Goal: Task Accomplishment & Management: Manage account settings

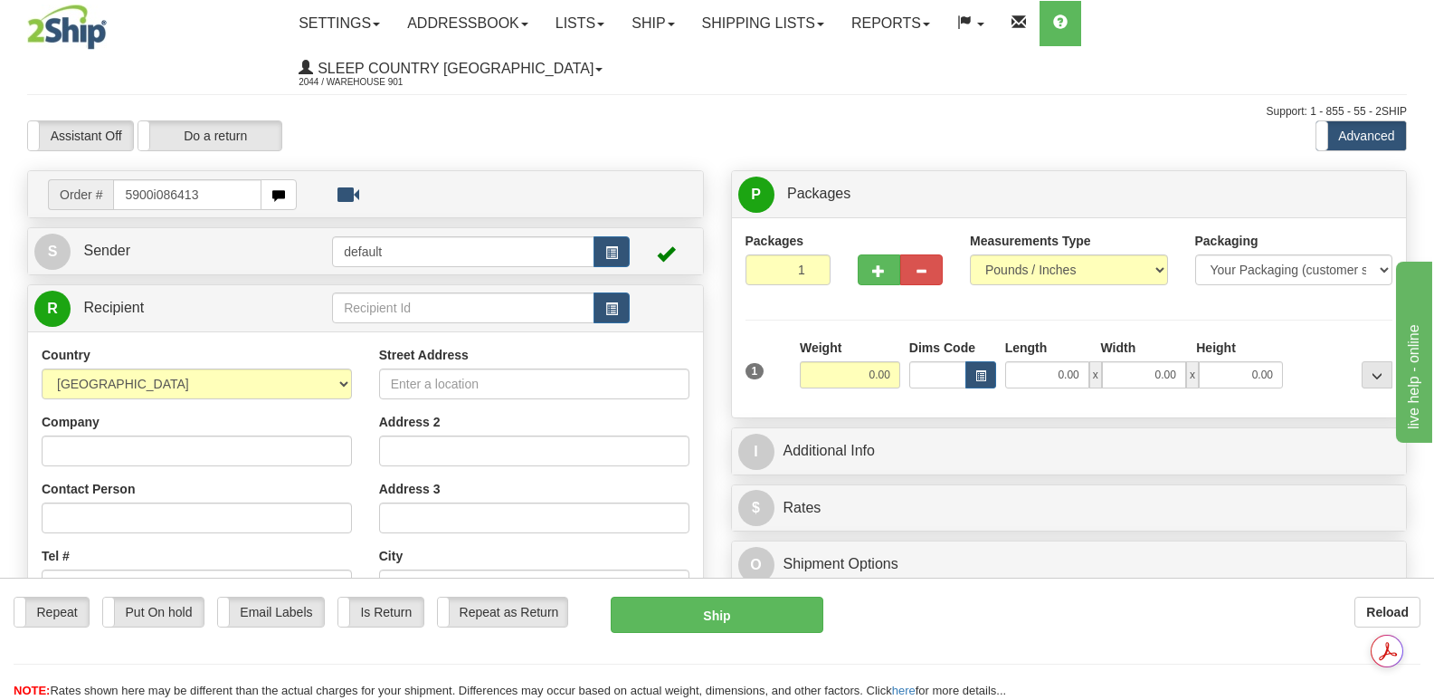
type input "5900i086413"
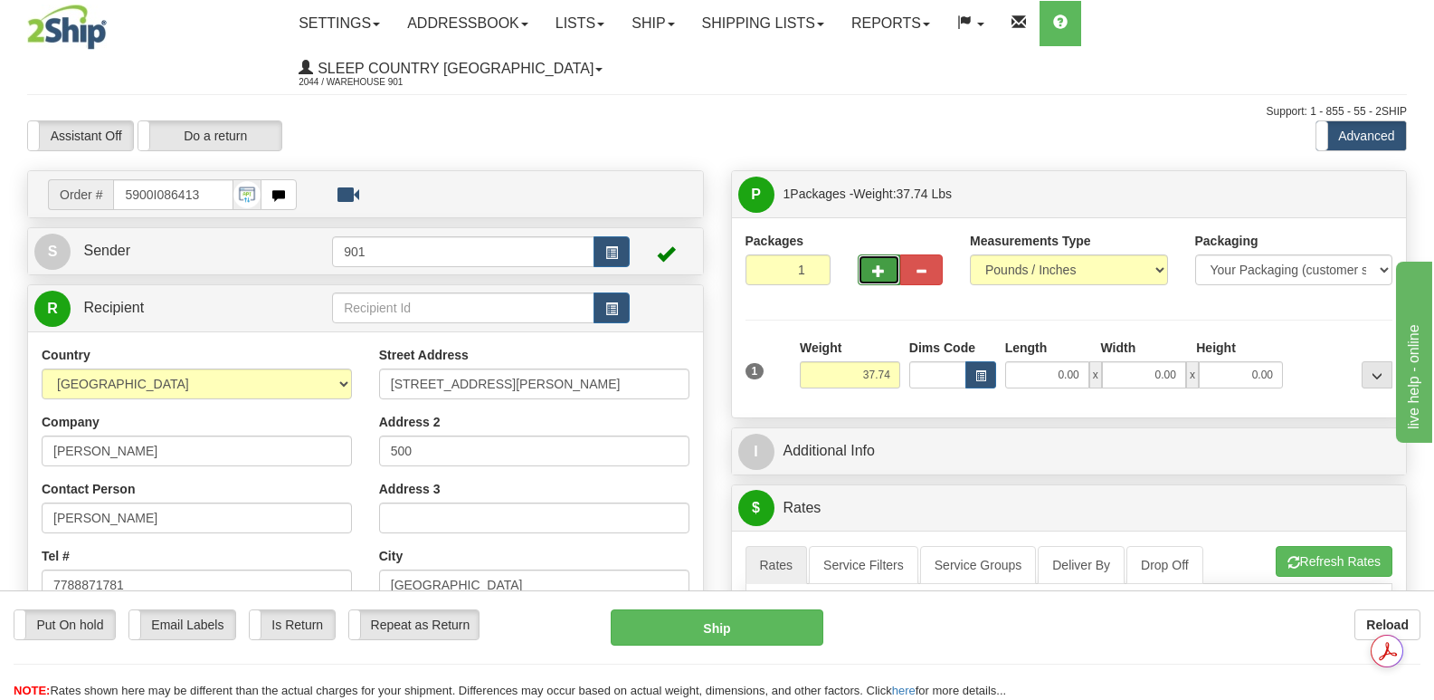
click at [878, 265] on span "button" at bounding box center [878, 271] width 13 height 12
click at [880, 265] on span "button" at bounding box center [878, 271] width 13 height 12
type input "3"
click at [1357, 188] on span "Package Level" at bounding box center [1353, 194] width 71 height 13
radio input "true"
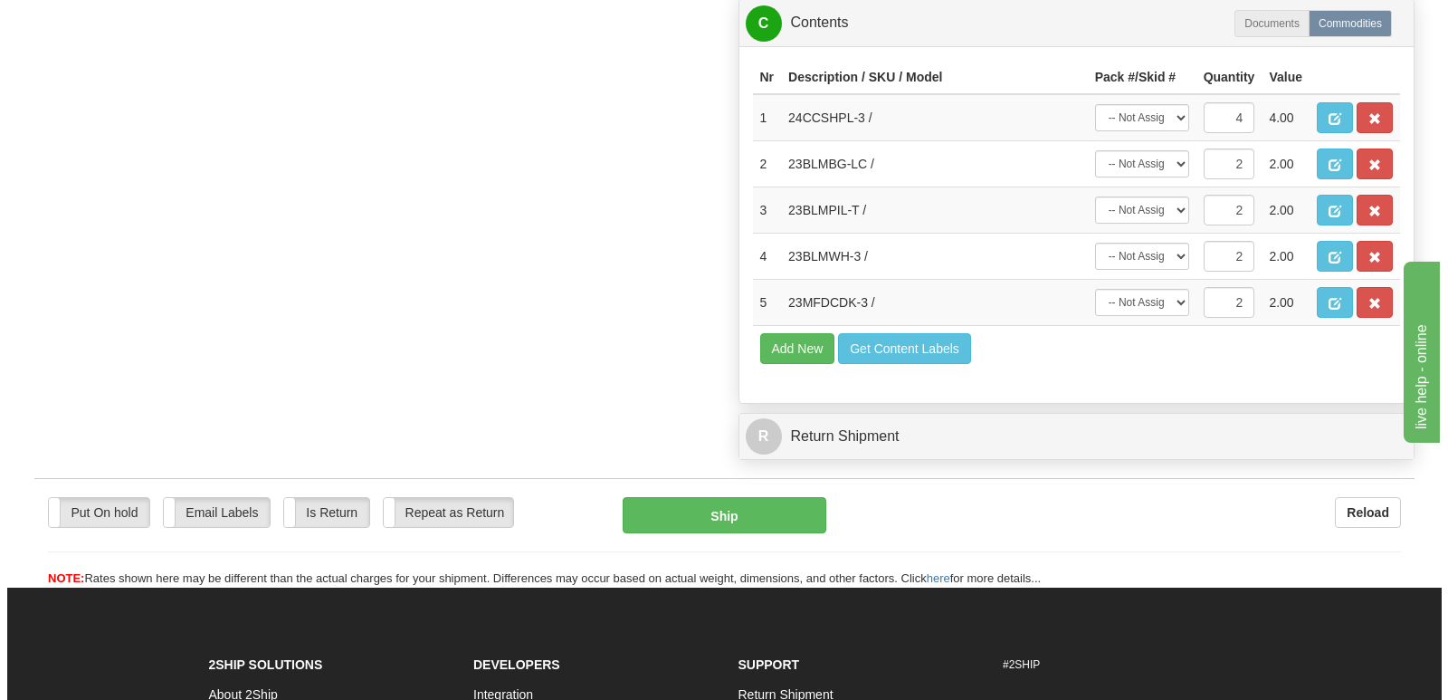
scroll to position [1448, 0]
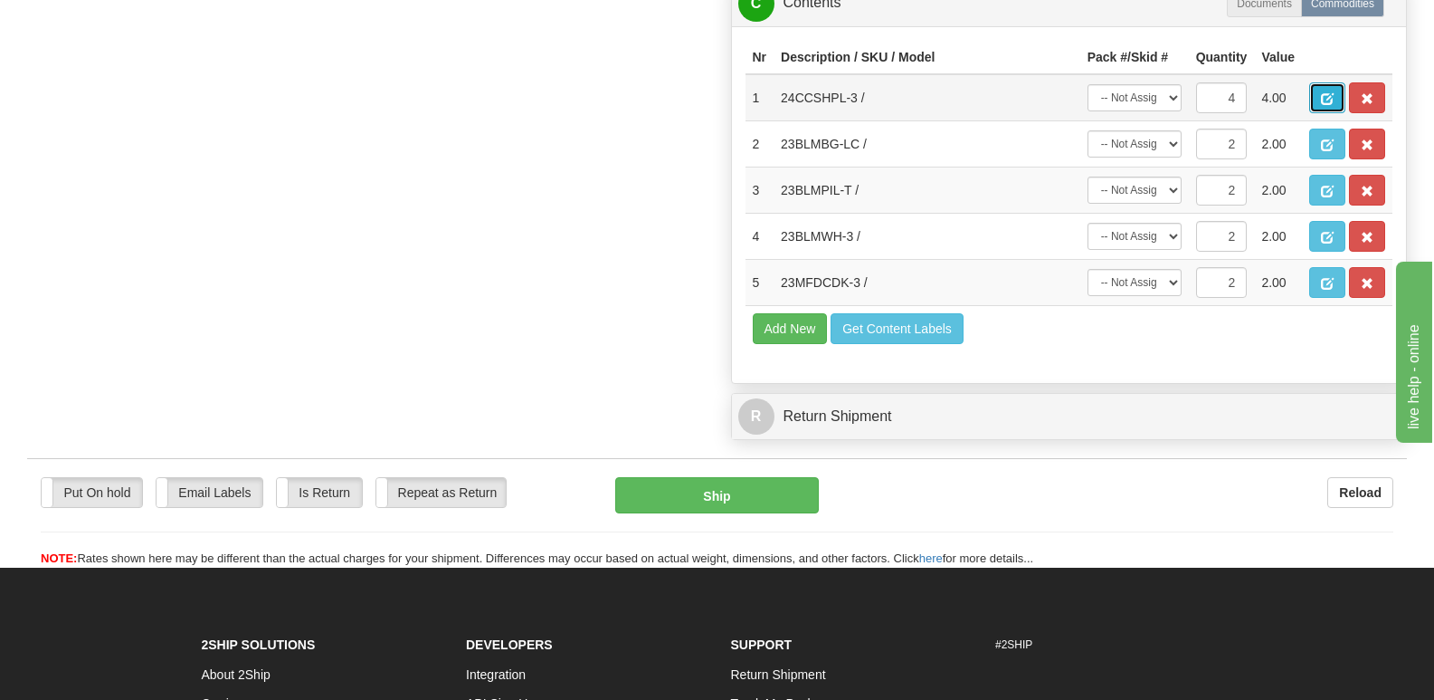
click at [1327, 93] on span "button" at bounding box center [1327, 99] width 13 height 12
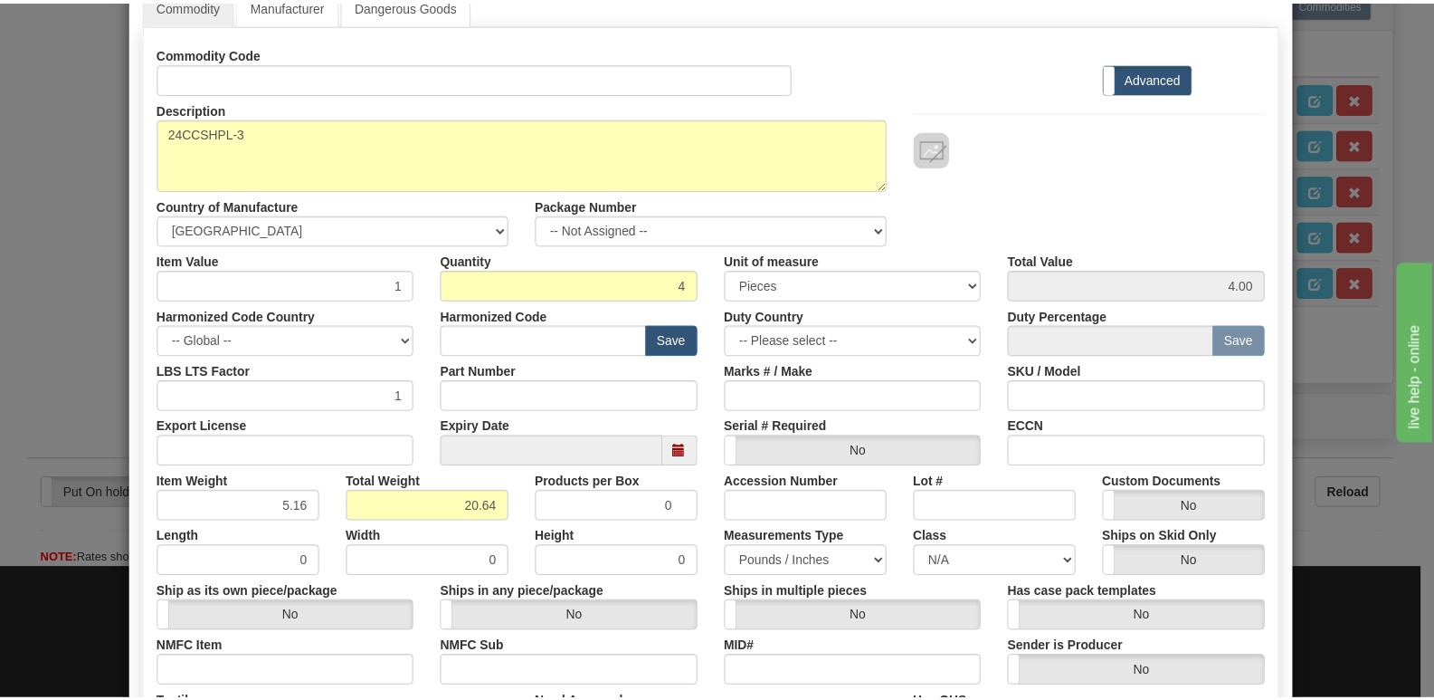
scroll to position [419, 0]
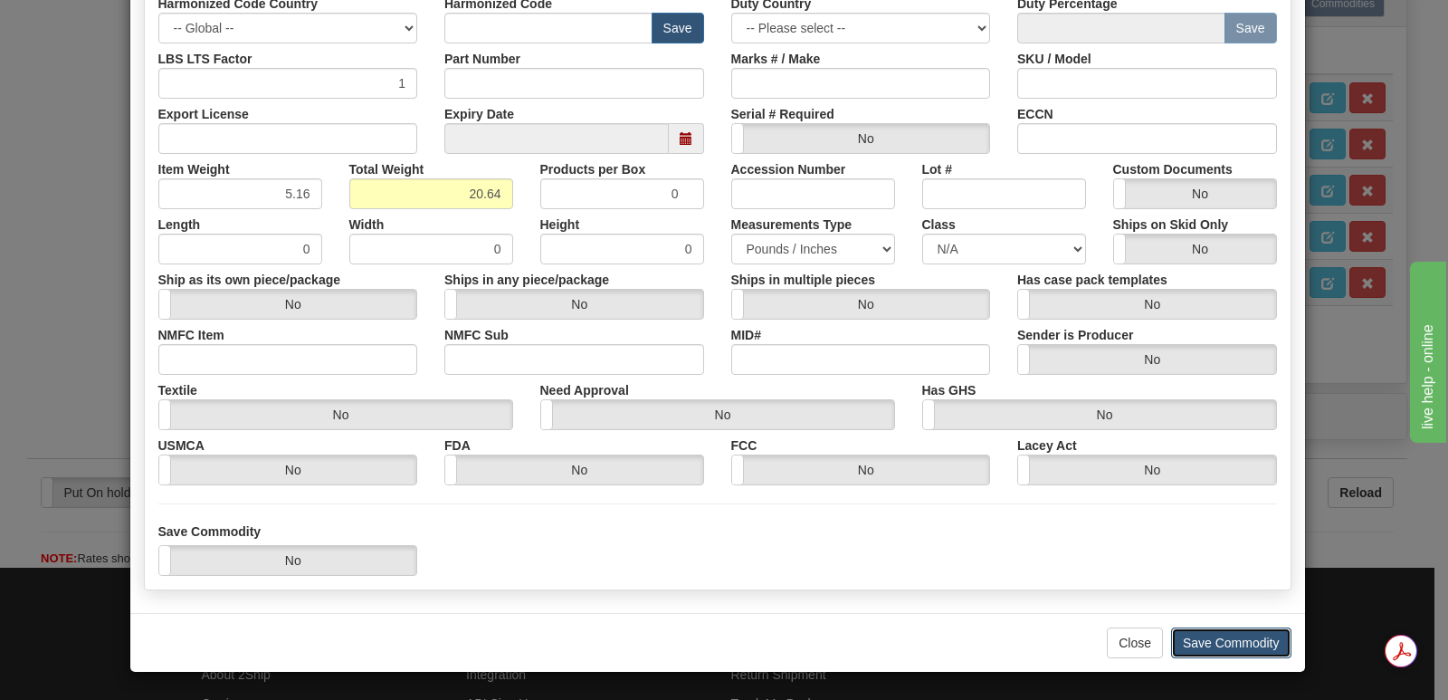
click at [1202, 641] on button "Save Commodity" at bounding box center [1231, 642] width 120 height 31
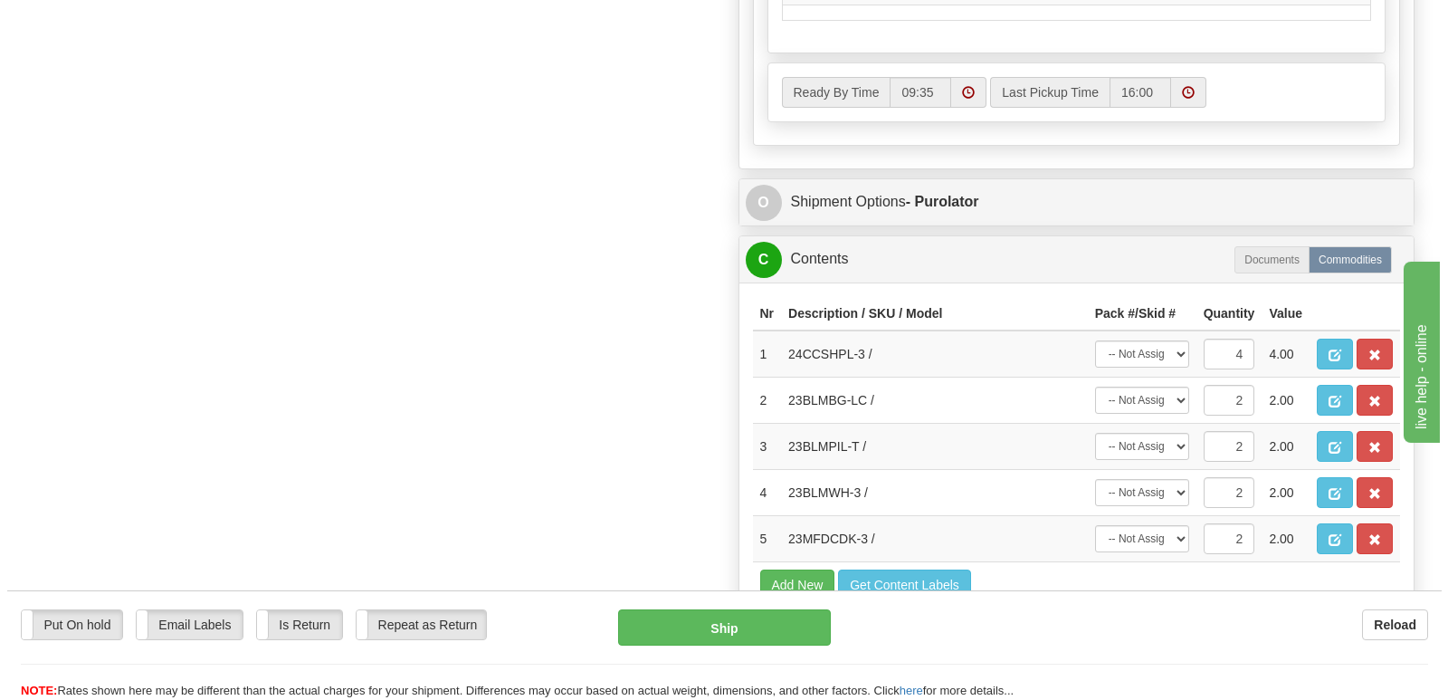
scroll to position [1196, 0]
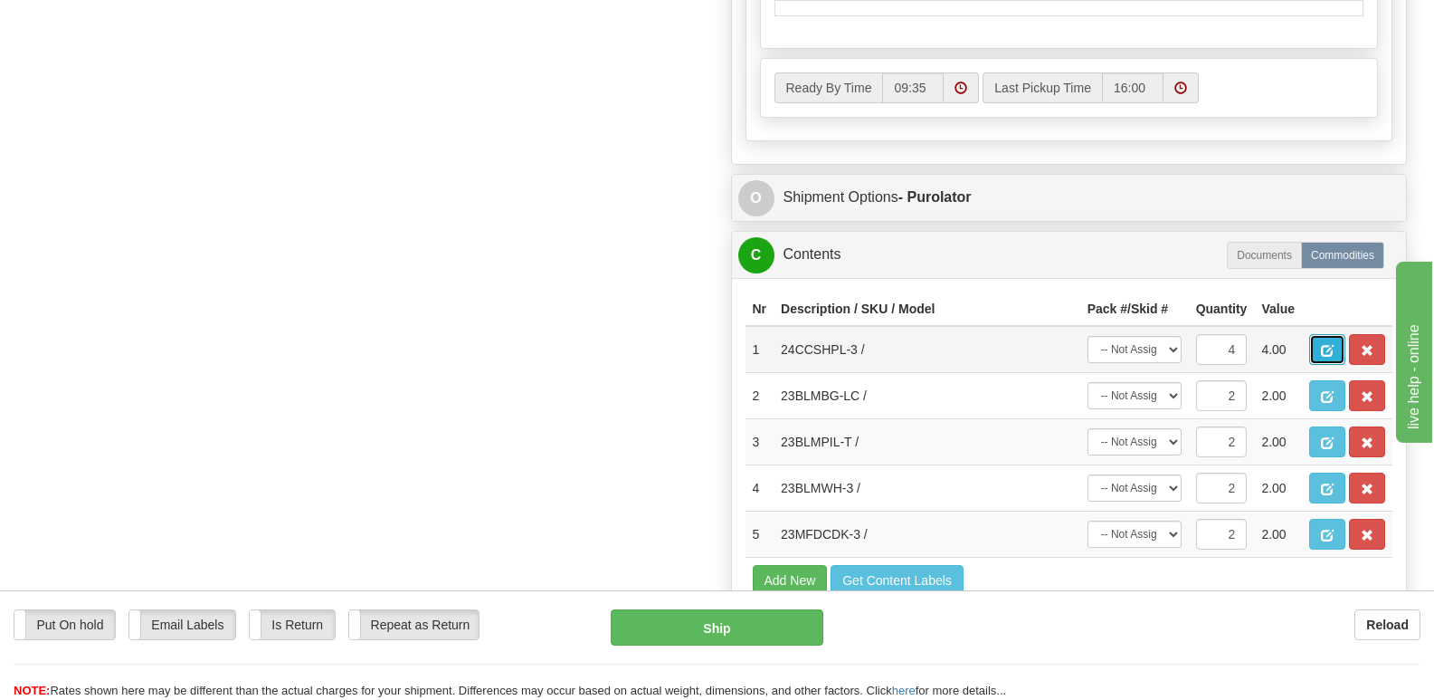
click at [1329, 345] on span "button" at bounding box center [1327, 351] width 13 height 12
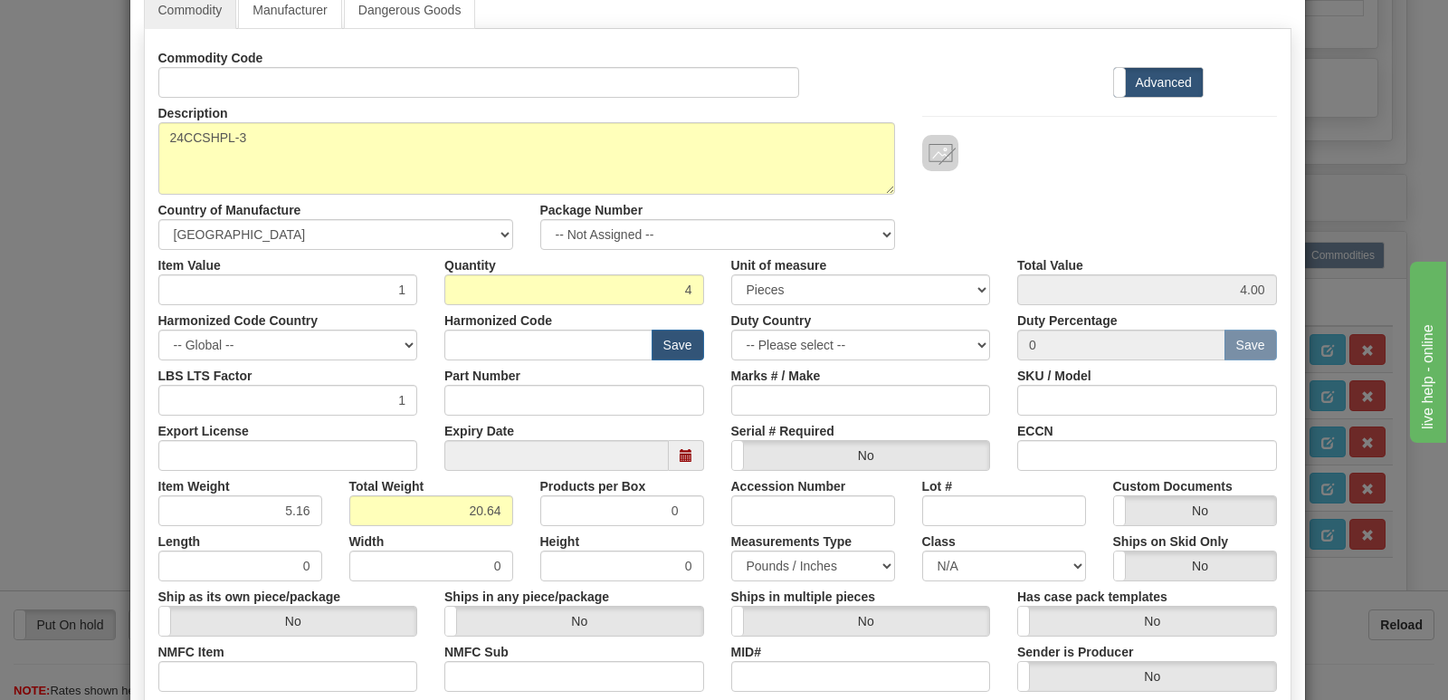
scroll to position [419, 0]
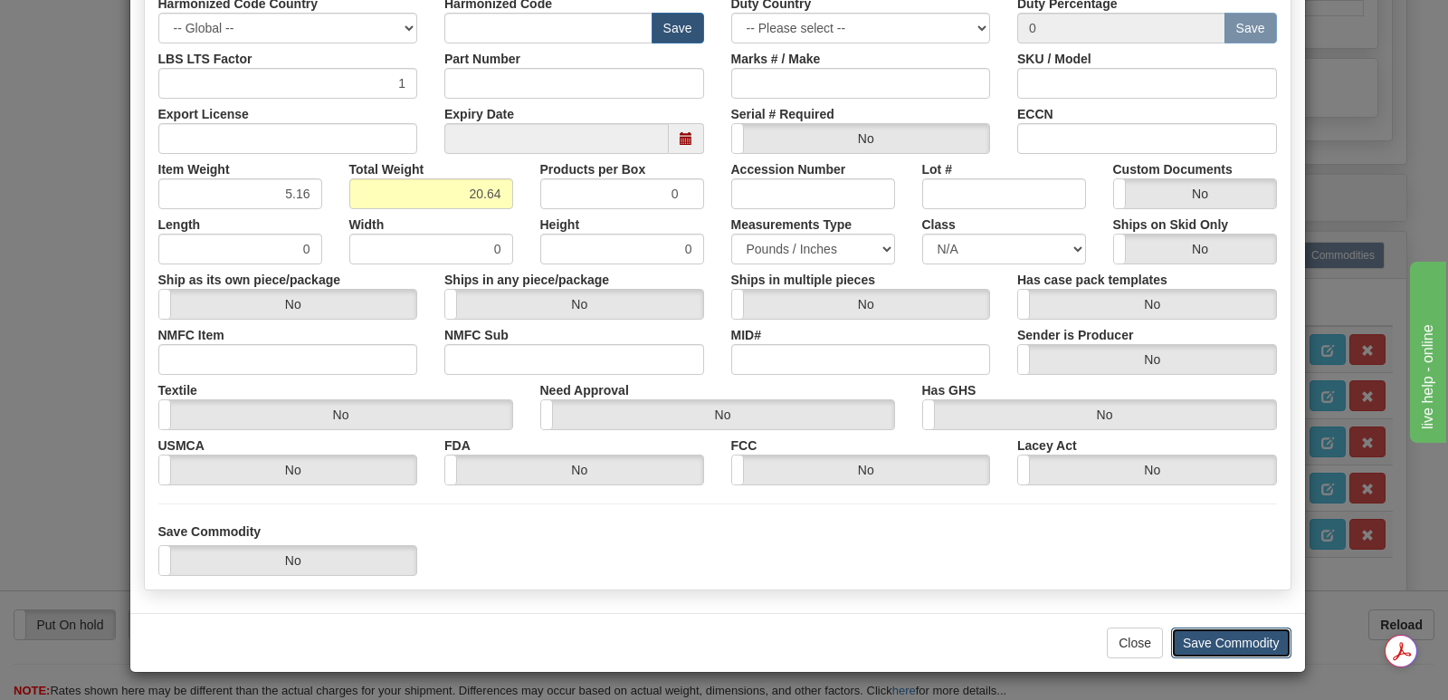
click at [1213, 638] on button "Save Commodity" at bounding box center [1231, 642] width 120 height 31
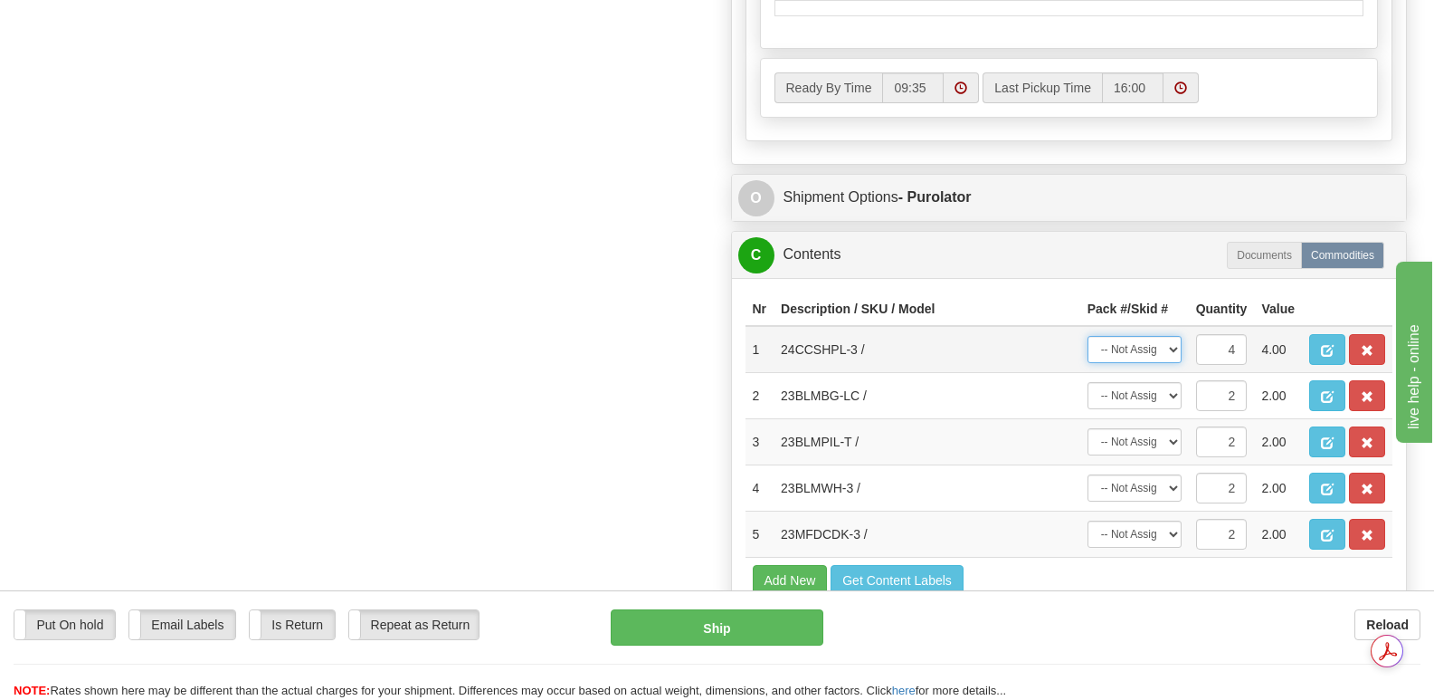
click at [1174, 336] on select "-- Not Assigned -- Package 1 Package 2 Package 3 Split" at bounding box center [1135, 349] width 94 height 27
select select "SPLIT"
click at [1088, 336] on select "-- Not Assigned -- Package 1 Package 2 Package 3 Split" at bounding box center [1135, 349] width 94 height 27
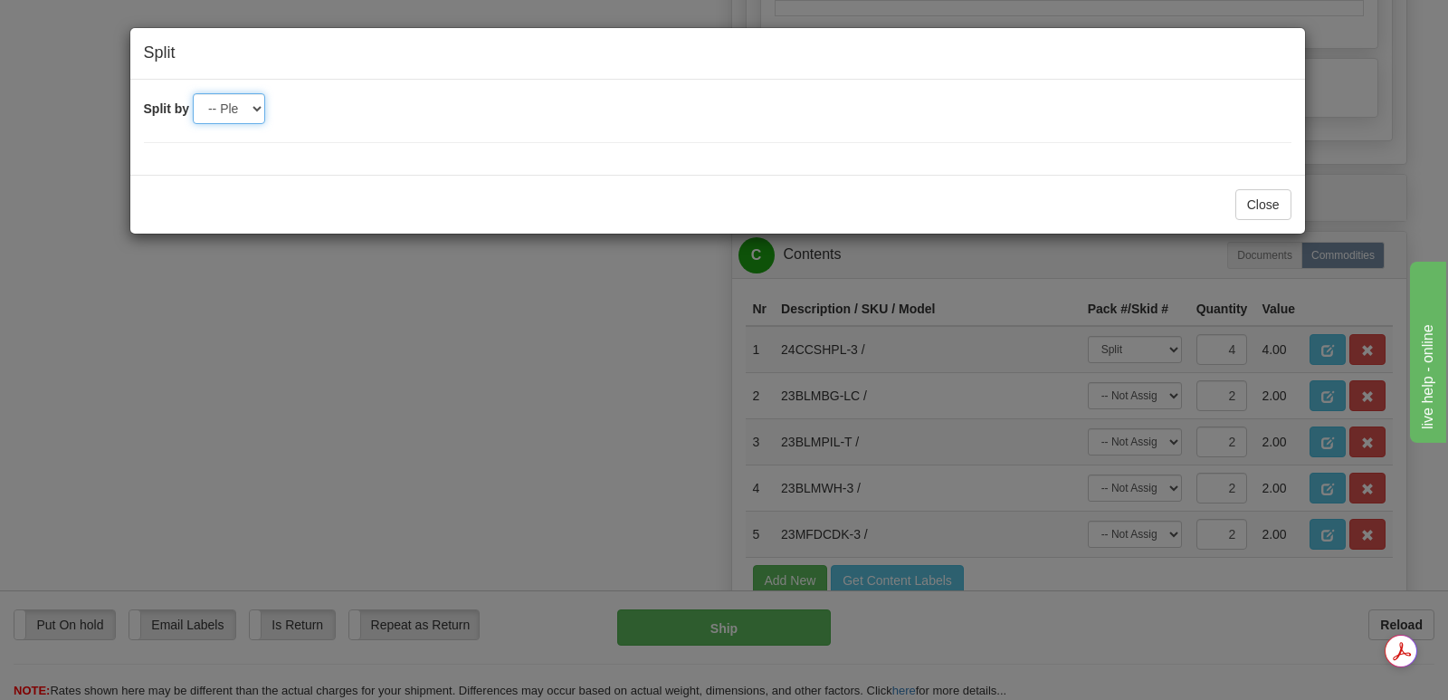
click at [259, 109] on select "-- Please select -- 2 3" at bounding box center [229, 108] width 72 height 31
select select "2"
click at [193, 93] on select "-- Please select -- 2 3" at bounding box center [229, 108] width 72 height 31
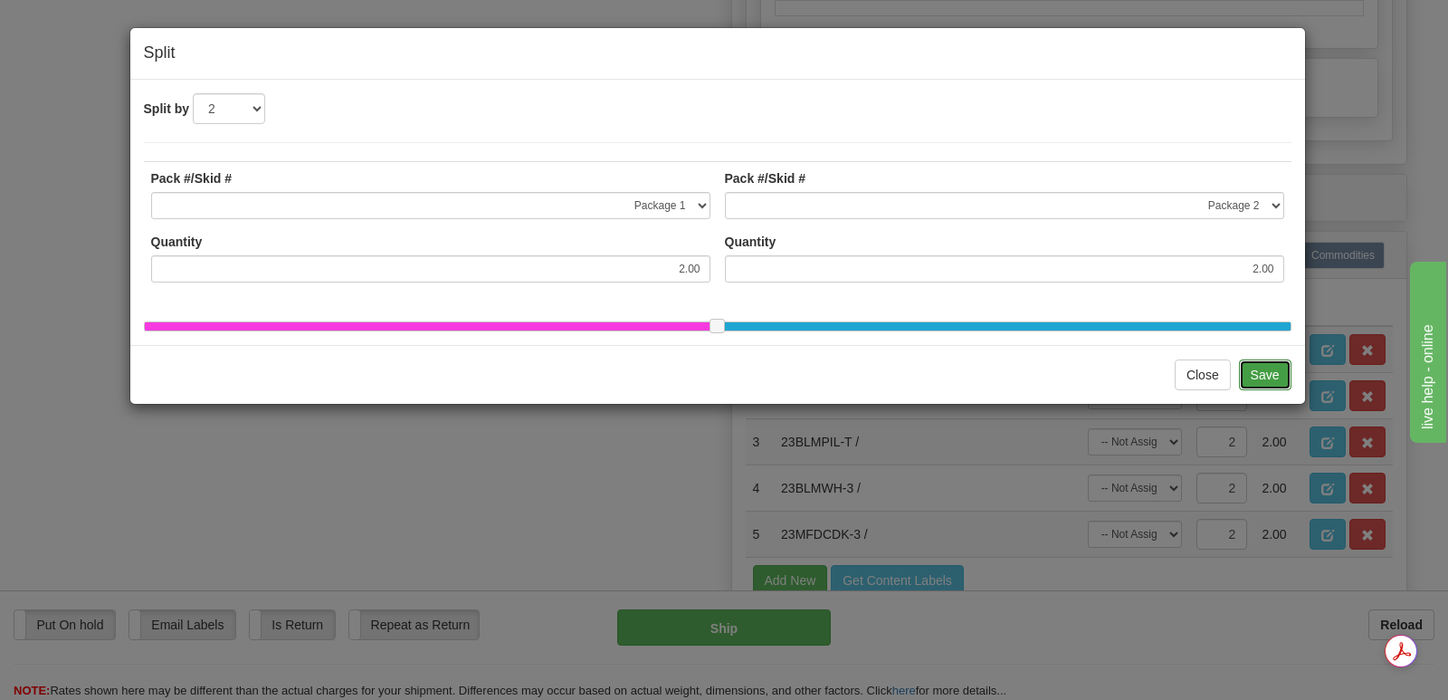
click at [1271, 384] on button "Save" at bounding box center [1265, 374] width 52 height 31
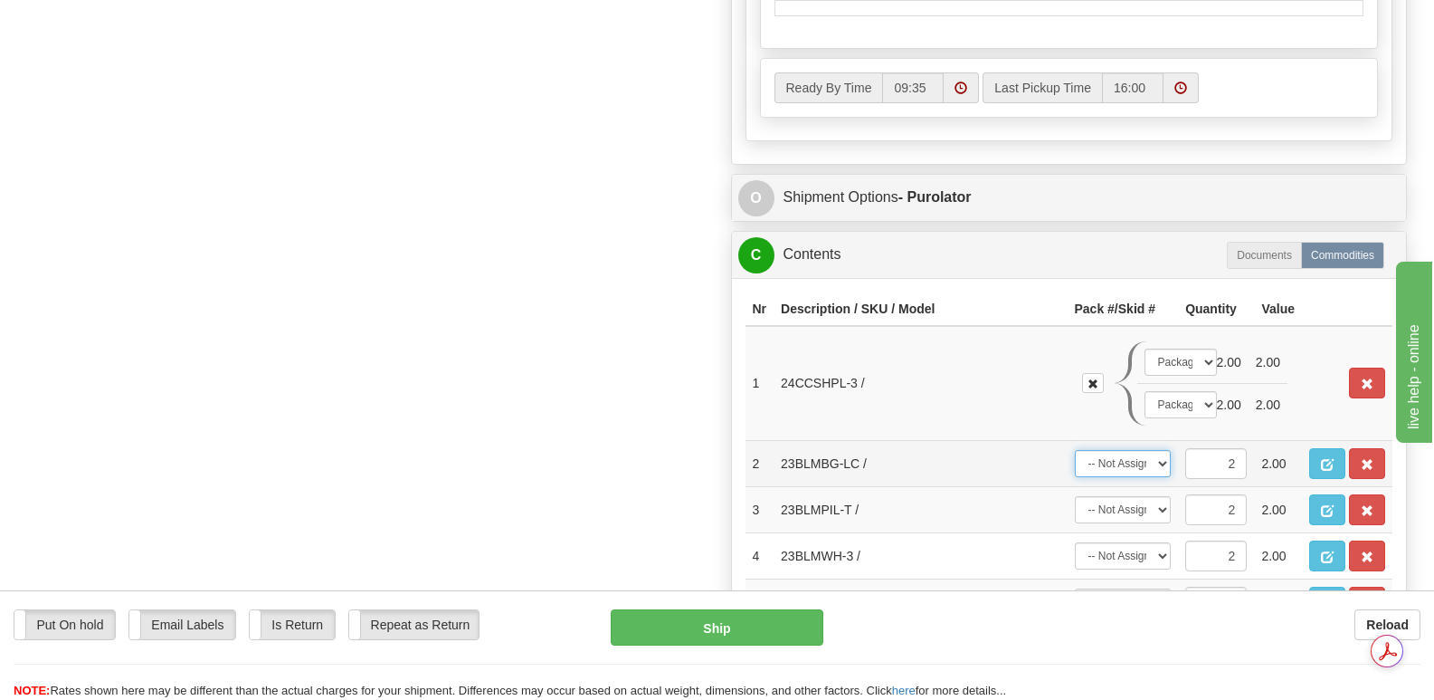
click at [1159, 450] on select "-- Not Assigned -- Package 1 Package 2 Package 3 Split" at bounding box center [1123, 463] width 97 height 27
select select "2"
click at [1075, 450] on select "-- Not Assigned -- Package 1 Package 2 Package 3 Split" at bounding box center [1123, 463] width 97 height 27
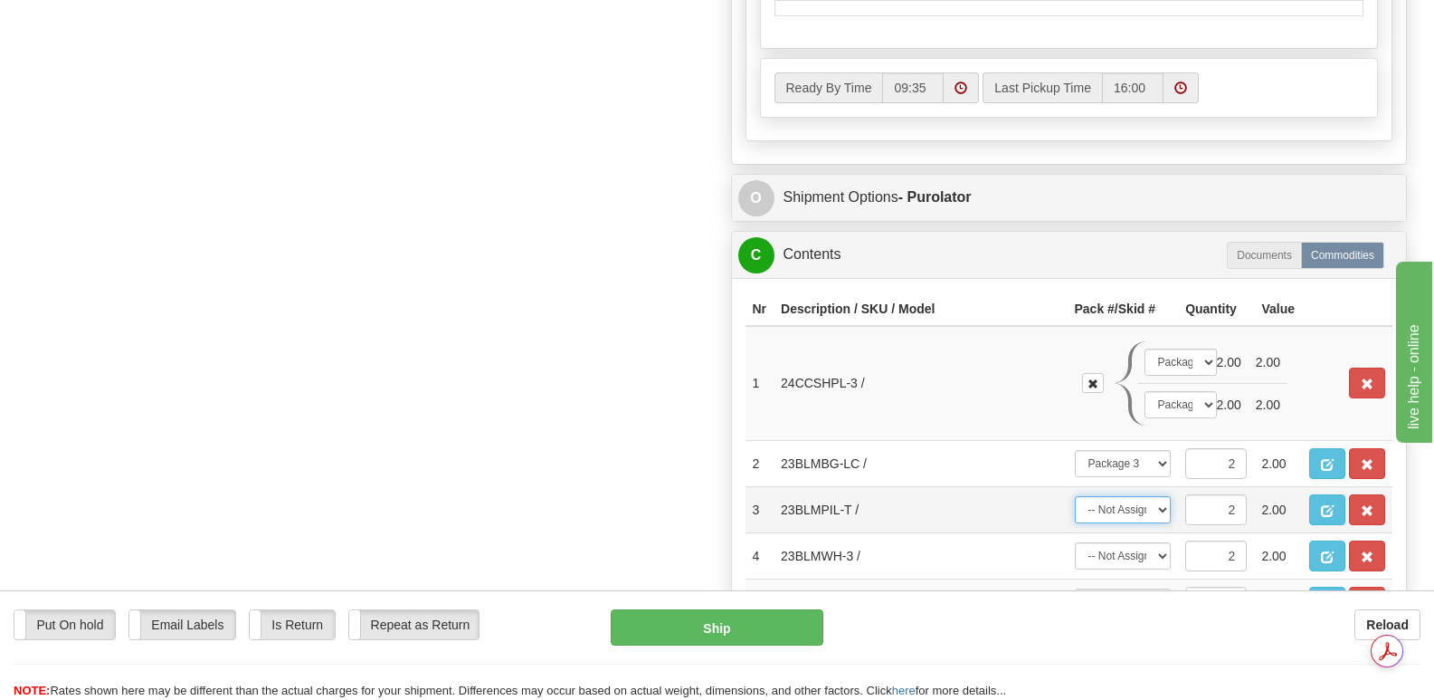
click at [1162, 496] on select "-- Not Assigned -- Package 1 Package 2 Package 3 Split" at bounding box center [1123, 509] width 97 height 27
select select "2"
click at [1075, 496] on select "-- Not Assigned -- Package 1 Package 2 Package 3 Split" at bounding box center [1123, 509] width 97 height 27
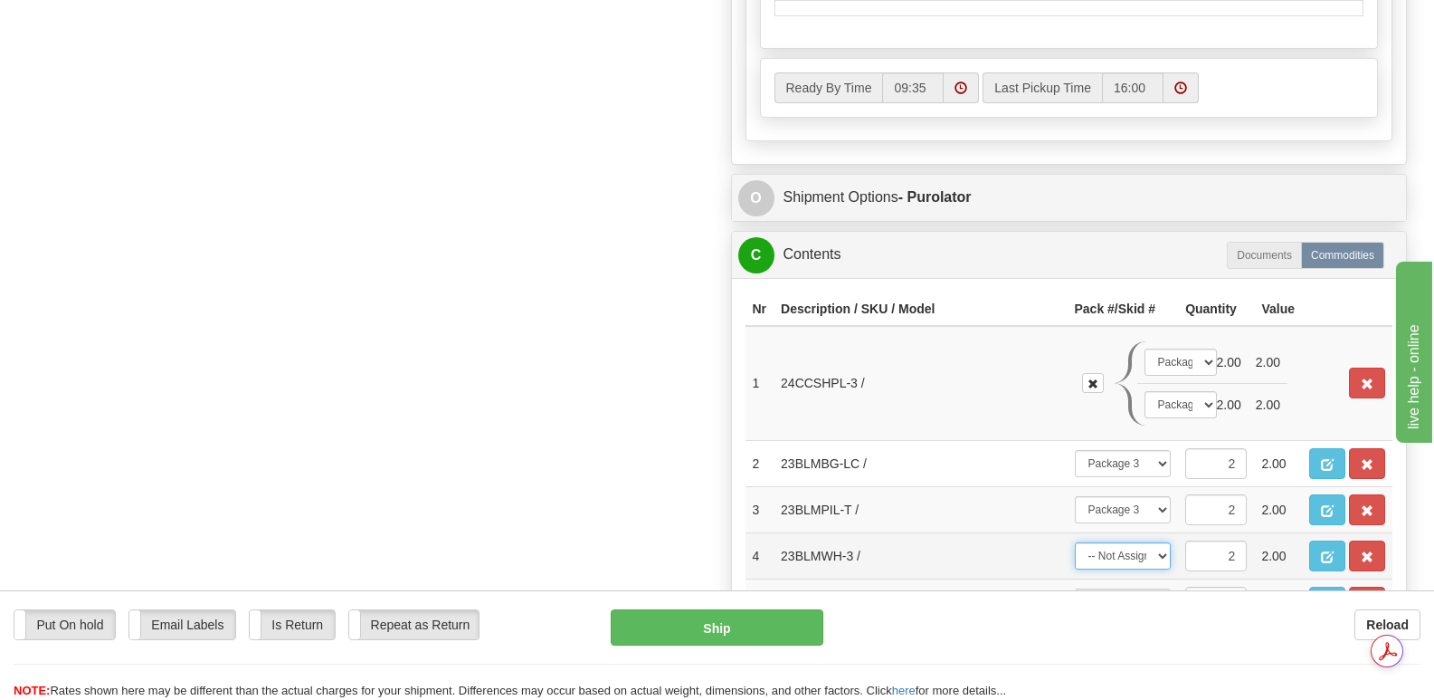
click at [1161, 542] on select "-- Not Assigned -- Package 1 Package 2 Package 3 Split" at bounding box center [1123, 555] width 97 height 27
select select "2"
click at [1075, 542] on select "-- Not Assigned -- Package 1 Package 2 Package 3 Split" at bounding box center [1123, 555] width 97 height 27
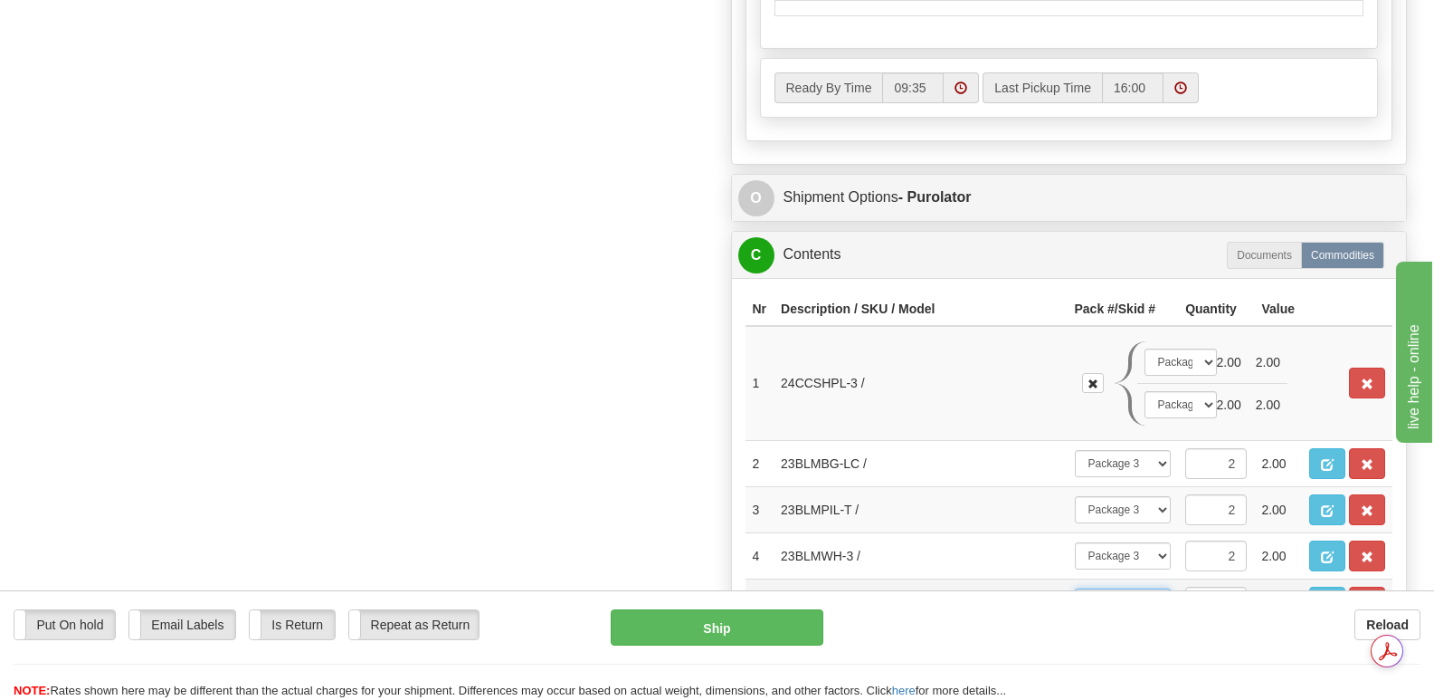
click at [1163, 588] on select "-- Not Assigned -- Package 1 Package 2 Package 3 Split" at bounding box center [1123, 601] width 97 height 27
select select "2"
click at [1075, 588] on select "-- Not Assigned -- Package 1 Package 2 Package 3 Split" at bounding box center [1123, 601] width 97 height 27
click at [1322, 459] on span "button" at bounding box center [1327, 465] width 13 height 12
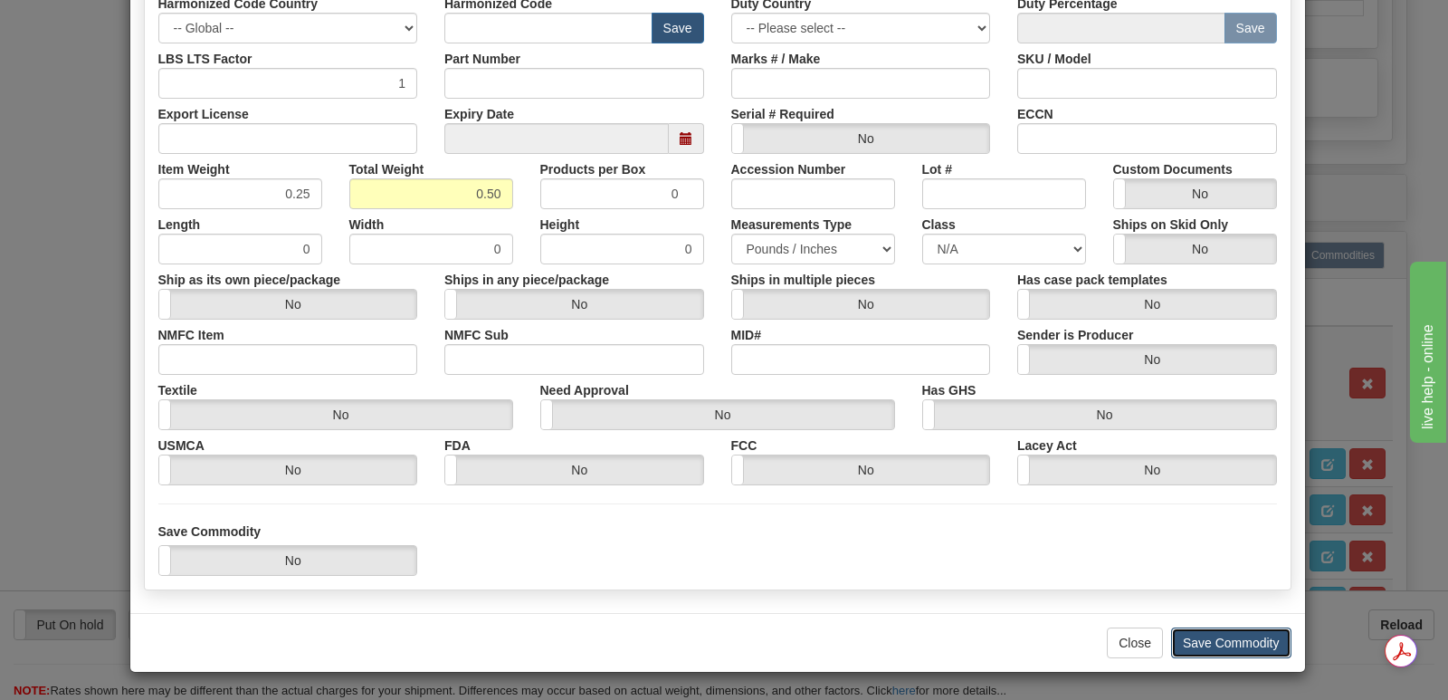
drag, startPoint x: 1224, startPoint y: 643, endPoint x: 1238, endPoint y: 635, distance: 15.8
click at [1226, 643] on button "Save Commodity" at bounding box center [1231, 642] width 120 height 31
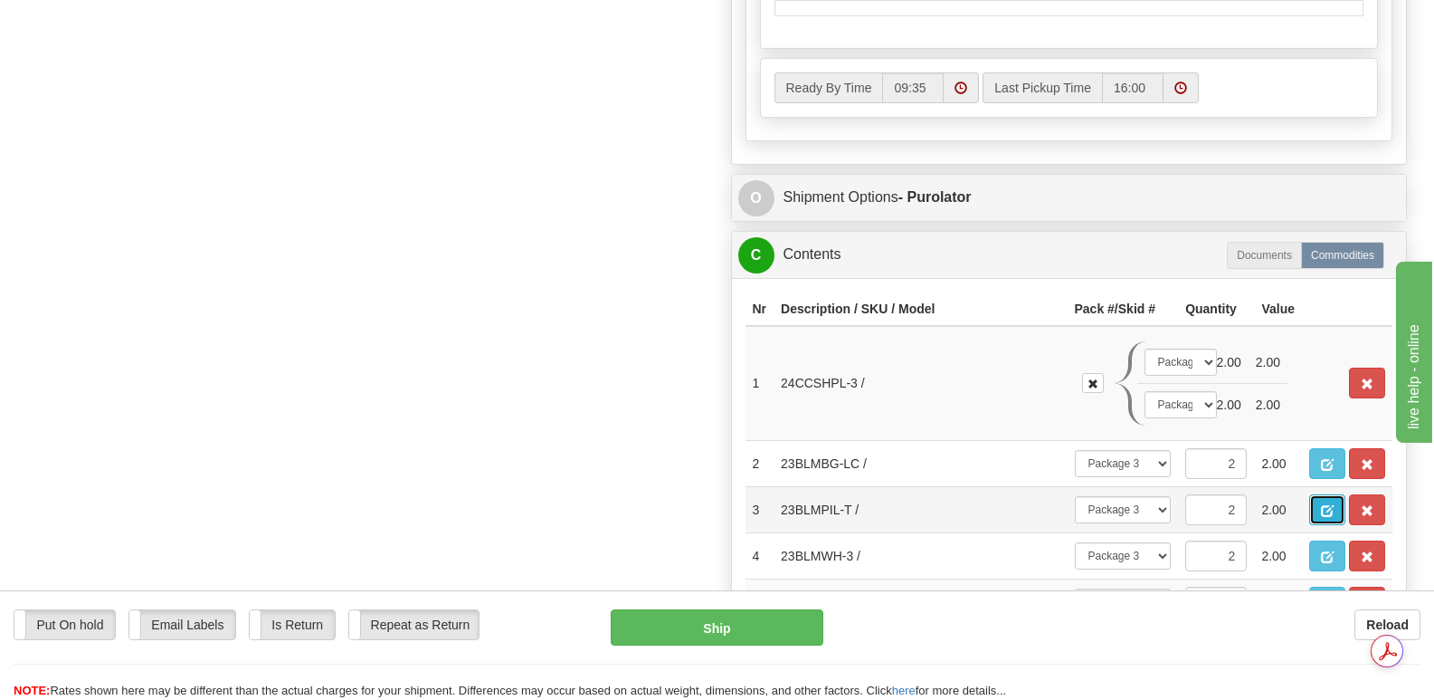
click at [1324, 505] on span "button" at bounding box center [1327, 511] width 13 height 12
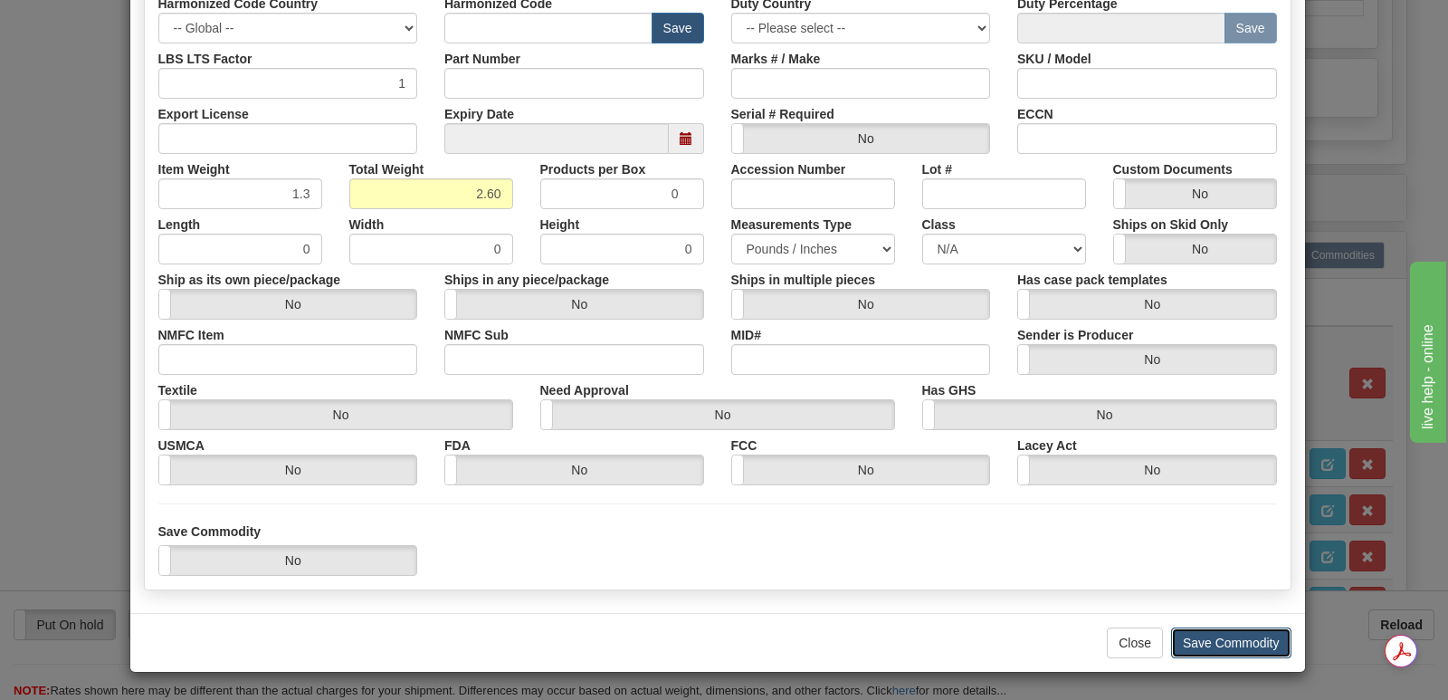
click at [1198, 640] on button "Save Commodity" at bounding box center [1231, 642] width 120 height 31
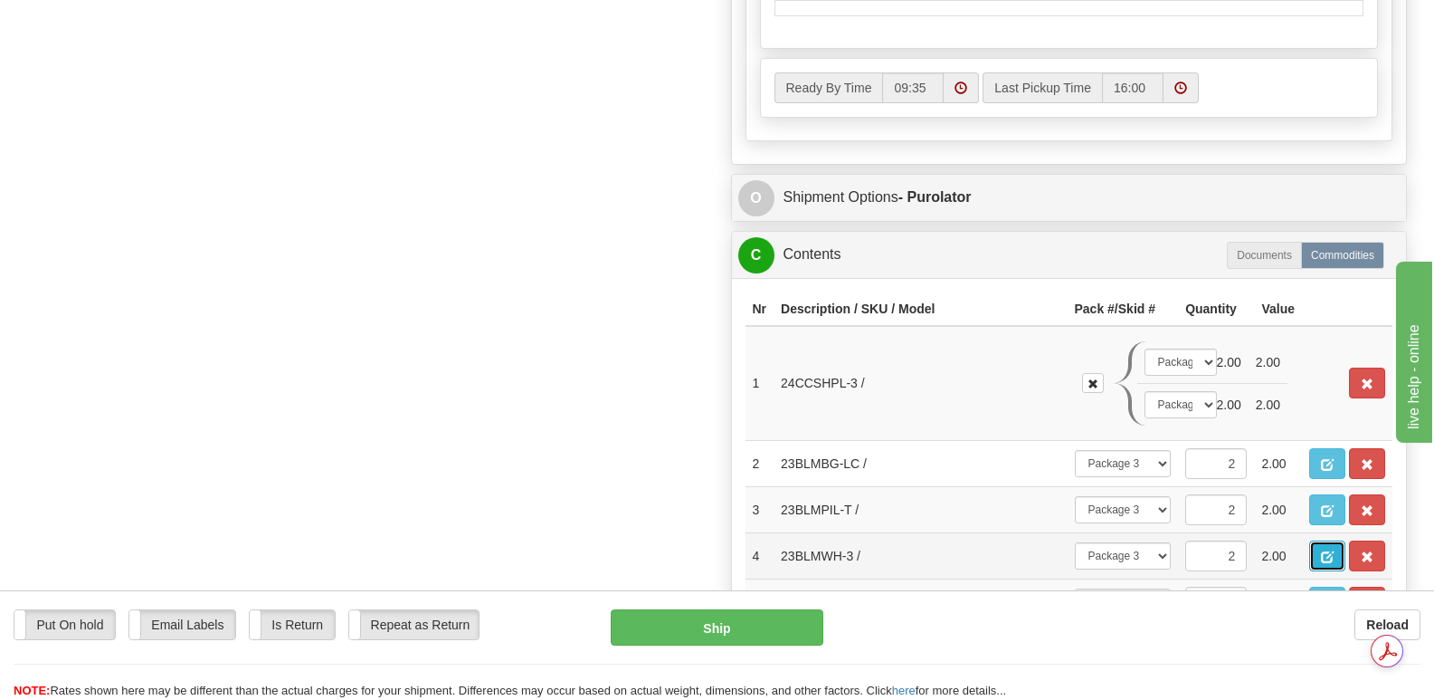
click at [1326, 551] on span "button" at bounding box center [1327, 557] width 13 height 12
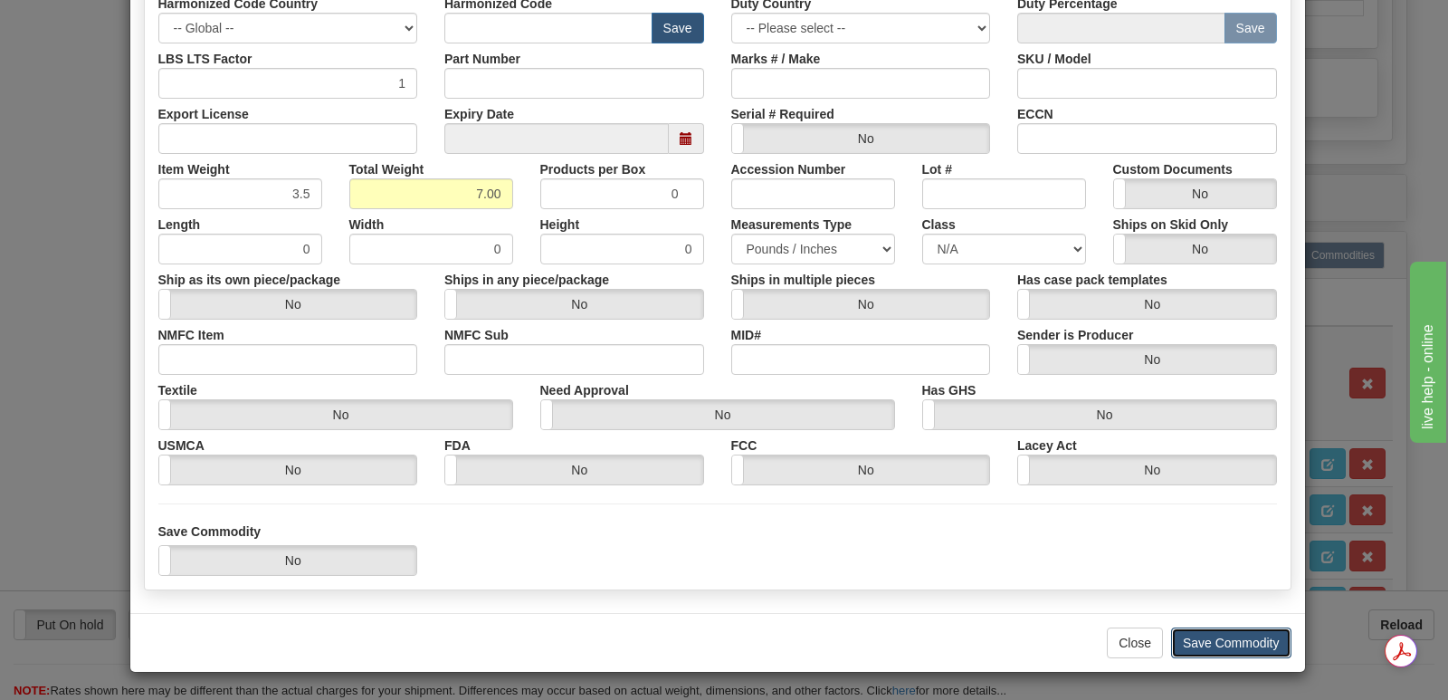
click at [1228, 639] on button "Save Commodity" at bounding box center [1231, 642] width 120 height 31
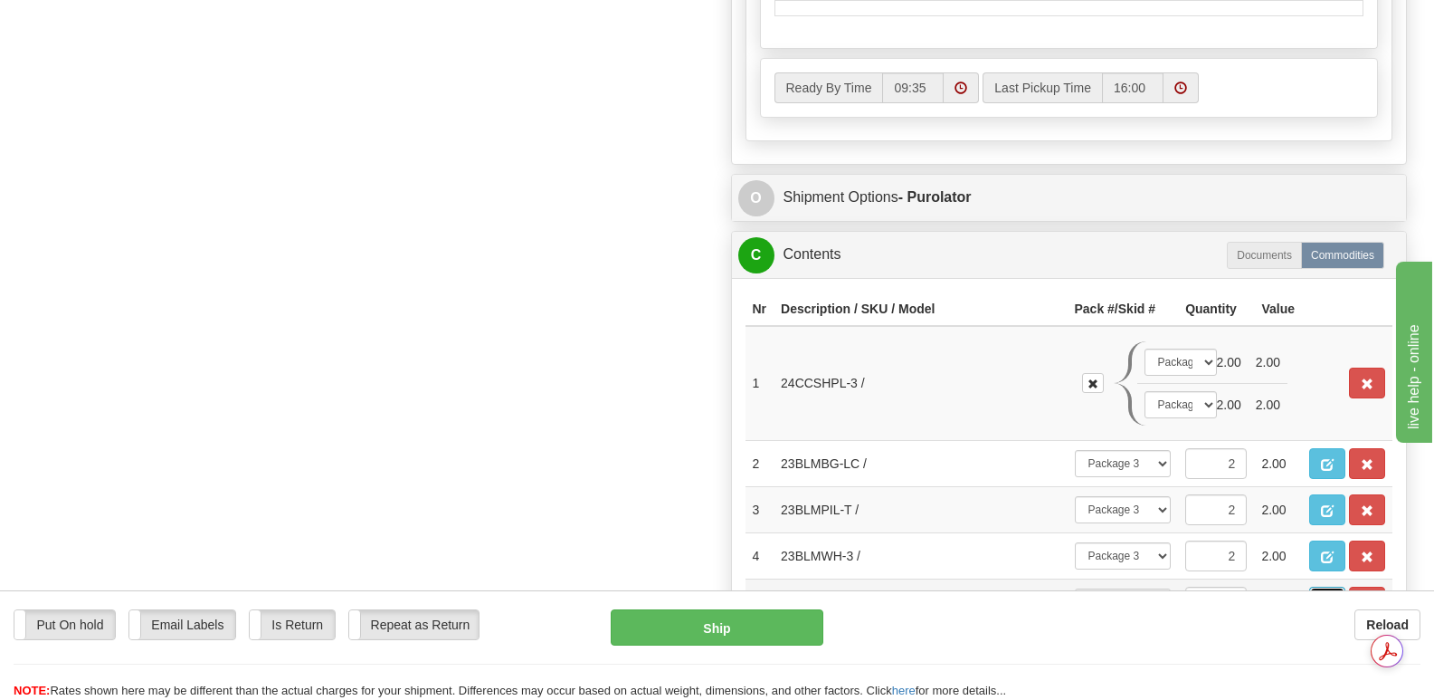
click at [1326, 597] on span "button" at bounding box center [1327, 603] width 13 height 12
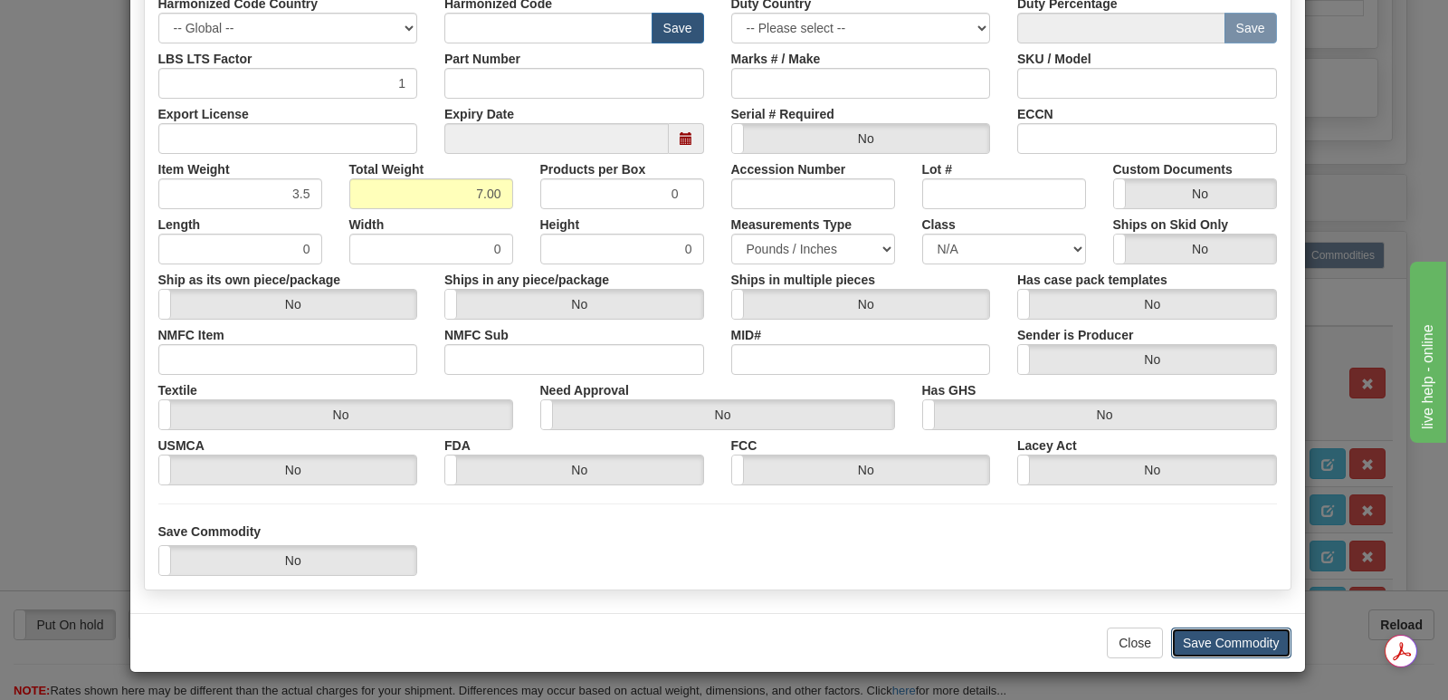
click at [1230, 643] on button "Save Commodity" at bounding box center [1231, 642] width 120 height 31
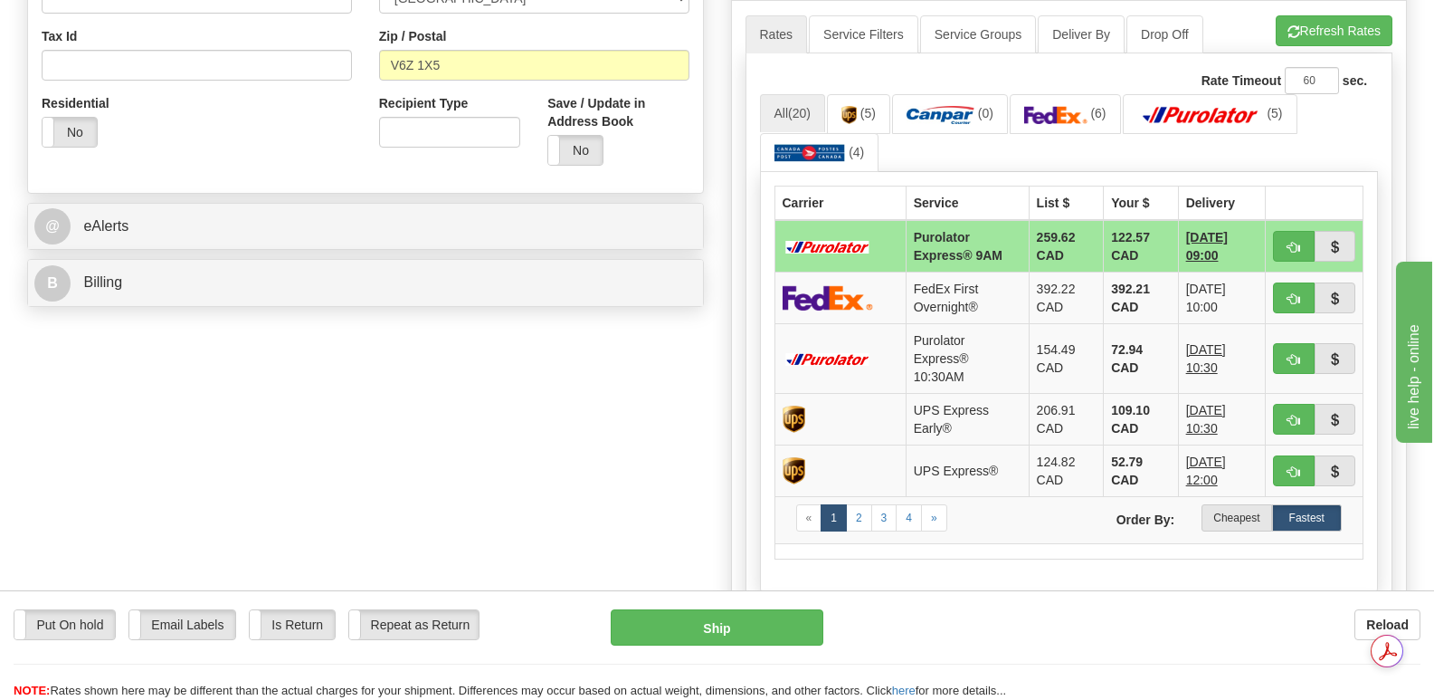
scroll to position [110, 0]
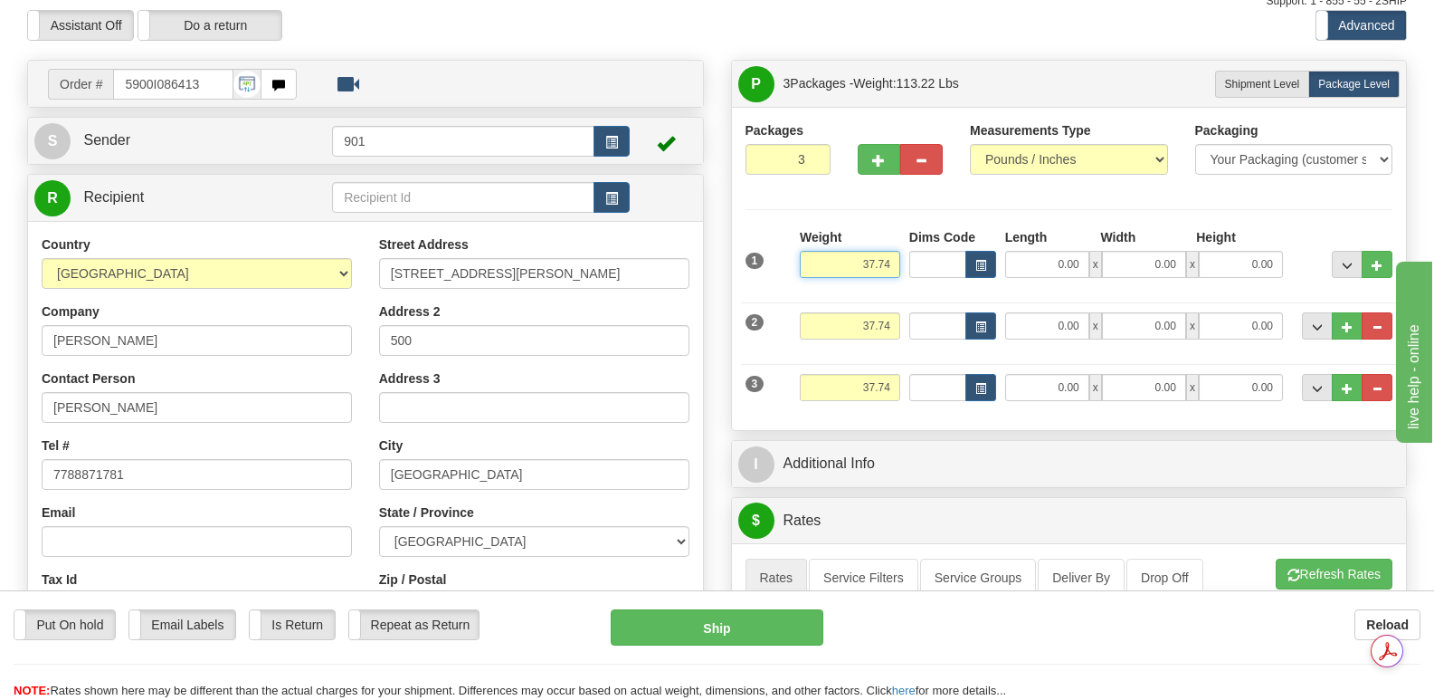
drag, startPoint x: 849, startPoint y: 222, endPoint x: 899, endPoint y: 218, distance: 49.9
click at [899, 251] on input "37.74" at bounding box center [850, 264] width 100 height 27
type input "10.32"
drag, startPoint x: 845, startPoint y: 281, endPoint x: 909, endPoint y: 283, distance: 63.4
click at [909, 293] on div "2 Weight 37.74 Dims Code Length Width Height" at bounding box center [1069, 323] width 657 height 61
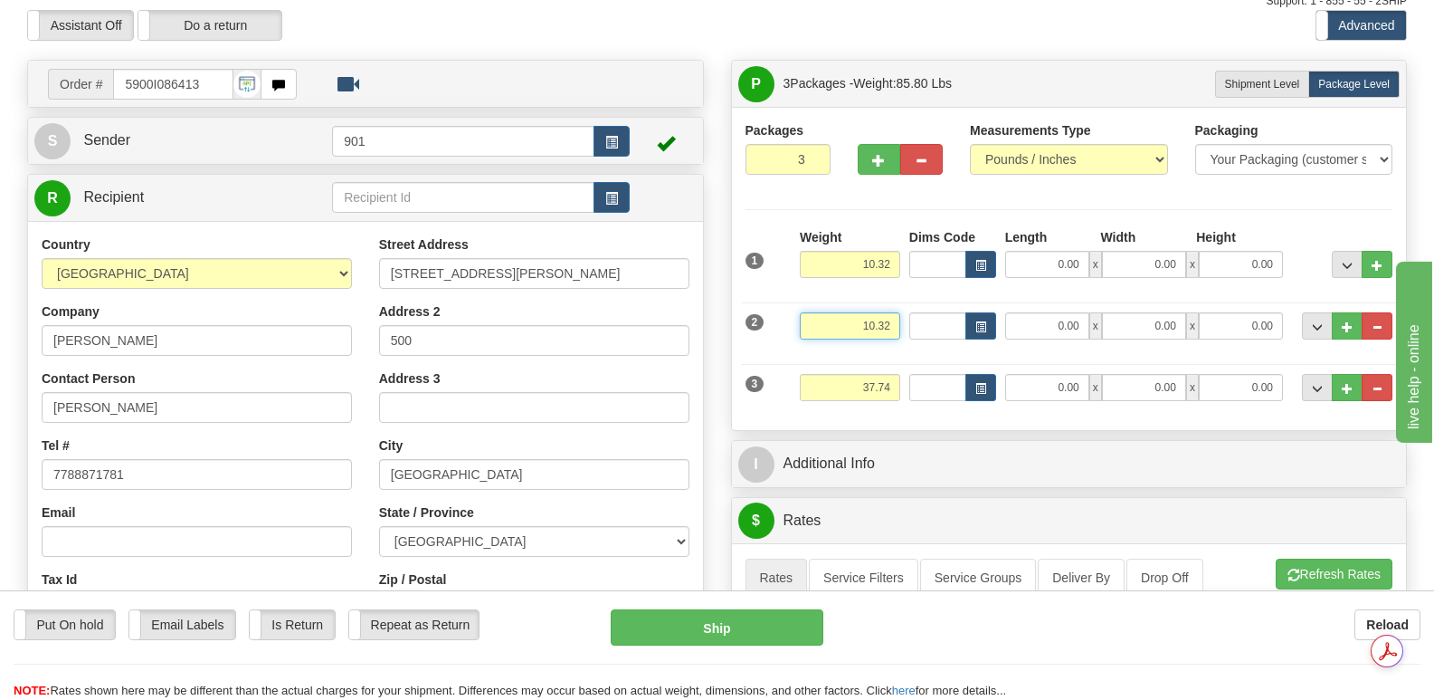
type input "10.32"
drag, startPoint x: 849, startPoint y: 347, endPoint x: 900, endPoint y: 335, distance: 52.2
click at [900, 374] on input "37.74" at bounding box center [850, 387] width 100 height 27
type input "17.10"
click at [1029, 374] on input "0.00" at bounding box center [1047, 387] width 84 height 27
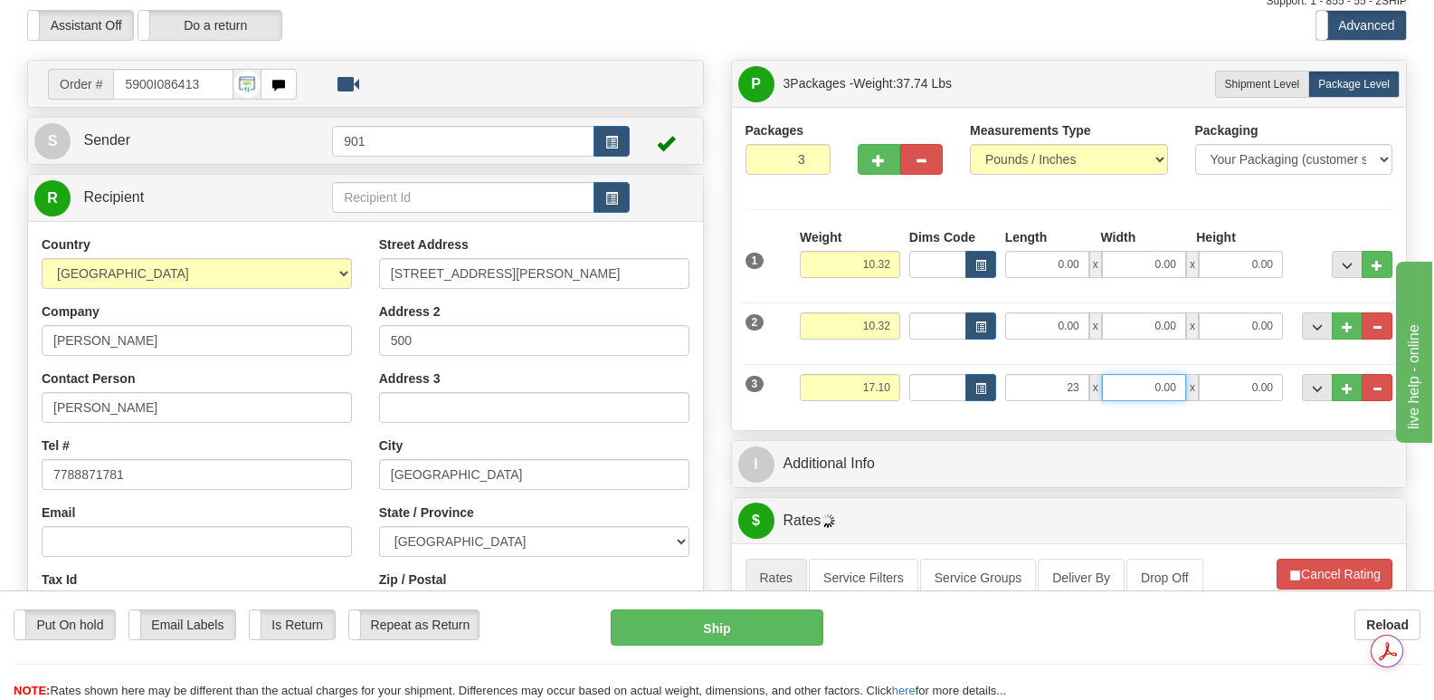
type input "23.00"
click at [1134, 374] on input "0.00" at bounding box center [1144, 387] width 84 height 27
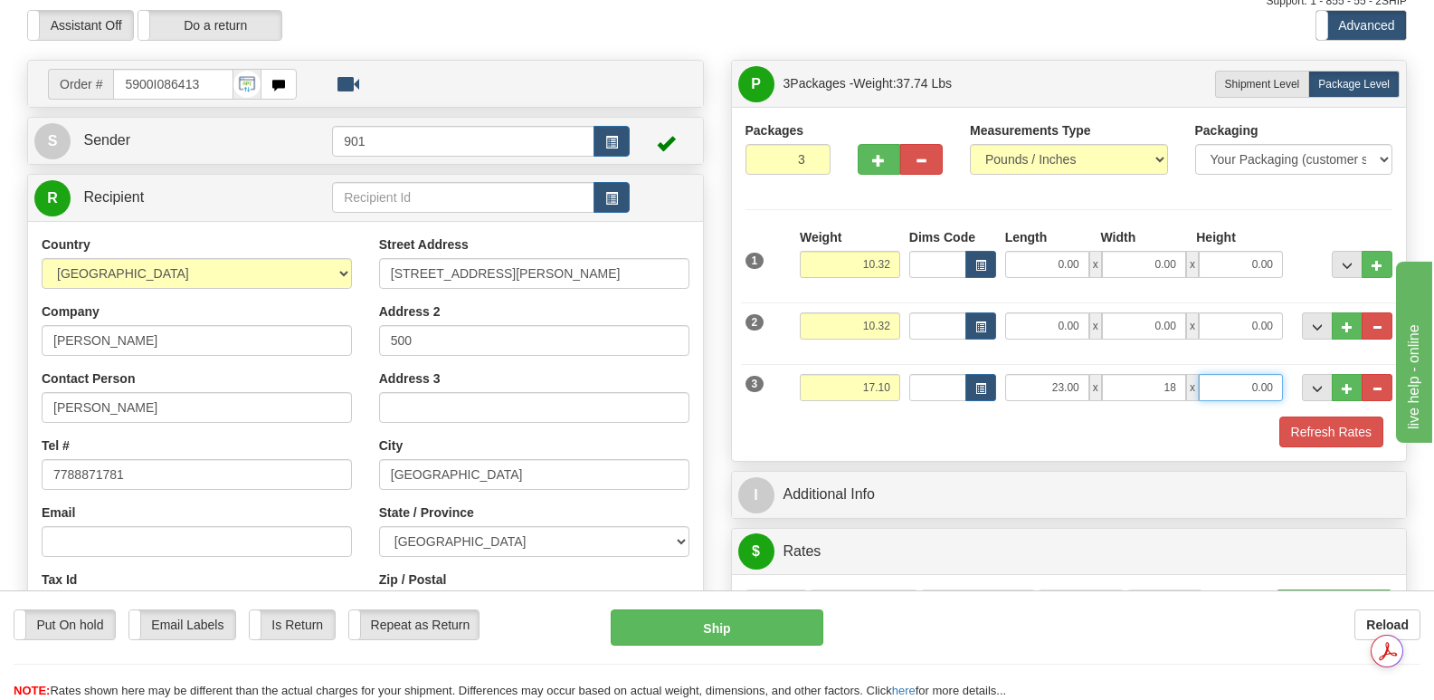
type input "18.00"
click at [1227, 374] on input "0.00" at bounding box center [1241, 387] width 84 height 27
type input "10.00"
click at [1032, 312] on input "0.00" at bounding box center [1047, 325] width 84 height 27
type input "21.00"
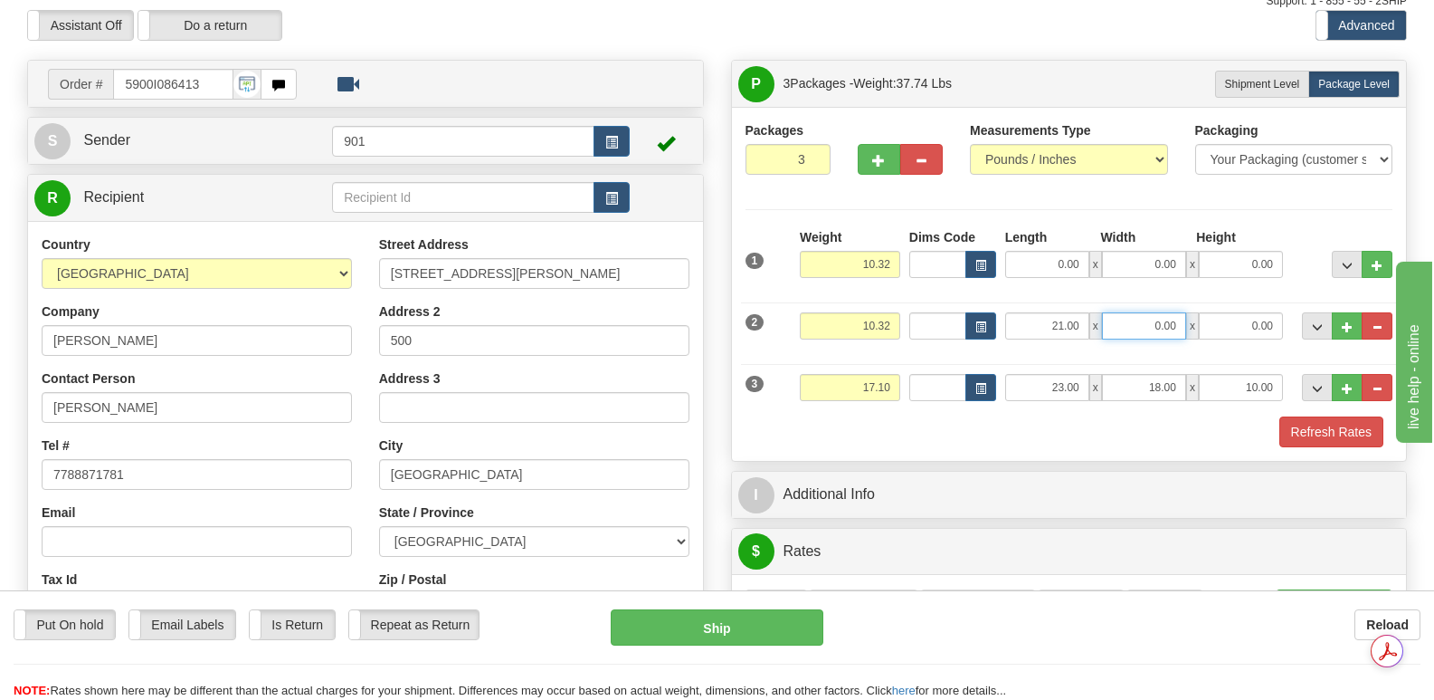
click at [1138, 312] on input "0.00" at bounding box center [1144, 325] width 84 height 27
type input "21.00"
click at [1230, 312] on input "0.00" at bounding box center [1241, 325] width 84 height 27
type input "11.00"
click at [1048, 251] on input "0.00" at bounding box center [1047, 264] width 84 height 27
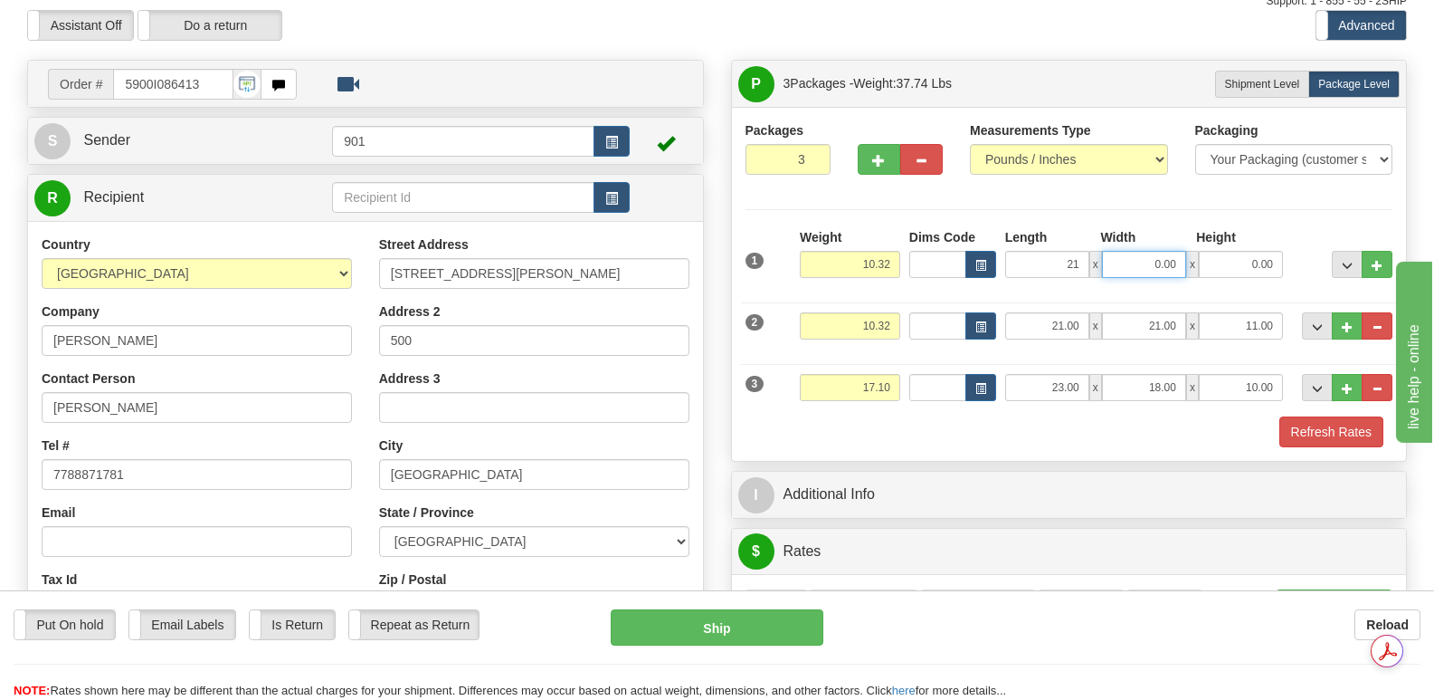
type input "21.00"
click at [1132, 251] on input "0.00" at bounding box center [1144, 264] width 84 height 27
type input "21.00"
click at [1230, 251] on input "0.00" at bounding box center [1241, 264] width 84 height 27
type input "11.00"
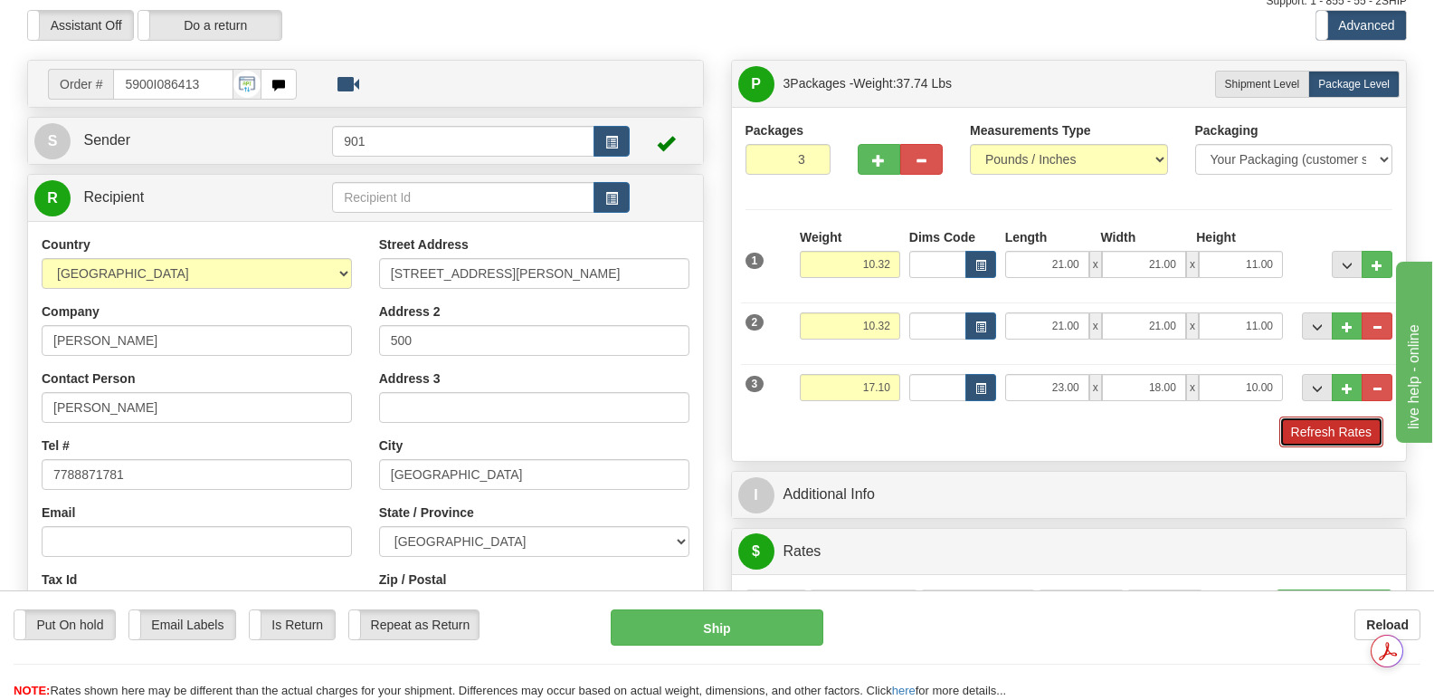
click at [1314, 416] on button "Refresh Rates" at bounding box center [1332, 431] width 104 height 31
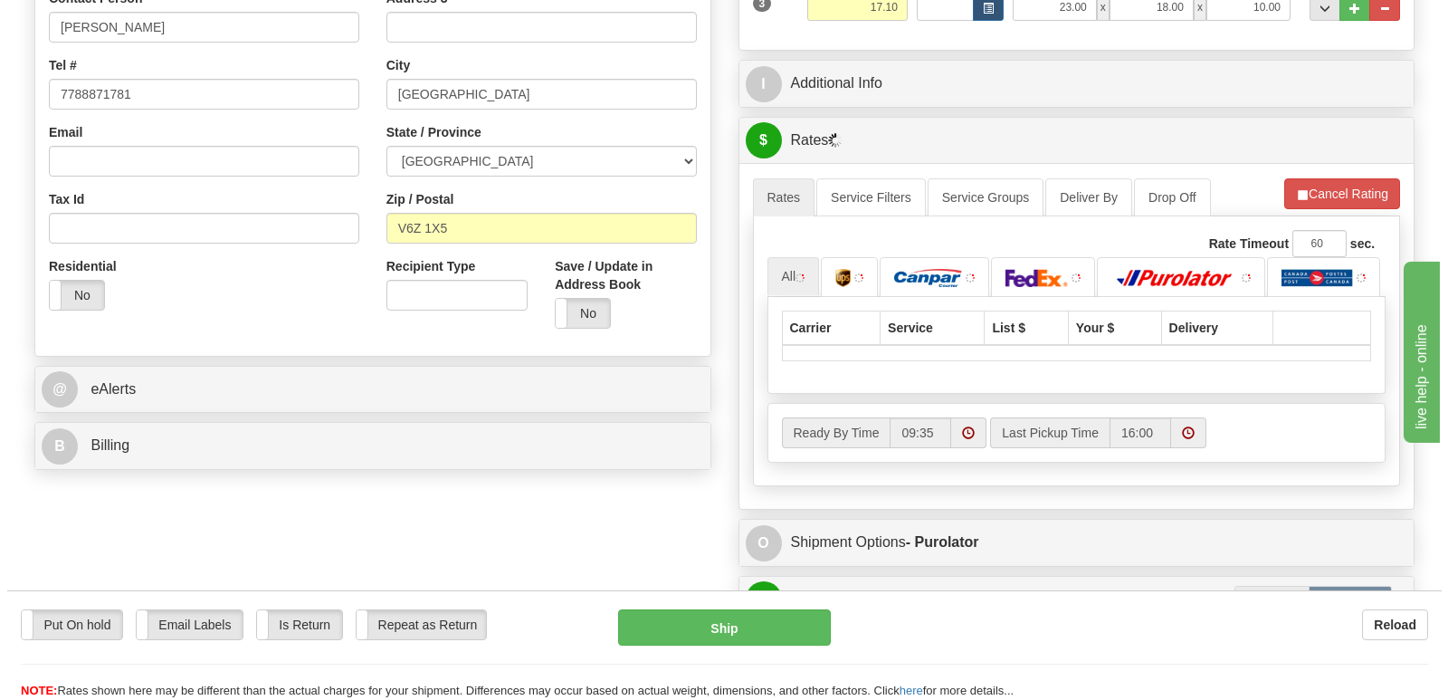
scroll to position [653, 0]
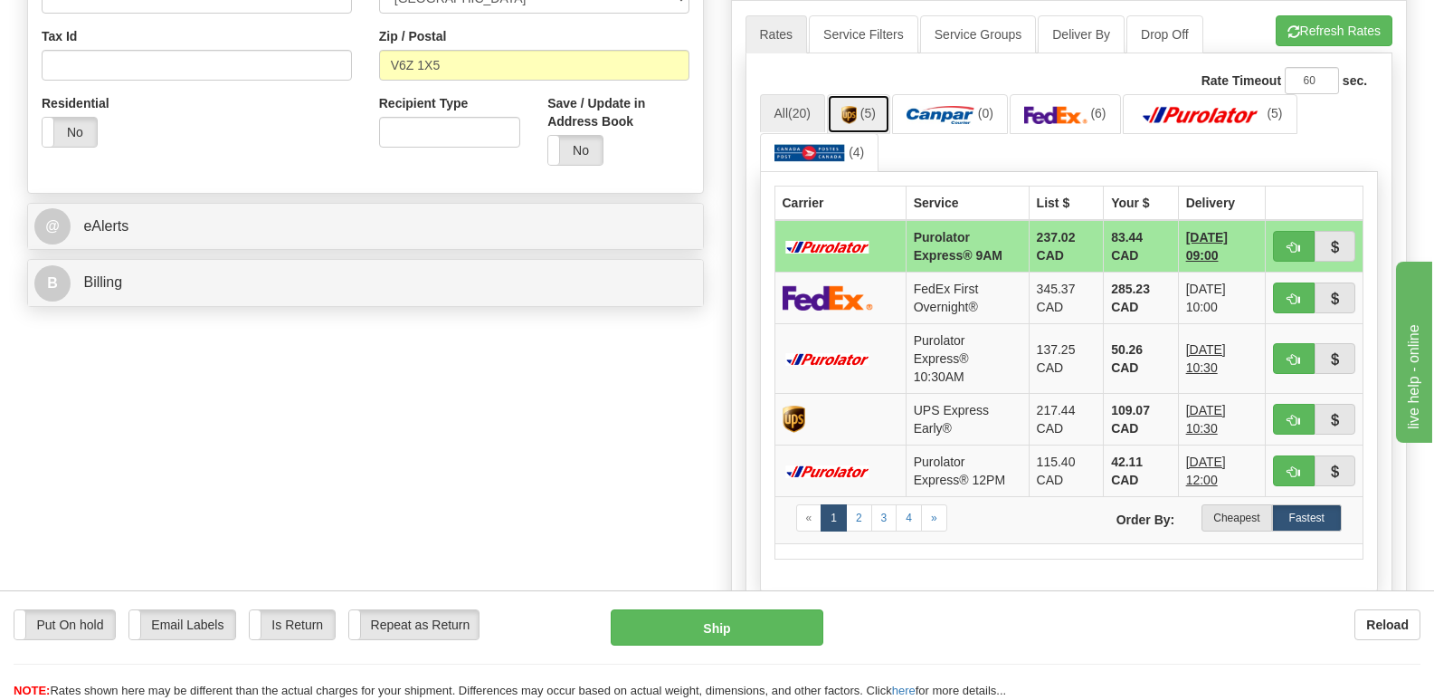
click at [868, 106] on span "(5)" at bounding box center [868, 113] width 15 height 14
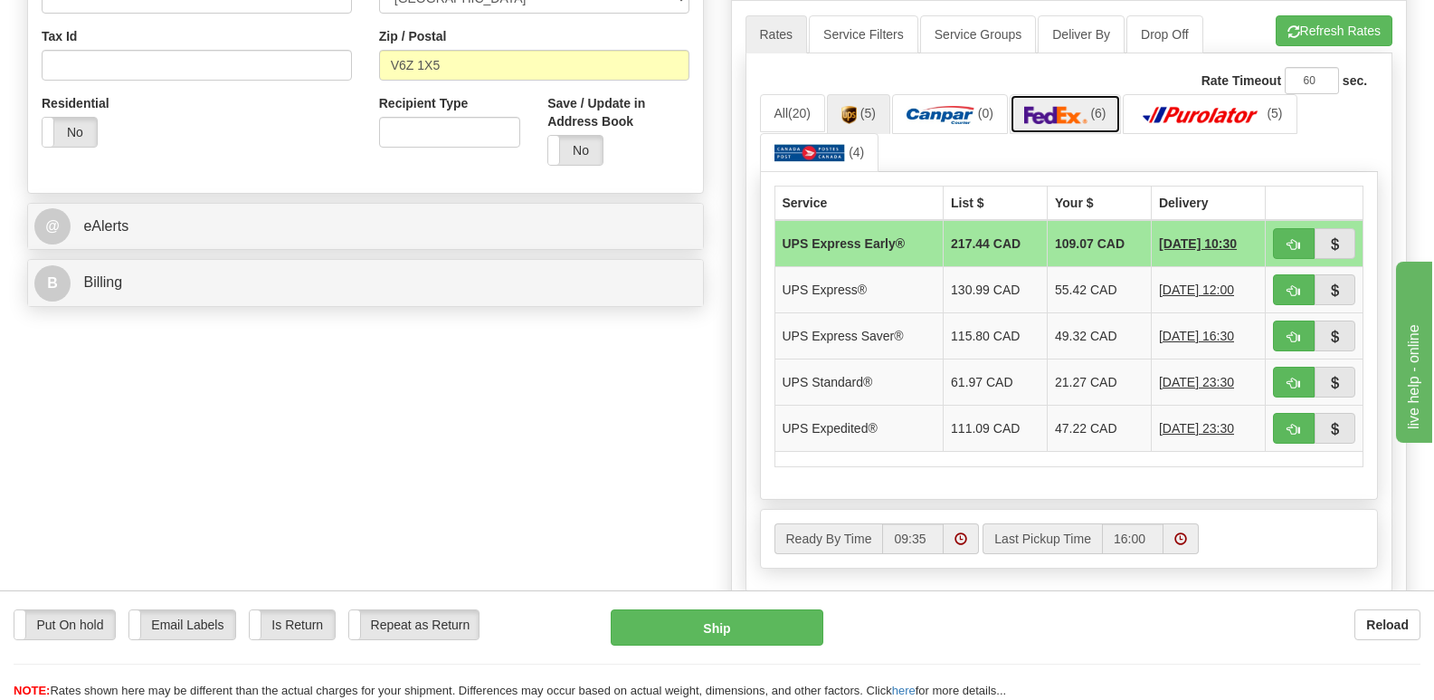
click at [1080, 106] on img at bounding box center [1055, 115] width 63 height 18
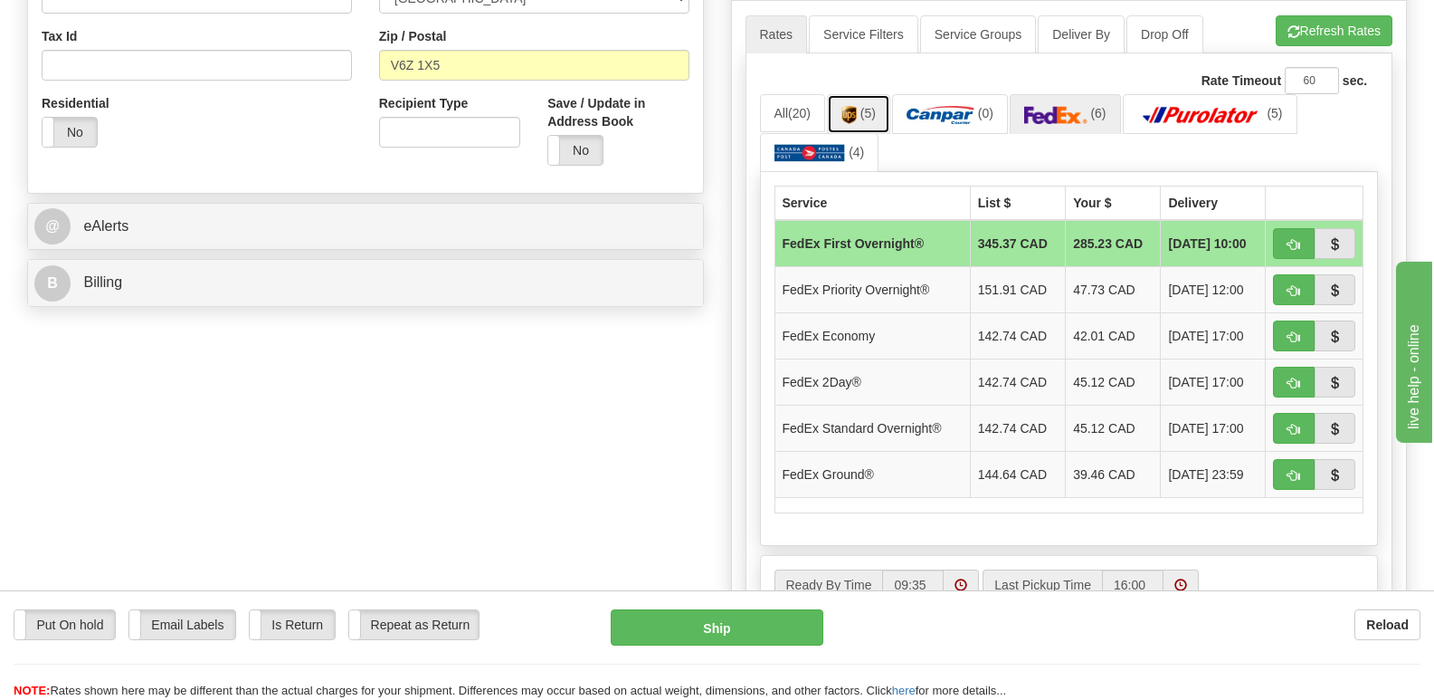
click at [857, 106] on img at bounding box center [849, 115] width 15 height 18
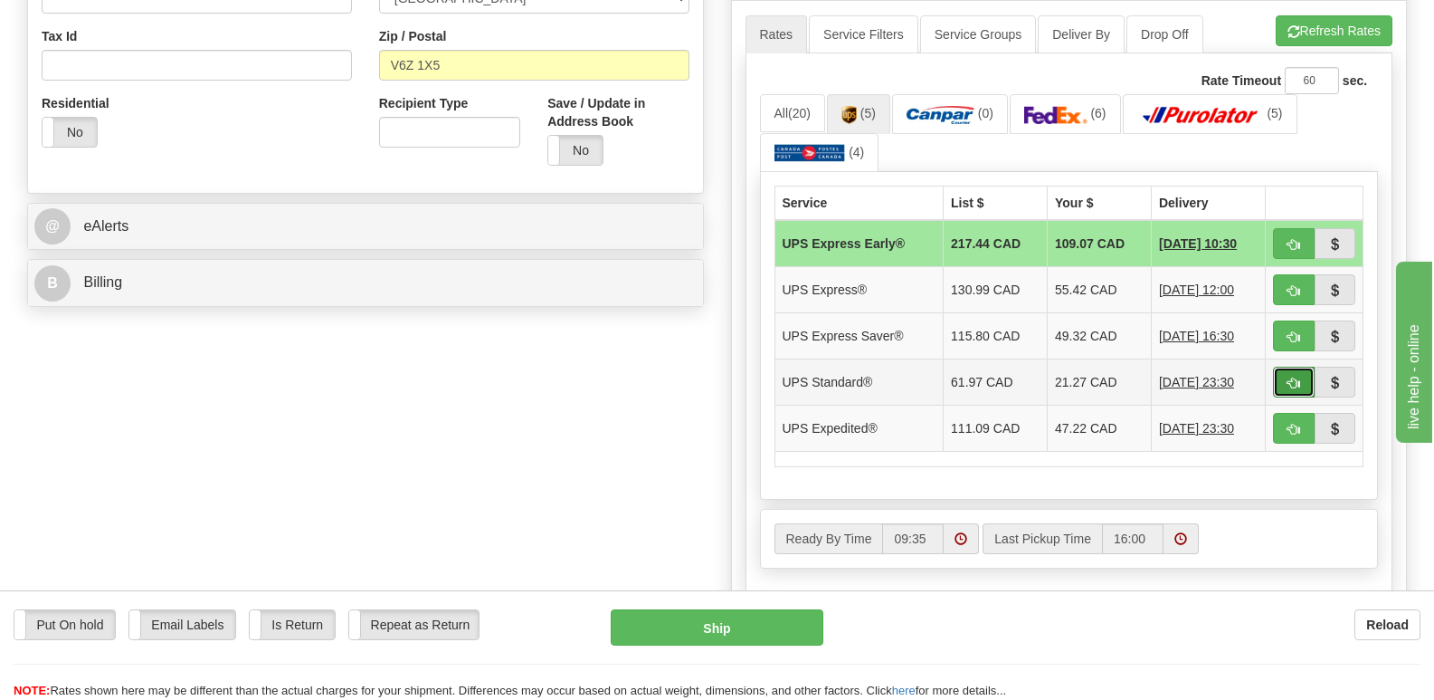
click at [1298, 366] on button "button" at bounding box center [1294, 381] width 42 height 31
type input "11"
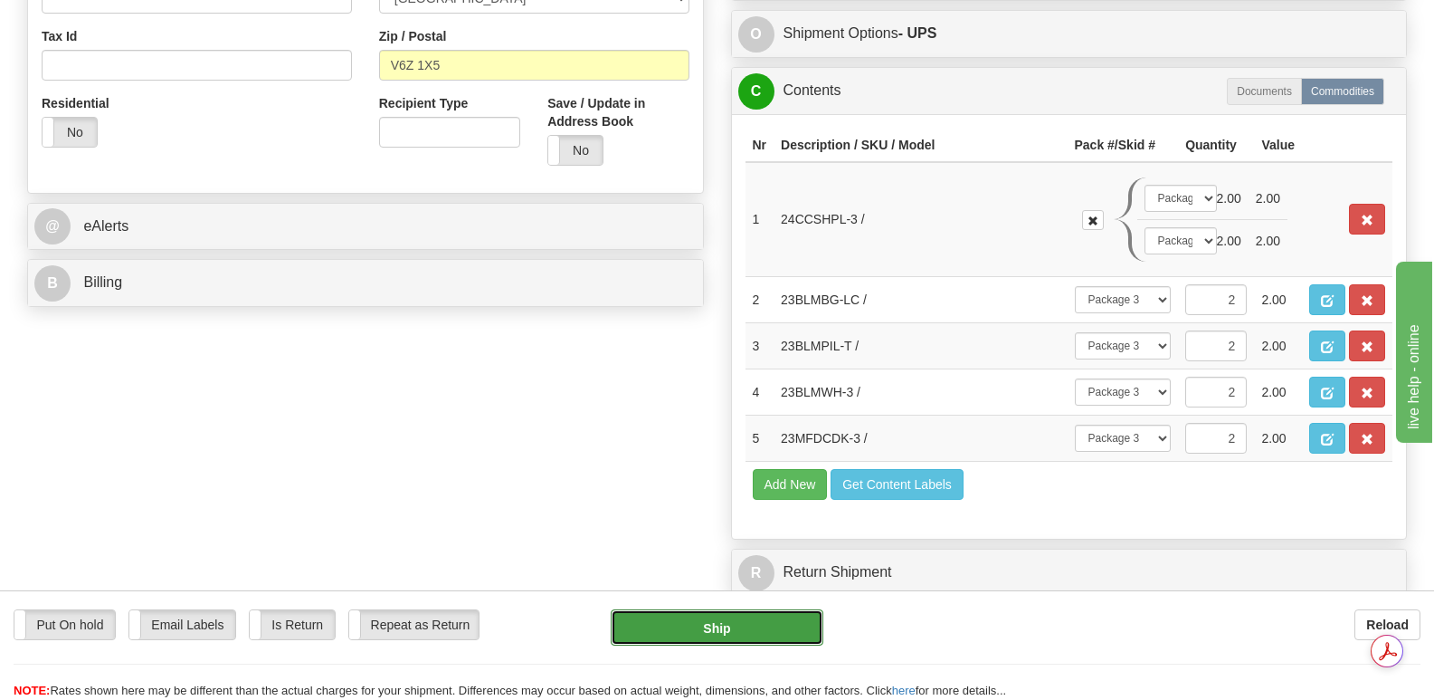
click at [713, 618] on button "Ship" at bounding box center [717, 627] width 212 height 36
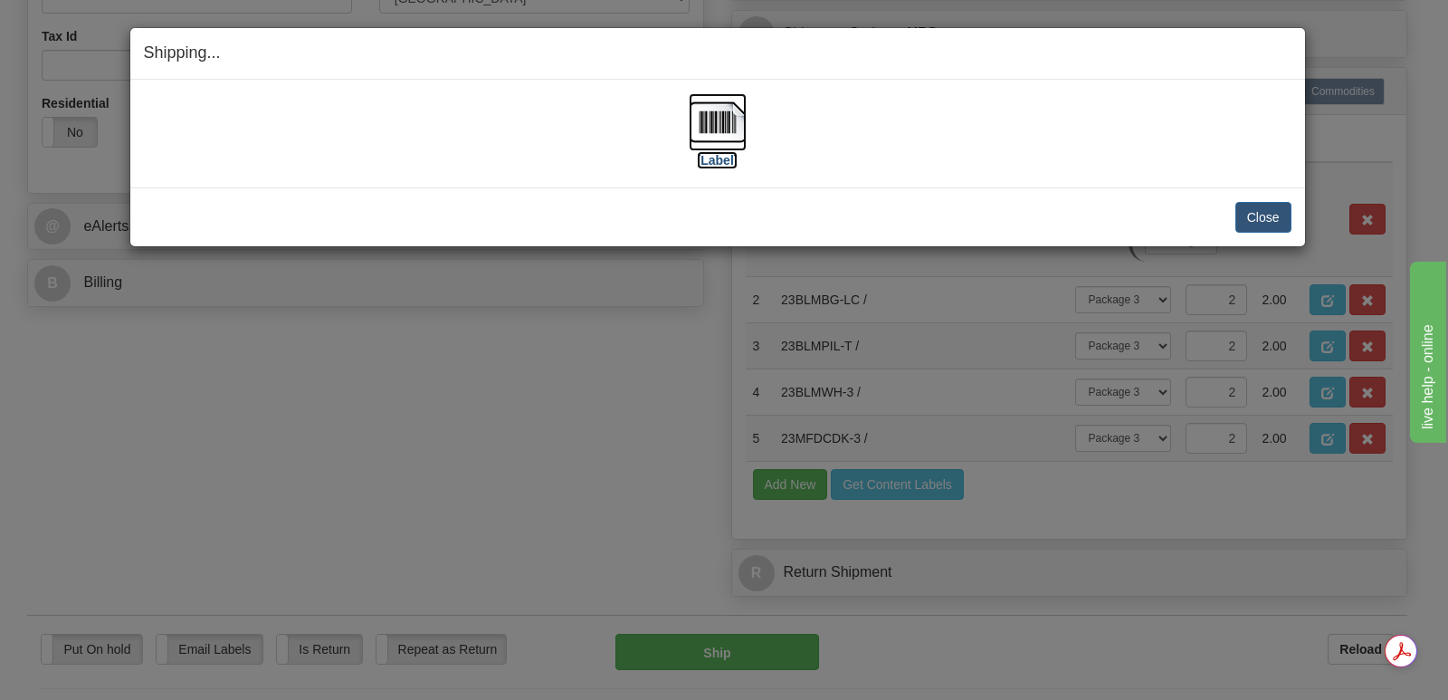
click at [719, 114] on img at bounding box center [718, 122] width 58 height 58
click at [1260, 212] on button "Close" at bounding box center [1263, 217] width 56 height 31
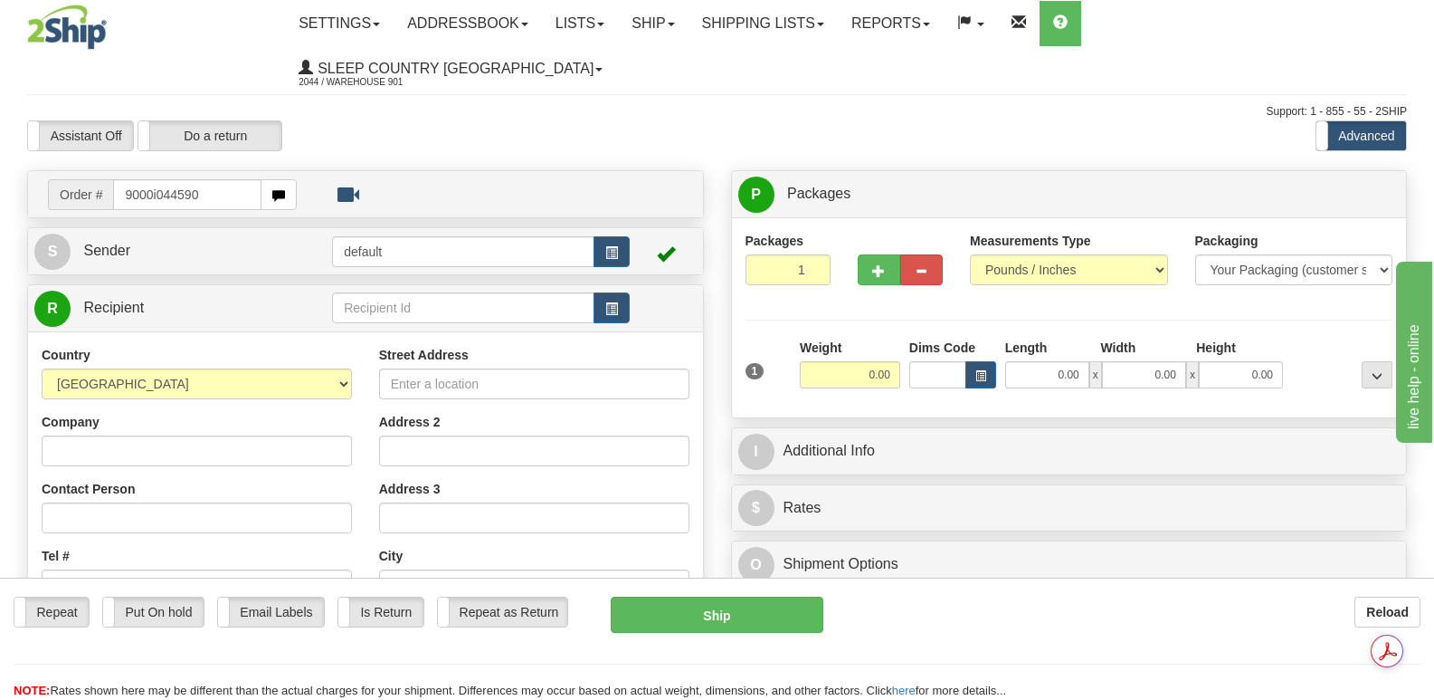
type input "9000i044590"
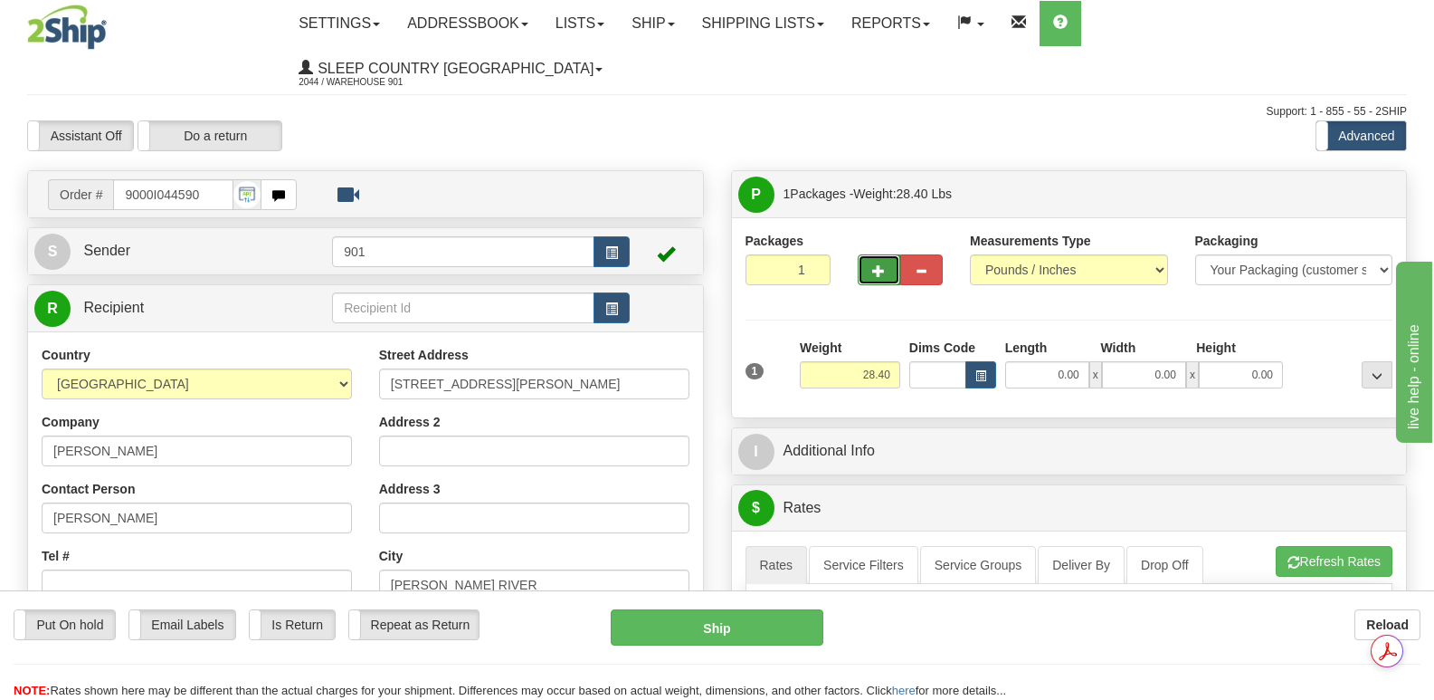
click at [875, 265] on span "button" at bounding box center [878, 271] width 13 height 12
type input "2"
click at [1023, 361] on input "0.00" at bounding box center [1047, 374] width 84 height 27
type input "20.00"
click at [1119, 361] on input "0.00" at bounding box center [1144, 374] width 84 height 27
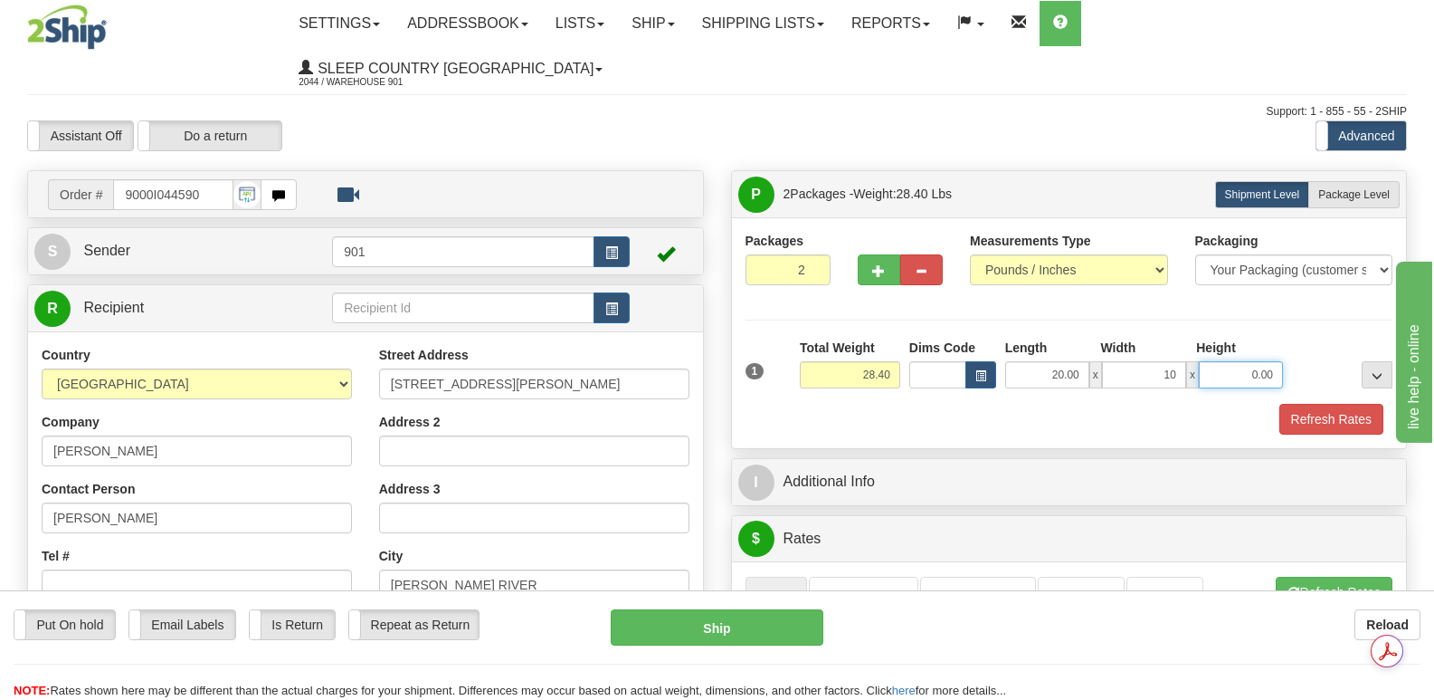
type input "10.00"
click at [1227, 361] on input "0.00" at bounding box center [1241, 374] width 84 height 27
type input "10.00"
click at [1317, 404] on button "Refresh Rates" at bounding box center [1332, 419] width 104 height 31
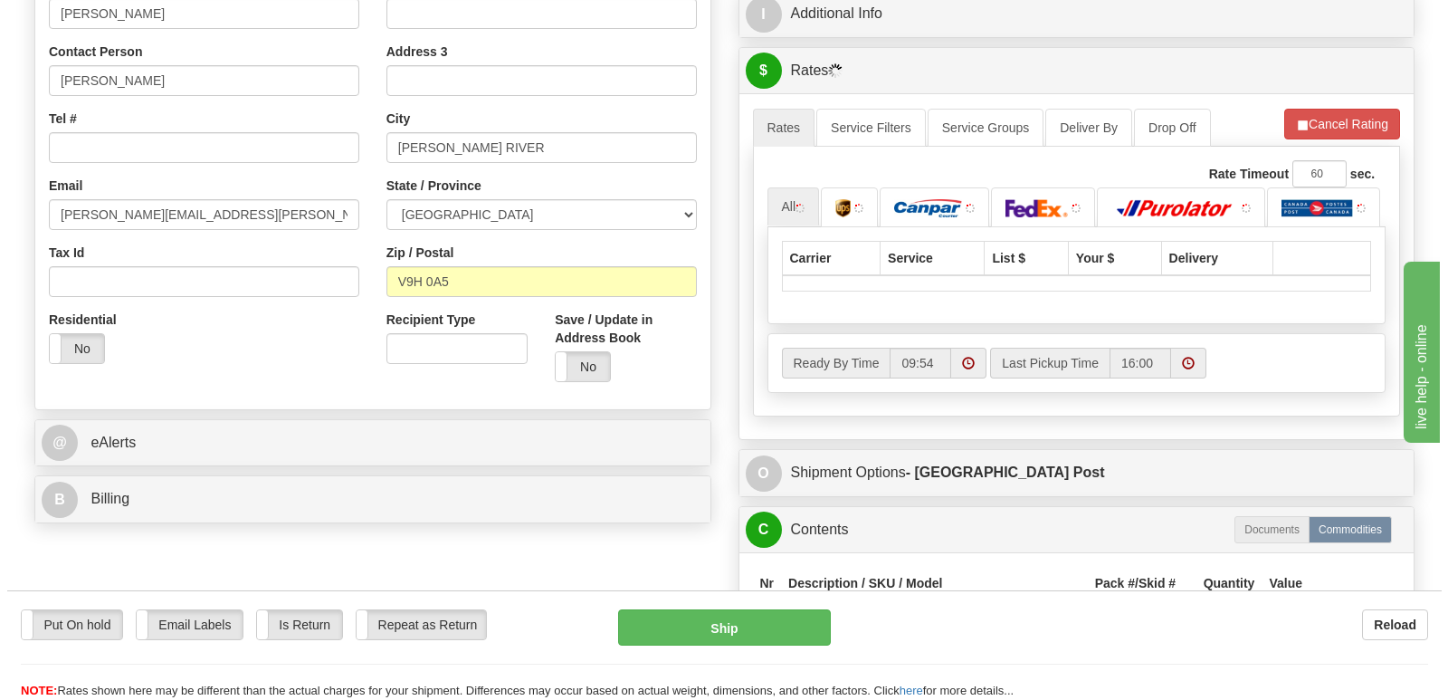
scroll to position [452, 0]
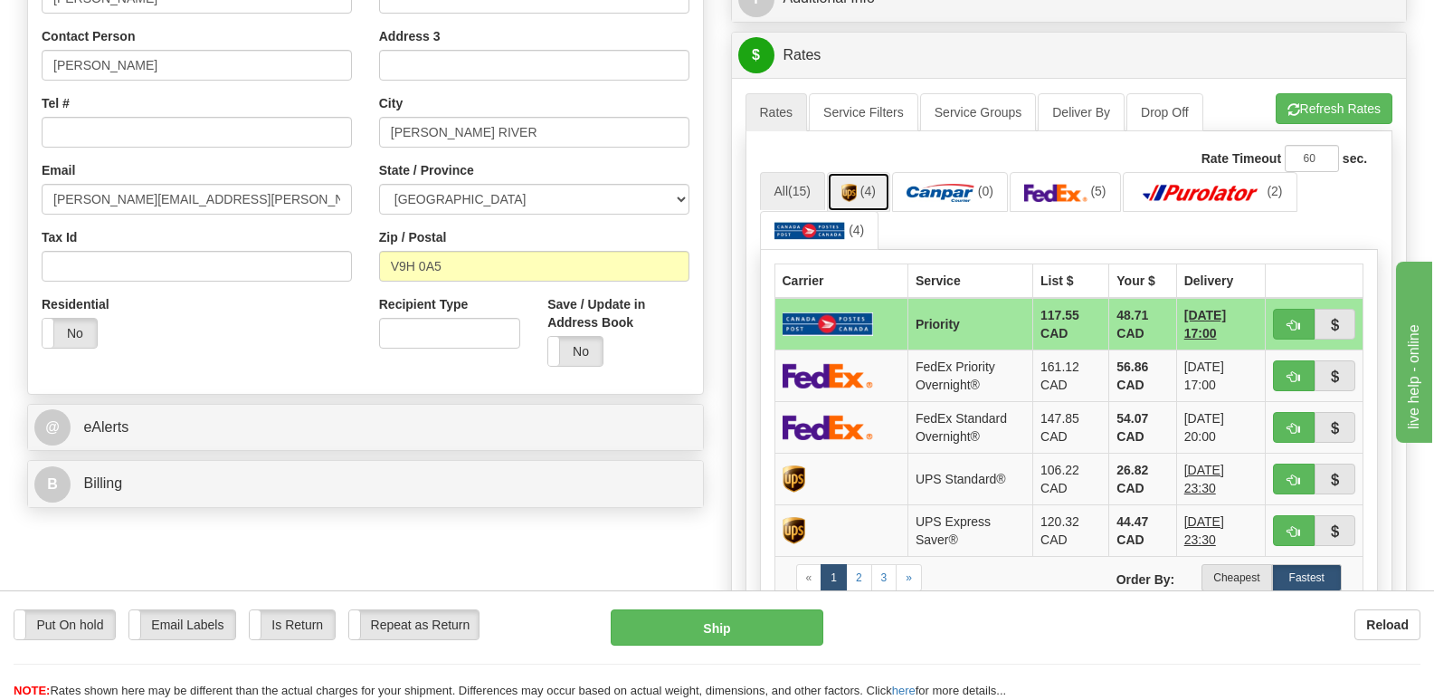
click at [861, 172] on link "(4)" at bounding box center [858, 191] width 63 height 39
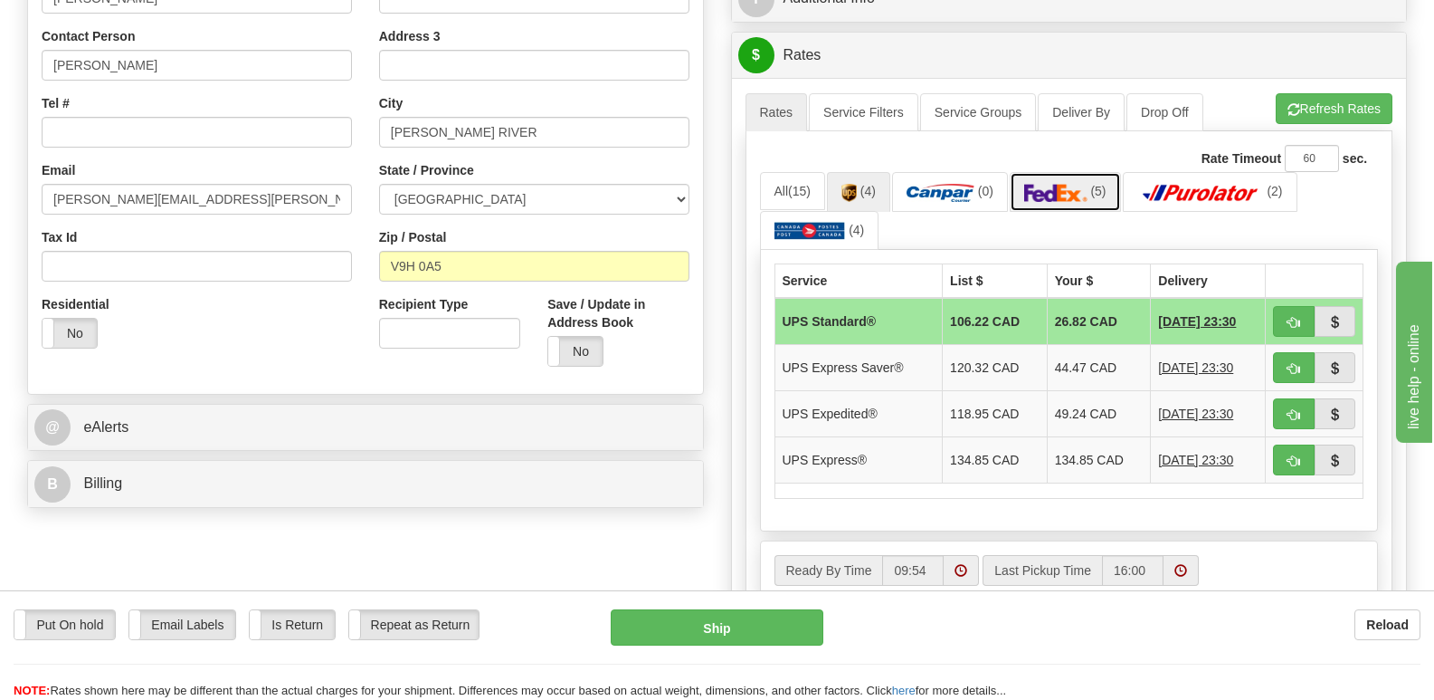
click at [1078, 184] on img at bounding box center [1055, 193] width 63 height 18
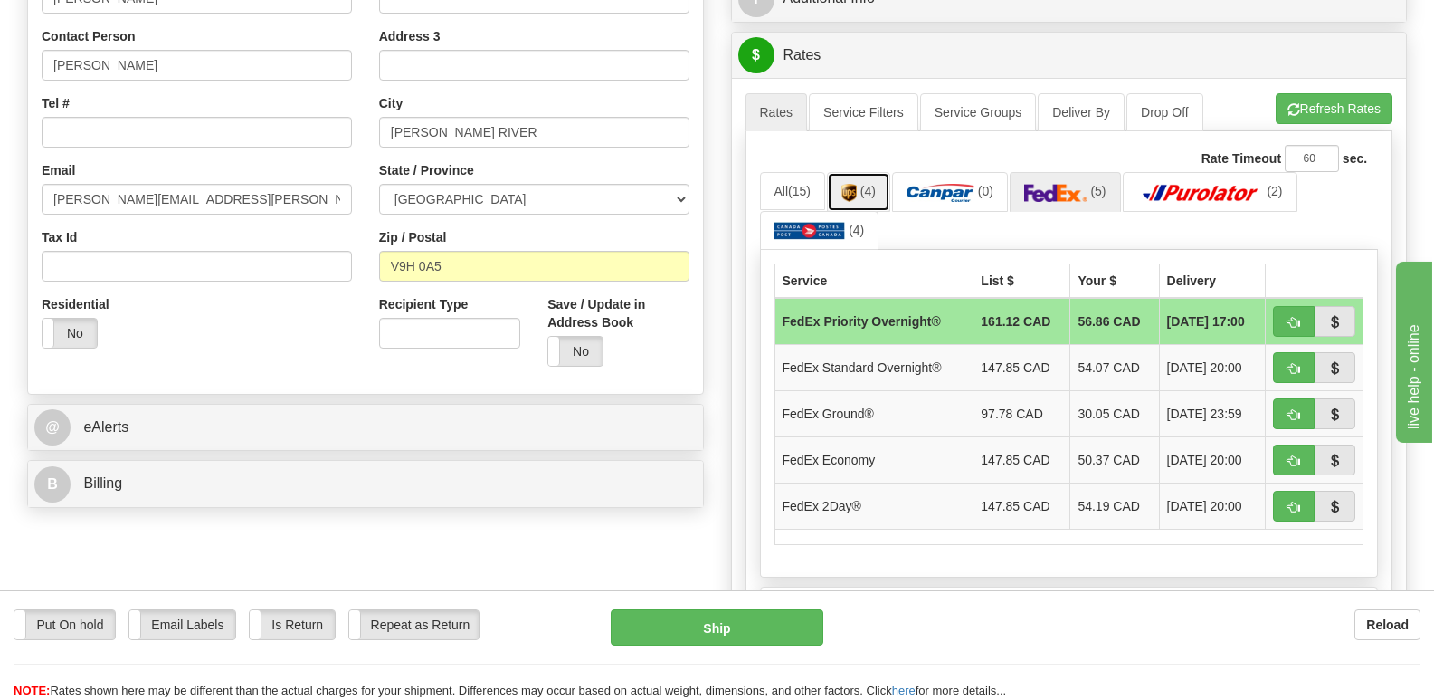
click at [863, 172] on link "(4)" at bounding box center [858, 191] width 63 height 39
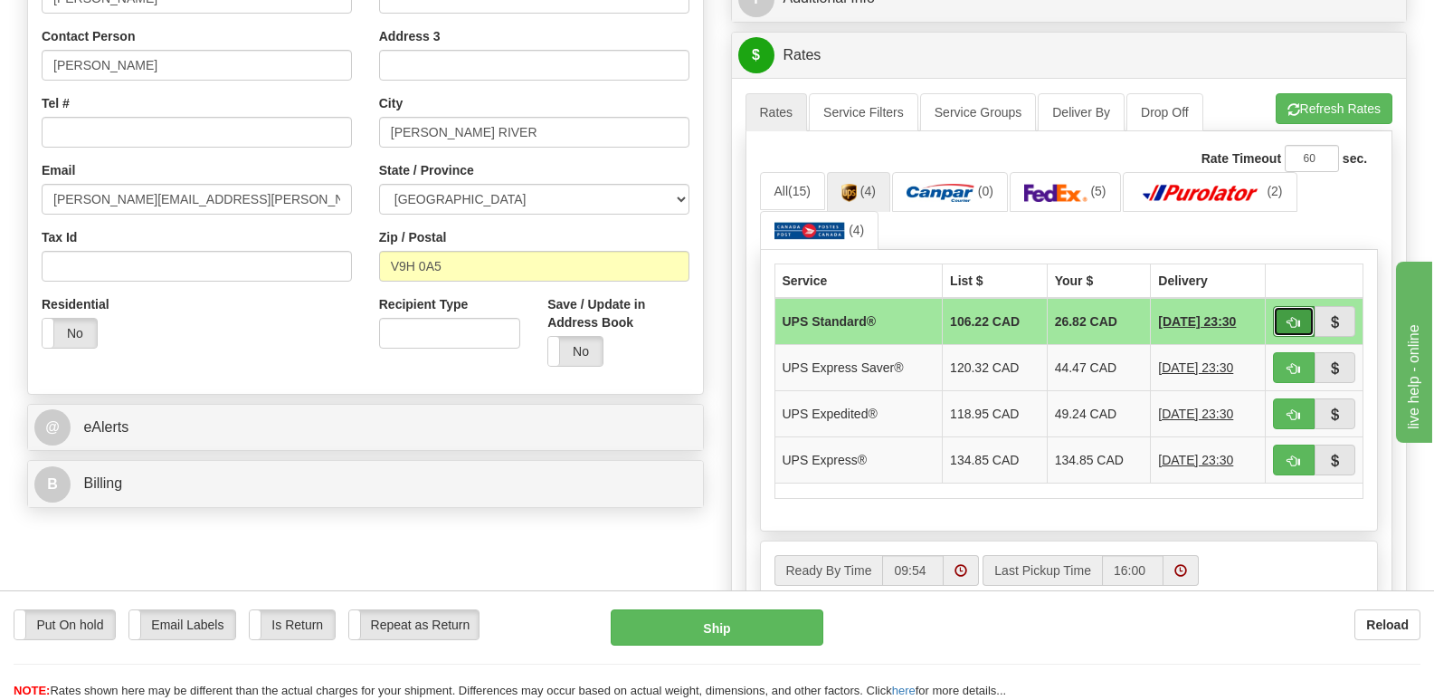
click at [1295, 317] on span "button" at bounding box center [1294, 323] width 13 height 12
type input "11"
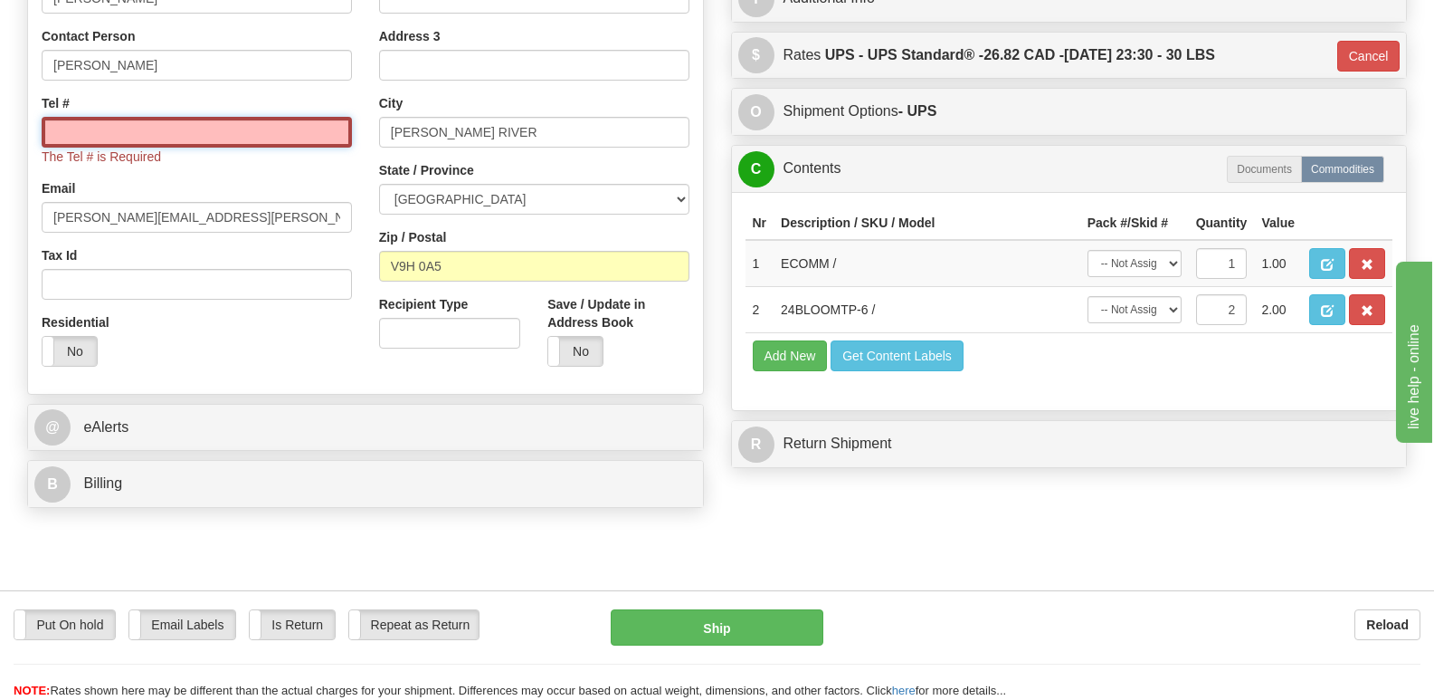
click at [59, 117] on input "Tel #" at bounding box center [197, 132] width 310 height 31
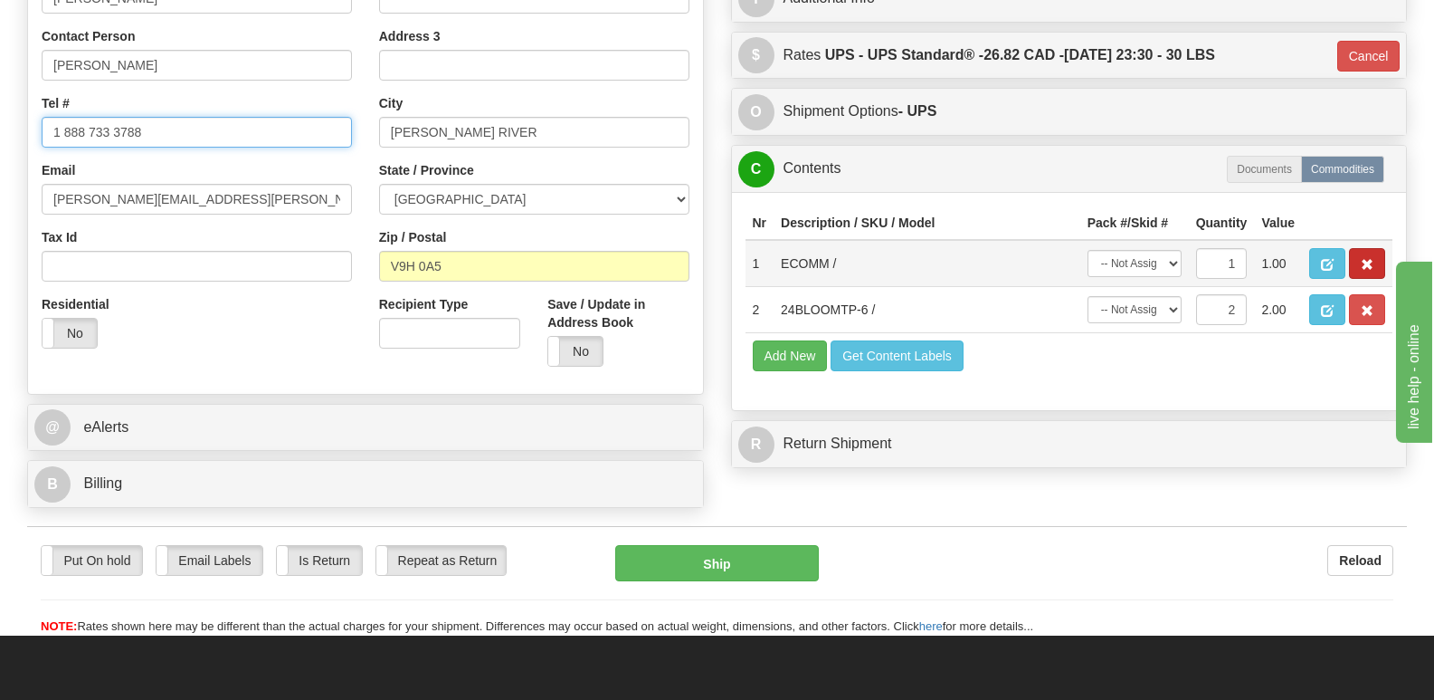
type input "1 888 733 3788"
click at [1370, 259] on span "button" at bounding box center [1367, 265] width 13 height 12
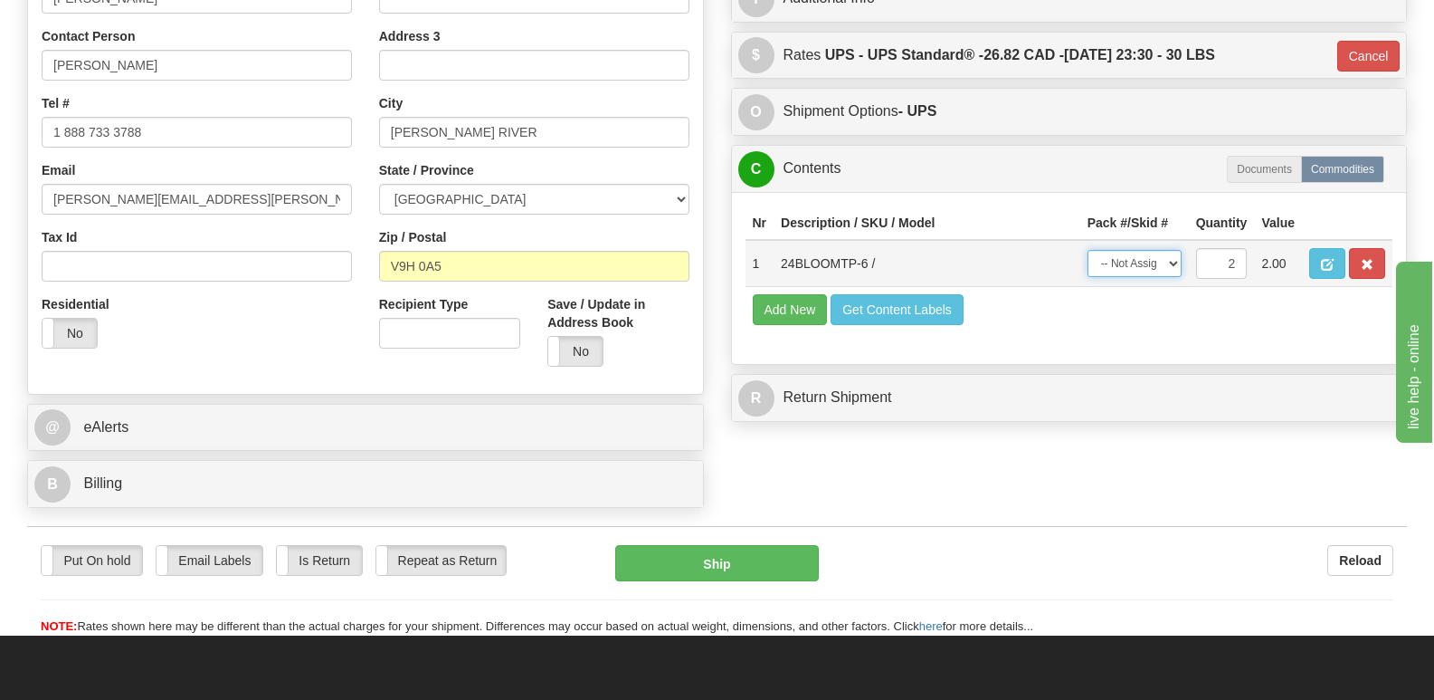
click at [1175, 250] on select "-- Not Assigned -- Package 1 Package 2 Split" at bounding box center [1135, 263] width 94 height 27
select select "SPLIT"
click at [1088, 250] on select "-- Not Assigned -- Package 1 Package 2 Split" at bounding box center [1135, 263] width 94 height 27
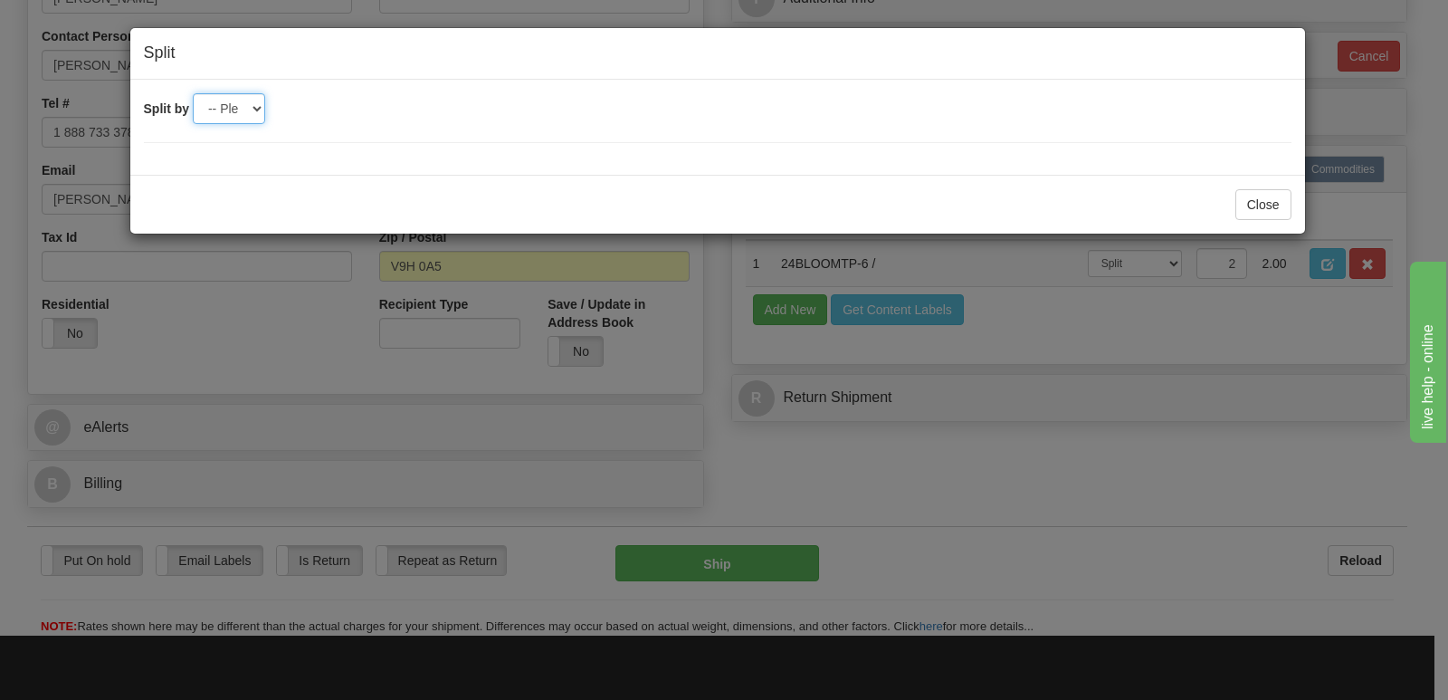
click at [255, 107] on select "-- Please select -- 2" at bounding box center [229, 108] width 72 height 31
select select "2"
click at [193, 93] on select "-- Please select -- 2" at bounding box center [229, 108] width 72 height 31
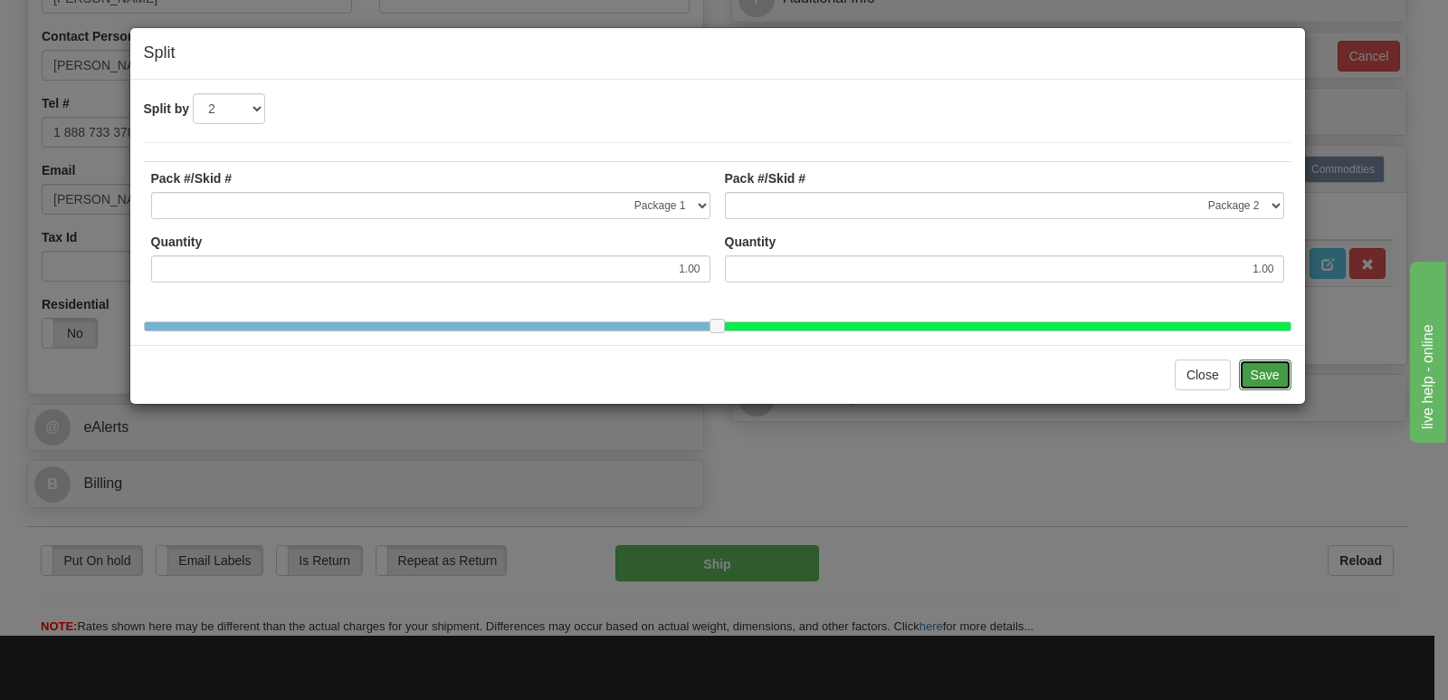
click at [1263, 384] on button "Save" at bounding box center [1265, 374] width 52 height 31
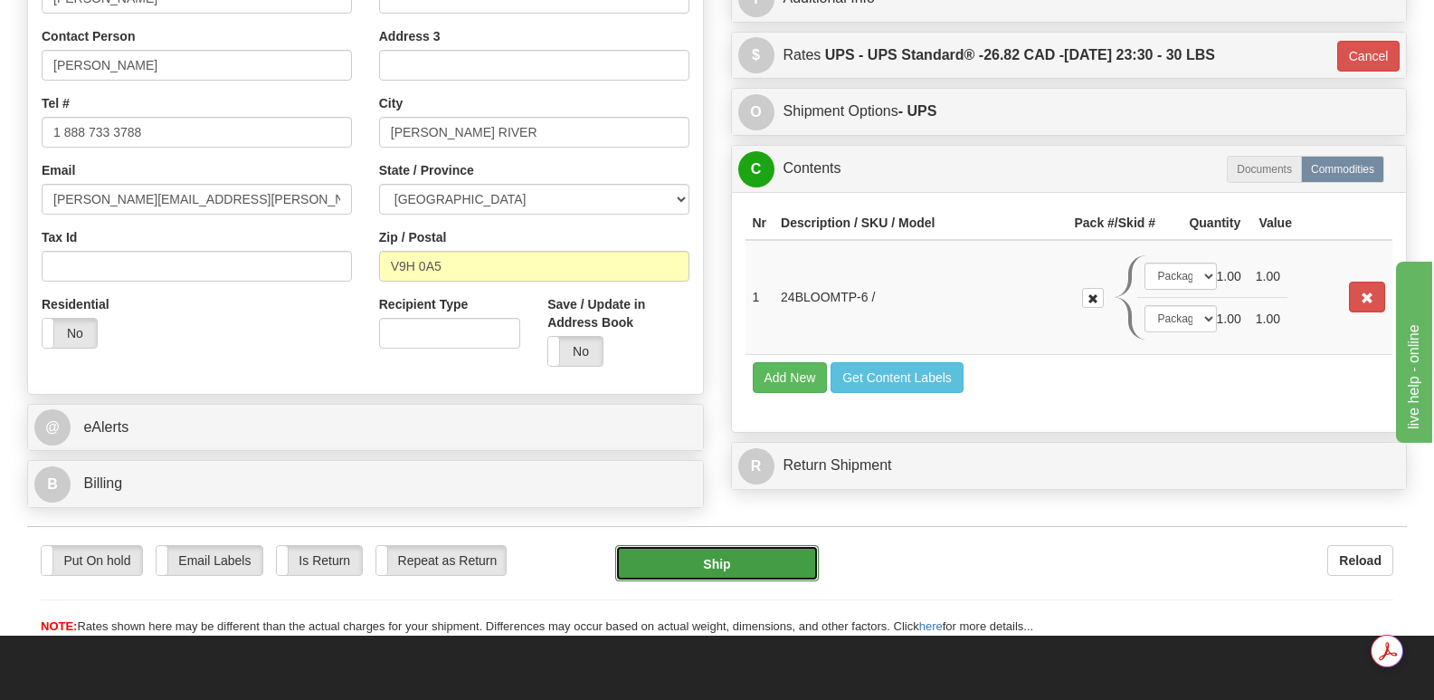
click at [734, 545] on button "Ship" at bounding box center [716, 563] width 203 height 36
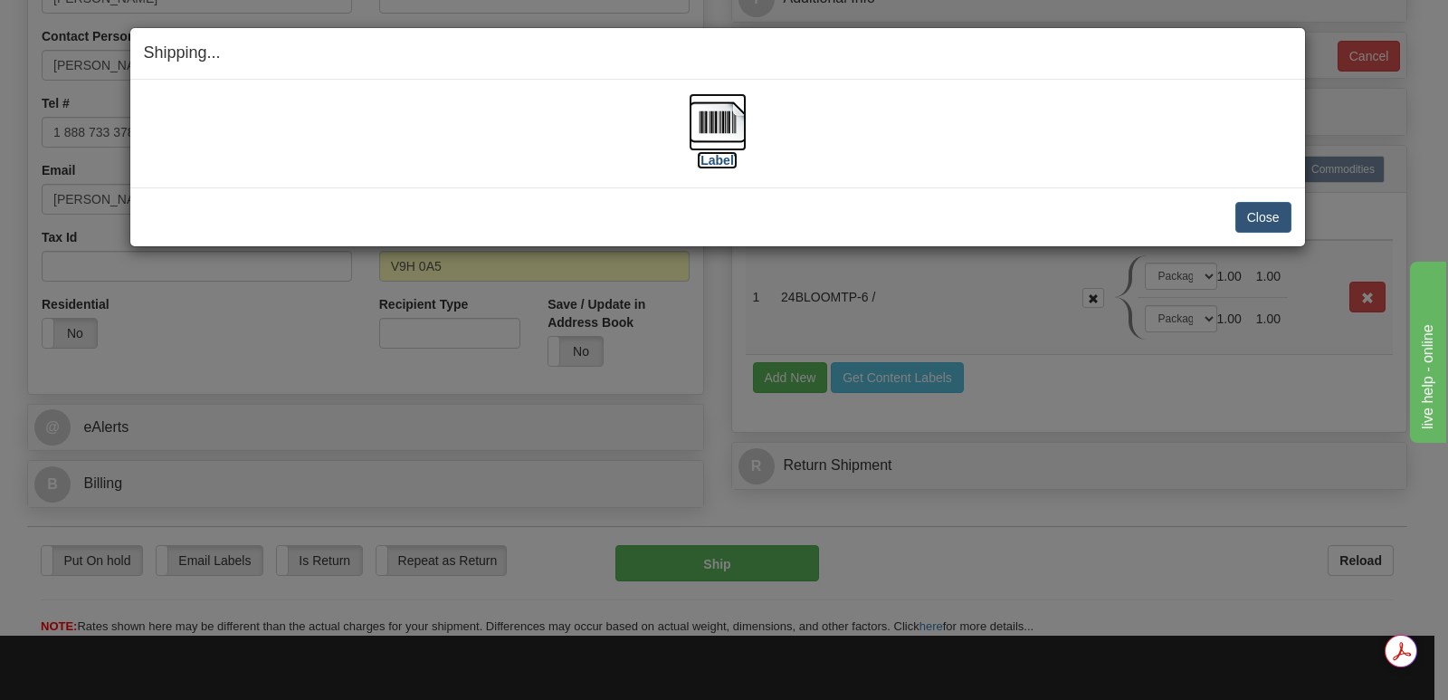
click at [713, 119] on img at bounding box center [718, 122] width 58 height 58
click at [1261, 210] on button "Close" at bounding box center [1263, 217] width 56 height 31
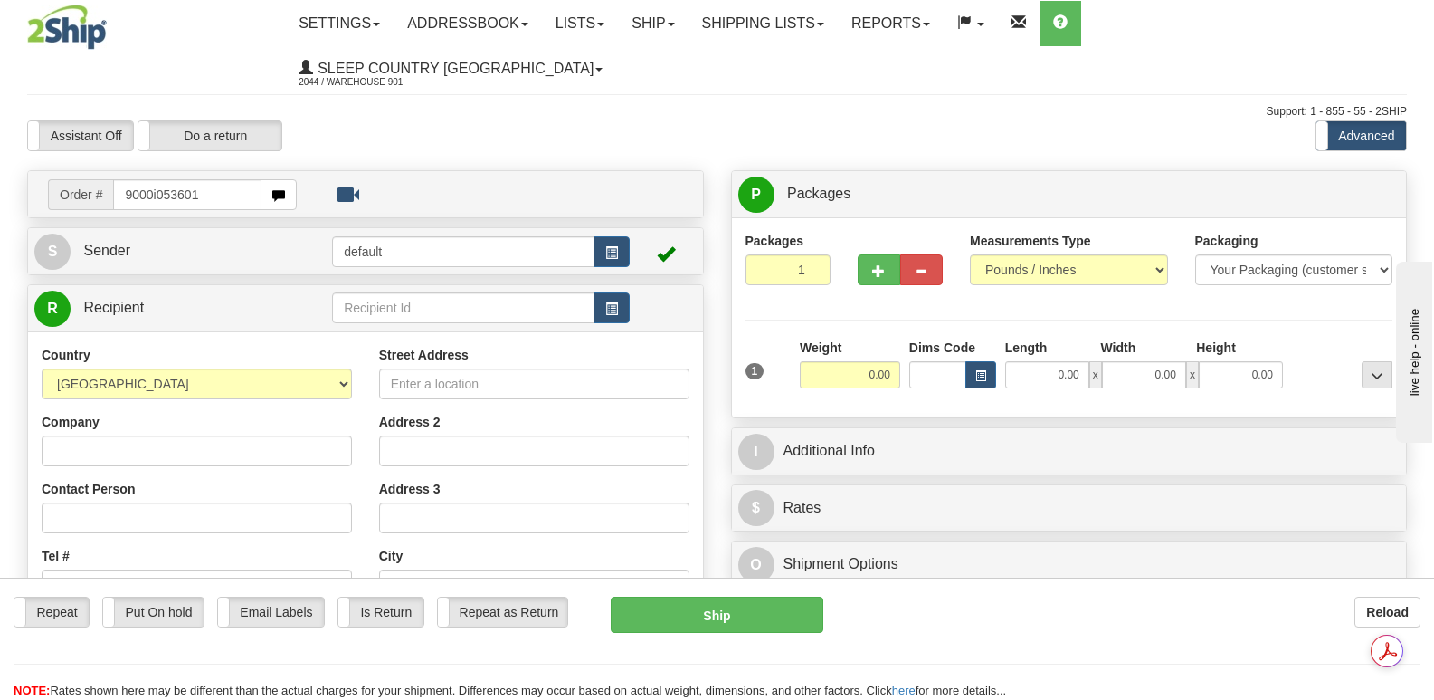
type input "9000i053601"
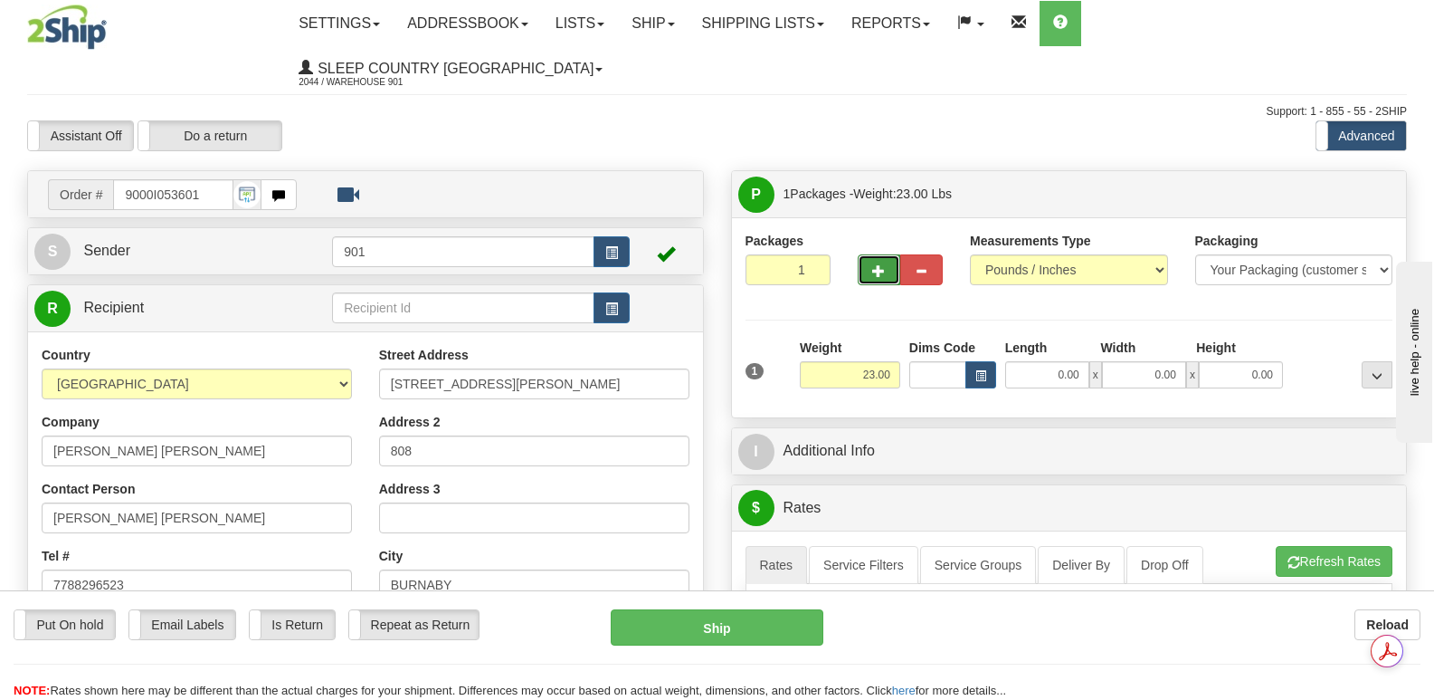
click at [880, 265] on span "button" at bounding box center [878, 271] width 13 height 12
type input "2"
click at [1023, 361] on input "0.00" at bounding box center [1047, 374] width 84 height 27
type input "42.00"
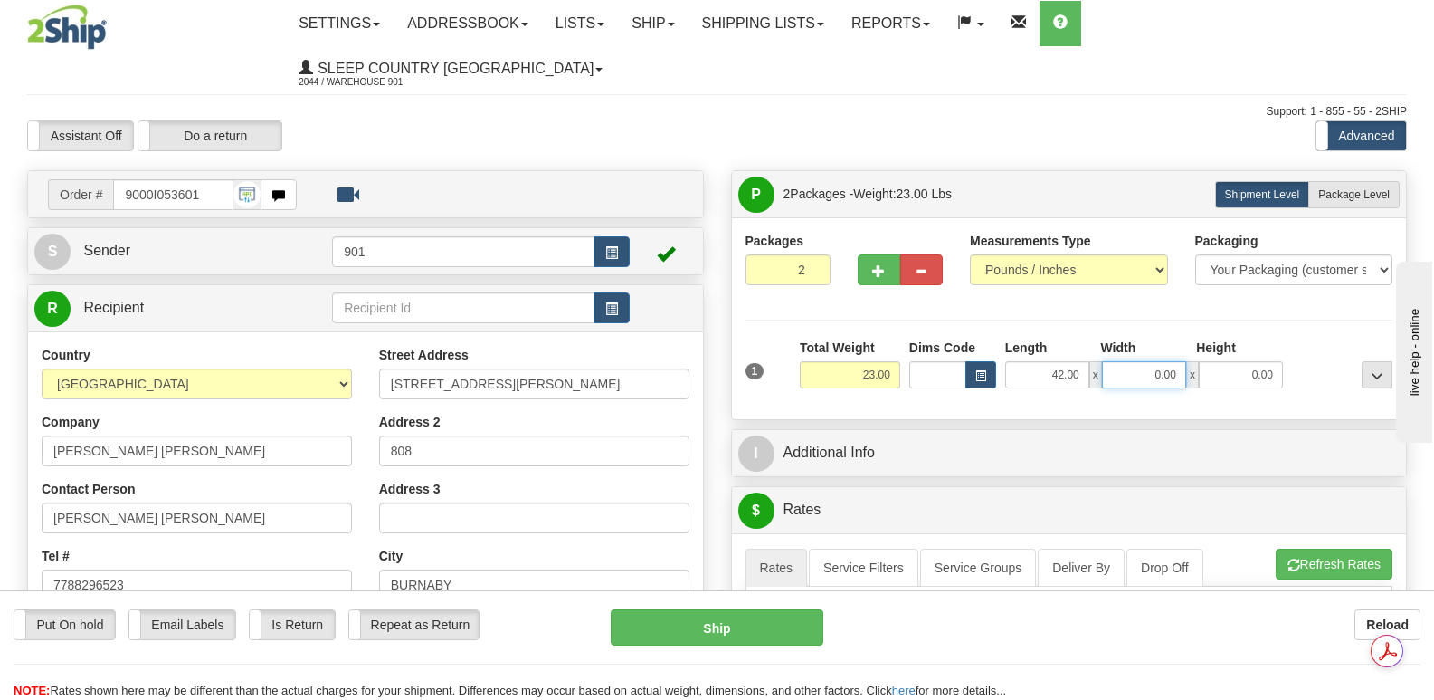
click at [1116, 361] on input "0.00" at bounding box center [1144, 374] width 84 height 27
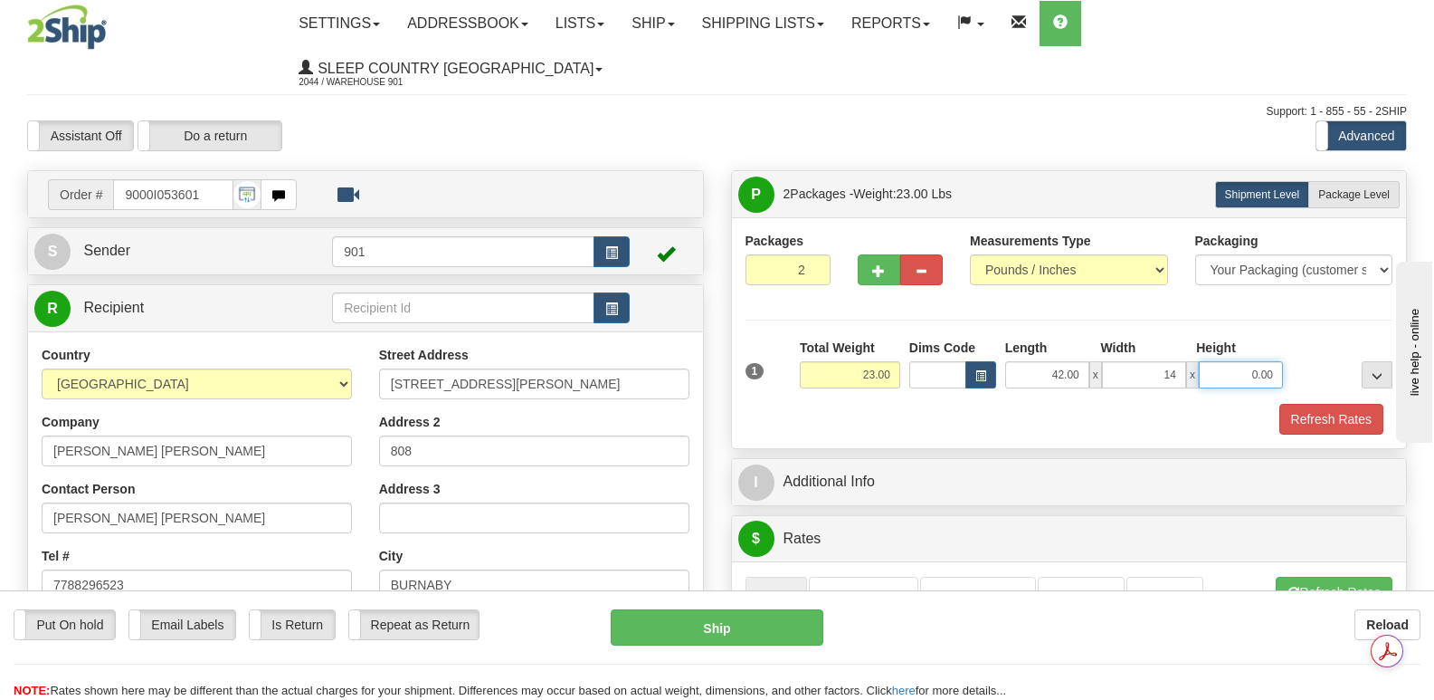
type input "14.00"
click at [1221, 361] on input "0.00" at bounding box center [1241, 374] width 84 height 27
type input "4"
type input "14.00"
click at [1331, 404] on button "Refresh Rates" at bounding box center [1332, 419] width 104 height 31
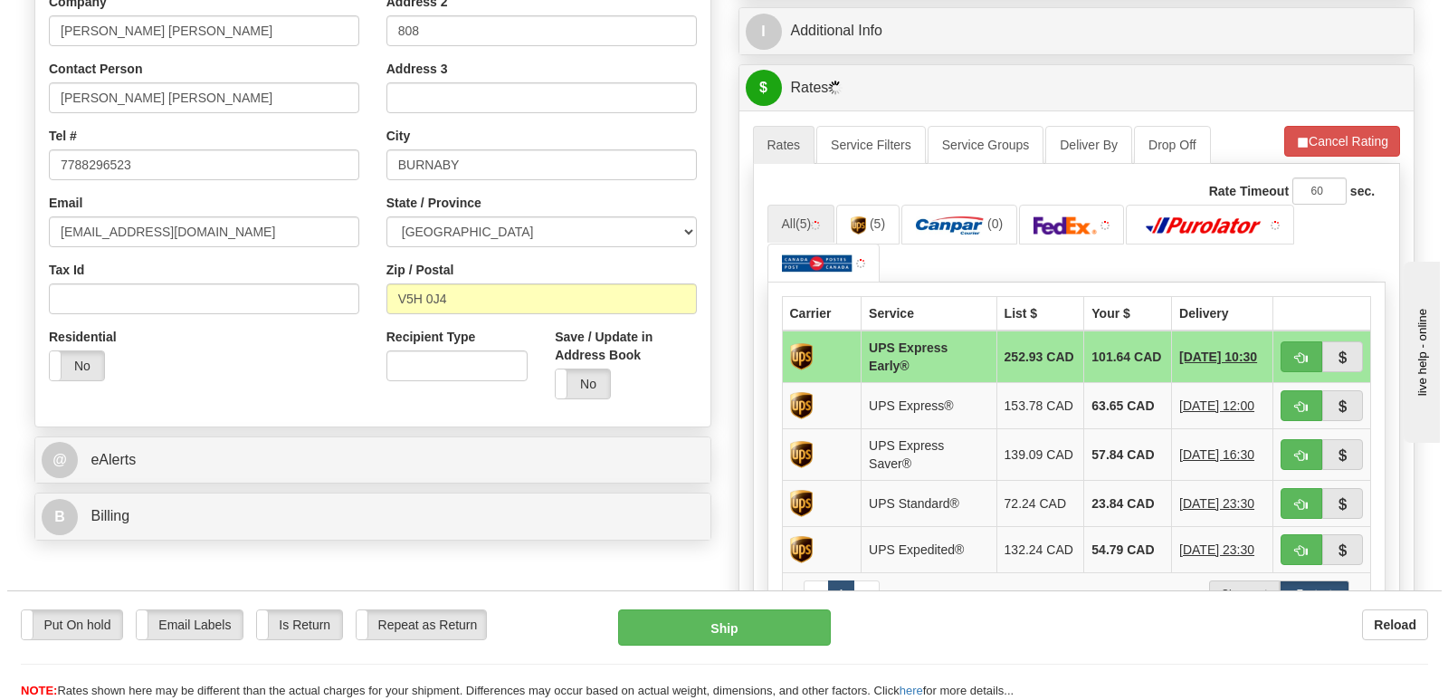
scroll to position [452, 0]
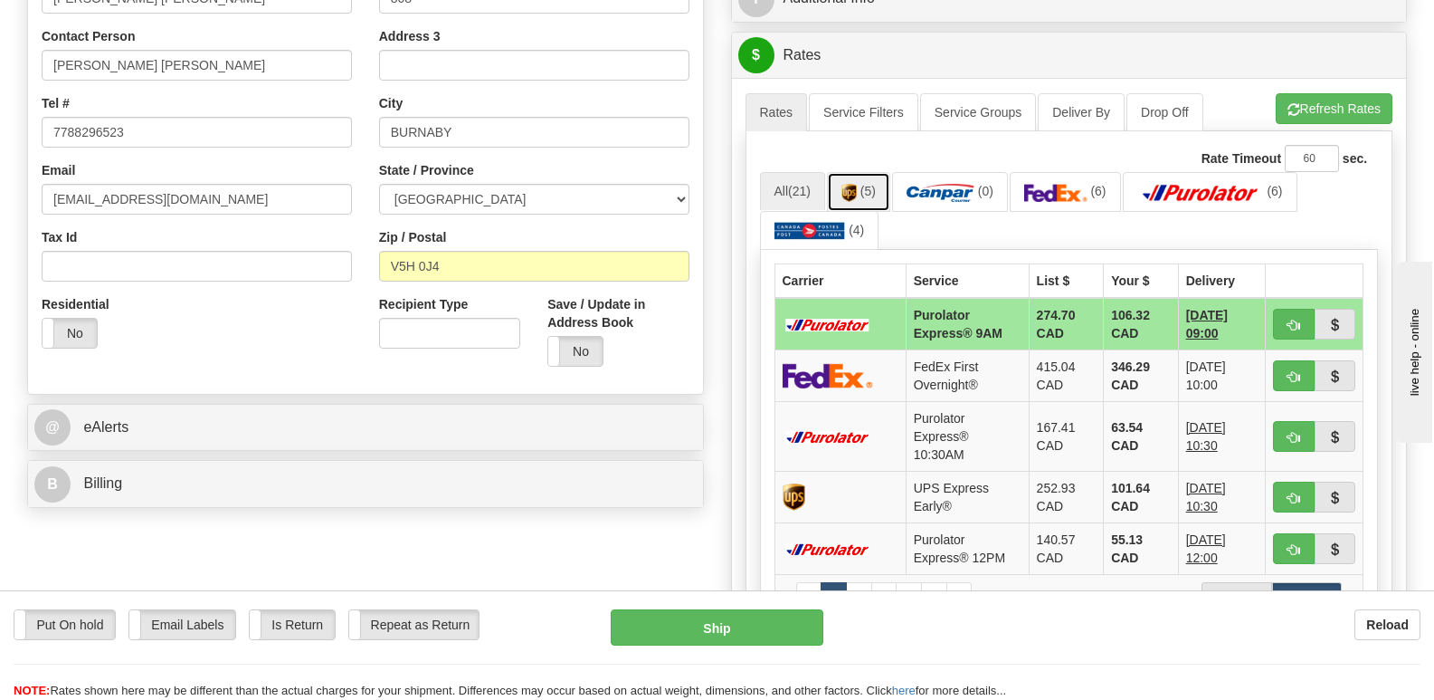
click at [863, 172] on link "(5)" at bounding box center [858, 191] width 63 height 39
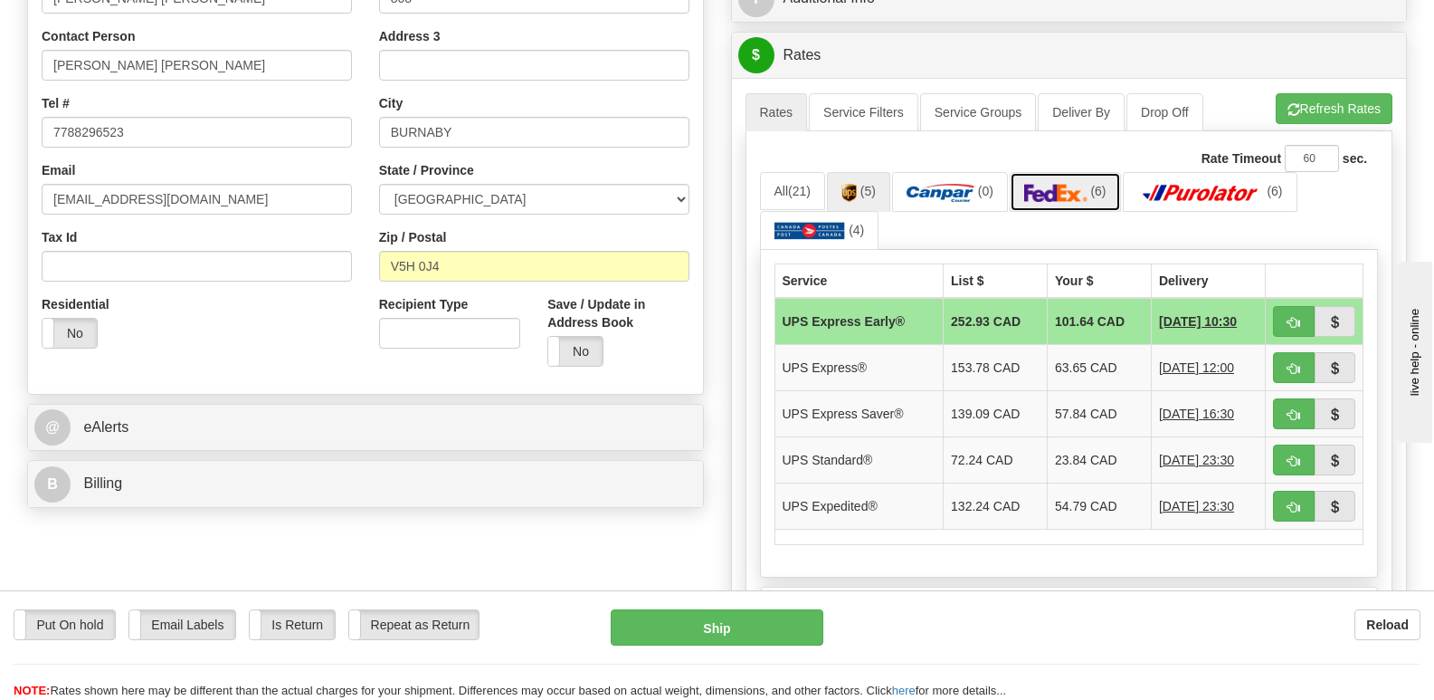
click at [1074, 184] on img at bounding box center [1055, 193] width 63 height 18
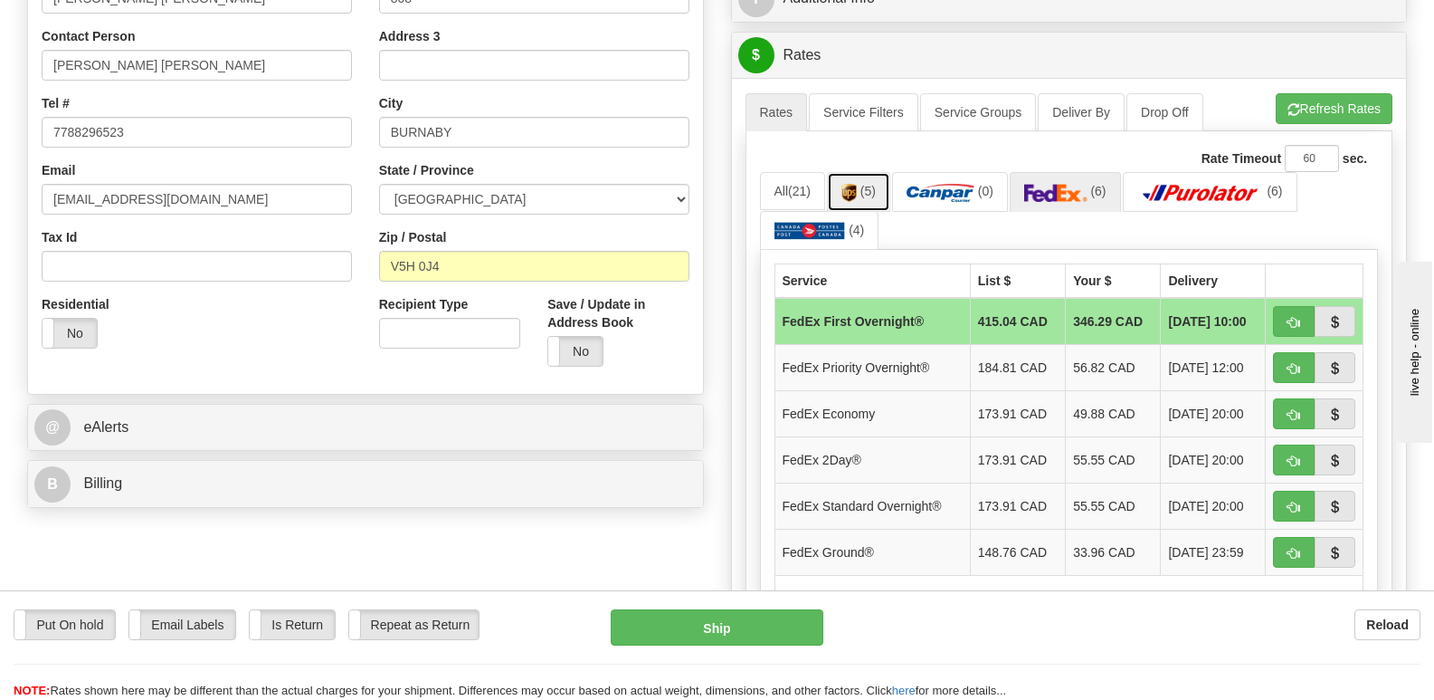
click at [852, 184] on img at bounding box center [849, 193] width 15 height 18
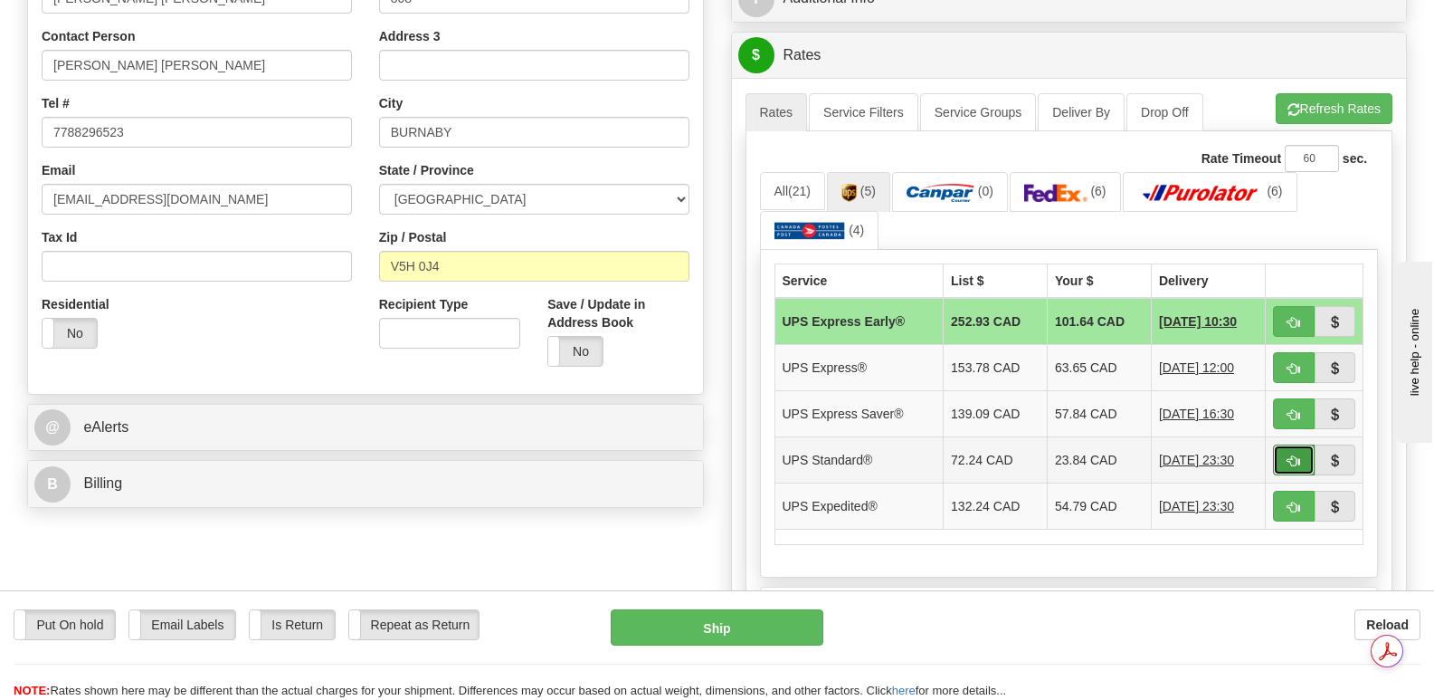
click at [1287, 444] on button "button" at bounding box center [1294, 459] width 42 height 31
type input "11"
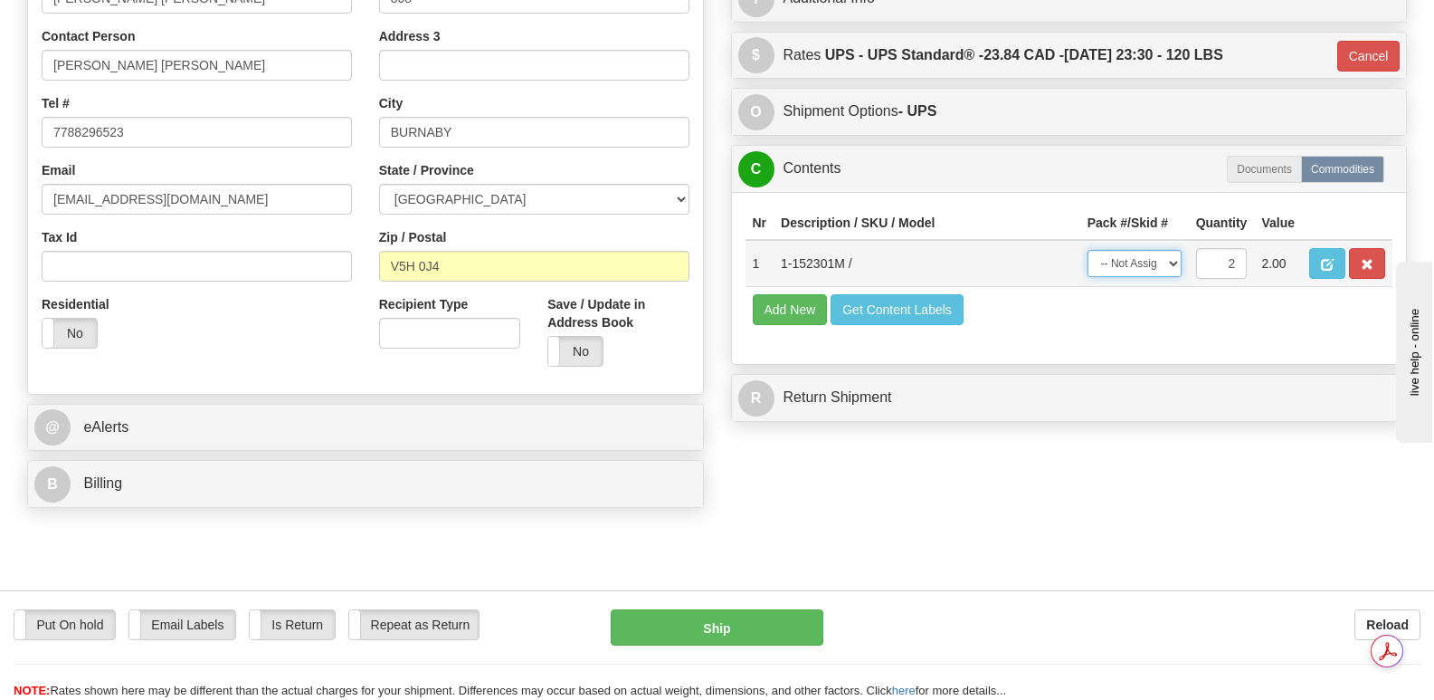
click at [1175, 250] on select "-- Not Assigned -- Package 1 Package 2 Split" at bounding box center [1135, 263] width 94 height 27
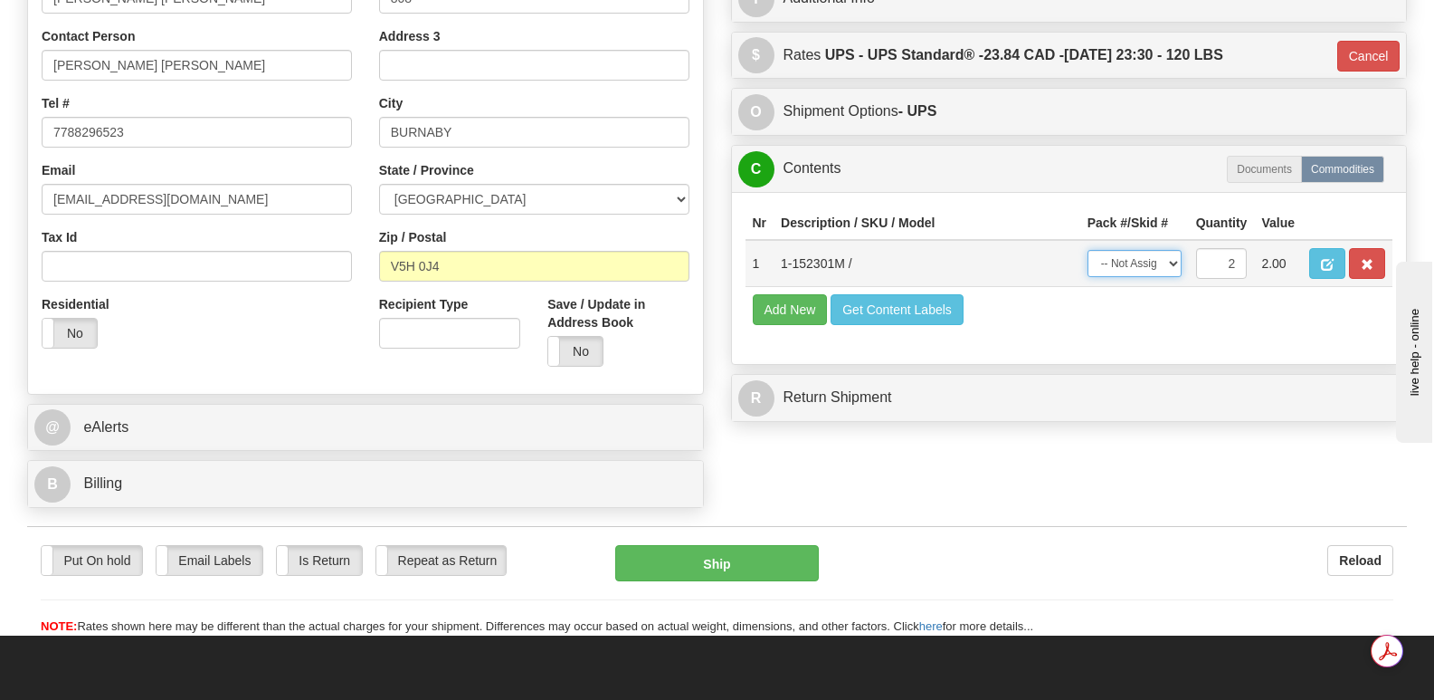
select select "SPLIT"
click at [1088, 250] on select "-- Not Assigned -- Package 1 Package 2 Split" at bounding box center [1135, 263] width 94 height 27
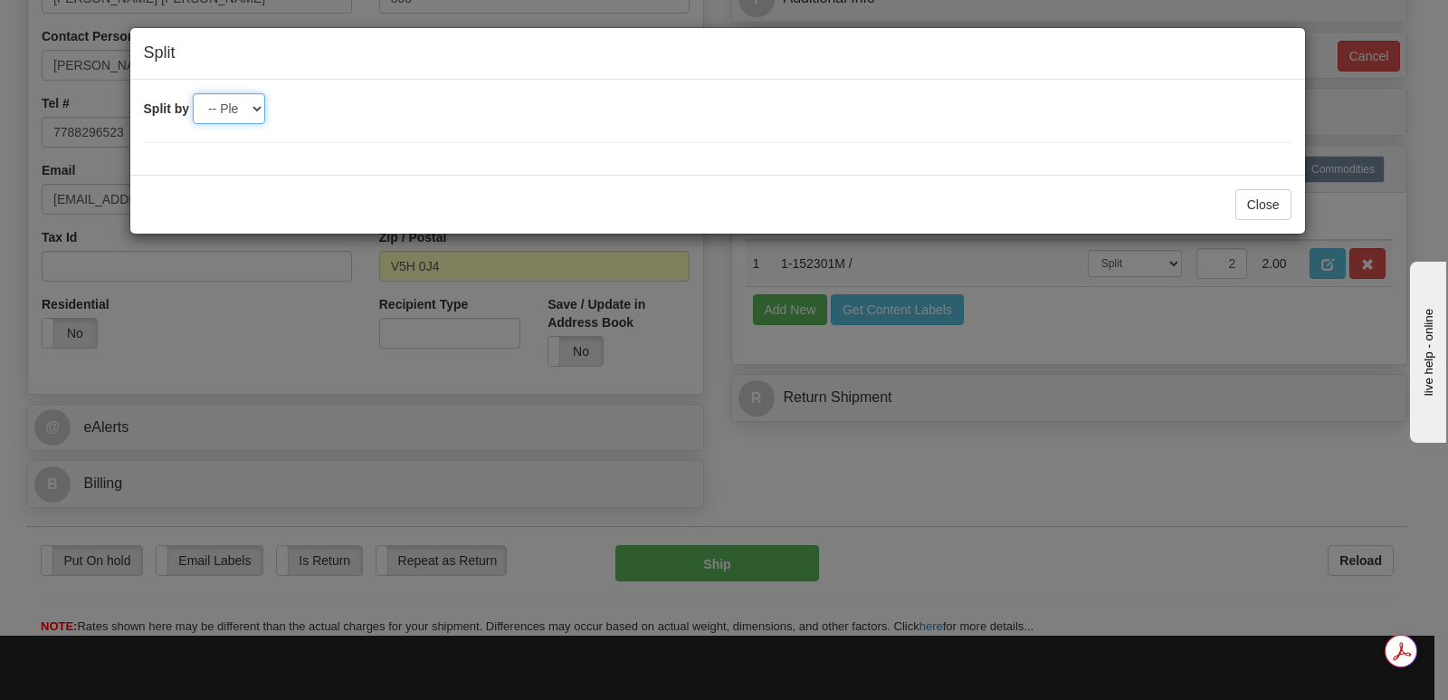
click at [257, 107] on select "-- Please select -- 2" at bounding box center [229, 108] width 72 height 31
select select "2"
click at [193, 93] on select "-- Please select -- 2" at bounding box center [229, 108] width 72 height 31
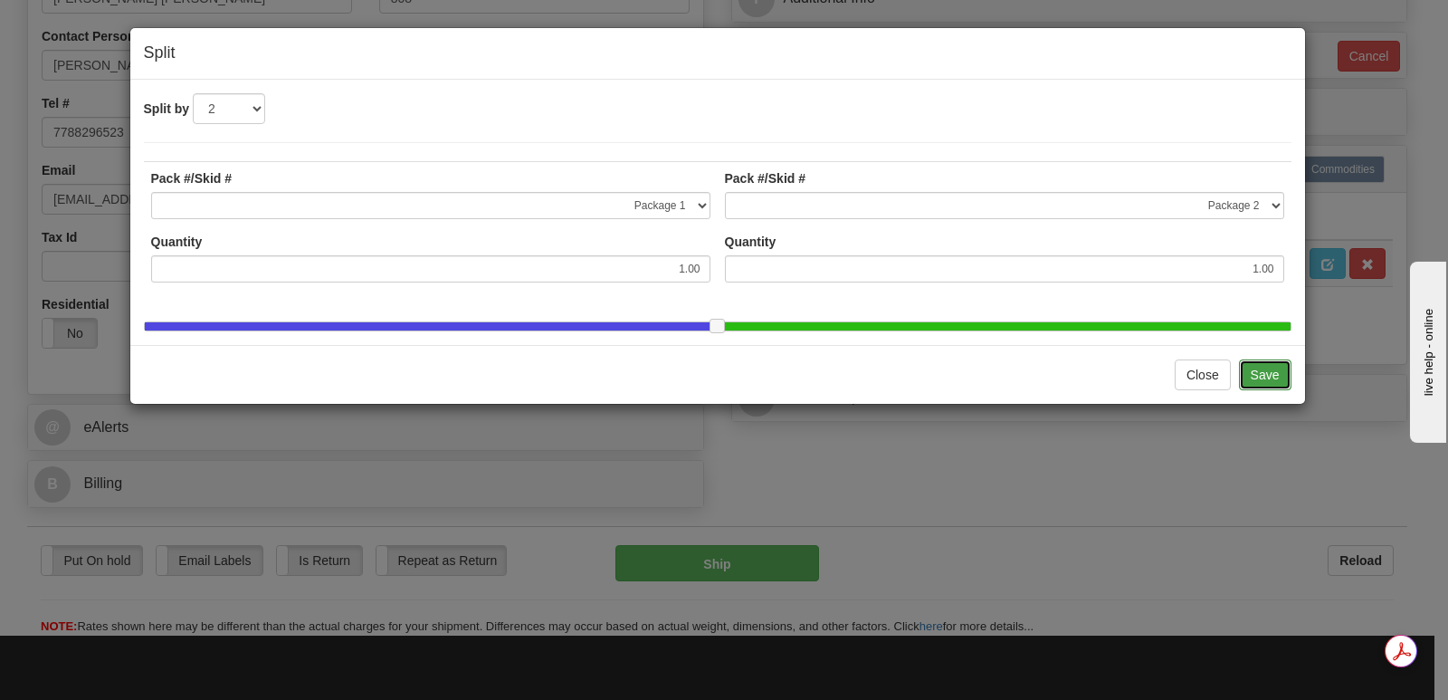
click at [1257, 384] on button "Save" at bounding box center [1265, 374] width 52 height 31
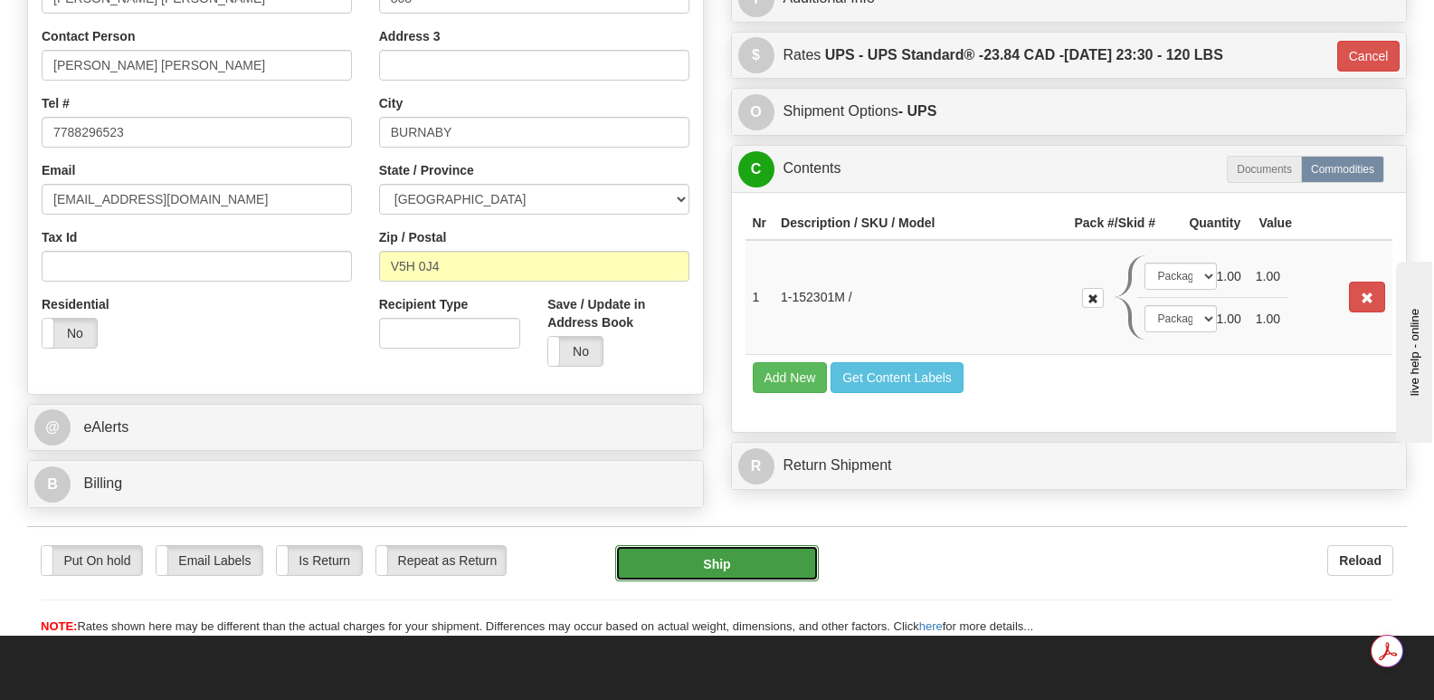
click at [718, 545] on button "Ship" at bounding box center [716, 563] width 203 height 36
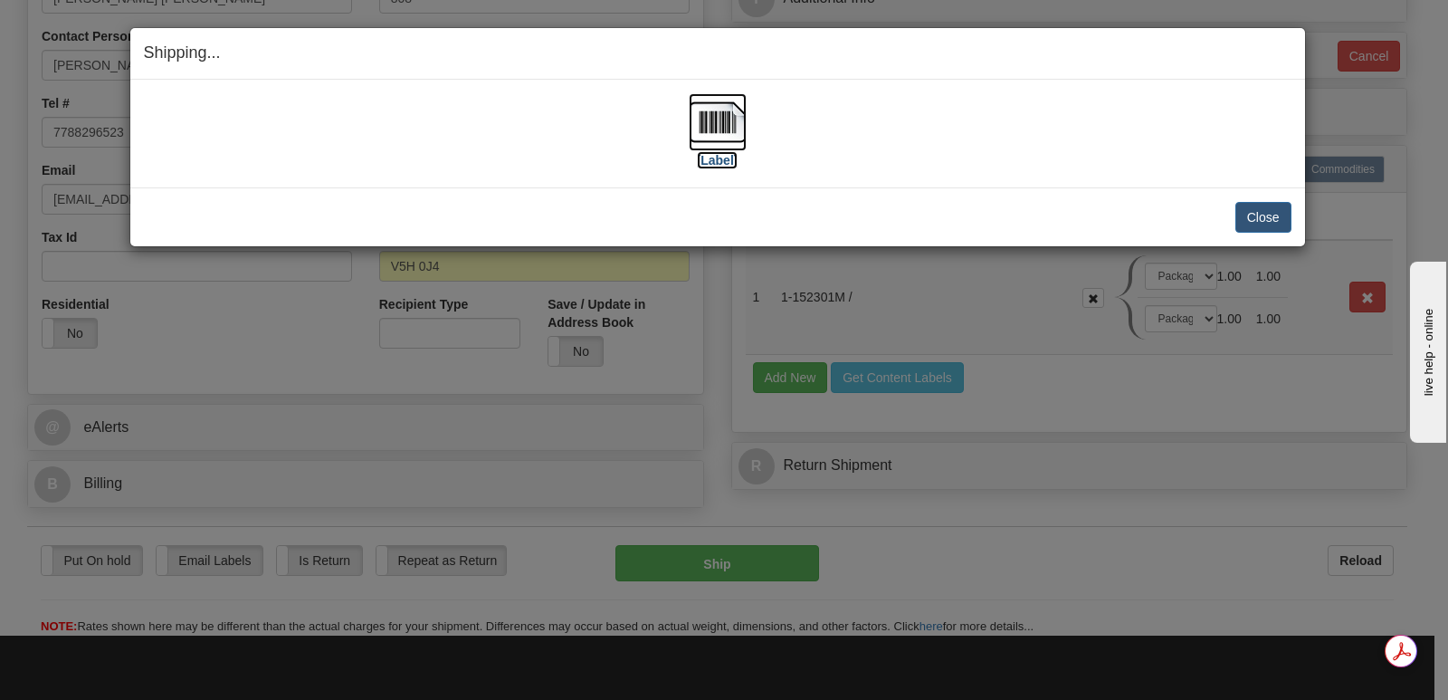
click at [729, 118] on img at bounding box center [718, 122] width 58 height 58
click at [1263, 210] on button "Close" at bounding box center [1263, 217] width 56 height 31
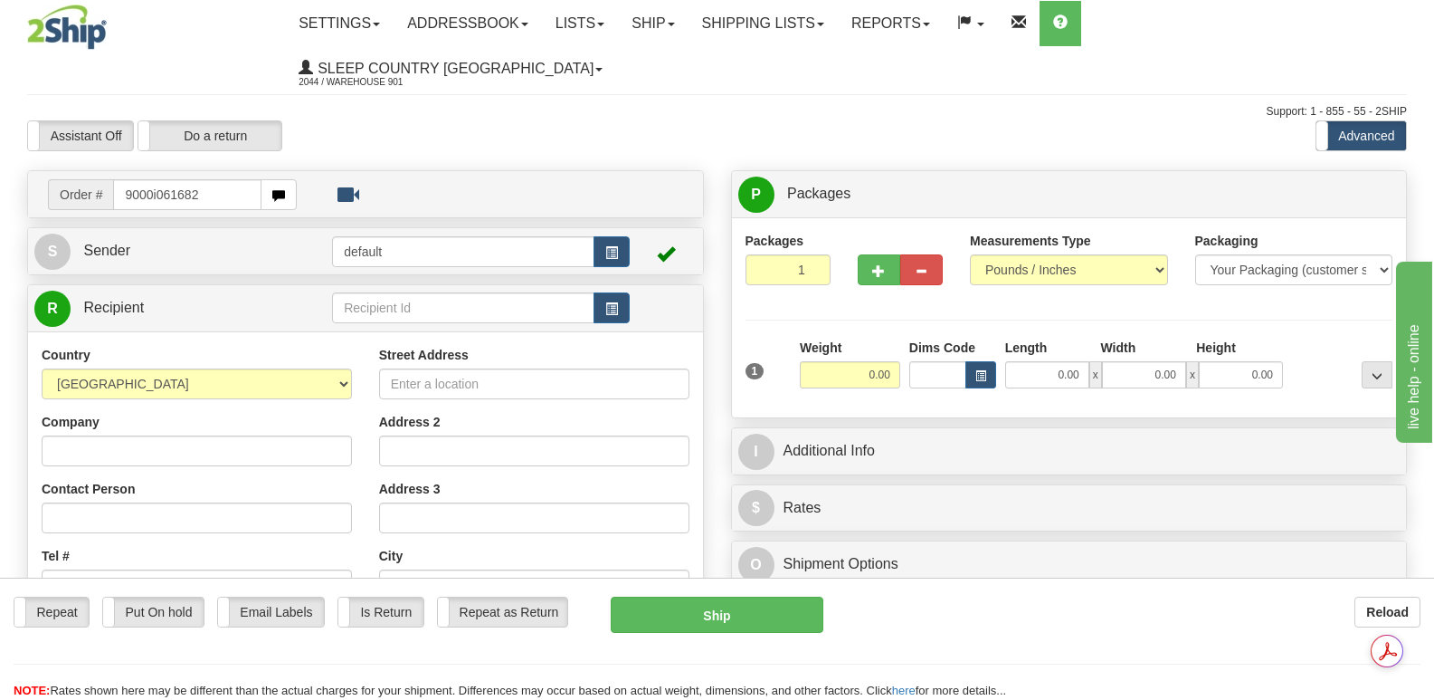
type input "9000i061682"
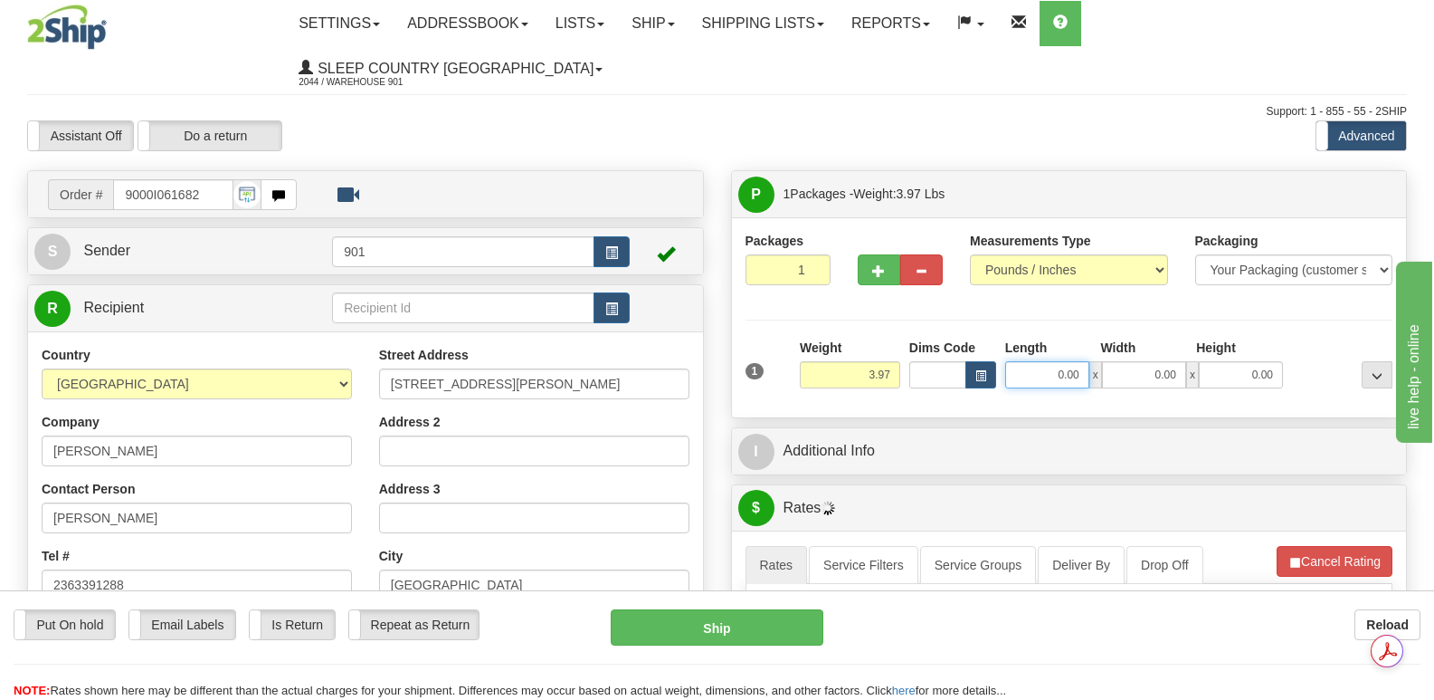
click at [1028, 361] on input "0.00" at bounding box center [1047, 374] width 84 height 27
type input "16.00"
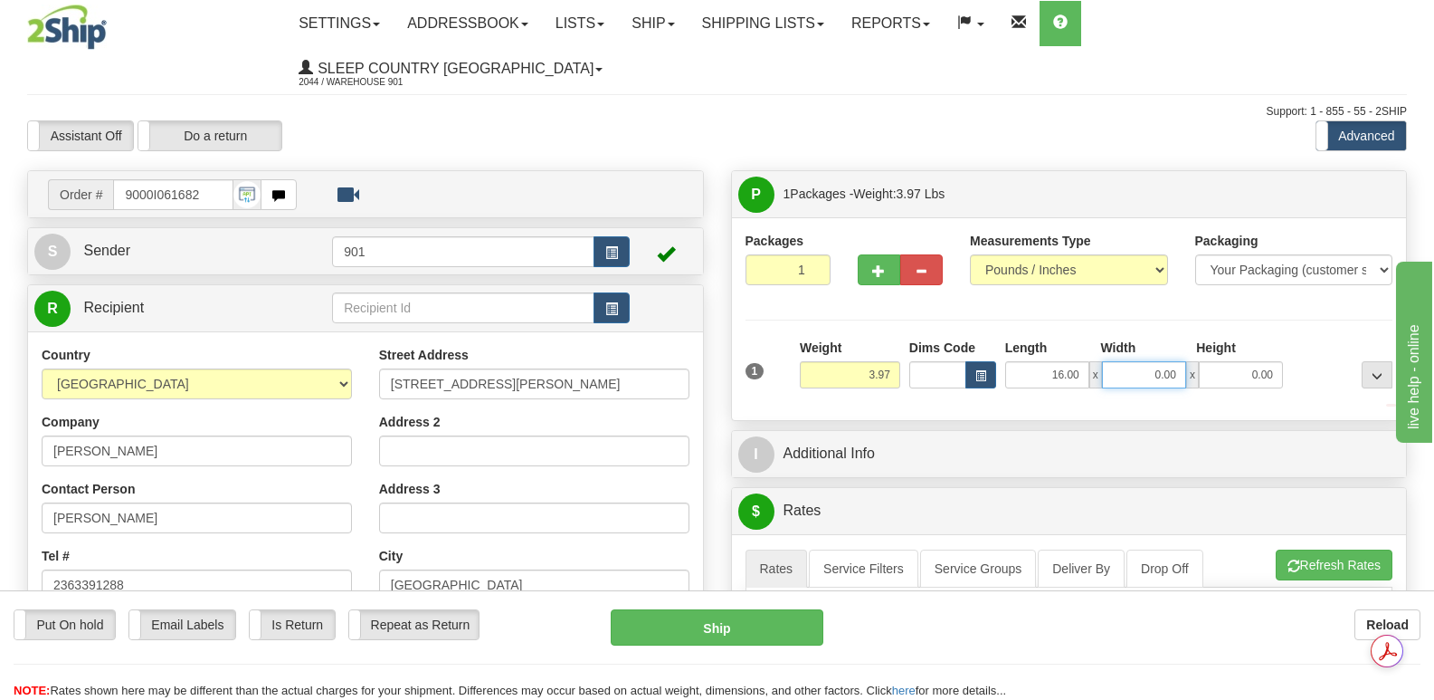
click at [1143, 361] on input "0.00" at bounding box center [1144, 374] width 84 height 27
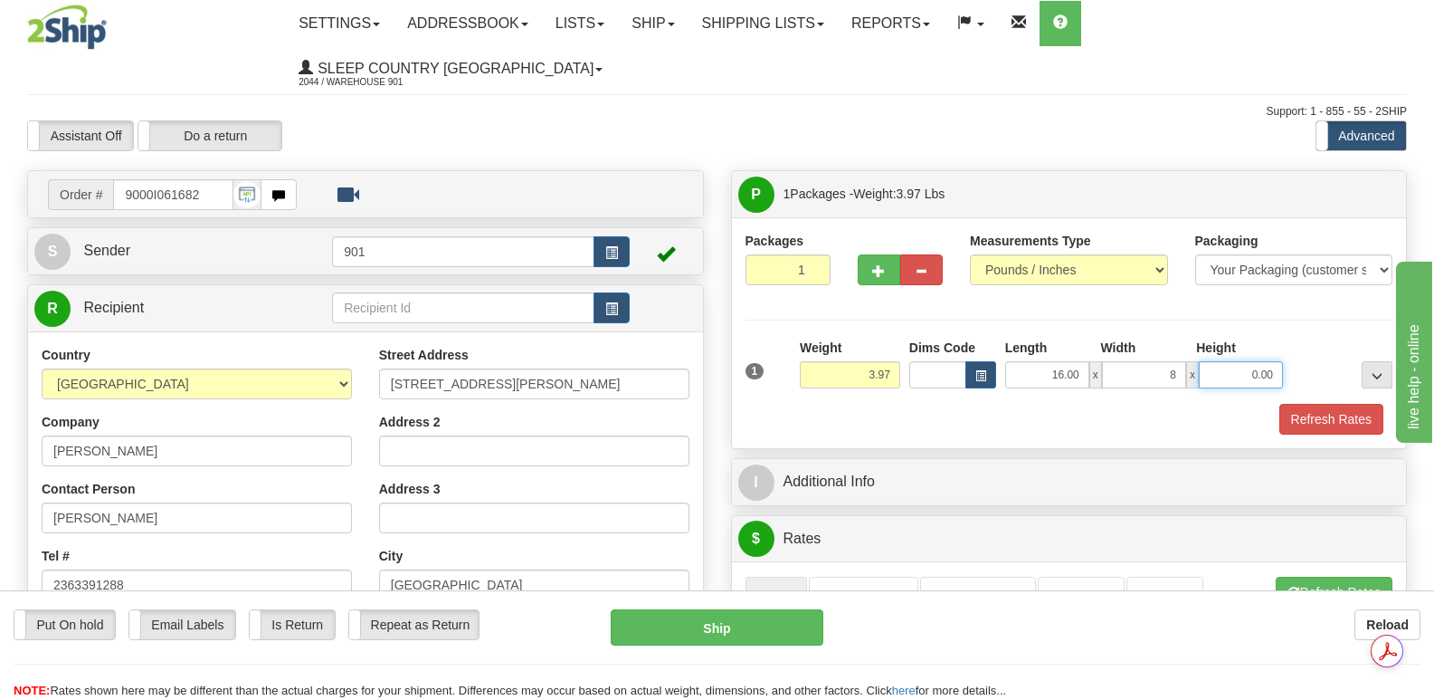
type input "8.00"
click at [1233, 361] on input "0.00" at bounding box center [1241, 374] width 84 height 27
type input "8.00"
click at [1319, 404] on button "Refresh Rates" at bounding box center [1332, 419] width 104 height 31
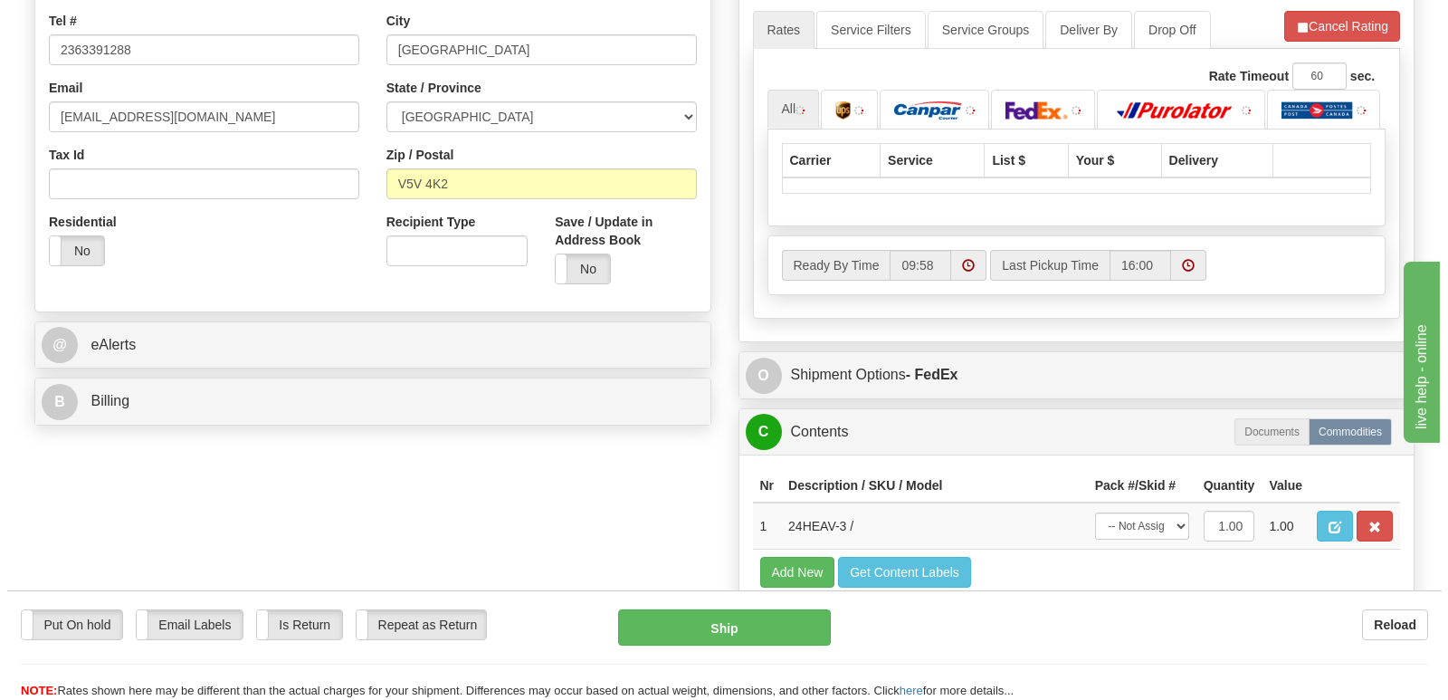
scroll to position [543, 0]
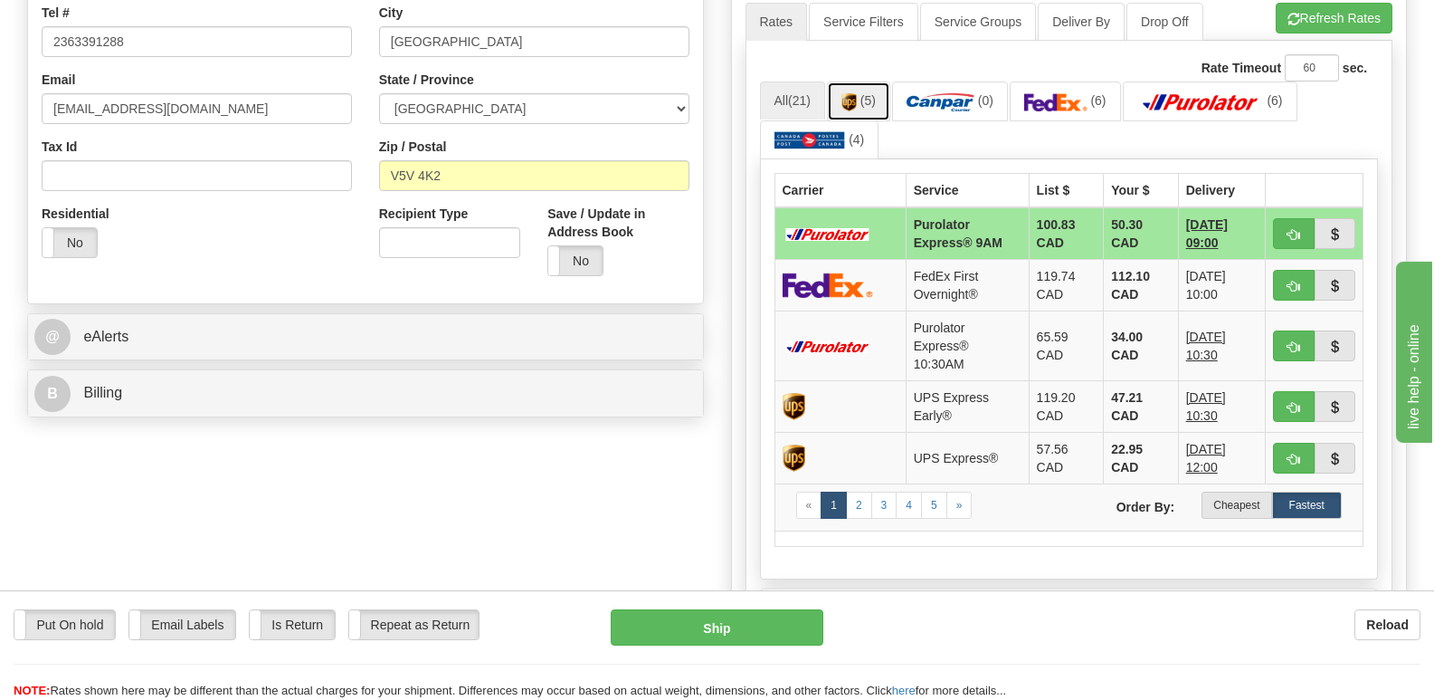
click at [857, 93] on img at bounding box center [849, 102] width 15 height 18
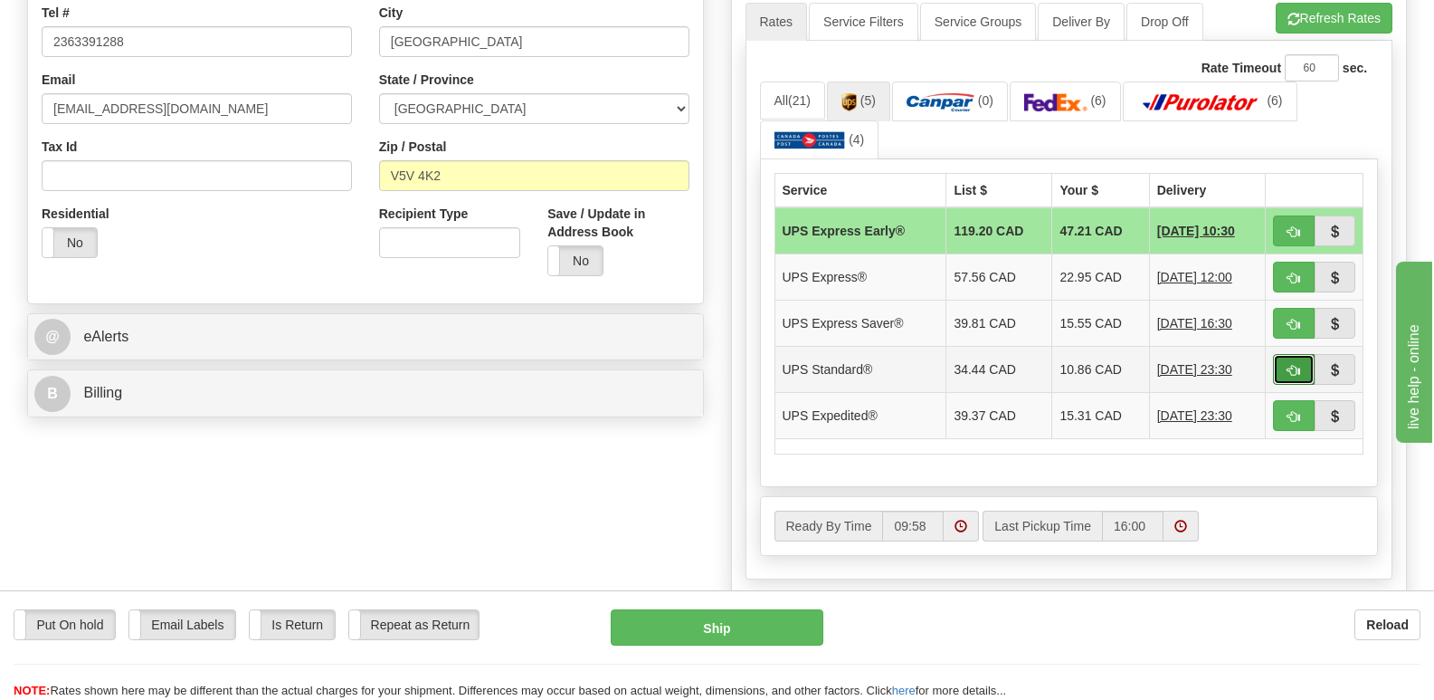
click at [1290, 365] on span "button" at bounding box center [1294, 371] width 13 height 12
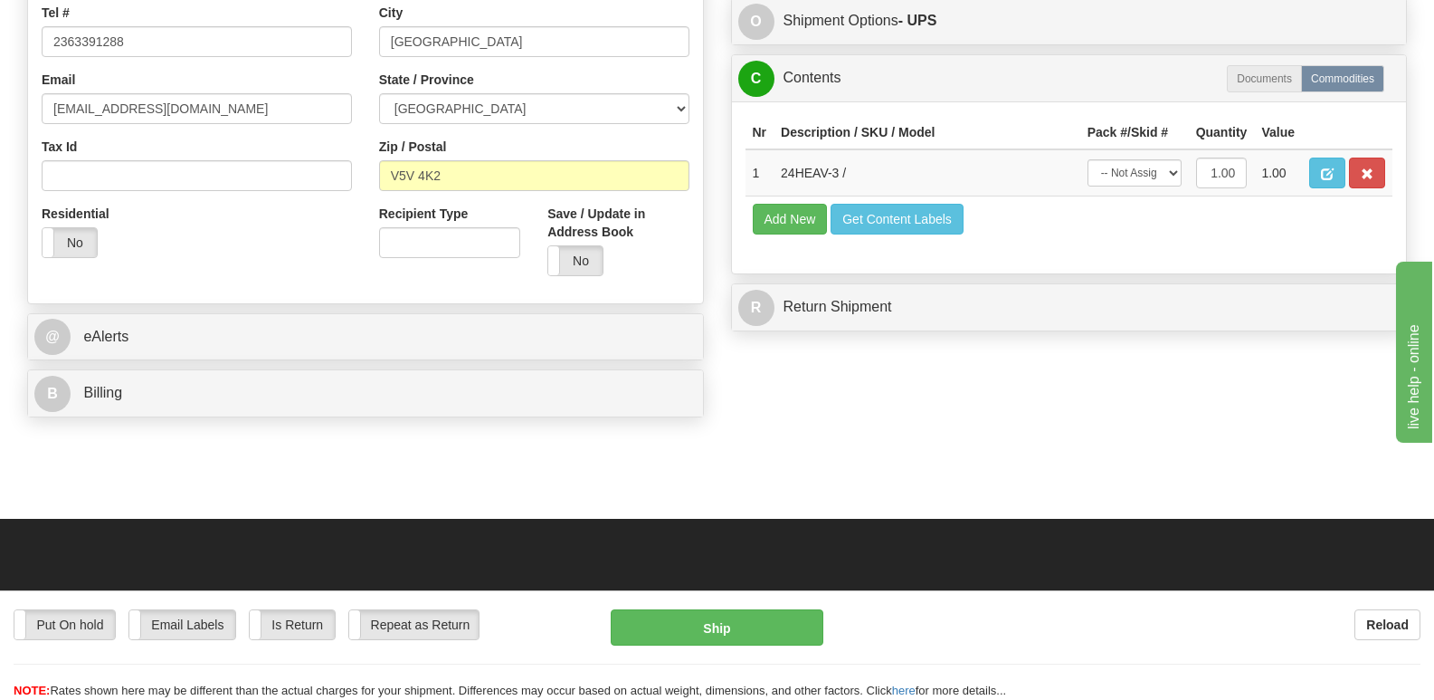
type input "11"
click at [1173, 159] on select "-- Not Assigned -- Package 1" at bounding box center [1135, 172] width 94 height 27
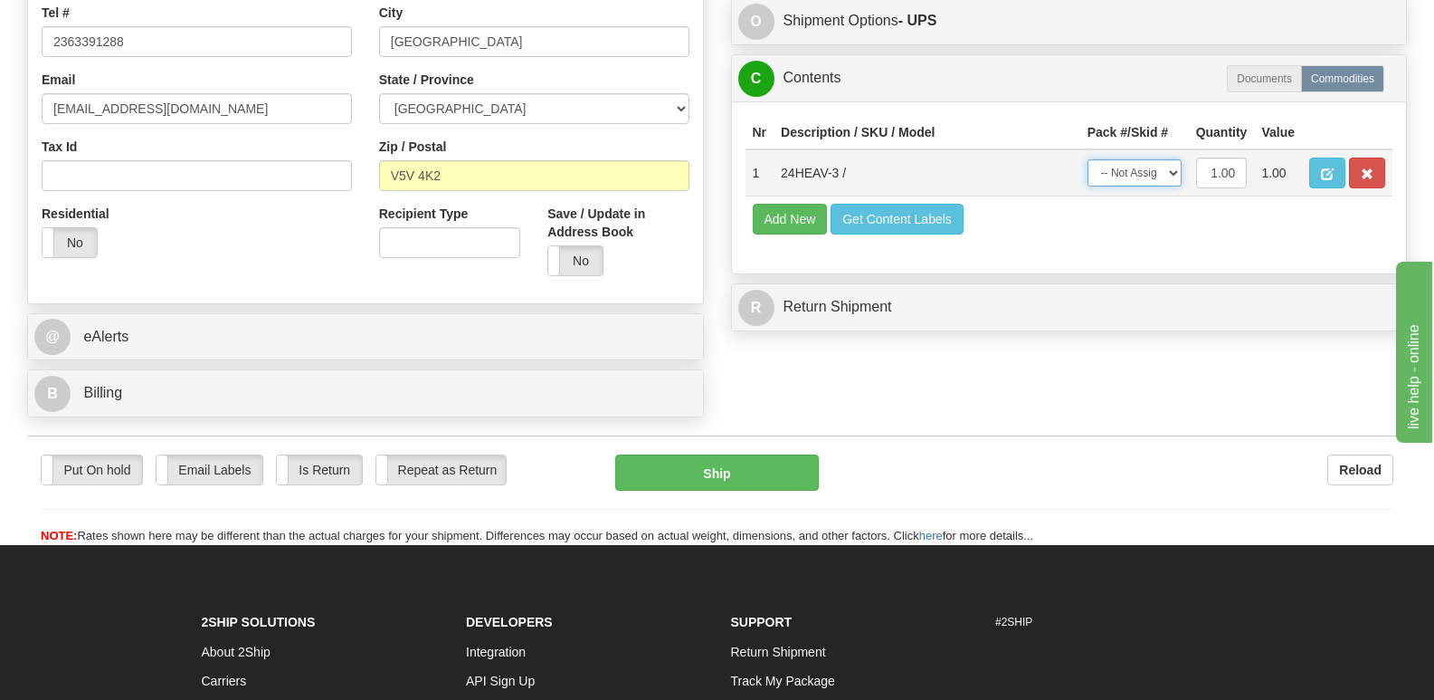
select select "0"
click at [1088, 159] on select "-- Not Assigned -- Package 1" at bounding box center [1135, 172] width 94 height 27
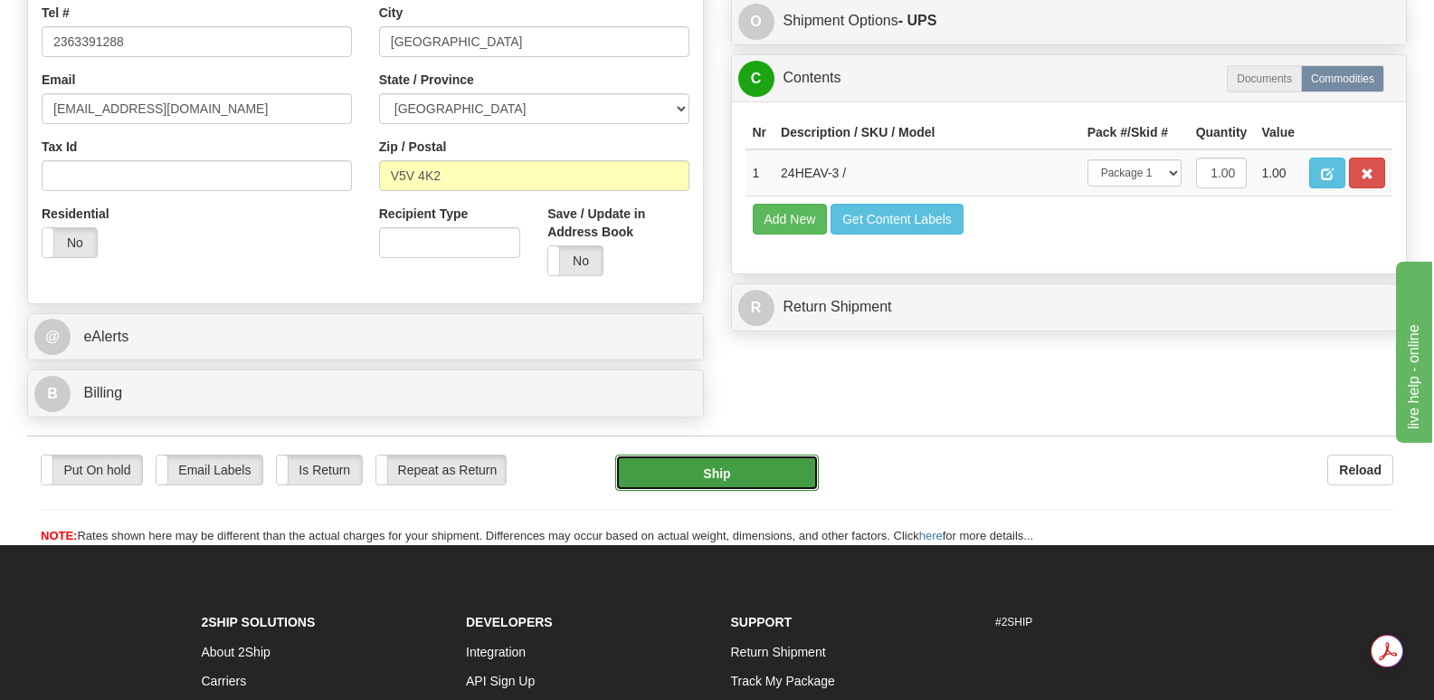
click at [711, 454] on button "Ship" at bounding box center [716, 472] width 203 height 36
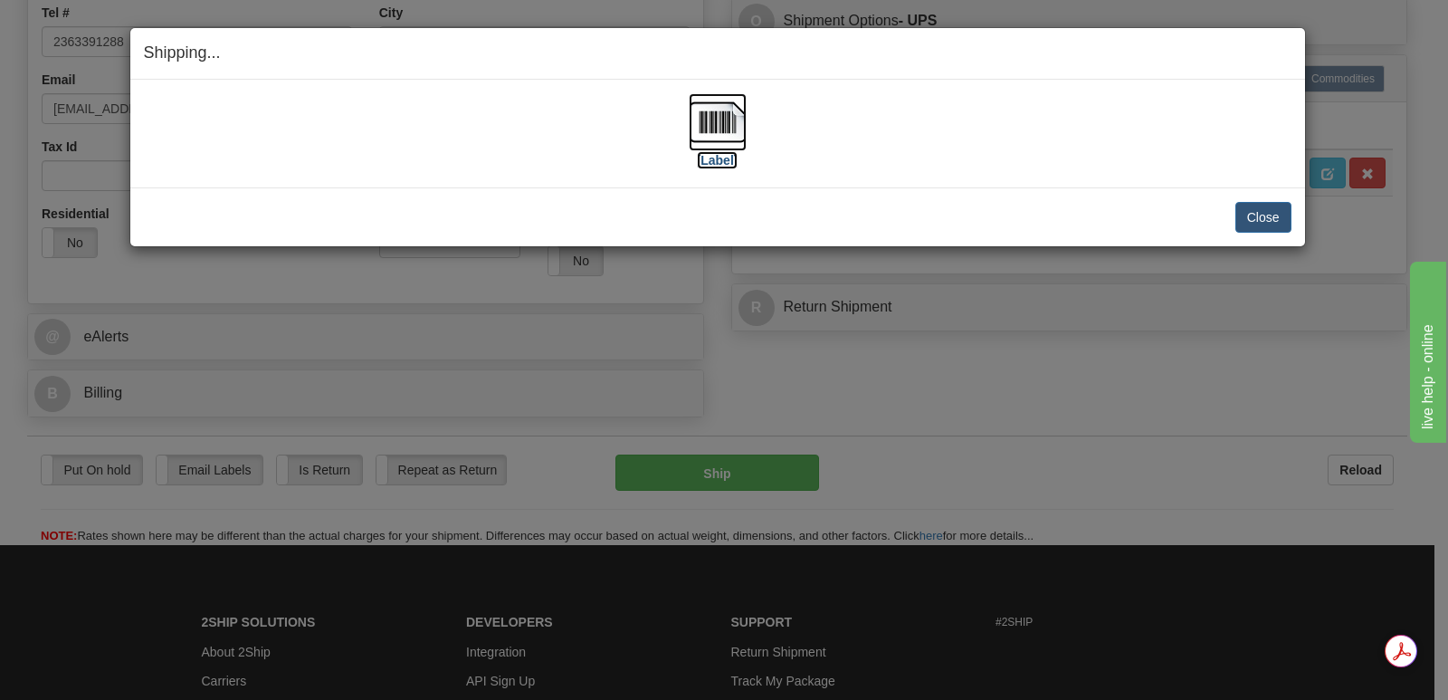
click at [722, 109] on img at bounding box center [718, 122] width 58 height 58
click at [1252, 215] on button "Close" at bounding box center [1263, 217] width 56 height 31
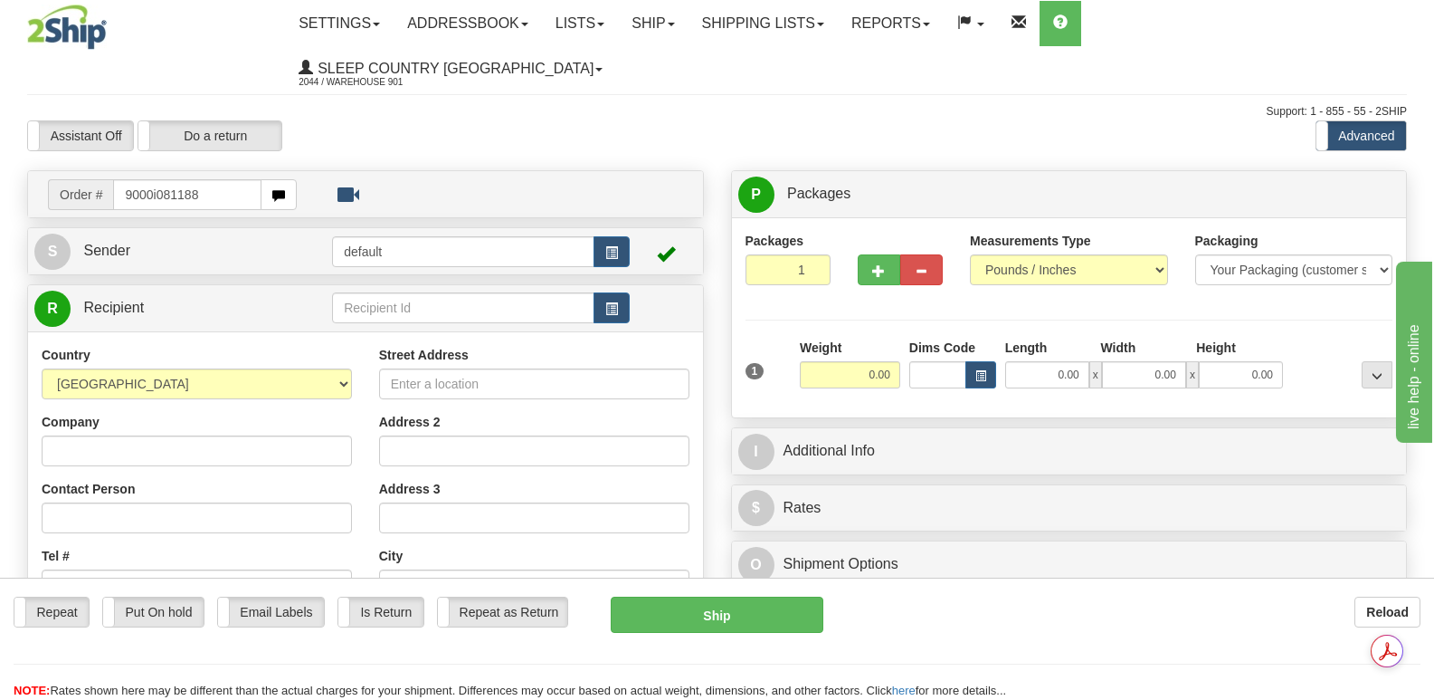
type input "9000i081188"
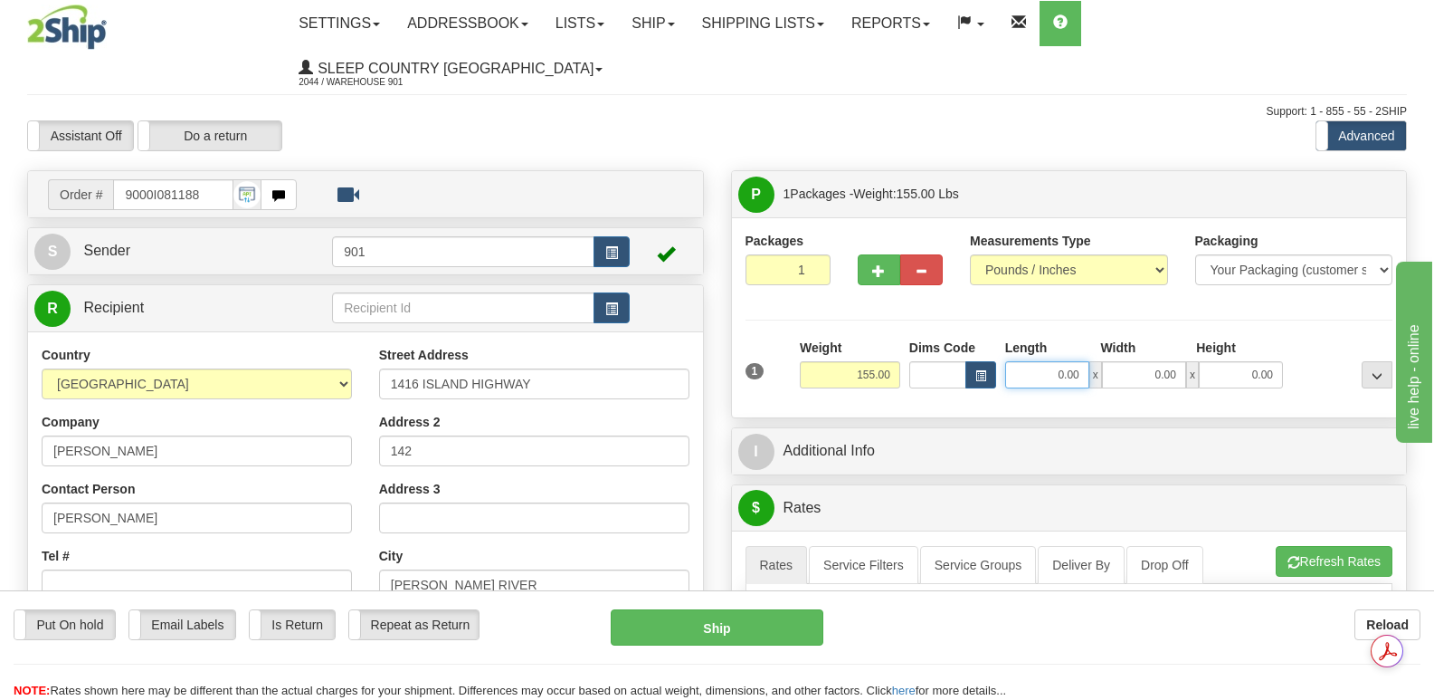
click at [1032, 361] on input "0.00" at bounding box center [1047, 374] width 84 height 27
type input "44.00"
click at [1120, 361] on input "0.00" at bounding box center [1144, 374] width 84 height 27
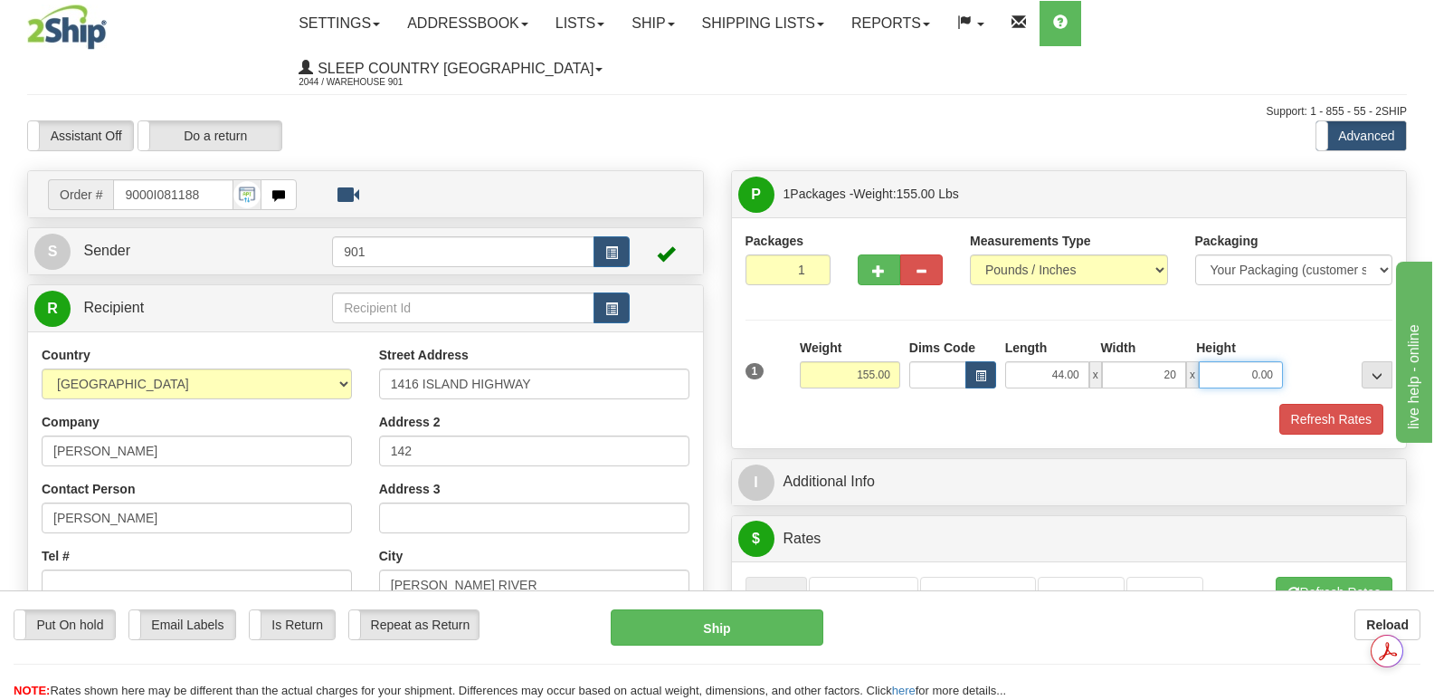
type input "20.00"
click at [1217, 361] on input "0.00" at bounding box center [1241, 374] width 84 height 27
type input "20.00"
click at [1326, 404] on button "Refresh Rates" at bounding box center [1332, 419] width 104 height 31
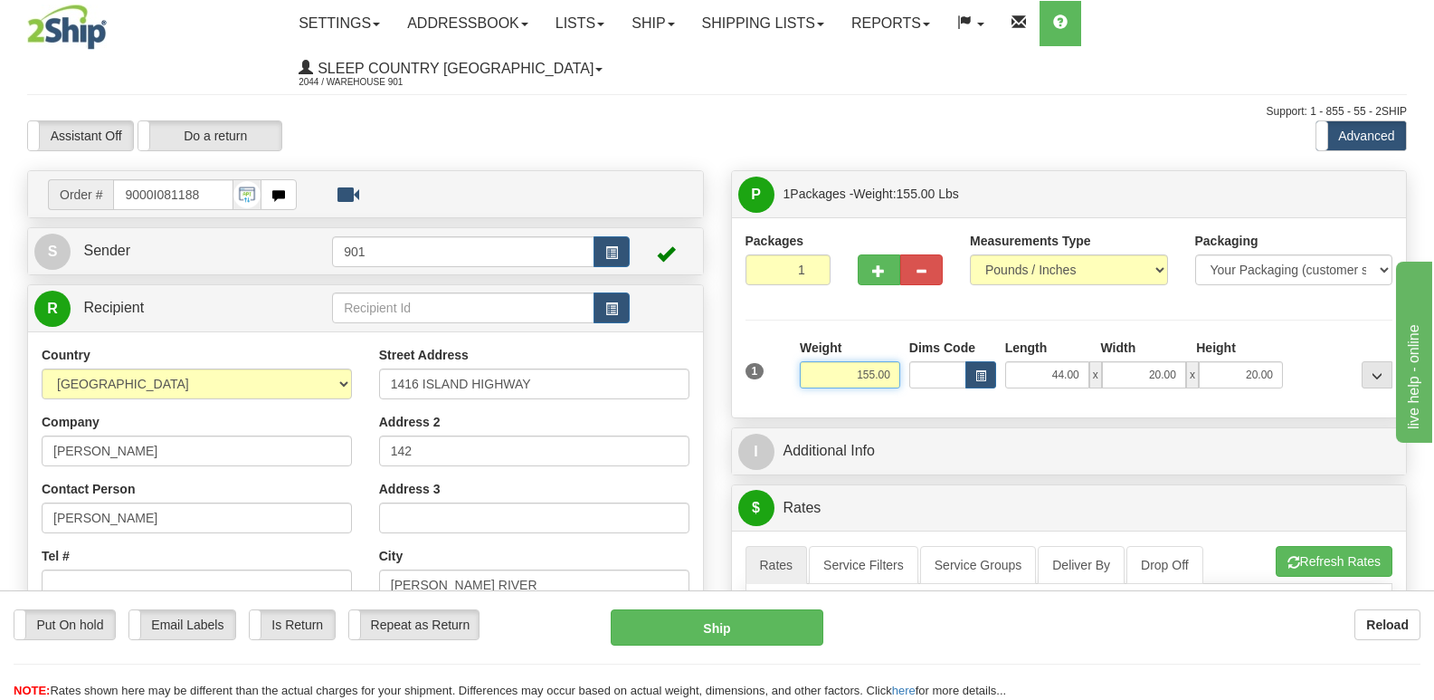
drag, startPoint x: 843, startPoint y: 328, endPoint x: 896, endPoint y: 331, distance: 52.6
click at [896, 361] on input "155.00" at bounding box center [850, 374] width 100 height 27
click at [1318, 546] on li "Refresh Rates Cancel Rating" at bounding box center [1335, 561] width 116 height 31
drag, startPoint x: 848, startPoint y: 328, endPoint x: 891, endPoint y: 333, distance: 43.7
click at [891, 361] on input "150.00" at bounding box center [850, 374] width 100 height 27
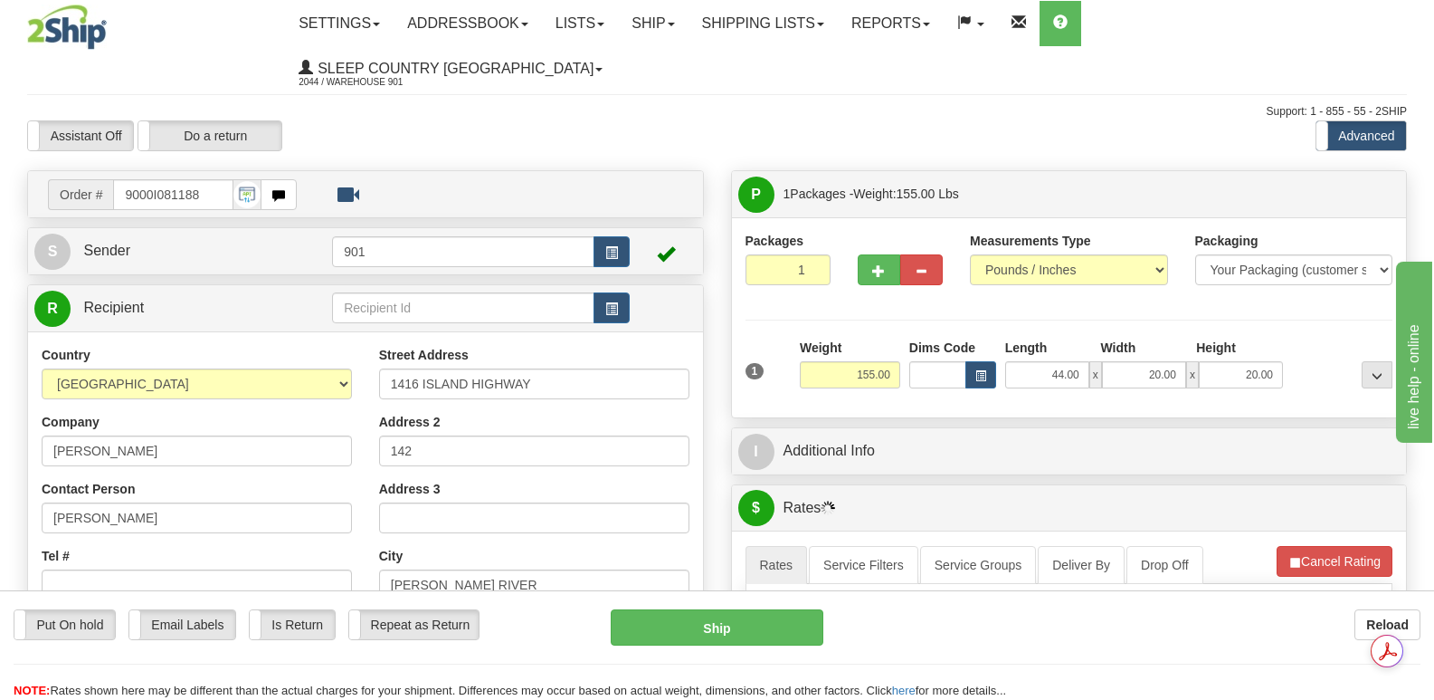
click at [1301, 546] on li "Refresh Rates Cancel Rating" at bounding box center [1335, 561] width 116 height 31
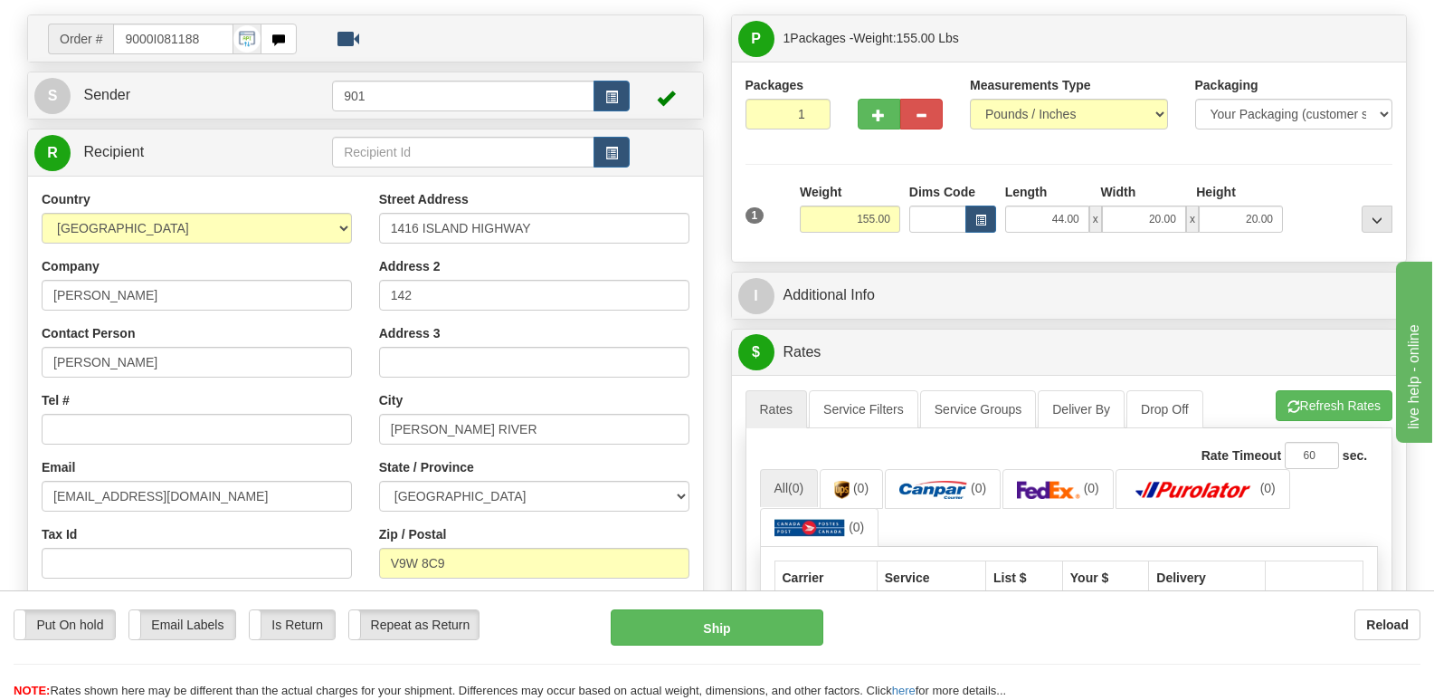
scroll to position [90, 0]
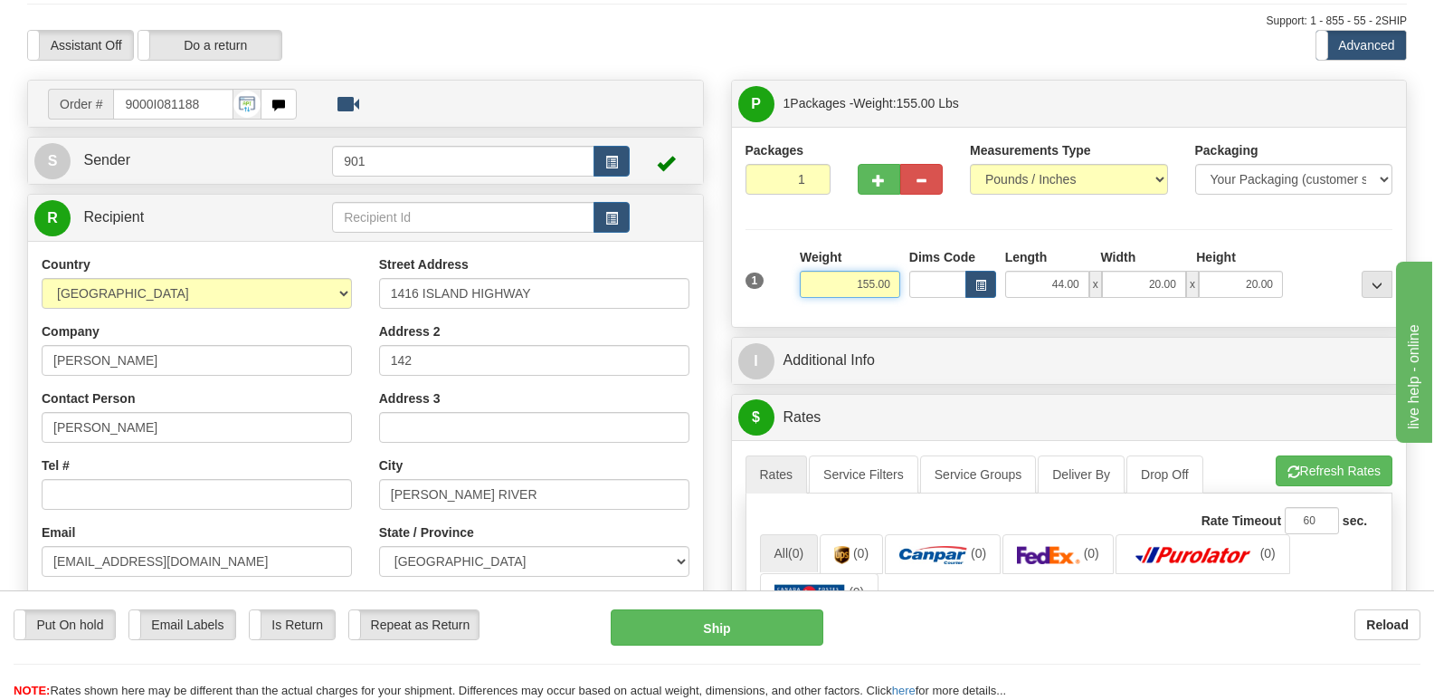
drag, startPoint x: 844, startPoint y: 233, endPoint x: 894, endPoint y: 247, distance: 51.8
click at [894, 271] on input "155.00" at bounding box center [850, 284] width 100 height 27
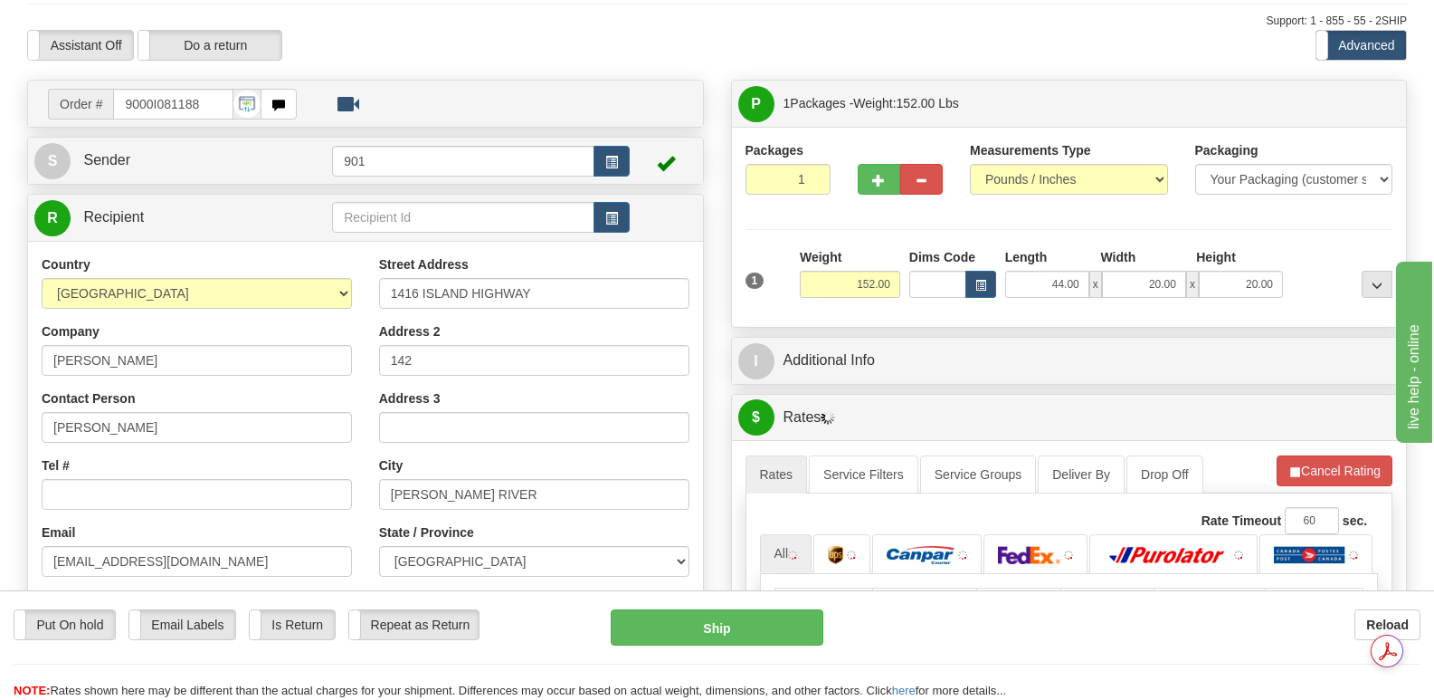
click at [1308, 455] on li "Refresh Rates Cancel Rating" at bounding box center [1335, 470] width 116 height 31
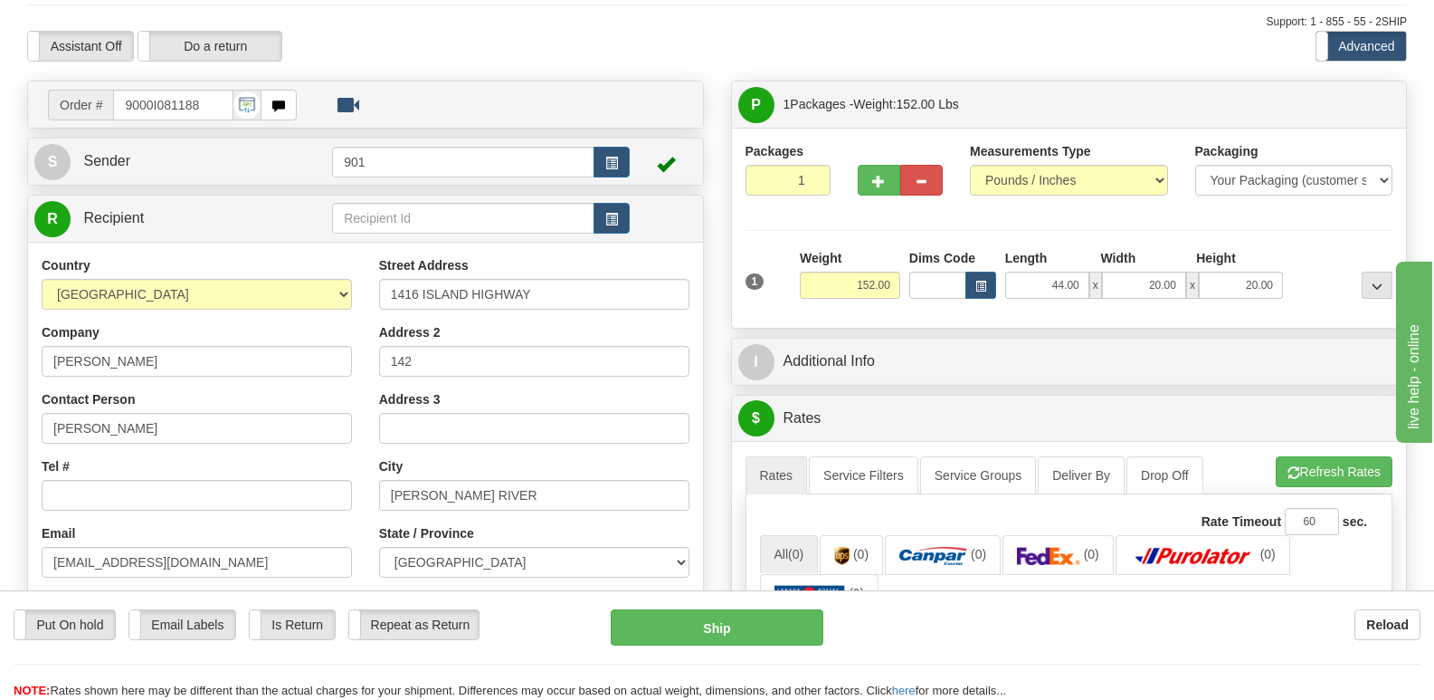
scroll to position [0, 0]
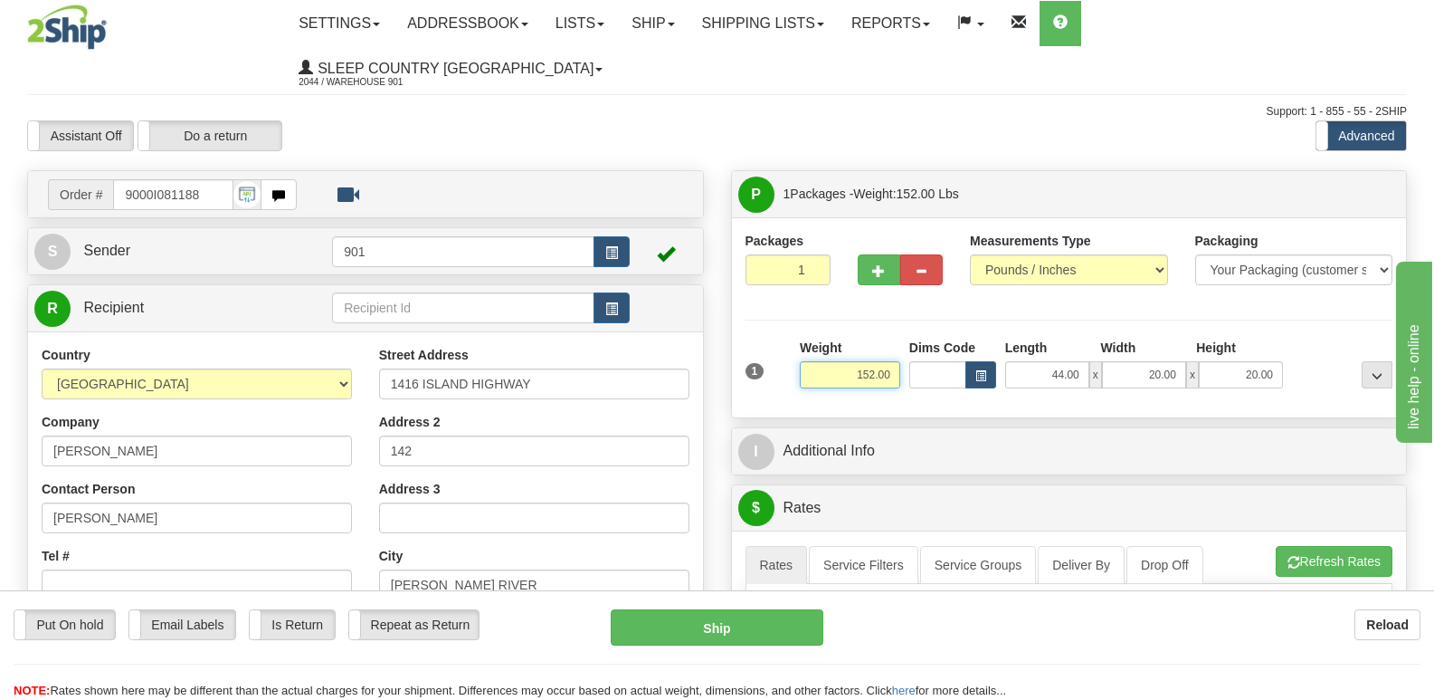
drag, startPoint x: 838, startPoint y: 330, endPoint x: 894, endPoint y: 333, distance: 56.2
click at [894, 361] on input "152.00" at bounding box center [850, 374] width 100 height 27
type input "150.00"
click at [1319, 546] on li "Refresh Rates Cancel Rating" at bounding box center [1335, 561] width 116 height 31
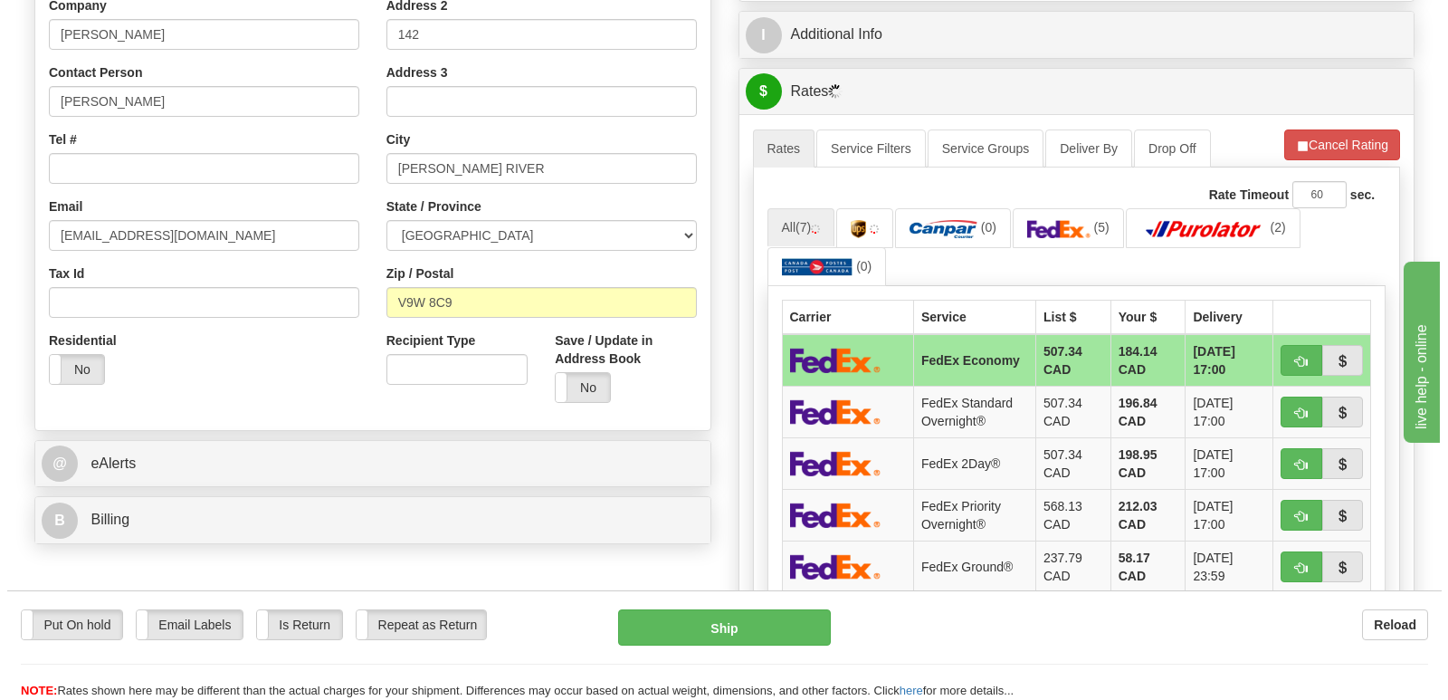
scroll to position [452, 0]
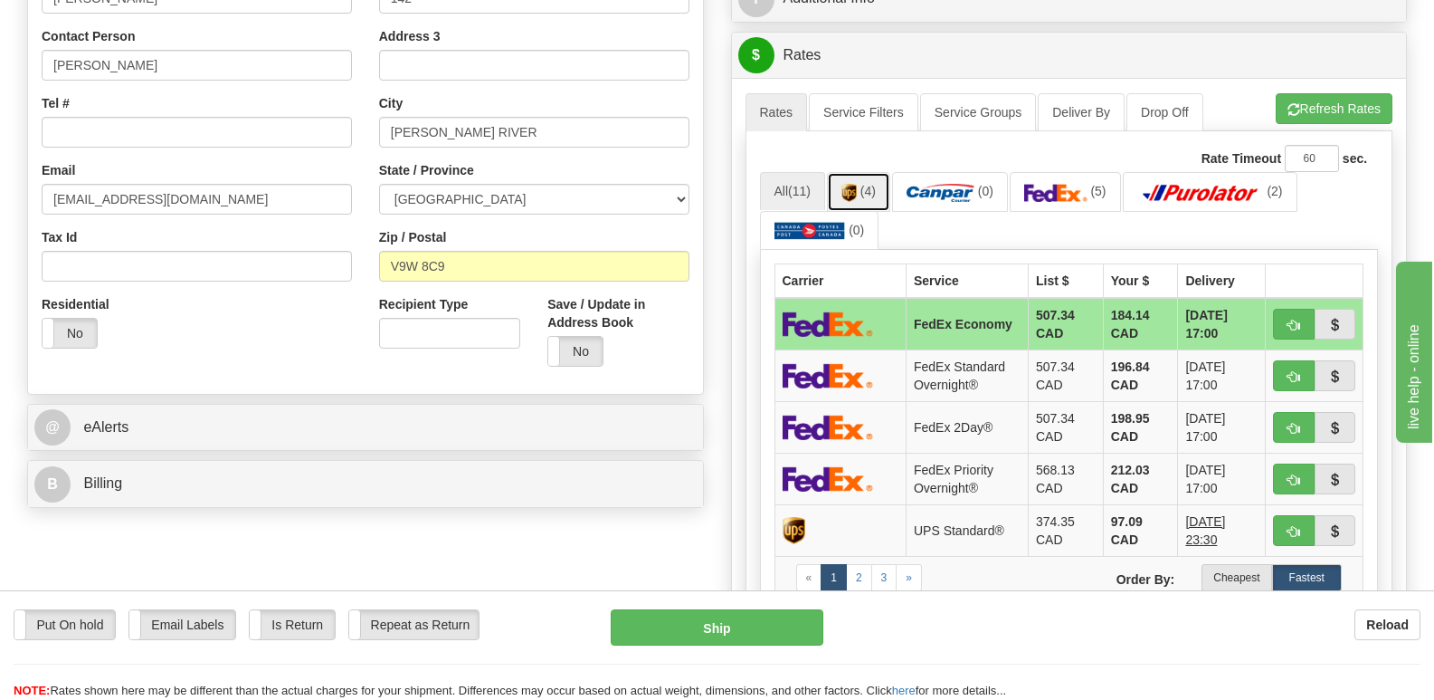
click at [854, 184] on img at bounding box center [849, 193] width 15 height 18
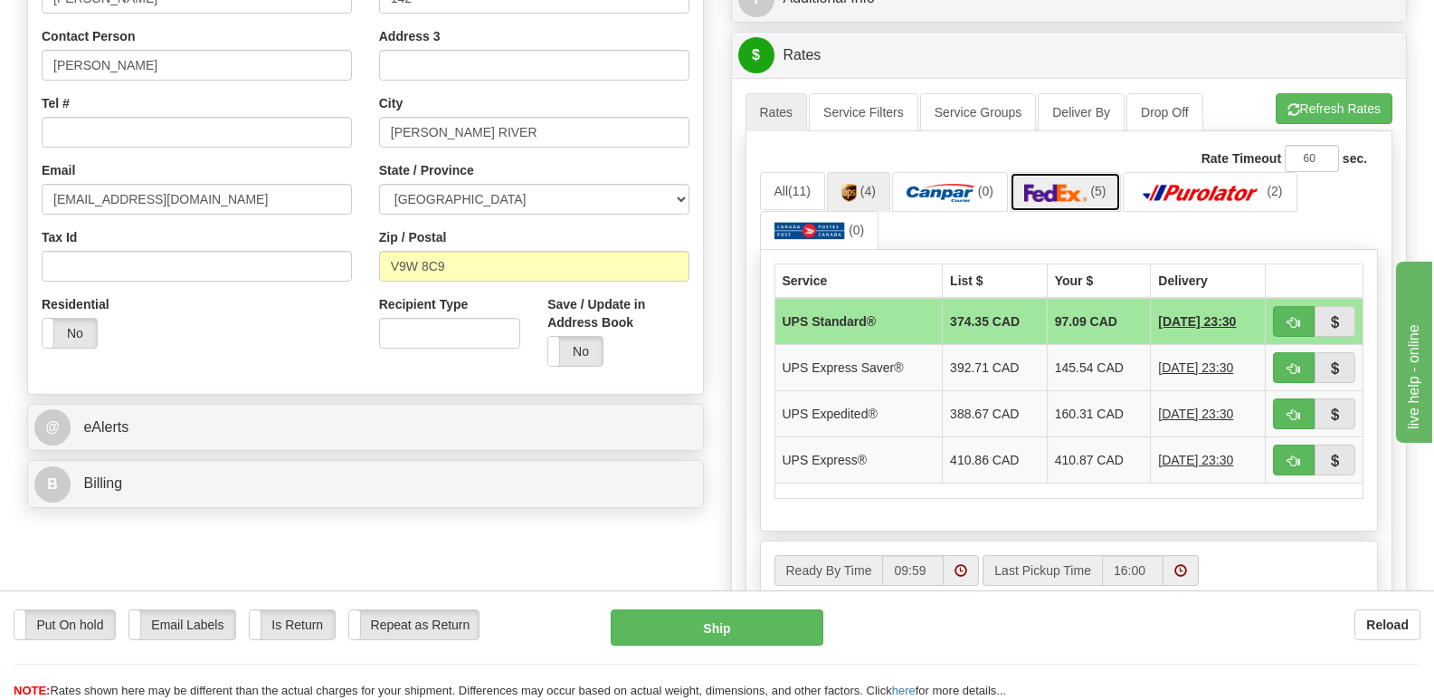
click at [1080, 184] on img at bounding box center [1055, 193] width 63 height 18
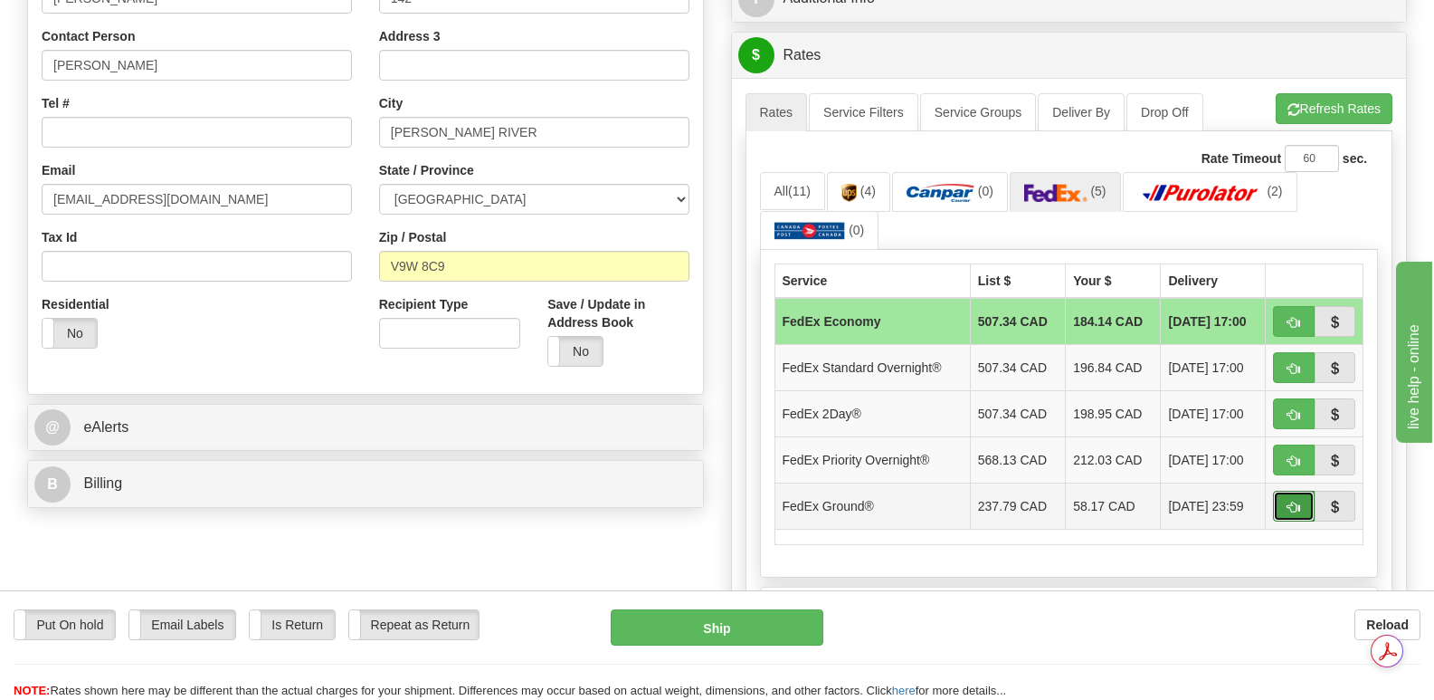
click at [1295, 501] on span "button" at bounding box center [1294, 507] width 13 height 12
type input "92"
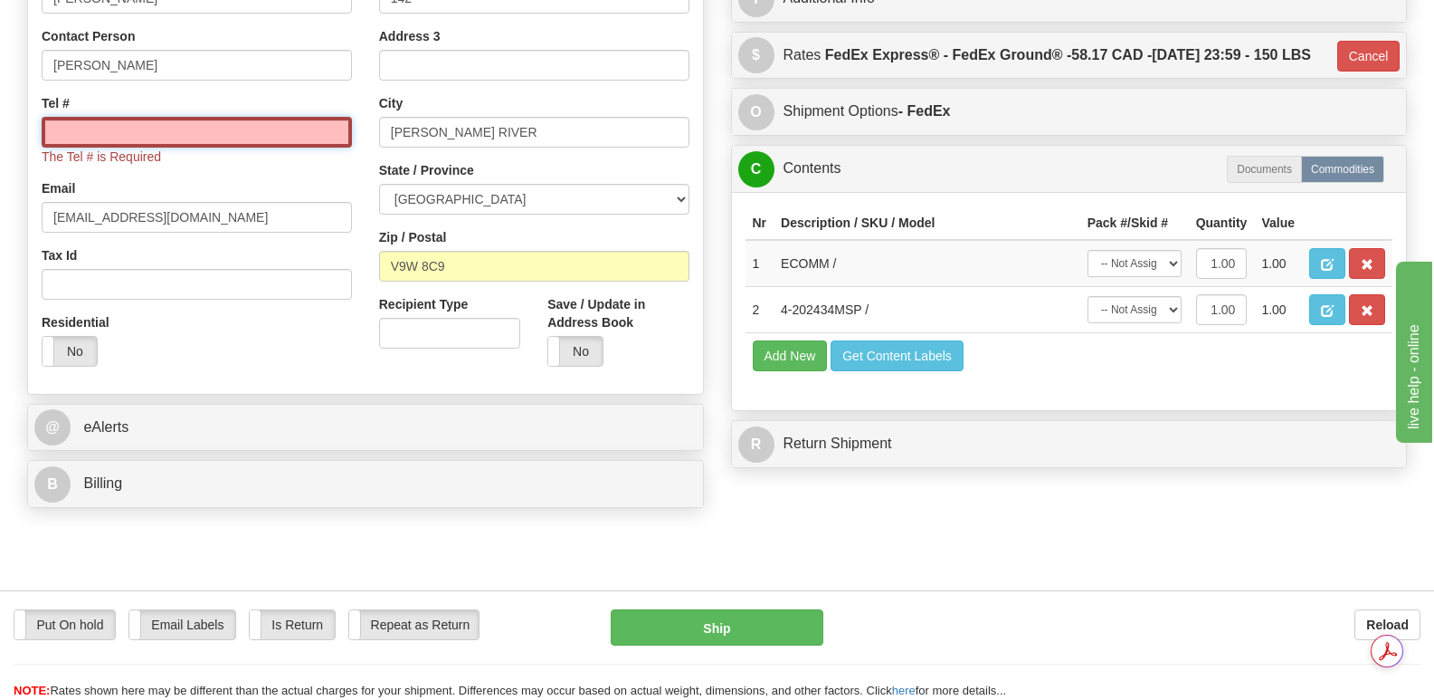
click at [66, 117] on input "Tel #" at bounding box center [197, 132] width 310 height 31
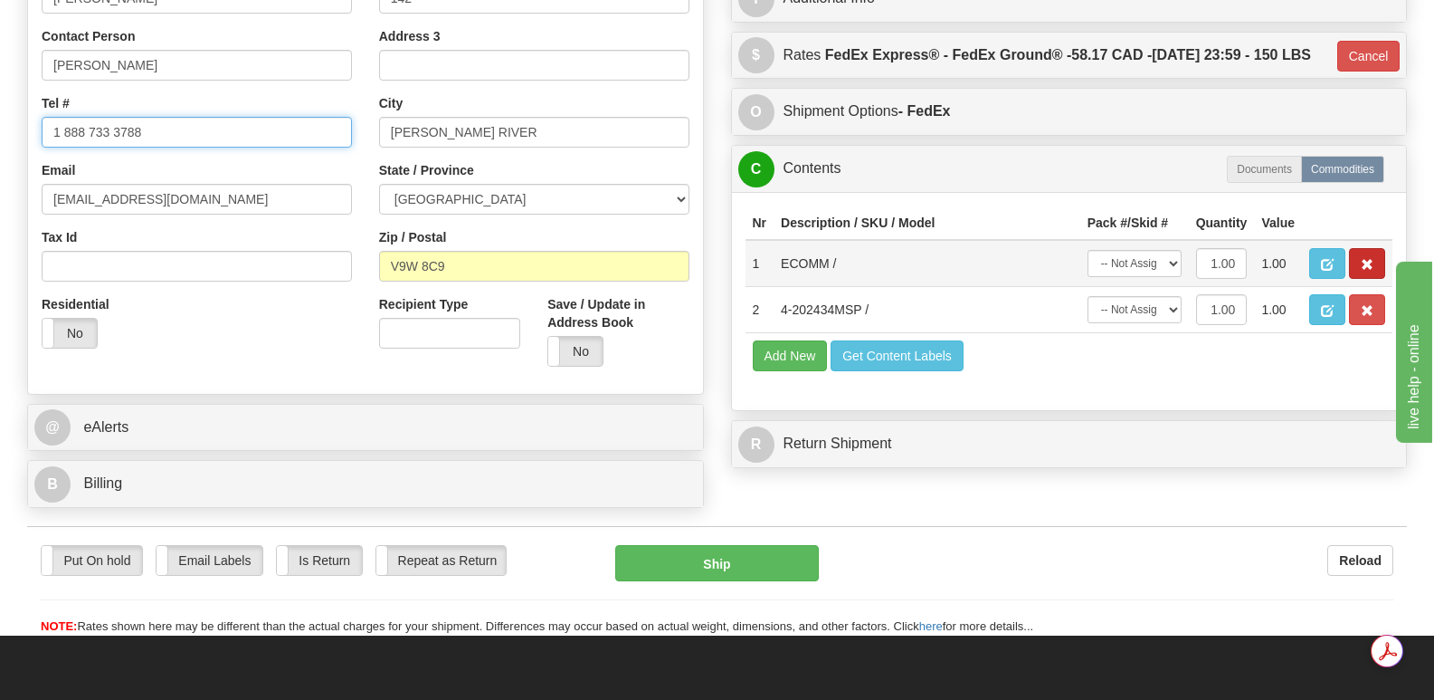
type input "1 888 733 3788"
click at [1371, 259] on span "button" at bounding box center [1367, 265] width 13 height 12
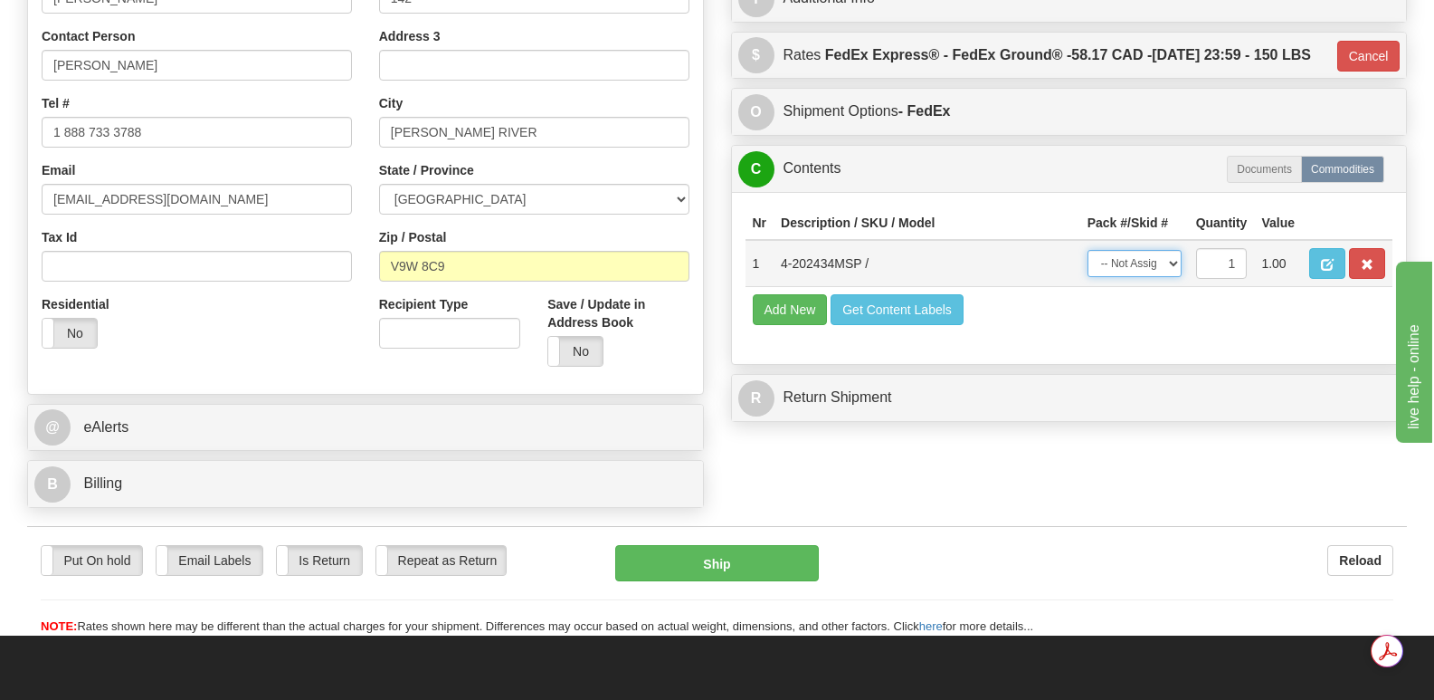
click at [1174, 255] on select "-- Not Assigned -- Package 1" at bounding box center [1135, 263] width 94 height 27
select select "0"
click at [1088, 250] on select "-- Not Assigned -- Package 1" at bounding box center [1135, 263] width 94 height 27
click at [717, 545] on button "Ship" at bounding box center [716, 563] width 203 height 36
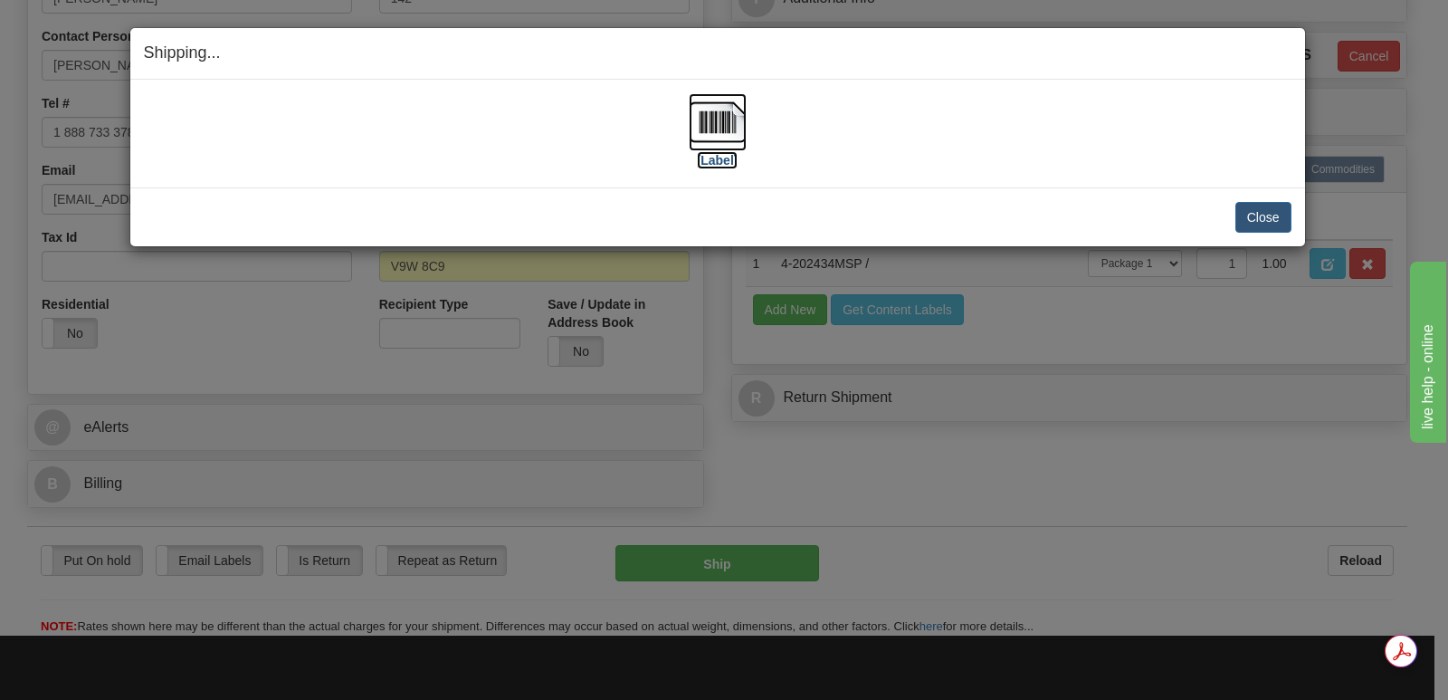
click at [727, 120] on img at bounding box center [718, 122] width 58 height 58
click at [1265, 213] on button "Close" at bounding box center [1263, 217] width 56 height 31
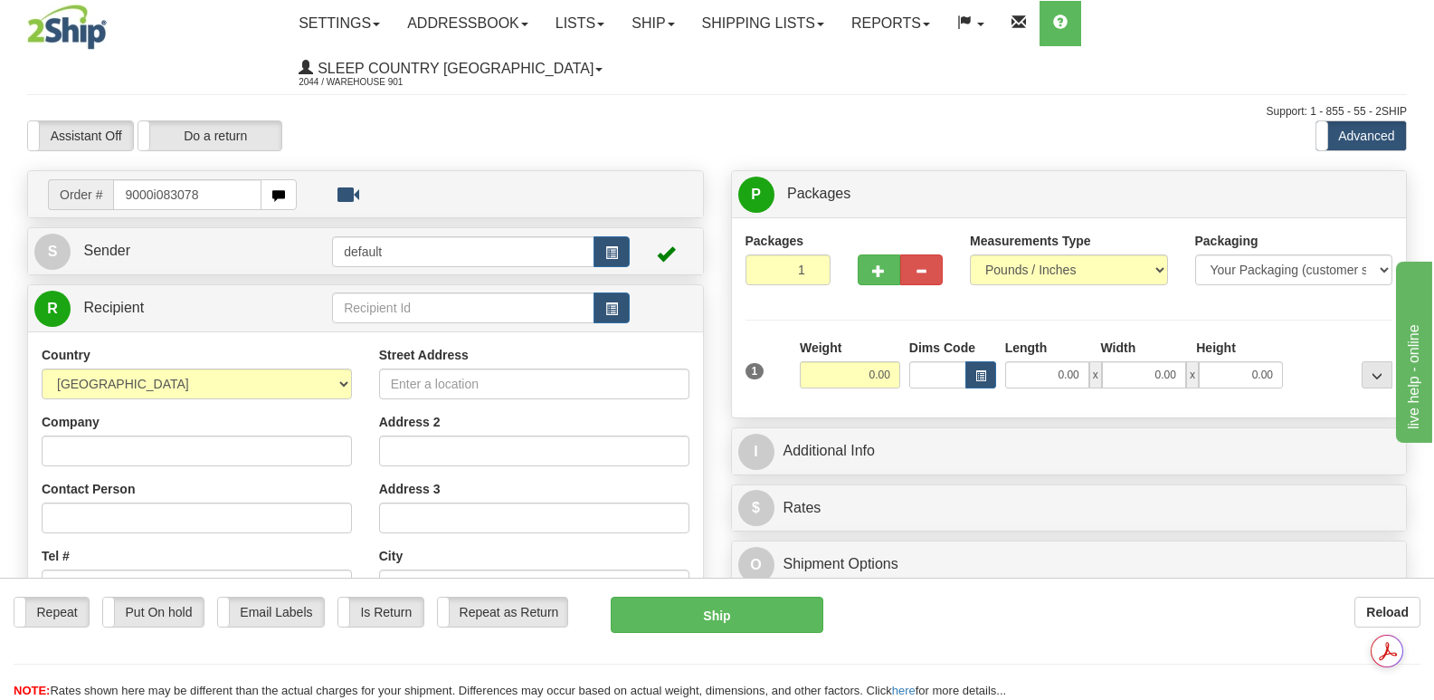
type input "9000i083078"
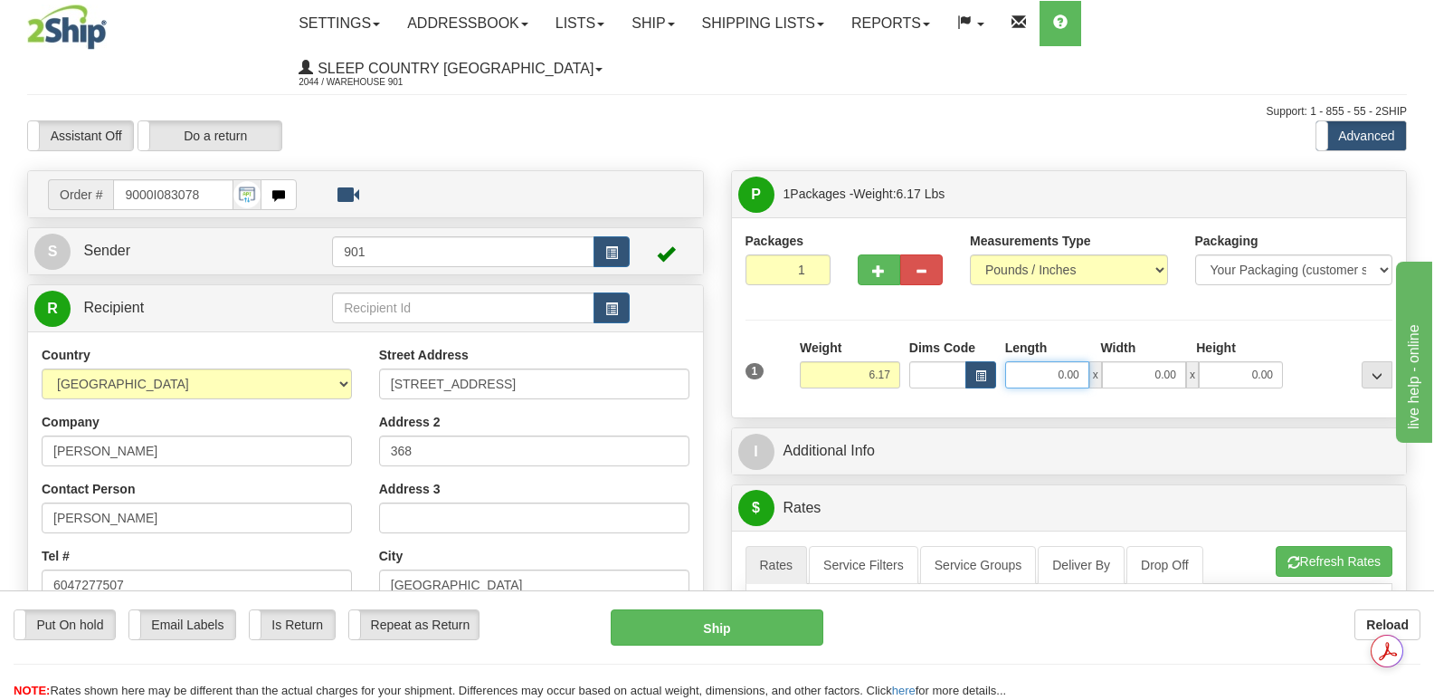
click at [1023, 361] on input "0.00" at bounding box center [1047, 374] width 84 height 27
type input "14.00"
click at [1130, 361] on input "0.00" at bounding box center [1144, 374] width 84 height 27
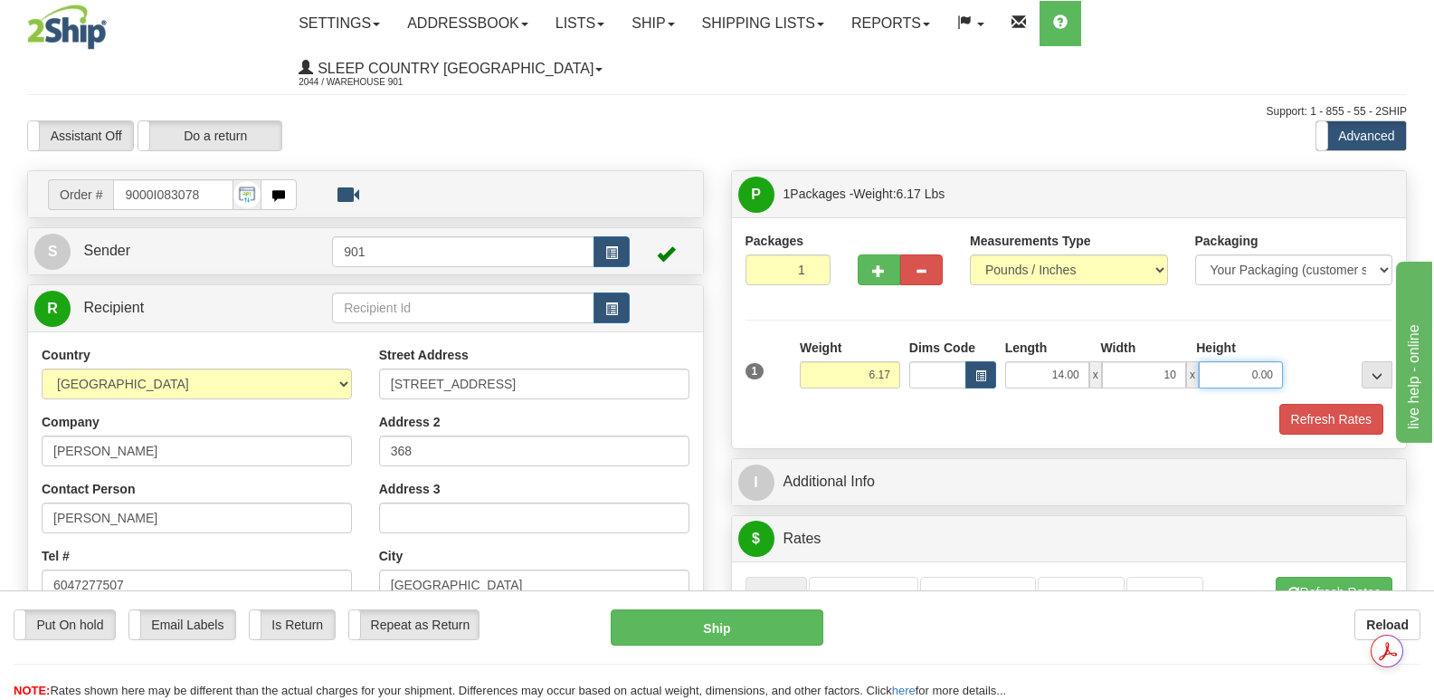
type input "10.00"
click at [1217, 361] on input "0.00" at bounding box center [1241, 374] width 84 height 27
type input "10.00"
drag, startPoint x: 1353, startPoint y: 367, endPoint x: 1347, endPoint y: 357, distance: 12.6
click at [1353, 404] on button "Refresh Rates" at bounding box center [1332, 419] width 104 height 31
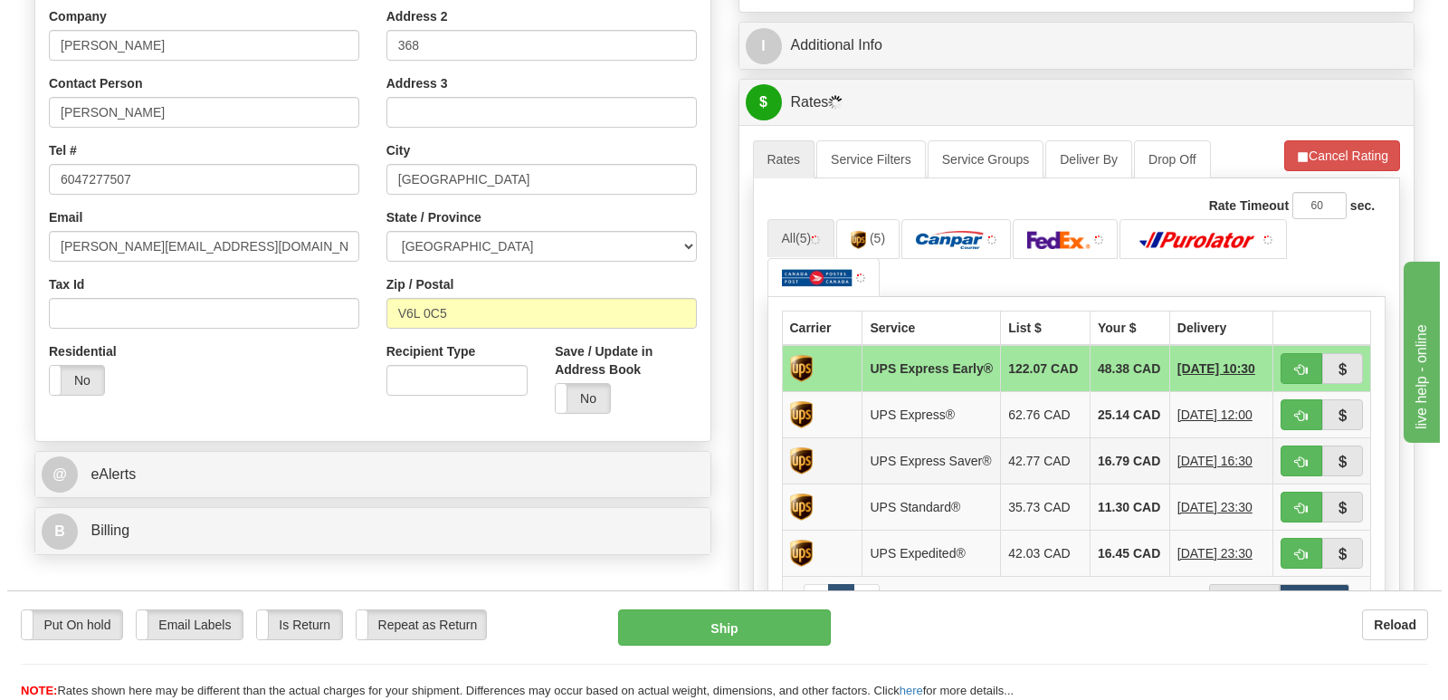
scroll to position [543, 0]
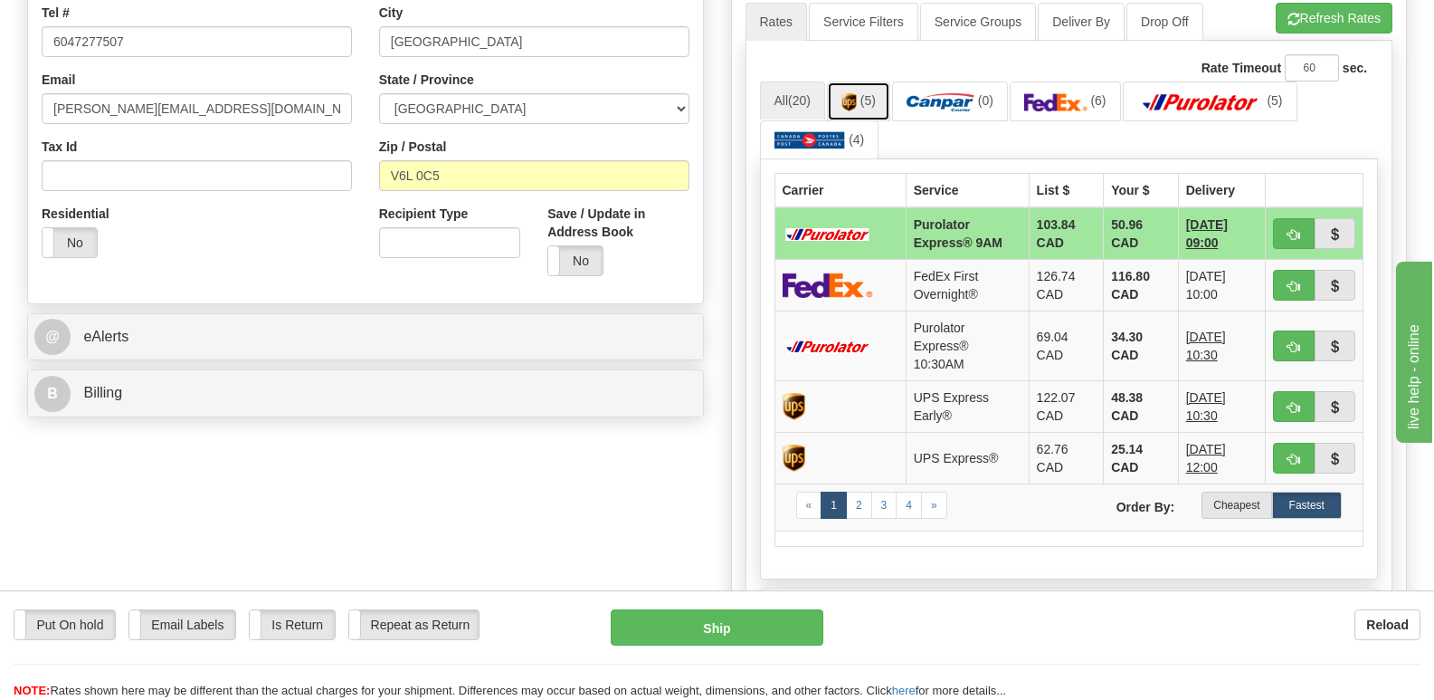
click at [871, 93] on span "(5)" at bounding box center [868, 100] width 15 height 14
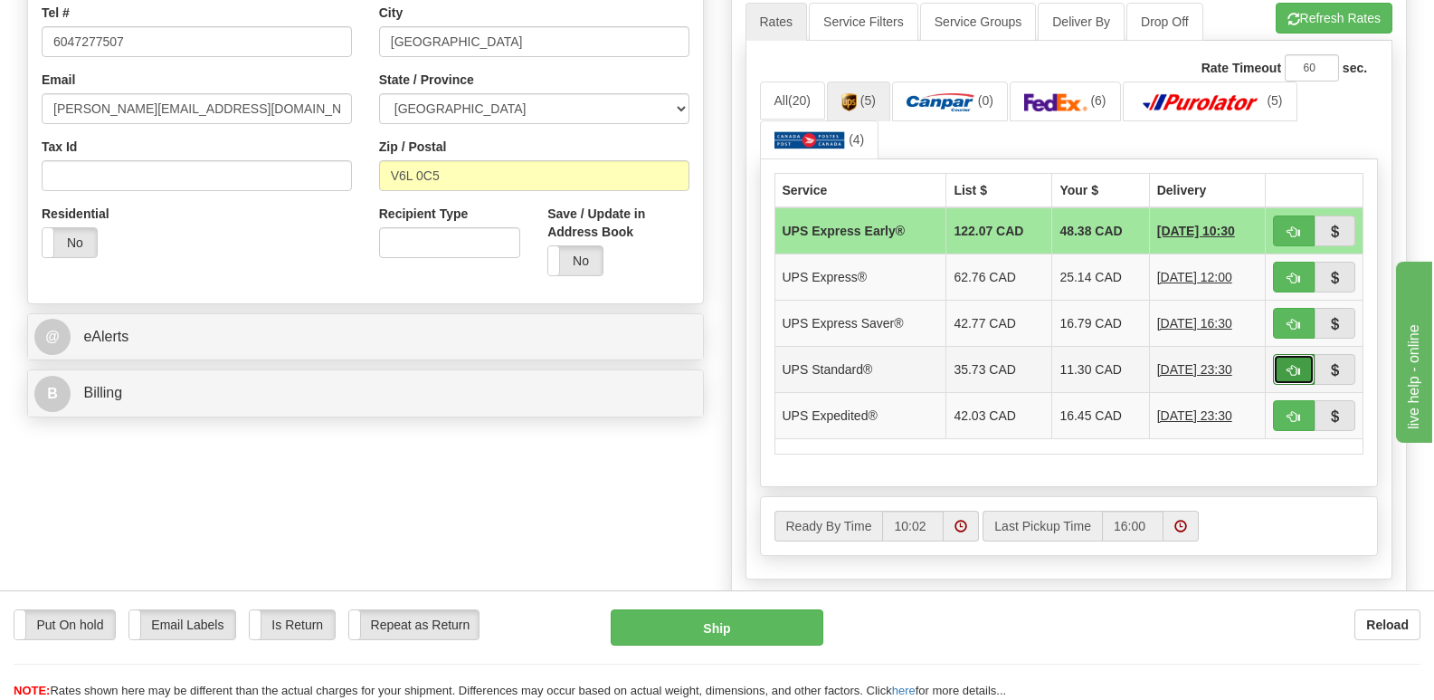
click at [1293, 365] on span "button" at bounding box center [1294, 371] width 13 height 12
type input "11"
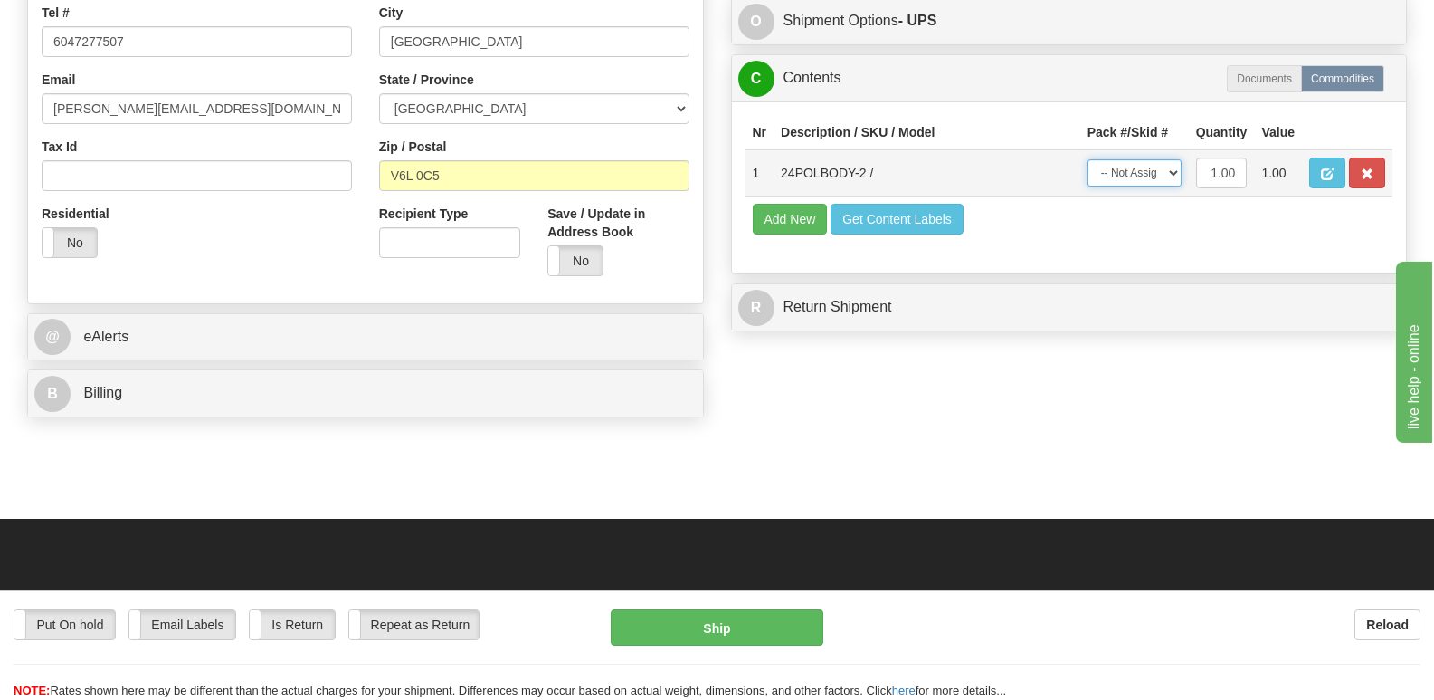
click at [1176, 159] on select "-- Not Assigned -- Package 1" at bounding box center [1135, 172] width 94 height 27
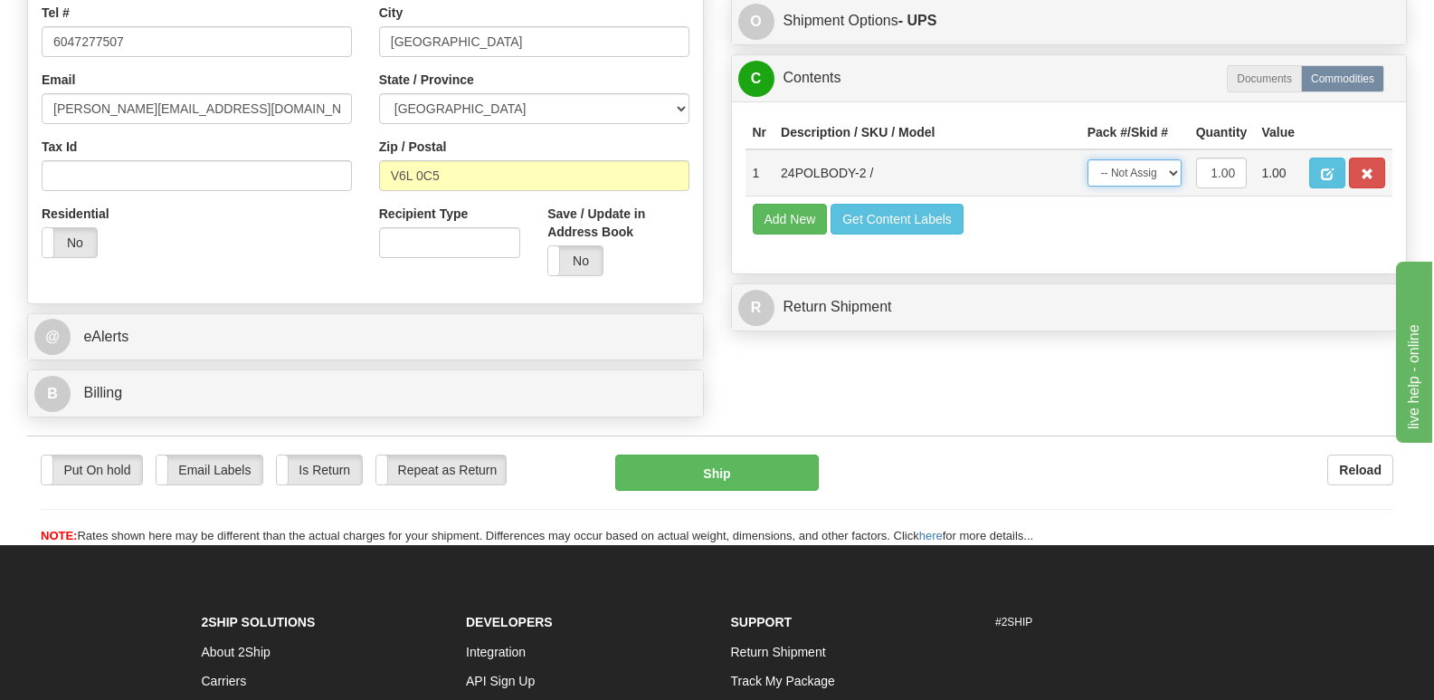
select select "0"
click at [1088, 159] on select "-- Not Assigned -- Package 1" at bounding box center [1135, 172] width 94 height 27
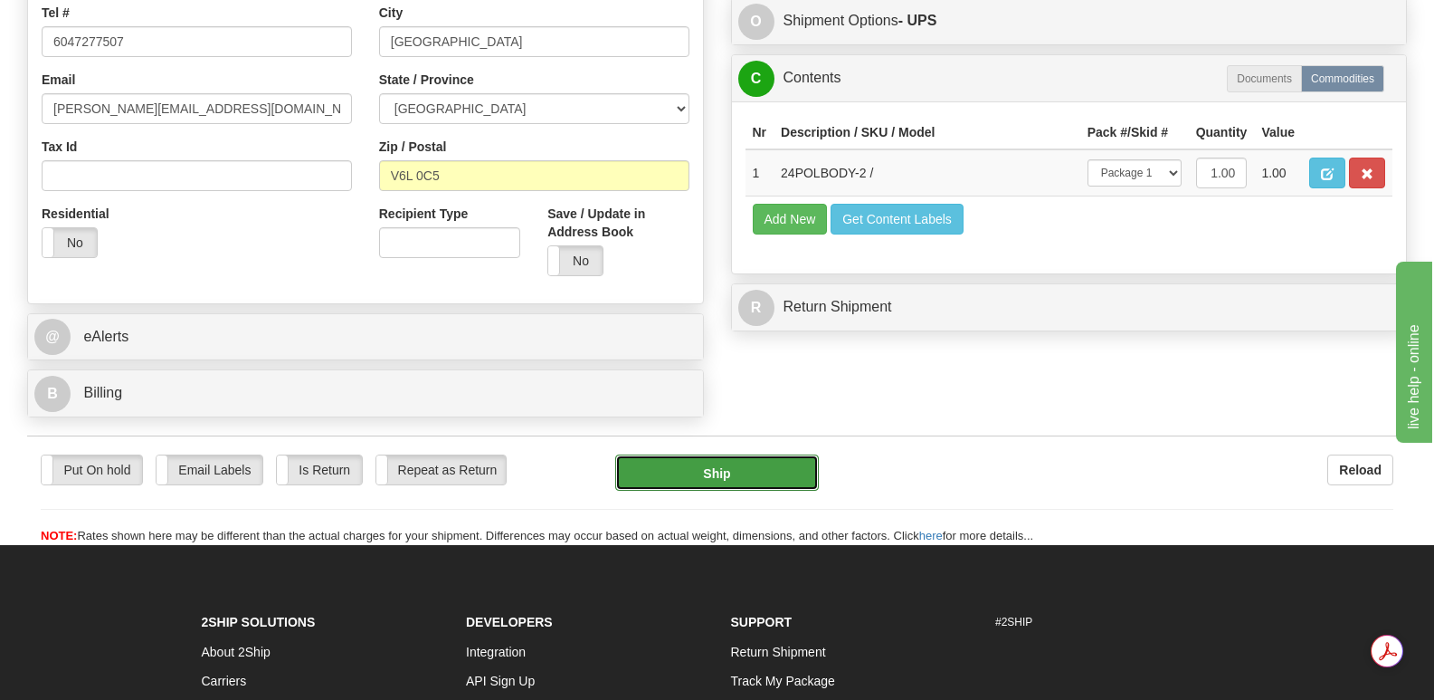
click at [719, 454] on button "Ship" at bounding box center [716, 472] width 203 height 36
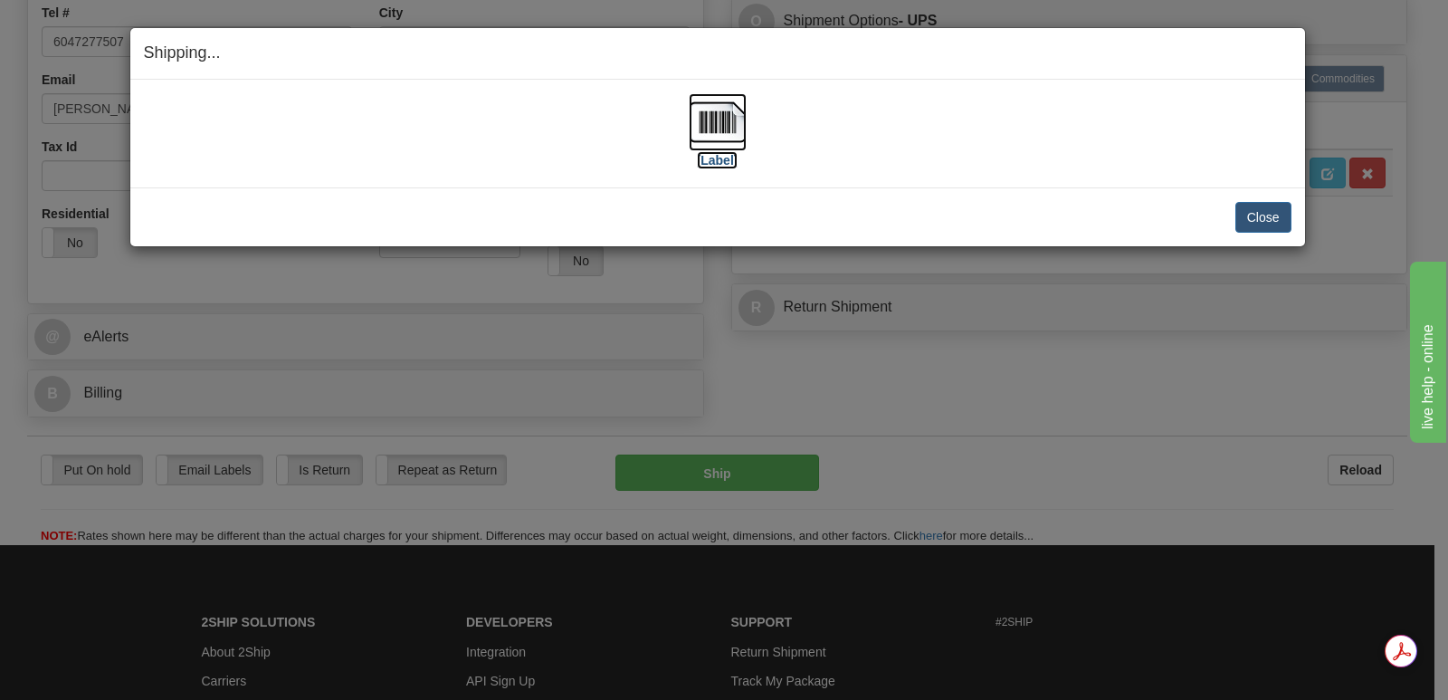
click at [728, 122] on img at bounding box center [718, 122] width 58 height 58
click at [1263, 218] on button "Close" at bounding box center [1263, 217] width 56 height 31
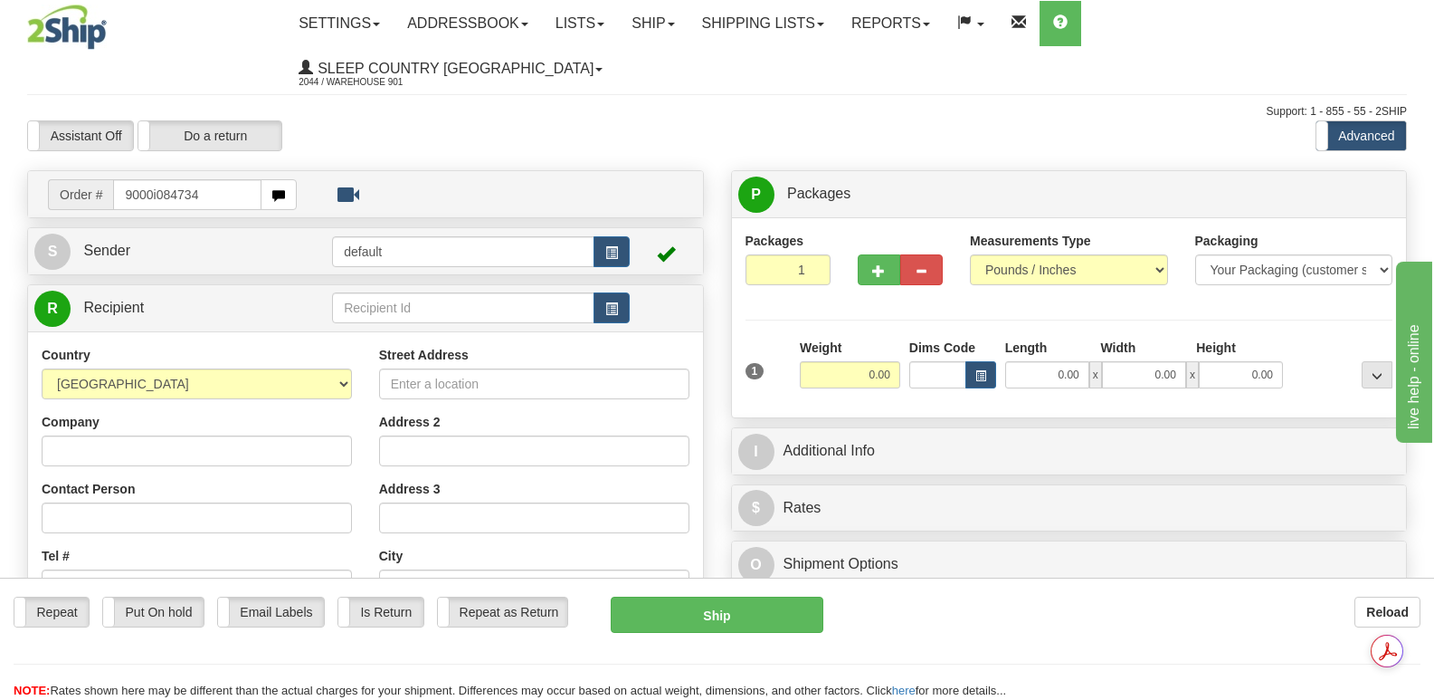
type input "9000i084734"
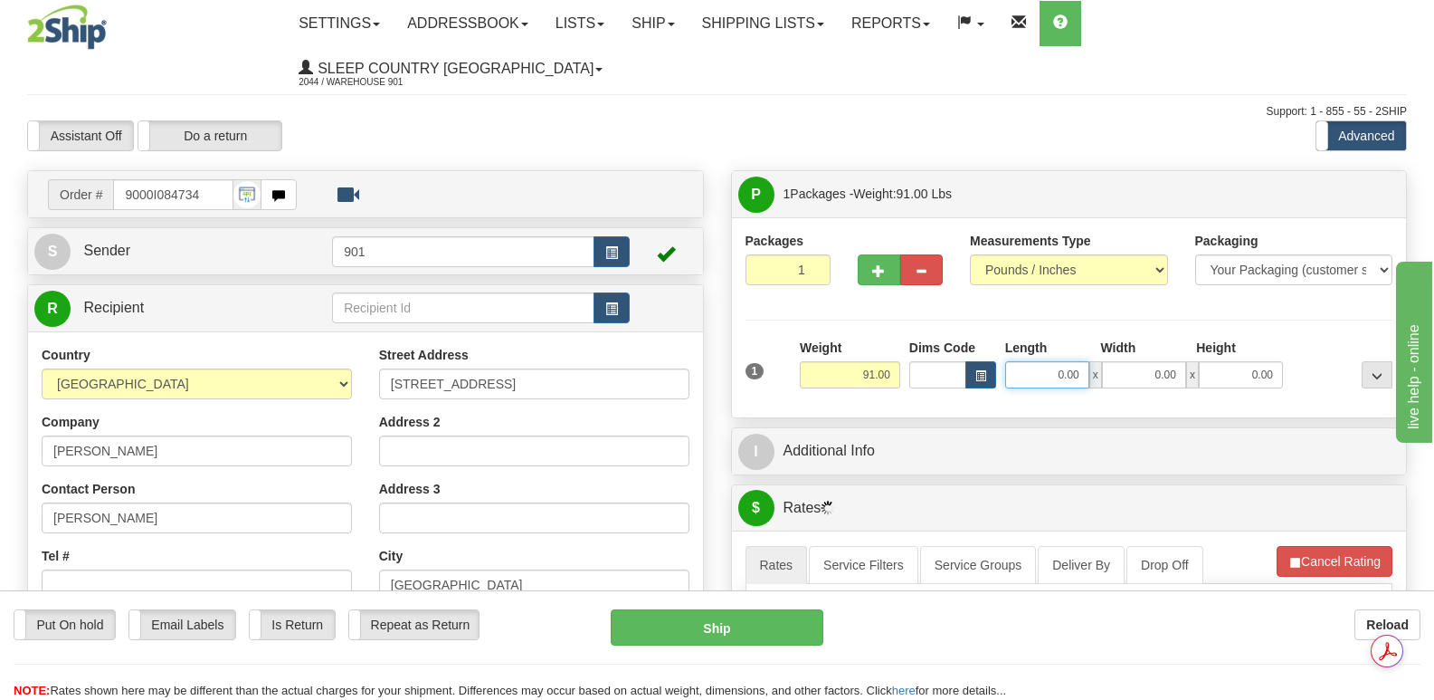
click at [1018, 361] on input "0.00" at bounding box center [1047, 374] width 84 height 27
type input "43.00"
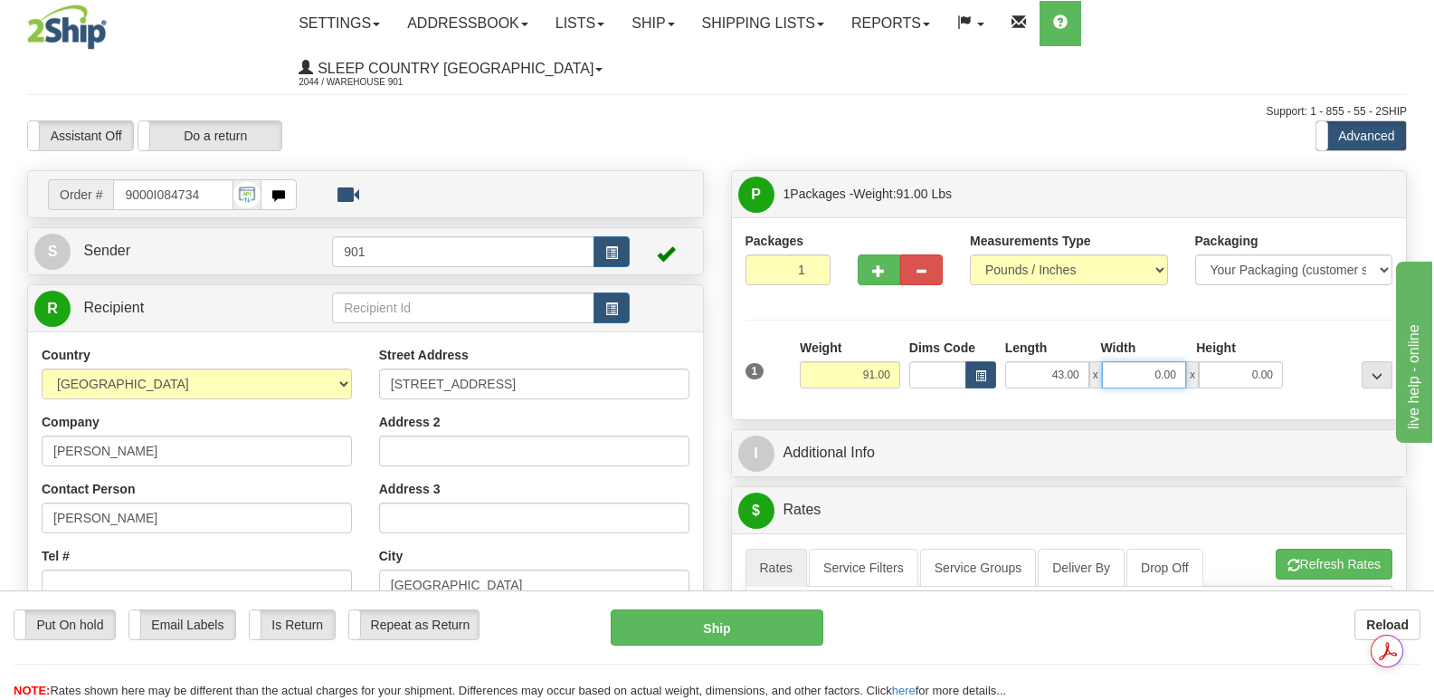
click at [1112, 361] on input "0.00" at bounding box center [1144, 374] width 84 height 27
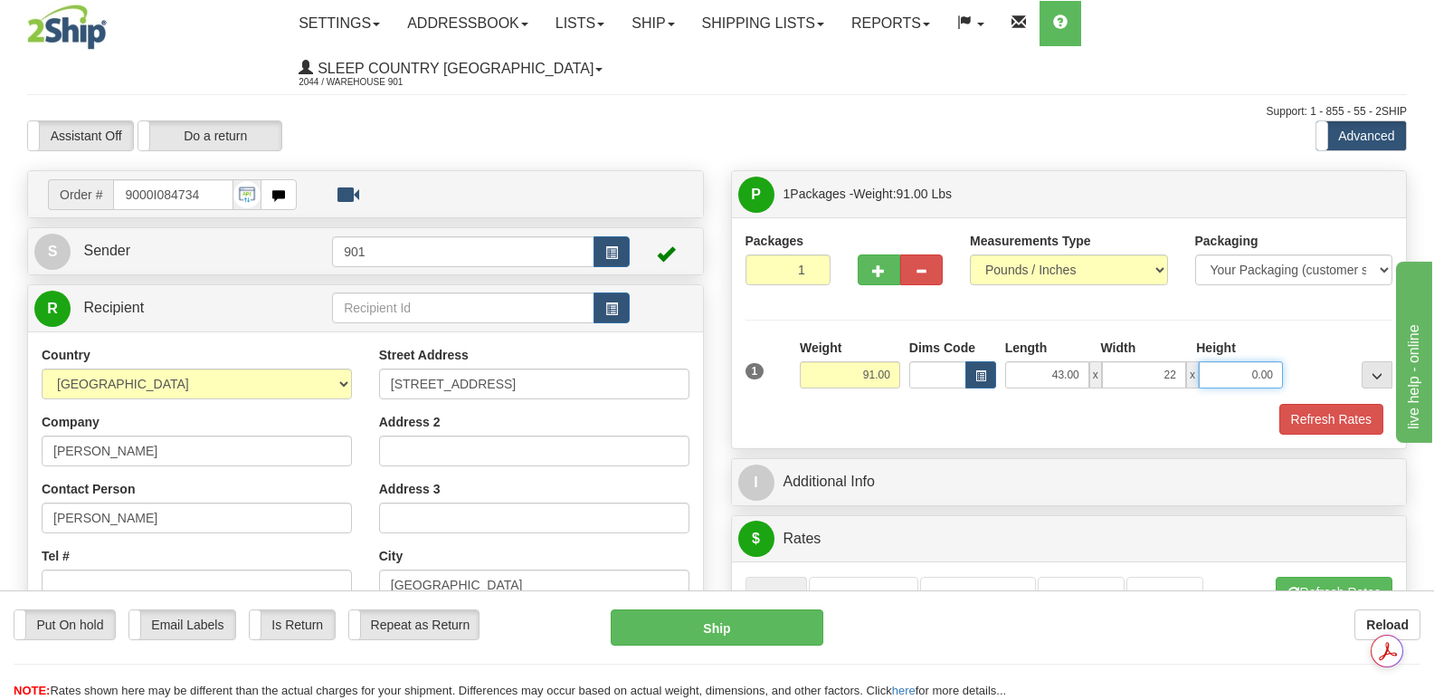
type input "22.00"
click at [1211, 361] on input "0.00" at bounding box center [1241, 374] width 84 height 27
type input "22.00"
click at [1337, 404] on button "Refresh Rates" at bounding box center [1332, 419] width 104 height 31
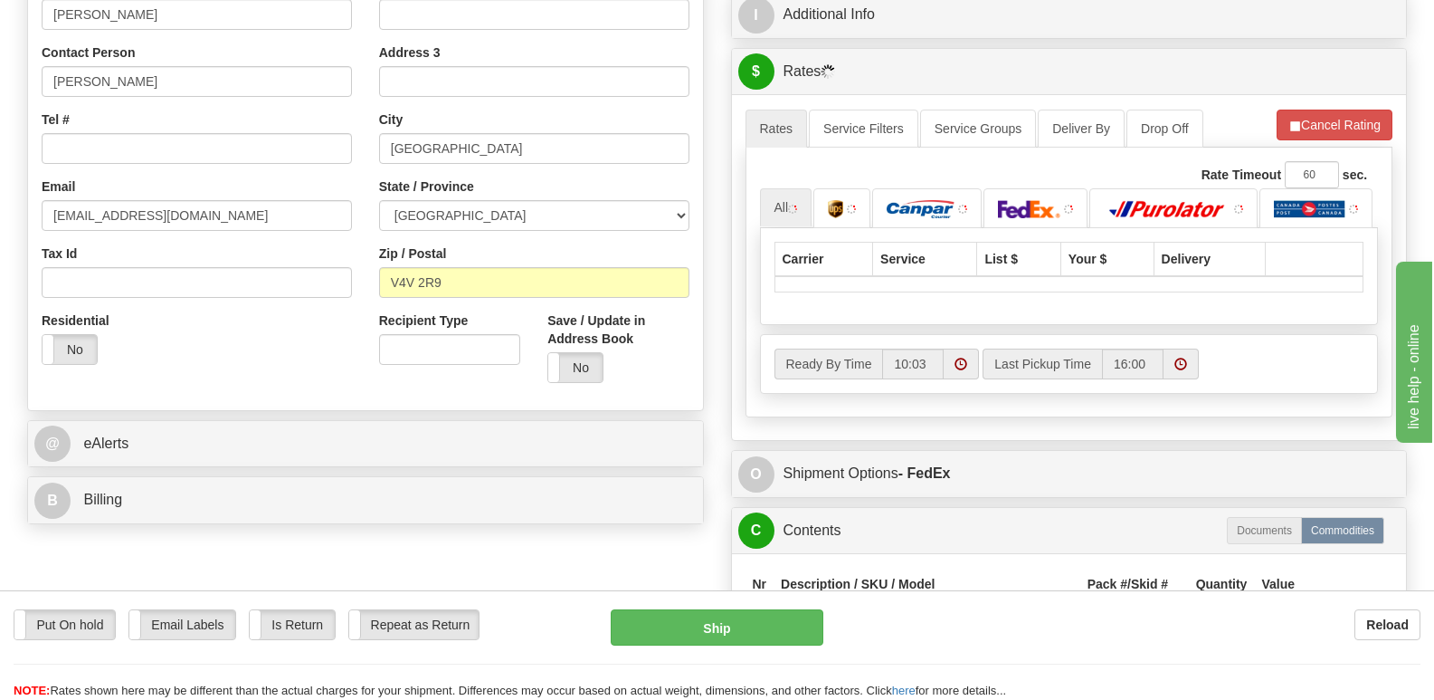
scroll to position [543, 0]
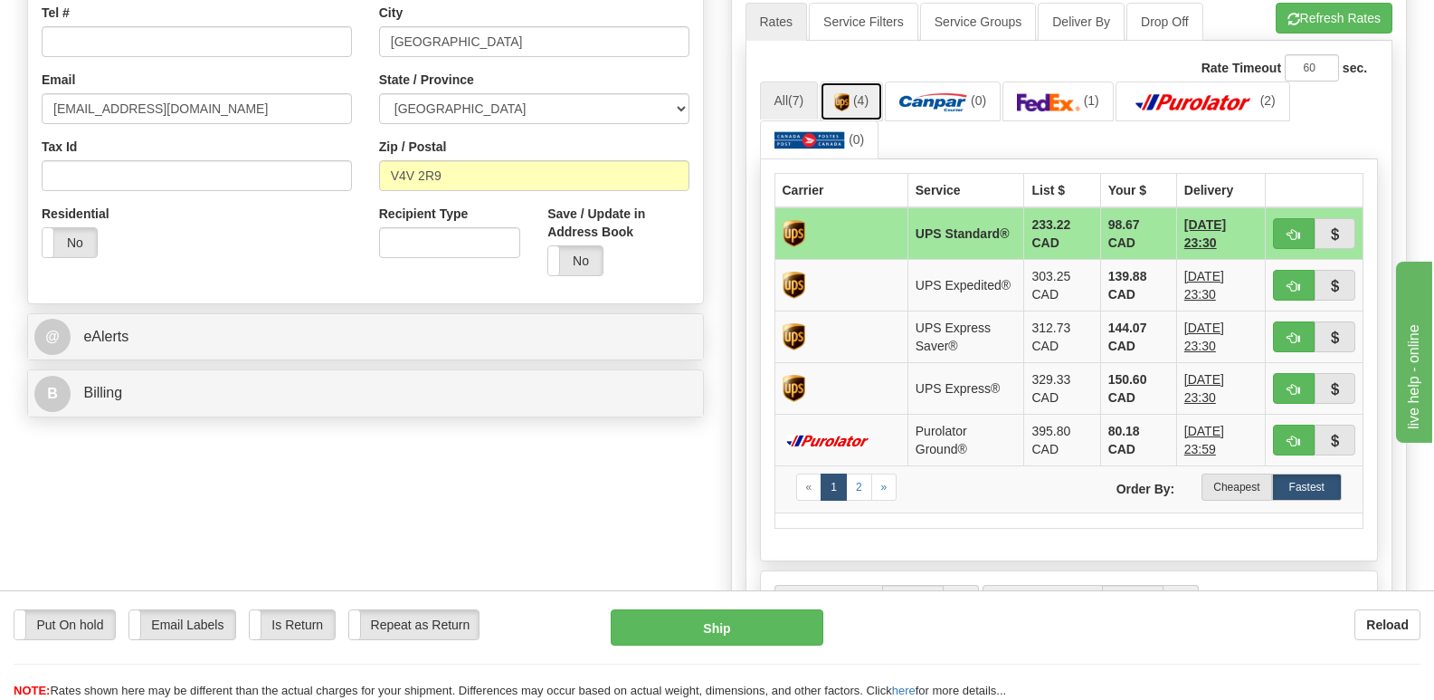
click at [855, 81] on link "(4)" at bounding box center [851, 100] width 63 height 39
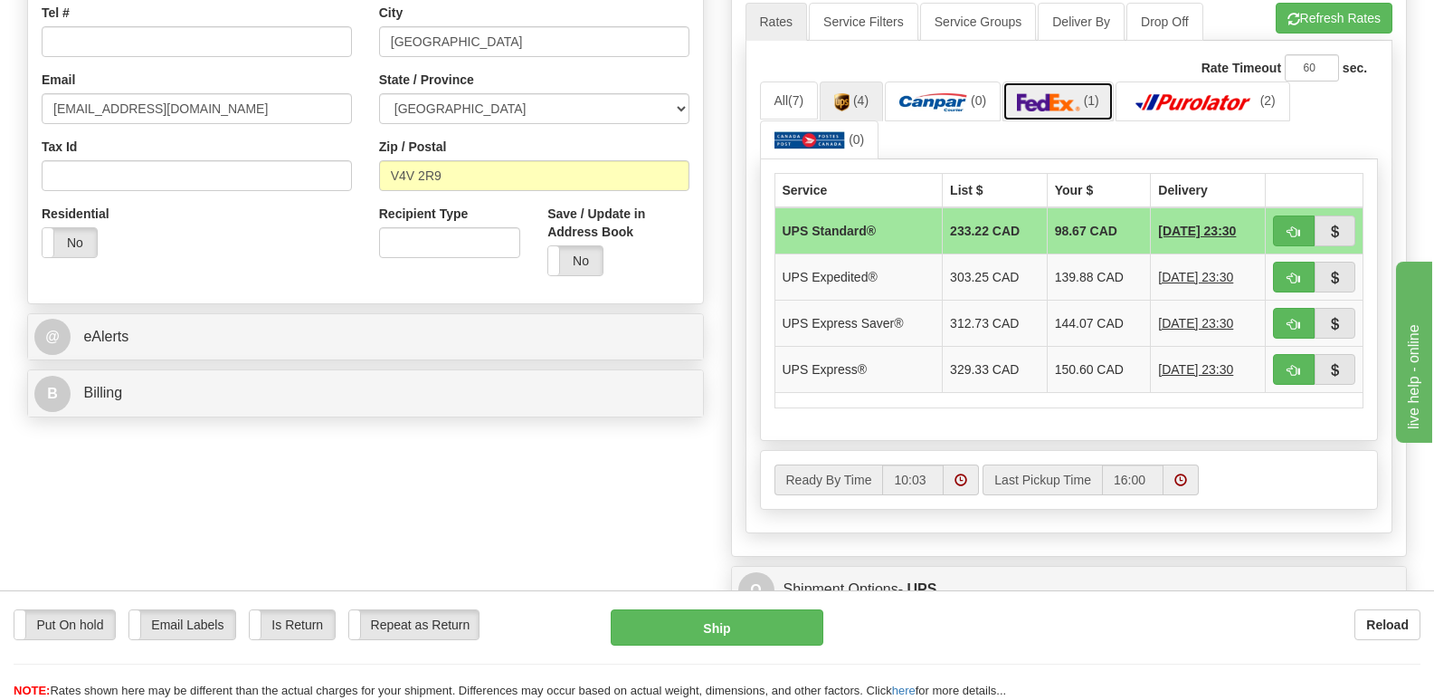
click at [1073, 93] on img at bounding box center [1048, 102] width 63 height 18
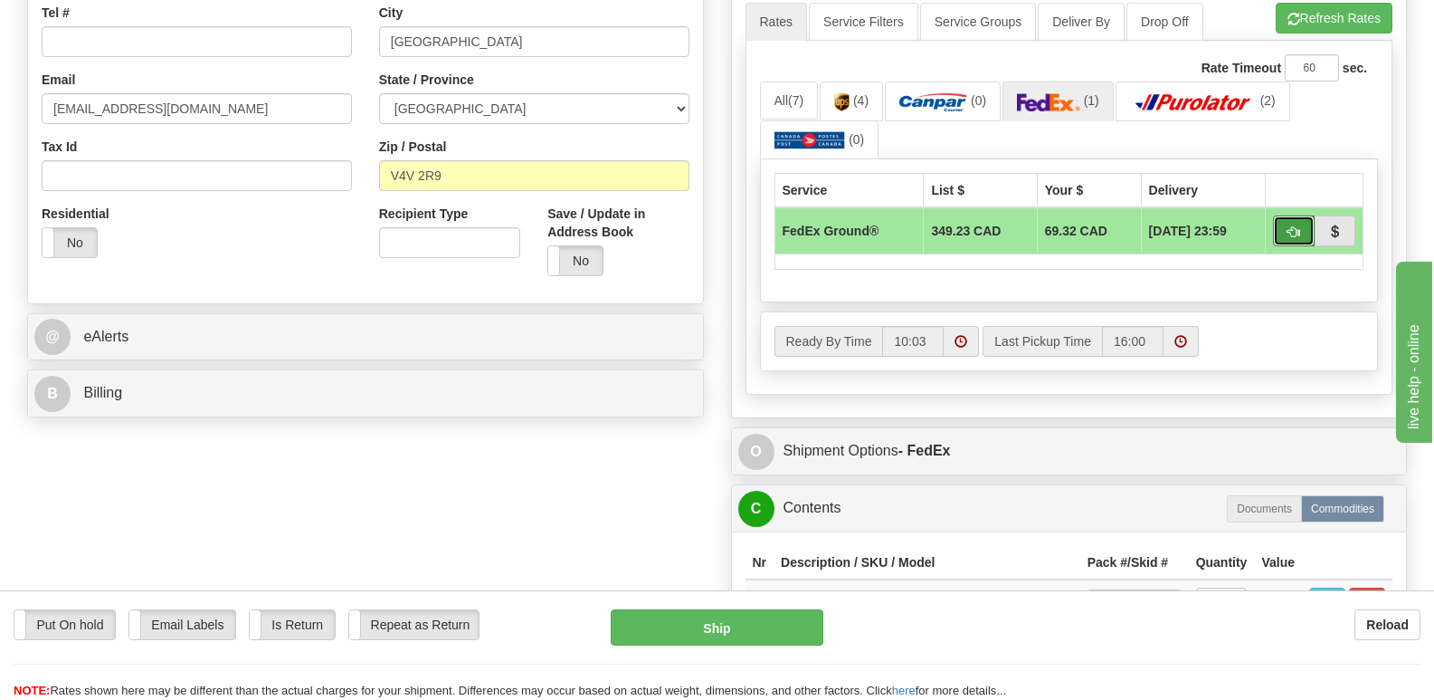
click at [1297, 226] on span "button" at bounding box center [1294, 232] width 13 height 12
type input "92"
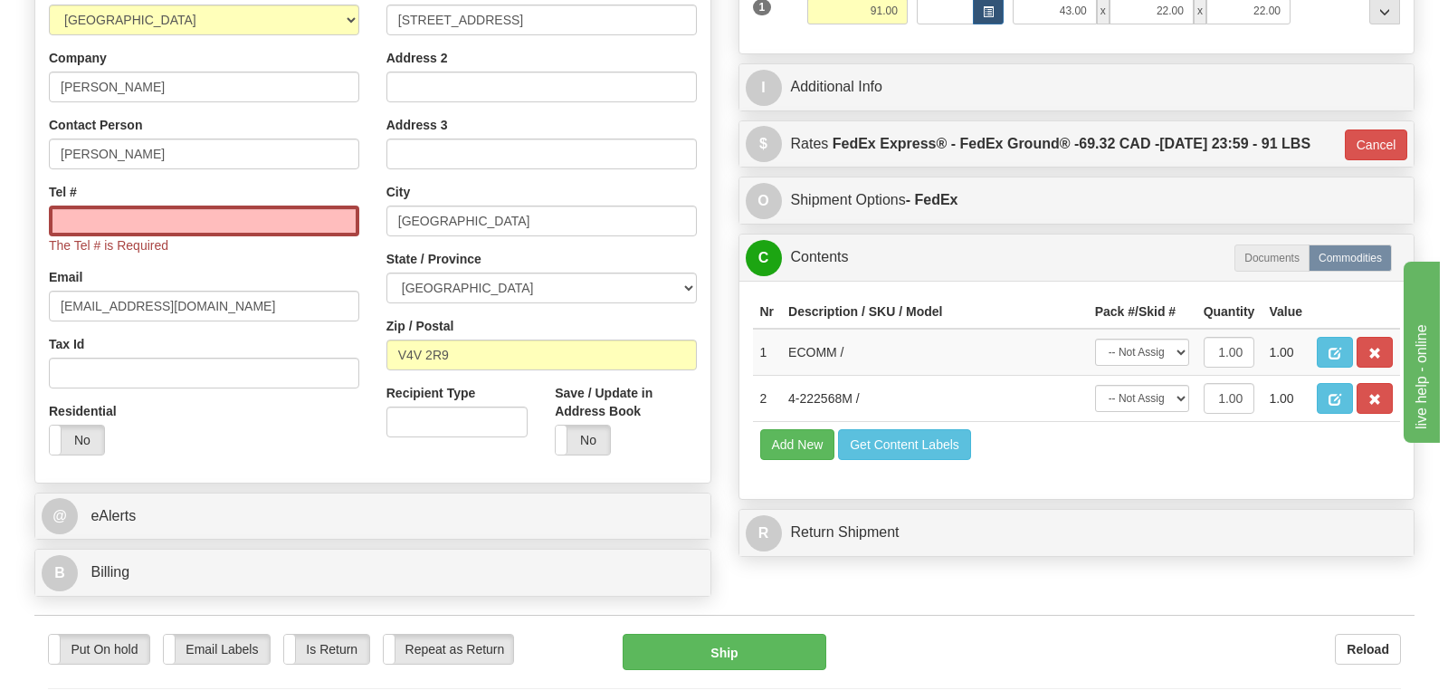
scroll to position [362, 0]
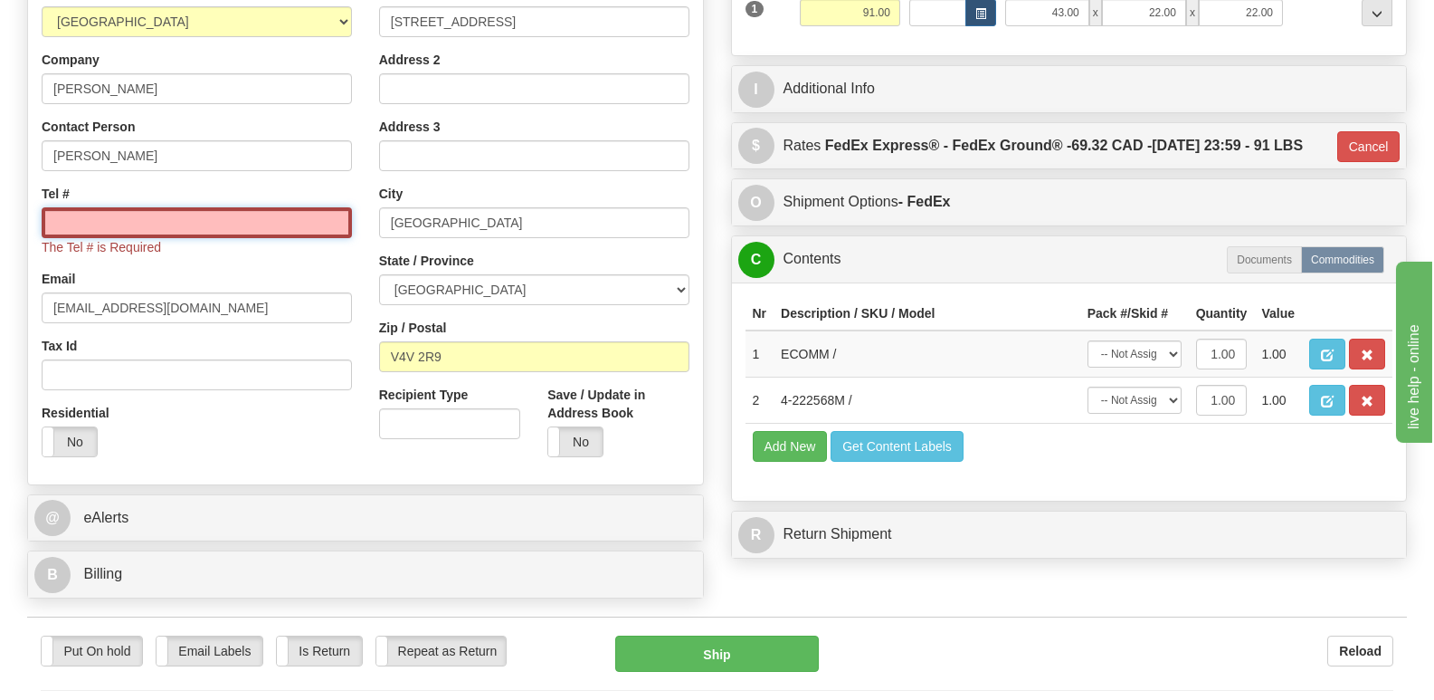
click at [52, 207] on input "Tel #" at bounding box center [197, 222] width 310 height 31
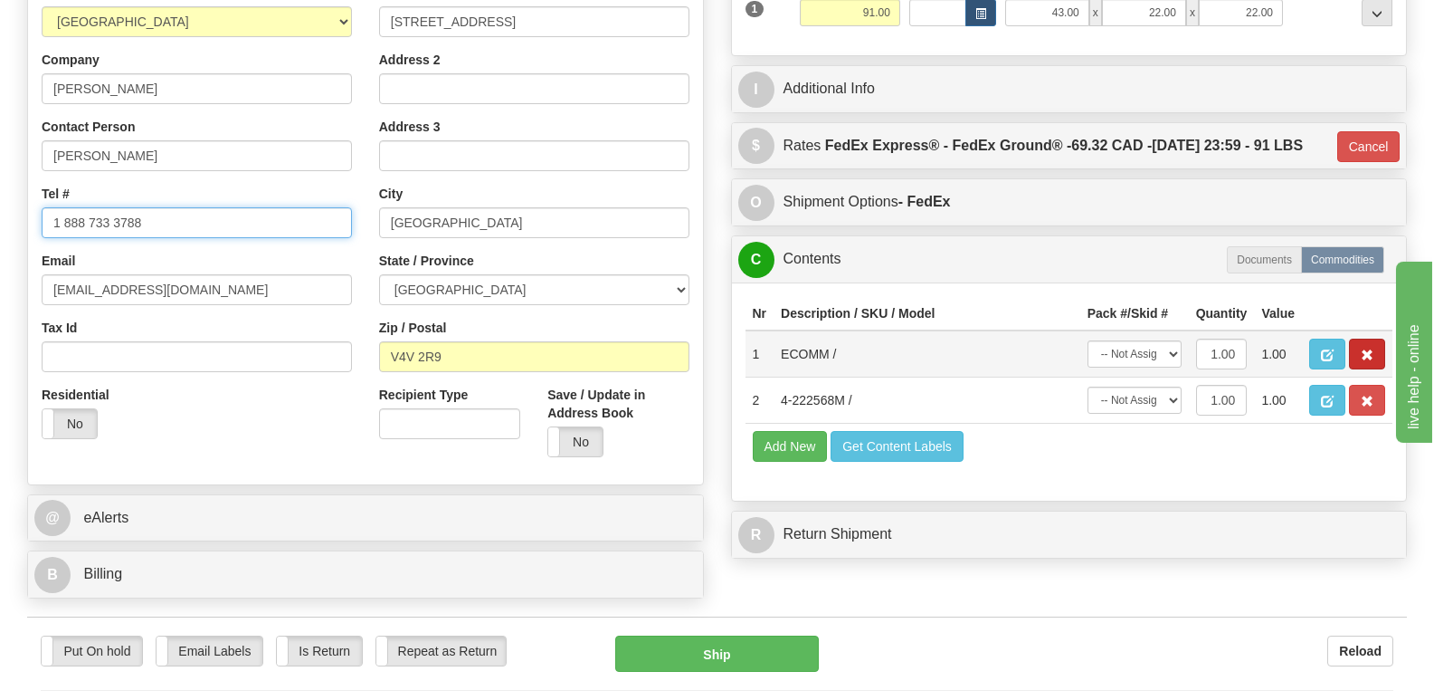
type input "1 888 733 3788"
click at [1368, 349] on span "button" at bounding box center [1367, 355] width 13 height 12
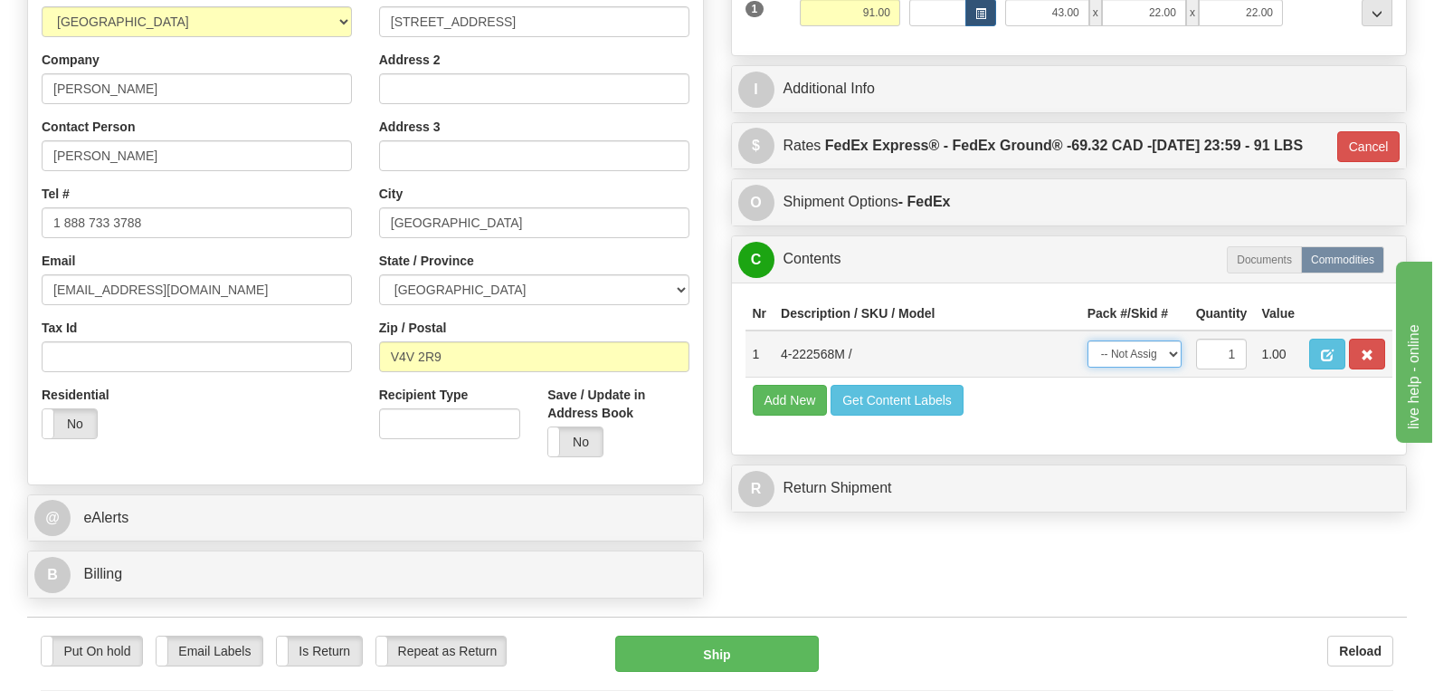
click at [1171, 345] on select "-- Not Assigned -- Package 1" at bounding box center [1135, 353] width 94 height 27
select select "0"
click at [1088, 340] on select "-- Not Assigned -- Package 1" at bounding box center [1135, 353] width 94 height 27
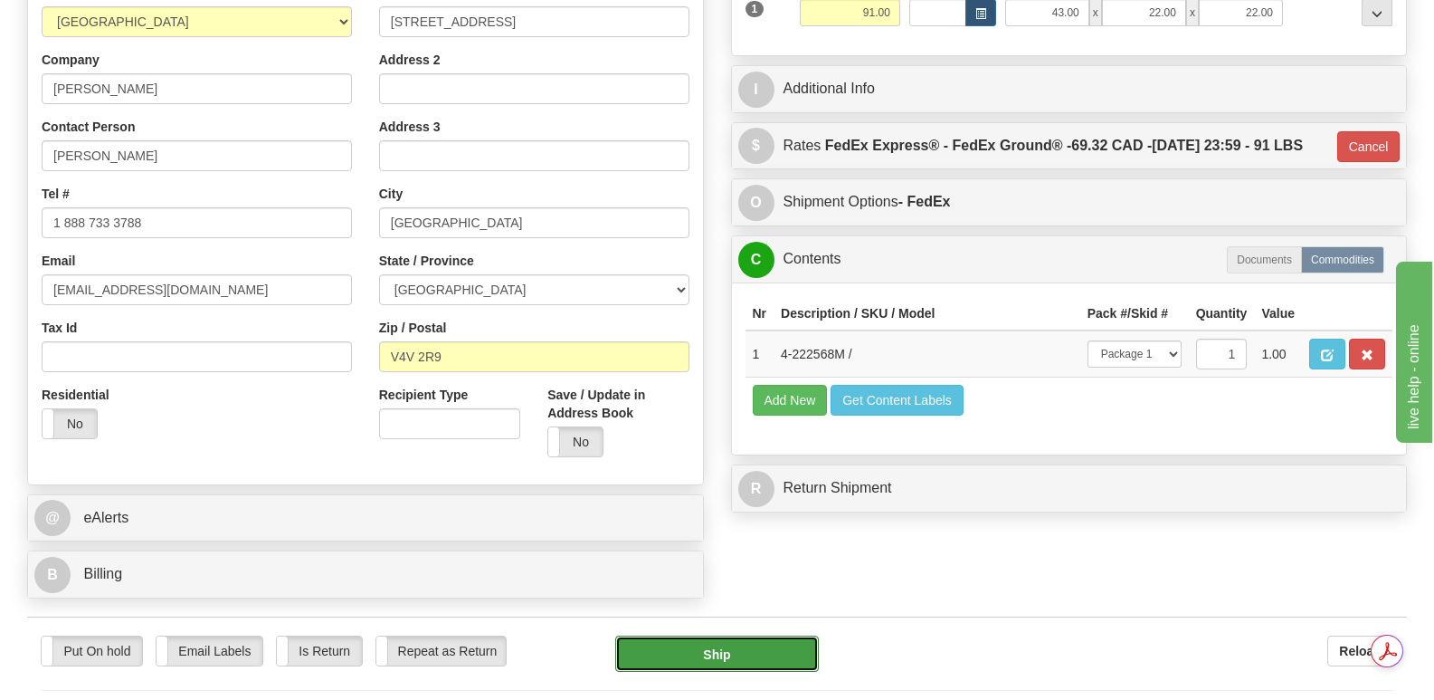
click at [688, 635] on button "Ship" at bounding box center [716, 653] width 203 height 36
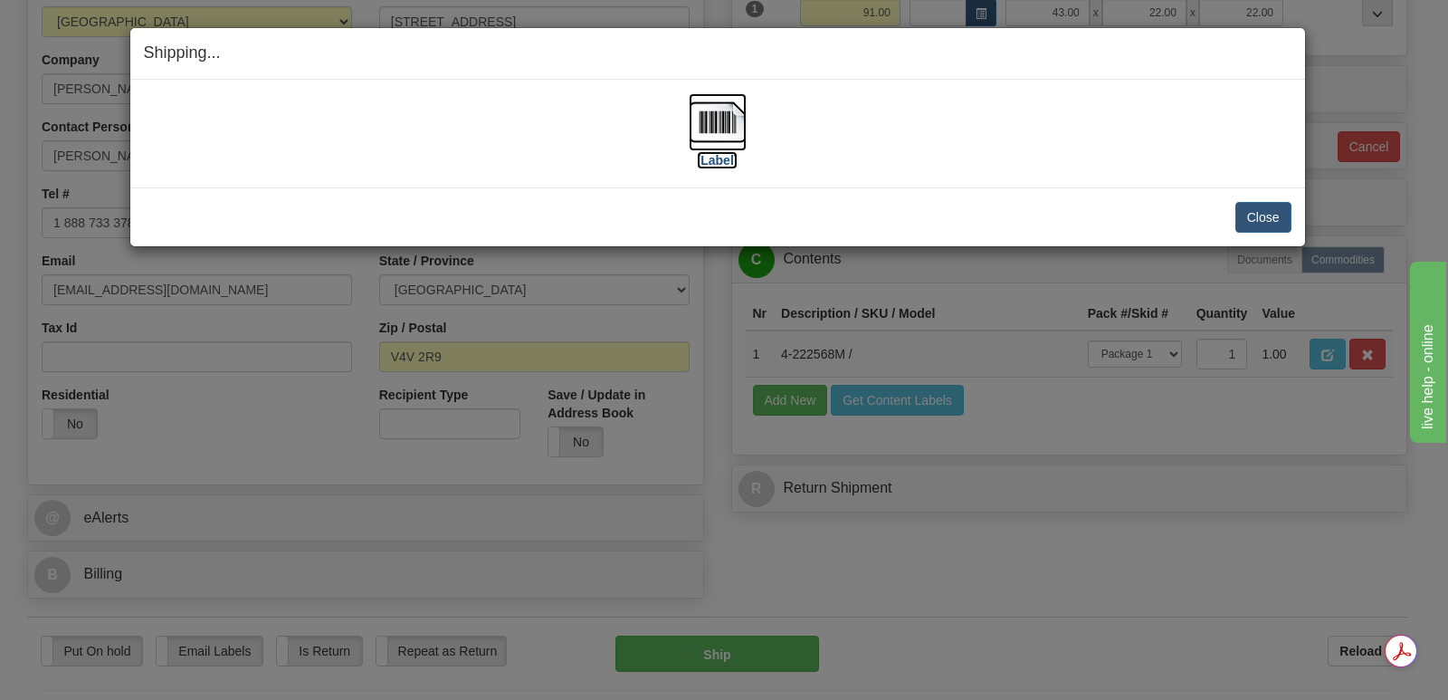
click at [719, 122] on img at bounding box center [718, 122] width 58 height 58
click at [1259, 216] on button "Close" at bounding box center [1263, 217] width 56 height 31
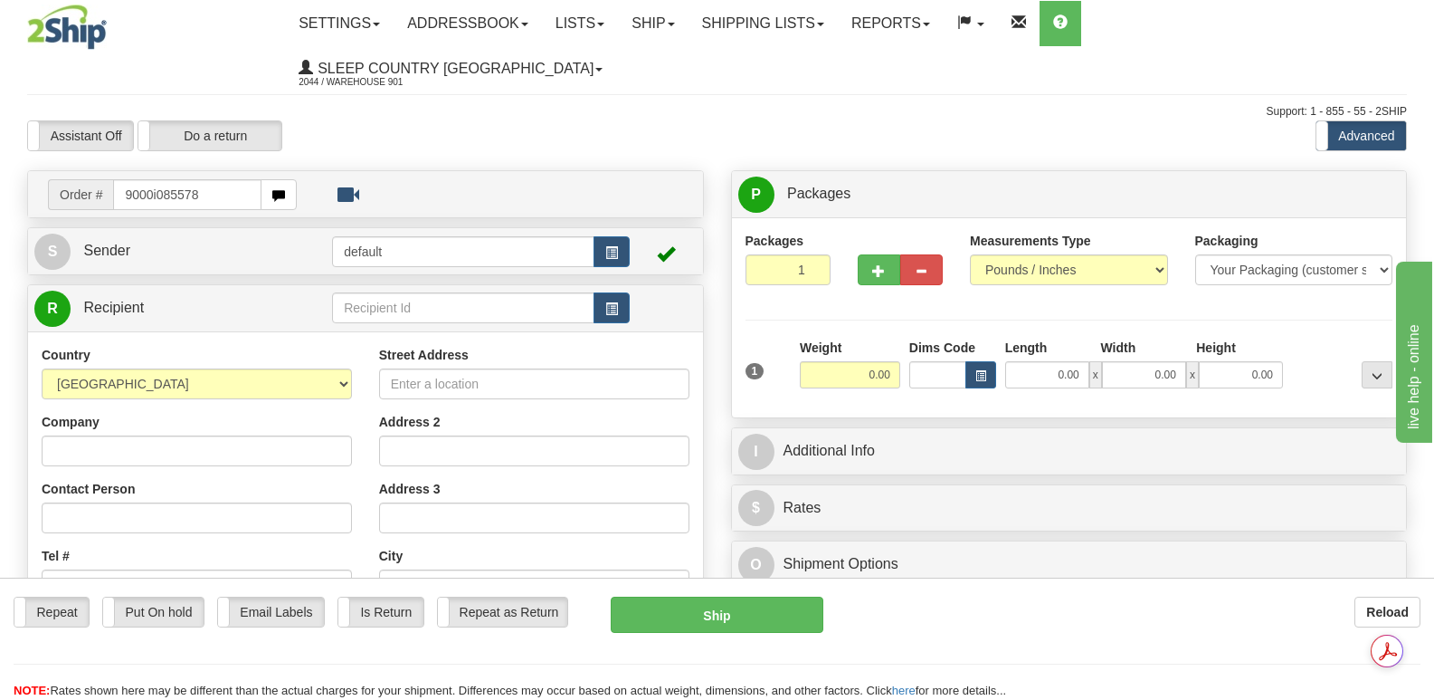
type input "9000i085578"
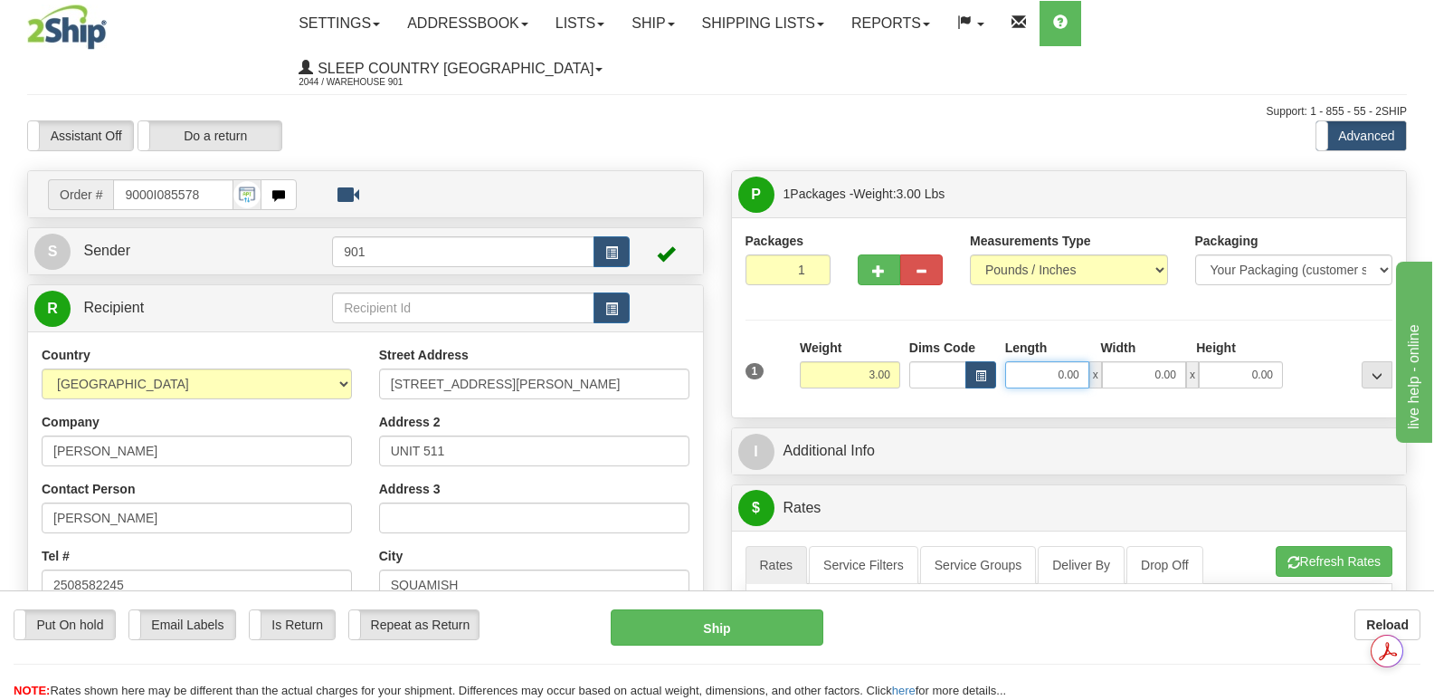
click at [1023, 361] on input "0.00" at bounding box center [1047, 374] width 84 height 27
type input "17.00"
click at [1115, 361] on input "0.00" at bounding box center [1144, 374] width 84 height 27
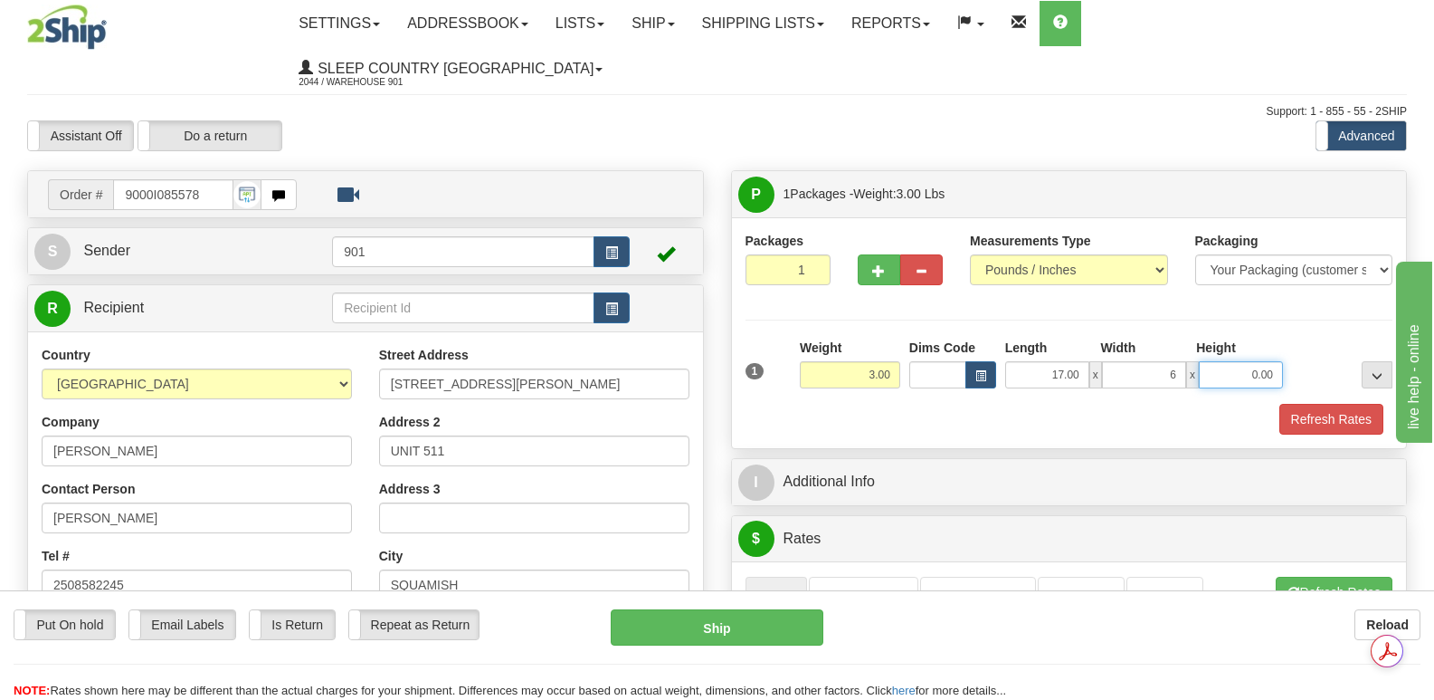
type input "6.00"
click at [1228, 361] on input "0.00" at bounding box center [1241, 374] width 84 height 27
type input "6.00"
click at [1327, 404] on button "Refresh Rates" at bounding box center [1332, 419] width 104 height 31
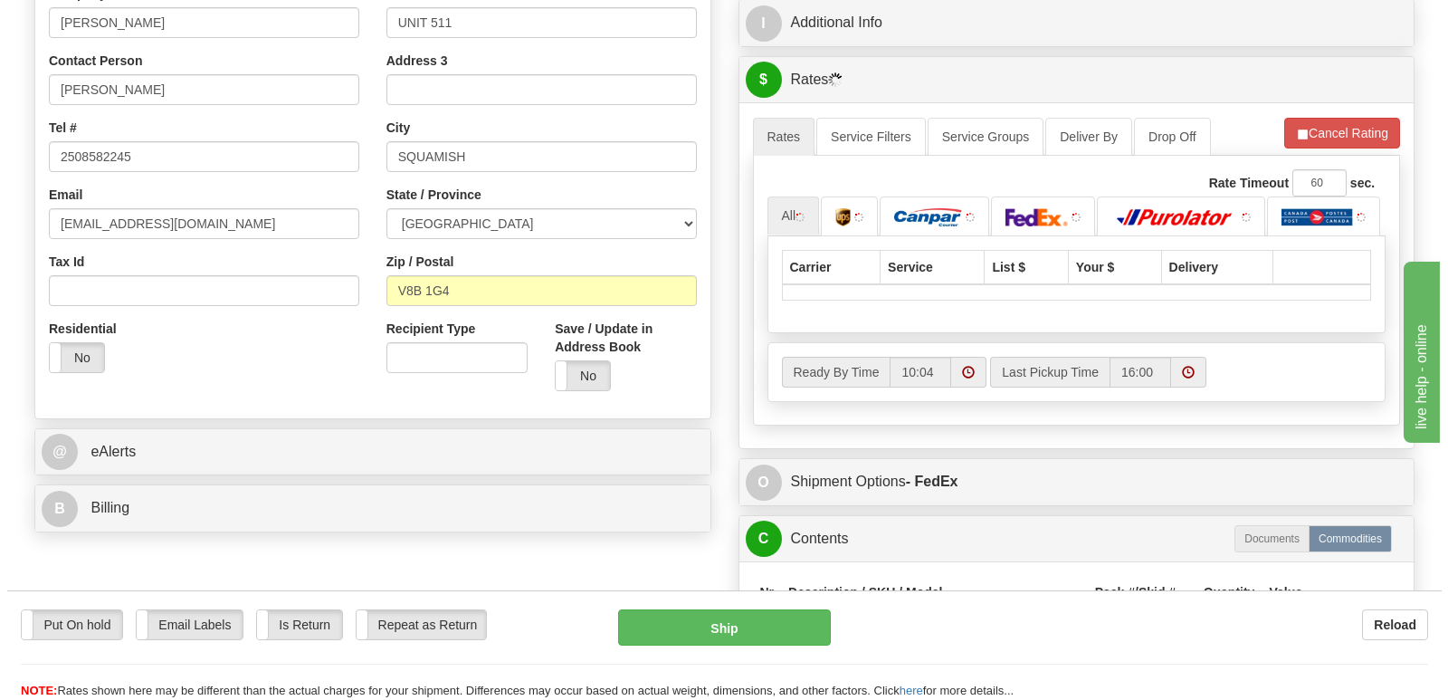
scroll to position [543, 0]
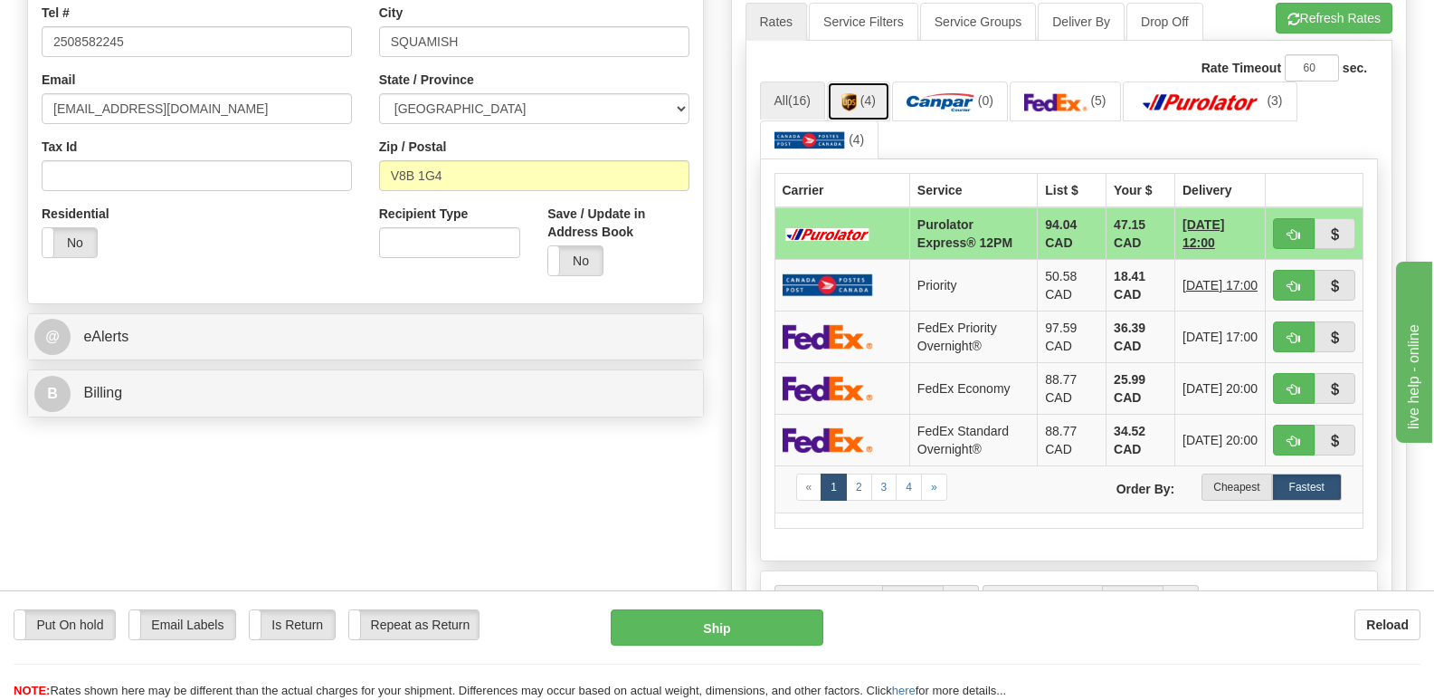
click at [853, 93] on img at bounding box center [849, 102] width 15 height 18
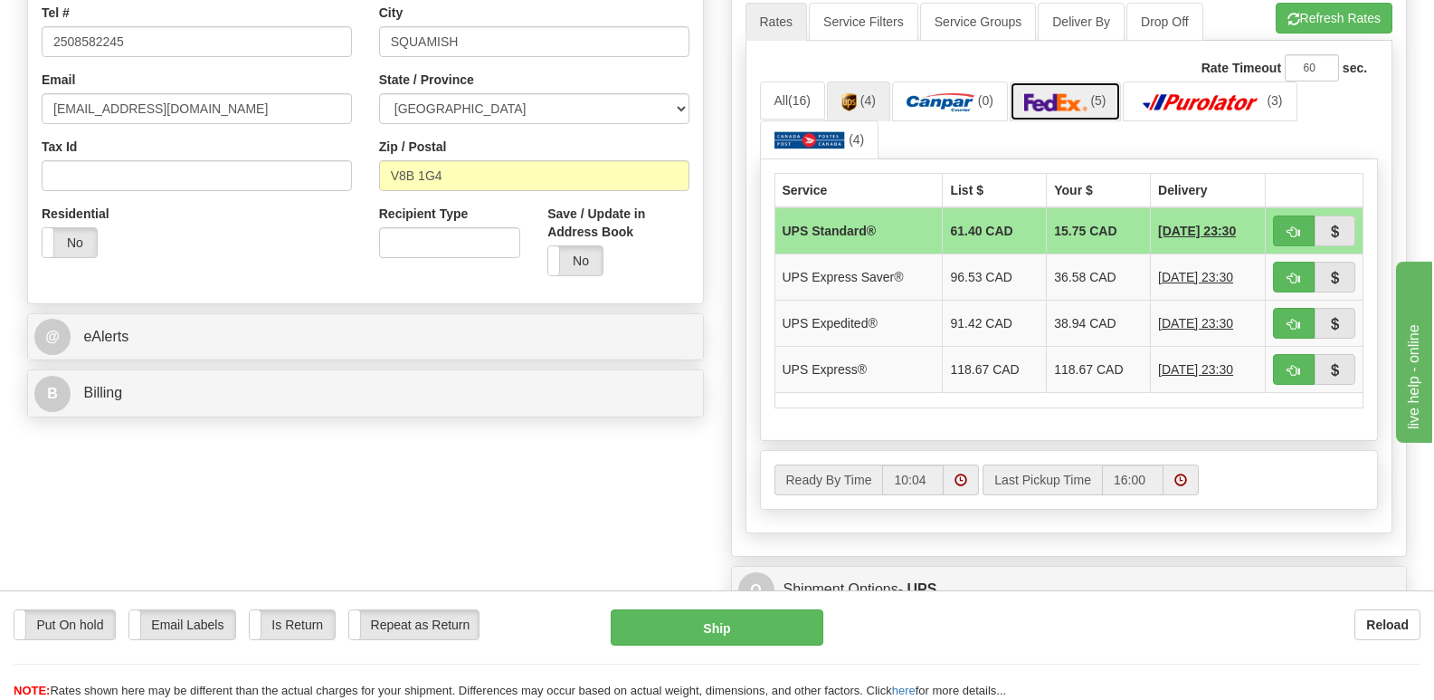
click at [1038, 93] on img at bounding box center [1055, 102] width 63 height 18
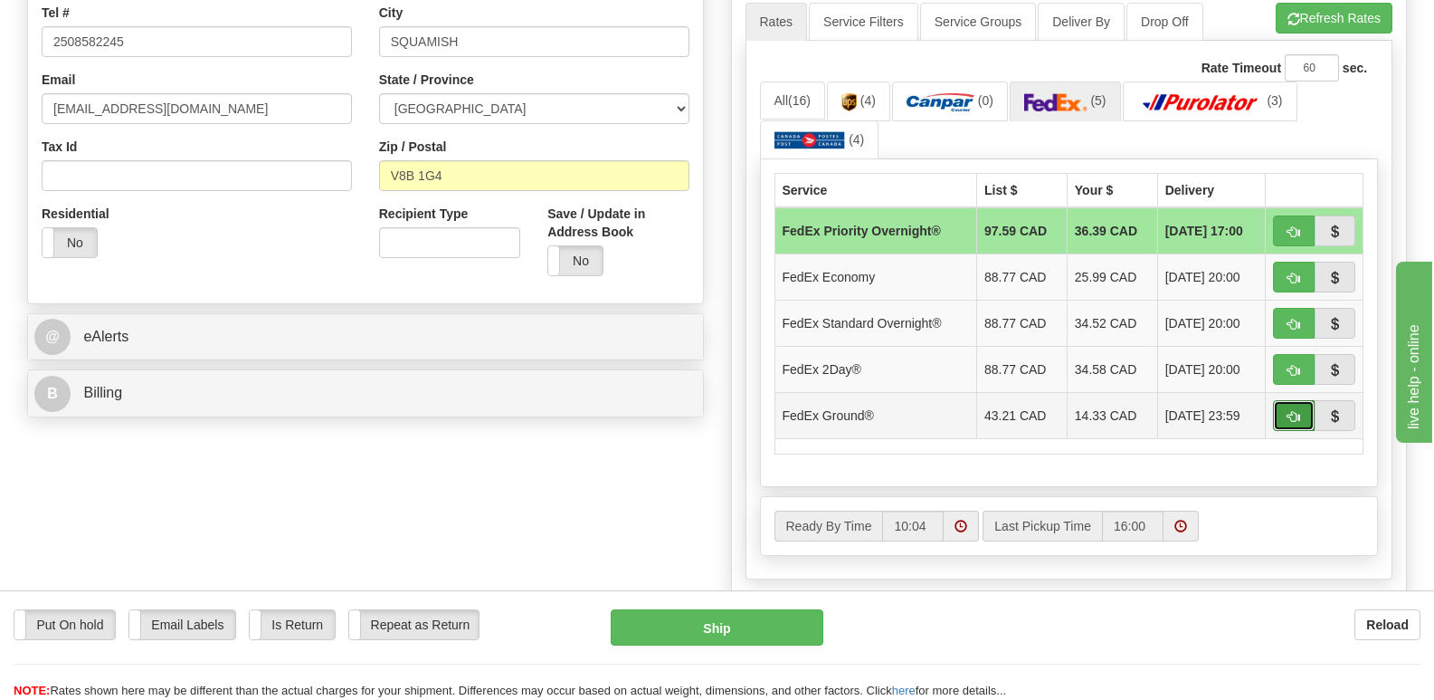
click at [1291, 411] on span "button" at bounding box center [1294, 417] width 13 height 12
type input "92"
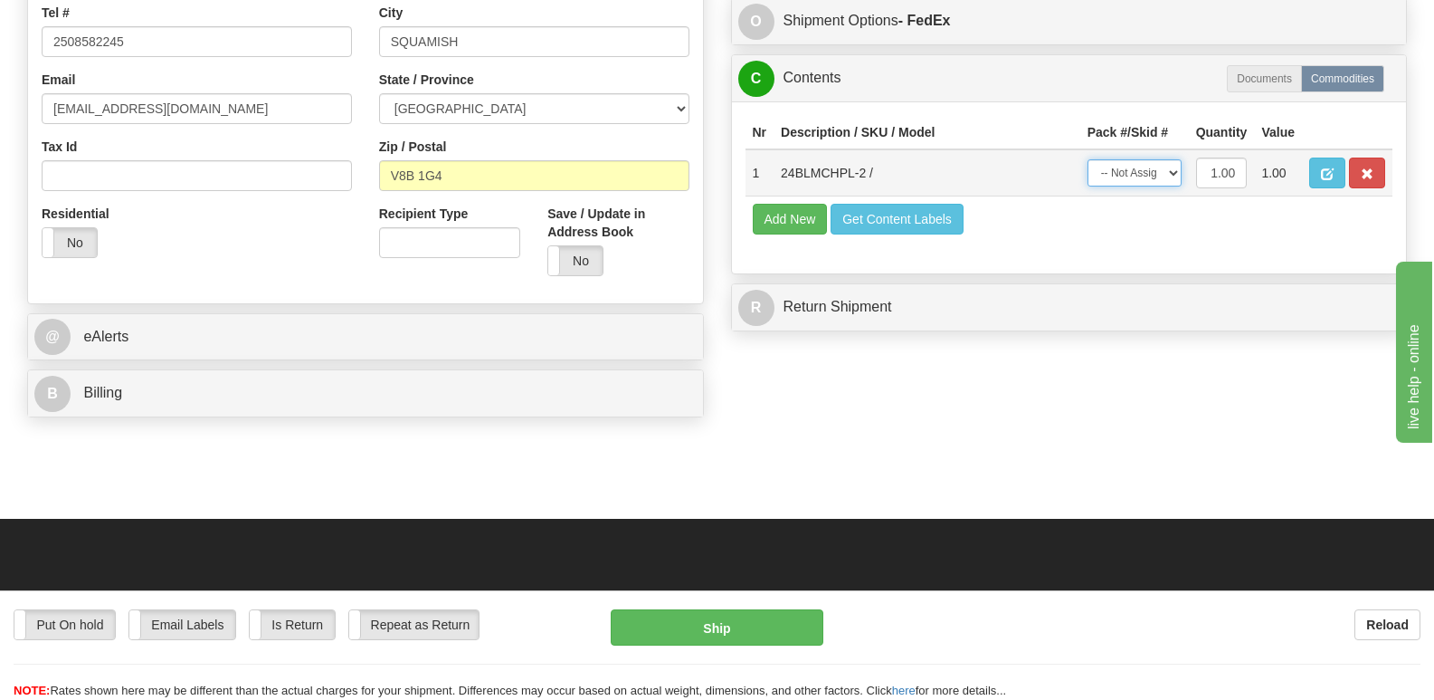
drag, startPoint x: 1173, startPoint y: 127, endPoint x: 1173, endPoint y: 141, distance: 14.5
click at [1172, 159] on select "-- Not Assigned -- Package 1" at bounding box center [1135, 172] width 94 height 27
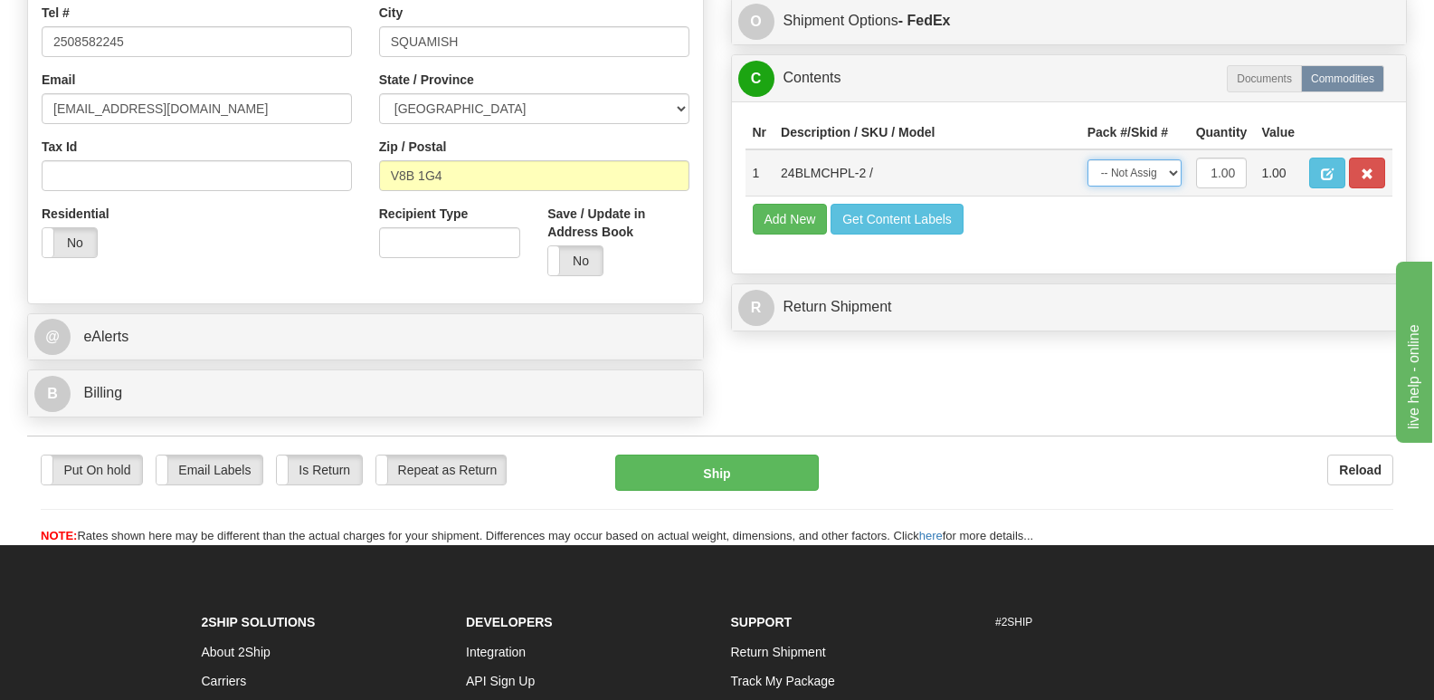
select select "0"
click at [1088, 159] on select "-- Not Assigned -- Package 1" at bounding box center [1135, 172] width 94 height 27
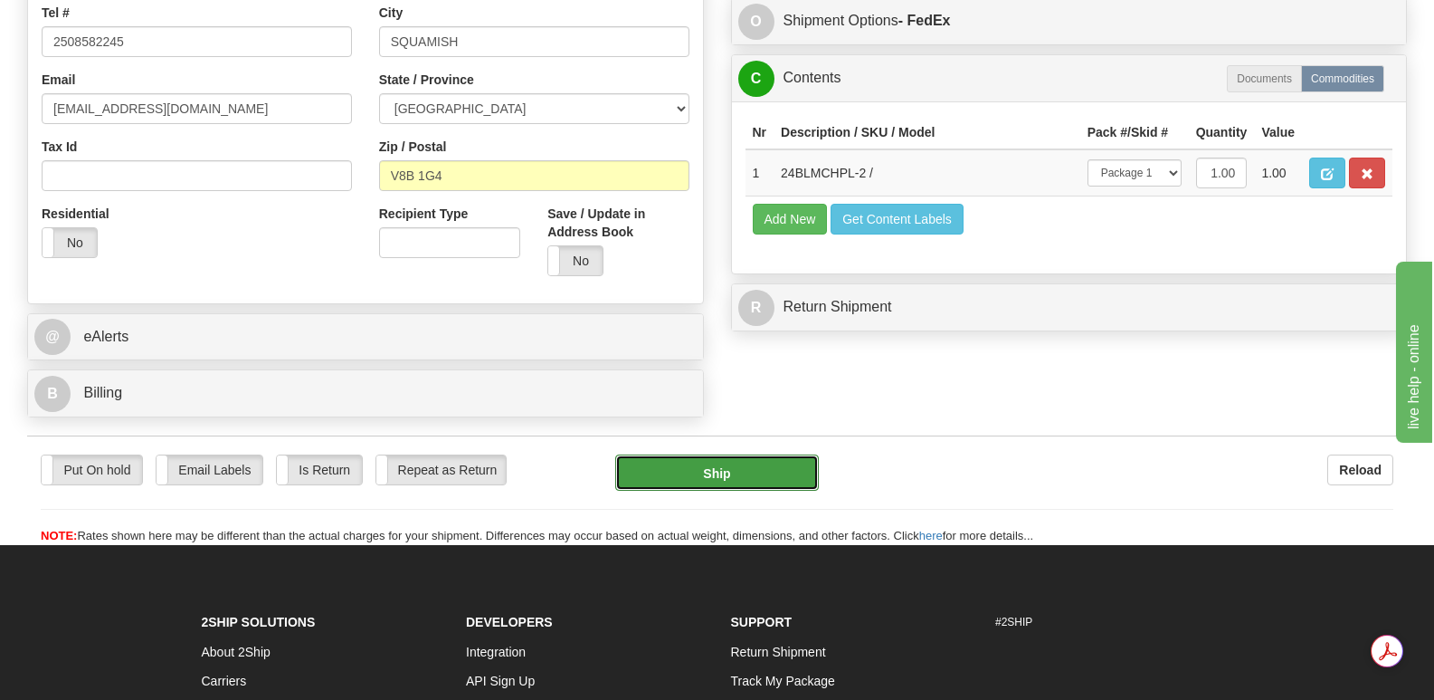
click at [731, 454] on button "Ship" at bounding box center [716, 472] width 203 height 36
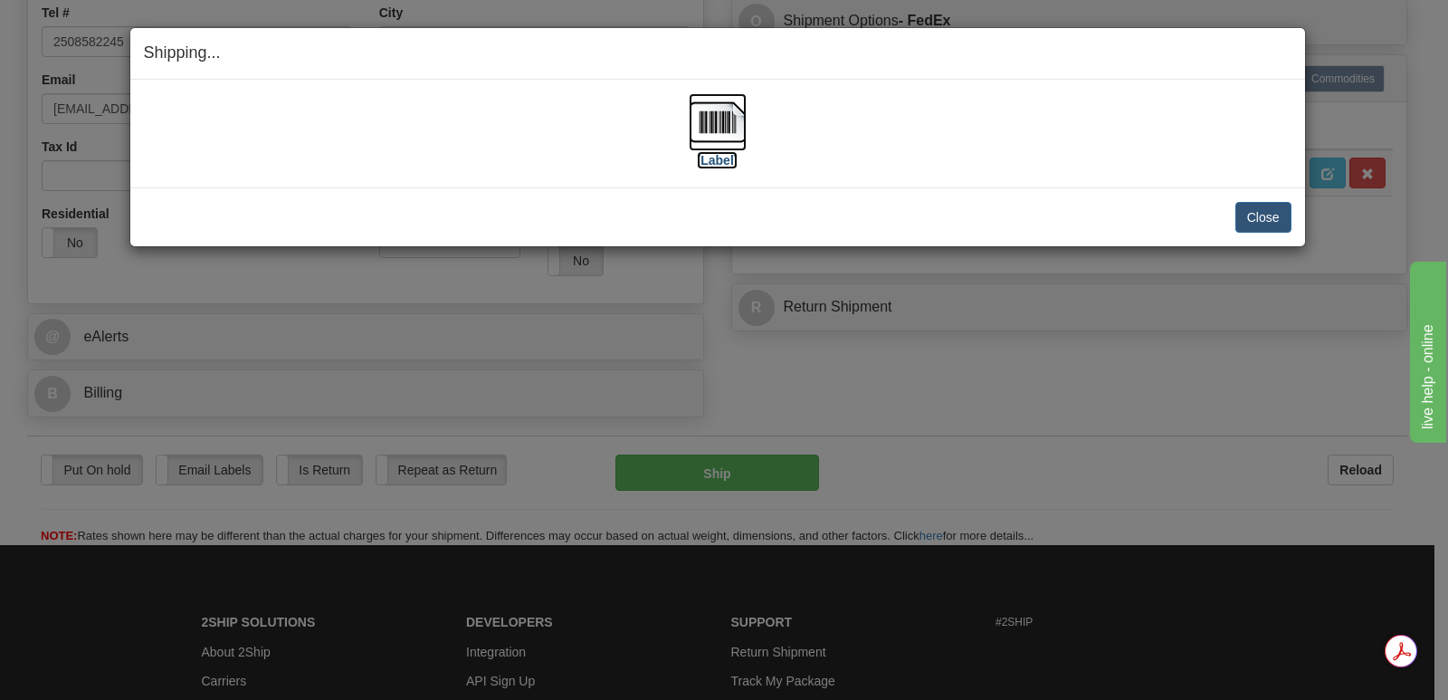
click at [715, 116] on img at bounding box center [718, 122] width 58 height 58
click at [1252, 212] on button "Close" at bounding box center [1263, 217] width 56 height 31
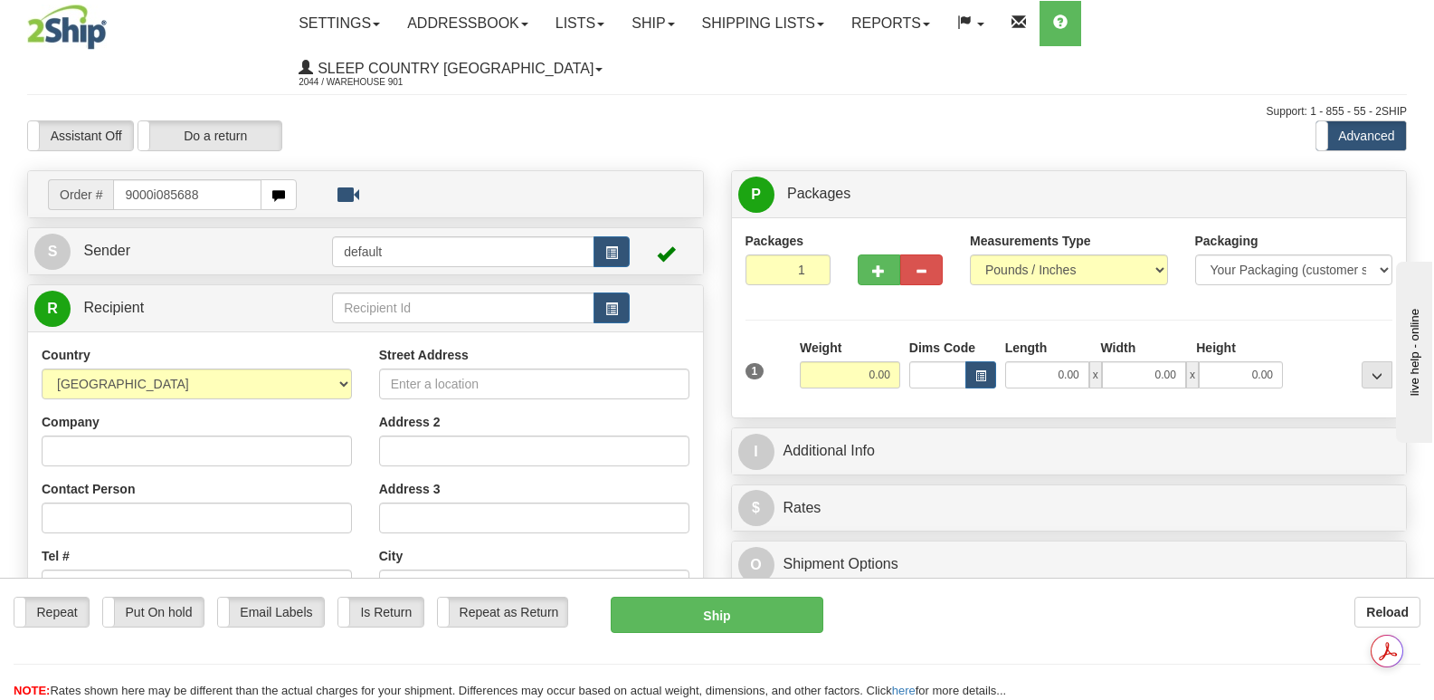
type input "9000i085688"
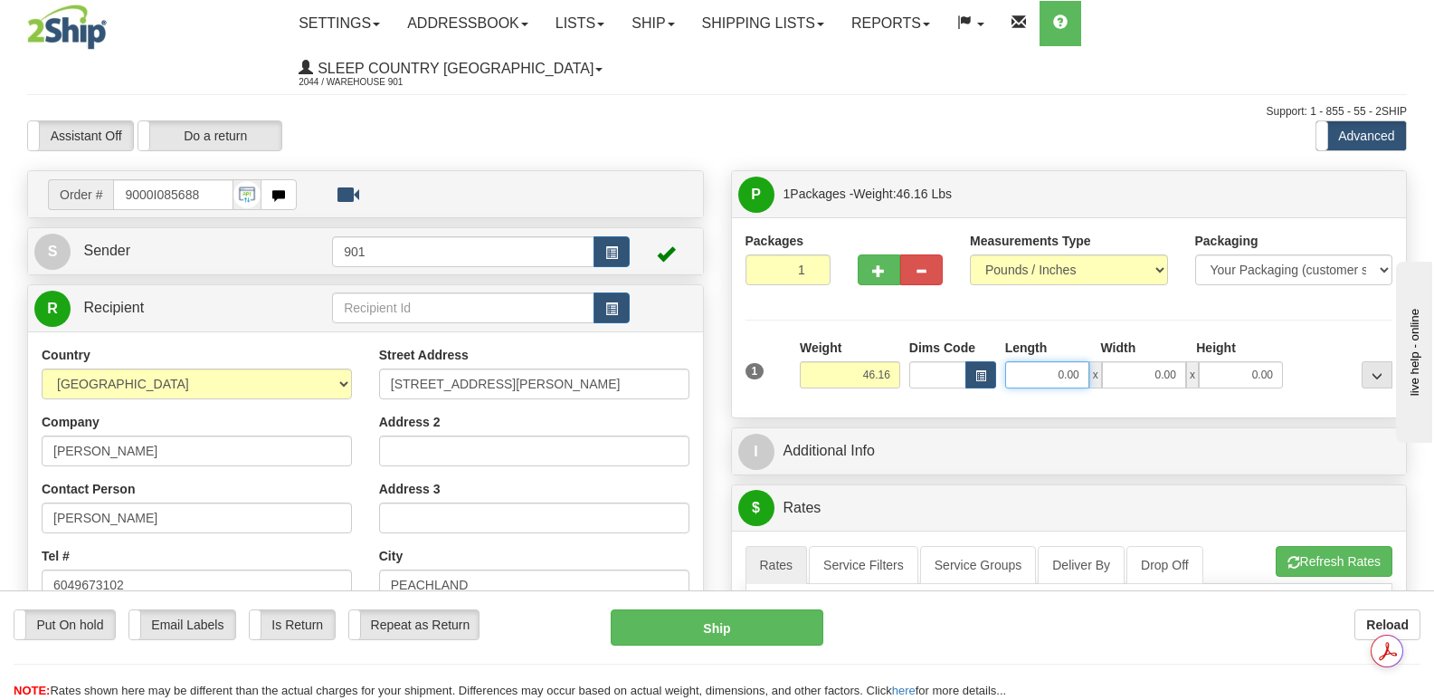
click at [1031, 361] on input "0.00" at bounding box center [1047, 374] width 84 height 27
type input "42.00"
click at [1128, 361] on input "0.00" at bounding box center [1144, 374] width 84 height 27
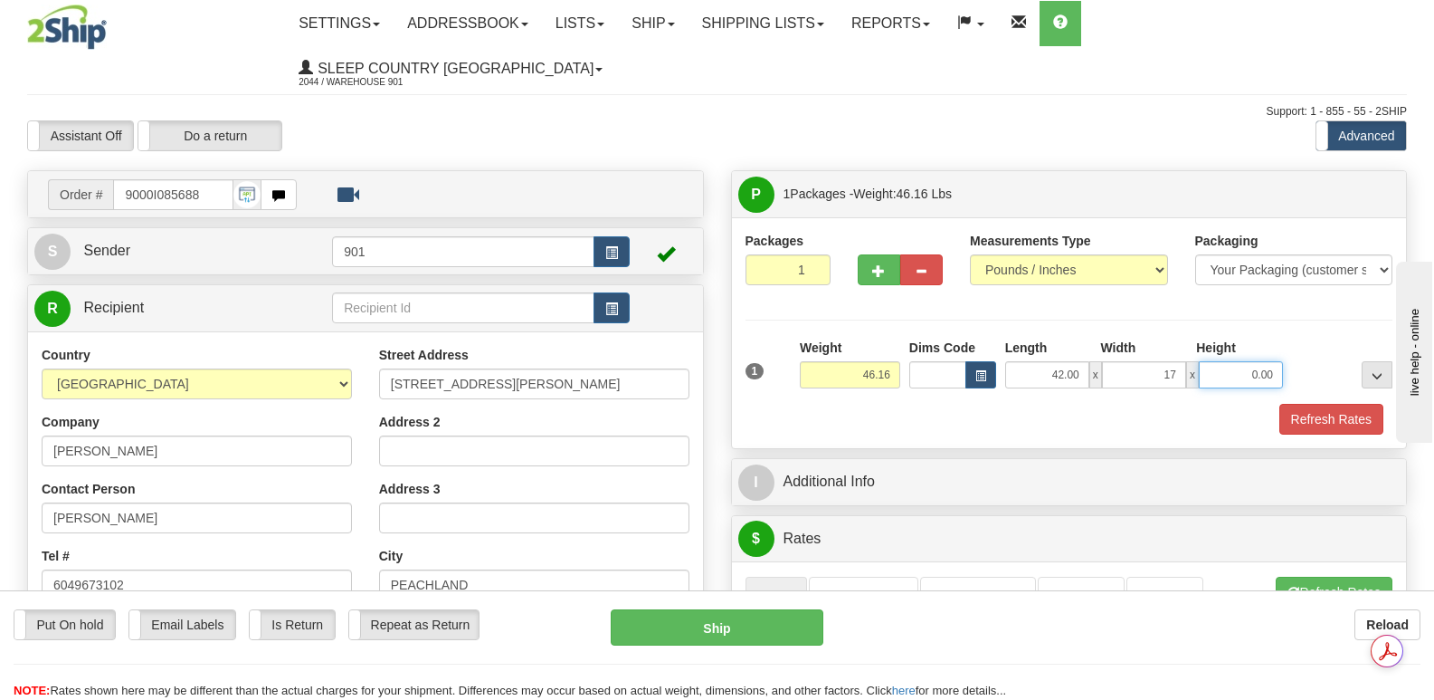
type input "17.00"
click at [1224, 361] on input "0.00" at bounding box center [1241, 374] width 84 height 27
type input "17.00"
click at [1321, 404] on button "Refresh Rates" at bounding box center [1332, 419] width 104 height 31
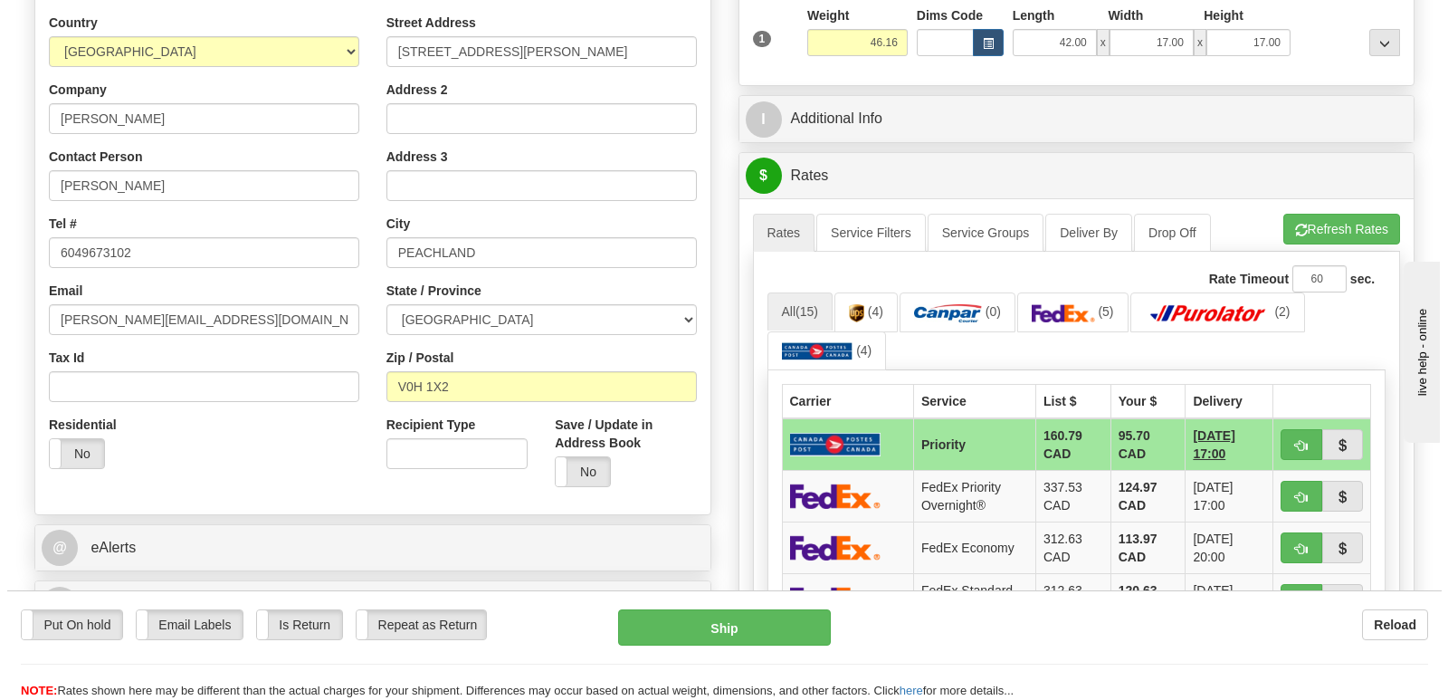
scroll to position [452, 0]
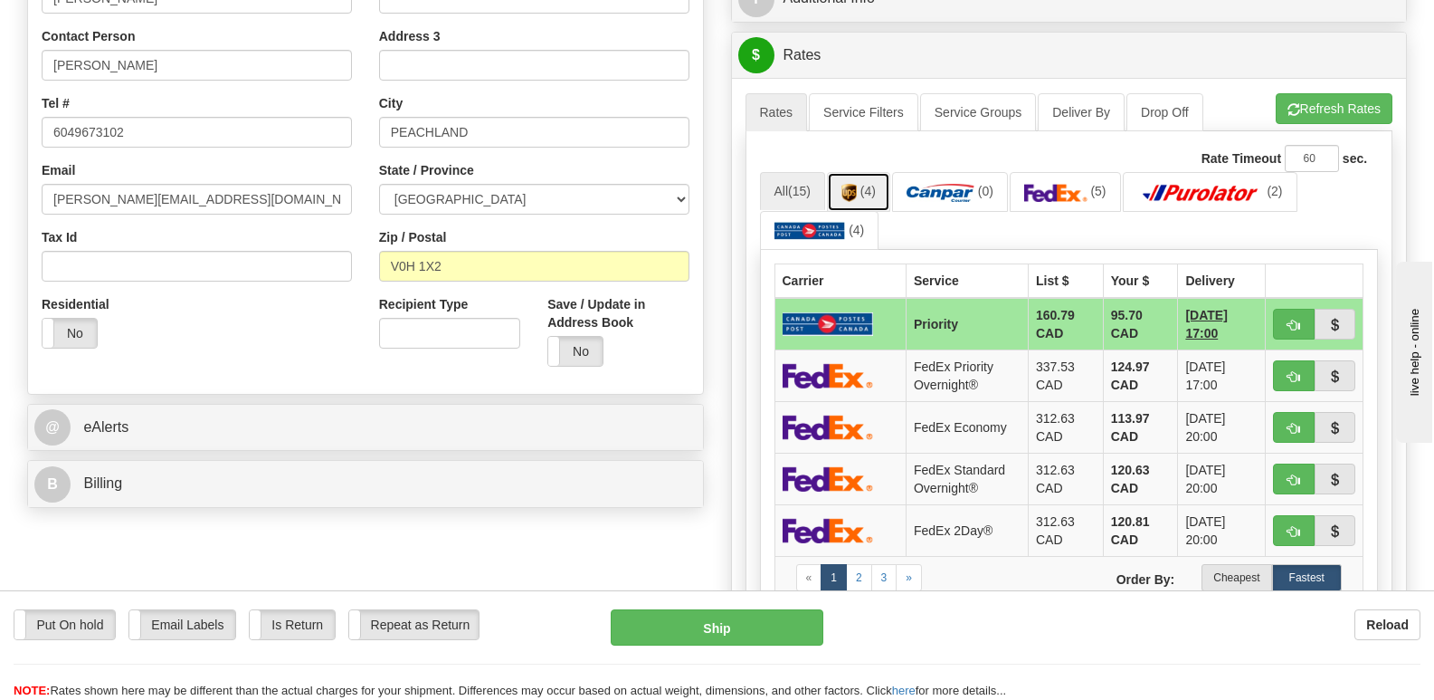
click at [853, 184] on img at bounding box center [849, 193] width 15 height 18
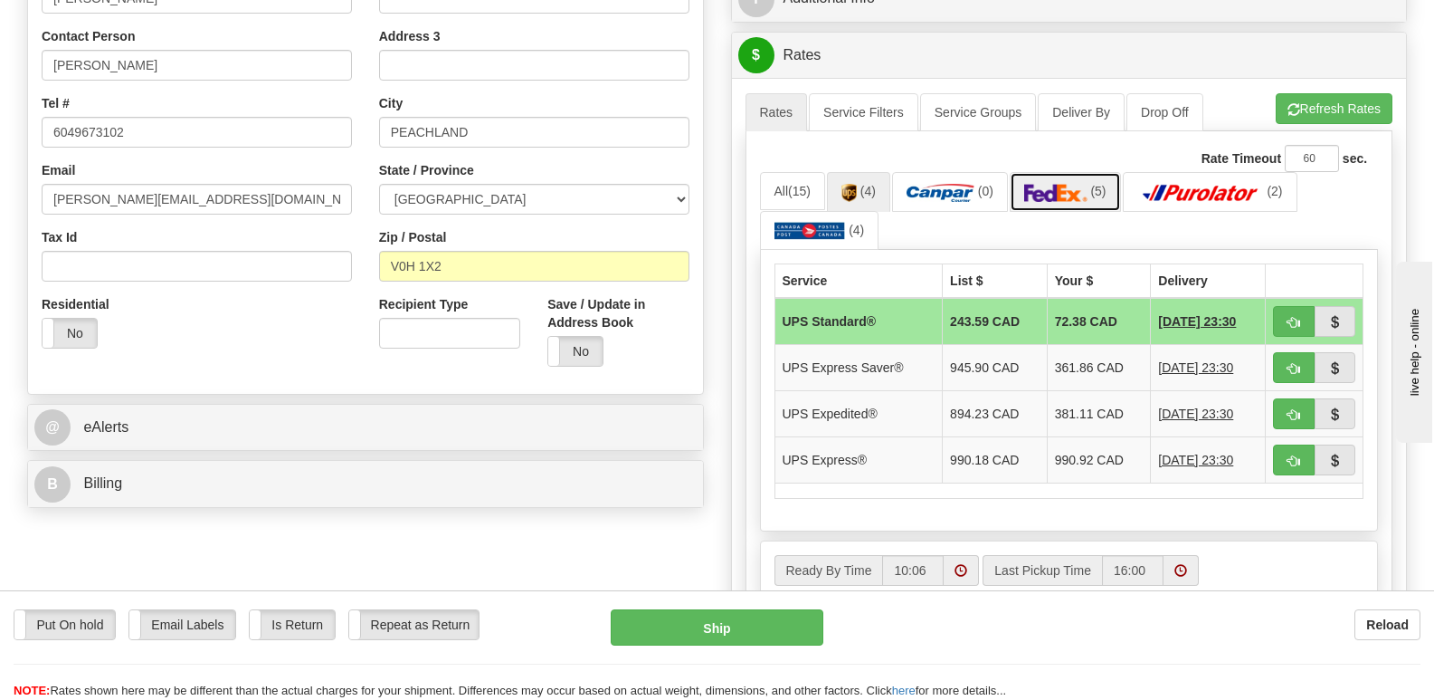
click at [1065, 184] on img at bounding box center [1055, 193] width 63 height 18
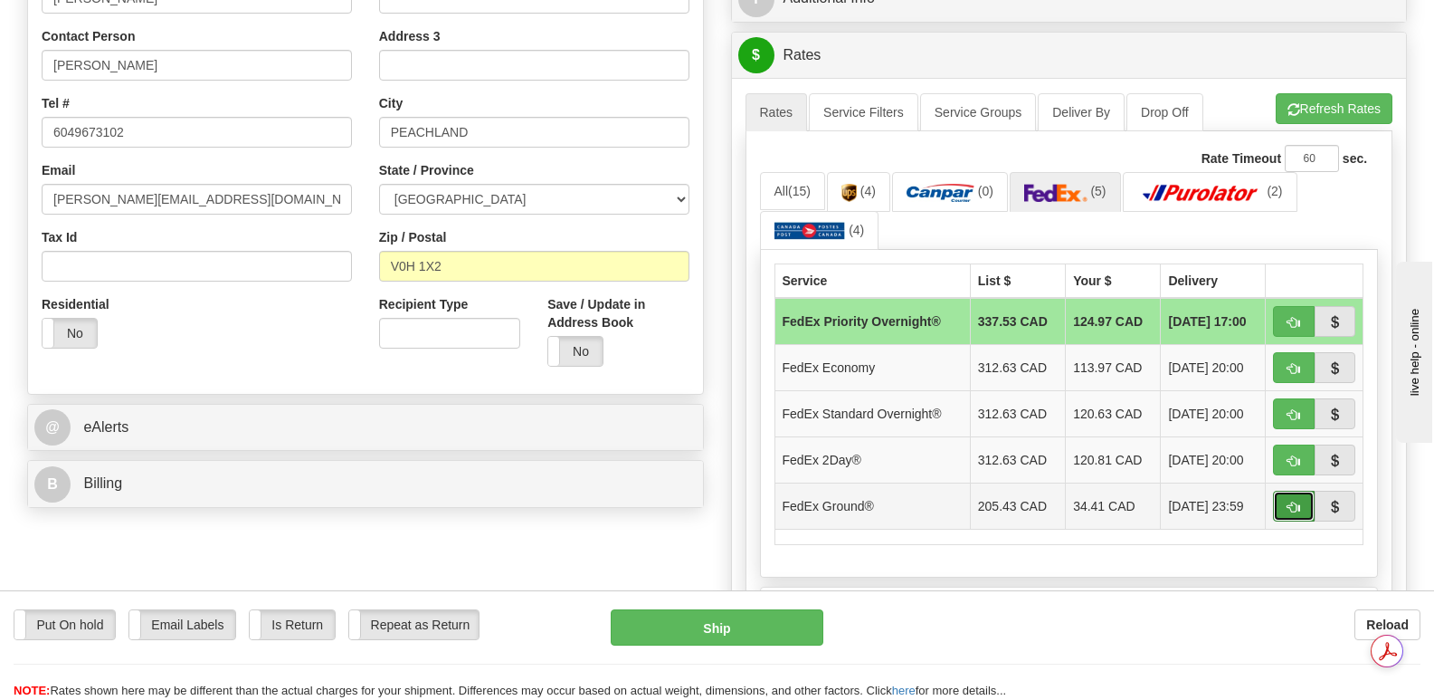
click at [1294, 501] on span "button" at bounding box center [1294, 507] width 13 height 12
type input "92"
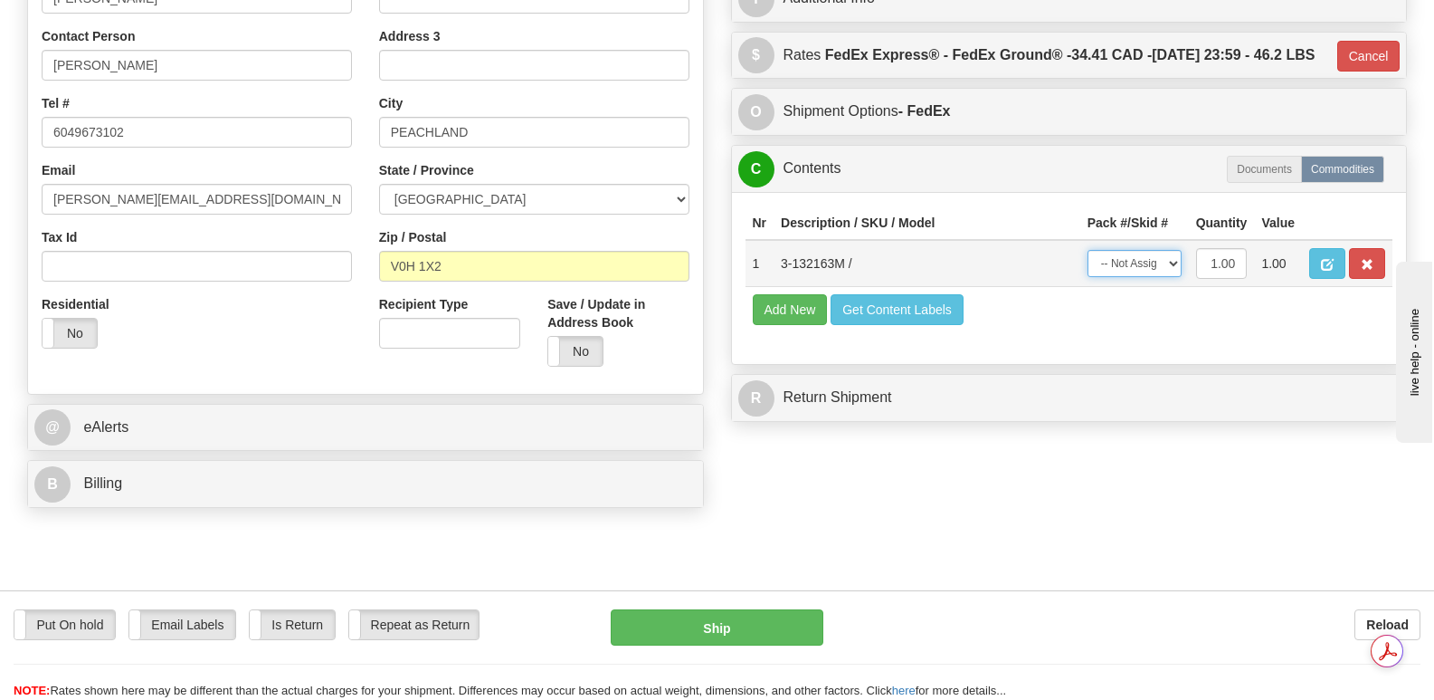
drag, startPoint x: 1176, startPoint y: 255, endPoint x: 1151, endPoint y: 269, distance: 28.7
click at [1176, 255] on select "-- Not Assigned -- Package 1" at bounding box center [1135, 263] width 94 height 27
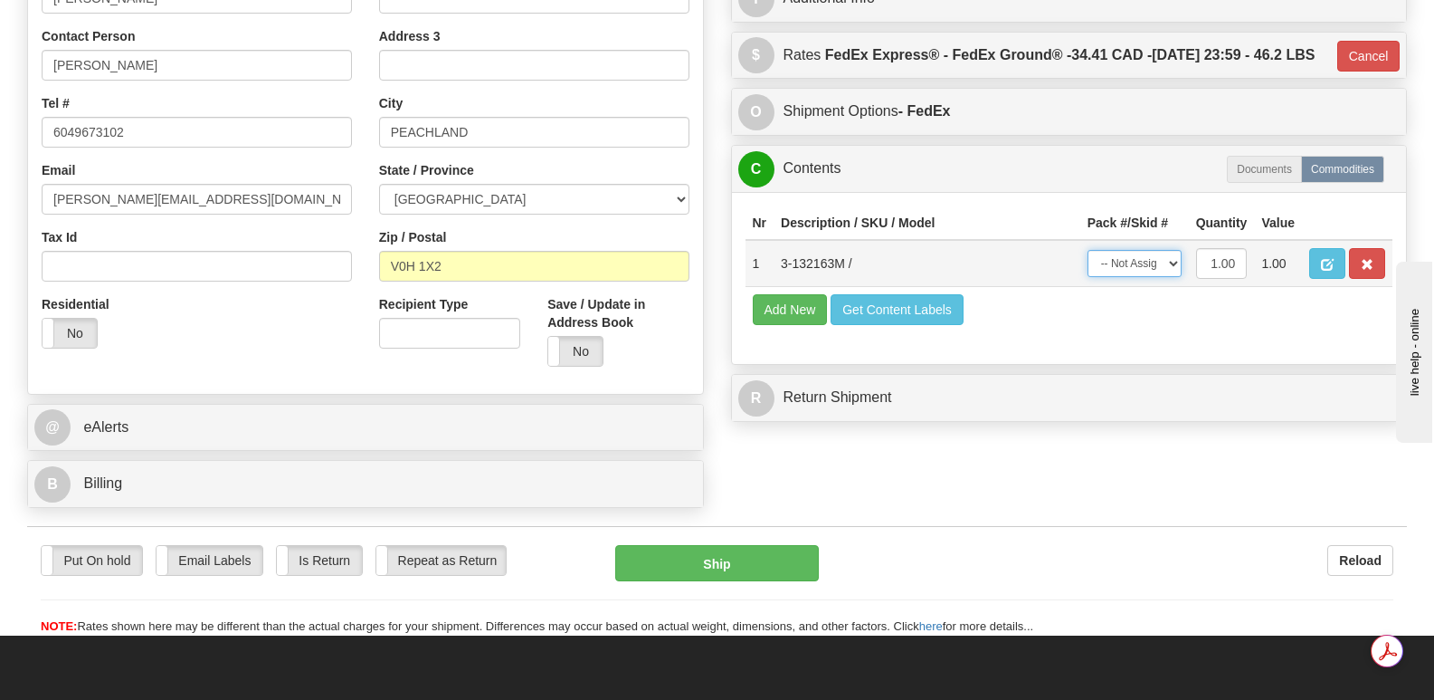
select select "0"
click at [1088, 250] on select "-- Not Assigned -- Package 1" at bounding box center [1135, 263] width 94 height 27
click at [717, 545] on button "Ship" at bounding box center [716, 563] width 203 height 36
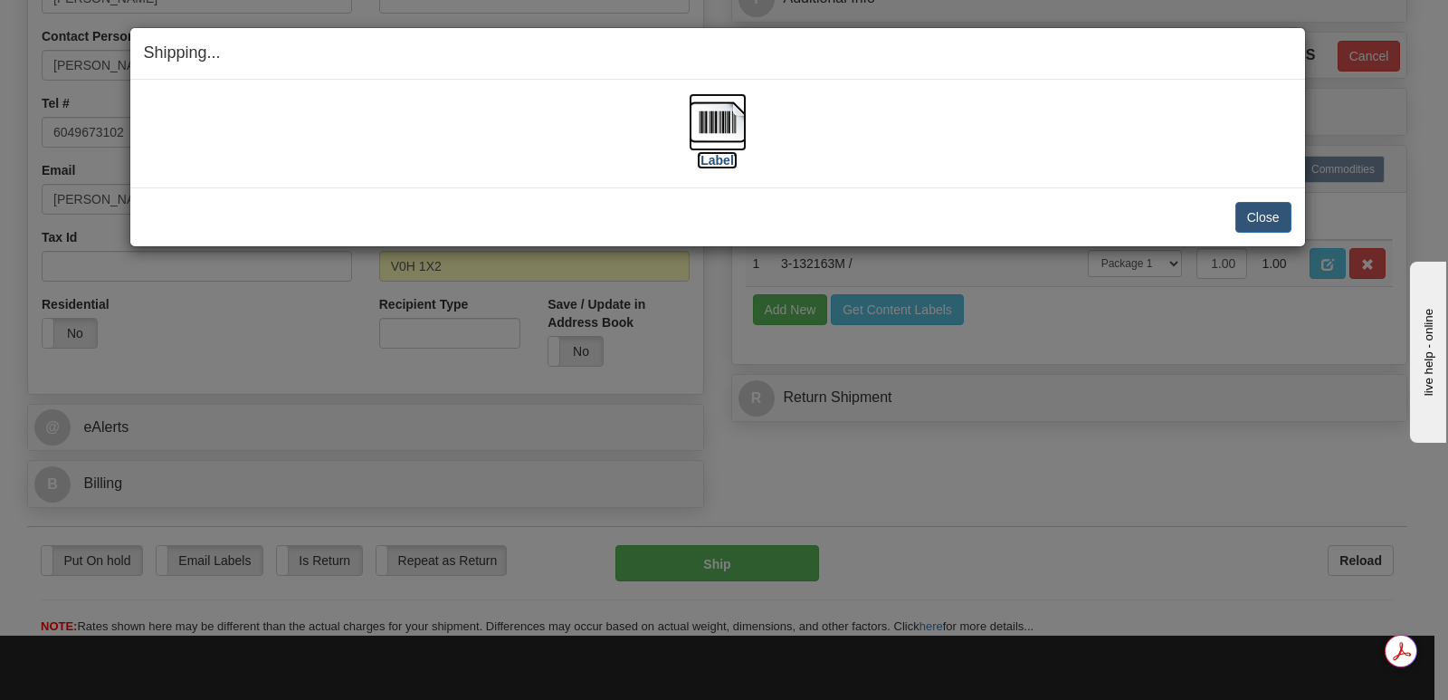
click at [710, 110] on img at bounding box center [718, 122] width 58 height 58
click at [1261, 214] on button "Close" at bounding box center [1263, 217] width 56 height 31
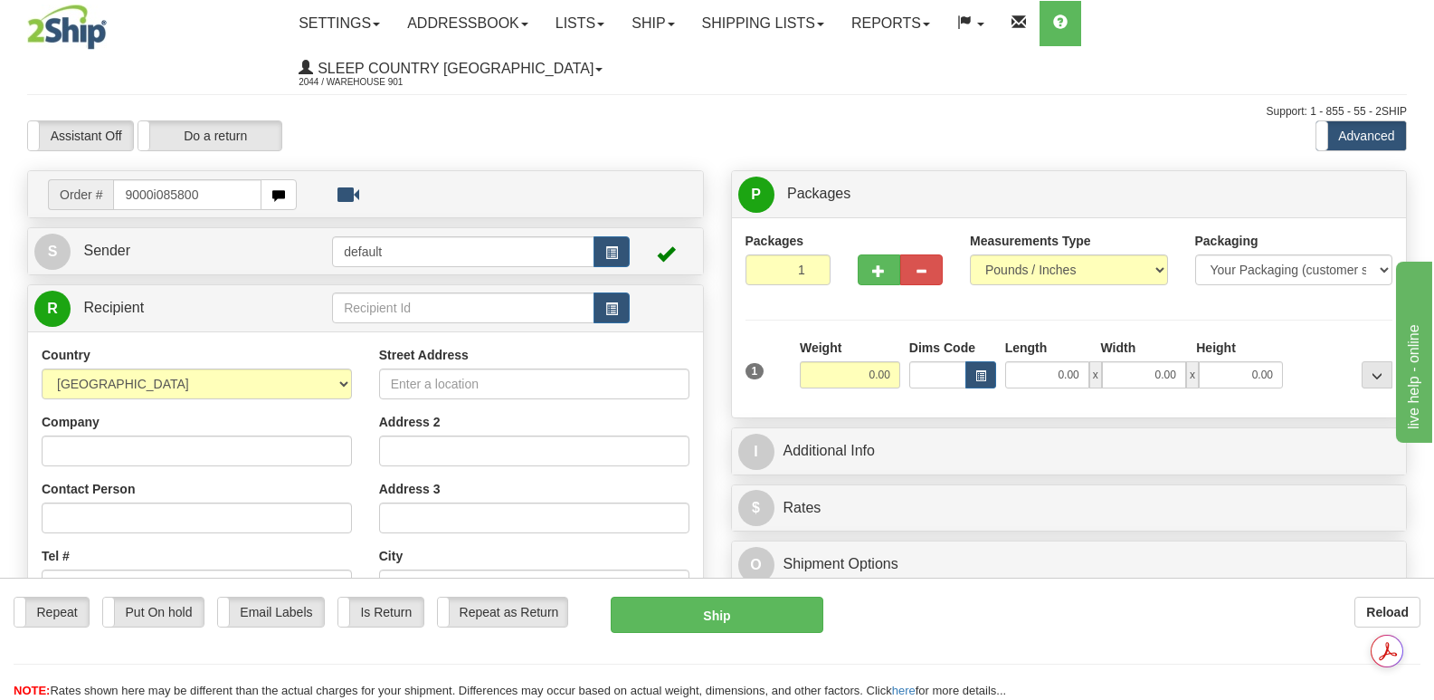
type input "9000i085800"
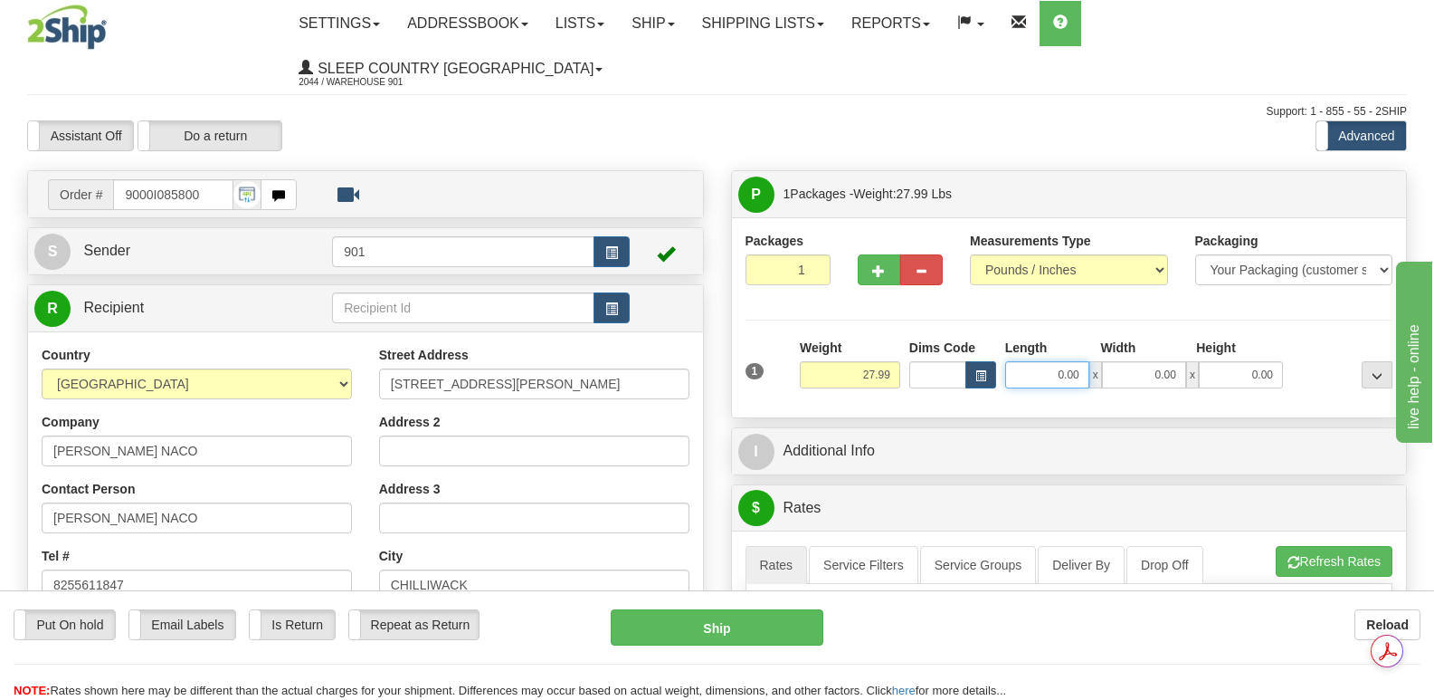
click at [1024, 361] on input "0.00" at bounding box center [1047, 374] width 84 height 27
type input "40.00"
click at [1129, 361] on input "0.00" at bounding box center [1144, 374] width 84 height 27
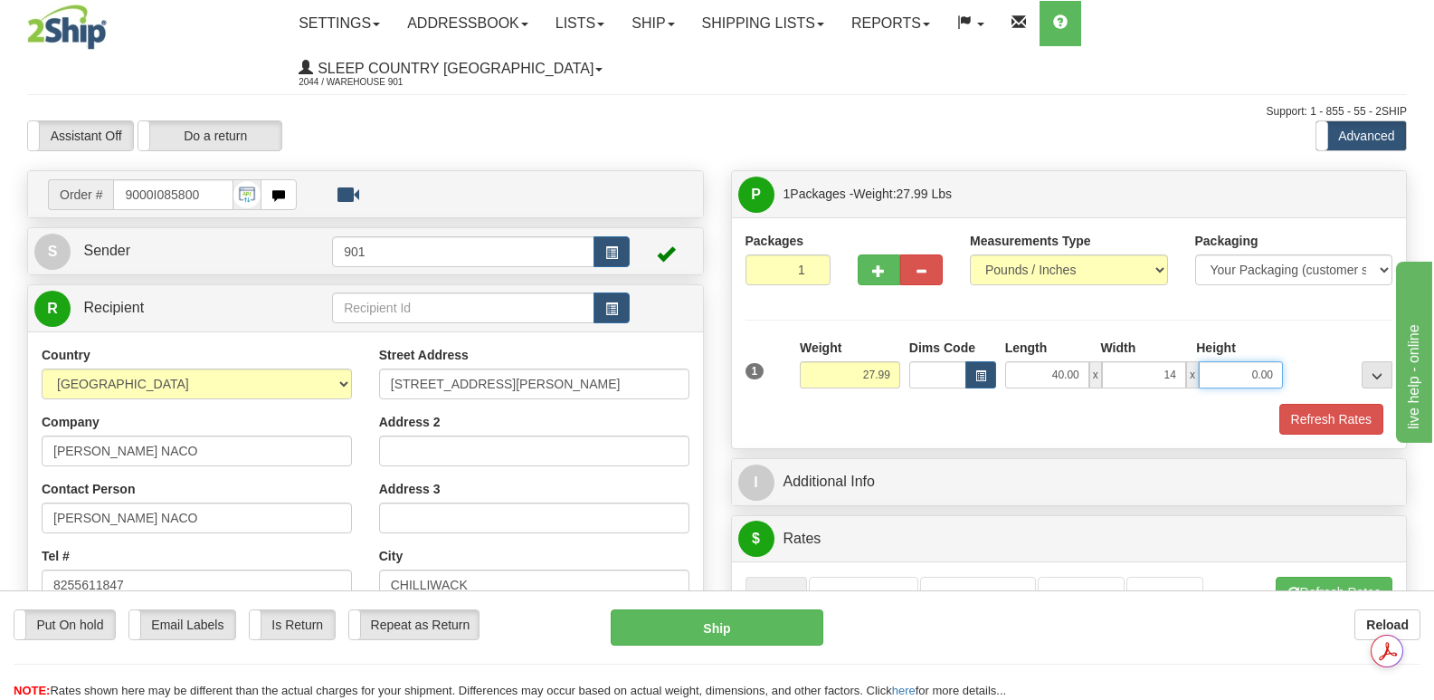
type input "14.00"
click at [1216, 361] on input "0.00" at bounding box center [1241, 374] width 84 height 27
type input "14.00"
drag, startPoint x: 1305, startPoint y: 369, endPoint x: 1298, endPoint y: 362, distance: 10.2
click at [1305, 404] on button "Refresh Rates" at bounding box center [1332, 419] width 104 height 31
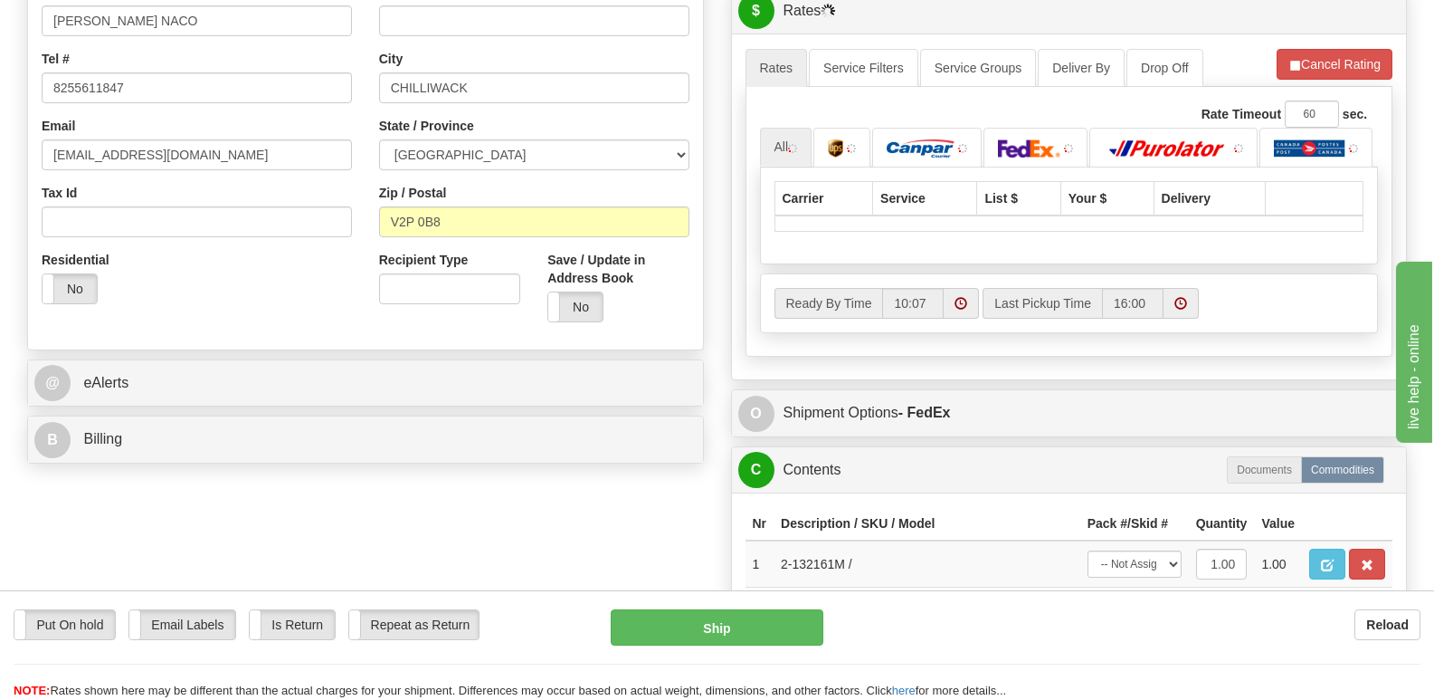
scroll to position [543, 0]
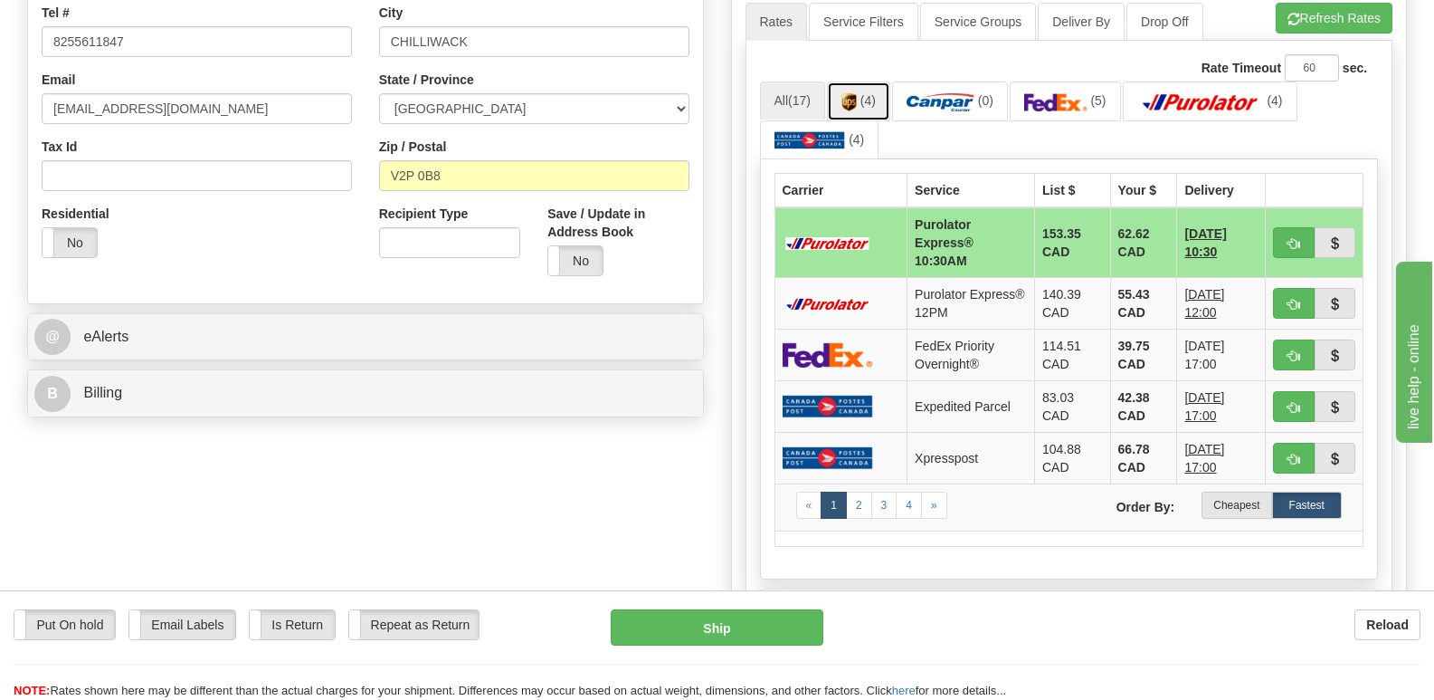
click at [857, 93] on img at bounding box center [849, 102] width 15 height 18
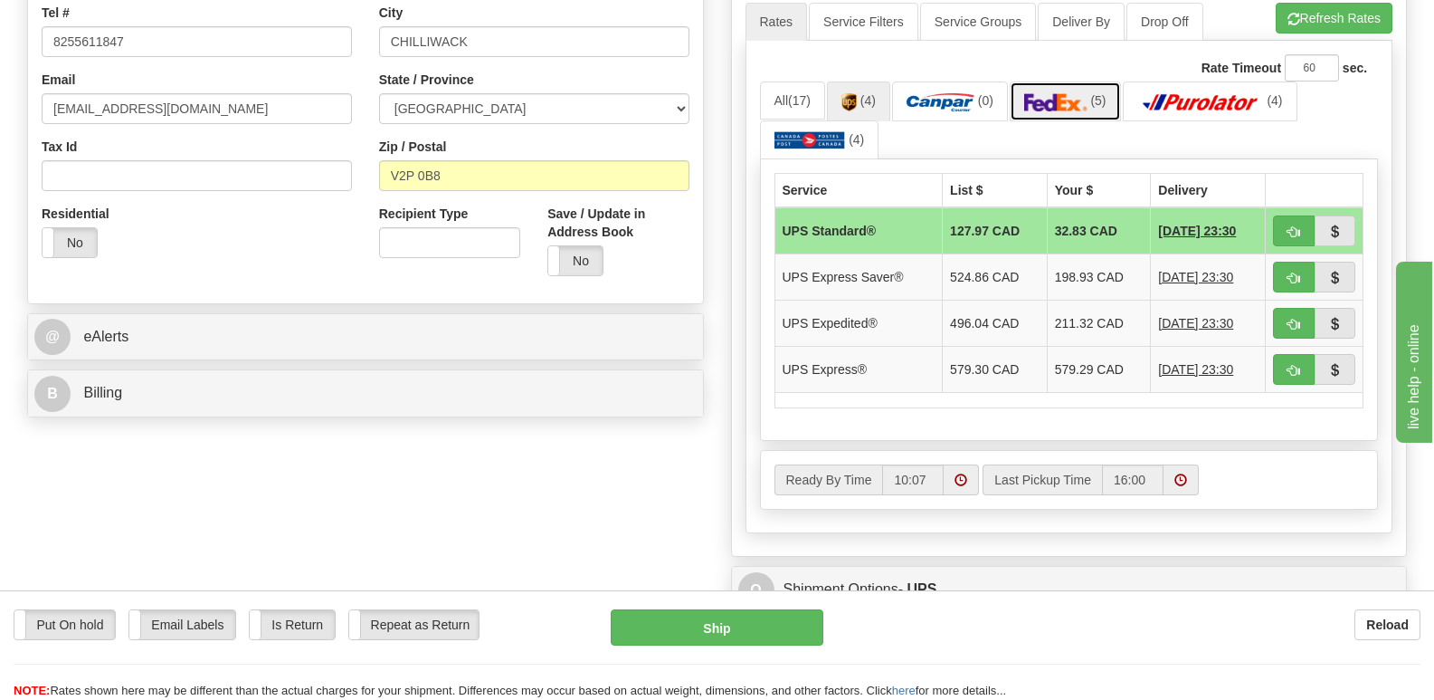
click at [1086, 93] on img at bounding box center [1055, 102] width 63 height 18
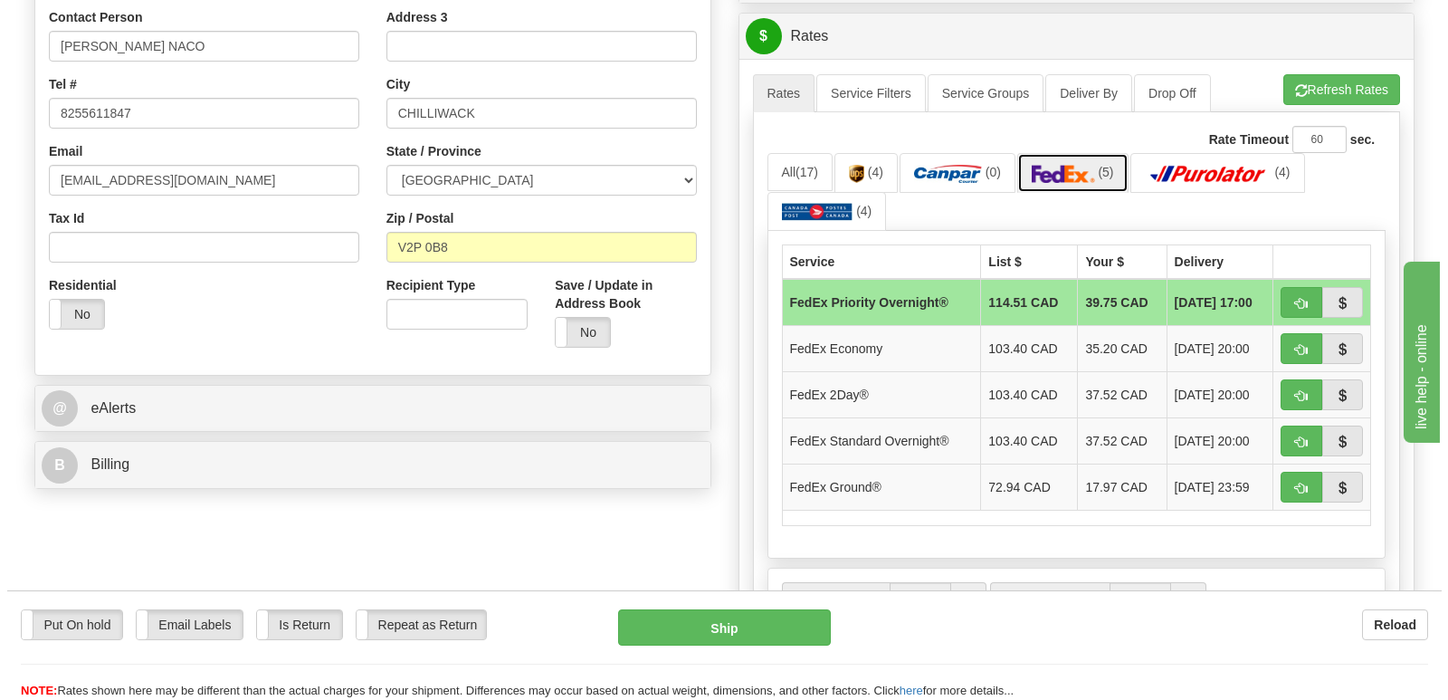
scroll to position [362, 0]
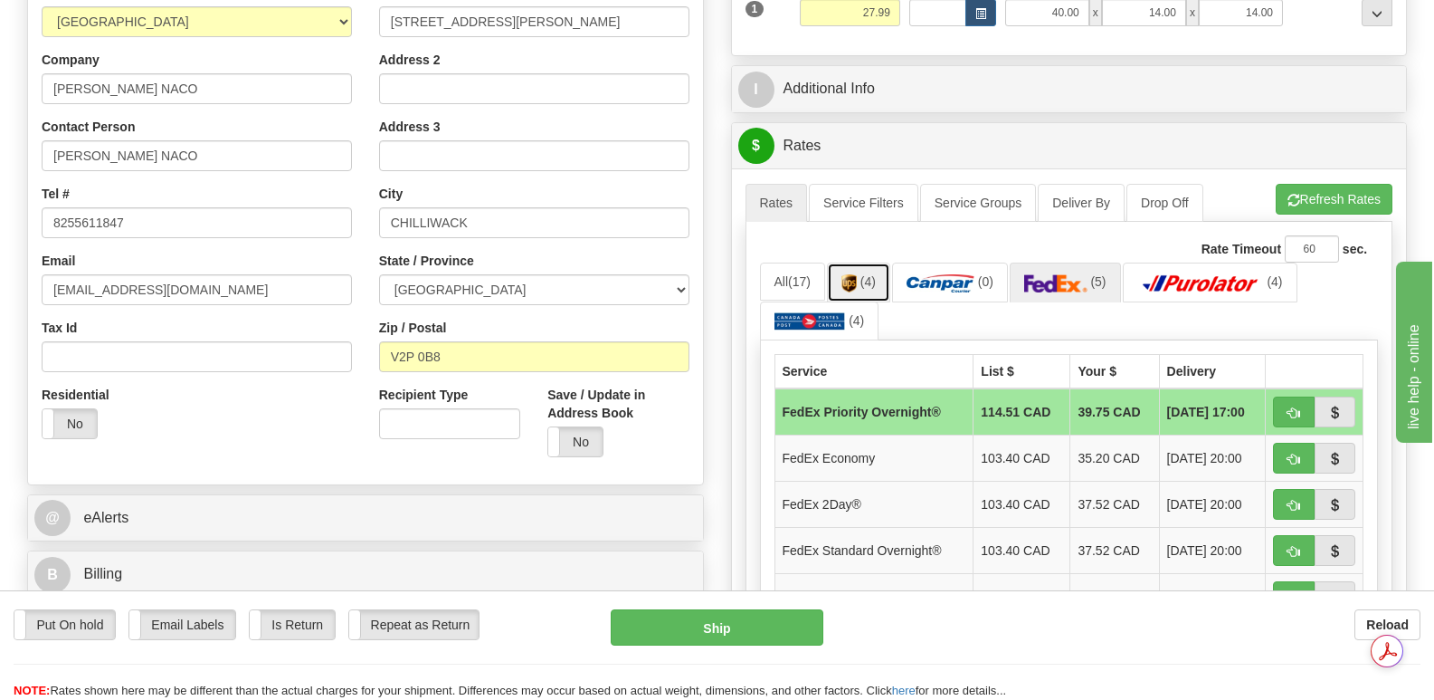
click at [862, 262] on link "(4)" at bounding box center [858, 281] width 63 height 39
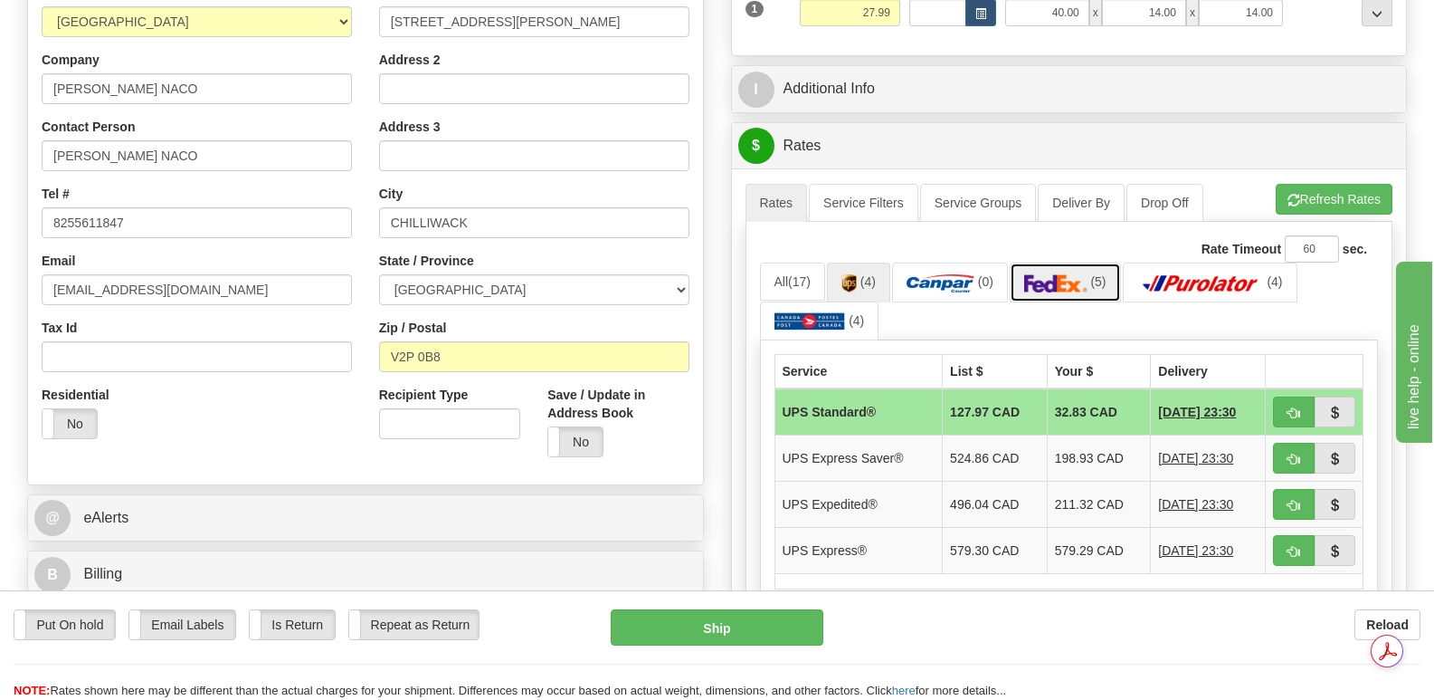
click at [1070, 274] on img at bounding box center [1055, 283] width 63 height 18
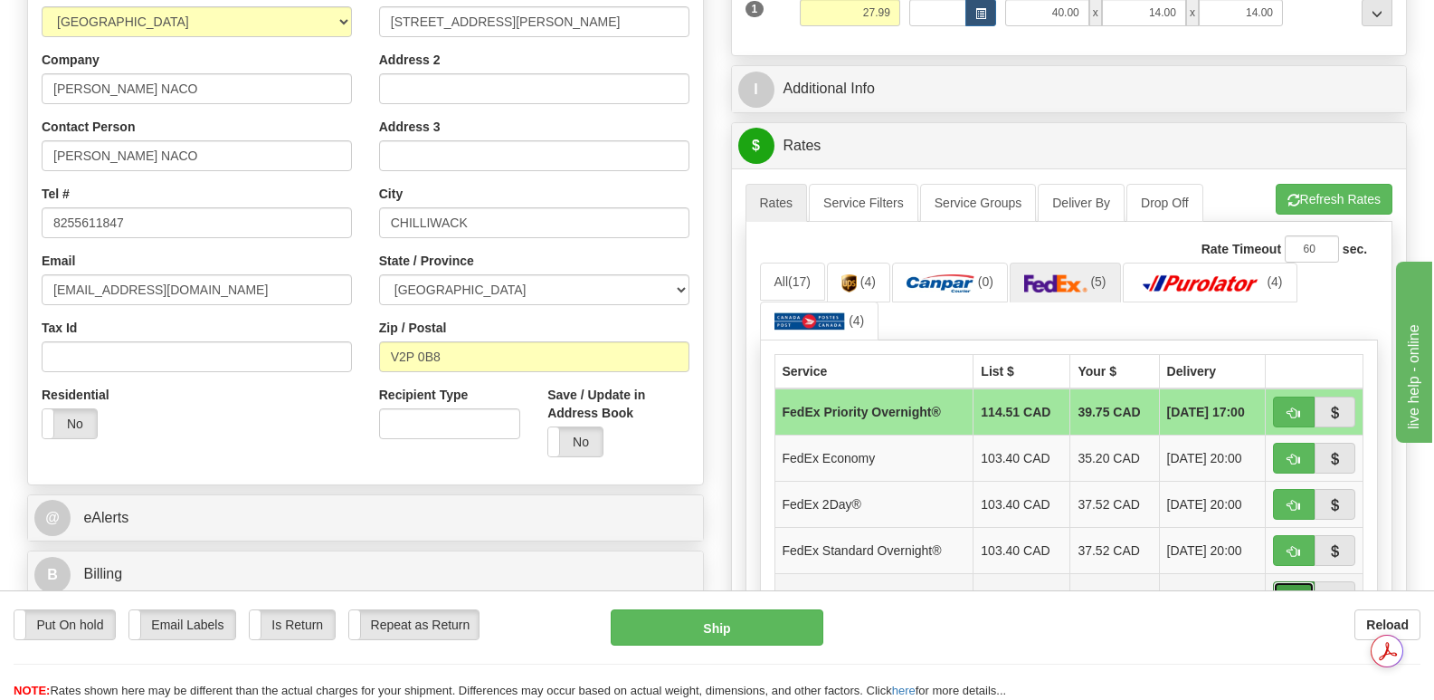
click at [1290, 592] on span "button" at bounding box center [1294, 598] width 13 height 12
type input "92"
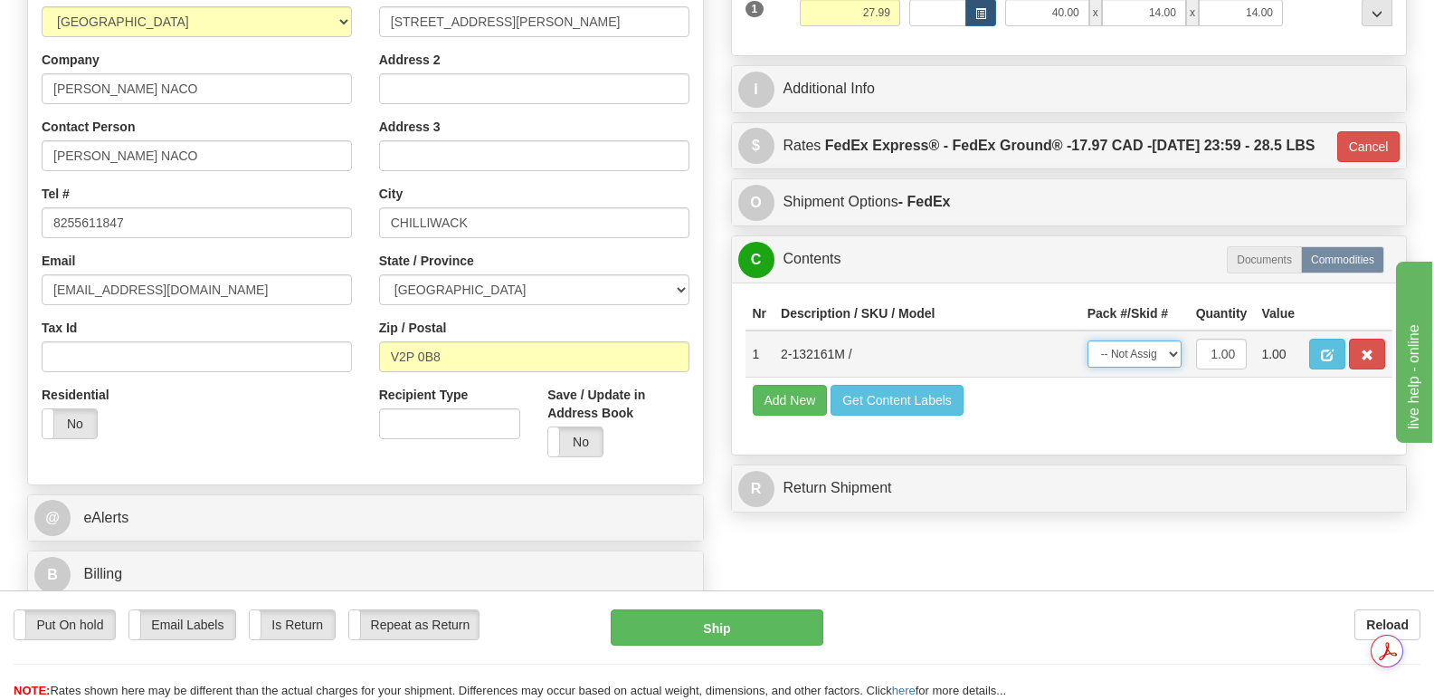
click at [1176, 346] on select "-- Not Assigned -- Package 1" at bounding box center [1135, 353] width 94 height 27
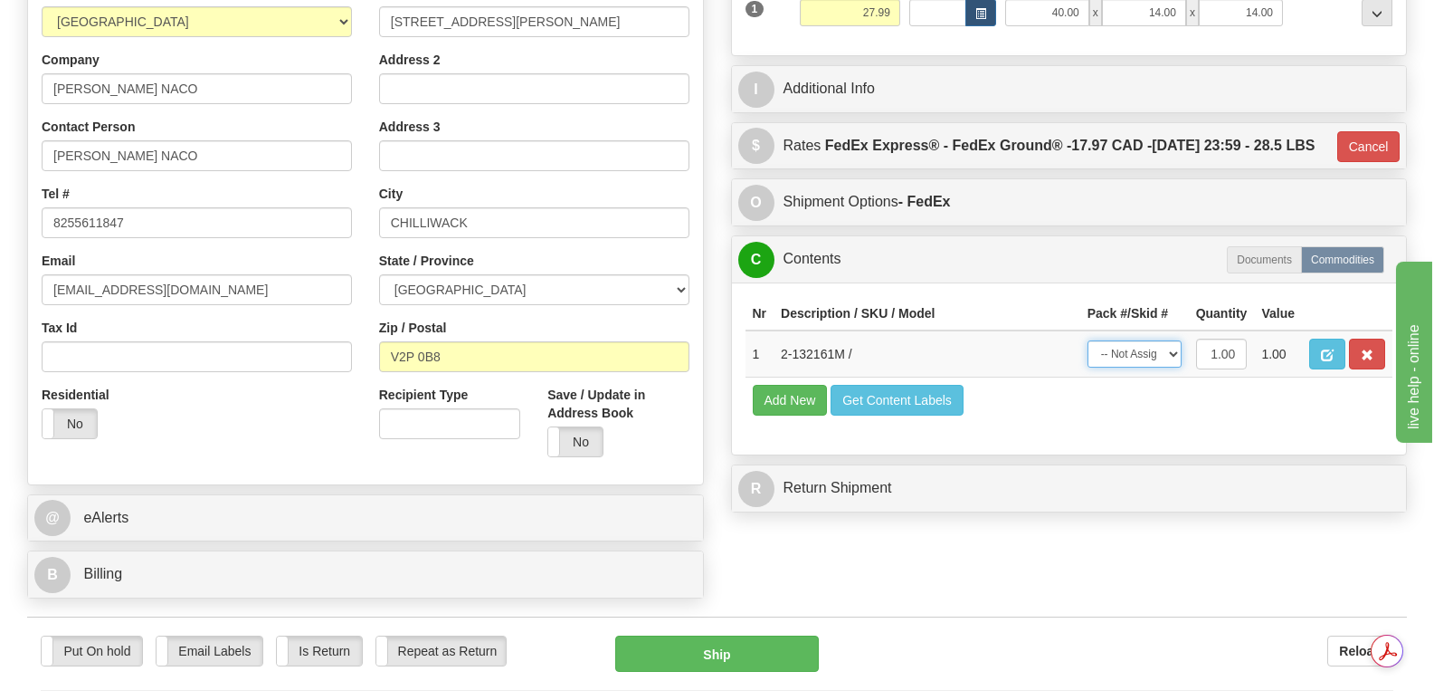
select select "0"
click at [1088, 340] on select "-- Not Assigned -- Package 1" at bounding box center [1135, 353] width 94 height 27
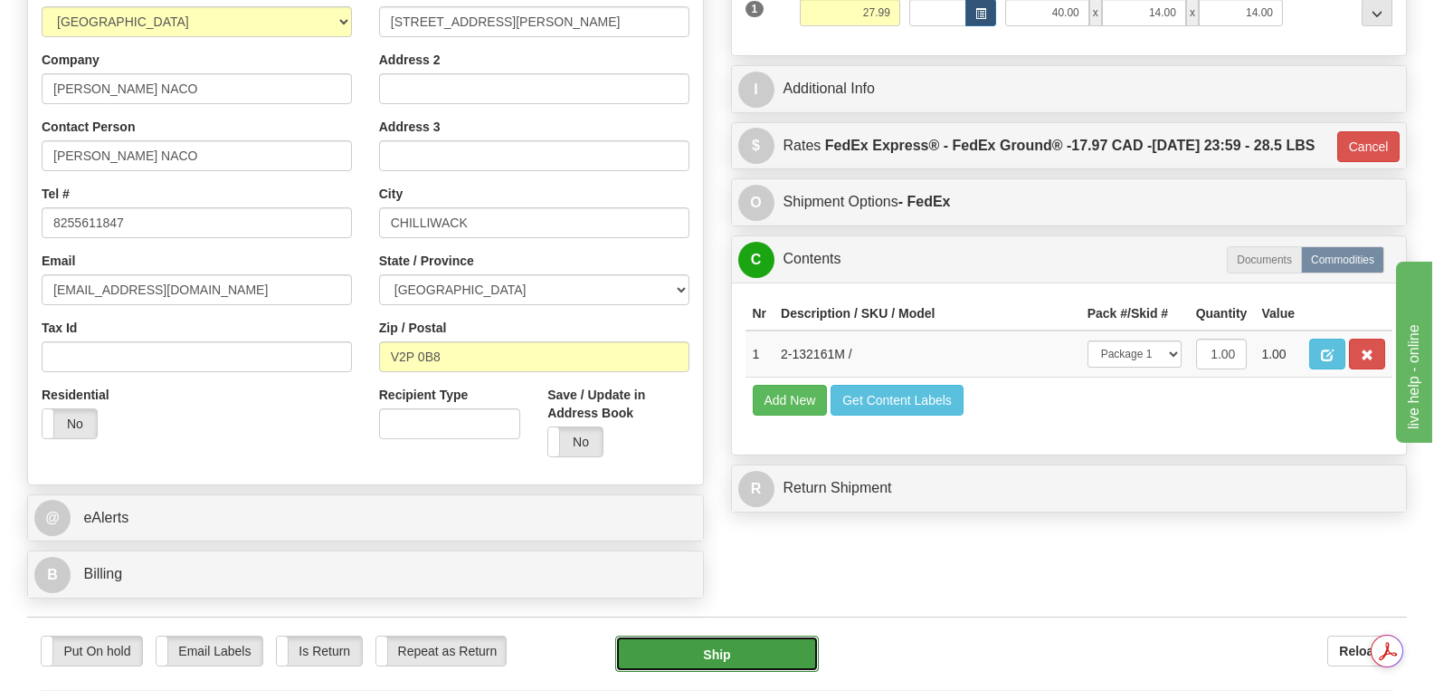
click at [746, 635] on button "Ship" at bounding box center [716, 653] width 203 height 36
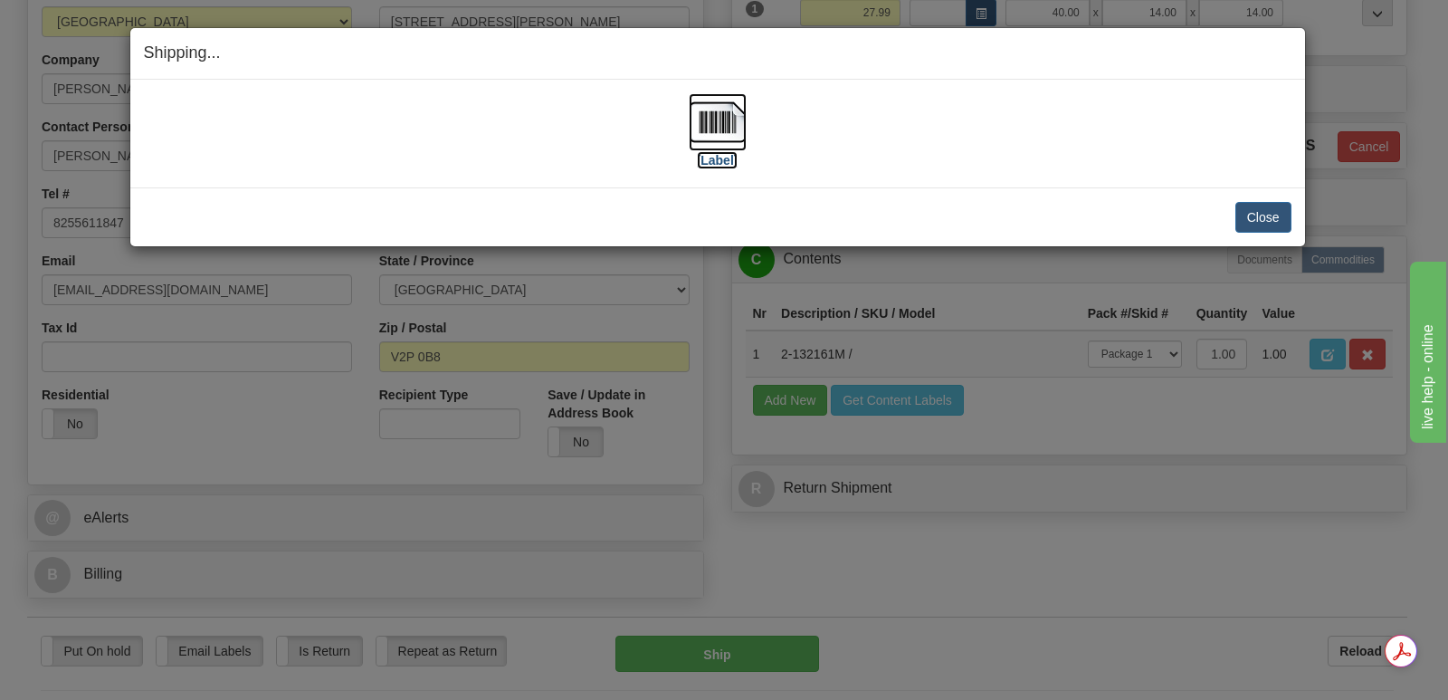
click at [722, 119] on img at bounding box center [718, 122] width 58 height 58
click at [1262, 217] on button "Close" at bounding box center [1263, 217] width 56 height 31
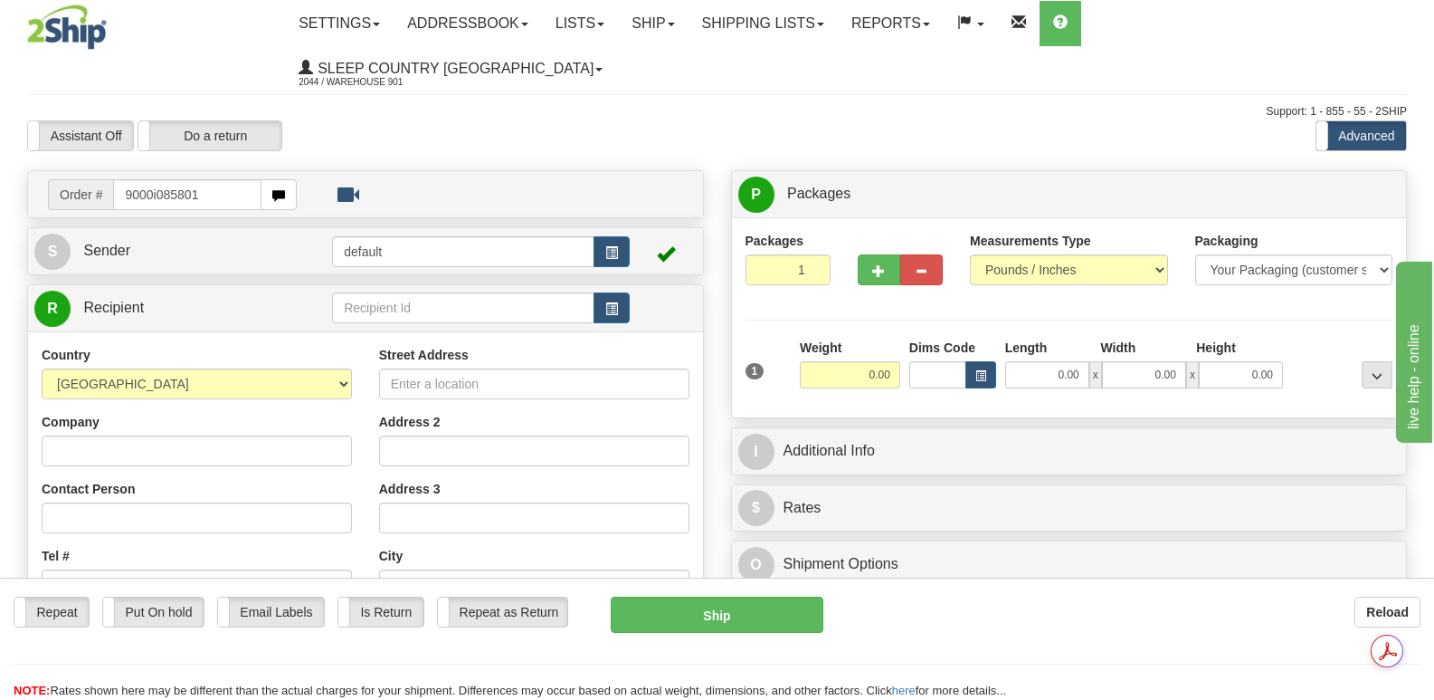
type input "9000i085801"
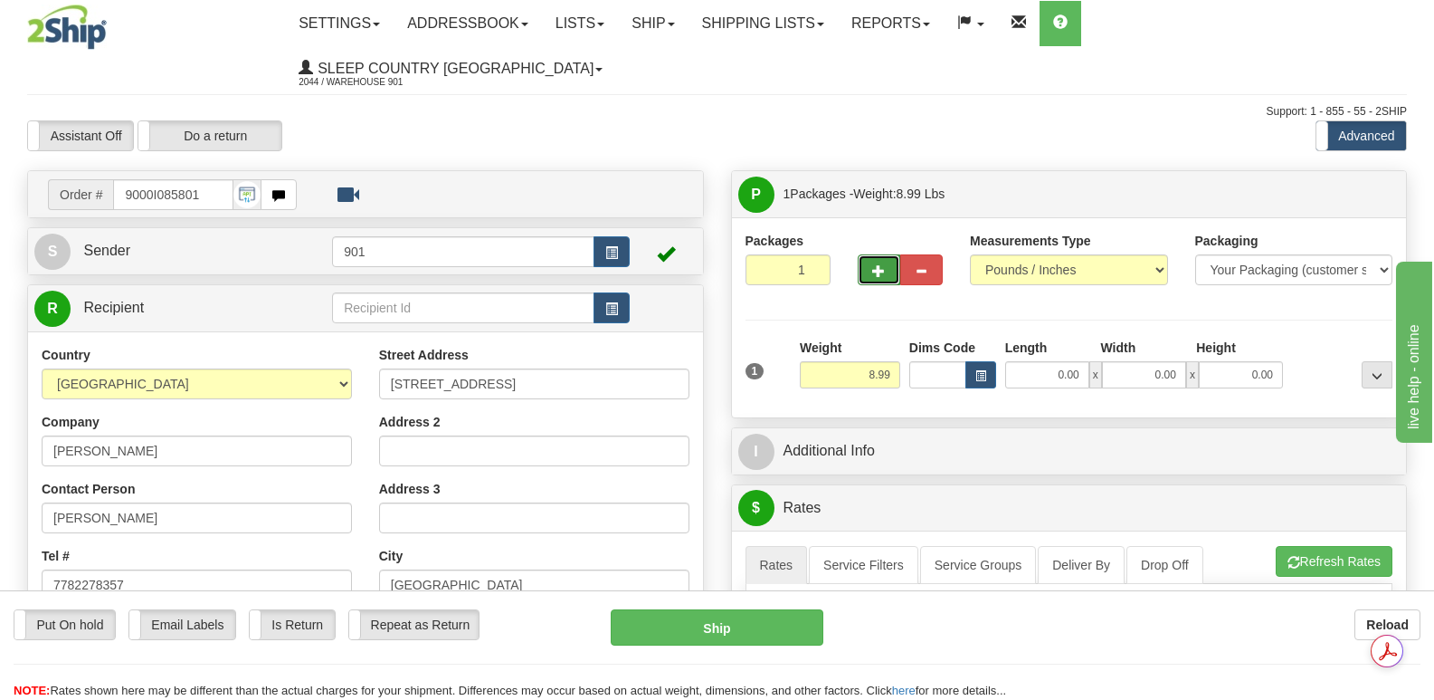
click at [882, 265] on span "button" at bounding box center [878, 271] width 13 height 12
type input "2"
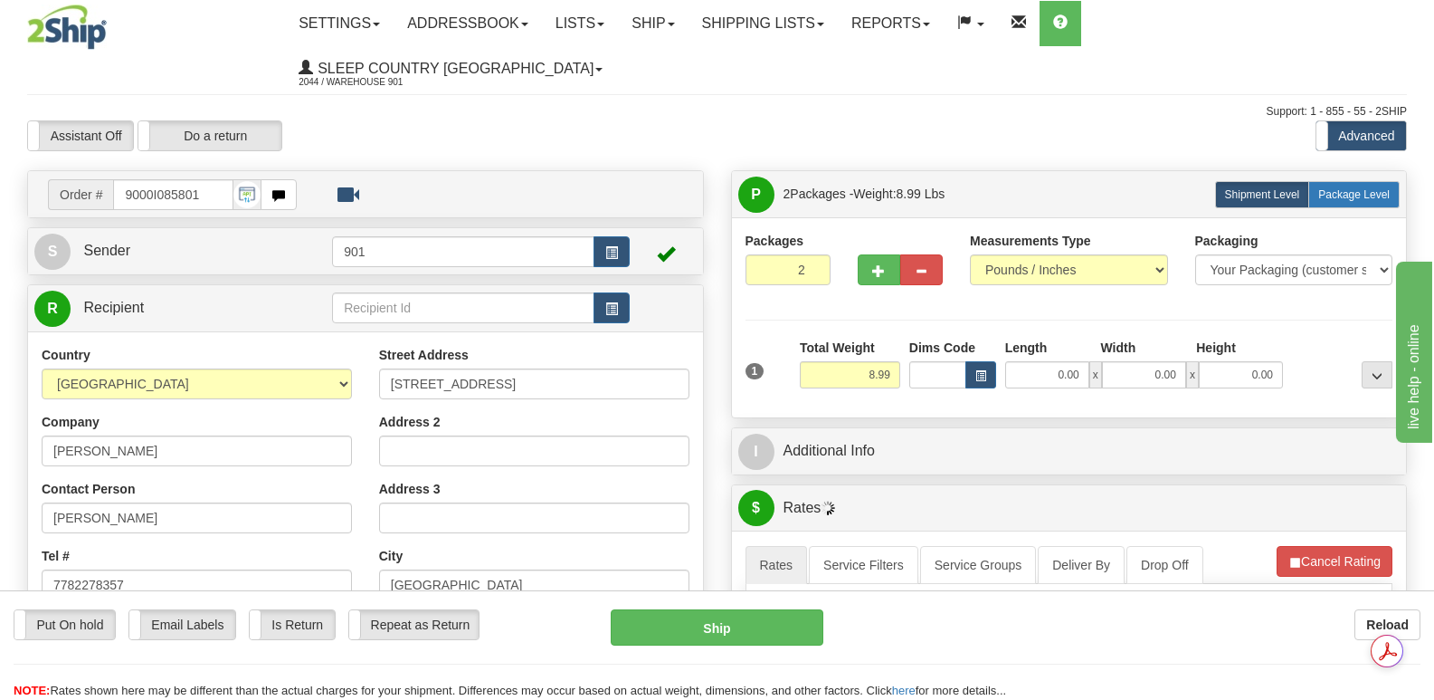
click at [1346, 188] on span "Package Level" at bounding box center [1353, 194] width 71 height 13
radio input "true"
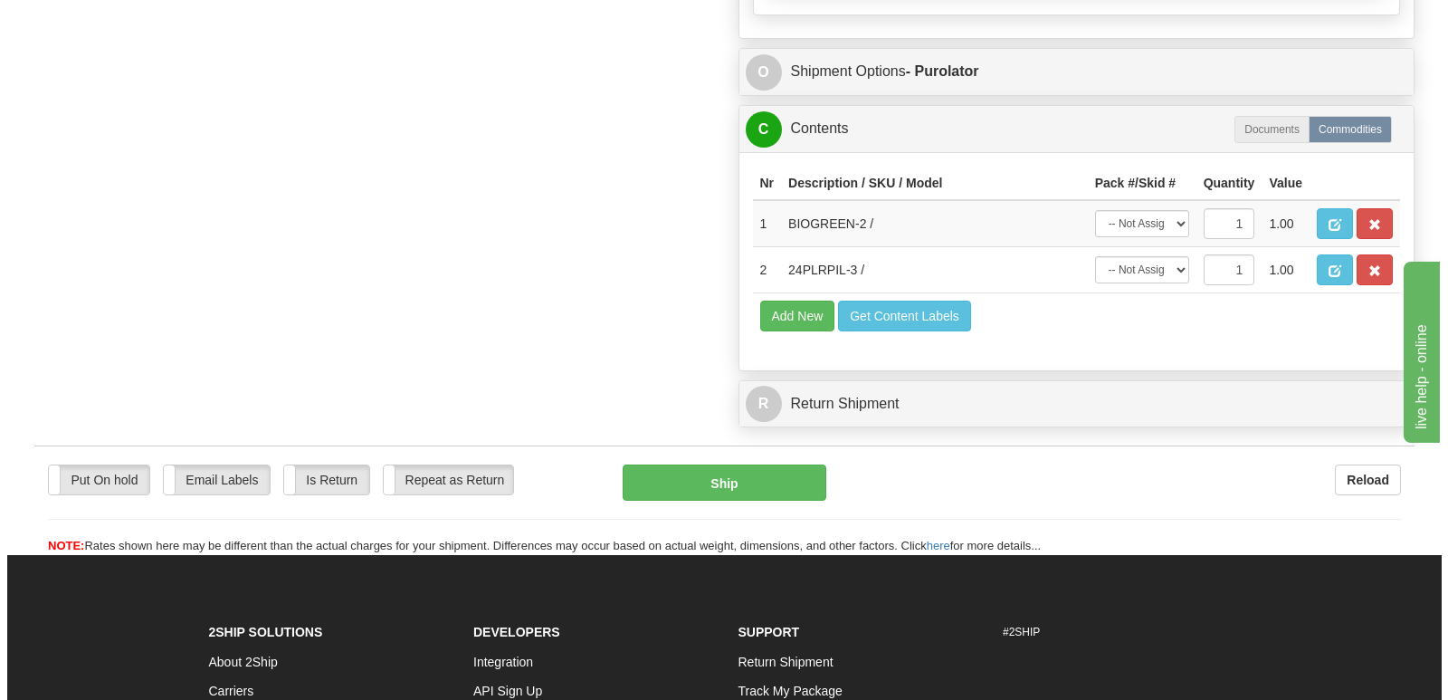
scroll to position [1267, 0]
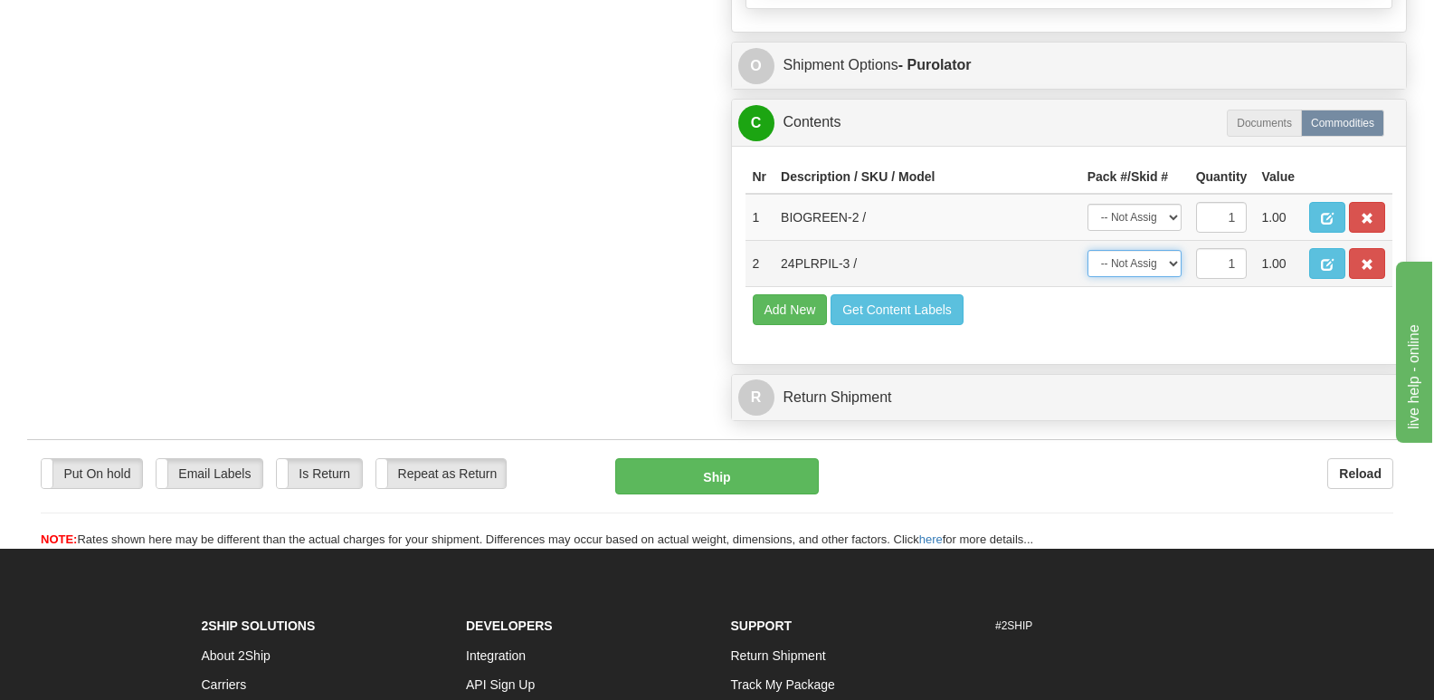
click at [1171, 250] on select "-- Not Assigned -- Package 1 Package 2" at bounding box center [1135, 263] width 94 height 27
select select "0"
click at [1088, 250] on select "-- Not Assigned -- Package 1 Package 2" at bounding box center [1135, 263] width 94 height 27
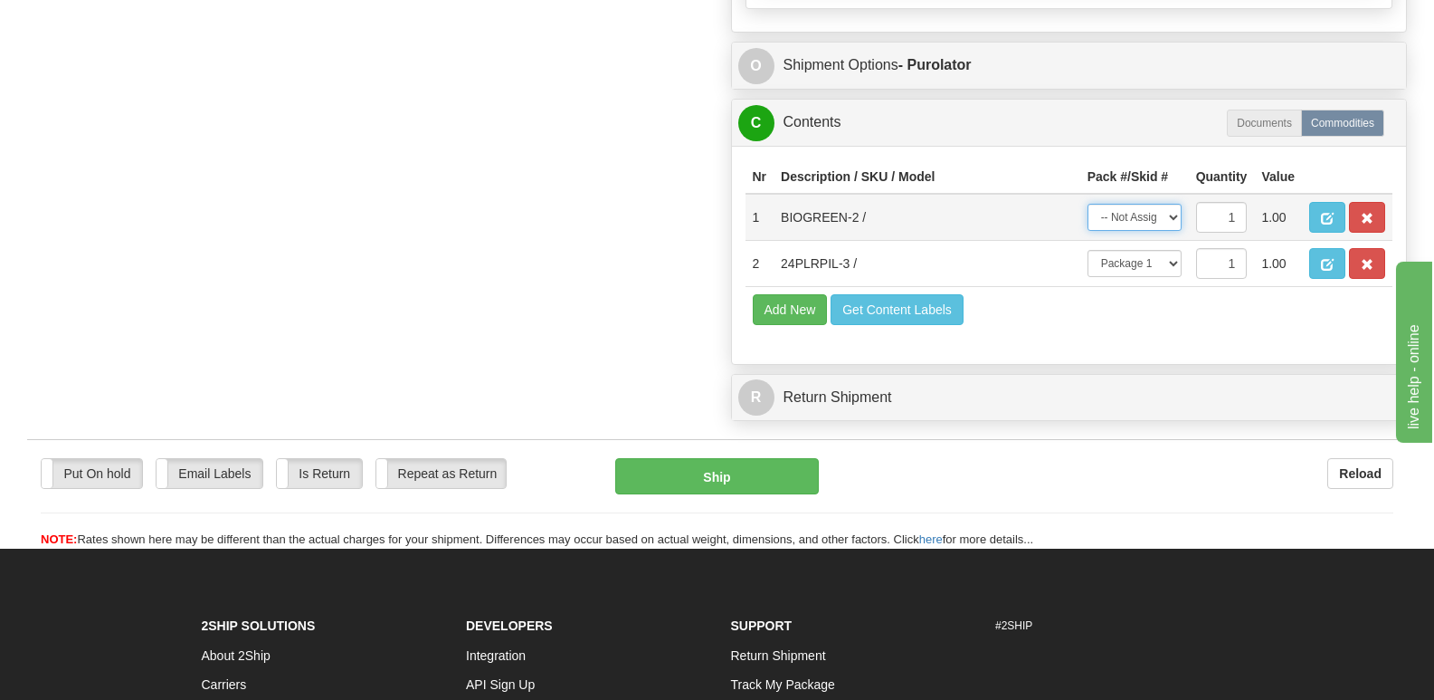
click at [1171, 204] on select "-- Not Assigned -- Package 1 Package 2" at bounding box center [1135, 217] width 94 height 27
select select "1"
click at [1088, 204] on select "-- Not Assigned -- Package 1 Package 2" at bounding box center [1135, 217] width 94 height 27
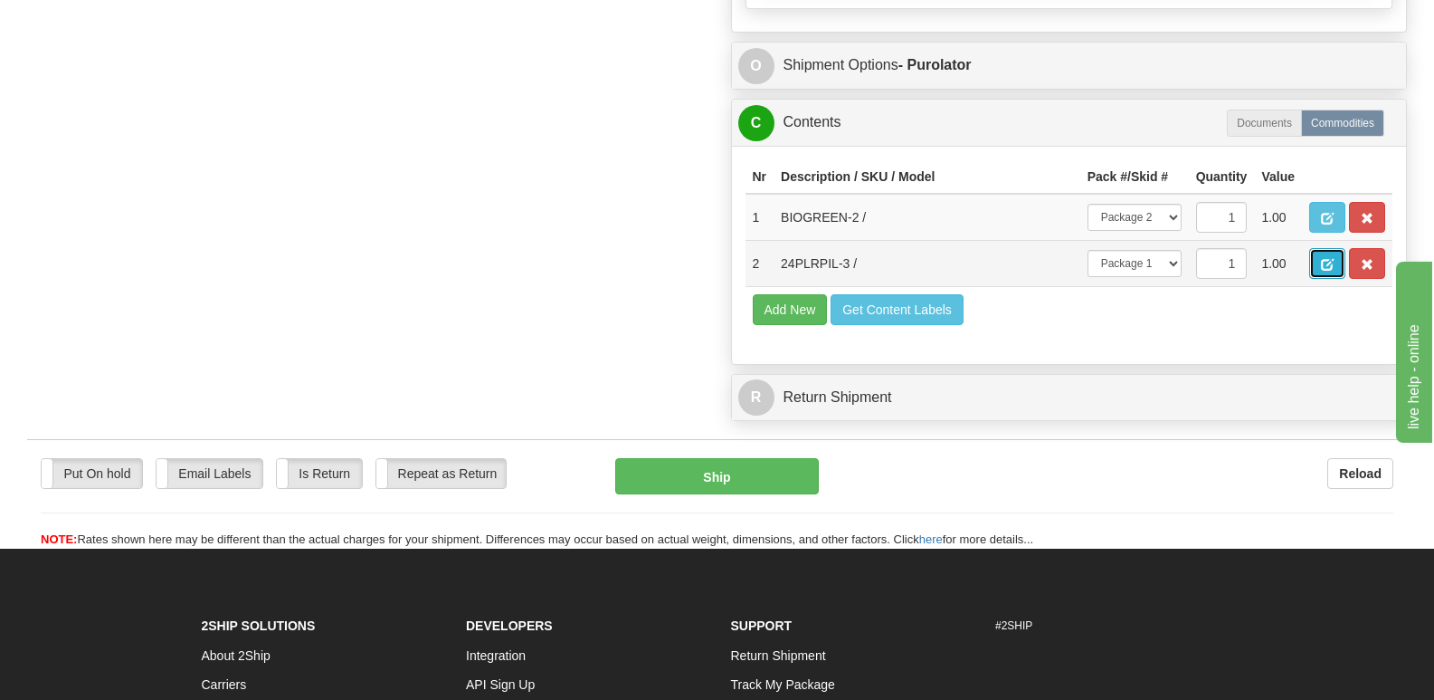
click at [1325, 259] on span "button" at bounding box center [1327, 265] width 13 height 12
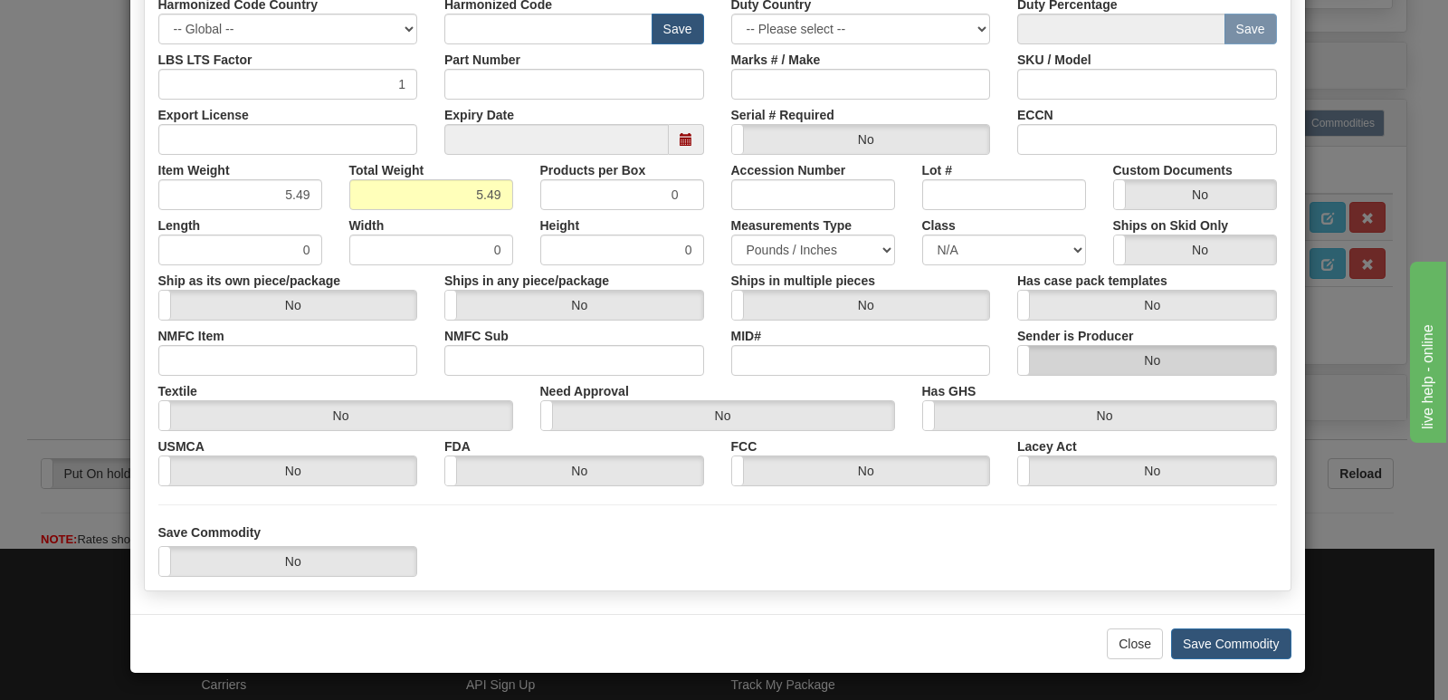
scroll to position [419, 0]
click at [1195, 637] on button "Save Commodity" at bounding box center [1231, 642] width 120 height 31
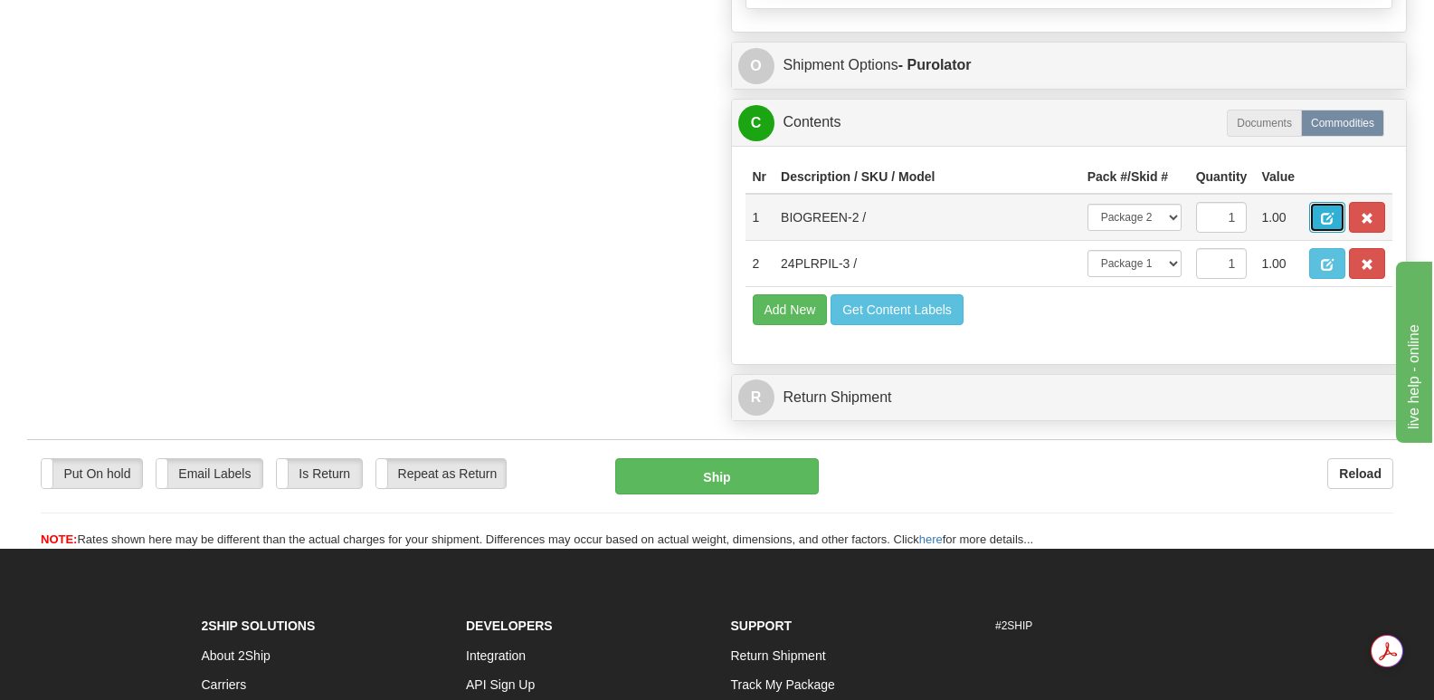
click at [1325, 213] on span "button" at bounding box center [1327, 219] width 13 height 12
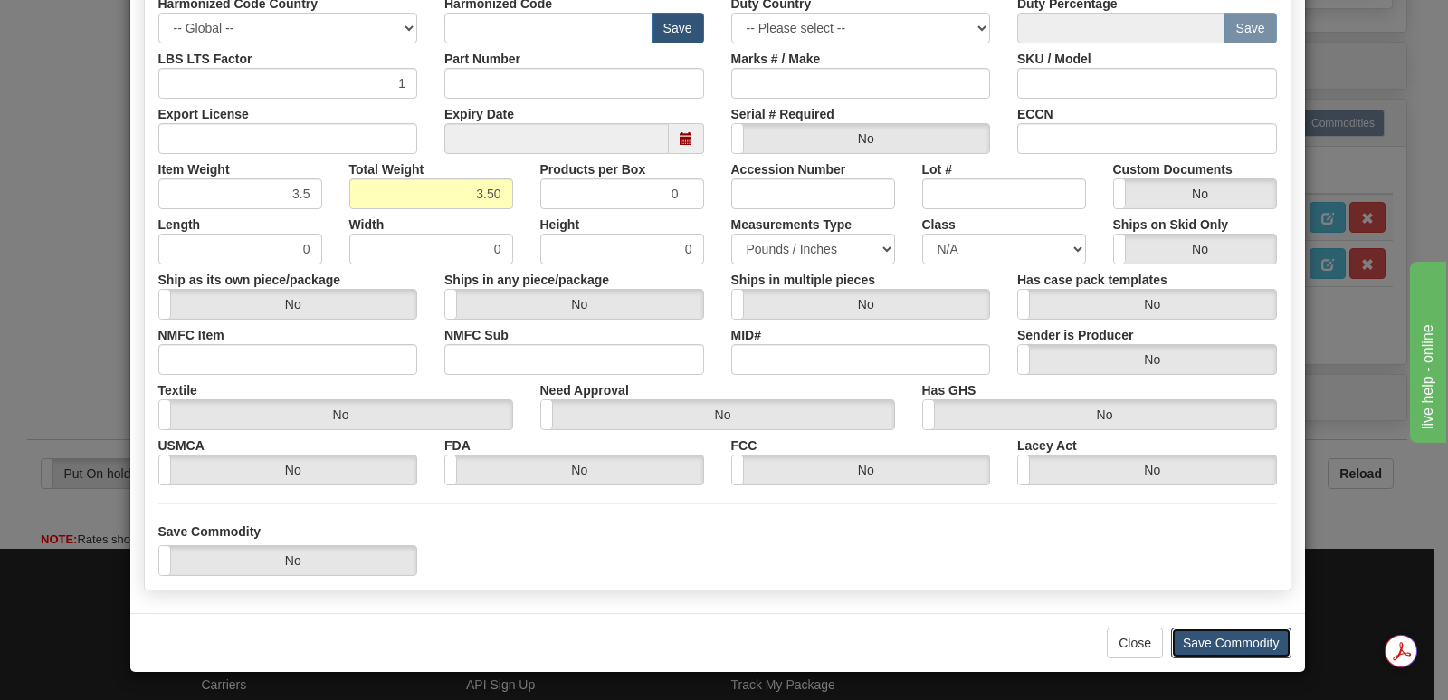
click at [1204, 641] on button "Save Commodity" at bounding box center [1231, 642] width 120 height 31
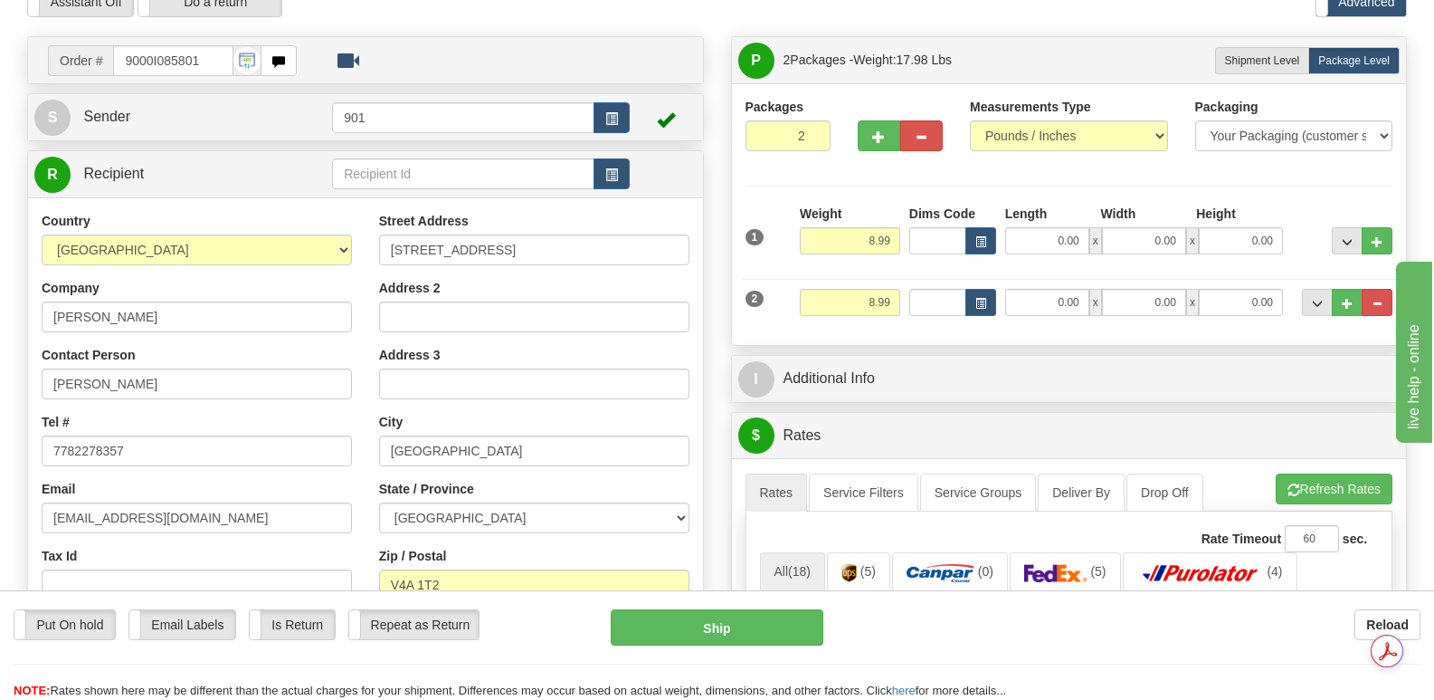
scroll to position [90, 0]
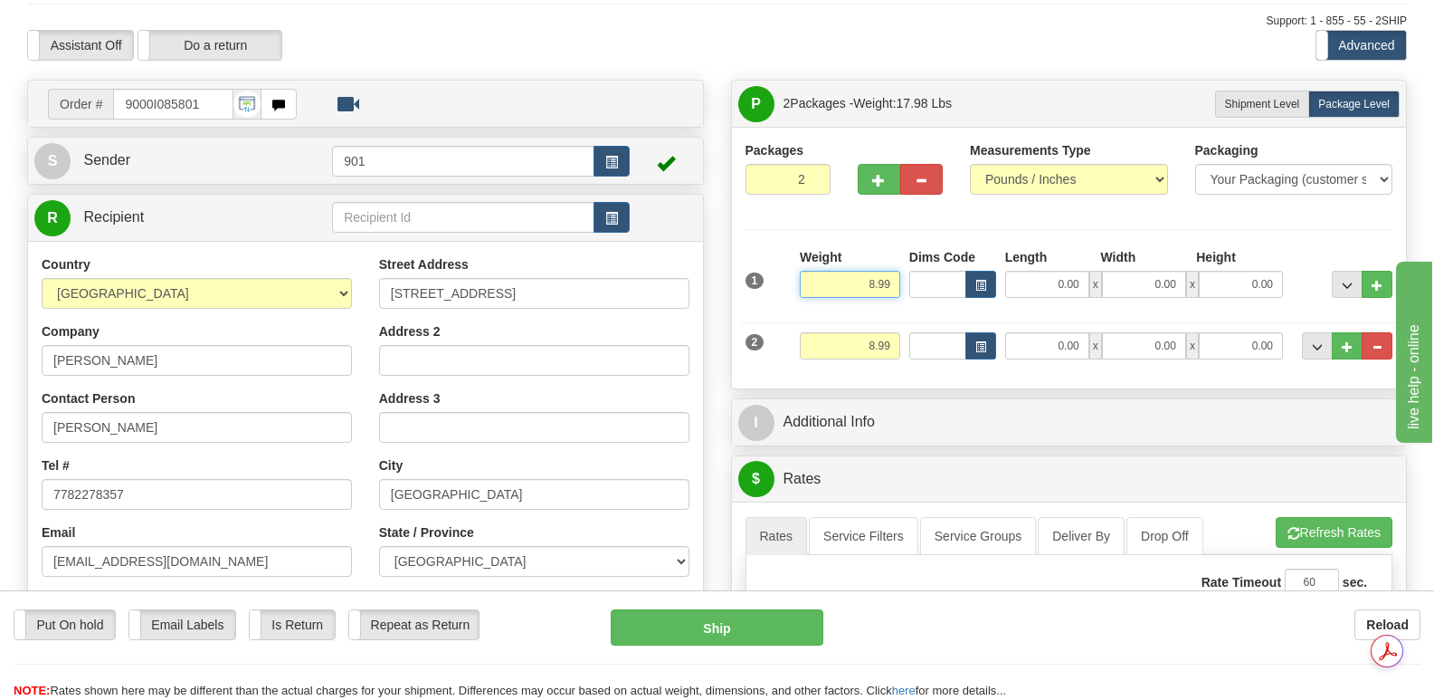
drag, startPoint x: 857, startPoint y: 241, endPoint x: 899, endPoint y: 242, distance: 41.6
click at [899, 271] on input "8.99" at bounding box center [850, 284] width 100 height 27
type input "5.49"
drag, startPoint x: 843, startPoint y: 305, endPoint x: 917, endPoint y: 305, distance: 73.3
click at [917, 313] on div "2 Weight 8.99 Dims Code Length Width Height" at bounding box center [1069, 343] width 657 height 61
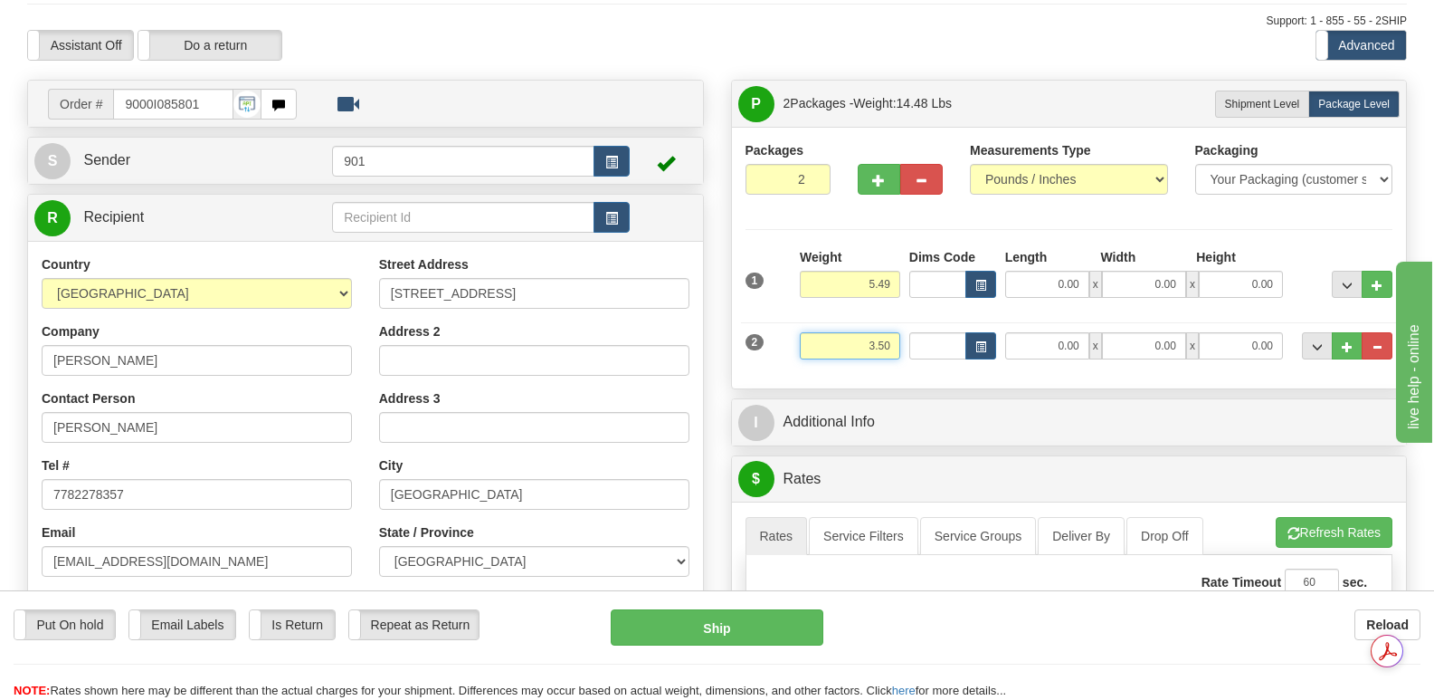
type input "3.50"
click at [1033, 332] on input "0.00" at bounding box center [1047, 345] width 84 height 27
type input "24.00"
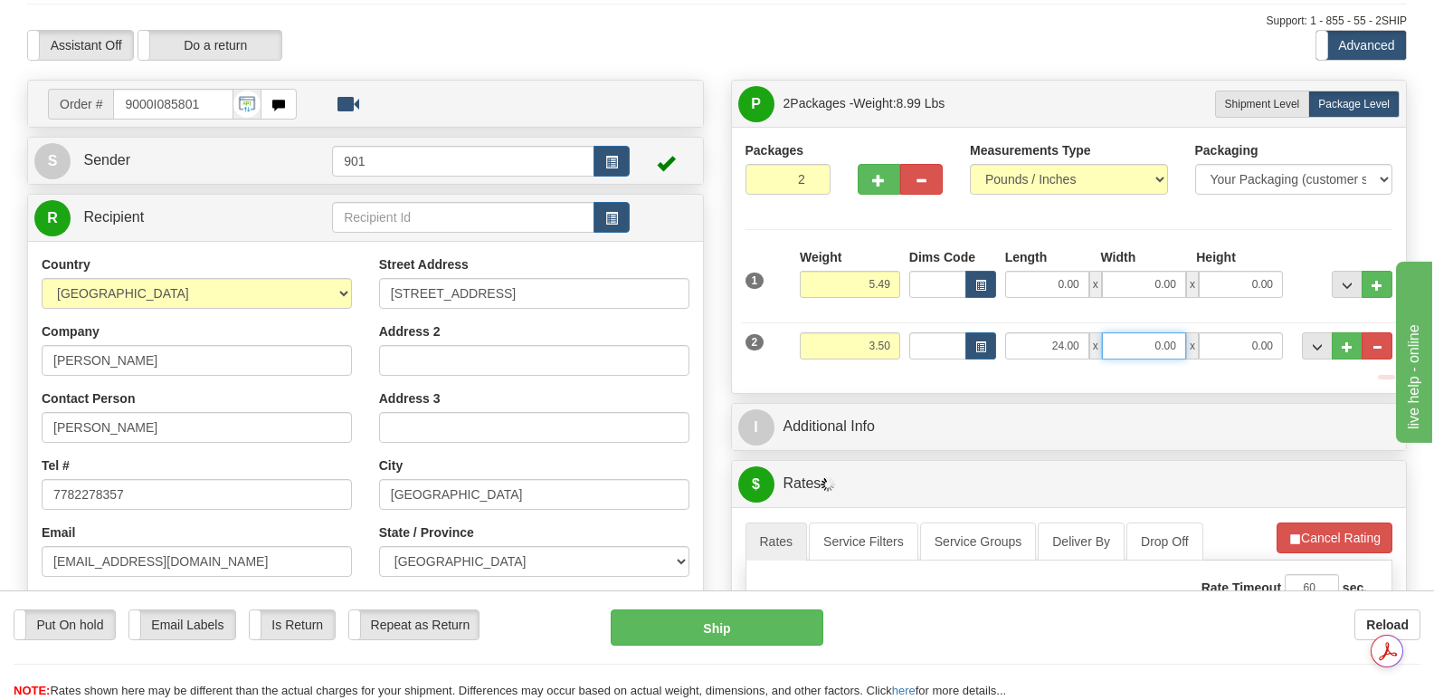
click at [1141, 332] on input "0.00" at bounding box center [1144, 345] width 84 height 27
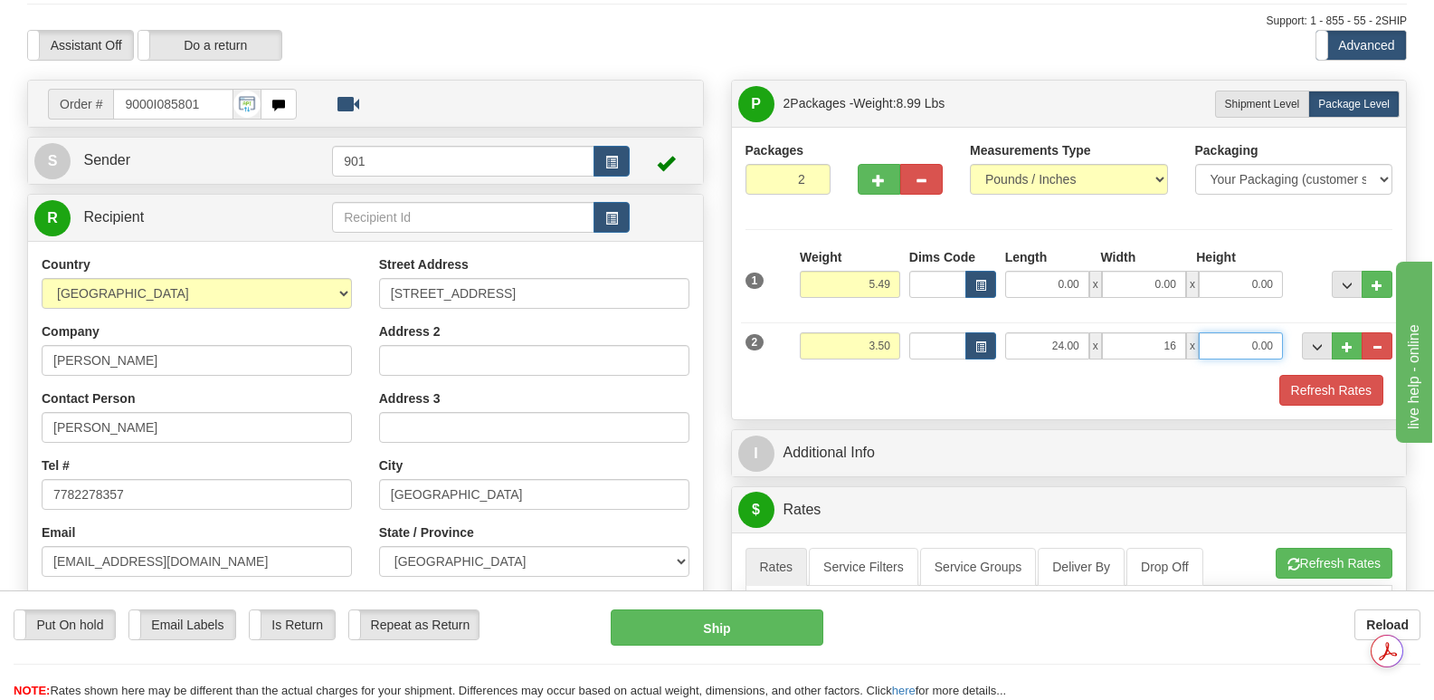
type input "16.00"
click at [1233, 332] on input "0.00" at bounding box center [1241, 345] width 84 height 27
type input "5.00"
click at [1022, 271] on input "0.00" at bounding box center [1047, 284] width 84 height 27
type input "16.00"
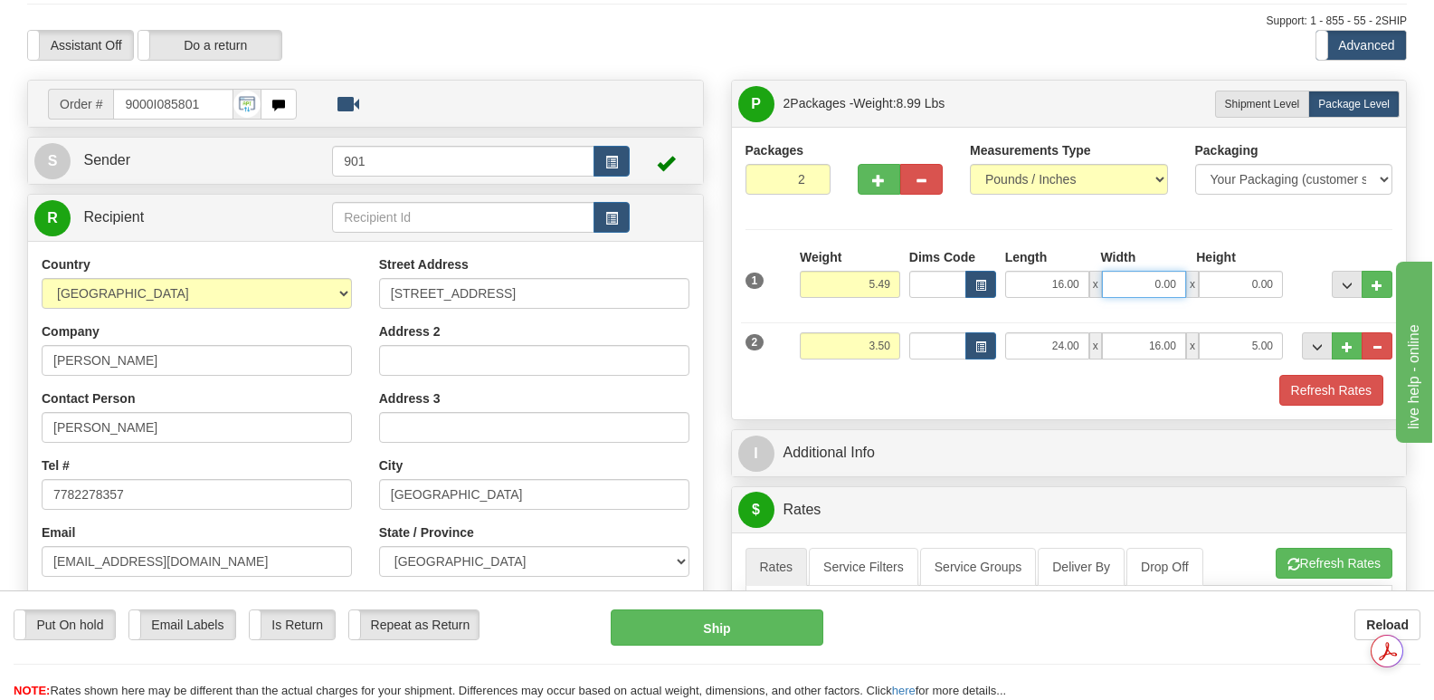
click at [1135, 271] on input "0.00" at bounding box center [1144, 284] width 84 height 27
type input "8.00"
click at [1223, 271] on input "0.00" at bounding box center [1241, 284] width 84 height 27
type input "8.00"
click at [1311, 375] on button "Refresh Rates" at bounding box center [1332, 390] width 104 height 31
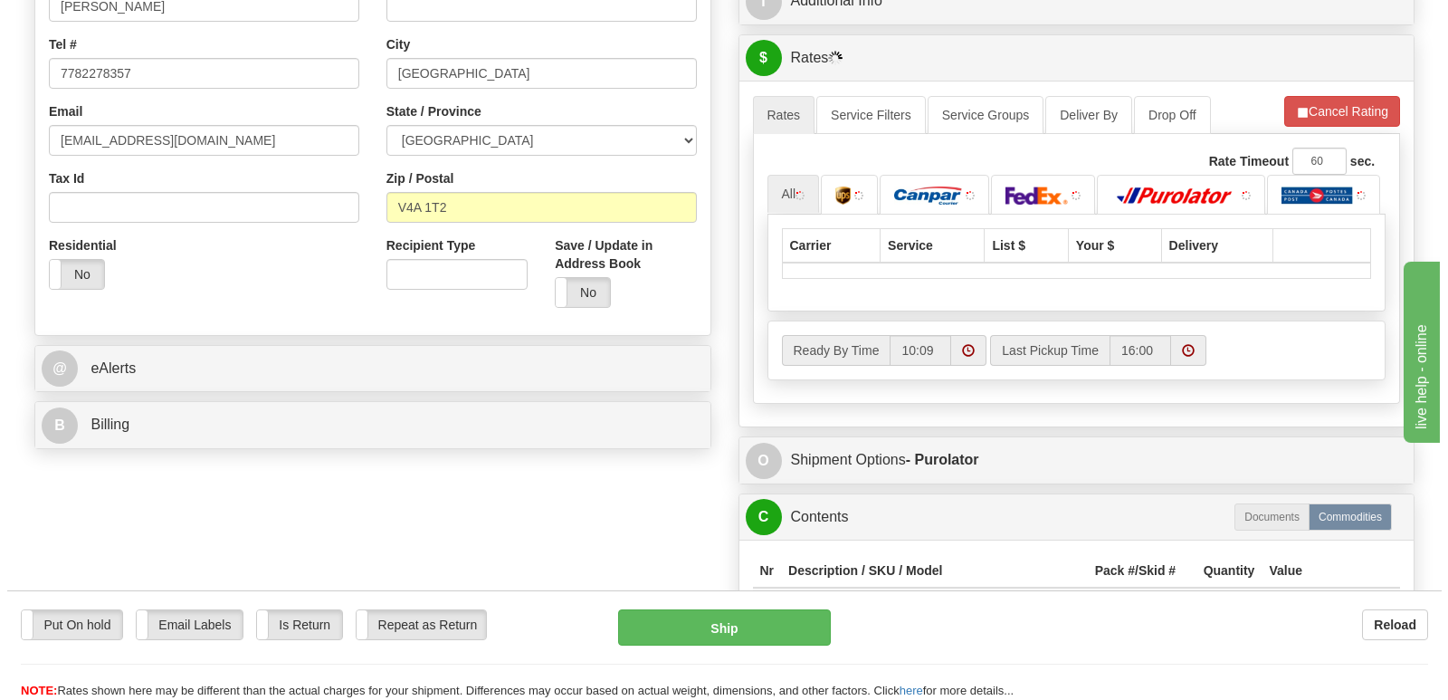
scroll to position [633, 0]
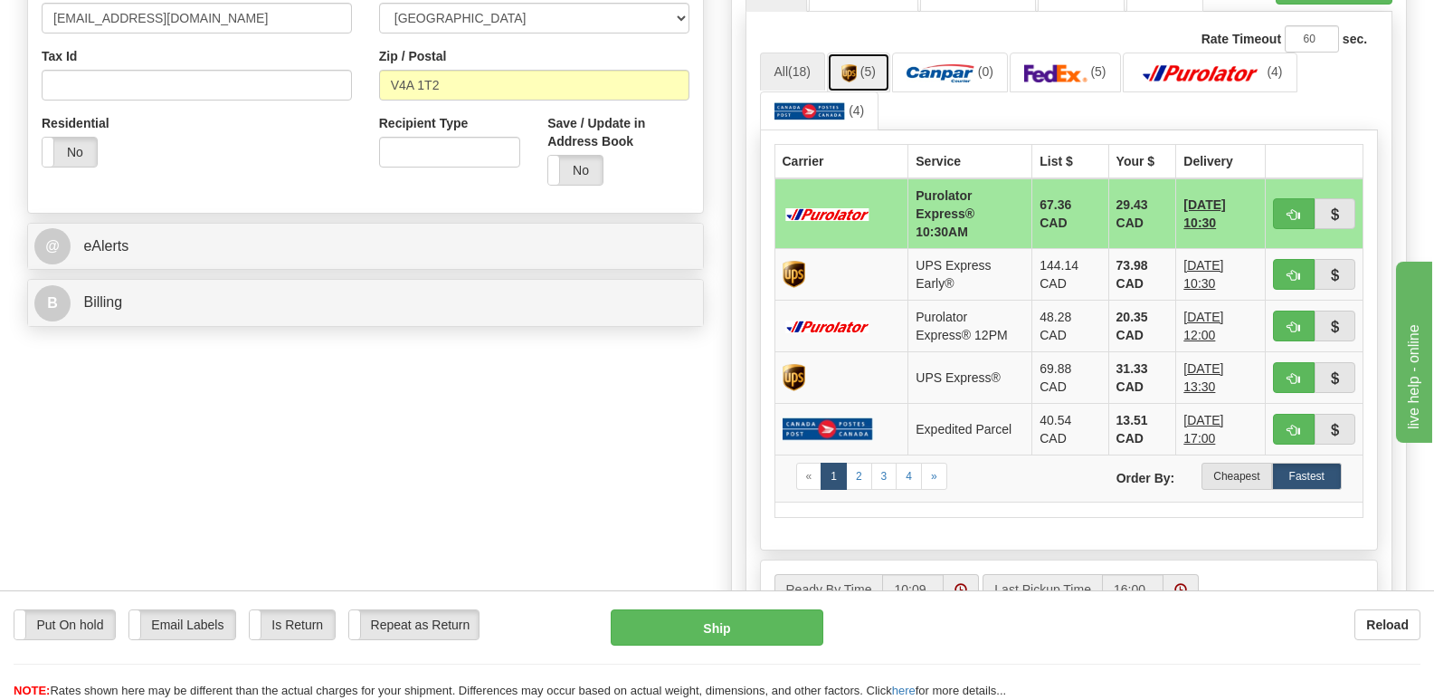
click at [857, 64] on img at bounding box center [849, 73] width 15 height 18
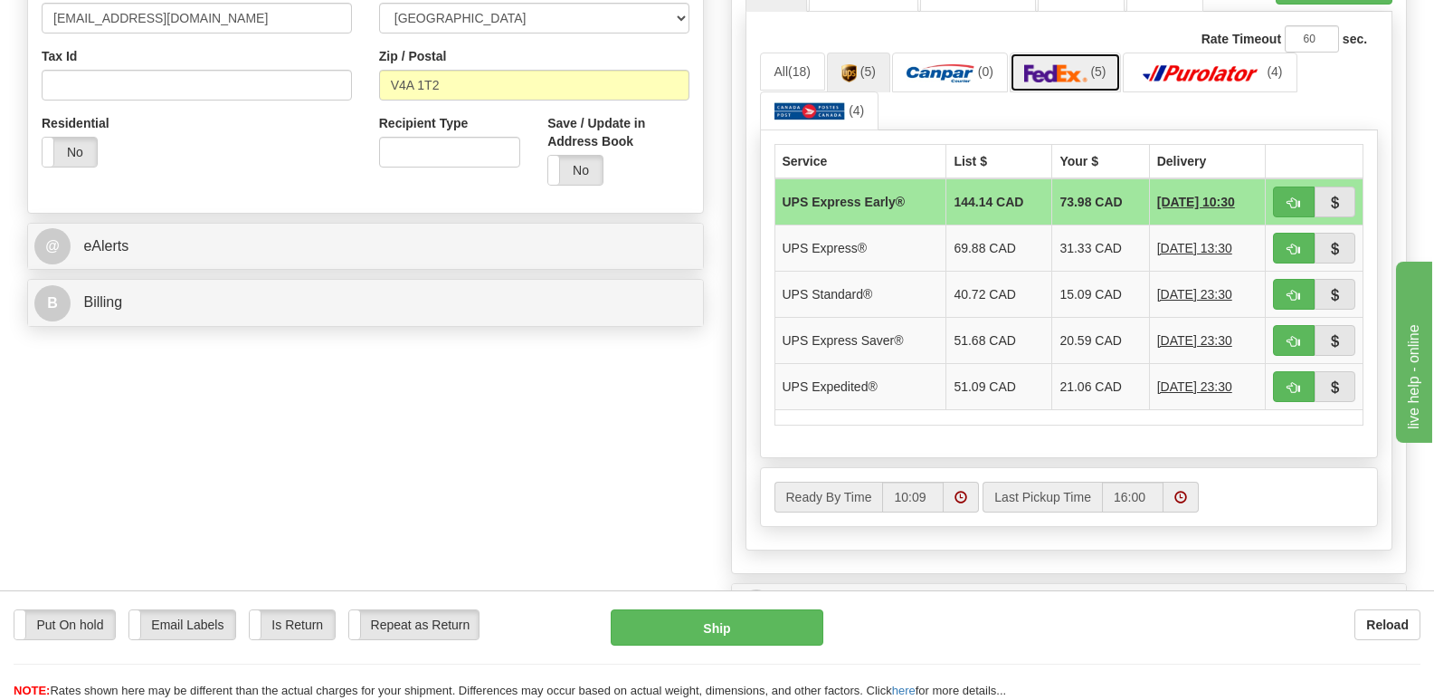
click at [1071, 64] on img at bounding box center [1055, 73] width 63 height 18
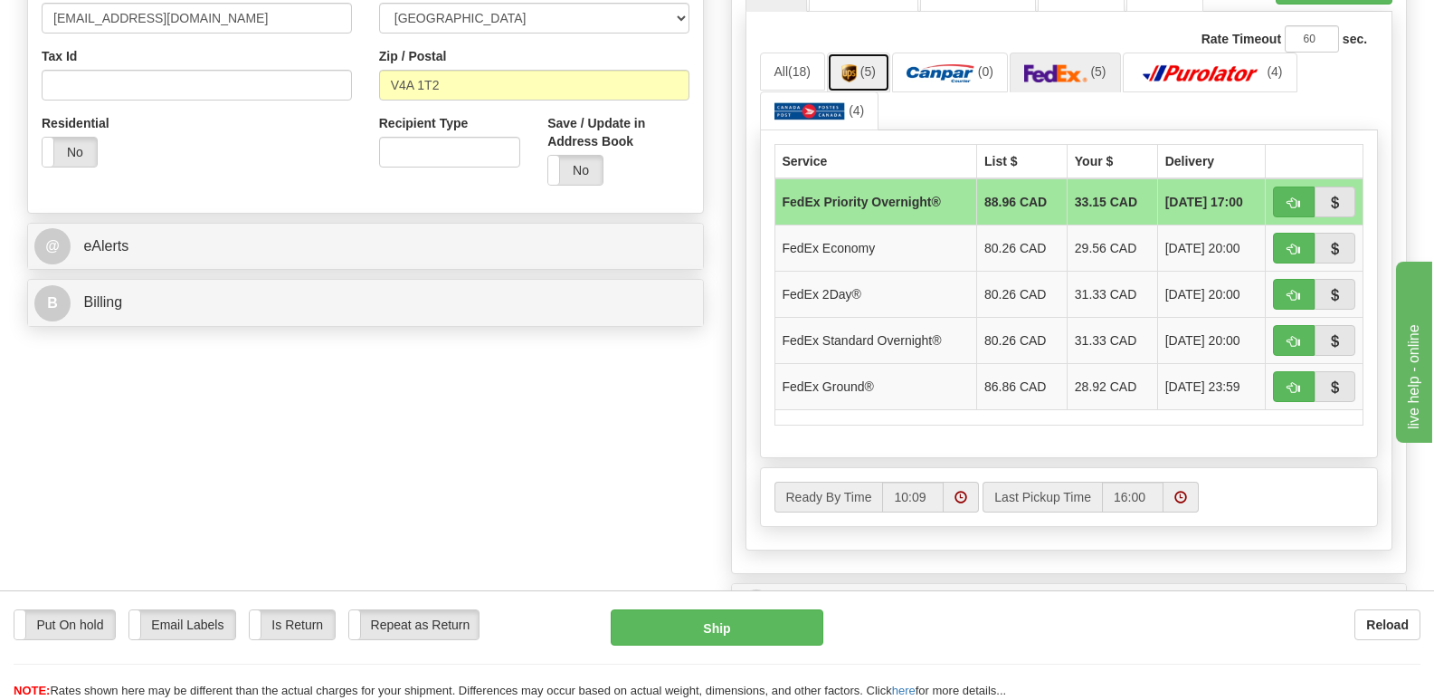
click at [857, 64] on img at bounding box center [849, 73] width 15 height 18
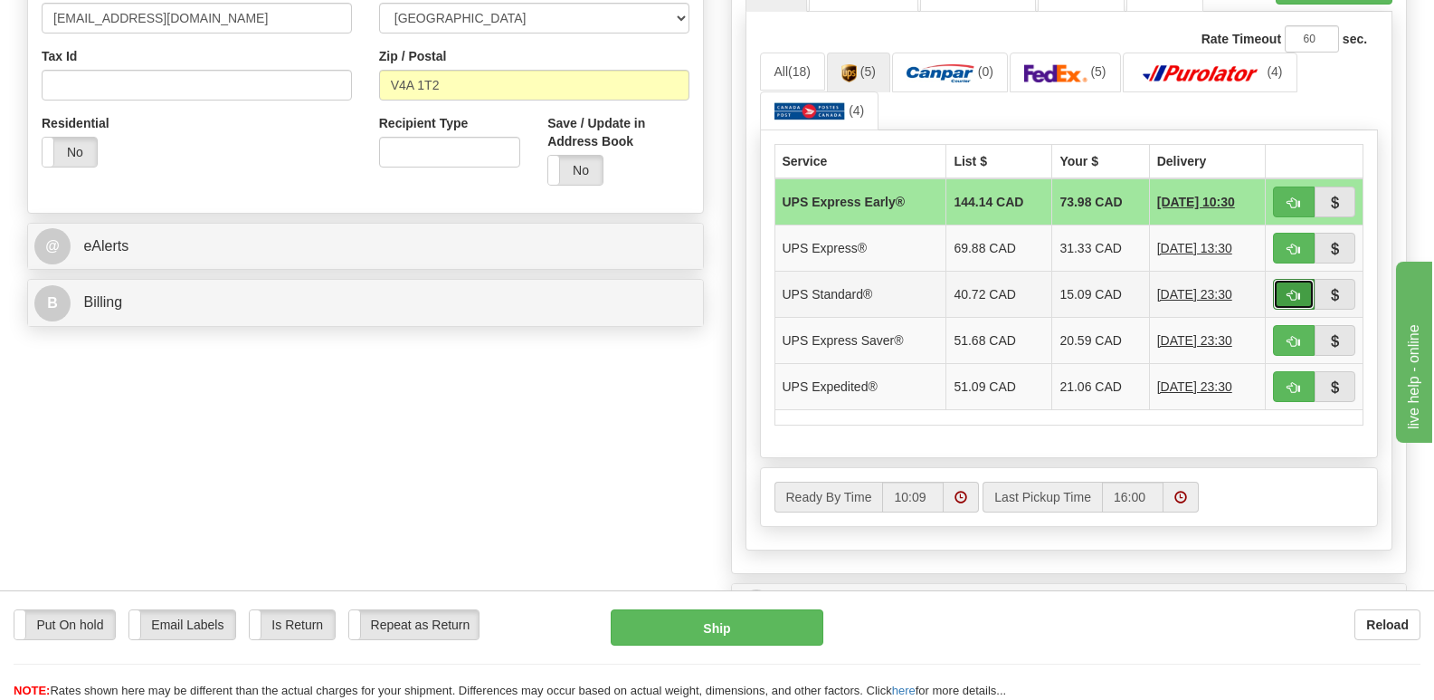
click at [1296, 290] on span "button" at bounding box center [1294, 296] width 13 height 12
type input "11"
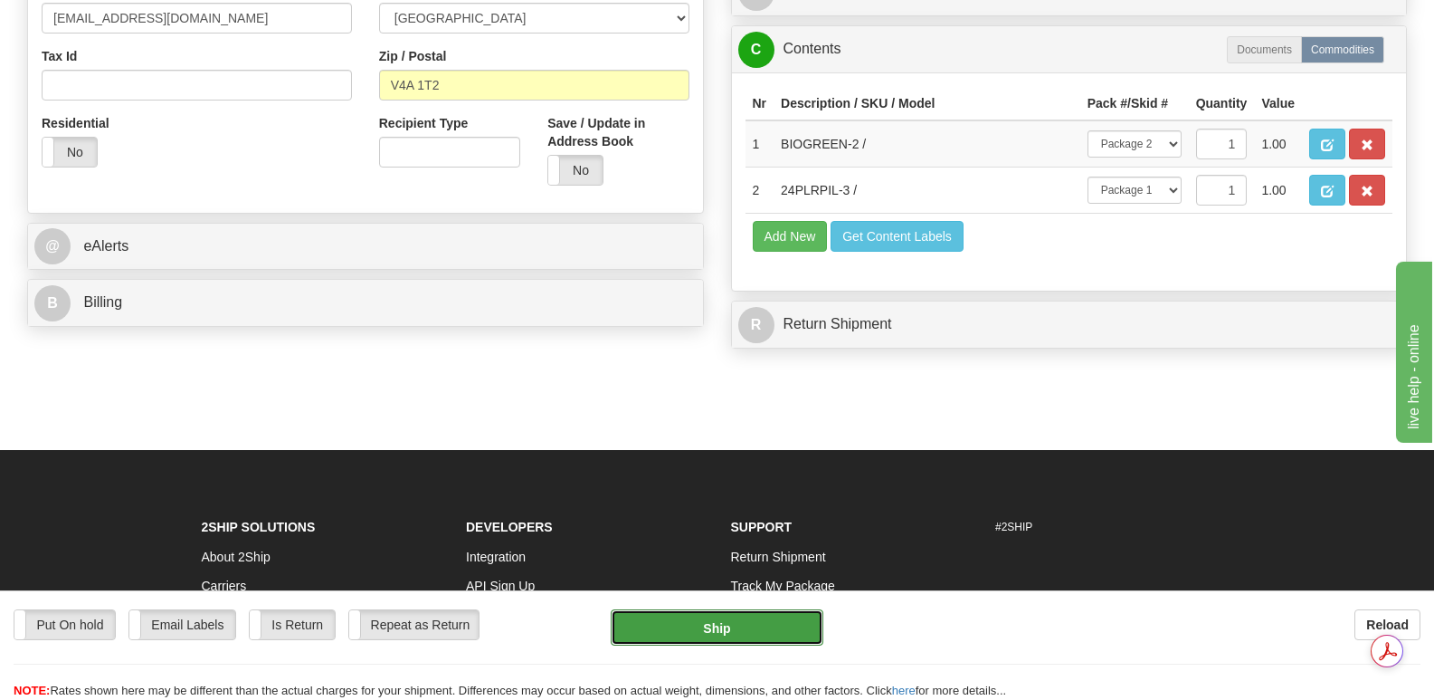
click at [704, 621] on button "Ship" at bounding box center [717, 627] width 212 height 36
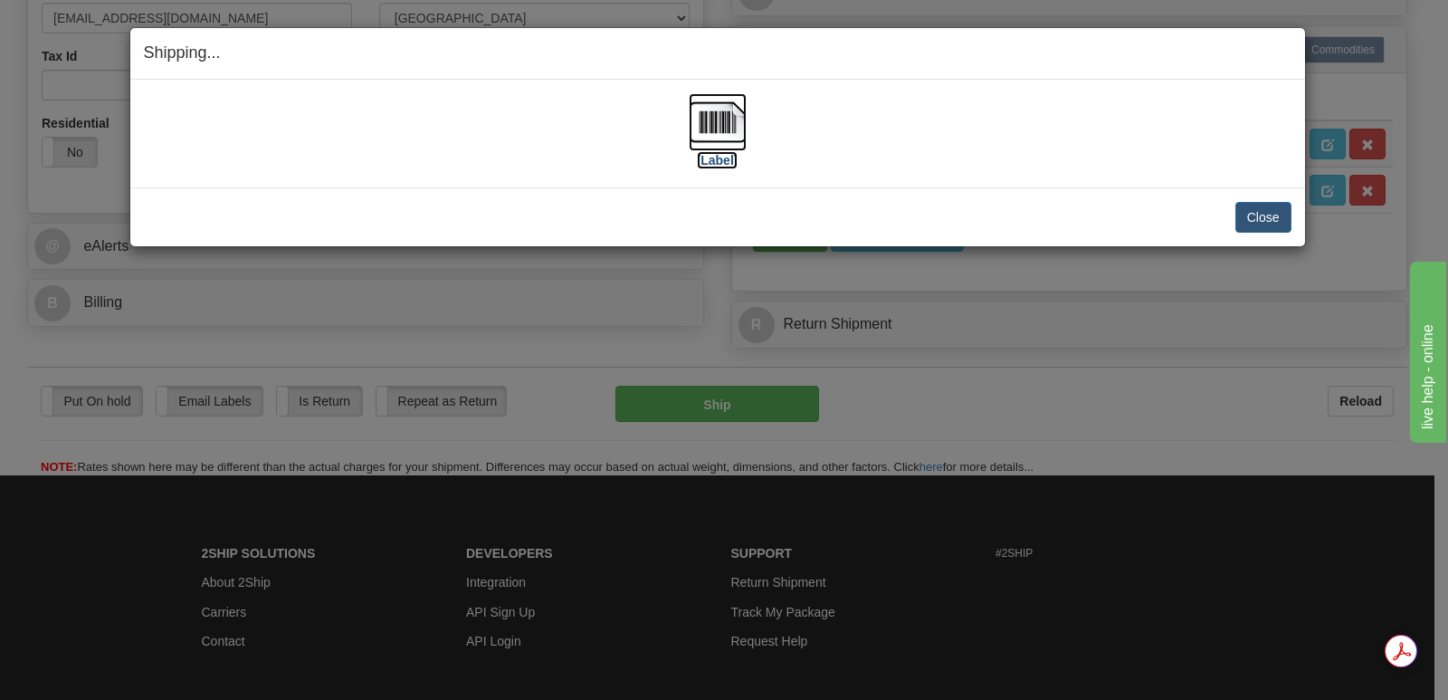
click at [714, 118] on img at bounding box center [718, 122] width 58 height 58
click at [1261, 212] on button "Close" at bounding box center [1263, 217] width 56 height 31
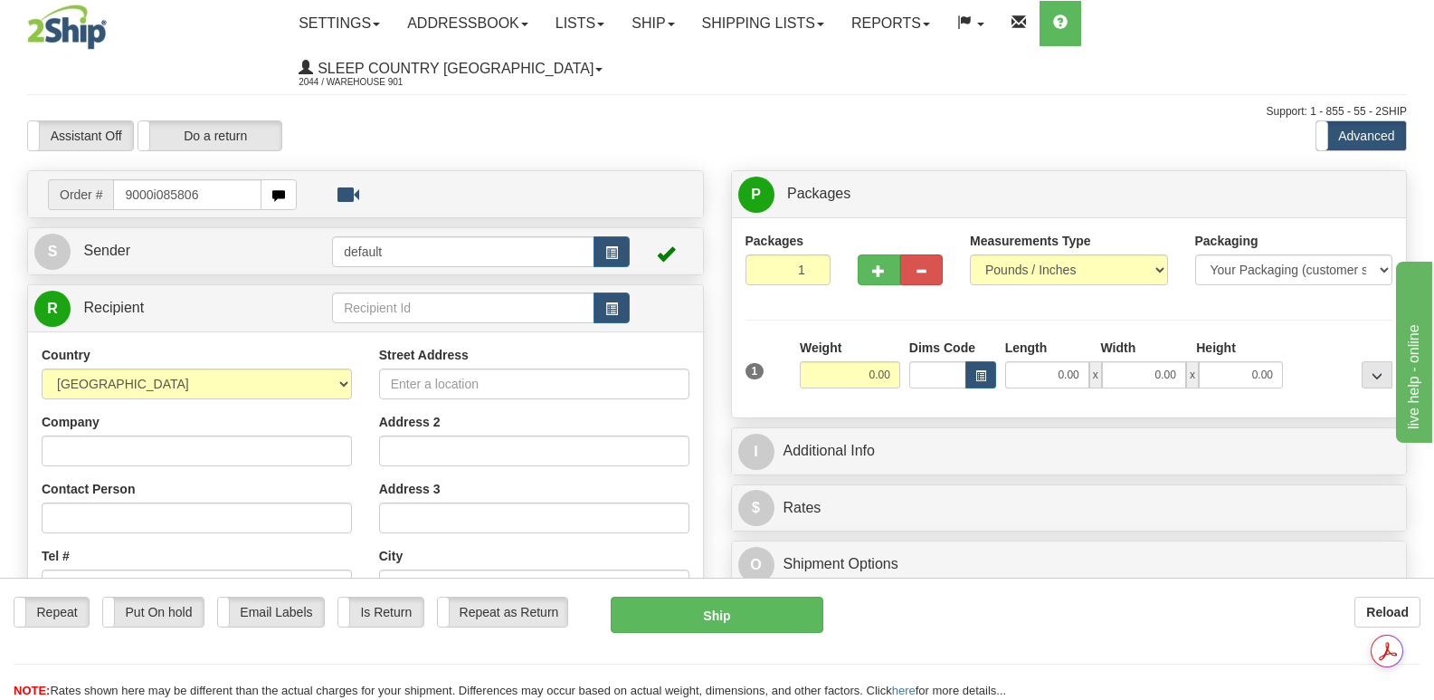
type input "9000i085806"
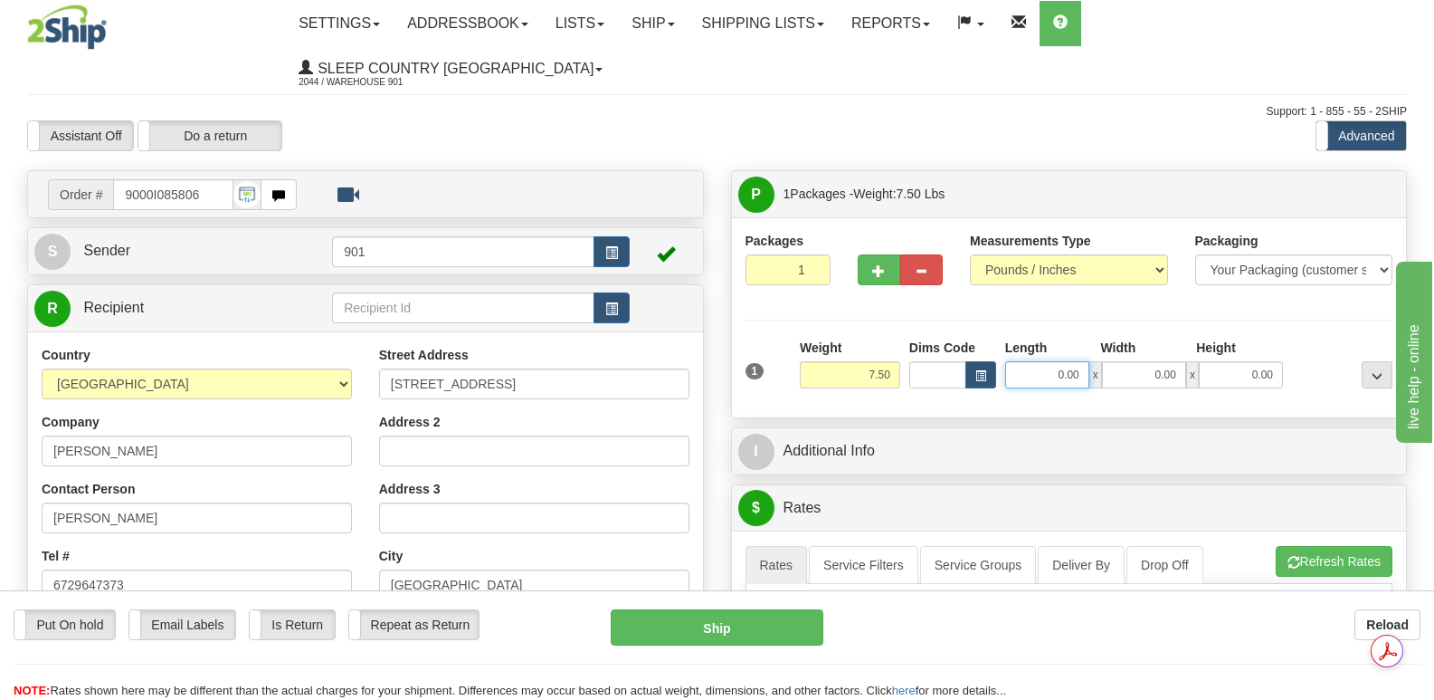
click at [1025, 361] on input "0.00" at bounding box center [1047, 374] width 84 height 27
type input "13.00"
click at [1123, 361] on input "0.00" at bounding box center [1144, 374] width 84 height 27
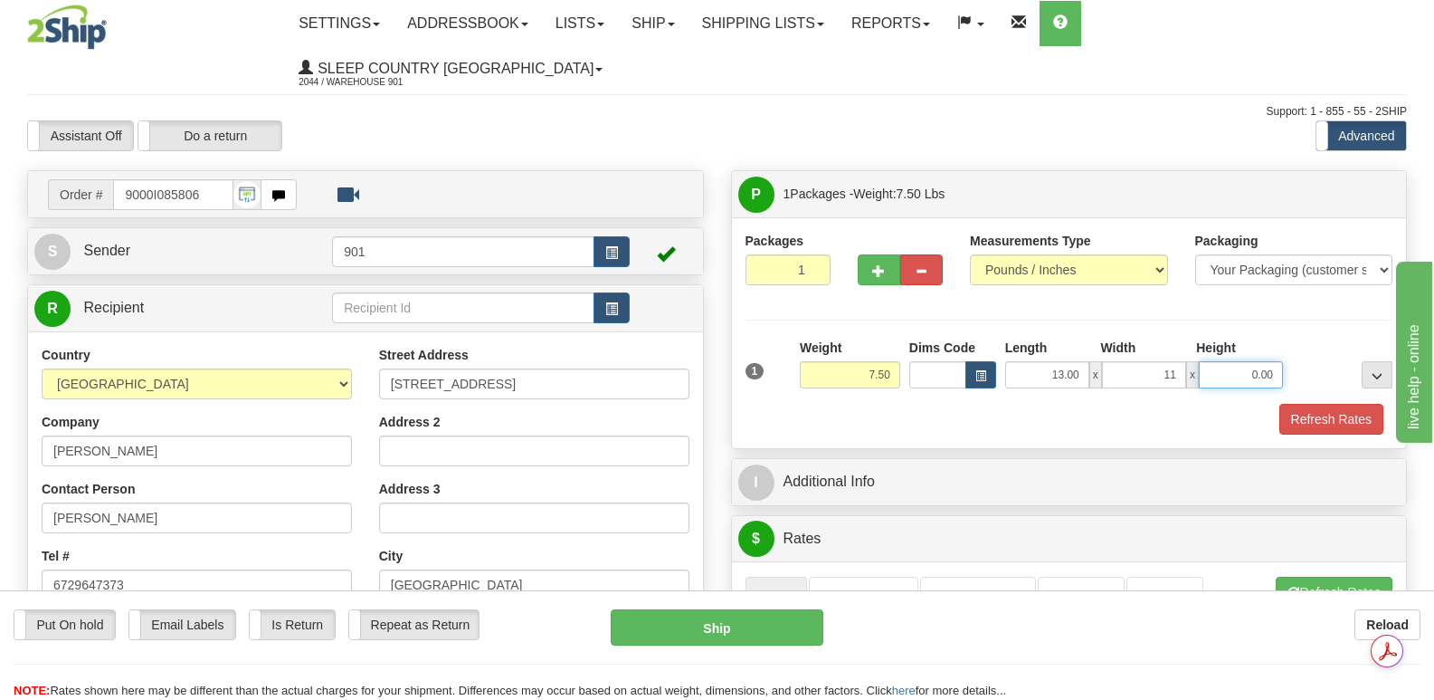
type input "11.00"
click at [1229, 361] on input "0.00" at bounding box center [1241, 374] width 84 height 27
type input "4.00"
drag, startPoint x: 1344, startPoint y: 367, endPoint x: 1302, endPoint y: 331, distance: 55.2
click at [1345, 404] on button "Refresh Rates" at bounding box center [1332, 419] width 104 height 31
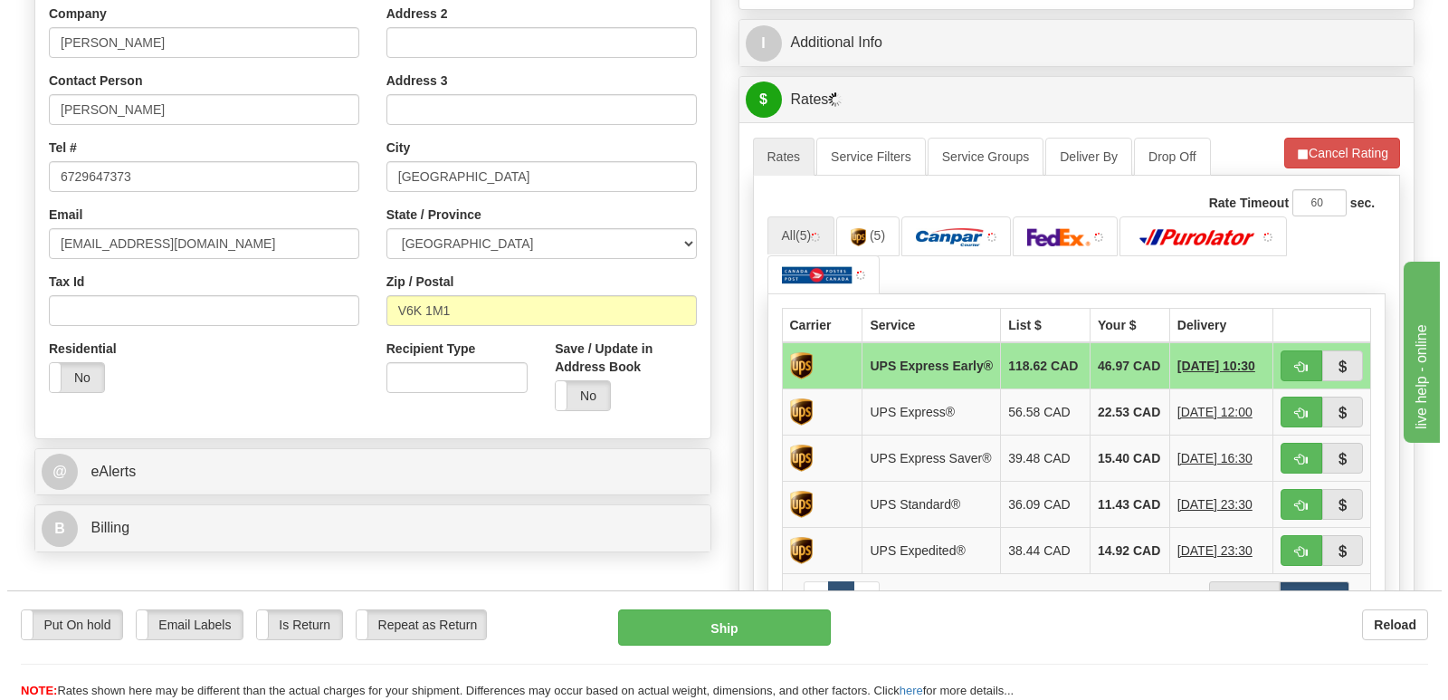
scroll to position [452, 0]
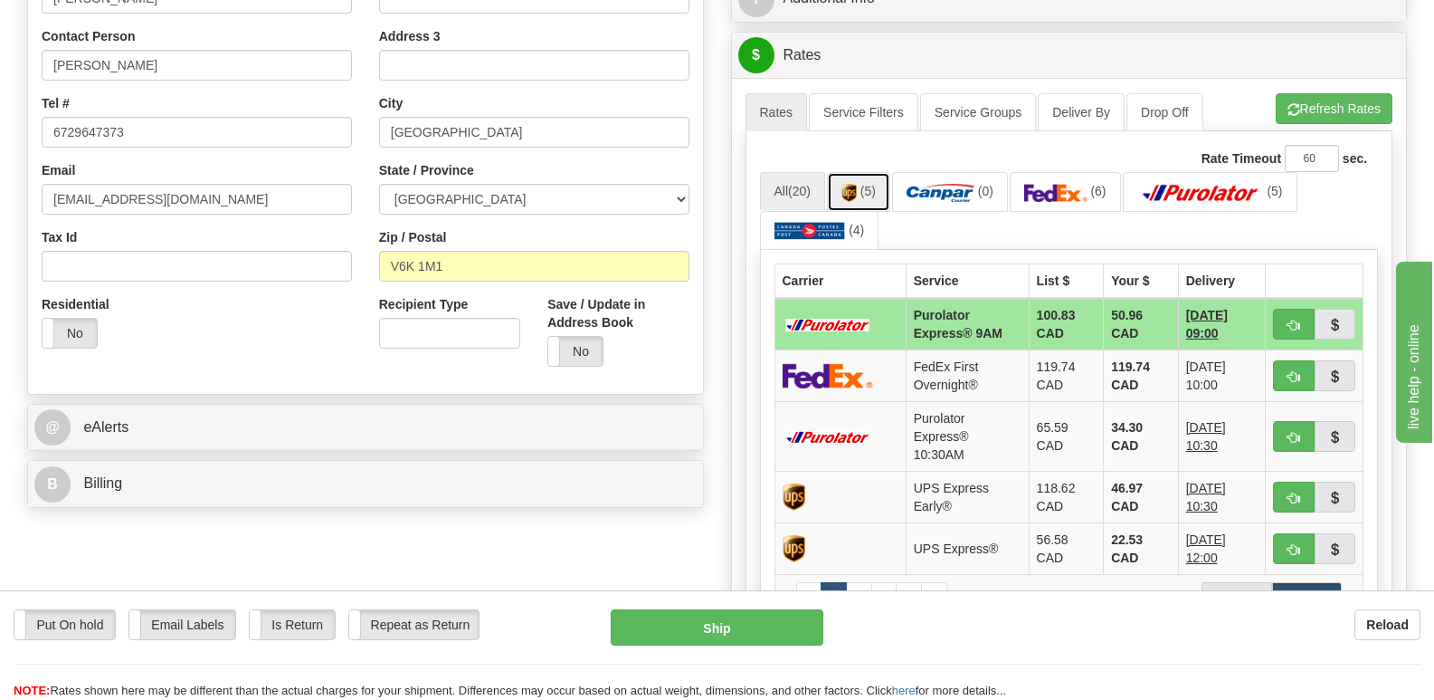
click at [848, 184] on img at bounding box center [849, 193] width 15 height 18
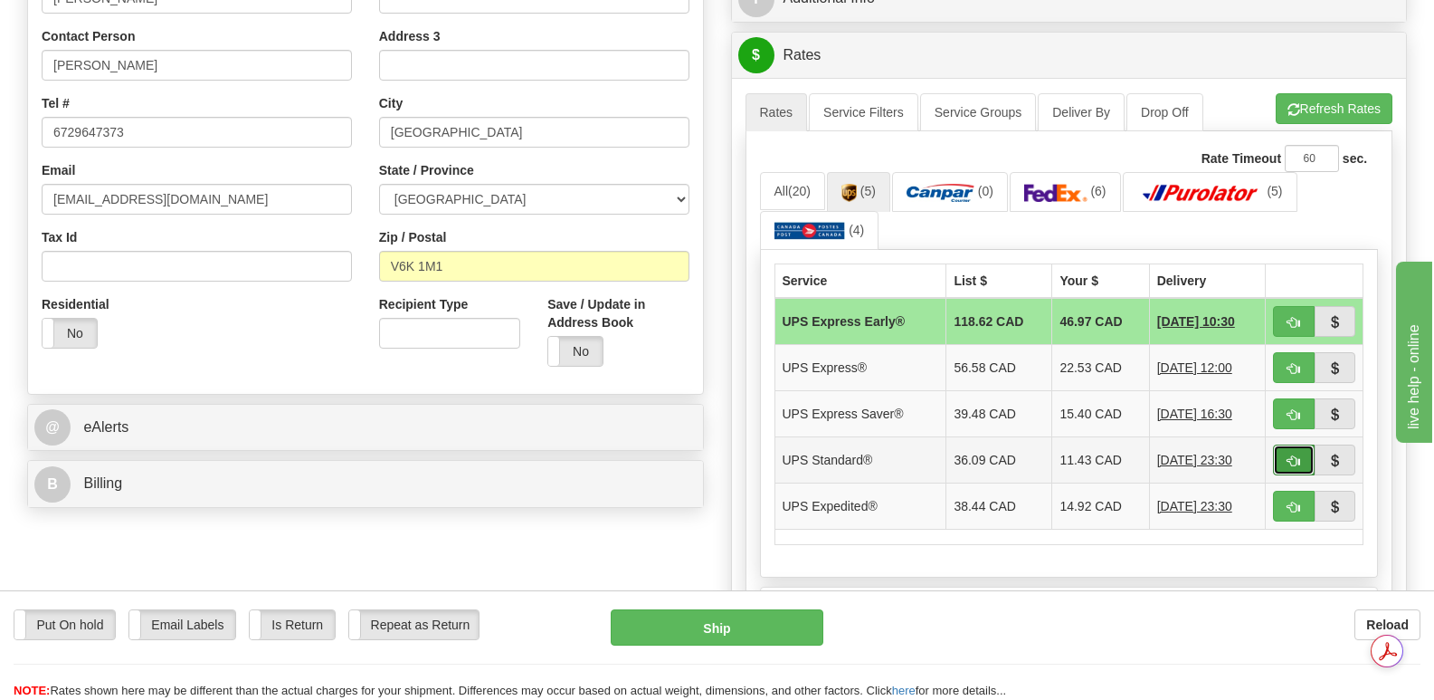
click at [1293, 455] on span "button" at bounding box center [1294, 461] width 13 height 12
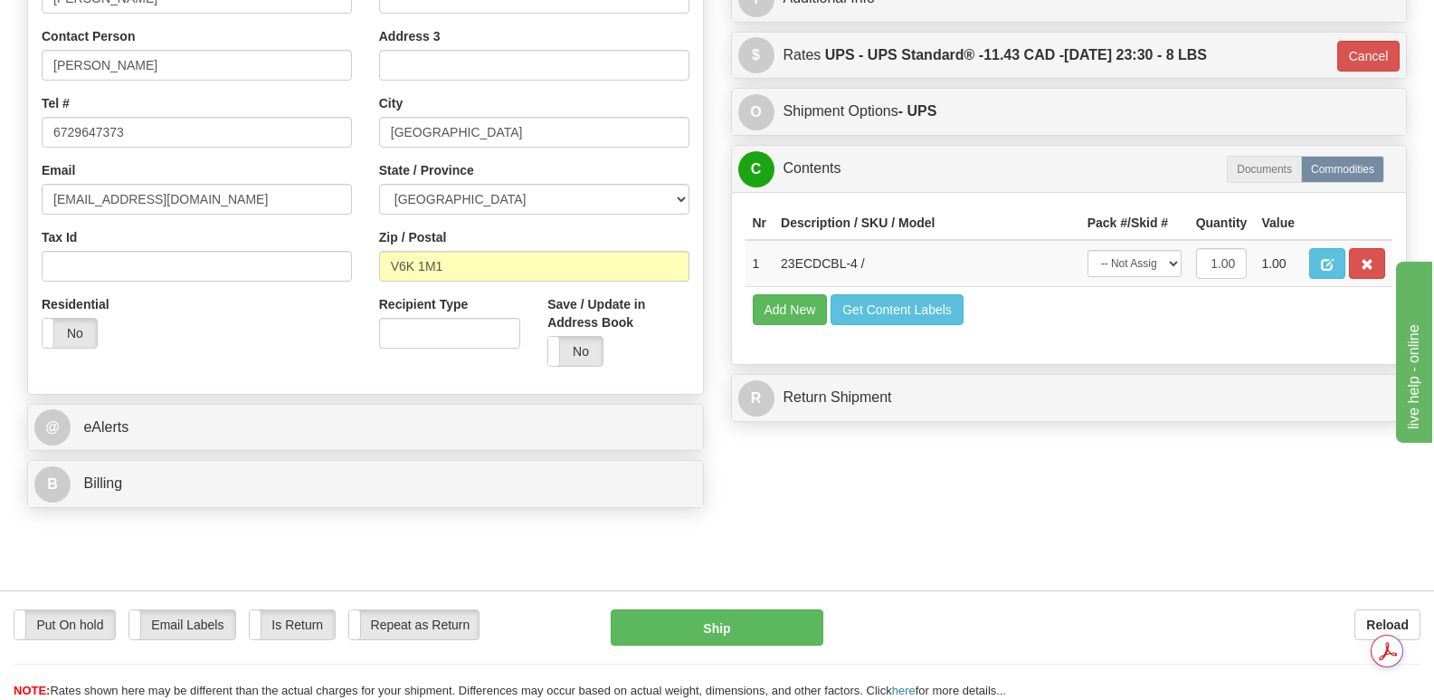
type input "11"
click at [1173, 250] on select "-- Not Assigned -- Package 1" at bounding box center [1135, 263] width 94 height 27
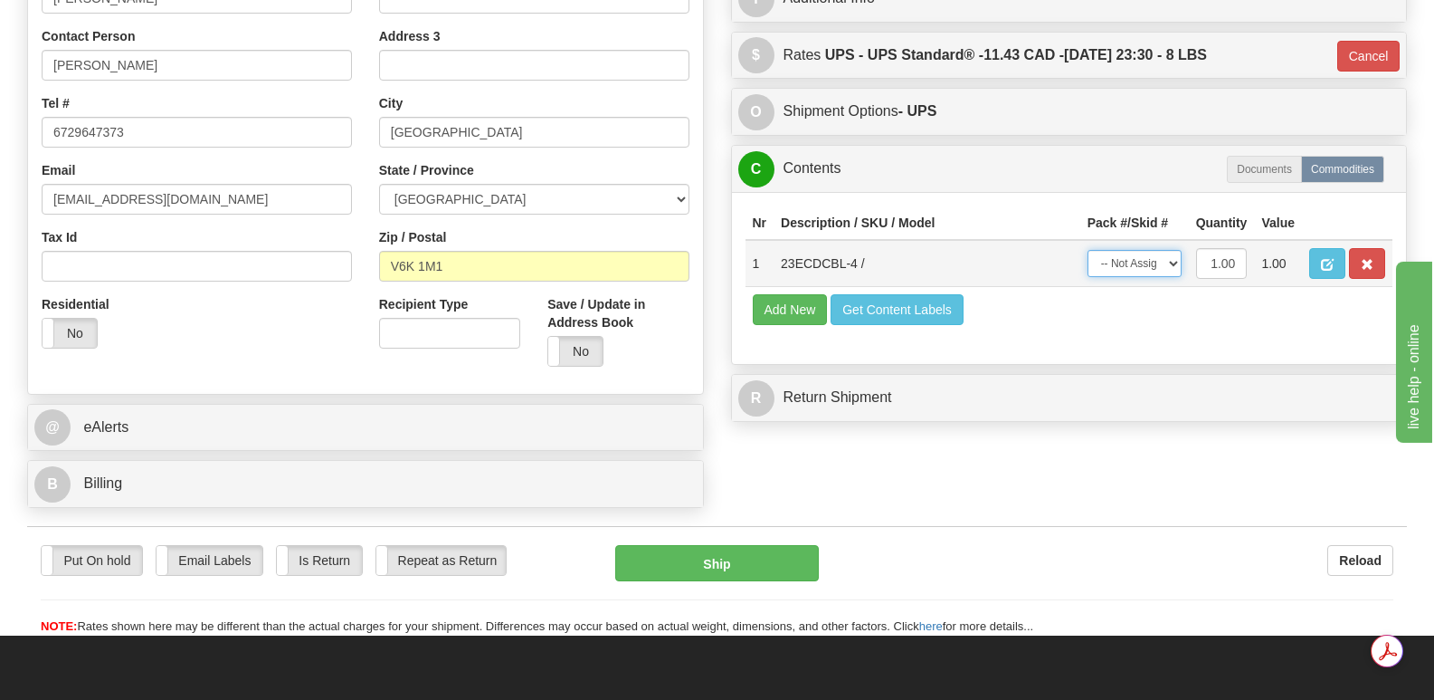
select select "0"
click at [1088, 250] on select "-- Not Assigned -- Package 1" at bounding box center [1135, 263] width 94 height 27
click at [683, 545] on button "Ship" at bounding box center [716, 563] width 203 height 36
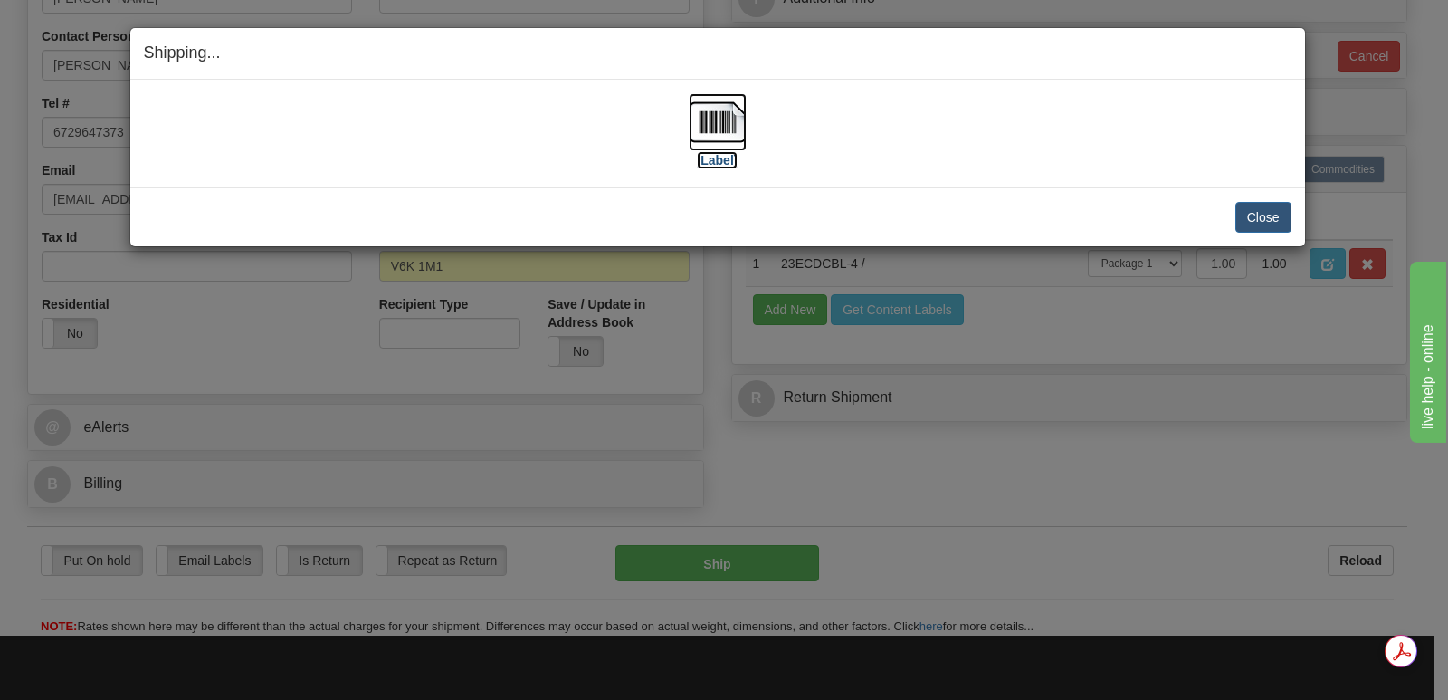
click at [721, 118] on img at bounding box center [718, 122] width 58 height 58
click at [1264, 215] on button "Close" at bounding box center [1263, 217] width 56 height 31
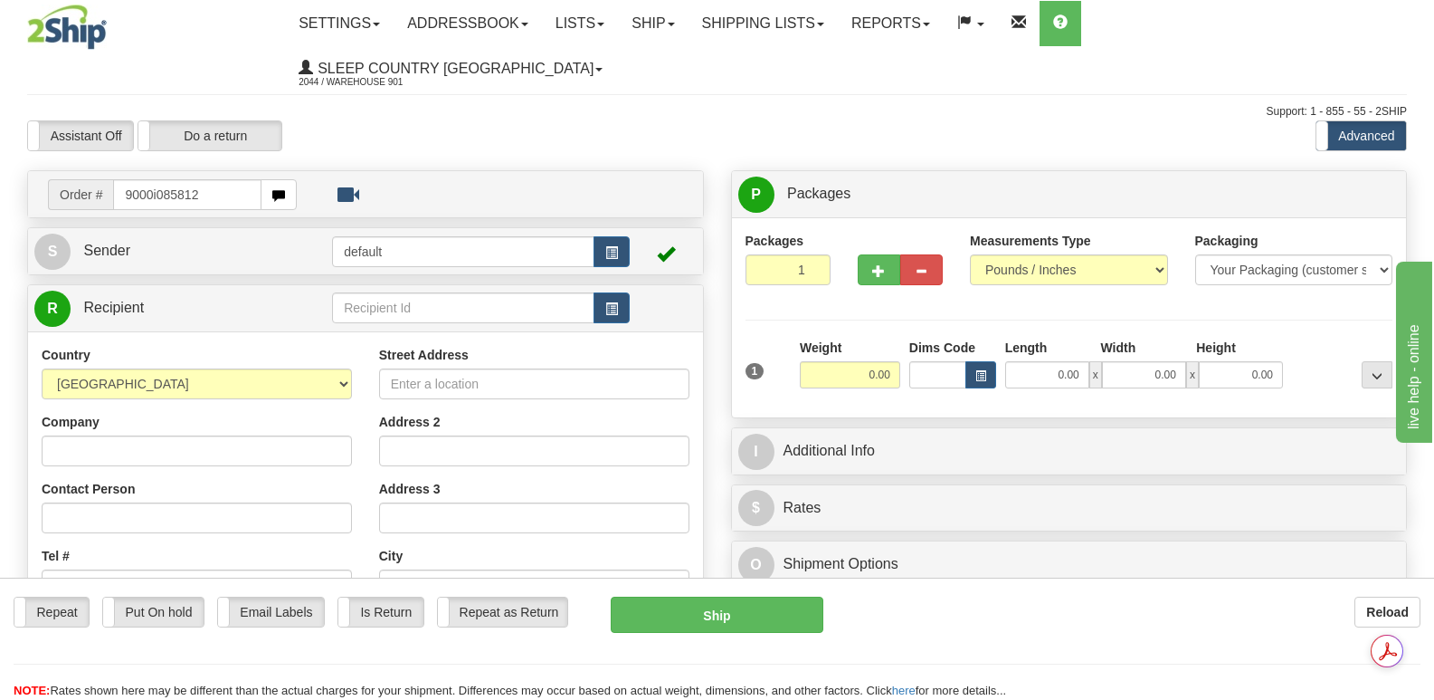
type input "9000i085812"
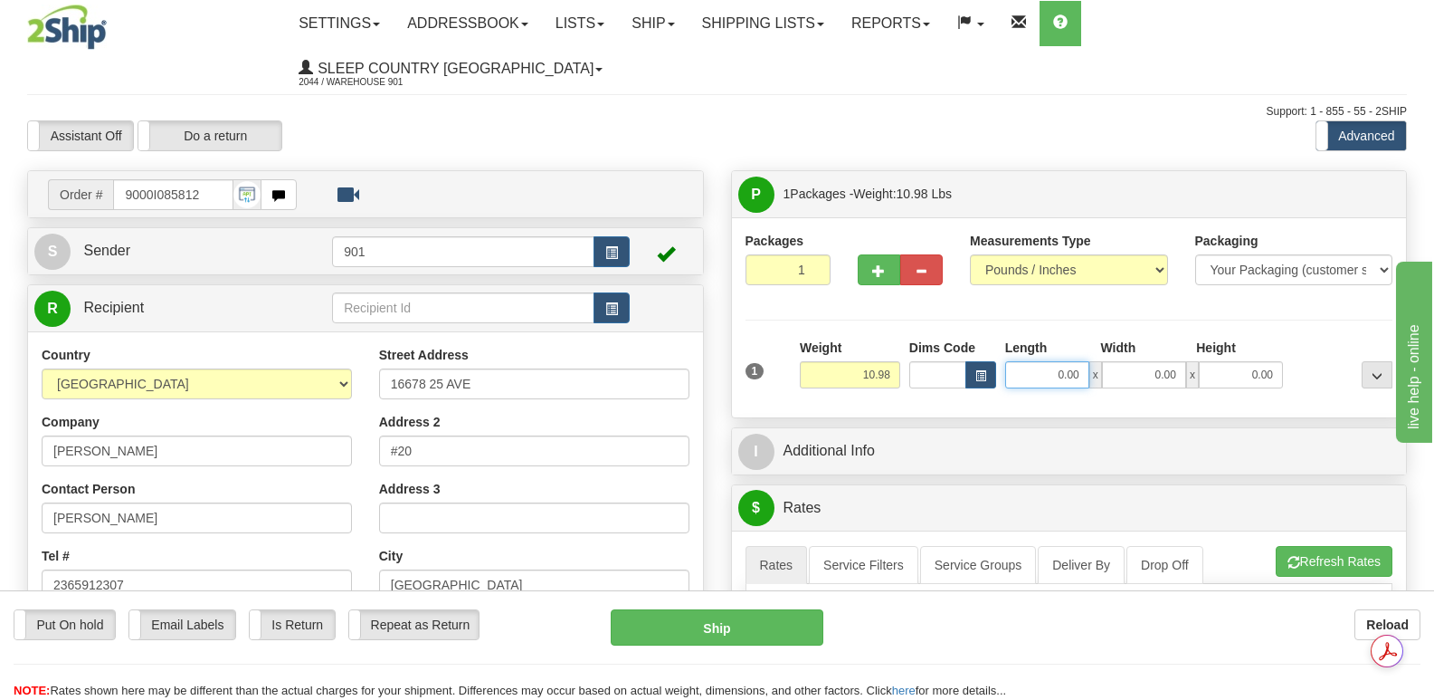
click at [1024, 361] on input "0.00" at bounding box center [1047, 374] width 84 height 27
type input "16.00"
click at [1136, 361] on input "0.00" at bounding box center [1144, 374] width 84 height 27
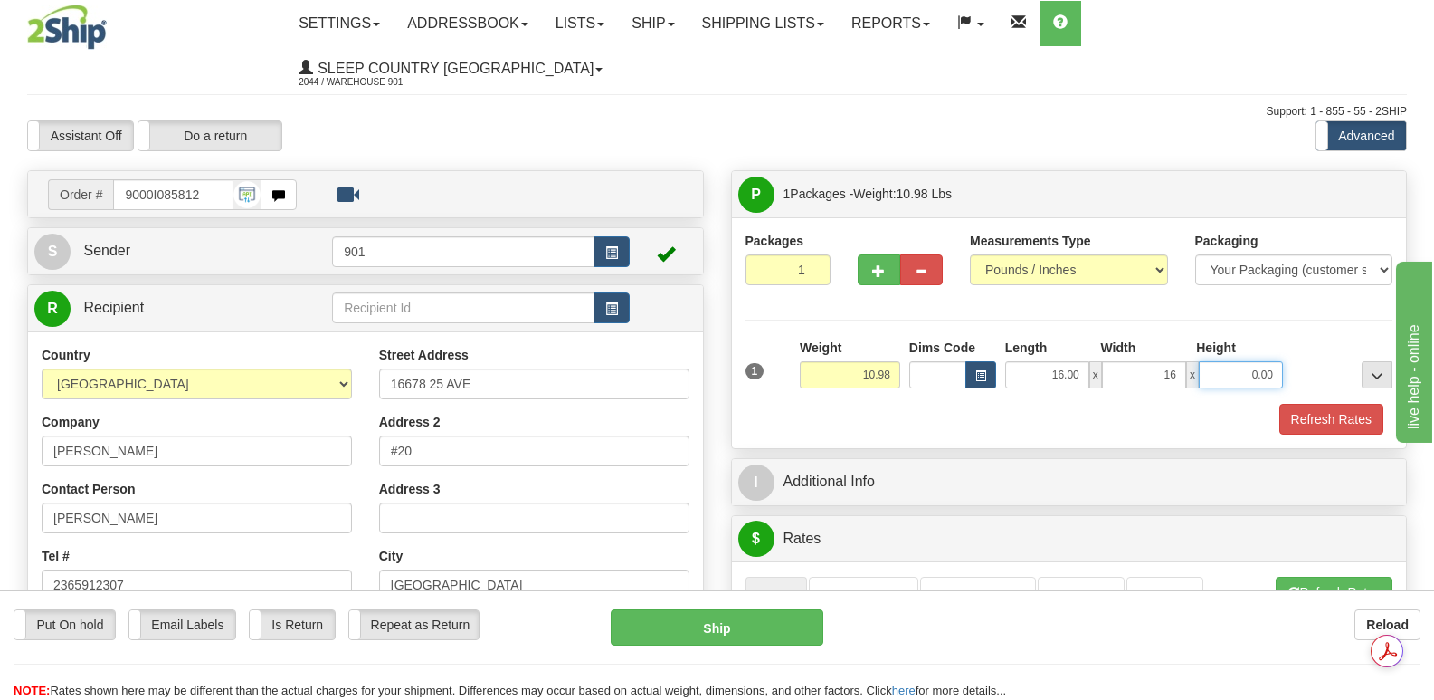
type input "16.00"
click at [1228, 361] on input "0.00" at bounding box center [1241, 374] width 84 height 27
type input "8.00"
click at [1330, 404] on button "Refresh Rates" at bounding box center [1332, 419] width 104 height 31
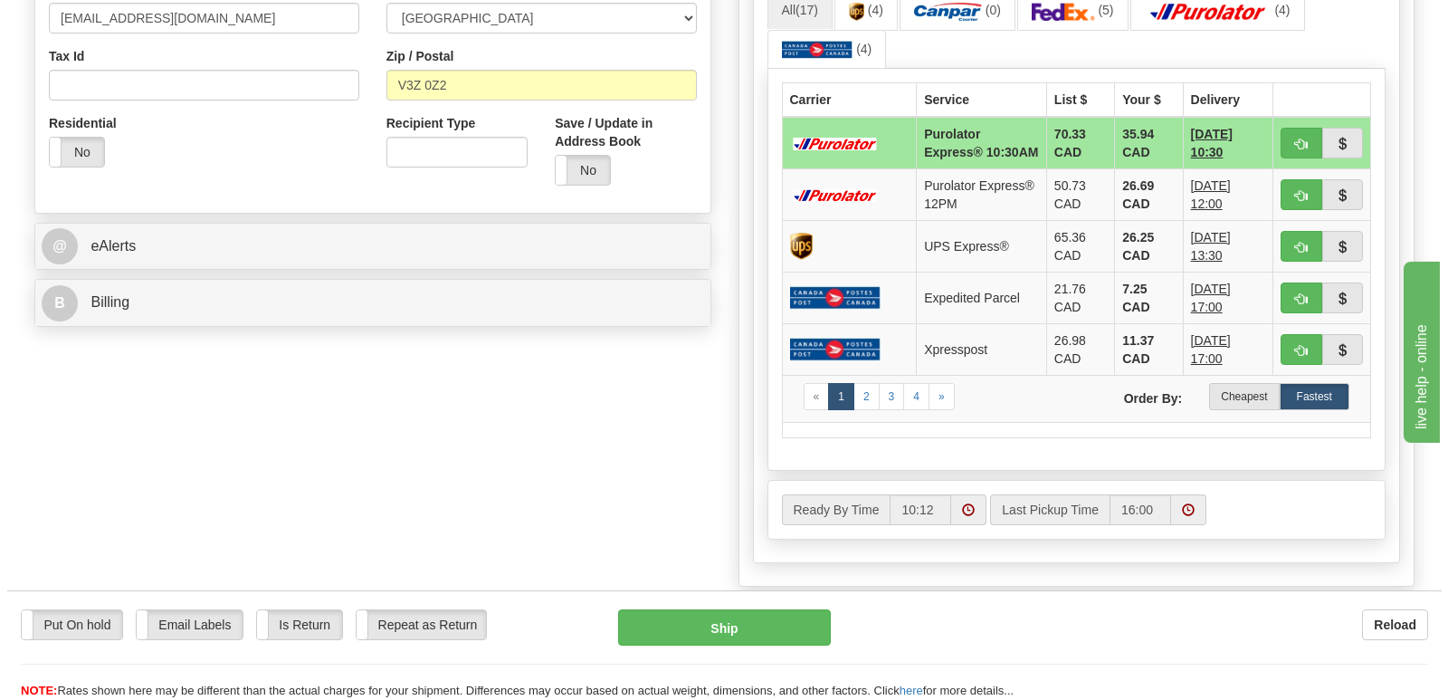
scroll to position [543, 0]
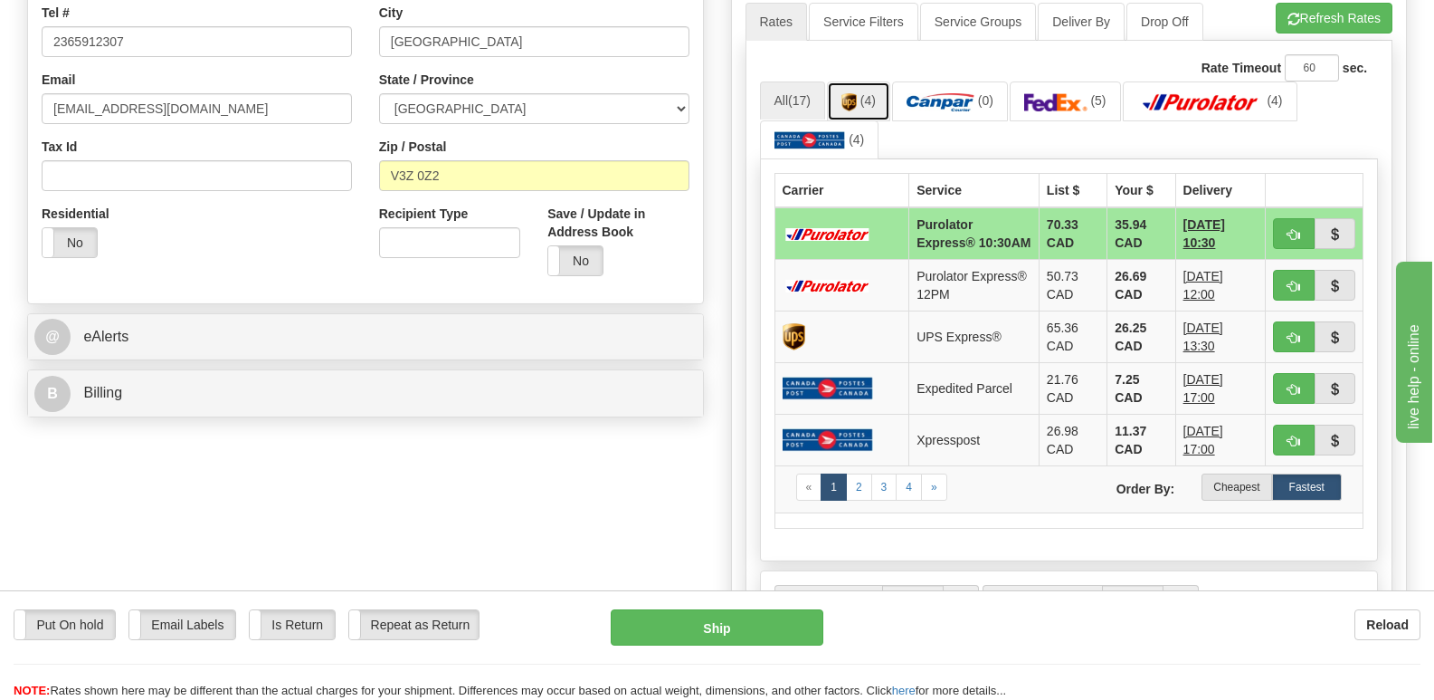
click at [853, 93] on img at bounding box center [849, 102] width 15 height 18
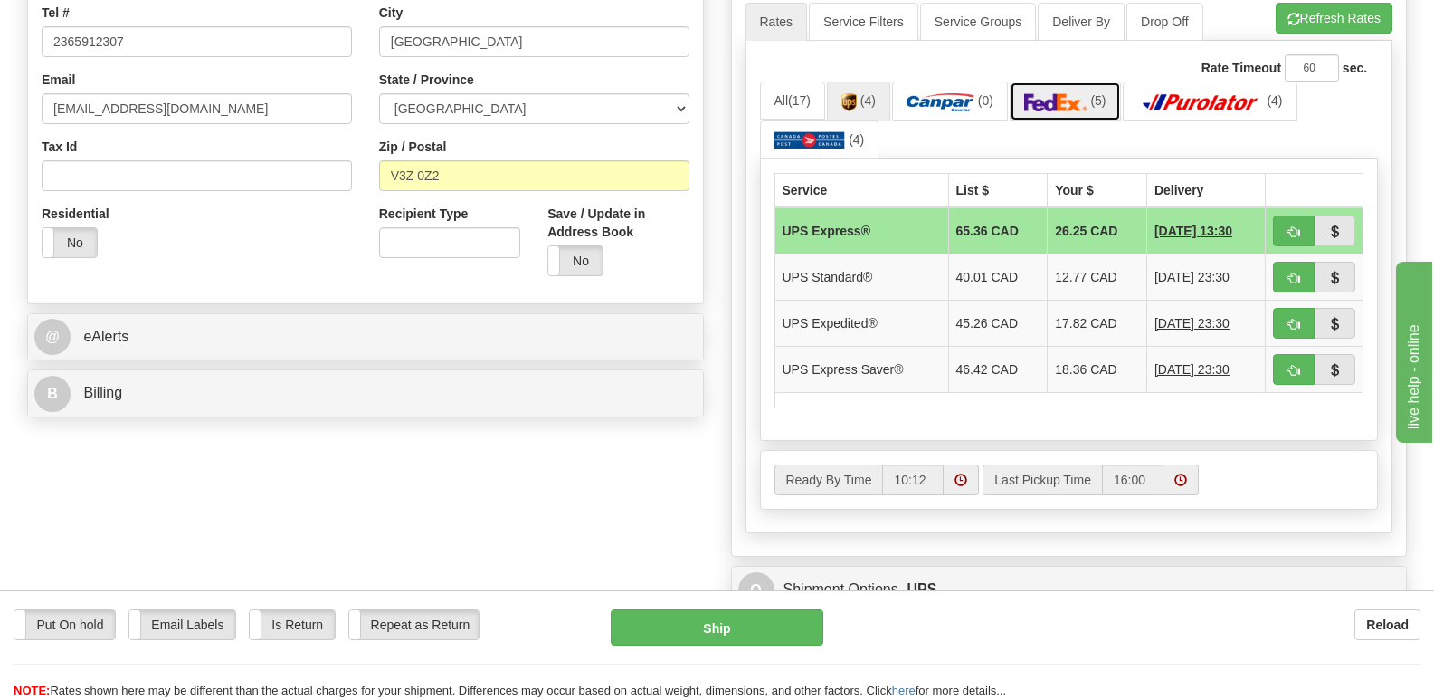
click at [1076, 93] on img at bounding box center [1055, 102] width 63 height 18
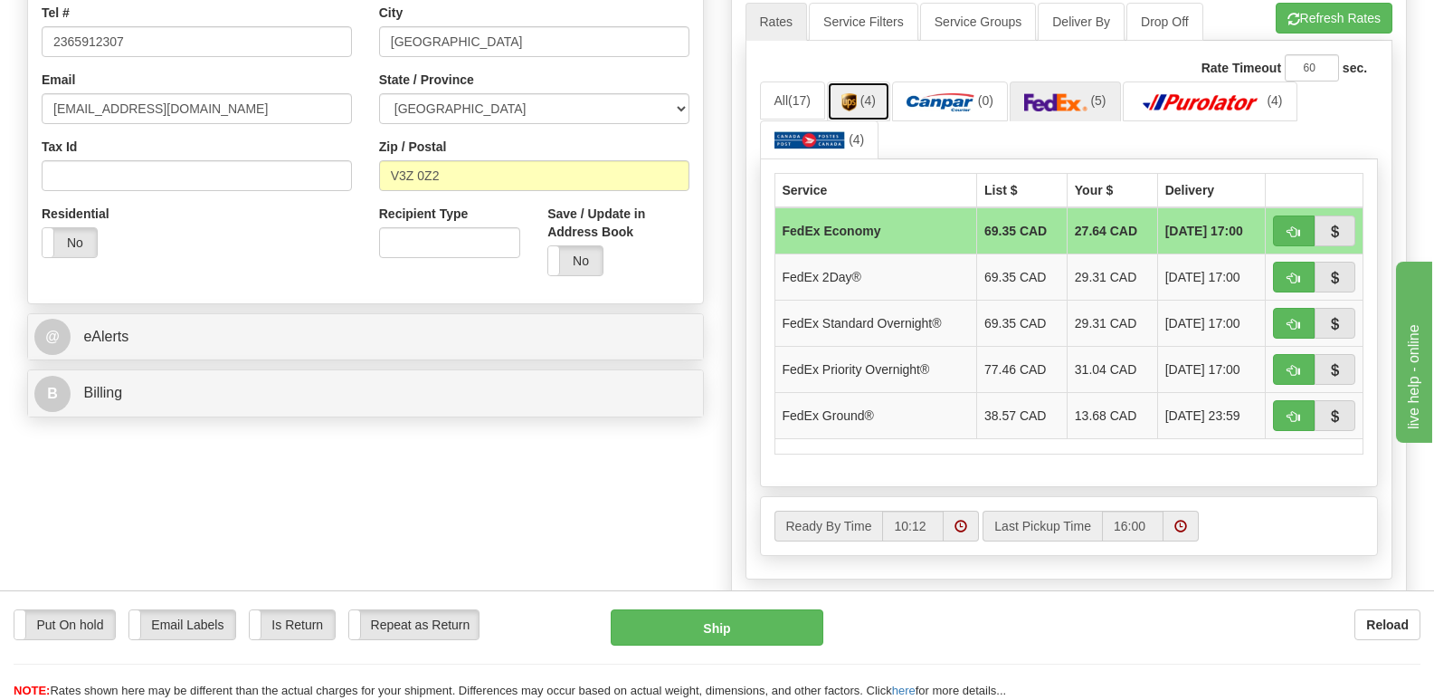
click at [854, 93] on img at bounding box center [849, 102] width 15 height 18
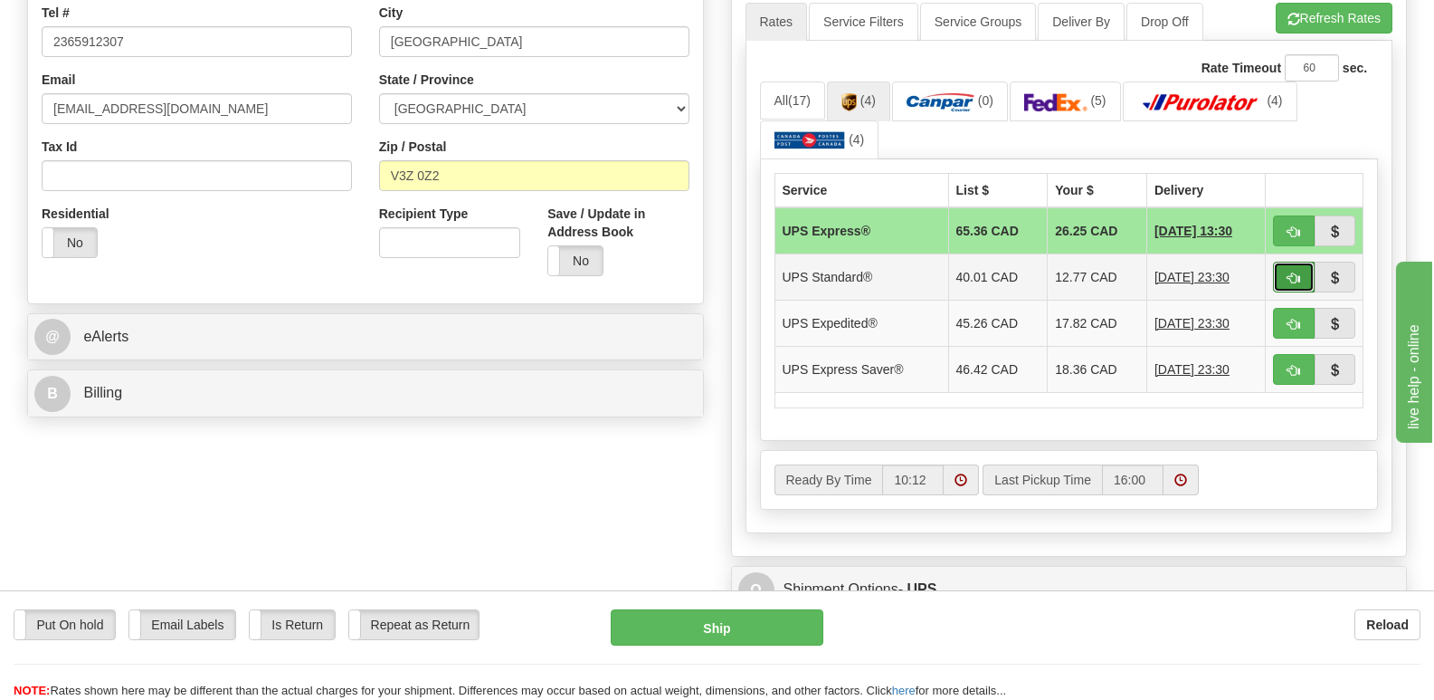
click at [1296, 262] on button "button" at bounding box center [1294, 277] width 42 height 31
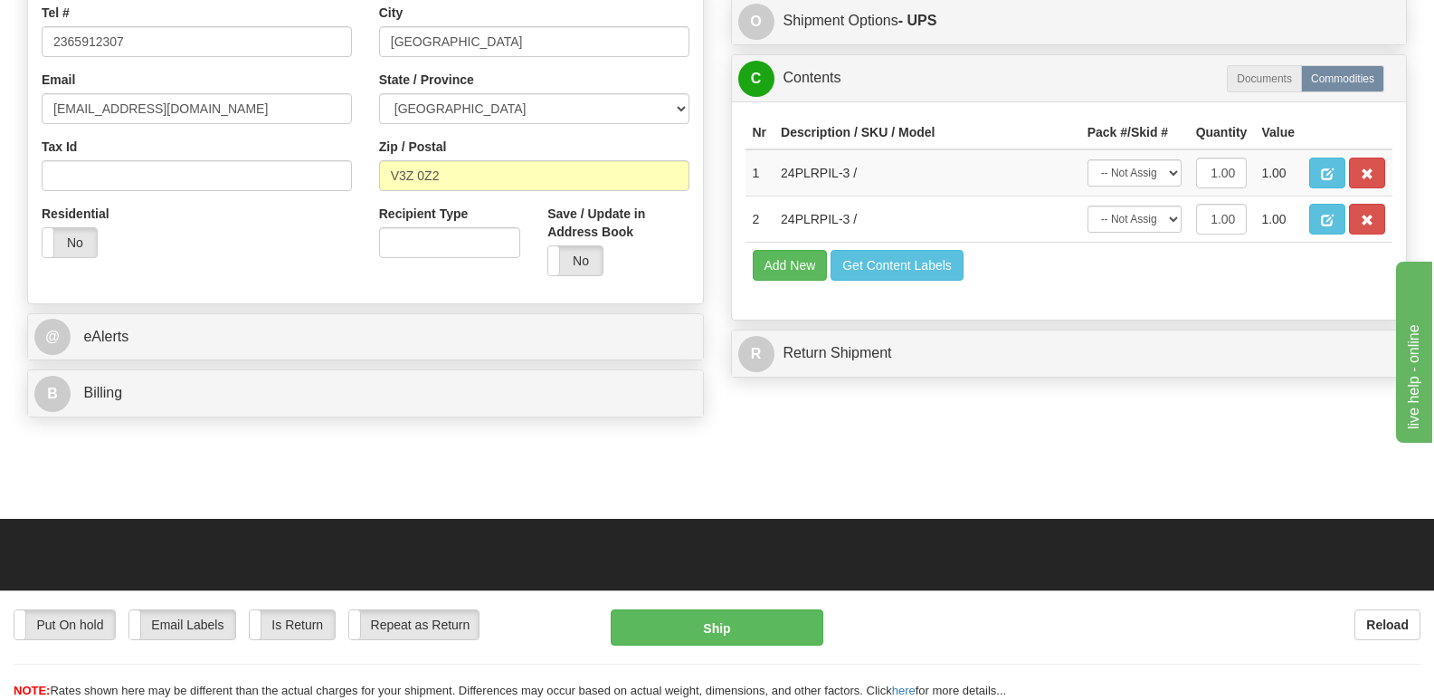
type input "11"
click at [1175, 159] on select "-- Not Assigned -- Package 1" at bounding box center [1135, 172] width 94 height 27
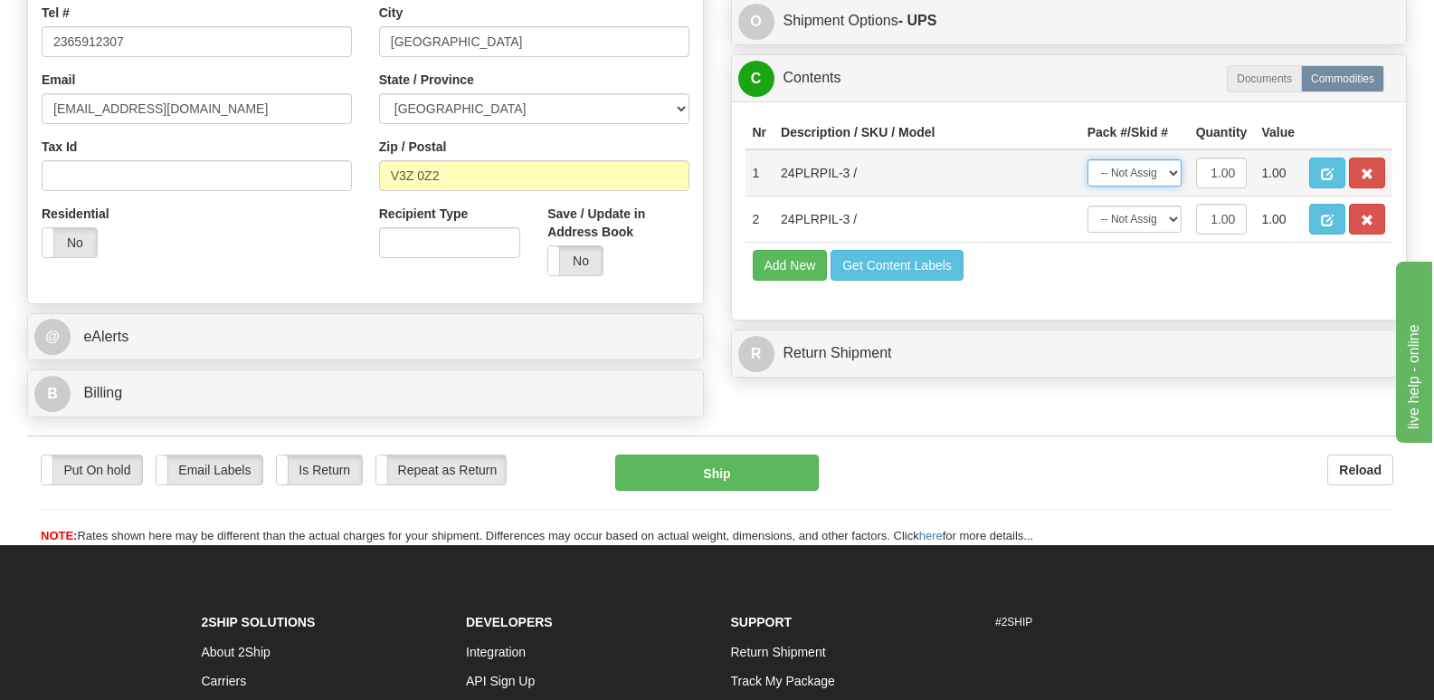
select select "0"
click at [1088, 159] on select "-- Not Assigned -- Package 1" at bounding box center [1135, 172] width 94 height 27
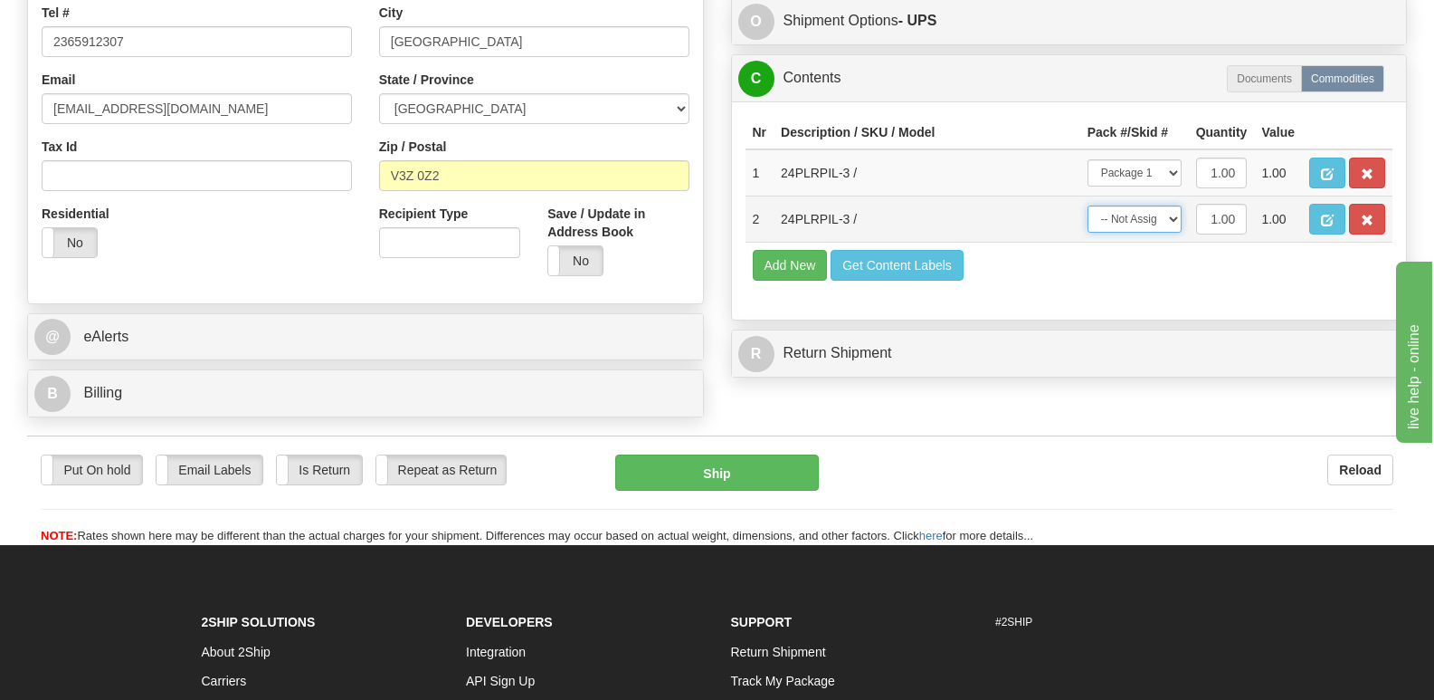
click at [1165, 205] on select "-- Not Assigned -- Package 1" at bounding box center [1135, 218] width 94 height 27
select select "0"
click at [1088, 205] on select "-- Not Assigned -- Package 1" at bounding box center [1135, 218] width 94 height 27
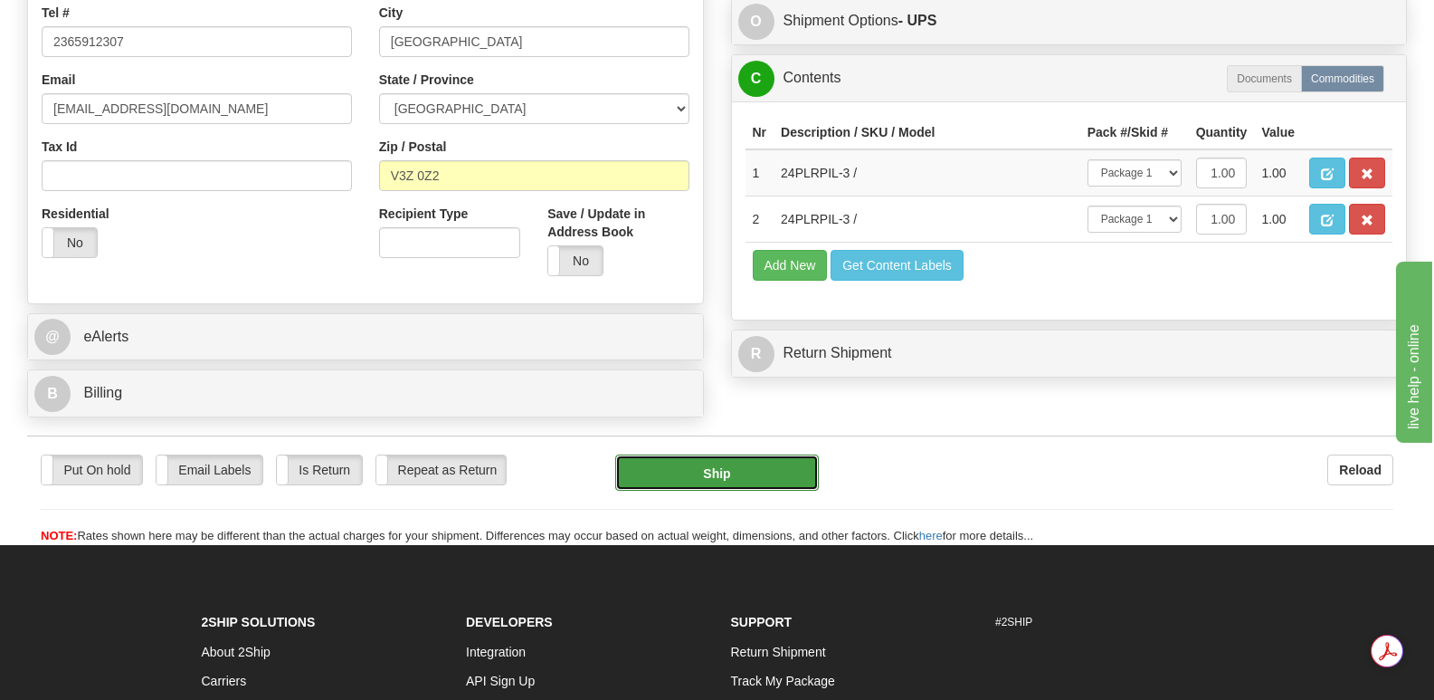
click at [702, 454] on button "Ship" at bounding box center [716, 472] width 203 height 36
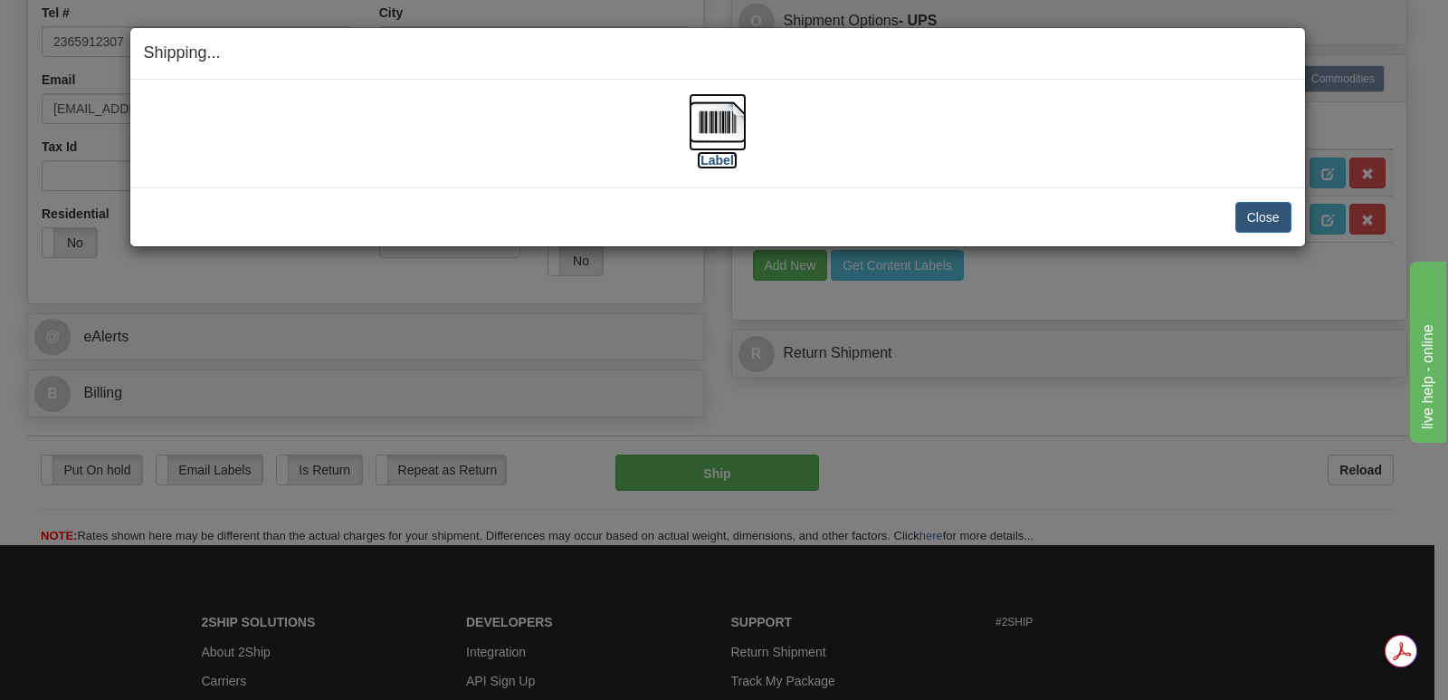
click at [728, 119] on img at bounding box center [718, 122] width 58 height 58
click at [1258, 213] on button "Close" at bounding box center [1263, 217] width 56 height 31
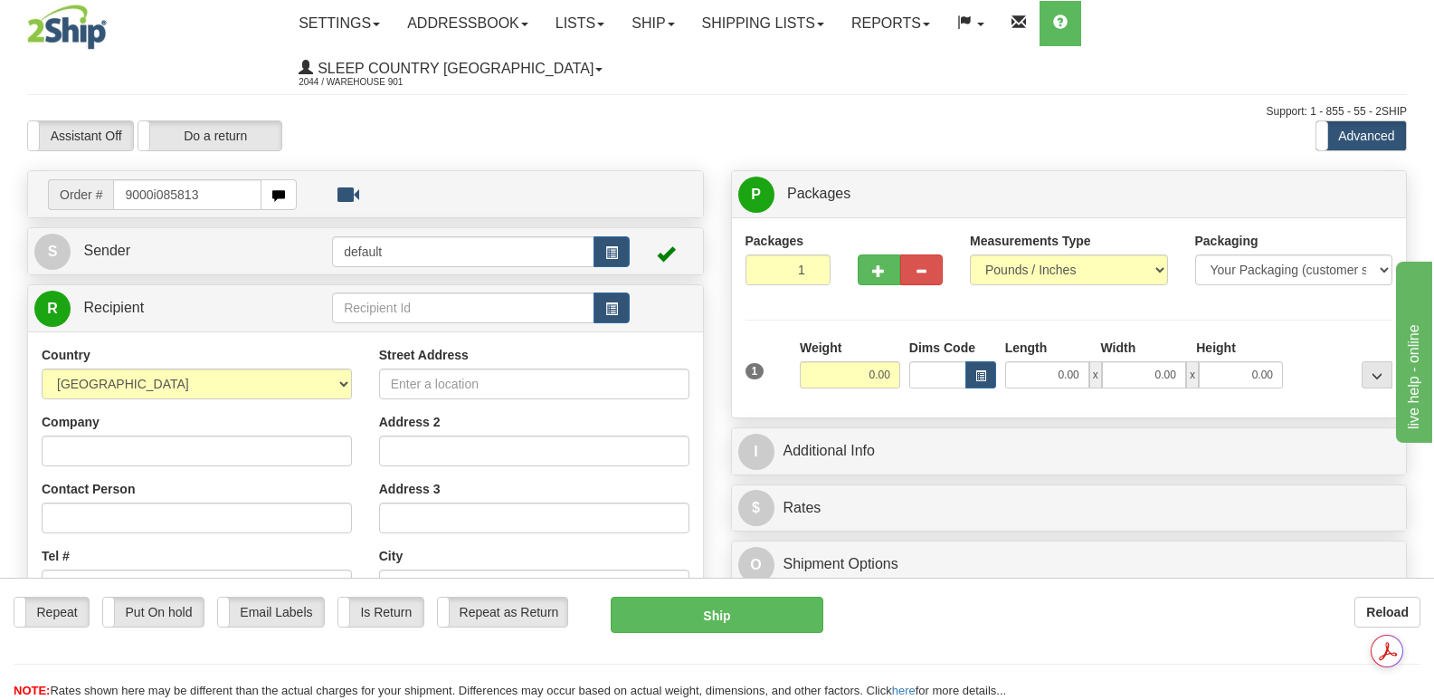
type input "9000i085813"
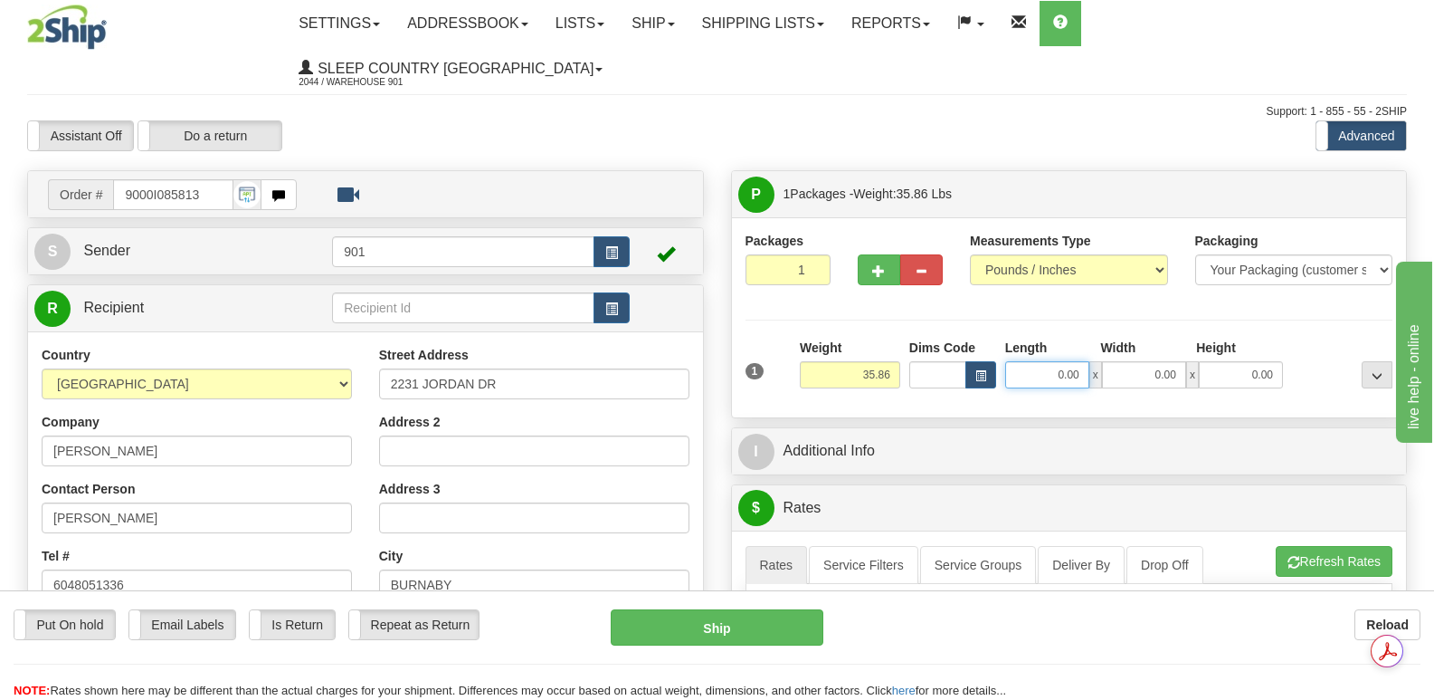
click at [1026, 361] on input "0.00" at bounding box center [1047, 374] width 84 height 27
type input "42.00"
click at [1140, 361] on input "0.00" at bounding box center [1144, 374] width 84 height 27
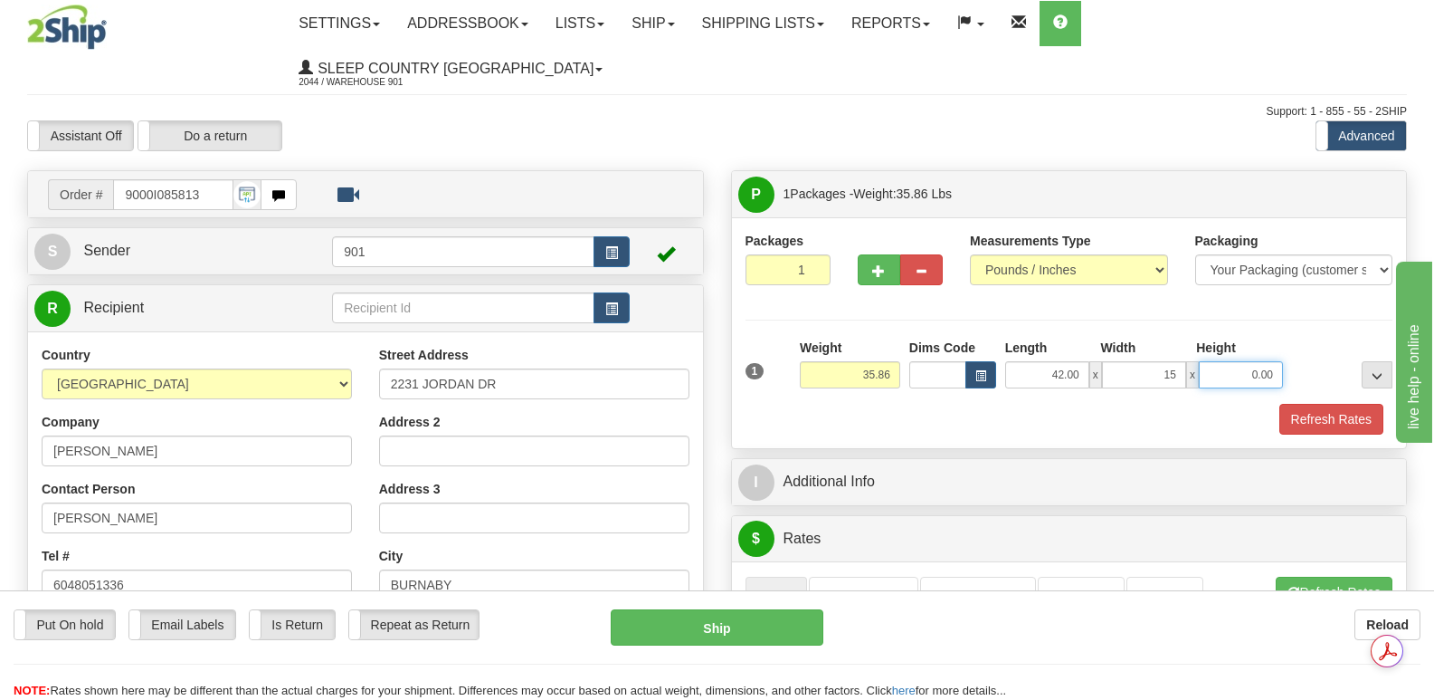
type input "15.00"
click at [1224, 361] on input "0.00" at bounding box center [1241, 374] width 84 height 27
type input "15.00"
click at [1308, 404] on button "Refresh Rates" at bounding box center [1332, 419] width 104 height 31
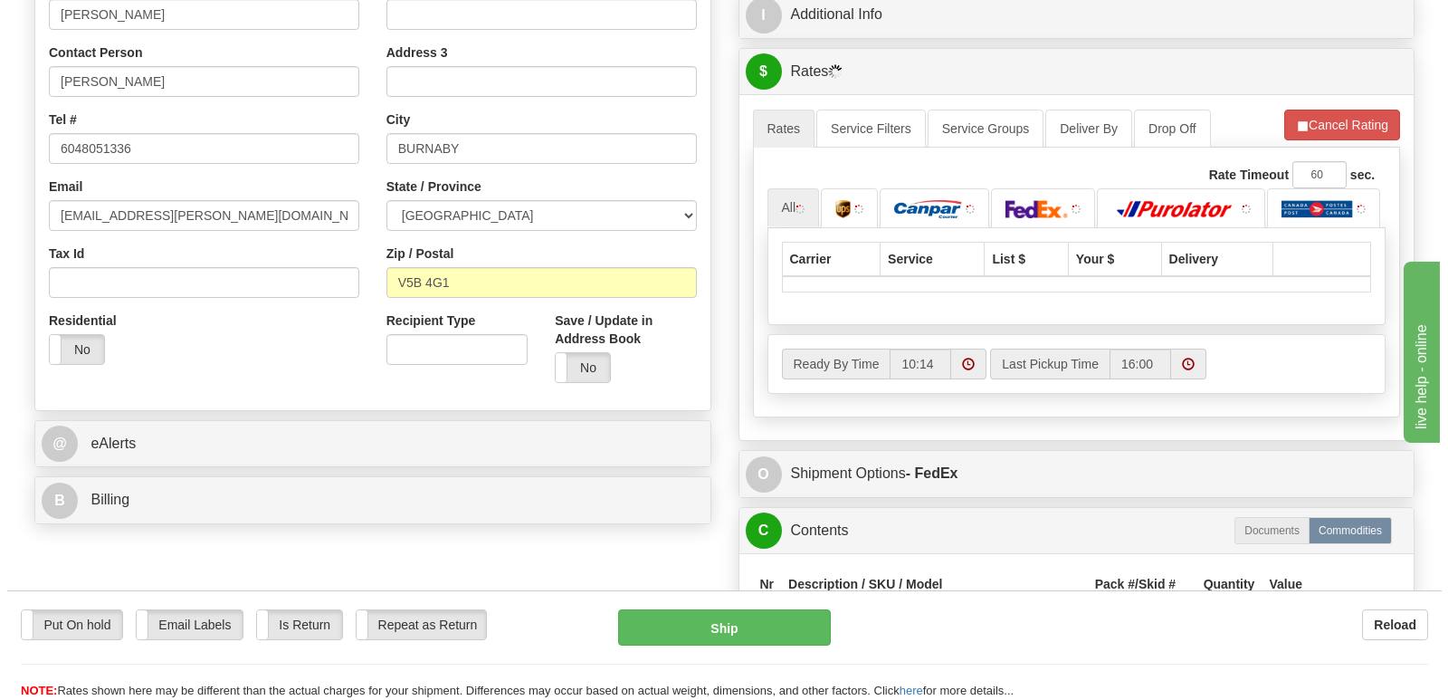
scroll to position [452, 0]
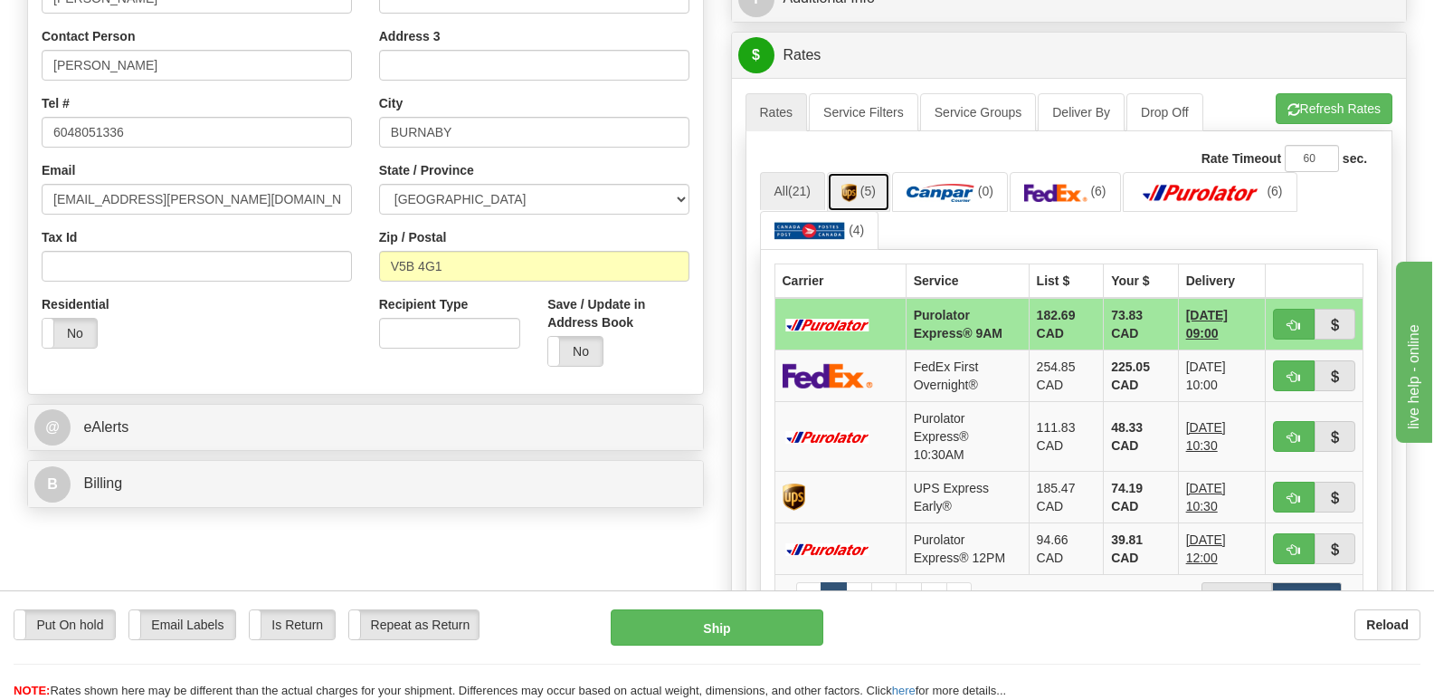
click at [851, 184] on img at bounding box center [849, 193] width 15 height 18
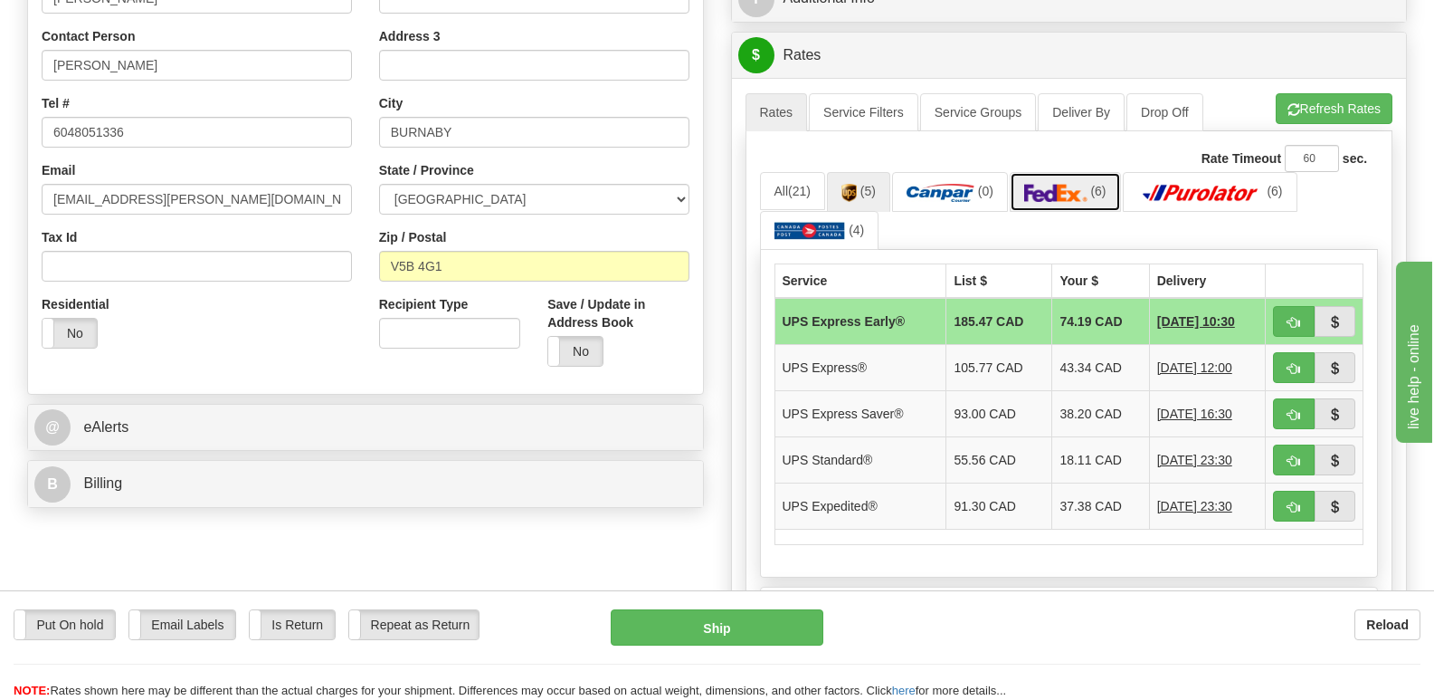
click at [1058, 184] on img at bounding box center [1055, 193] width 63 height 18
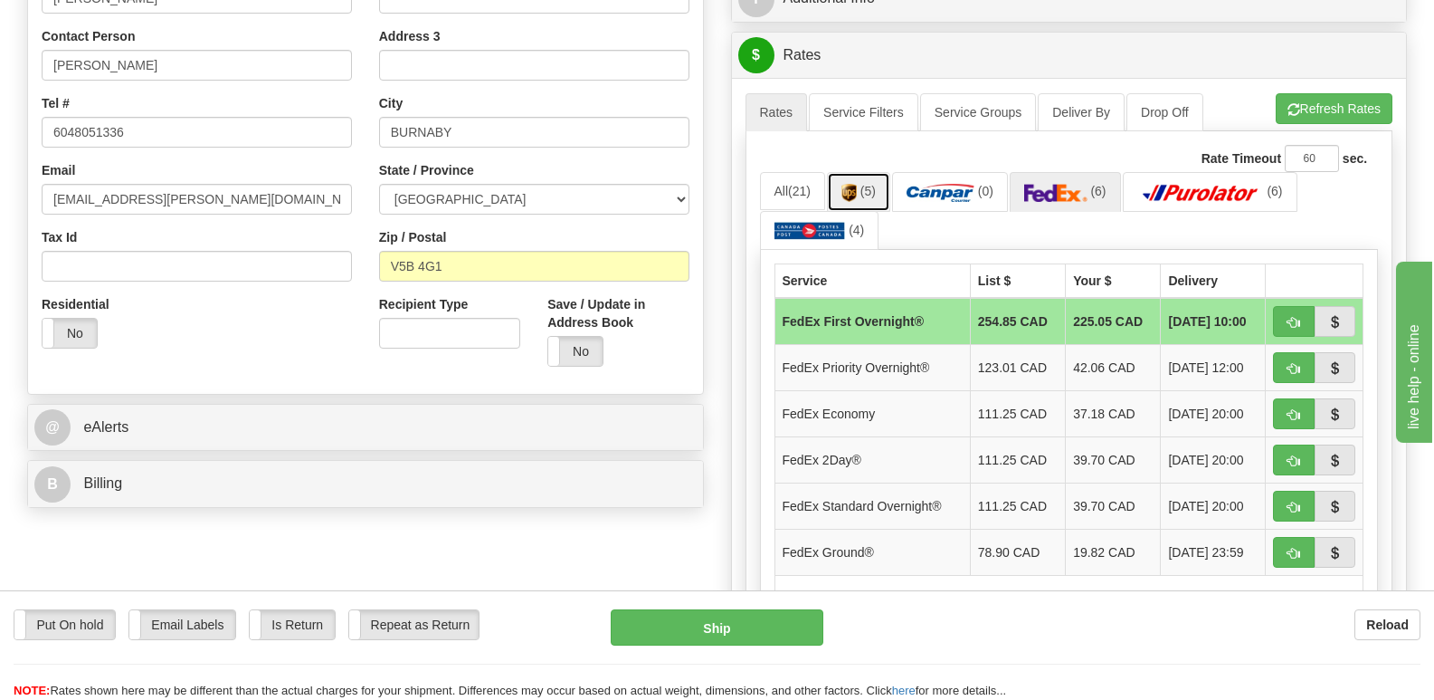
click at [857, 184] on img at bounding box center [849, 193] width 15 height 18
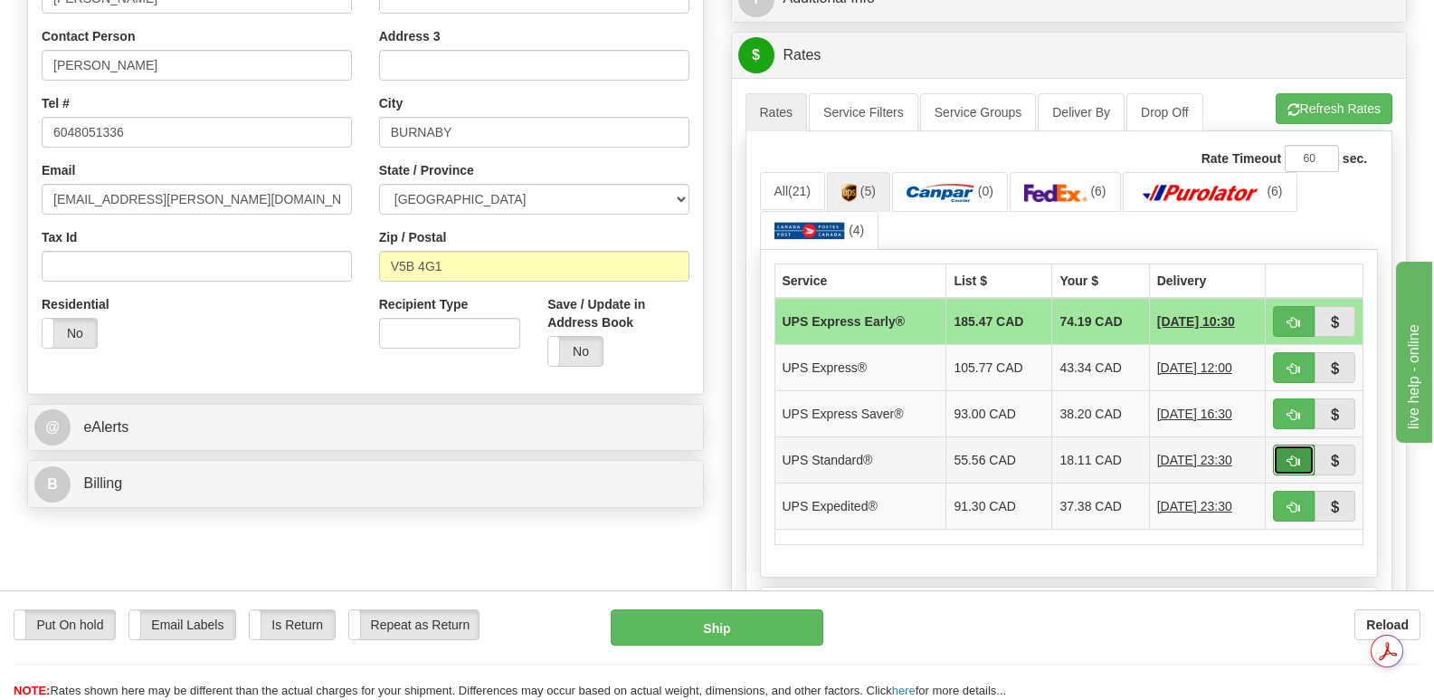
click at [1288, 455] on span "button" at bounding box center [1294, 461] width 13 height 12
type input "11"
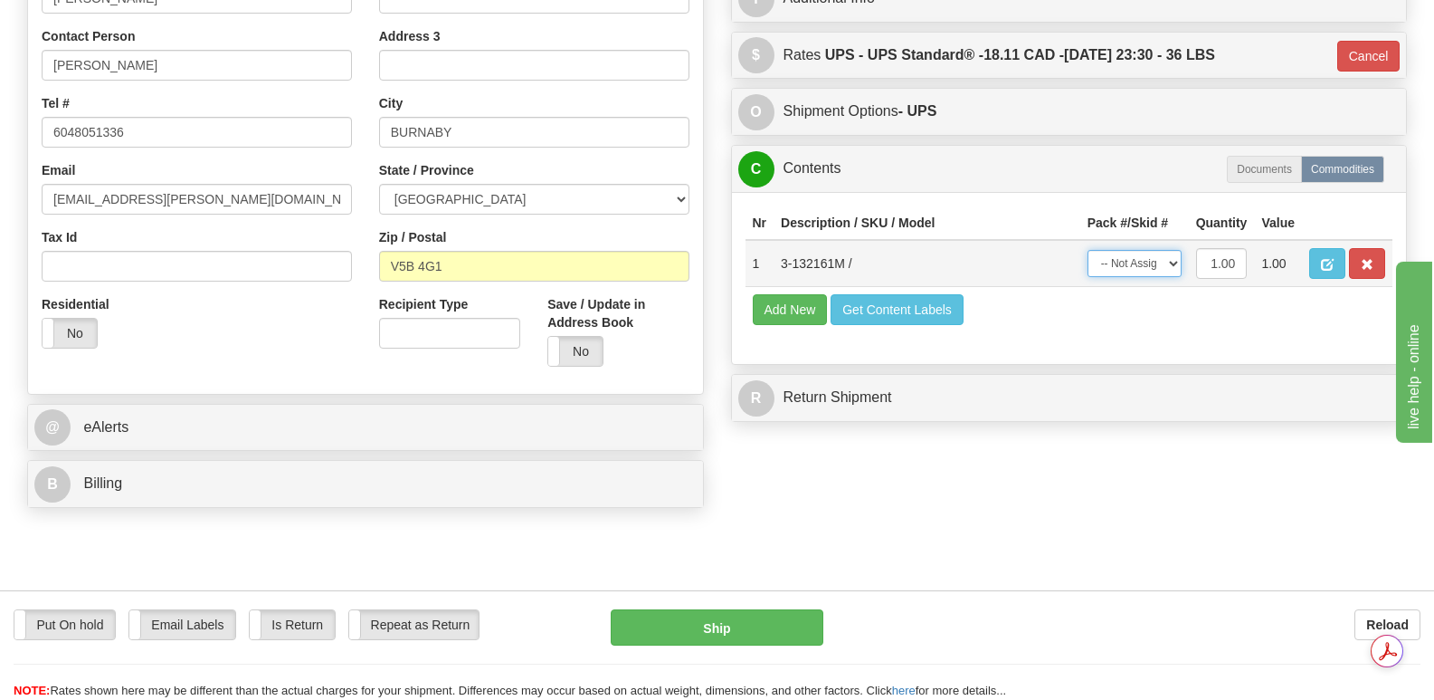
click at [1176, 250] on select "-- Not Assigned -- Package 1" at bounding box center [1135, 263] width 94 height 27
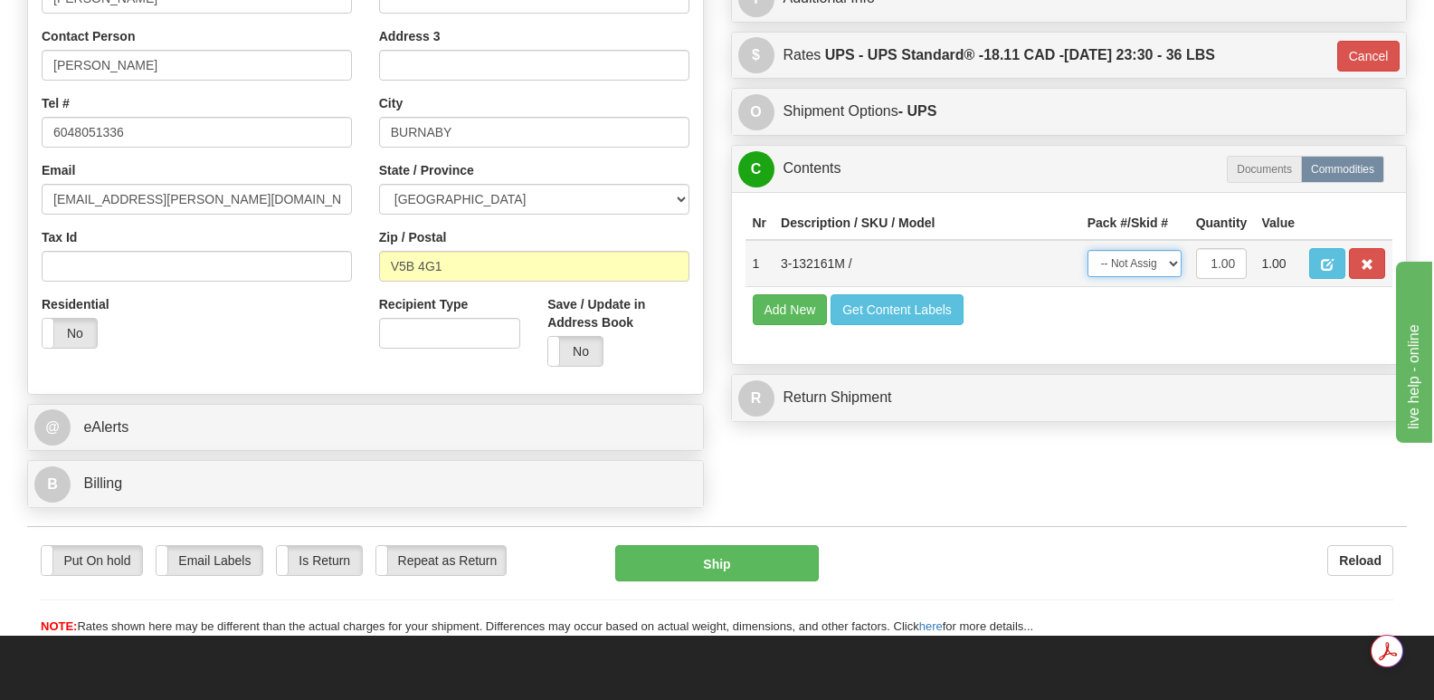
select select "0"
click at [1088, 250] on select "-- Not Assigned -- Package 1" at bounding box center [1135, 263] width 94 height 27
click at [675, 545] on button "Ship" at bounding box center [716, 563] width 203 height 36
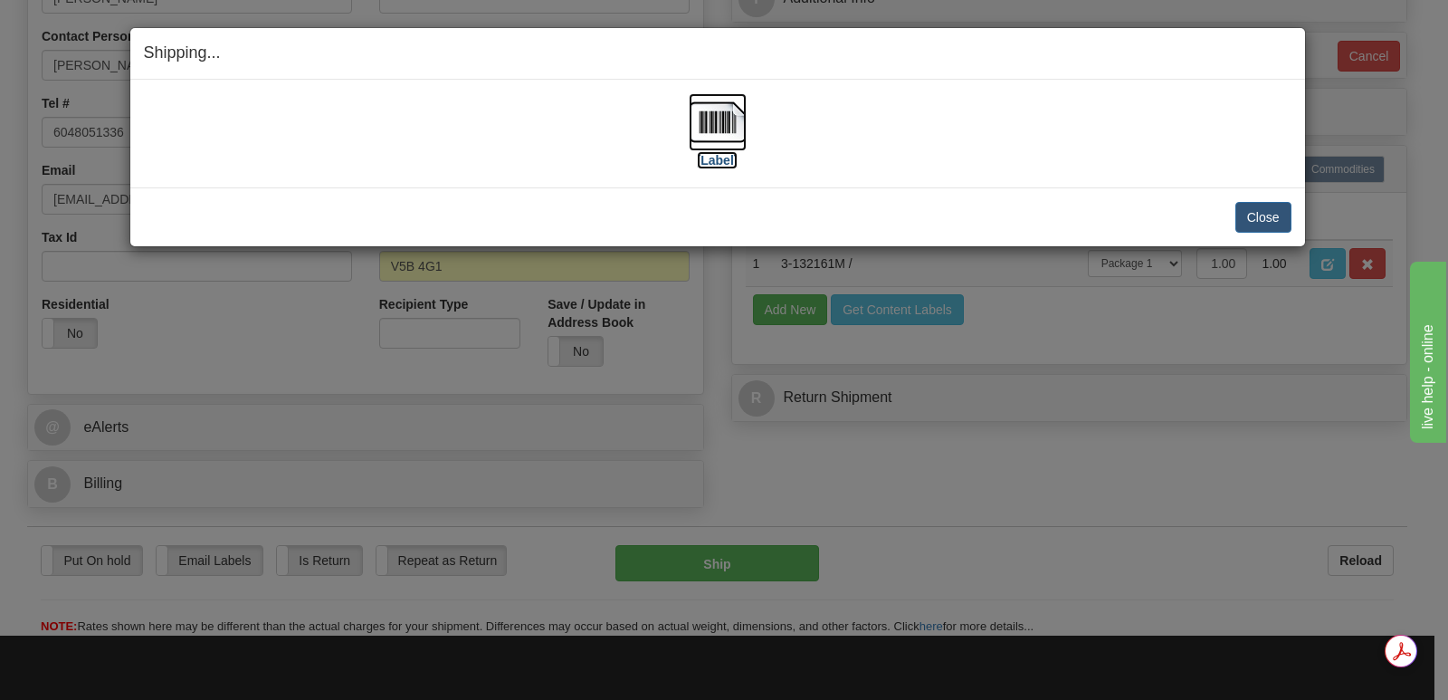
click at [715, 116] on img at bounding box center [718, 122] width 58 height 58
click at [1267, 209] on button "Close" at bounding box center [1263, 217] width 56 height 31
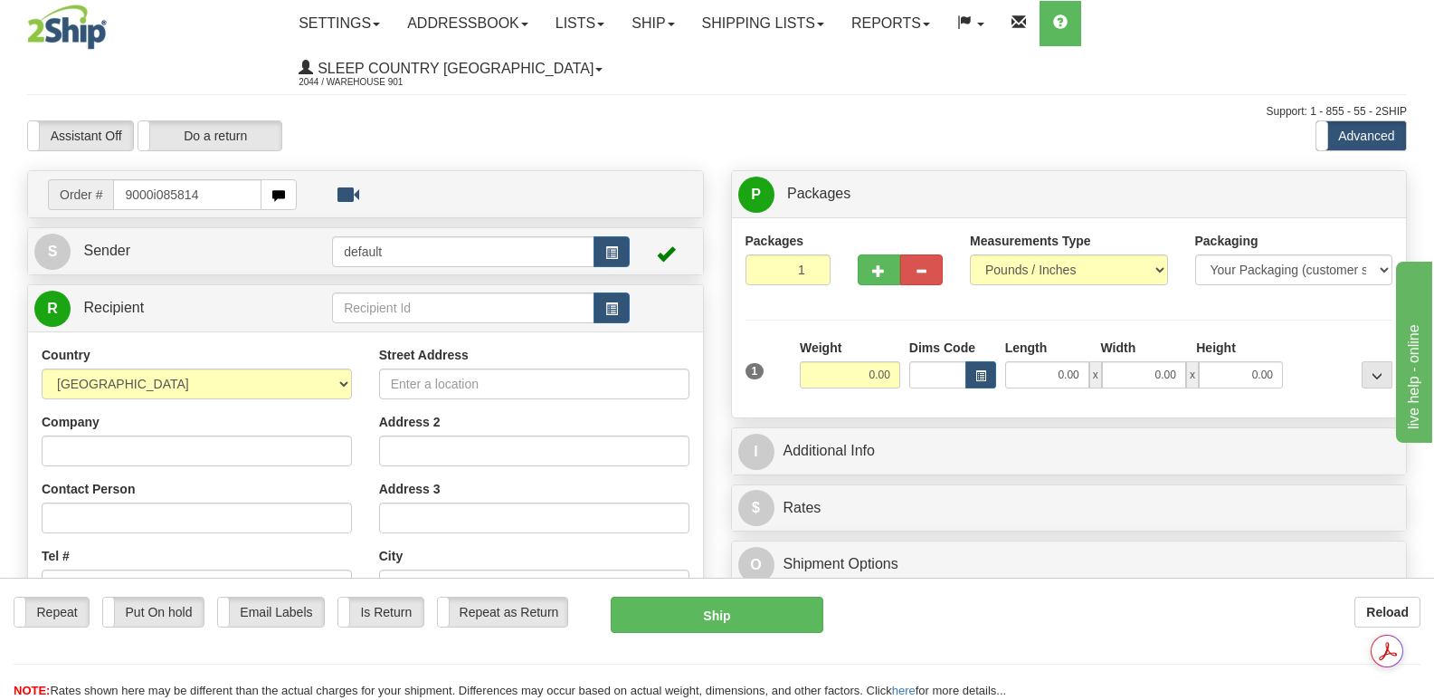
type input "9000i085814"
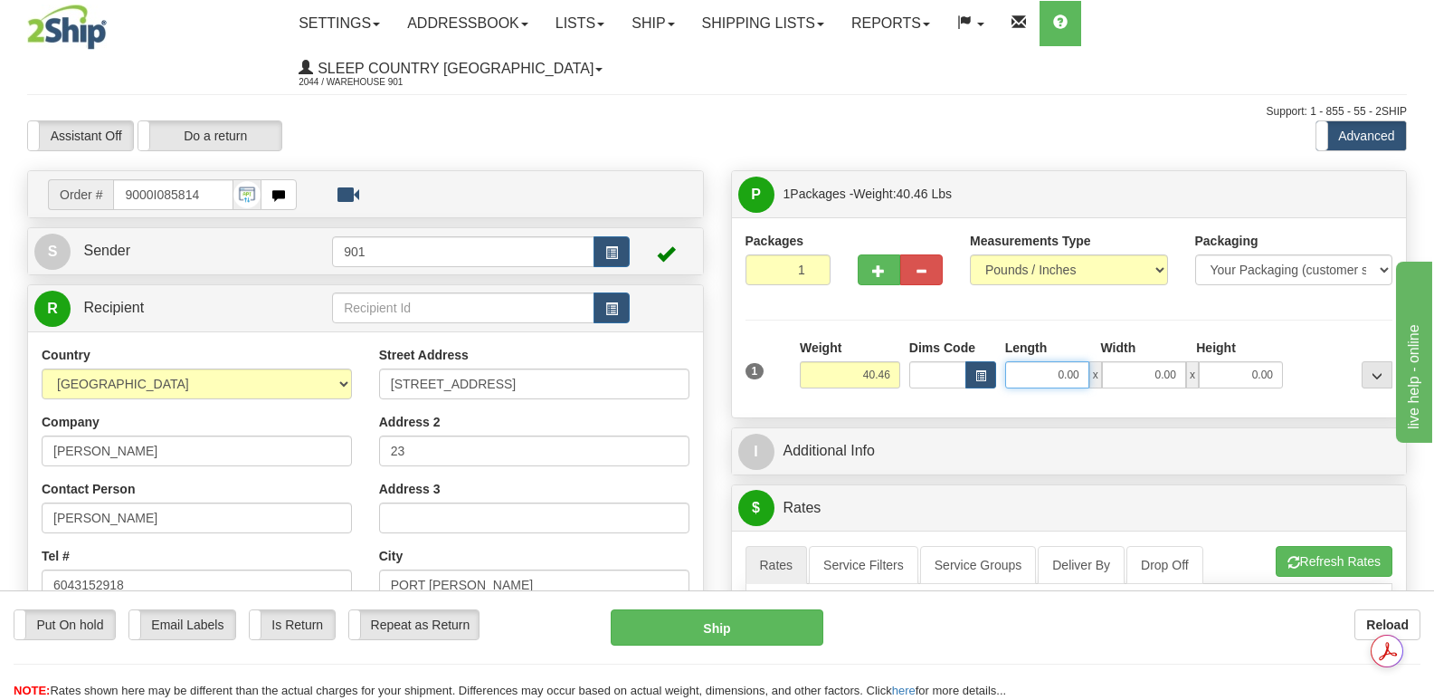
click at [1020, 361] on input "0.00" at bounding box center [1047, 374] width 84 height 27
type input "40.00"
click at [1131, 361] on input "0.00" at bounding box center [1144, 374] width 84 height 27
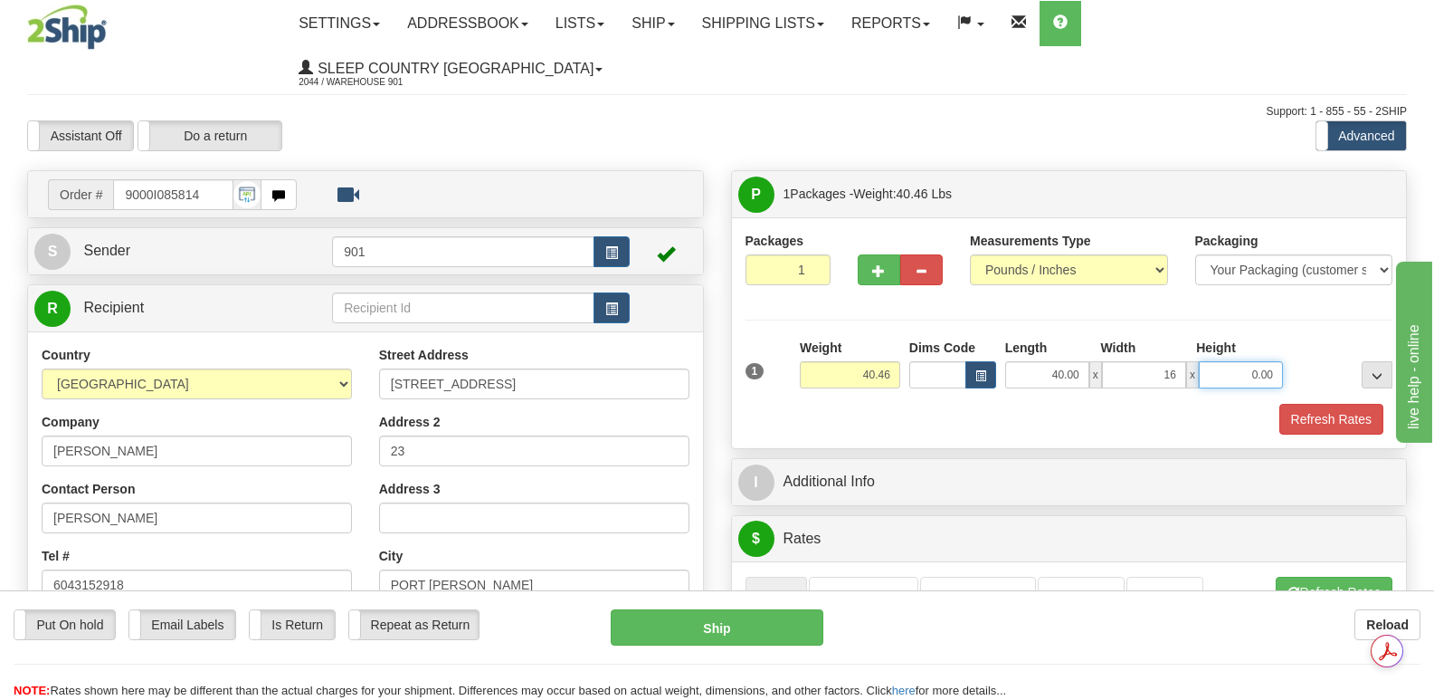
type input "16.00"
click at [1223, 361] on input "0.00" at bounding box center [1241, 374] width 84 height 27
type input "16.00"
click at [1311, 404] on button "Refresh Rates" at bounding box center [1332, 419] width 104 height 31
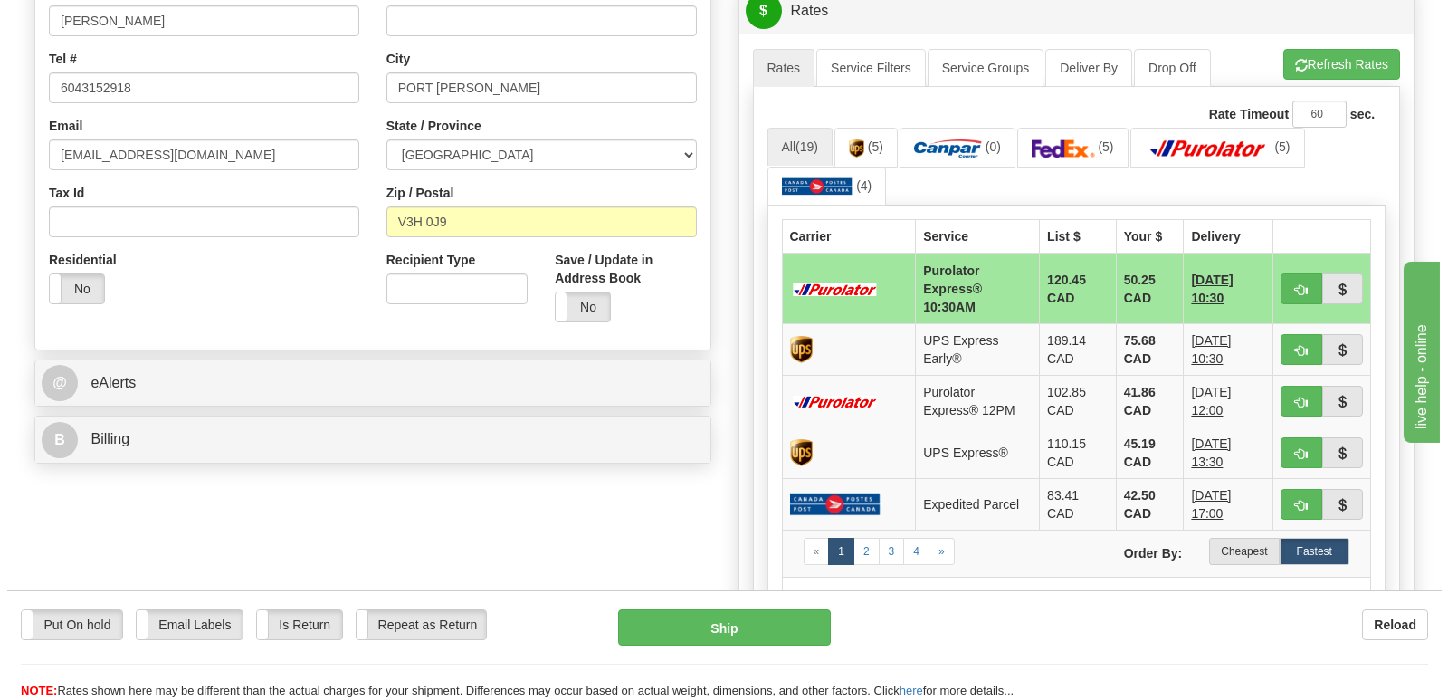
scroll to position [452, 0]
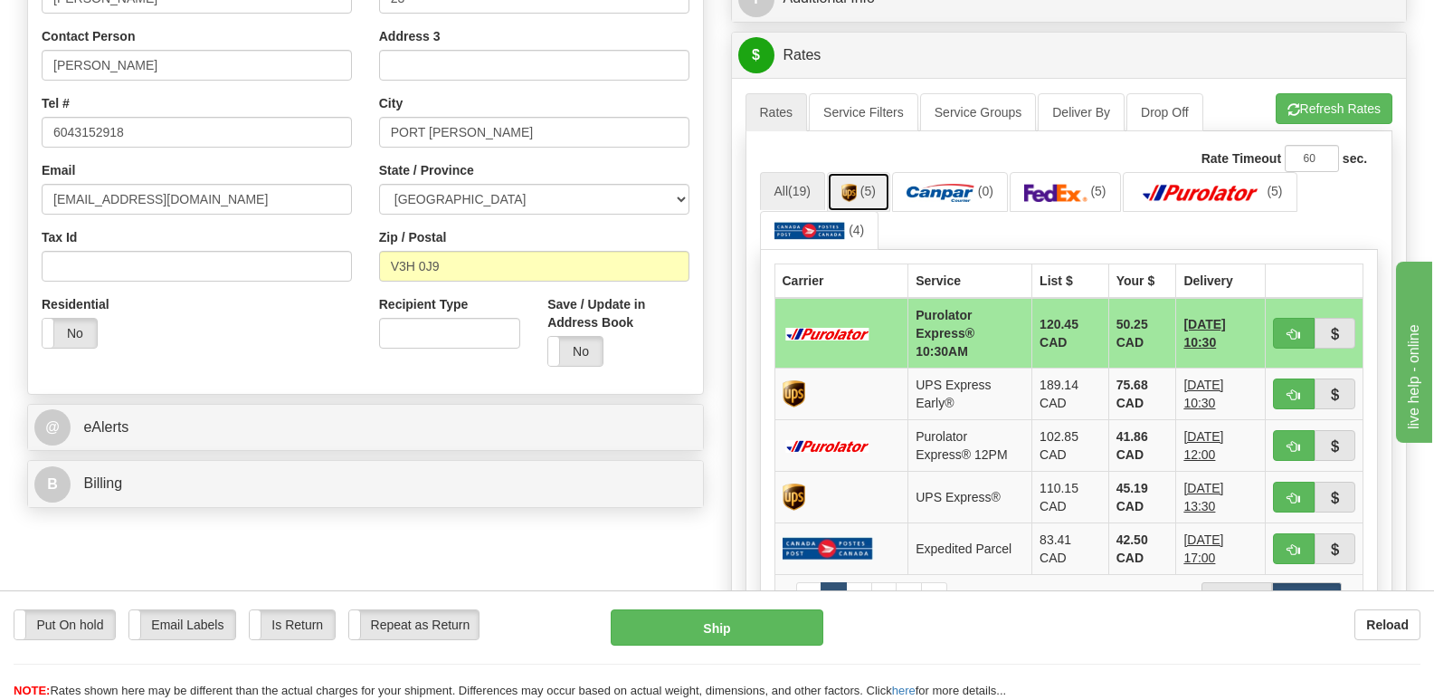
click at [861, 172] on link "(5)" at bounding box center [858, 191] width 63 height 39
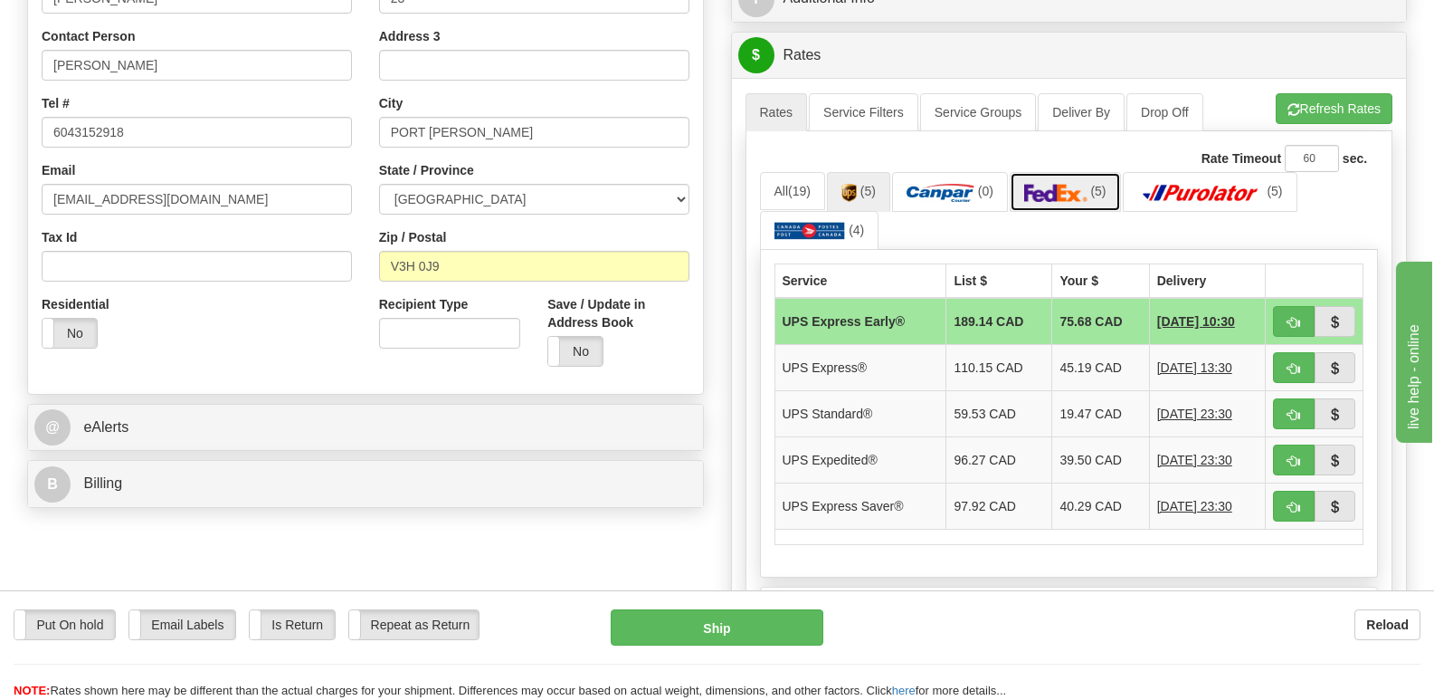
click at [1076, 184] on img at bounding box center [1055, 193] width 63 height 18
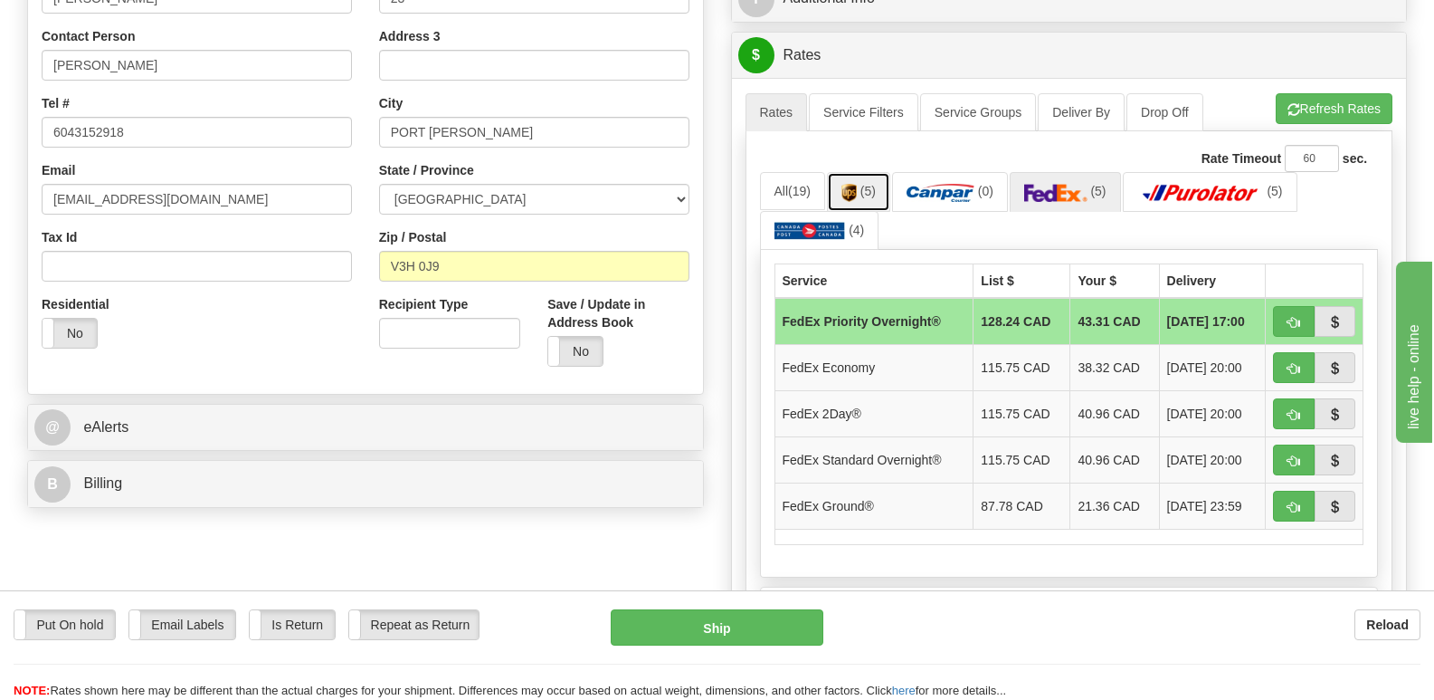
click at [855, 184] on img at bounding box center [849, 193] width 15 height 18
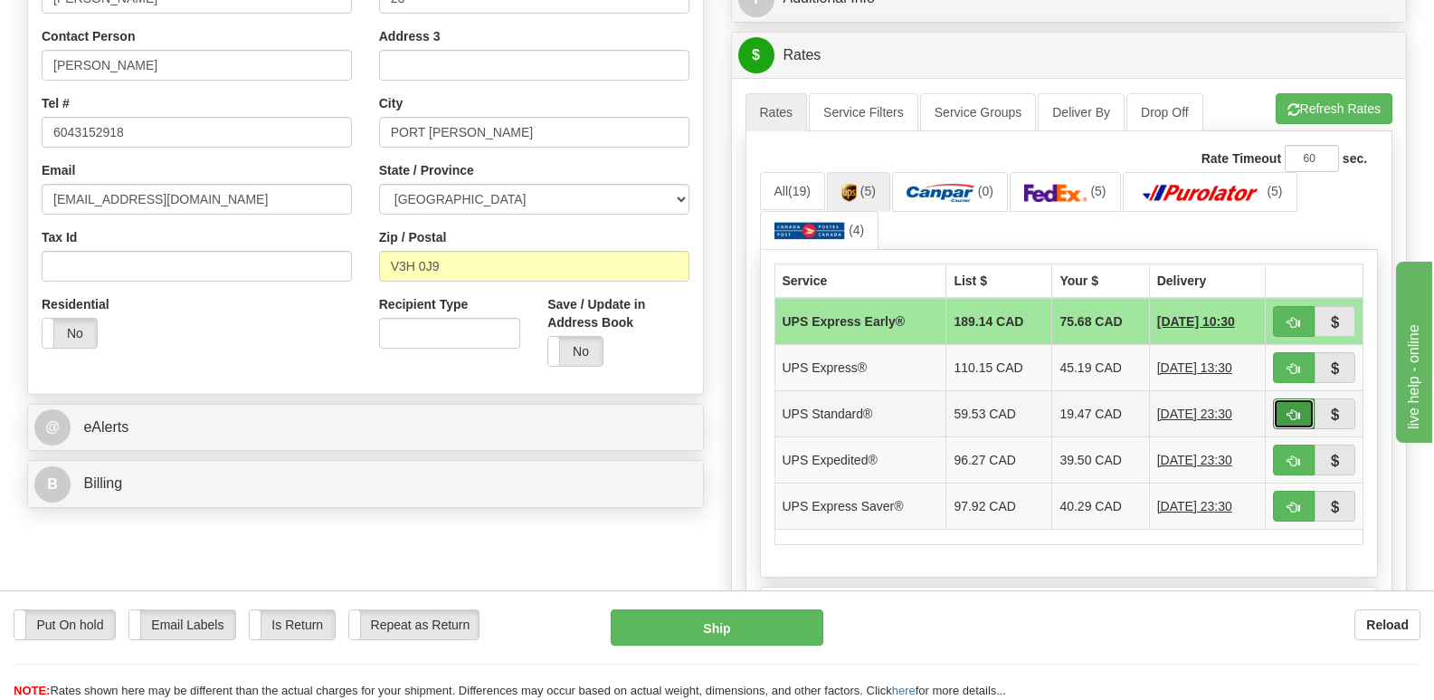
click at [1294, 409] on span "button" at bounding box center [1294, 415] width 13 height 12
type input "11"
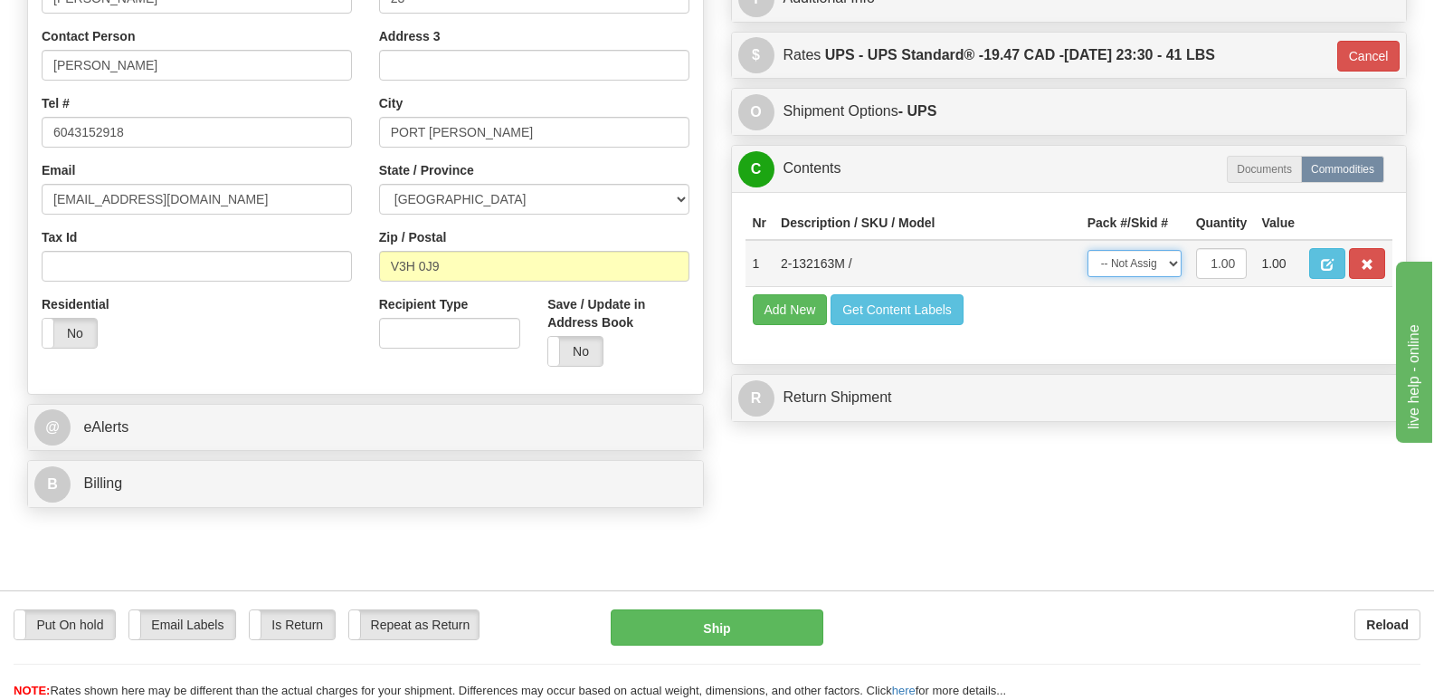
click at [1171, 250] on select "-- Not Assigned -- Package 1" at bounding box center [1135, 263] width 94 height 27
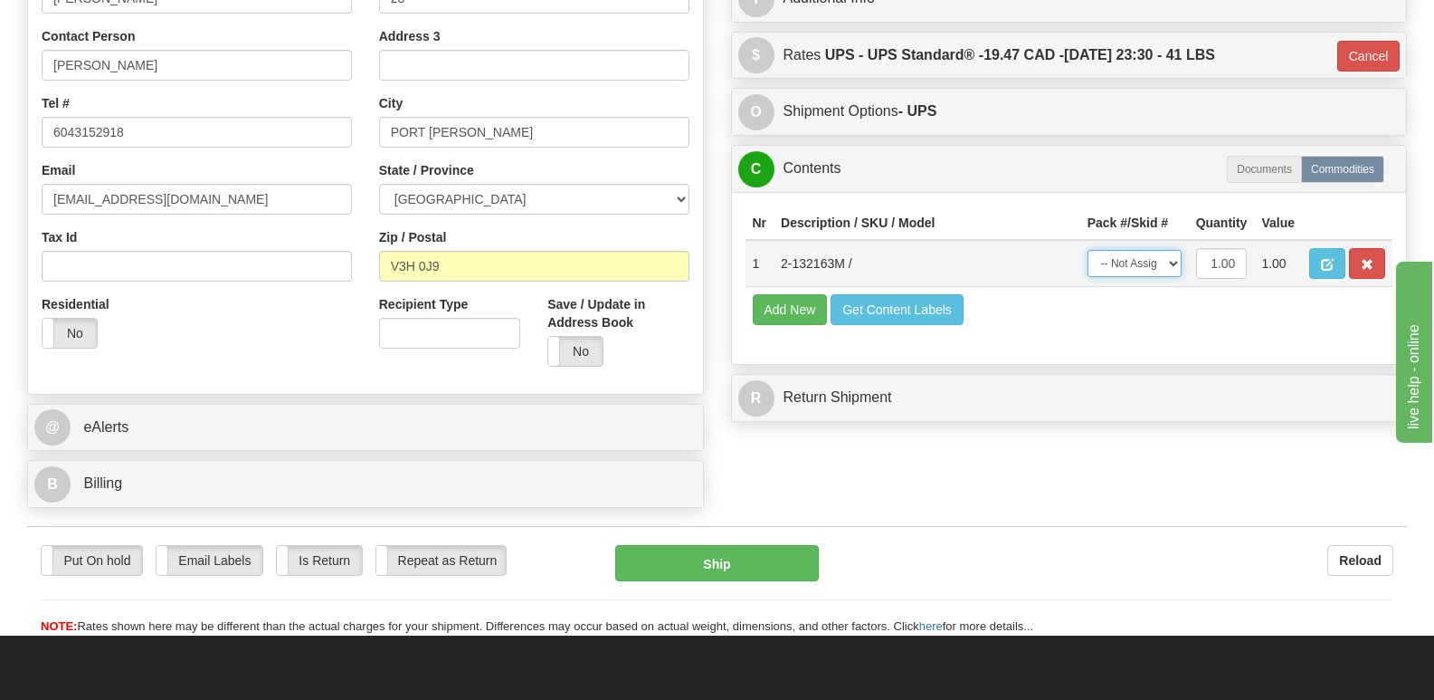
select select "0"
click at [1088, 250] on select "-- Not Assigned -- Package 1" at bounding box center [1135, 263] width 94 height 27
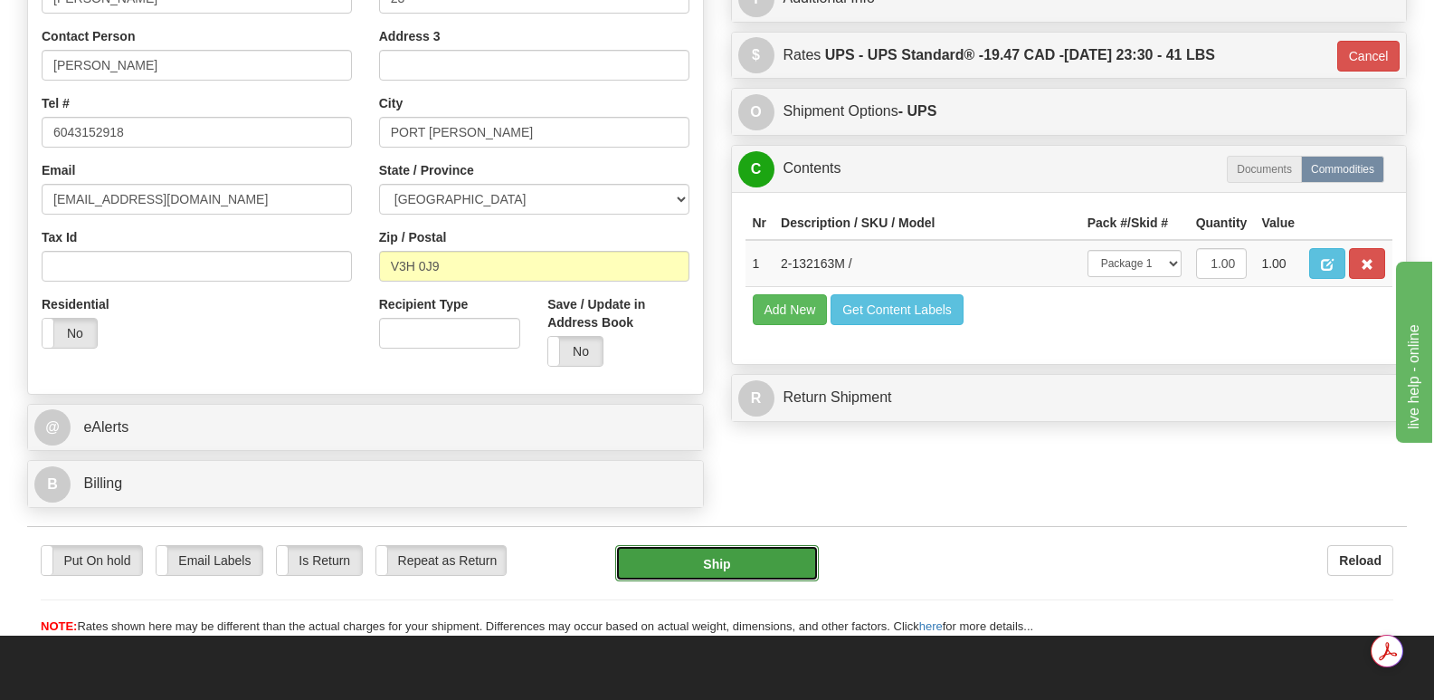
click at [738, 545] on button "Ship" at bounding box center [716, 563] width 203 height 36
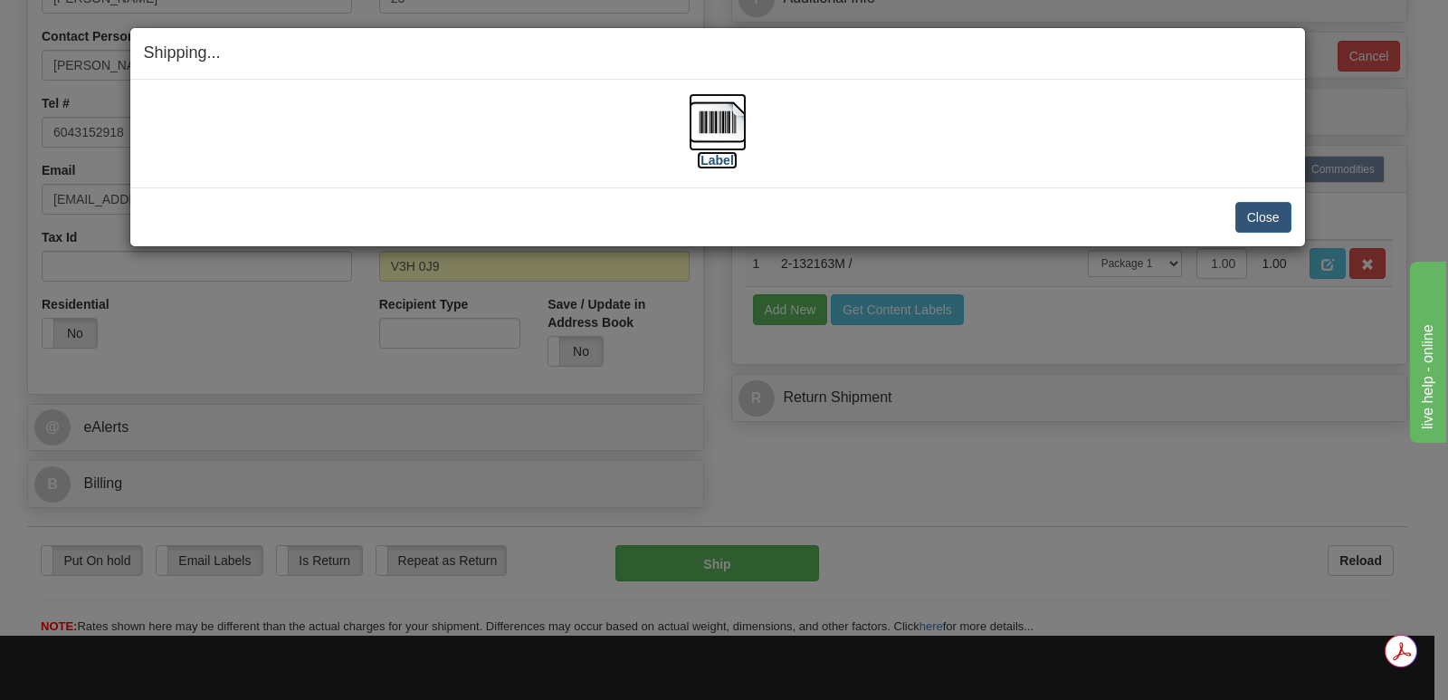
click at [703, 119] on img at bounding box center [718, 122] width 58 height 58
click at [1258, 212] on button "Close" at bounding box center [1263, 217] width 56 height 31
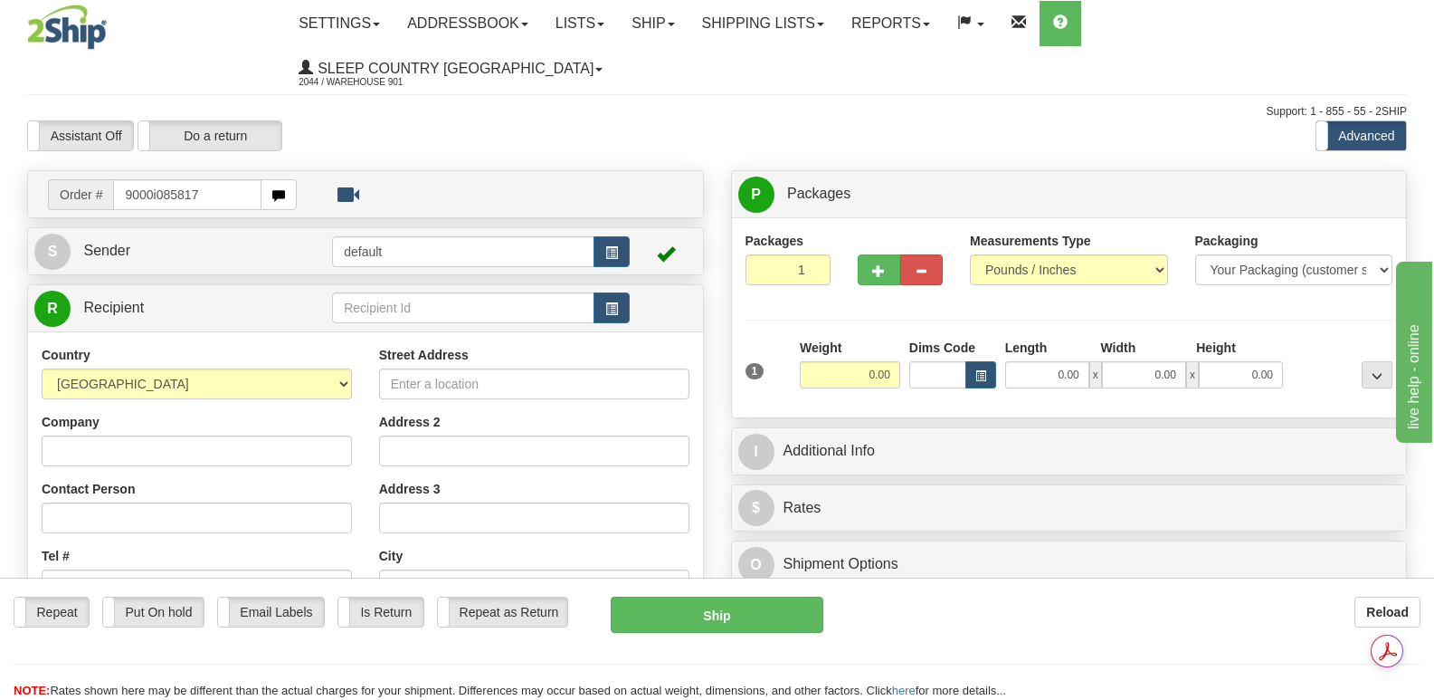
type input "9000i085817"
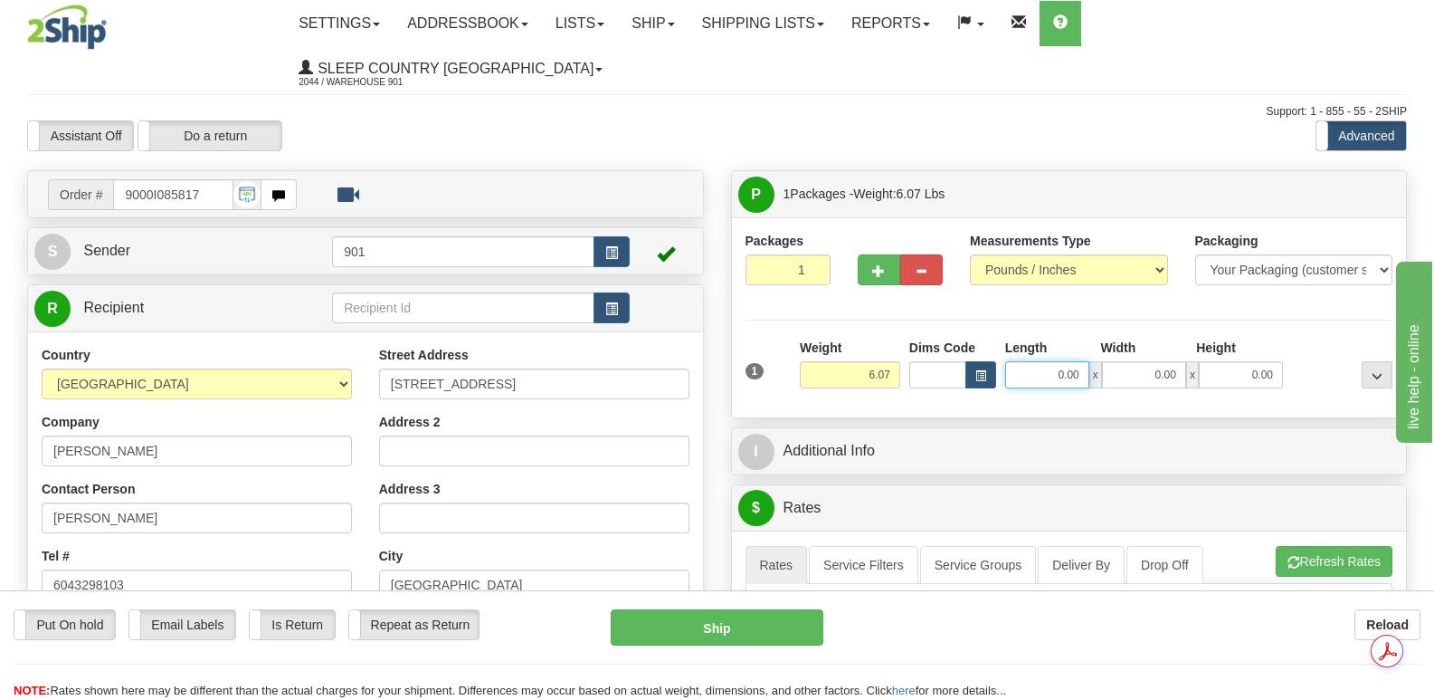
click at [1020, 361] on input "0.00" at bounding box center [1047, 374] width 84 height 27
type input "13.00"
click at [1129, 361] on input "0.00" at bounding box center [1144, 374] width 84 height 27
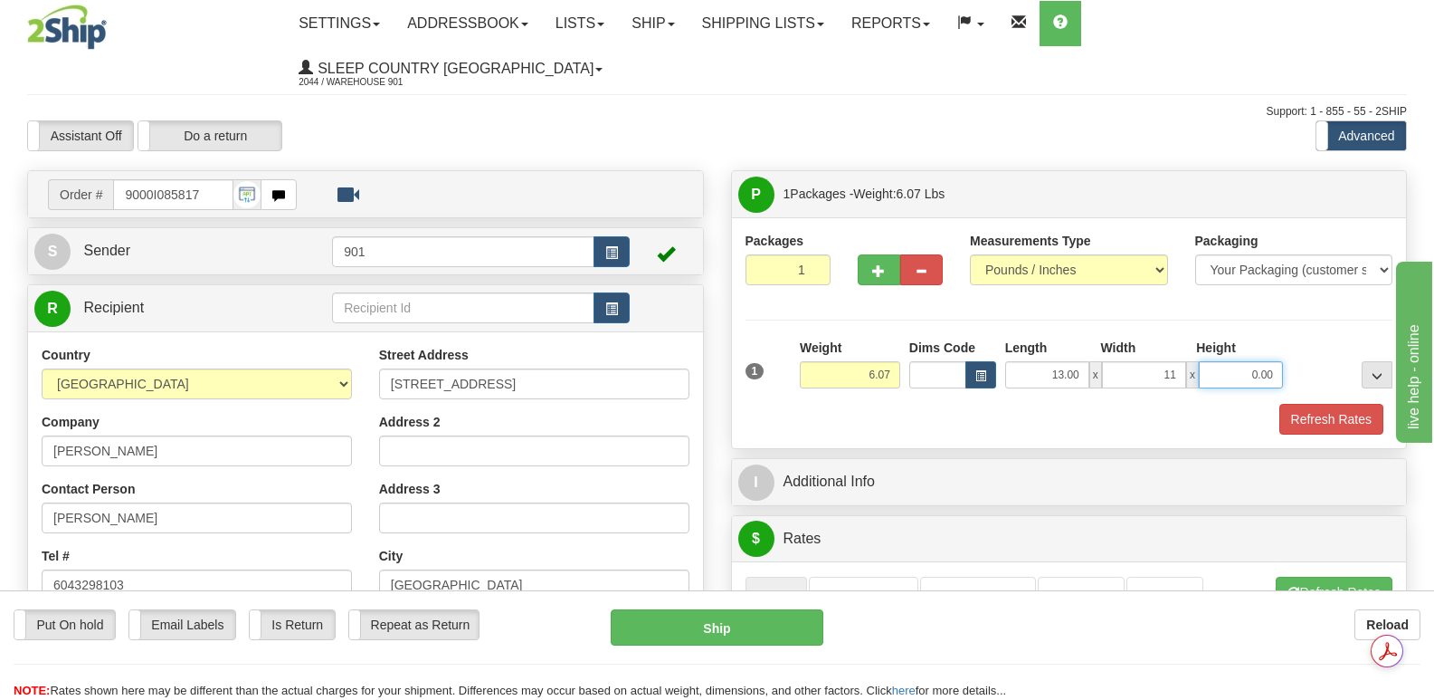
type input "11.00"
click at [1234, 361] on input "0.00" at bounding box center [1241, 374] width 84 height 27
type input "4.00"
click at [1331, 404] on button "Refresh Rates" at bounding box center [1332, 419] width 104 height 31
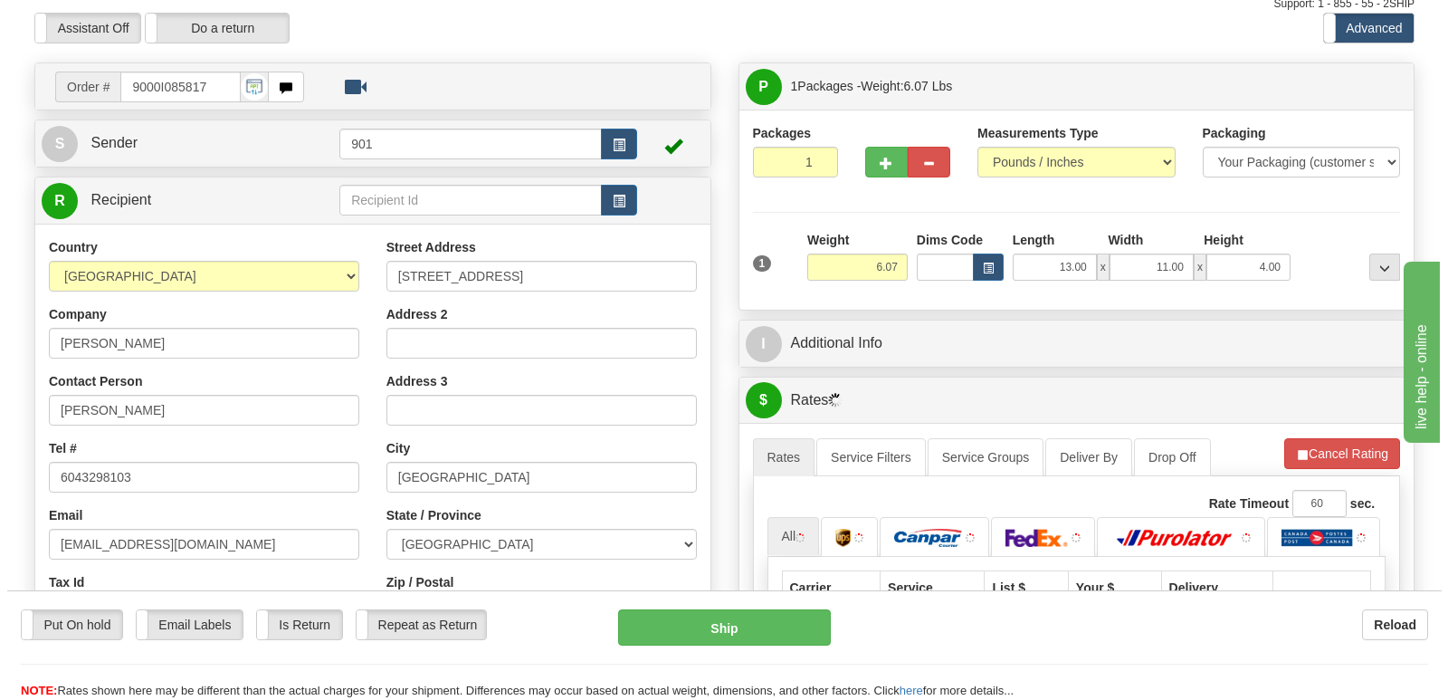
scroll to position [452, 0]
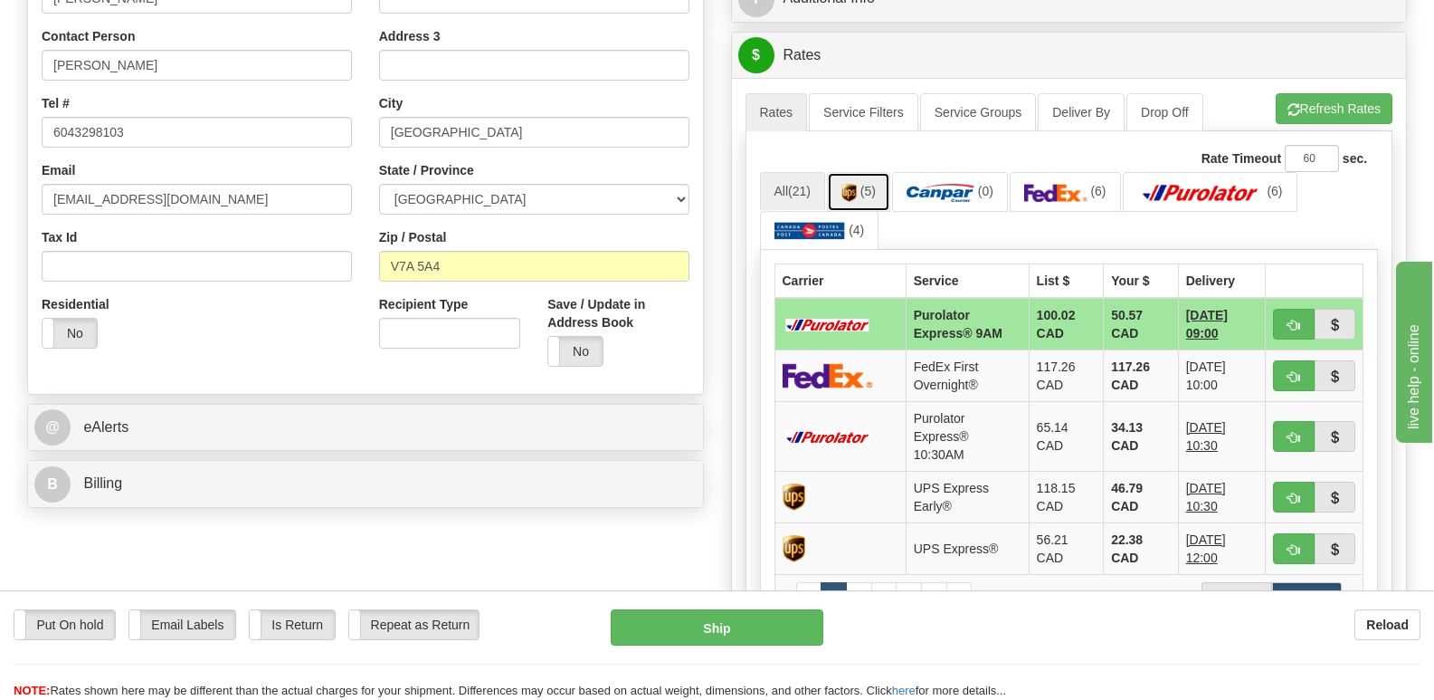
click at [857, 184] on img at bounding box center [849, 193] width 15 height 18
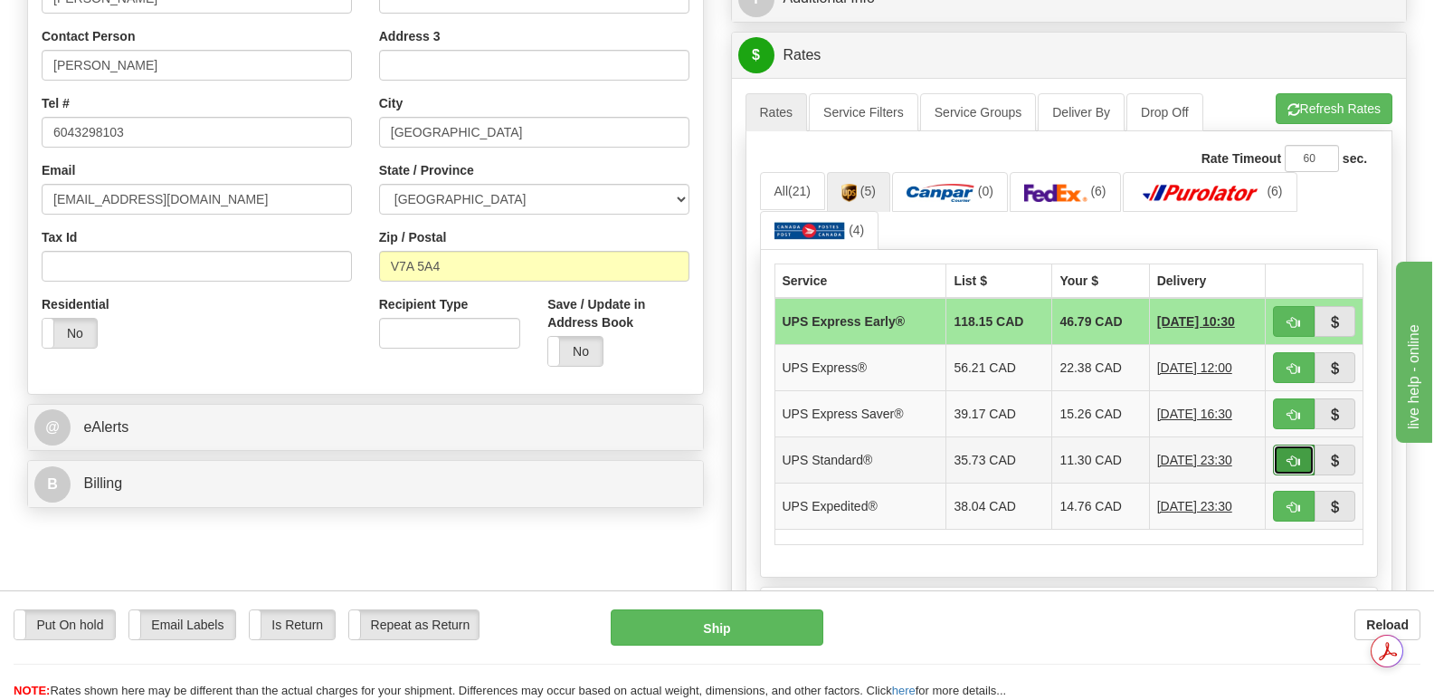
click at [1288, 455] on span "button" at bounding box center [1294, 461] width 13 height 12
type input "11"
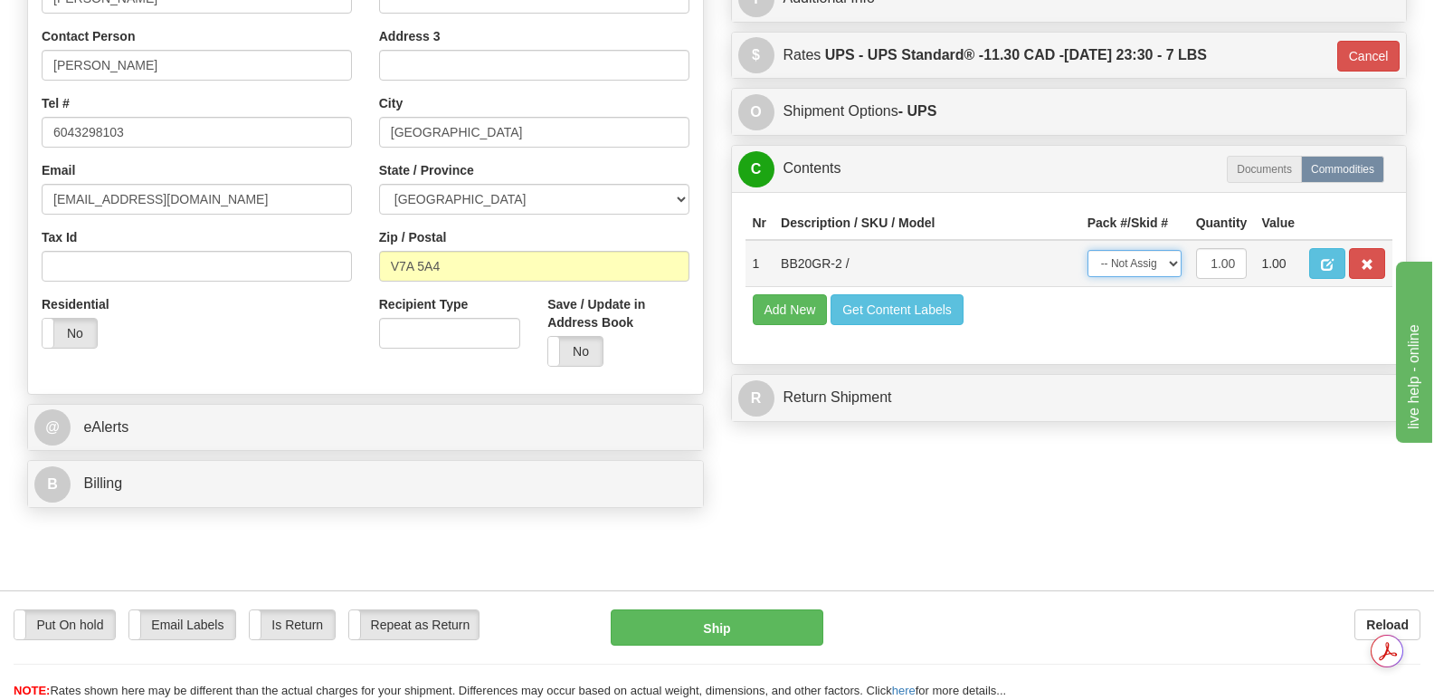
click at [1172, 250] on select "-- Not Assigned -- Package 1" at bounding box center [1135, 263] width 94 height 27
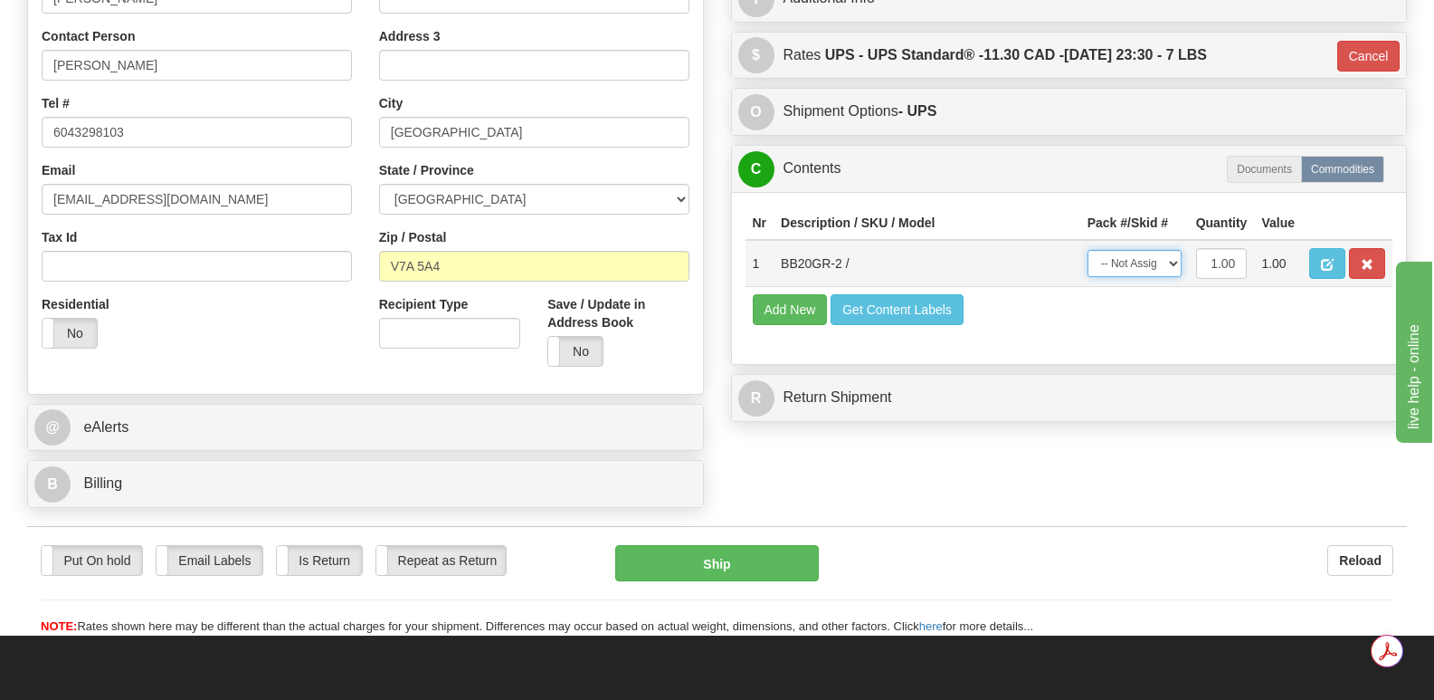
select select "0"
click at [1088, 250] on select "-- Not Assigned -- Package 1" at bounding box center [1135, 263] width 94 height 27
click at [721, 545] on button "Ship" at bounding box center [716, 563] width 203 height 36
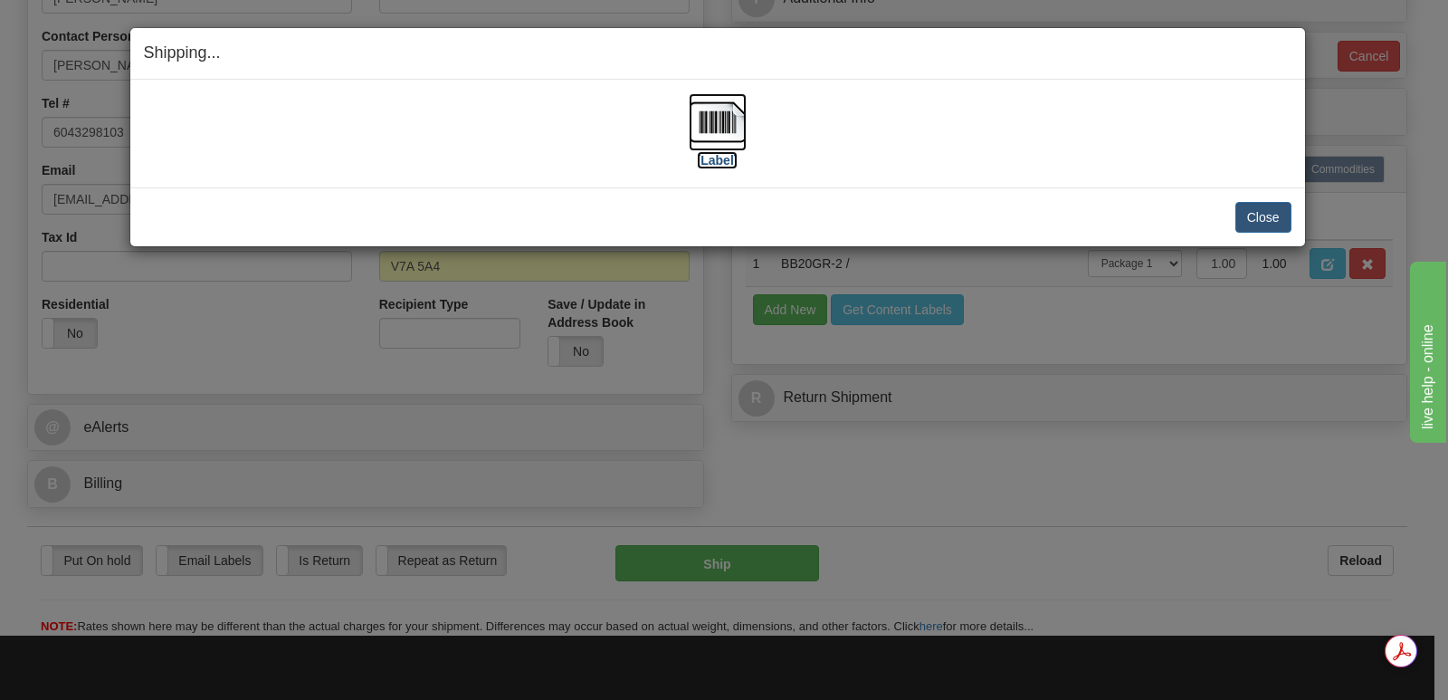
click at [722, 128] on img at bounding box center [718, 122] width 58 height 58
click at [1272, 213] on button "Close" at bounding box center [1263, 217] width 56 height 31
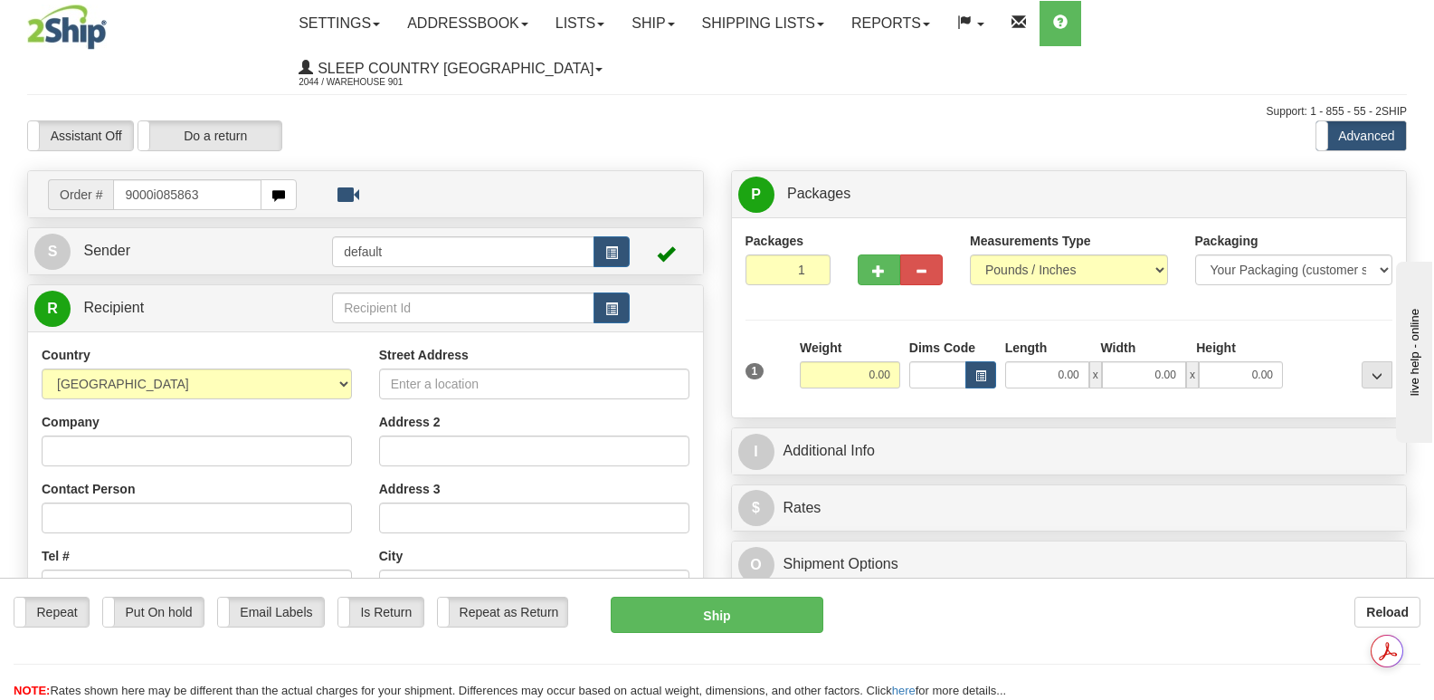
type input "9000i085863"
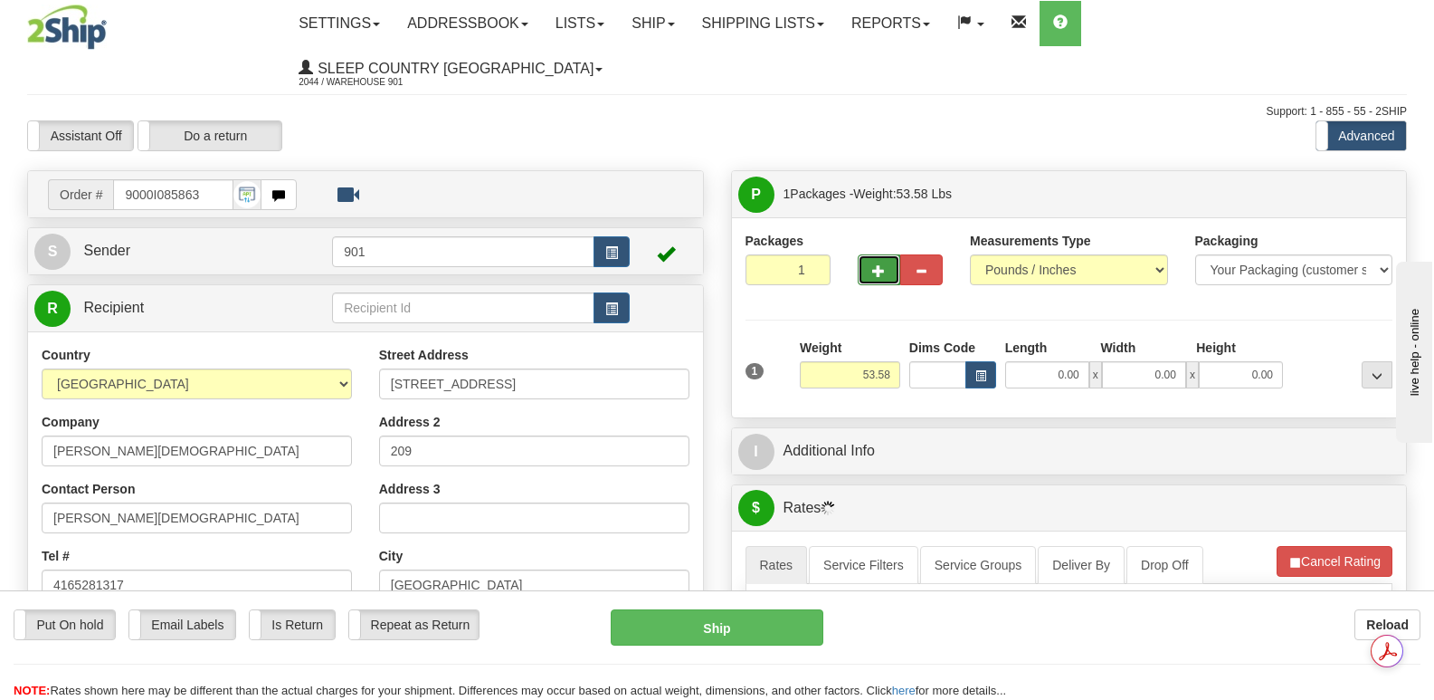
click at [877, 265] on span "button" at bounding box center [878, 271] width 13 height 12
type input "2"
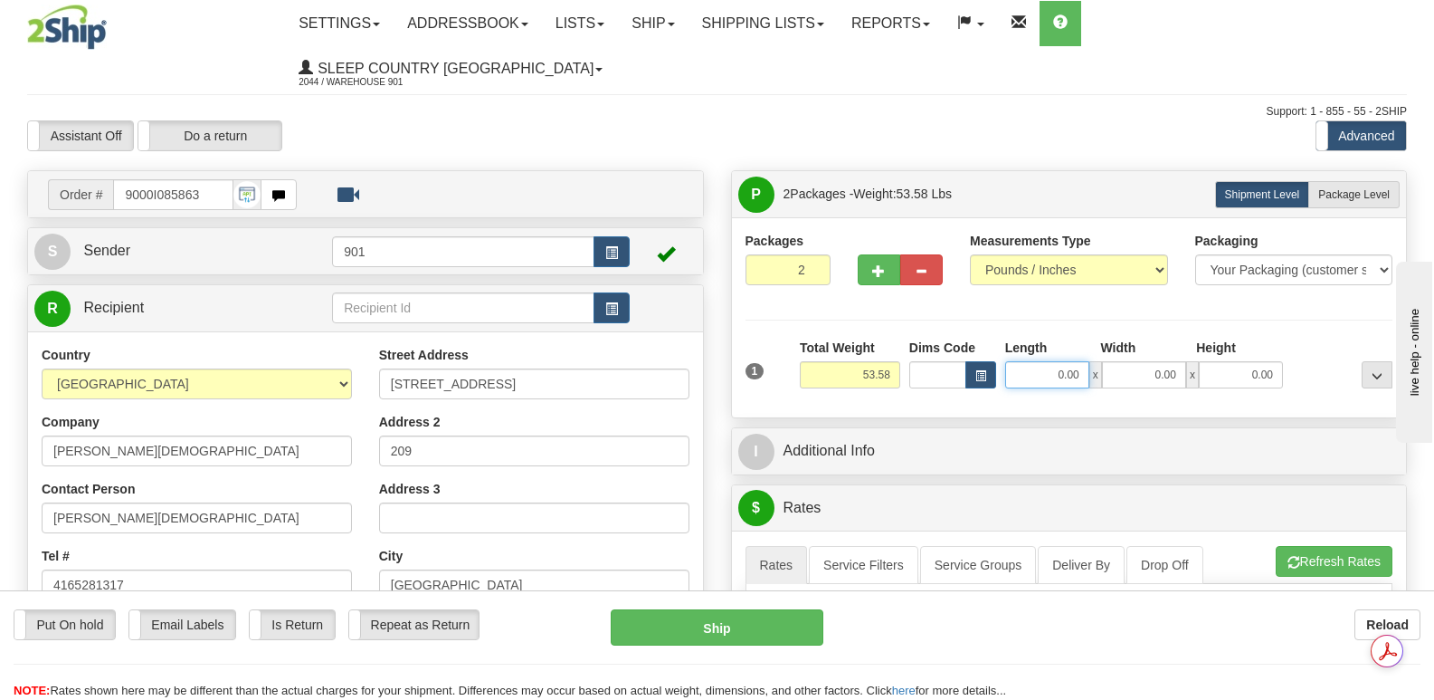
click at [1020, 361] on input "0.00" at bounding box center [1047, 374] width 84 height 27
type input "40.00"
click at [1143, 361] on input "0.00" at bounding box center [1144, 374] width 84 height 27
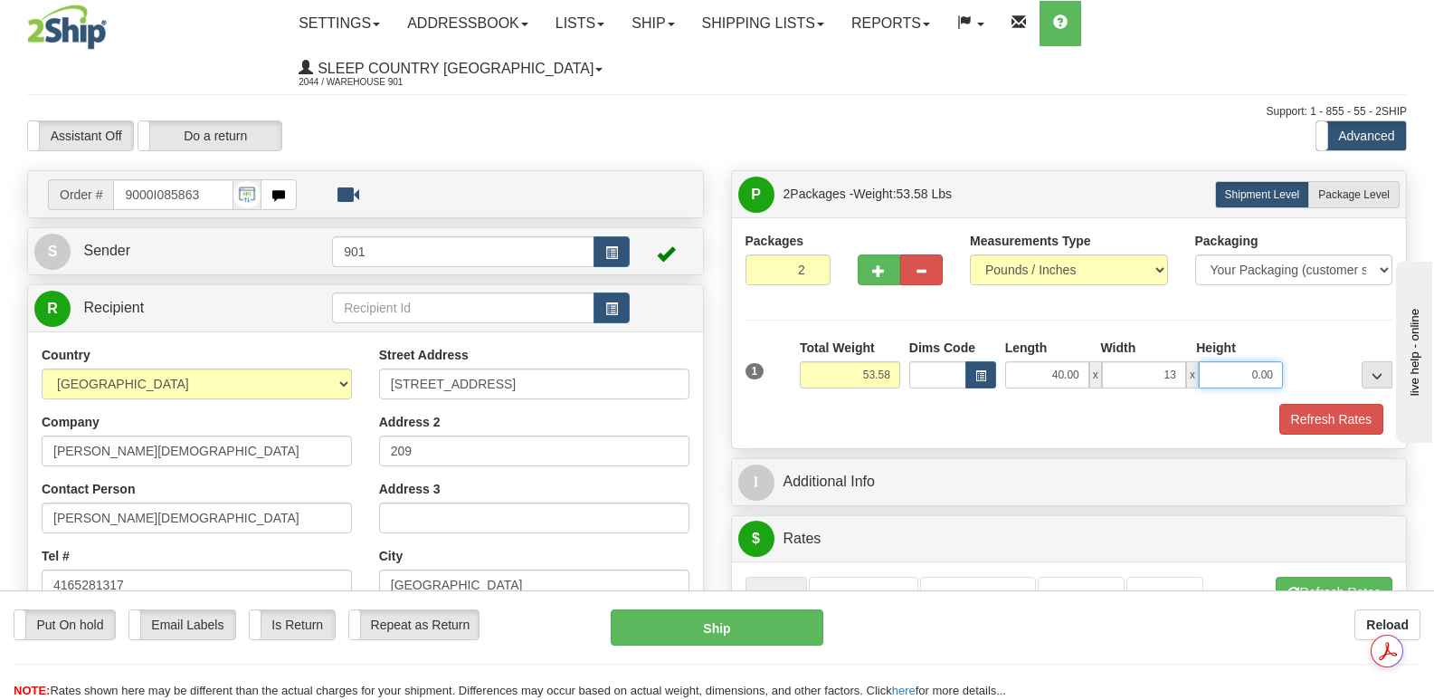
type input "13.00"
click at [1219, 361] on input "0.00" at bounding box center [1241, 374] width 84 height 27
type input "13.00"
click at [1321, 404] on button "Refresh Rates" at bounding box center [1332, 419] width 104 height 31
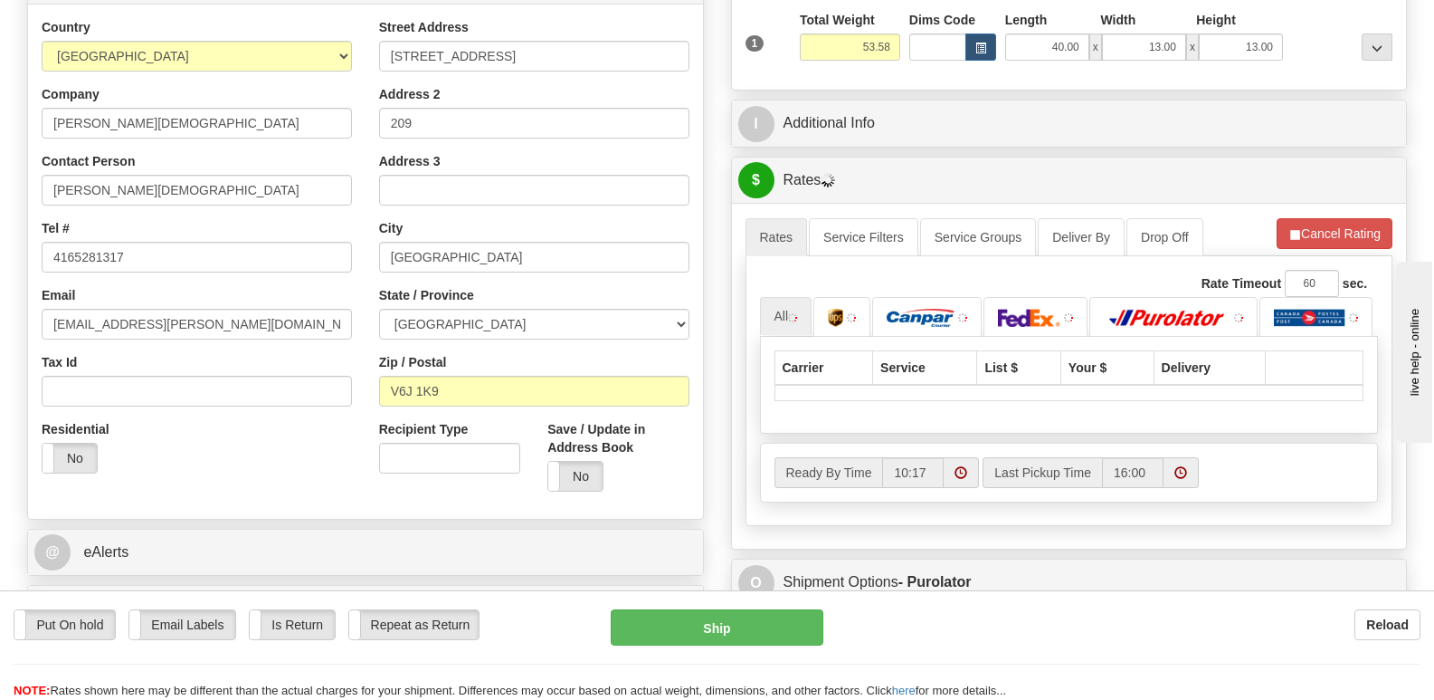
scroll to position [362, 0]
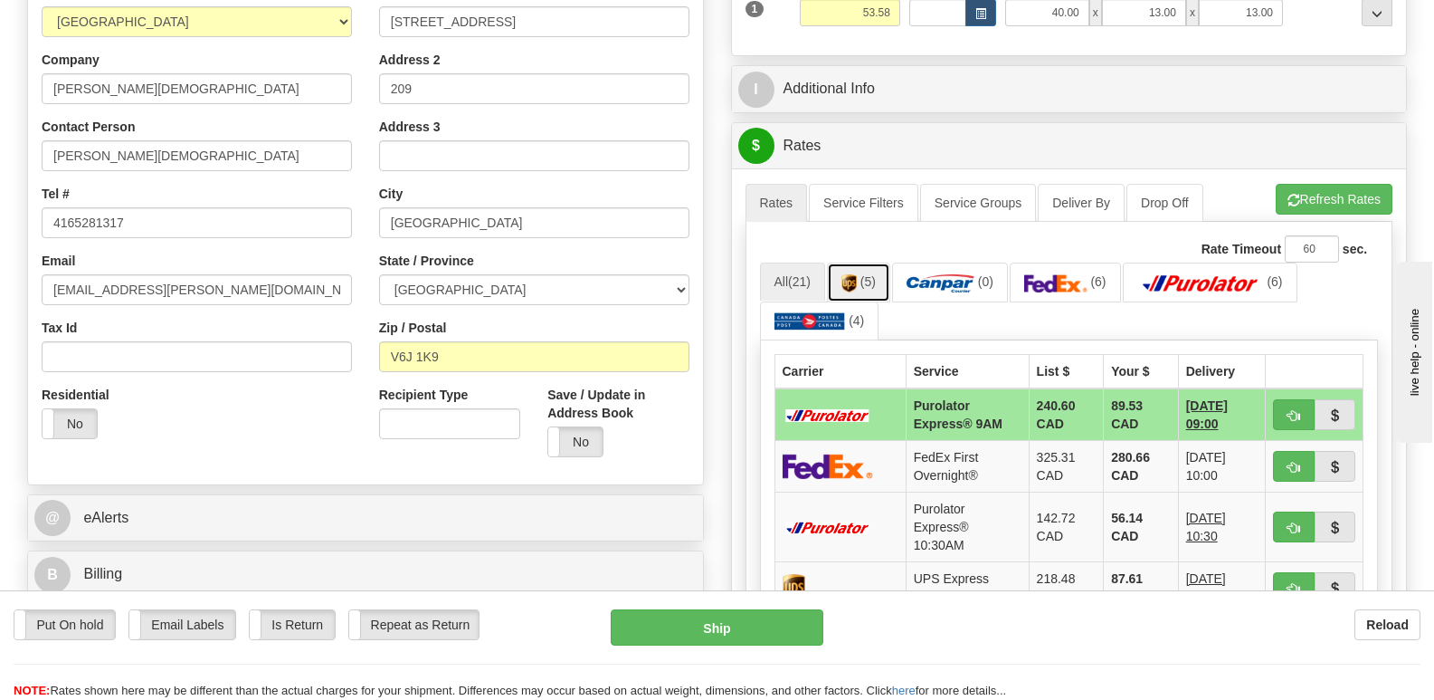
click at [861, 262] on link "(5)" at bounding box center [858, 281] width 63 height 39
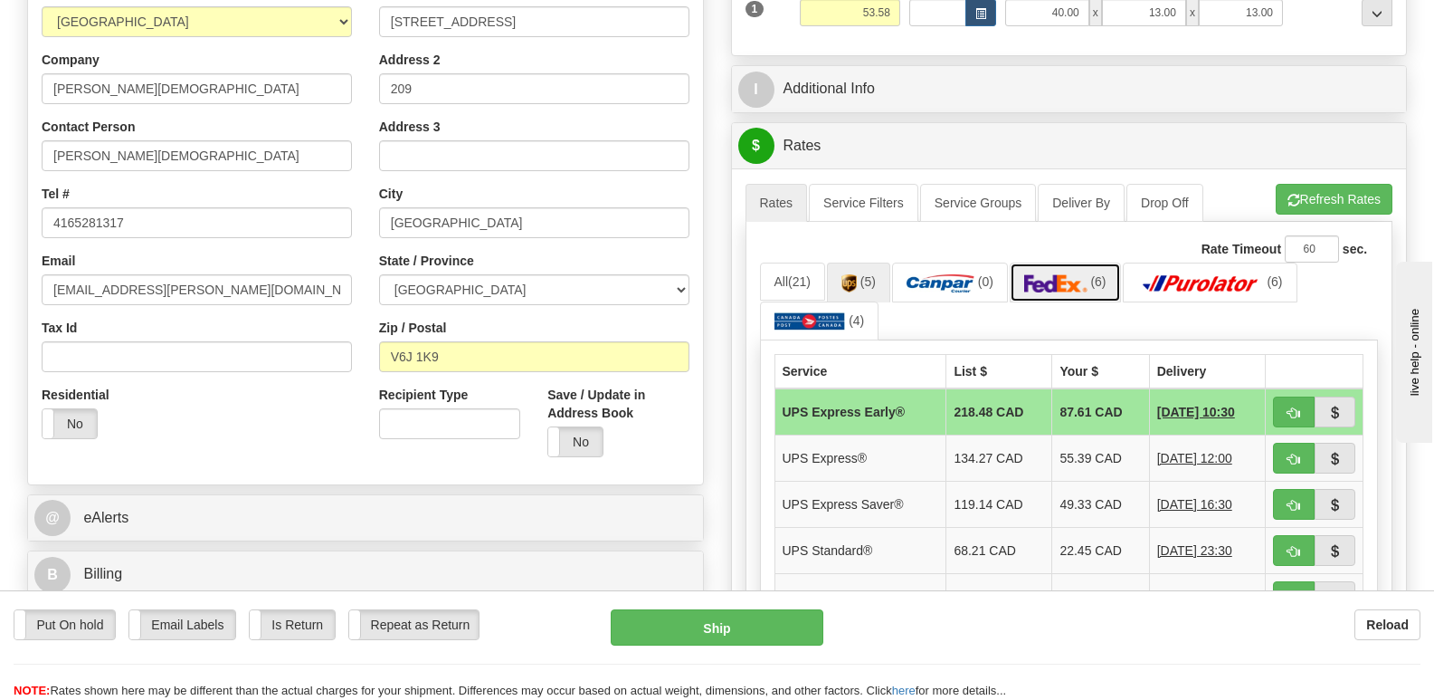
click at [1071, 274] on img at bounding box center [1055, 283] width 63 height 18
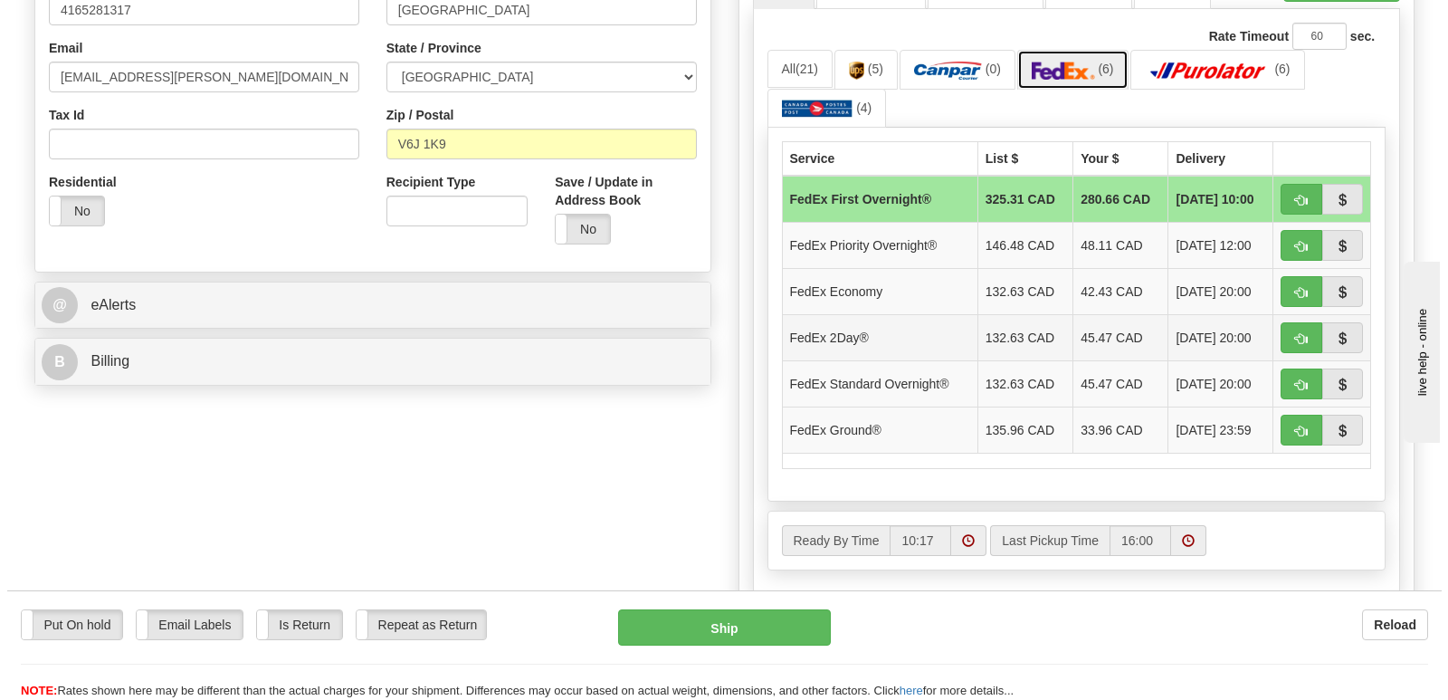
scroll to position [543, 0]
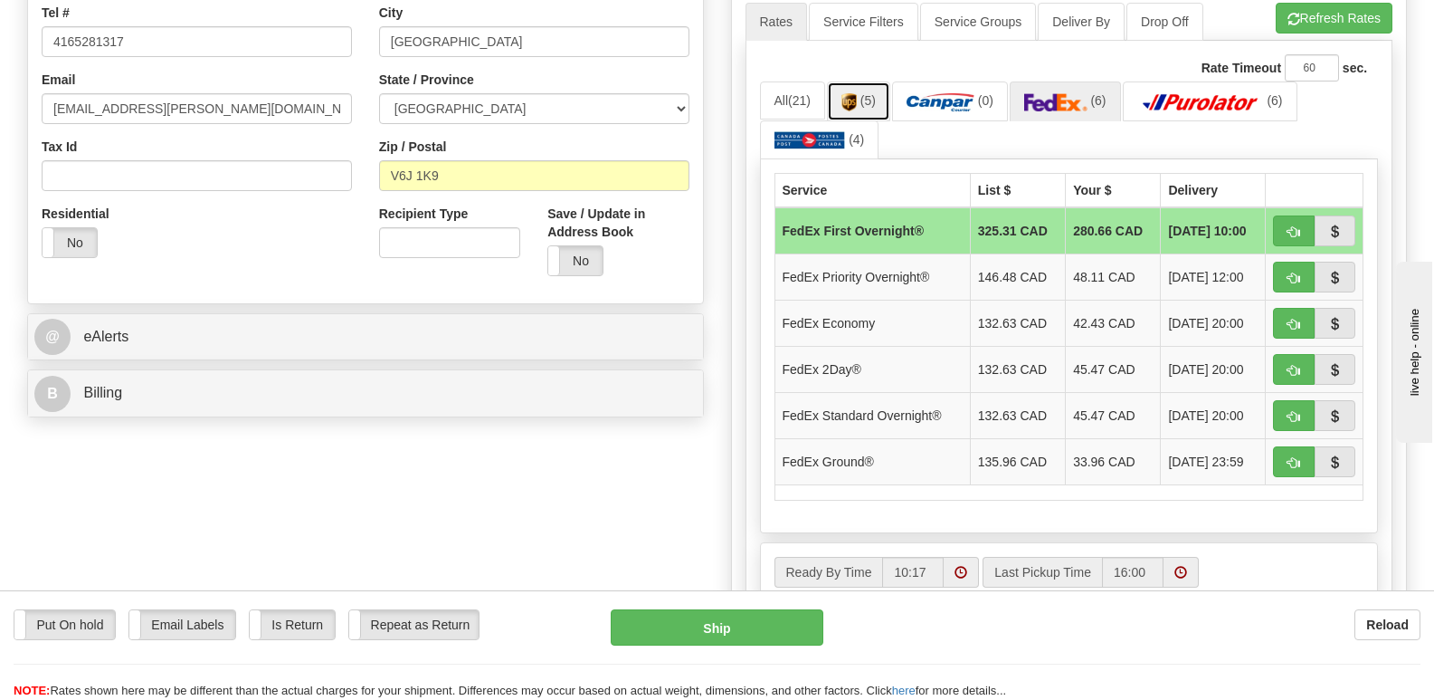
click at [857, 93] on img at bounding box center [849, 102] width 15 height 18
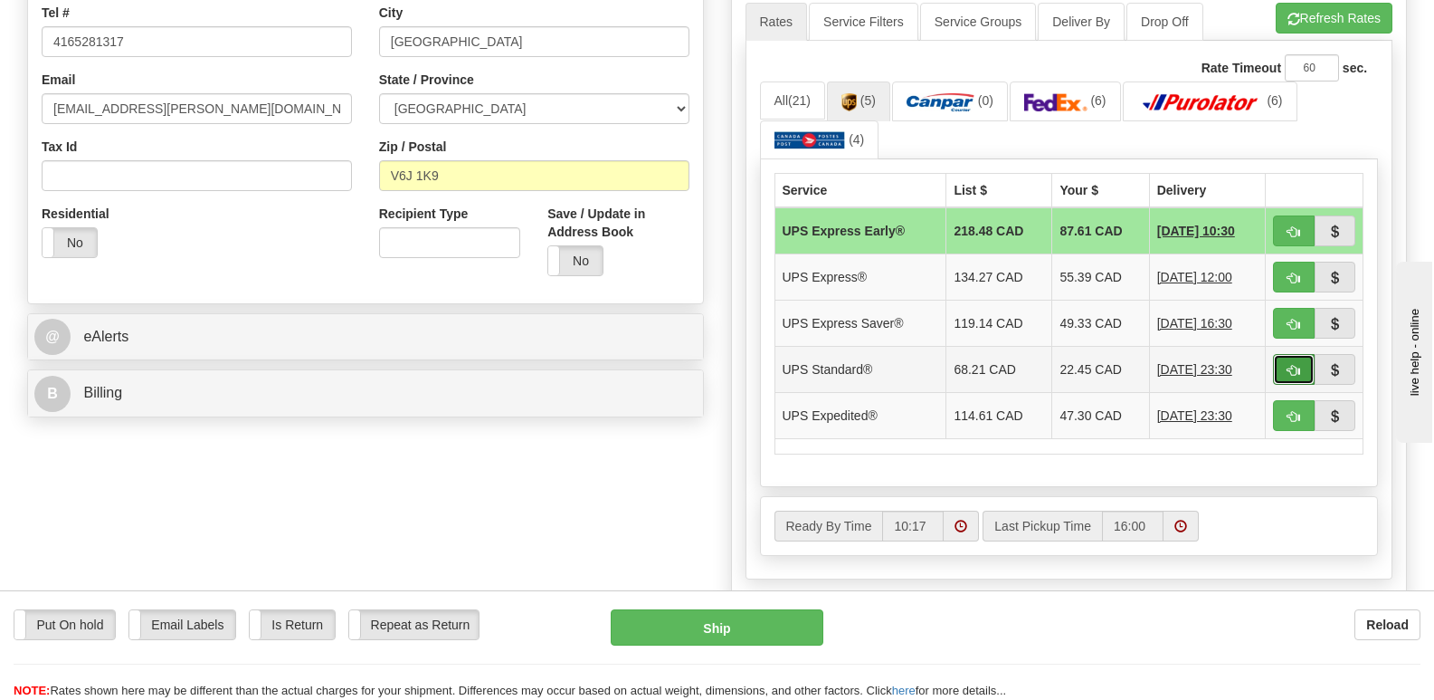
click at [1288, 365] on span "button" at bounding box center [1294, 371] width 13 height 12
type input "11"
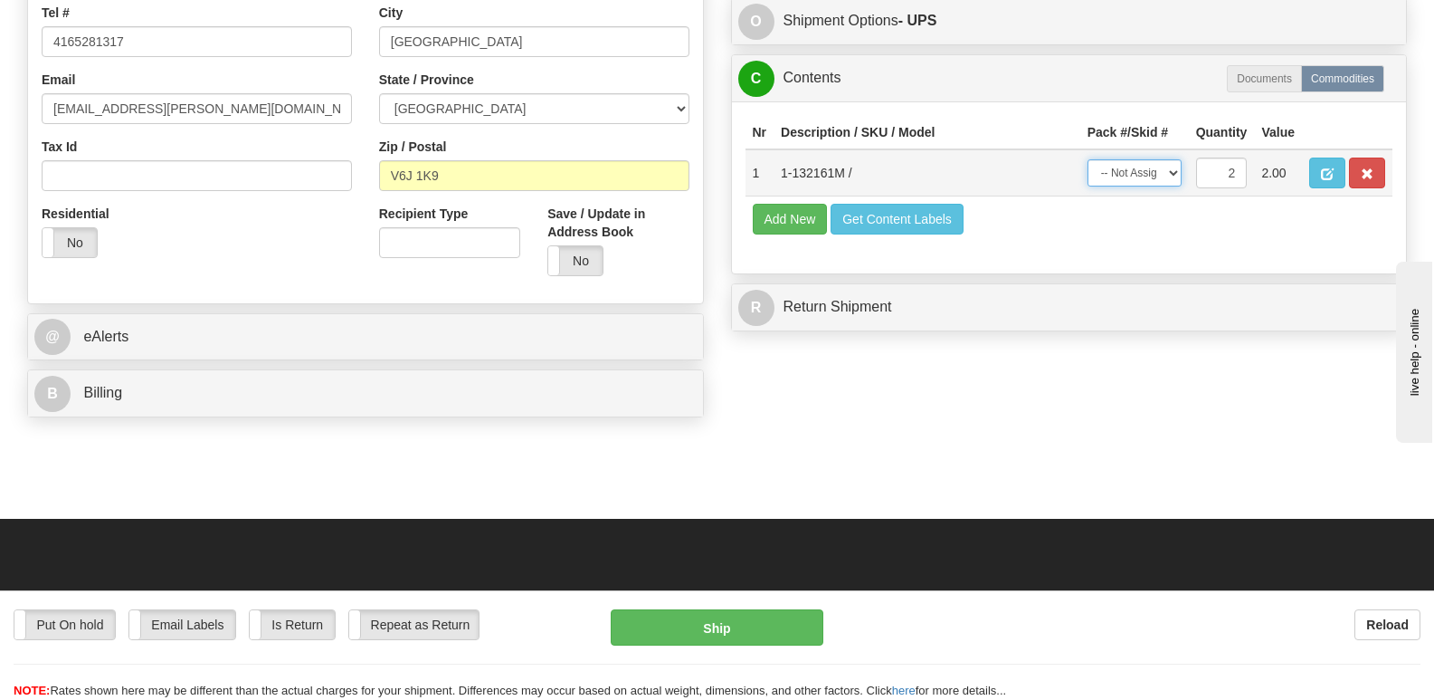
click at [1176, 159] on select "-- Not Assigned -- Package 1 Package 2 Split" at bounding box center [1135, 172] width 94 height 27
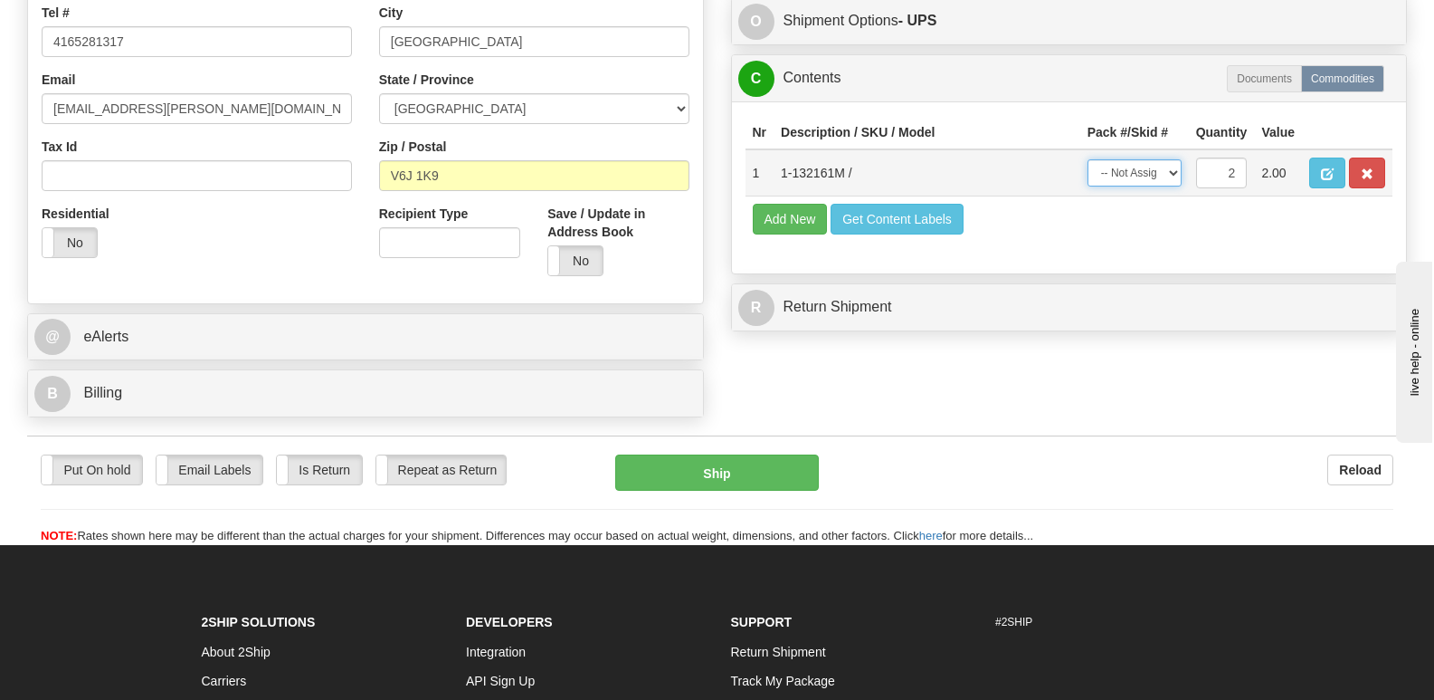
select select "SPLIT"
click at [1088, 159] on select "-- Not Assigned -- Package 1 Package 2 Split" at bounding box center [1135, 172] width 94 height 27
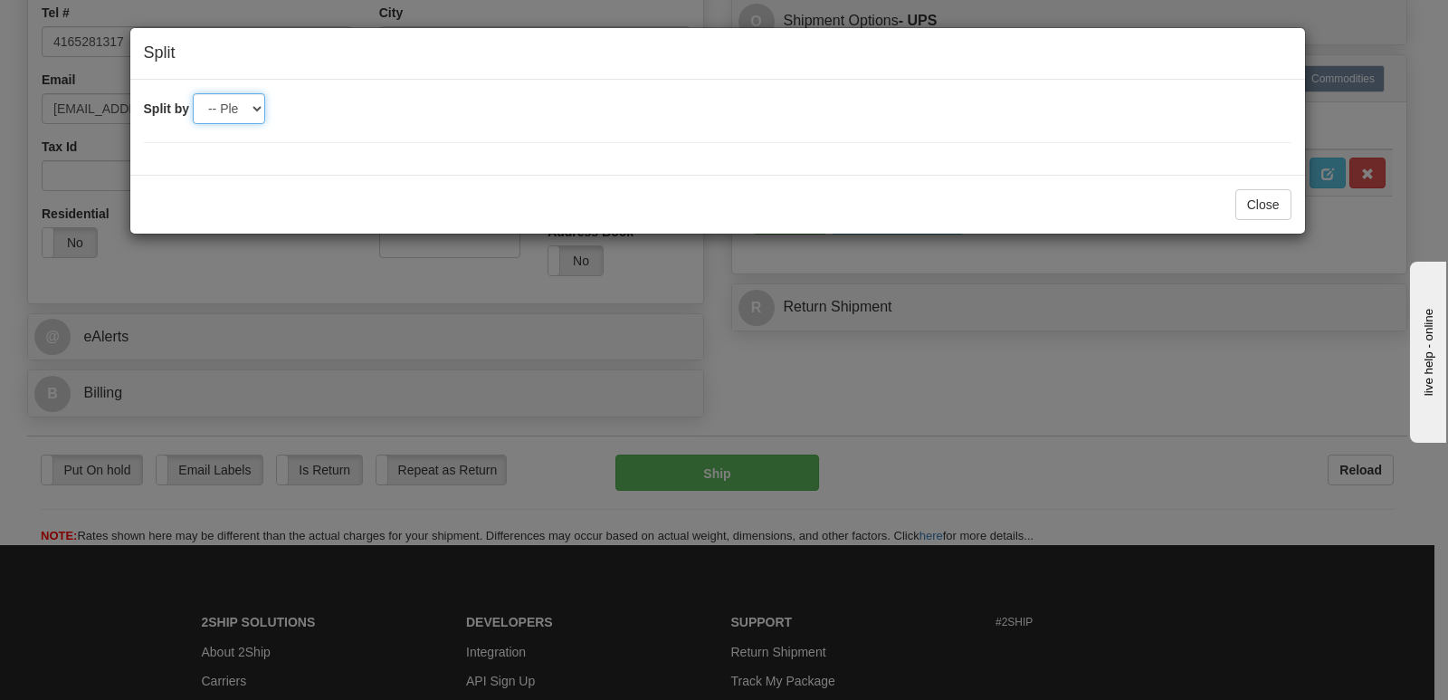
click at [252, 109] on select "-- Please select -- 2" at bounding box center [229, 108] width 72 height 31
select select "2"
click at [193, 93] on select "-- Please select -- 2" at bounding box center [229, 108] width 72 height 31
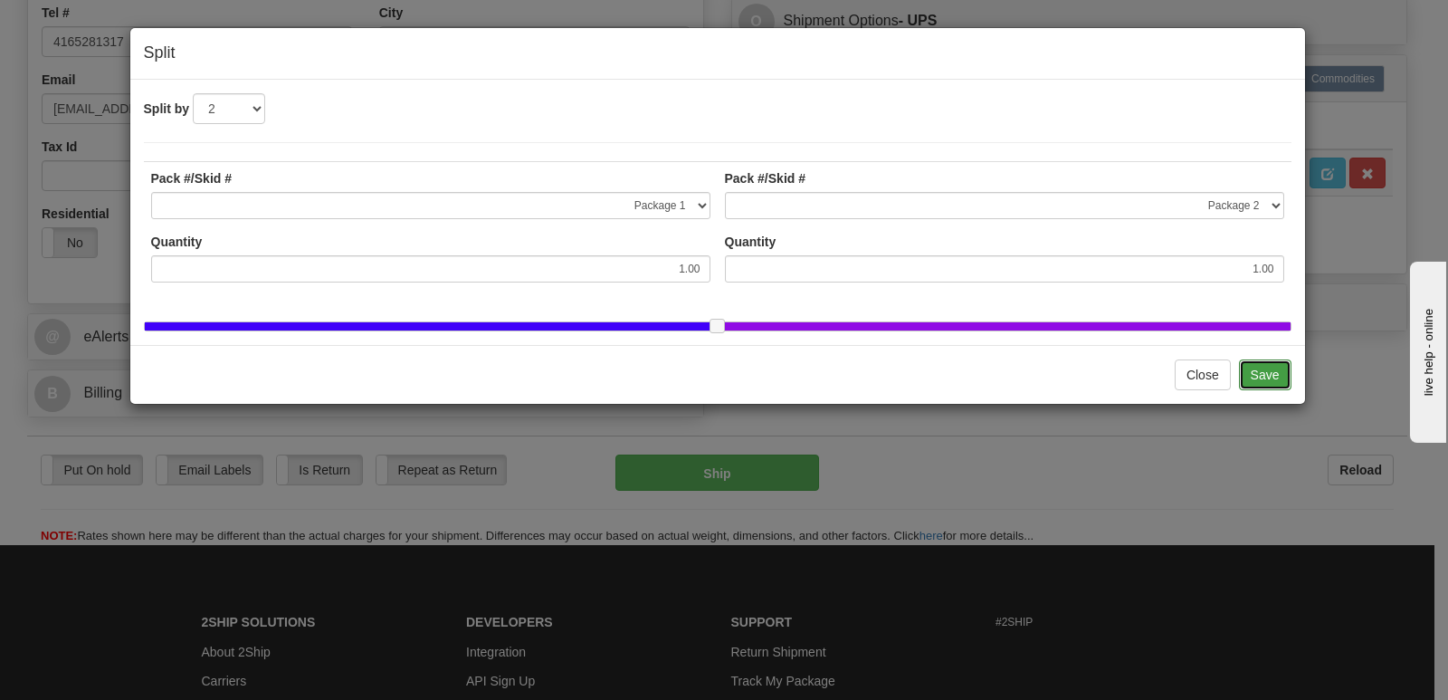
click at [1267, 385] on button "Save" at bounding box center [1265, 374] width 52 height 31
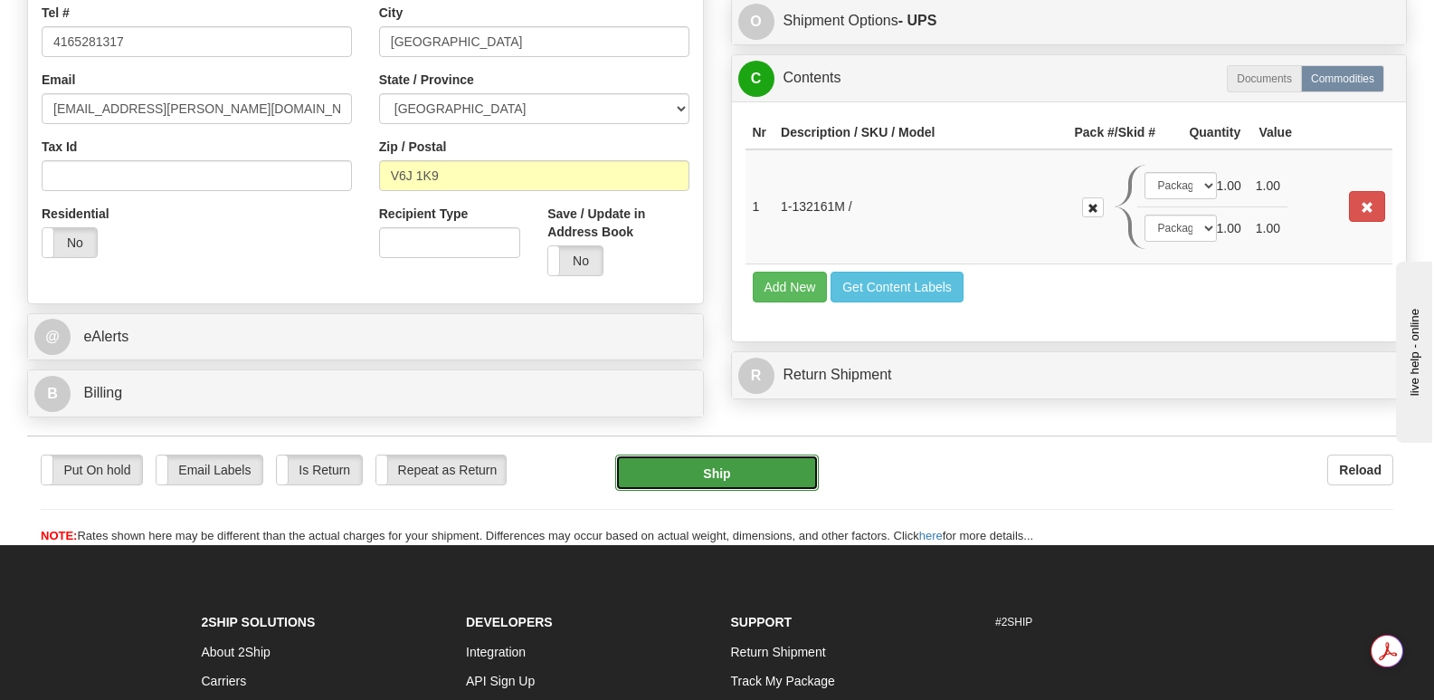
click at [717, 454] on button "Ship" at bounding box center [716, 472] width 203 height 36
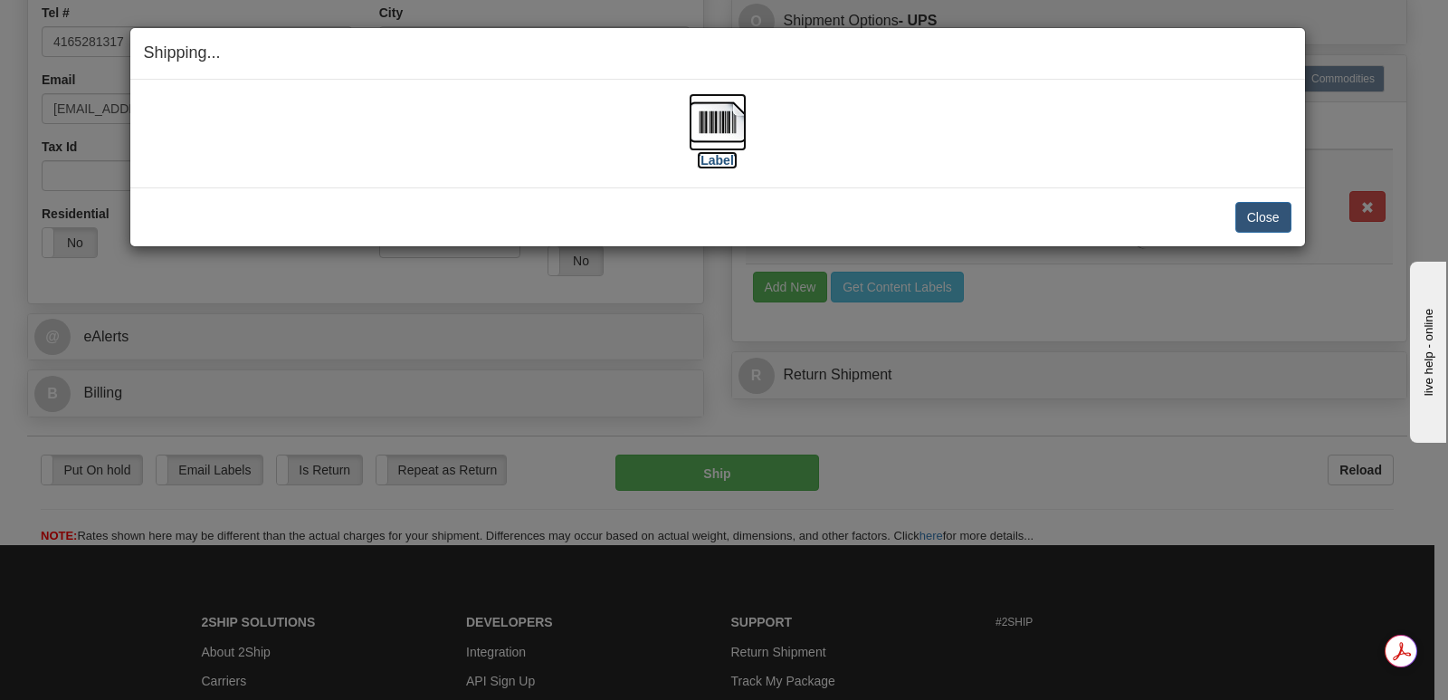
click at [722, 113] on img at bounding box center [718, 122] width 58 height 58
click at [1269, 213] on button "Close" at bounding box center [1263, 217] width 56 height 31
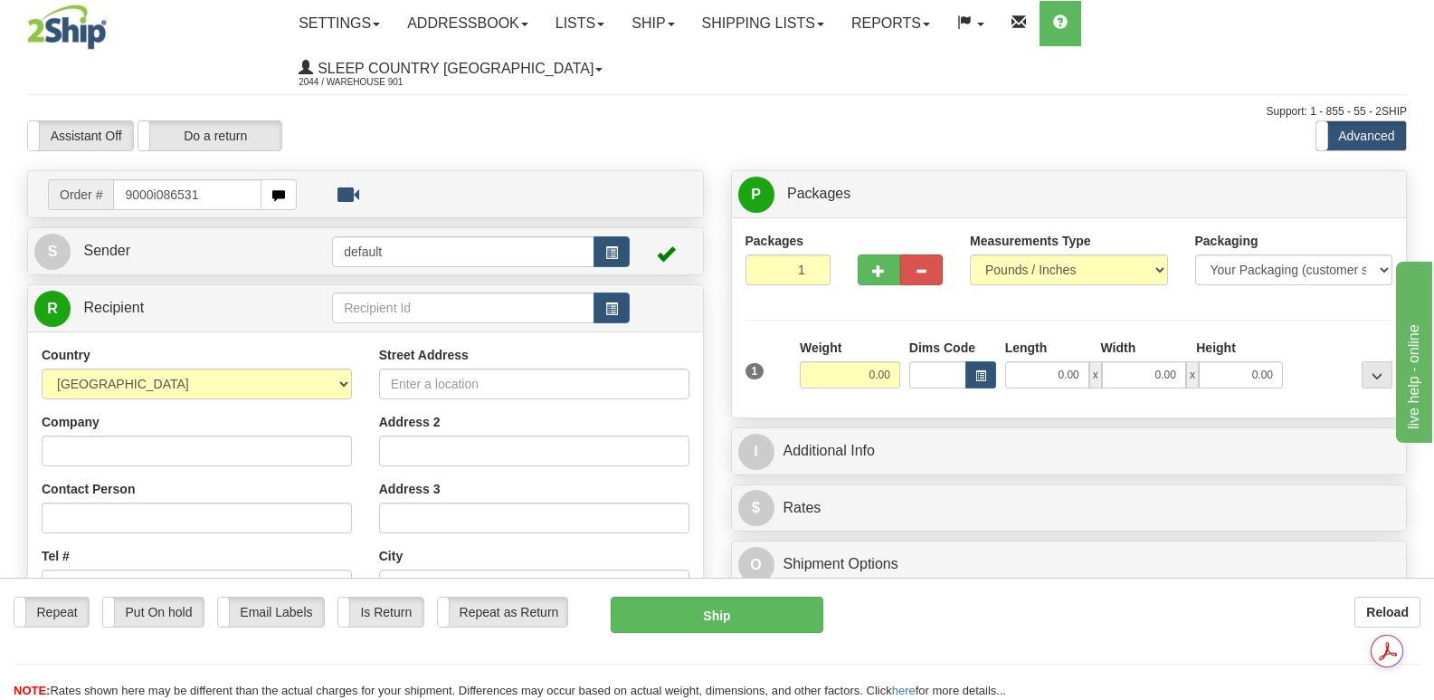
type input "9000i086531"
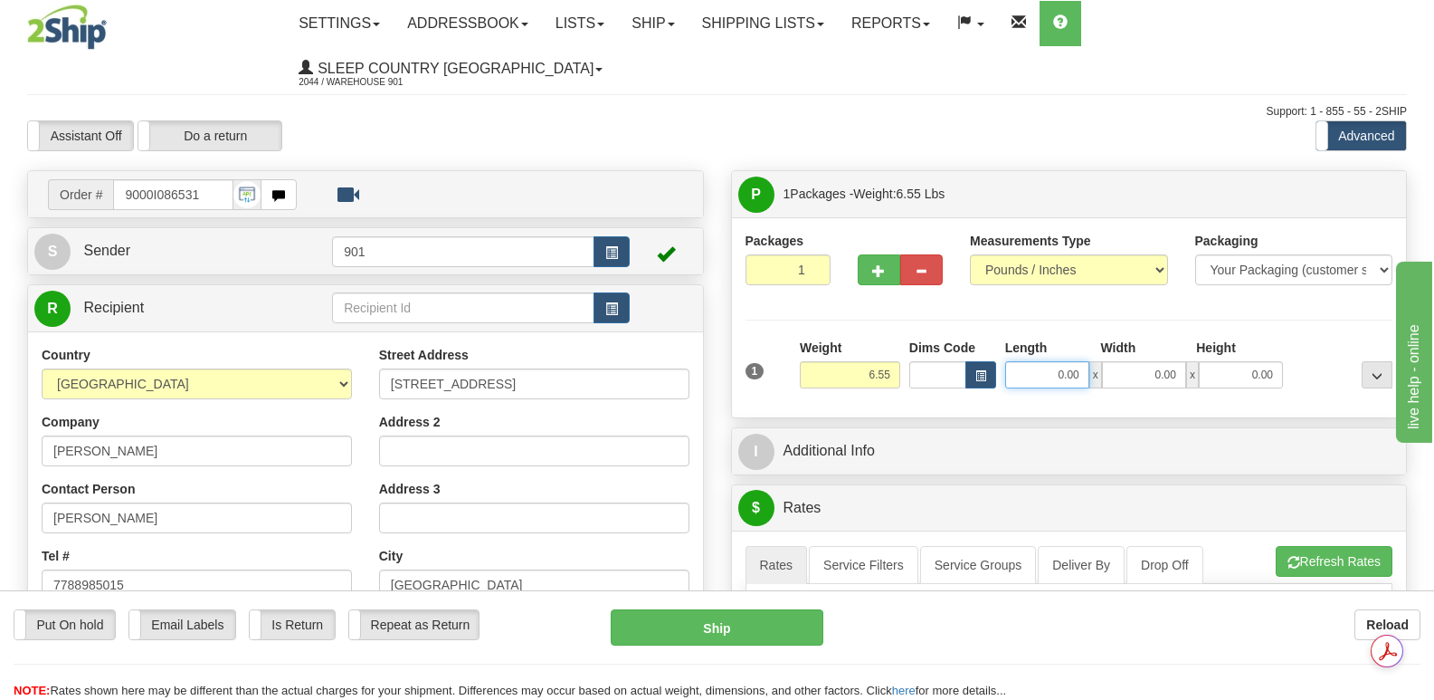
click at [1023, 361] on input "0.00" at bounding box center [1047, 374] width 84 height 27
type input "13.00"
click at [1120, 361] on input "0.00" at bounding box center [1144, 374] width 84 height 27
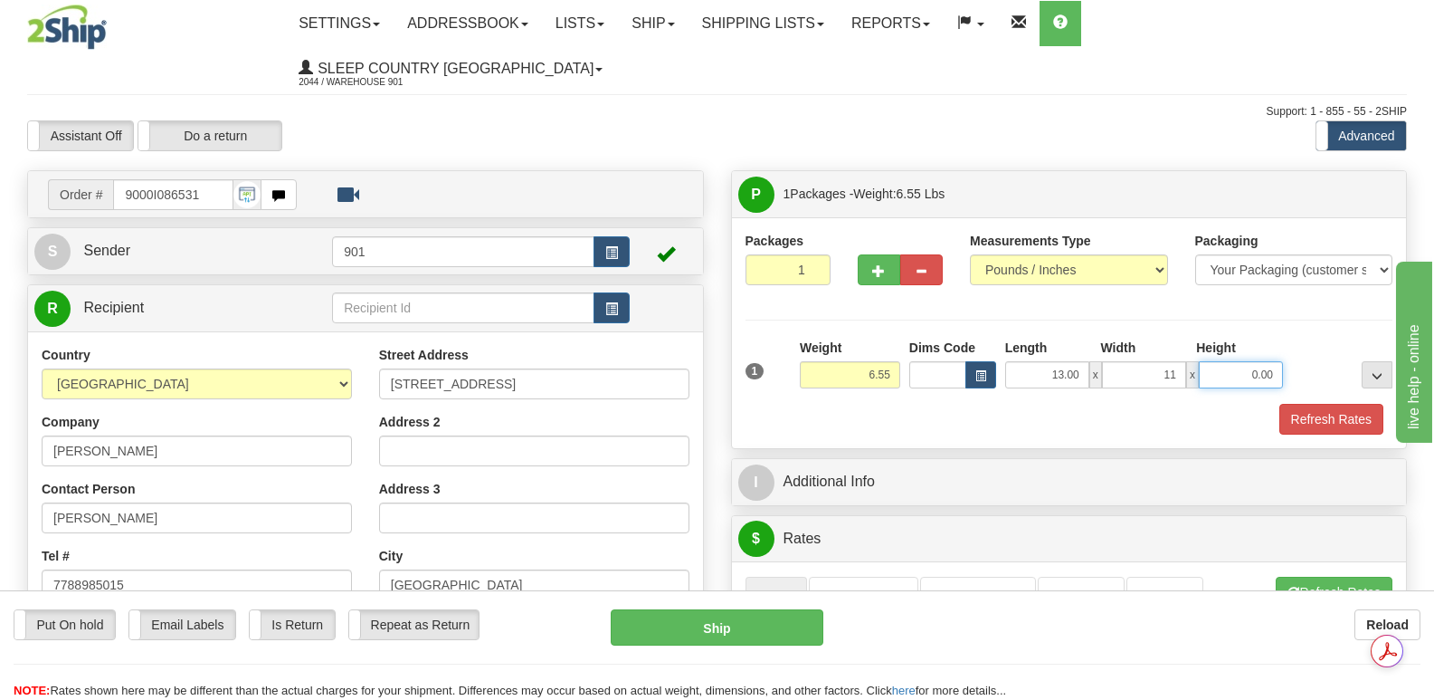
type input "11.00"
click at [1233, 361] on input "0.00" at bounding box center [1241, 374] width 84 height 27
type input "4.00"
click at [1316, 404] on button "Refresh Rates" at bounding box center [1332, 419] width 104 height 31
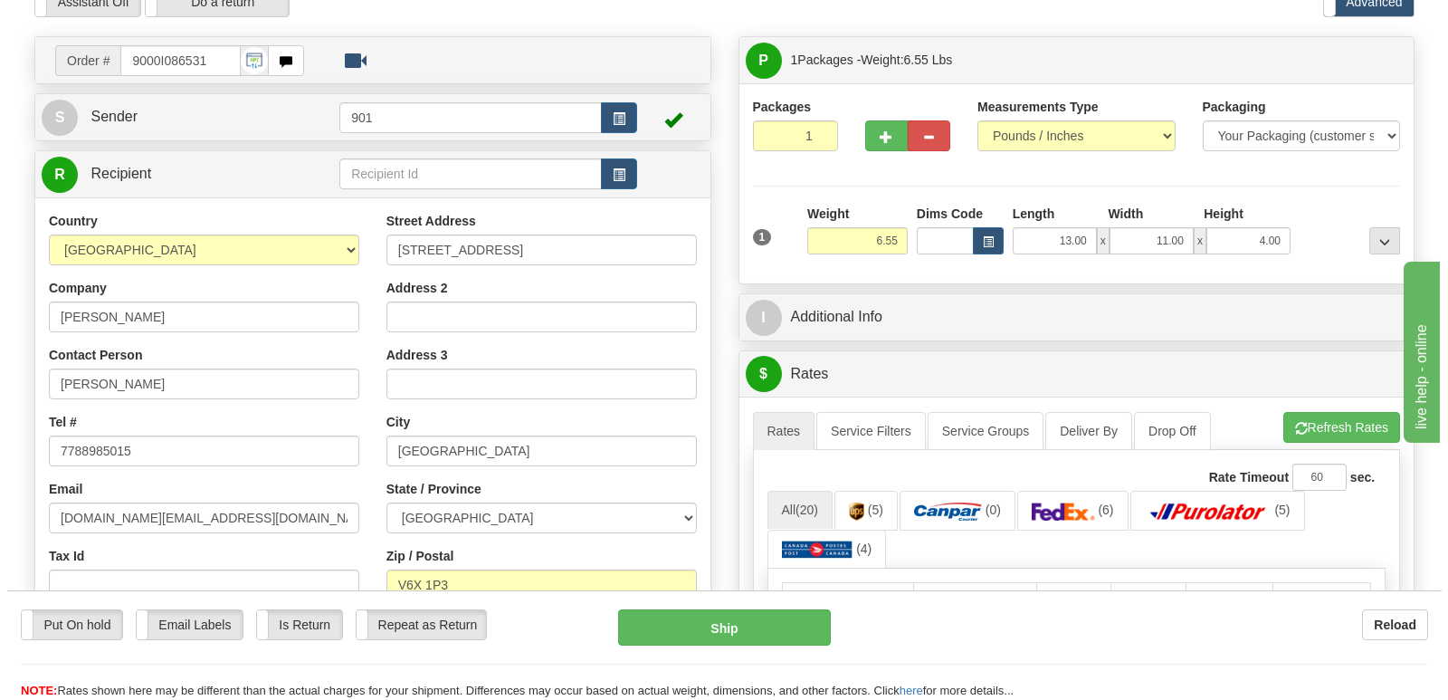
scroll to position [362, 0]
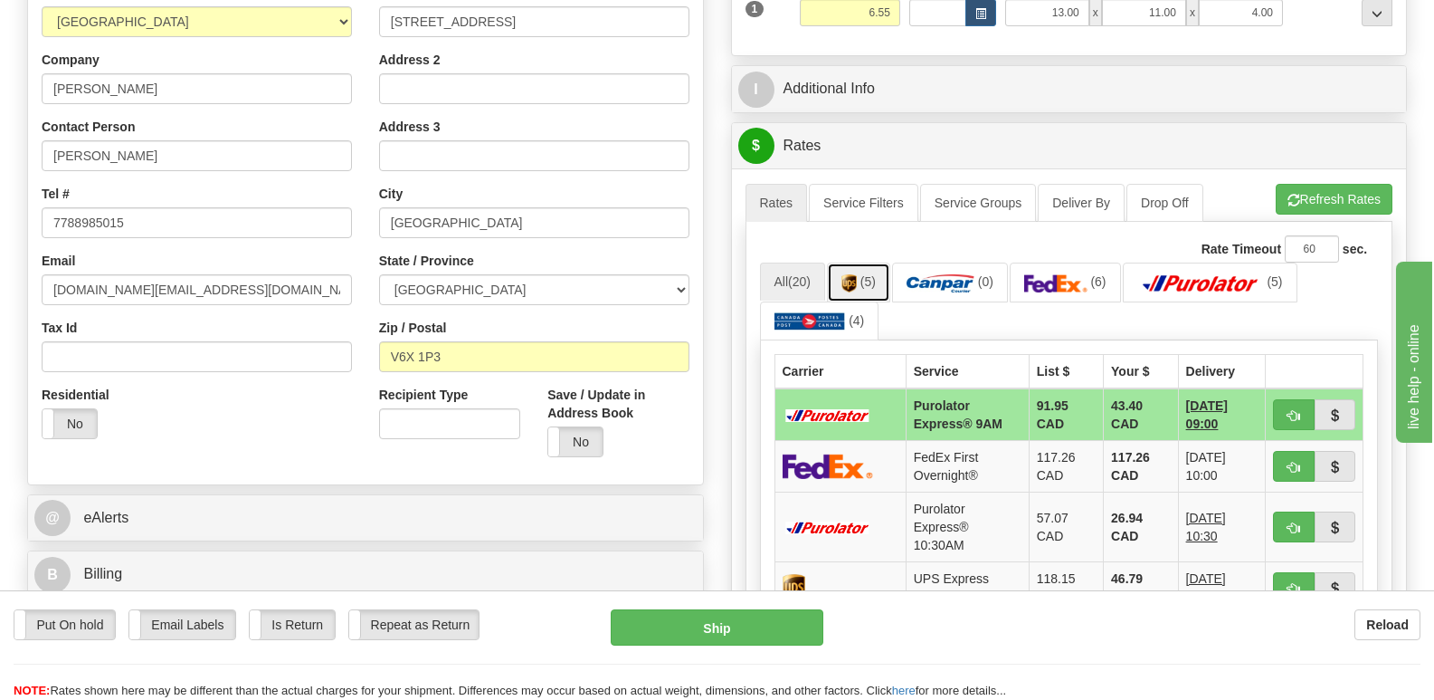
click at [852, 274] on img at bounding box center [849, 283] width 15 height 18
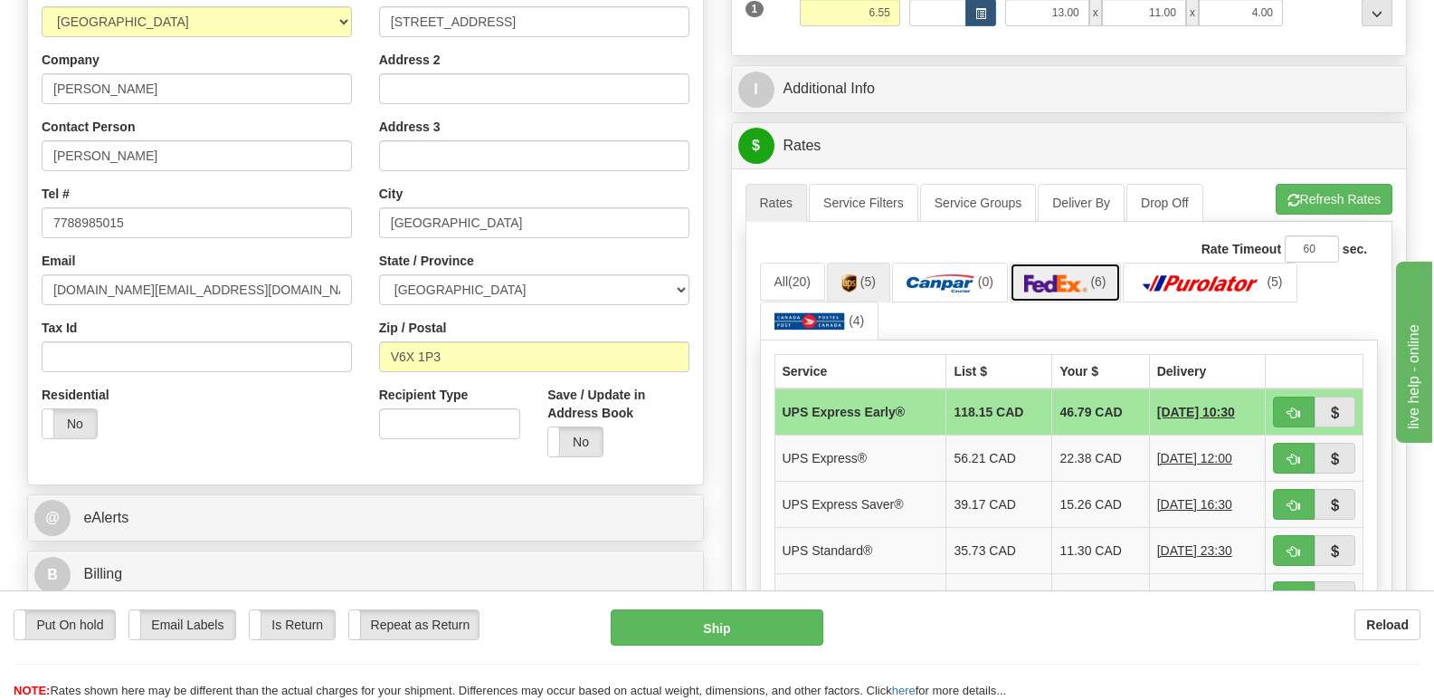
click at [1049, 274] on img at bounding box center [1055, 283] width 63 height 18
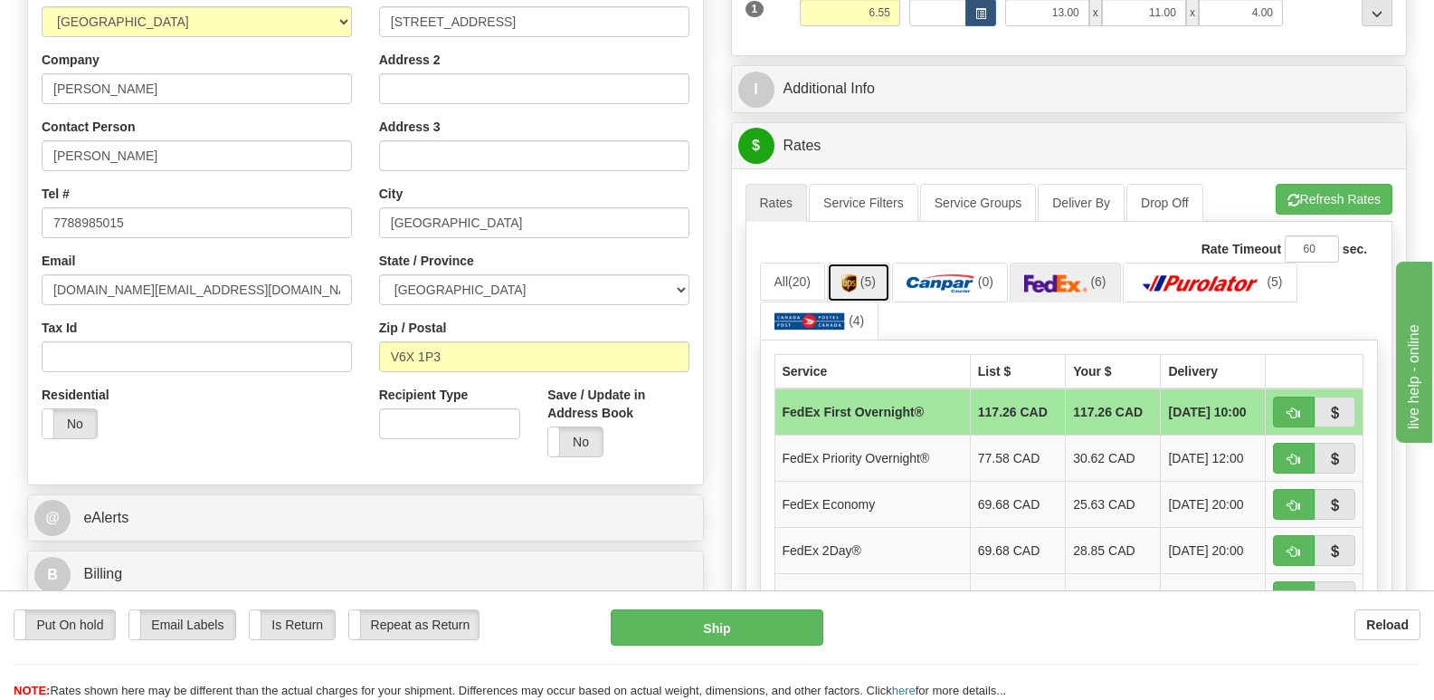
click at [851, 262] on link "(5)" at bounding box center [858, 281] width 63 height 39
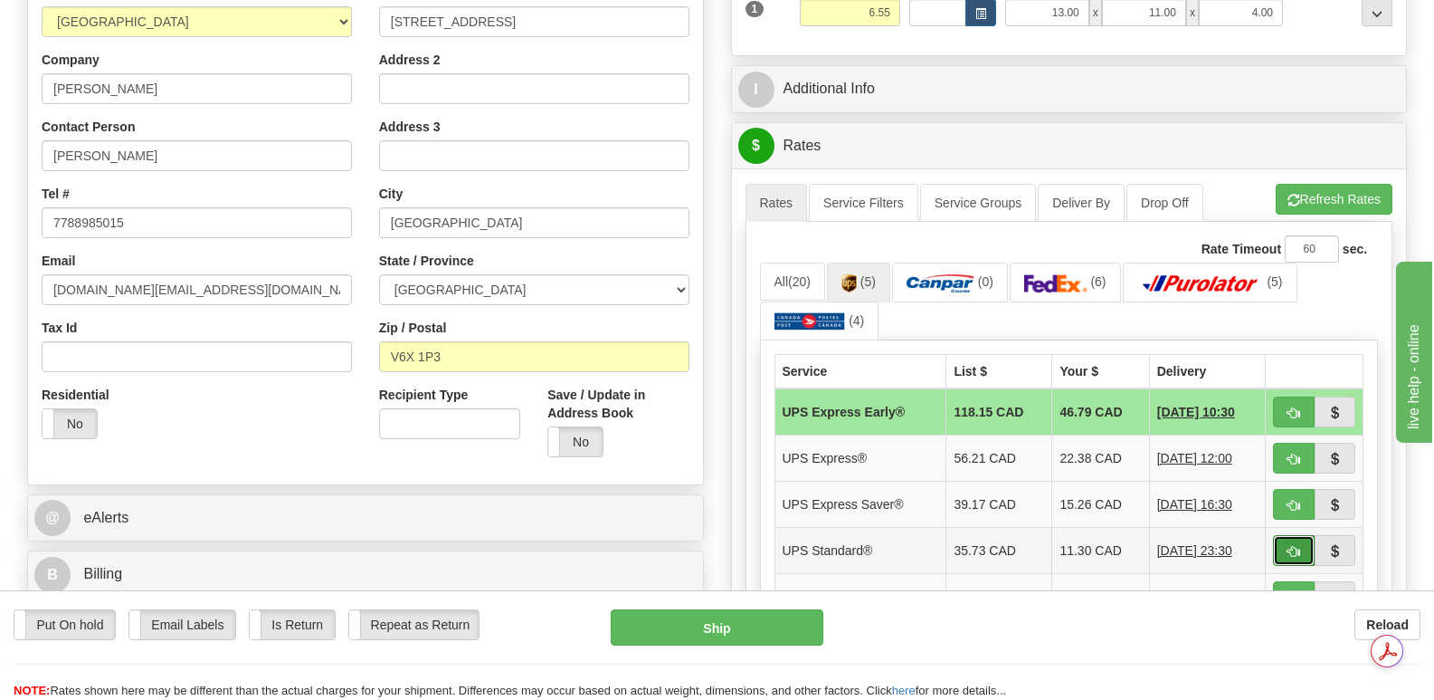
click at [1299, 546] on span "button" at bounding box center [1294, 552] width 13 height 12
type input "11"
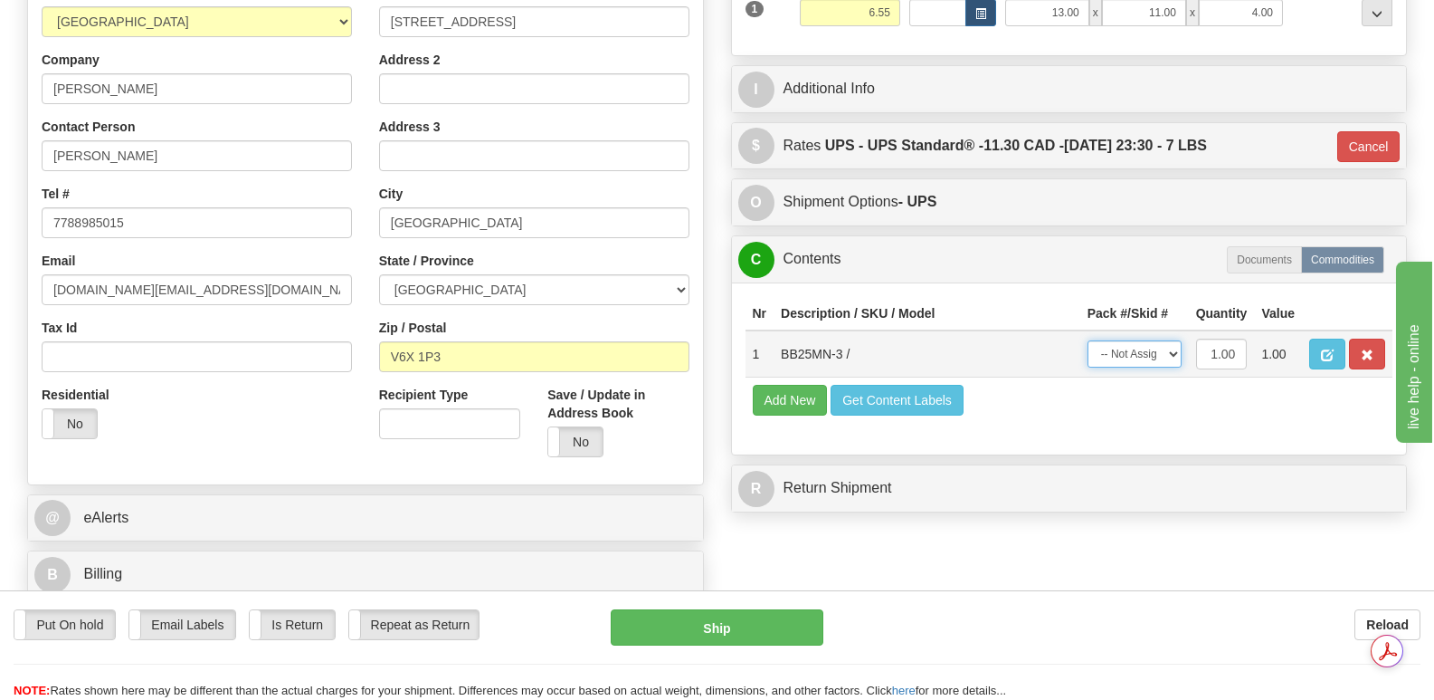
click at [1170, 340] on select "-- Not Assigned -- Package 1" at bounding box center [1135, 353] width 94 height 27
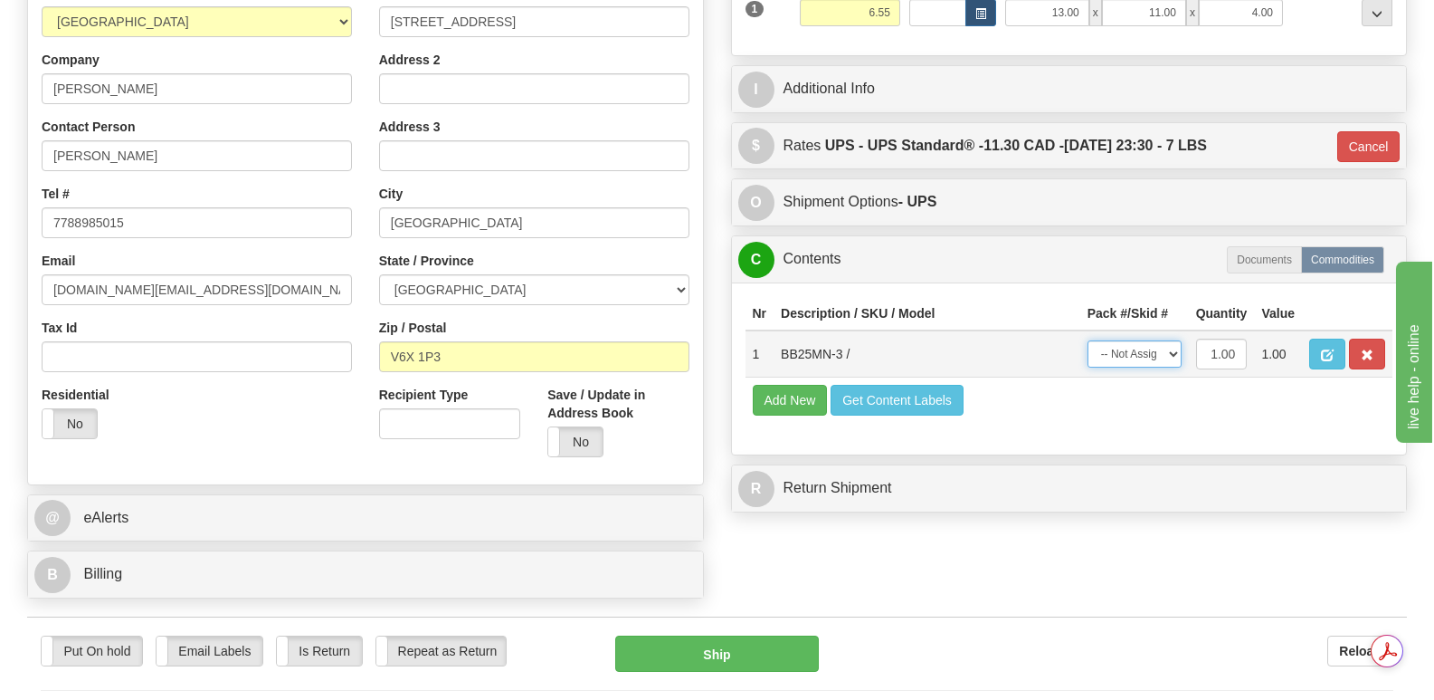
select select "0"
click at [1088, 340] on select "-- Not Assigned -- Package 1" at bounding box center [1135, 353] width 94 height 27
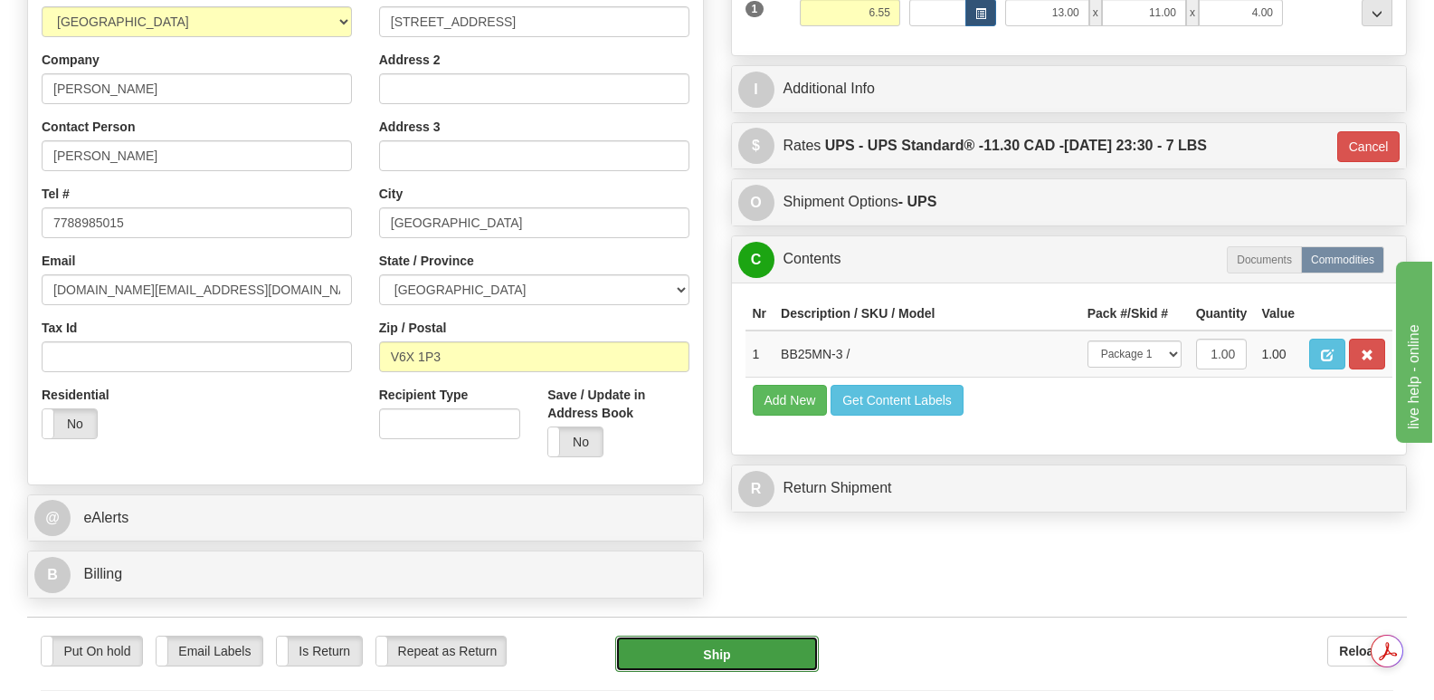
click at [741, 635] on button "Ship" at bounding box center [716, 653] width 203 height 36
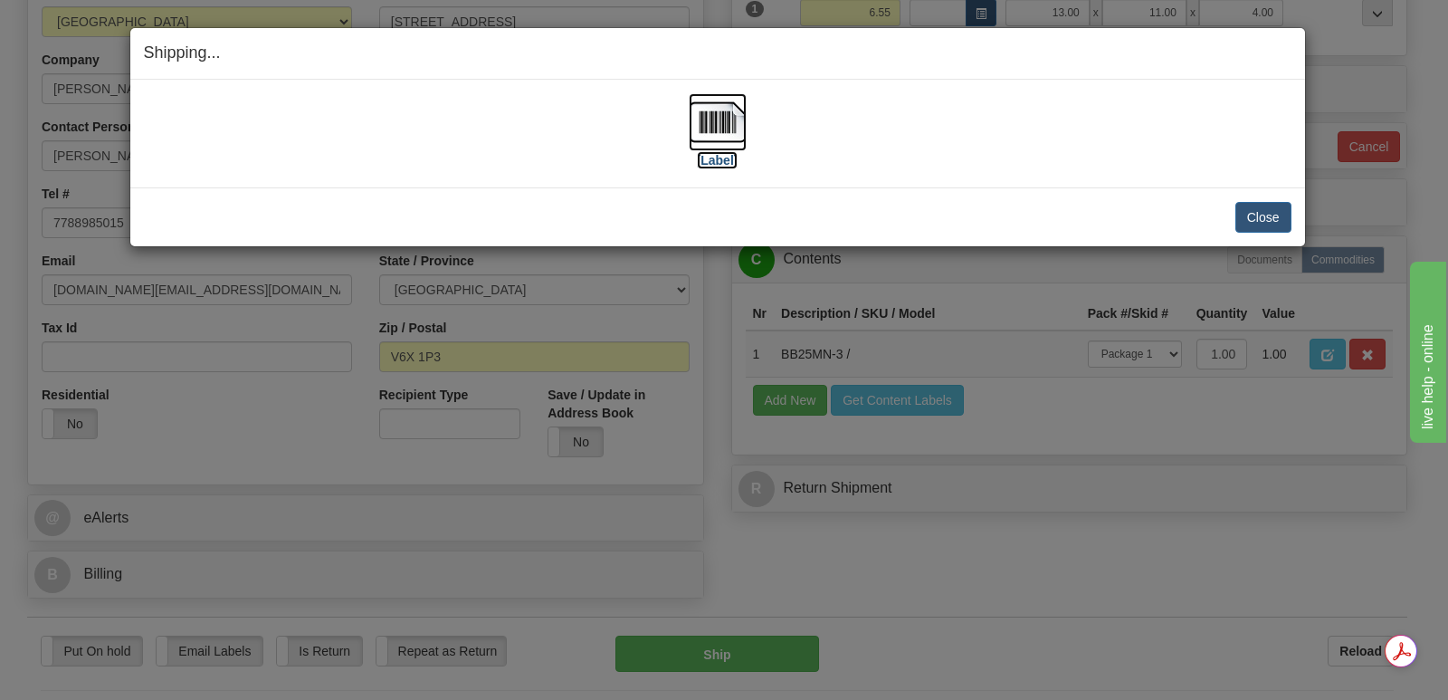
click at [719, 122] on img at bounding box center [718, 122] width 58 height 58
click at [1264, 213] on button "Close" at bounding box center [1263, 217] width 56 height 31
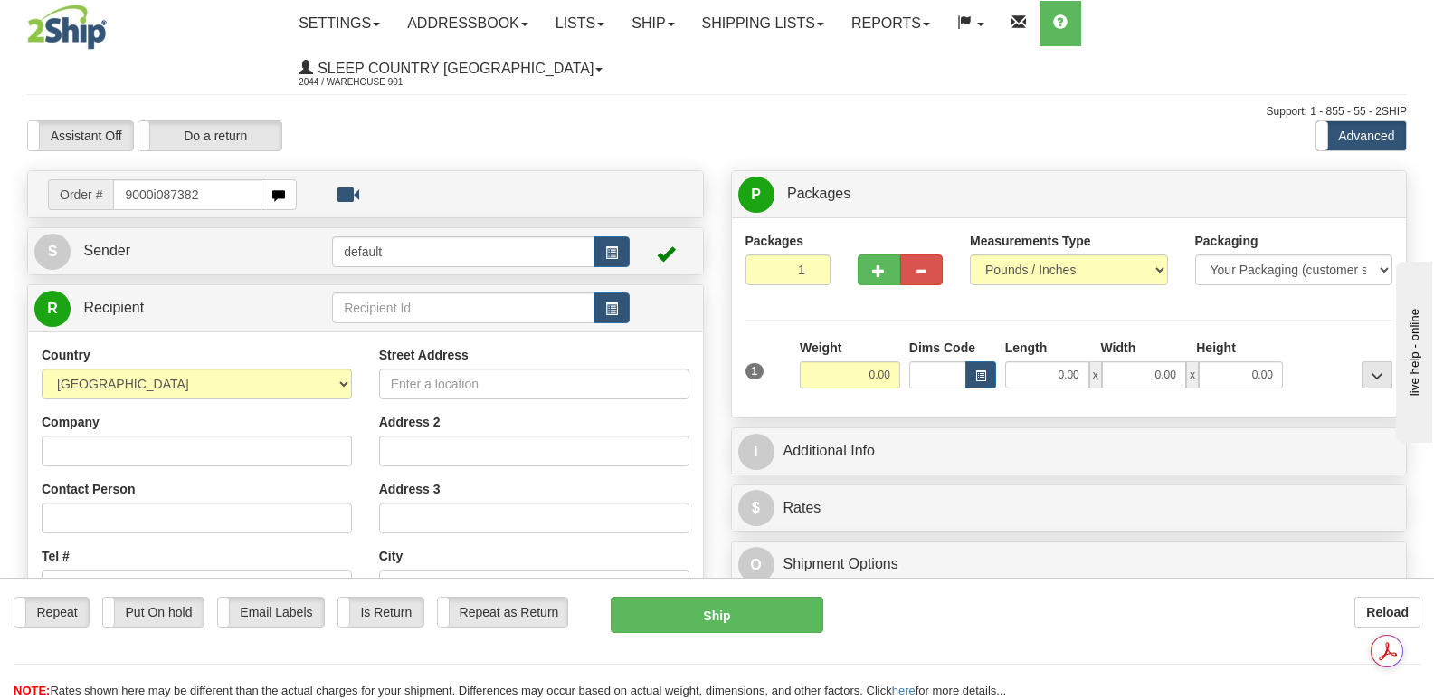
type input "9000i087382"
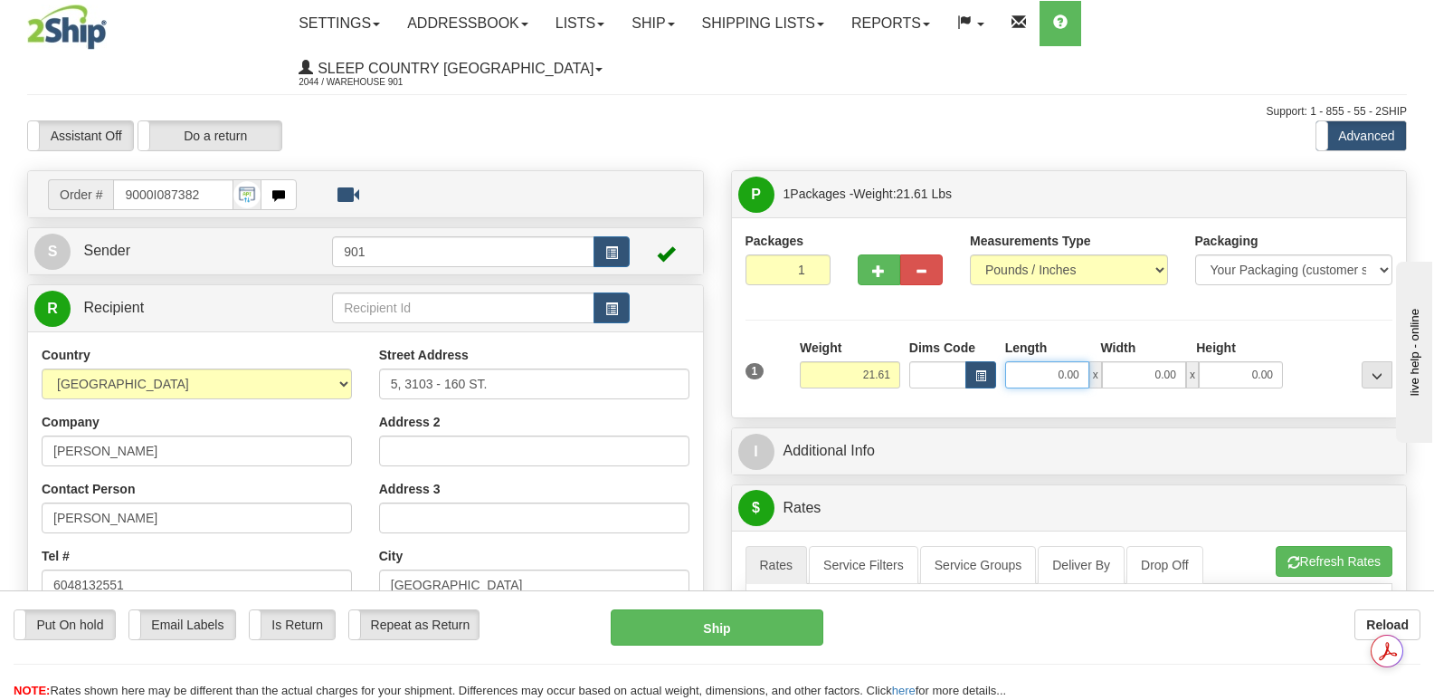
click at [1026, 361] on input "0.00" at bounding box center [1047, 374] width 84 height 27
type input "23.00"
click at [1131, 361] on input "0.00" at bounding box center [1144, 374] width 84 height 27
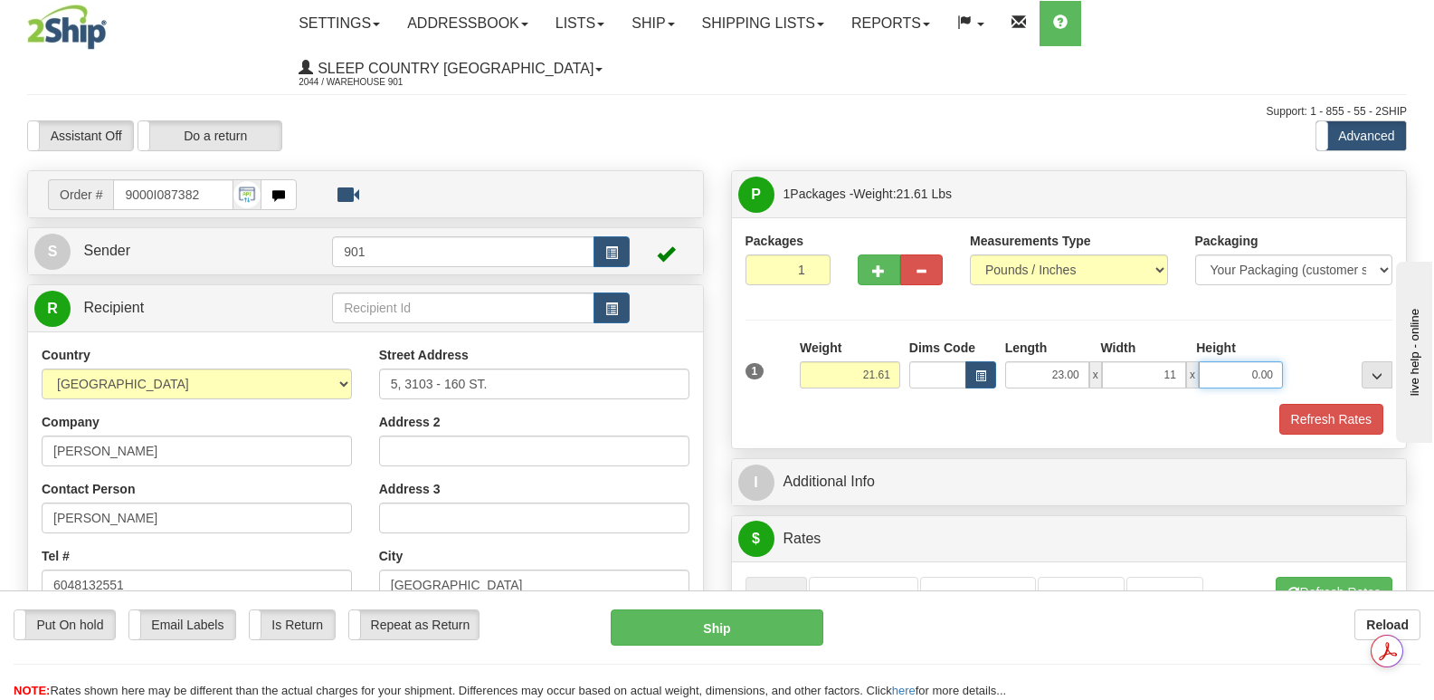
type input "11.00"
click at [1227, 361] on input "0.00" at bounding box center [1241, 374] width 84 height 27
type input "11.00"
click at [1325, 404] on button "Refresh Rates" at bounding box center [1332, 419] width 104 height 31
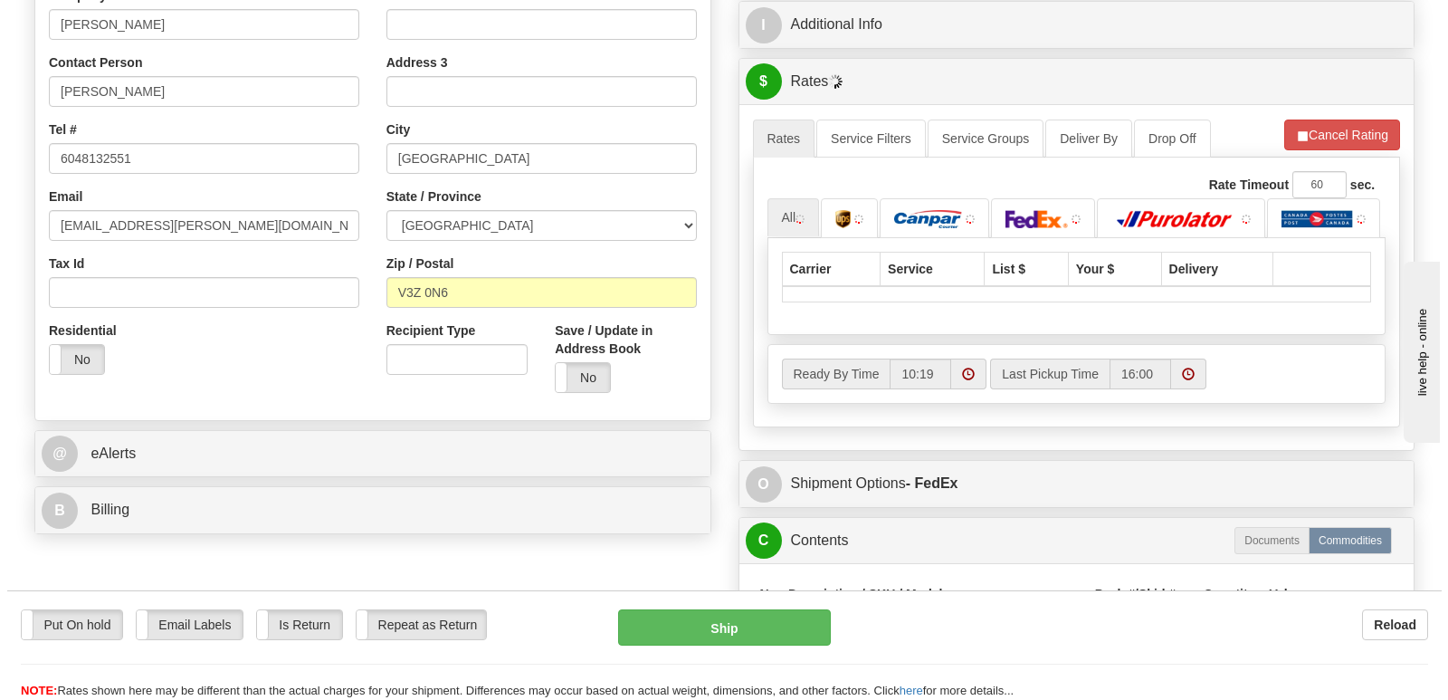
scroll to position [543, 0]
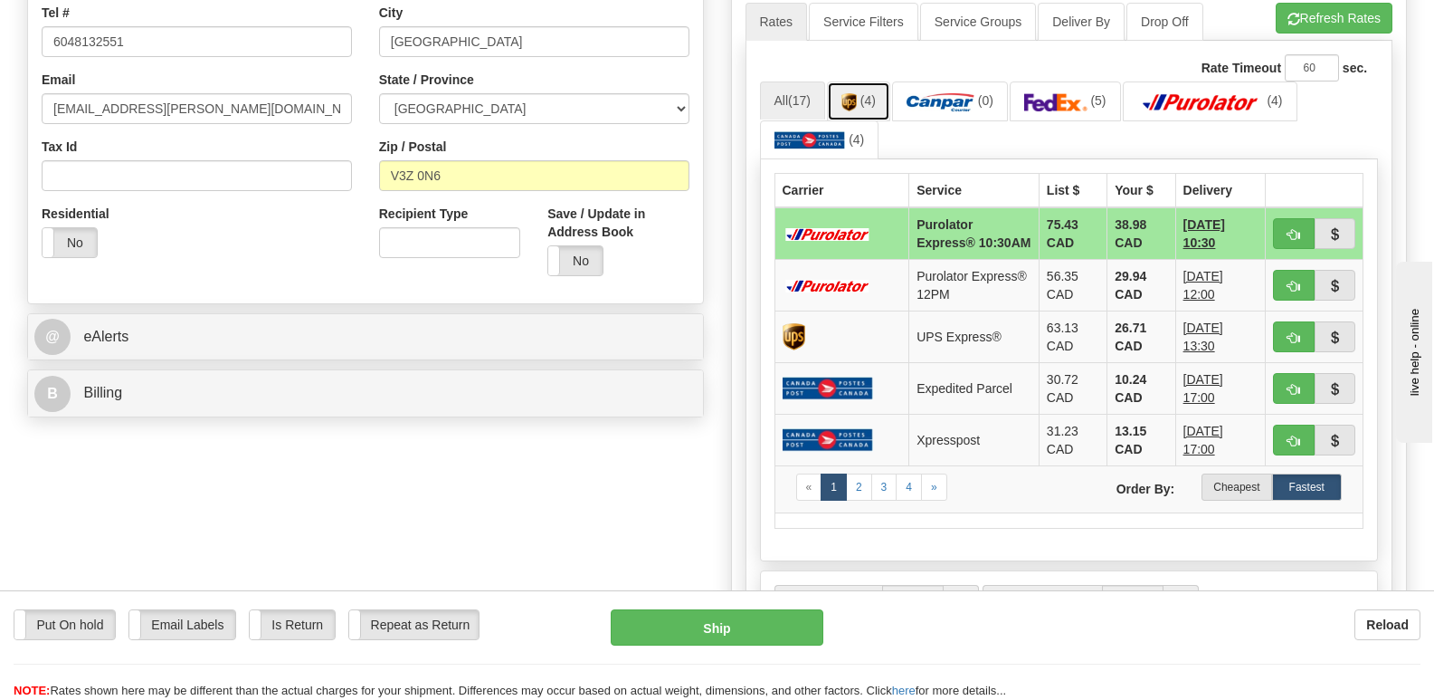
click at [861, 81] on link "(4)" at bounding box center [858, 100] width 63 height 39
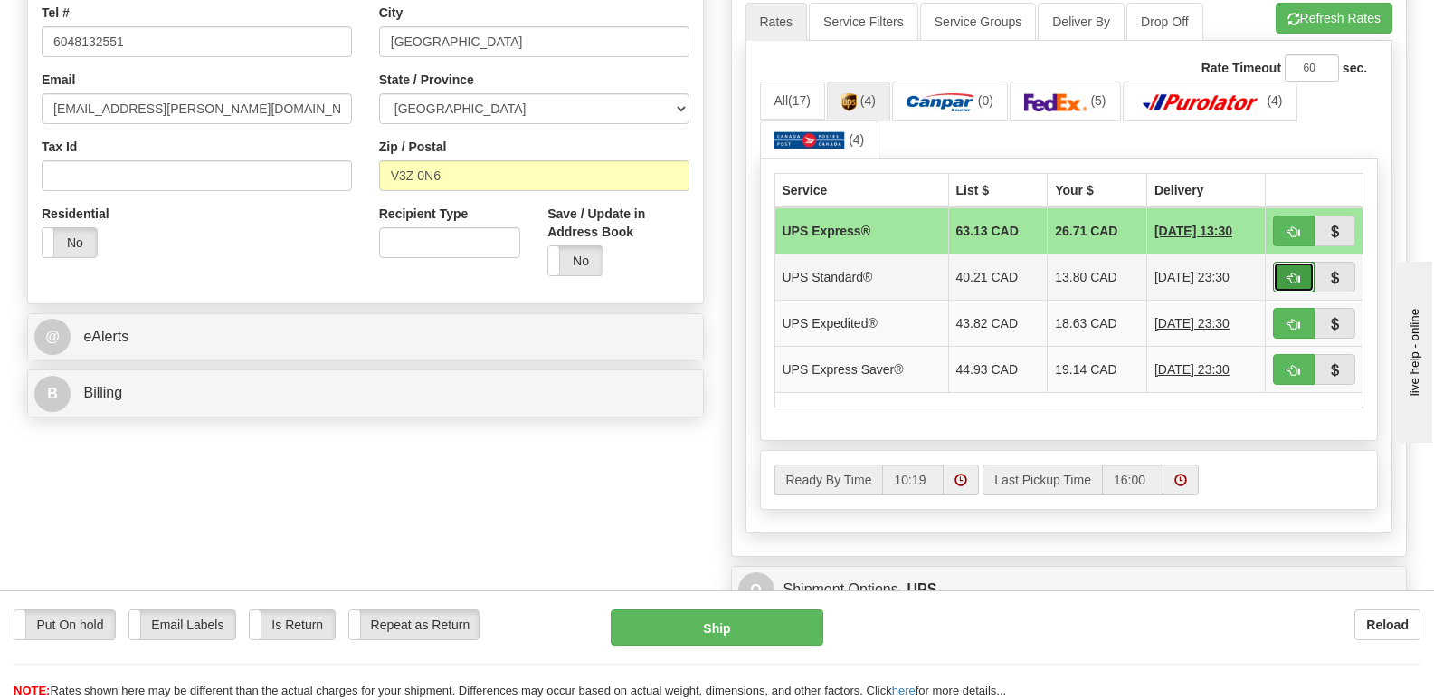
click at [1292, 272] on span "button" at bounding box center [1294, 278] width 13 height 12
type input "11"
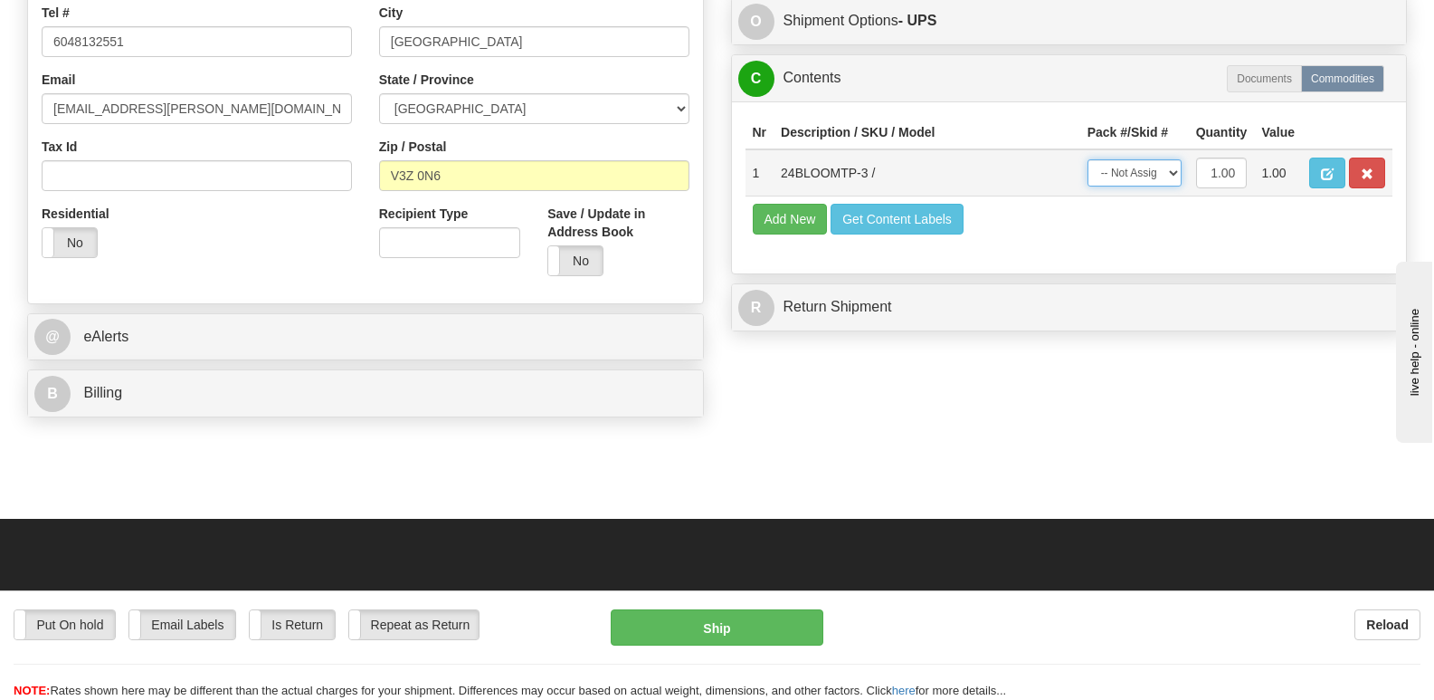
drag, startPoint x: 1175, startPoint y: 127, endPoint x: 1169, endPoint y: 139, distance: 13.8
click at [1175, 159] on select "-- Not Assigned -- Package 1" at bounding box center [1135, 172] width 94 height 27
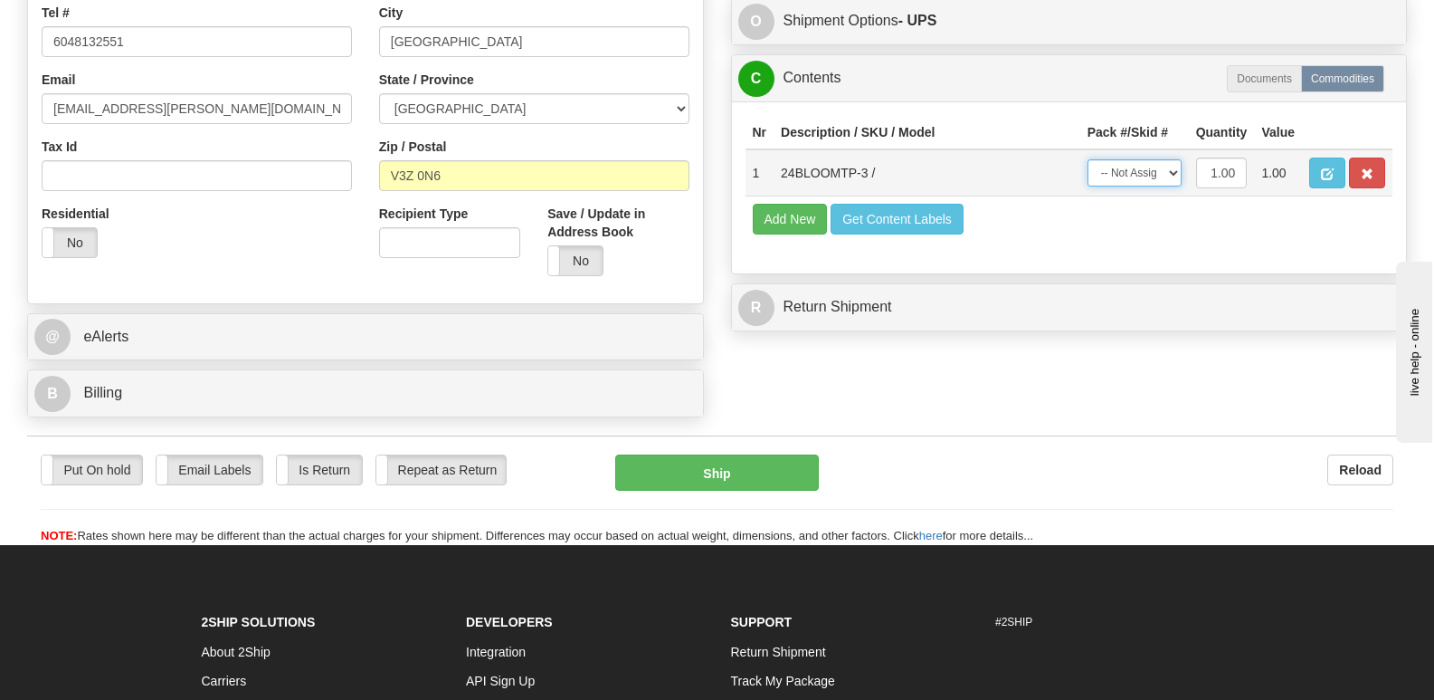
select select "0"
click at [1088, 159] on select "-- Not Assigned -- Package 1" at bounding box center [1135, 172] width 94 height 27
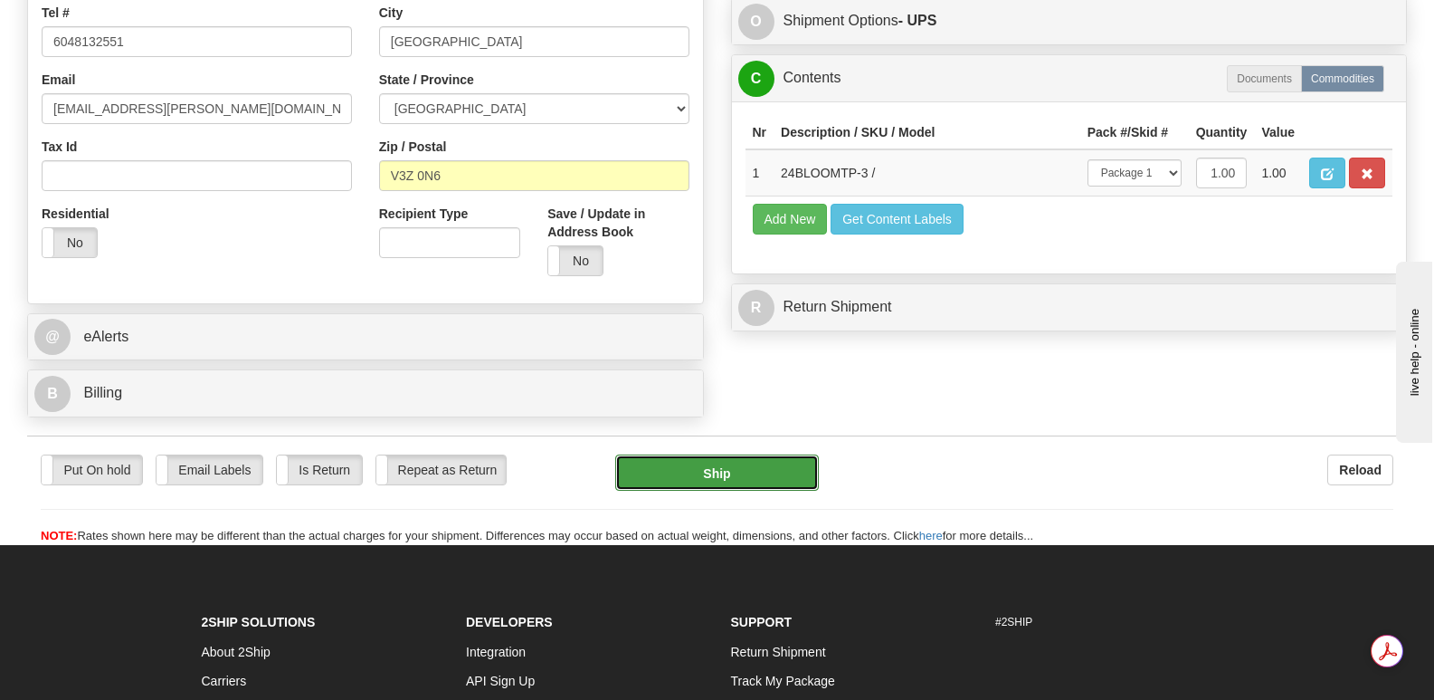
click at [711, 454] on button "Ship" at bounding box center [716, 472] width 203 height 36
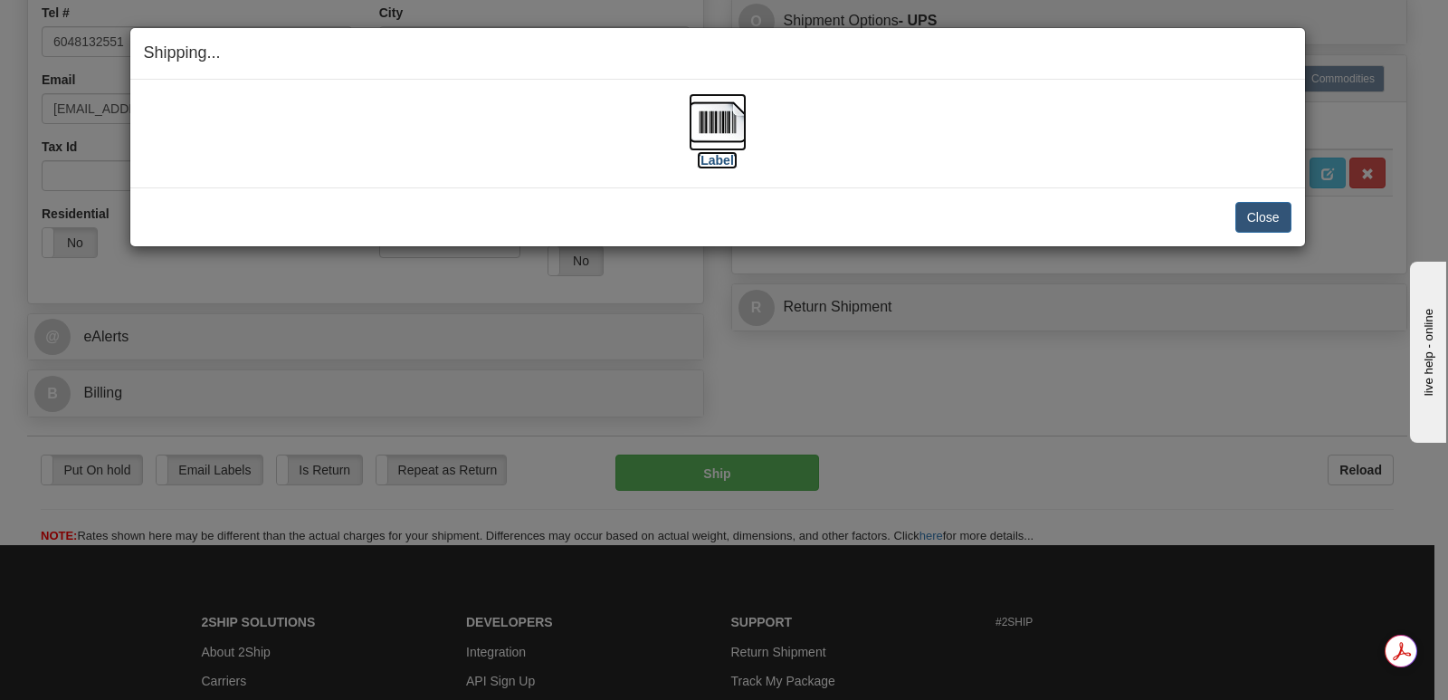
click at [725, 119] on img at bounding box center [718, 122] width 58 height 58
click at [1257, 219] on button "Close" at bounding box center [1263, 217] width 56 height 31
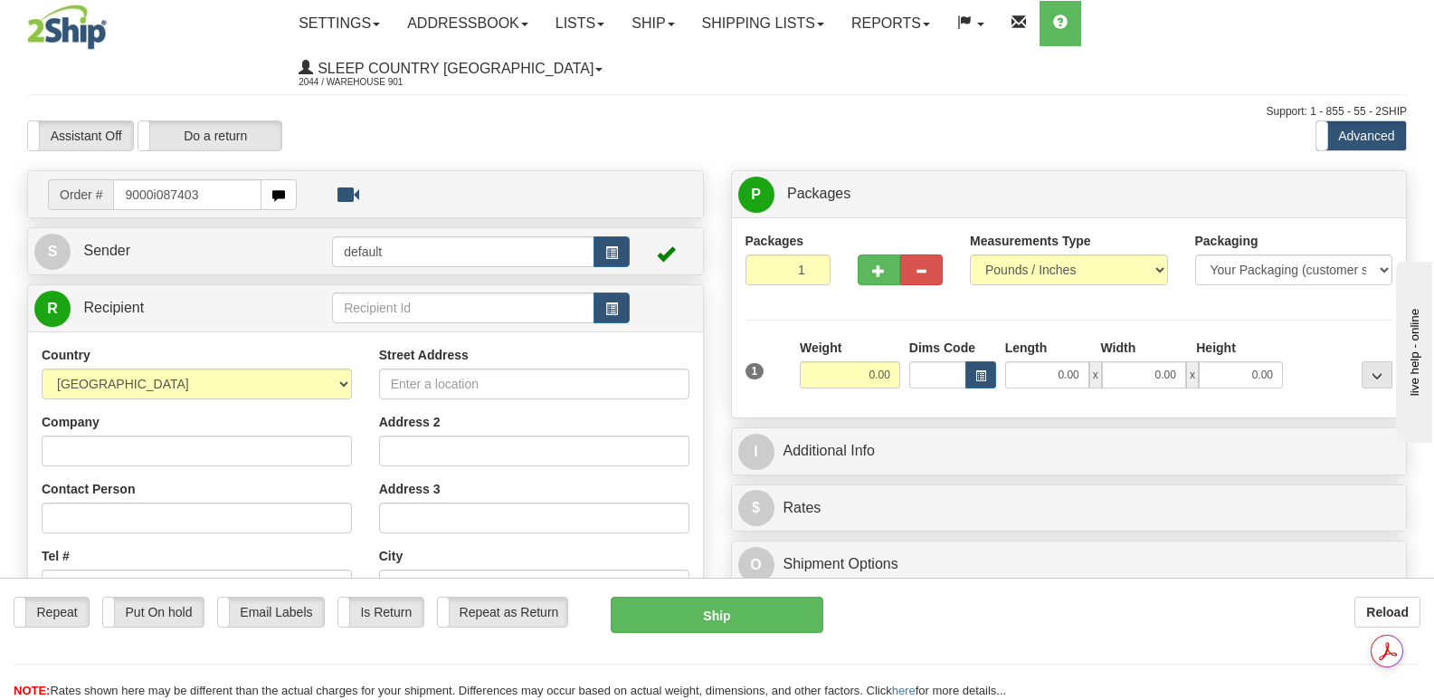
type input "9000i087403"
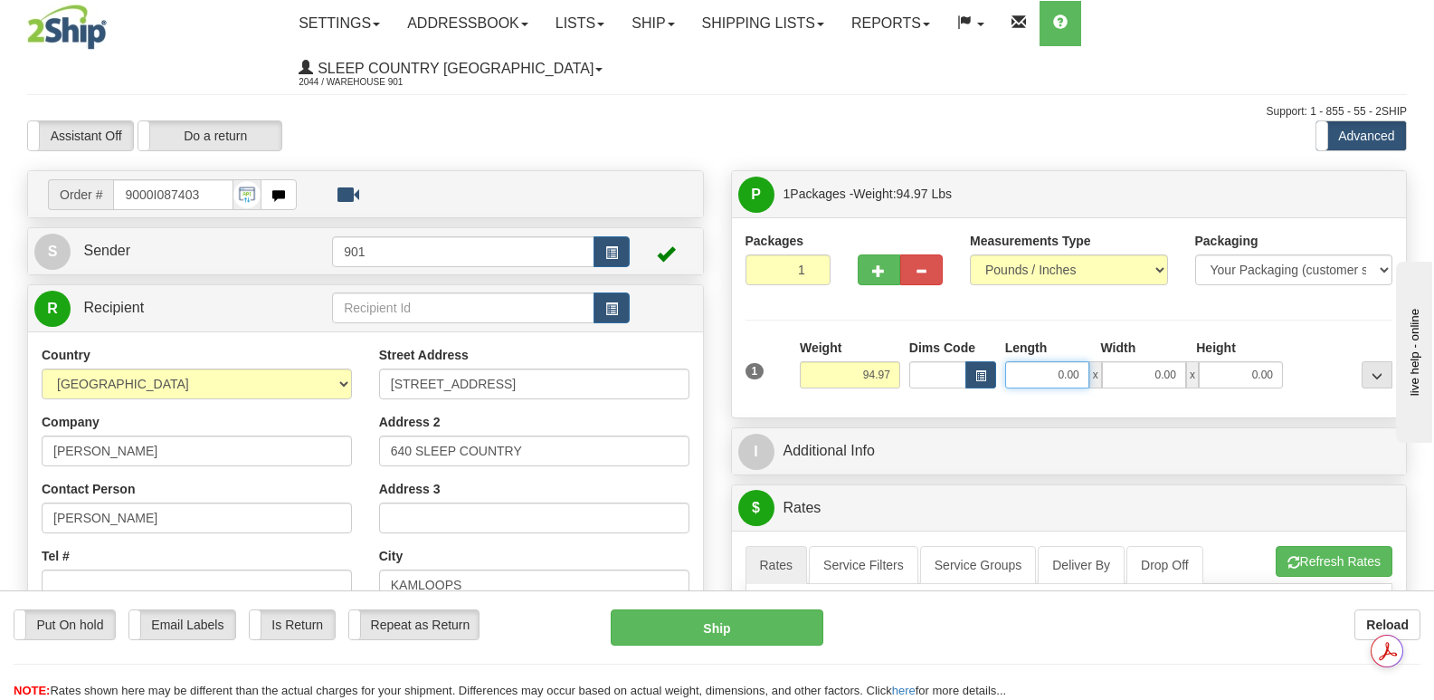
click at [1023, 361] on input "0.00" at bounding box center [1047, 374] width 84 height 27
type input "44.00"
click at [1112, 361] on input "0.00" at bounding box center [1144, 374] width 84 height 27
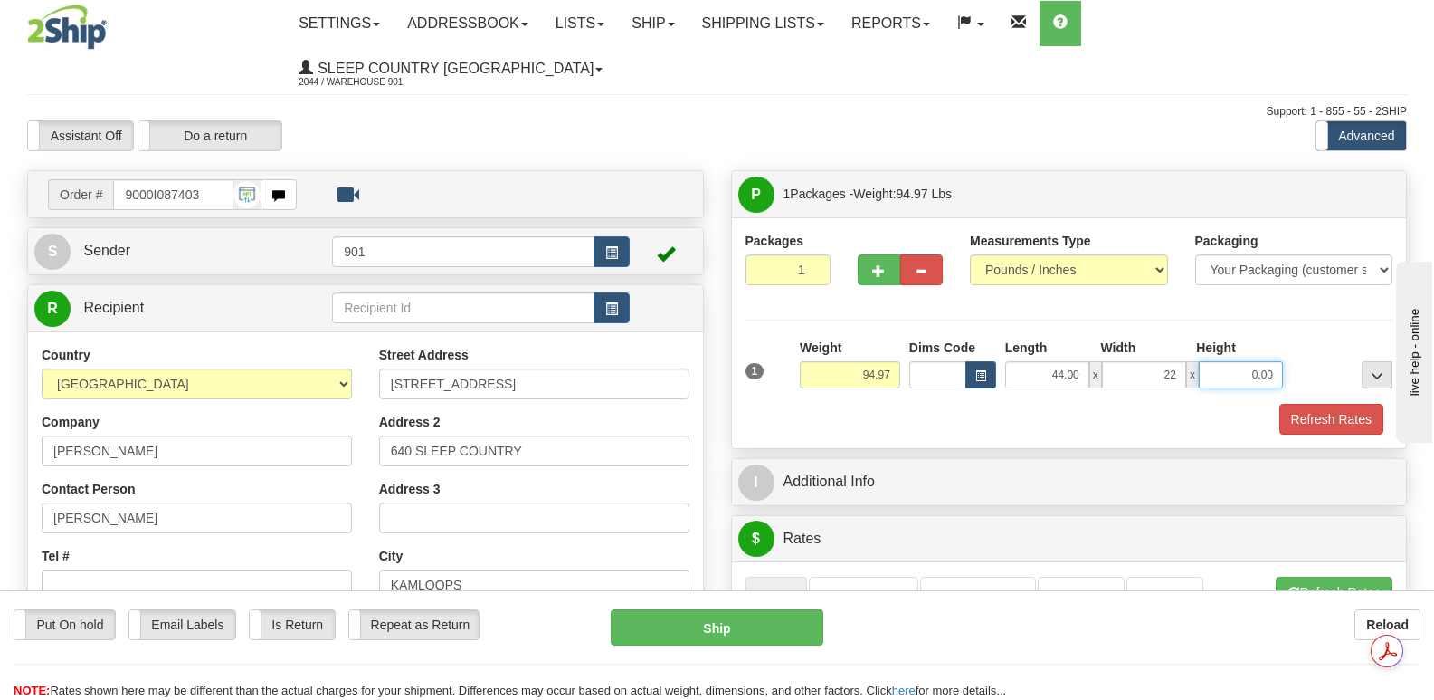
type input "22.00"
click at [1223, 361] on input "0.00" at bounding box center [1241, 374] width 84 height 27
type input "22.00"
click at [1309, 404] on button "Refresh Rates" at bounding box center [1332, 419] width 104 height 31
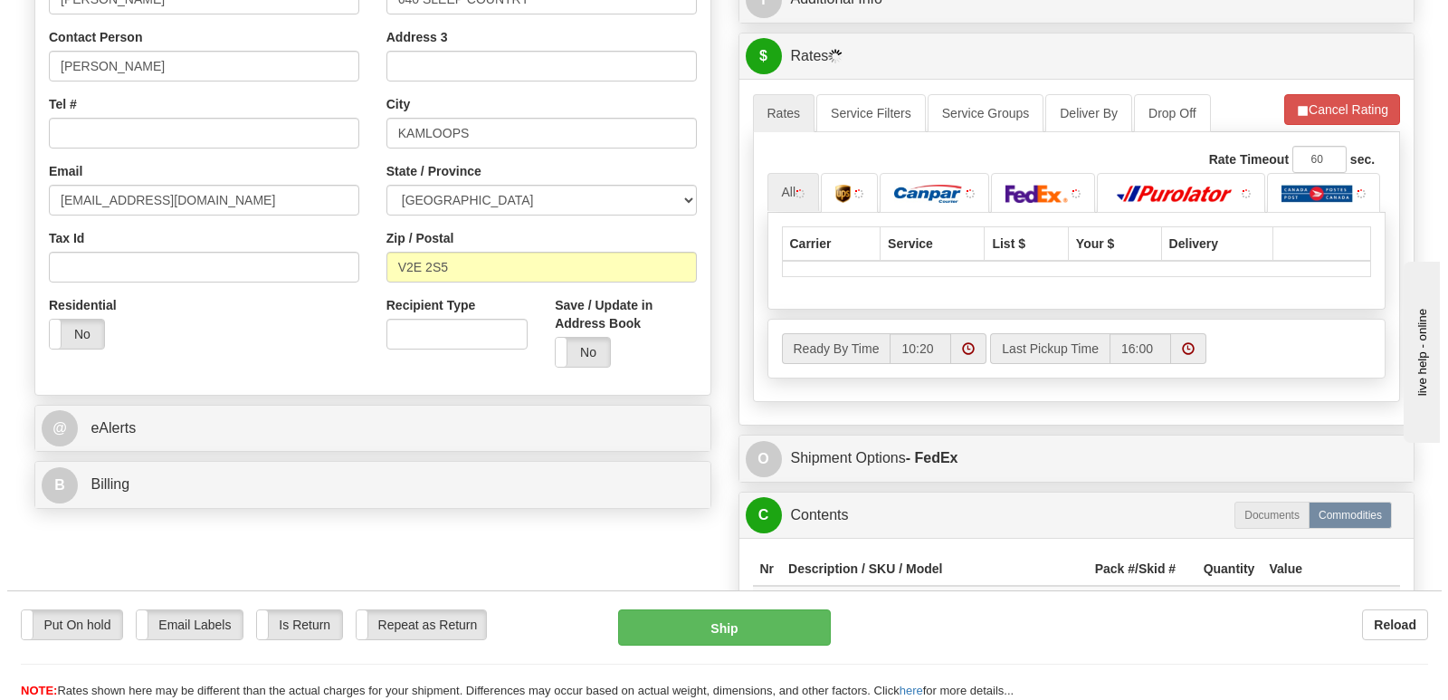
scroll to position [452, 0]
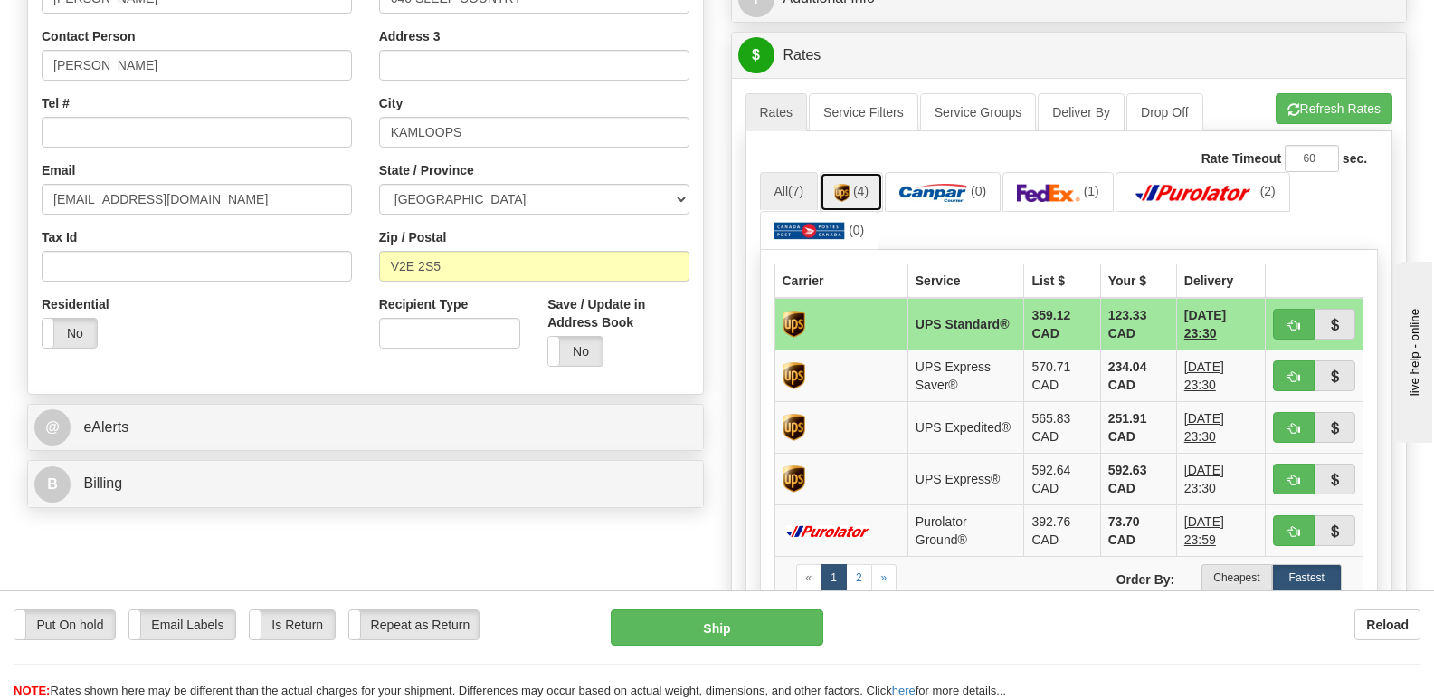
click at [847, 184] on img at bounding box center [841, 193] width 15 height 18
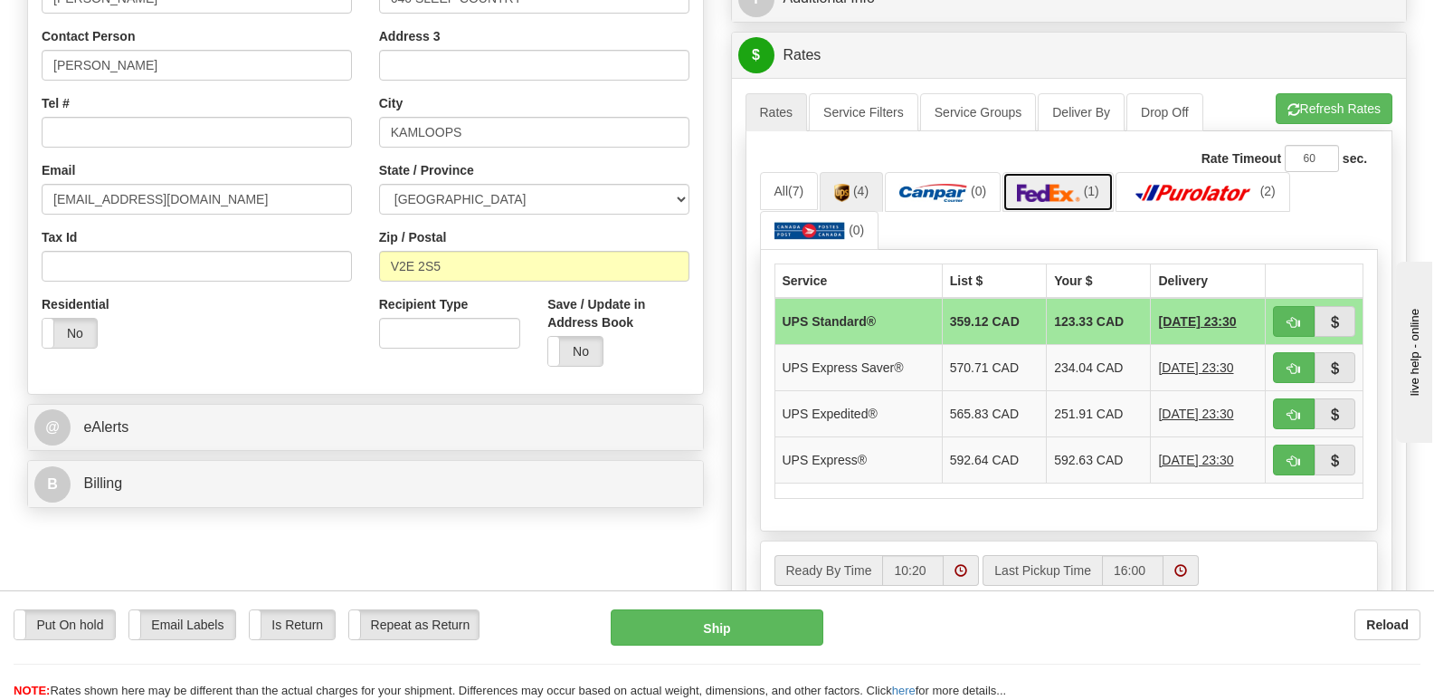
click at [1073, 172] on link "(1)" at bounding box center [1058, 191] width 111 height 39
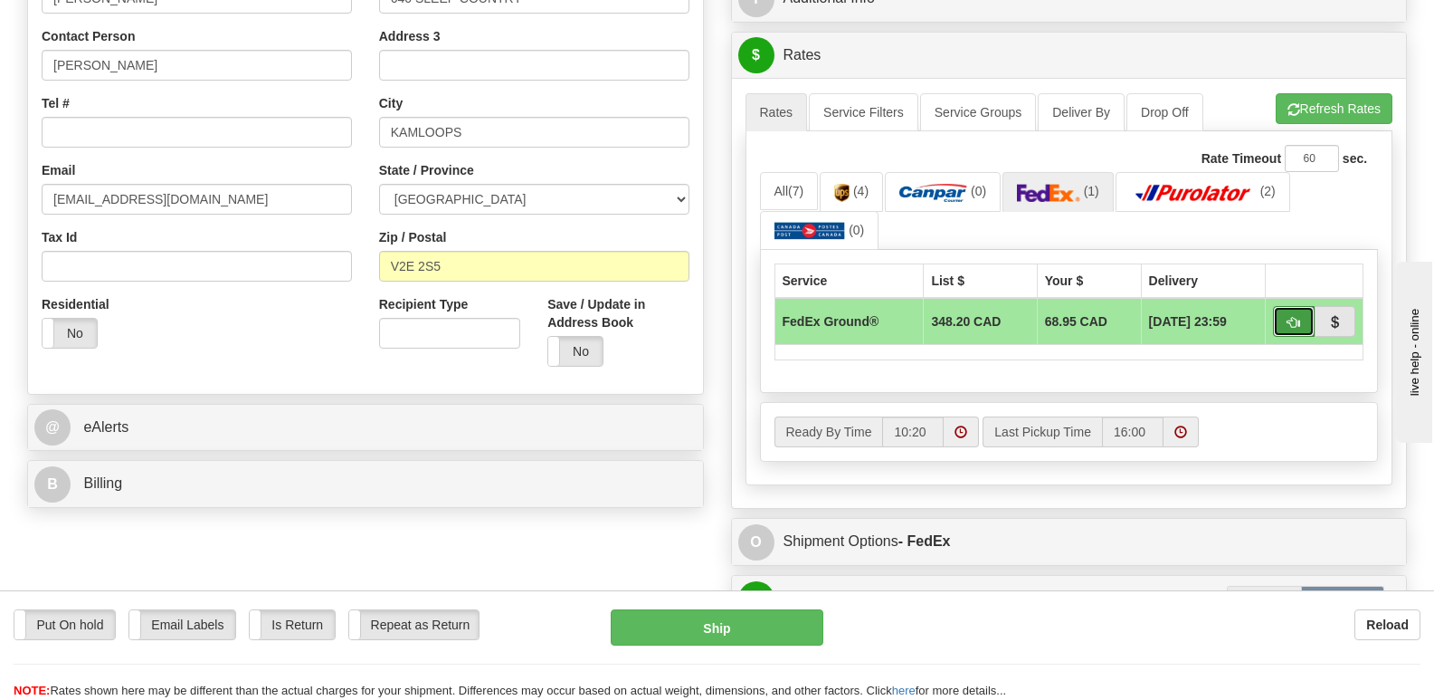
click at [1290, 317] on span "button" at bounding box center [1294, 323] width 13 height 12
type input "92"
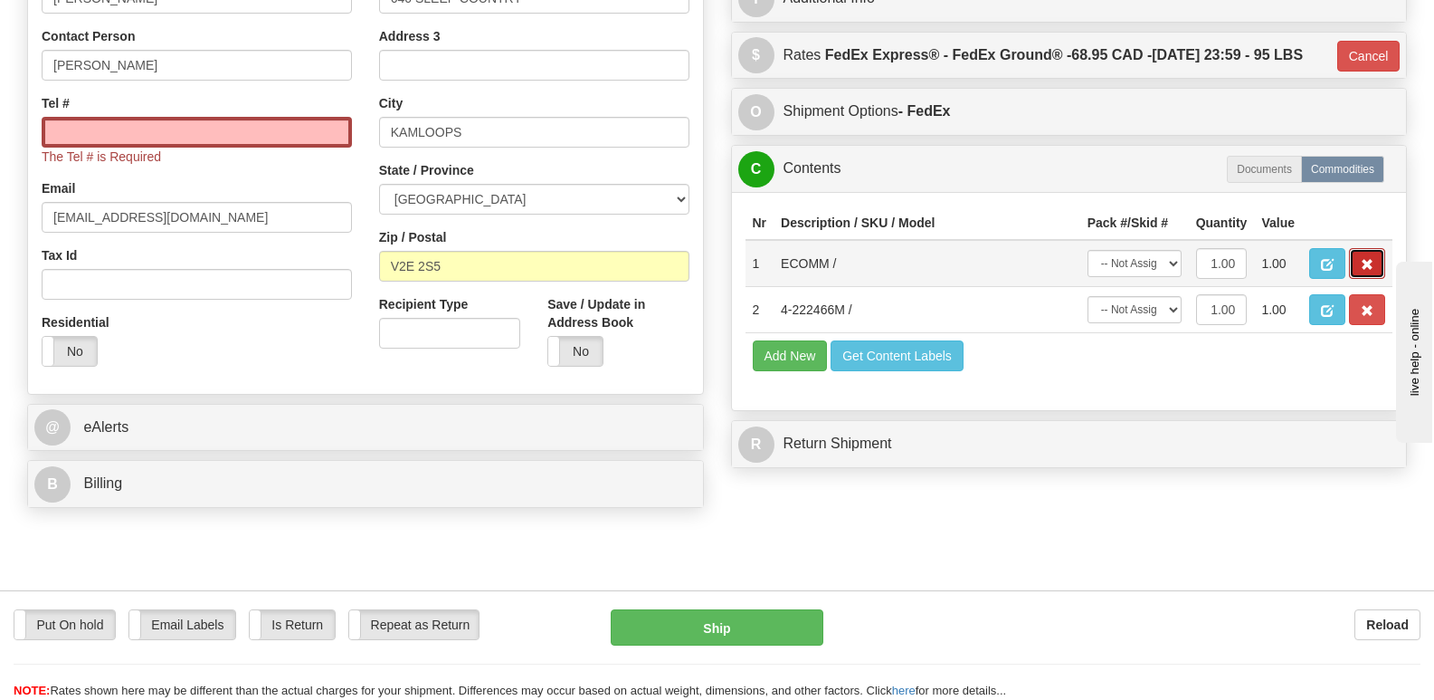
click at [1368, 248] on button "button" at bounding box center [1367, 263] width 36 height 31
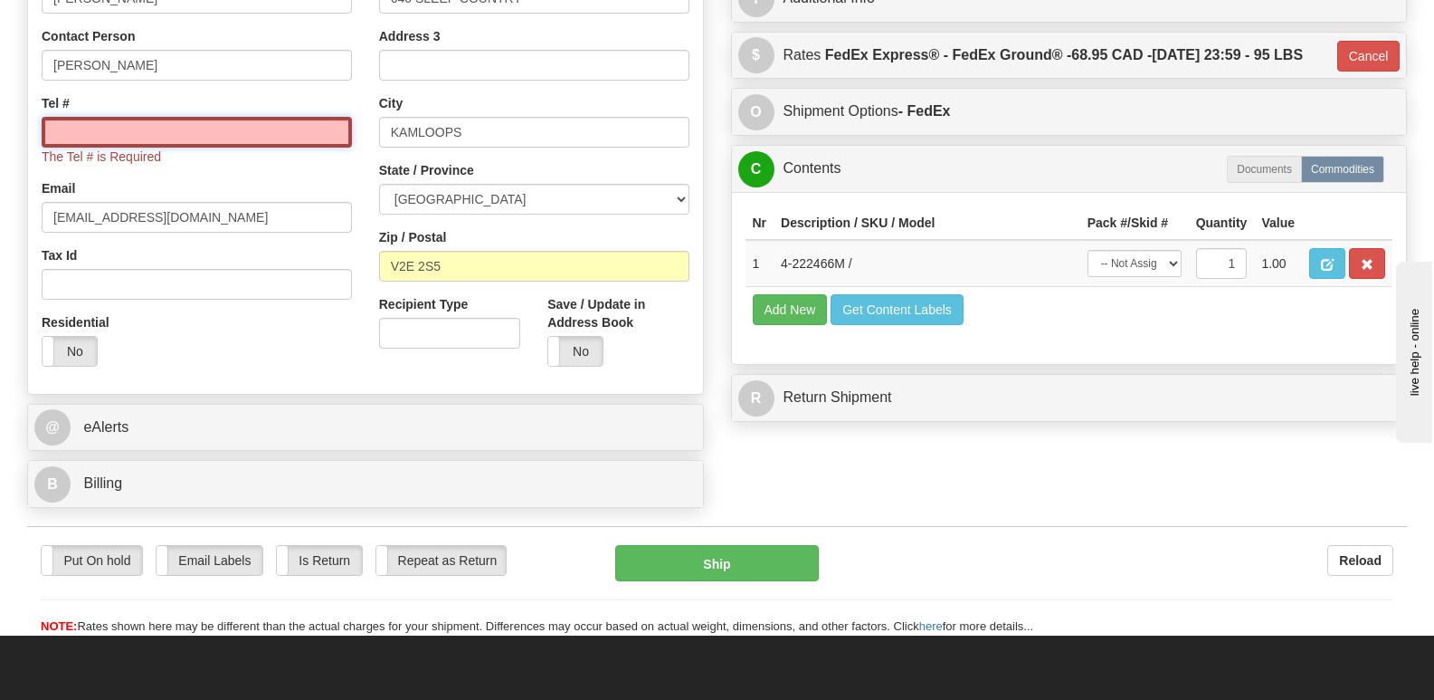
click at [69, 117] on input "Tel #" at bounding box center [197, 132] width 310 height 31
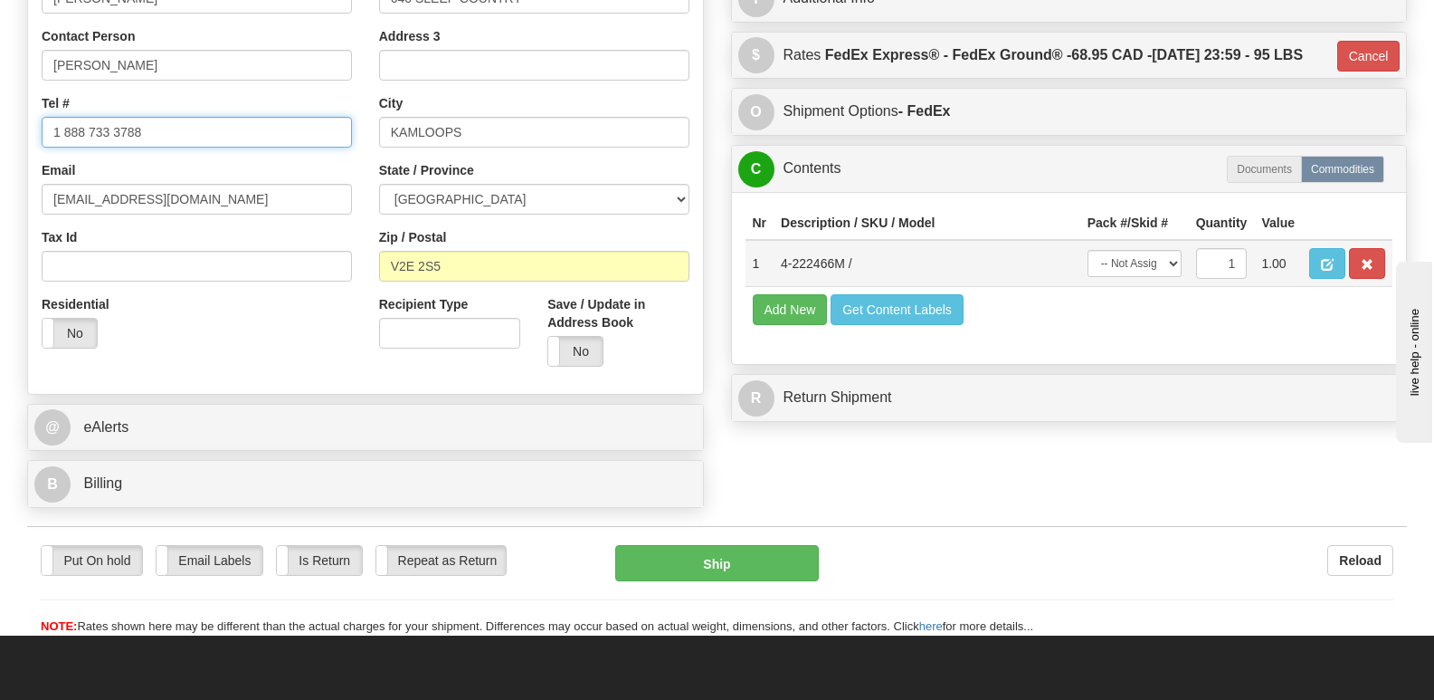
type input "1 888 733 3788"
click at [1176, 257] on select "-- Not Assigned -- Package 1" at bounding box center [1135, 263] width 94 height 27
select select "0"
click at [1088, 250] on select "-- Not Assigned -- Package 1" at bounding box center [1135, 263] width 94 height 27
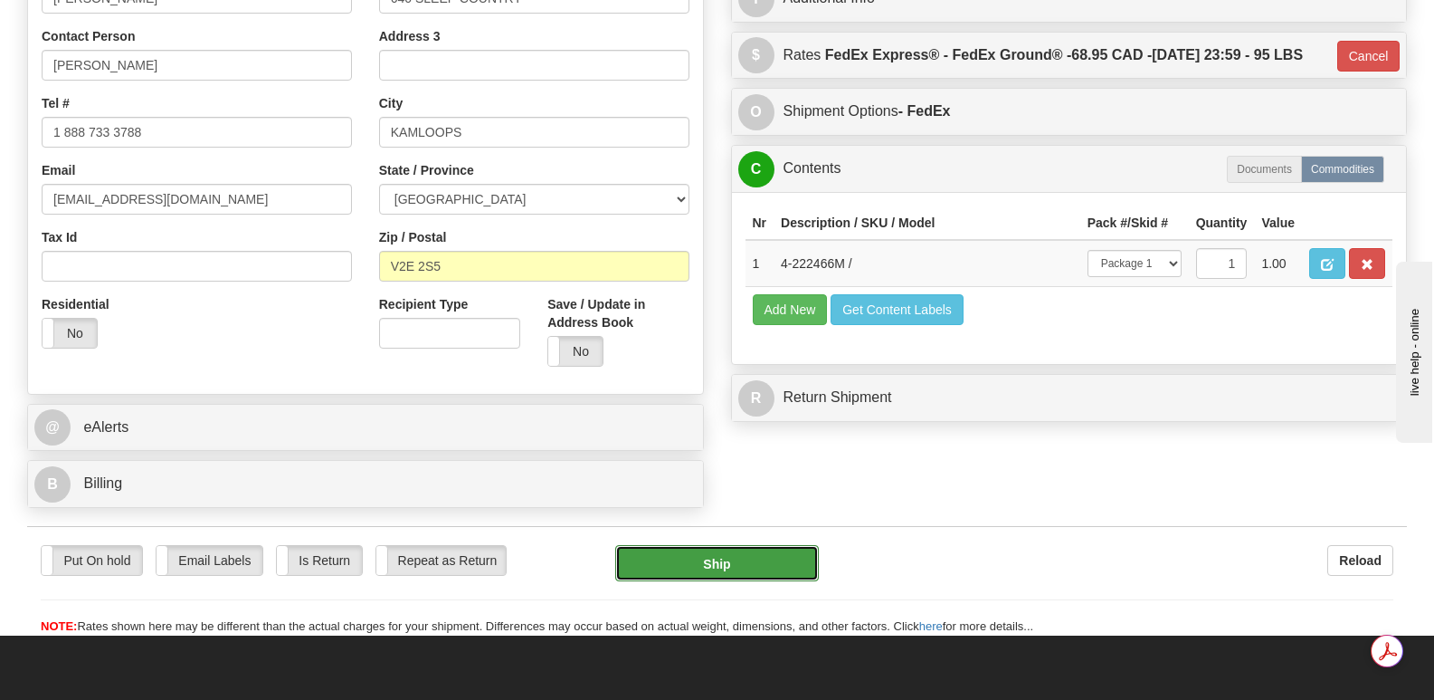
click at [699, 545] on button "Ship" at bounding box center [716, 563] width 203 height 36
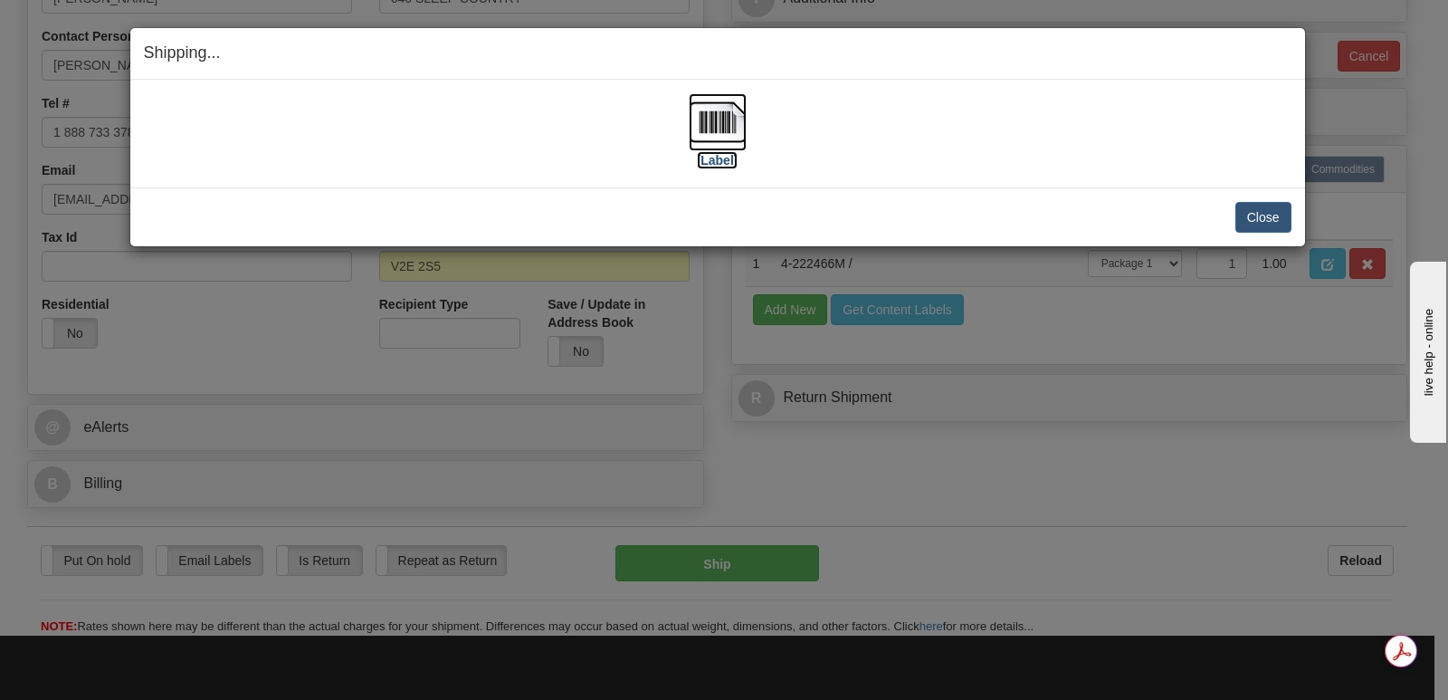
click at [709, 114] on img at bounding box center [718, 122] width 58 height 58
click at [1248, 215] on button "Close" at bounding box center [1263, 217] width 56 height 31
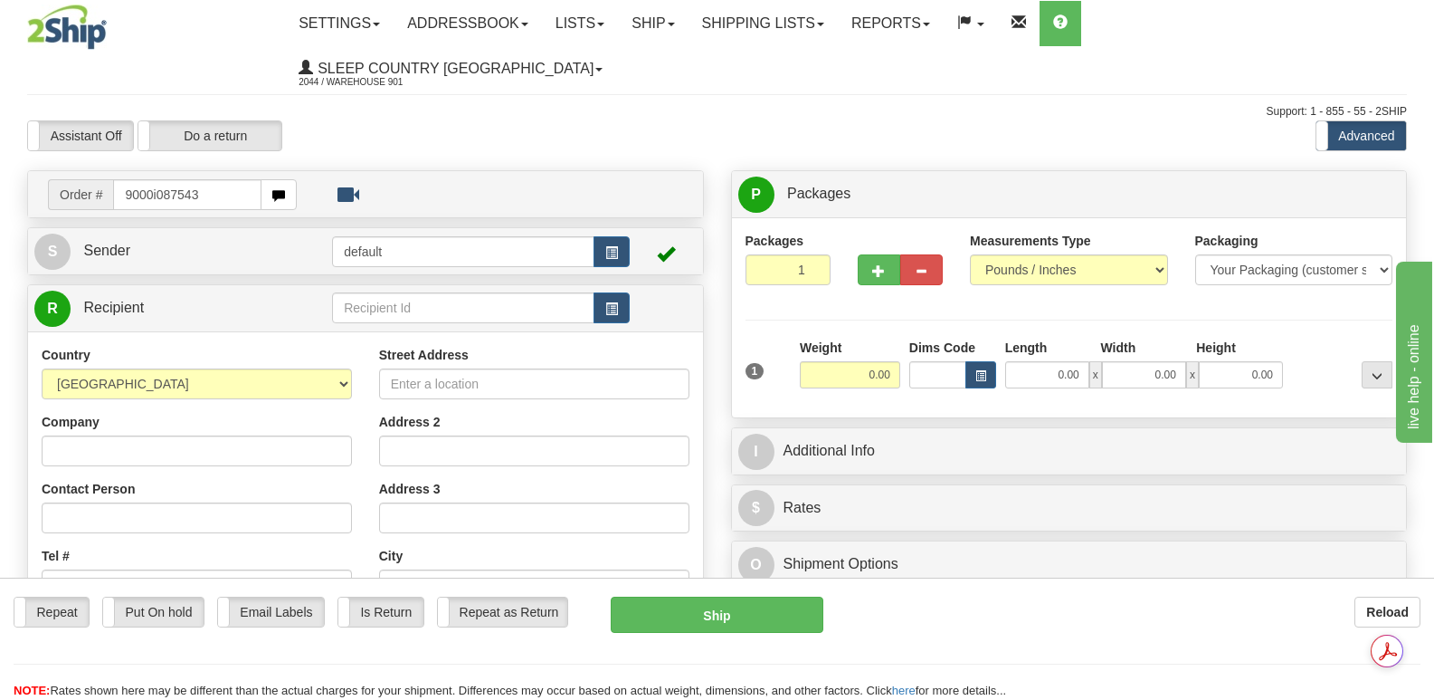
type input "9000i087543"
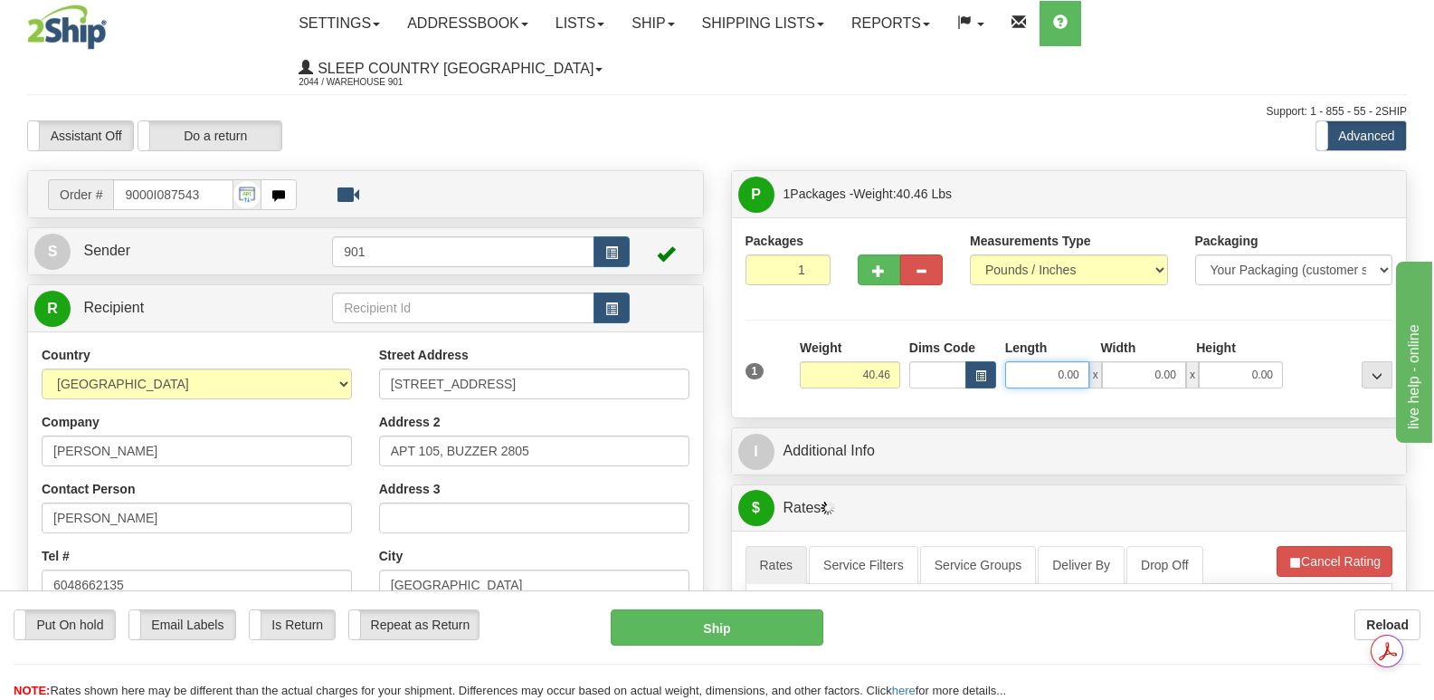
click at [1024, 361] on input "0.00" at bounding box center [1047, 374] width 84 height 27
type input "40.00"
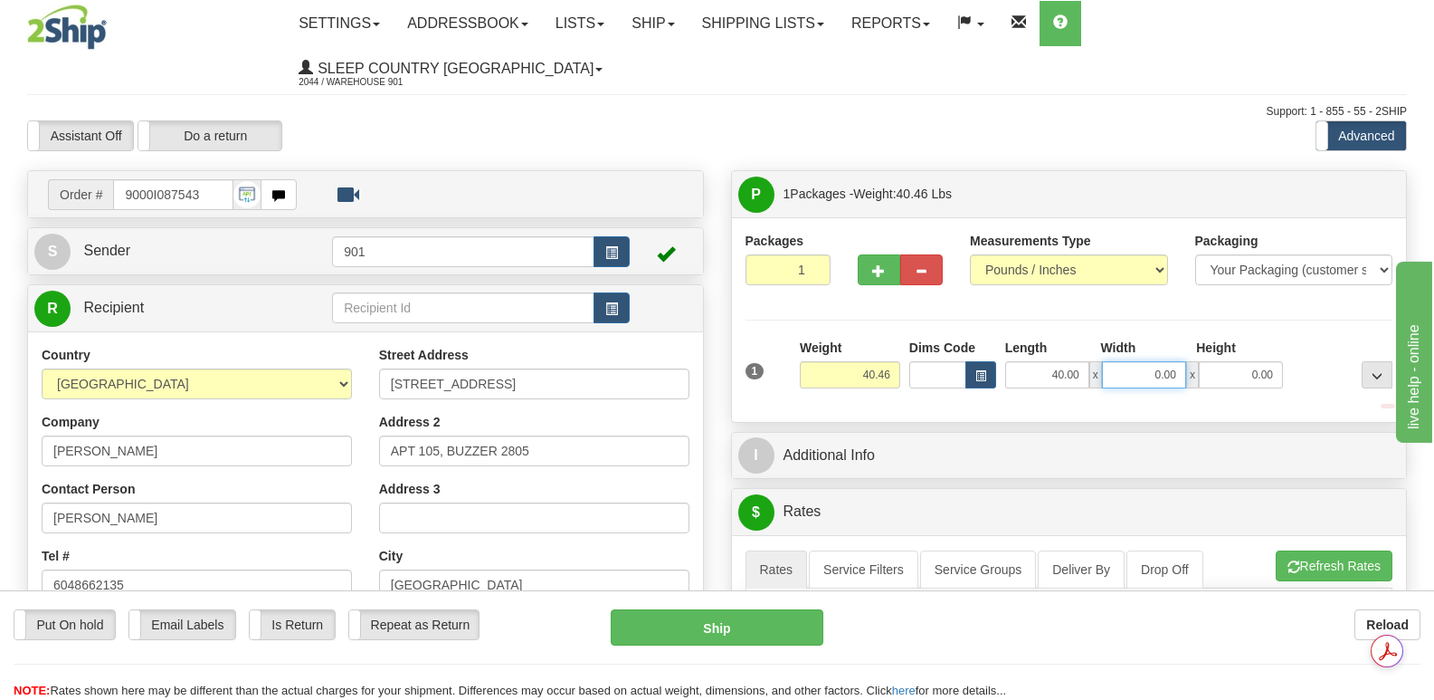
click at [1127, 361] on input "0.00" at bounding box center [1144, 374] width 84 height 27
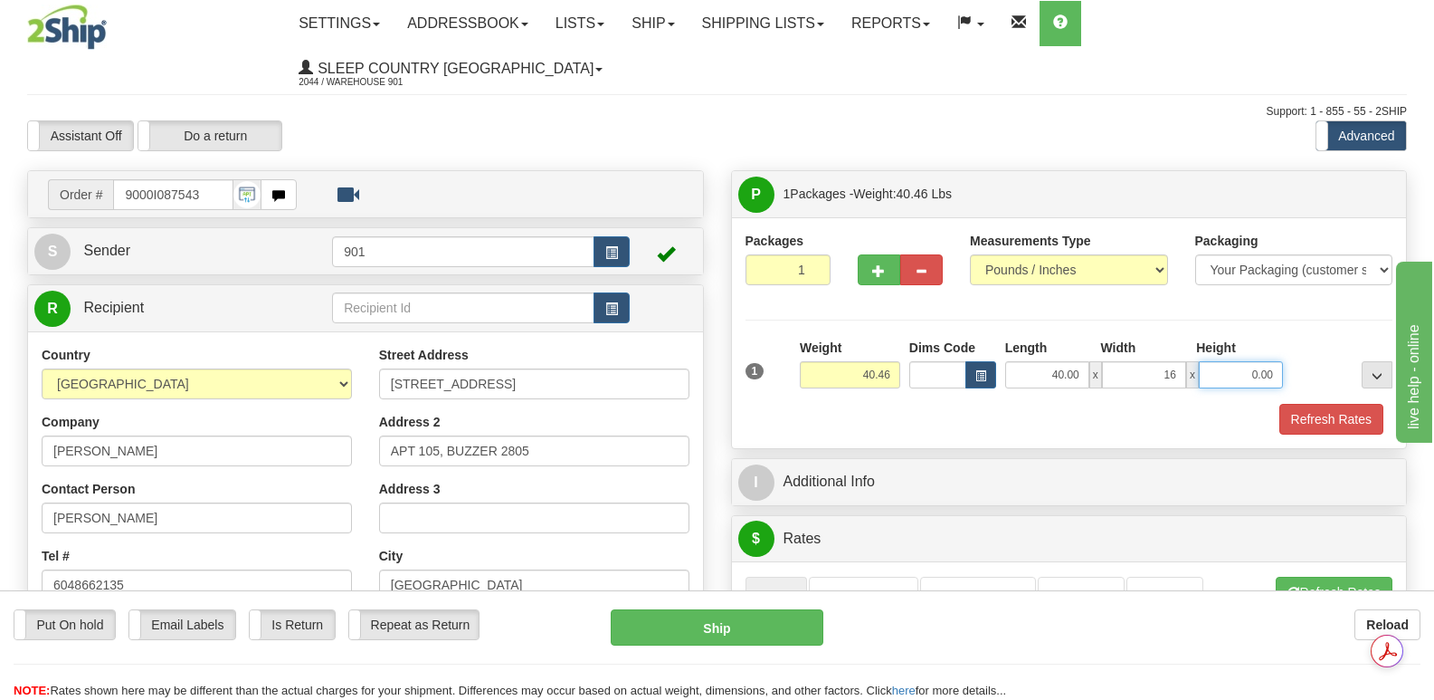
type input "16.00"
click at [1216, 361] on input "0.00" at bounding box center [1241, 374] width 84 height 27
type input "16.00"
click at [1318, 404] on button "Refresh Rates" at bounding box center [1332, 419] width 104 height 31
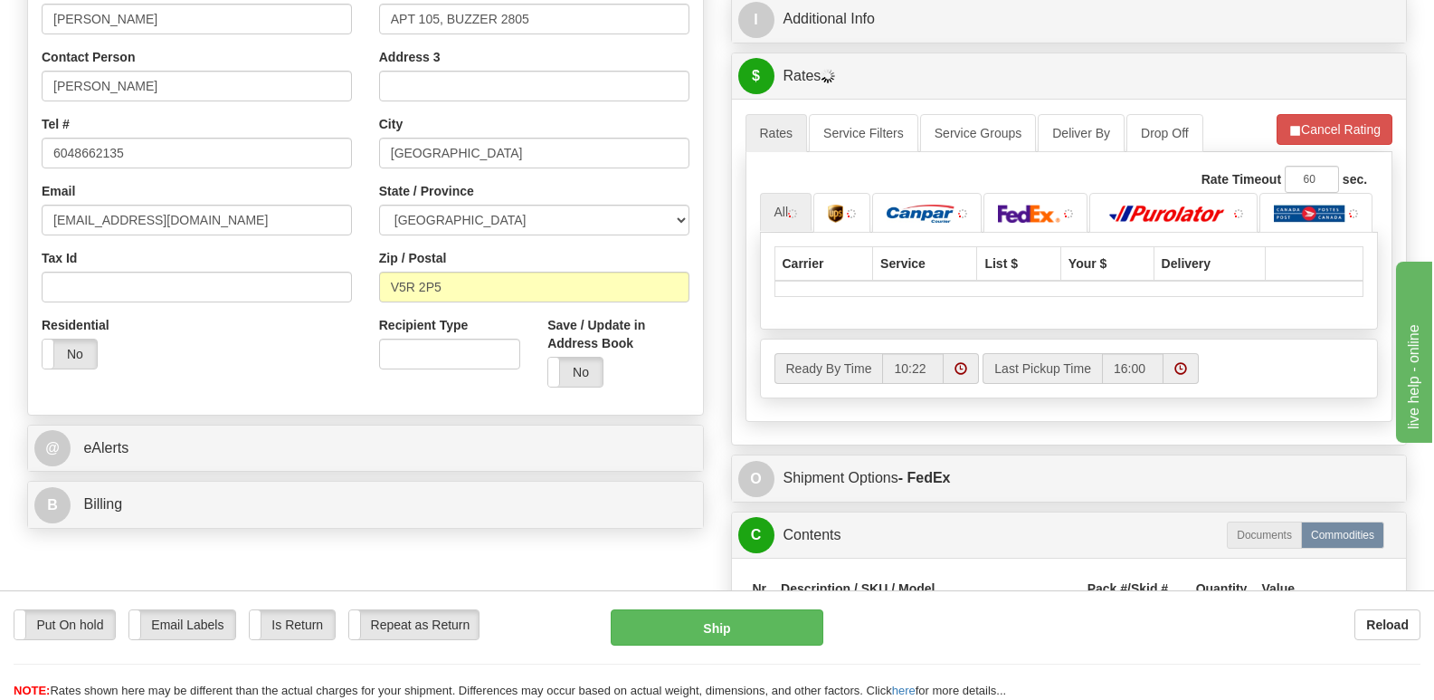
scroll to position [452, 0]
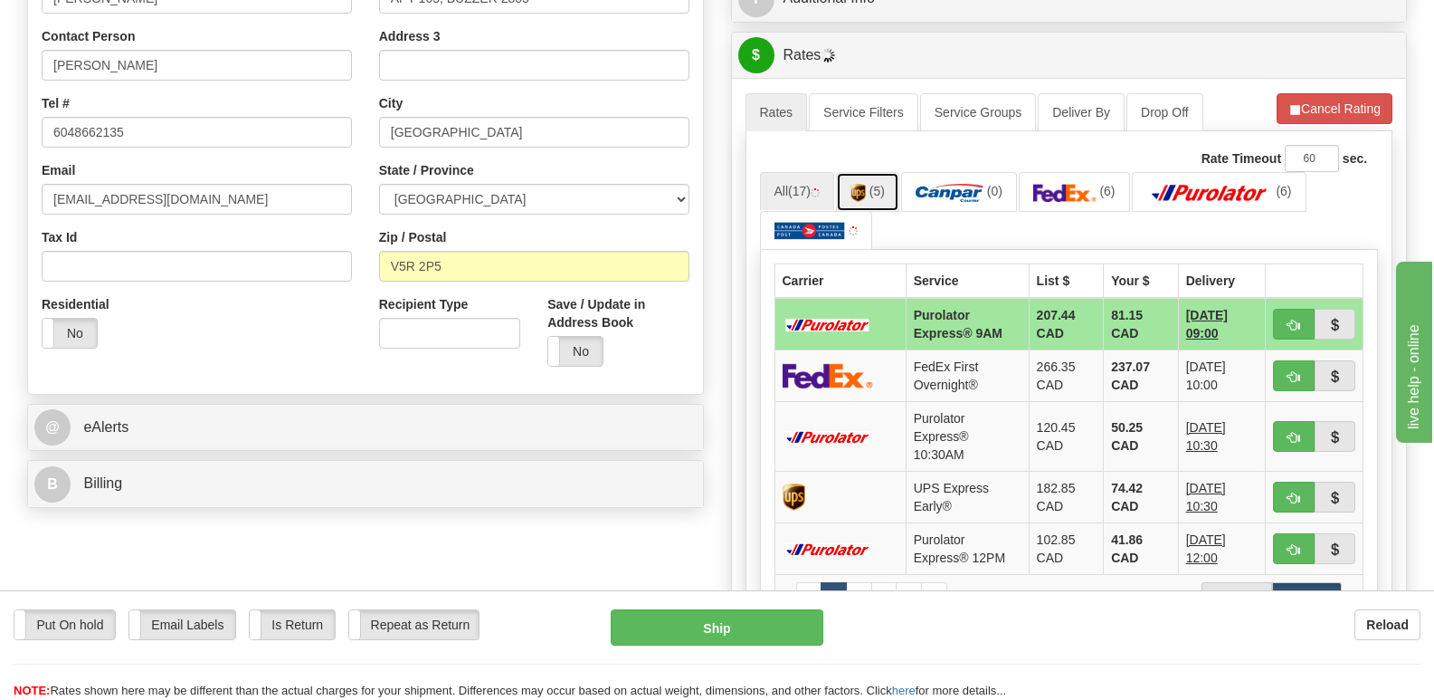
click at [864, 184] on img at bounding box center [858, 193] width 15 height 18
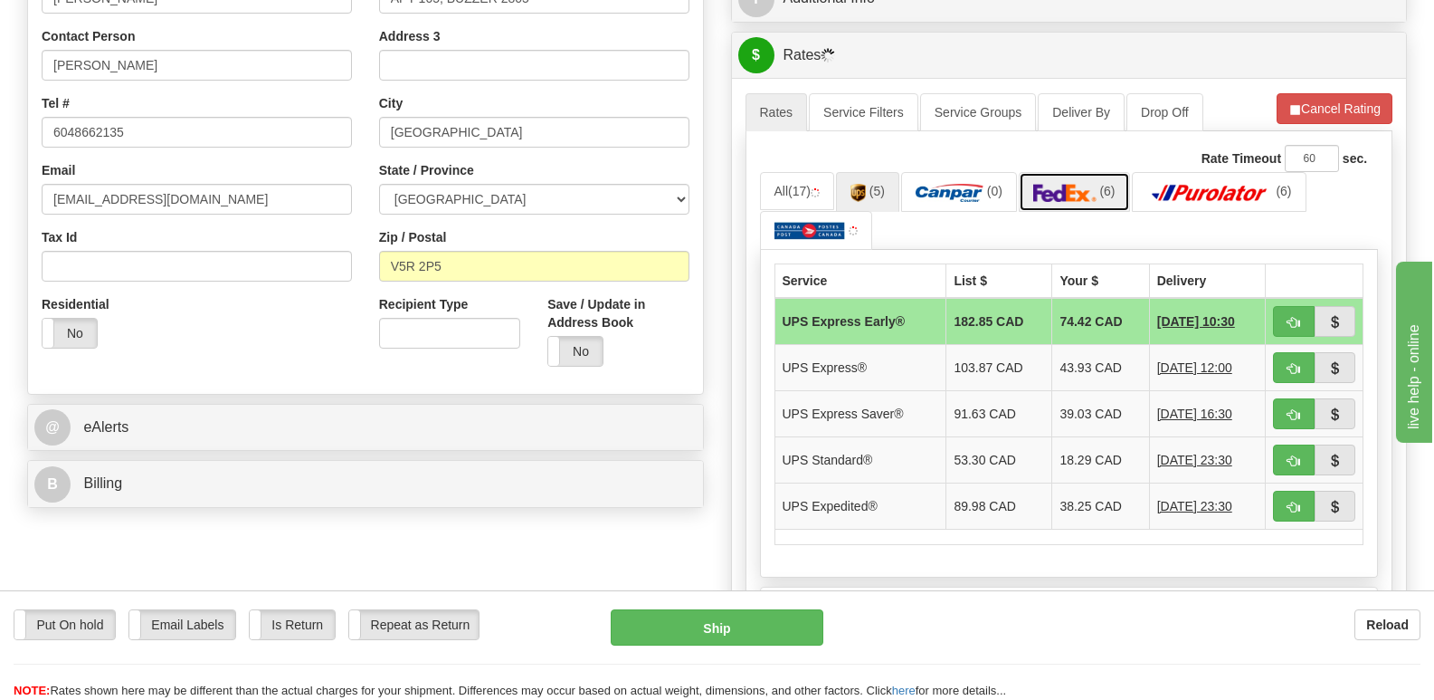
click at [1089, 184] on img at bounding box center [1064, 193] width 63 height 18
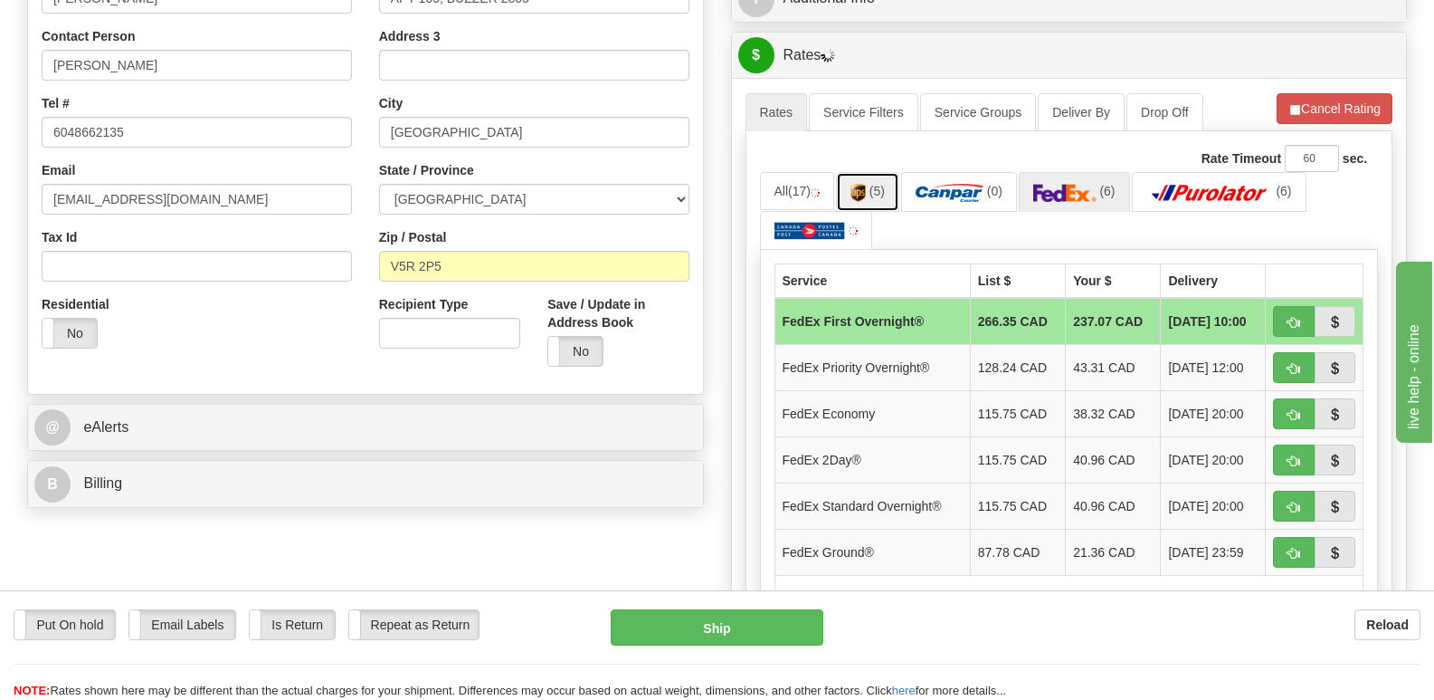
click at [875, 184] on span "(5)" at bounding box center [877, 191] width 15 height 14
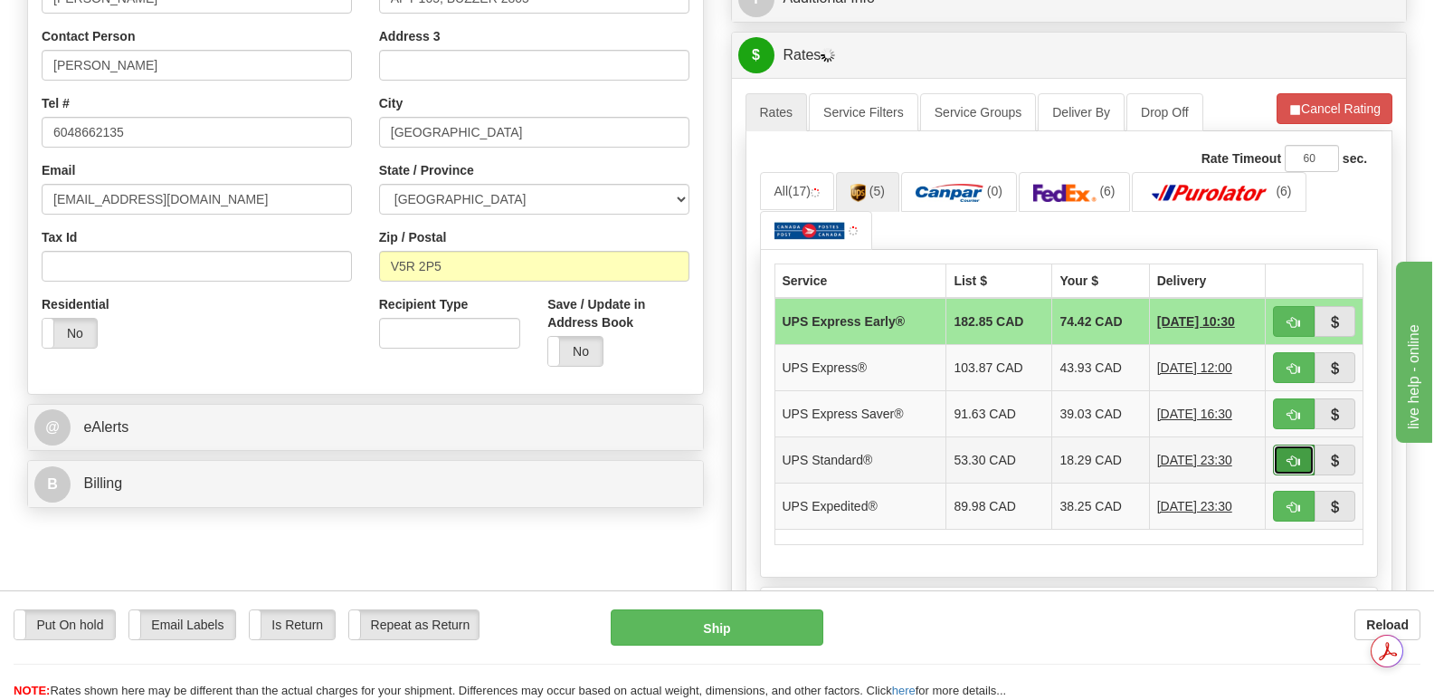
click at [1293, 444] on button "button" at bounding box center [1294, 459] width 42 height 31
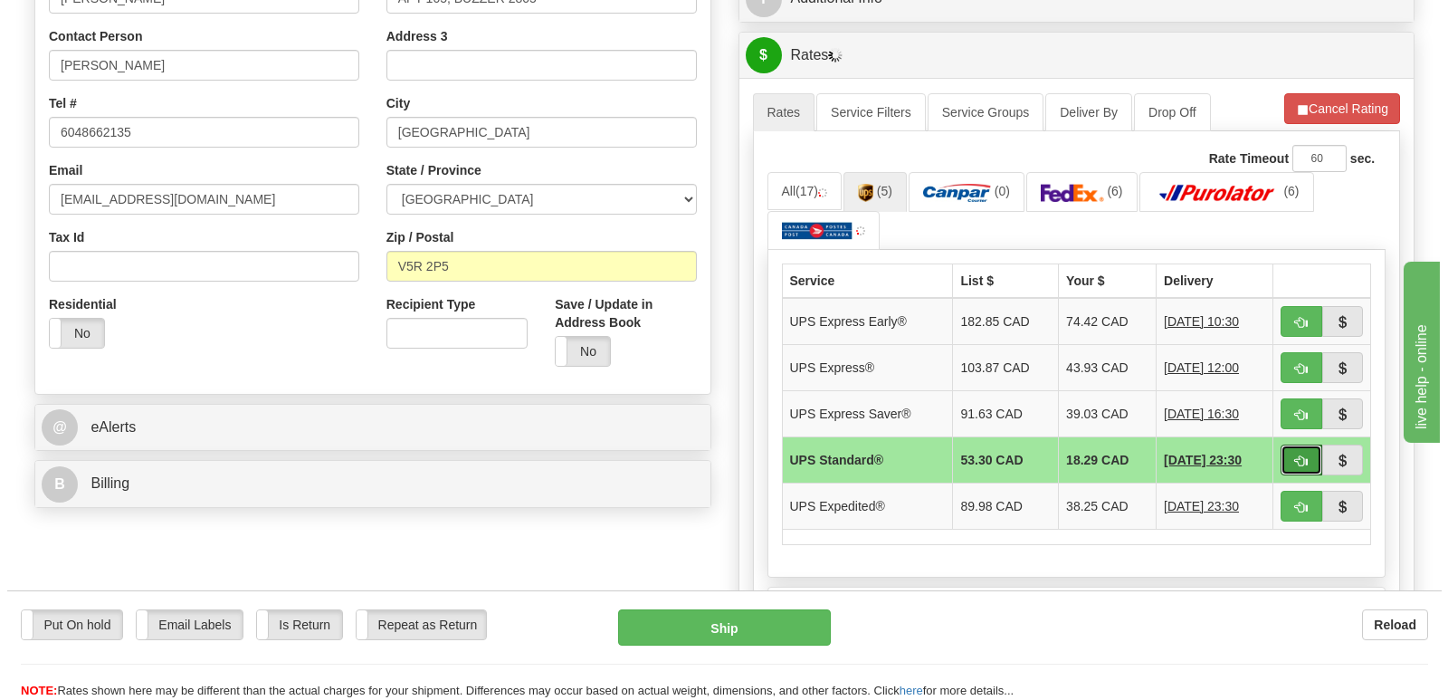
scroll to position [814, 0]
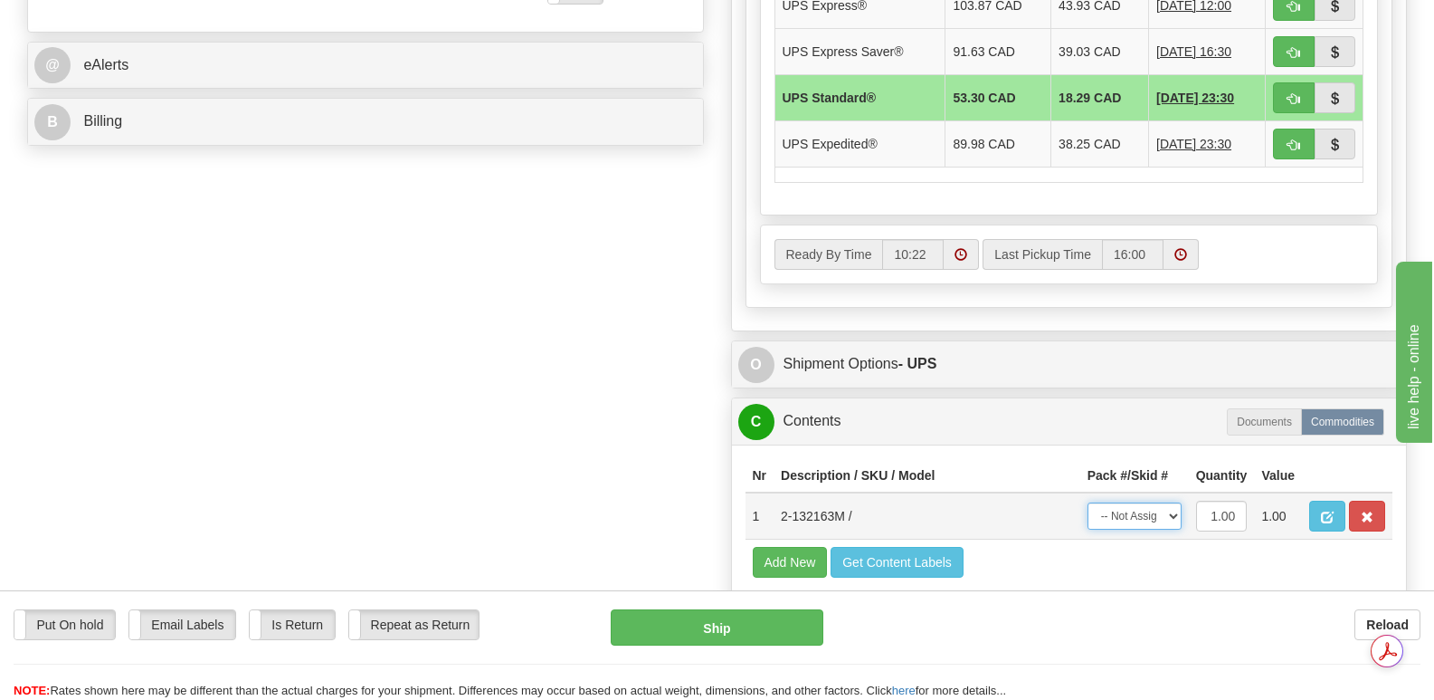
click at [1176, 502] on select "-- Not Assigned -- Package 1" at bounding box center [1135, 515] width 94 height 27
select select "0"
click at [1088, 502] on select "-- Not Assigned -- Package 1" at bounding box center [1135, 515] width 94 height 27
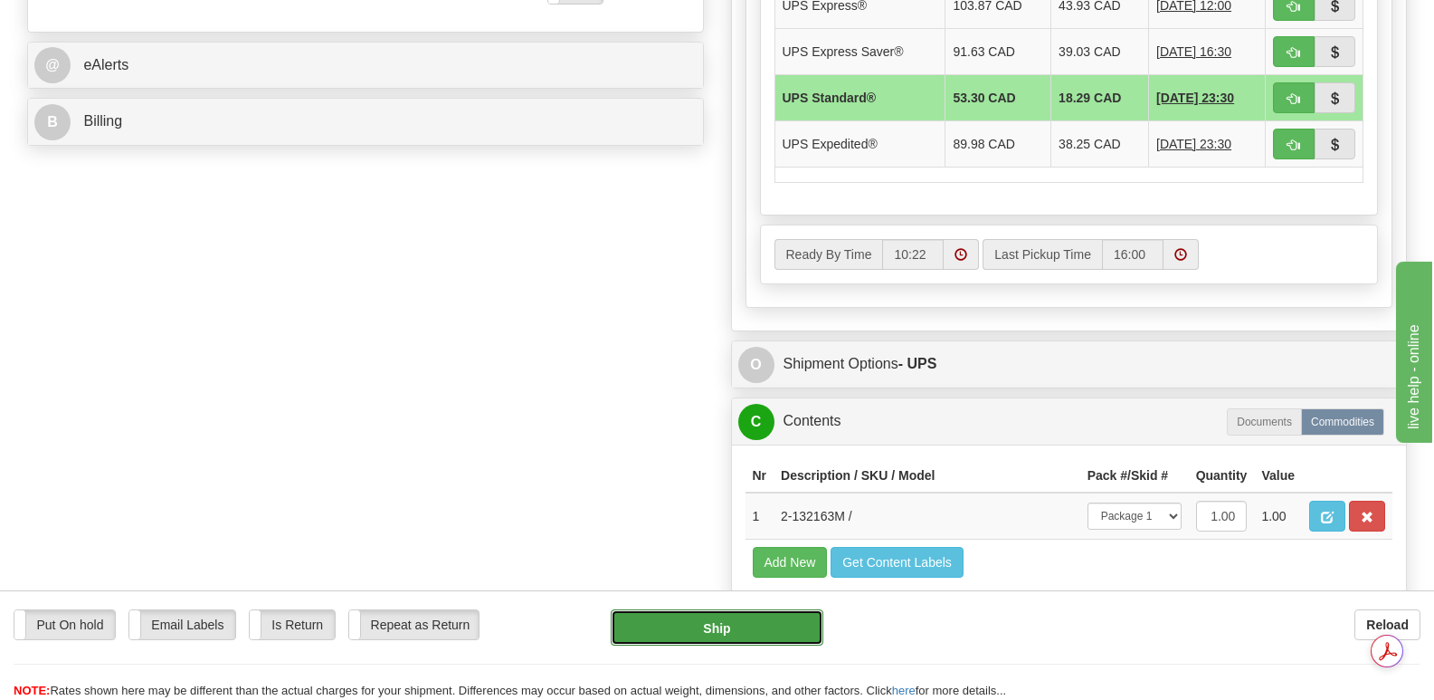
click at [696, 617] on button "Ship" at bounding box center [717, 627] width 212 height 36
type input "11"
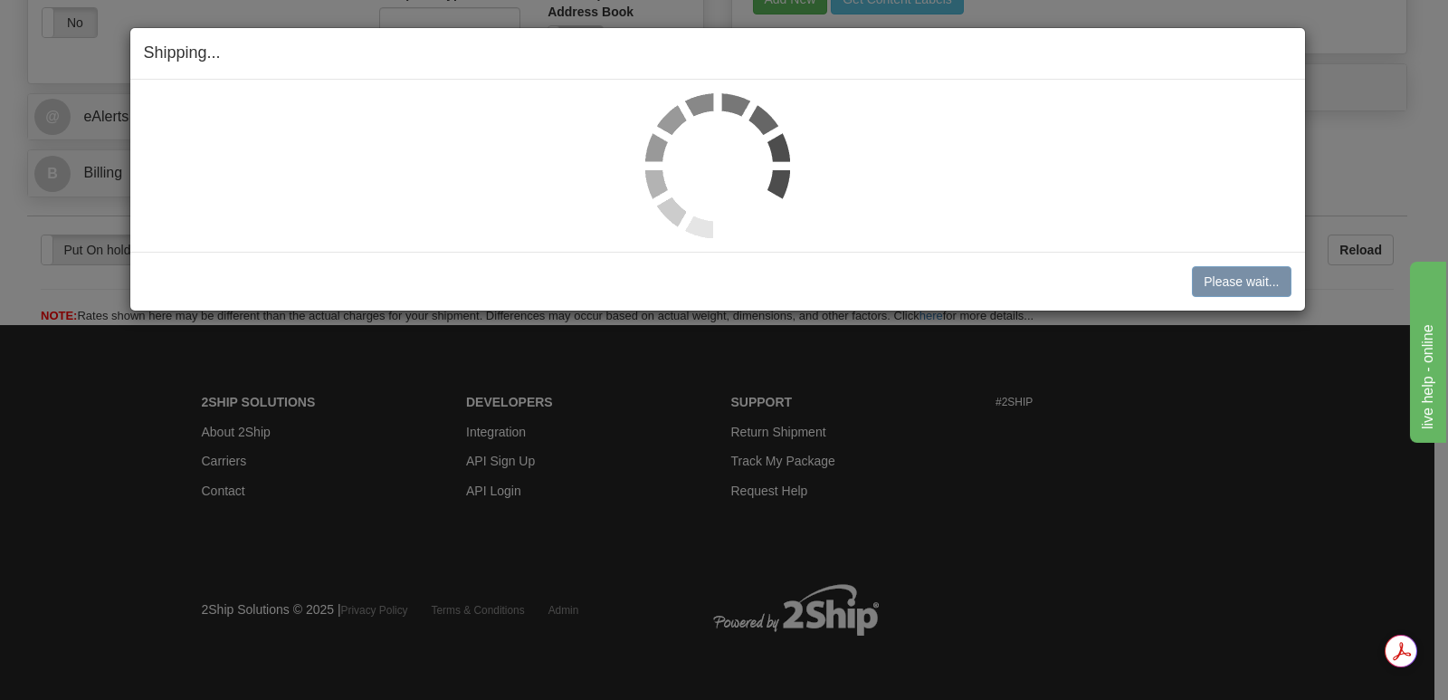
scroll to position [721, 0]
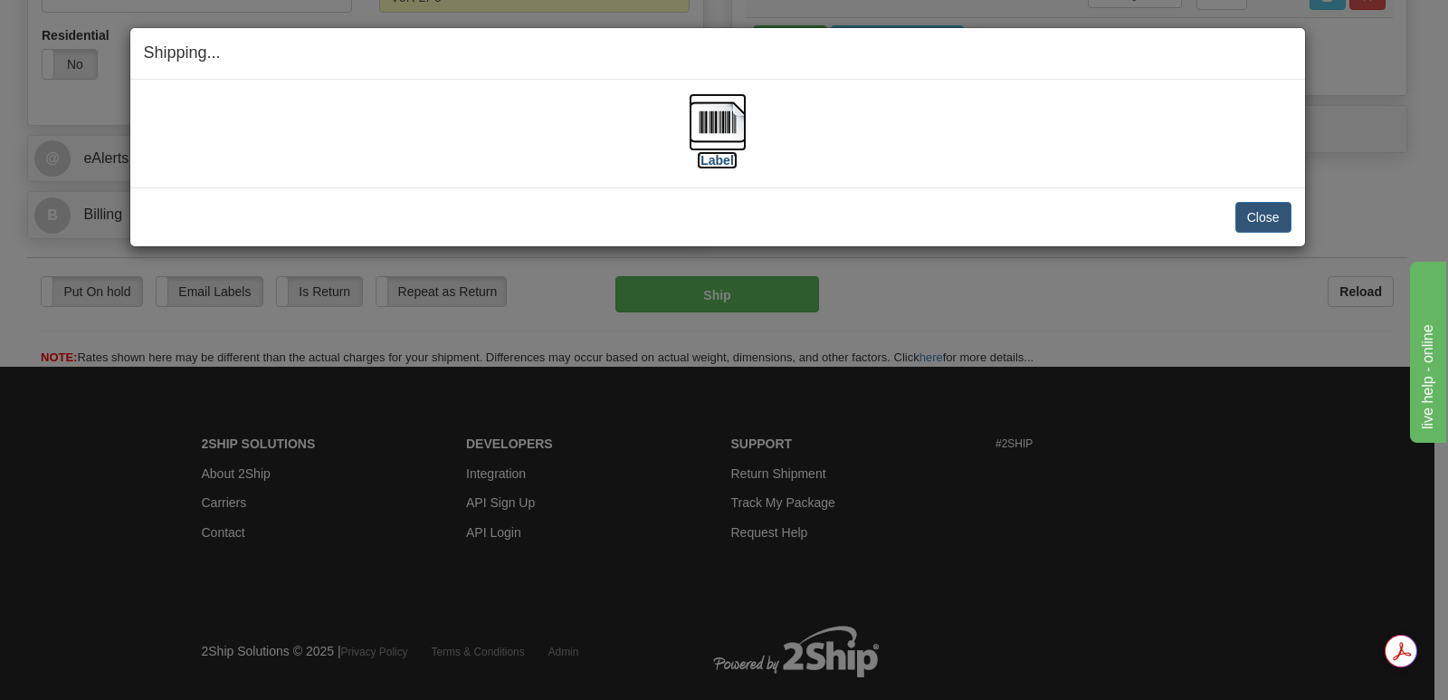
click at [719, 120] on img at bounding box center [718, 122] width 58 height 58
click at [1257, 218] on button "Close" at bounding box center [1263, 217] width 56 height 31
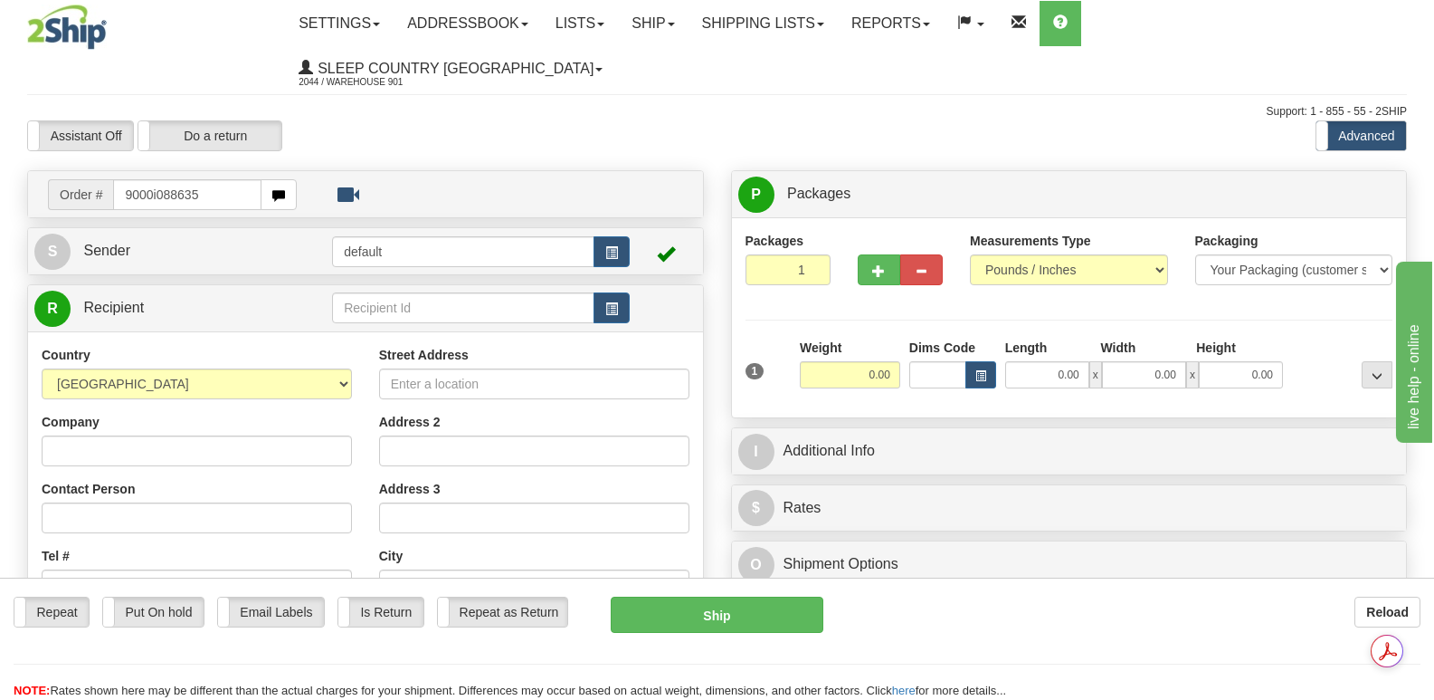
type input "9000i088635"
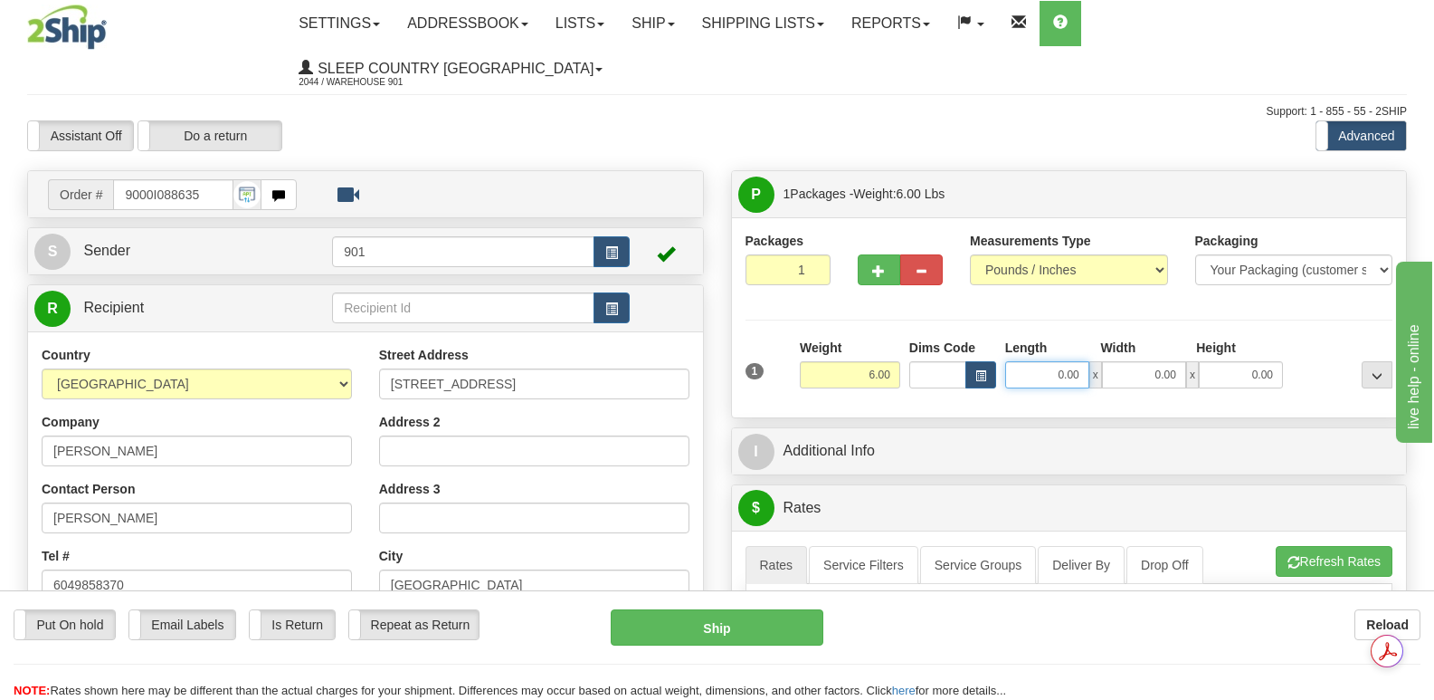
click at [1024, 361] on input "0.00" at bounding box center [1047, 374] width 84 height 27
type input "14.00"
click at [1128, 361] on input "0.00" at bounding box center [1144, 374] width 84 height 27
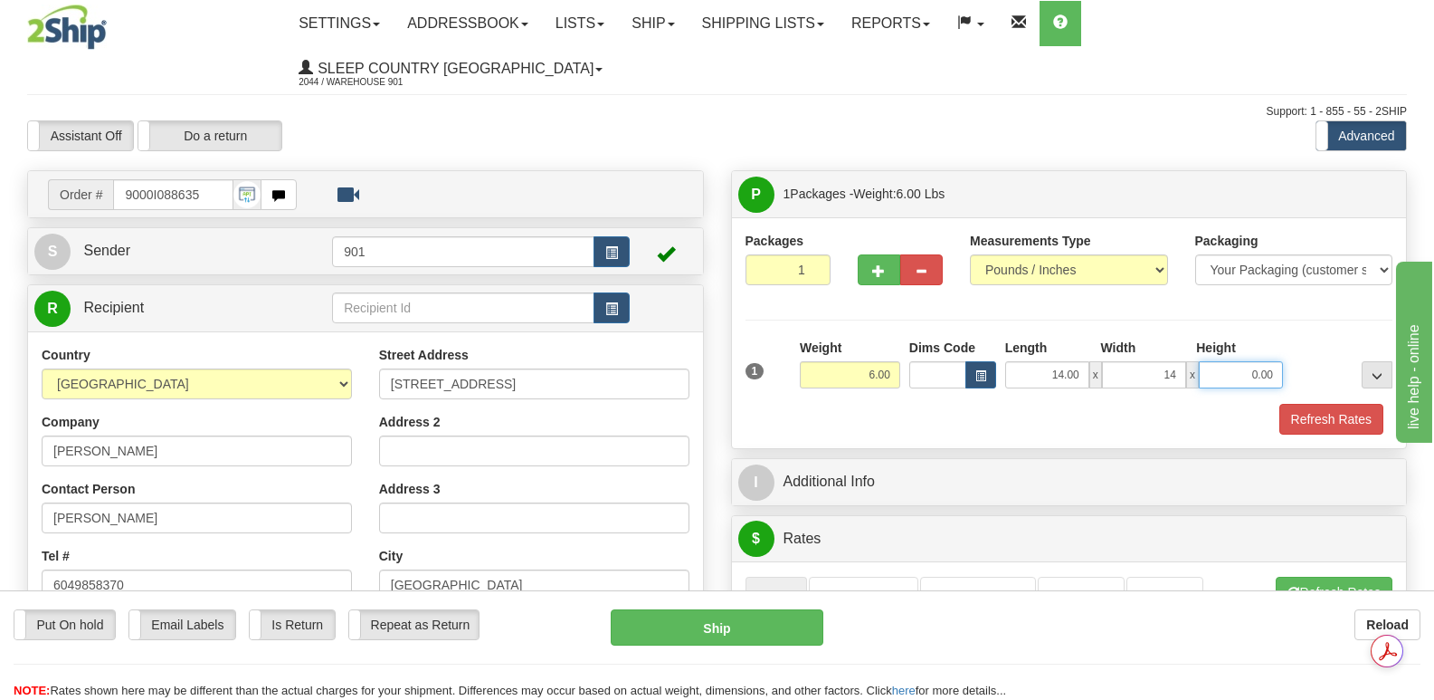
type input "14.00"
click at [1223, 361] on input "0.00" at bounding box center [1241, 374] width 84 height 27
type input "7.00"
click at [1319, 404] on button "Refresh Rates" at bounding box center [1332, 419] width 104 height 31
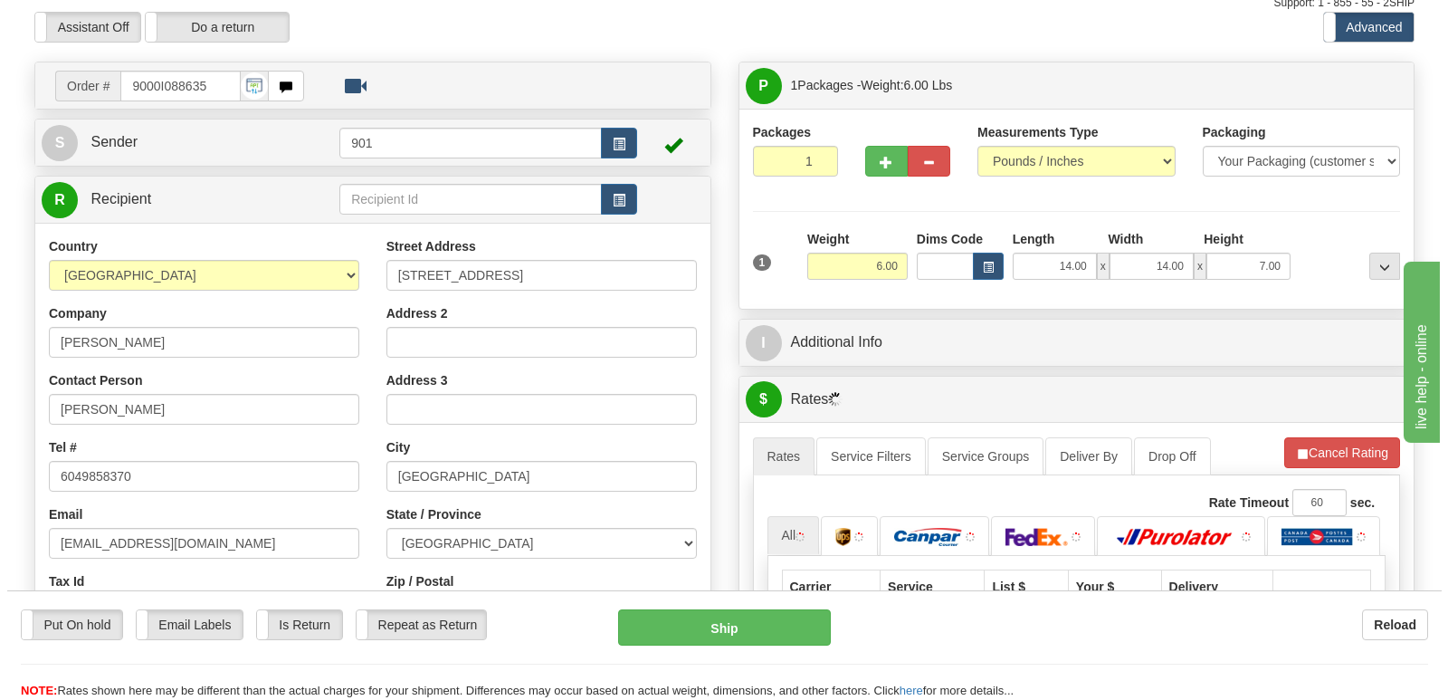
scroll to position [452, 0]
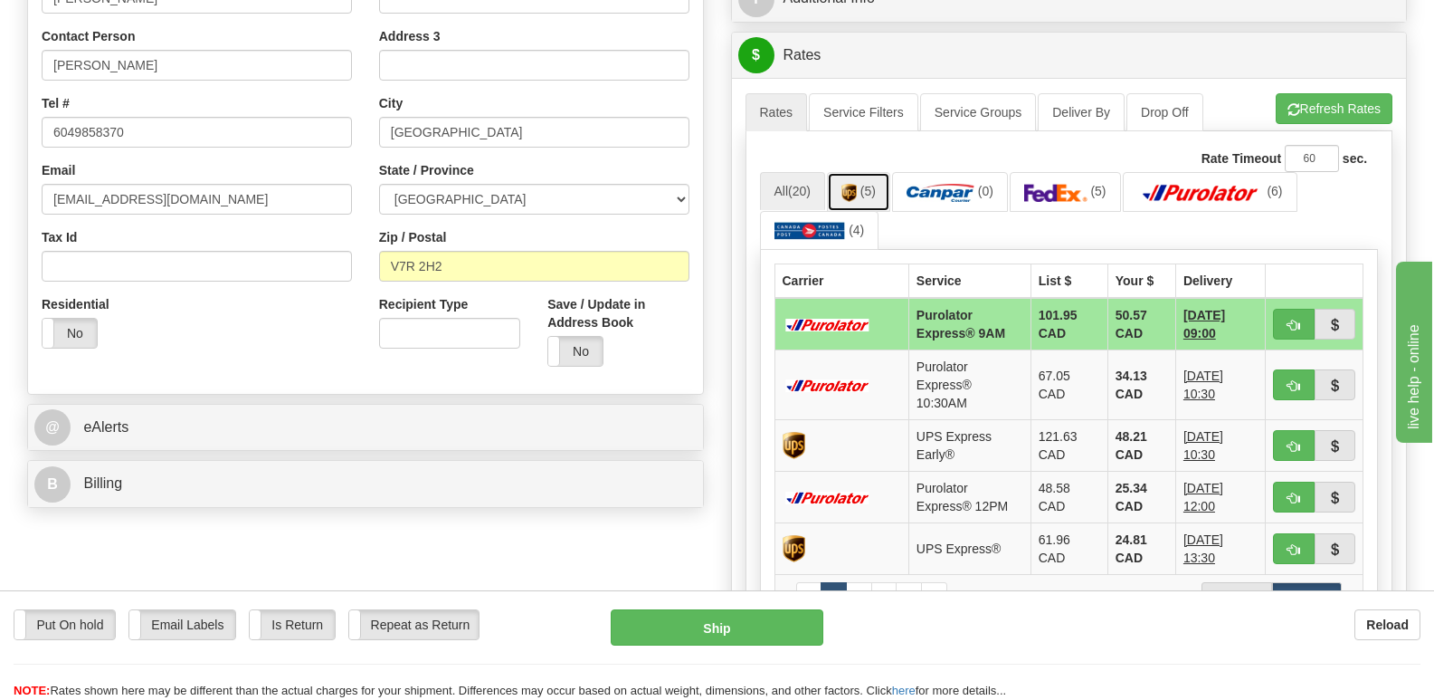
click at [857, 184] on img at bounding box center [849, 193] width 15 height 18
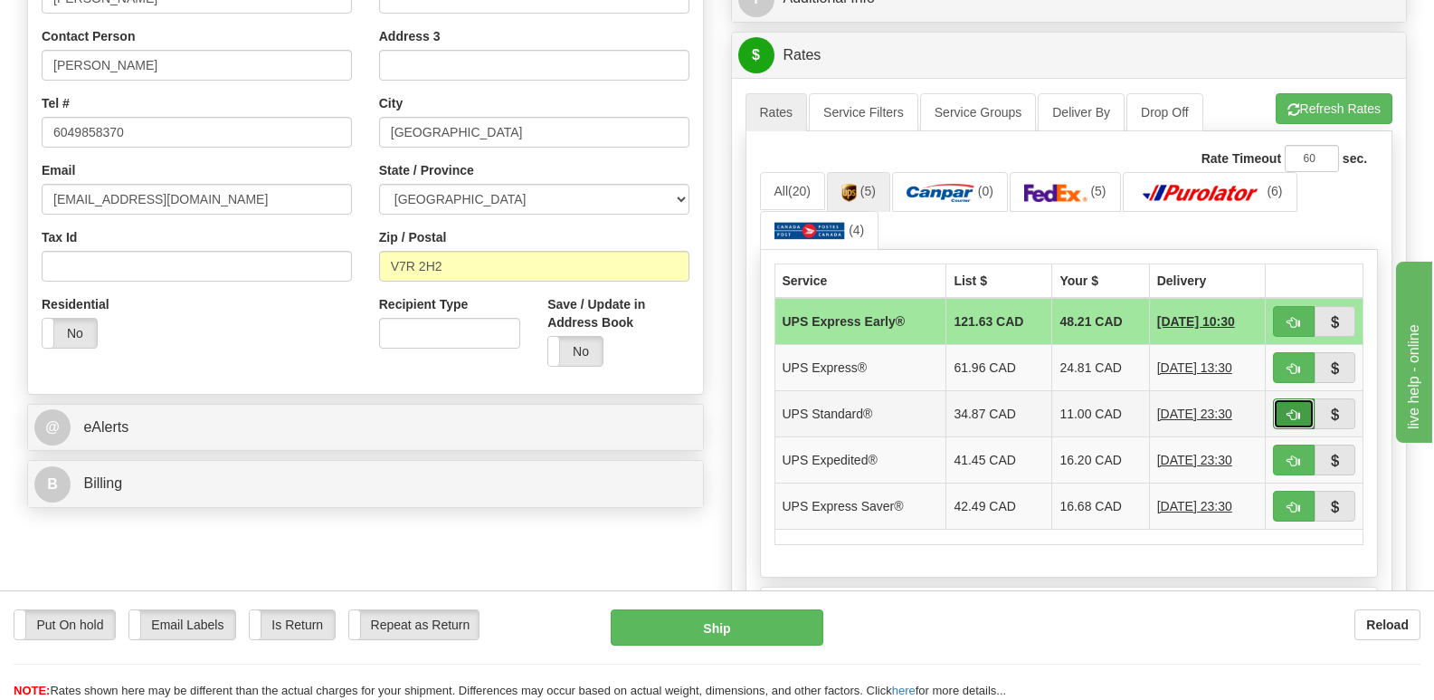
click at [1292, 398] on button "button" at bounding box center [1294, 413] width 42 height 31
type input "11"
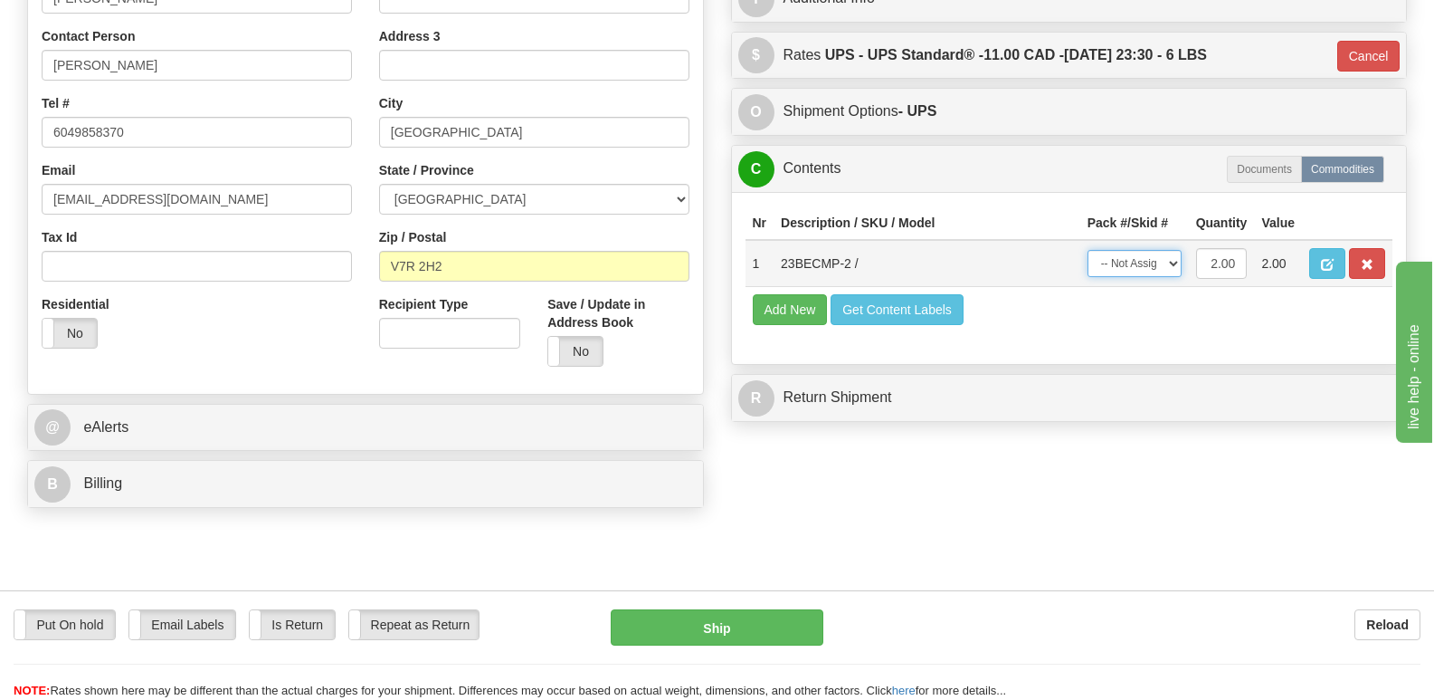
click at [1177, 250] on select "-- Not Assigned -- Package 1" at bounding box center [1135, 263] width 94 height 27
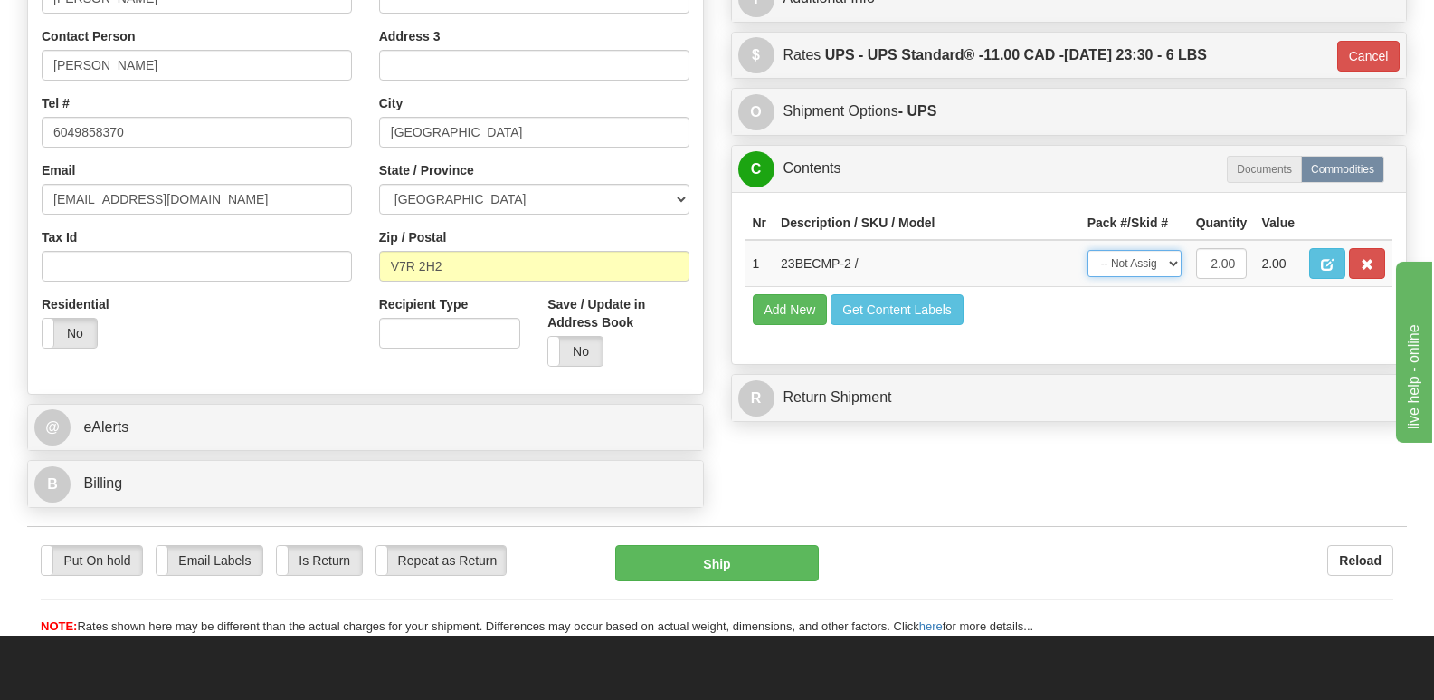
select select "0"
click at [1088, 250] on select "-- Not Assigned -- Package 1" at bounding box center [1135, 263] width 94 height 27
click at [739, 545] on button "Ship" at bounding box center [716, 563] width 203 height 36
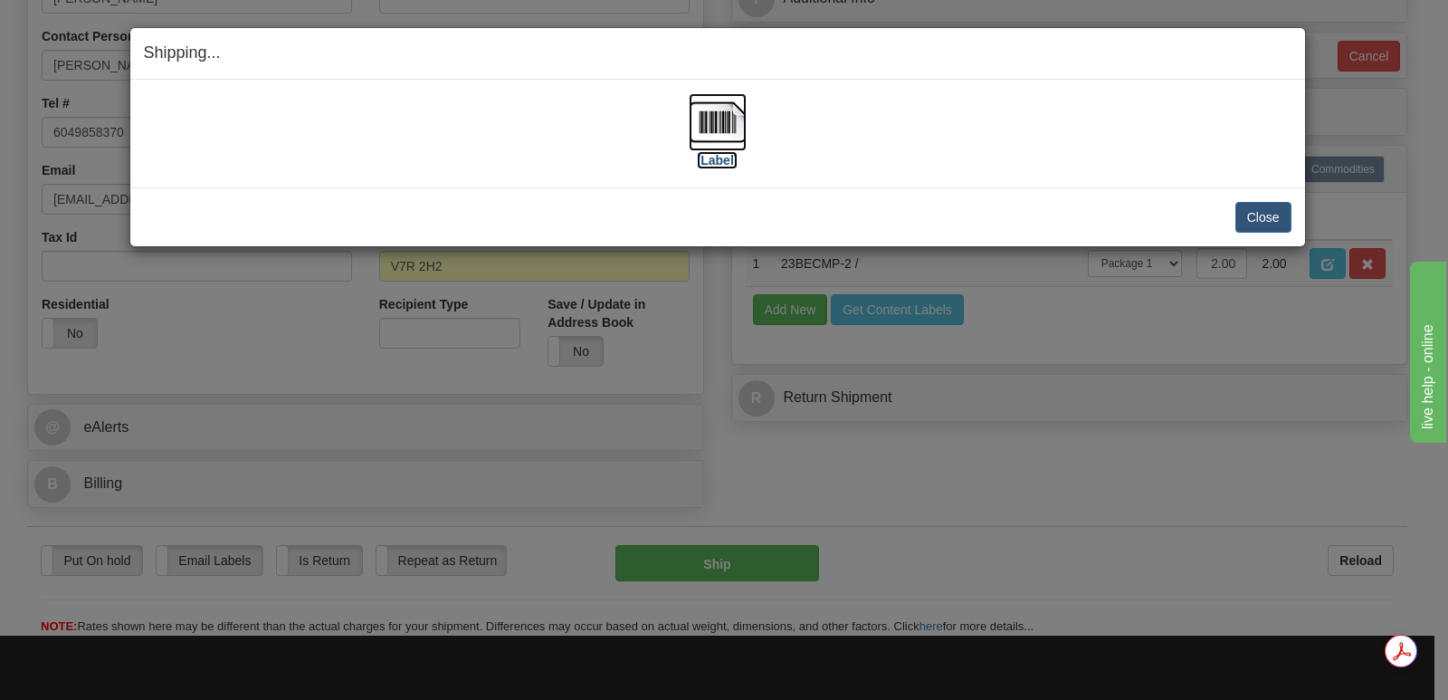
click at [713, 112] on img at bounding box center [718, 122] width 58 height 58
click at [1258, 214] on button "Close" at bounding box center [1263, 217] width 56 height 31
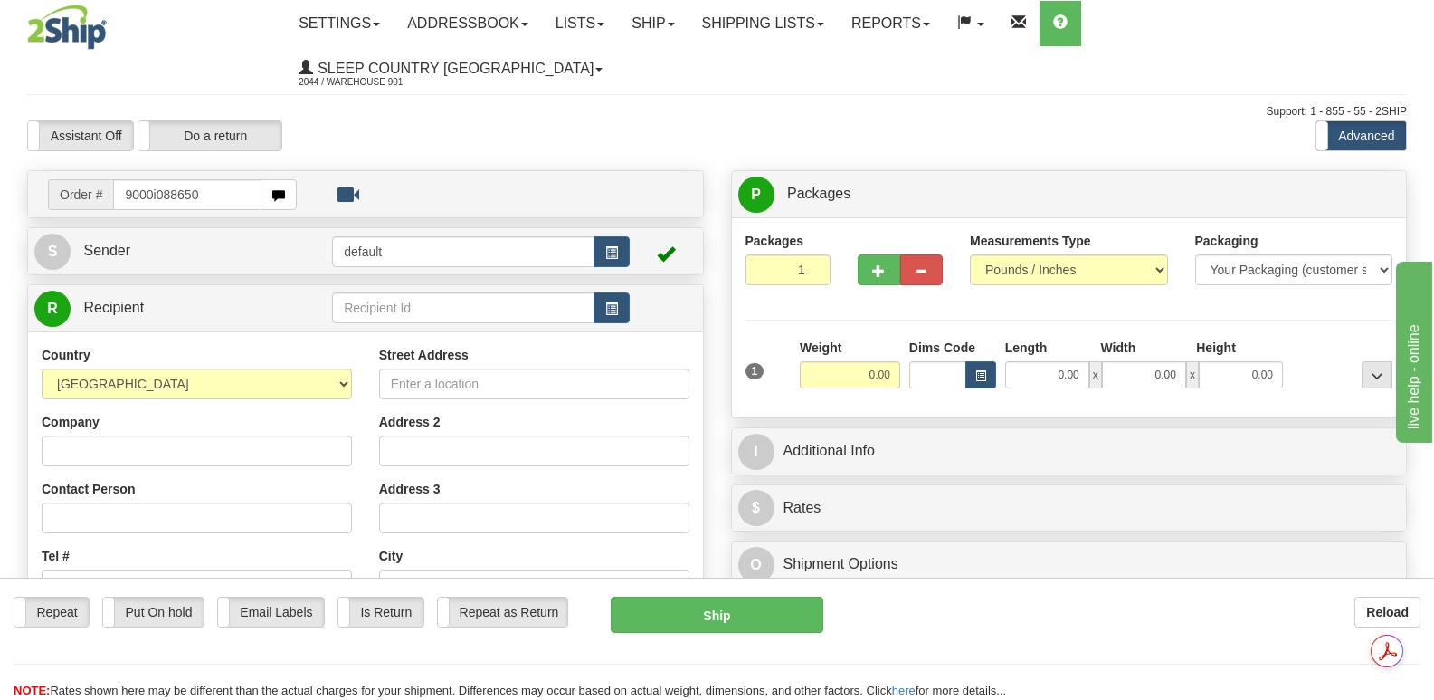
type input "9000i088650"
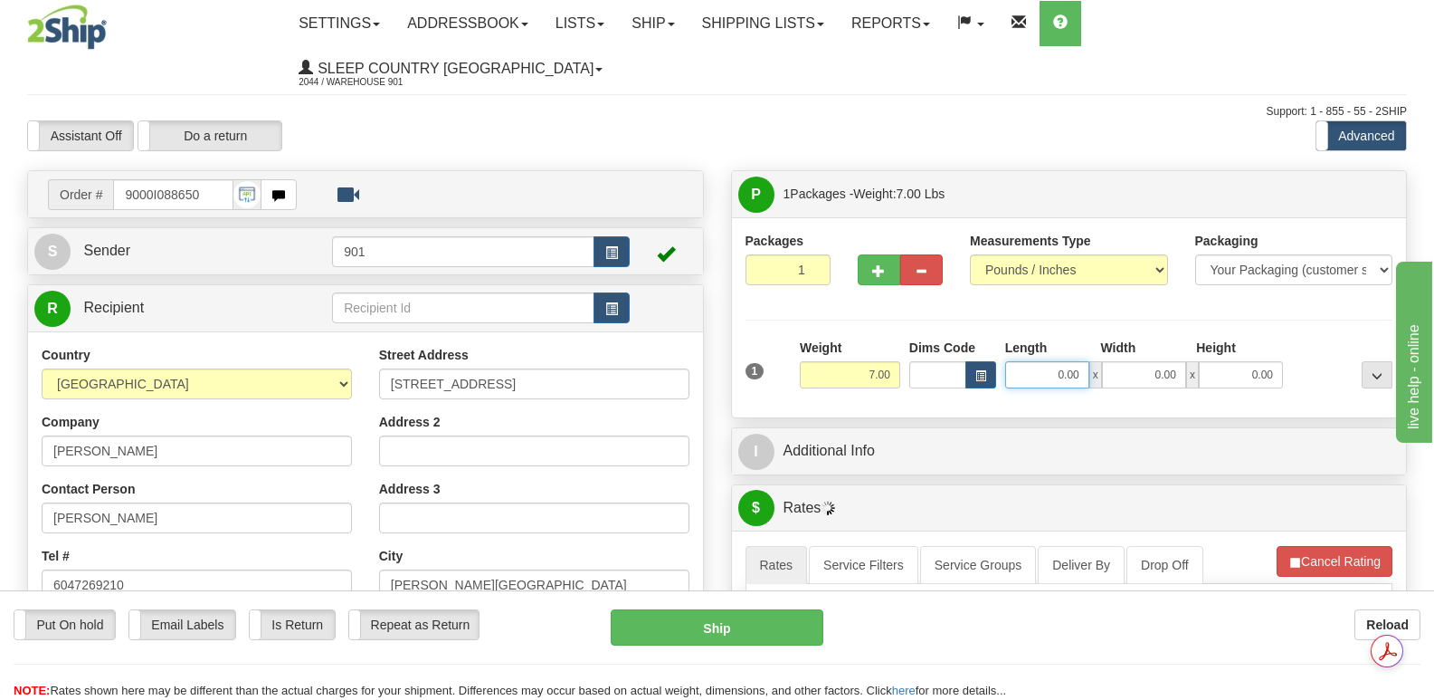
click at [1025, 361] on input "0.00" at bounding box center [1047, 374] width 84 height 27
type input "13.00"
click at [1130, 361] on input "0.00" at bounding box center [1144, 374] width 84 height 27
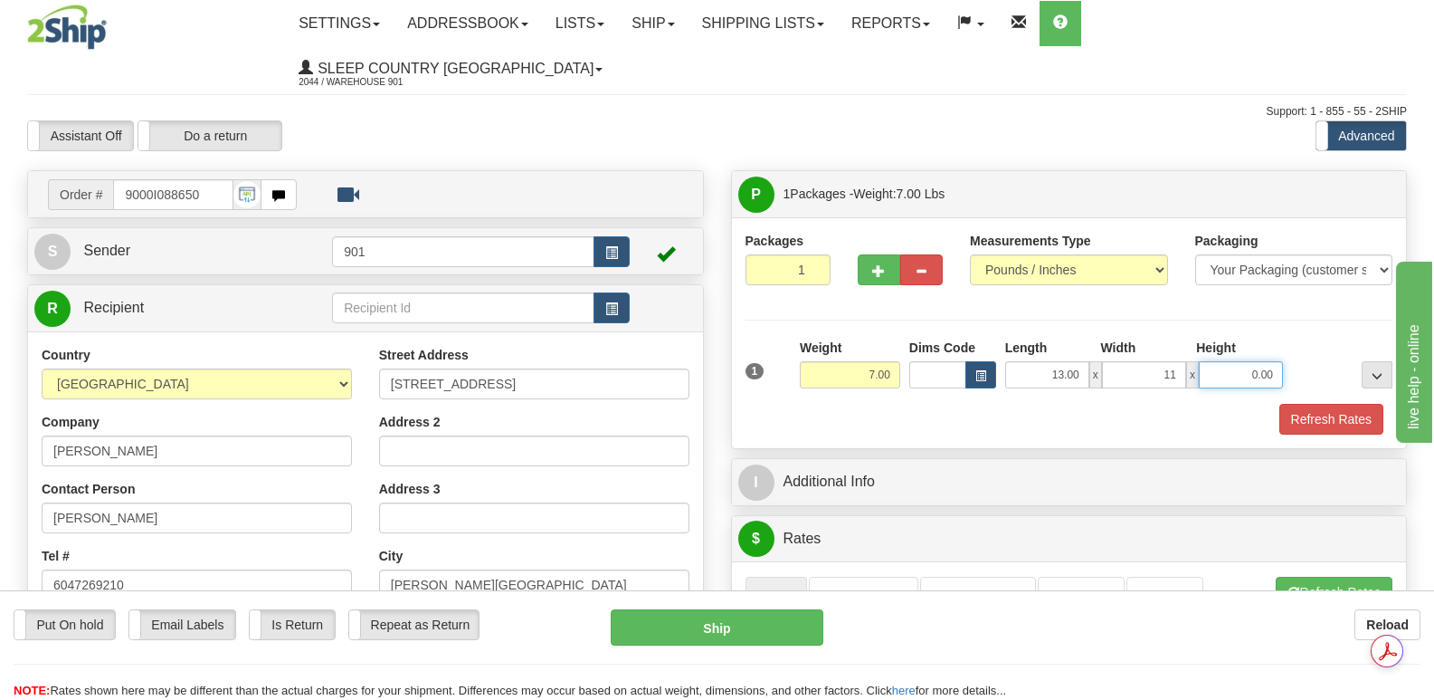
type input "11.00"
click at [1212, 361] on input "0.00" at bounding box center [1241, 374] width 84 height 27
type input "7.00"
click at [1344, 404] on button "Refresh Rates" at bounding box center [1332, 419] width 104 height 31
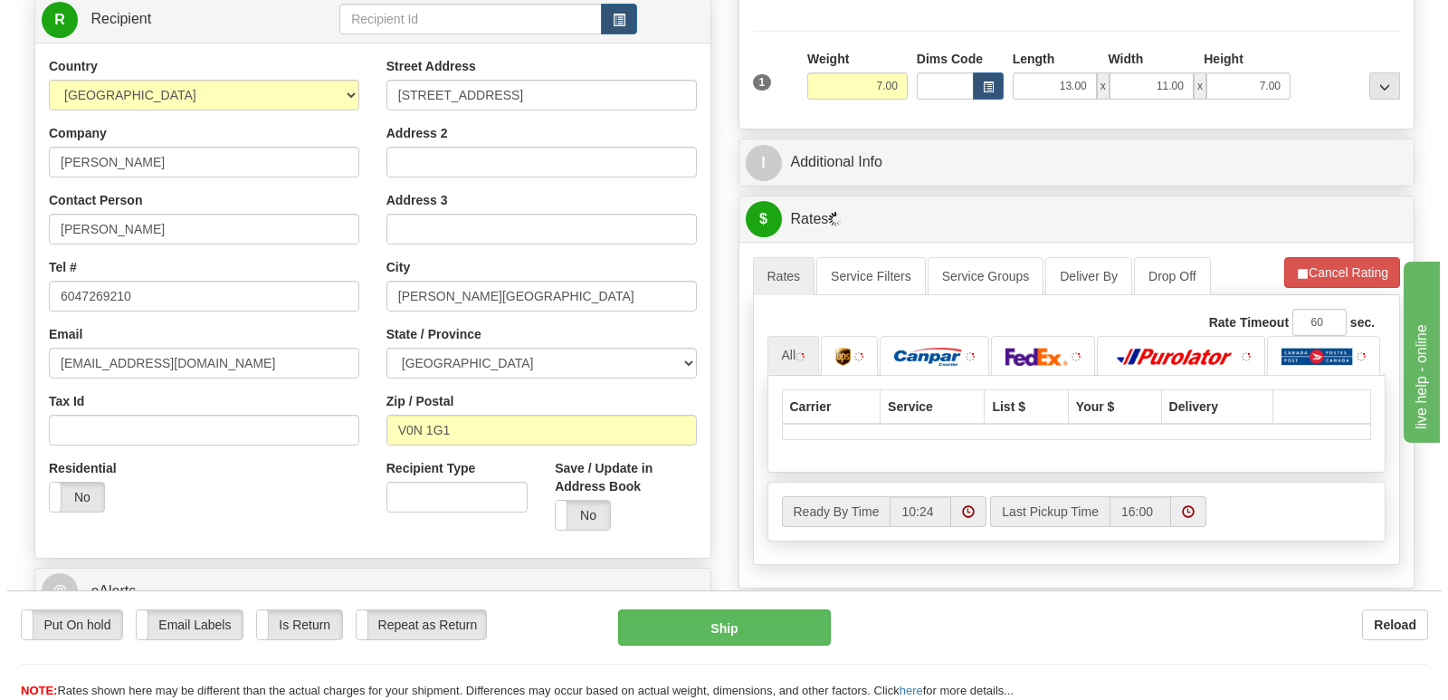
scroll to position [362, 0]
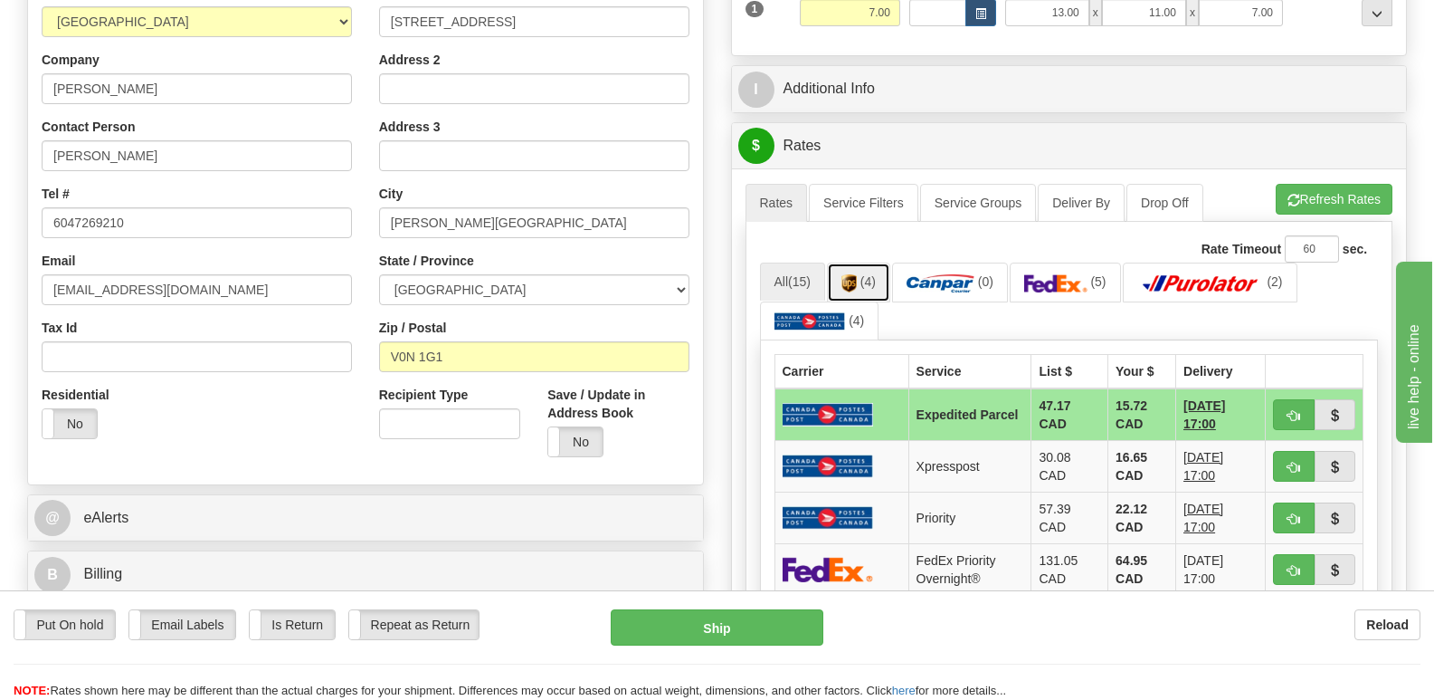
click at [856, 274] on img at bounding box center [849, 283] width 15 height 18
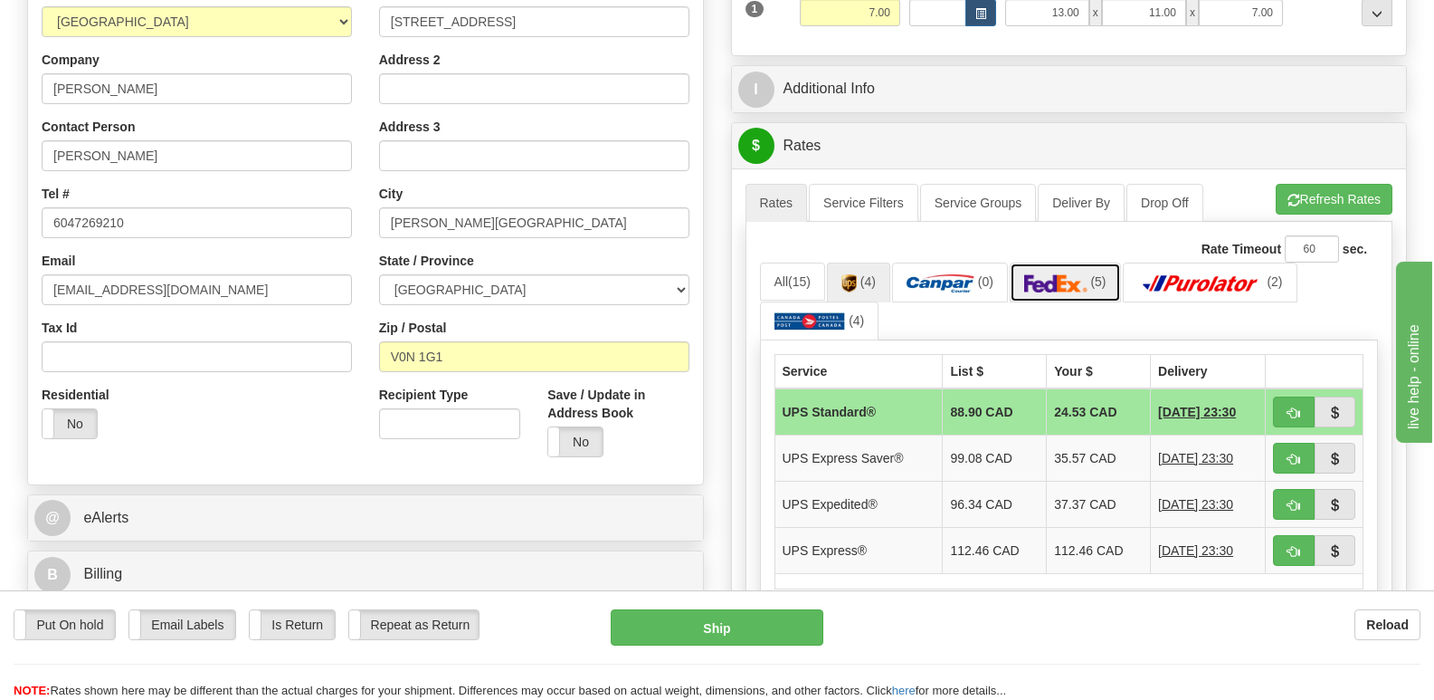
click at [1082, 274] on img at bounding box center [1055, 283] width 63 height 18
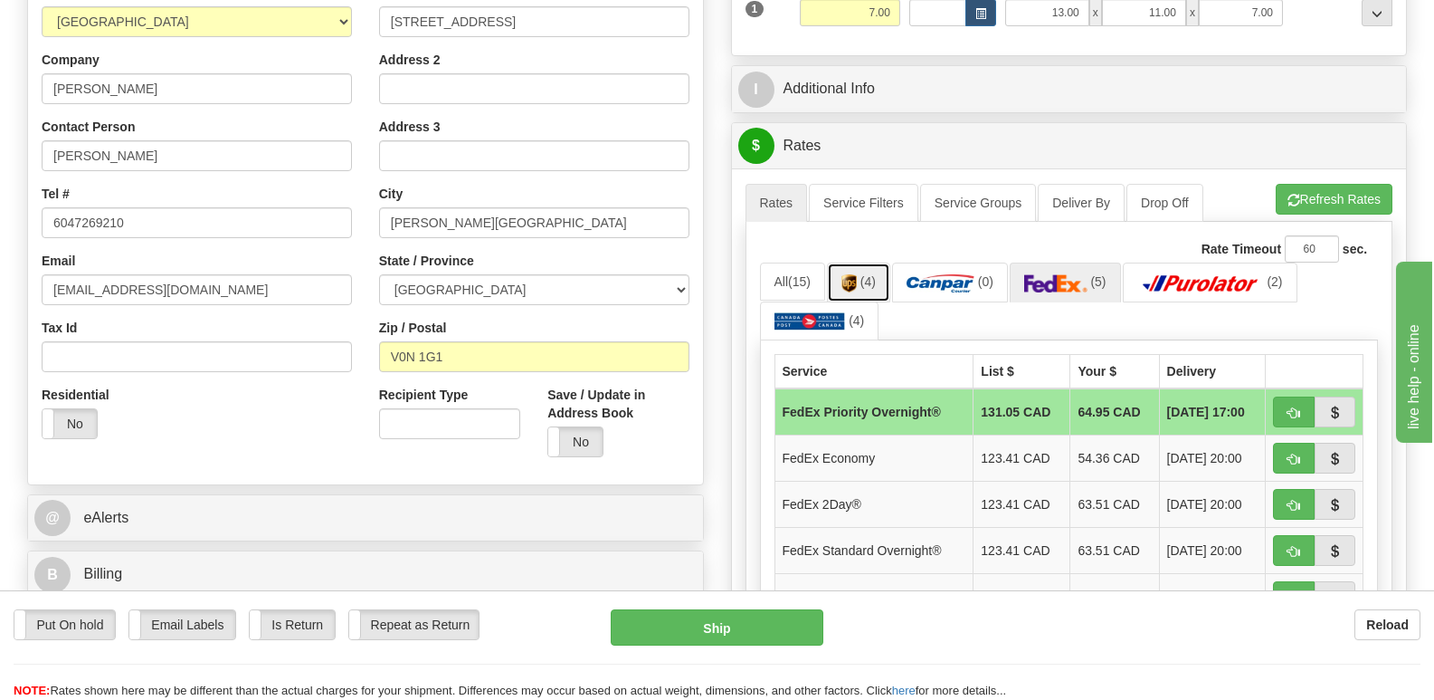
click at [851, 274] on img at bounding box center [849, 283] width 15 height 18
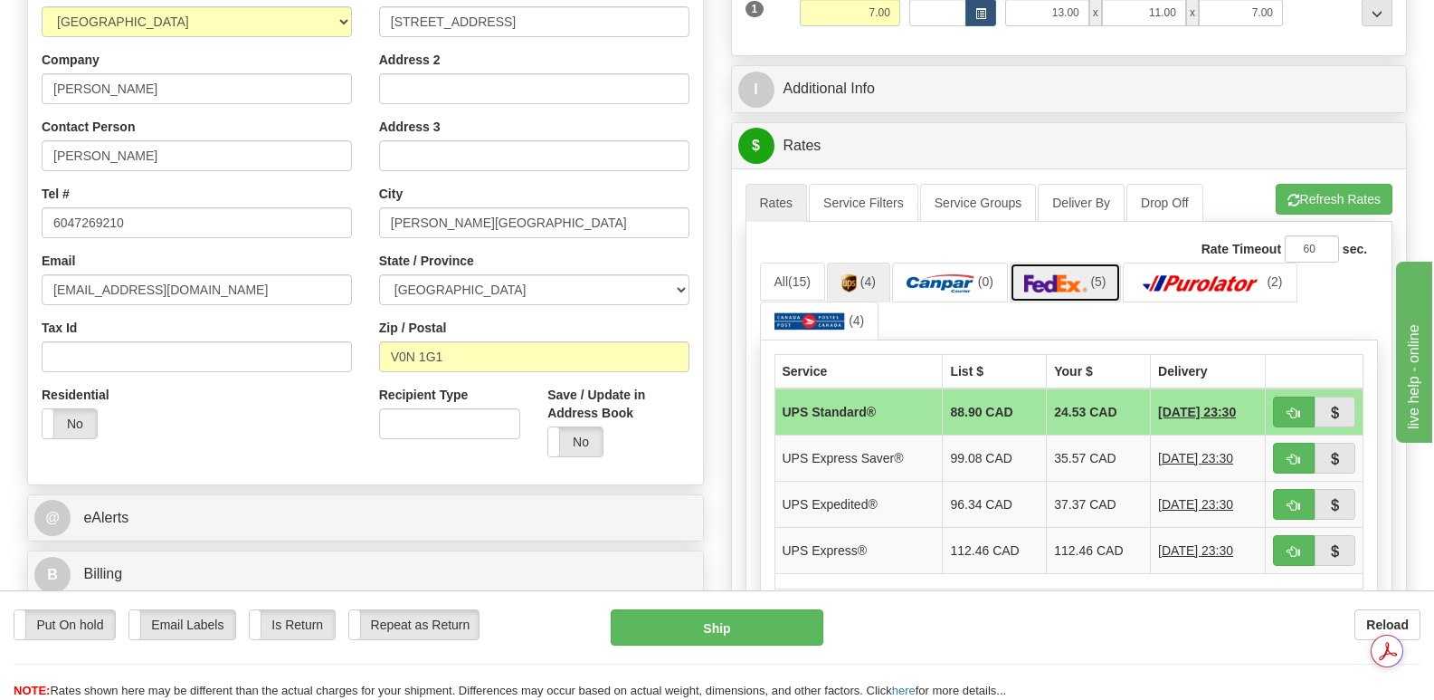
click at [1047, 274] on img at bounding box center [1055, 283] width 63 height 18
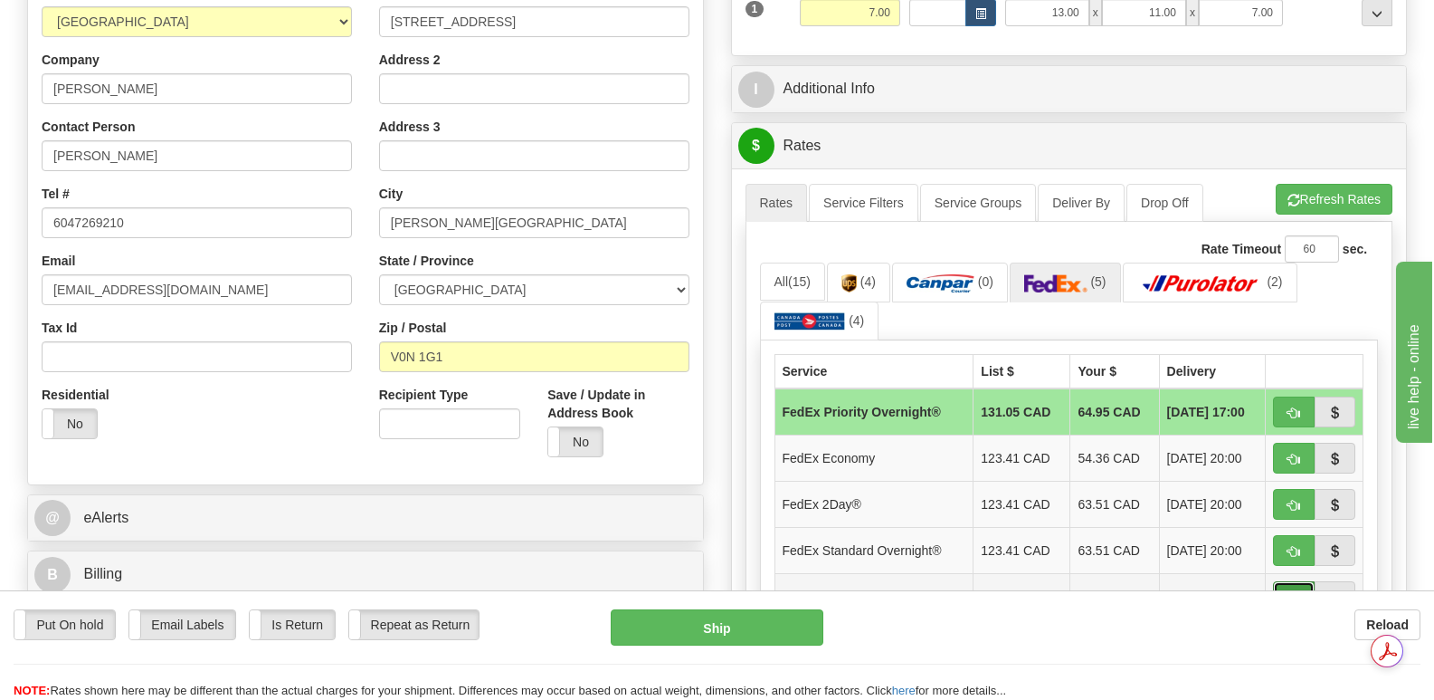
click at [1290, 592] on span "button" at bounding box center [1294, 598] width 13 height 12
type input "92"
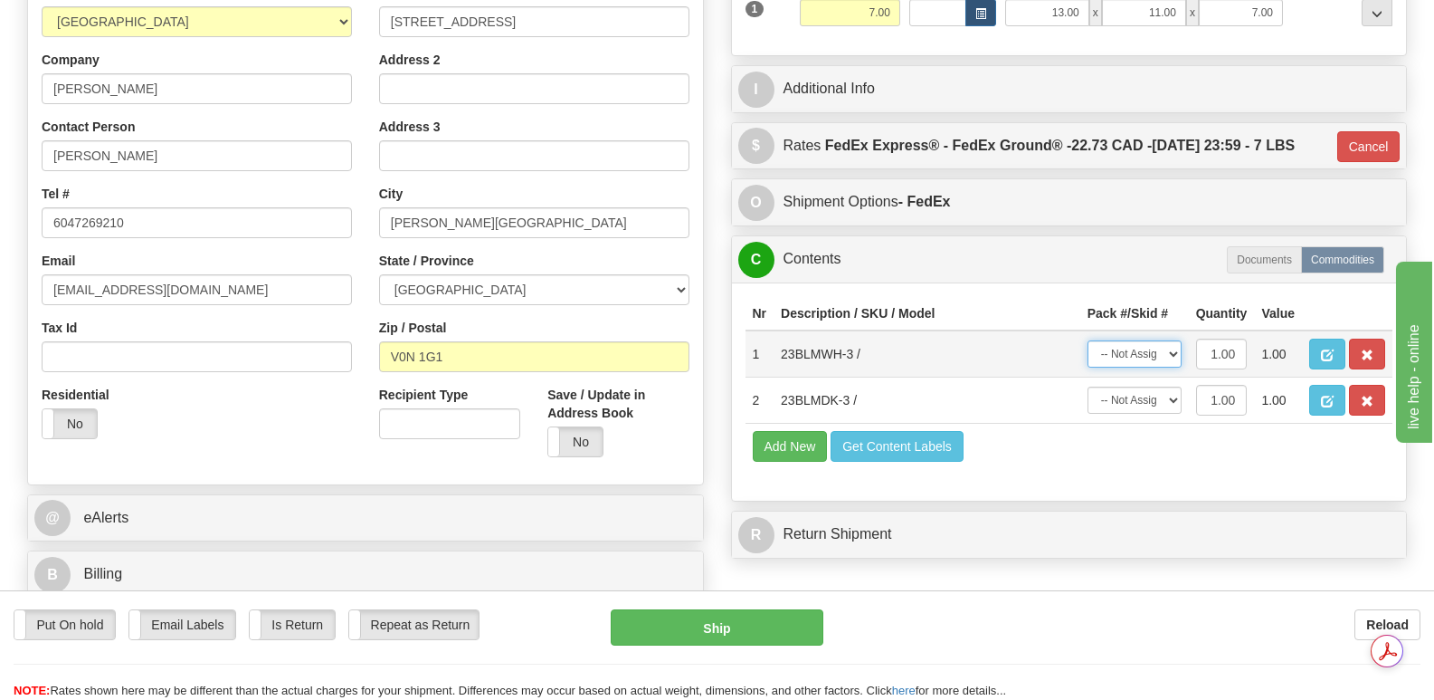
click at [1173, 340] on select "-- Not Assigned -- Package 1" at bounding box center [1135, 353] width 94 height 27
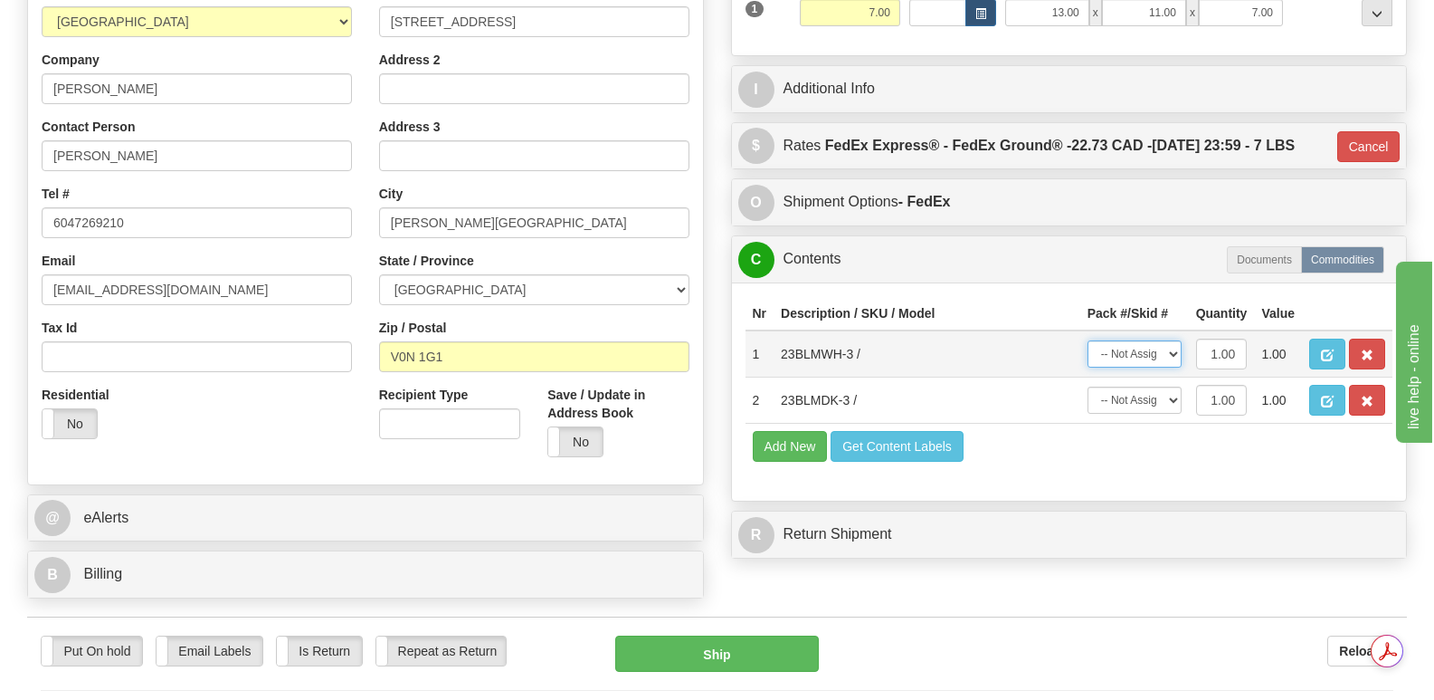
select select "0"
click at [1088, 340] on select "-- Not Assigned -- Package 1" at bounding box center [1135, 353] width 94 height 27
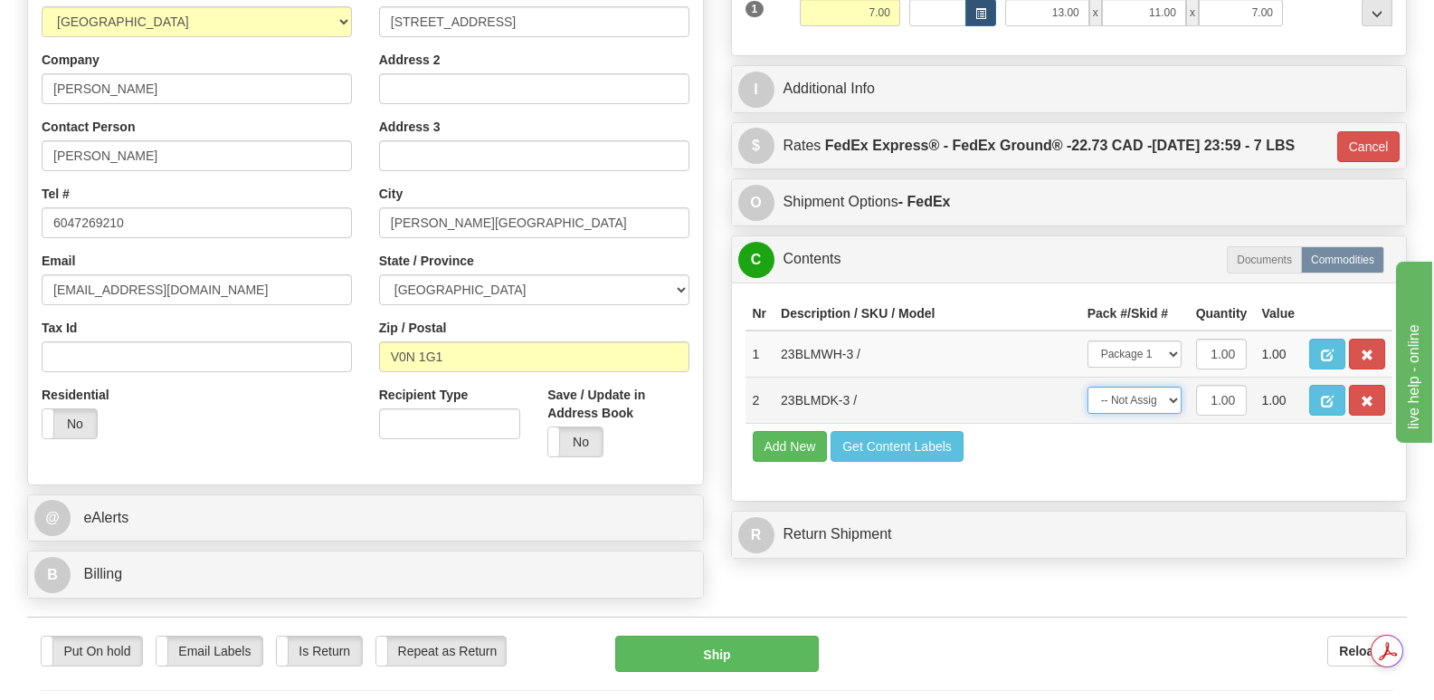
click at [1175, 386] on select "-- Not Assigned -- Package 1" at bounding box center [1135, 399] width 94 height 27
select select "0"
click at [1088, 386] on select "-- Not Assigned -- Package 1" at bounding box center [1135, 399] width 94 height 27
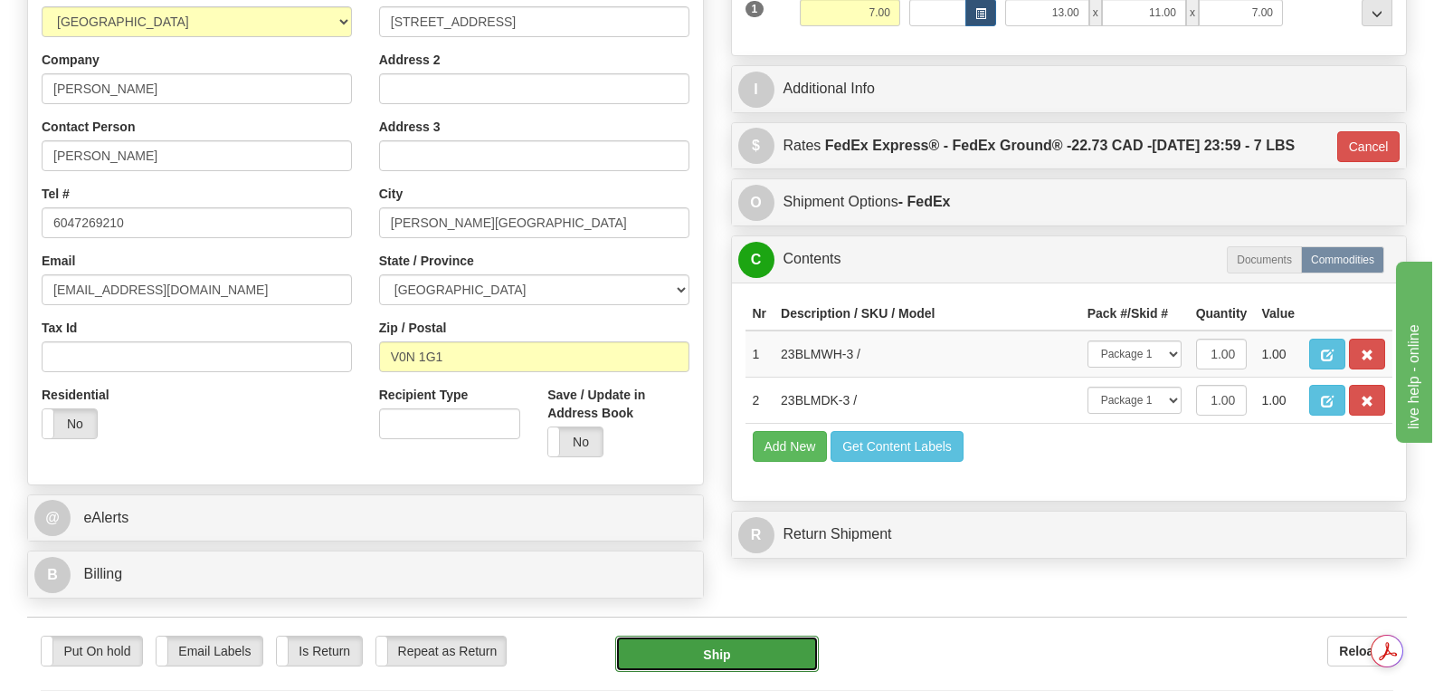
click at [700, 635] on button "Ship" at bounding box center [716, 653] width 203 height 36
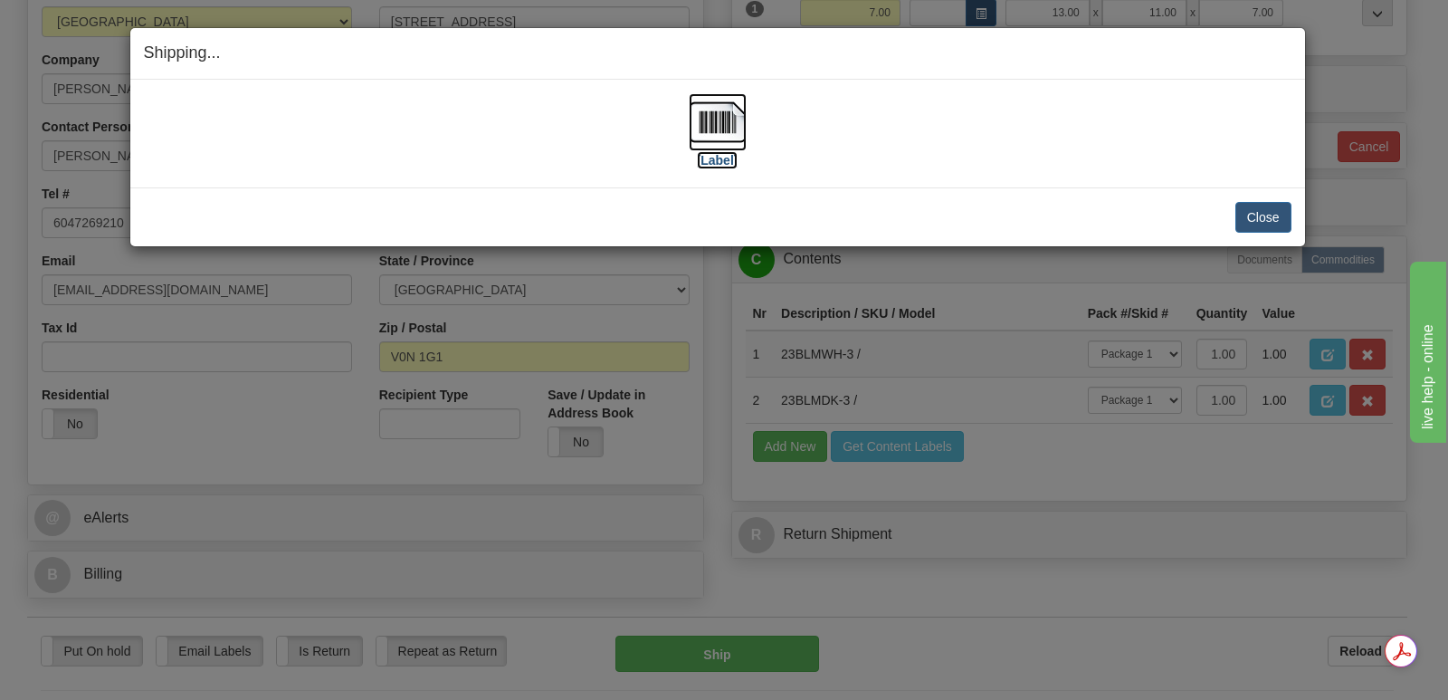
click at [712, 112] on img at bounding box center [718, 122] width 58 height 58
click at [1262, 212] on button "Close" at bounding box center [1263, 217] width 56 height 31
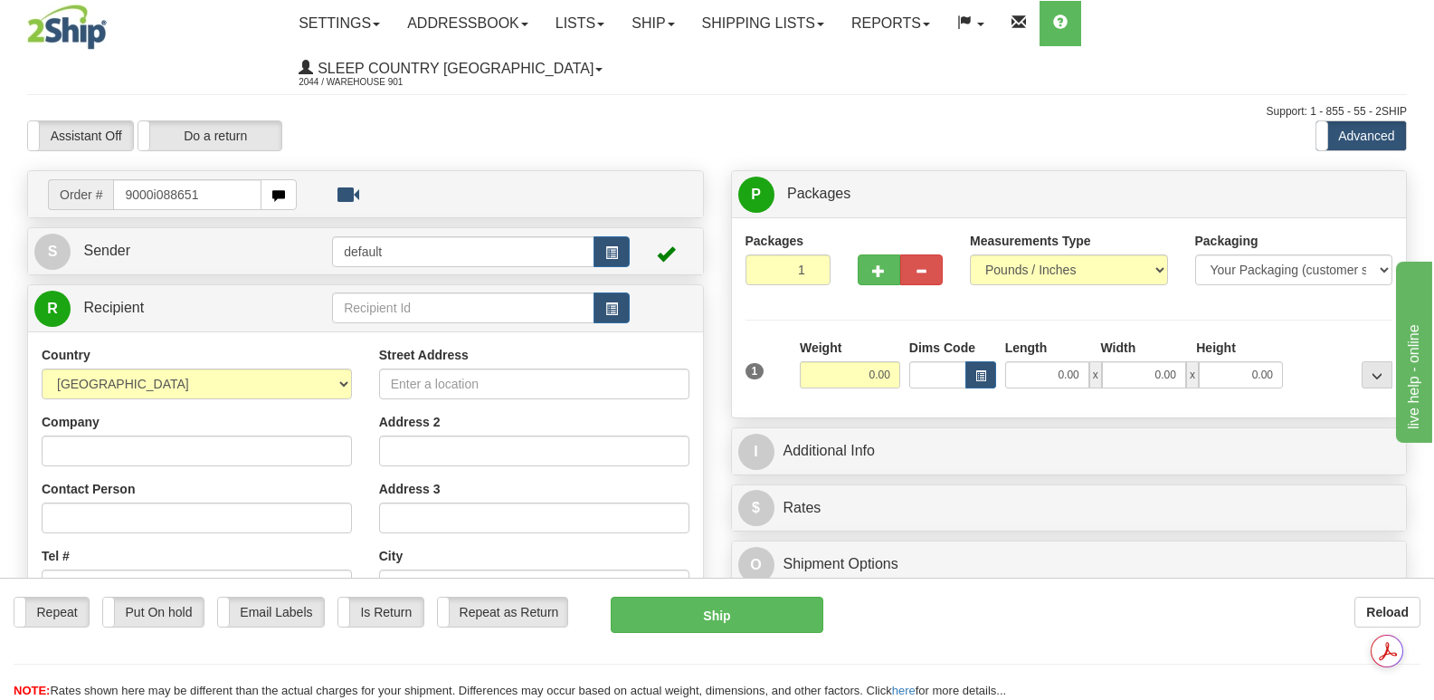
type input "9000i088651"
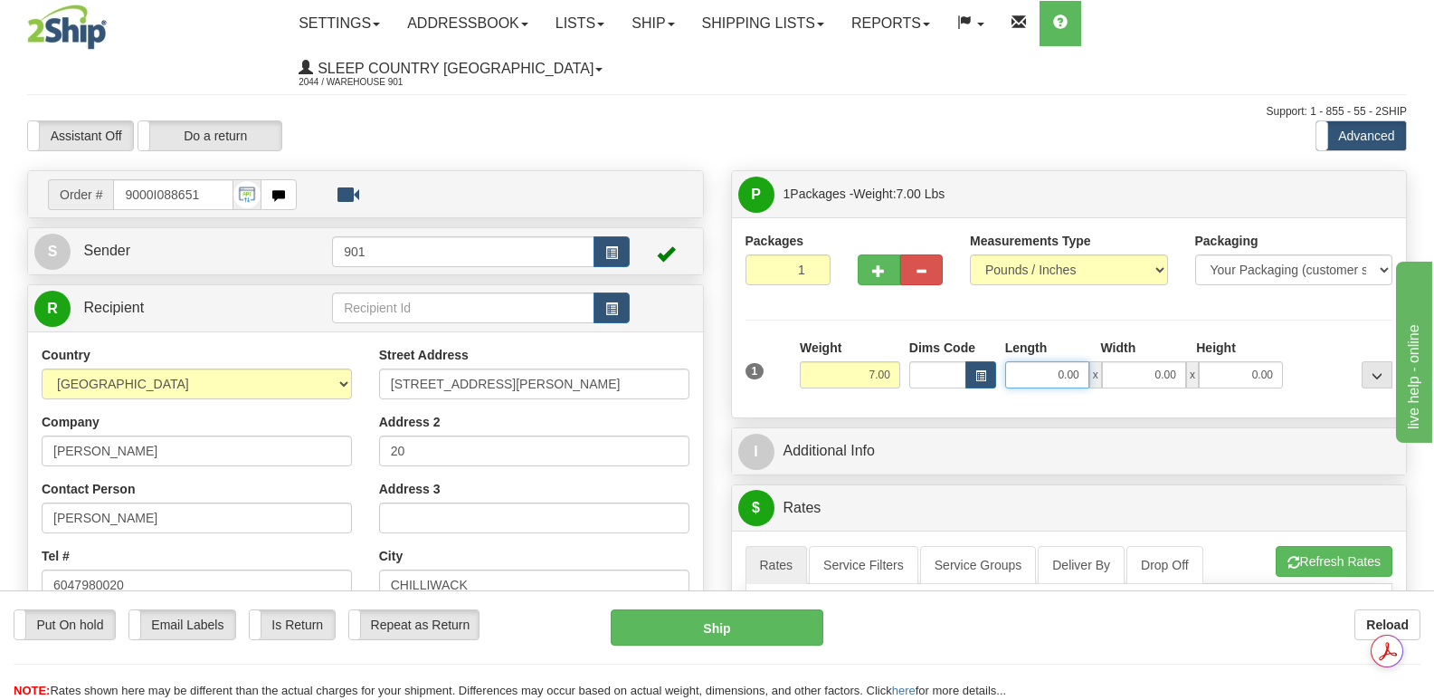
click at [1019, 361] on input "0.00" at bounding box center [1047, 374] width 84 height 27
type input "24.00"
click at [1118, 361] on input "0.00" at bounding box center [1144, 374] width 84 height 27
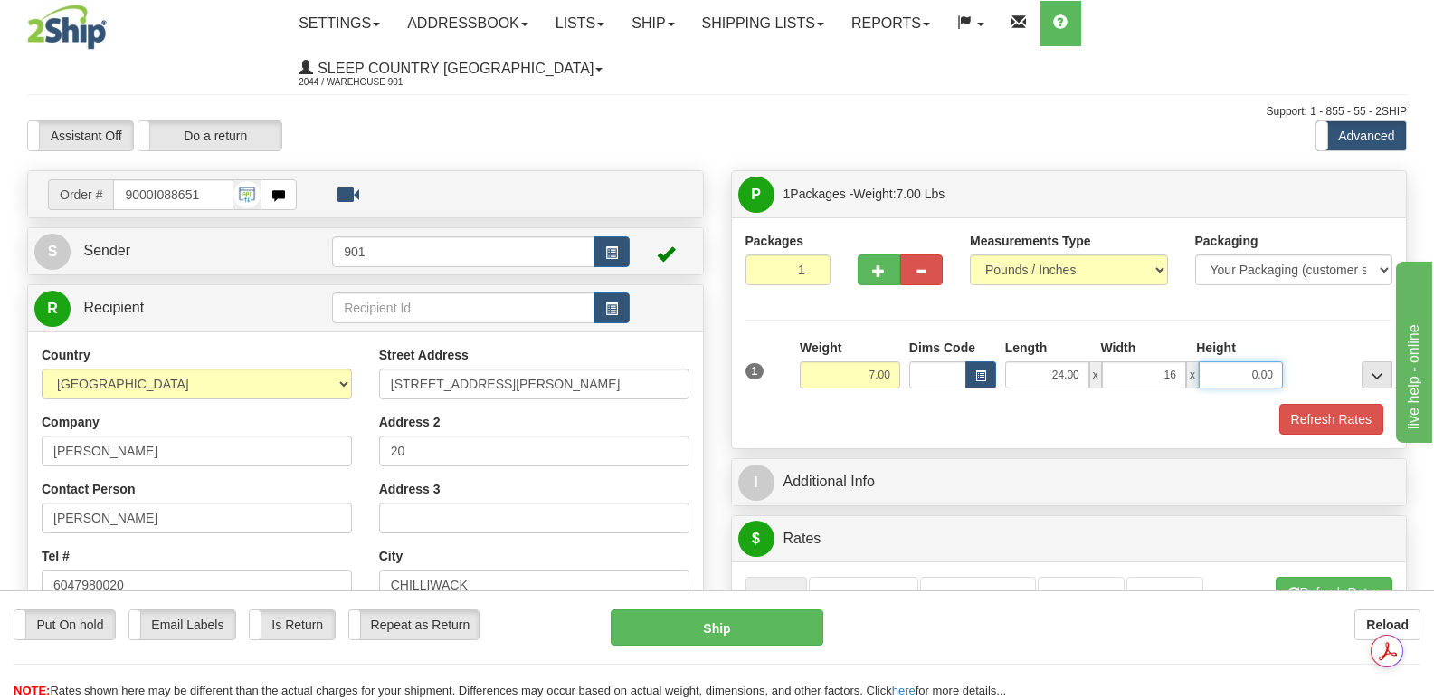
type input "16.00"
click at [1223, 361] on input "0.00" at bounding box center [1241, 374] width 84 height 27
type input "10.00"
click at [1332, 404] on button "Refresh Rates" at bounding box center [1332, 419] width 104 height 31
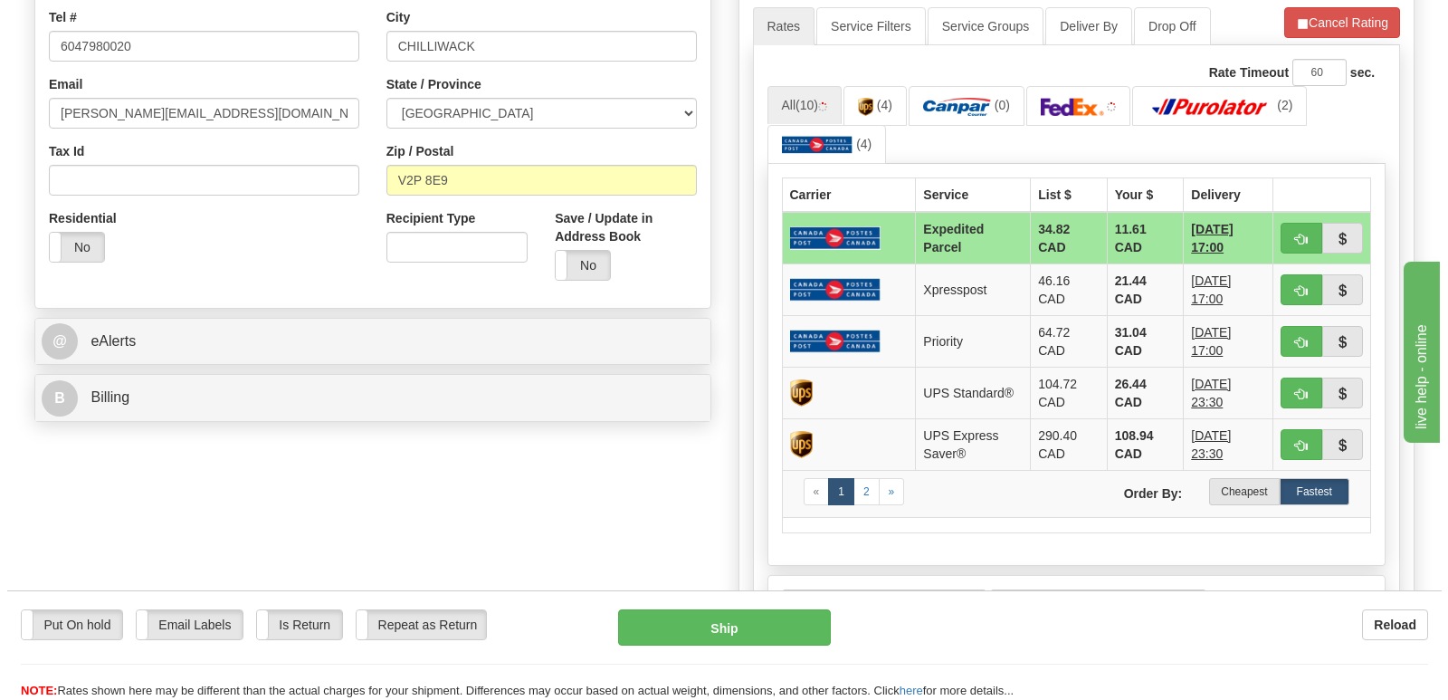
scroll to position [543, 0]
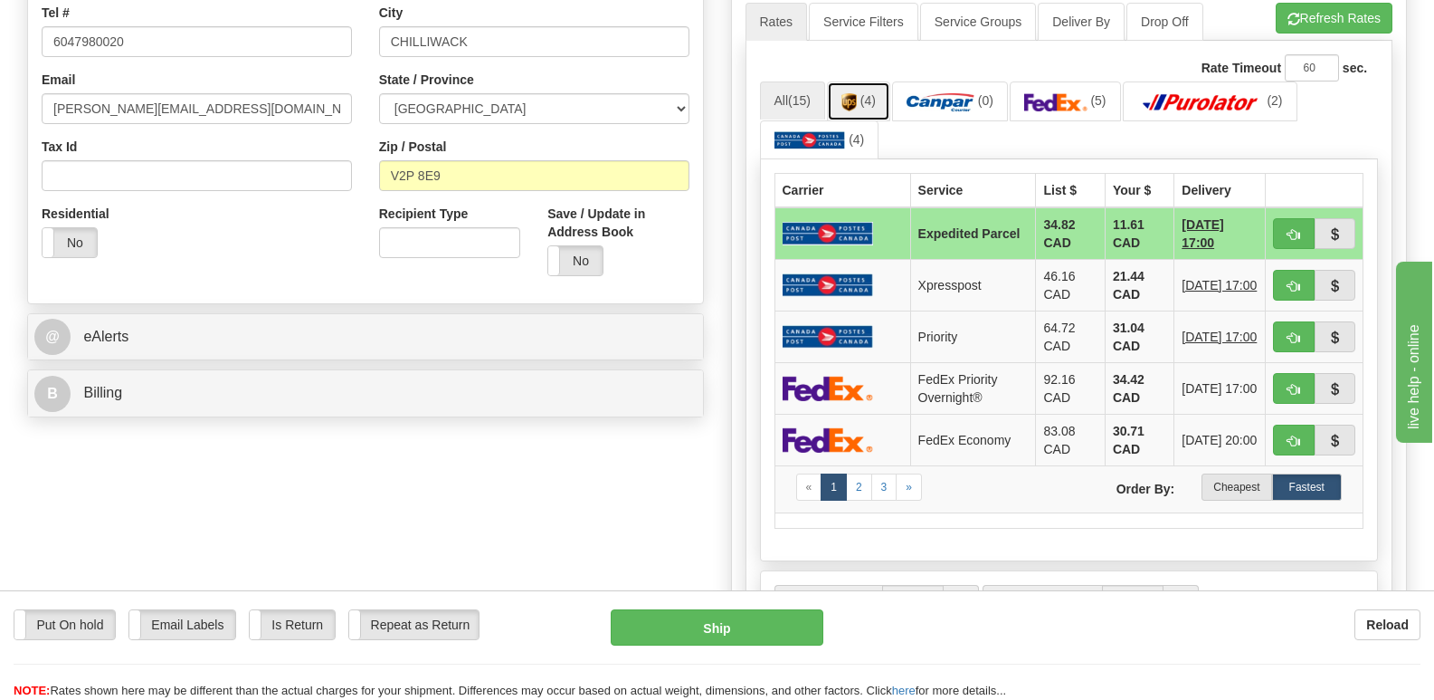
click at [860, 81] on link "(4)" at bounding box center [858, 100] width 63 height 39
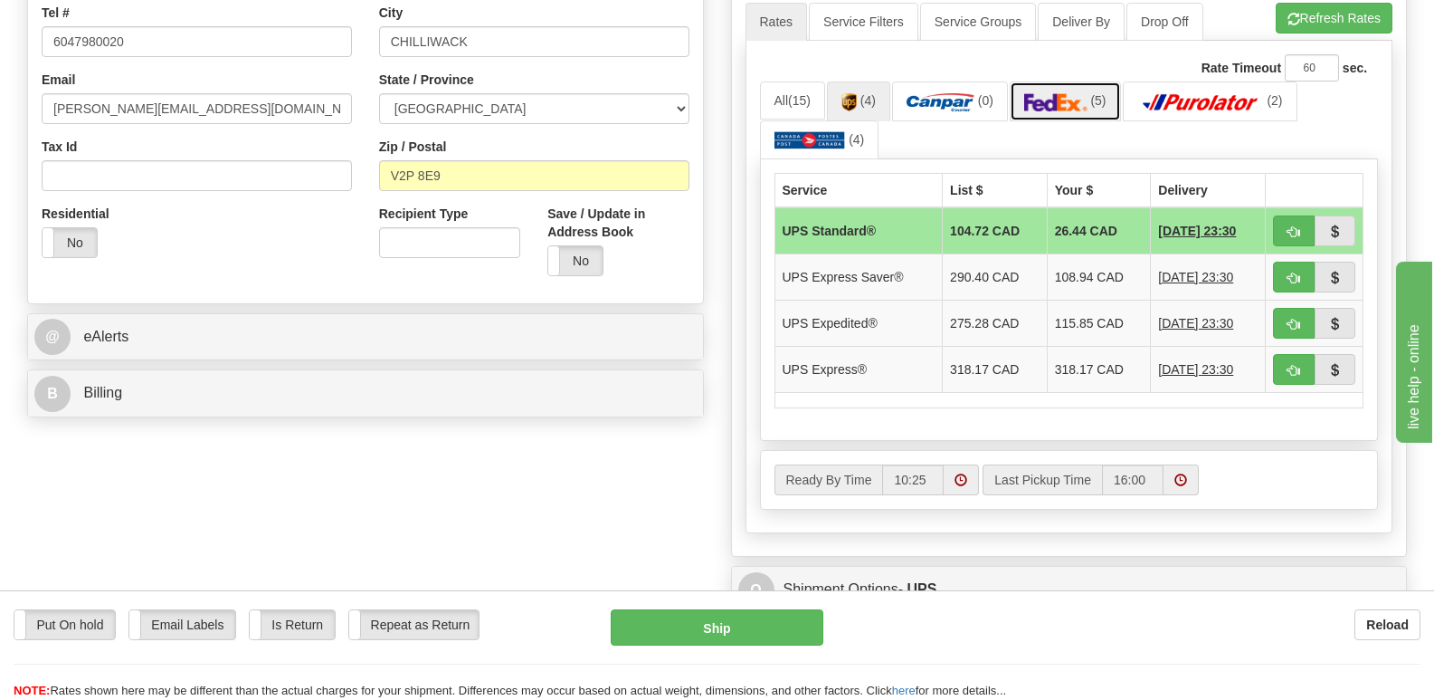
click at [1066, 93] on img at bounding box center [1055, 102] width 63 height 18
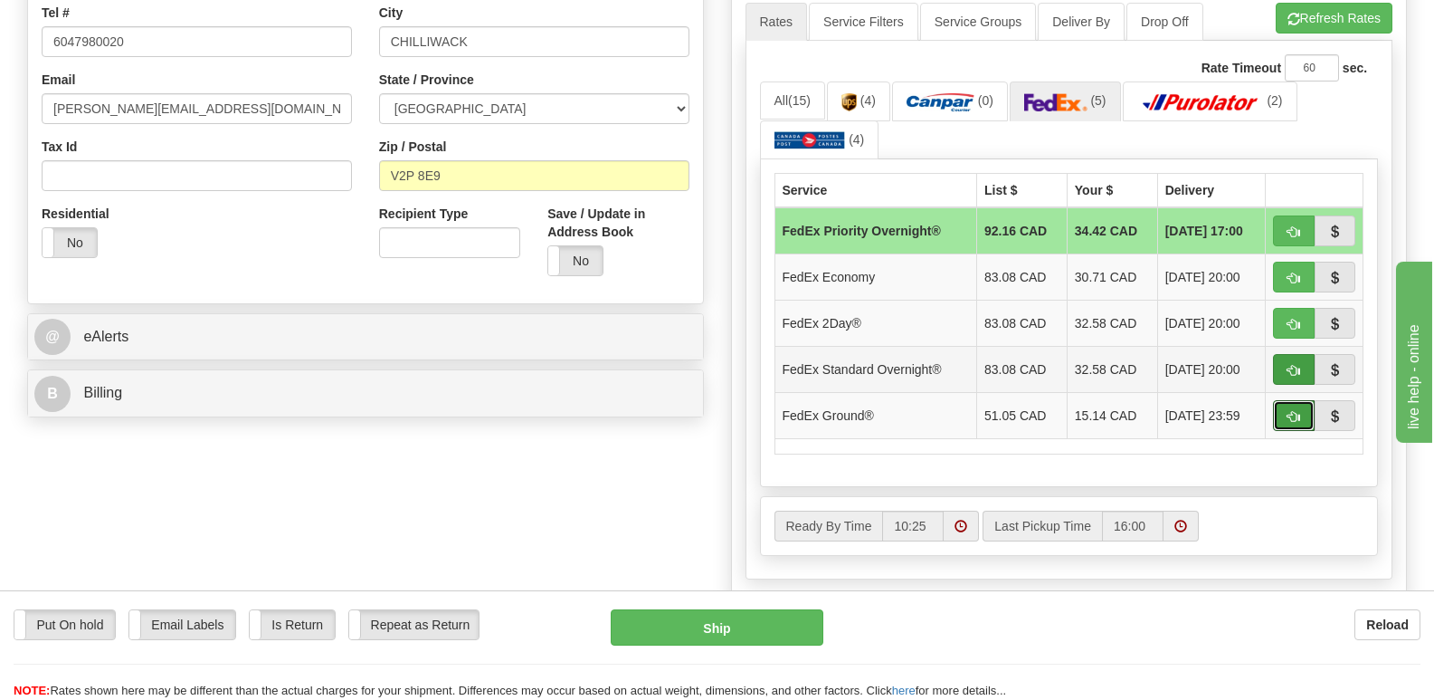
click at [1288, 411] on span "button" at bounding box center [1294, 417] width 13 height 12
type input "92"
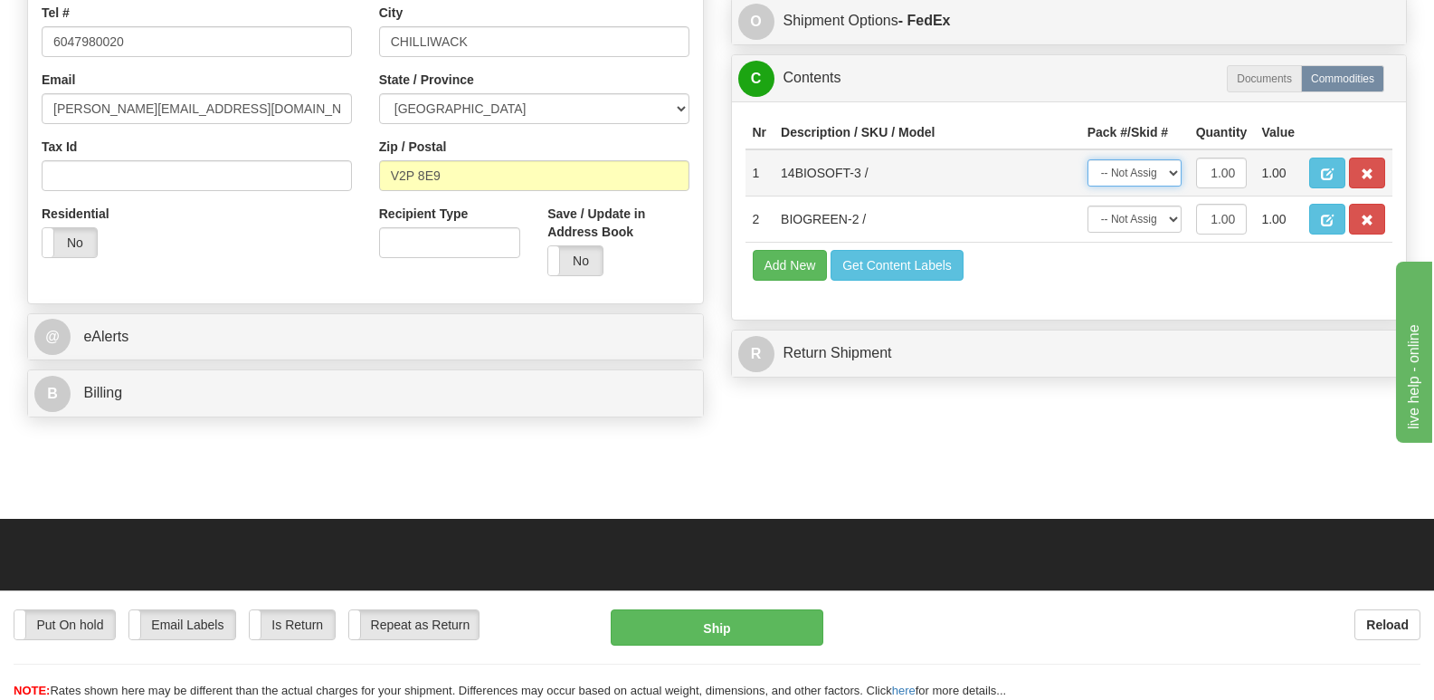
click at [1174, 166] on select "-- Not Assigned -- Package 1" at bounding box center [1135, 172] width 94 height 27
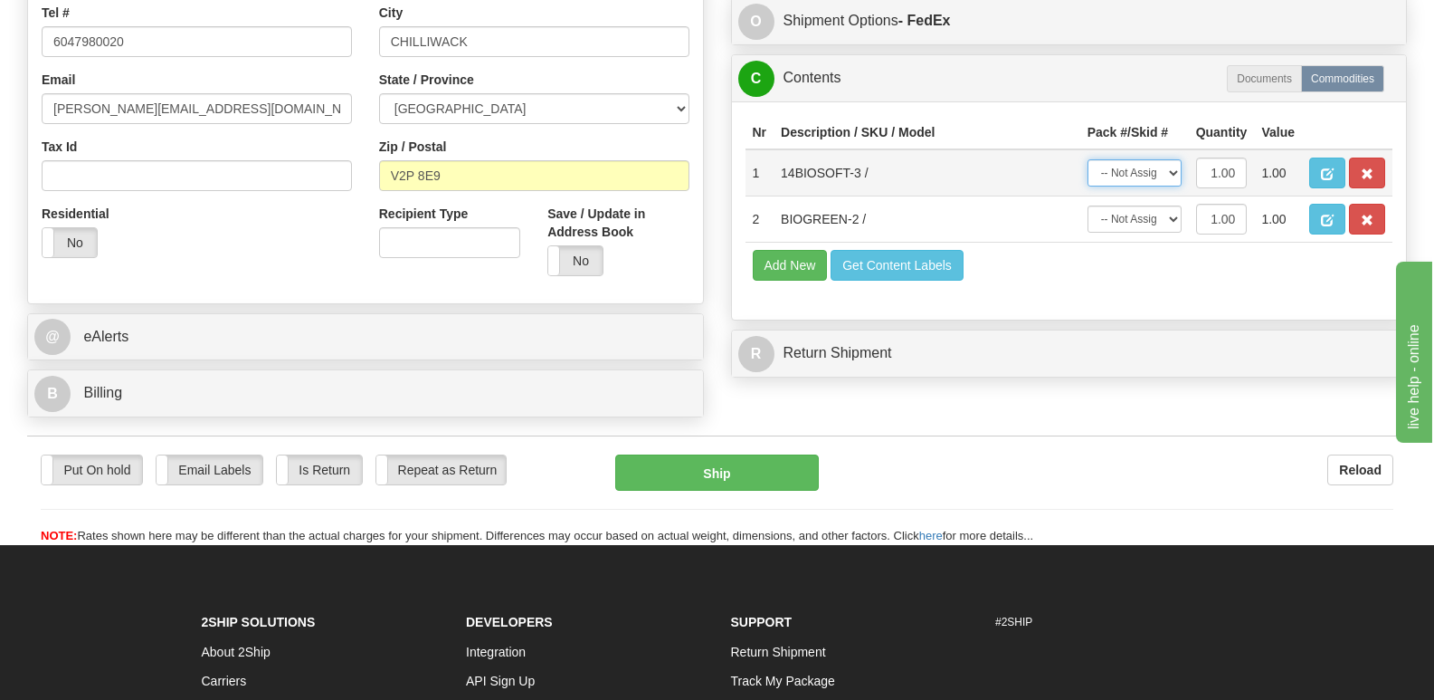
select select "0"
click at [1088, 159] on select "-- Not Assigned -- Package 1" at bounding box center [1135, 172] width 94 height 27
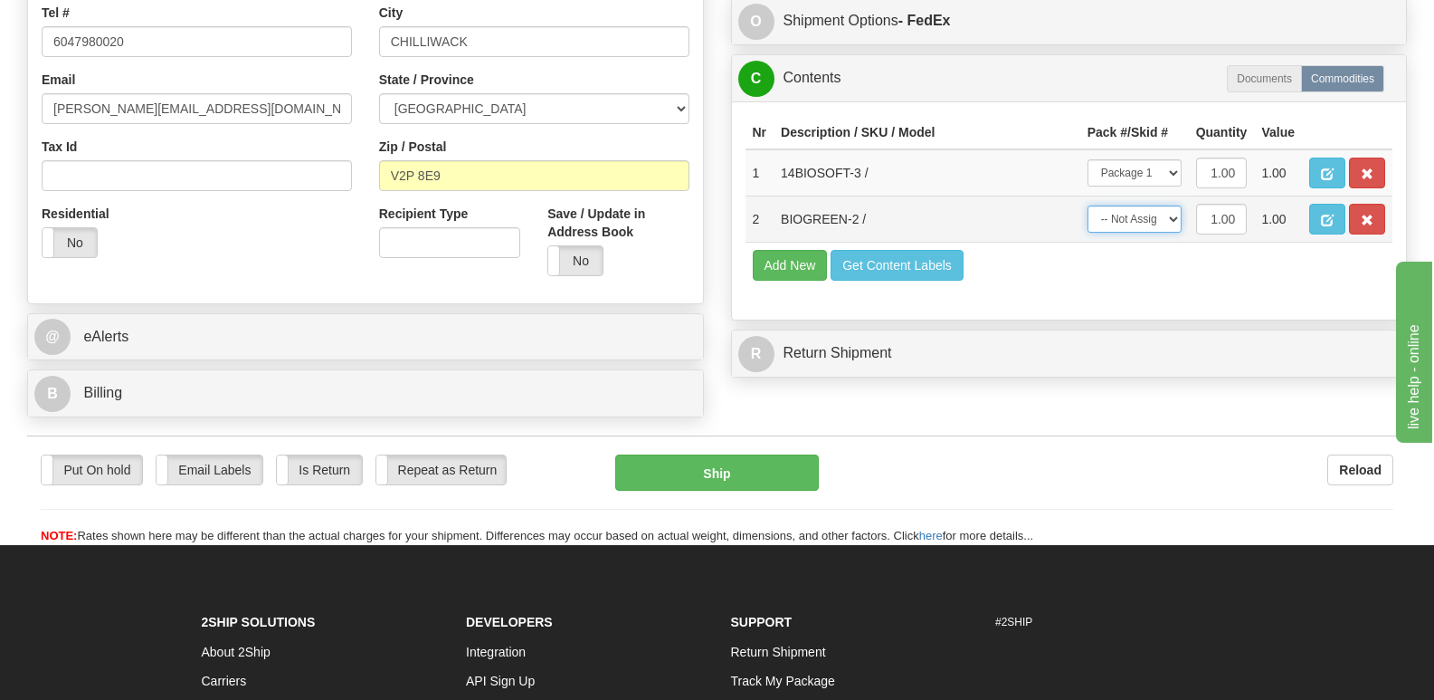
click at [1176, 213] on select "-- Not Assigned -- Package 1" at bounding box center [1135, 218] width 94 height 27
select select "0"
click at [1088, 205] on select "-- Not Assigned -- Package 1" at bounding box center [1135, 218] width 94 height 27
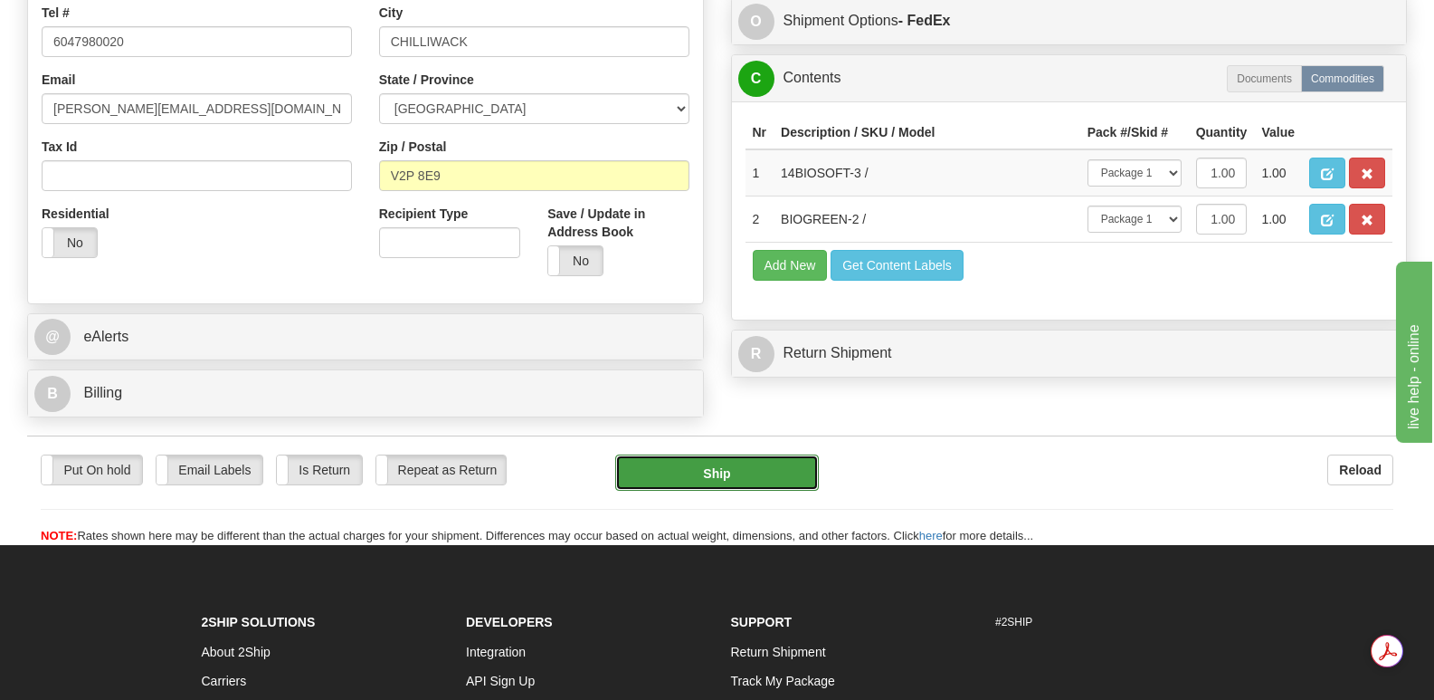
click at [722, 454] on button "Ship" at bounding box center [716, 472] width 203 height 36
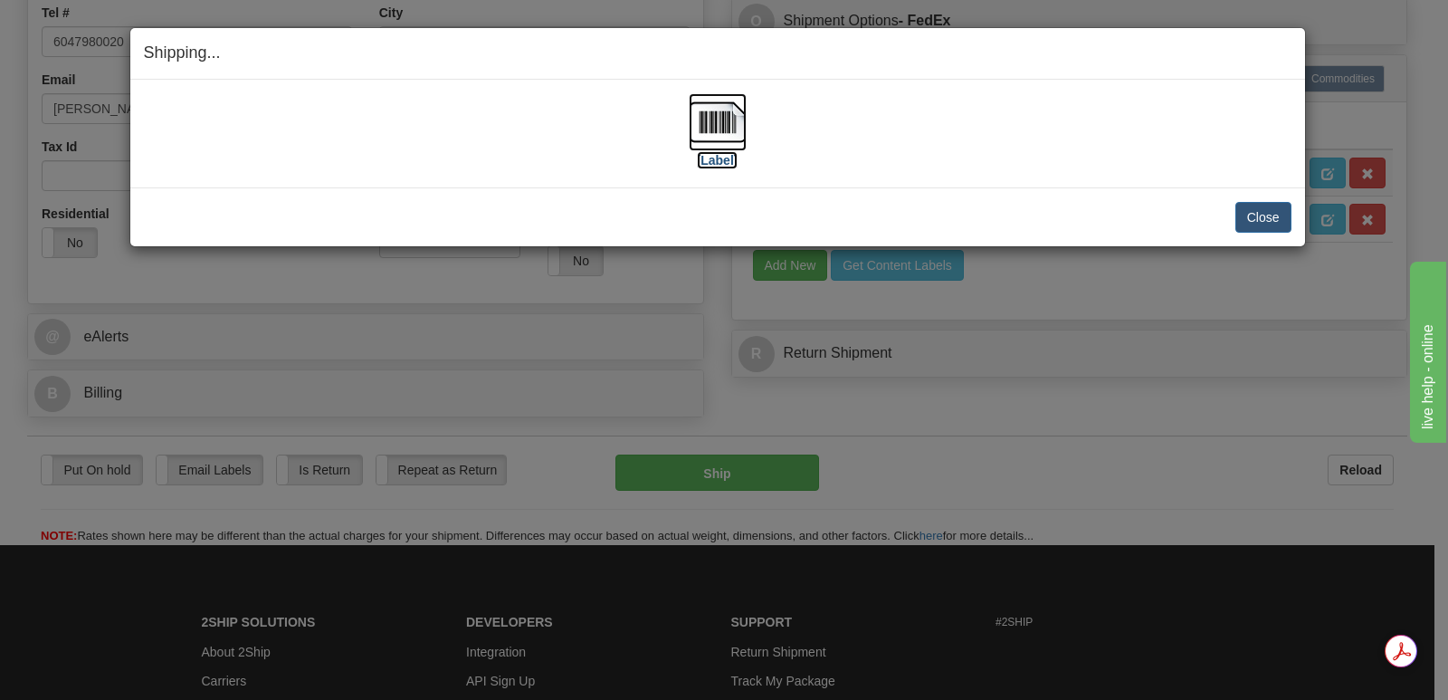
click at [717, 118] on img at bounding box center [718, 122] width 58 height 58
click at [1264, 213] on button "Close" at bounding box center [1263, 217] width 56 height 31
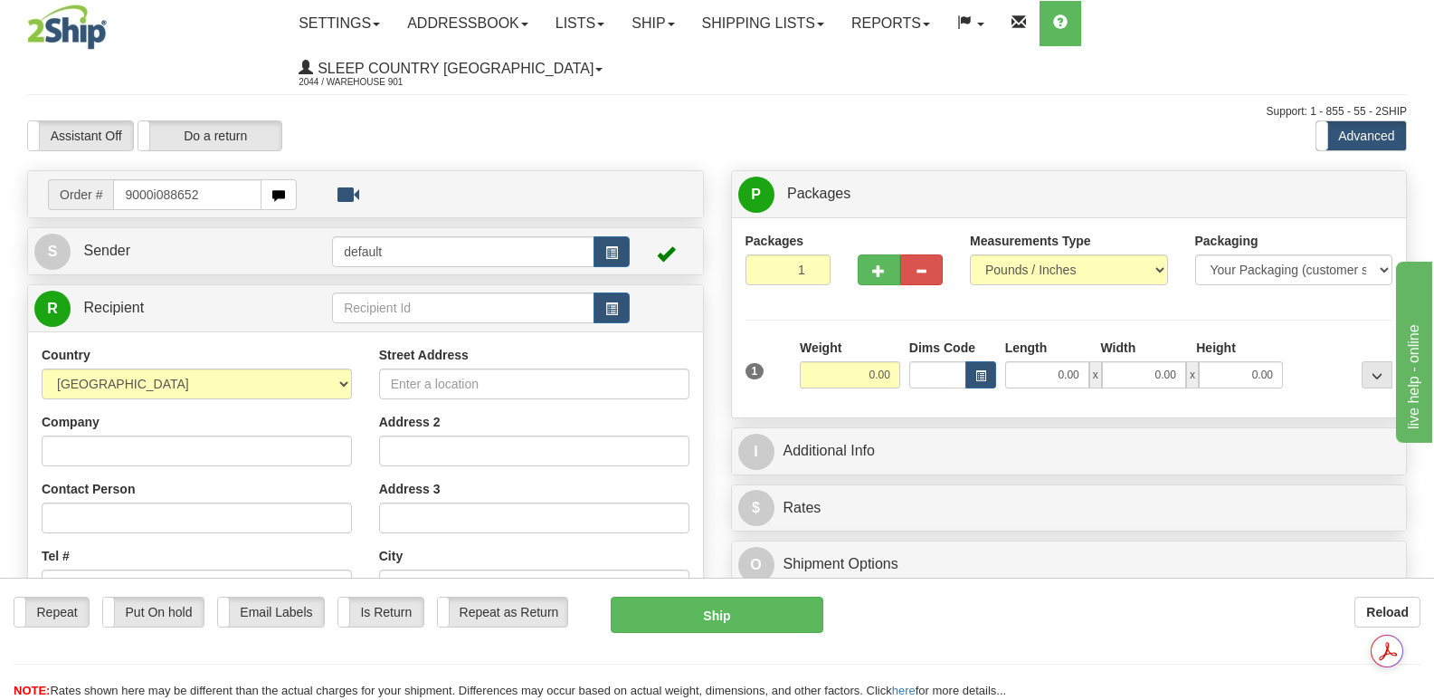
type input "9000i088652"
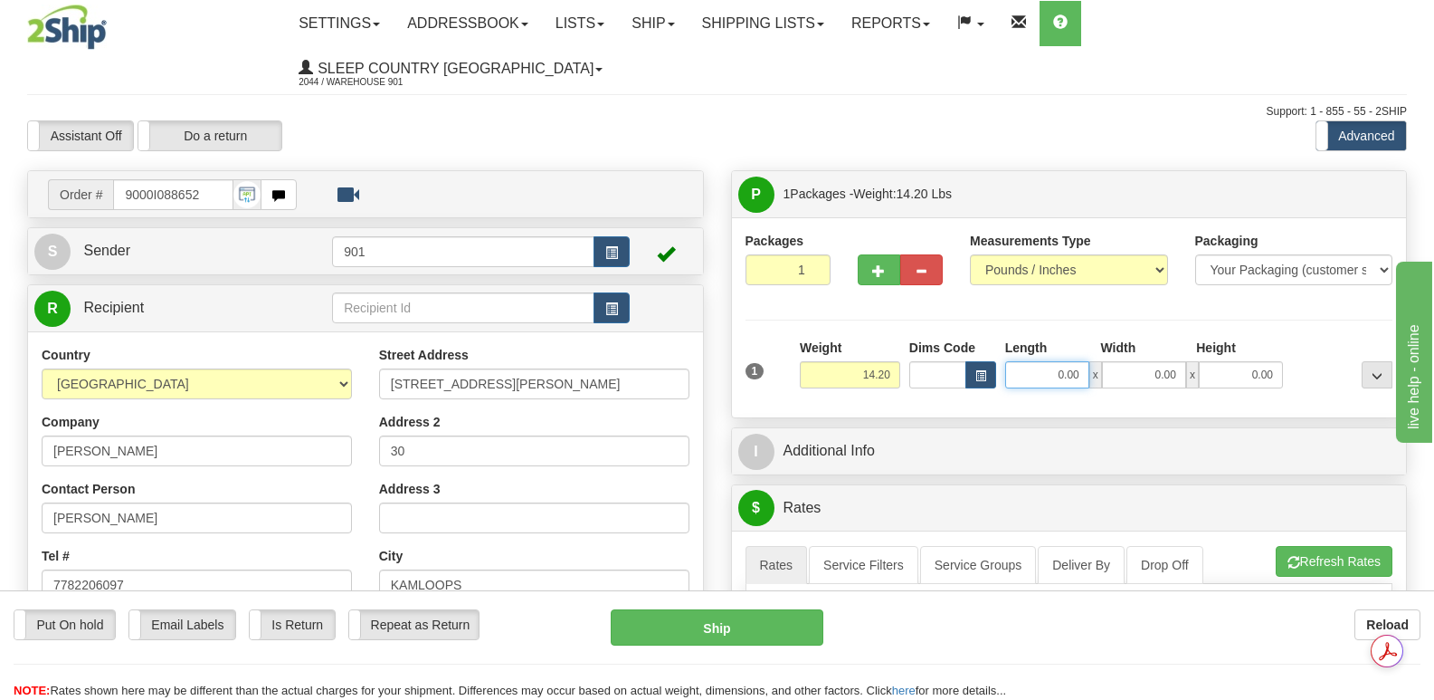
click at [1029, 361] on input "0.00" at bounding box center [1047, 374] width 84 height 27
type input "20.00"
click at [1135, 361] on input "0.00" at bounding box center [1144, 374] width 84 height 27
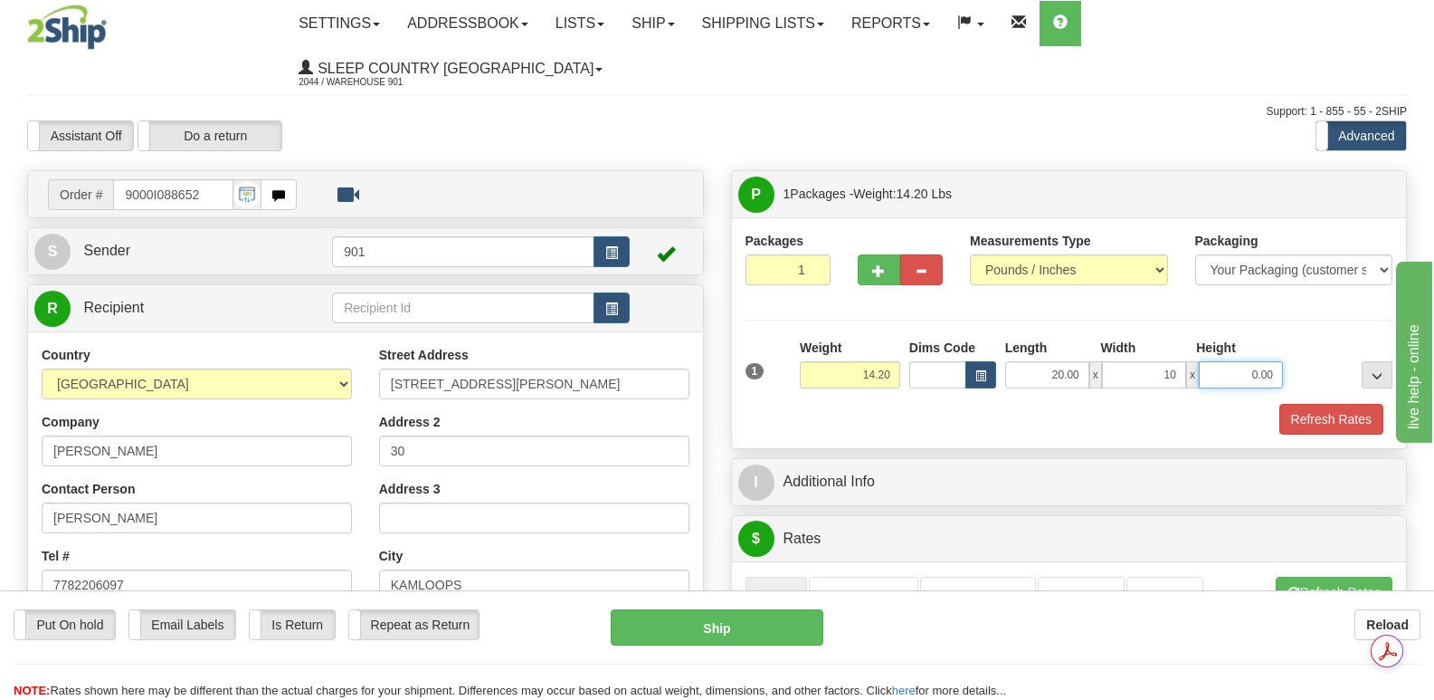
type input "10.00"
click at [1214, 361] on input "0.00" at bounding box center [1241, 374] width 84 height 27
type input "10.00"
drag, startPoint x: 1315, startPoint y: 373, endPoint x: 1301, endPoint y: 369, distance: 14.0
click at [1315, 404] on button "Refresh Rates" at bounding box center [1332, 419] width 104 height 31
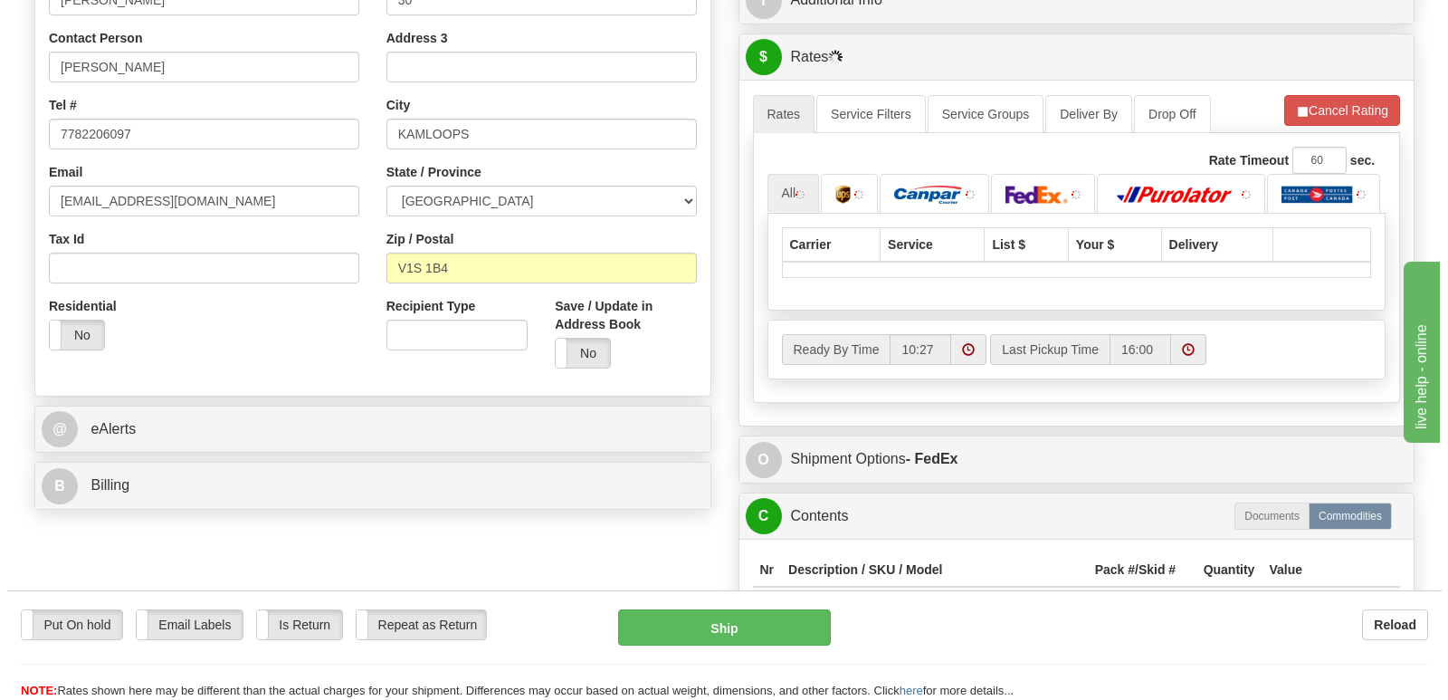
scroll to position [452, 0]
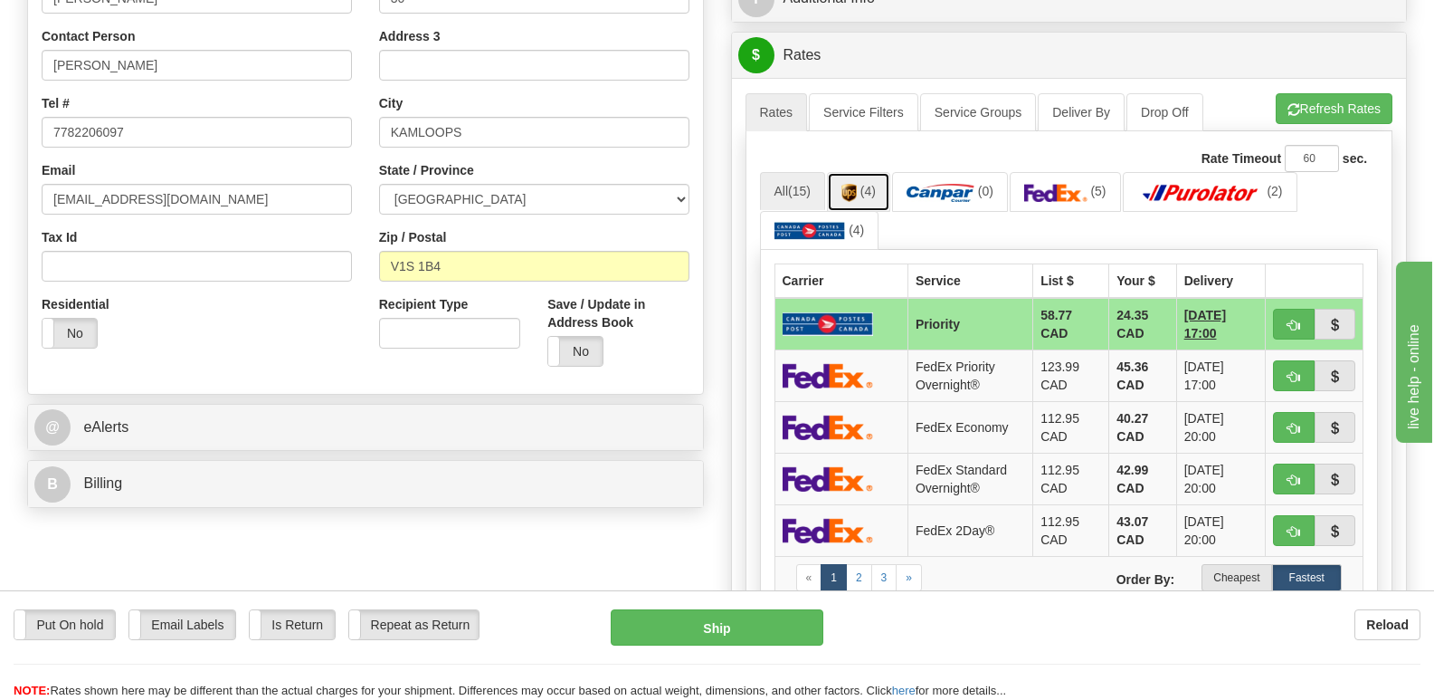
click at [857, 184] on img at bounding box center [849, 193] width 15 height 18
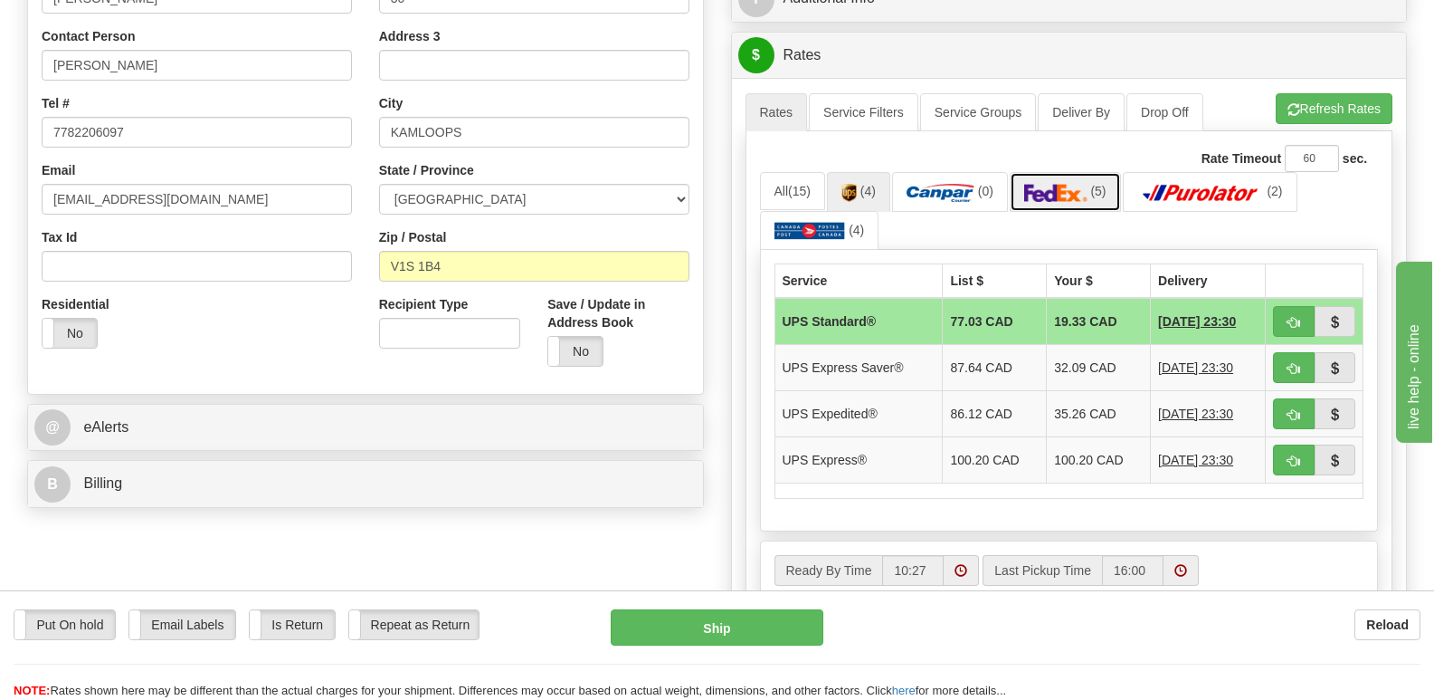
click at [1066, 184] on img at bounding box center [1055, 193] width 63 height 18
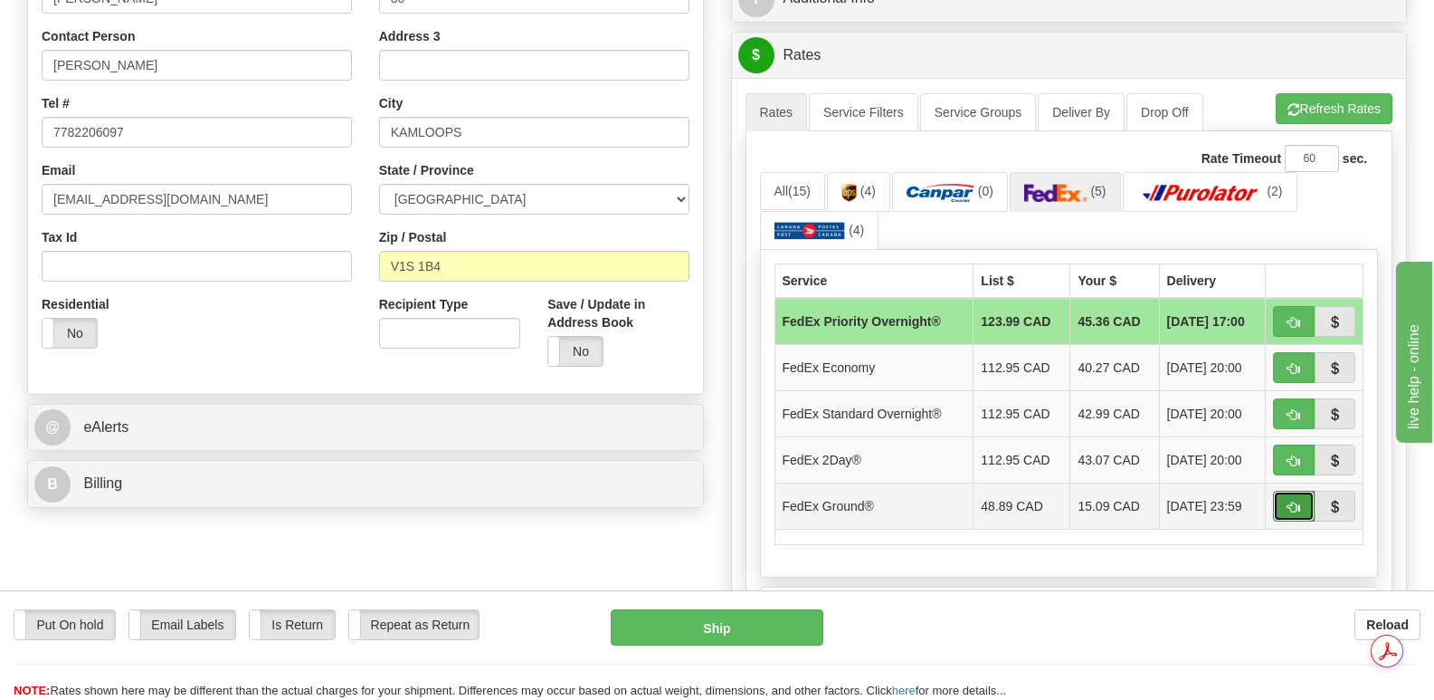
click at [1295, 501] on span "button" at bounding box center [1294, 507] width 13 height 12
type input "92"
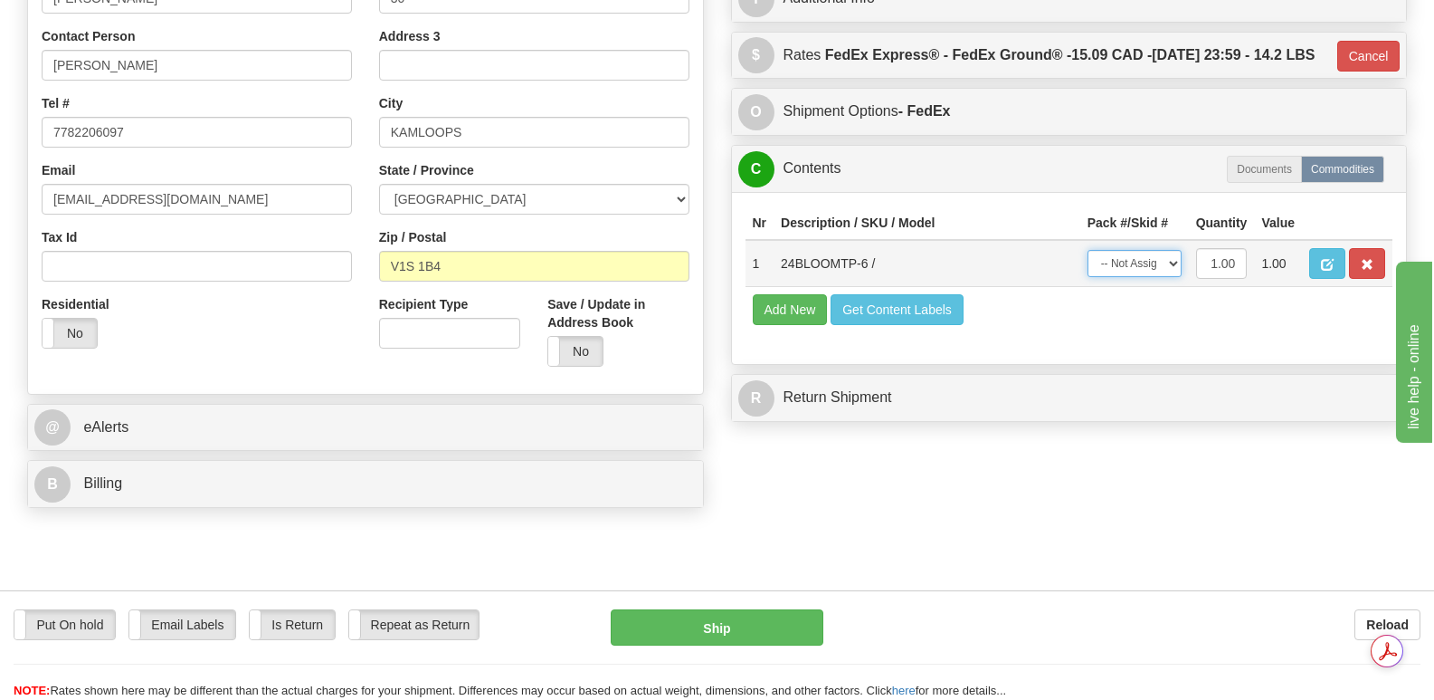
click at [1172, 256] on select "-- Not Assigned -- Package 1" at bounding box center [1135, 263] width 94 height 27
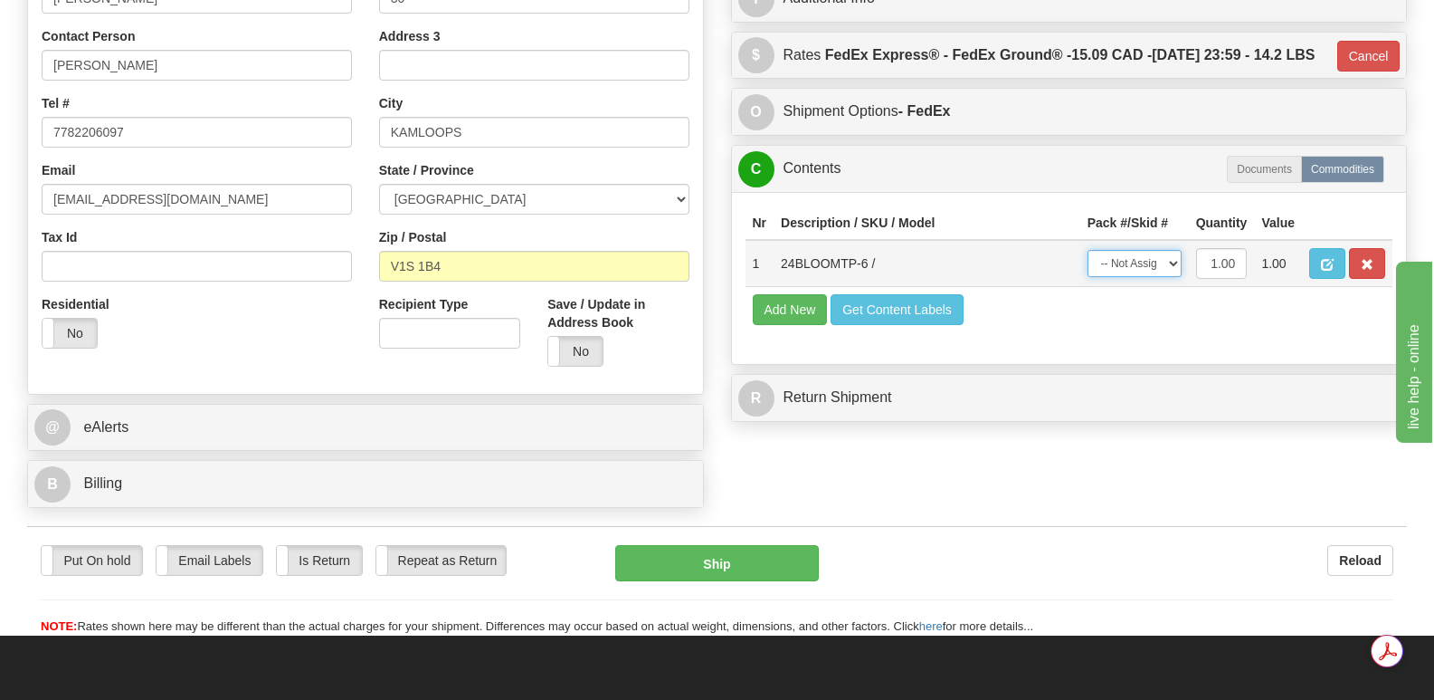
select select "0"
click at [1088, 250] on select "-- Not Assigned -- Package 1" at bounding box center [1135, 263] width 94 height 27
click at [723, 545] on button "Ship" at bounding box center [716, 563] width 203 height 36
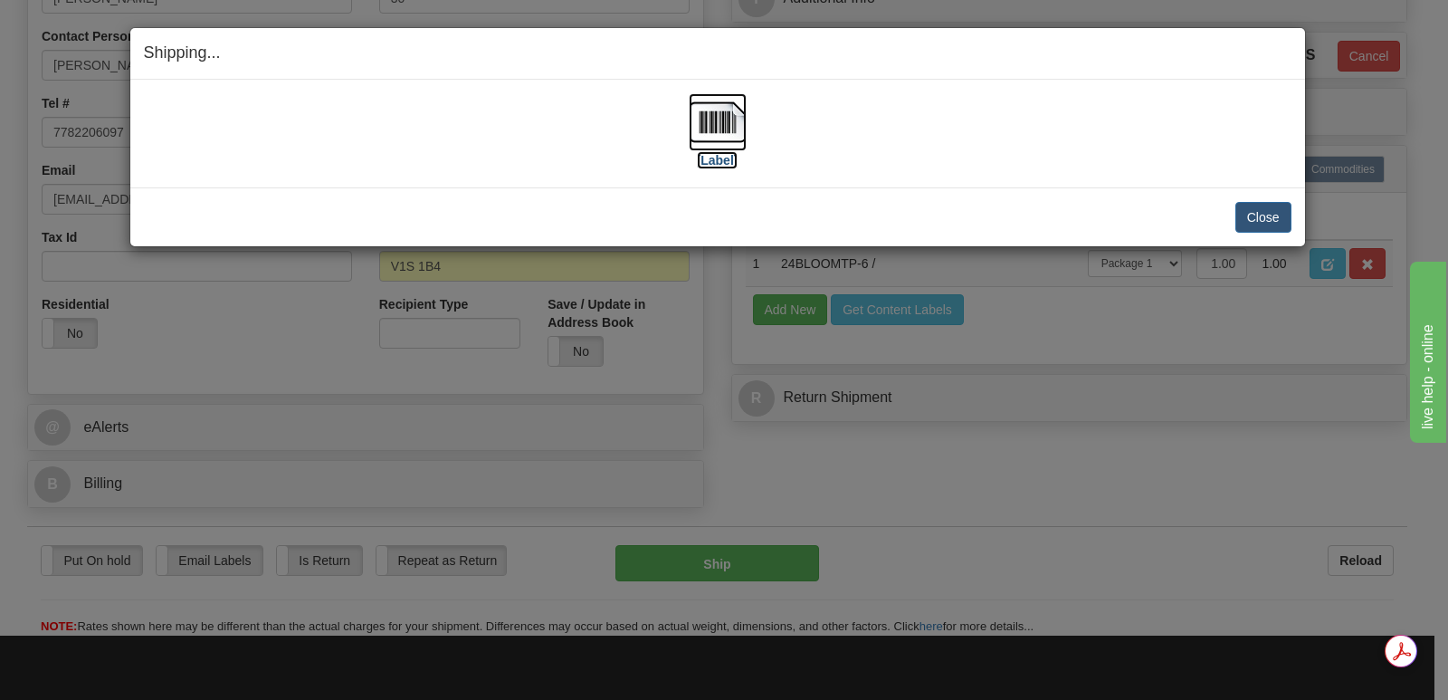
click at [721, 120] on img at bounding box center [718, 122] width 58 height 58
click at [1262, 213] on button "Close" at bounding box center [1263, 217] width 56 height 31
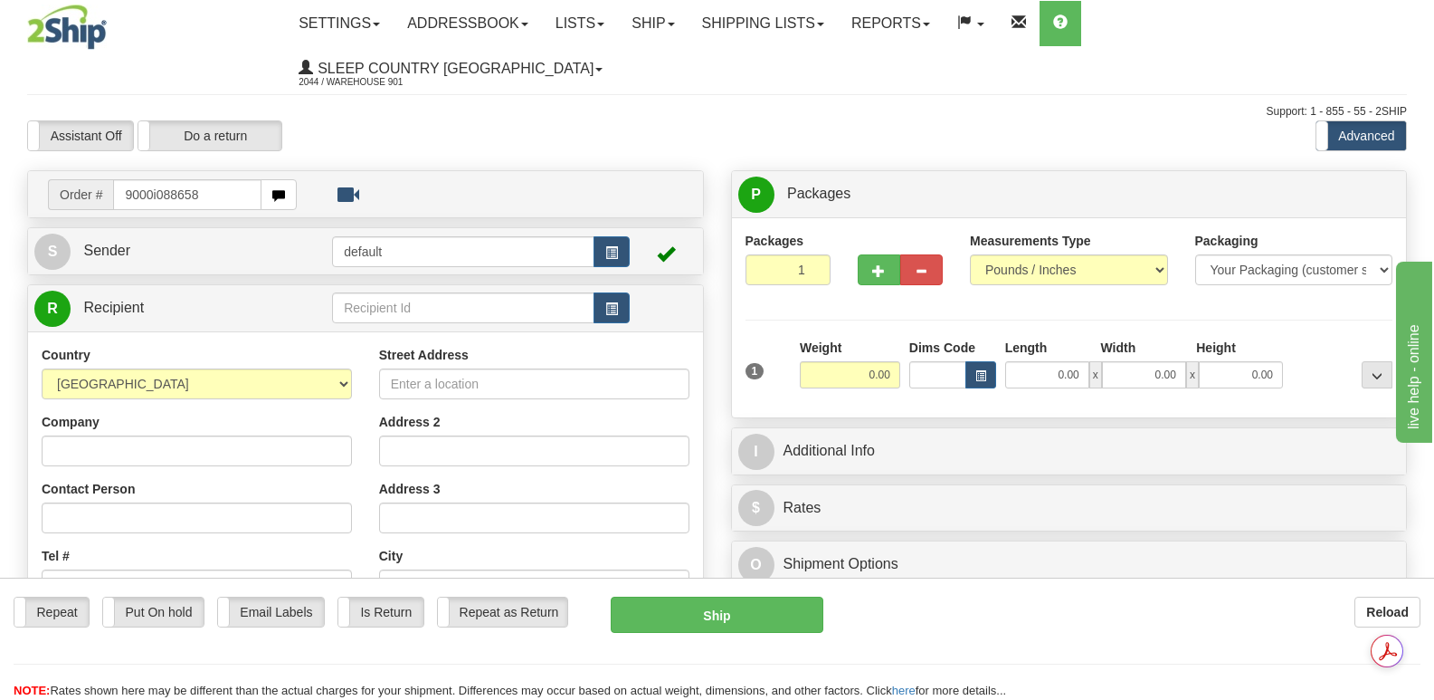
type input "9000i088658"
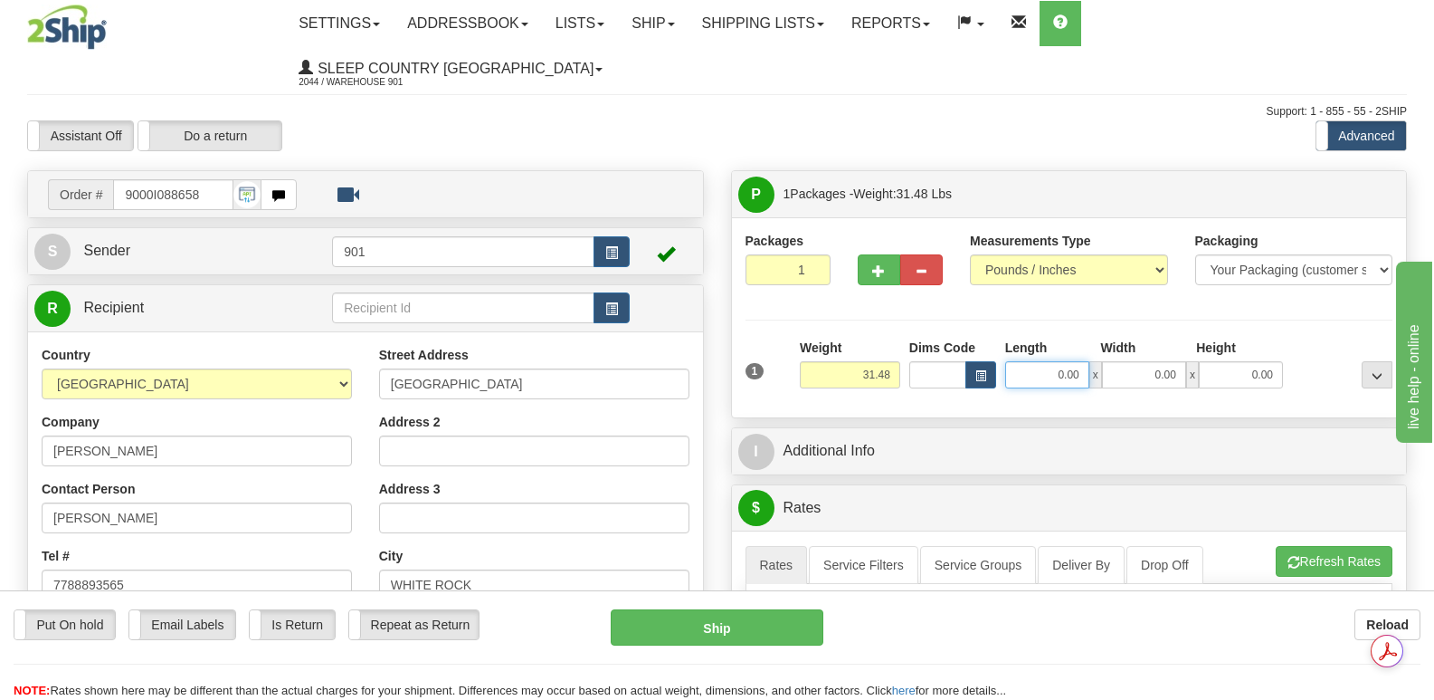
click at [1024, 361] on input "0.00" at bounding box center [1047, 374] width 84 height 27
type input "24.00"
click at [1124, 361] on input "0.00" at bounding box center [1144, 374] width 84 height 27
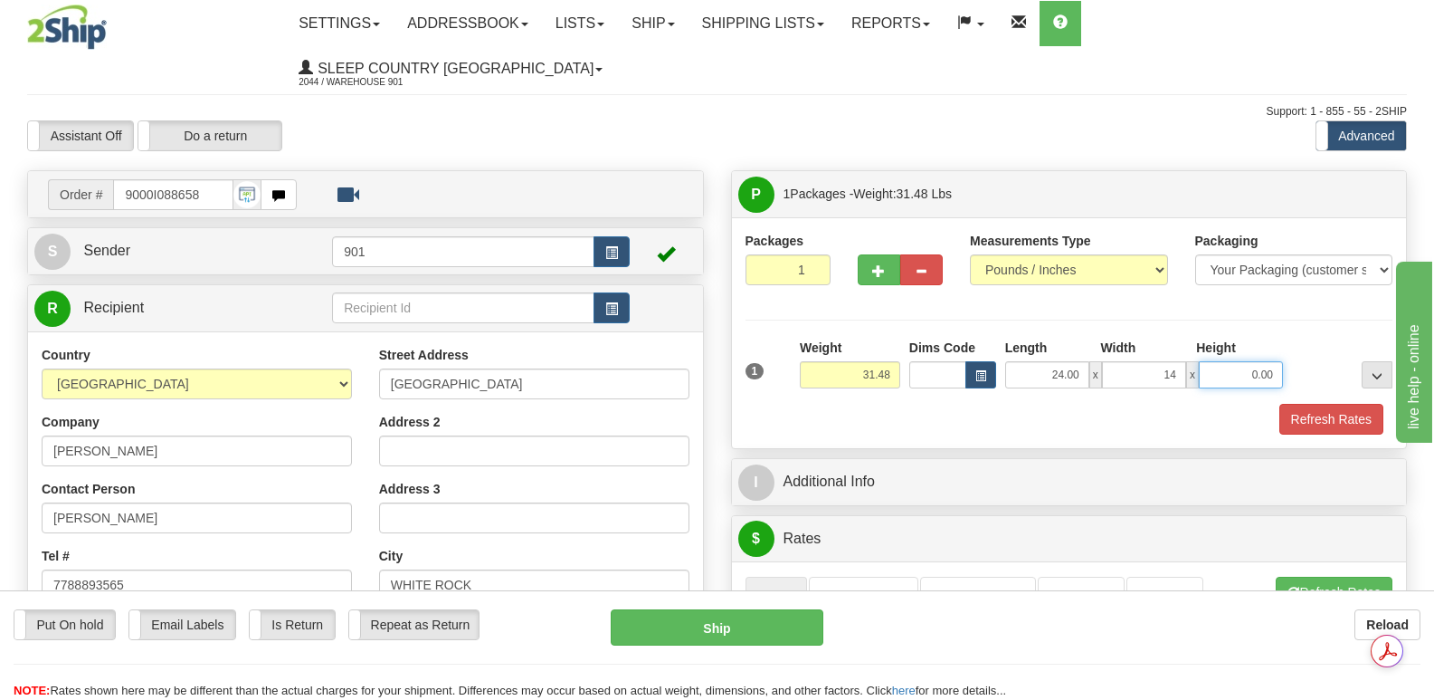
type input "14.00"
click at [1220, 361] on input "0.00" at bounding box center [1241, 374] width 84 height 27
type input "12.00"
click at [1340, 404] on button "Refresh Rates" at bounding box center [1332, 419] width 104 height 31
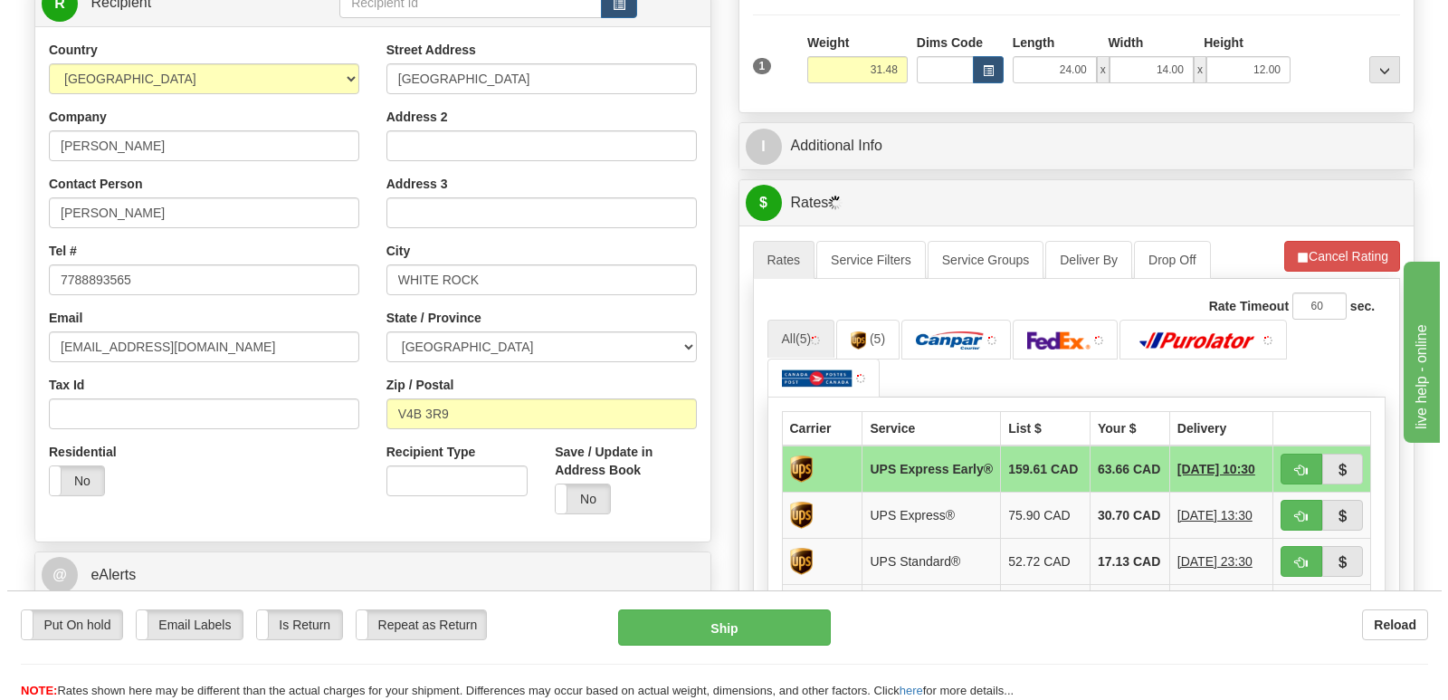
scroll to position [452, 0]
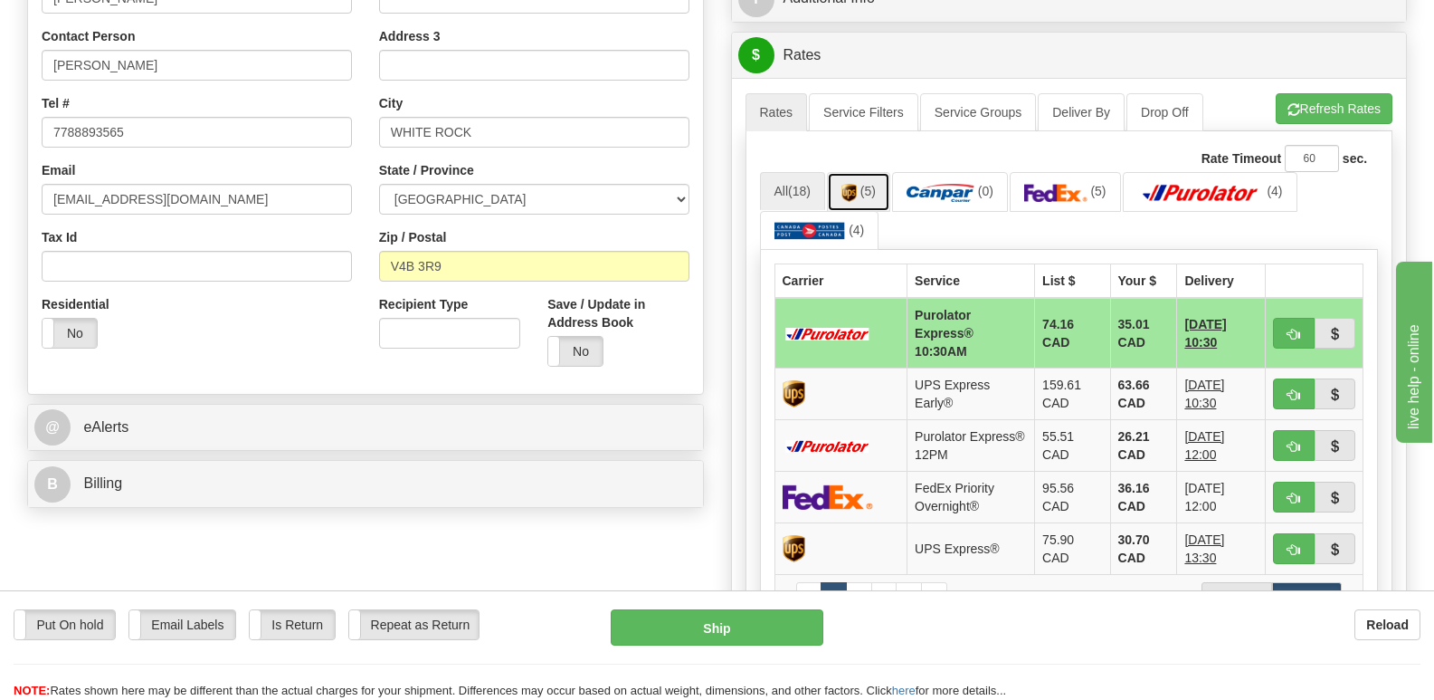
click at [856, 184] on img at bounding box center [849, 193] width 15 height 18
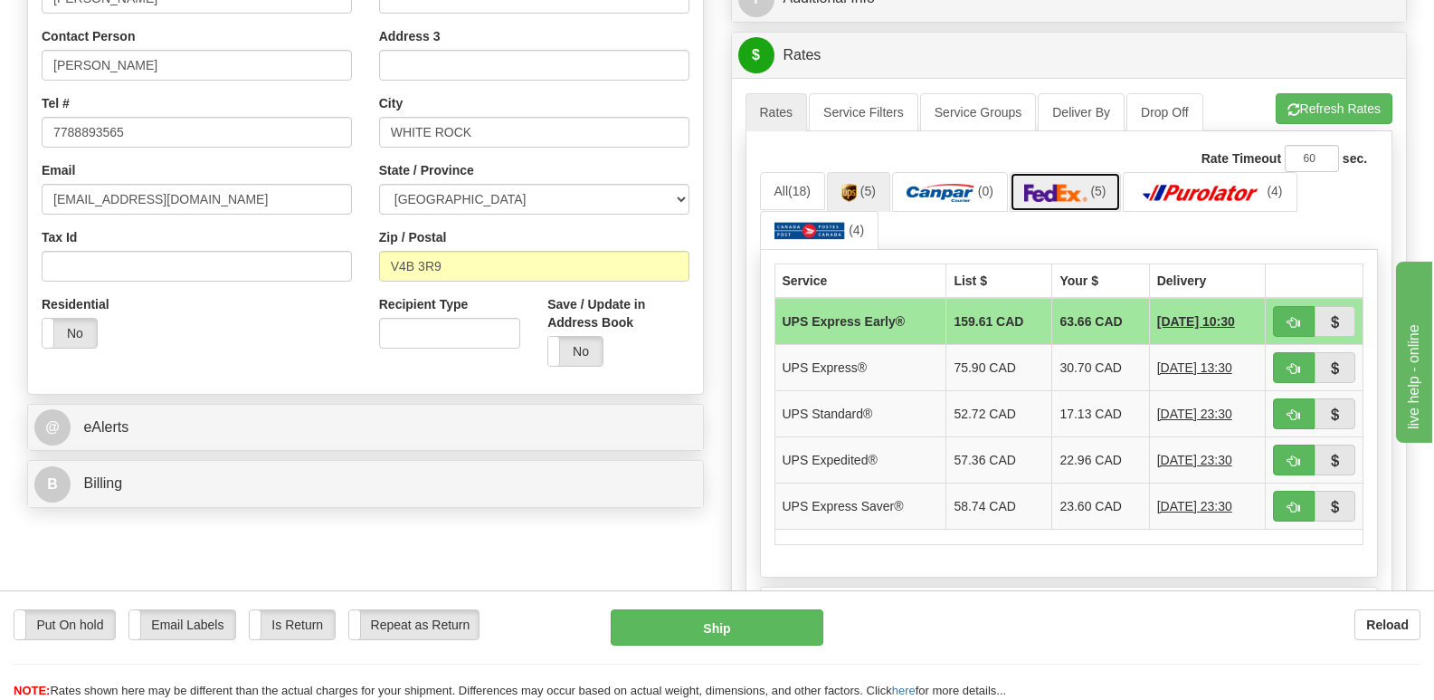
click at [1076, 184] on img at bounding box center [1055, 193] width 63 height 18
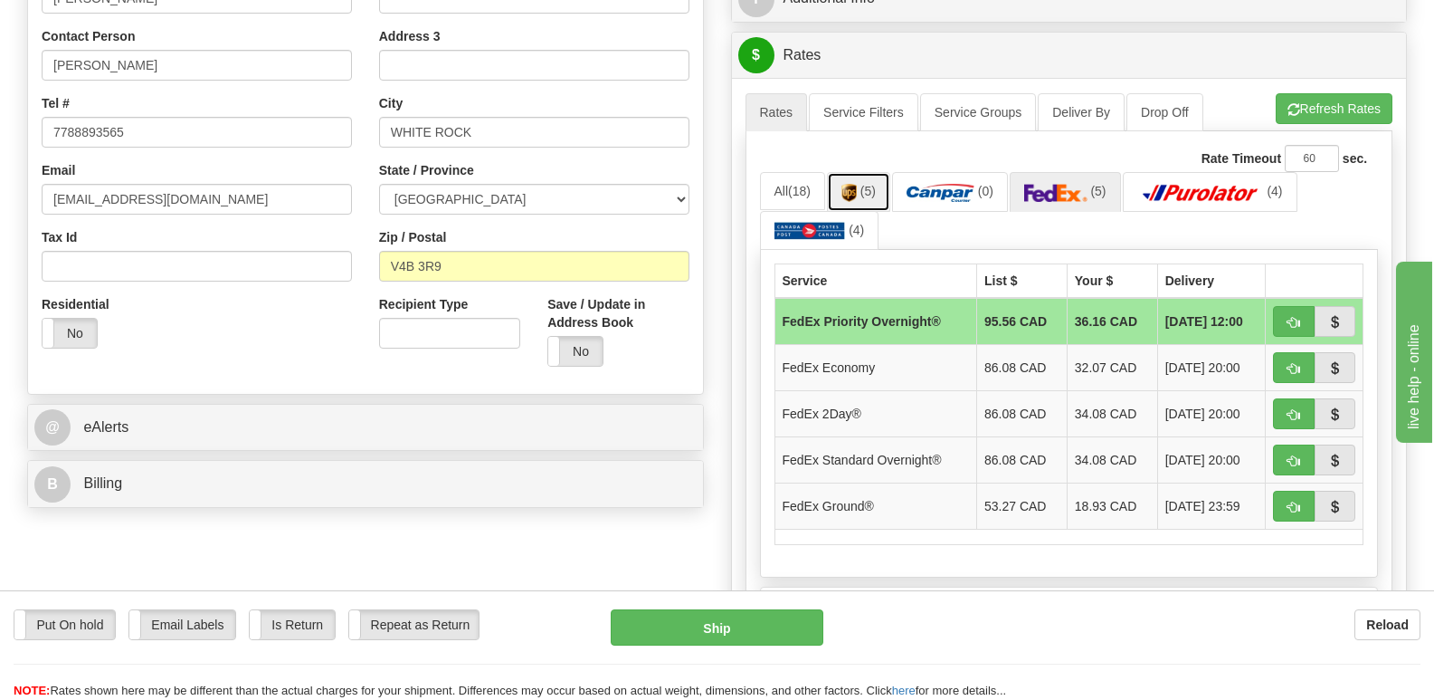
click at [853, 184] on img at bounding box center [849, 193] width 15 height 18
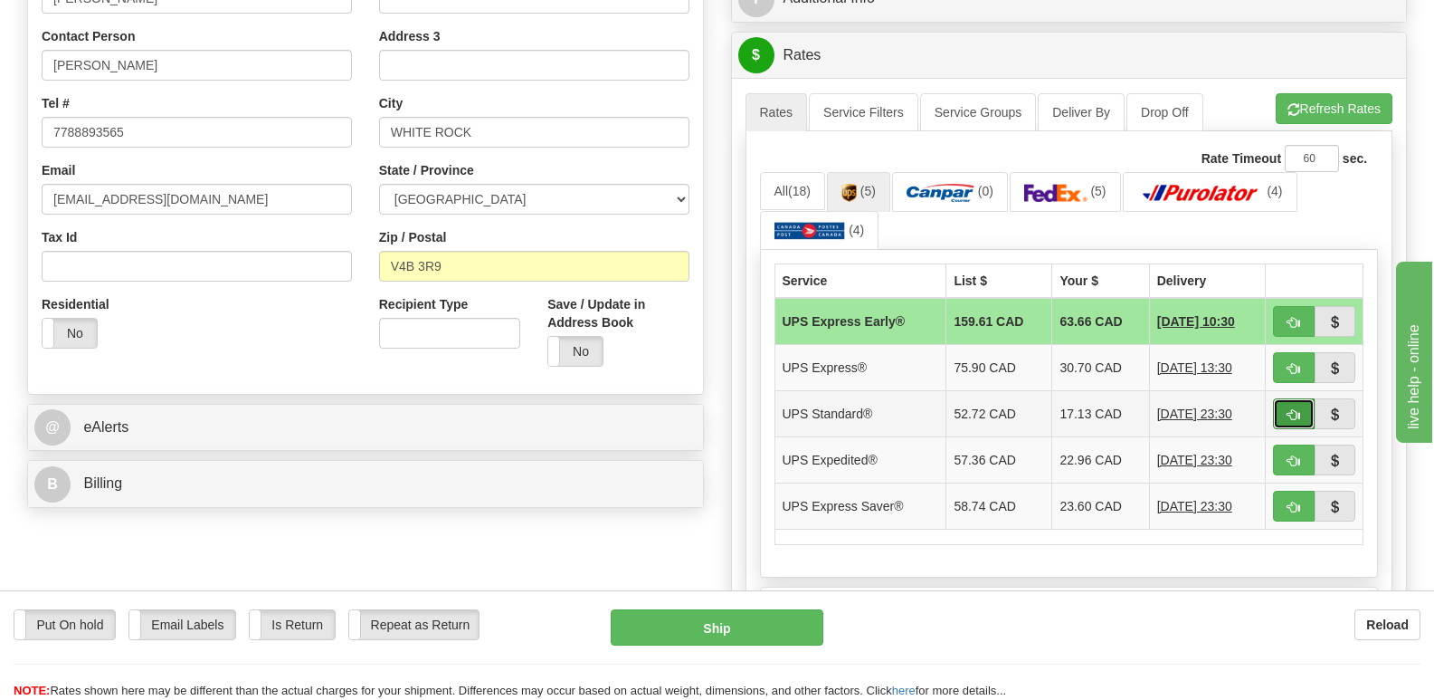
click at [1289, 409] on span "button" at bounding box center [1294, 415] width 13 height 12
type input "11"
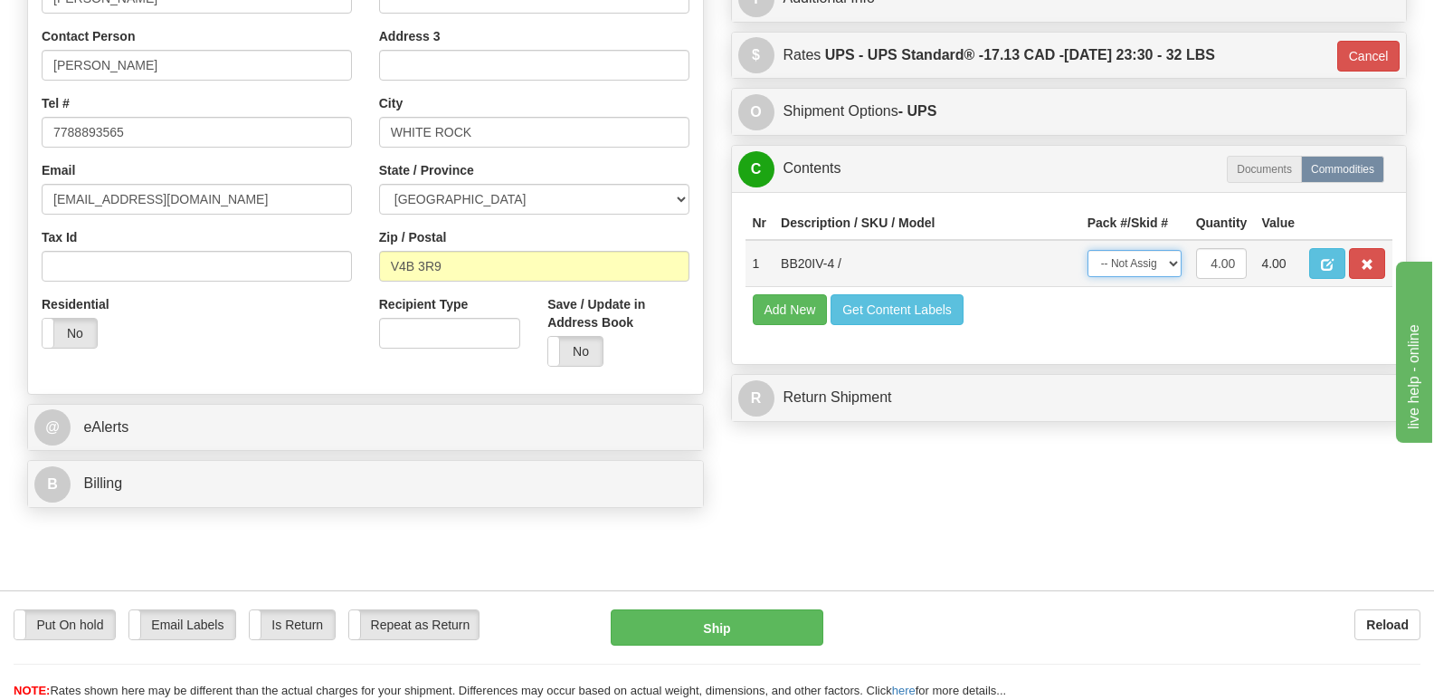
click at [1172, 250] on select "-- Not Assigned -- Package 1" at bounding box center [1135, 263] width 94 height 27
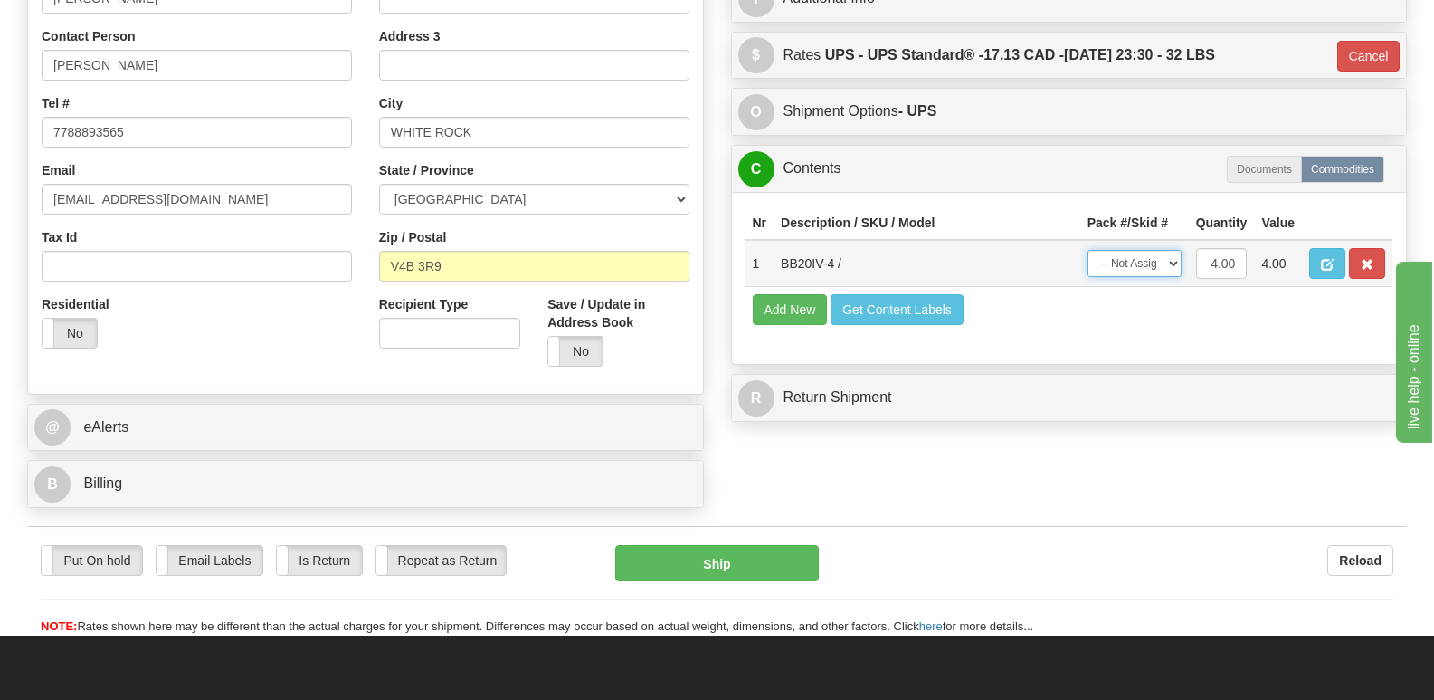
select select "0"
click at [1088, 250] on select "-- Not Assigned -- Package 1" at bounding box center [1135, 263] width 94 height 27
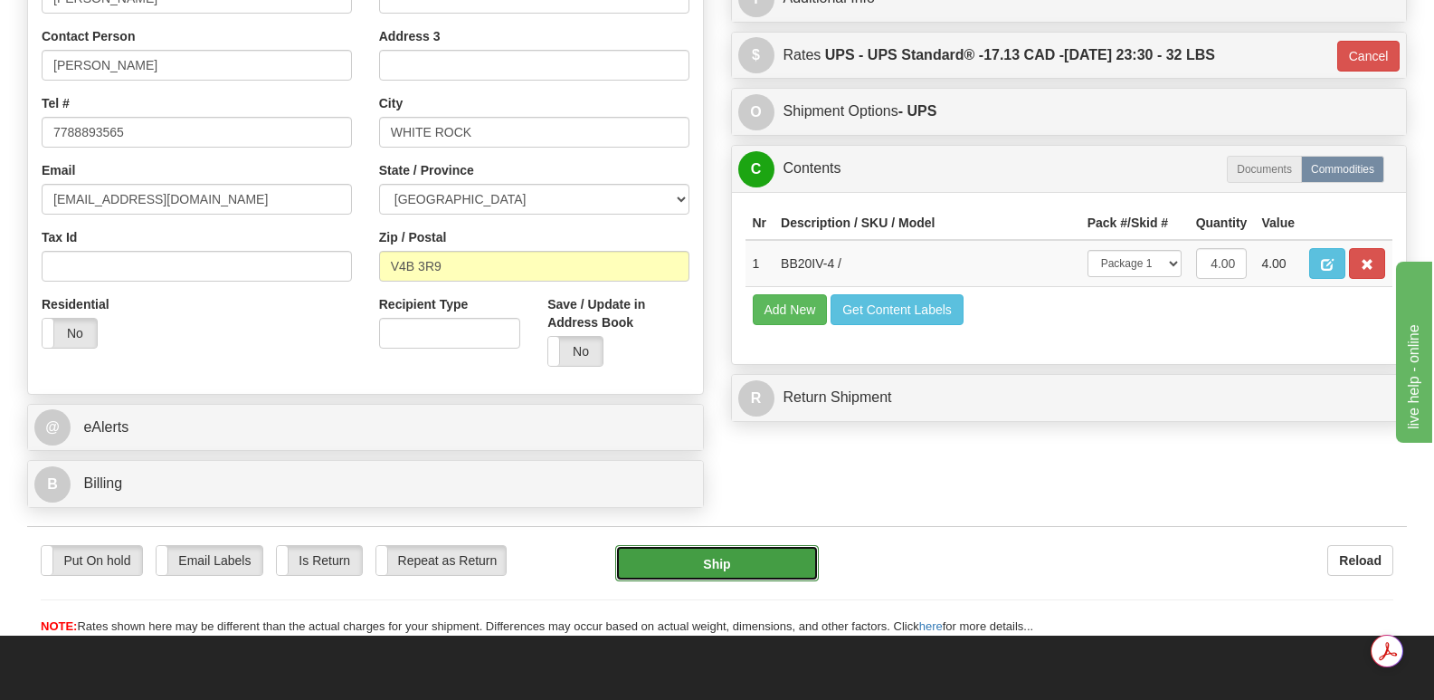
click at [750, 545] on button "Ship" at bounding box center [716, 563] width 203 height 36
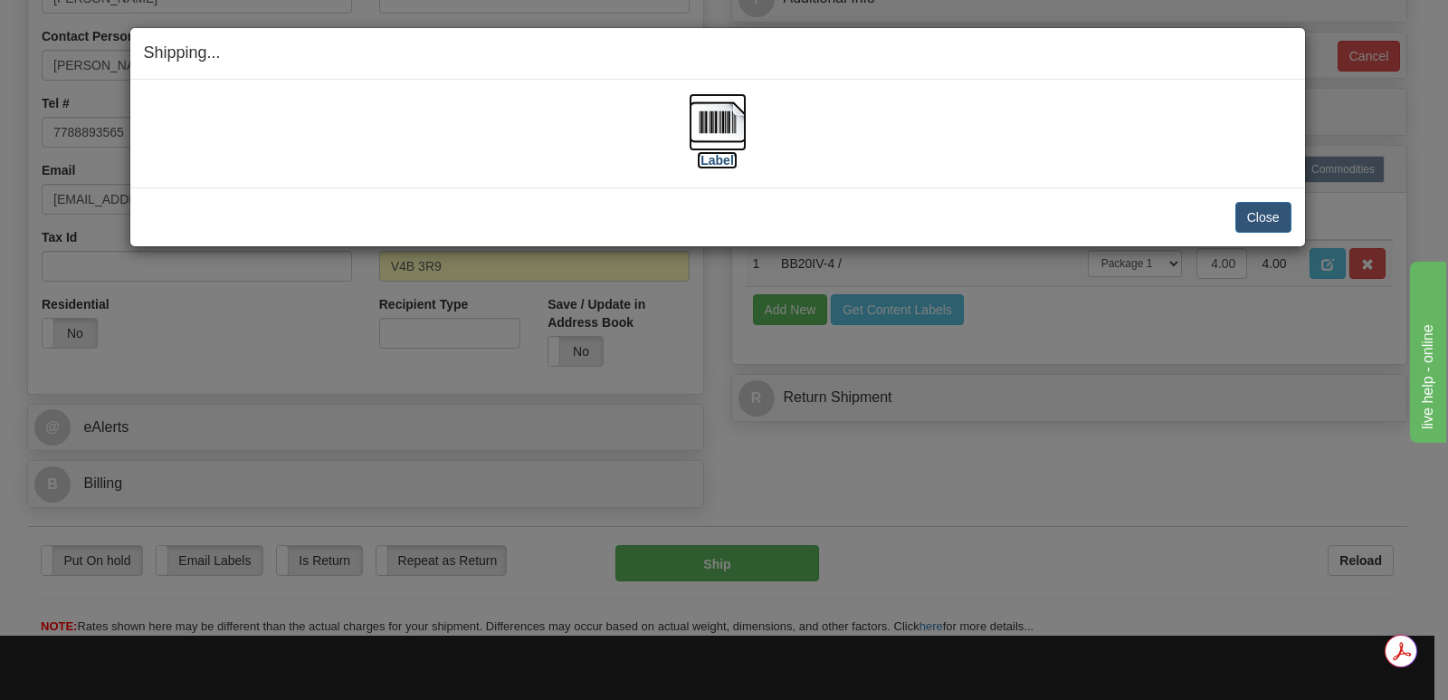
click at [723, 123] on img at bounding box center [718, 122] width 58 height 58
click at [1266, 214] on button "Close" at bounding box center [1263, 217] width 56 height 31
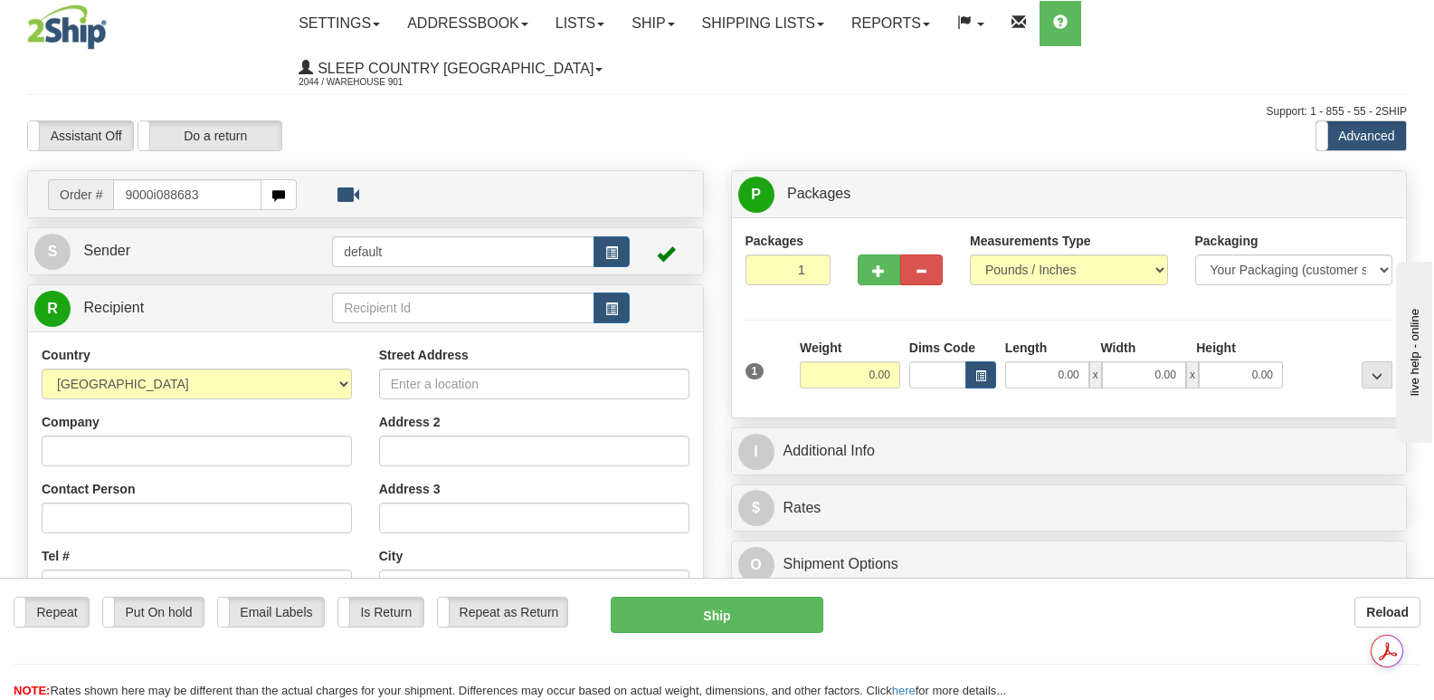
type input "9000i088683"
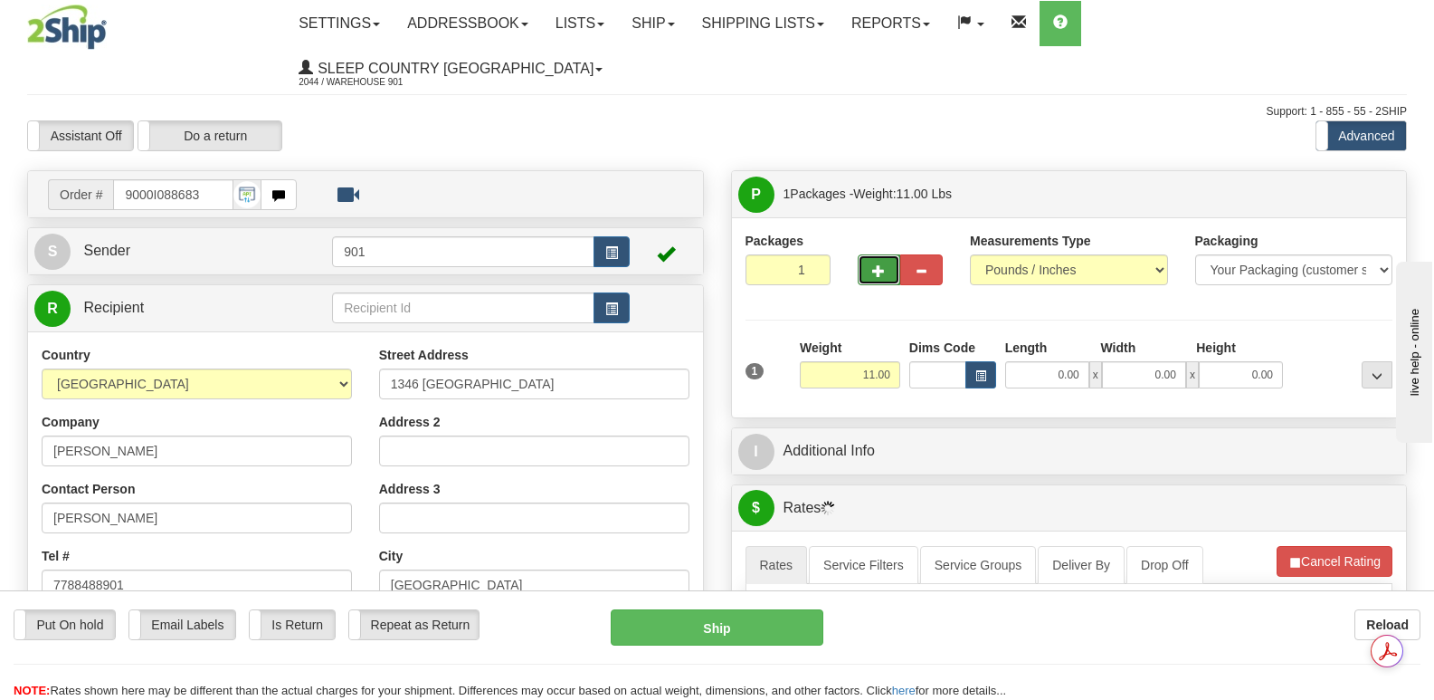
click at [881, 265] on span "button" at bounding box center [878, 271] width 13 height 12
type input "2"
click at [1349, 188] on span "Package Level" at bounding box center [1353, 194] width 71 height 13
radio input "true"
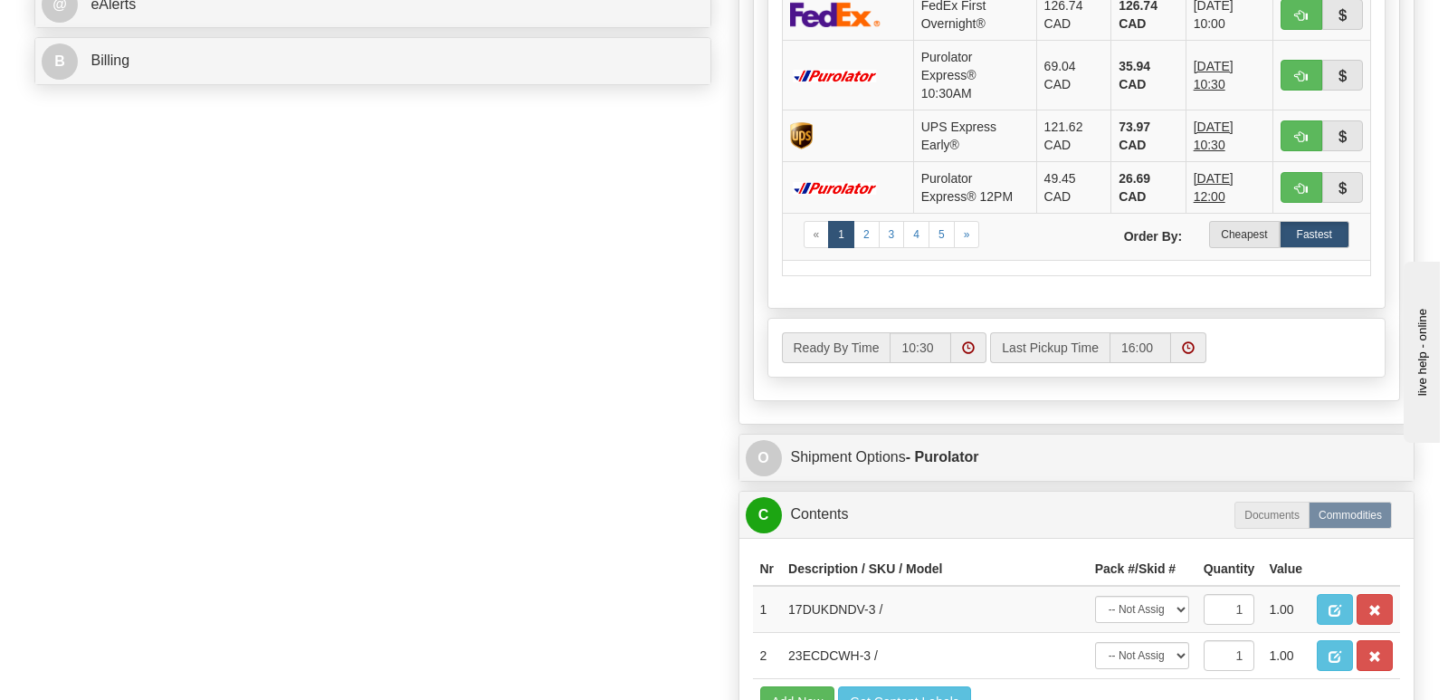
scroll to position [1176, 0]
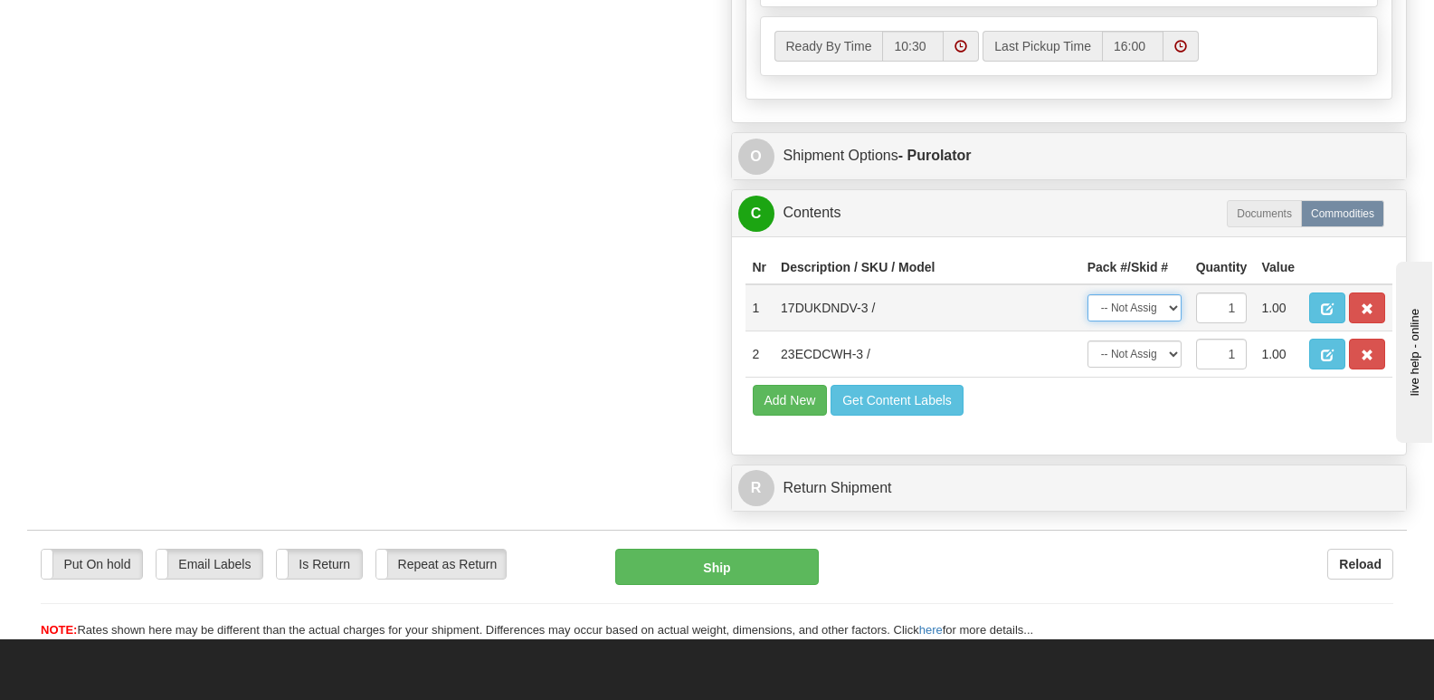
click at [1173, 294] on select "-- Not Assigned -- Package 1 Package 2" at bounding box center [1135, 307] width 94 height 27
select select "0"
click at [1088, 294] on select "-- Not Assigned -- Package 1 Package 2" at bounding box center [1135, 307] width 94 height 27
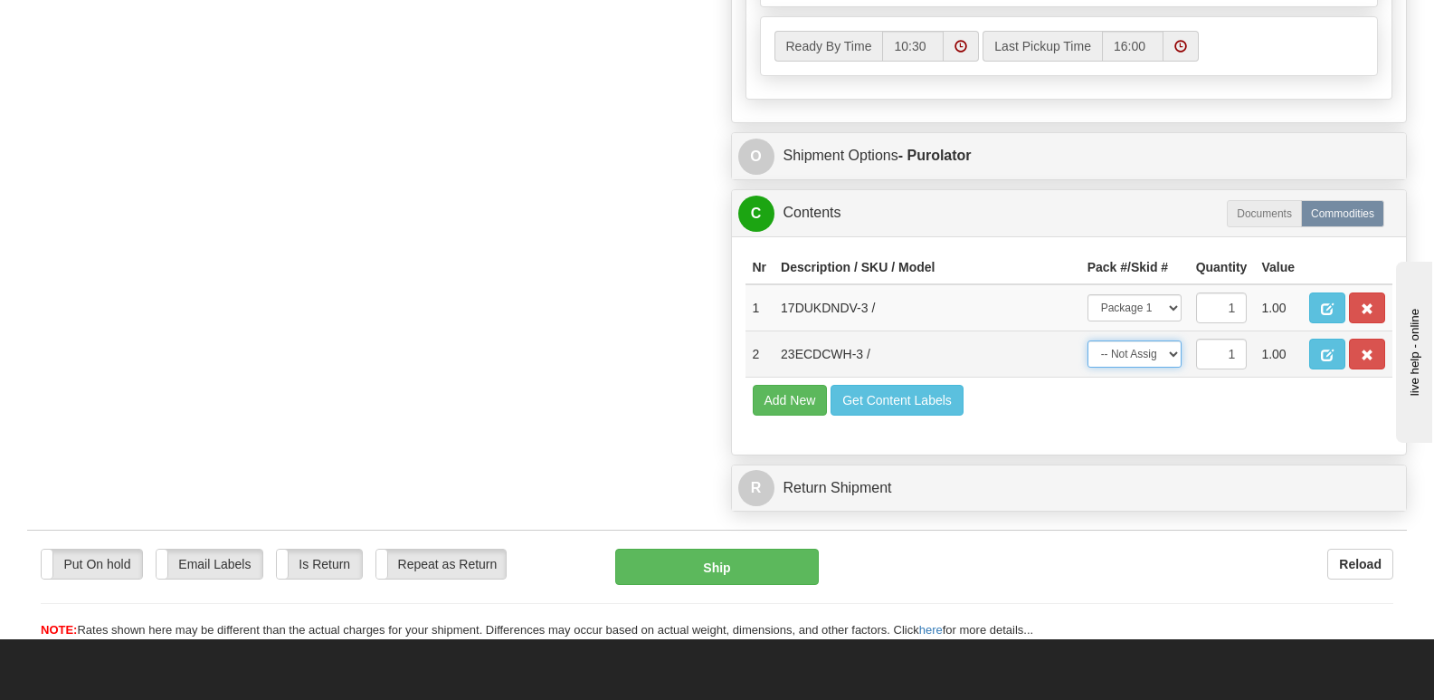
click at [1172, 340] on select "-- Not Assigned -- Package 1 Package 2" at bounding box center [1135, 353] width 94 height 27
select select "1"
click at [1088, 340] on select "-- Not Assigned -- Package 1 Package 2" at bounding box center [1135, 353] width 94 height 27
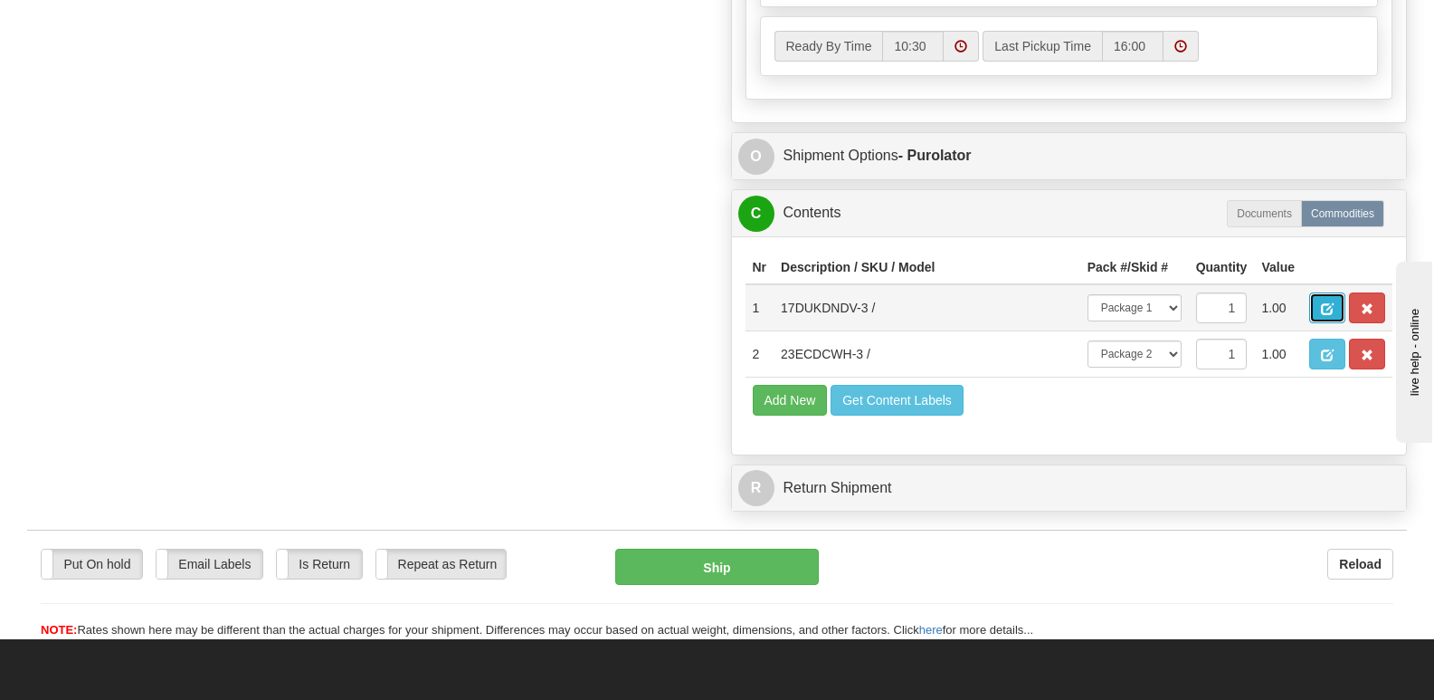
click at [1328, 303] on span "button" at bounding box center [1327, 309] width 13 height 12
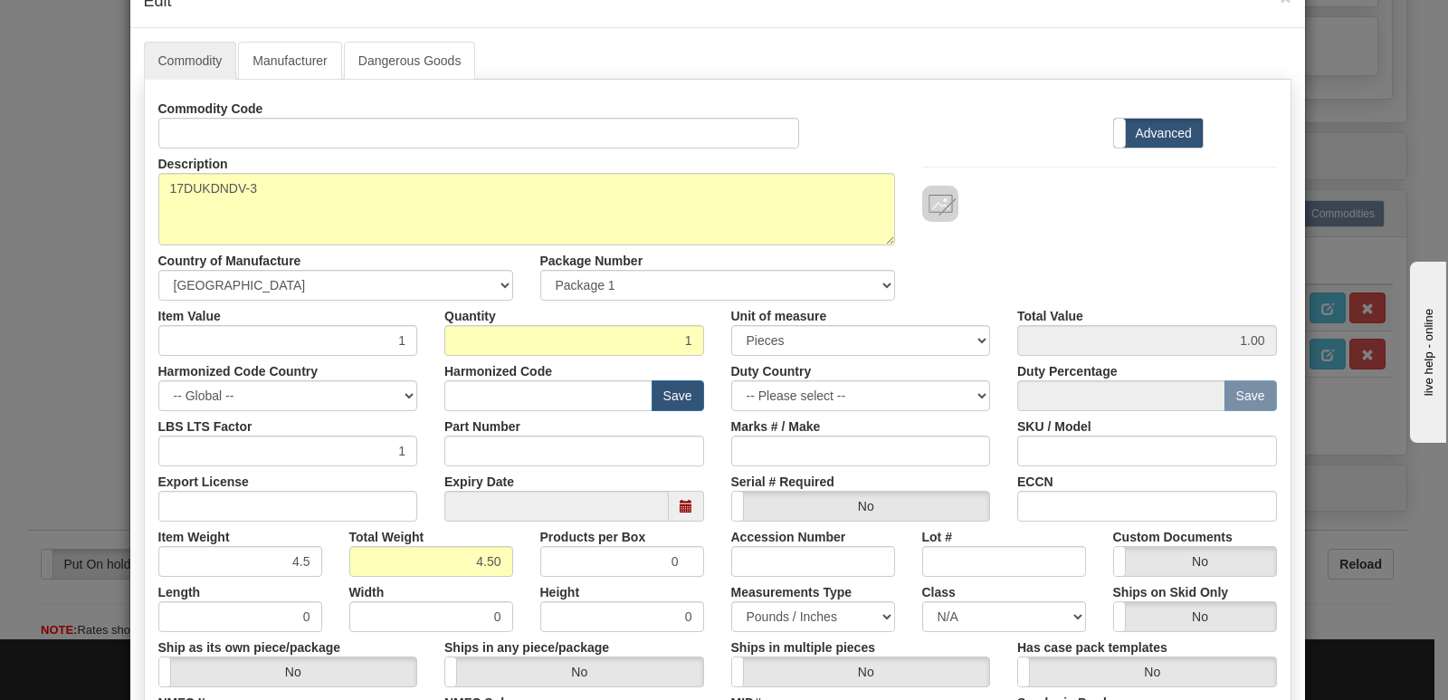
scroll to position [419, 0]
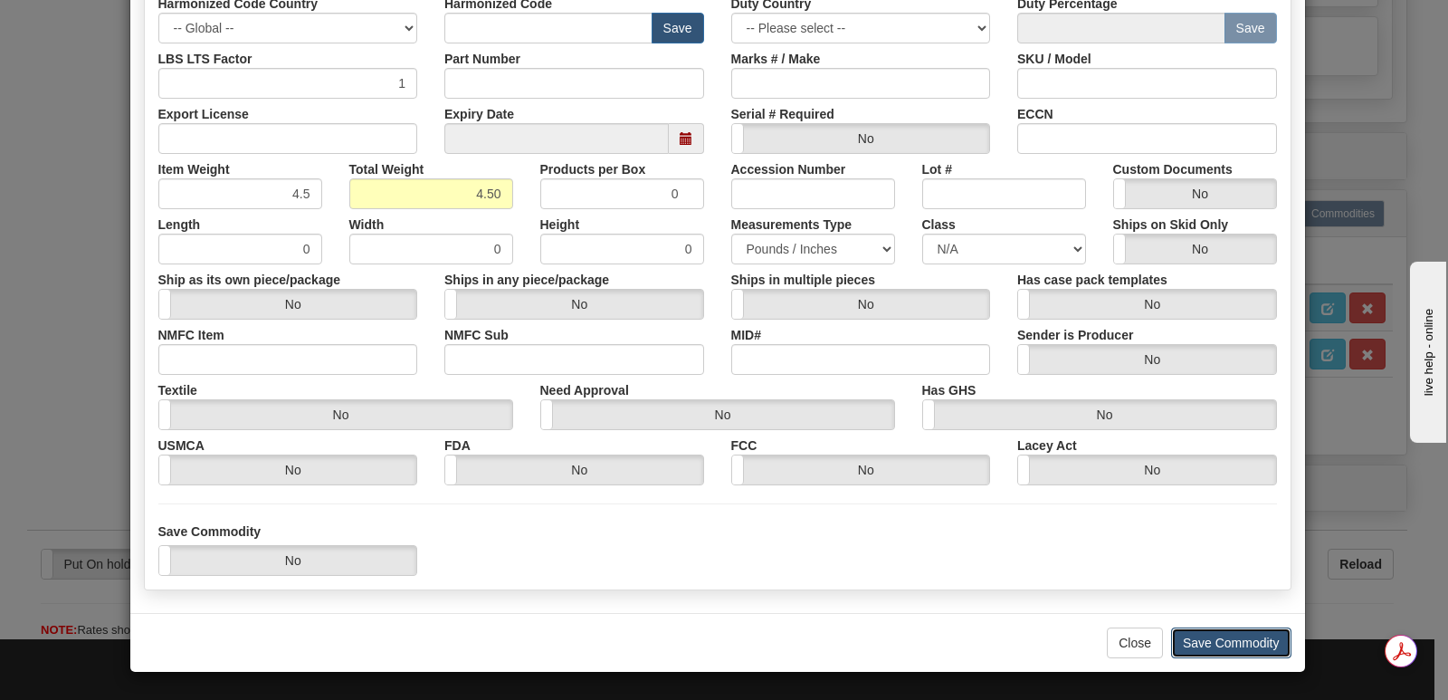
click at [1205, 633] on button "Save Commodity" at bounding box center [1231, 642] width 120 height 31
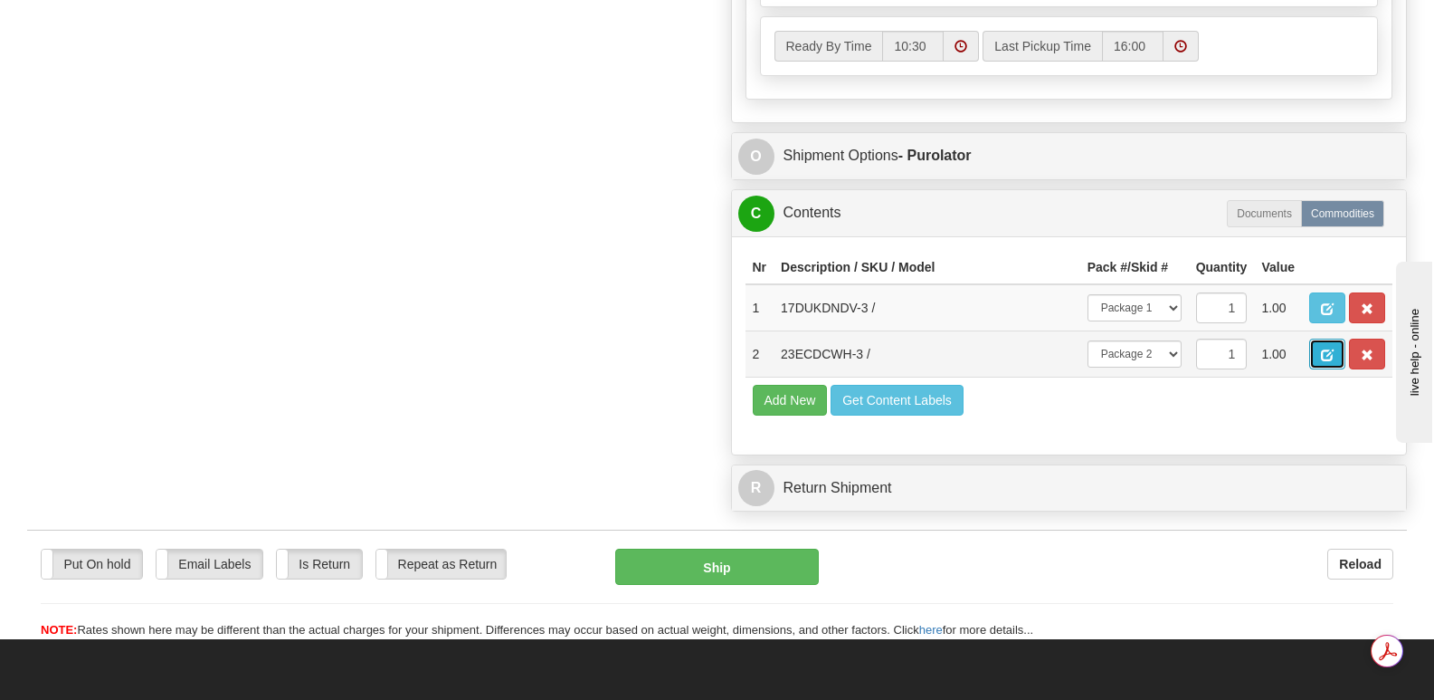
click at [1318, 338] on button "button" at bounding box center [1327, 353] width 36 height 31
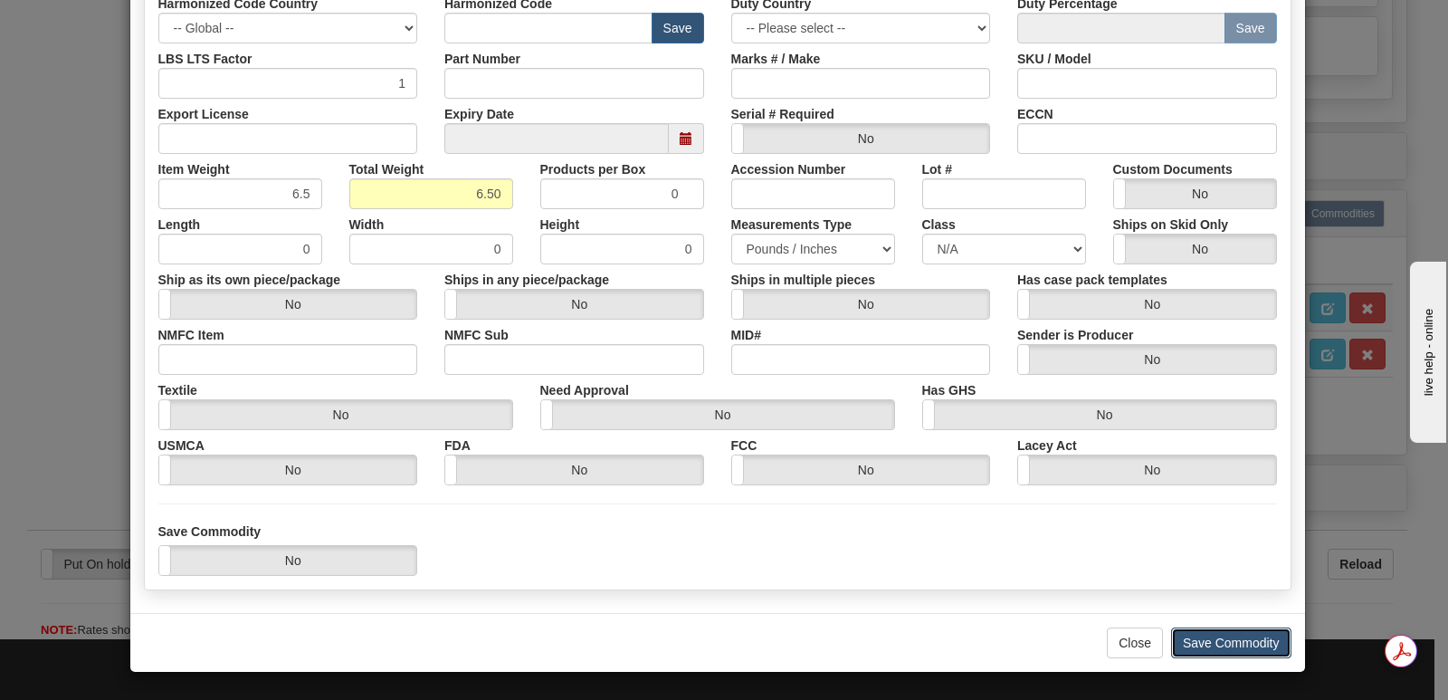
click at [1187, 637] on button "Save Commodity" at bounding box center [1231, 642] width 120 height 31
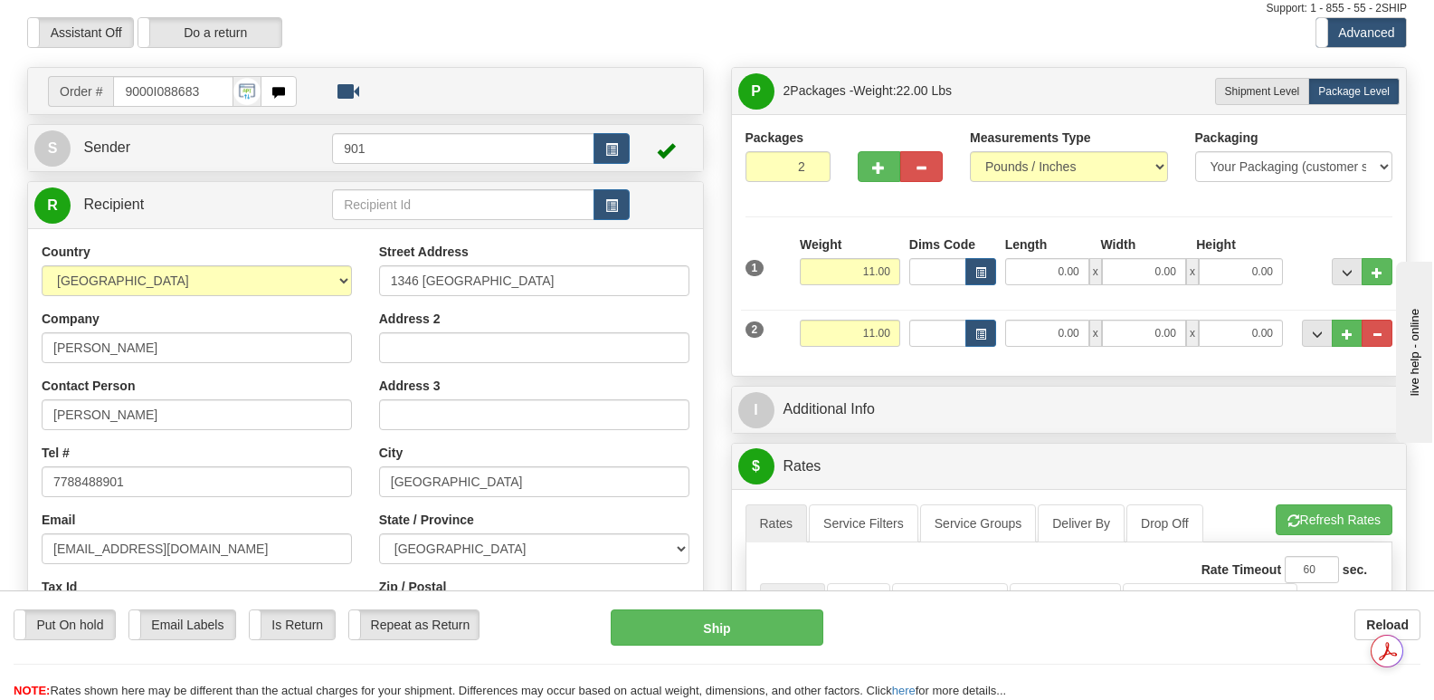
scroll to position [90, 0]
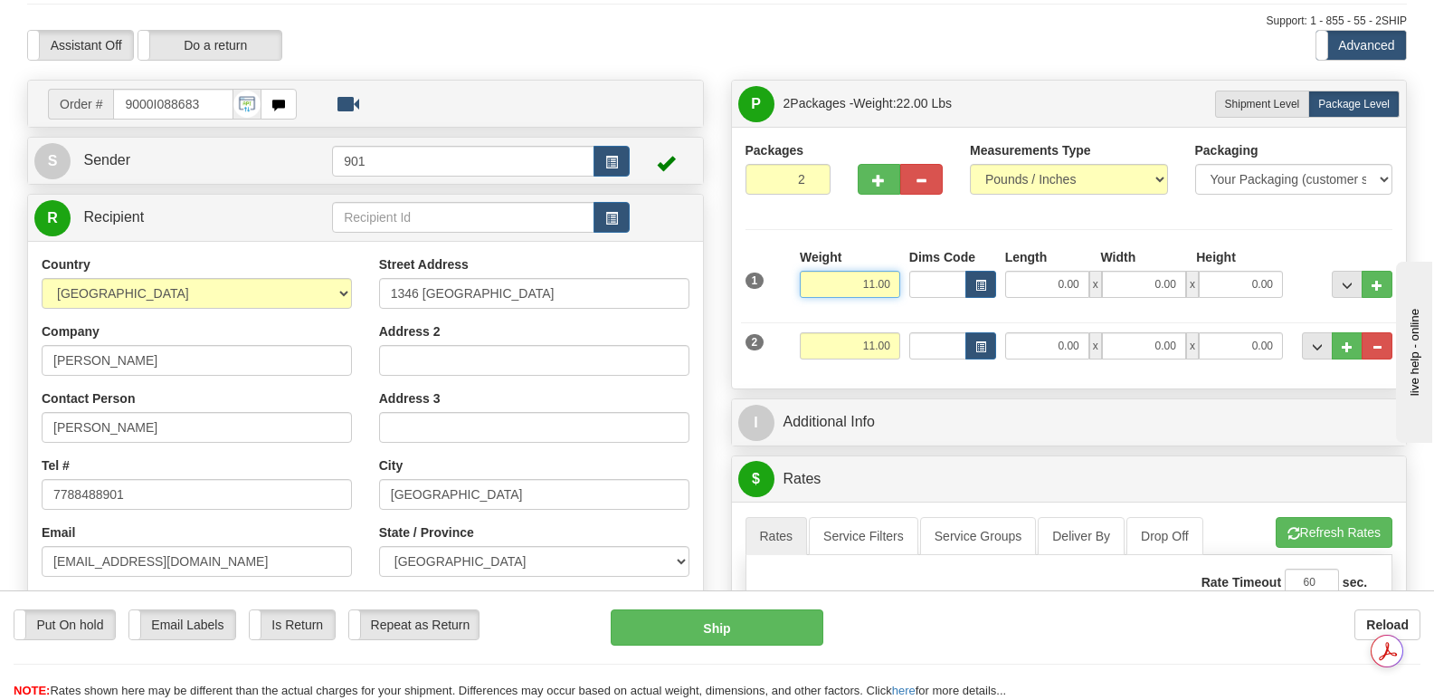
drag, startPoint x: 848, startPoint y: 238, endPoint x: 904, endPoint y: 238, distance: 56.1
click at [904, 248] on div "1 Weight 11.00 Dims Code x x" at bounding box center [1069, 280] width 657 height 64
type input "4.50"
click at [1023, 271] on input "0.00" at bounding box center [1047, 284] width 84 height 27
type input "22.00"
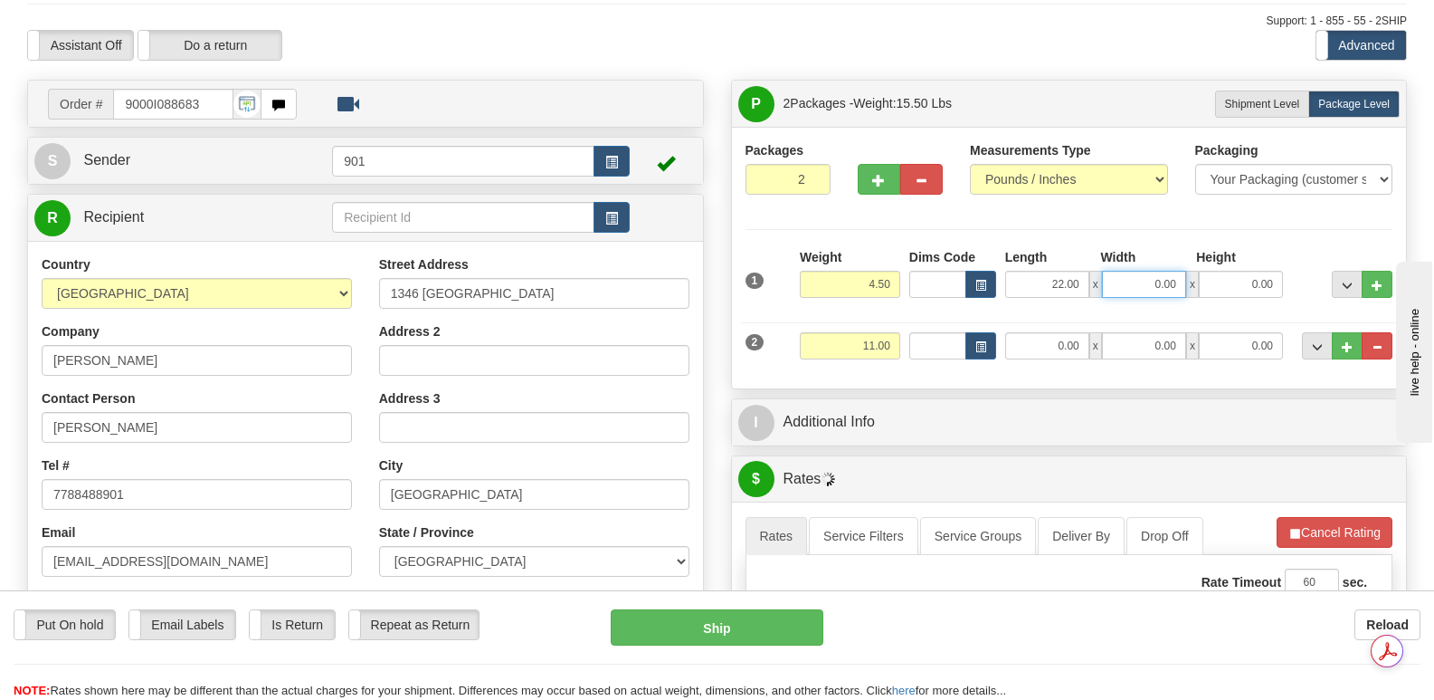
click at [1132, 271] on input "0.00" at bounding box center [1144, 284] width 84 height 27
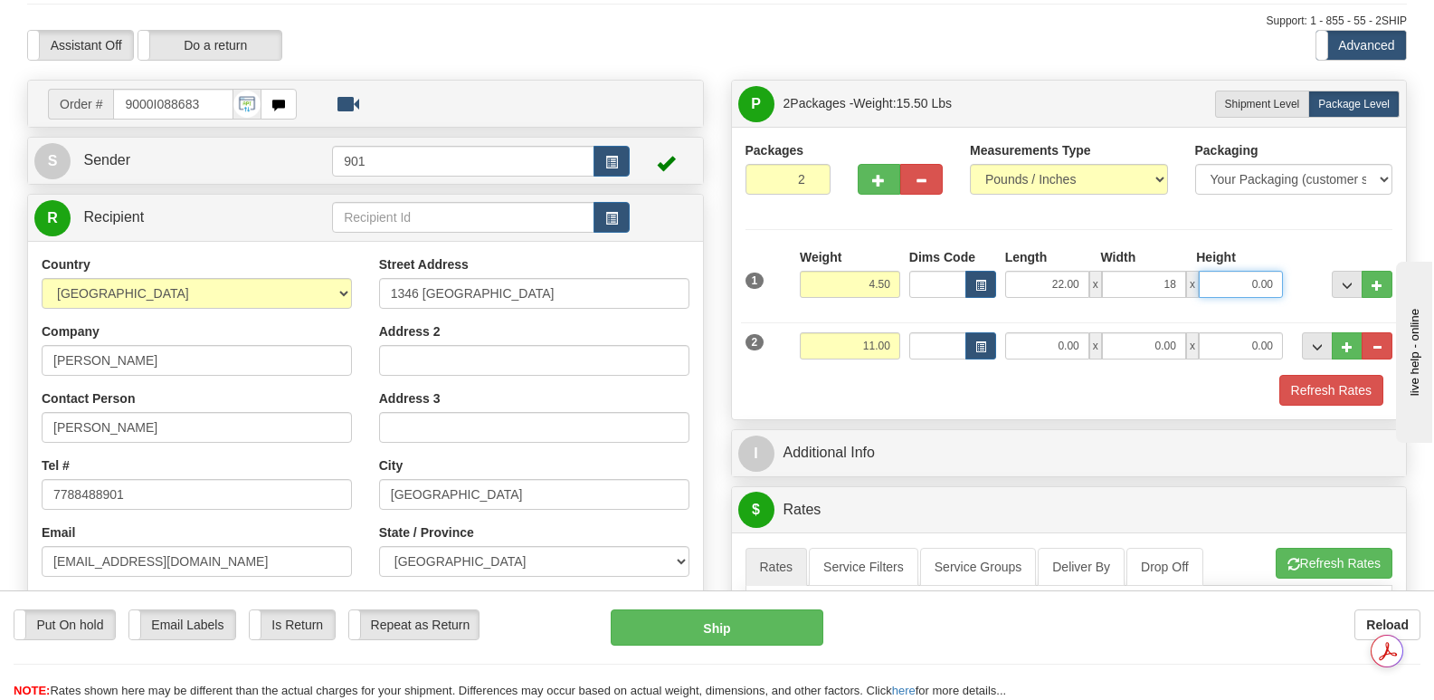
type input "18.00"
click at [1230, 271] on input "0.00" at bounding box center [1241, 284] width 84 height 27
type input "7.00"
drag, startPoint x: 846, startPoint y: 299, endPoint x: 906, endPoint y: 300, distance: 59.8
click at [906, 313] on div "2 Weight 11.00 Dims Code Length Width Height" at bounding box center [1069, 343] width 657 height 61
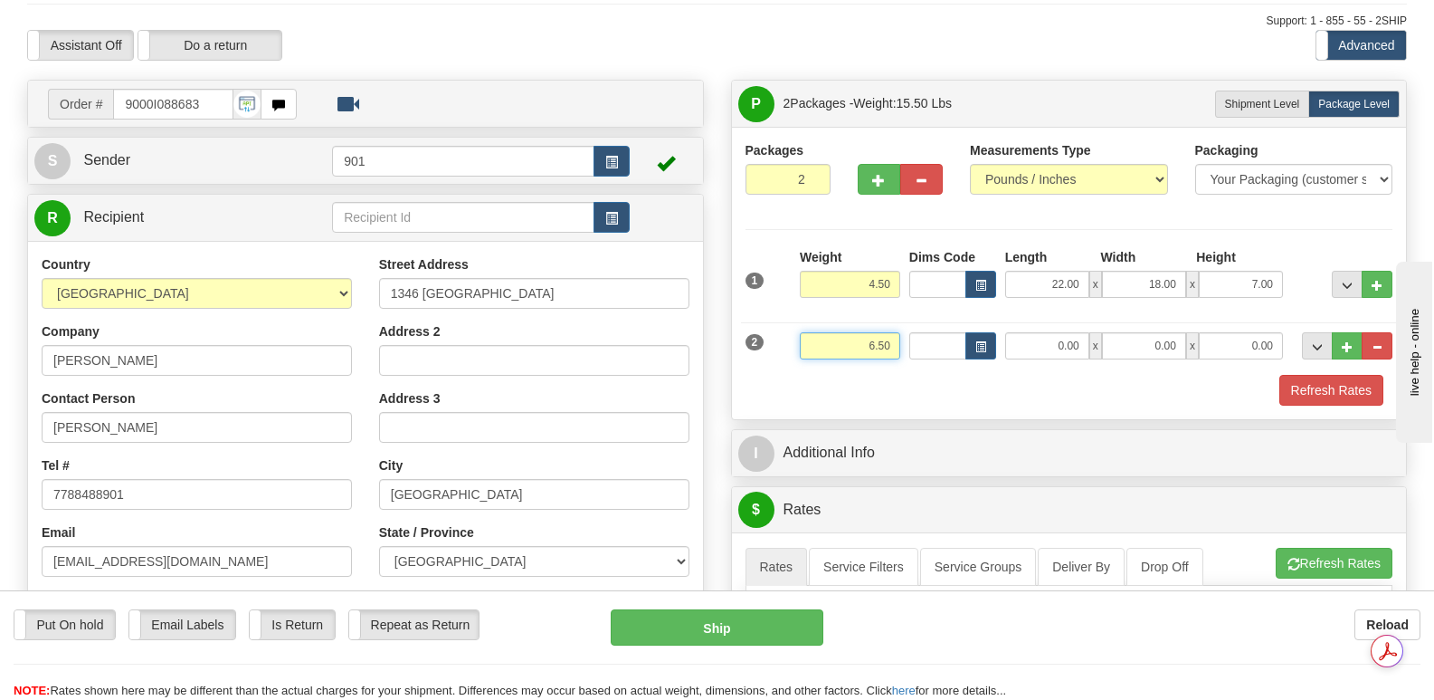
type input "6.50"
click at [1023, 332] on input "0.00" at bounding box center [1047, 345] width 84 height 27
type input "13.00"
click at [1138, 332] on input "0.00" at bounding box center [1144, 345] width 84 height 27
type input "11.00"
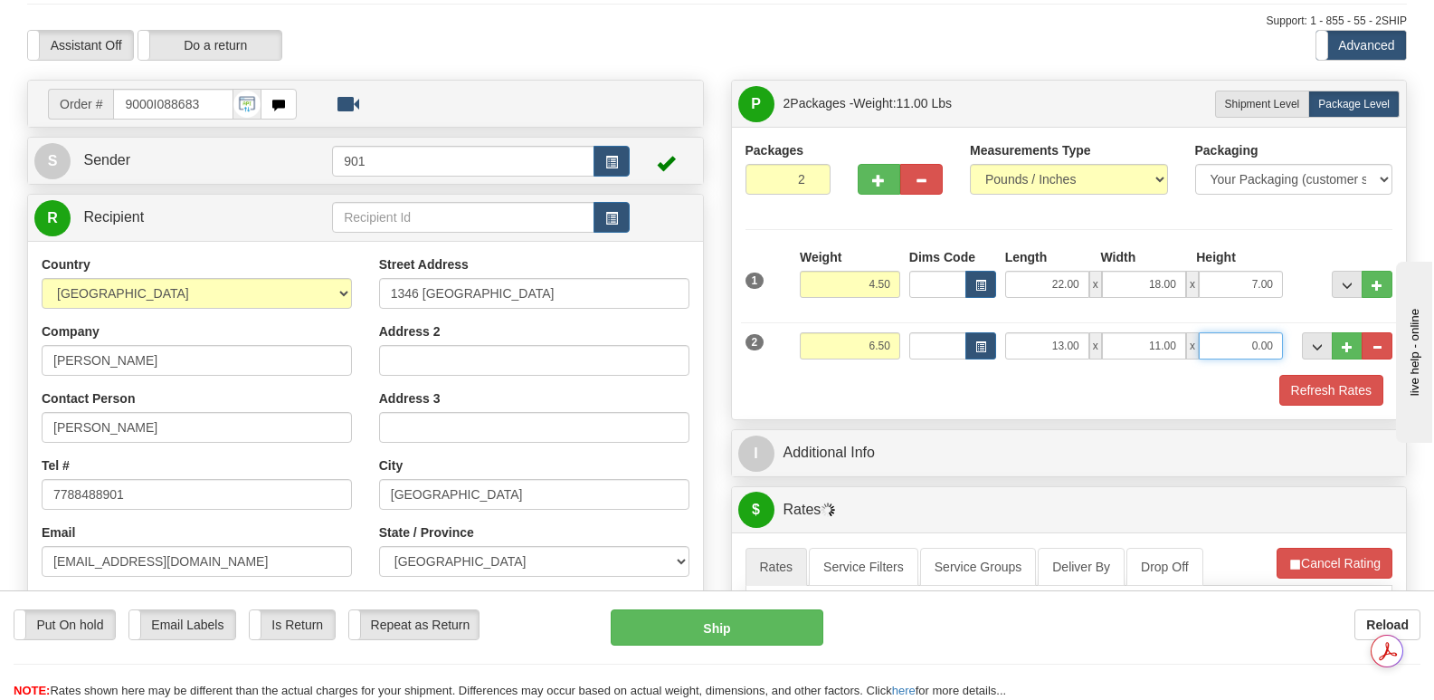
click at [1223, 332] on input "0.00" at bounding box center [1241, 345] width 84 height 27
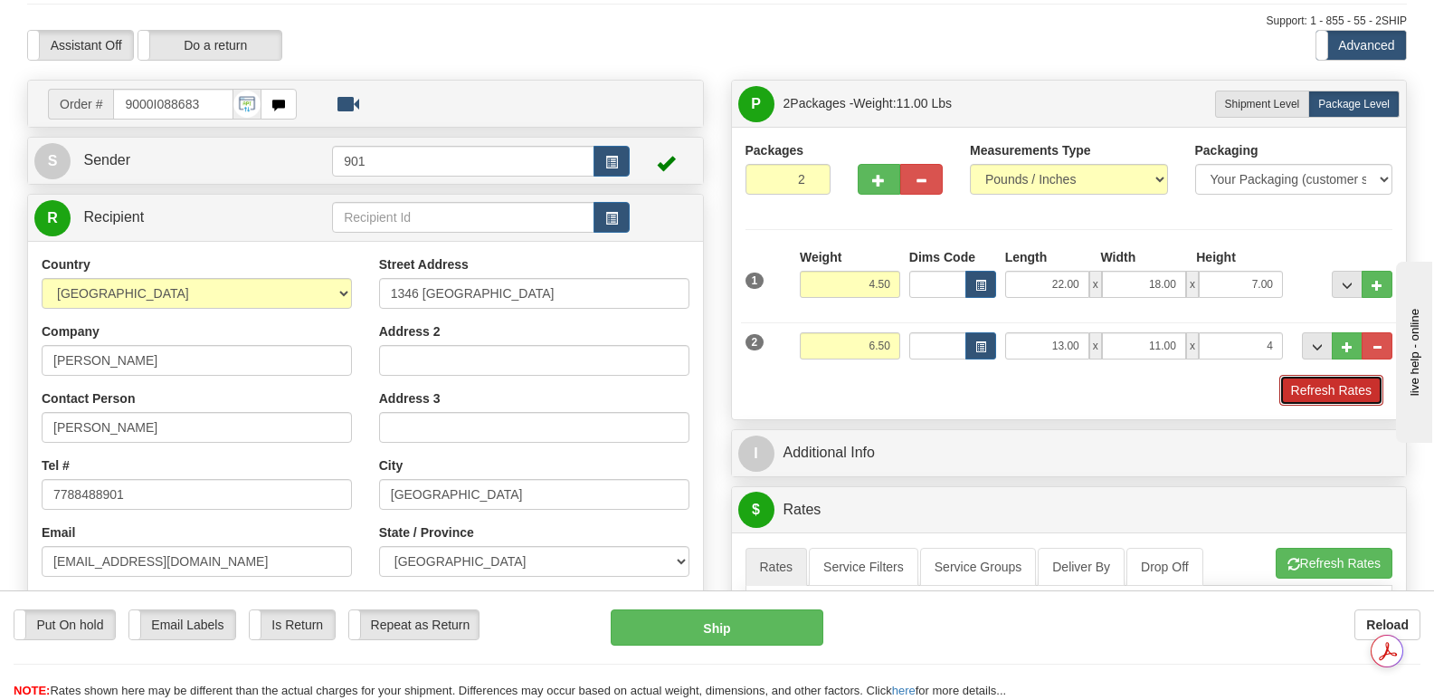
type input "4.00"
click at [1325, 375] on button "Refresh Rates" at bounding box center [1332, 390] width 104 height 31
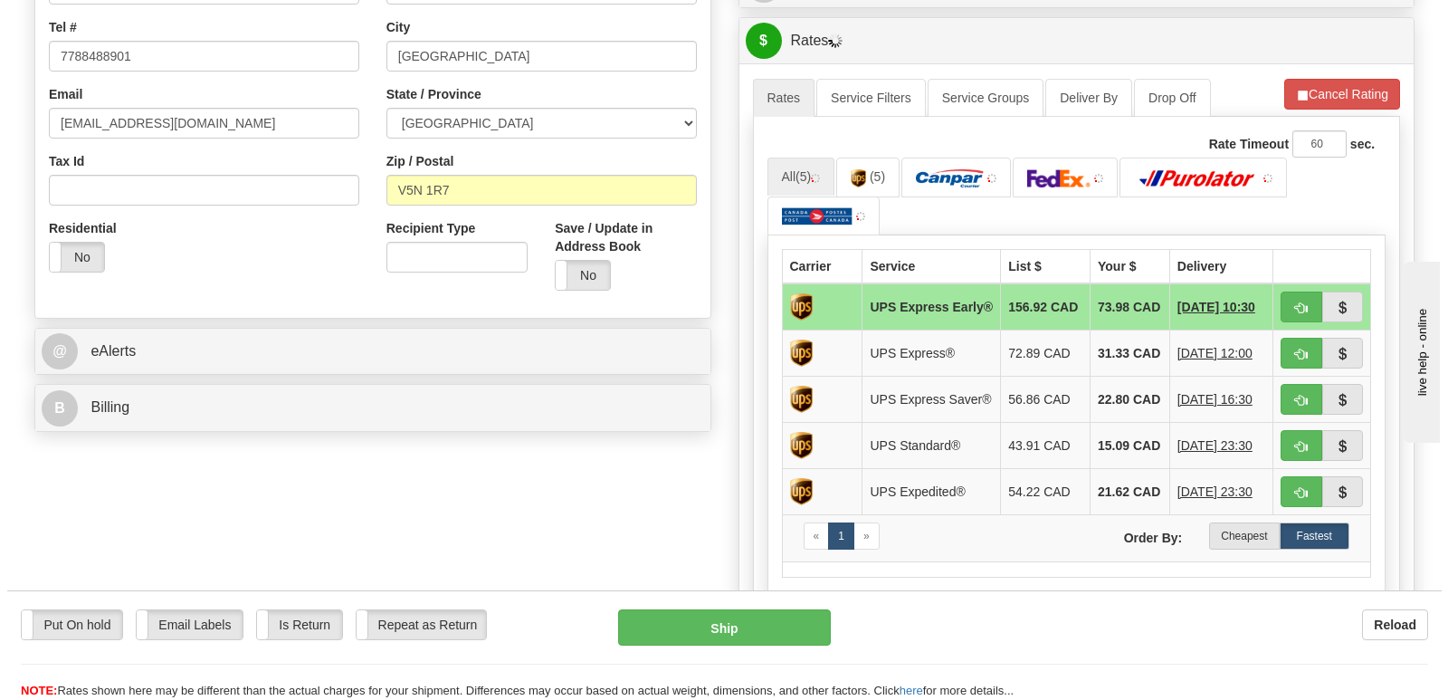
scroll to position [543, 0]
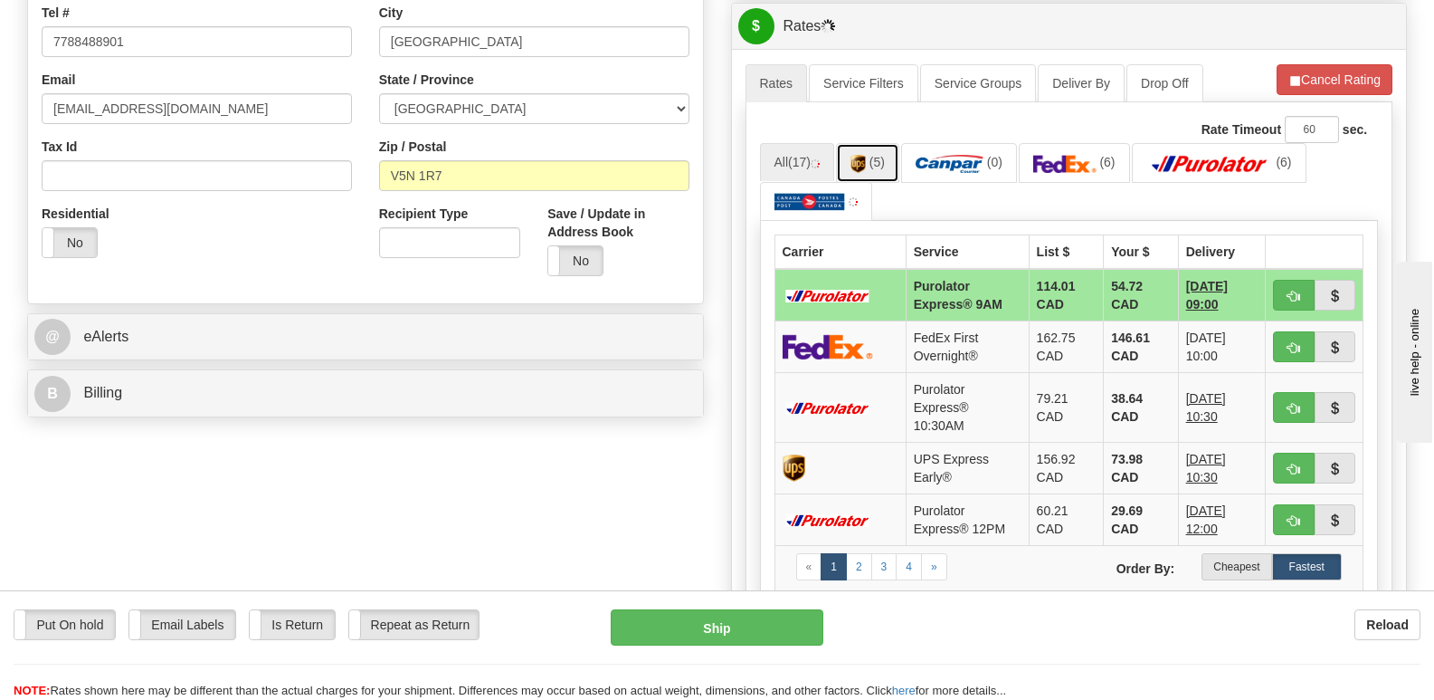
click at [866, 155] on img at bounding box center [858, 164] width 15 height 18
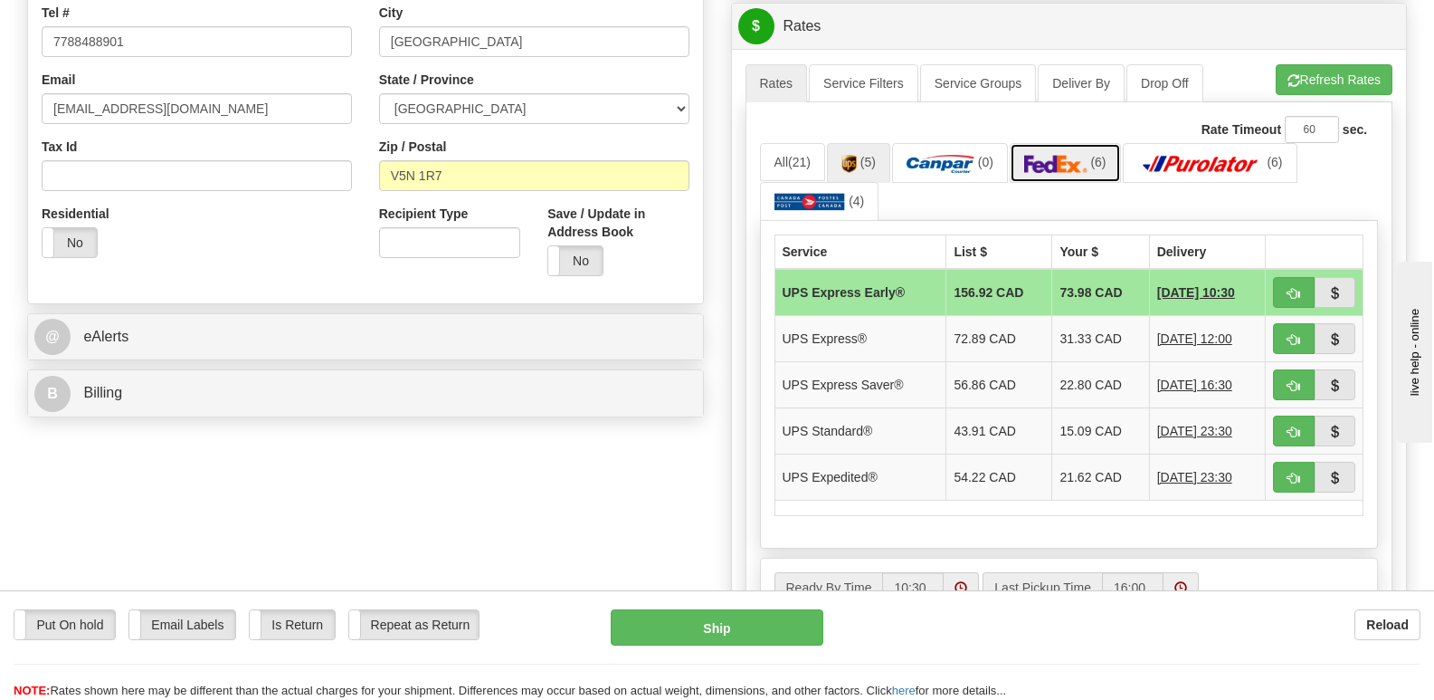
click at [1075, 155] on img at bounding box center [1055, 164] width 63 height 18
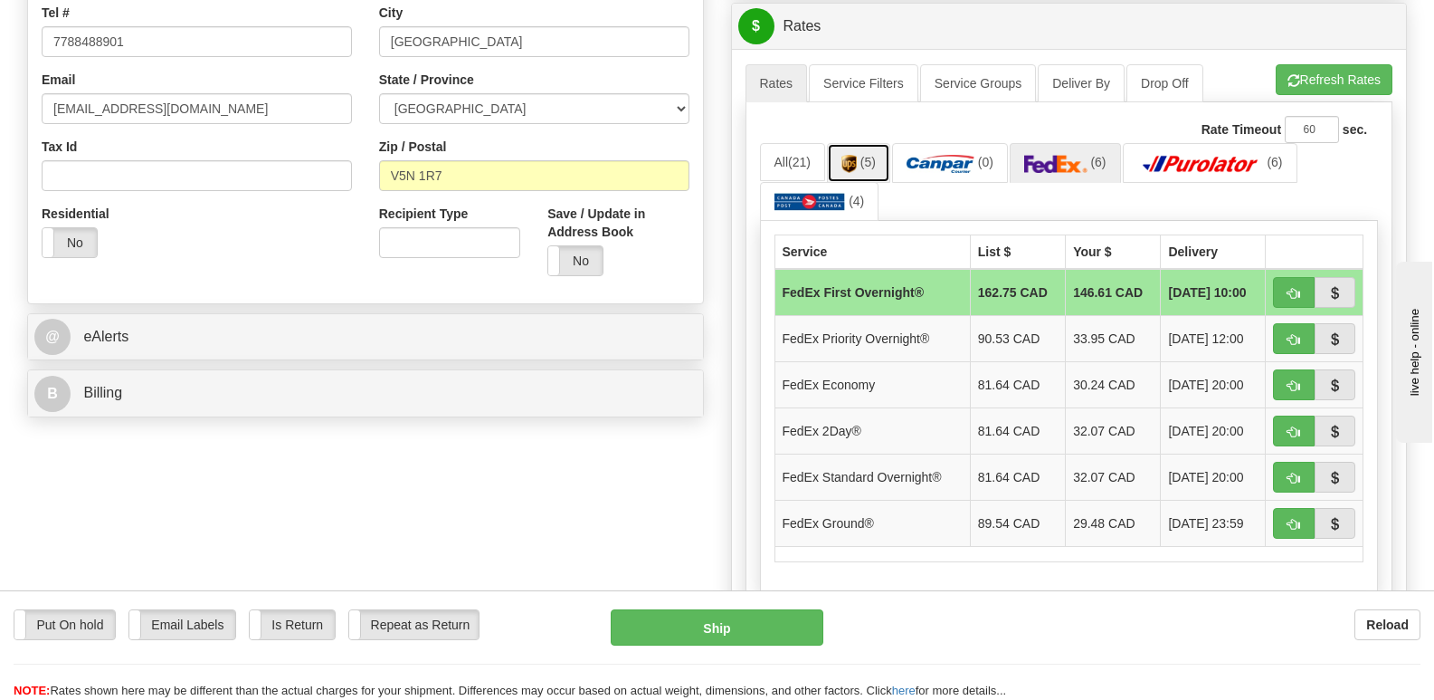
click at [861, 143] on link "(5)" at bounding box center [858, 162] width 63 height 39
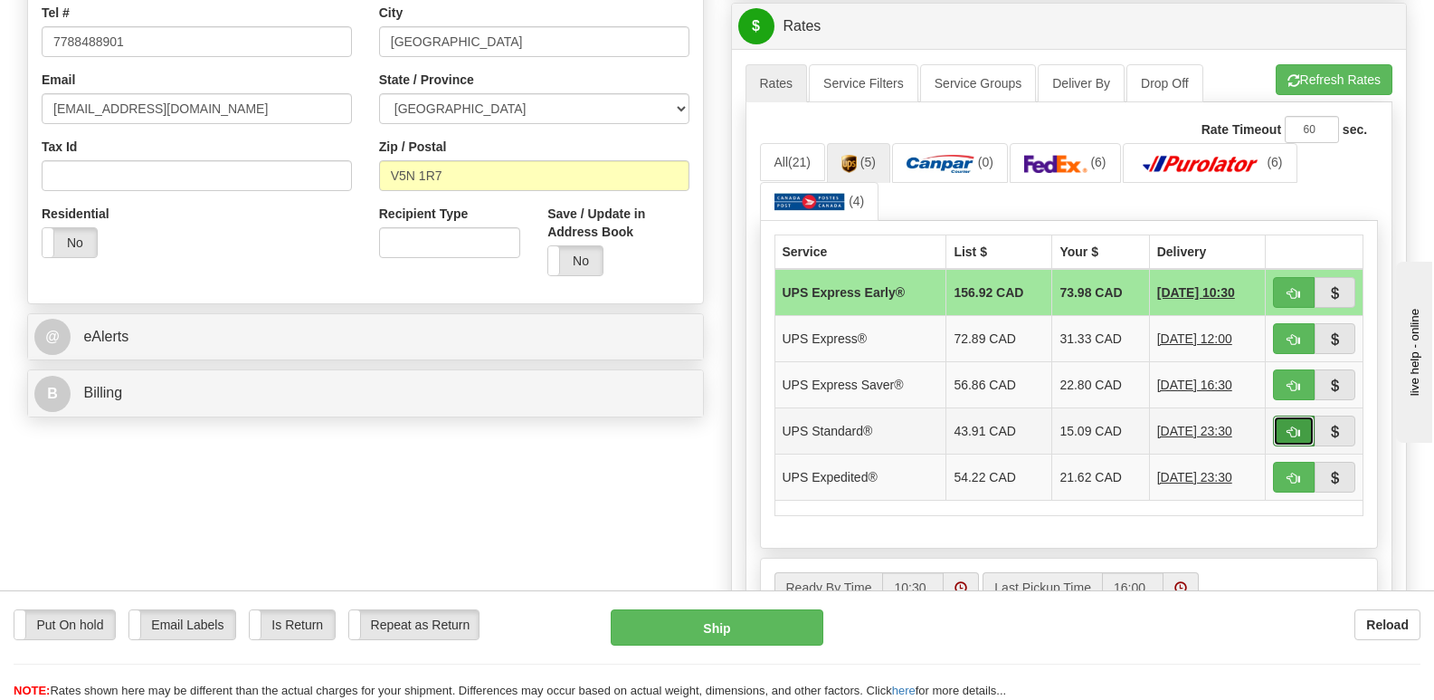
click at [1289, 415] on button "button" at bounding box center [1294, 430] width 42 height 31
type input "11"
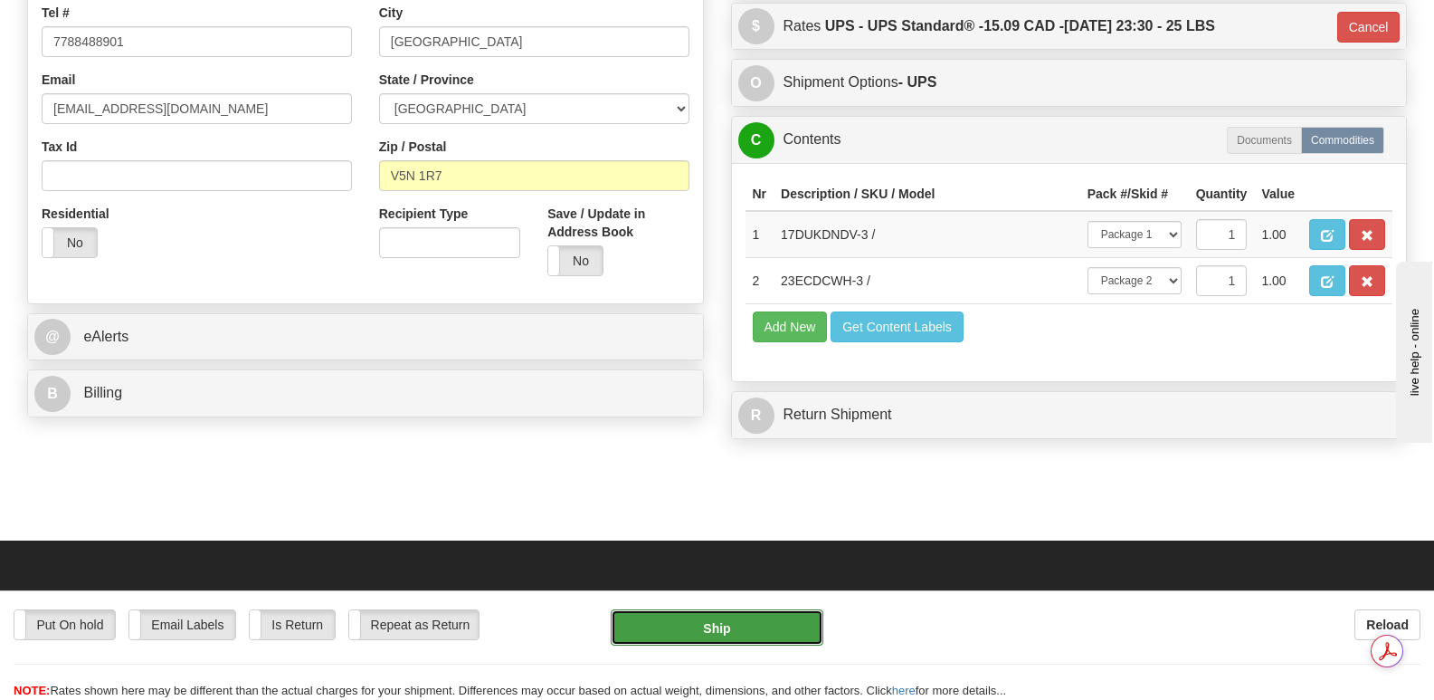
click at [714, 621] on button "Ship" at bounding box center [717, 627] width 212 height 36
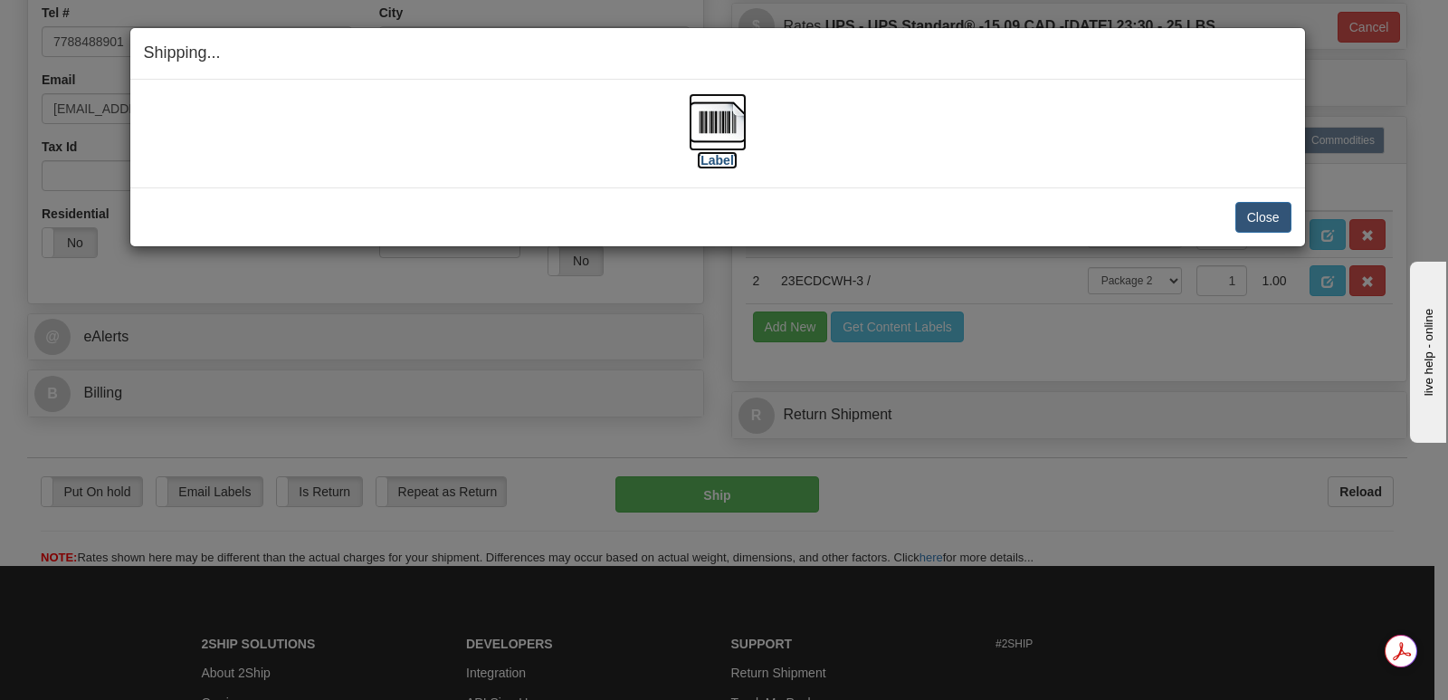
click at [717, 112] on img at bounding box center [718, 122] width 58 height 58
click at [1259, 211] on button "Close" at bounding box center [1263, 217] width 56 height 31
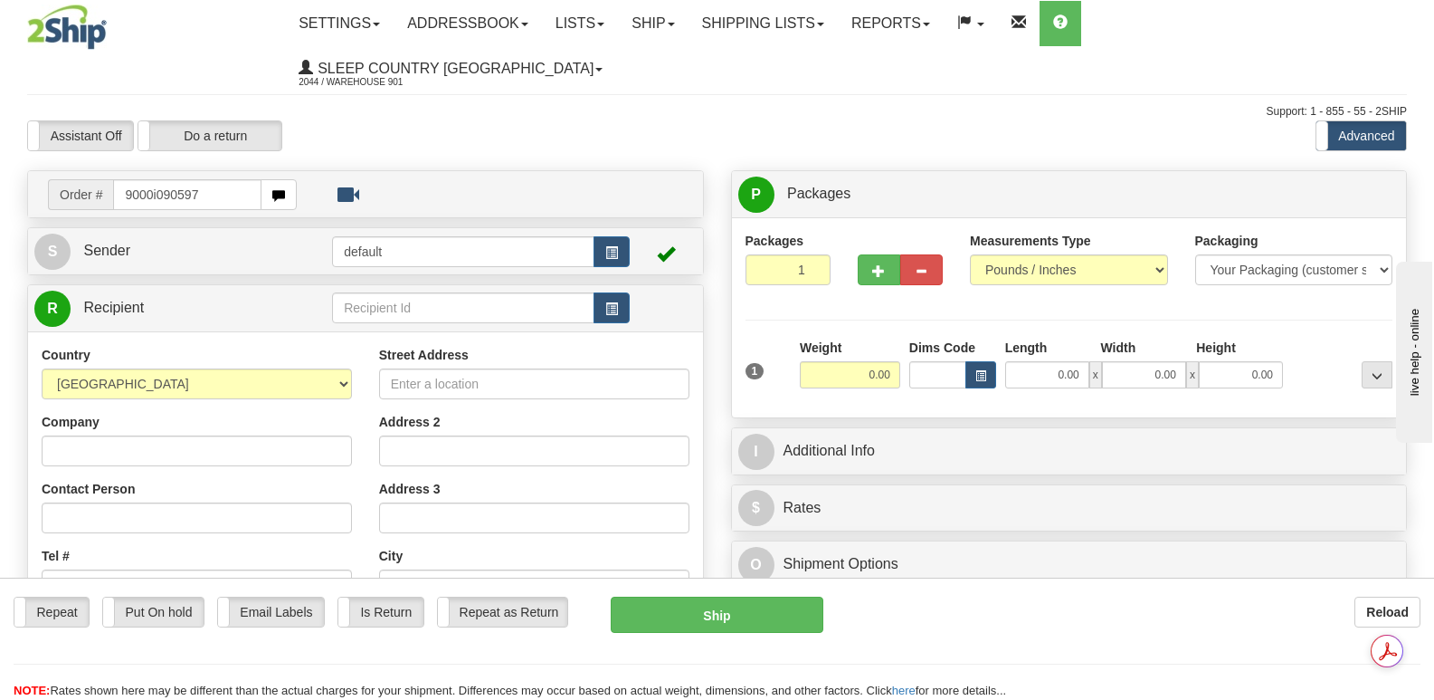
type input "9000i090597"
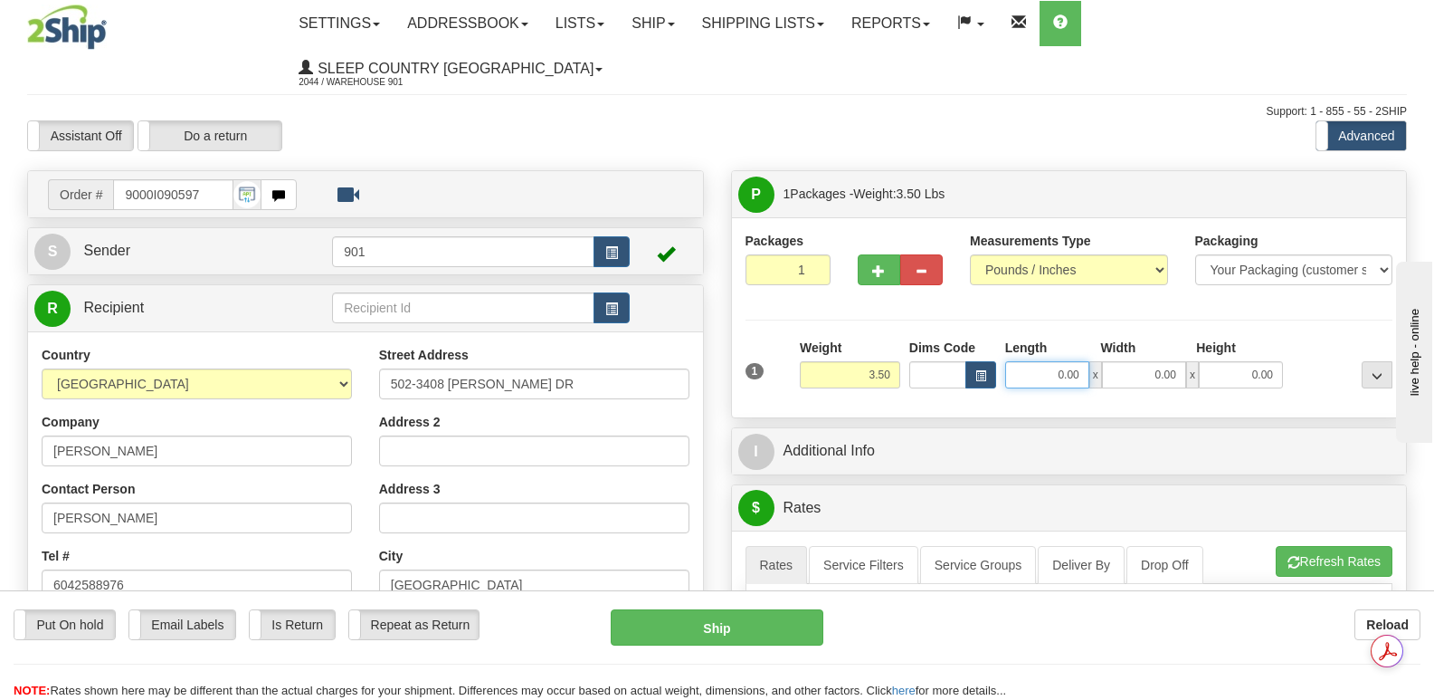
click at [1023, 361] on input "0.00" at bounding box center [1047, 374] width 84 height 27
type input "13.00"
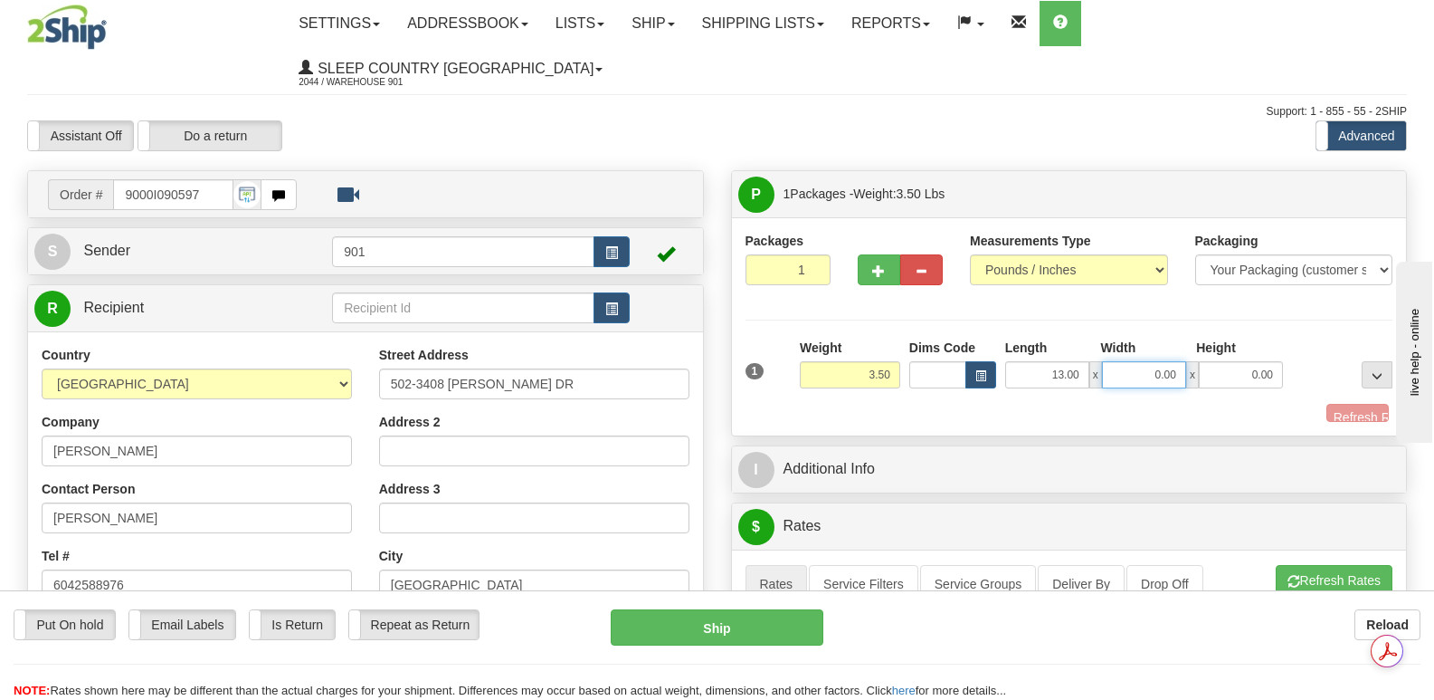
click at [1128, 361] on input "0.00" at bounding box center [1144, 374] width 84 height 27
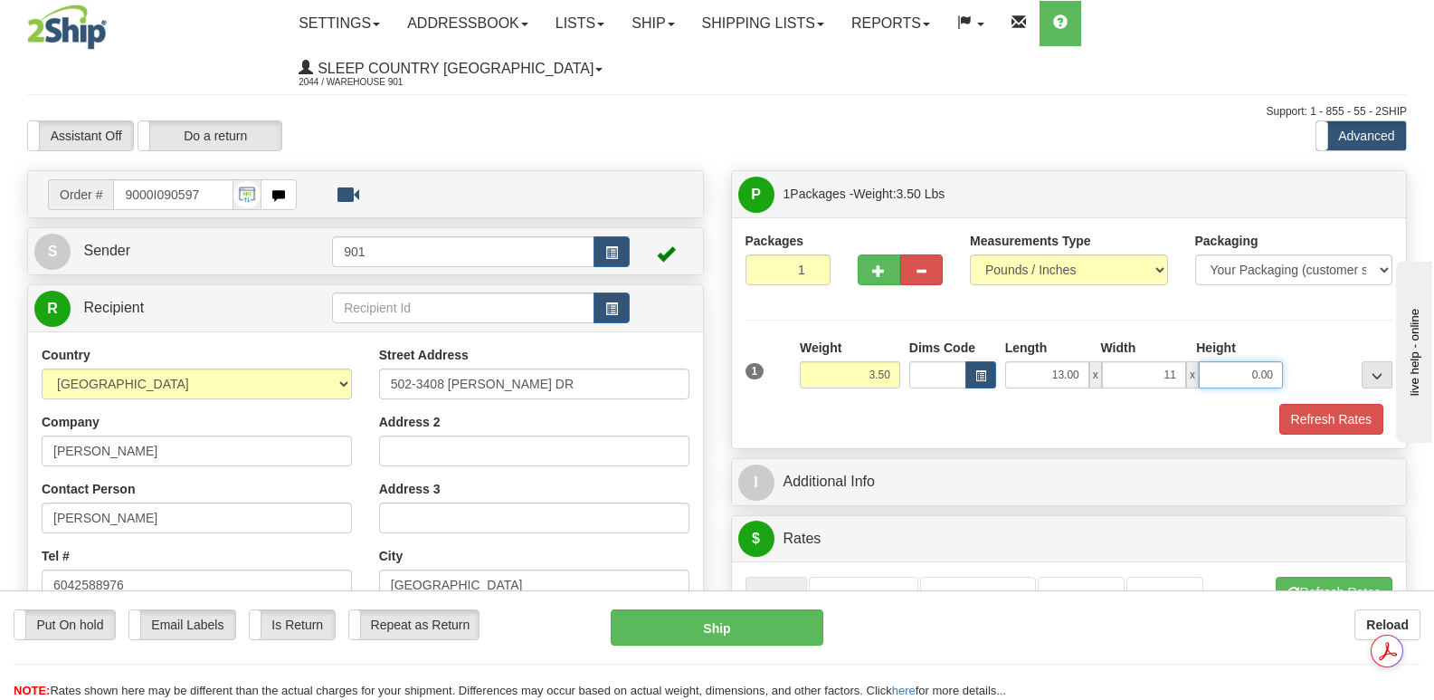
type input "11.00"
click at [1228, 361] on input "0.00" at bounding box center [1241, 374] width 84 height 27
type input "3.00"
click at [1318, 404] on button "Refresh Rates" at bounding box center [1332, 419] width 104 height 31
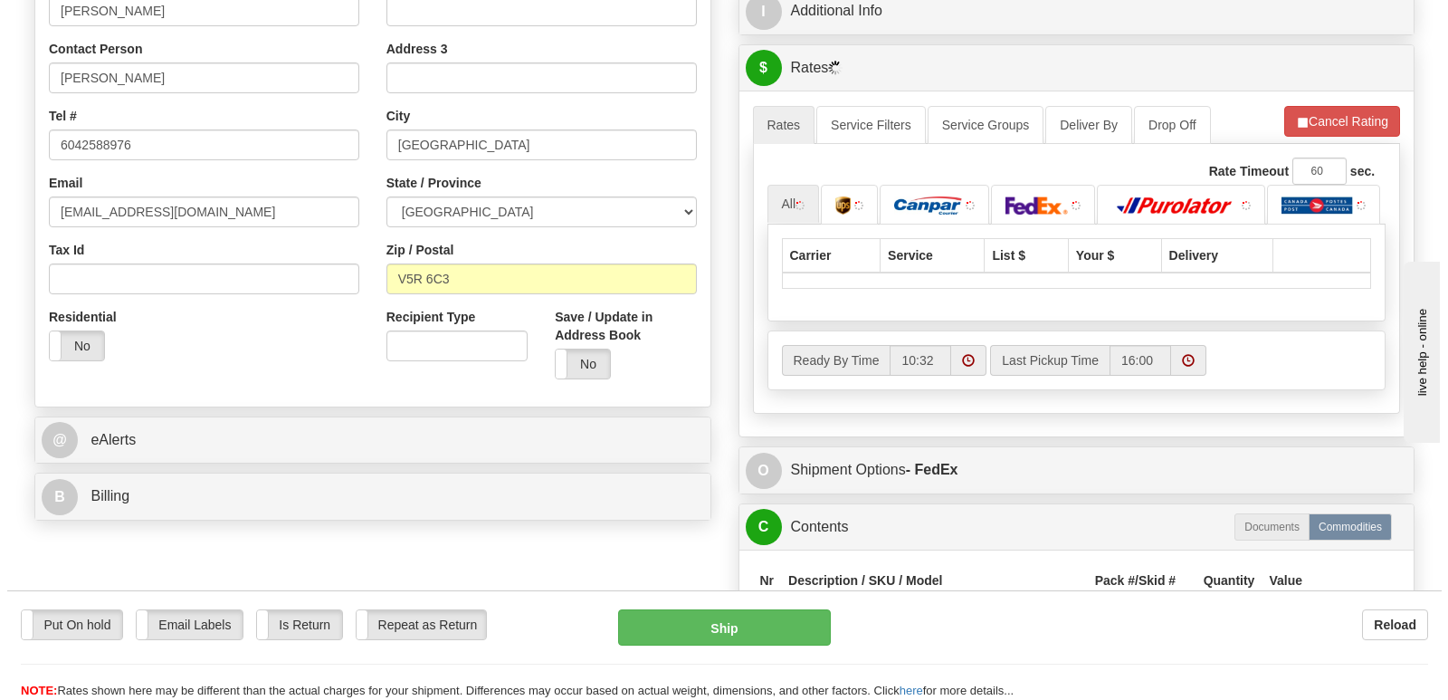
scroll to position [452, 0]
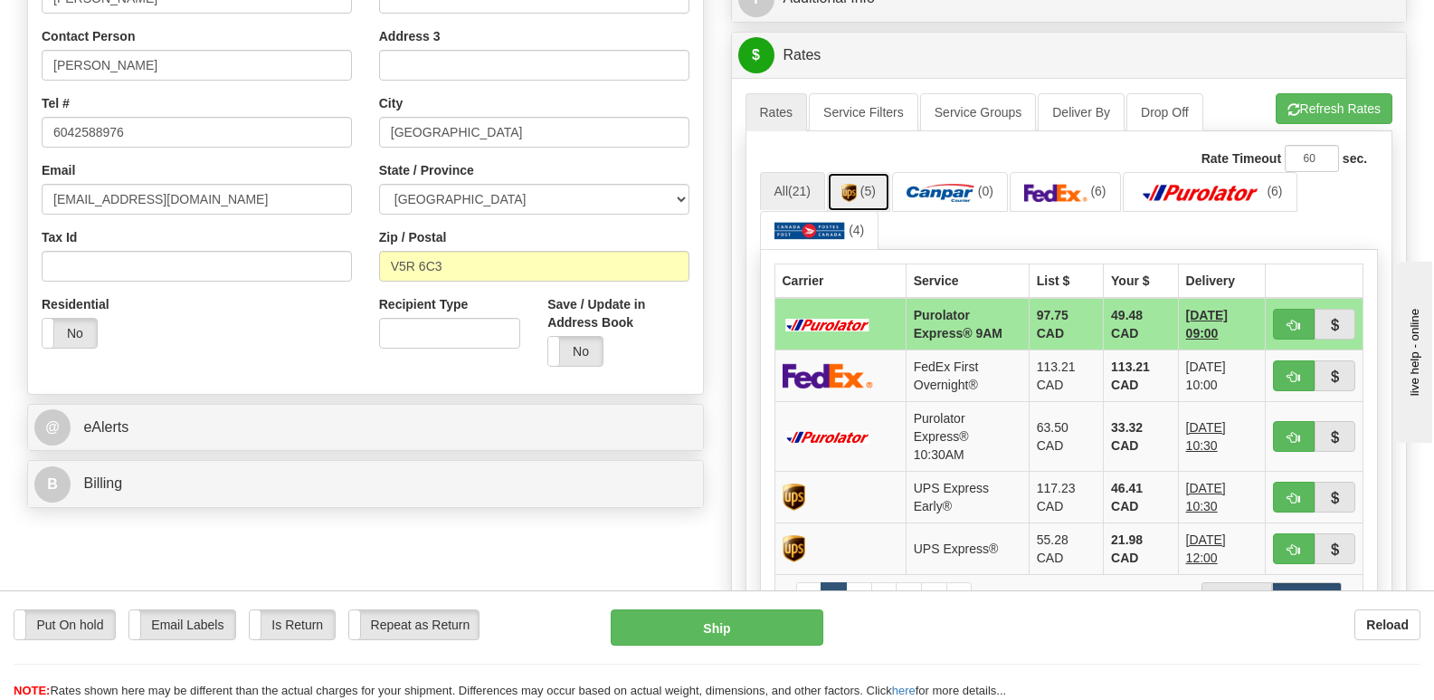
click at [870, 184] on span "(5)" at bounding box center [868, 191] width 15 height 14
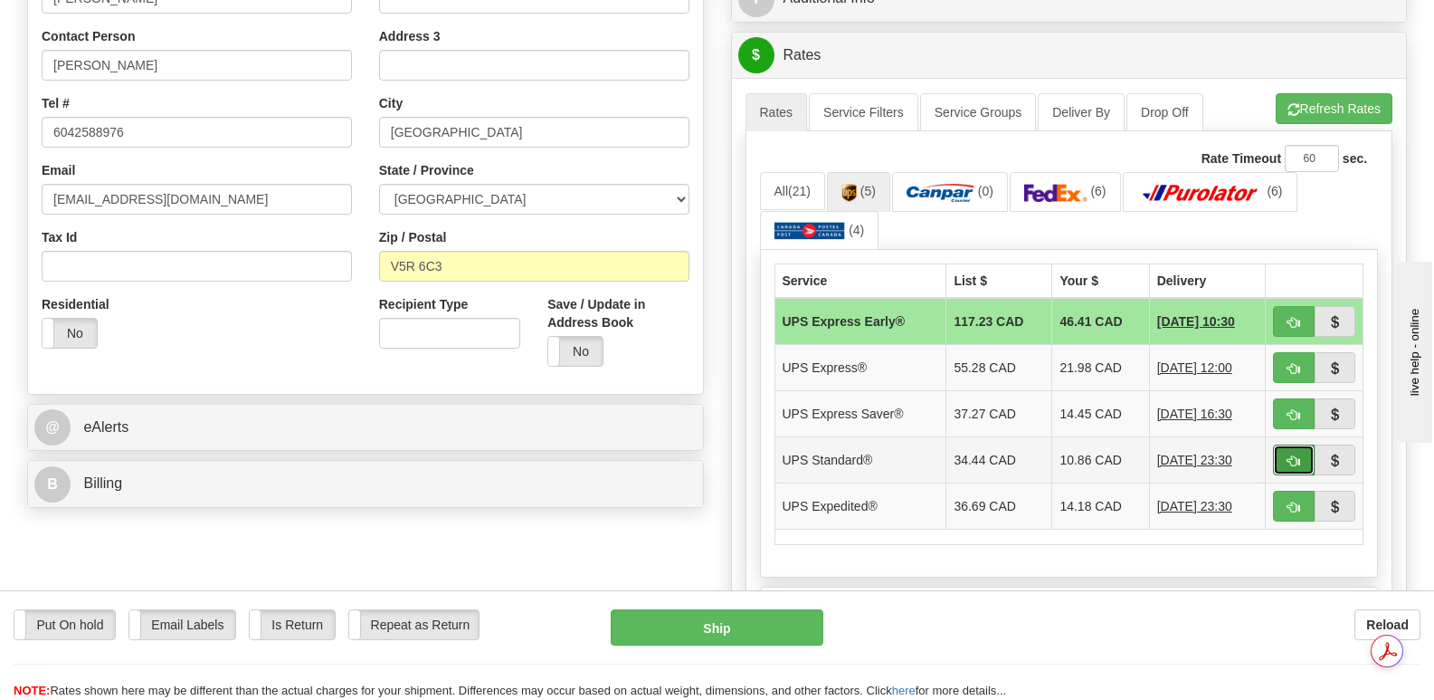
click at [1290, 455] on span "button" at bounding box center [1294, 461] width 13 height 12
type input "11"
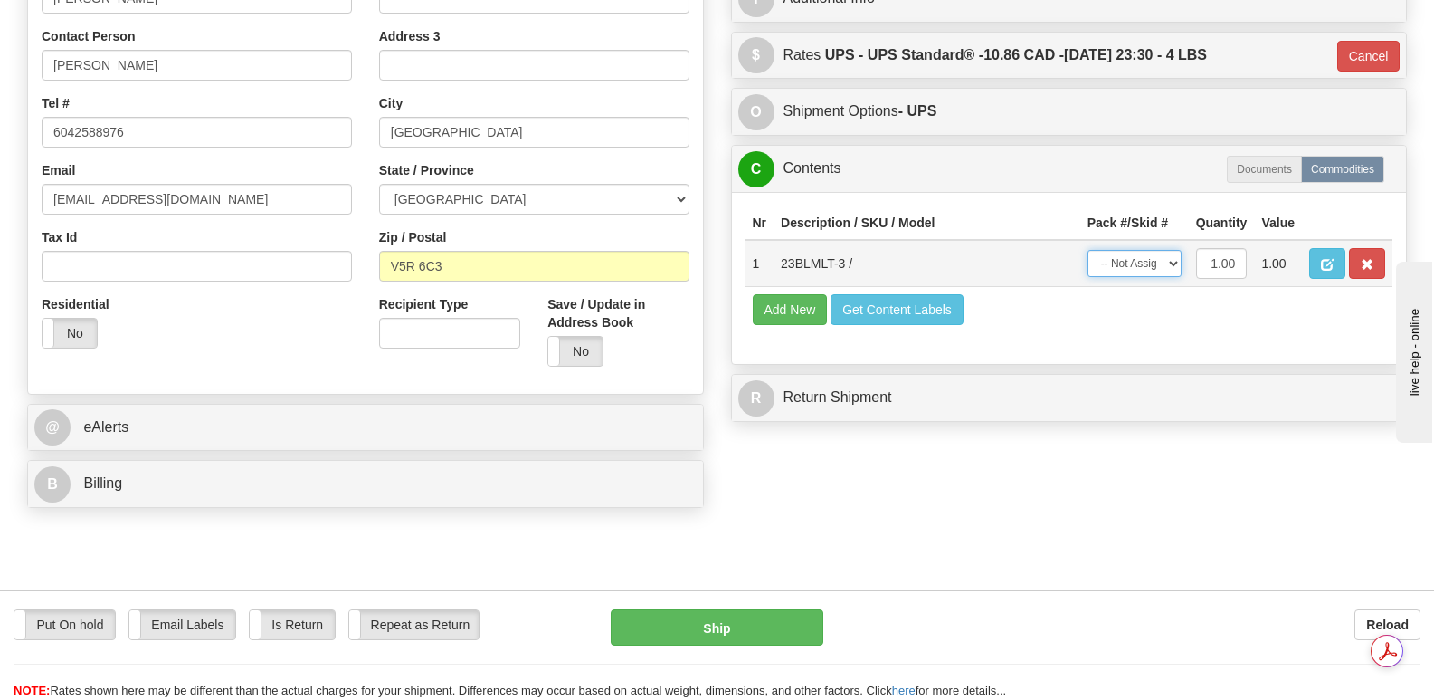
click at [1173, 250] on select "-- Not Assigned -- Package 1" at bounding box center [1135, 263] width 94 height 27
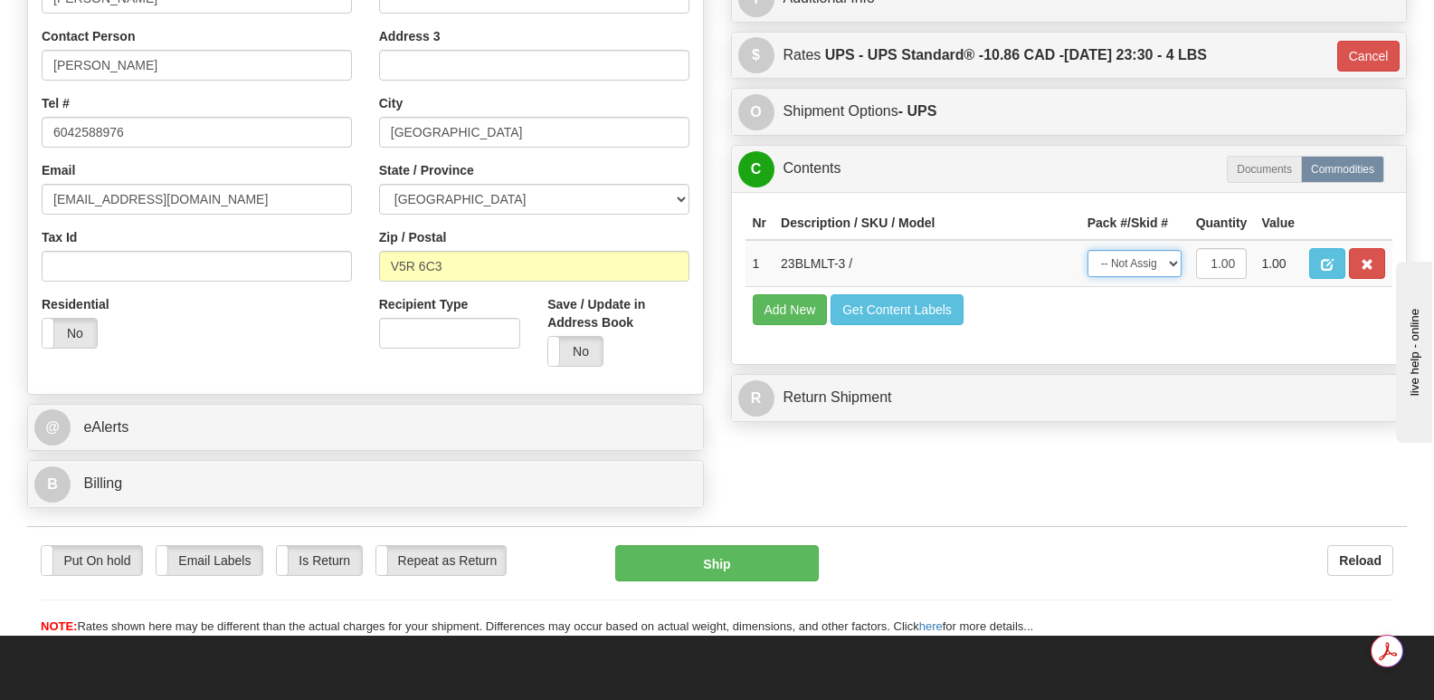
select select "0"
click at [1088, 250] on select "-- Not Assigned -- Package 1" at bounding box center [1135, 263] width 94 height 27
click at [690, 545] on button "Ship" at bounding box center [716, 563] width 203 height 36
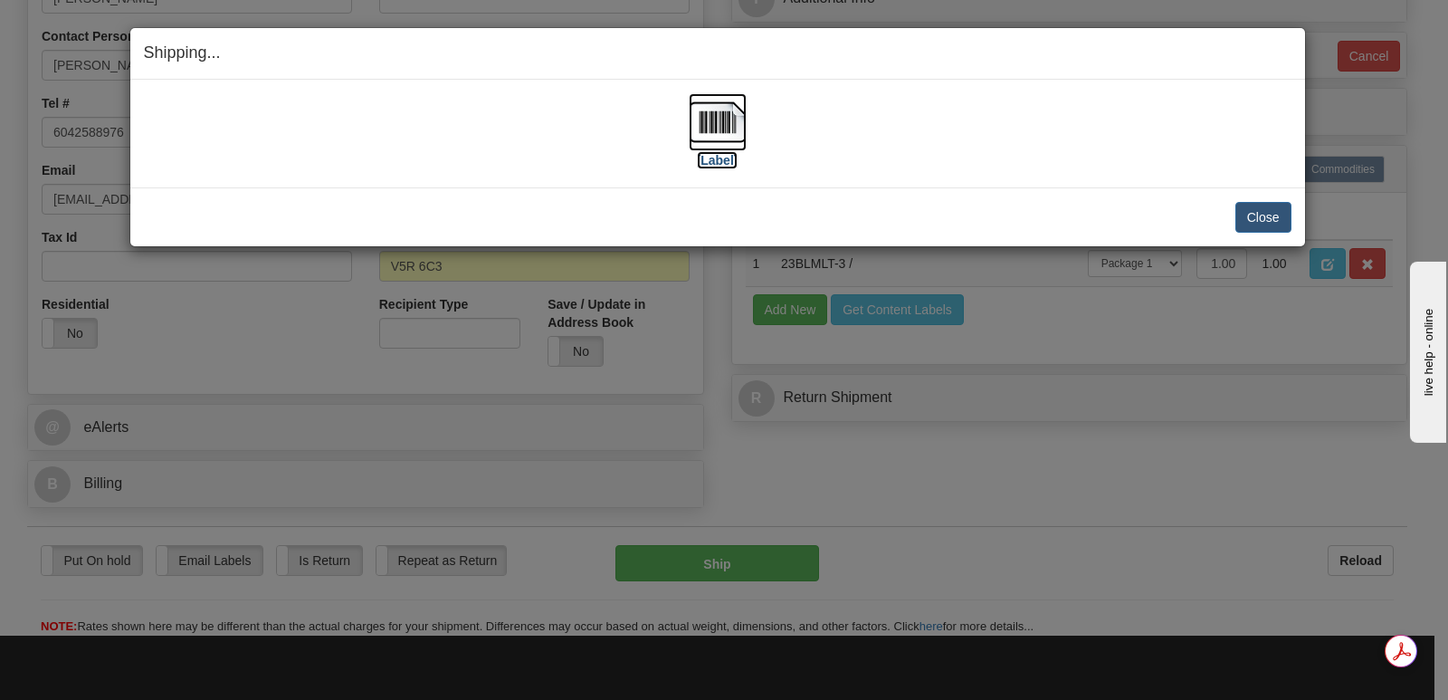
click at [721, 120] on img at bounding box center [718, 122] width 58 height 58
click at [1258, 210] on button "Close" at bounding box center [1263, 217] width 56 height 31
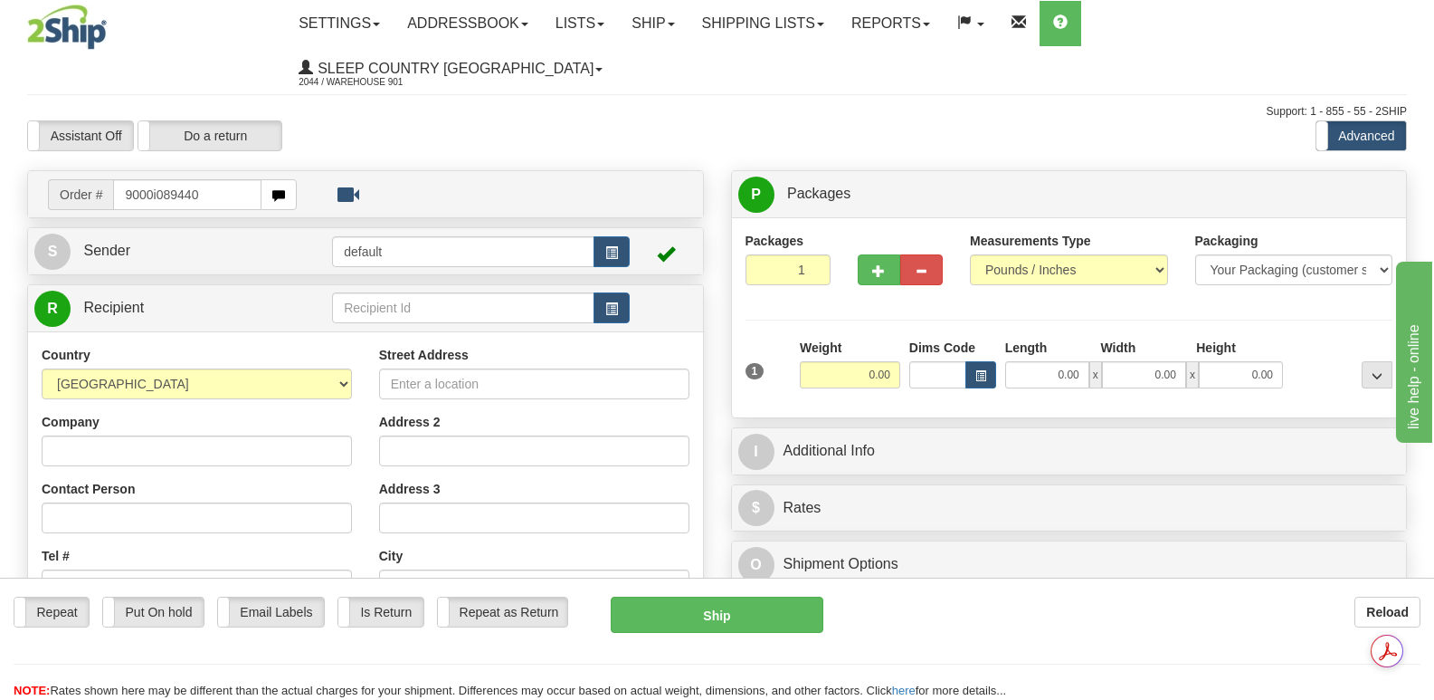
type input "9000i089440"
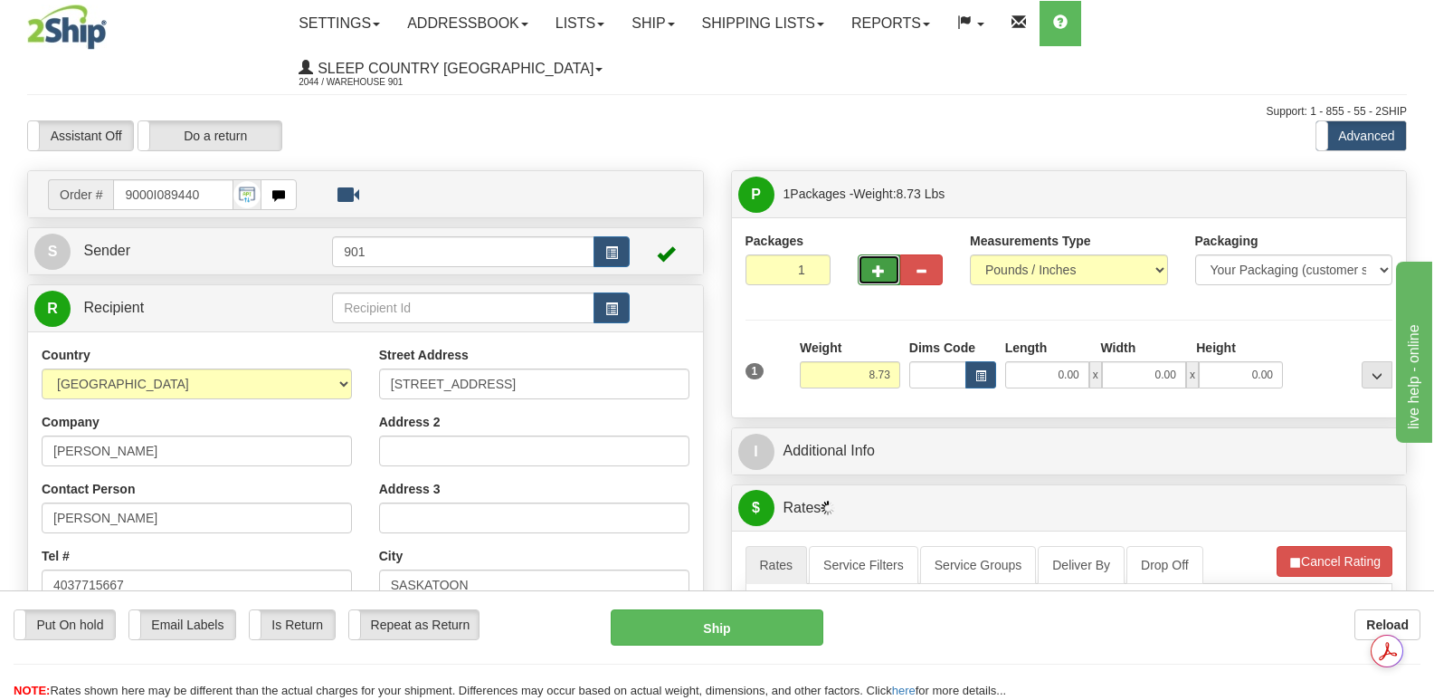
click at [877, 265] on span "button" at bounding box center [878, 271] width 13 height 12
type input "2"
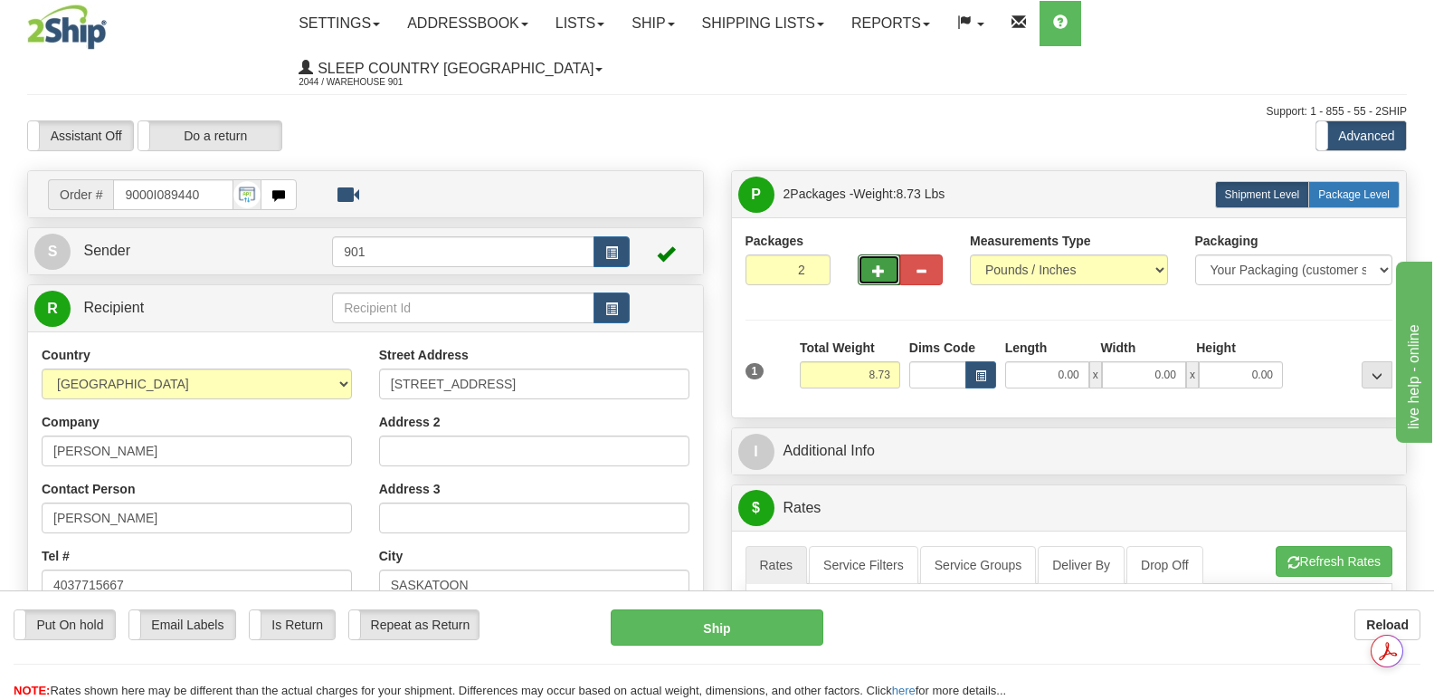
click at [1340, 188] on span "Package Level" at bounding box center [1353, 194] width 71 height 13
radio input "true"
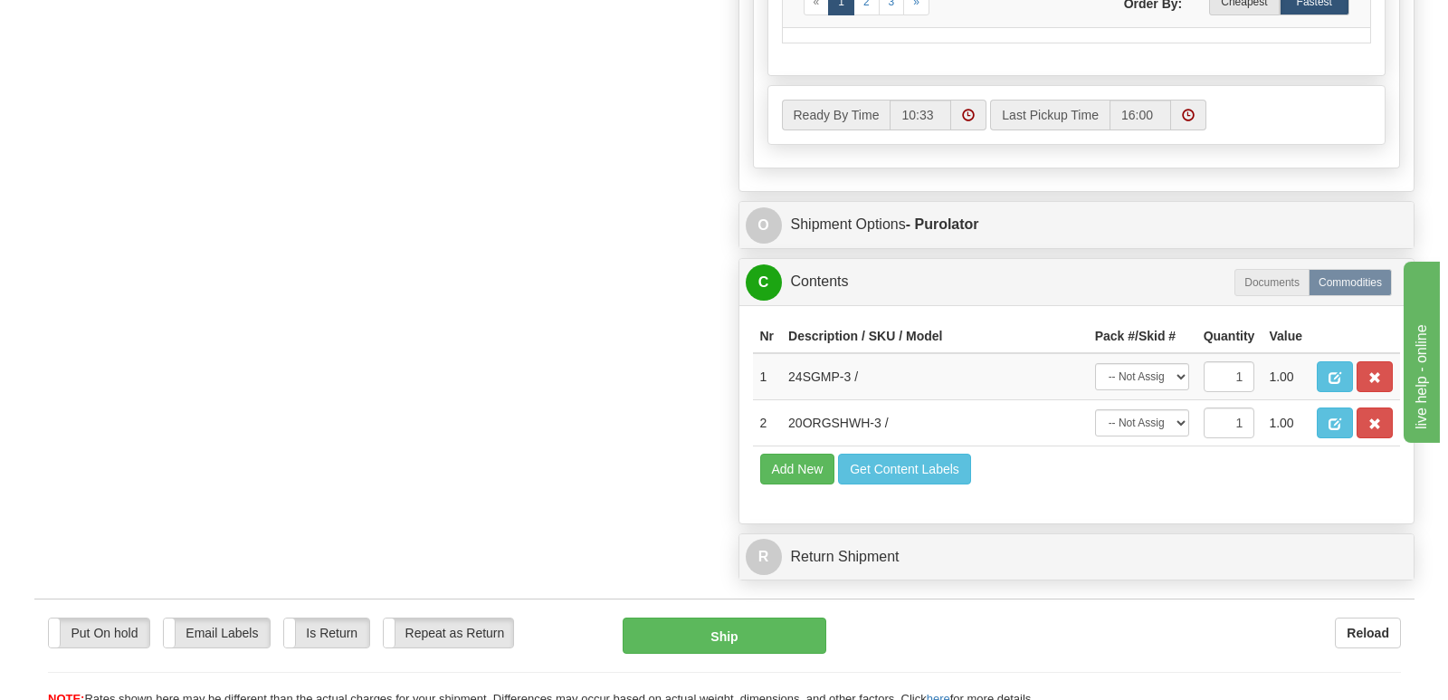
scroll to position [1176, 0]
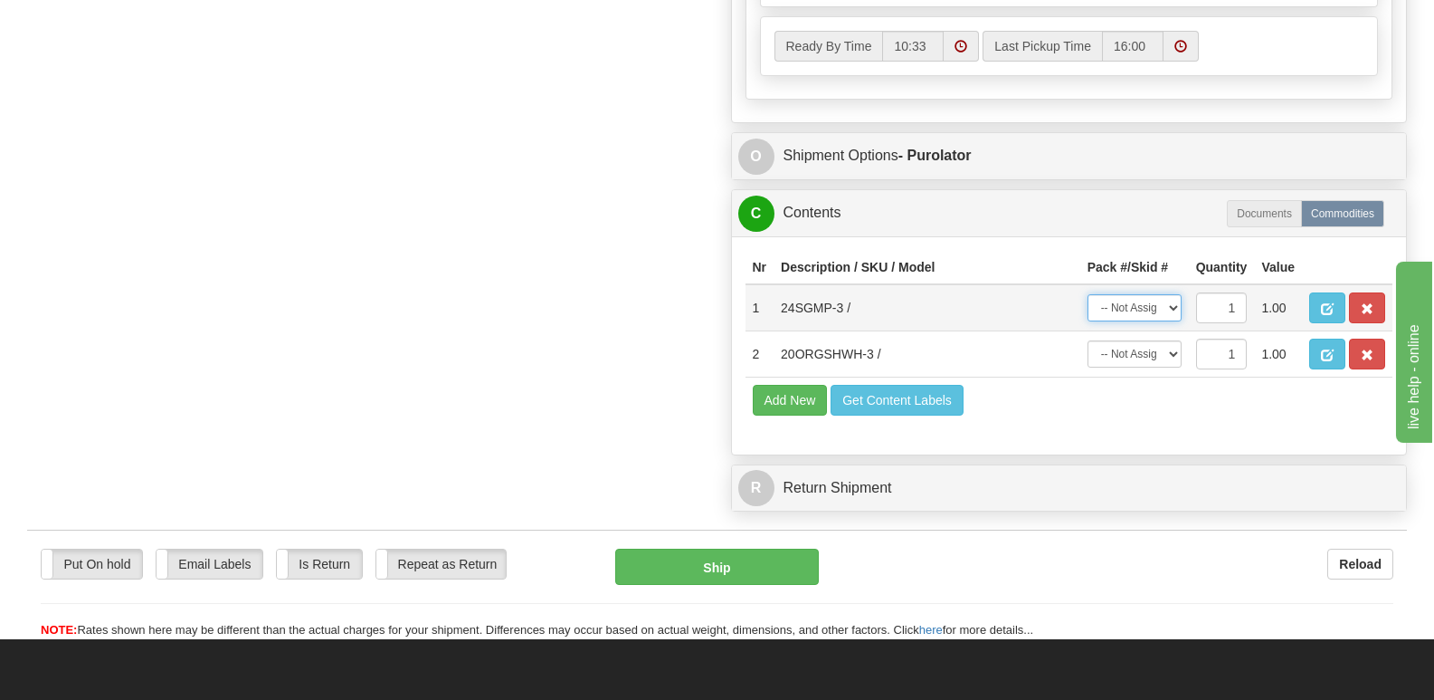
click at [1176, 294] on select "-- Not Assigned -- Package 1 Package 2" at bounding box center [1135, 307] width 94 height 27
select select "1"
click at [1088, 294] on select "-- Not Assigned -- Package 1 Package 2" at bounding box center [1135, 307] width 94 height 27
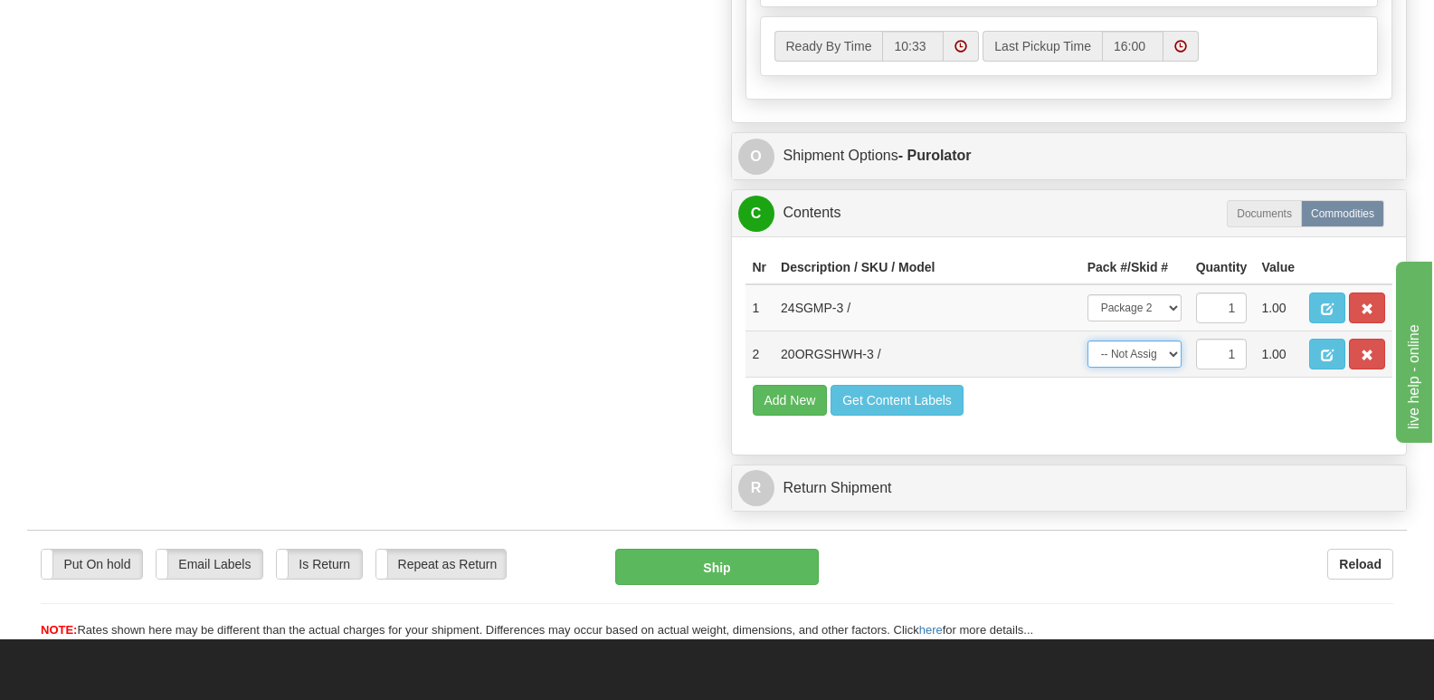
click at [1173, 340] on select "-- Not Assigned -- Package 1 Package 2" at bounding box center [1135, 353] width 94 height 27
select select "0"
click at [1088, 340] on select "-- Not Assigned -- Package 1 Package 2" at bounding box center [1135, 353] width 94 height 27
click at [1323, 349] on span "button" at bounding box center [1327, 355] width 13 height 12
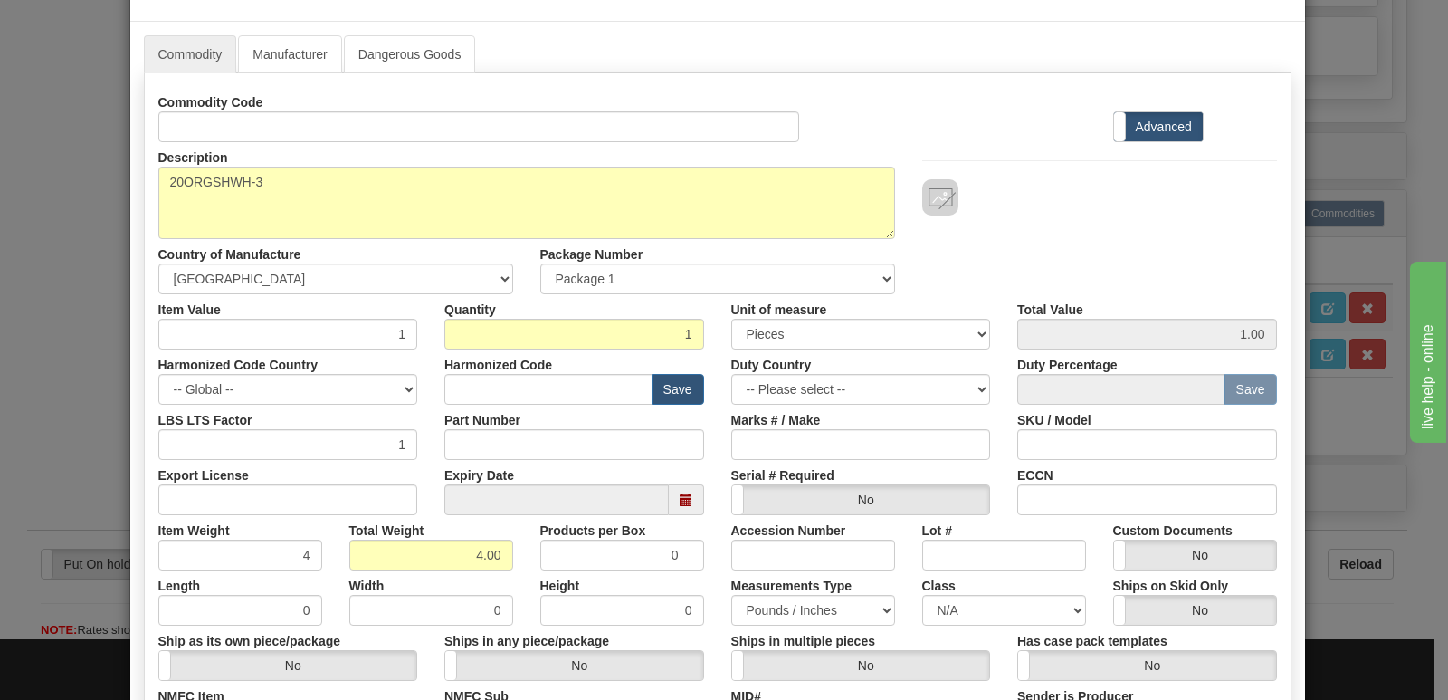
scroll to position [419, 0]
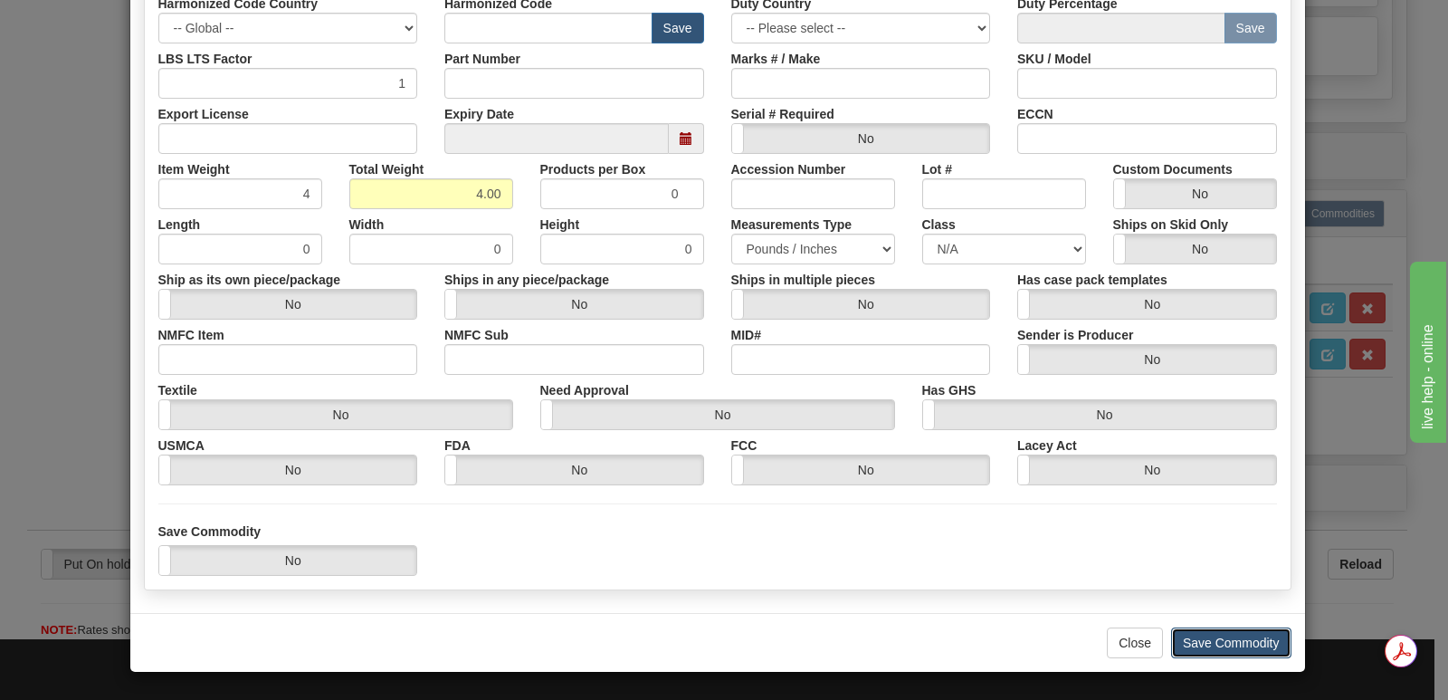
click at [1199, 639] on button "Save Commodity" at bounding box center [1231, 642] width 120 height 31
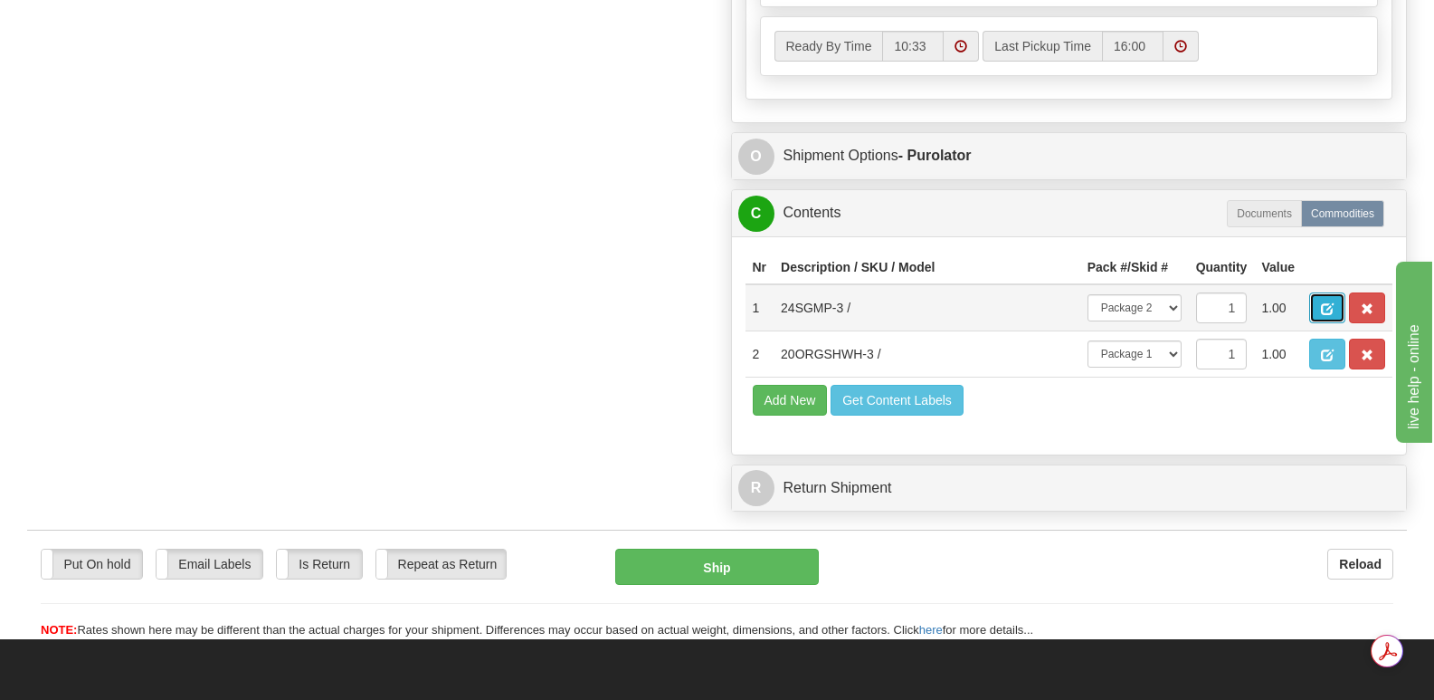
click at [1333, 303] on span "button" at bounding box center [1327, 309] width 13 height 12
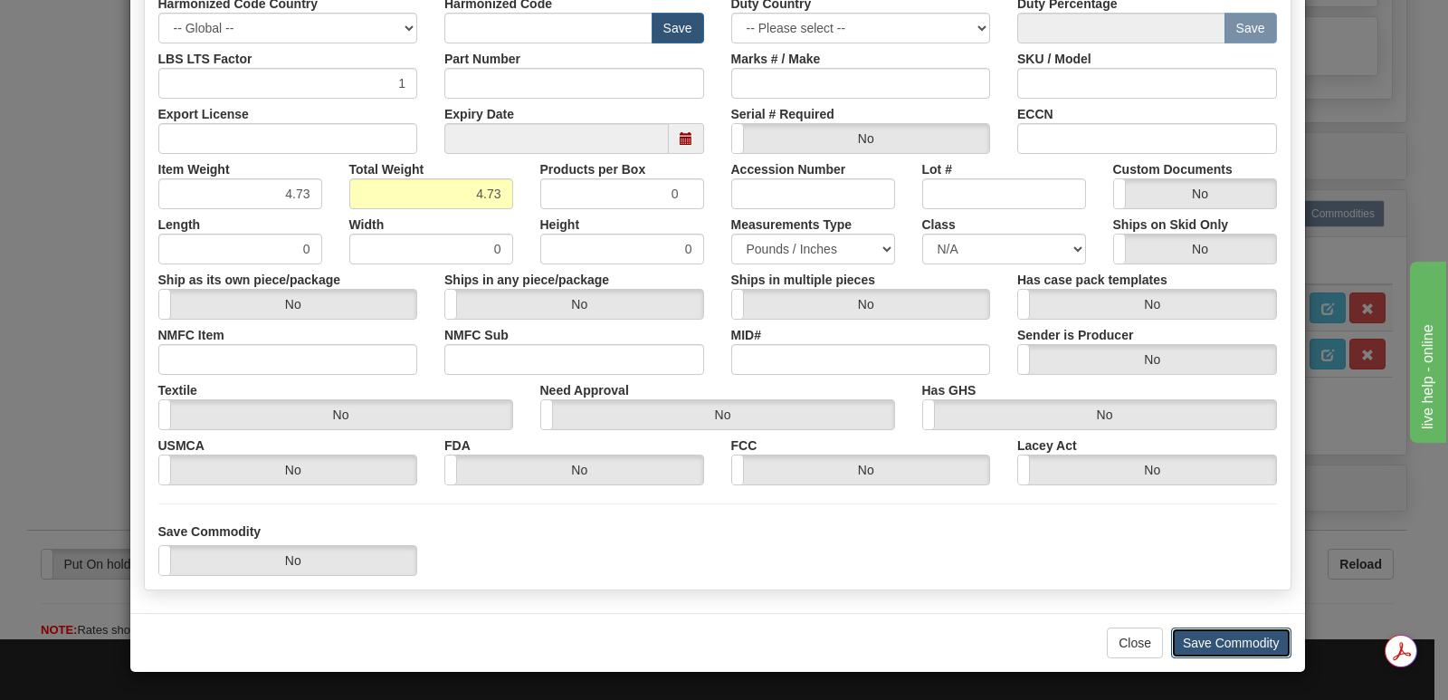
click at [1188, 639] on button "Save Commodity" at bounding box center [1231, 642] width 120 height 31
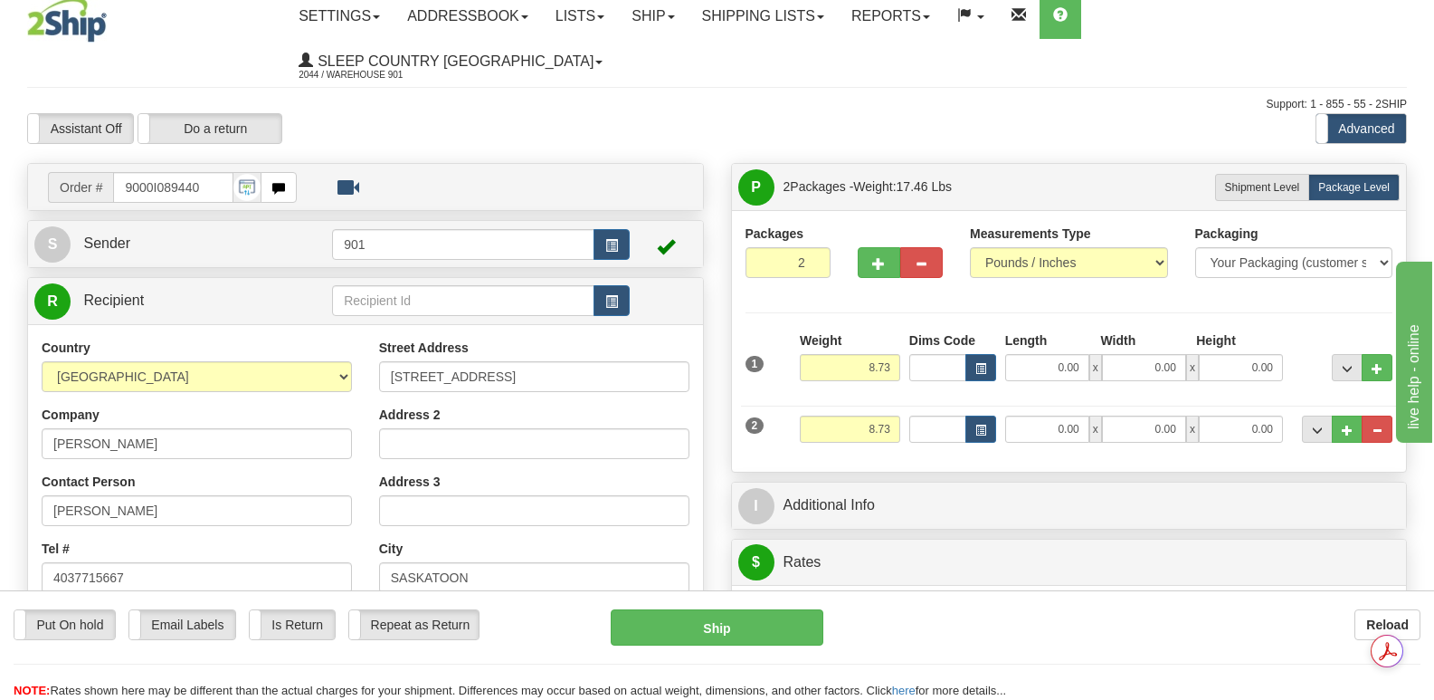
scroll to position [0, 0]
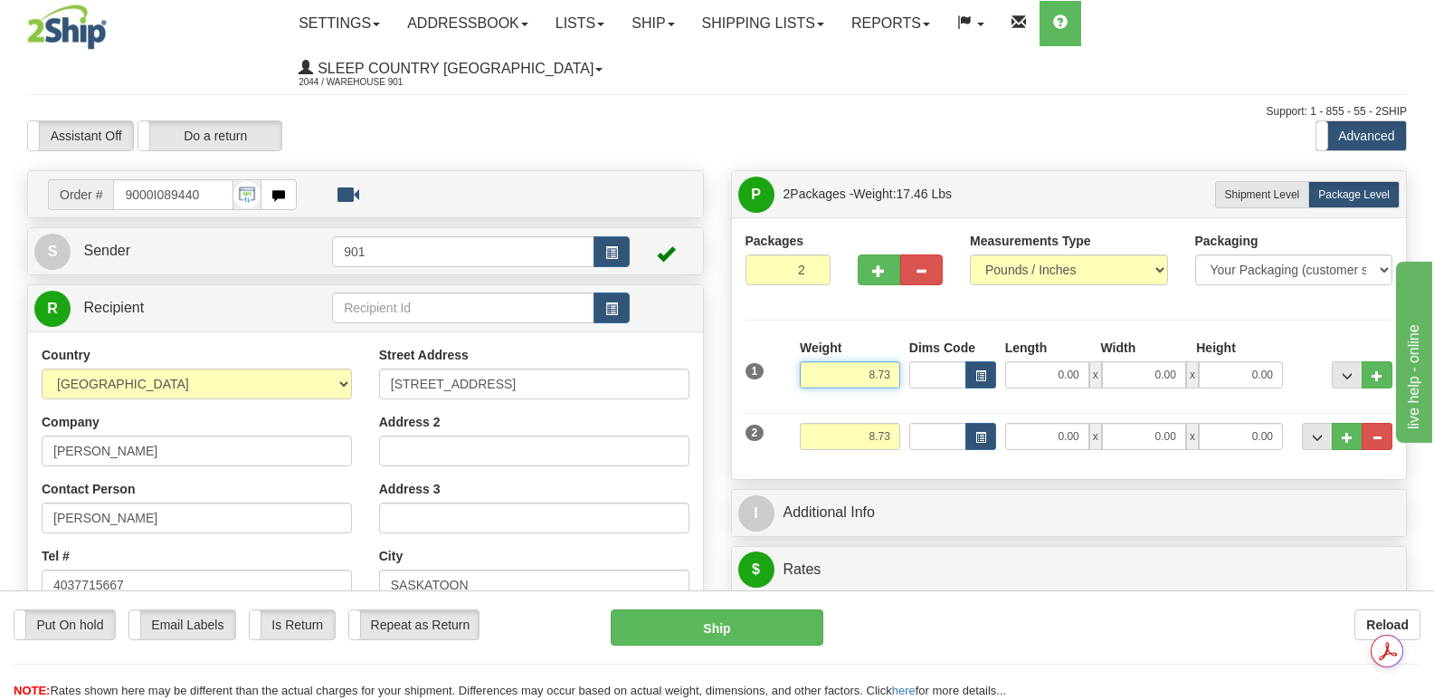
drag, startPoint x: 854, startPoint y: 327, endPoint x: 915, endPoint y: 330, distance: 60.7
click at [915, 338] on div "1 Weight 8.73 Dims Code 0.00" at bounding box center [1069, 370] width 657 height 64
type input "4.73"
click at [1023, 361] on input "0.00" at bounding box center [1047, 374] width 84 height 27
type input "14.00"
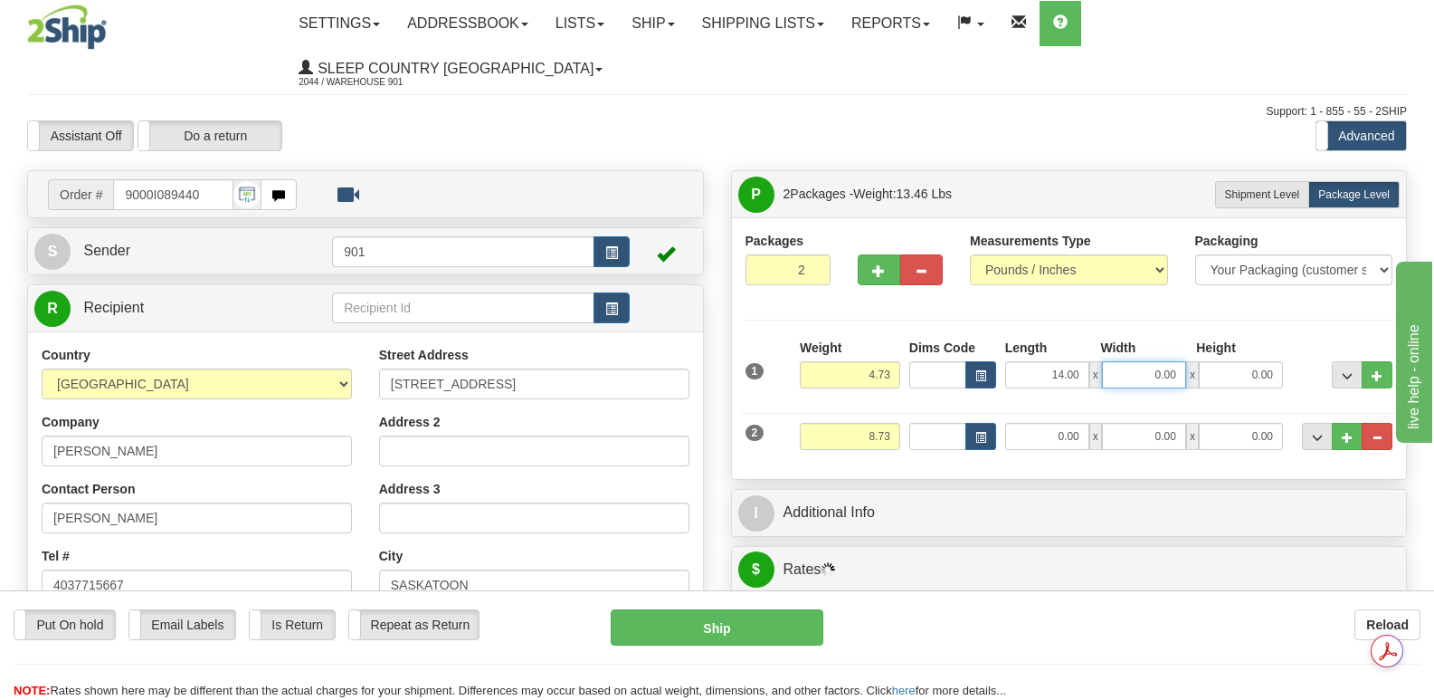
click at [1119, 361] on input "0.00" at bounding box center [1144, 374] width 84 height 27
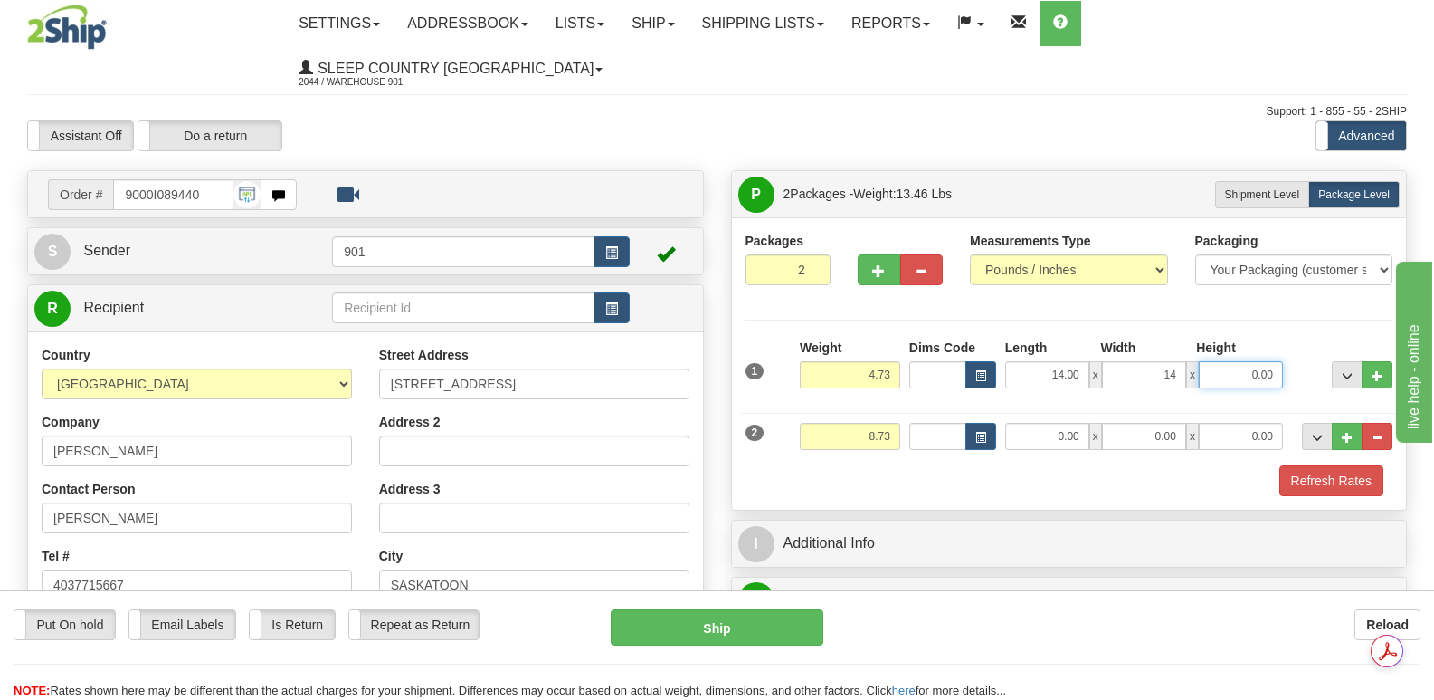
type input "14.00"
click at [1225, 361] on input "0.00" at bounding box center [1241, 374] width 84 height 27
type input "5.00"
drag, startPoint x: 855, startPoint y: 395, endPoint x: 896, endPoint y: 389, distance: 41.2
click at [895, 423] on input "8.73" at bounding box center [850, 436] width 100 height 27
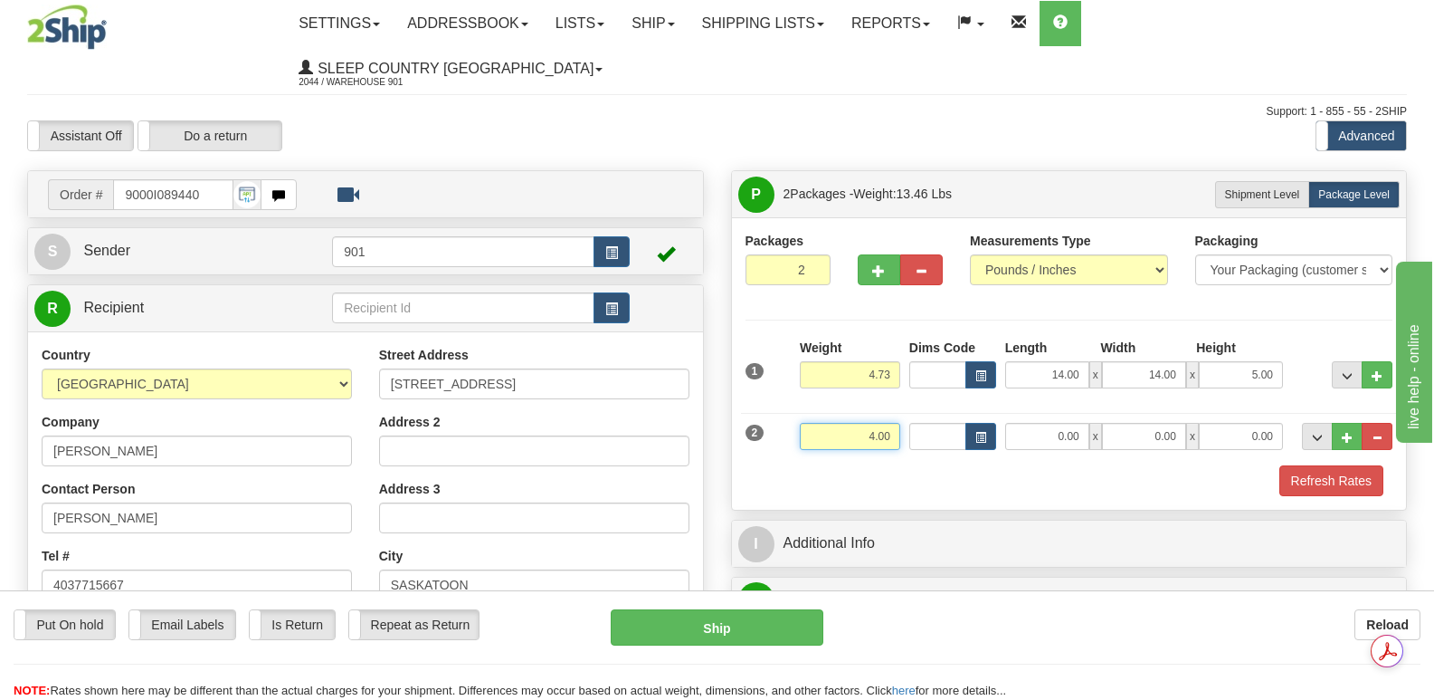
type input "4.00"
click at [1024, 423] on input "0.00" at bounding box center [1047, 436] width 84 height 27
type input "13.00"
click at [1134, 423] on input "0.00" at bounding box center [1144, 436] width 84 height 27
type input "11.00"
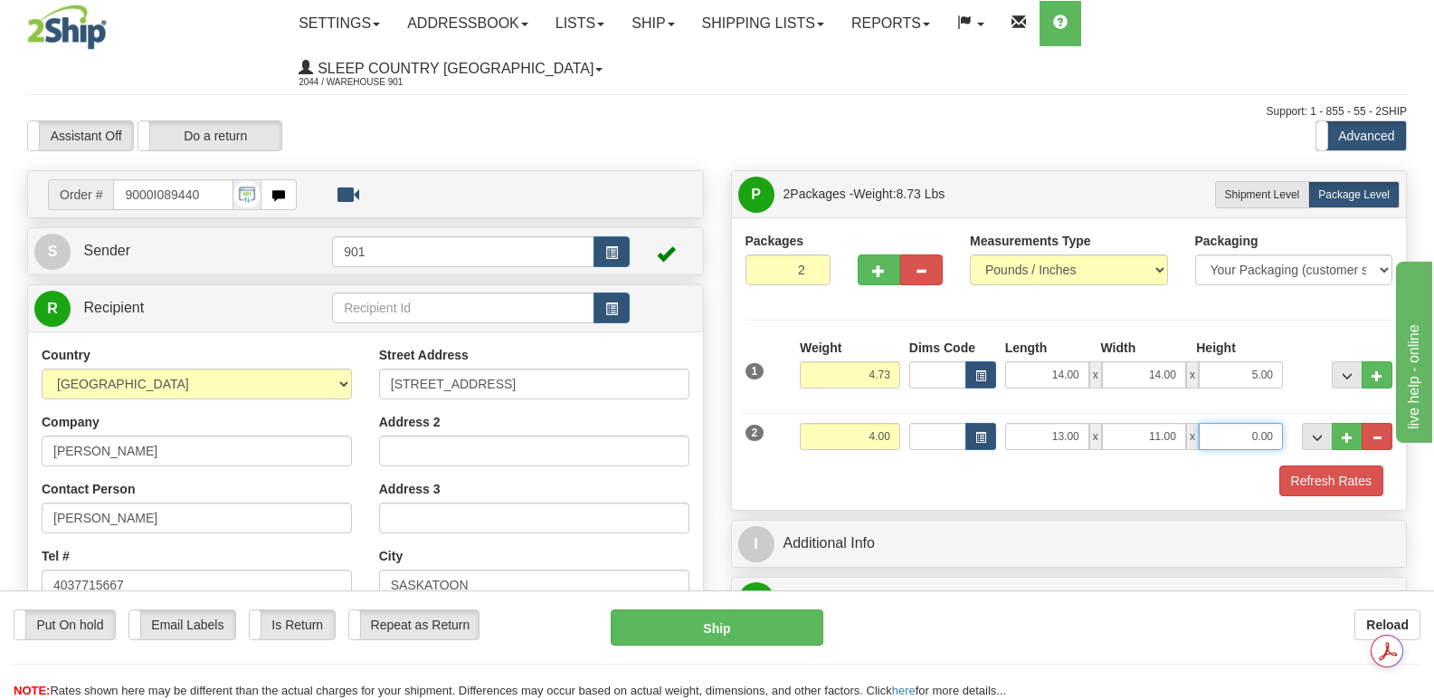
click at [1220, 423] on input "0.00" at bounding box center [1241, 436] width 84 height 27
type input "3.00"
click at [1324, 465] on button "Refresh Rates" at bounding box center [1332, 480] width 104 height 31
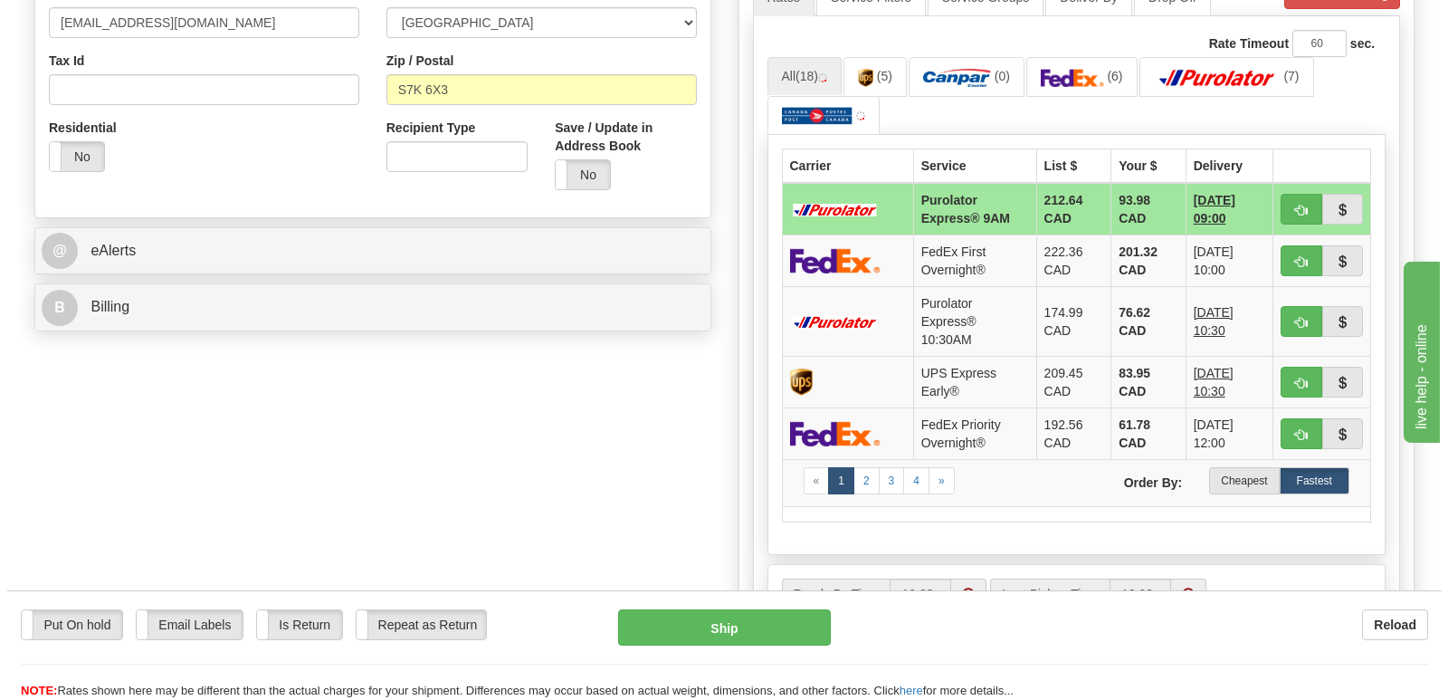
scroll to position [633, 0]
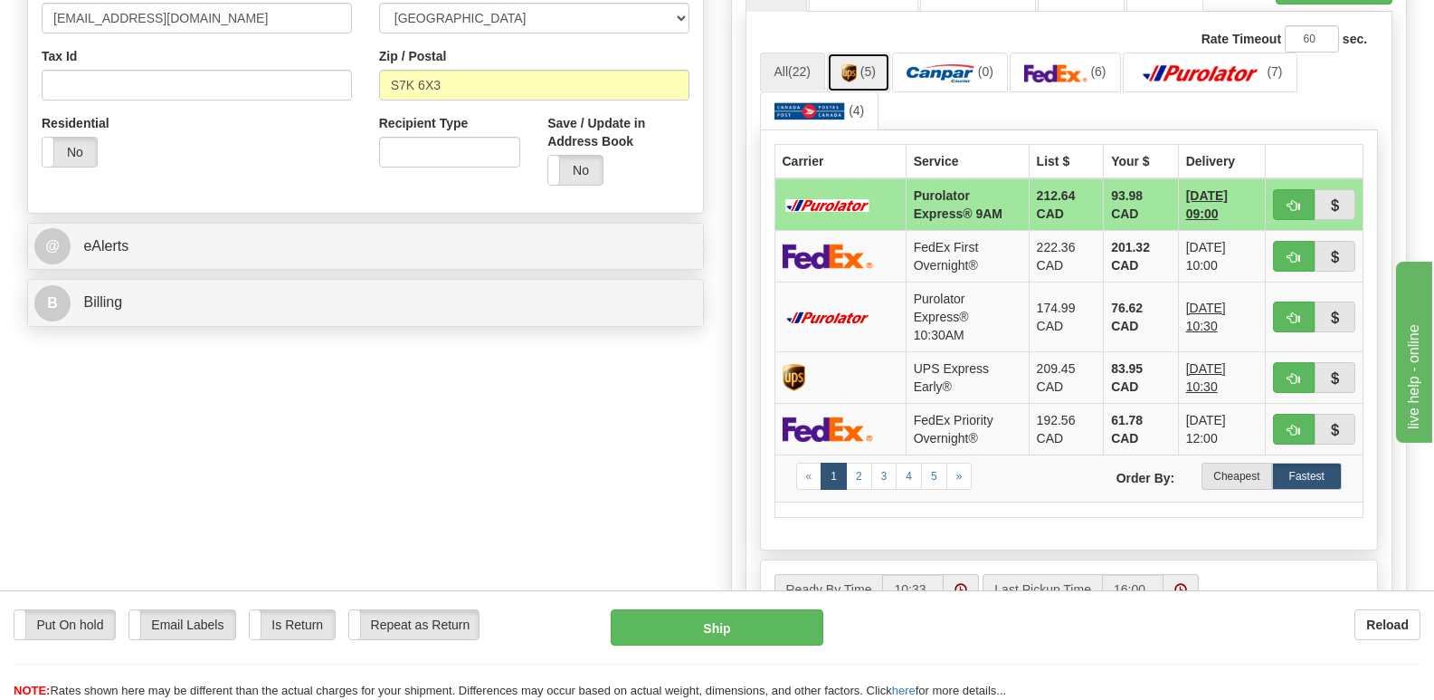
click at [854, 64] on img at bounding box center [849, 73] width 15 height 18
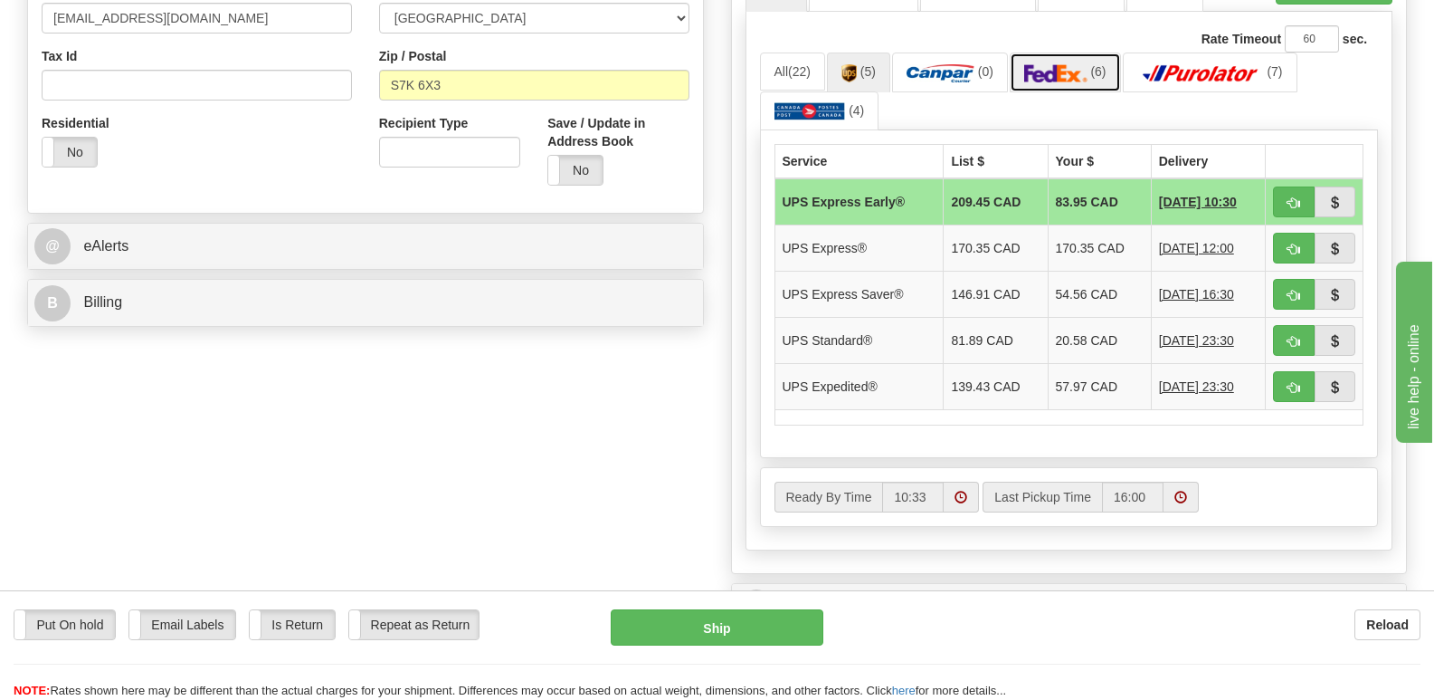
click at [1071, 64] on img at bounding box center [1055, 73] width 63 height 18
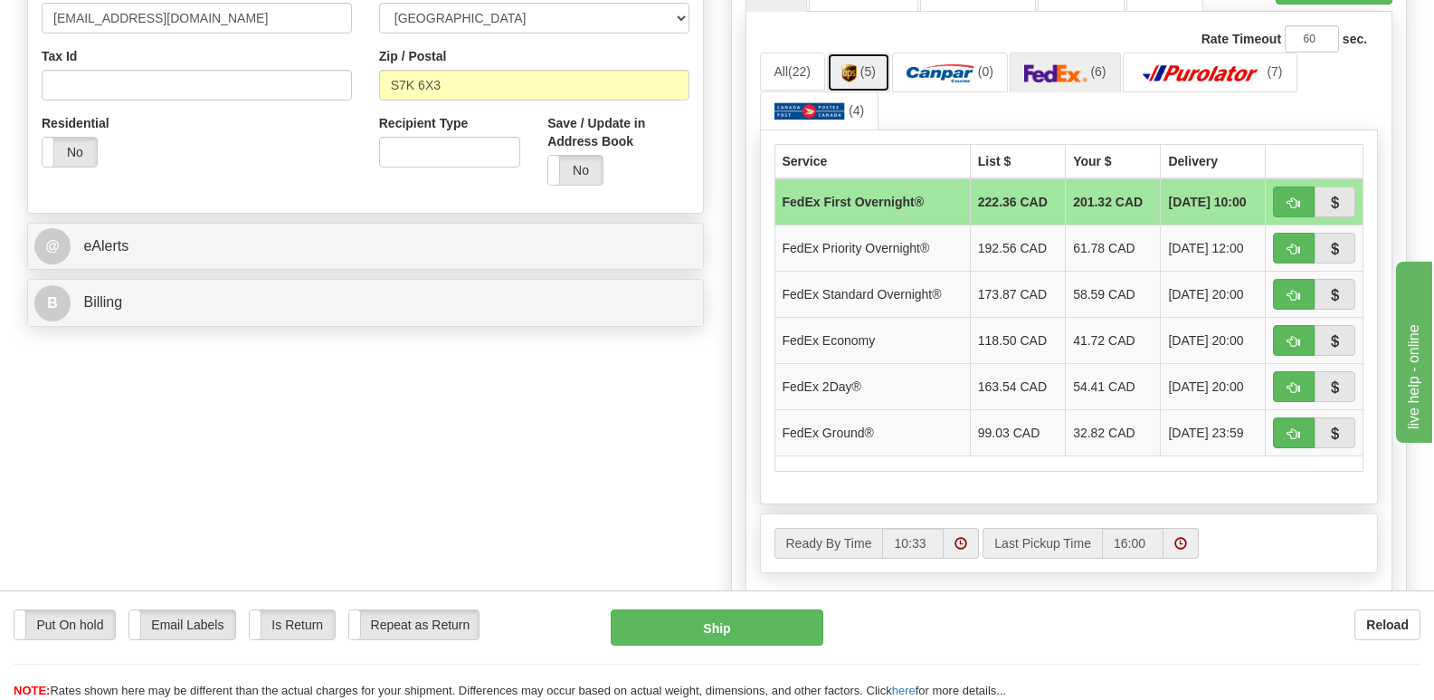
click at [857, 64] on img at bounding box center [849, 73] width 15 height 18
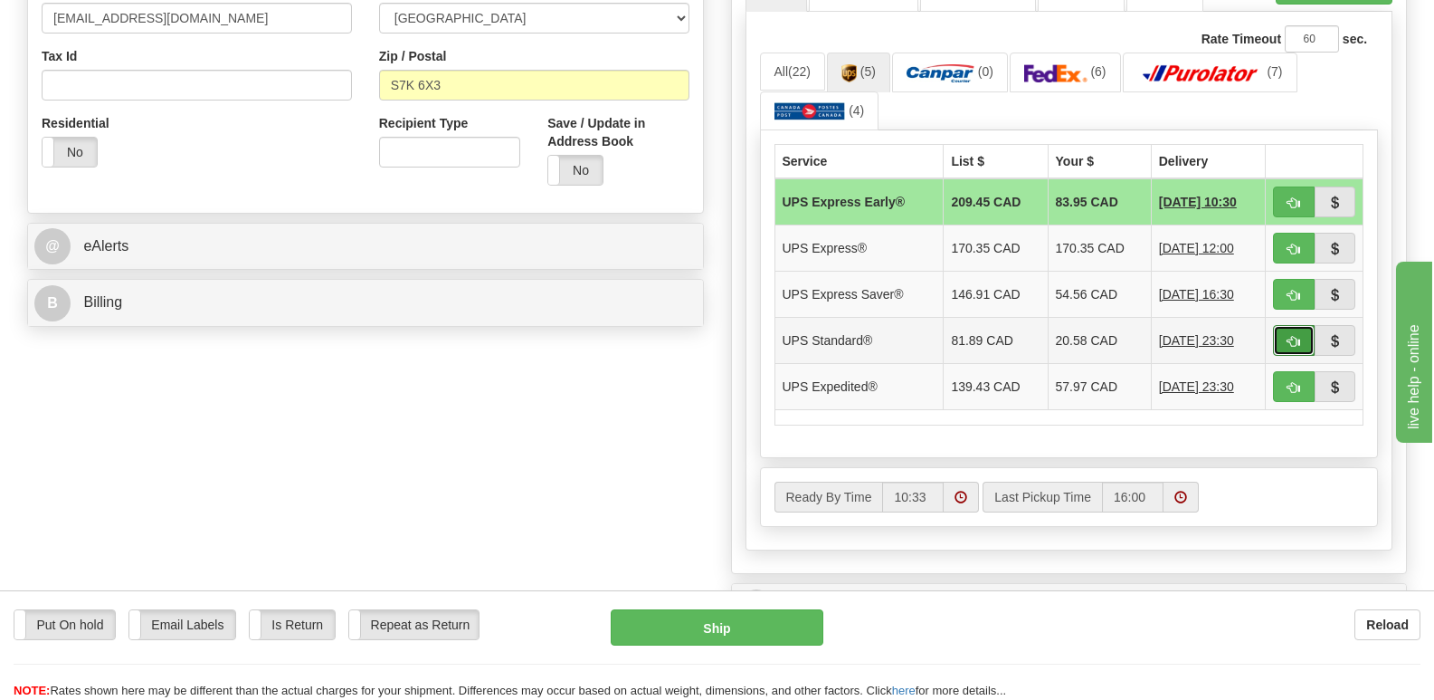
click at [1290, 336] on span "button" at bounding box center [1294, 342] width 13 height 12
type input "11"
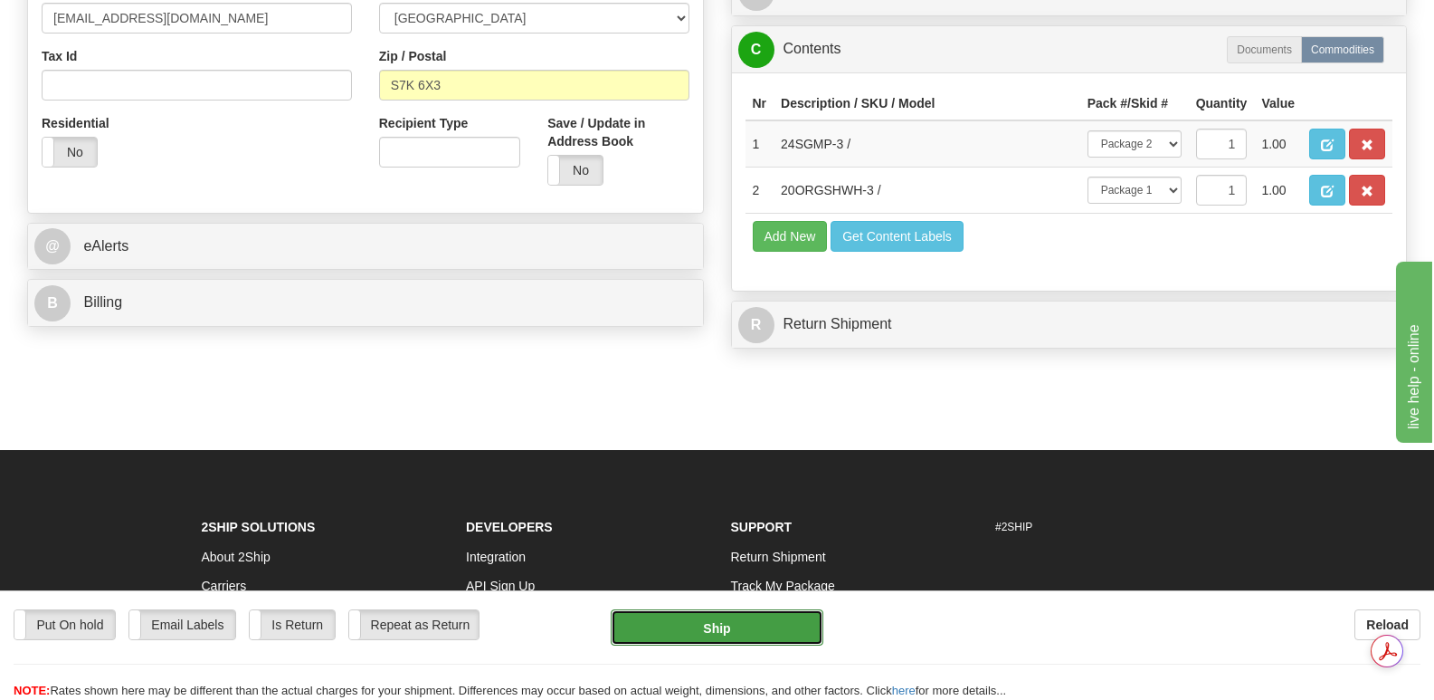
click at [720, 628] on button "Ship" at bounding box center [717, 627] width 212 height 36
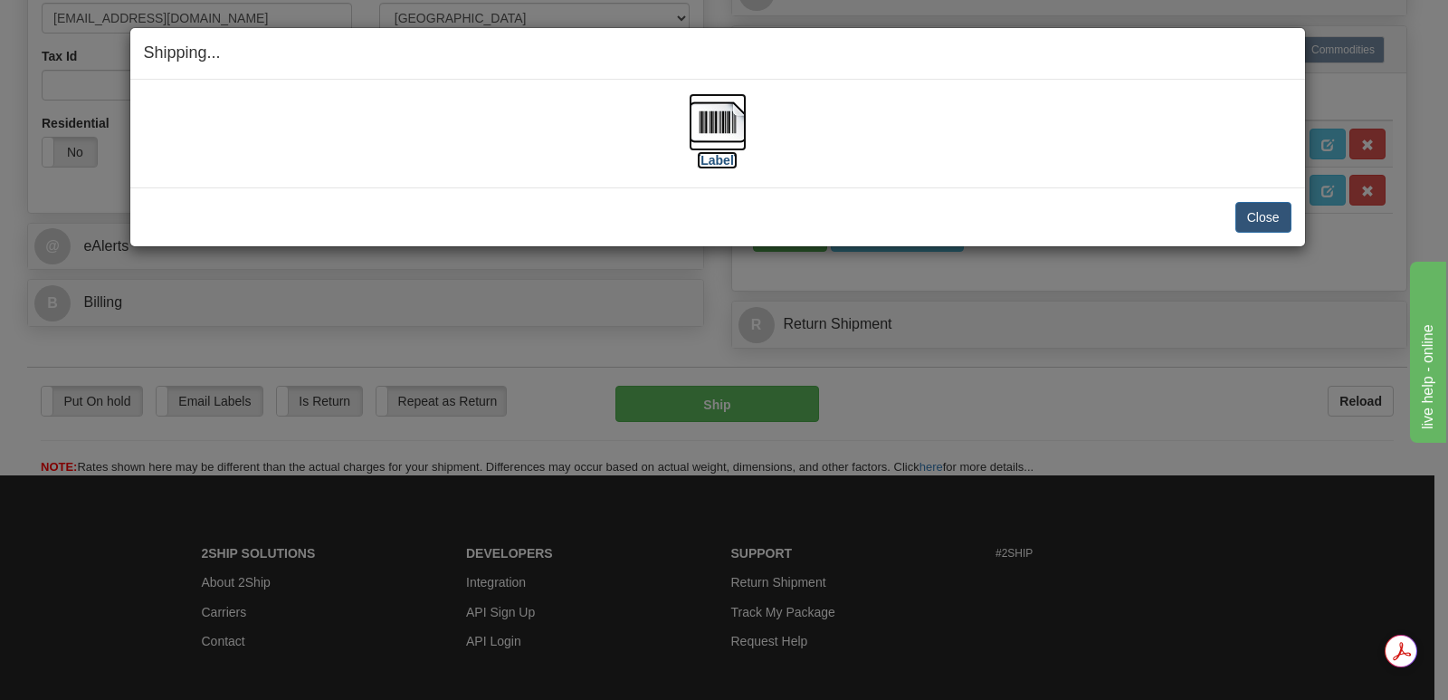
click at [707, 119] on img at bounding box center [718, 122] width 58 height 58
click at [1258, 208] on button "Close" at bounding box center [1263, 217] width 56 height 31
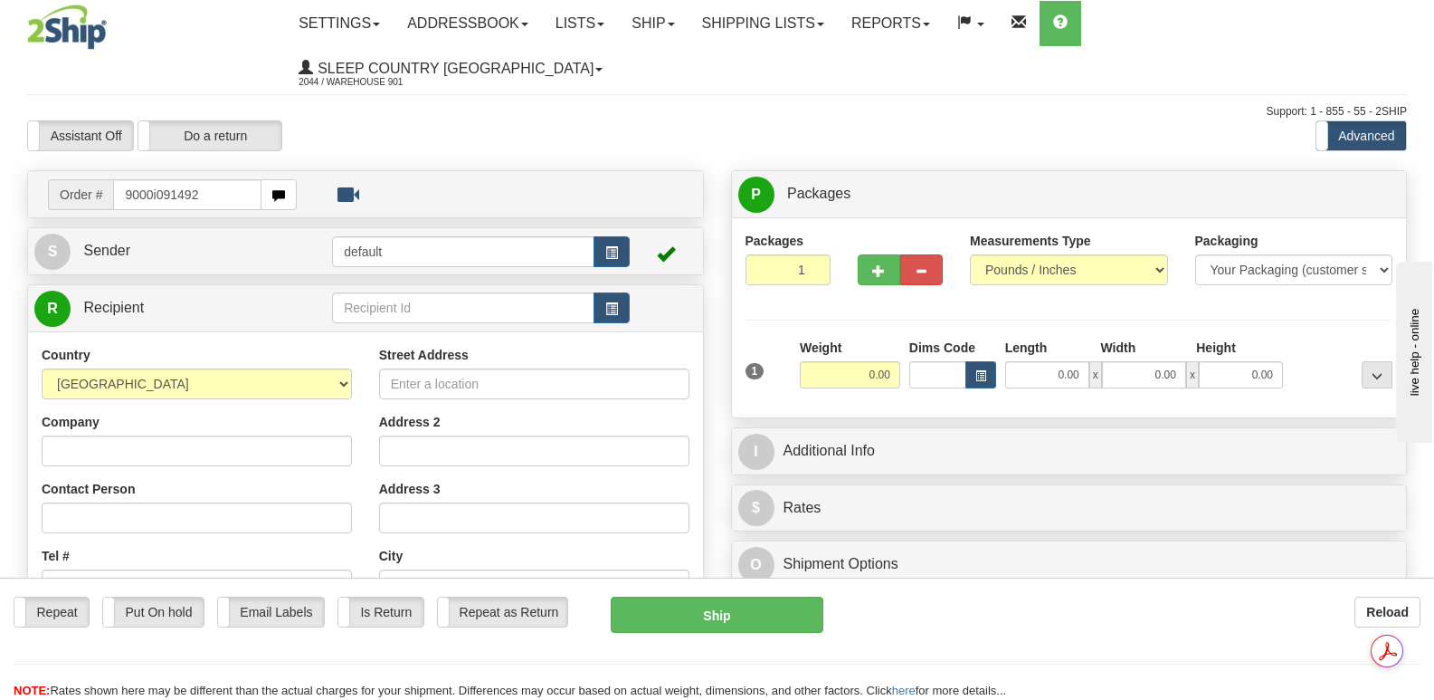
type input "9000i091492"
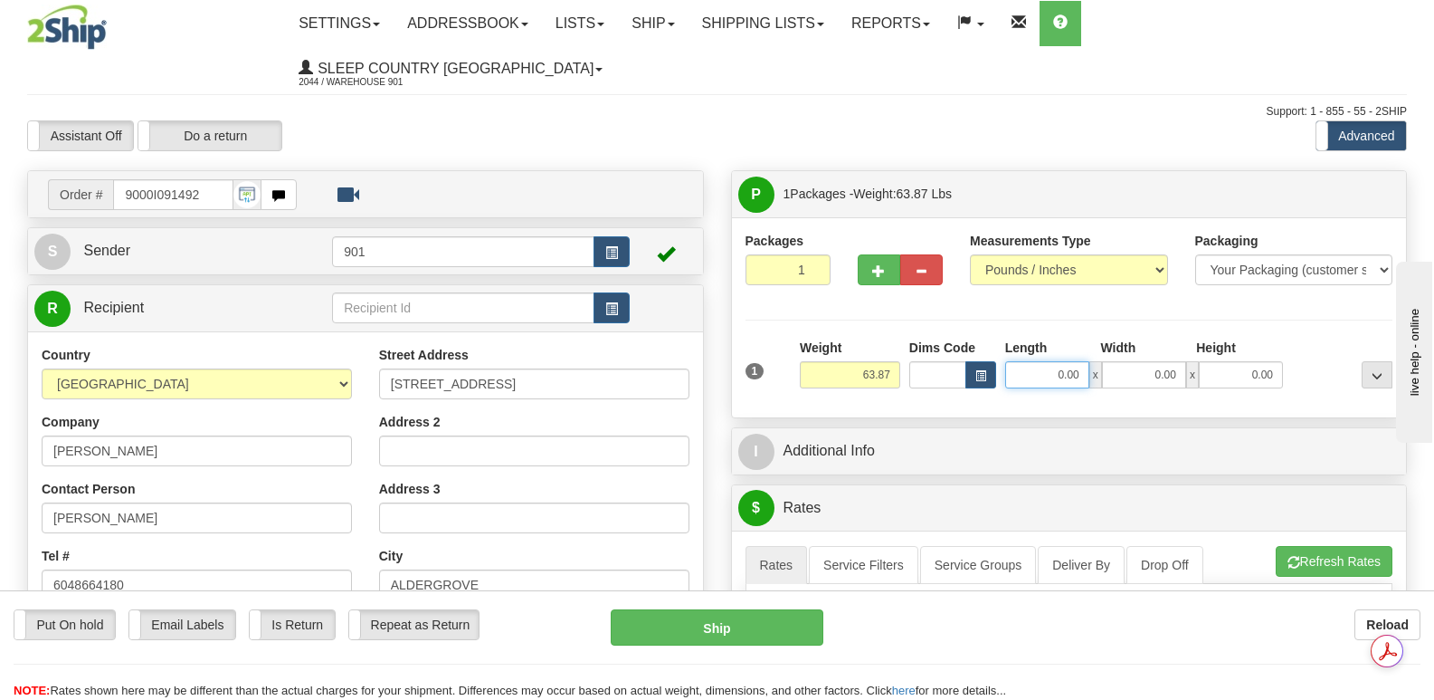
click at [1021, 361] on input "0.00" at bounding box center [1047, 374] width 84 height 27
type input "42.00"
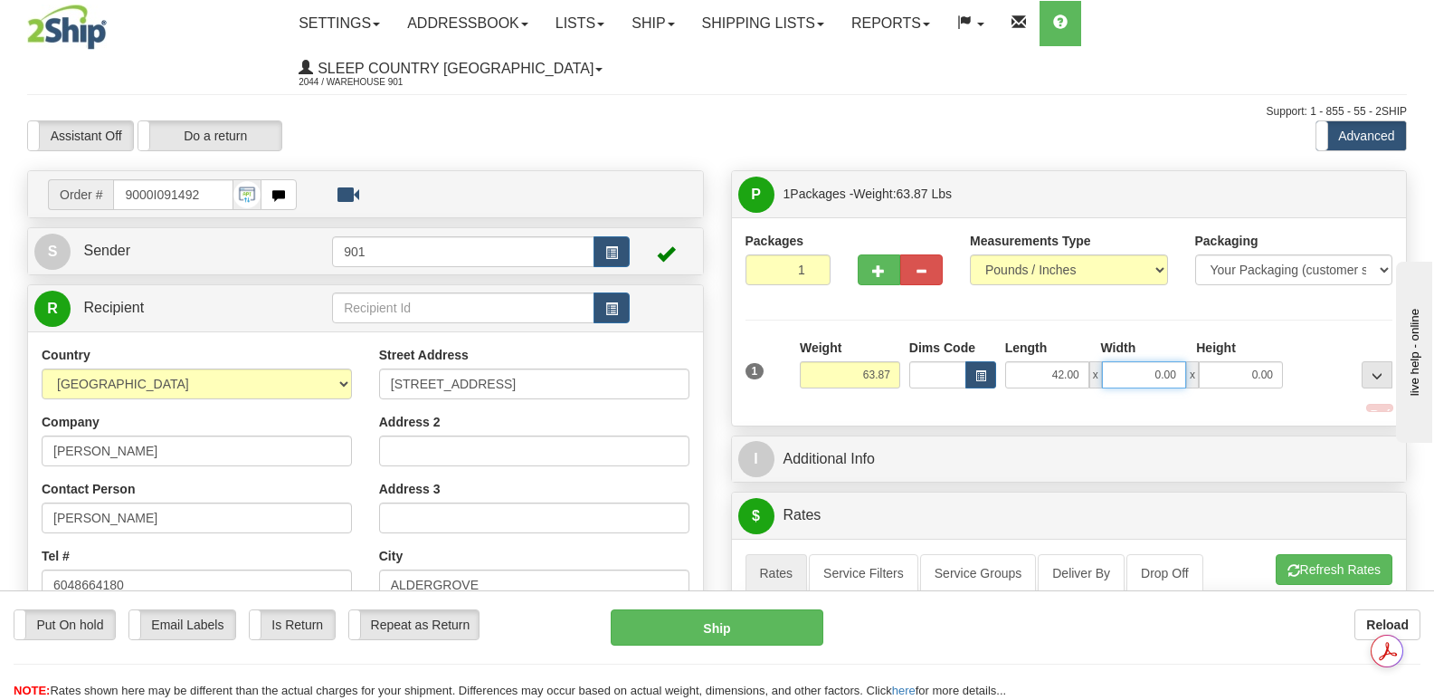
click at [1128, 361] on input "0.00" at bounding box center [1144, 374] width 84 height 27
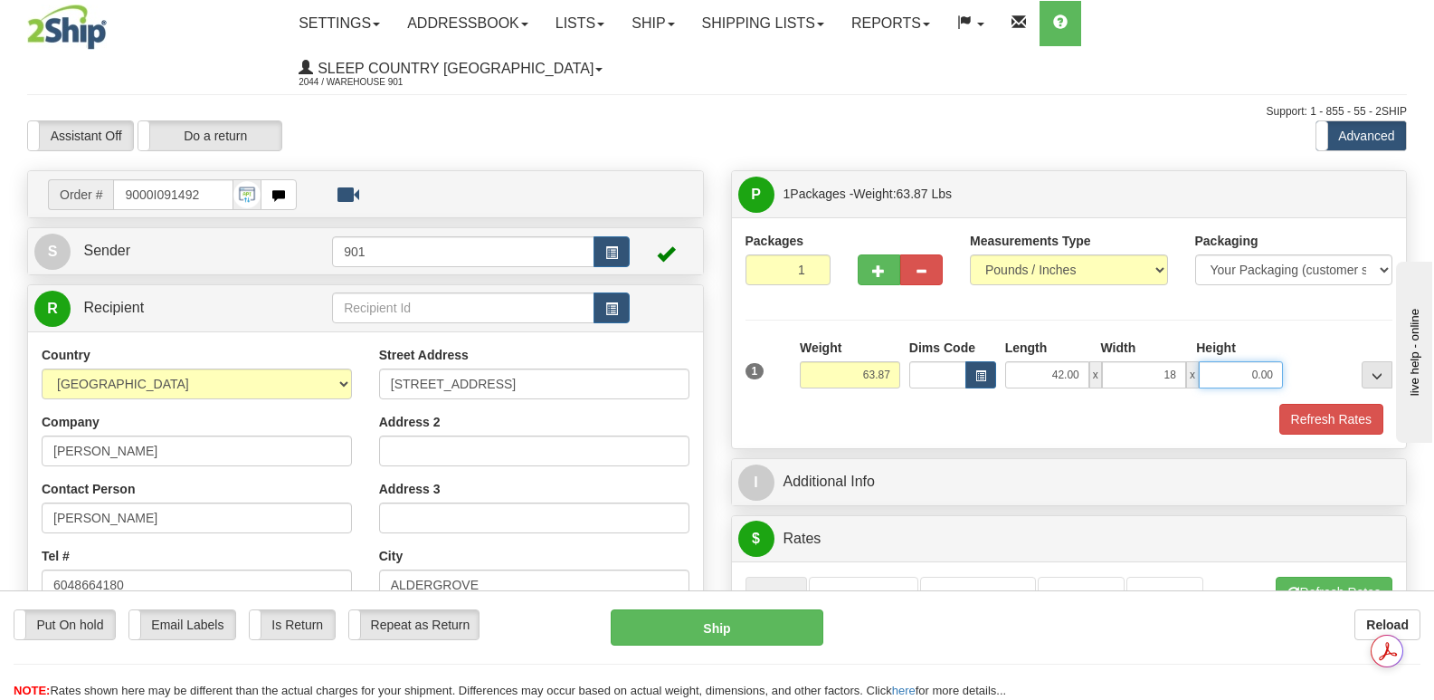
type input "18.00"
click at [1214, 361] on input "0.00" at bounding box center [1241, 374] width 84 height 27
type input "18.00"
click at [1320, 404] on button "Refresh Rates" at bounding box center [1332, 419] width 104 height 31
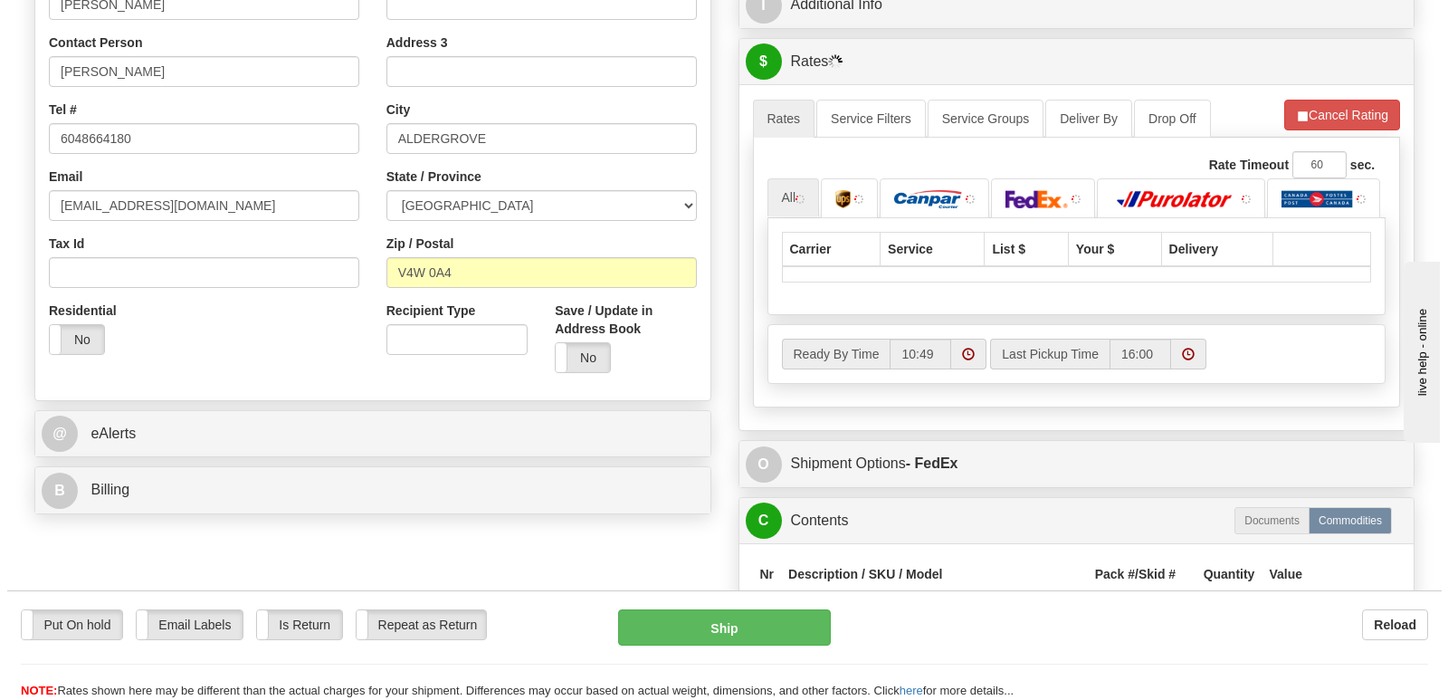
scroll to position [452, 0]
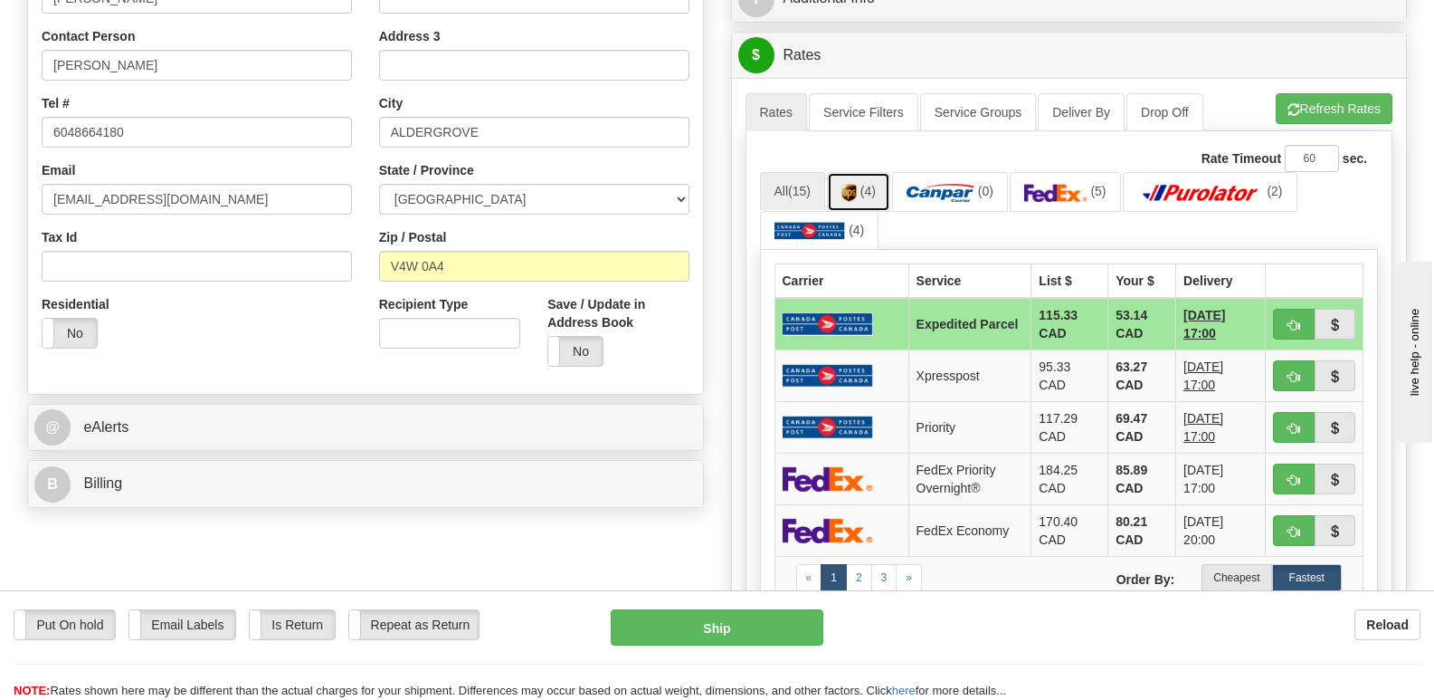
click at [851, 184] on img at bounding box center [849, 193] width 15 height 18
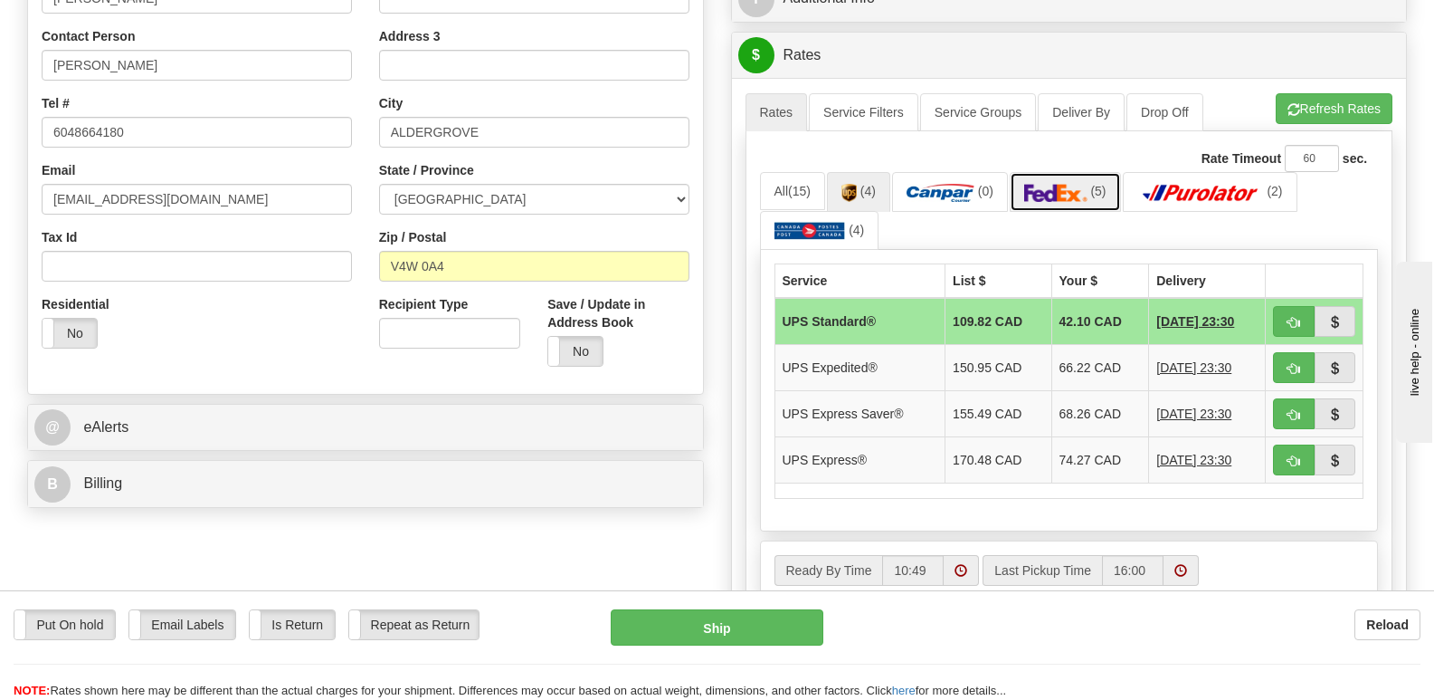
click at [1071, 184] on img at bounding box center [1055, 193] width 63 height 18
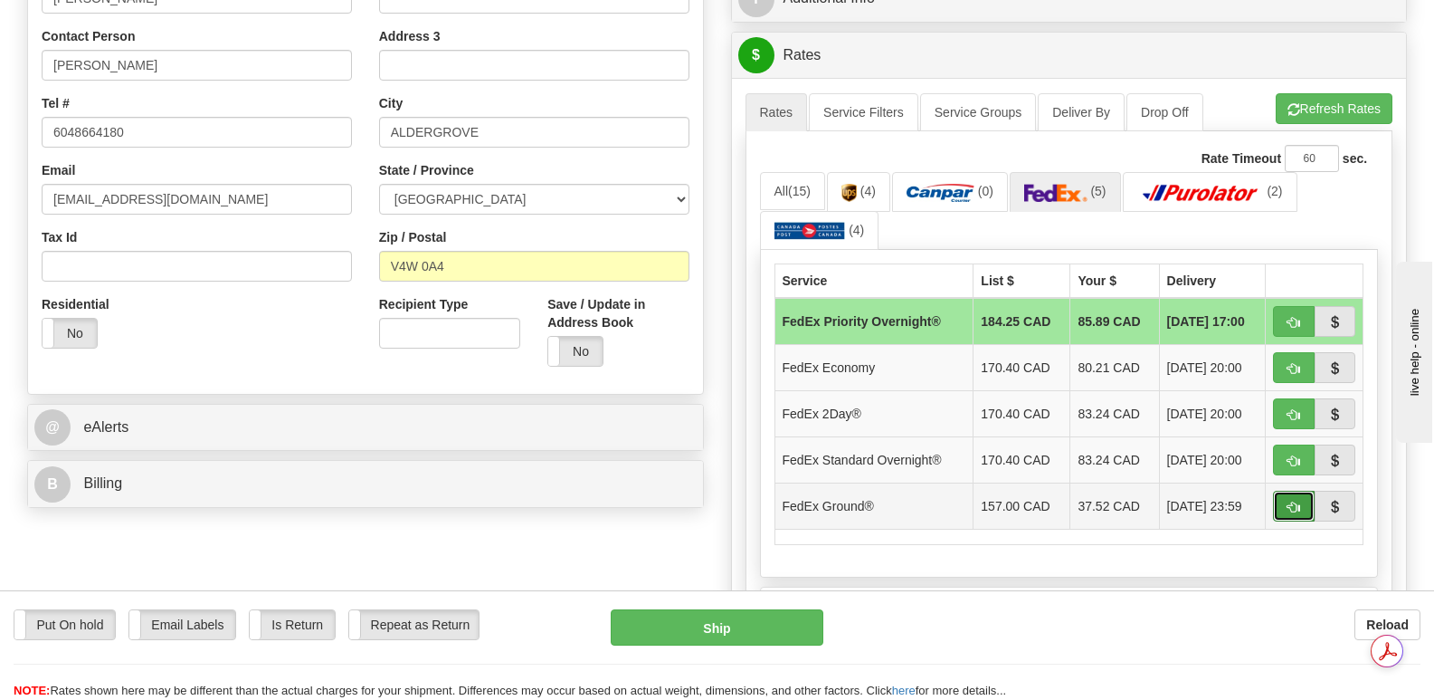
click at [1286, 490] on button "button" at bounding box center [1294, 505] width 42 height 31
type input "92"
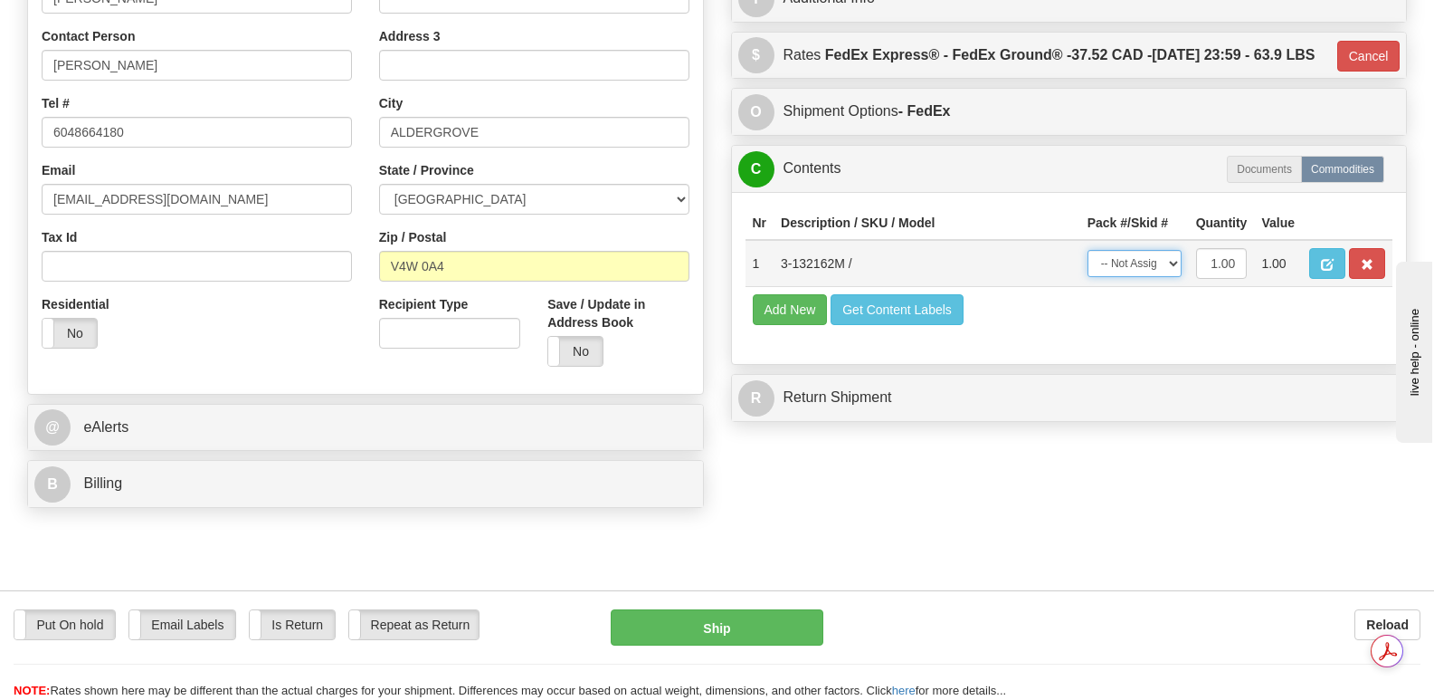
click at [1168, 256] on select "-- Not Assigned -- Package 1" at bounding box center [1135, 263] width 94 height 27
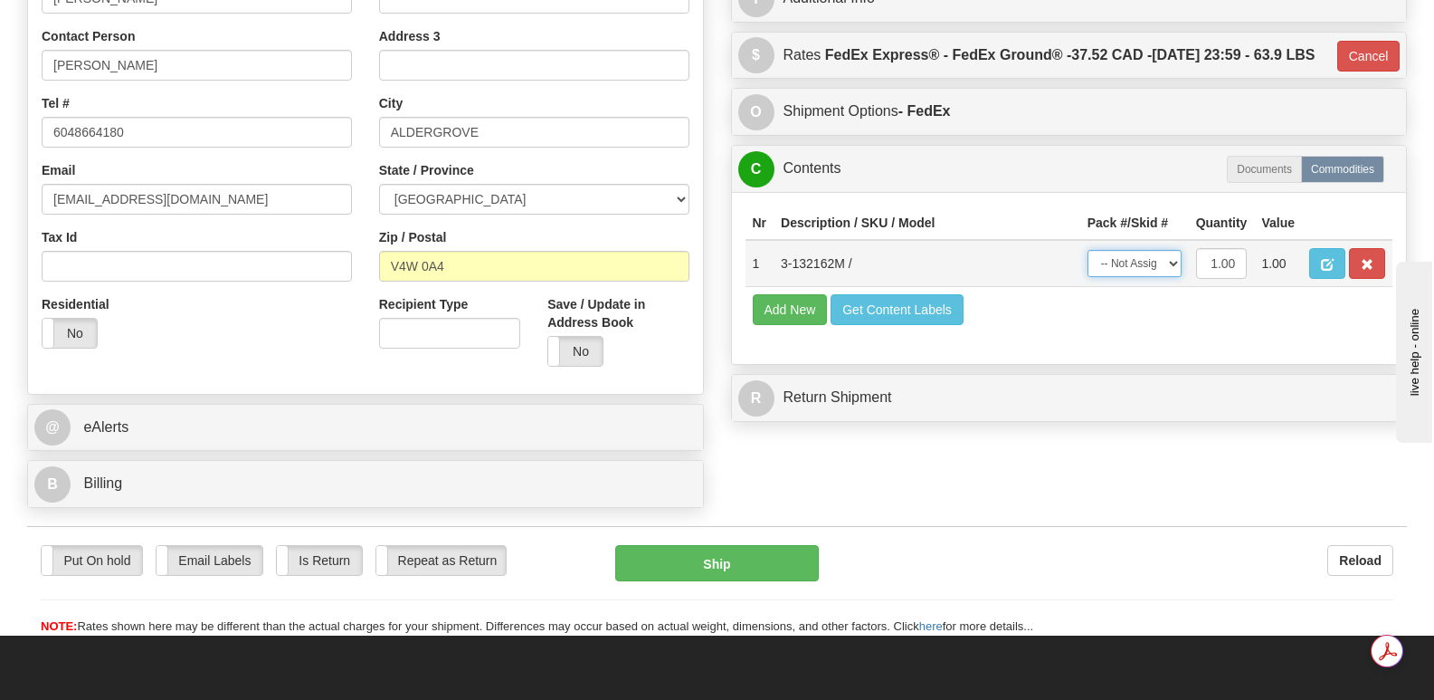
select select "0"
click at [1088, 250] on select "-- Not Assigned -- Package 1" at bounding box center [1135, 263] width 94 height 27
click at [719, 545] on button "Ship" at bounding box center [716, 563] width 203 height 36
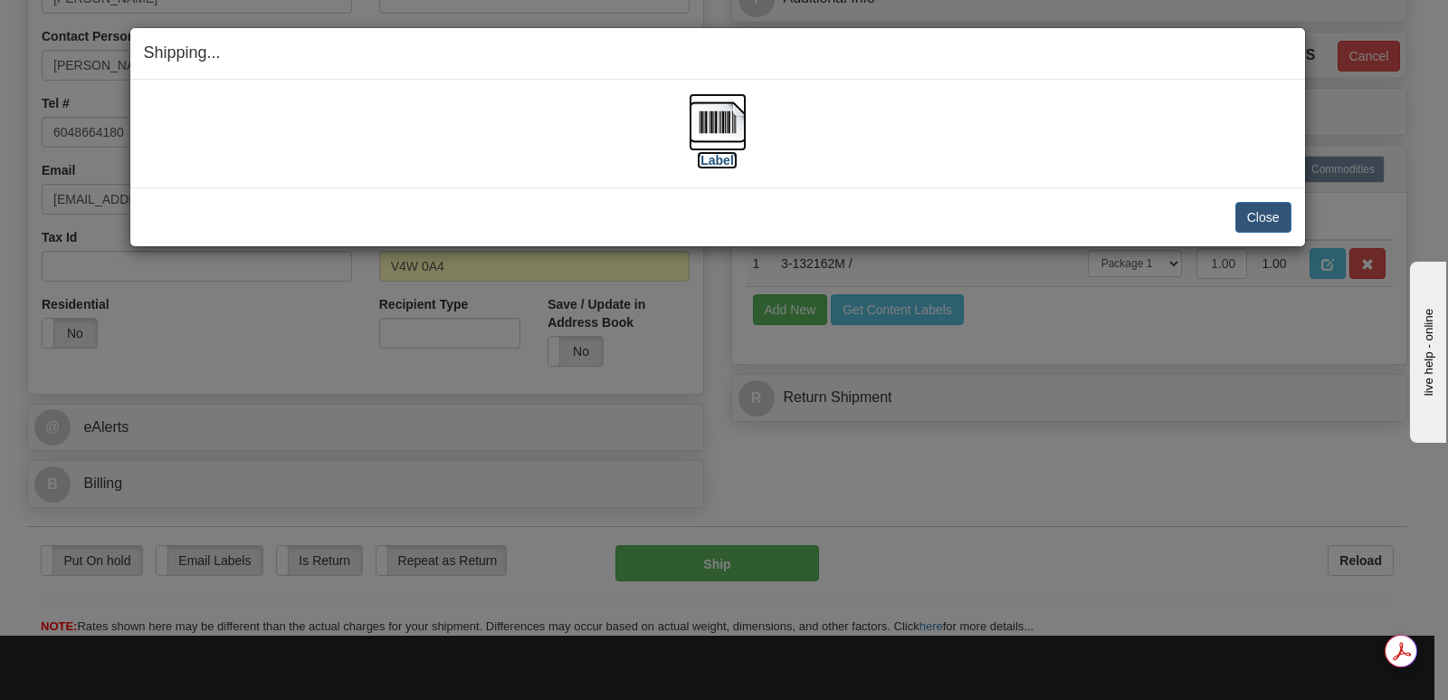
click at [717, 125] on img at bounding box center [718, 122] width 58 height 58
click at [1262, 211] on button "Close" at bounding box center [1263, 217] width 56 height 31
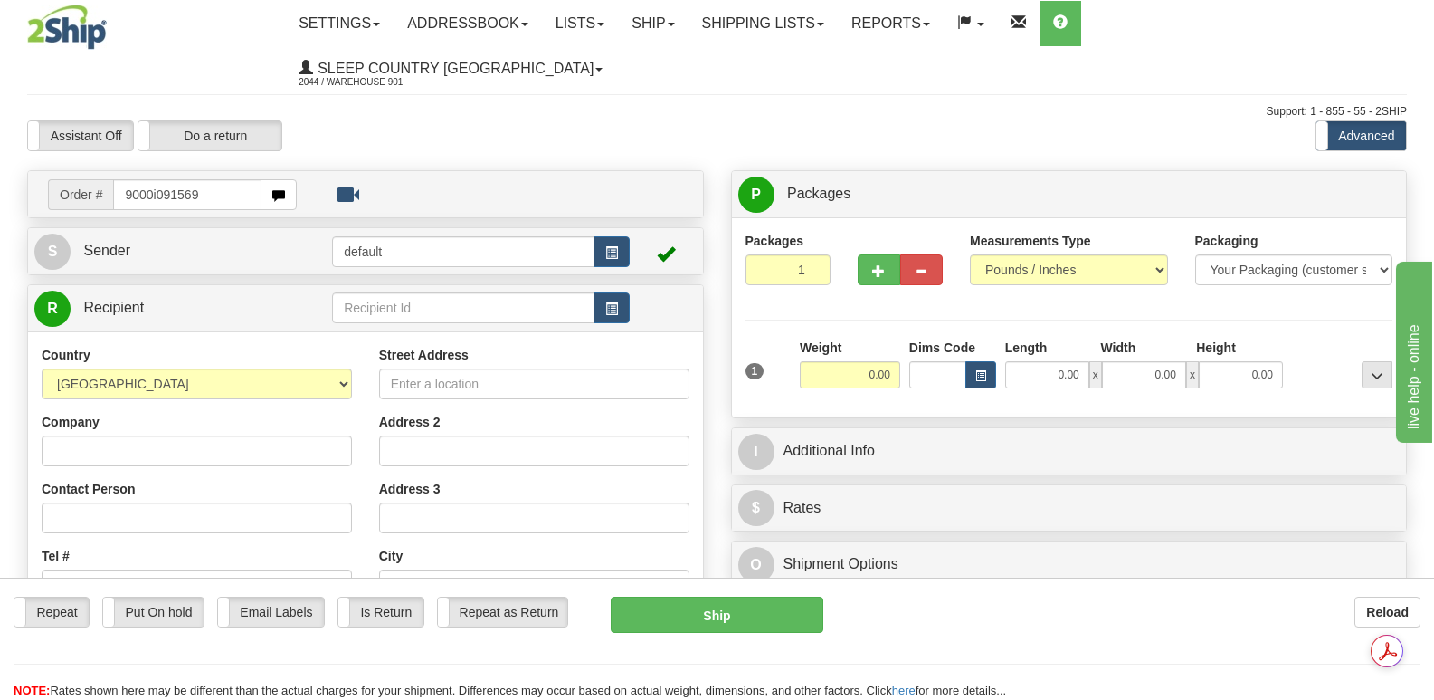
type input "9000i091569"
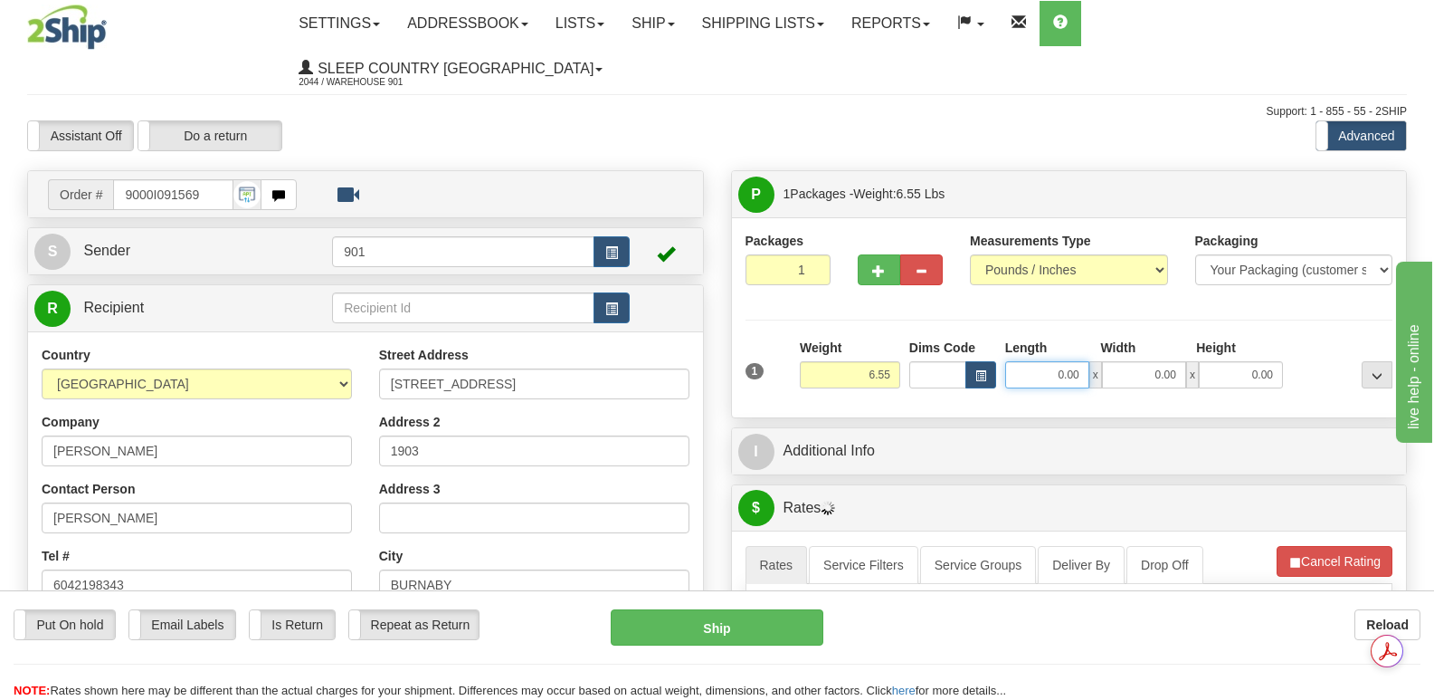
click at [1019, 361] on input "0.00" at bounding box center [1047, 374] width 84 height 27
type input "13.00"
click at [1138, 361] on input "0.00" at bounding box center [1144, 374] width 84 height 27
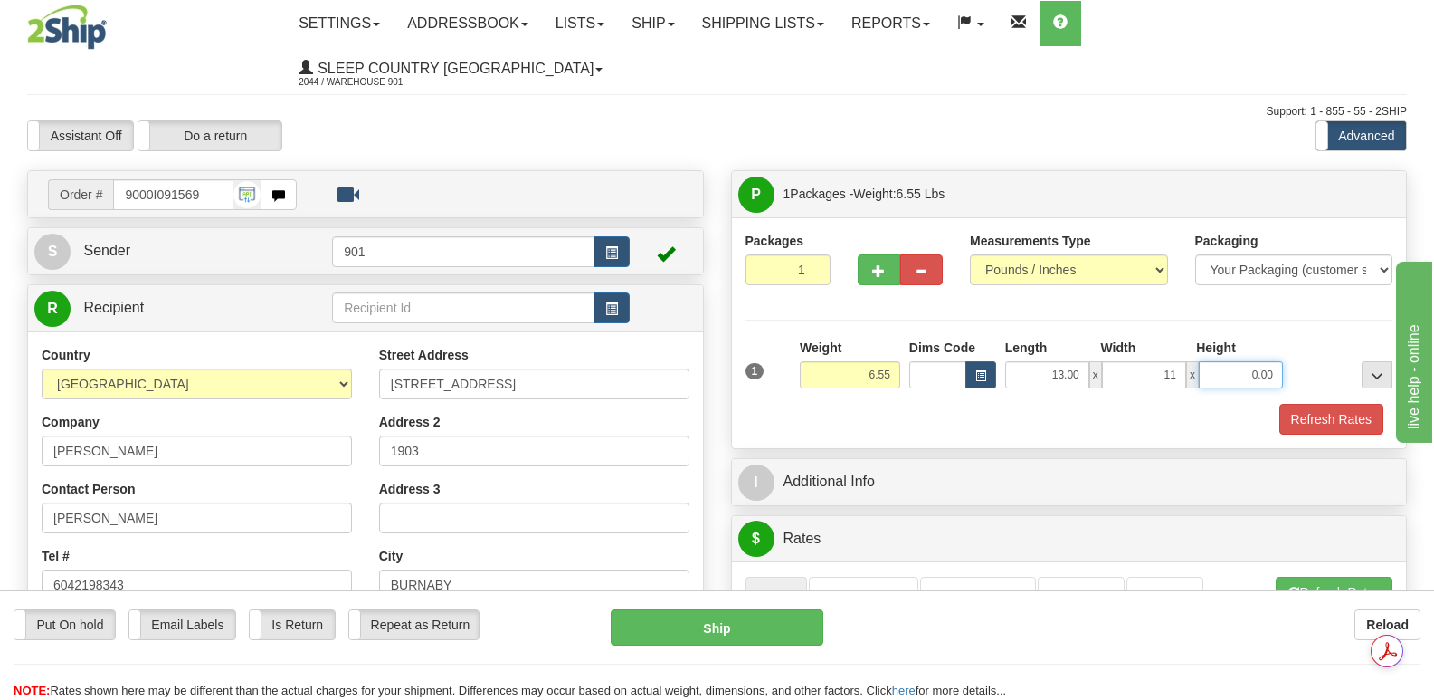
type input "11.00"
click at [1239, 361] on input "0.00" at bounding box center [1241, 374] width 84 height 27
type input "4.00"
click at [1306, 404] on button "Refresh Rates" at bounding box center [1332, 419] width 104 height 31
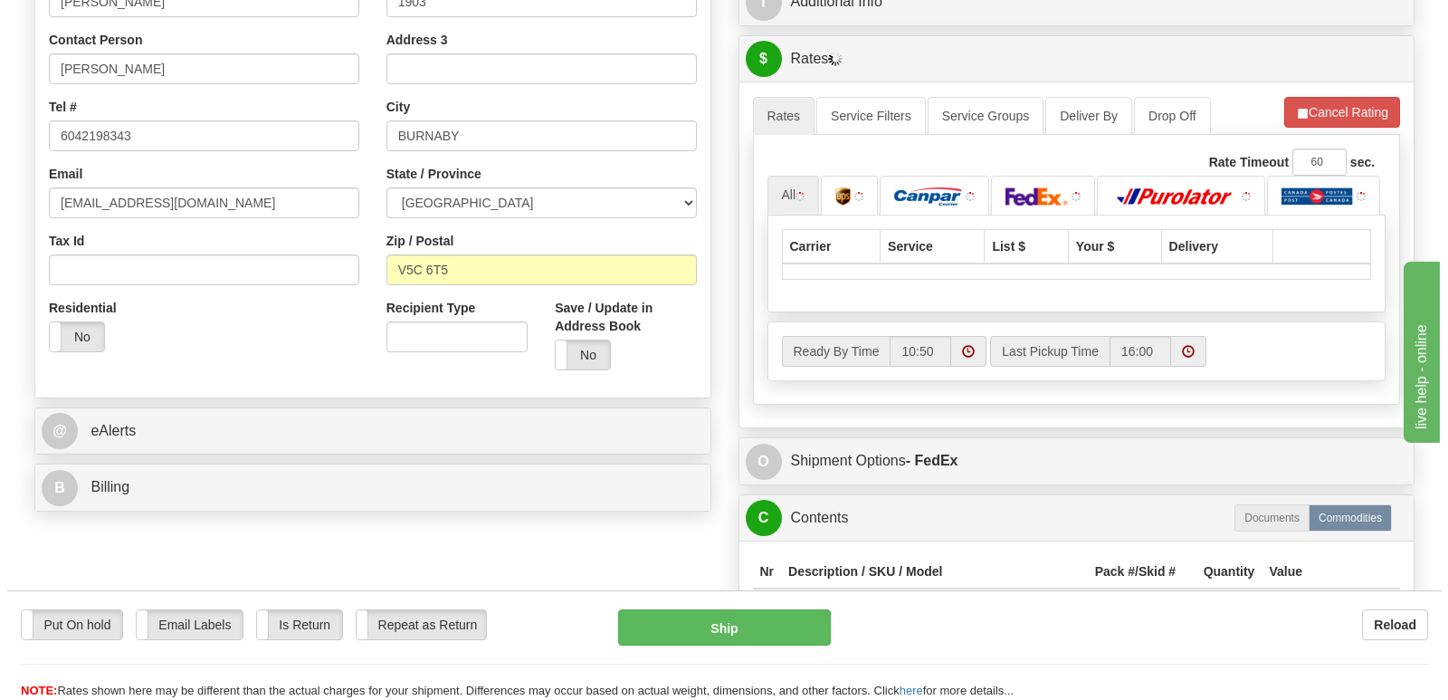
scroll to position [452, 0]
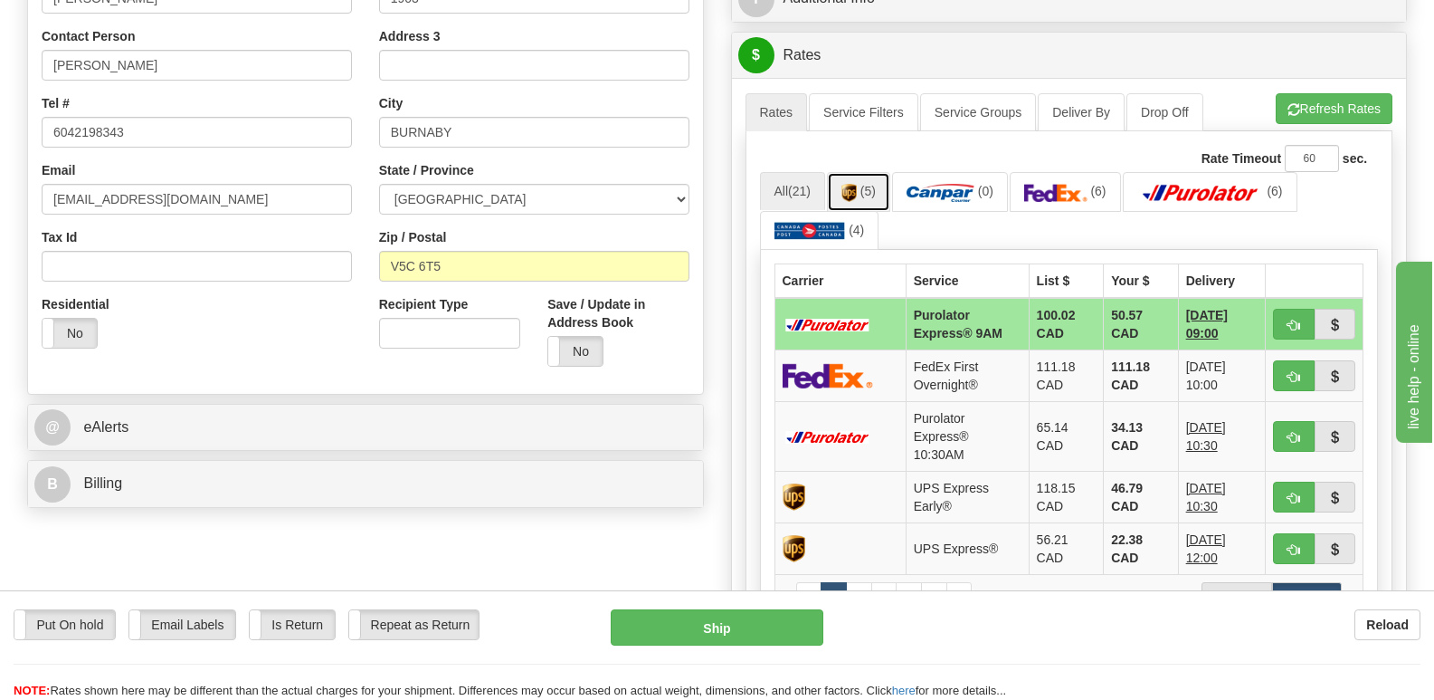
click at [865, 184] on span "(5)" at bounding box center [868, 191] width 15 height 14
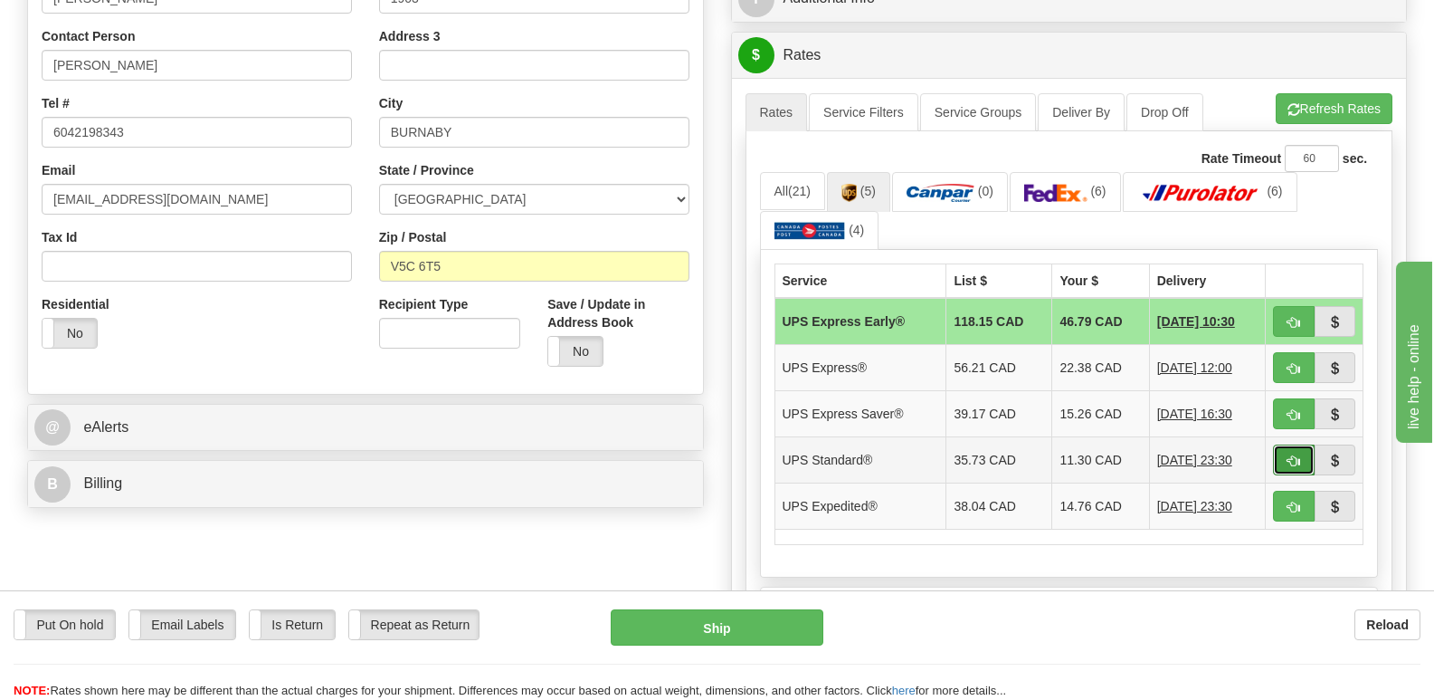
click at [1290, 455] on span "button" at bounding box center [1294, 461] width 13 height 12
type input "11"
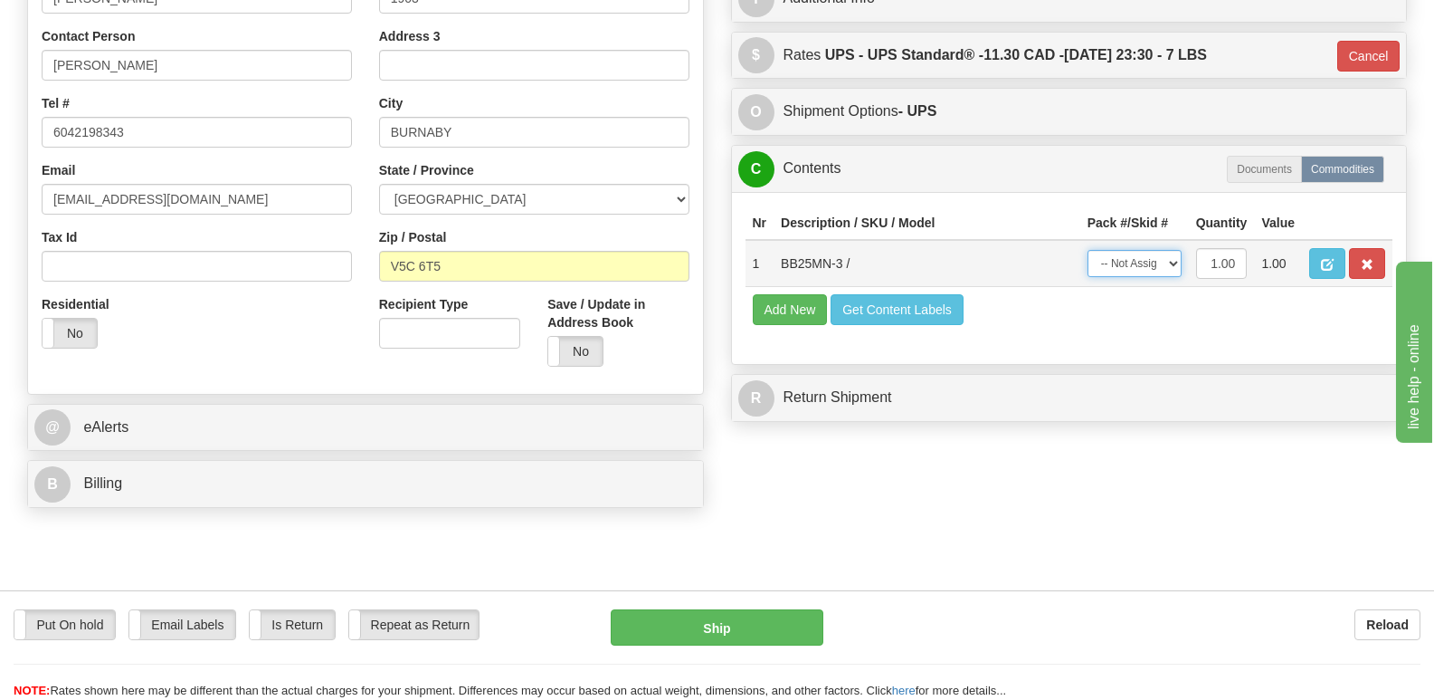
click at [1172, 250] on select "-- Not Assigned -- Package 1" at bounding box center [1135, 263] width 94 height 27
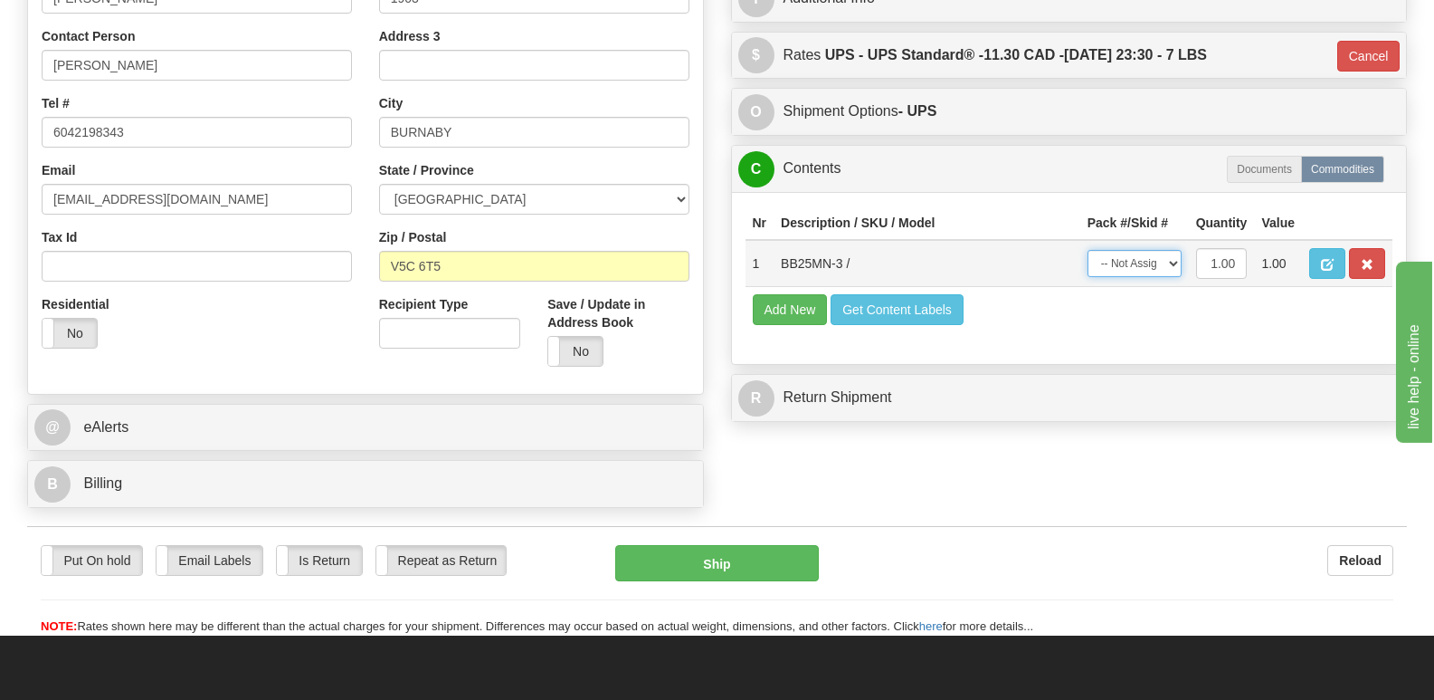
select select "0"
click at [1088, 250] on select "-- Not Assigned -- Package 1" at bounding box center [1135, 263] width 94 height 27
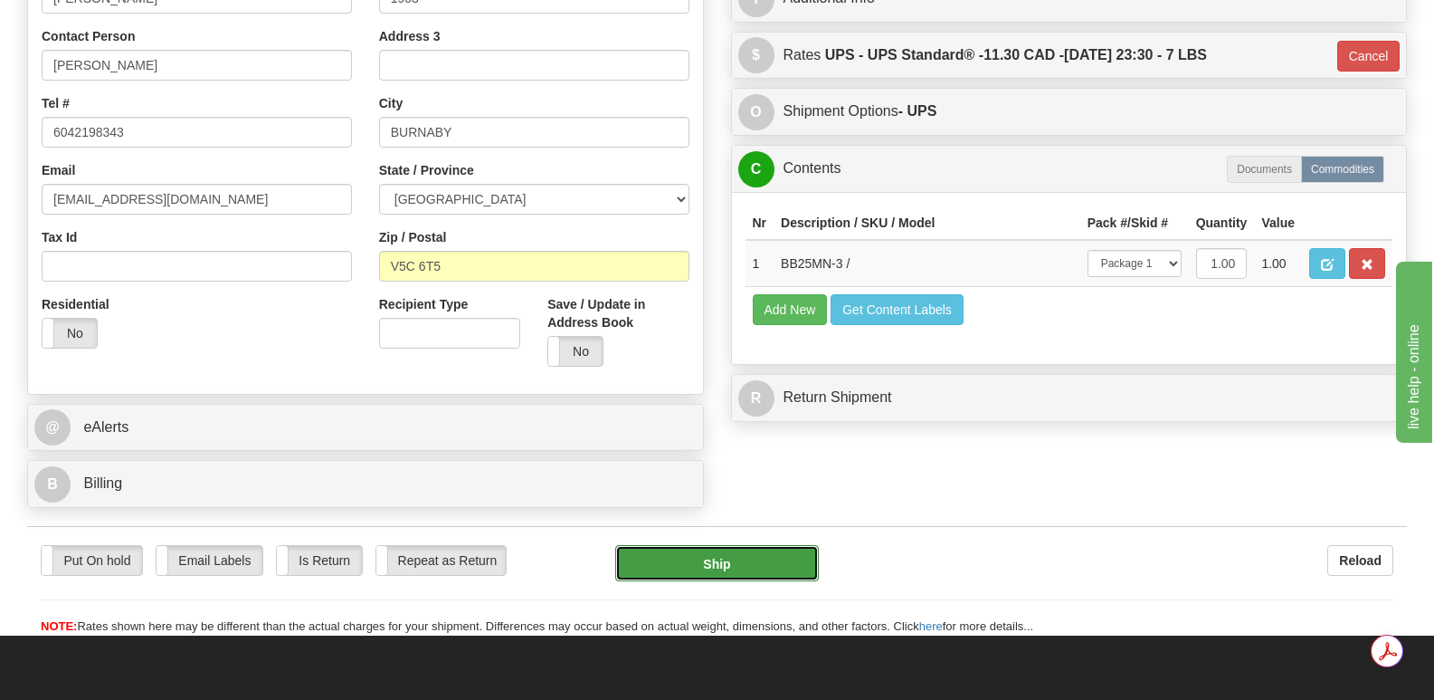
click at [738, 545] on button "Ship" at bounding box center [716, 563] width 203 height 36
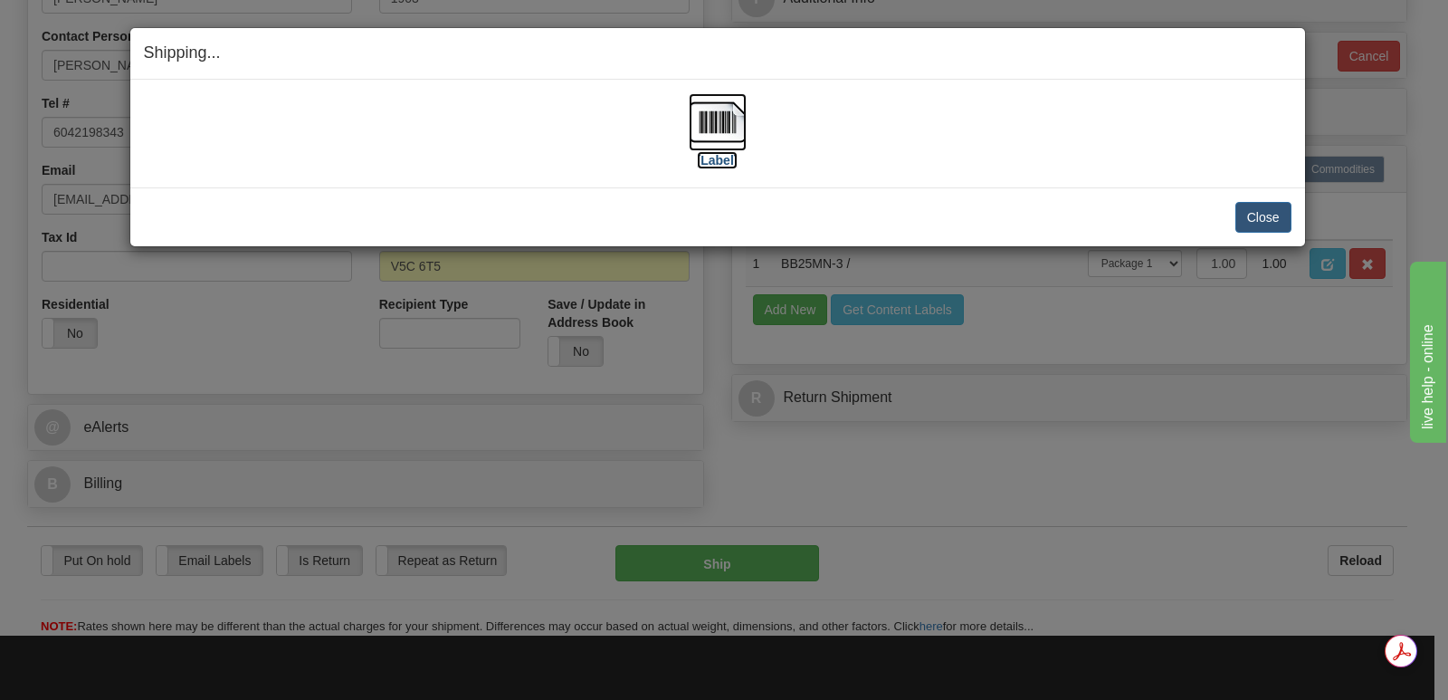
click at [718, 116] on img at bounding box center [718, 122] width 58 height 58
click at [1264, 212] on button "Close" at bounding box center [1263, 217] width 56 height 31
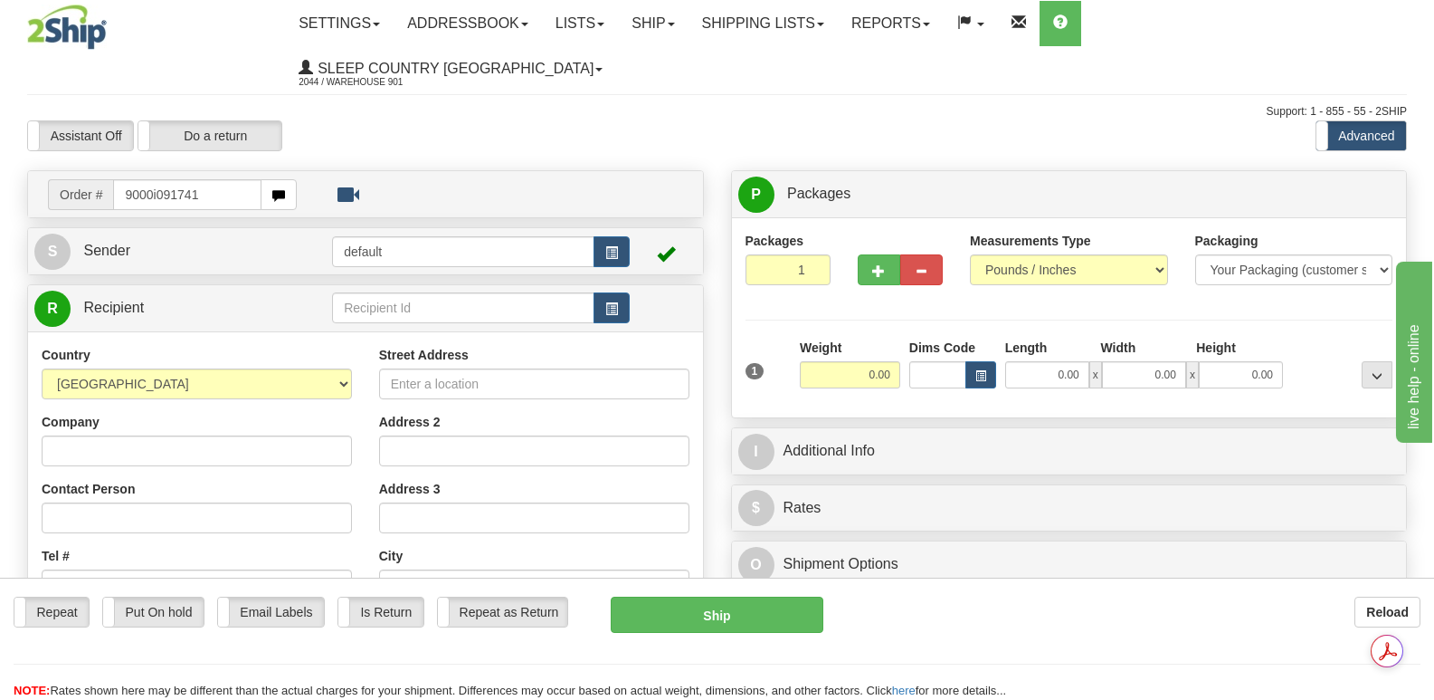
type input "9000i091741"
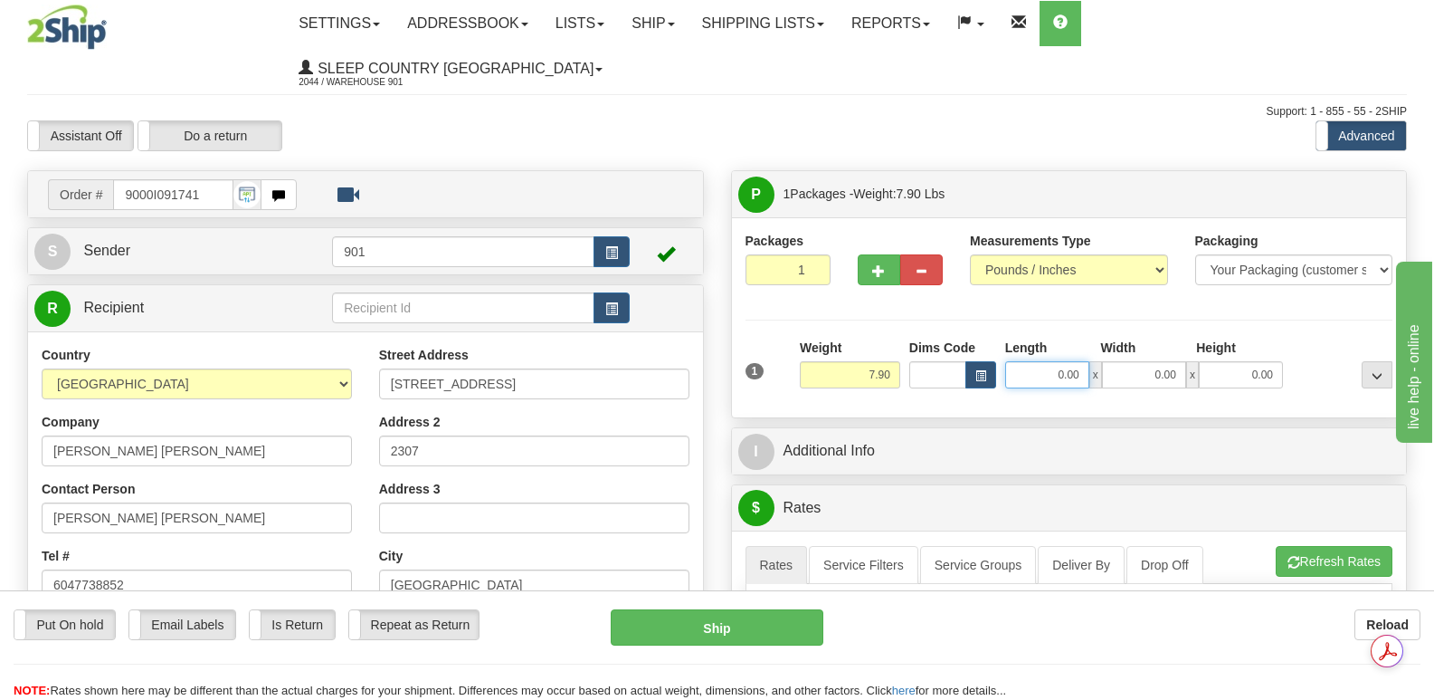
click at [1021, 361] on input "0.00" at bounding box center [1047, 374] width 84 height 27
type input "20.00"
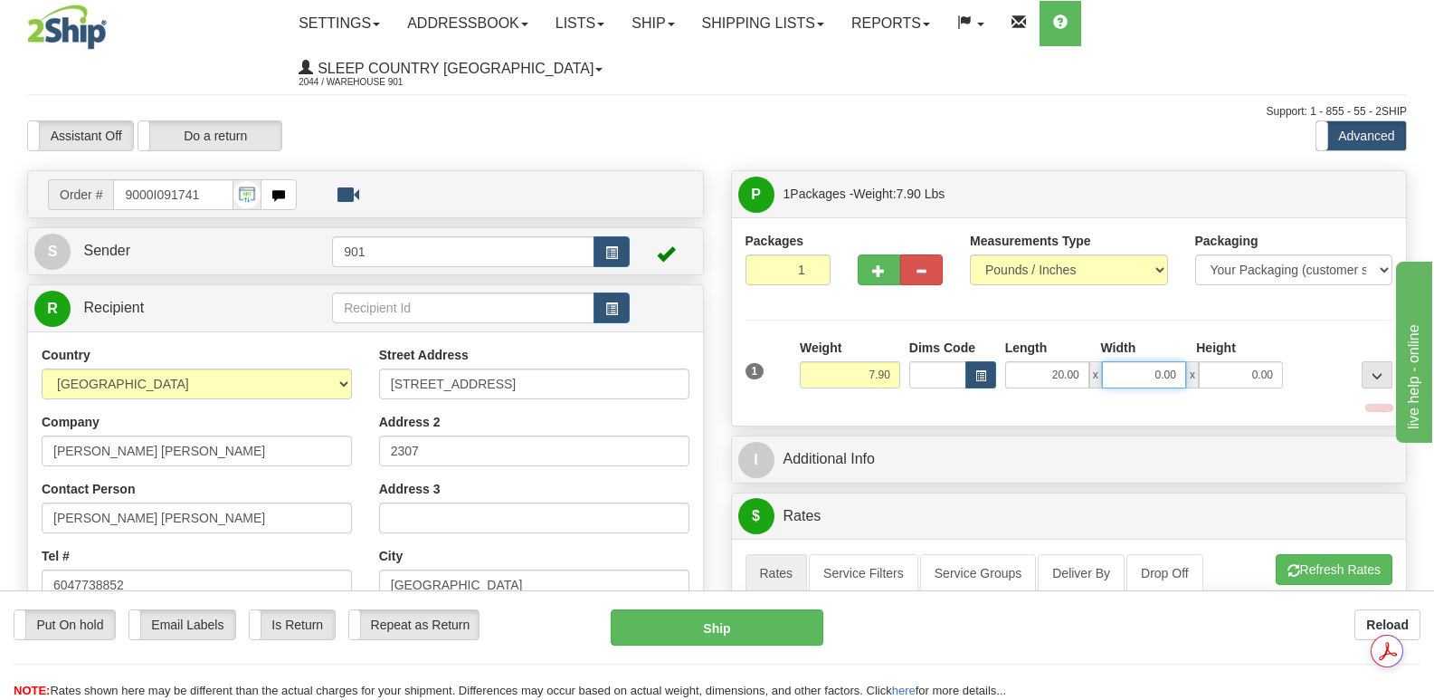
click at [1120, 361] on input "0.00" at bounding box center [1144, 374] width 84 height 27
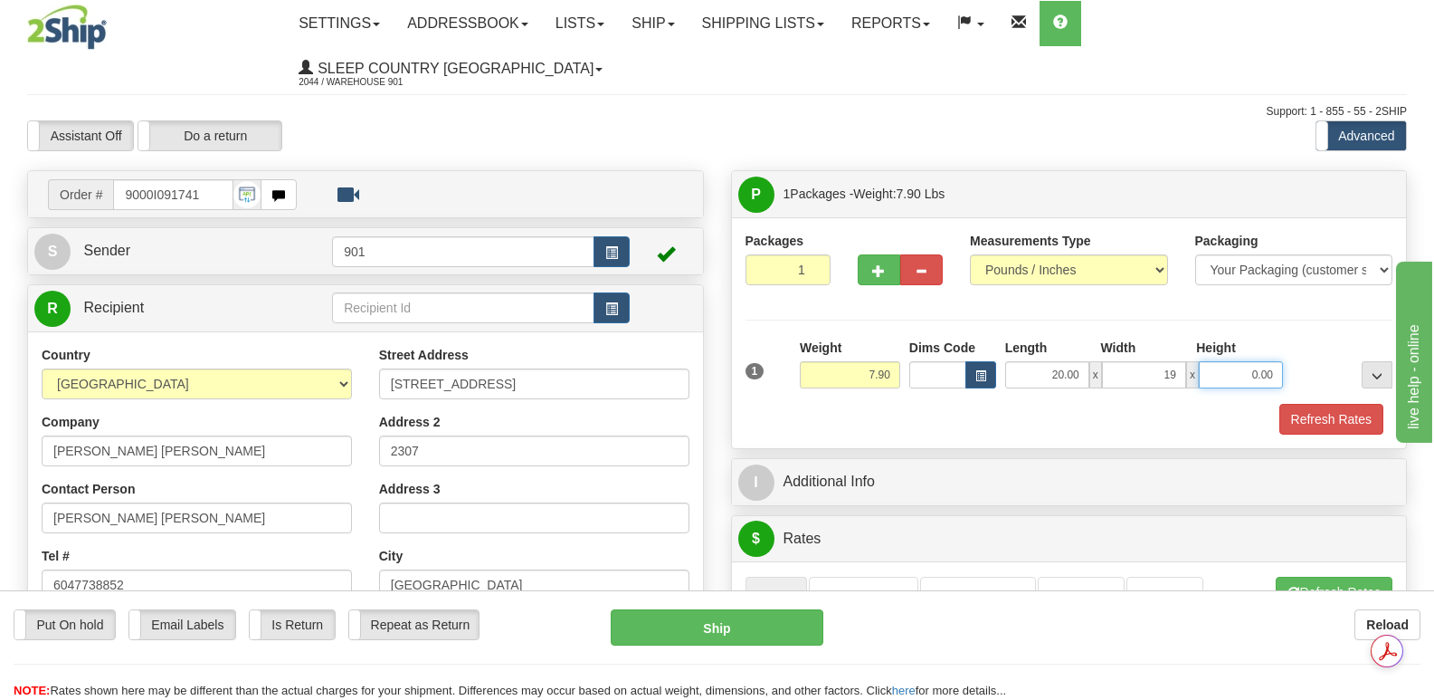
type input "19.00"
click at [1219, 361] on input "0.00" at bounding box center [1241, 374] width 84 height 27
type input "7.00"
click at [1309, 404] on button "Refresh Rates" at bounding box center [1332, 419] width 104 height 31
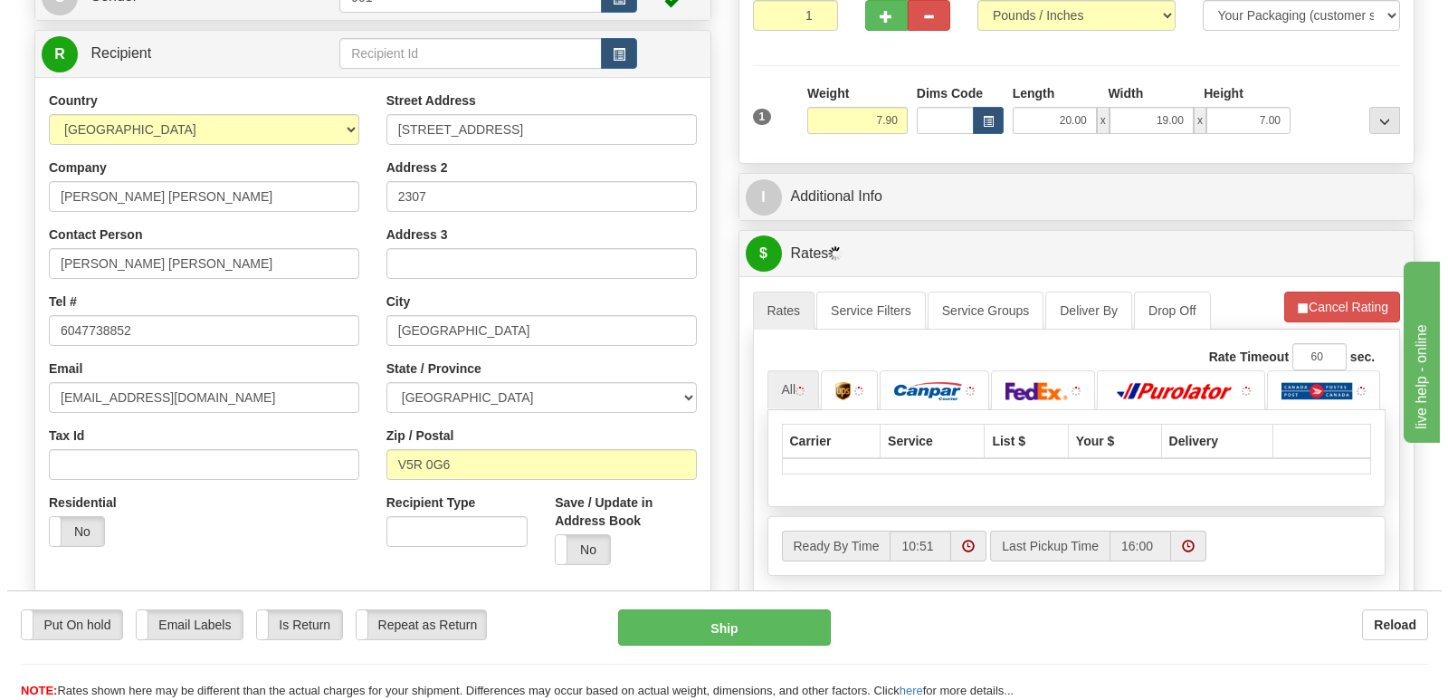
scroll to position [362, 0]
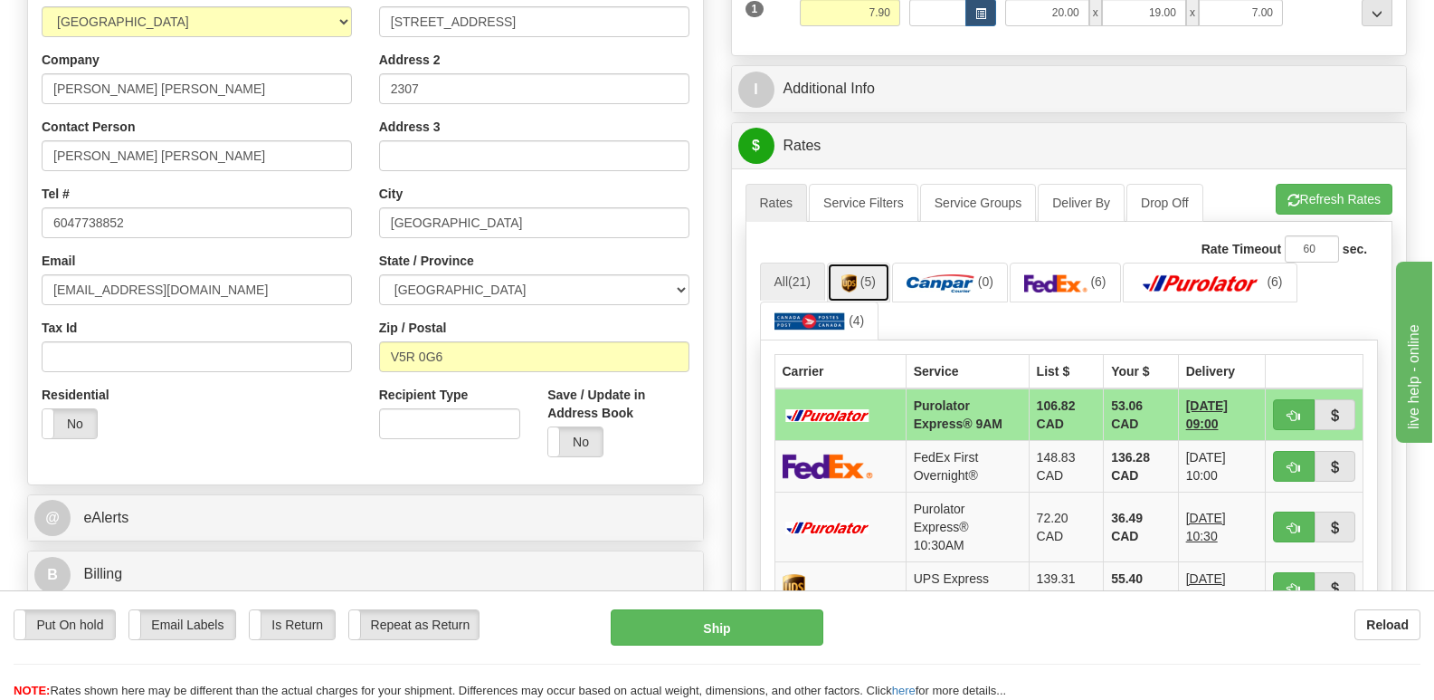
click at [864, 274] on span "(5)" at bounding box center [868, 281] width 15 height 14
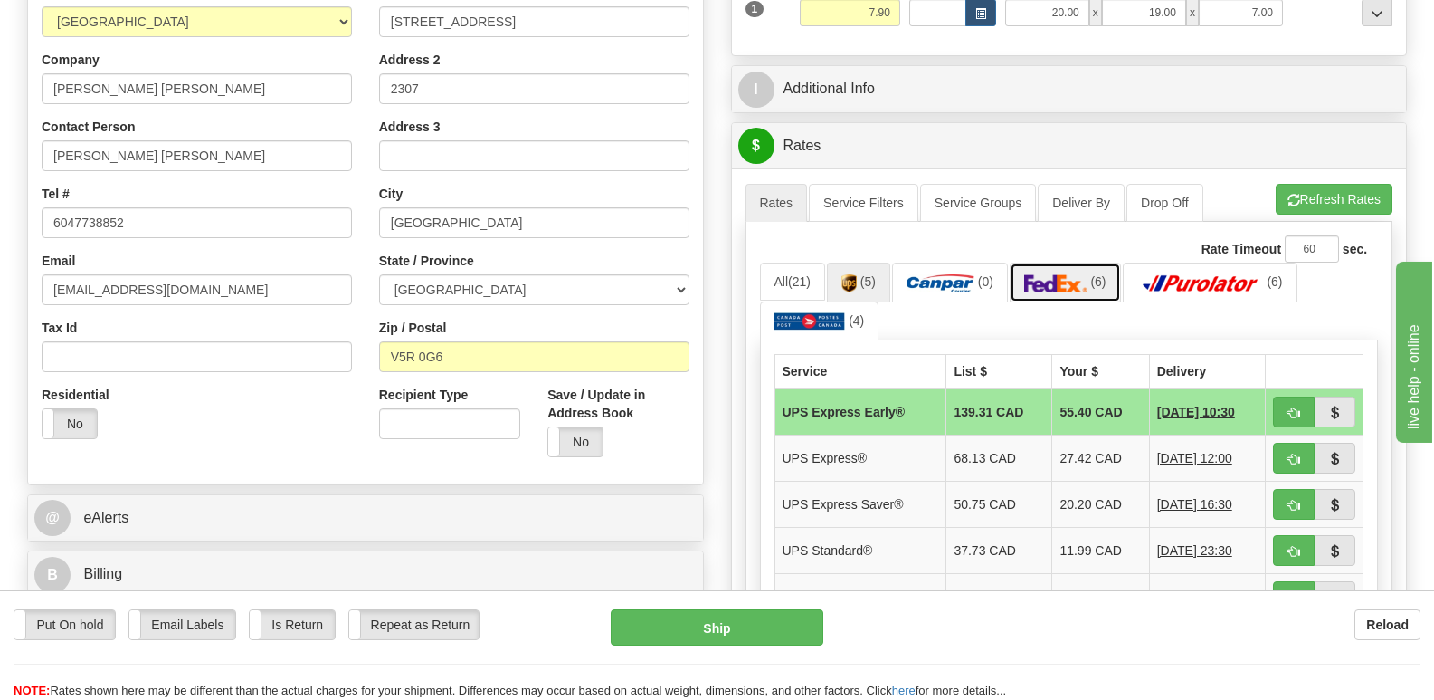
click at [1067, 262] on link "(6)" at bounding box center [1065, 281] width 111 height 39
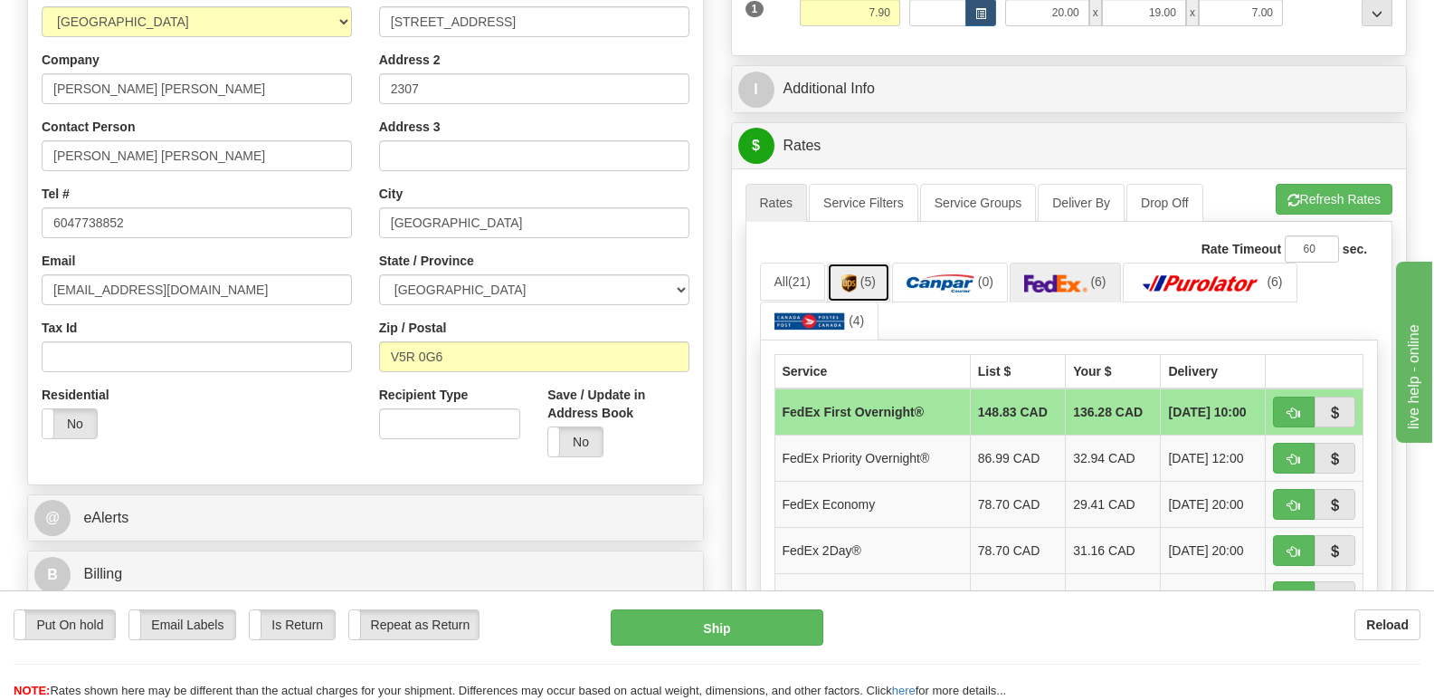
click at [852, 274] on img at bounding box center [849, 283] width 15 height 18
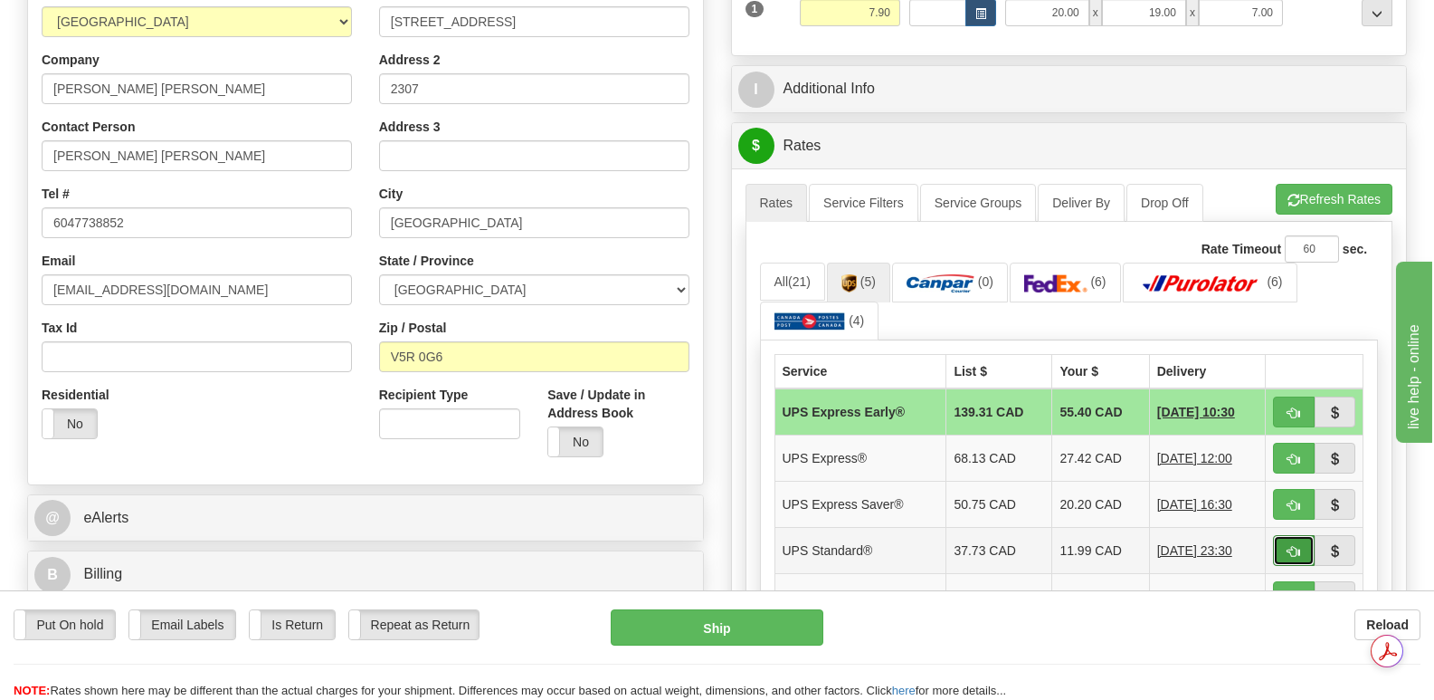
click at [1297, 546] on span "button" at bounding box center [1294, 552] width 13 height 12
type input "11"
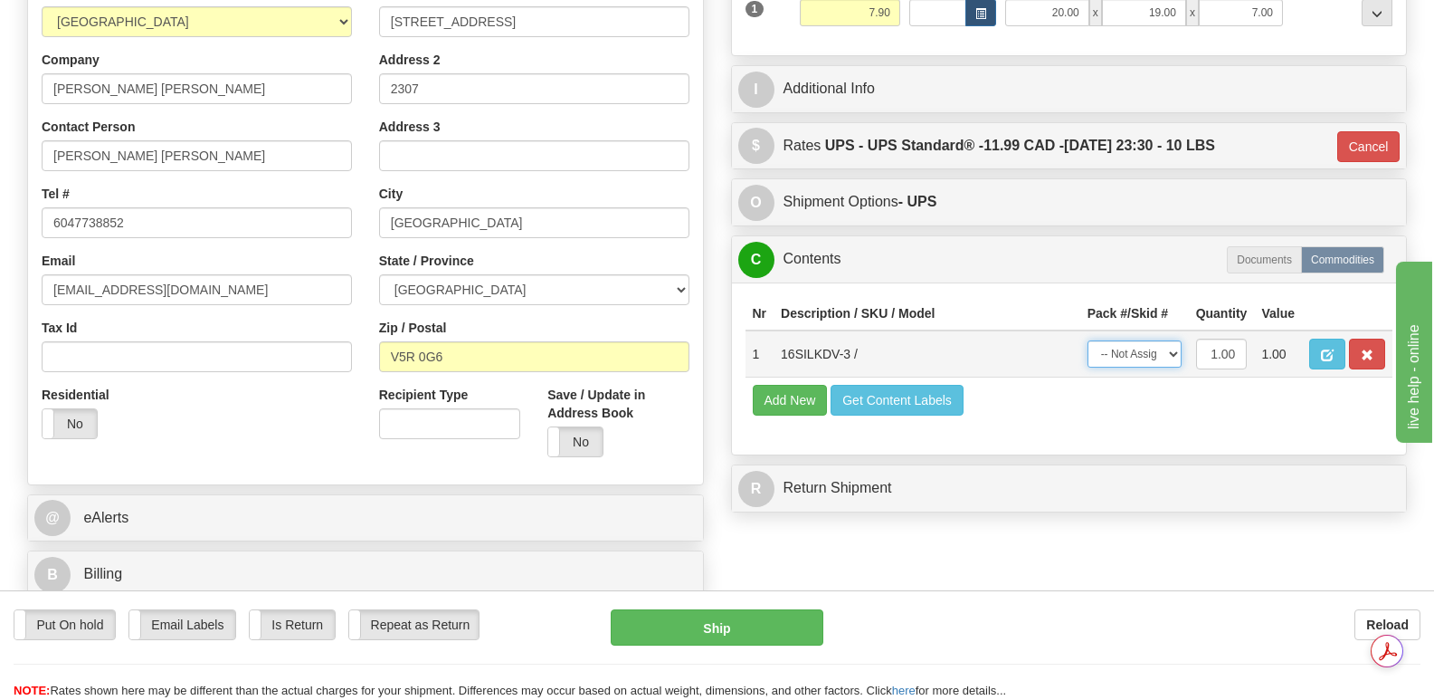
click at [1175, 340] on select "-- Not Assigned -- Package 1" at bounding box center [1135, 353] width 94 height 27
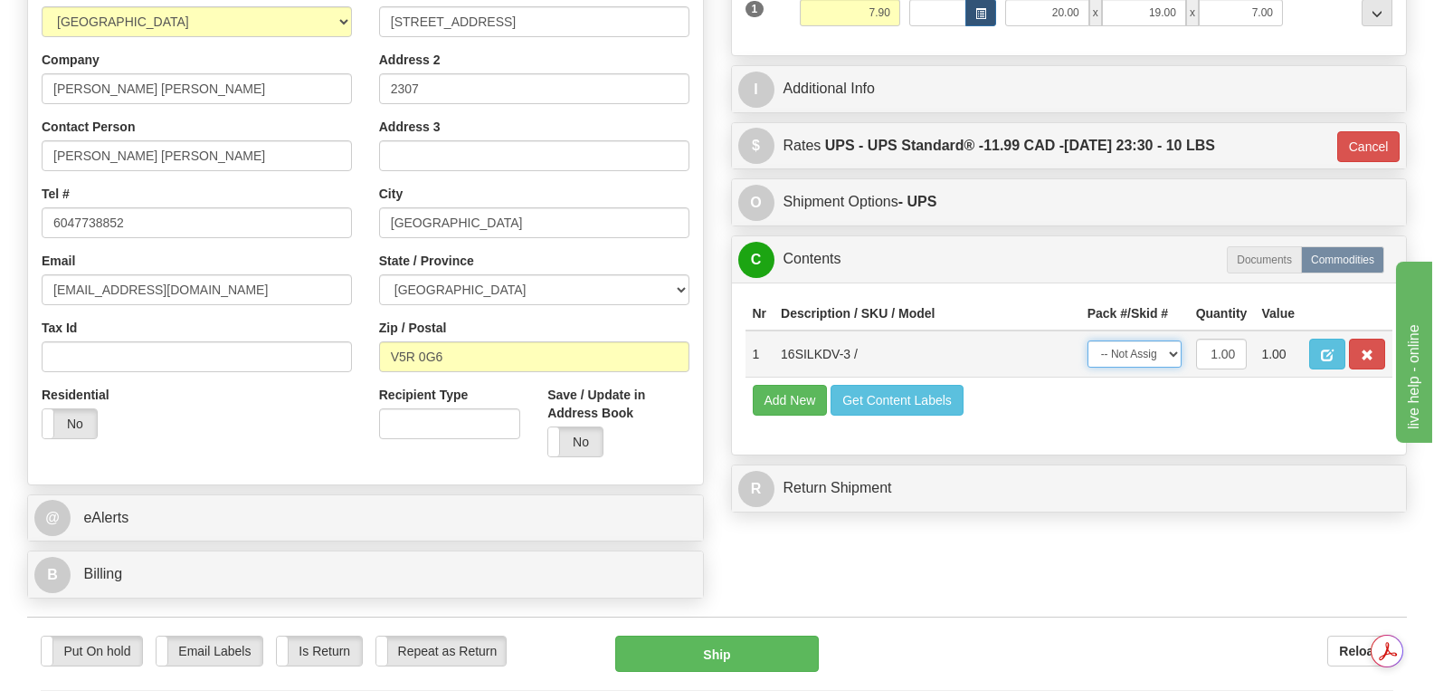
select select "0"
click at [1088, 340] on select "-- Not Assigned -- Package 1" at bounding box center [1135, 353] width 94 height 27
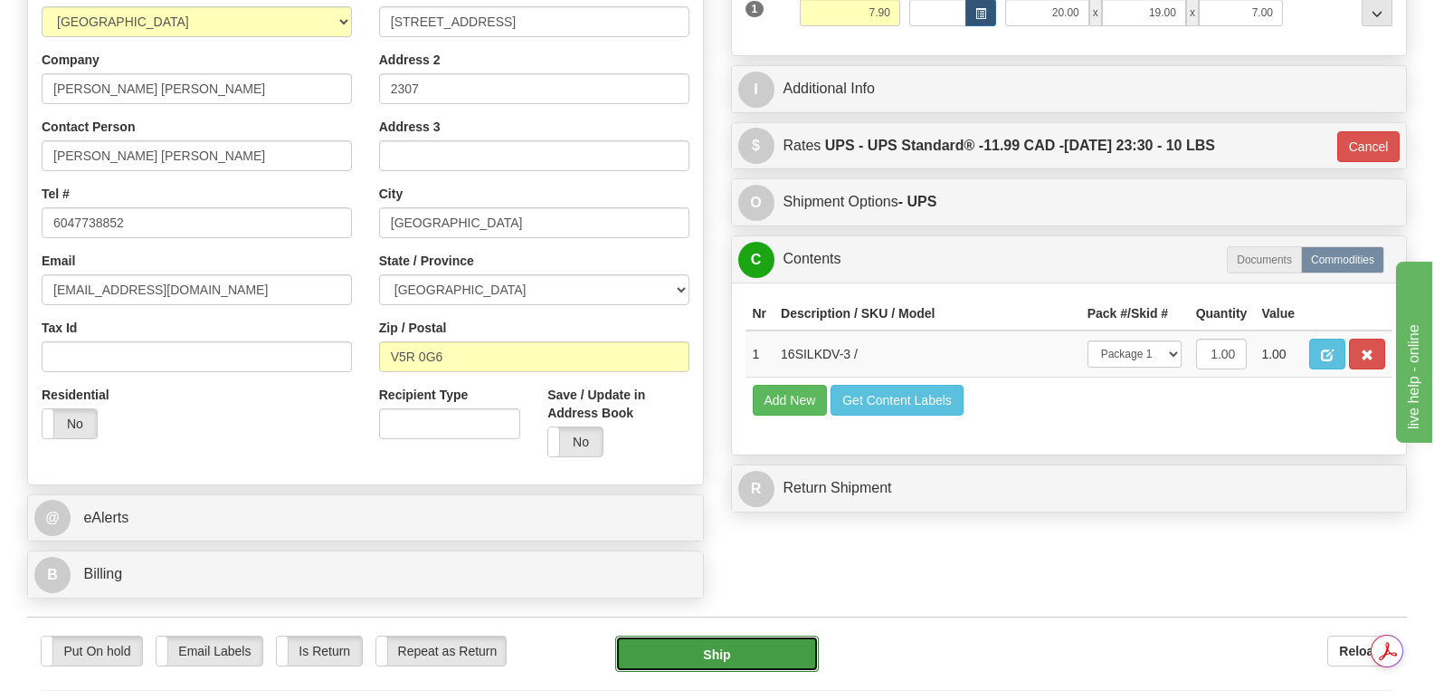
click at [708, 635] on button "Ship" at bounding box center [716, 653] width 203 height 36
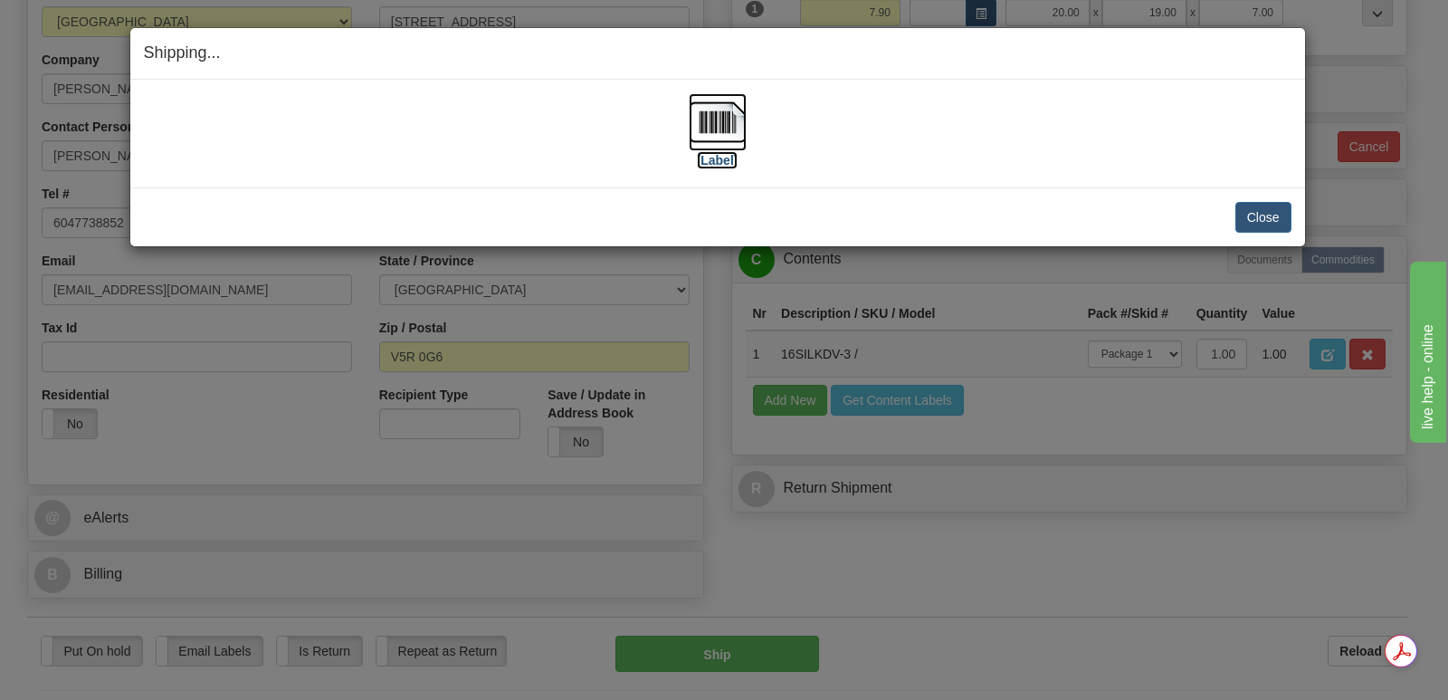
click at [721, 117] on img at bounding box center [718, 122] width 58 height 58
click at [1256, 211] on button "Close" at bounding box center [1263, 217] width 56 height 31
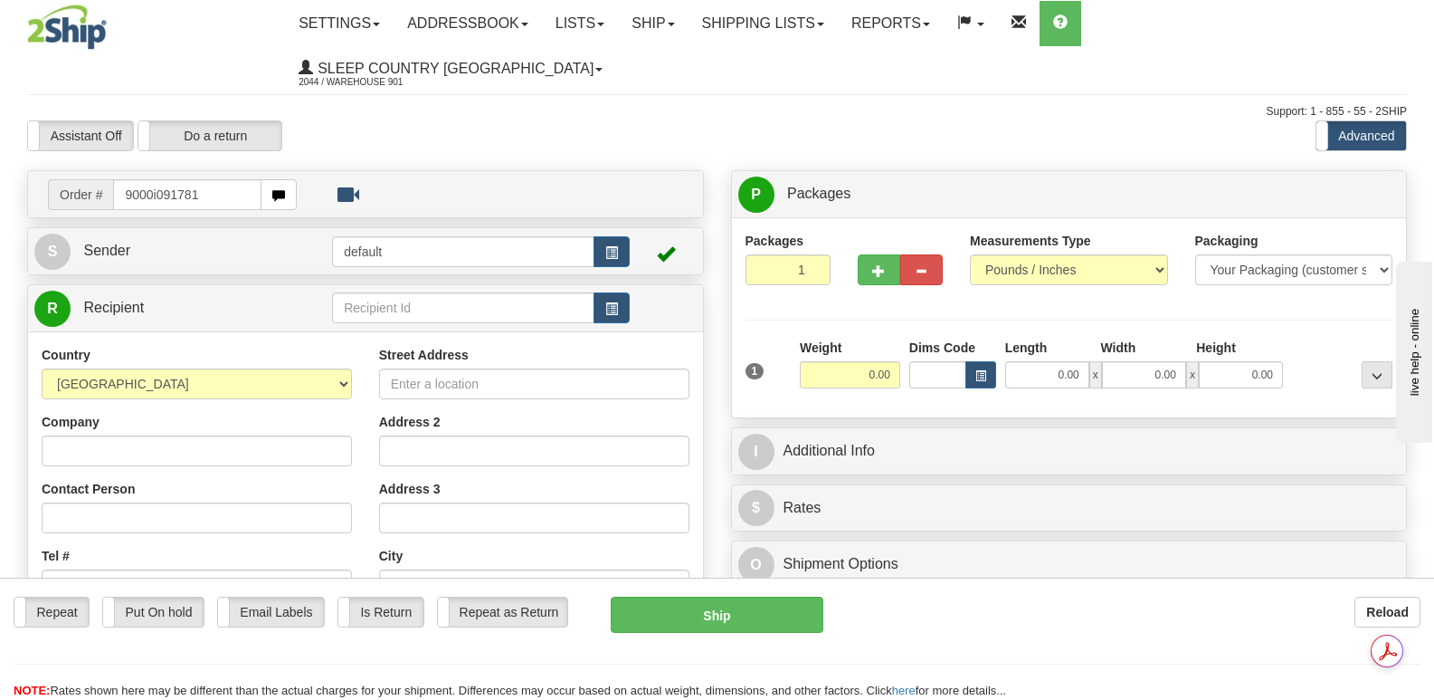
type input "9000i091781"
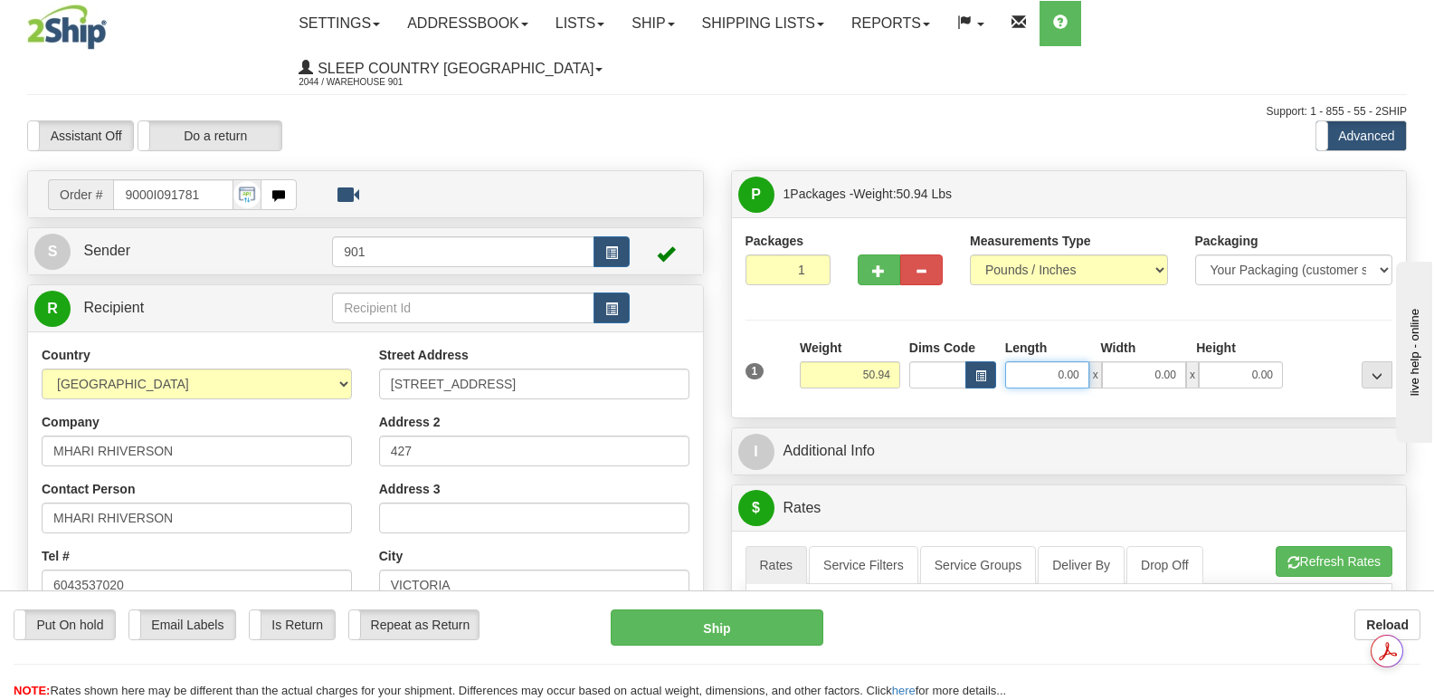
click at [1027, 361] on input "0.00" at bounding box center [1047, 374] width 84 height 27
type input "41.00"
click at [1128, 361] on input "0.00" at bounding box center [1144, 374] width 84 height 27
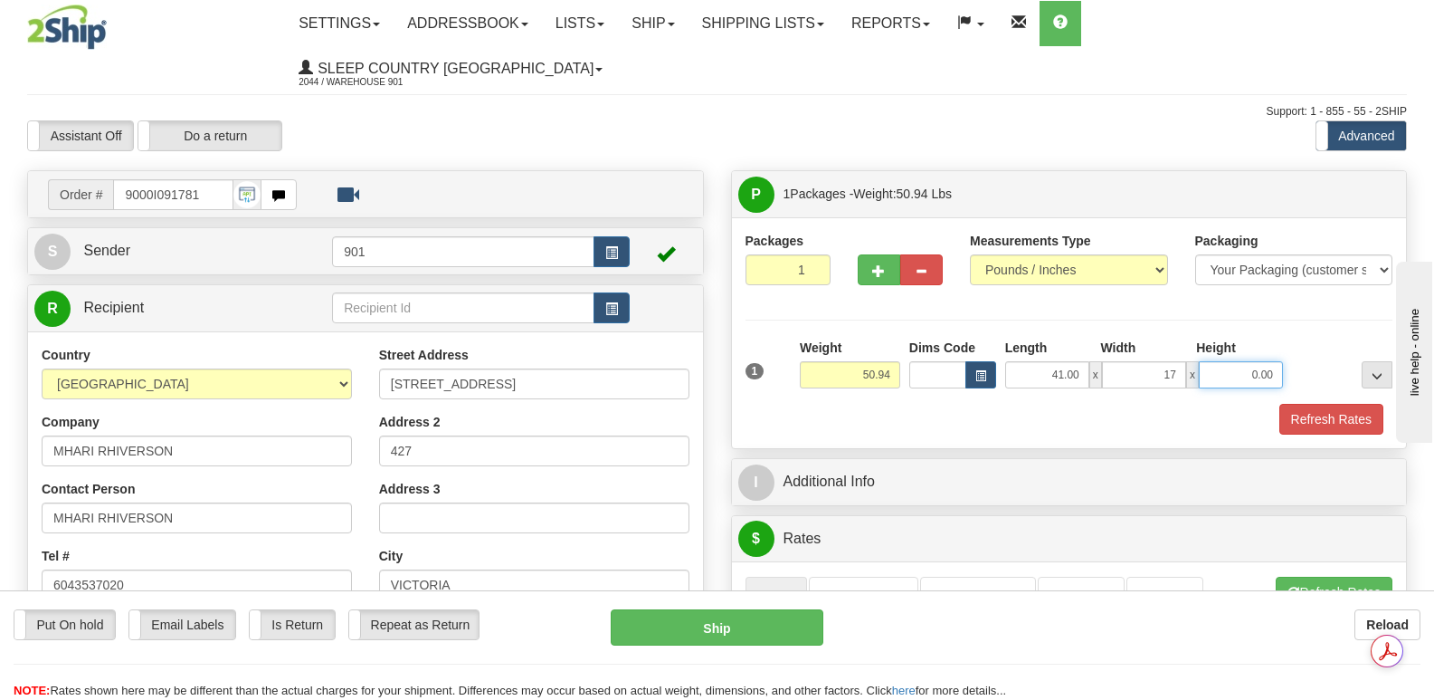
type input "17.00"
click at [1214, 361] on input "0.00" at bounding box center [1241, 374] width 84 height 27
type input "17.00"
click at [1328, 404] on button "Refresh Rates" at bounding box center [1332, 419] width 104 height 31
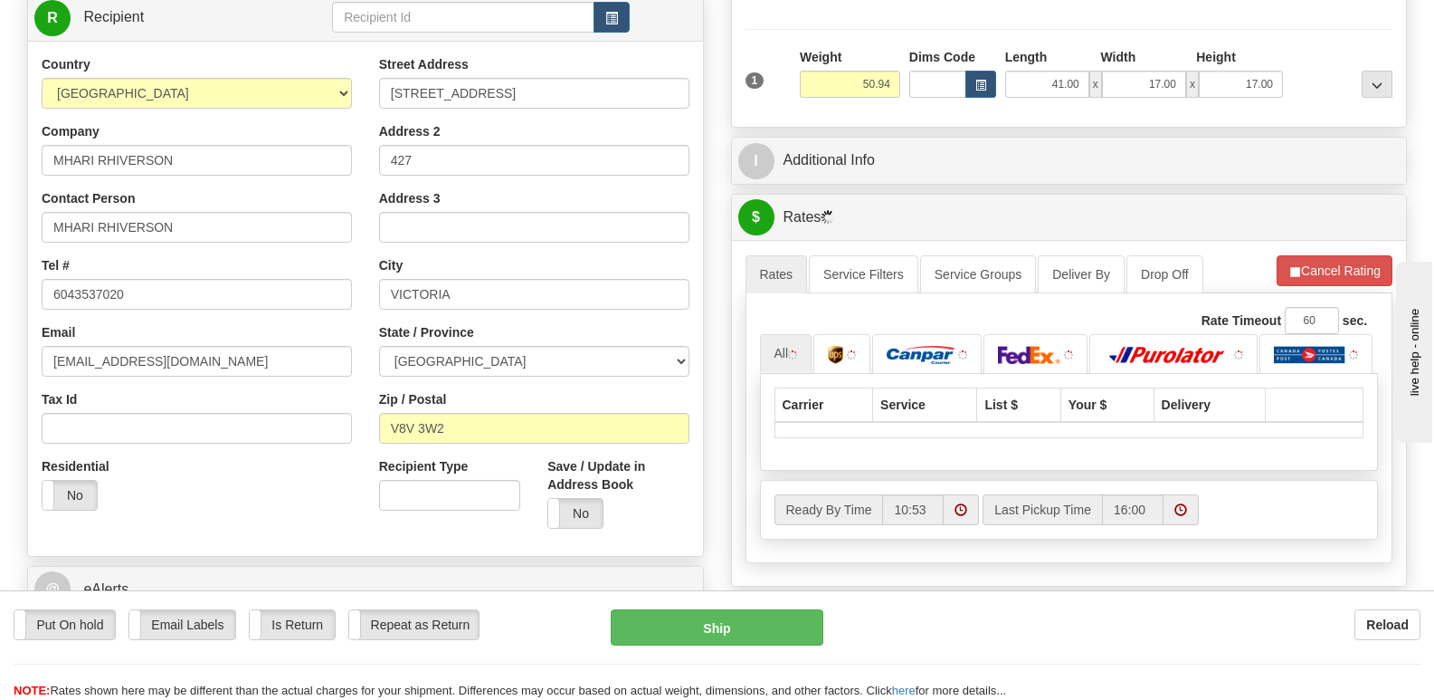
scroll to position [362, 0]
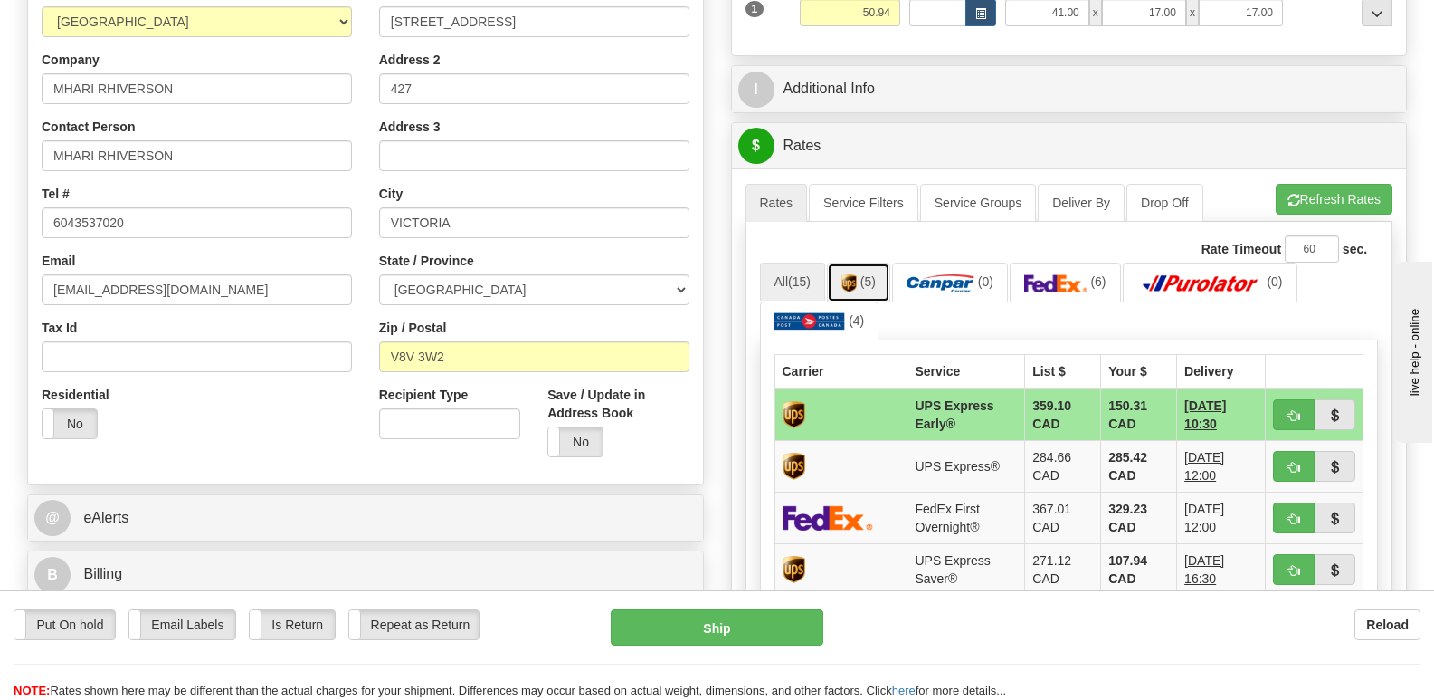
click at [852, 274] on img at bounding box center [849, 283] width 15 height 18
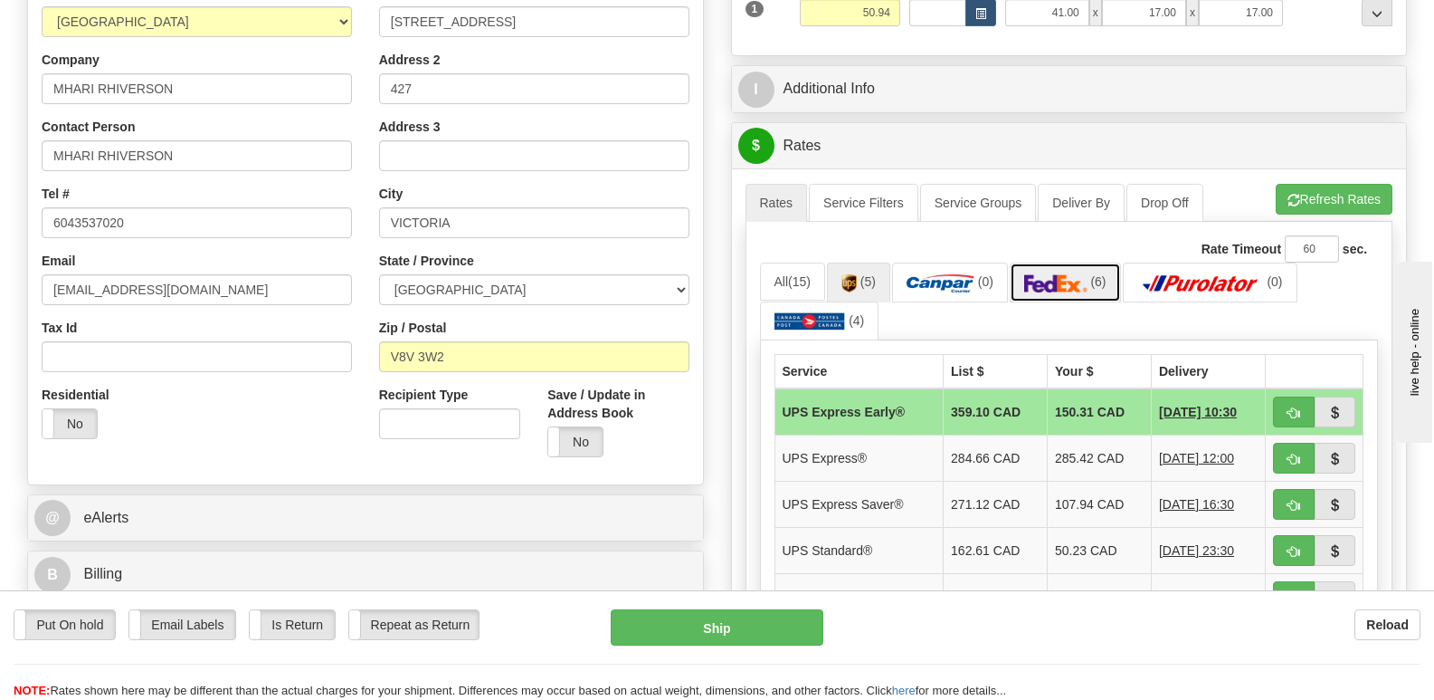
click at [1082, 274] on img at bounding box center [1055, 283] width 63 height 18
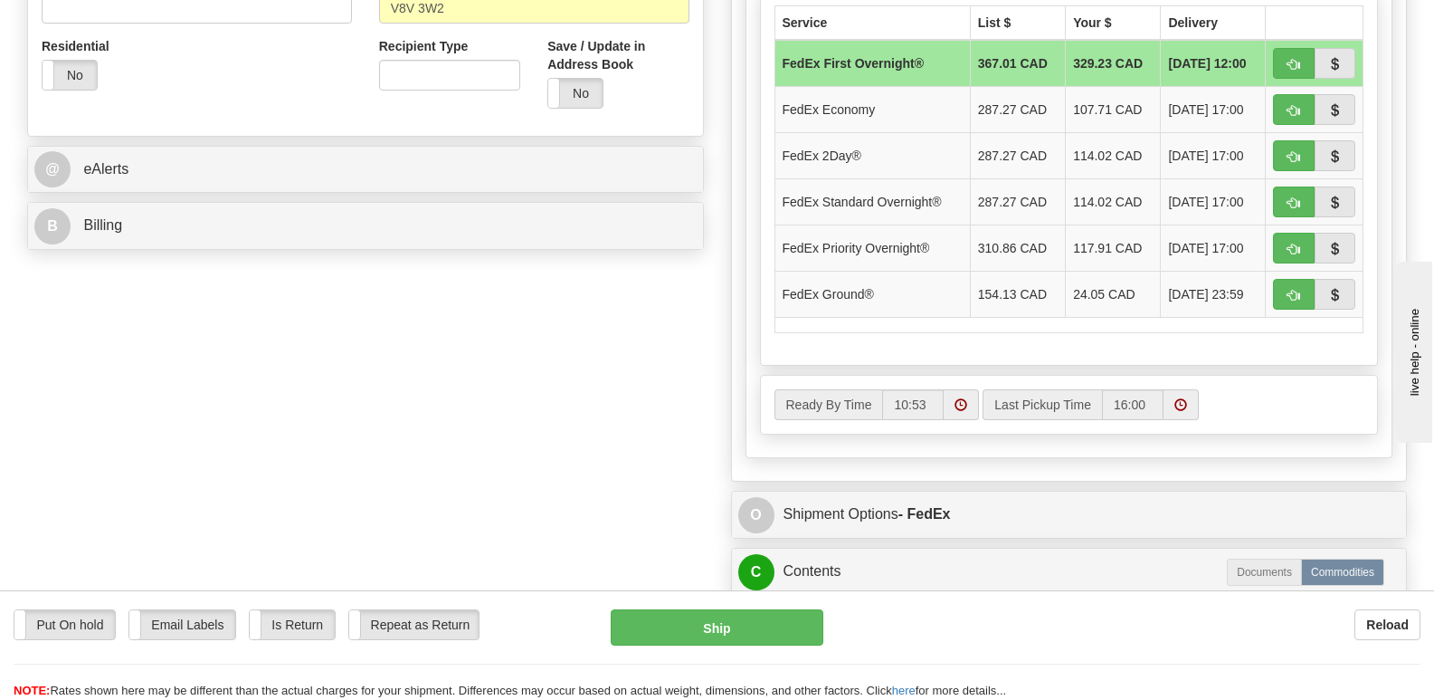
scroll to position [724, 0]
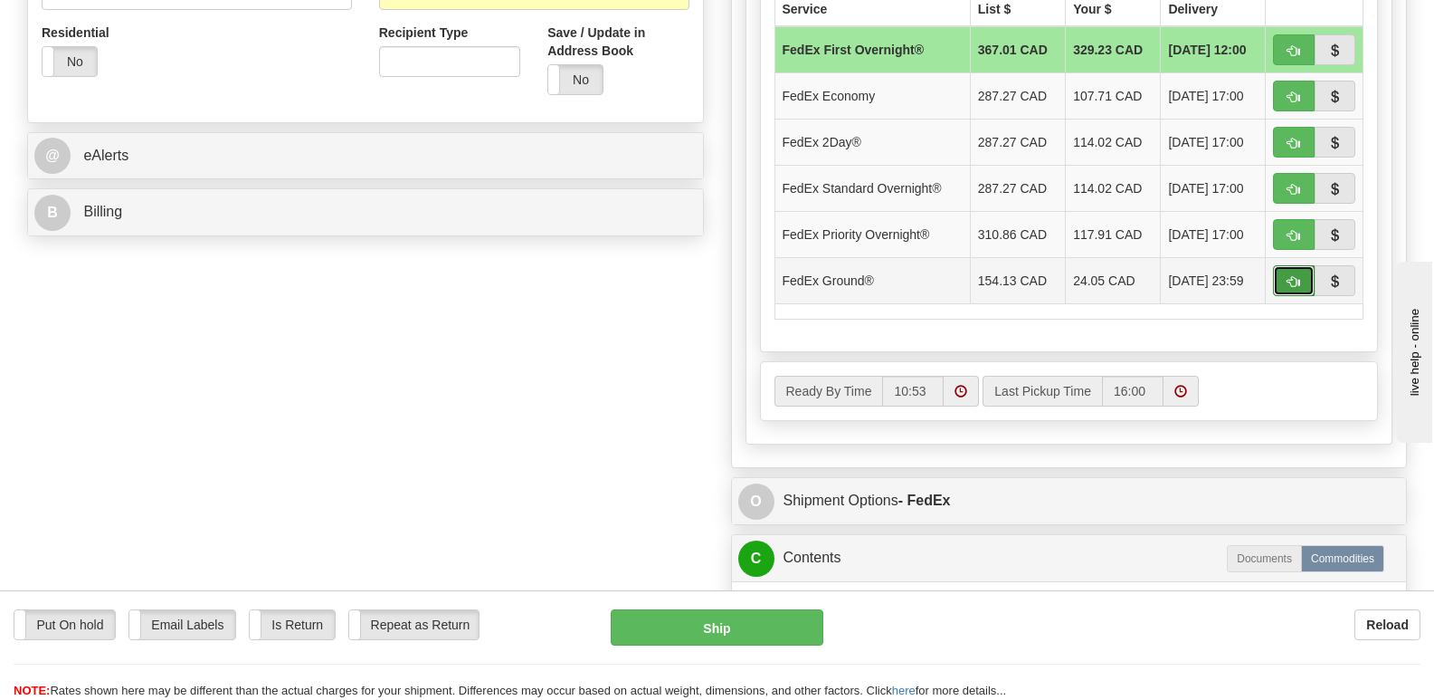
click at [1288, 276] on span "button" at bounding box center [1294, 282] width 13 height 12
type input "92"
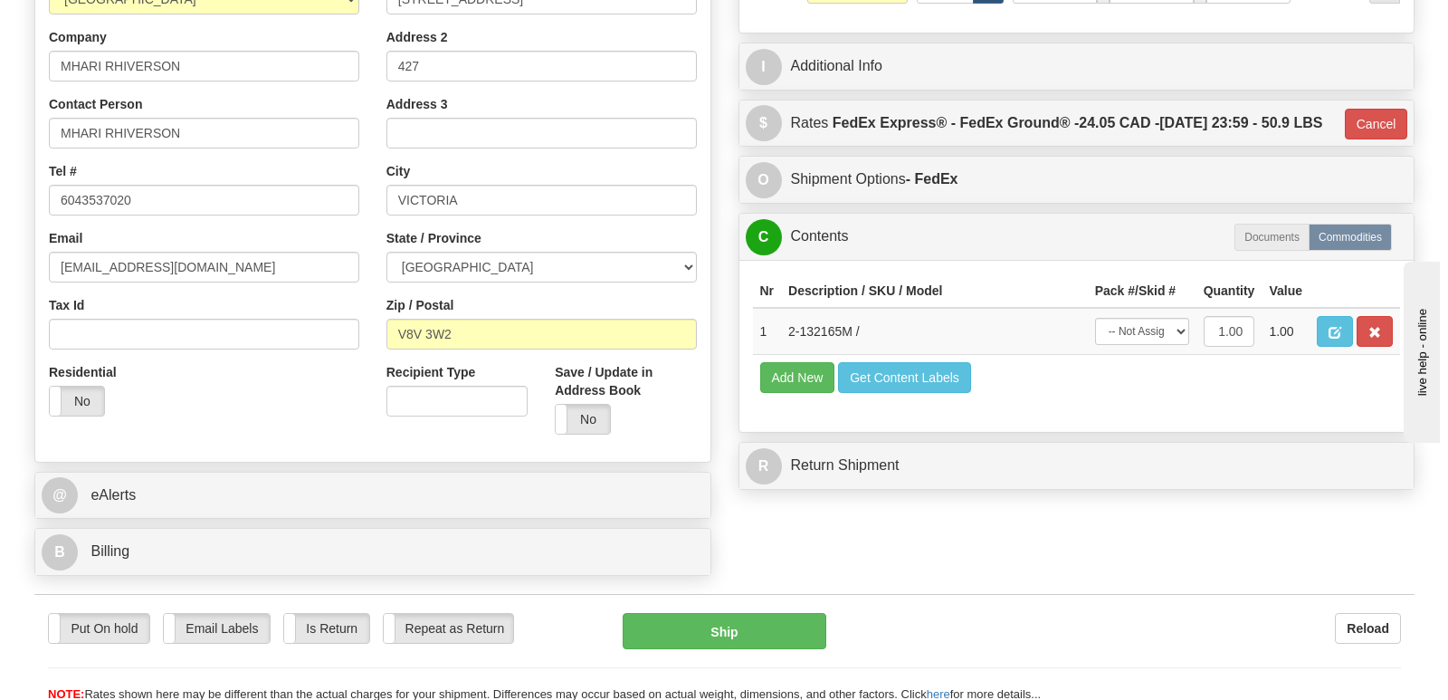
scroll to position [350, 0]
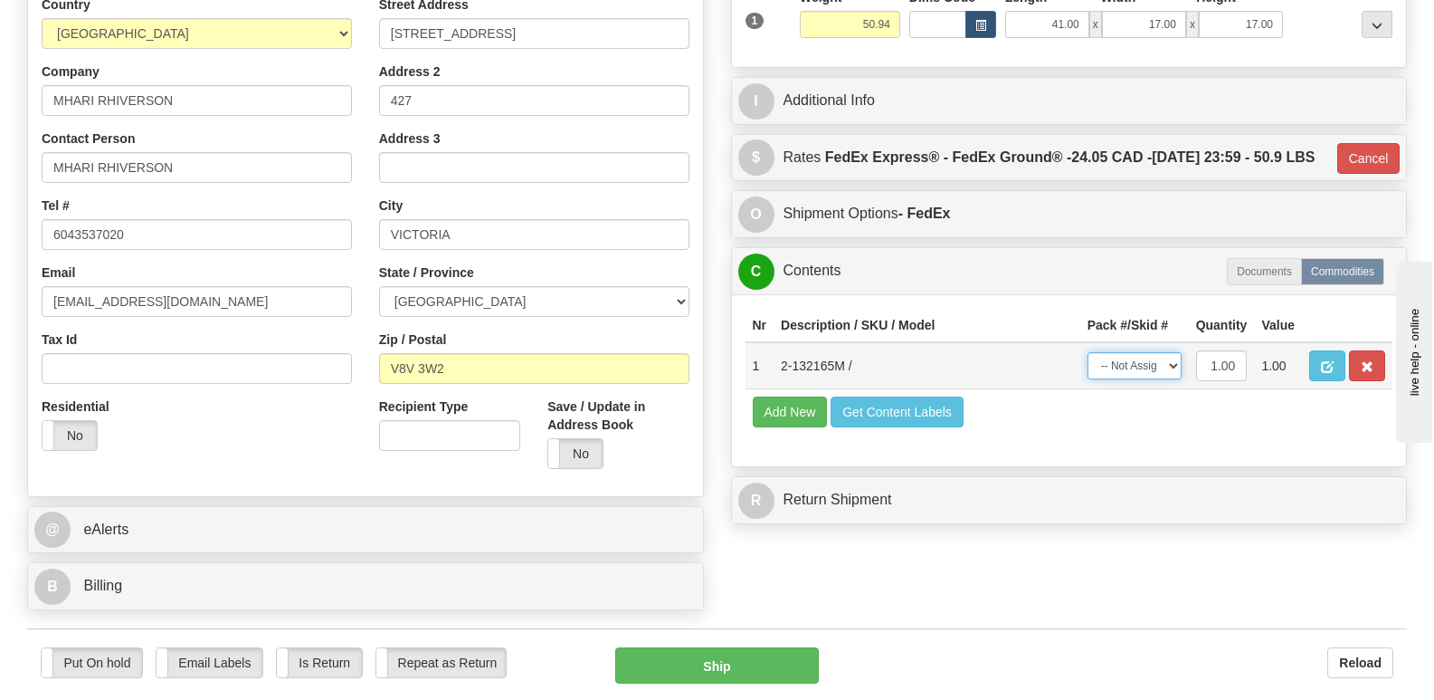
click at [1174, 358] on select "-- Not Assigned -- Package 1" at bounding box center [1135, 365] width 94 height 27
select select "0"
click at [1088, 352] on select "-- Not Assigned -- Package 1" at bounding box center [1135, 365] width 94 height 27
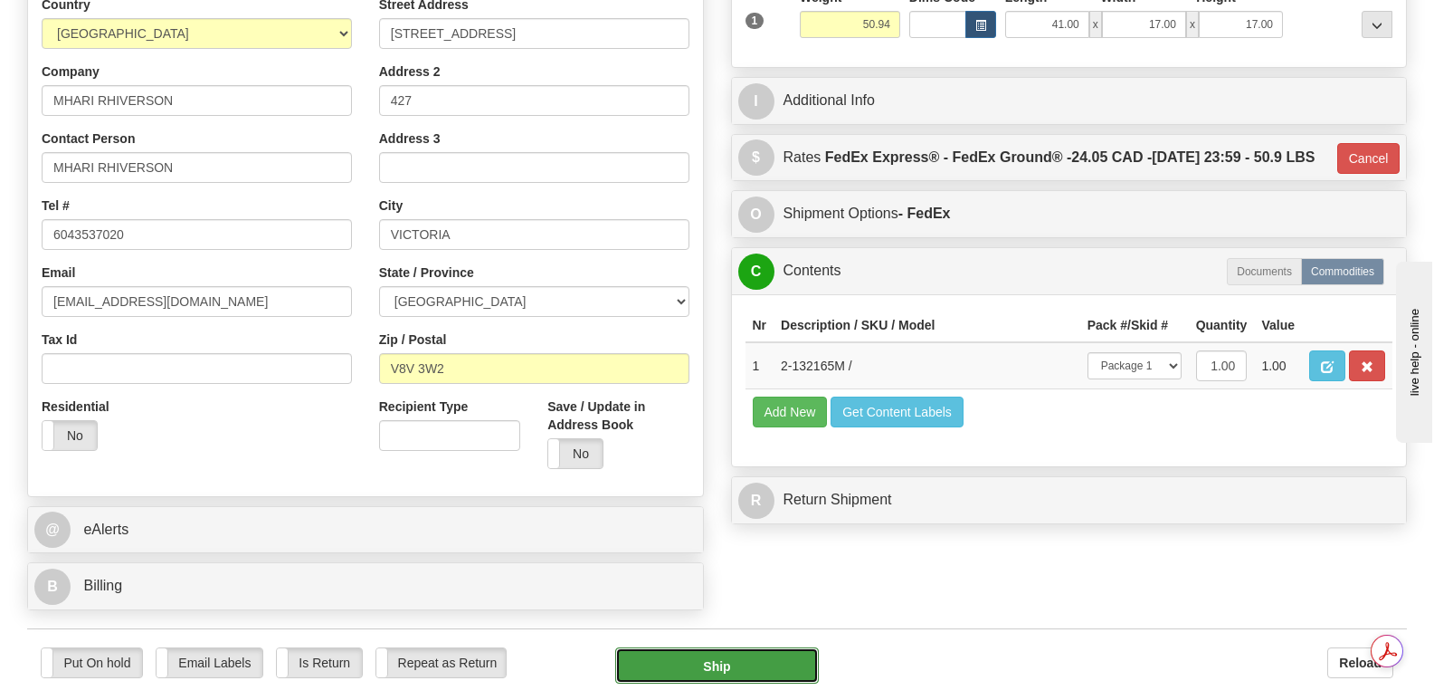
click at [711, 647] on button "Ship" at bounding box center [716, 665] width 203 height 36
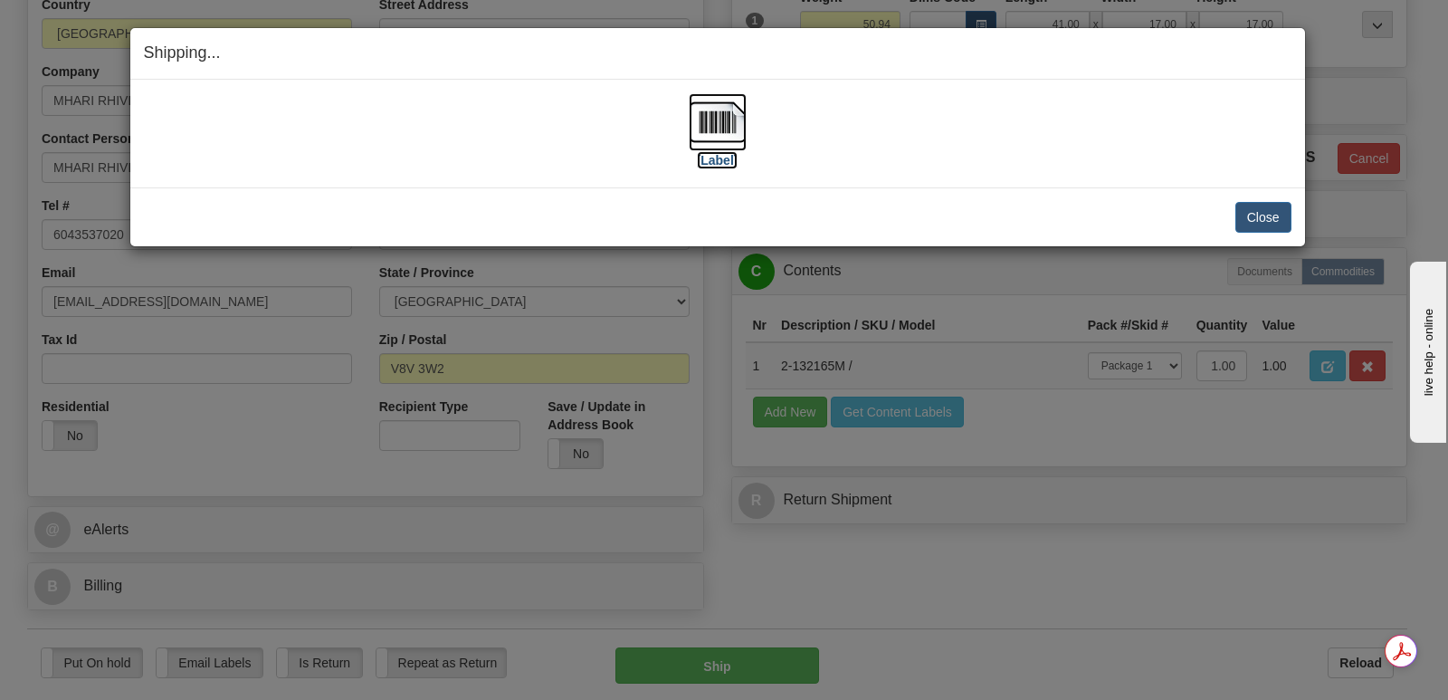
click at [729, 120] on img at bounding box center [718, 122] width 58 height 58
click at [1254, 215] on button "Close" at bounding box center [1263, 217] width 56 height 31
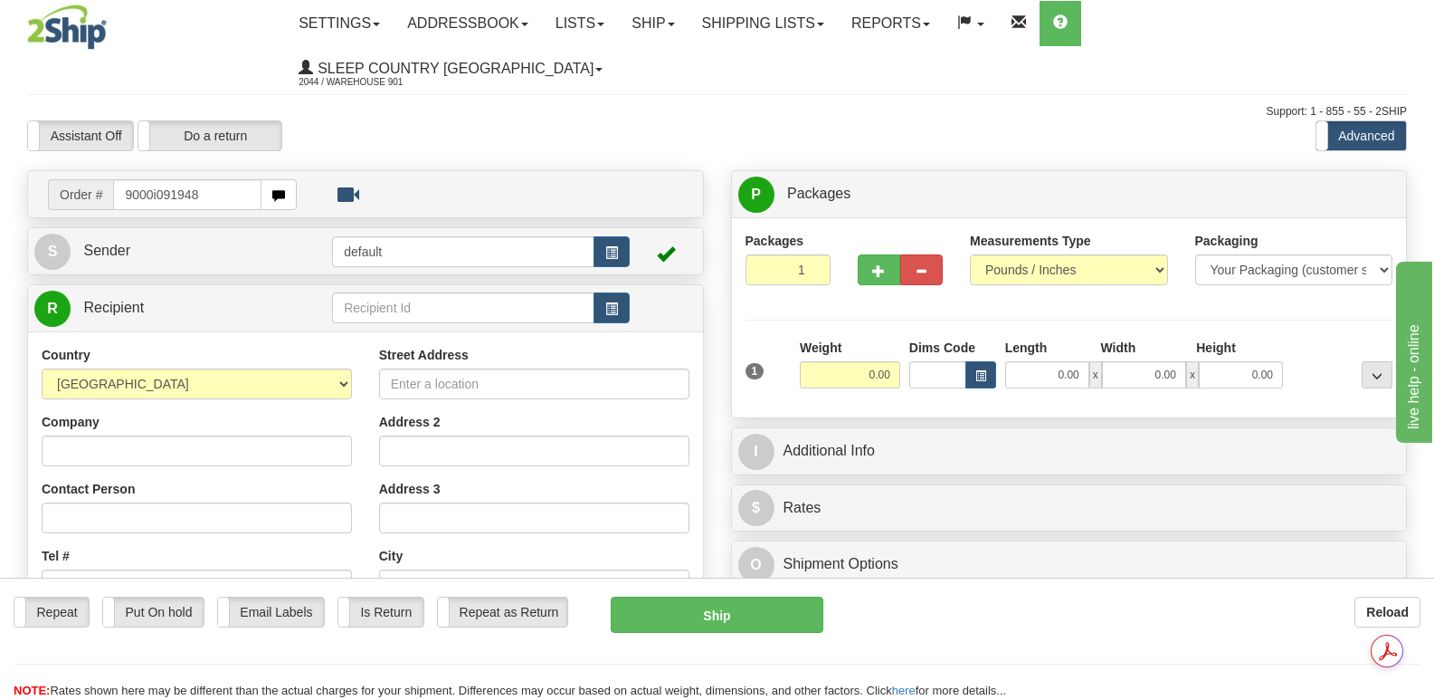
type input "9000i091948"
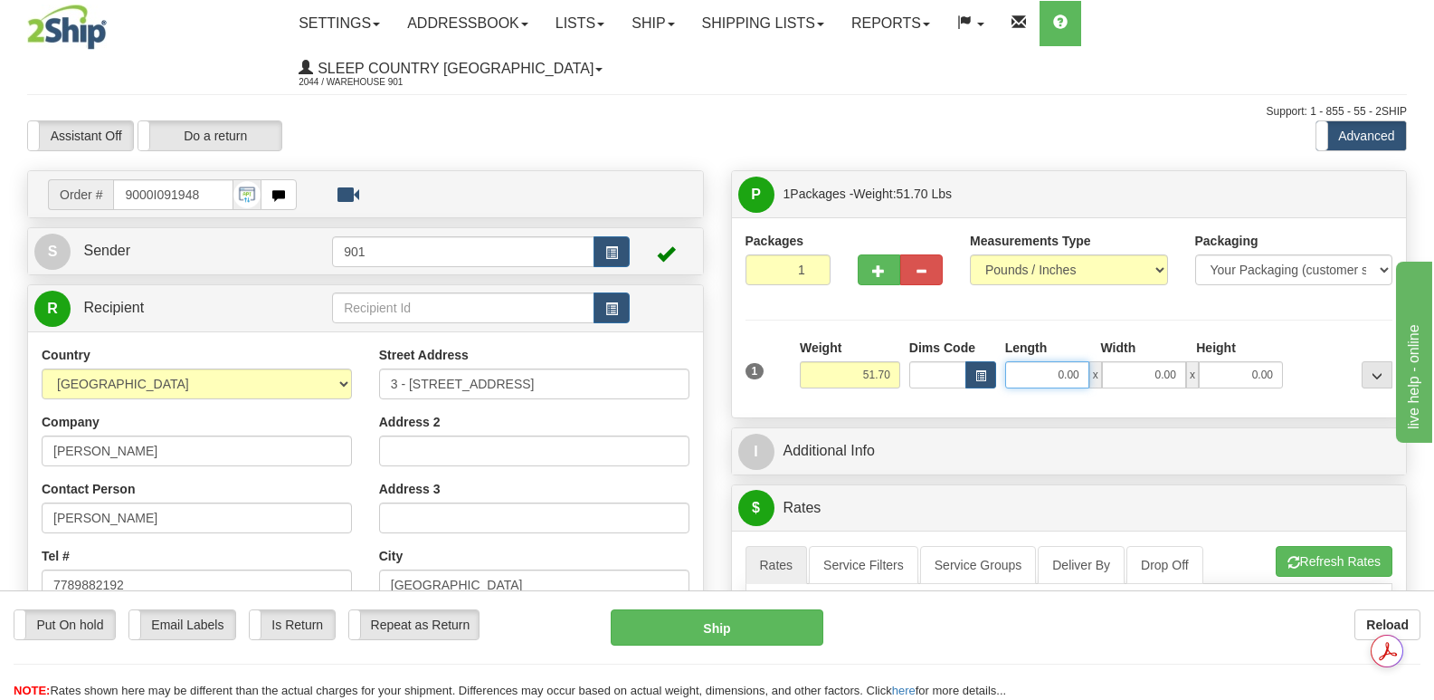
click at [1011, 361] on input "0.00" at bounding box center [1047, 374] width 84 height 27
type input "73.00"
click at [1127, 361] on input "0.00" at bounding box center [1144, 374] width 84 height 27
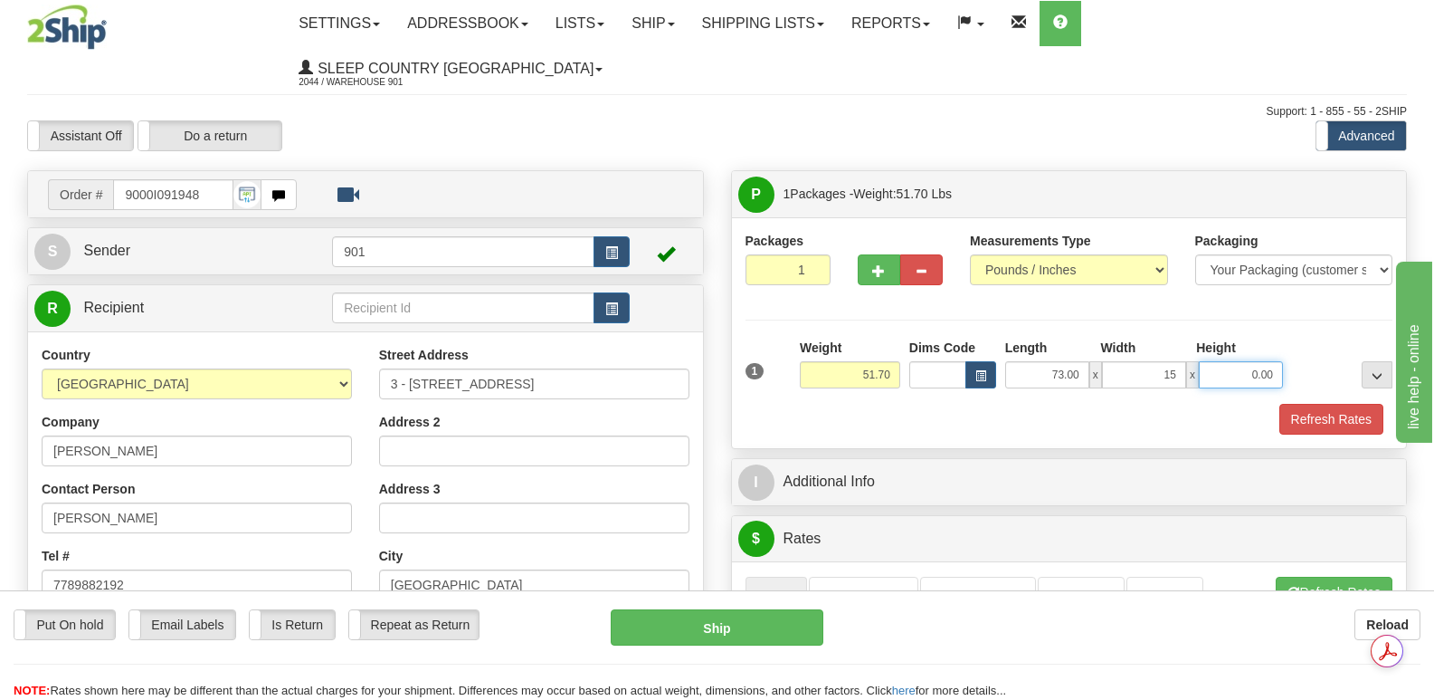
type input "15.00"
click at [1224, 361] on input "0.00" at bounding box center [1241, 374] width 84 height 27
type input "10.00"
click at [1320, 404] on button "Refresh Rates" at bounding box center [1332, 419] width 104 height 31
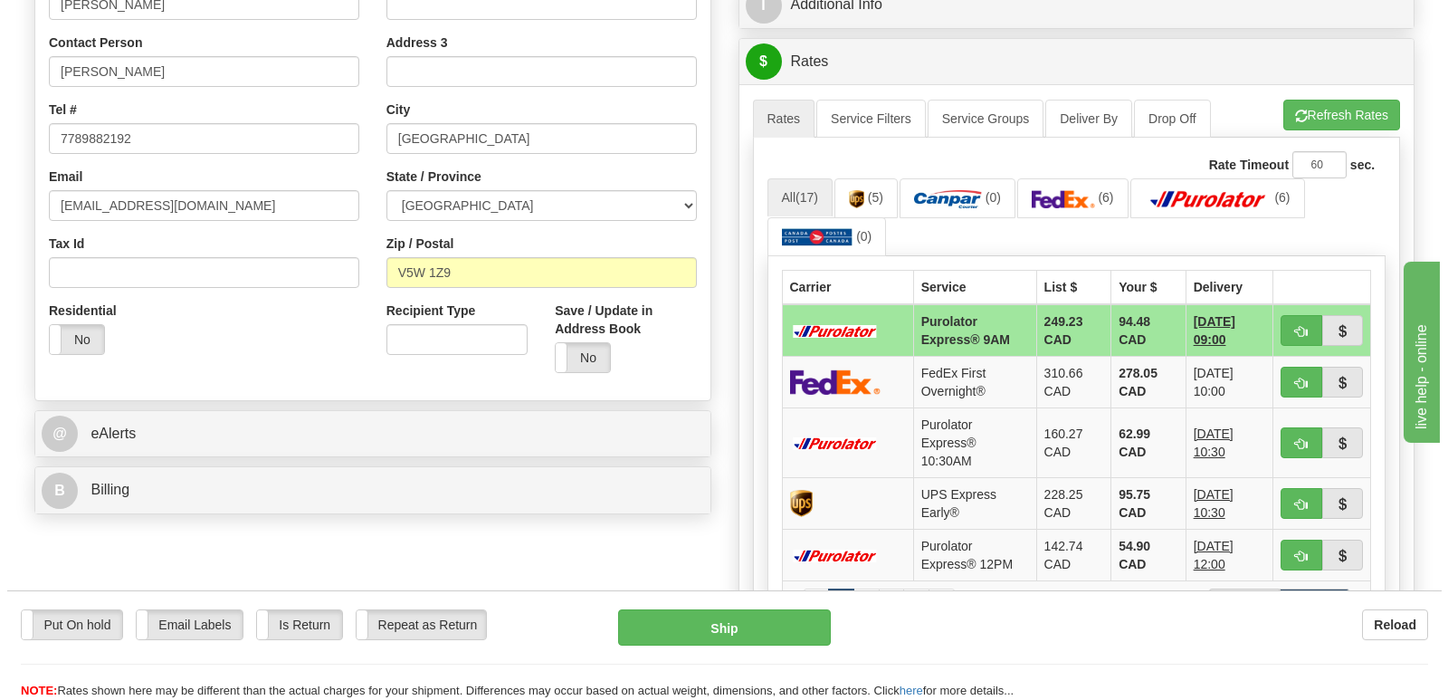
scroll to position [452, 0]
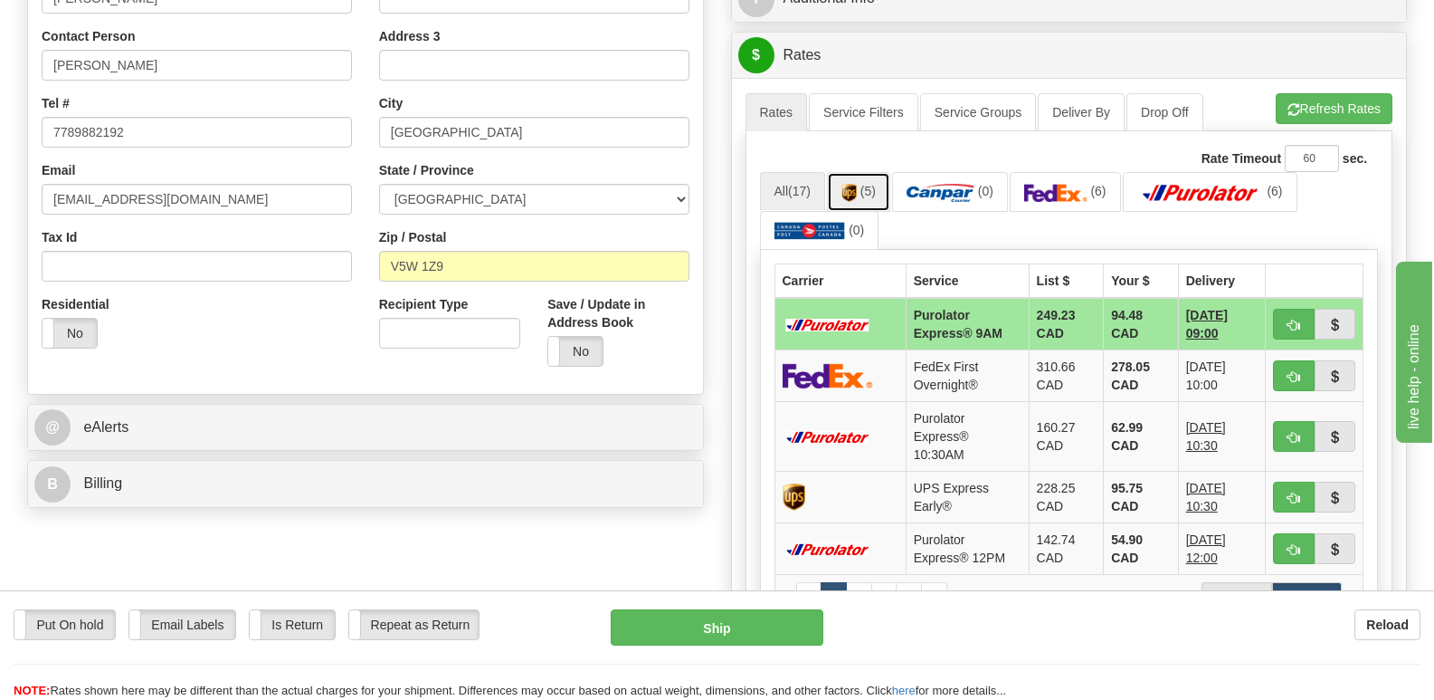
click at [849, 184] on img at bounding box center [849, 193] width 15 height 18
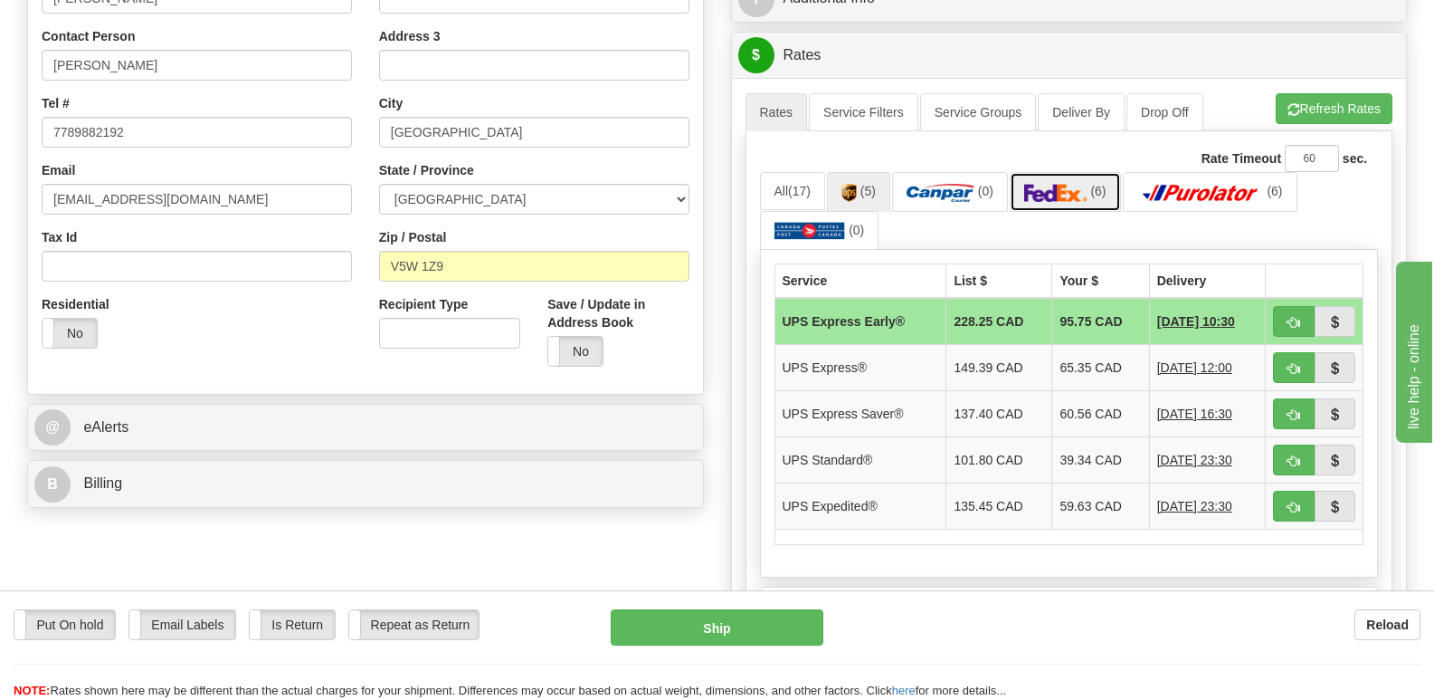
click at [1080, 184] on img at bounding box center [1055, 193] width 63 height 18
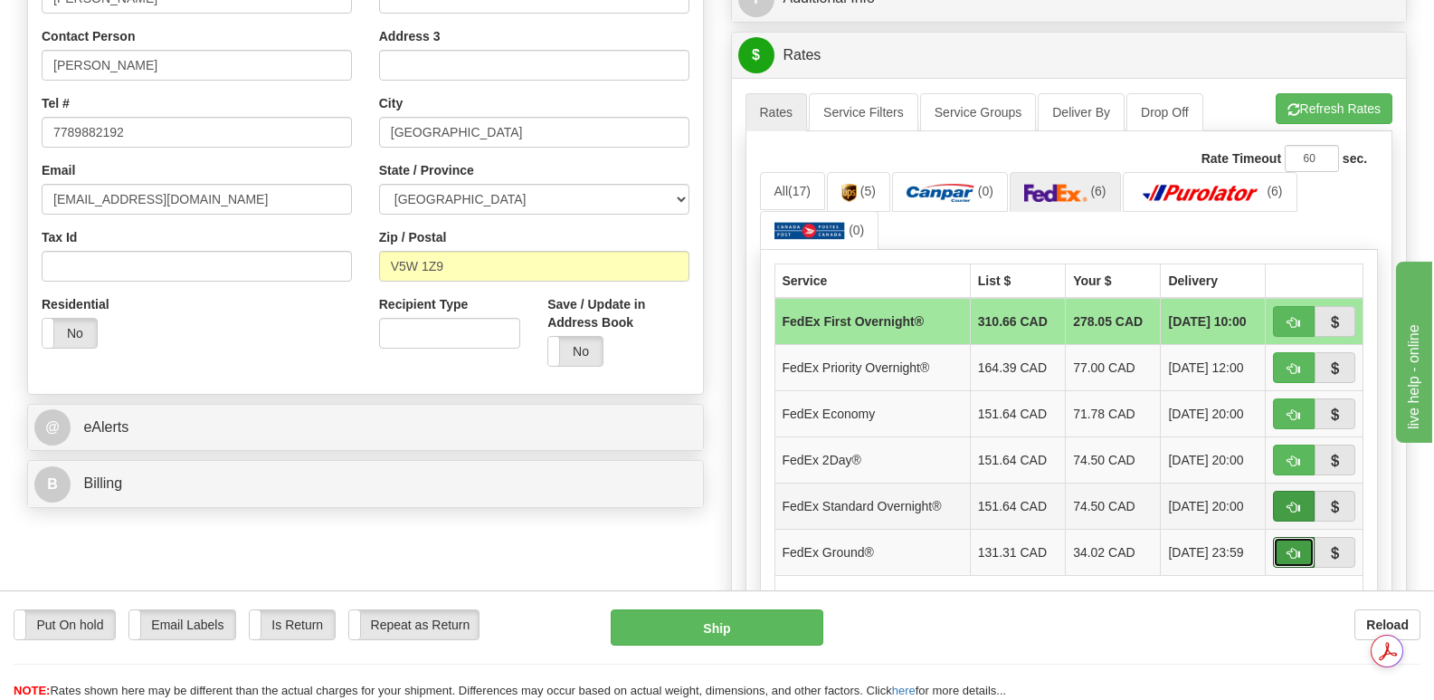
click at [1289, 547] on span "button" at bounding box center [1294, 553] width 13 height 12
type input "92"
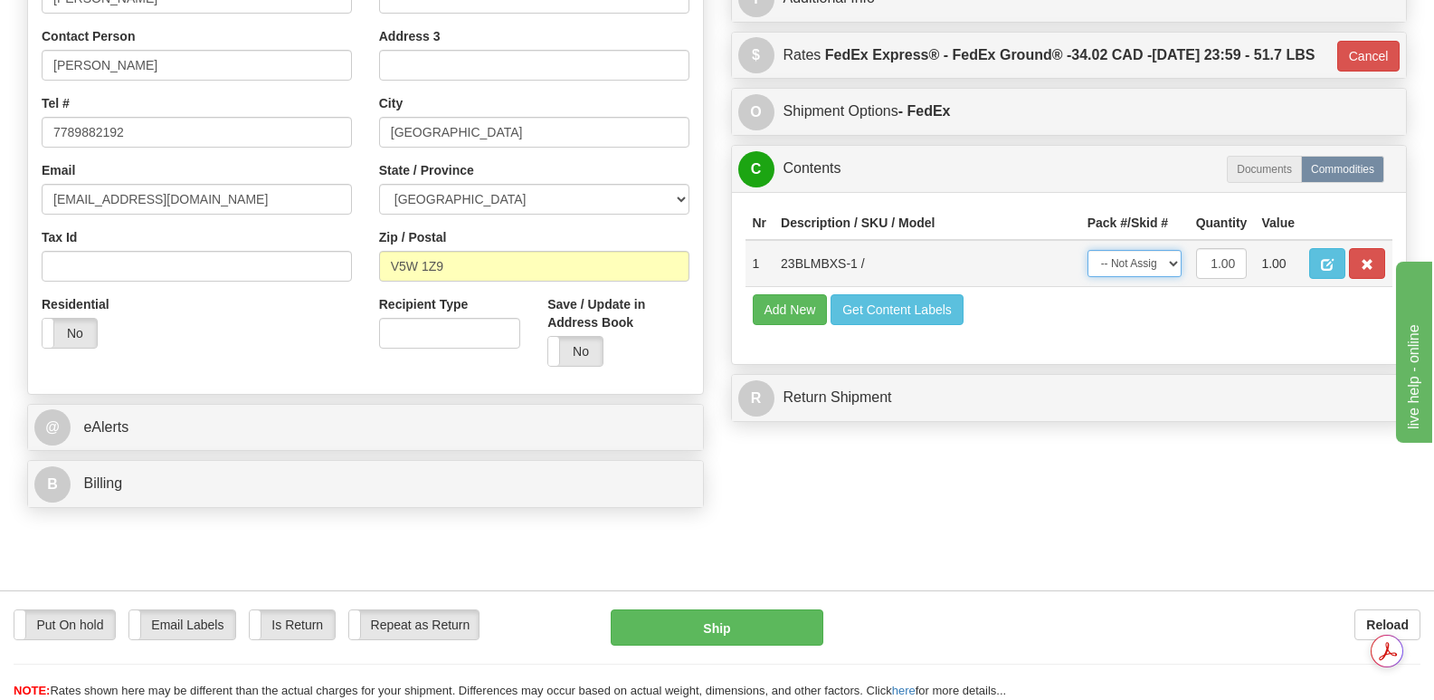
click at [1171, 254] on select "-- Not Assigned -- Package 1" at bounding box center [1135, 263] width 94 height 27
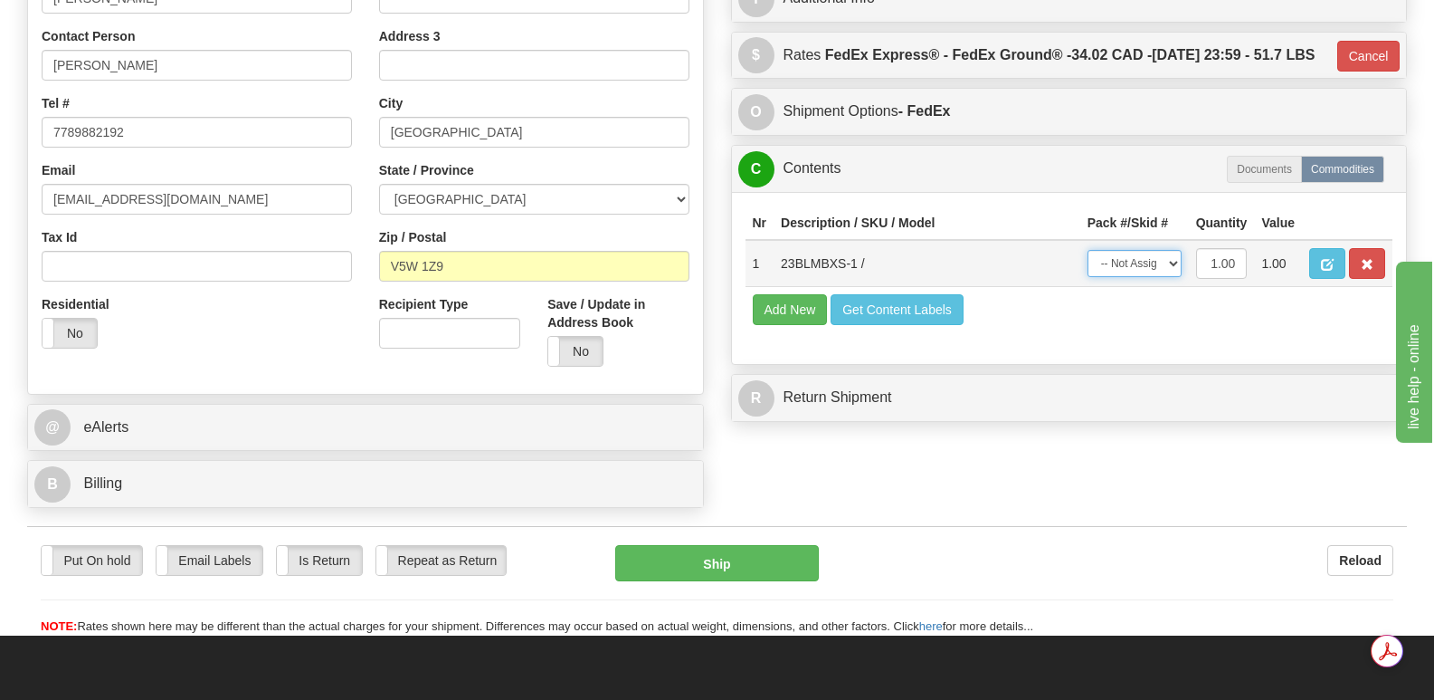
select select "0"
click at [1088, 250] on select "-- Not Assigned -- Package 1" at bounding box center [1135, 263] width 94 height 27
click at [697, 545] on button "Ship" at bounding box center [716, 563] width 203 height 36
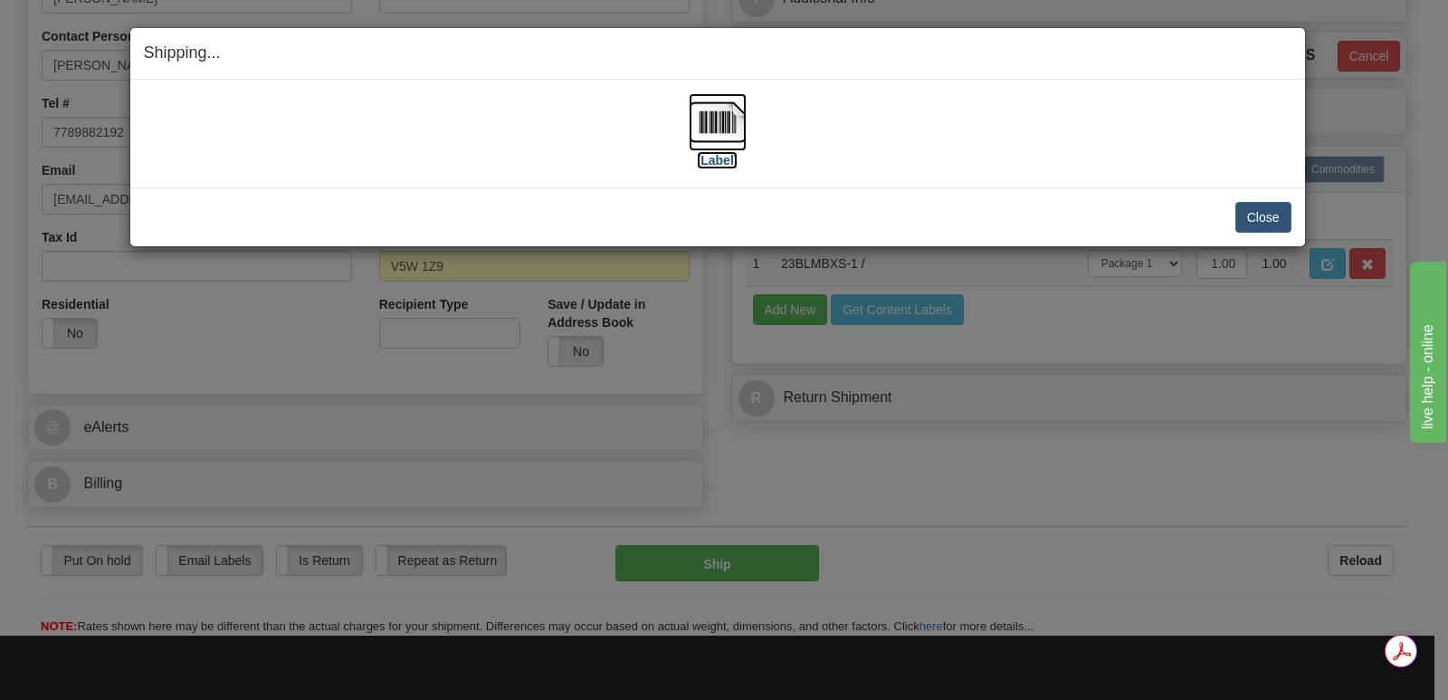
click at [711, 121] on img at bounding box center [718, 122] width 58 height 58
click at [1255, 214] on button "Close" at bounding box center [1263, 217] width 56 height 31
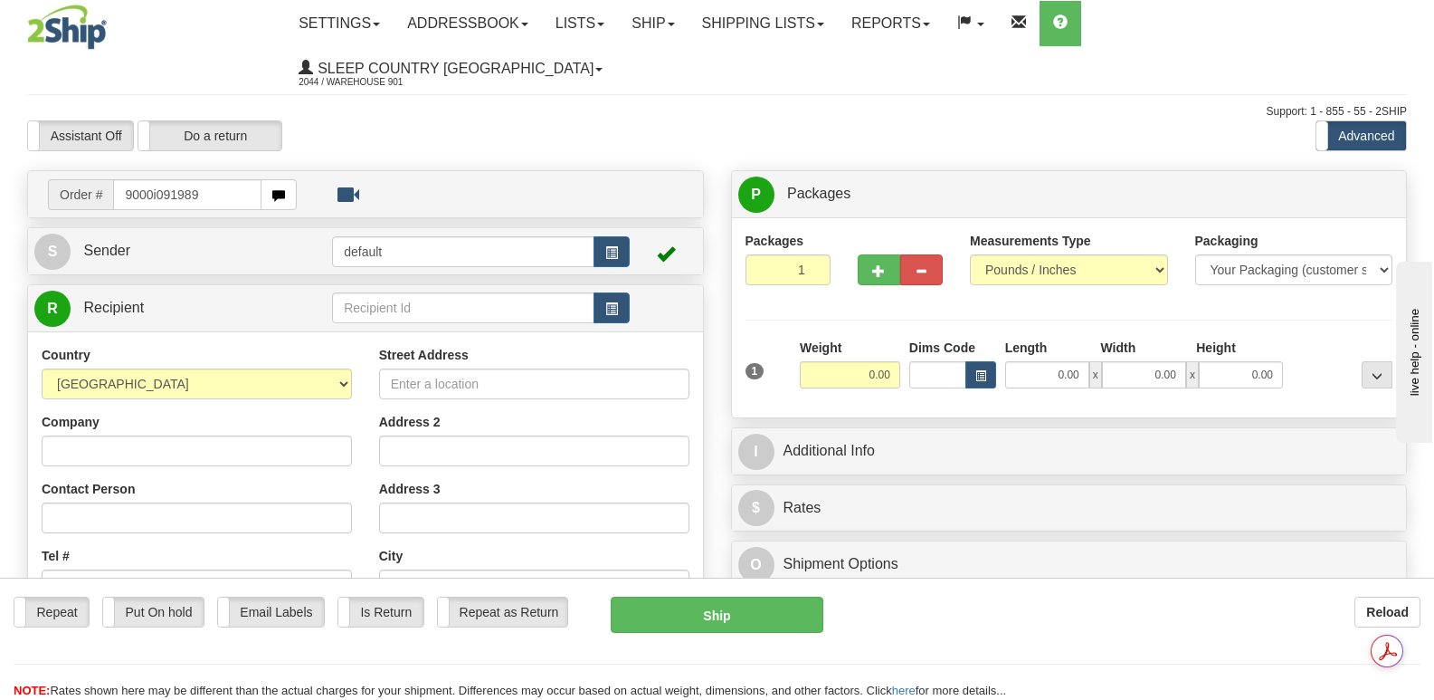
type input "9000i091989"
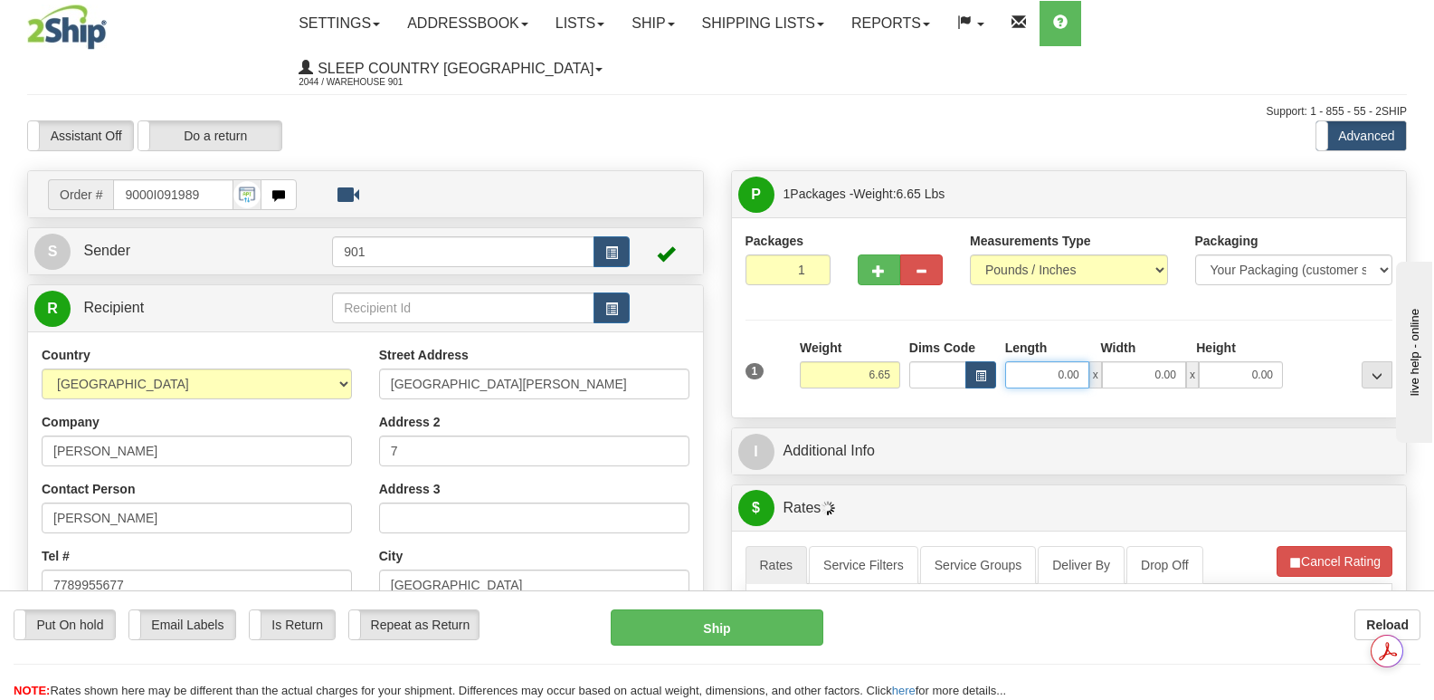
click at [1025, 361] on input "0.00" at bounding box center [1047, 374] width 84 height 27
type input "13.00"
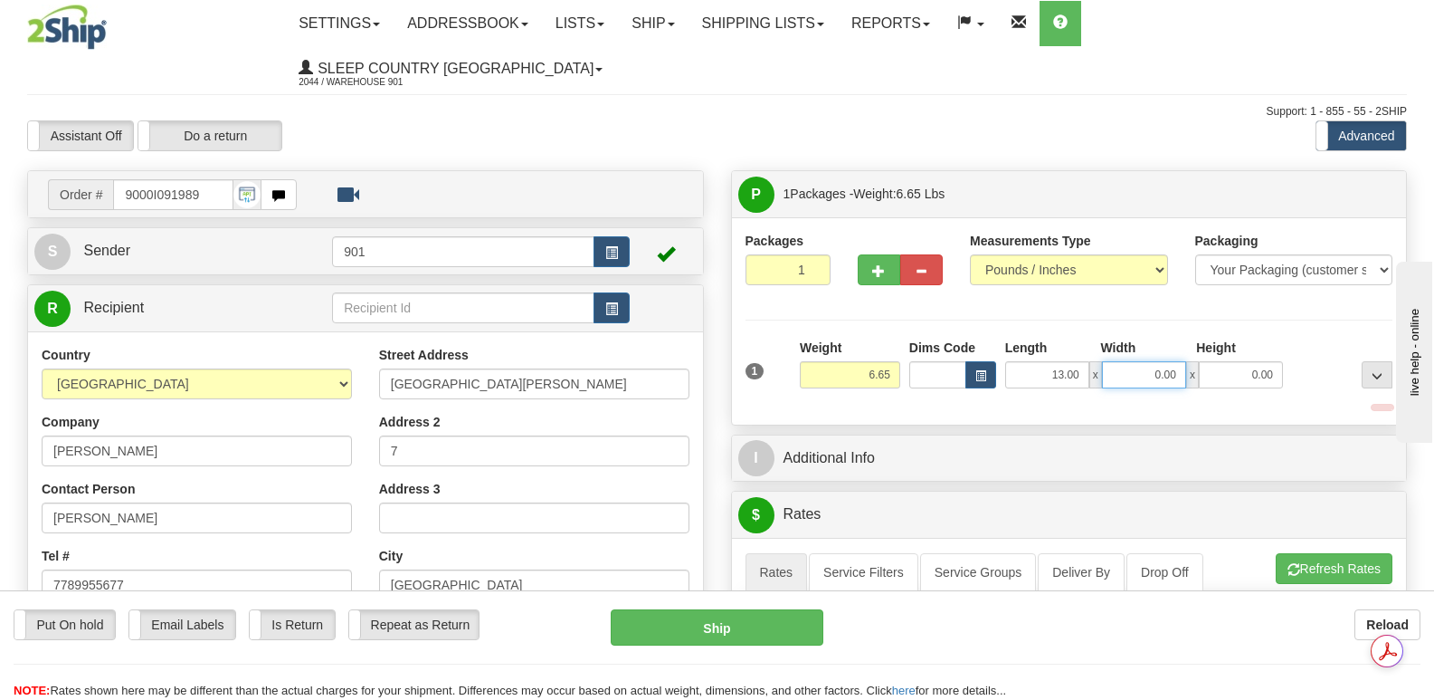
click at [1137, 361] on input "0.00" at bounding box center [1144, 374] width 84 height 27
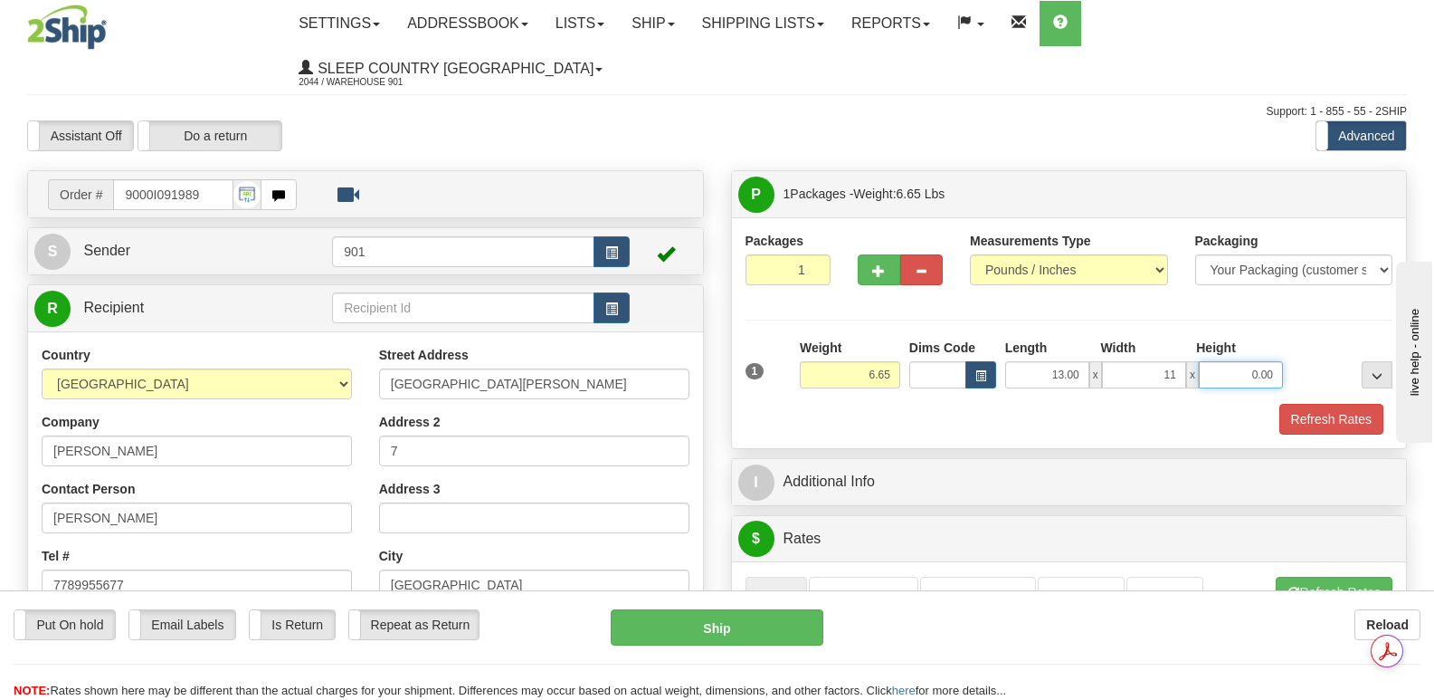
type input "11.00"
click at [1215, 361] on input "0.00" at bounding box center [1241, 374] width 84 height 27
type input "4.00"
click at [1311, 404] on button "Refresh Rates" at bounding box center [1332, 419] width 104 height 31
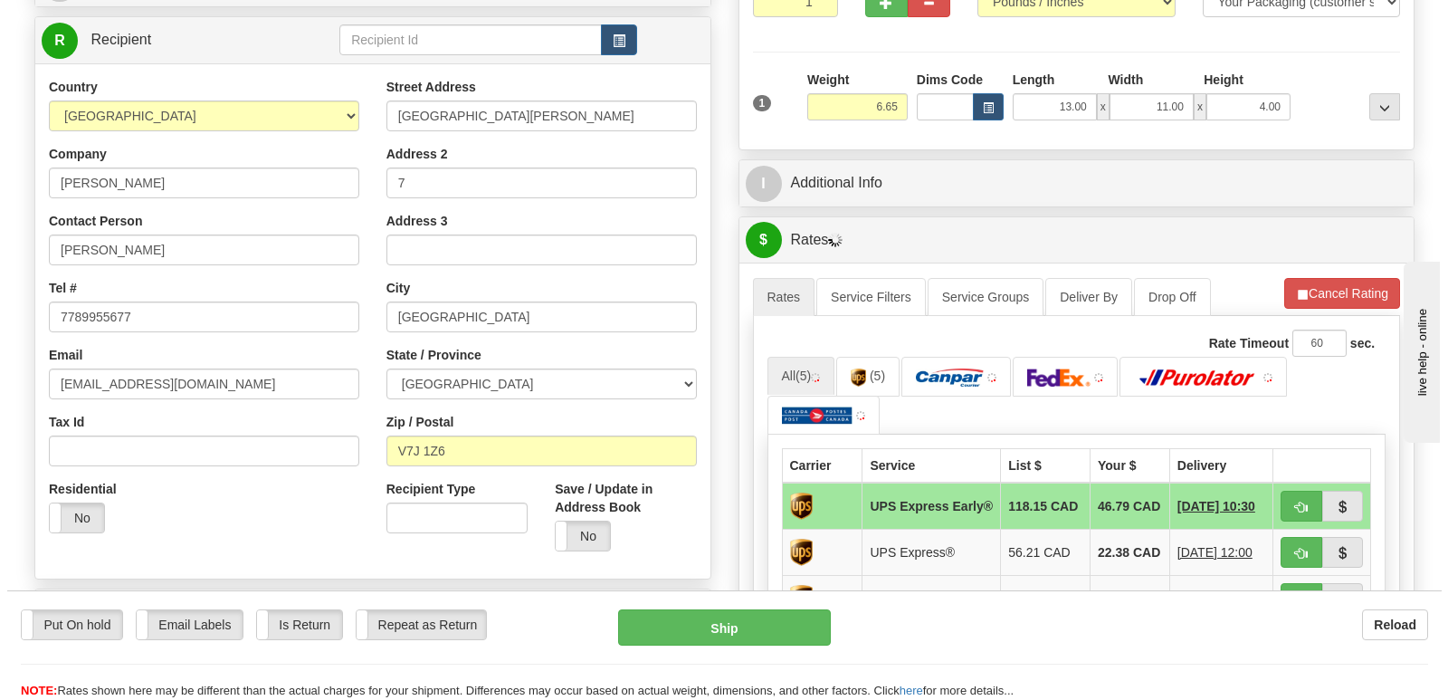
scroll to position [362, 0]
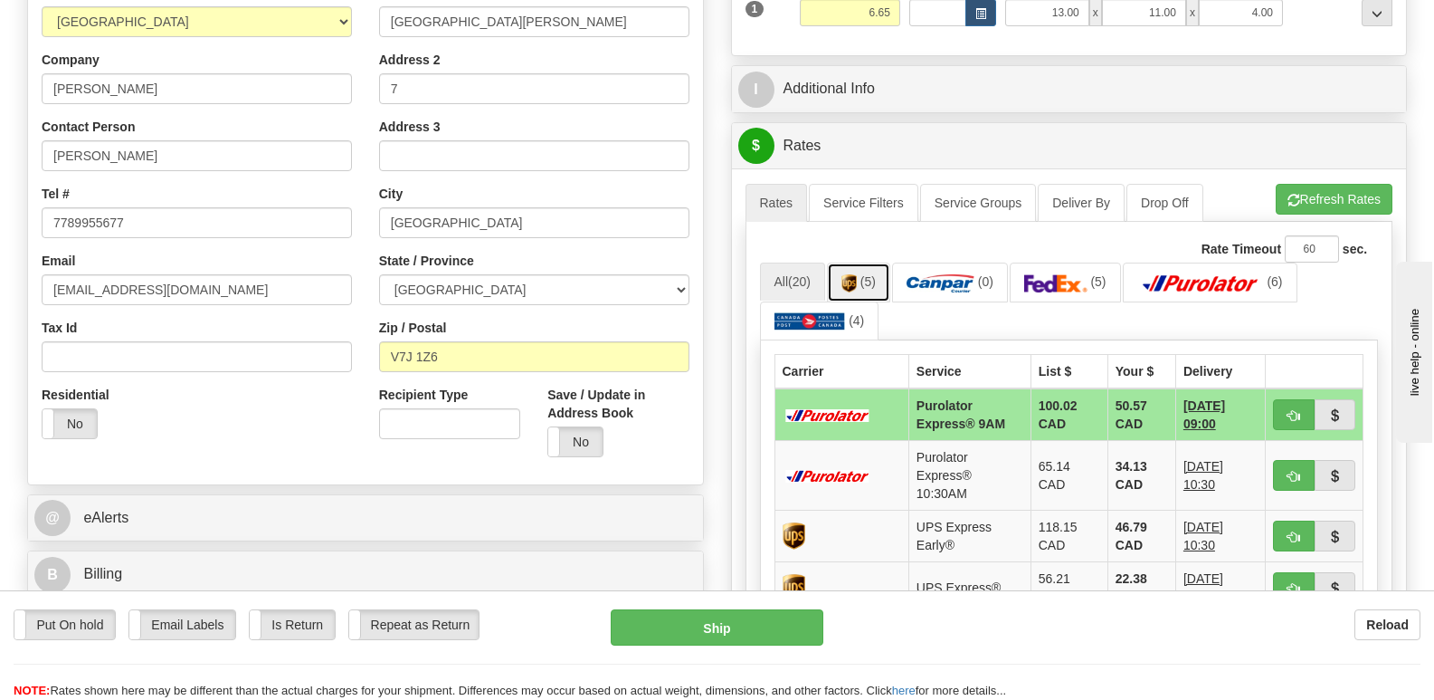
click at [857, 274] on img at bounding box center [849, 283] width 15 height 18
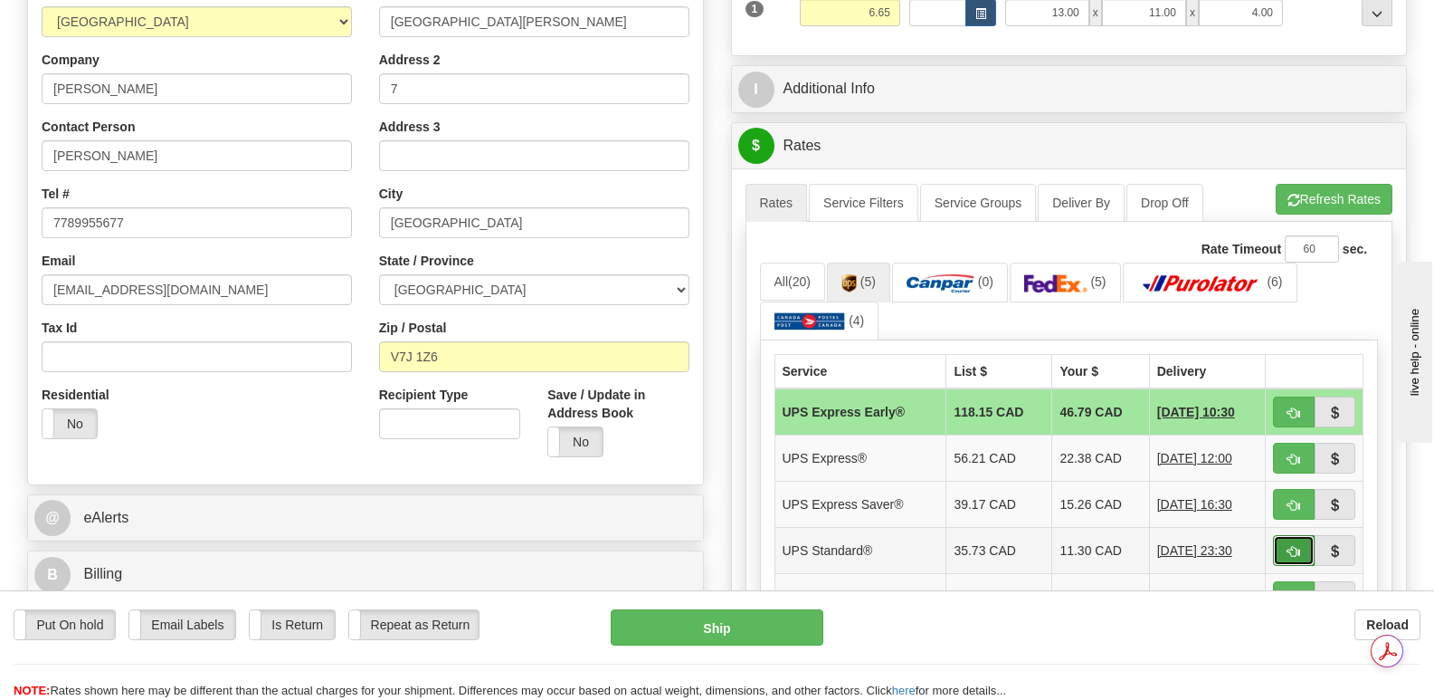
click at [1290, 546] on span "button" at bounding box center [1294, 552] width 13 height 12
type input "11"
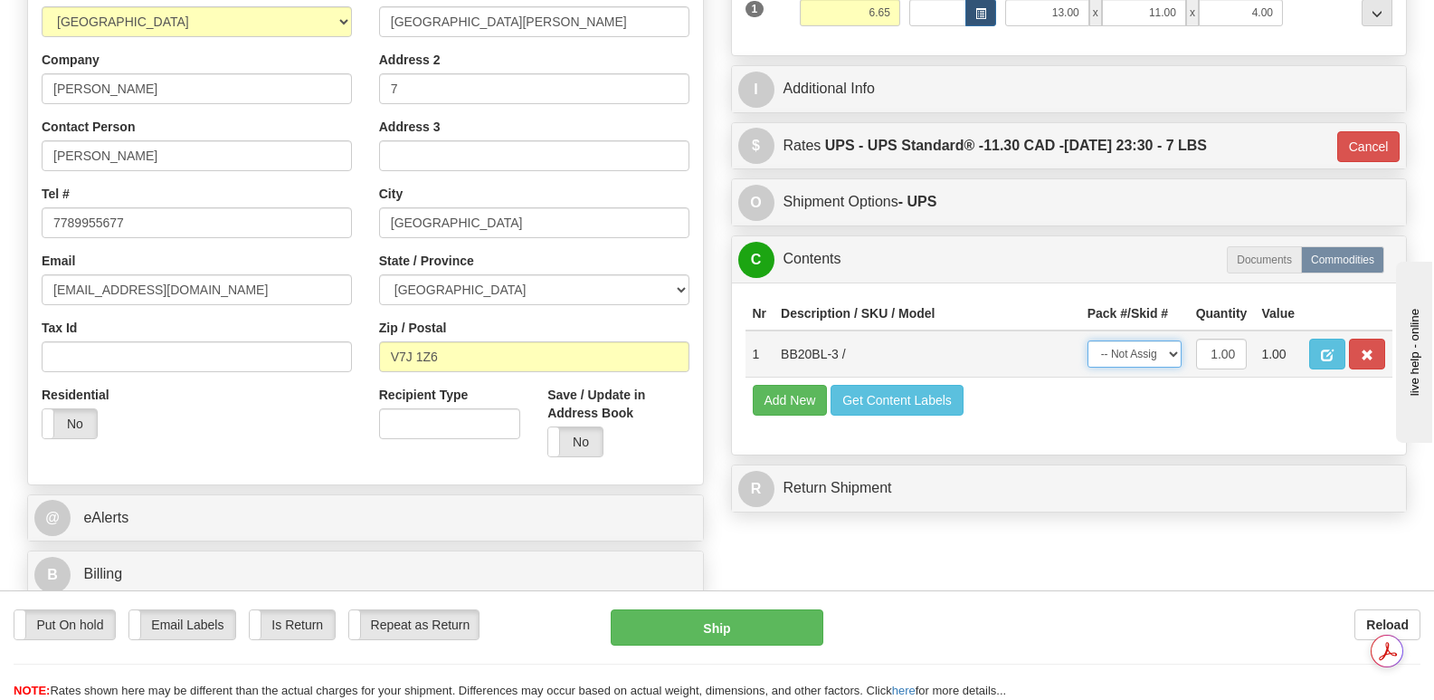
click at [1168, 340] on select "-- Not Assigned -- Package 1" at bounding box center [1135, 353] width 94 height 27
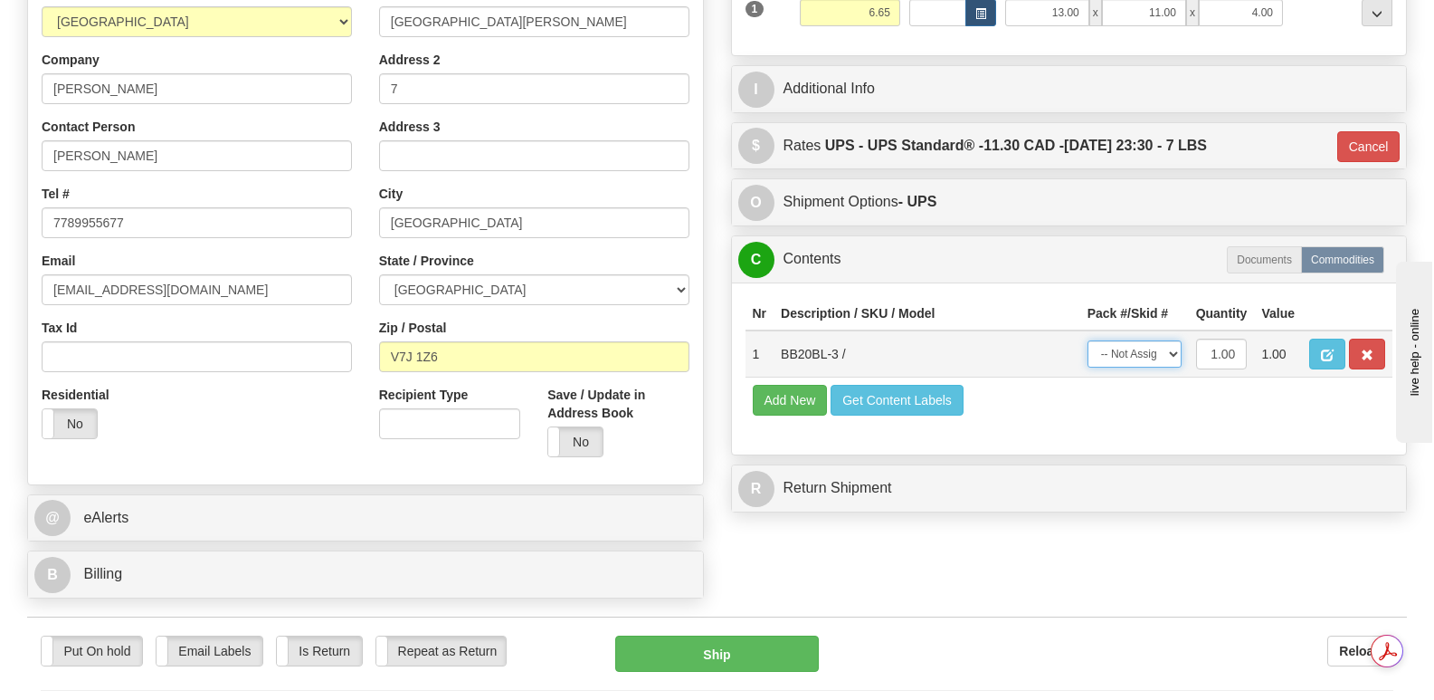
select select "0"
click at [1088, 340] on select "-- Not Assigned -- Package 1" at bounding box center [1135, 353] width 94 height 27
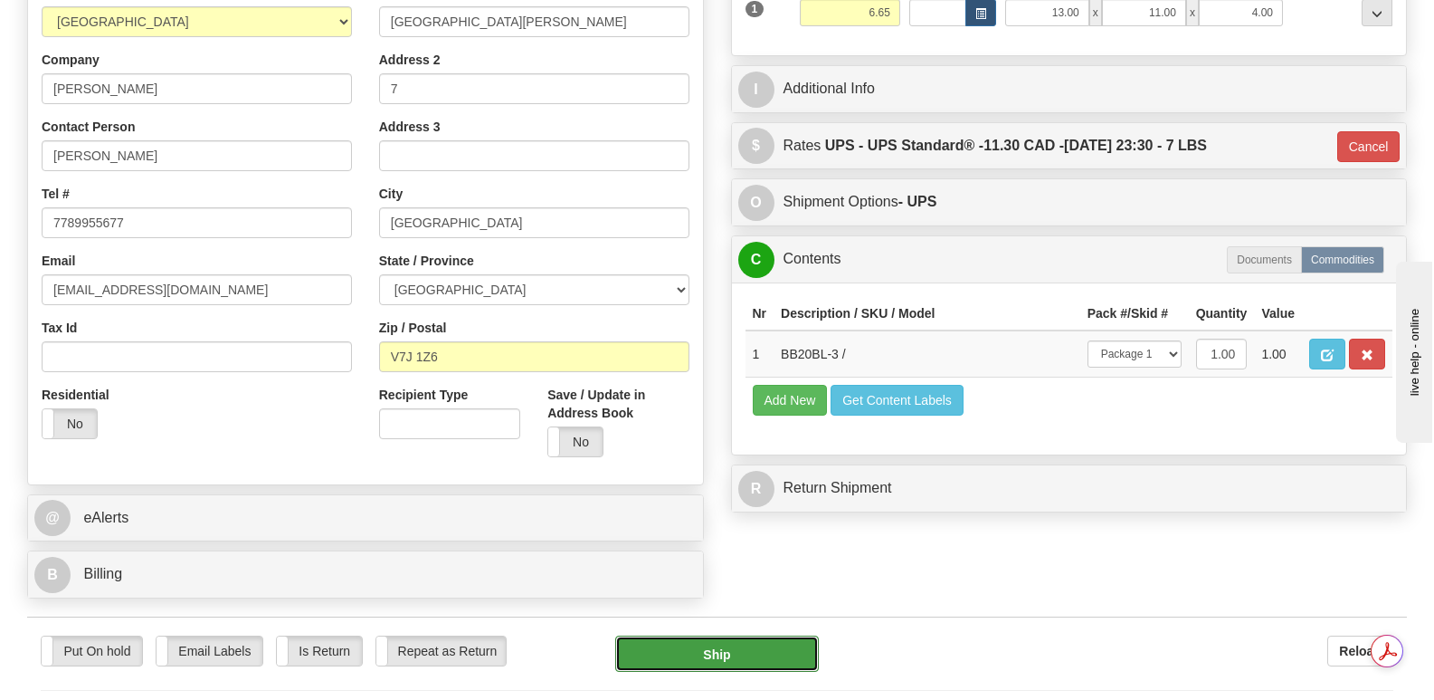
click at [683, 635] on button "Ship" at bounding box center [716, 653] width 203 height 36
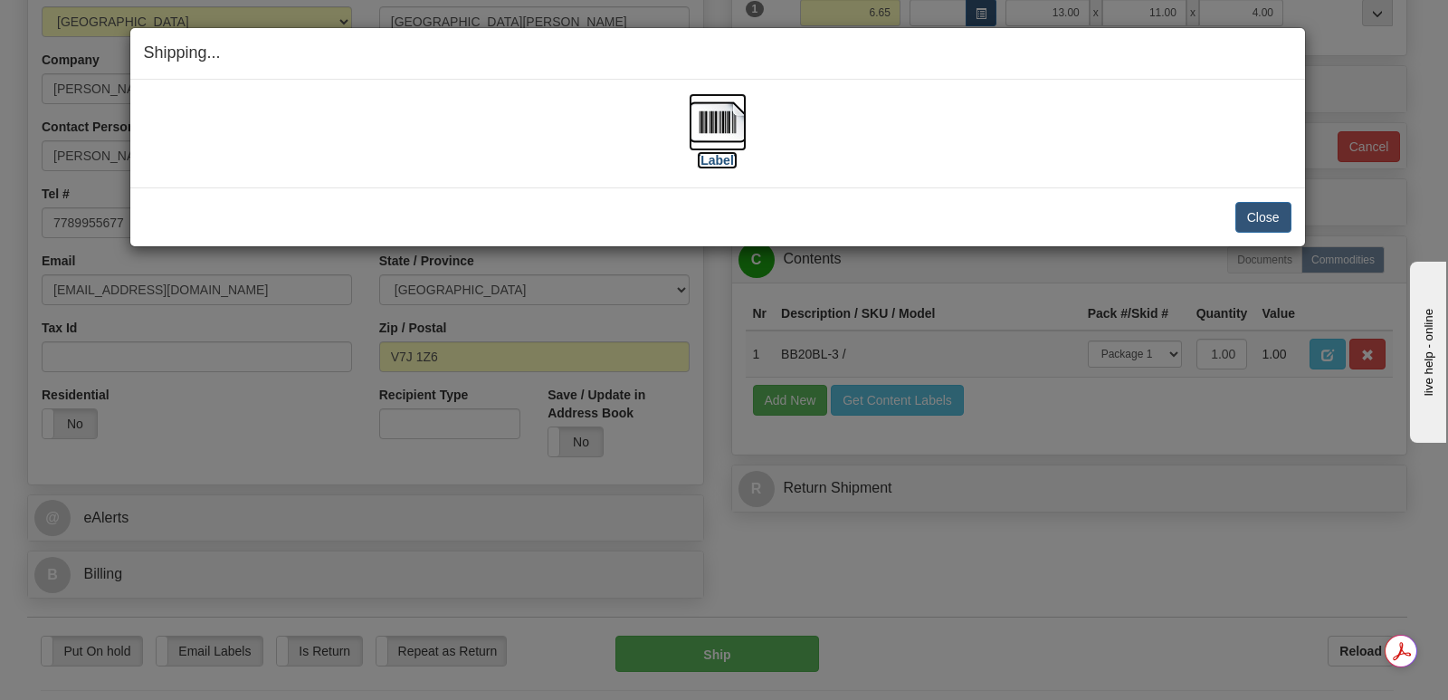
click at [723, 115] on img at bounding box center [718, 122] width 58 height 58
click at [1263, 214] on button "Close" at bounding box center [1263, 217] width 56 height 31
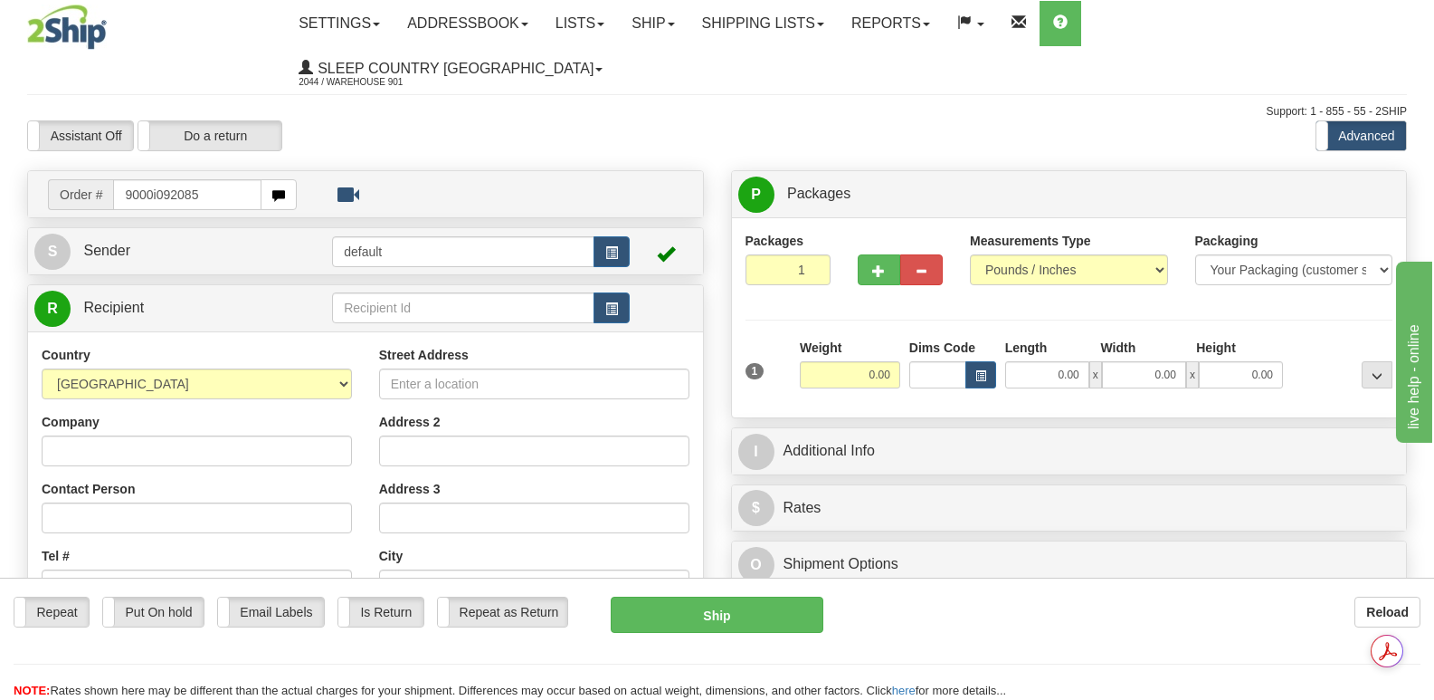
type input "9000i092085"
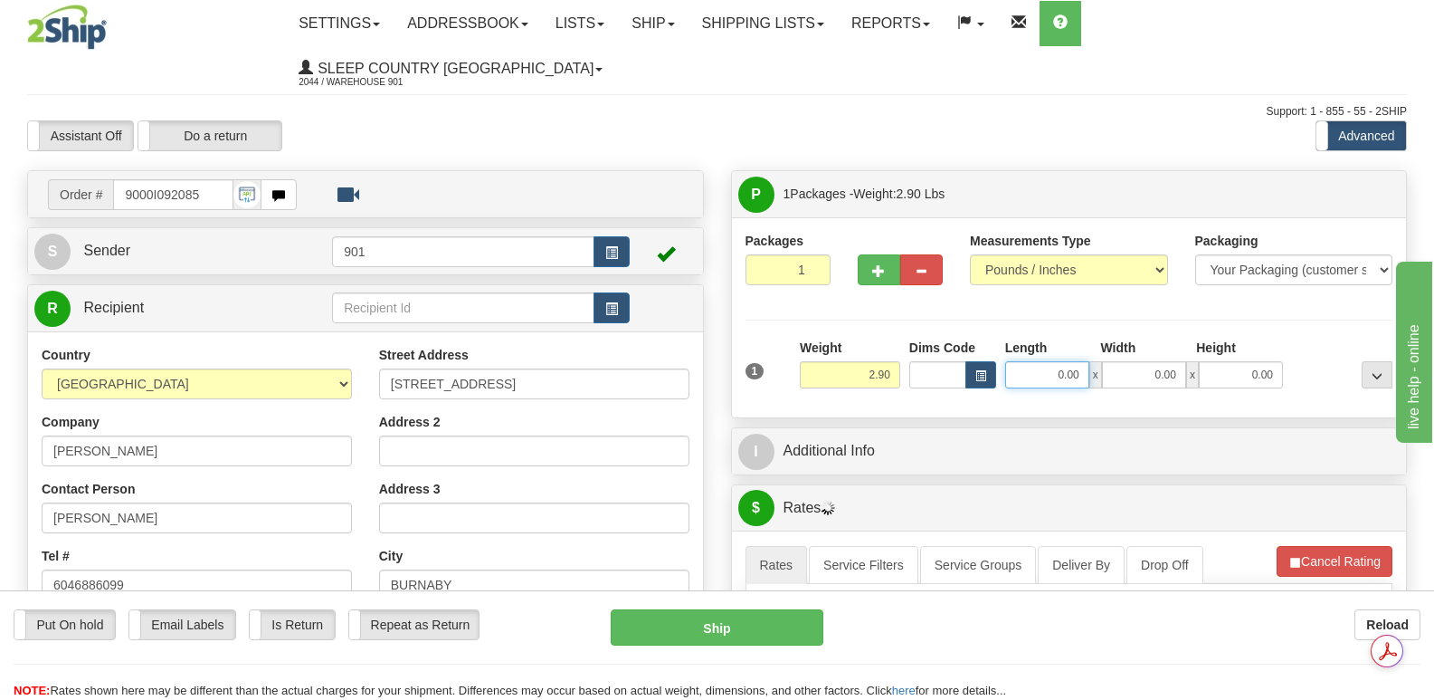
click at [1022, 361] on input "0.00" at bounding box center [1047, 374] width 84 height 27
type input "16.00"
click at [1118, 361] on input "0.00" at bounding box center [1144, 374] width 84 height 27
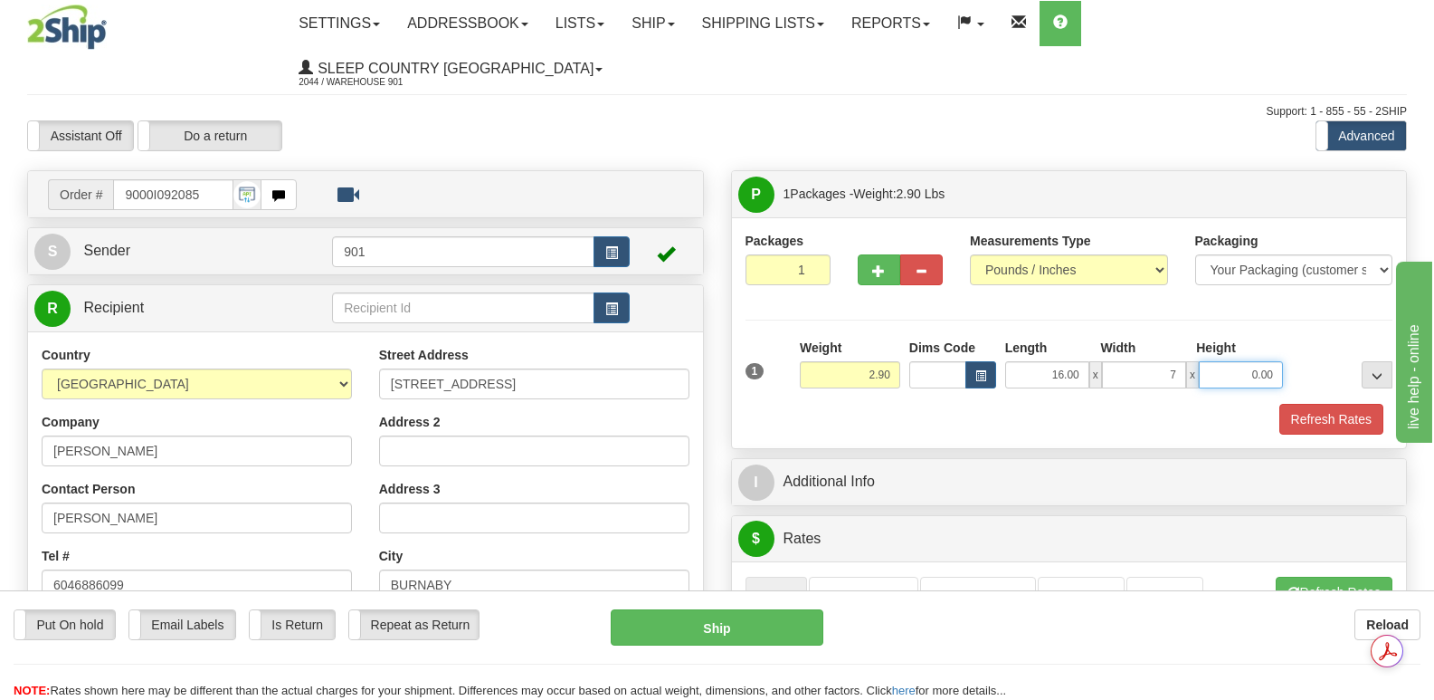
type input "7.00"
click at [1223, 361] on input "0.00" at bounding box center [1241, 374] width 84 height 27
type input "7.00"
drag, startPoint x: 1331, startPoint y: 374, endPoint x: 1306, endPoint y: 354, distance: 32.2
click at [1331, 404] on button "Refresh Rates" at bounding box center [1332, 419] width 104 height 31
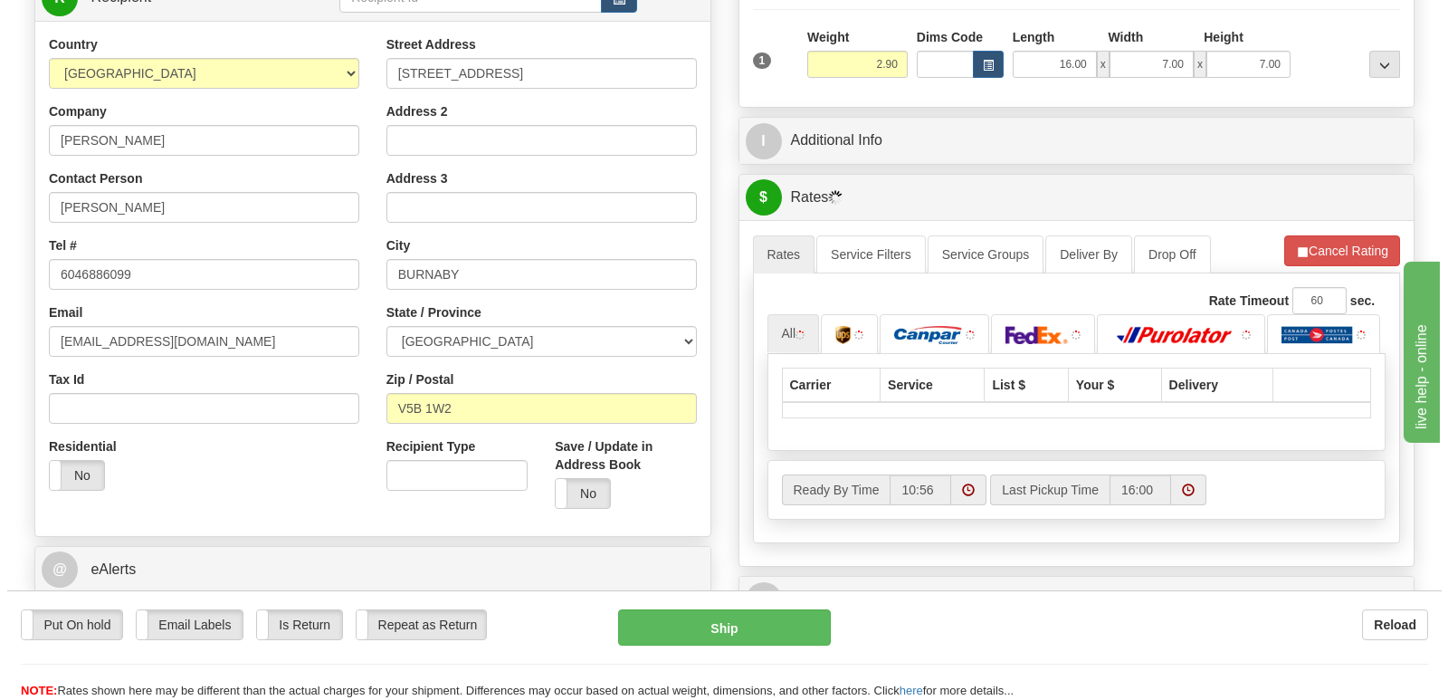
scroll to position [452, 0]
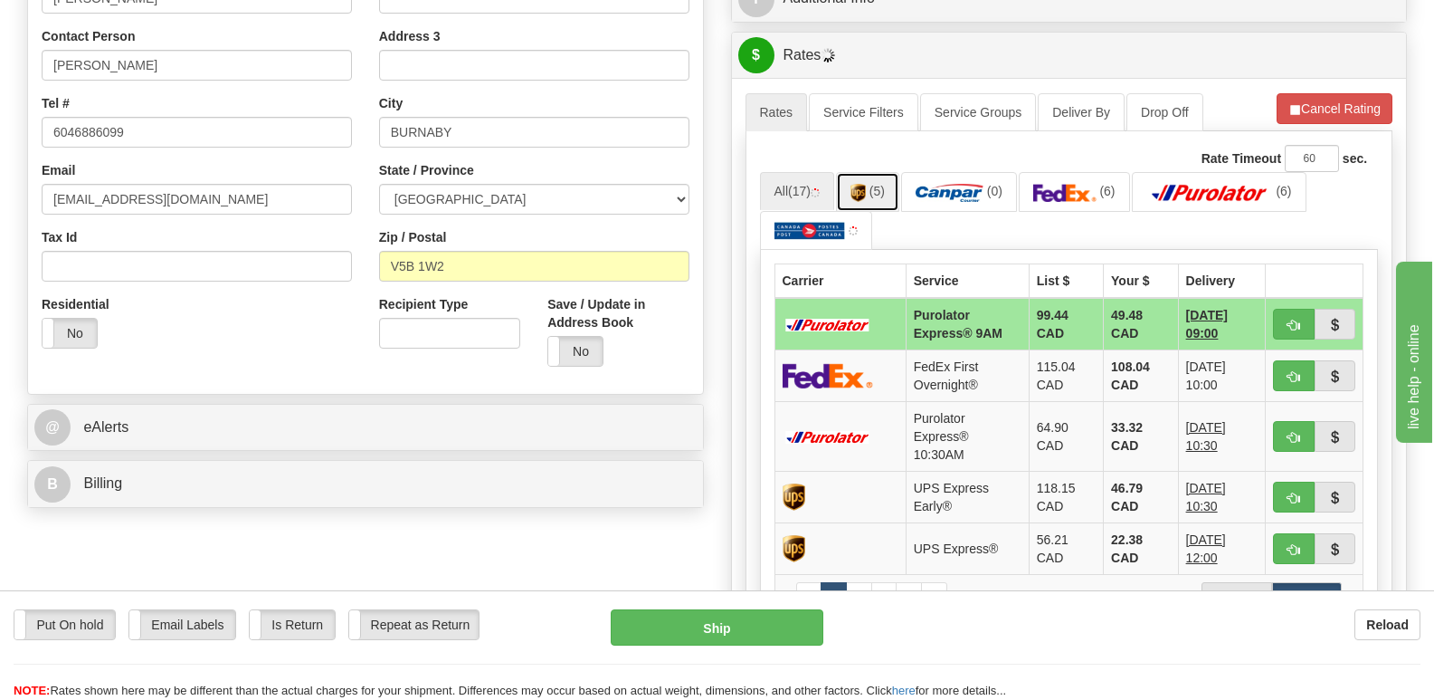
click at [873, 184] on span "(5)" at bounding box center [877, 191] width 15 height 14
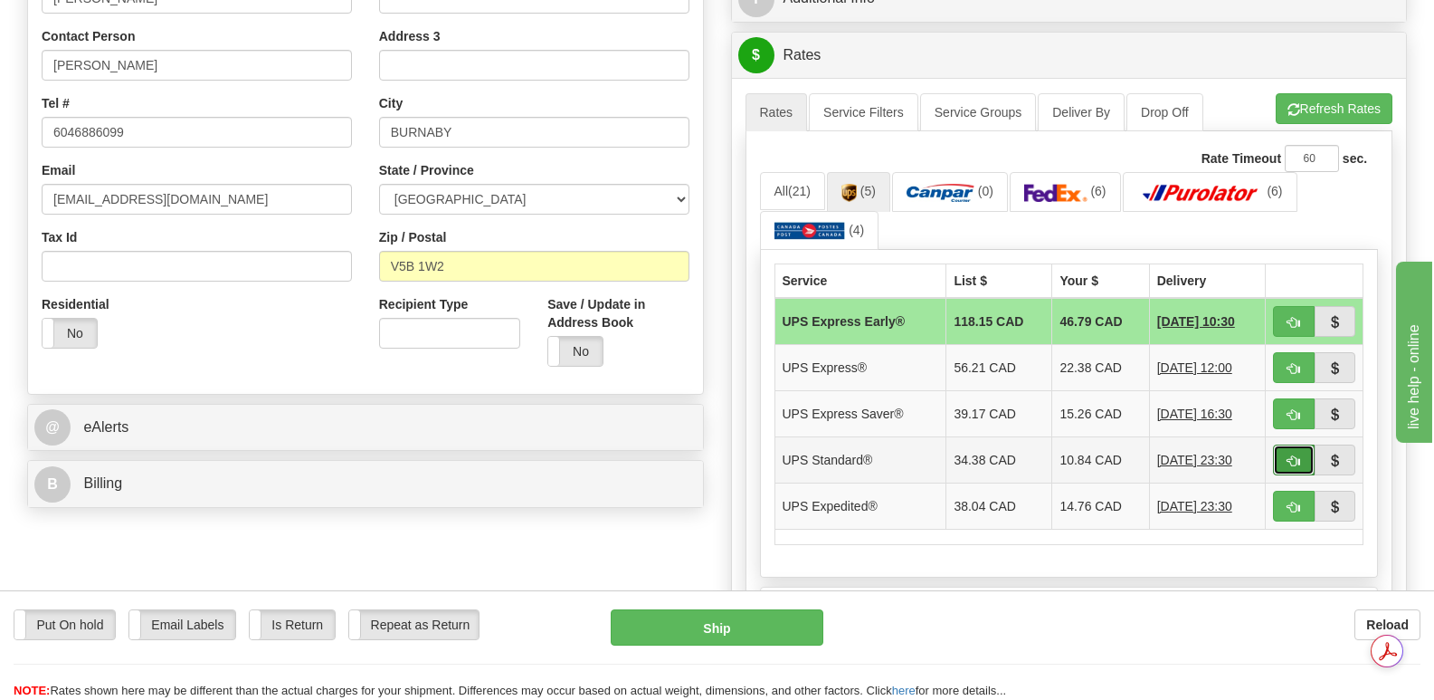
click at [1294, 455] on span "button" at bounding box center [1294, 461] width 13 height 12
type input "11"
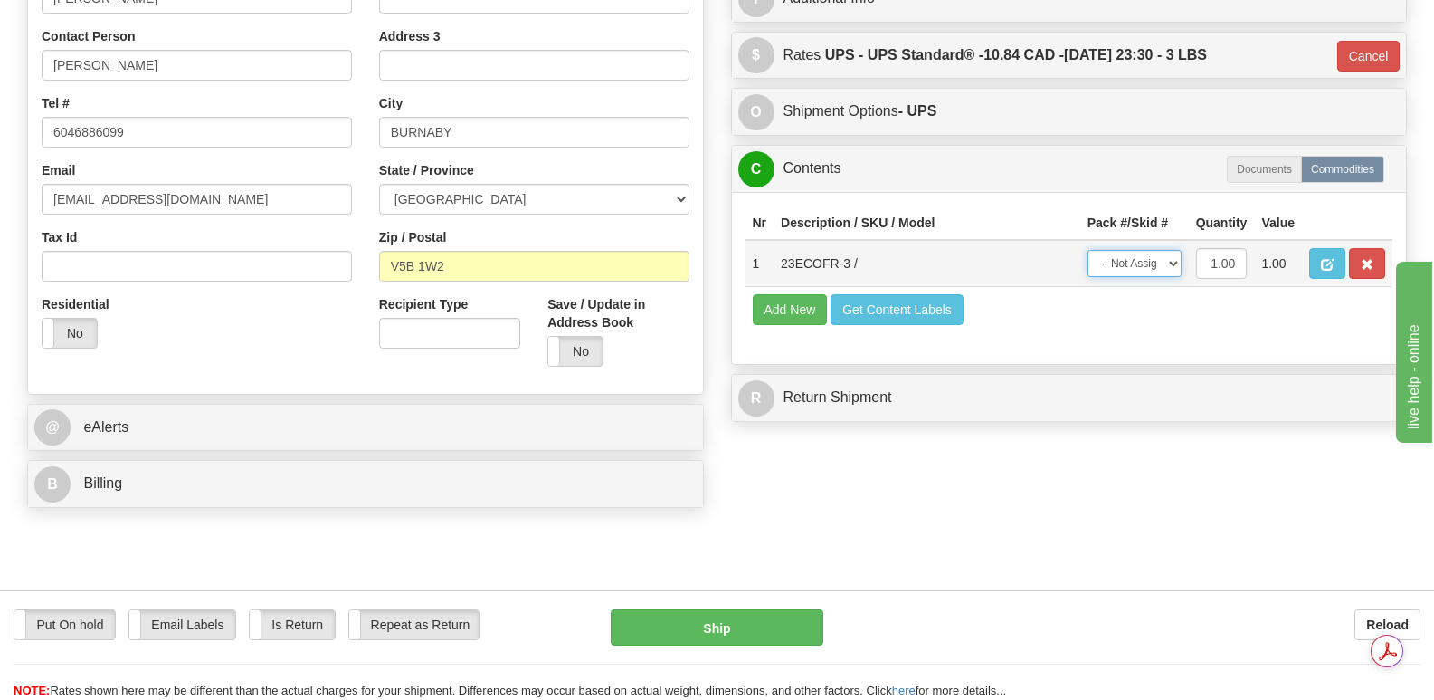
drag, startPoint x: 1166, startPoint y: 217, endPoint x: 1166, endPoint y: 227, distance: 10.0
click at [1166, 250] on select "-- Not Assigned -- Package 1" at bounding box center [1135, 263] width 94 height 27
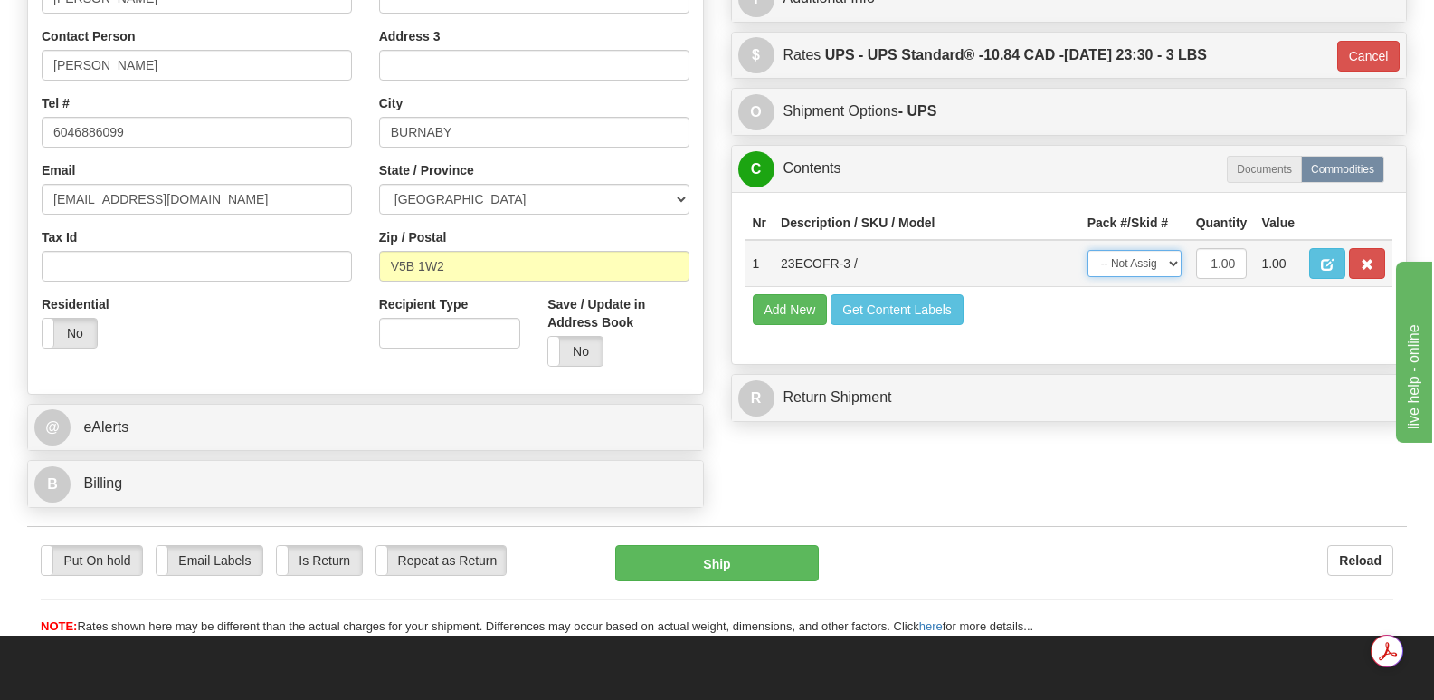
select select "0"
click at [1088, 250] on select "-- Not Assigned -- Package 1" at bounding box center [1135, 263] width 94 height 27
click at [721, 545] on button "Ship" at bounding box center [716, 563] width 203 height 36
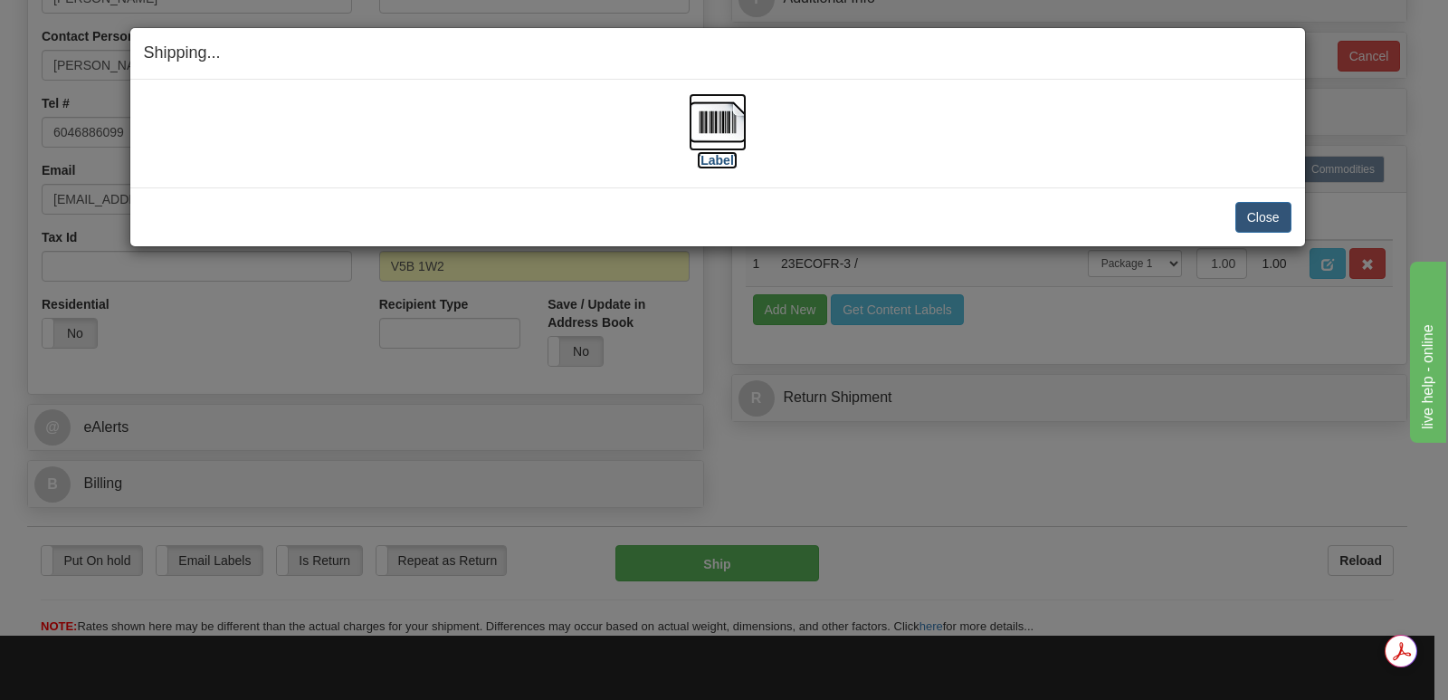
click at [723, 117] on img at bounding box center [718, 122] width 58 height 58
click at [1262, 214] on button "Close" at bounding box center [1263, 217] width 56 height 31
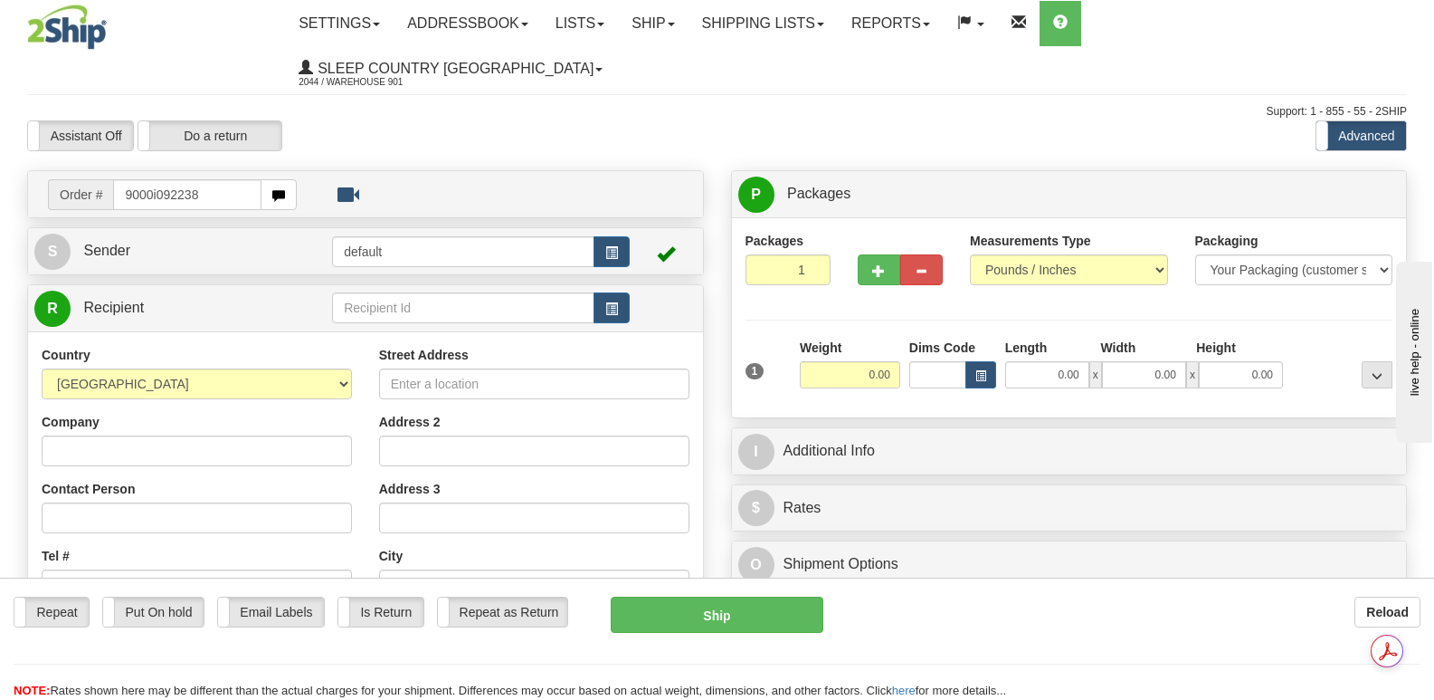
type input "9000i092238"
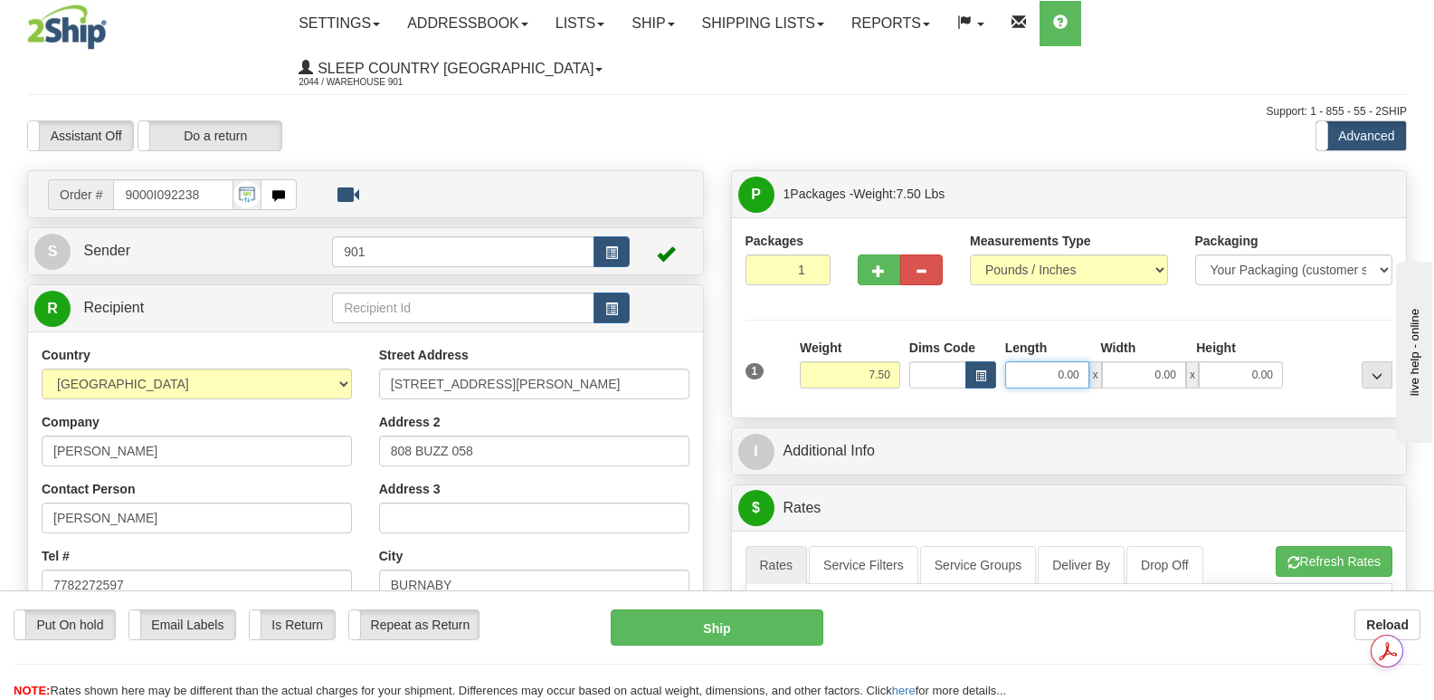
click at [1023, 361] on input "0.00" at bounding box center [1047, 374] width 84 height 27
type input "13.00"
click at [1136, 361] on input "0.00" at bounding box center [1144, 374] width 84 height 27
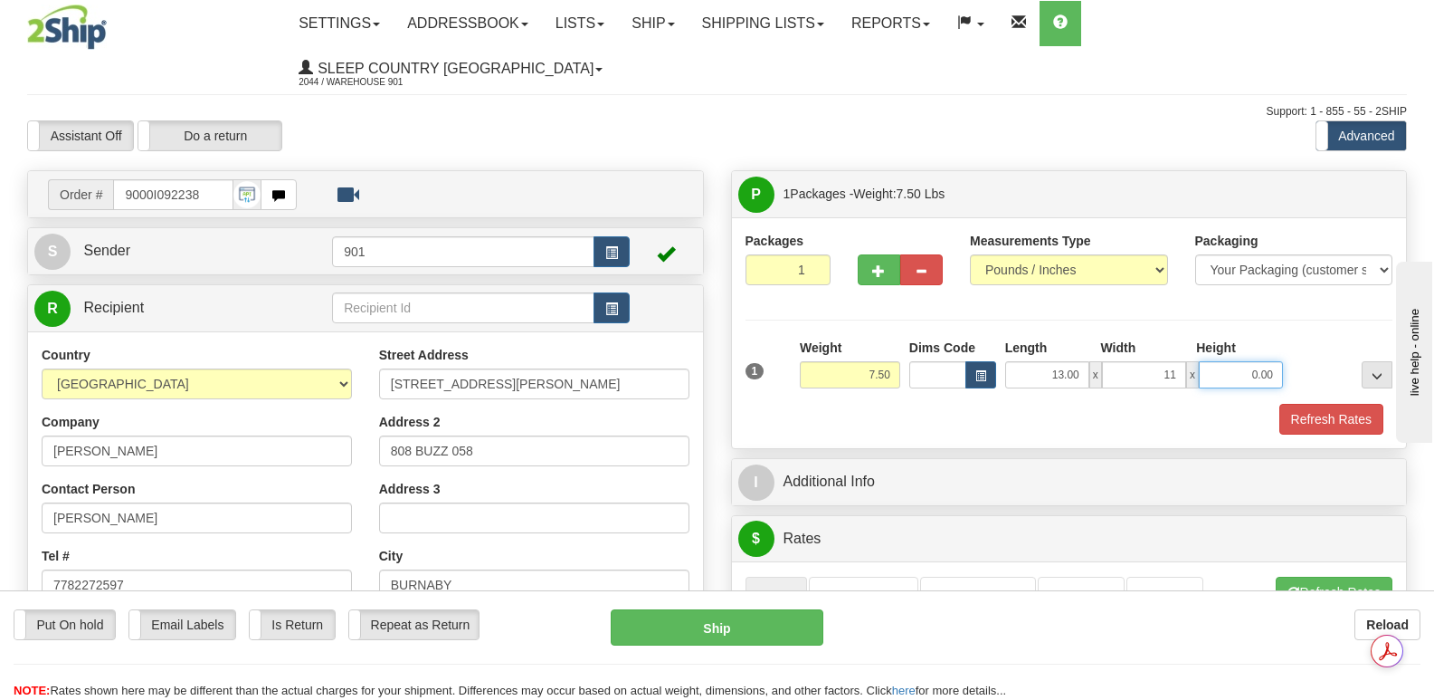
type input "11.00"
click at [1227, 361] on input "0.00" at bounding box center [1241, 374] width 84 height 27
type input "4.00"
drag, startPoint x: 1331, startPoint y: 376, endPoint x: 1315, endPoint y: 359, distance: 23.7
click at [1331, 404] on button "Refresh Rates" at bounding box center [1332, 419] width 104 height 31
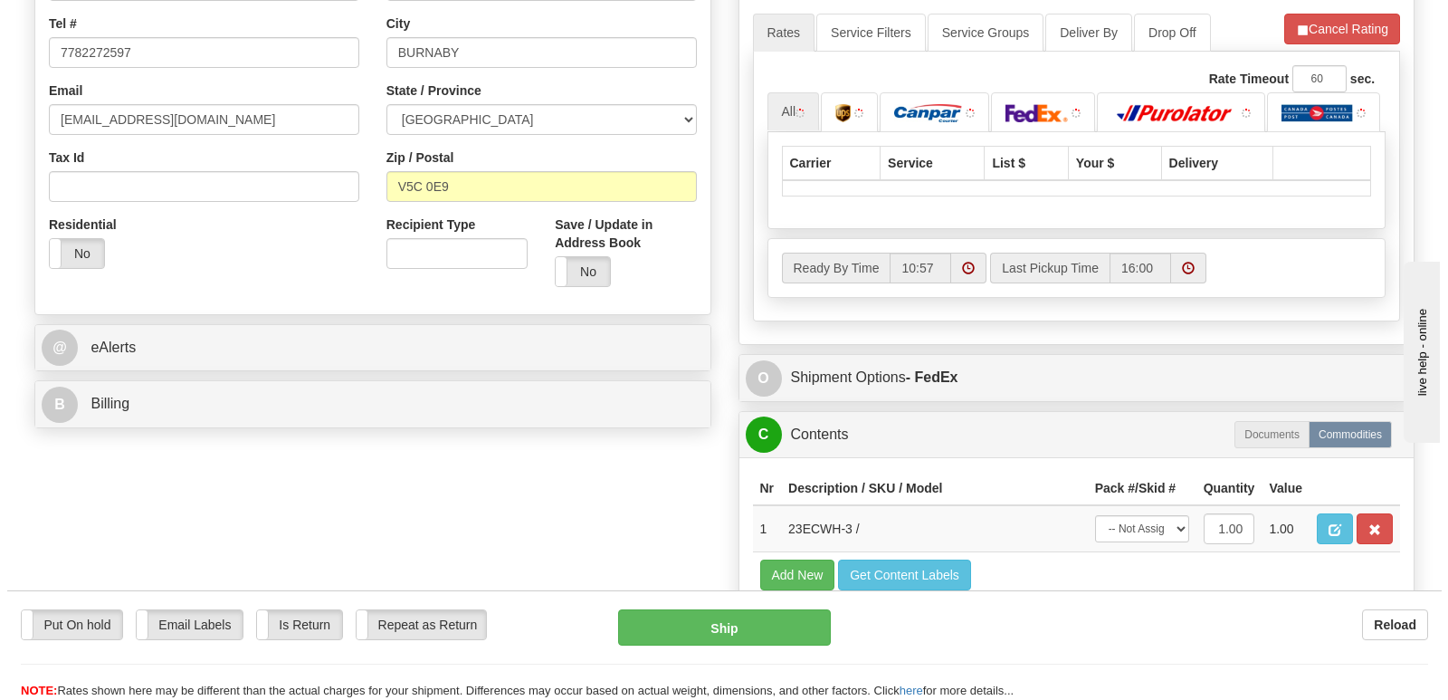
scroll to position [543, 0]
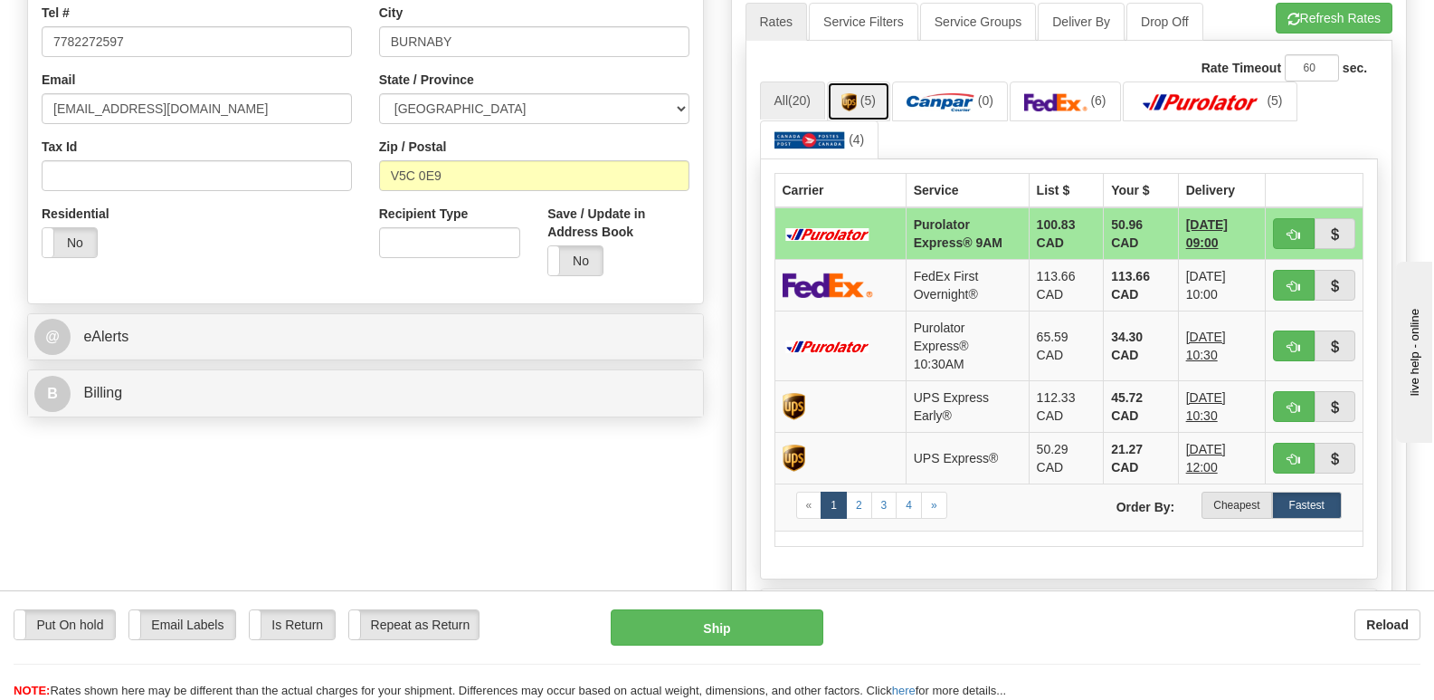
click at [862, 81] on link "(5)" at bounding box center [858, 100] width 63 height 39
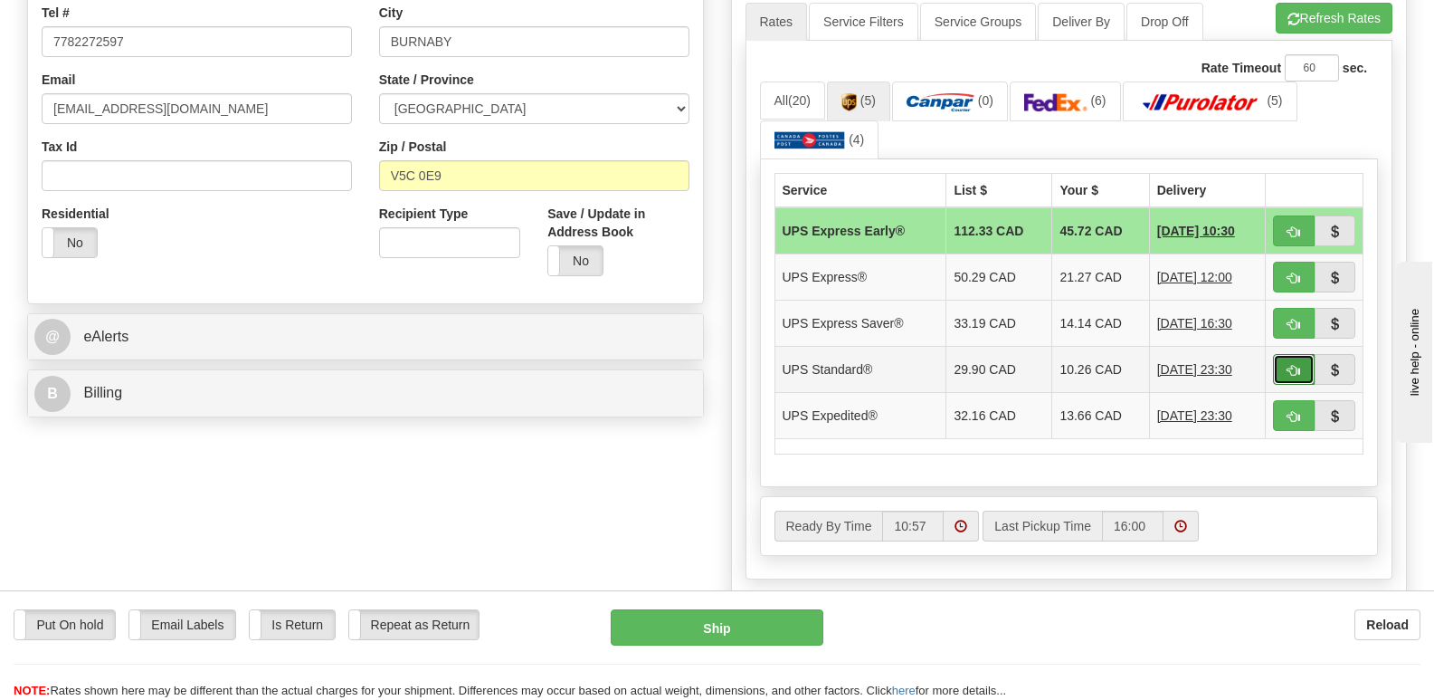
click at [1292, 365] on span "button" at bounding box center [1294, 371] width 13 height 12
type input "11"
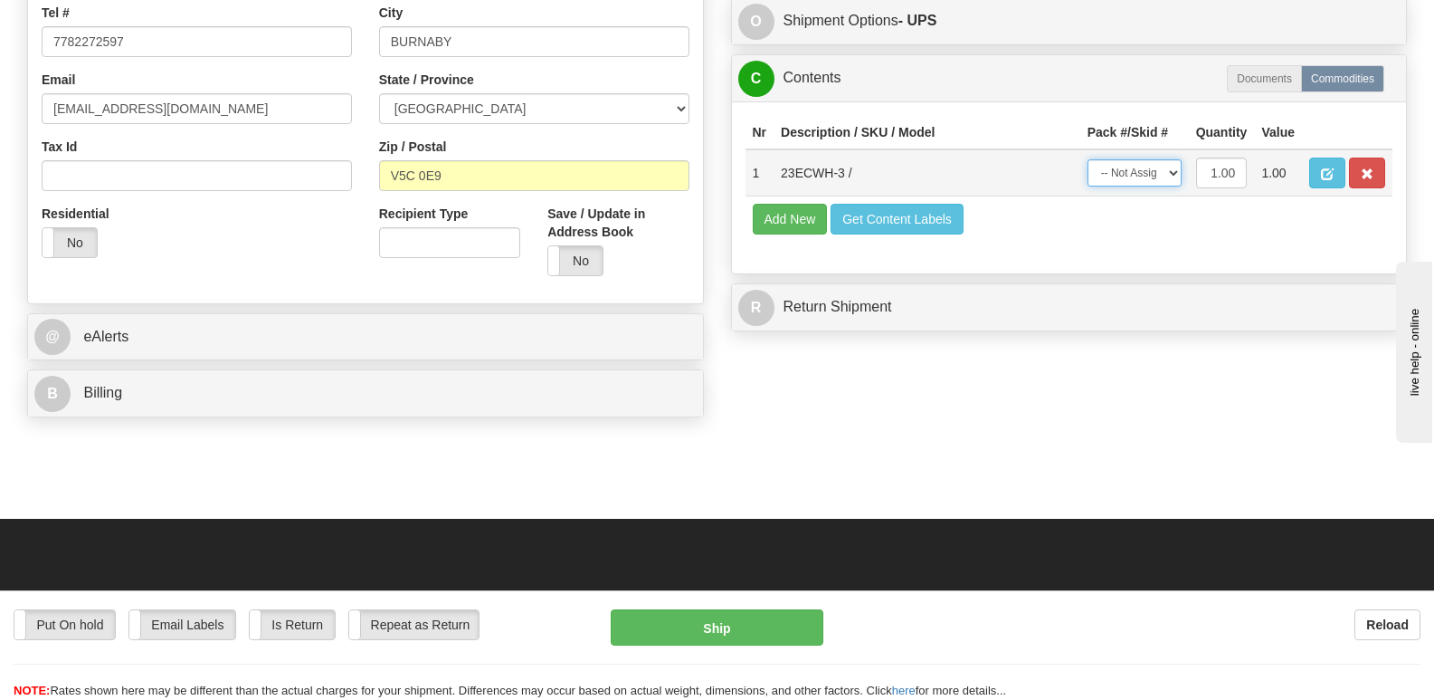
drag, startPoint x: 1175, startPoint y: 128, endPoint x: 1177, endPoint y: 139, distance: 12.1
click at [1175, 159] on select "-- Not Assigned -- Package 1" at bounding box center [1135, 172] width 94 height 27
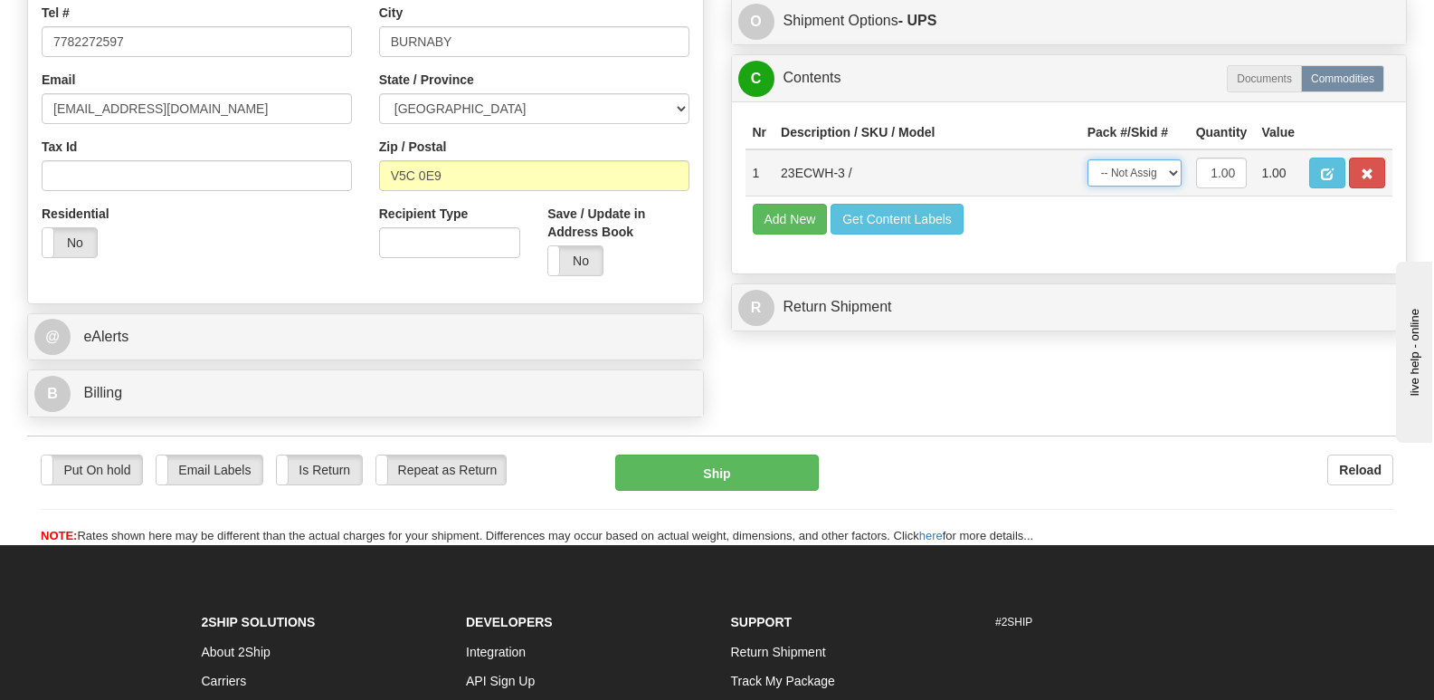
select select "0"
click at [1088, 159] on select "-- Not Assigned -- Package 1" at bounding box center [1135, 172] width 94 height 27
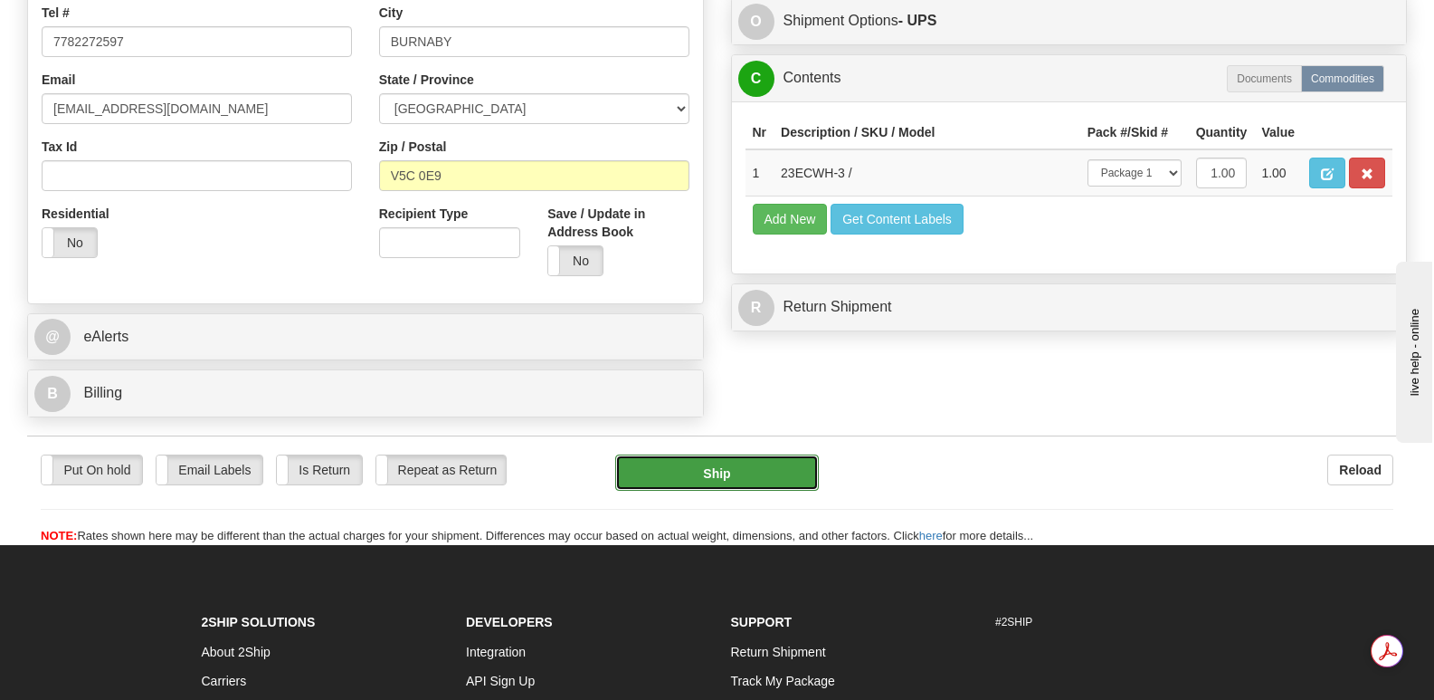
click at [754, 454] on button "Ship" at bounding box center [716, 472] width 203 height 36
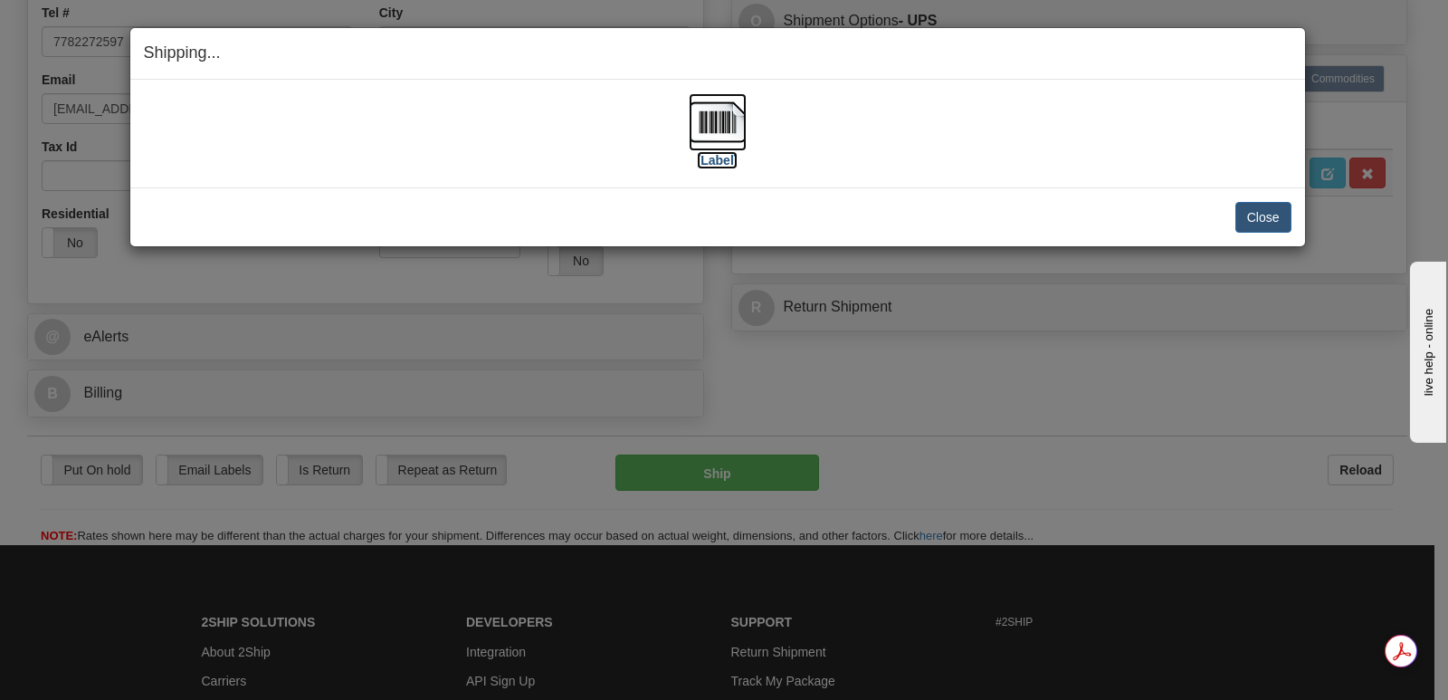
click at [728, 117] on img at bounding box center [718, 122] width 58 height 58
click at [1261, 214] on button "Close" at bounding box center [1263, 217] width 56 height 31
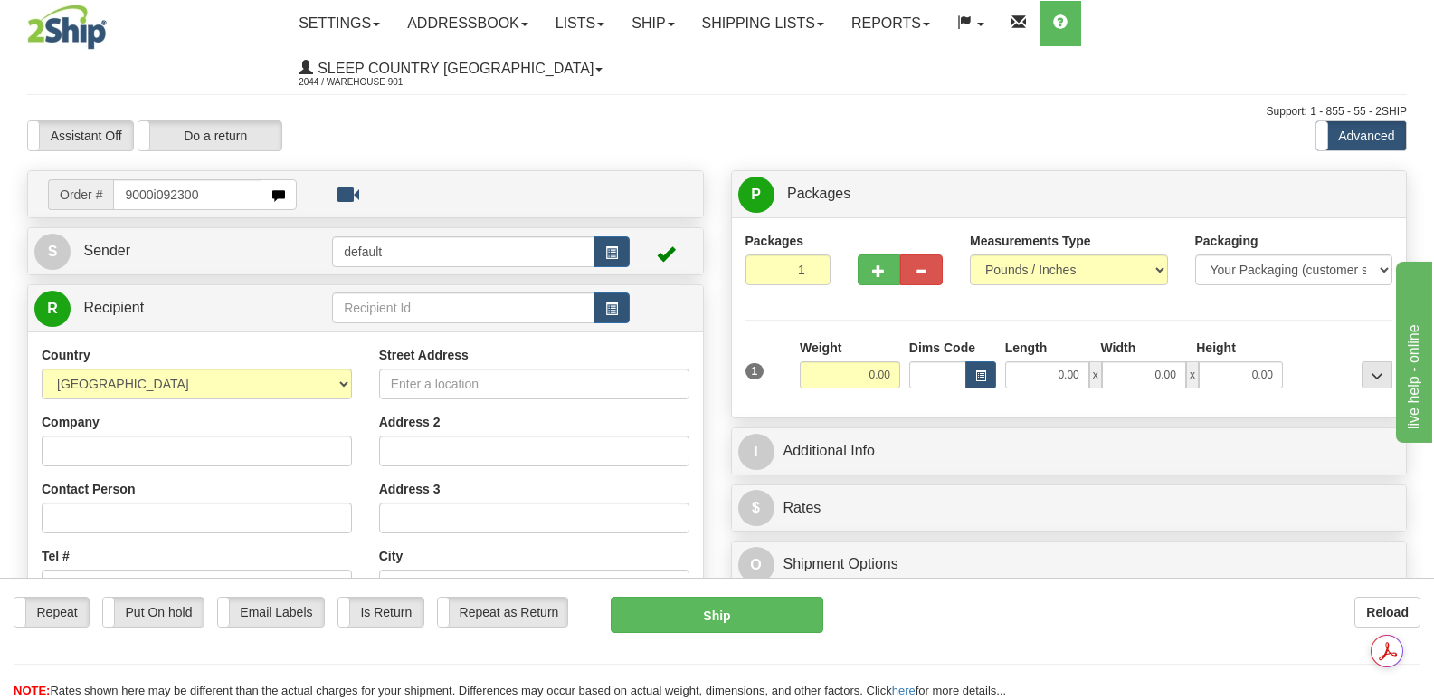
type input "9000i092300"
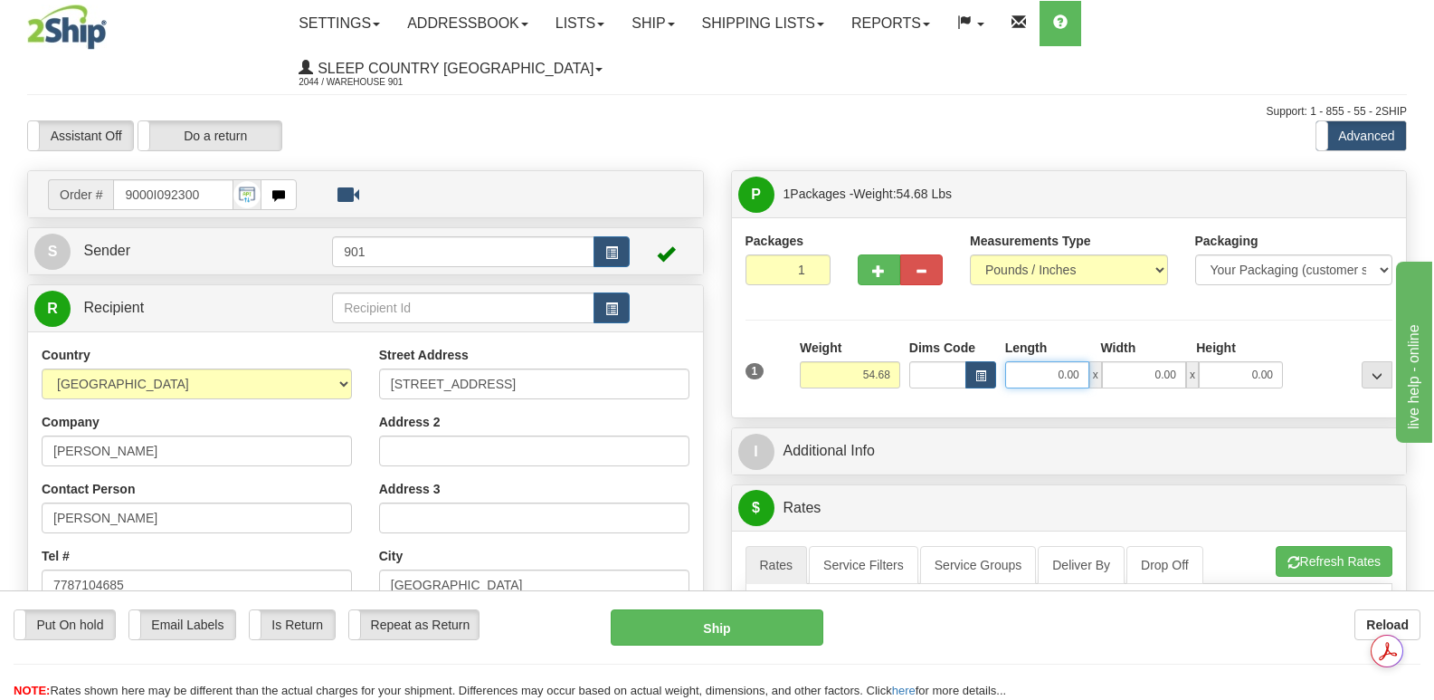
click at [1021, 361] on input "0.00" at bounding box center [1047, 374] width 84 height 27
type input "42.00"
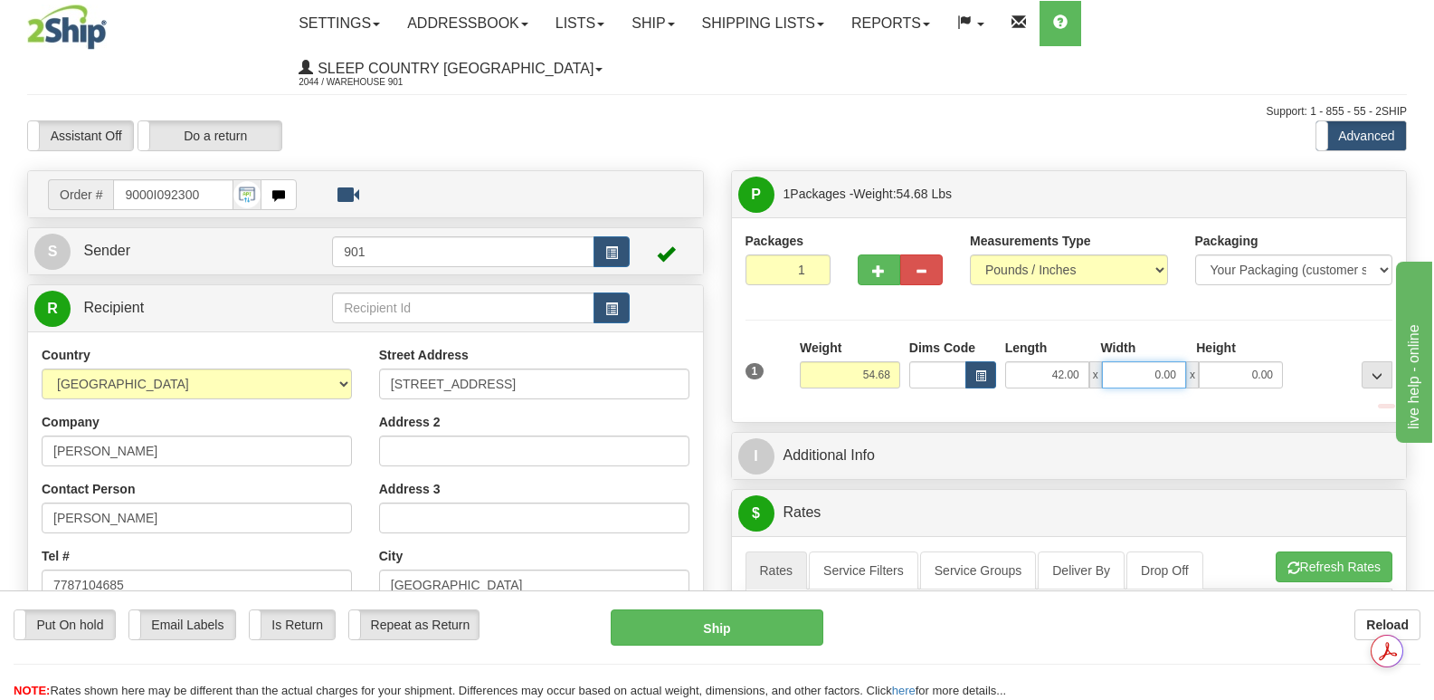
click at [1122, 361] on input "0.00" at bounding box center [1144, 374] width 84 height 27
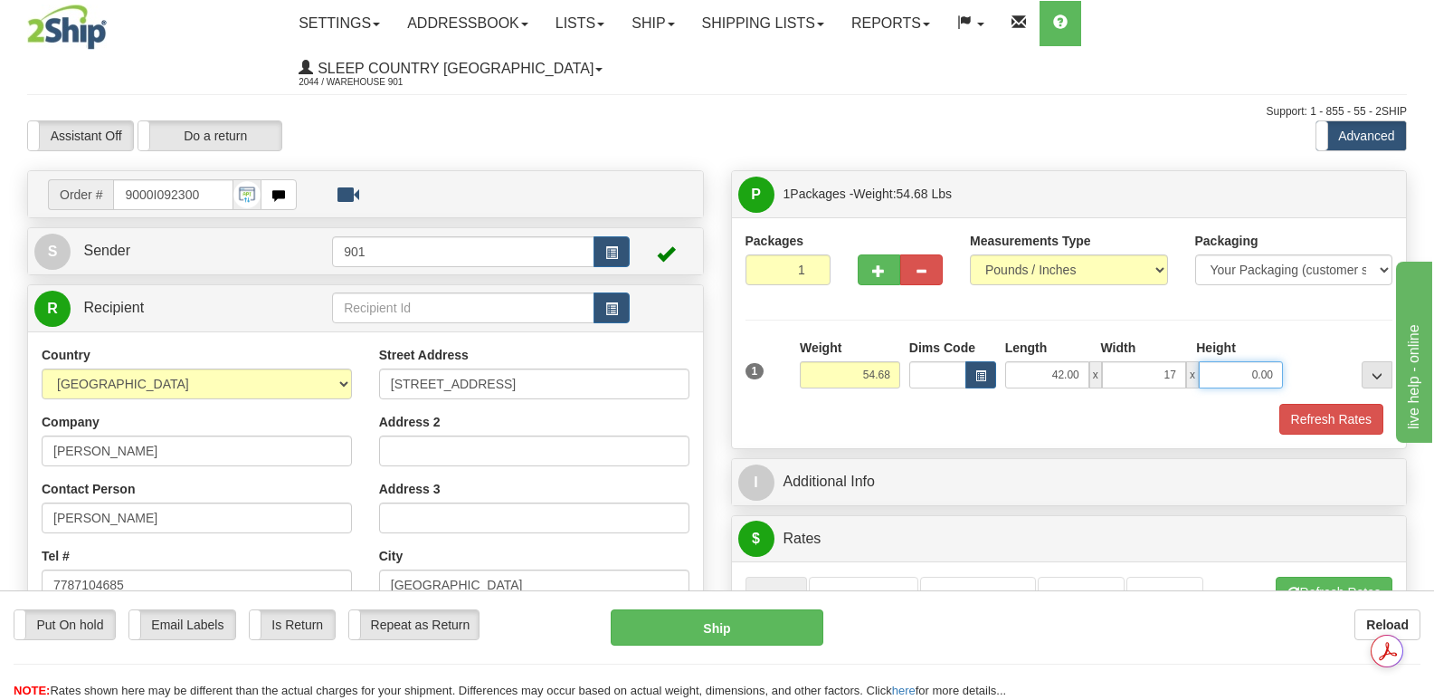
type input "17.00"
click at [1212, 361] on input "0.00" at bounding box center [1241, 374] width 84 height 27
type input "17.00"
click at [1326, 404] on button "Refresh Rates" at bounding box center [1332, 419] width 104 height 31
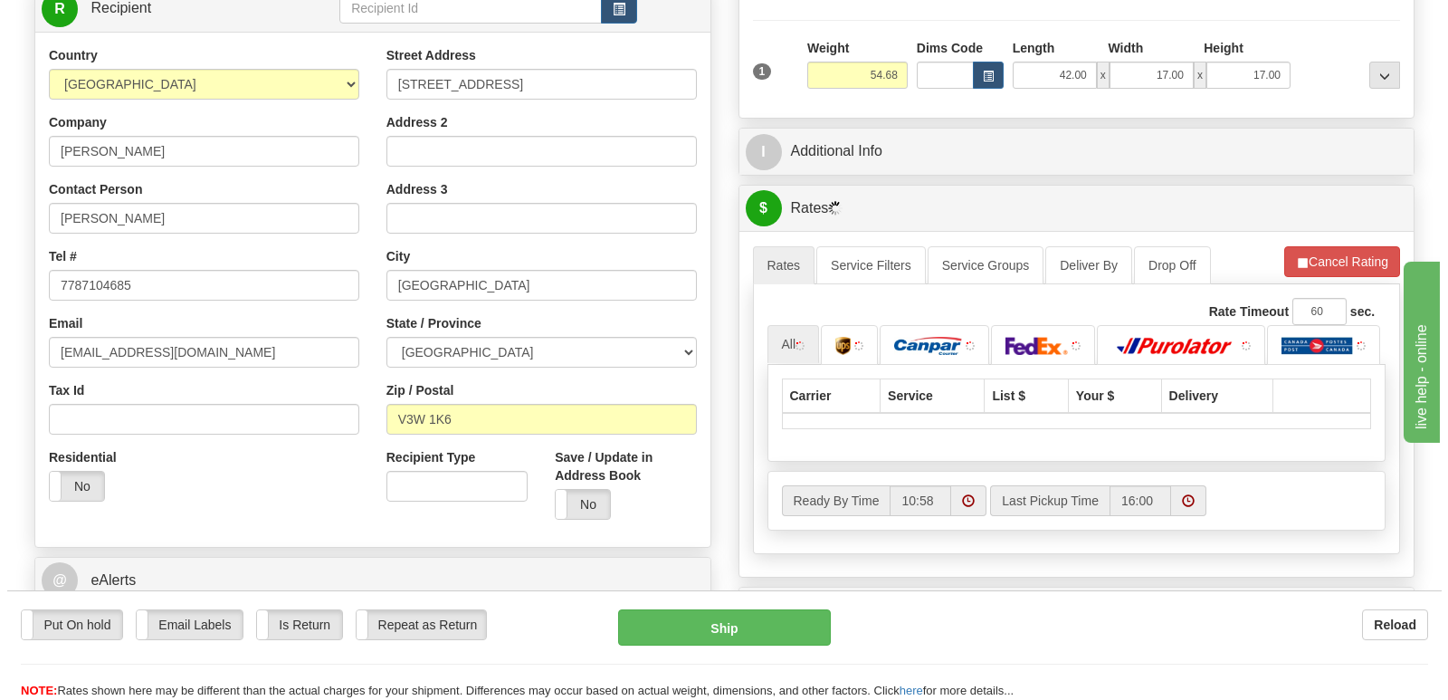
scroll to position [362, 0]
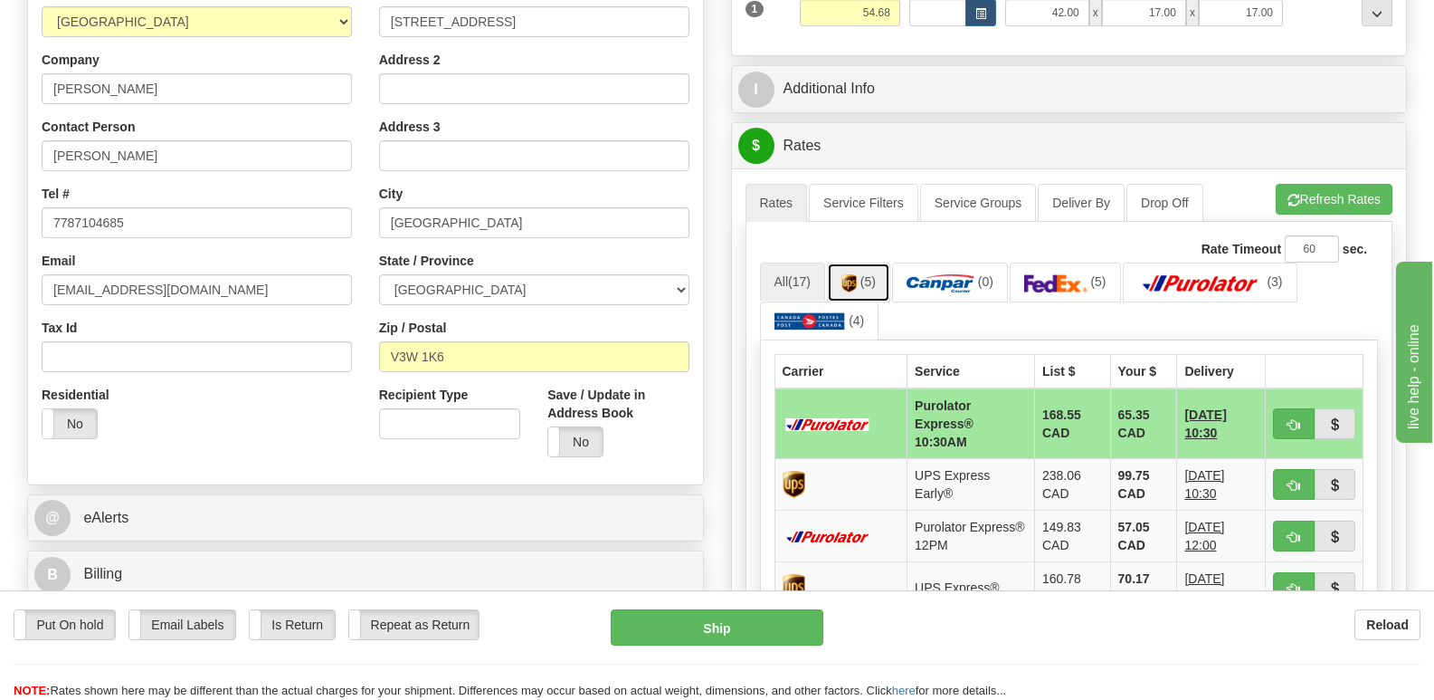
click at [856, 274] on img at bounding box center [849, 283] width 15 height 18
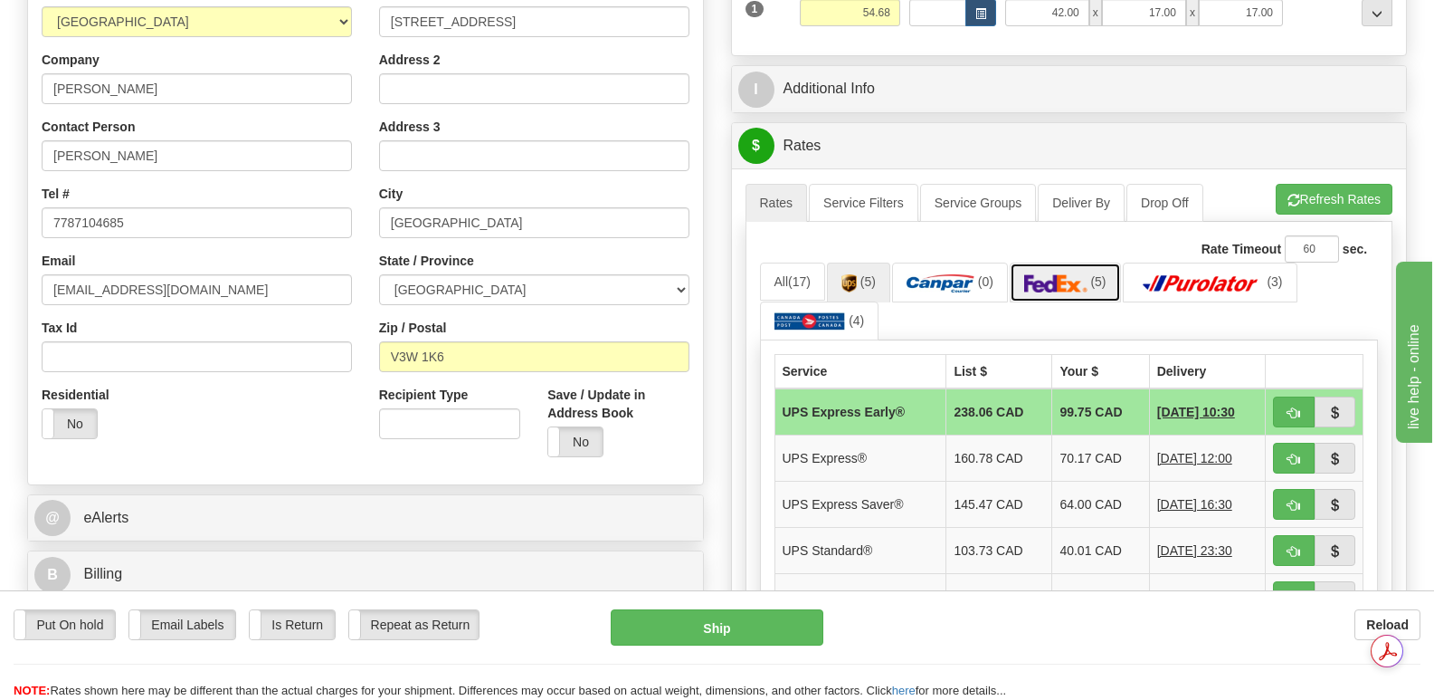
click at [1061, 274] on img at bounding box center [1055, 283] width 63 height 18
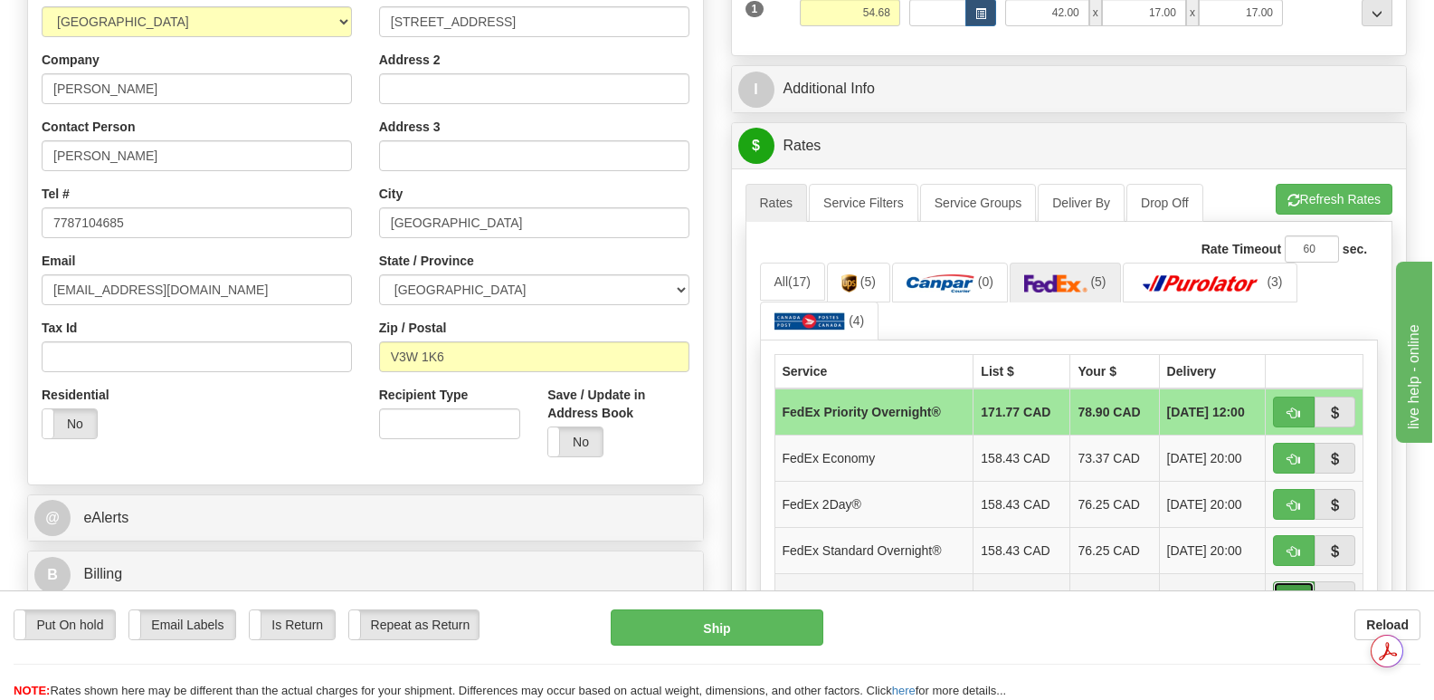
click at [1295, 581] on button "button" at bounding box center [1294, 596] width 42 height 31
type input "92"
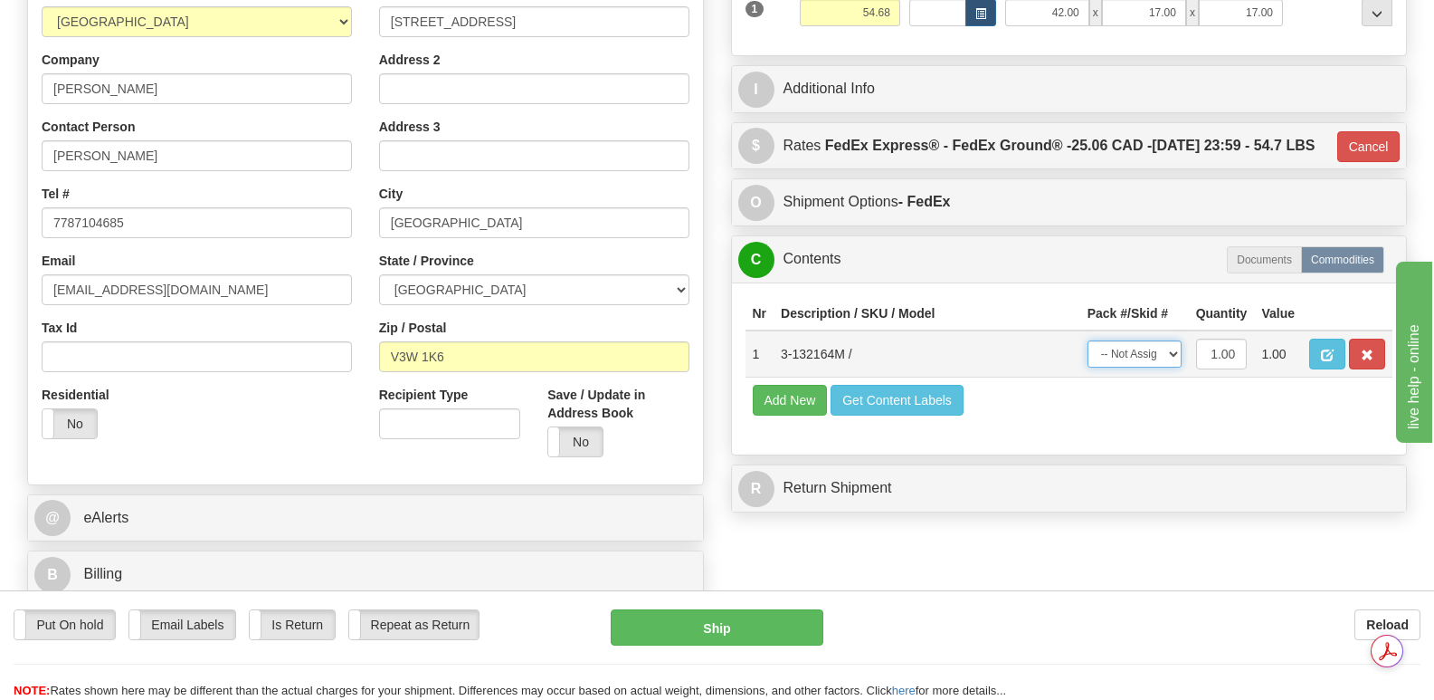
drag, startPoint x: 1171, startPoint y: 344, endPoint x: 1162, endPoint y: 356, distance: 14.8
click at [1171, 344] on select "-- Not Assigned -- Package 1" at bounding box center [1135, 353] width 94 height 27
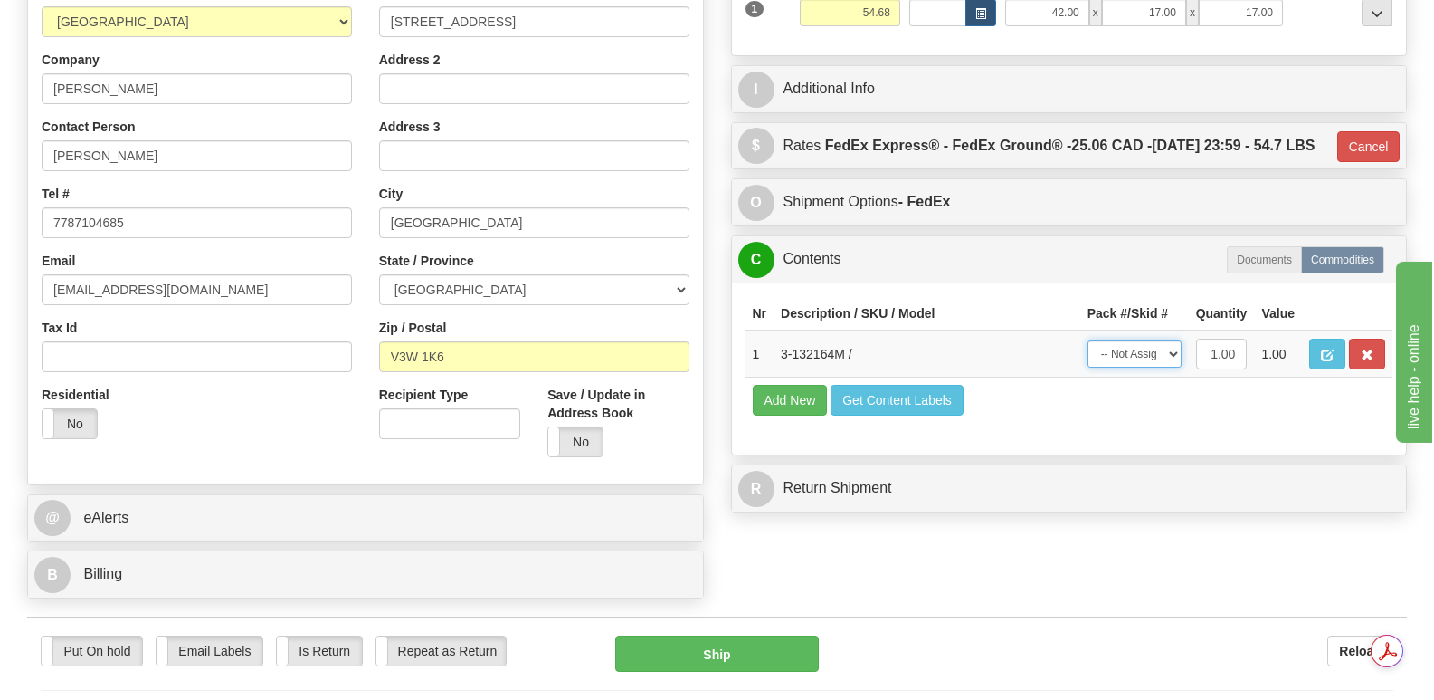
select select "0"
click at [1088, 340] on select "-- Not Assigned -- Package 1" at bounding box center [1135, 353] width 94 height 27
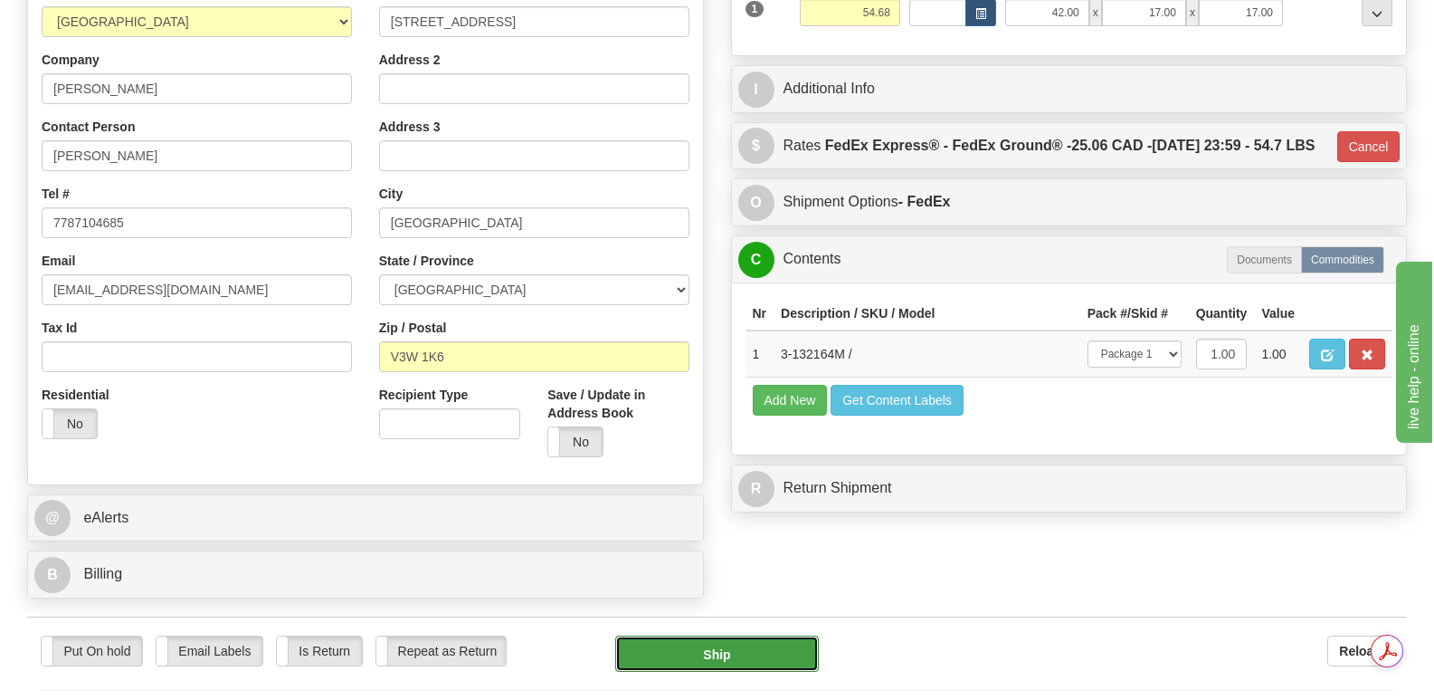
click at [749, 635] on button "Ship" at bounding box center [716, 653] width 203 height 36
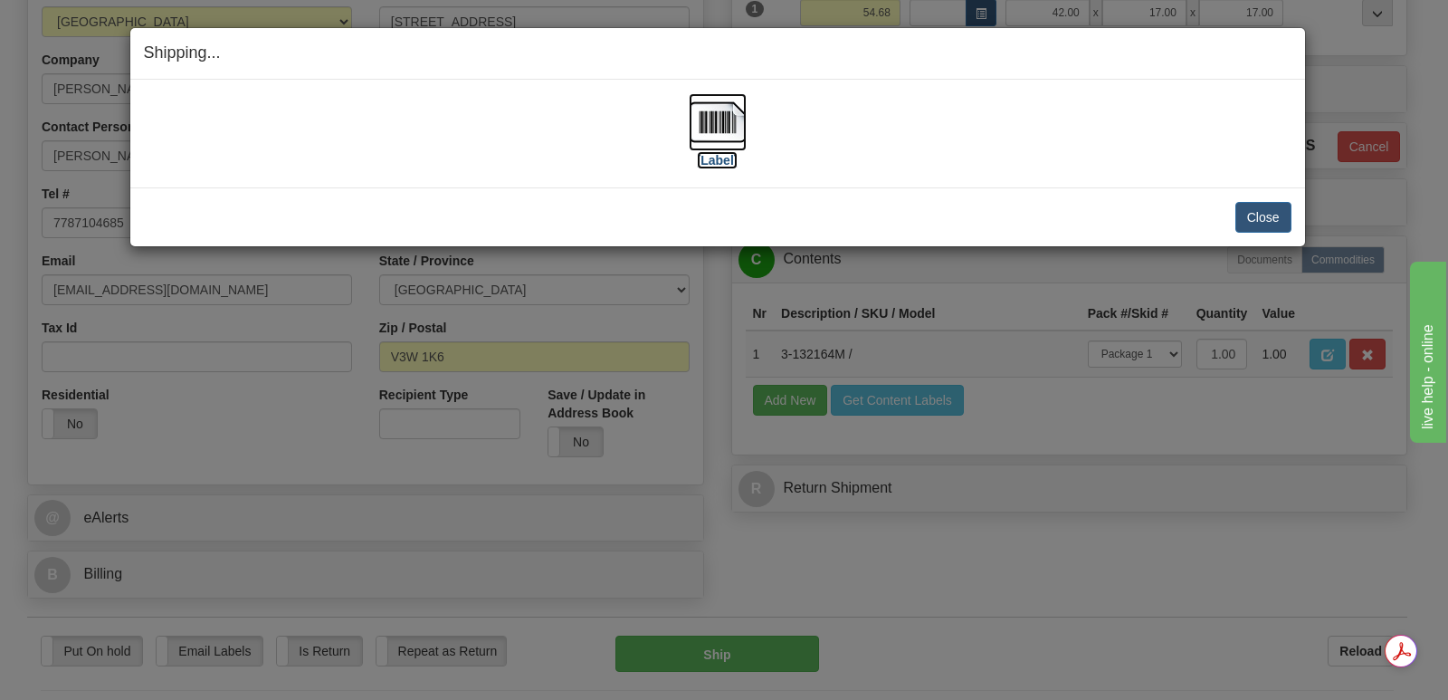
click at [713, 120] on img at bounding box center [718, 122] width 58 height 58
click at [1260, 210] on button "Close" at bounding box center [1263, 217] width 56 height 31
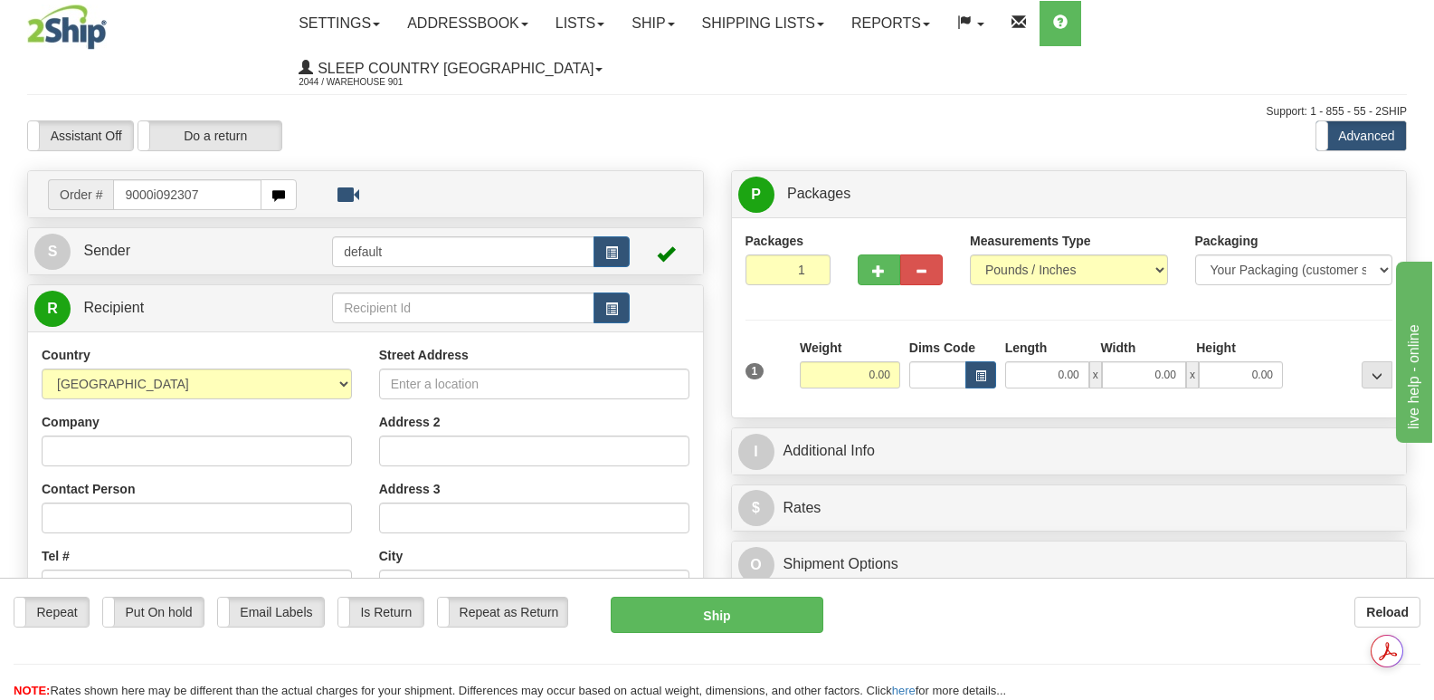
type input "9000i092307"
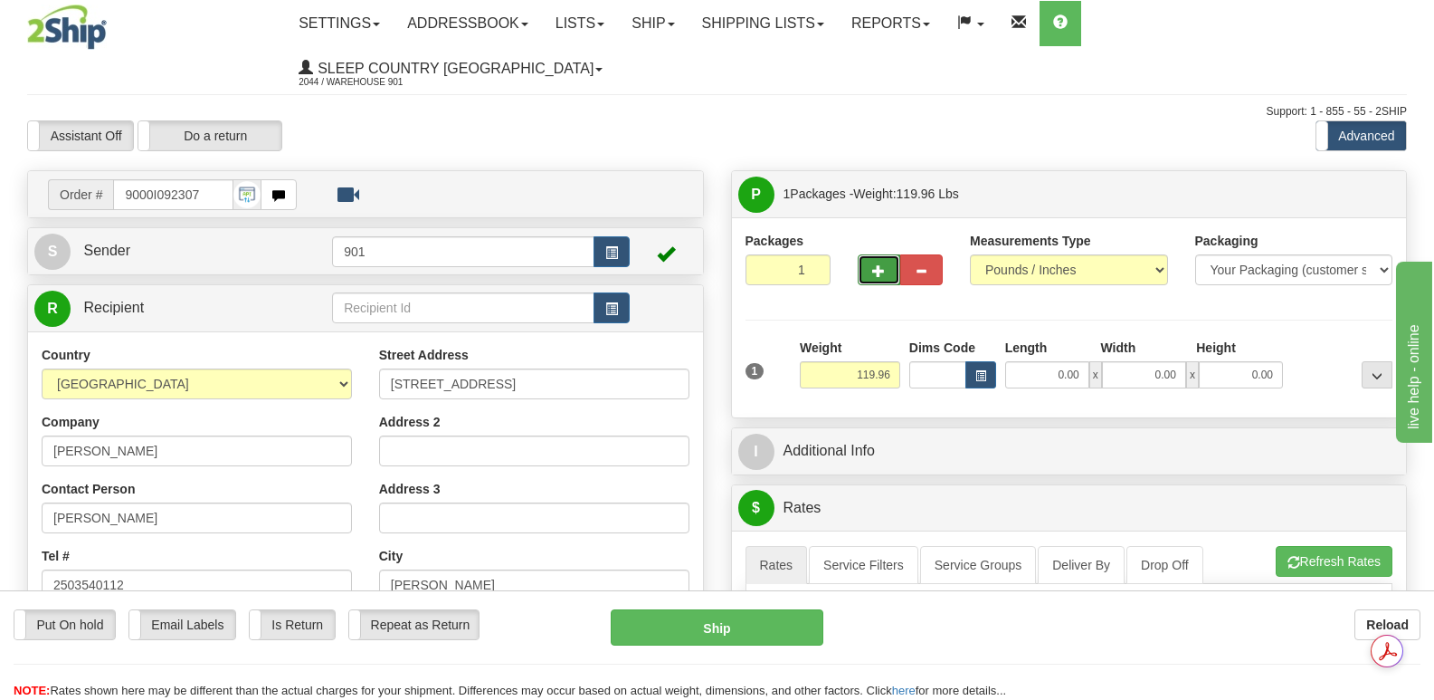
click at [881, 265] on span "button" at bounding box center [878, 271] width 13 height 12
type input "3"
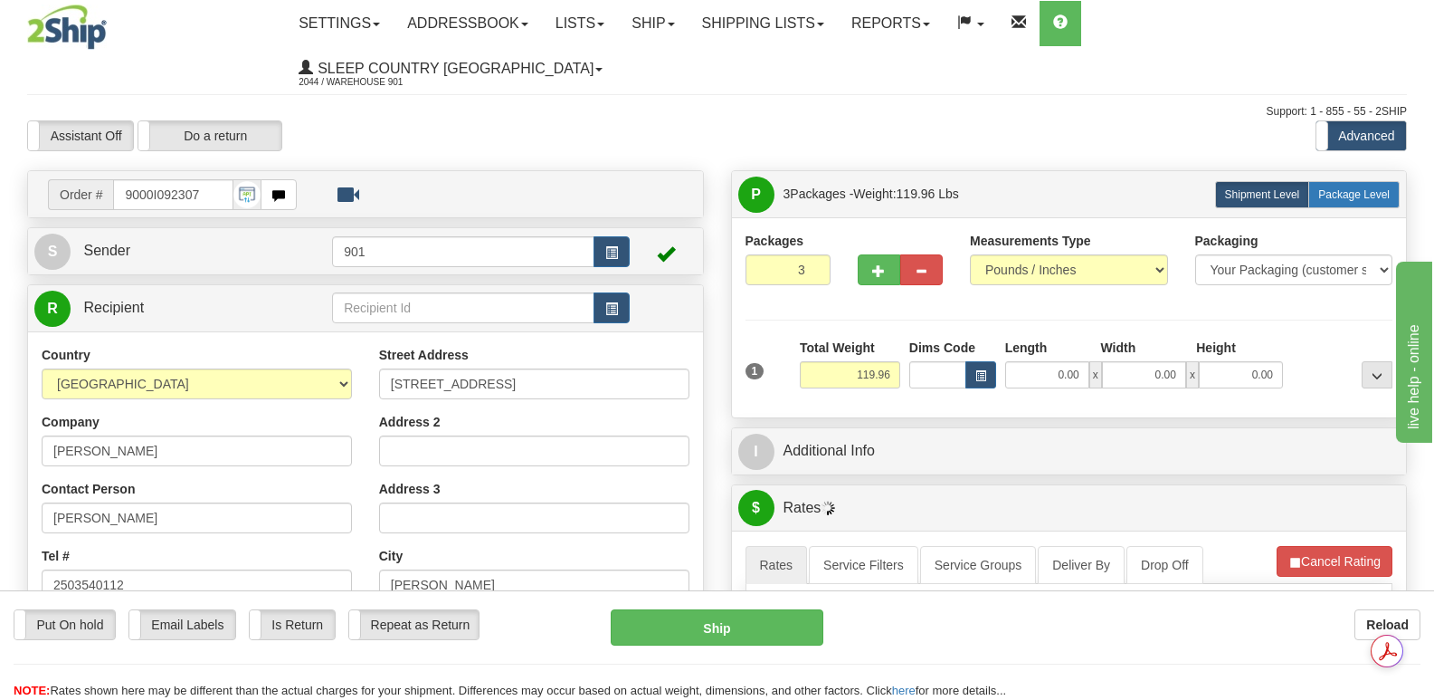
click at [1349, 188] on span "Package Level" at bounding box center [1353, 194] width 71 height 13
radio input "true"
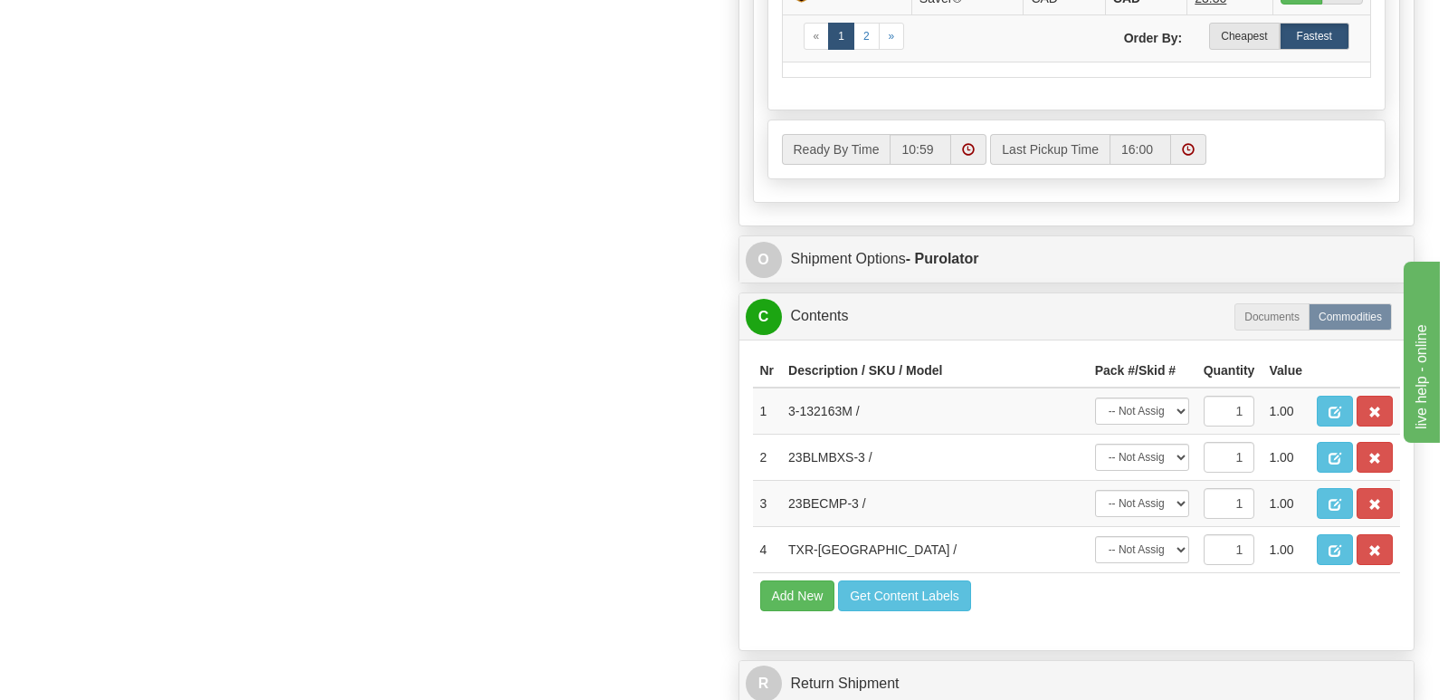
scroll to position [1267, 0]
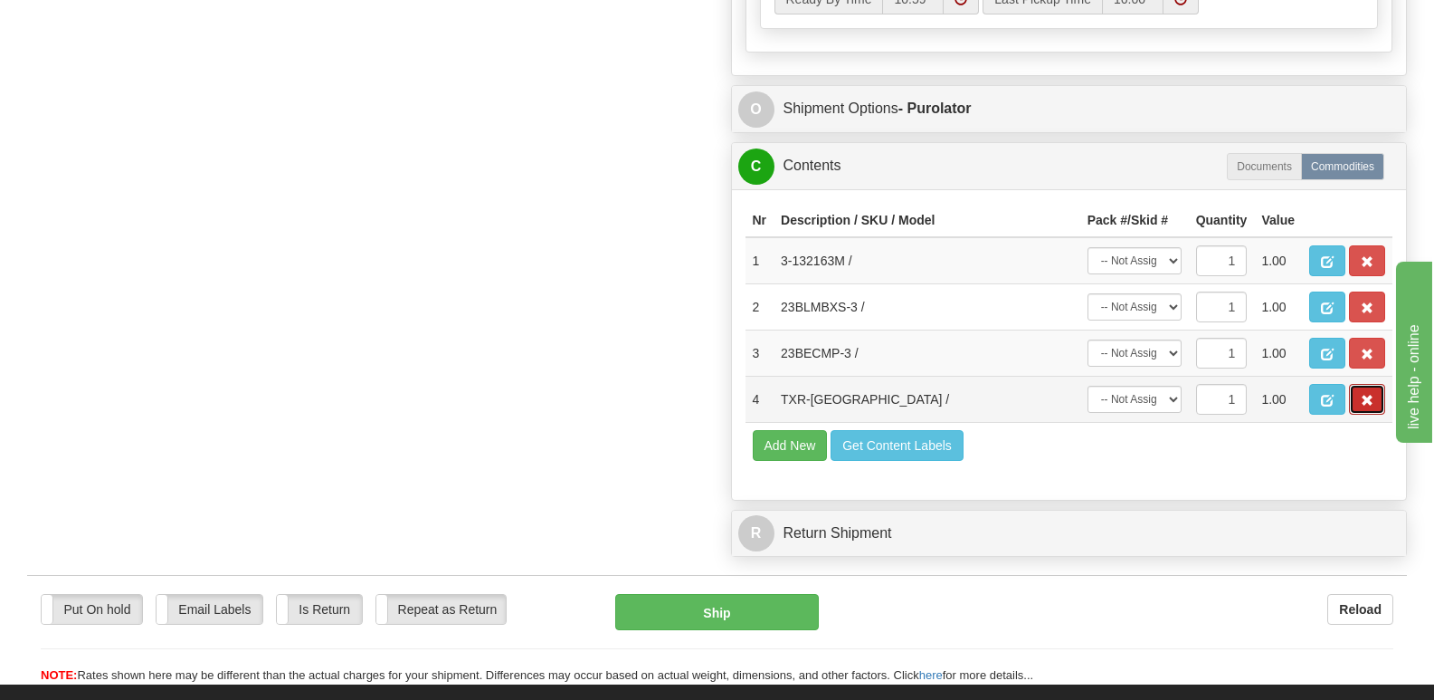
click at [1366, 384] on button "button" at bounding box center [1367, 399] width 36 height 31
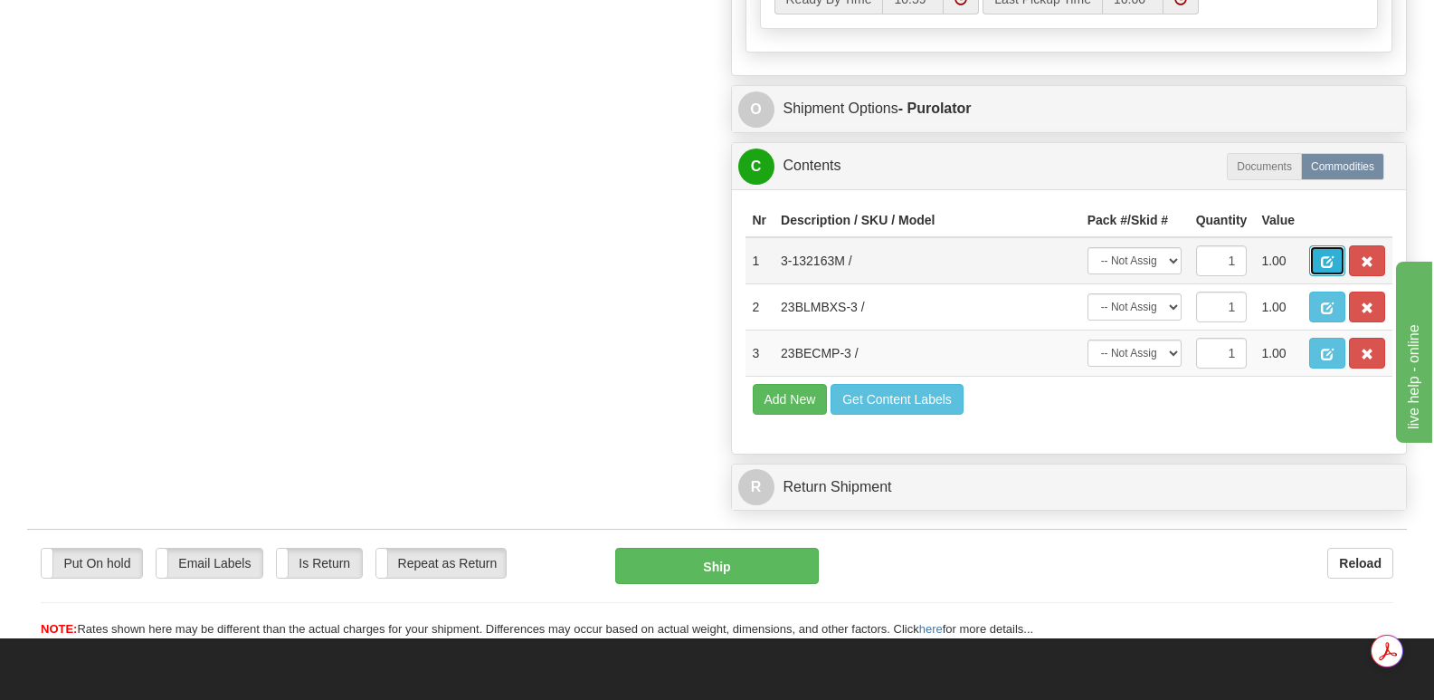
click at [1322, 245] on button "button" at bounding box center [1327, 260] width 36 height 31
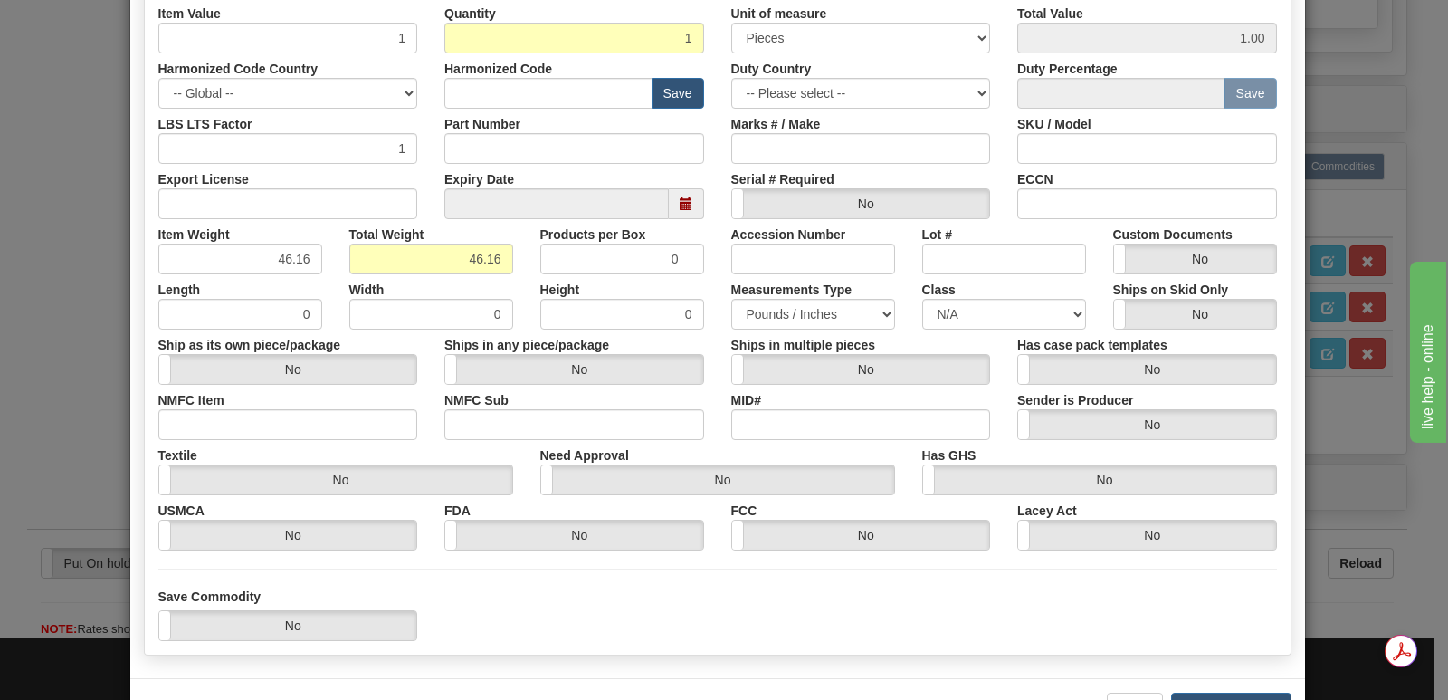
scroll to position [419, 0]
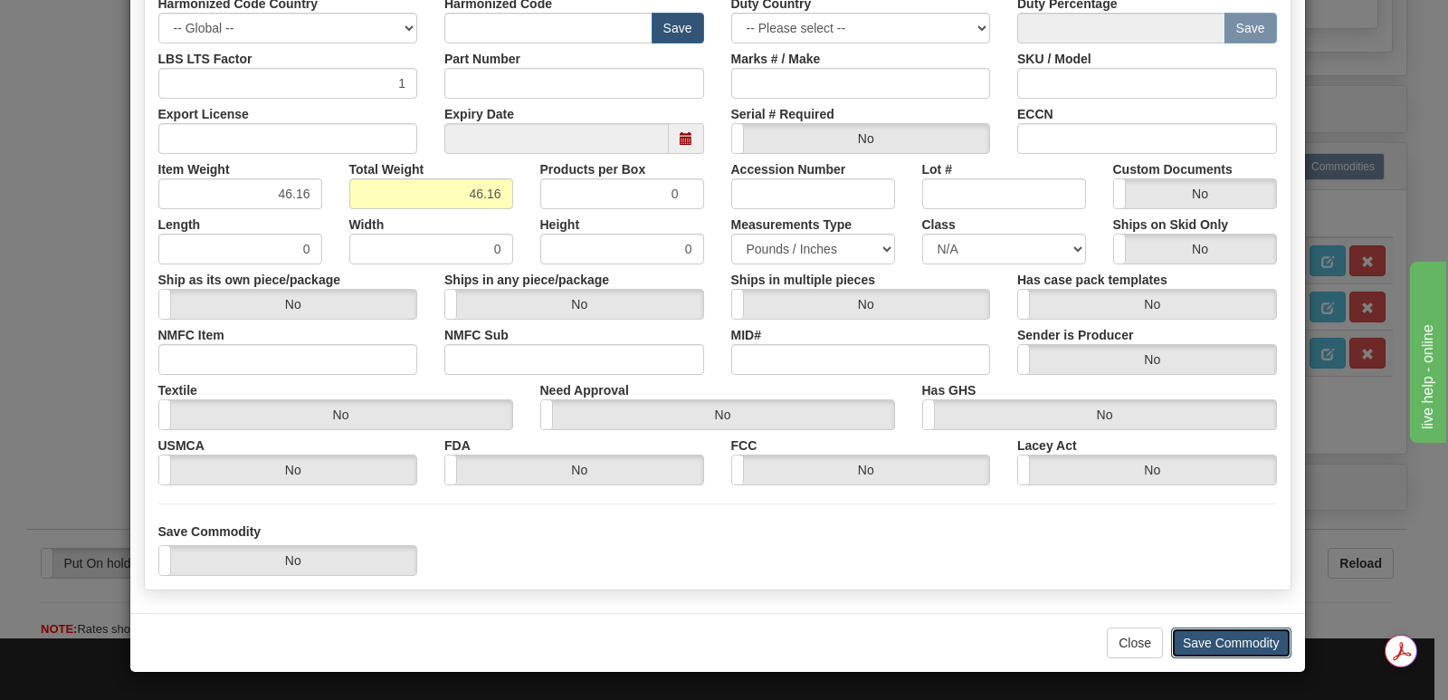
click at [1202, 634] on button "Save Commodity" at bounding box center [1231, 642] width 120 height 31
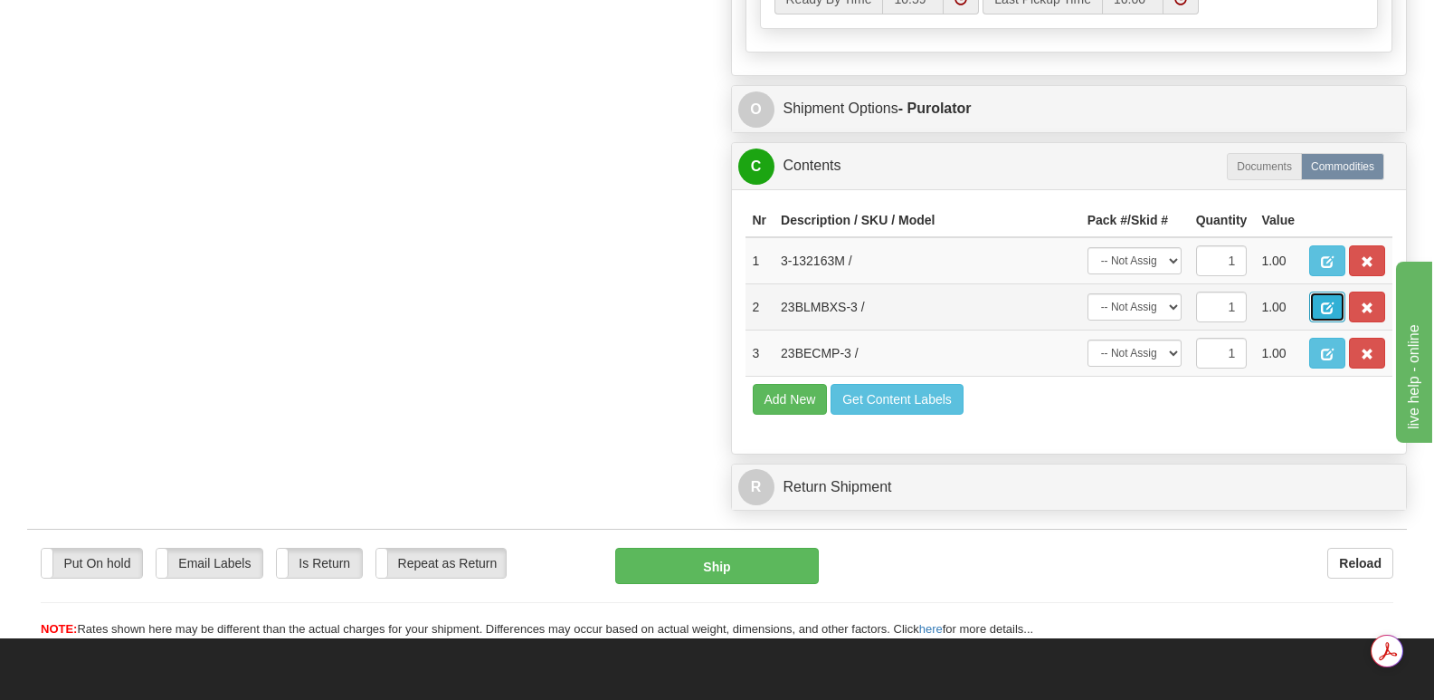
click at [1327, 291] on button "button" at bounding box center [1327, 306] width 36 height 31
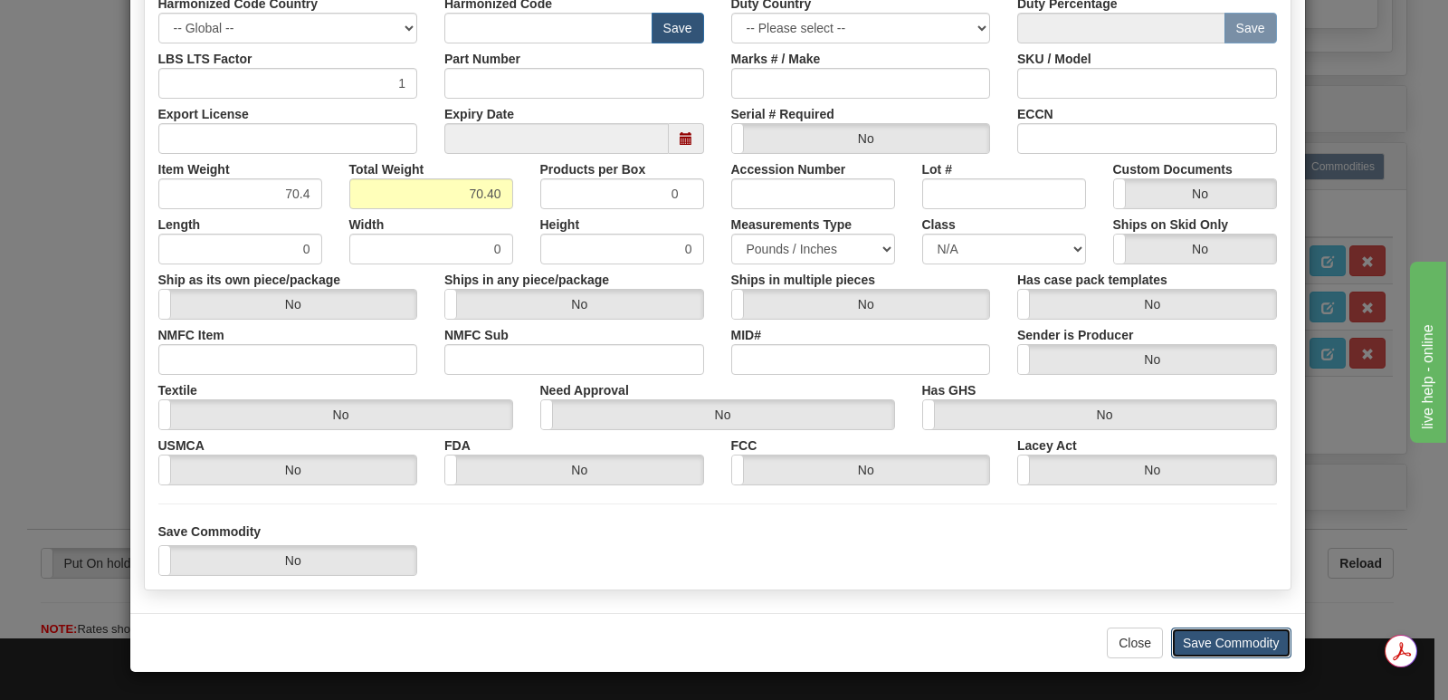
click at [1216, 629] on button "Save Commodity" at bounding box center [1231, 642] width 120 height 31
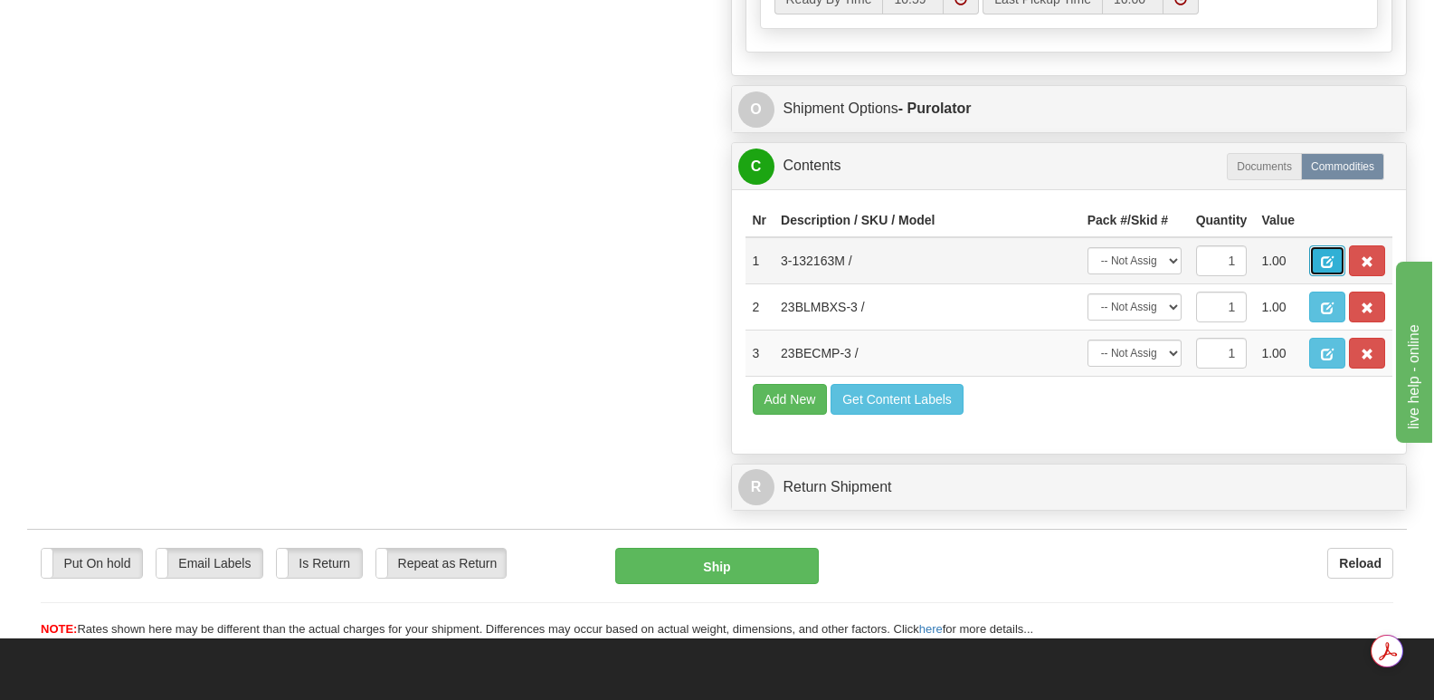
click at [1327, 256] on span "button" at bounding box center [1327, 262] width 13 height 12
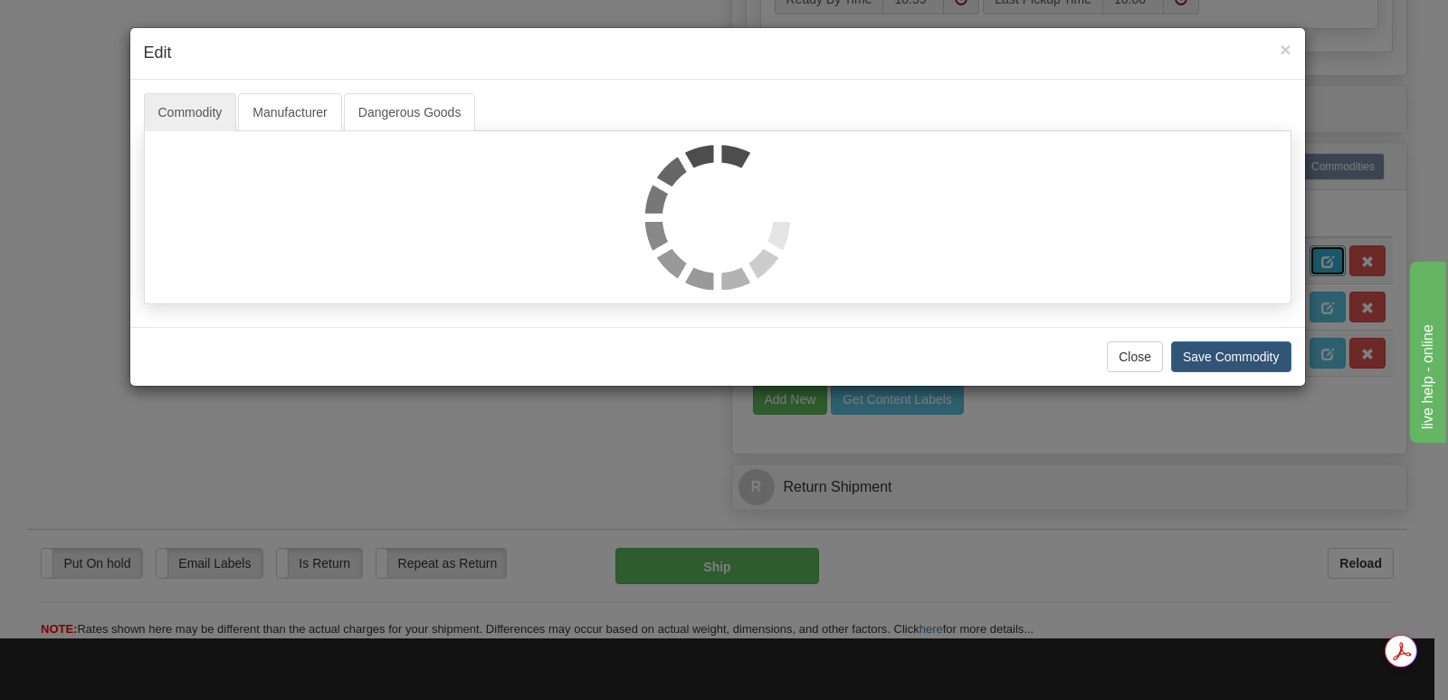
scroll to position [0, 0]
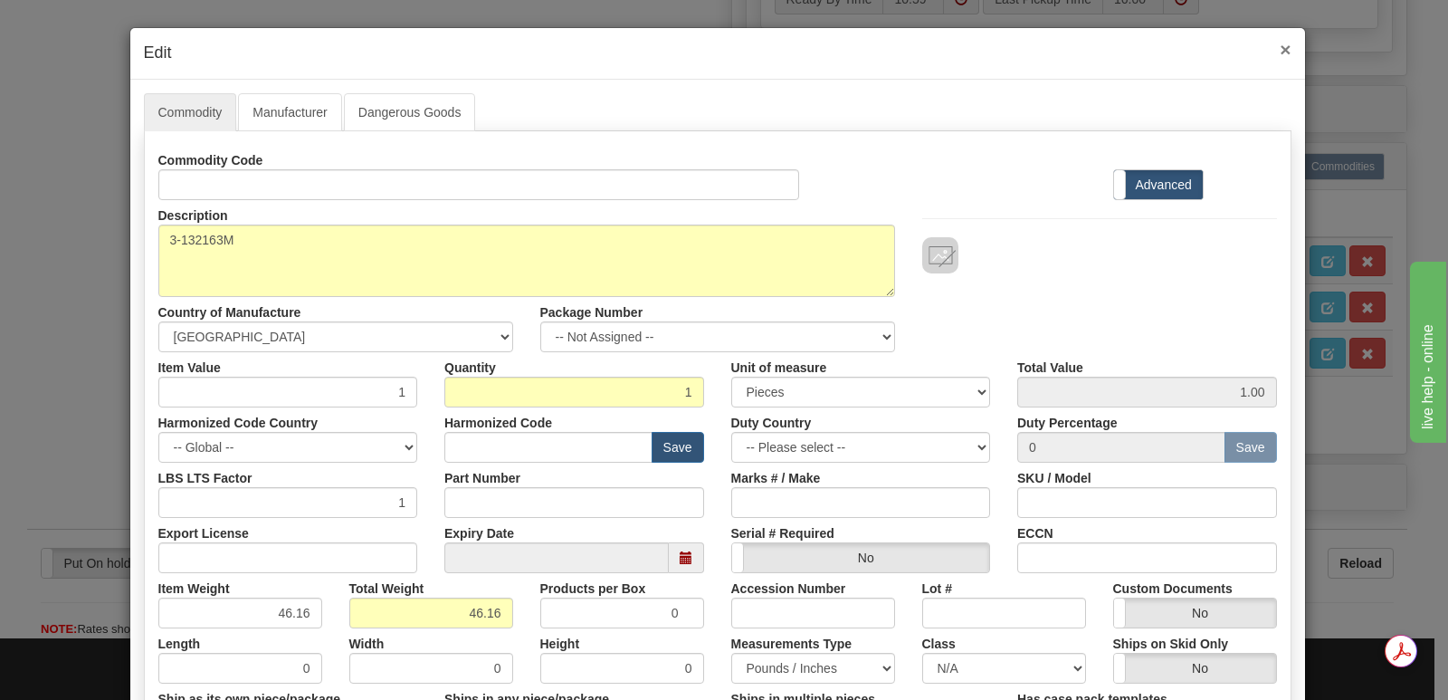
click at [1281, 49] on span "×" at bounding box center [1285, 49] width 11 height 21
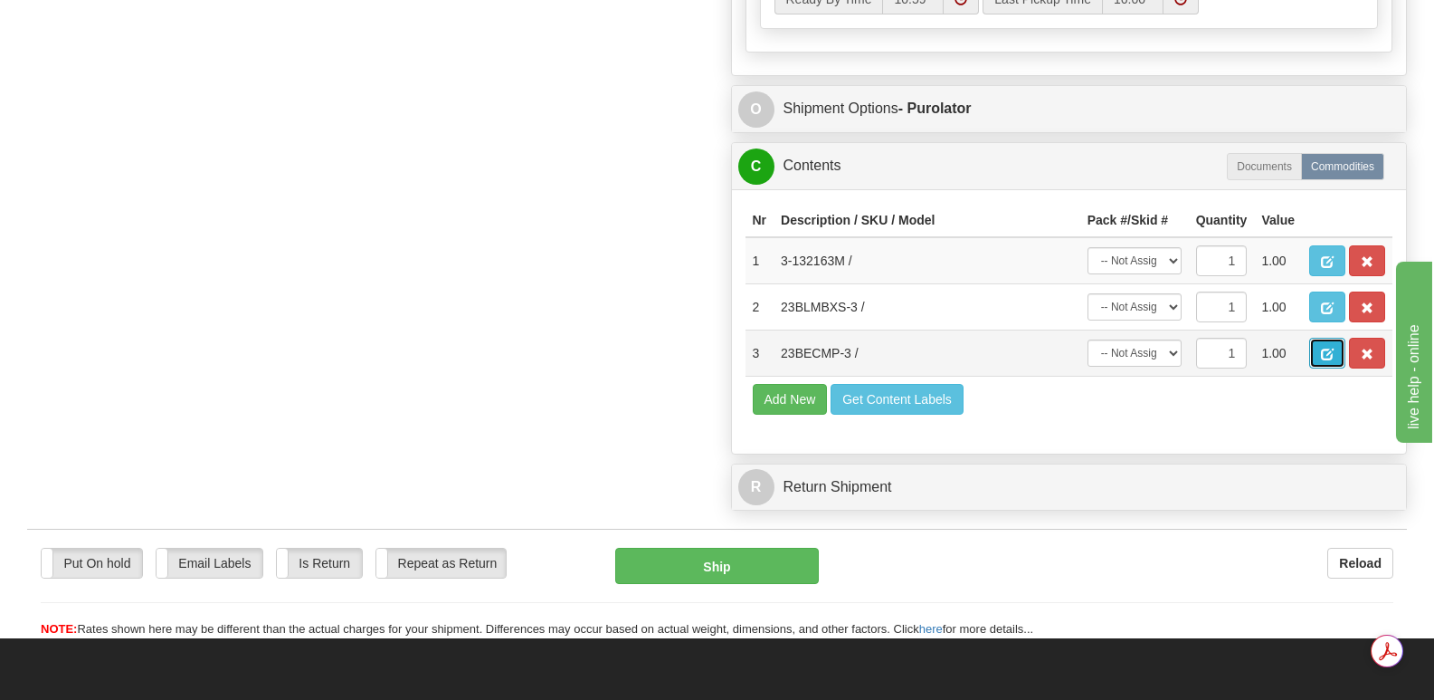
click at [1321, 348] on span "button" at bounding box center [1327, 354] width 13 height 12
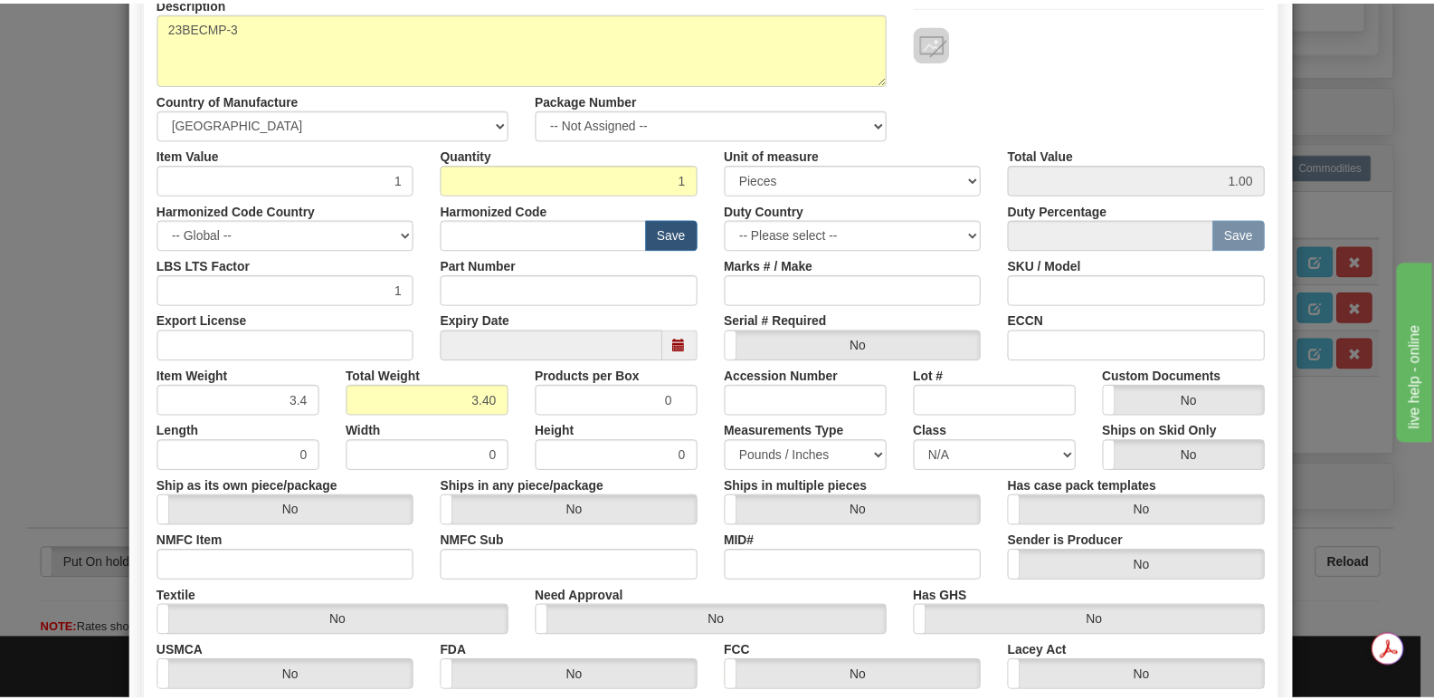
scroll to position [419, 0]
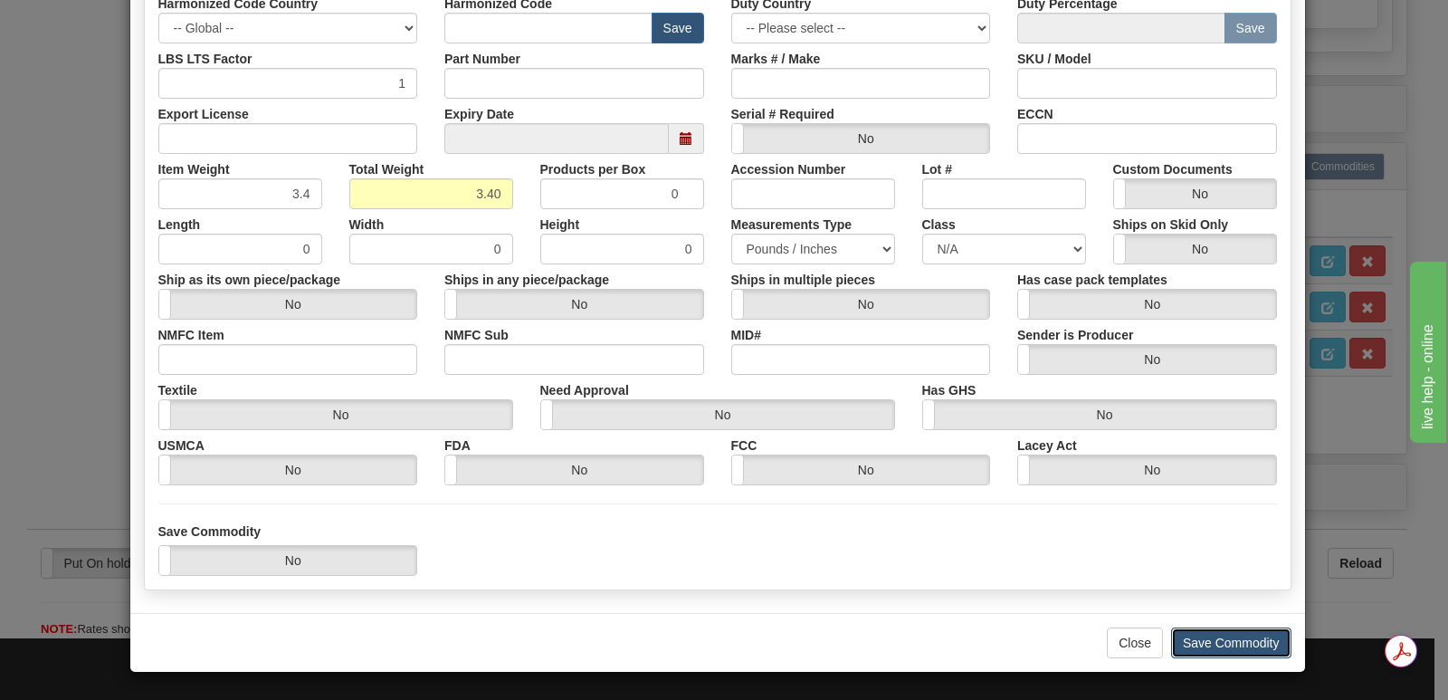
click at [1195, 635] on button "Save Commodity" at bounding box center [1231, 642] width 120 height 31
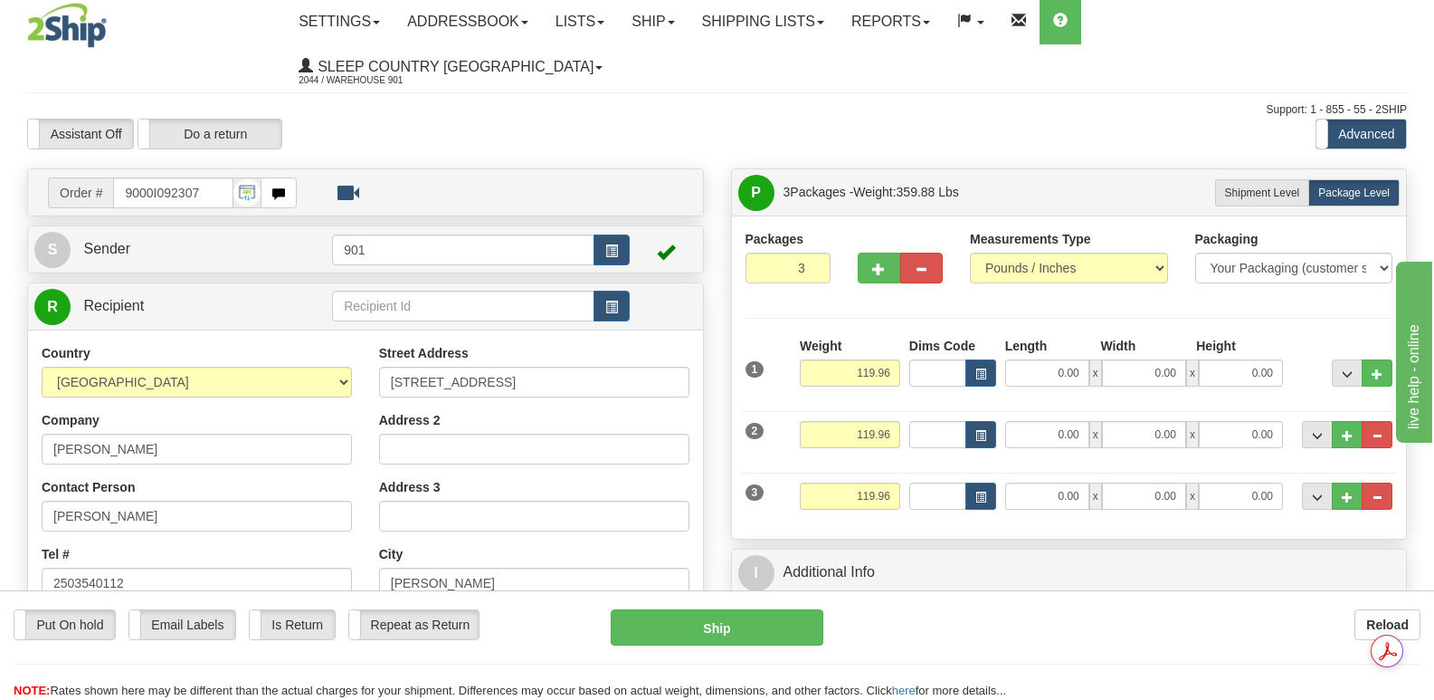
scroll to position [0, 0]
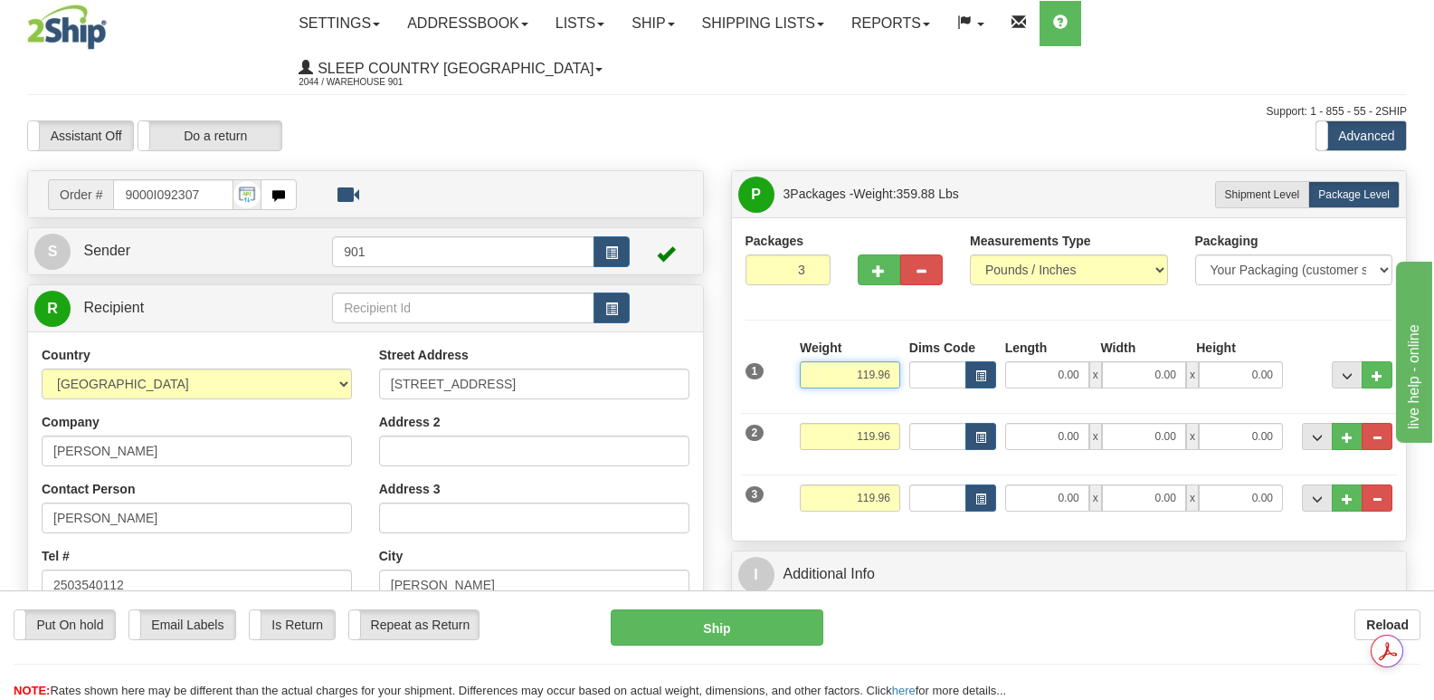
drag, startPoint x: 835, startPoint y: 333, endPoint x: 917, endPoint y: 328, distance: 81.6
click at [917, 338] on div "1 Weight 119.96 Dims Code x" at bounding box center [1069, 370] width 657 height 64
type input "46.16"
click at [1026, 361] on input "0.00" at bounding box center [1047, 374] width 84 height 27
type input "42.00"
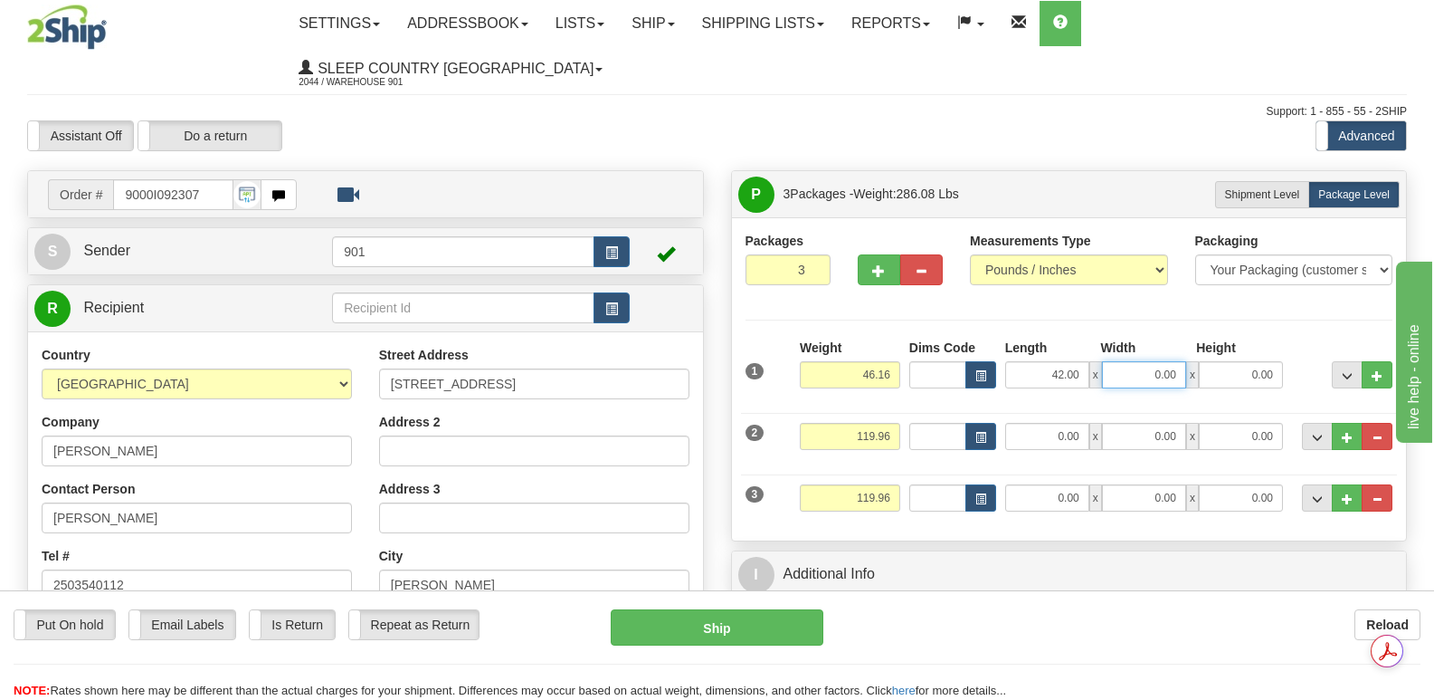
click at [1135, 361] on input "0.00" at bounding box center [1144, 374] width 84 height 27
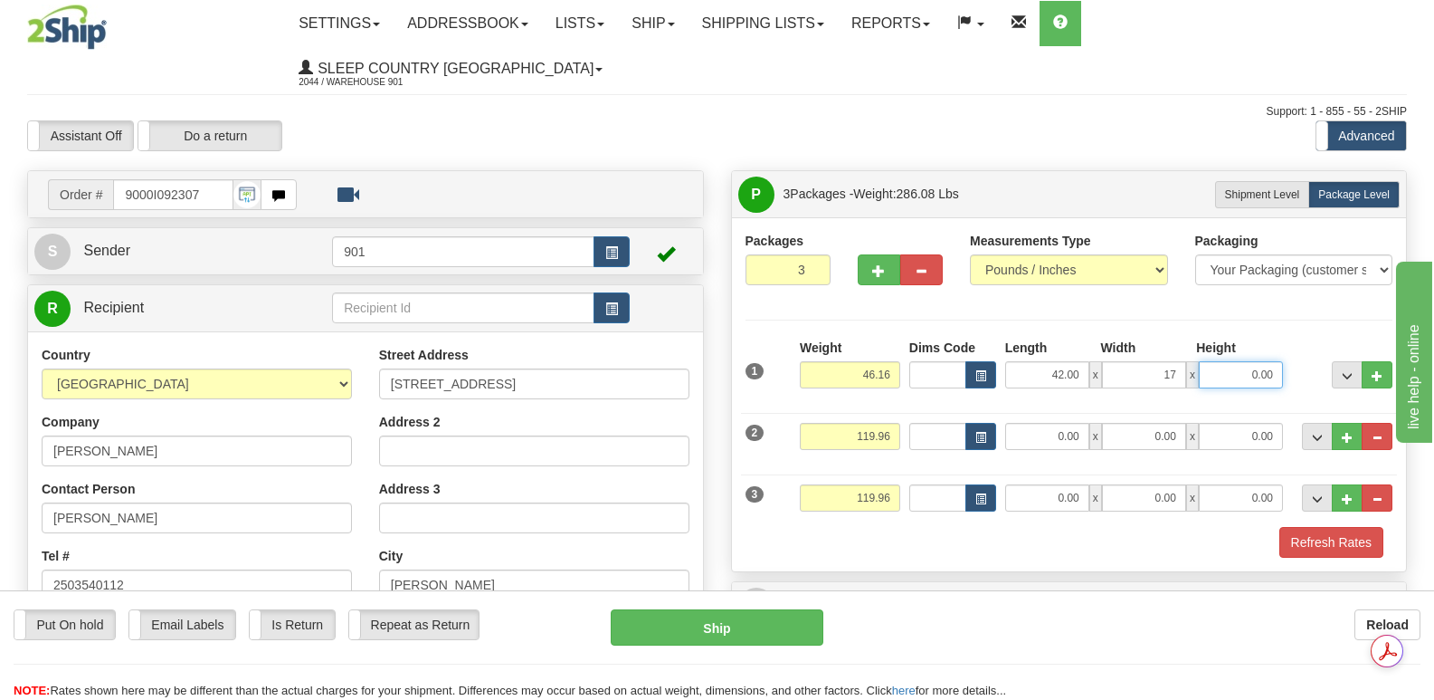
type input "17.00"
click at [1223, 361] on input "0.00" at bounding box center [1241, 374] width 84 height 27
type input "17.00"
drag, startPoint x: 843, startPoint y: 398, endPoint x: 901, endPoint y: 398, distance: 57.9
click at [901, 423] on div "Weight 119.96" at bounding box center [849, 443] width 109 height 41
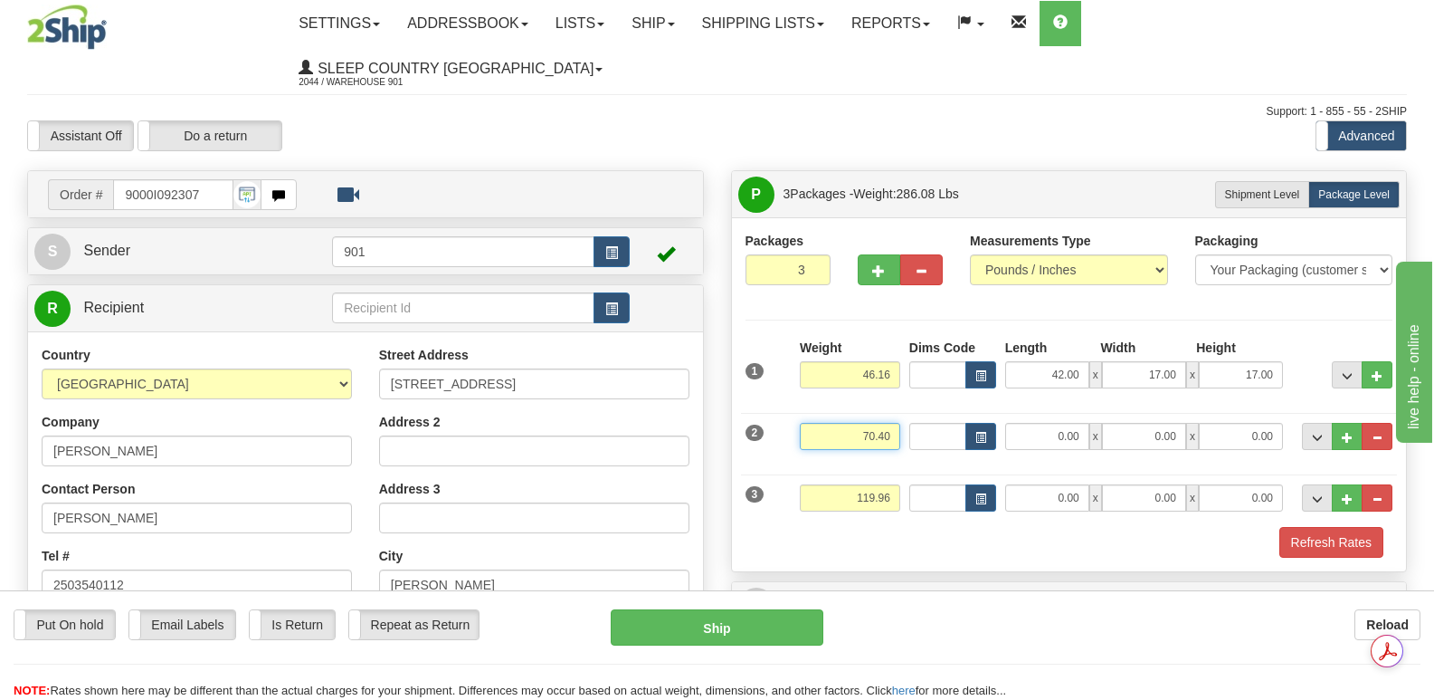
type input "70.40"
click at [1033, 423] on input "0.00" at bounding box center [1047, 436] width 84 height 27
type input "78.00"
click at [1133, 423] on input "0.00" at bounding box center [1144, 436] width 84 height 27
type input "16.00"
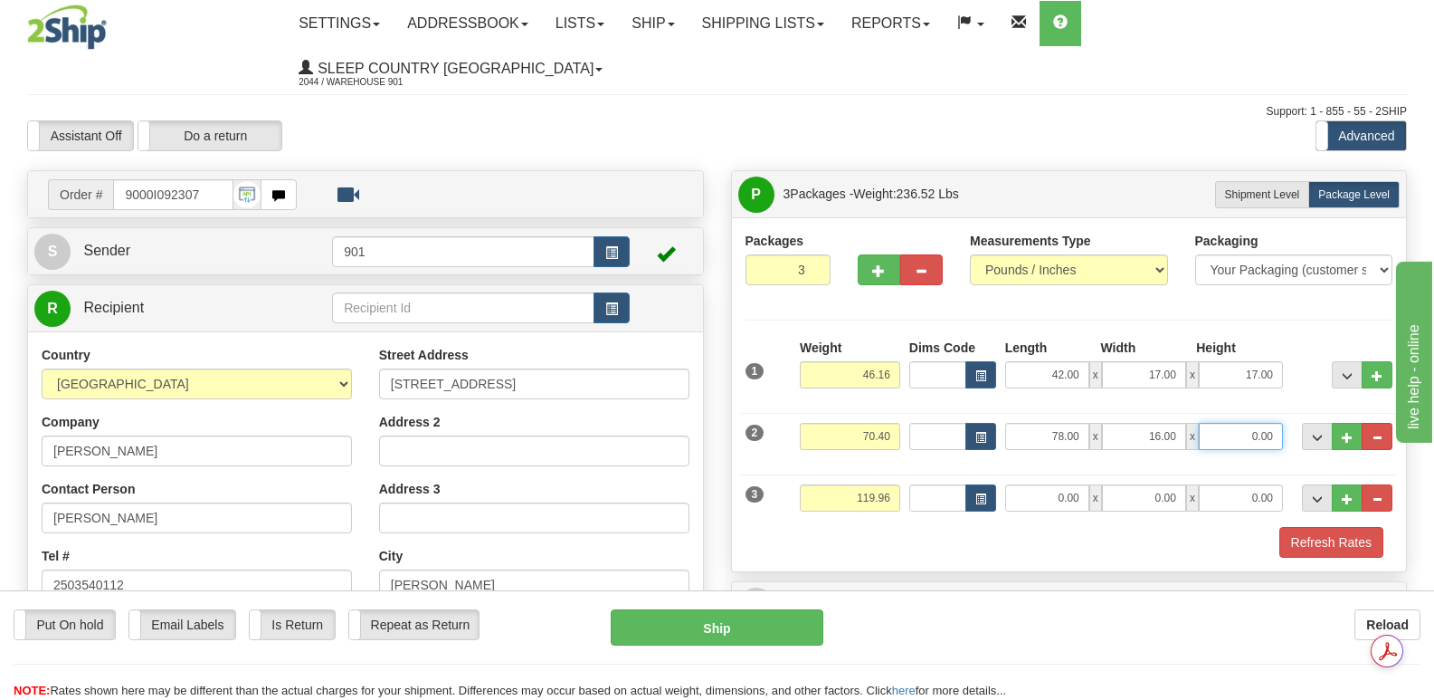
click at [1221, 423] on input "0.00" at bounding box center [1241, 436] width 84 height 27
type input "10.00"
drag, startPoint x: 846, startPoint y: 454, endPoint x: 892, endPoint y: 452, distance: 46.2
click at [892, 484] on input "119.96" at bounding box center [850, 497] width 100 height 27
type input "3.40"
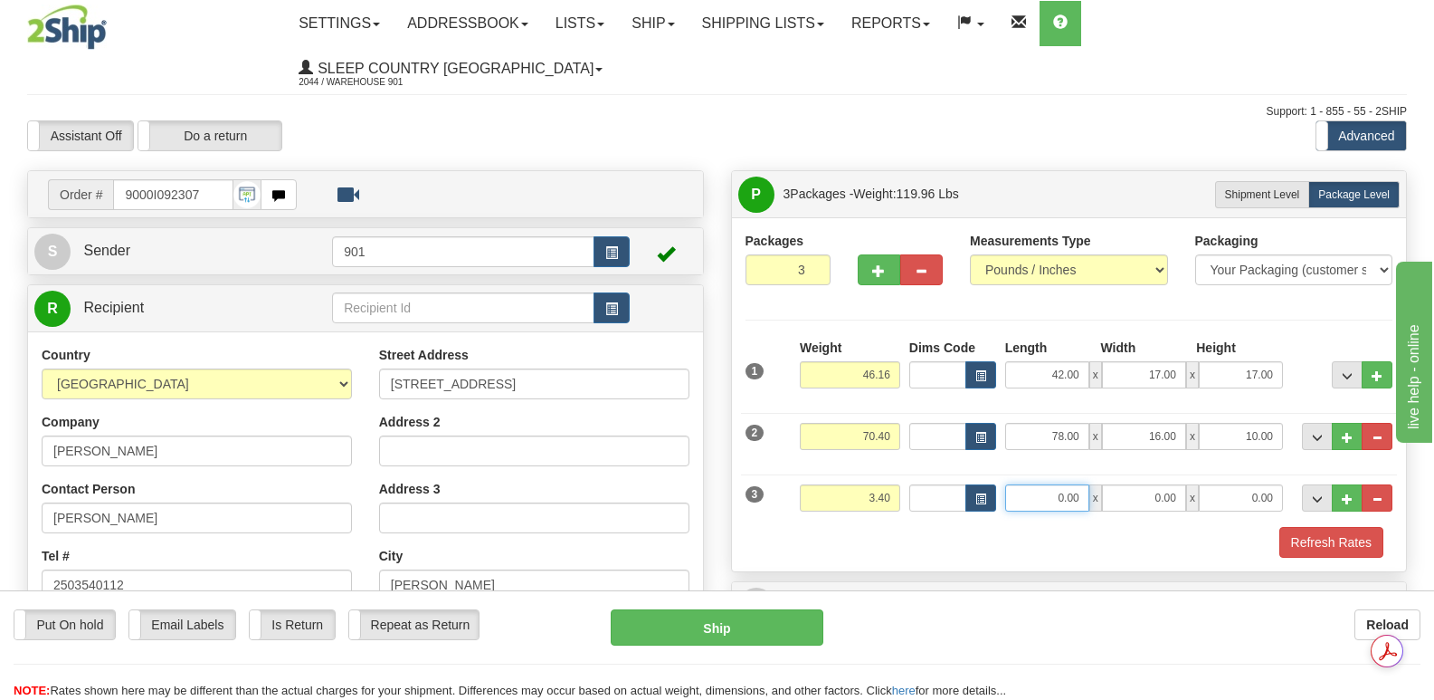
click at [1034, 484] on input "0.00" at bounding box center [1047, 497] width 84 height 27
type input "14.00"
click at [1119, 484] on input "0.00" at bounding box center [1144, 497] width 84 height 27
type input "7.00"
click at [1223, 484] on input "0.00" at bounding box center [1241, 497] width 84 height 27
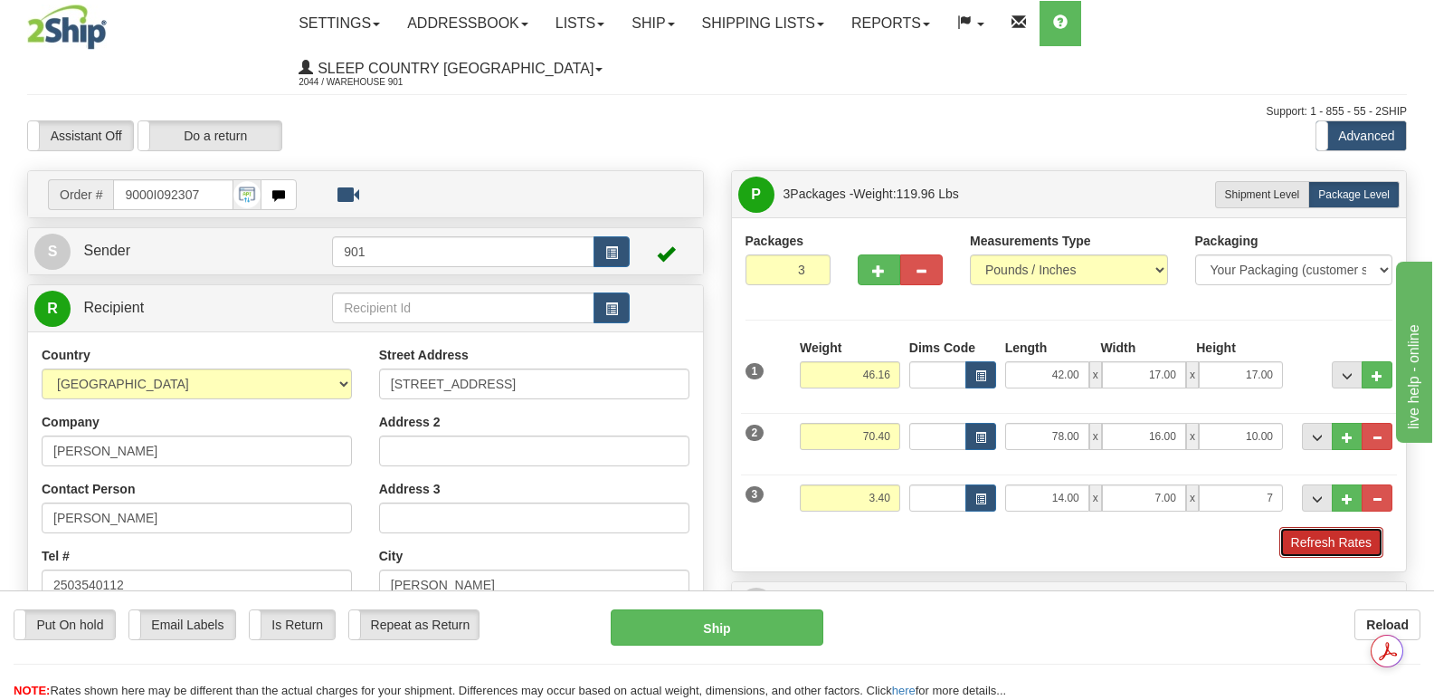
type input "7.00"
click at [1310, 527] on button "Refresh Rates" at bounding box center [1332, 542] width 104 height 31
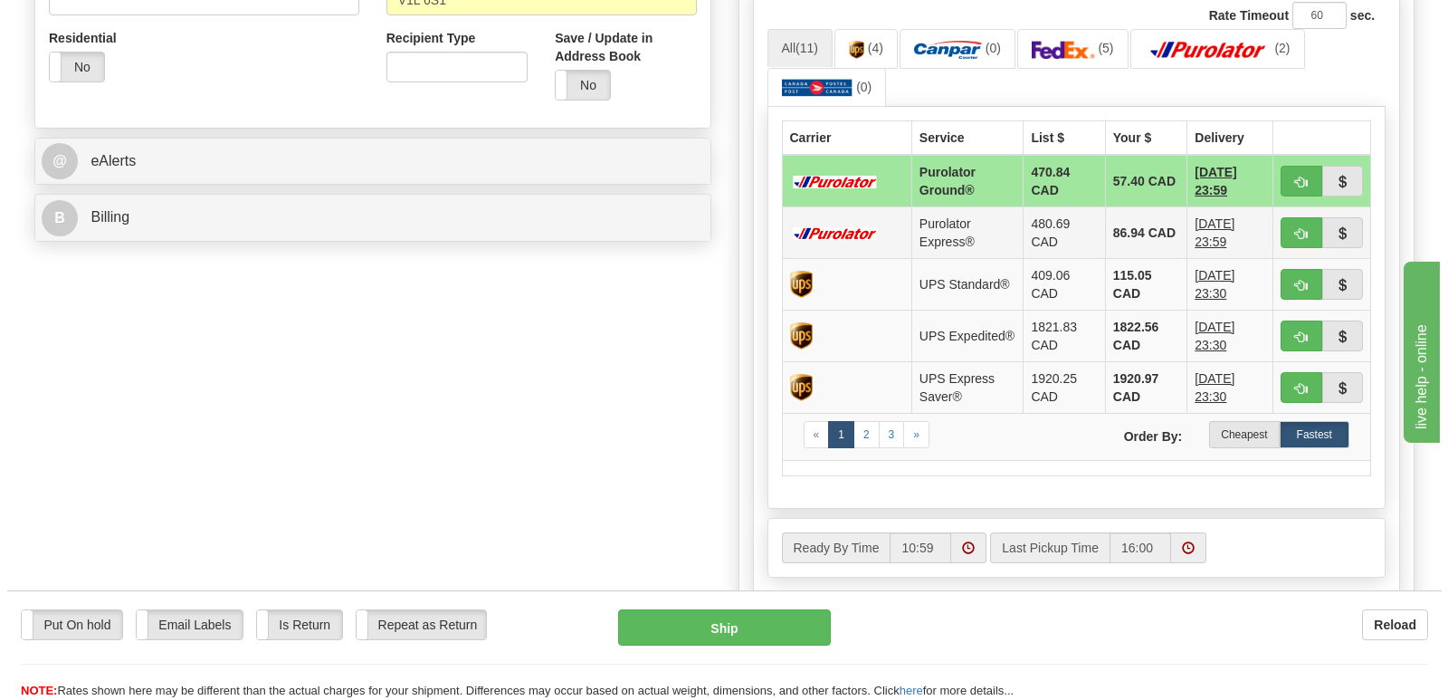
scroll to position [543, 0]
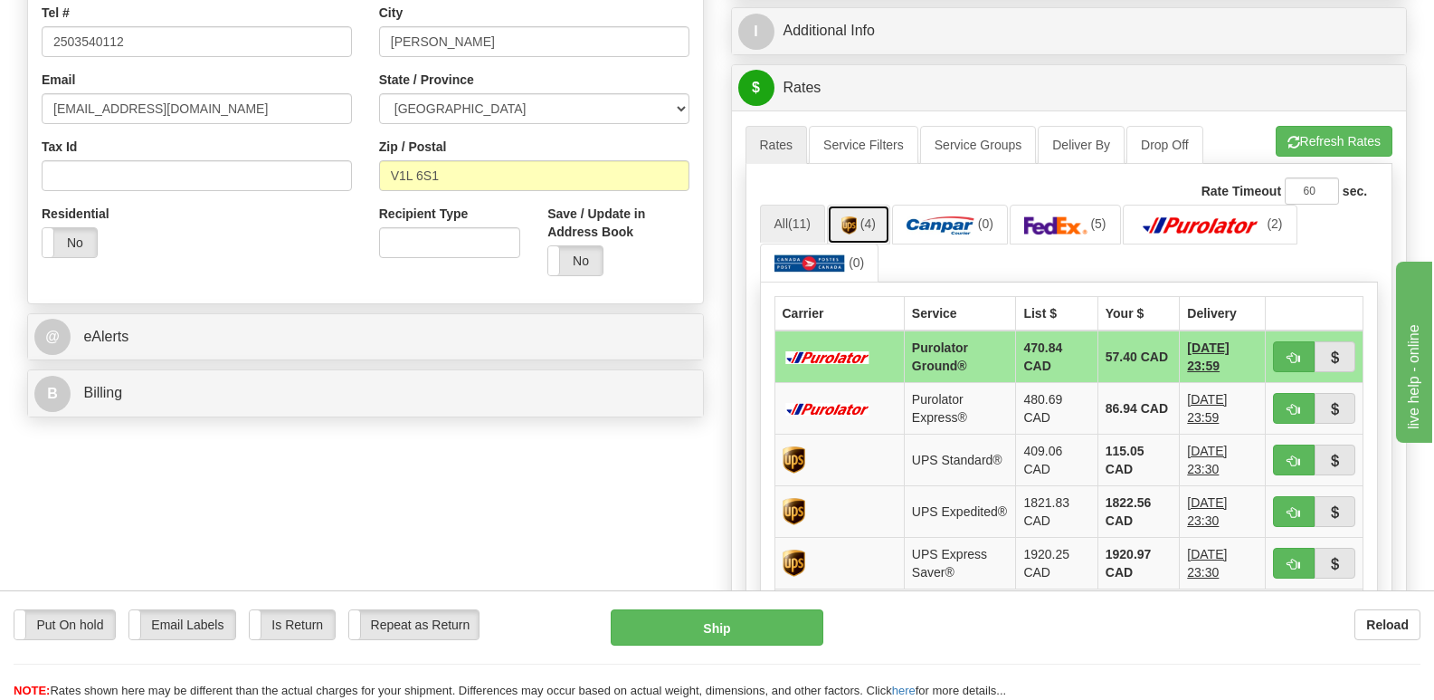
click at [852, 216] on img at bounding box center [849, 225] width 15 height 18
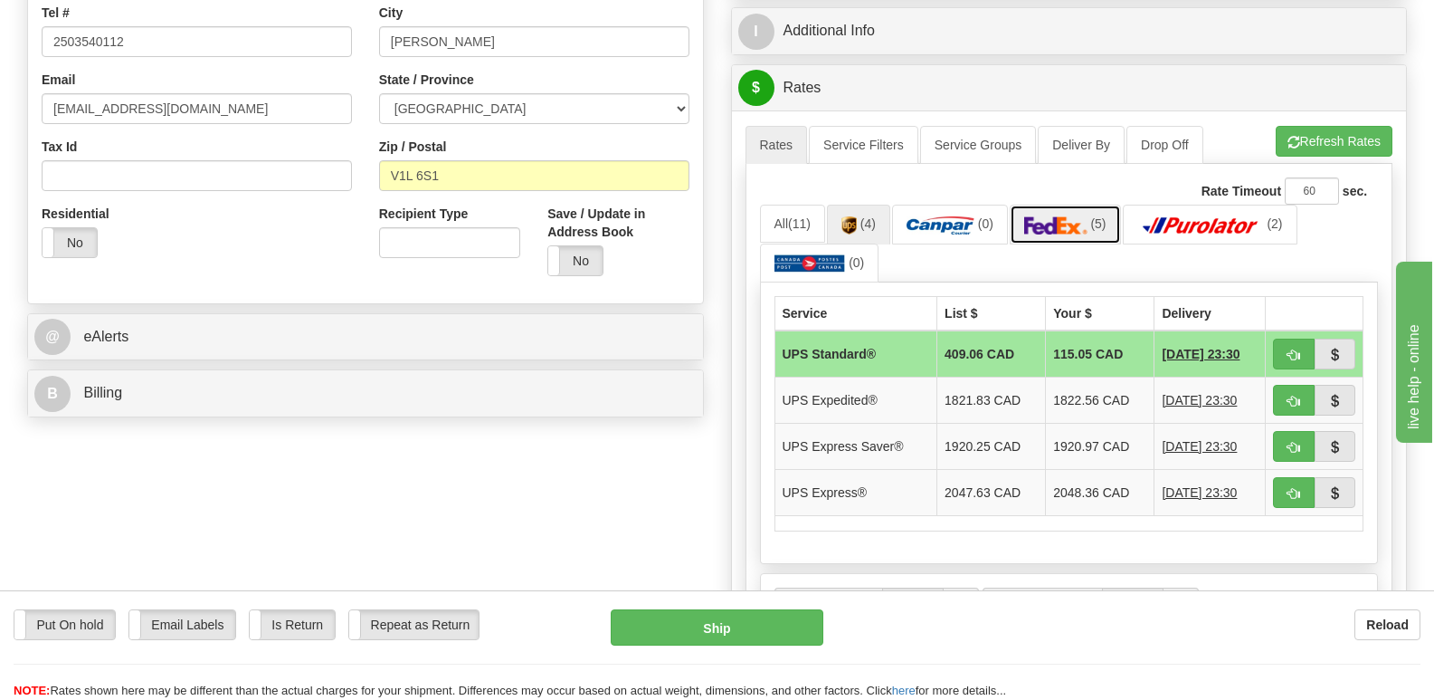
click at [1065, 216] on img at bounding box center [1055, 225] width 63 height 18
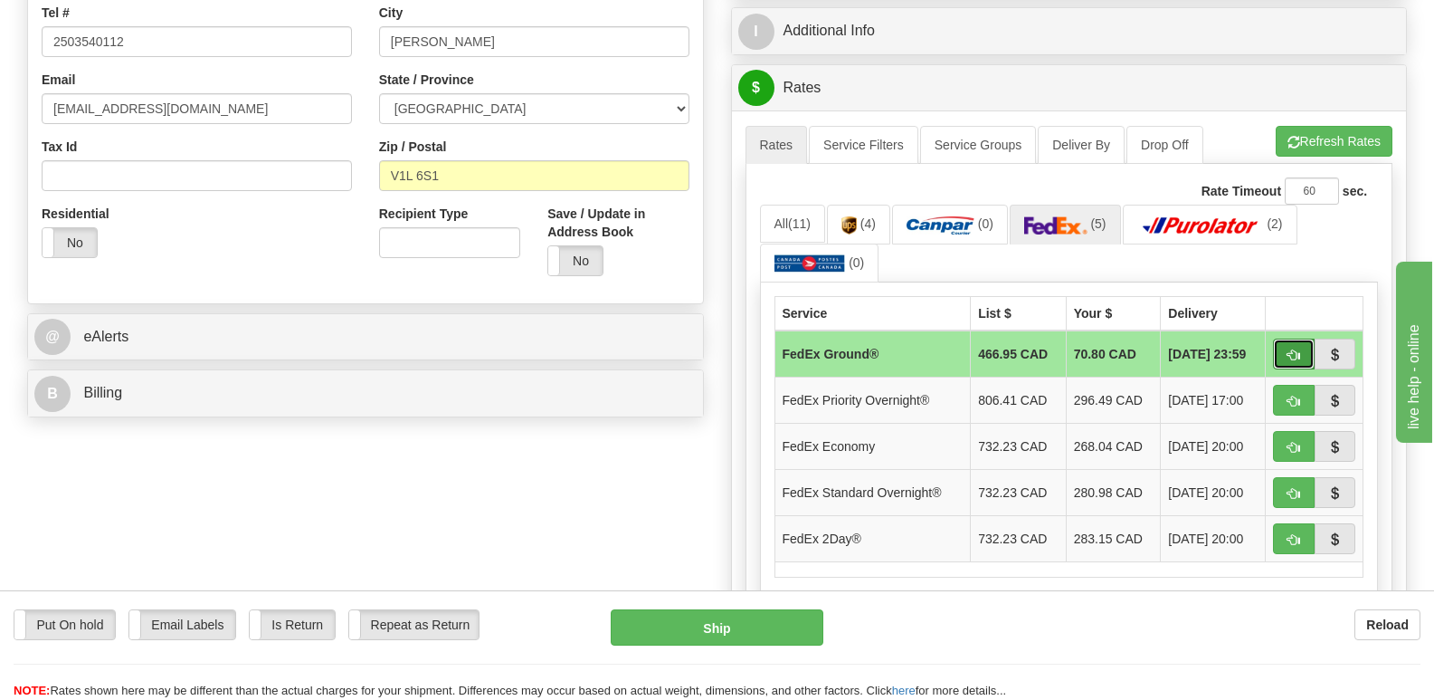
click at [1288, 349] on span "button" at bounding box center [1294, 355] width 13 height 12
type input "92"
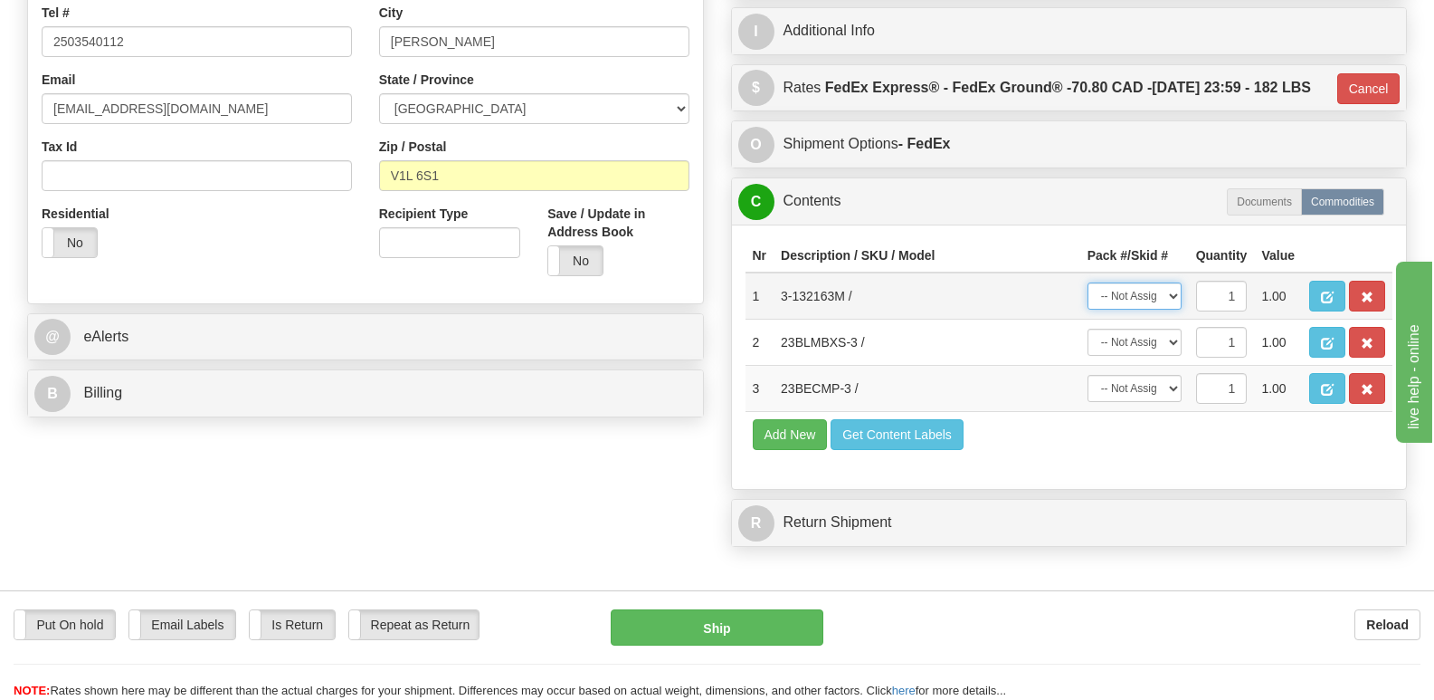
click at [1175, 288] on select "-- Not Assigned -- Package 1 Package 2 Package 3" at bounding box center [1135, 295] width 94 height 27
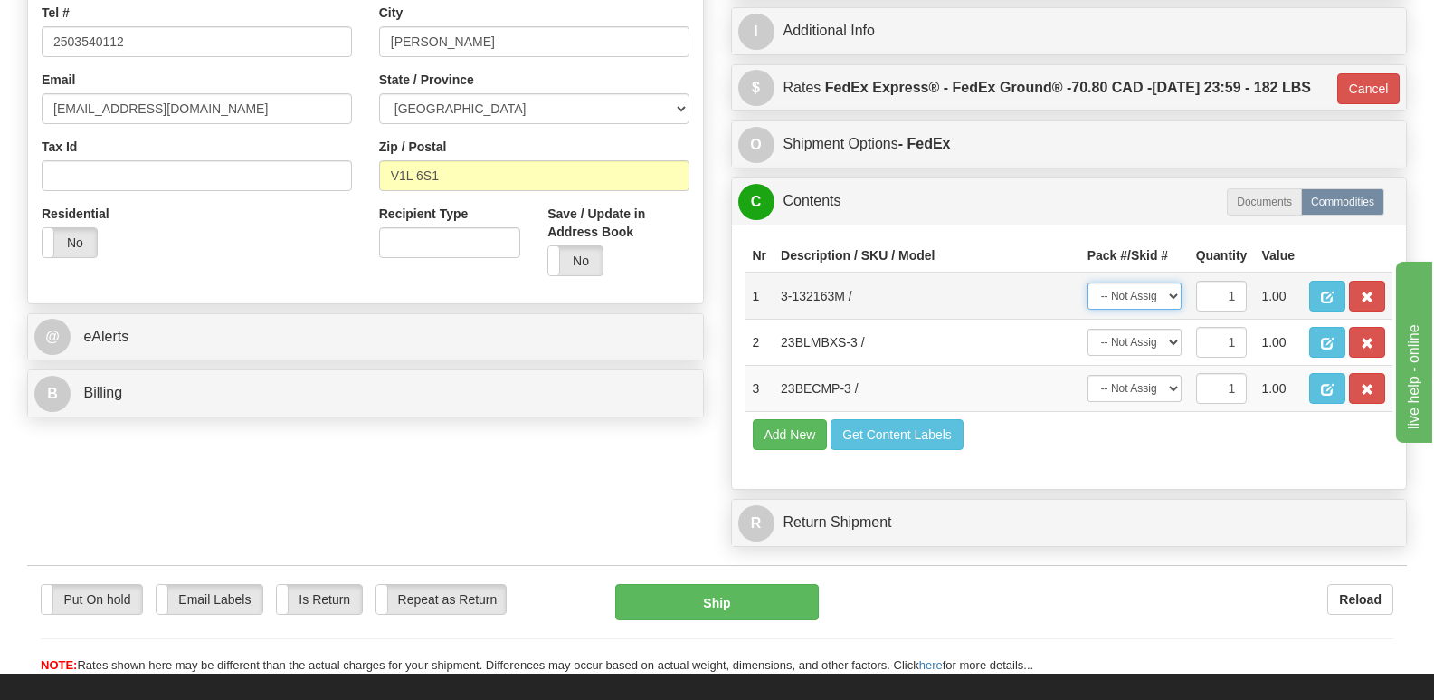
select select "0"
click at [1088, 282] on select "-- Not Assigned -- Package 1 Package 2 Package 3" at bounding box center [1135, 295] width 94 height 27
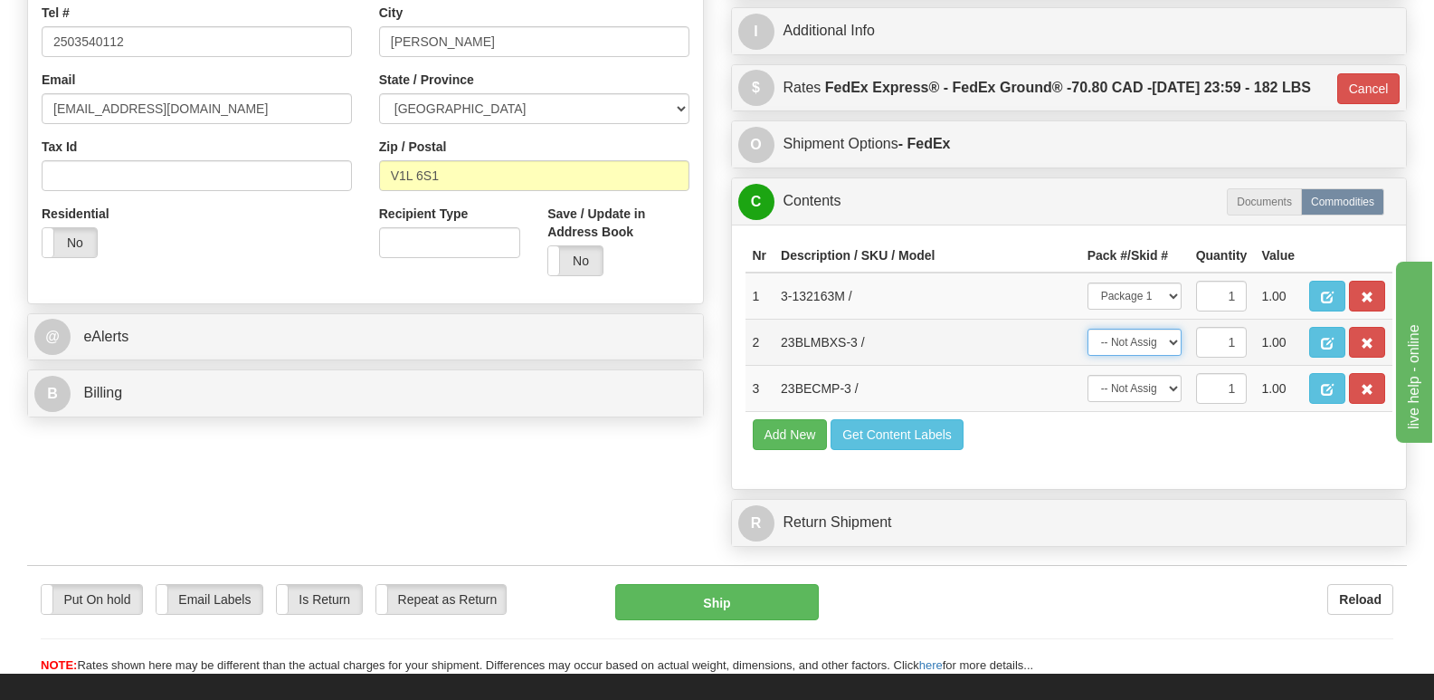
click at [1174, 333] on select "-- Not Assigned -- Package 1 Package 2 Package 3" at bounding box center [1135, 341] width 94 height 27
select select "1"
click at [1088, 328] on select "-- Not Assigned -- Package 1 Package 2 Package 3" at bounding box center [1135, 341] width 94 height 27
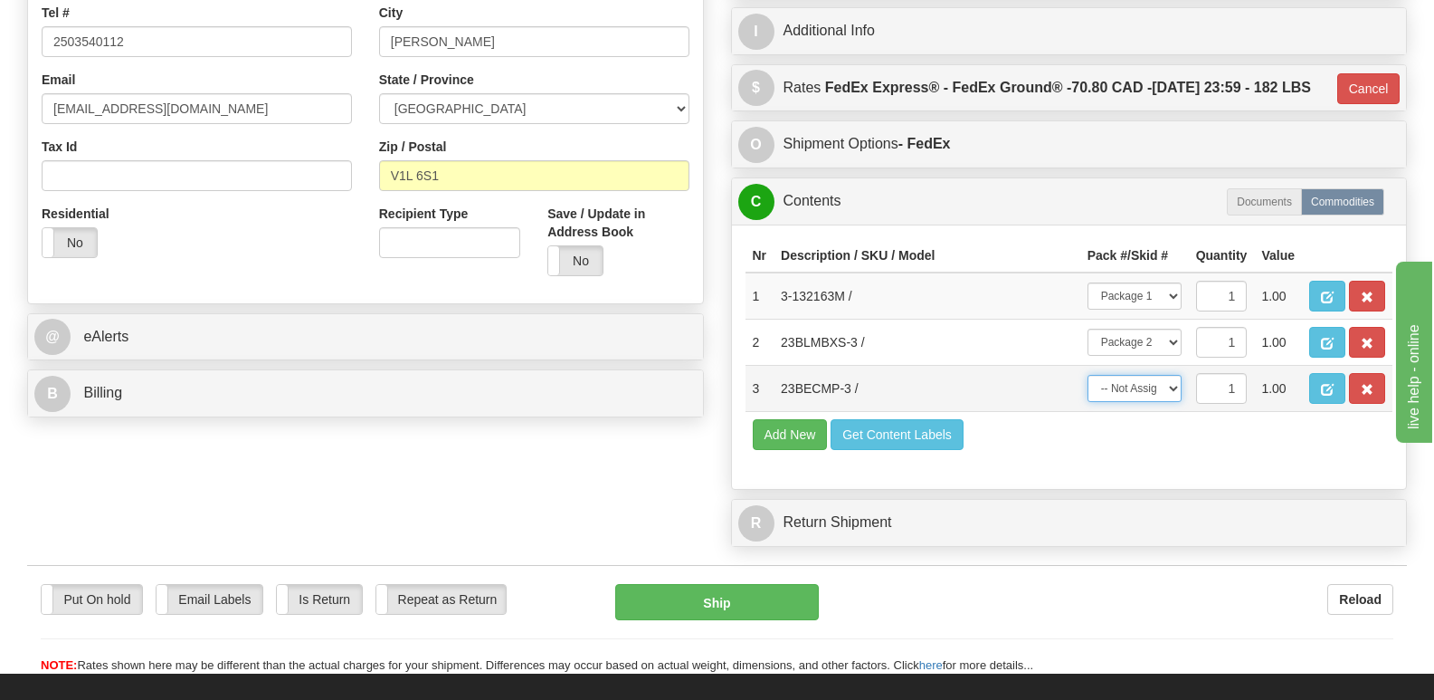
click at [1176, 379] on select "-- Not Assigned -- Package 1 Package 2 Package 3" at bounding box center [1135, 388] width 94 height 27
select select "2"
click at [1088, 375] on select "-- Not Assigned -- Package 1 Package 2 Package 3" at bounding box center [1135, 388] width 94 height 27
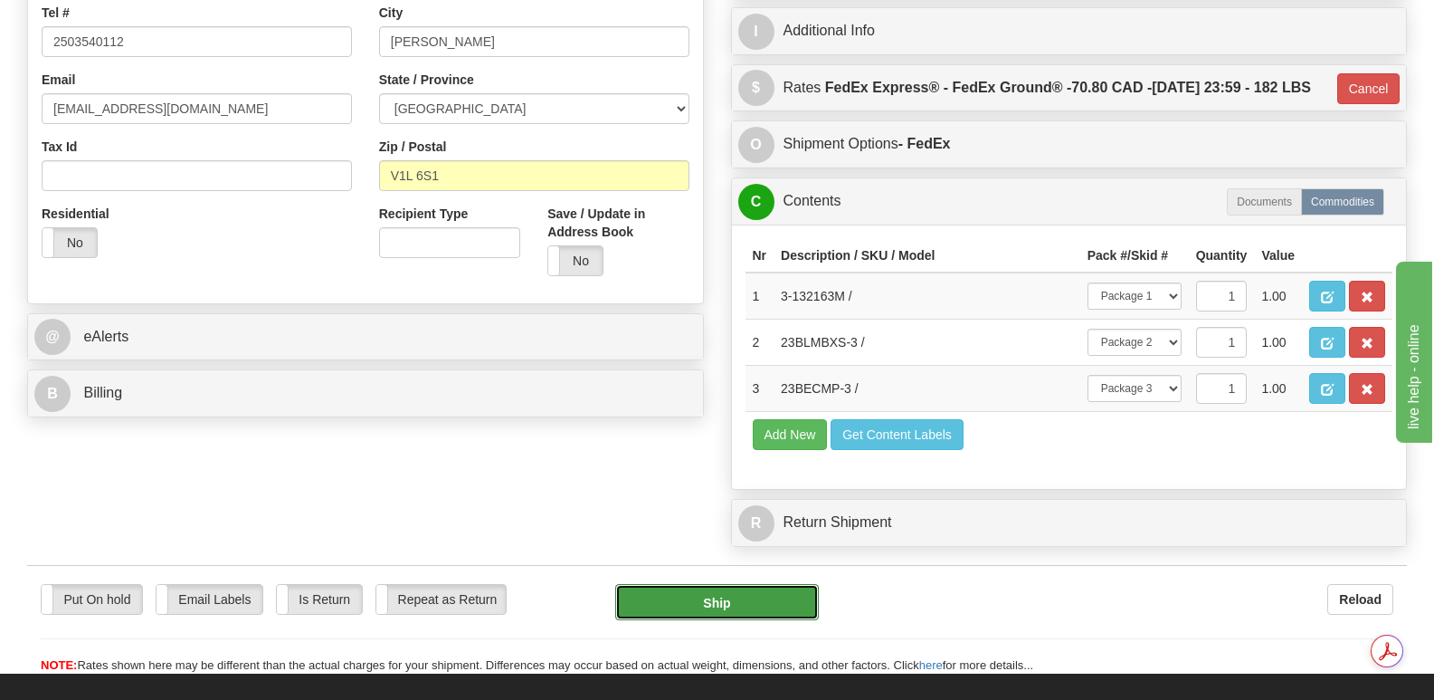
click at [716, 585] on button "Ship" at bounding box center [716, 602] width 203 height 36
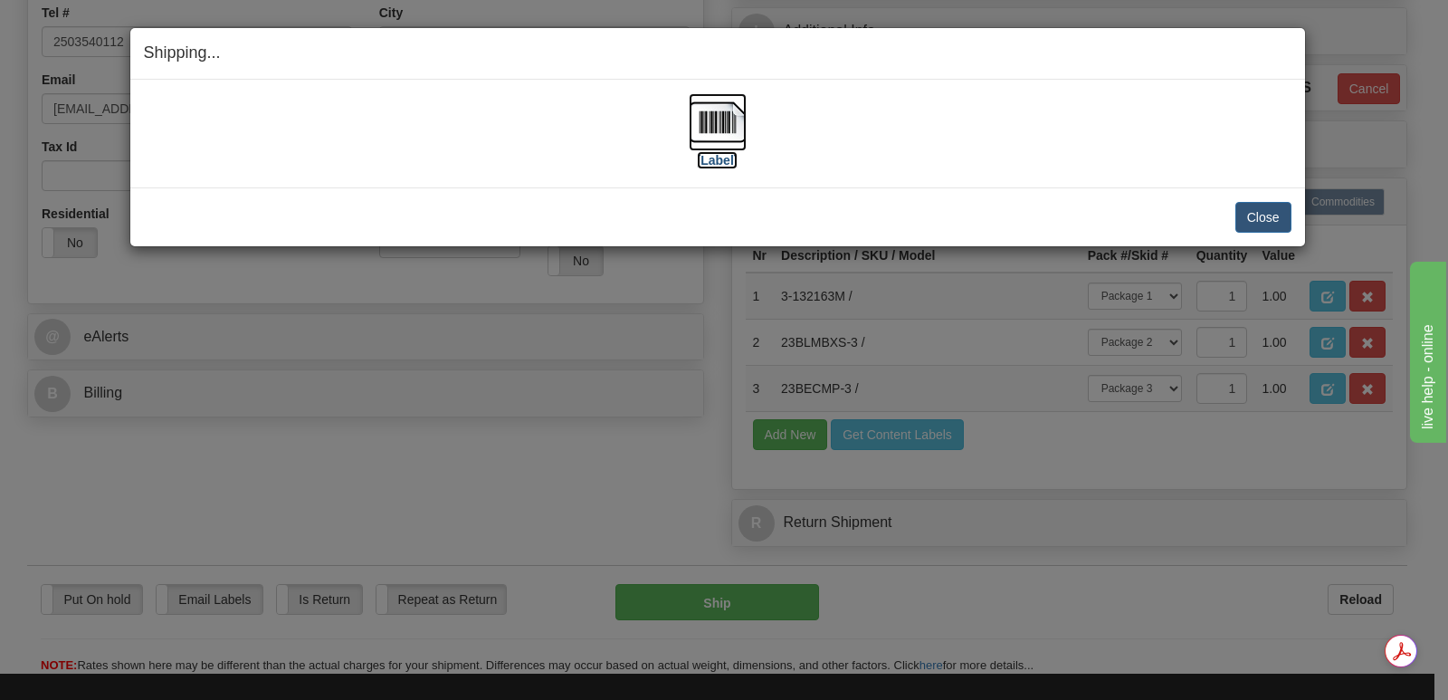
click at [719, 123] on img at bounding box center [718, 122] width 58 height 58
click at [1257, 211] on button "Close" at bounding box center [1263, 217] width 56 height 31
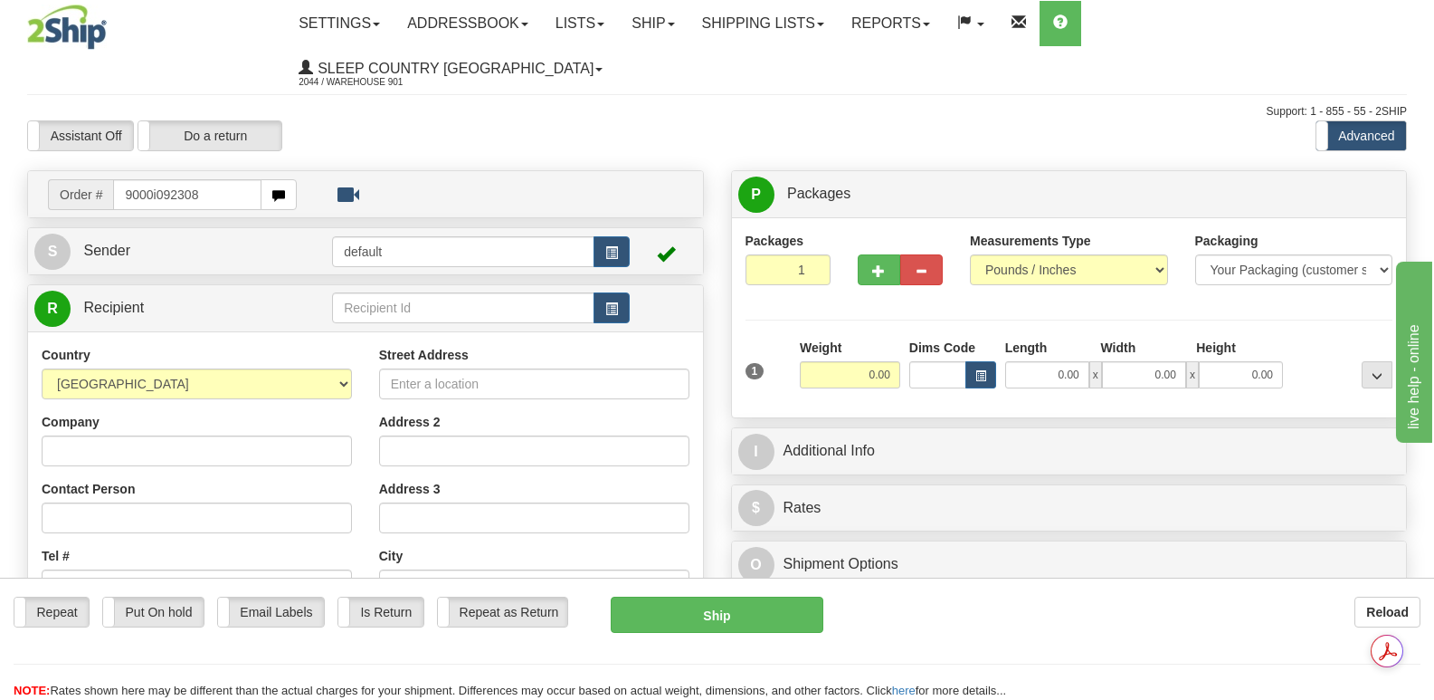
type input "9000i092308"
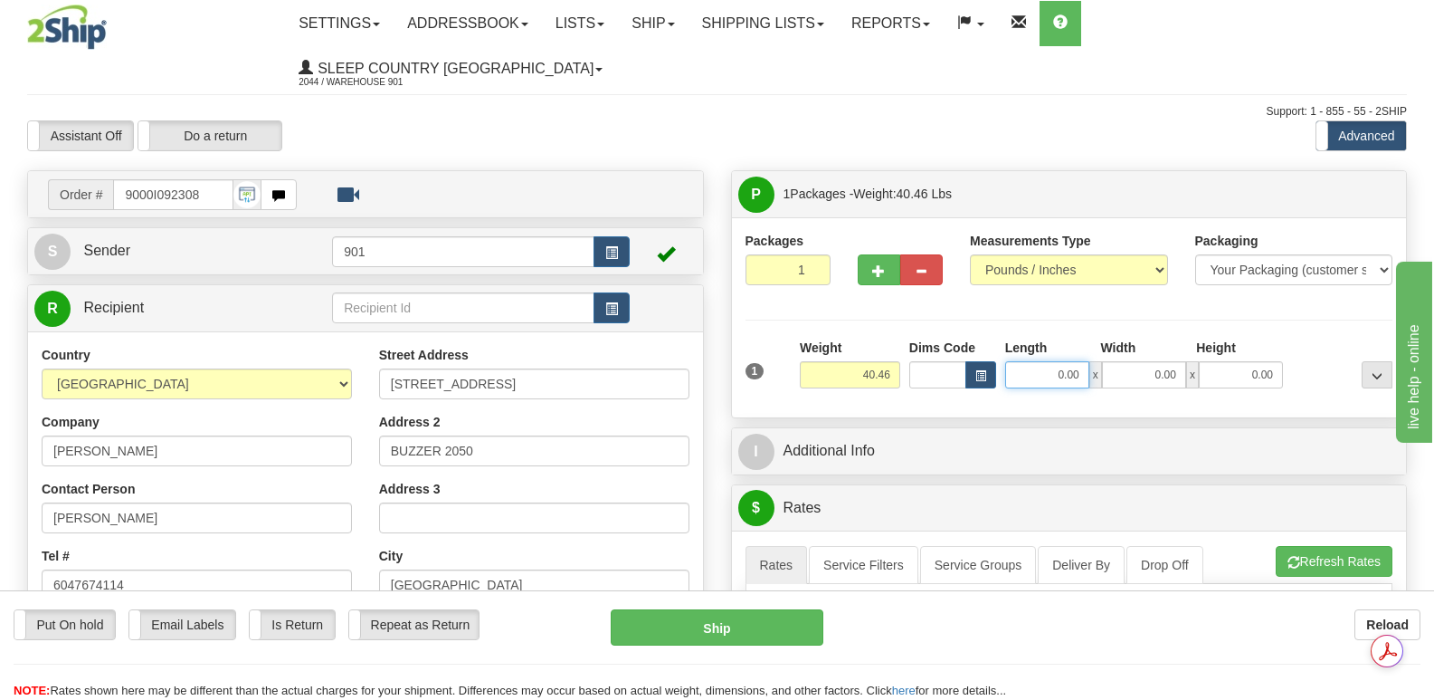
click at [1018, 361] on input "0.00" at bounding box center [1047, 374] width 84 height 27
type input "40.00"
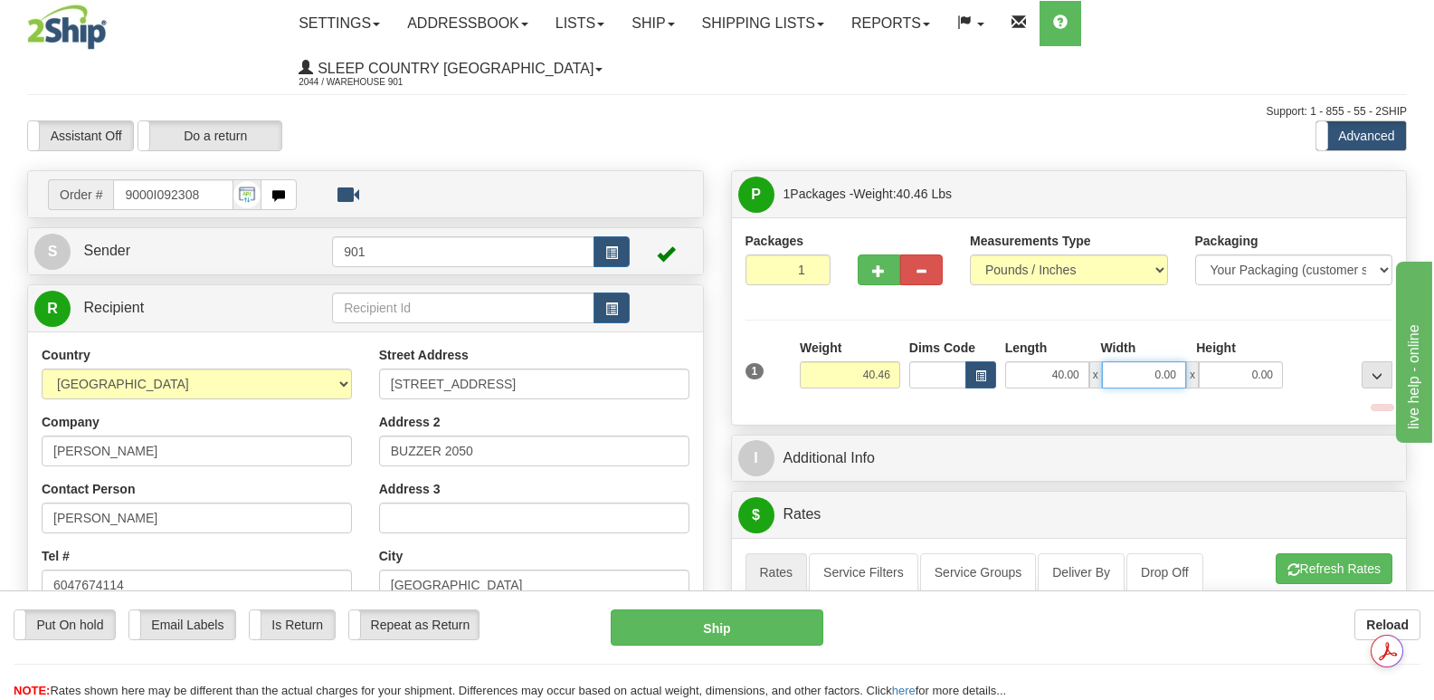
click at [1118, 361] on input "0.00" at bounding box center [1144, 374] width 84 height 27
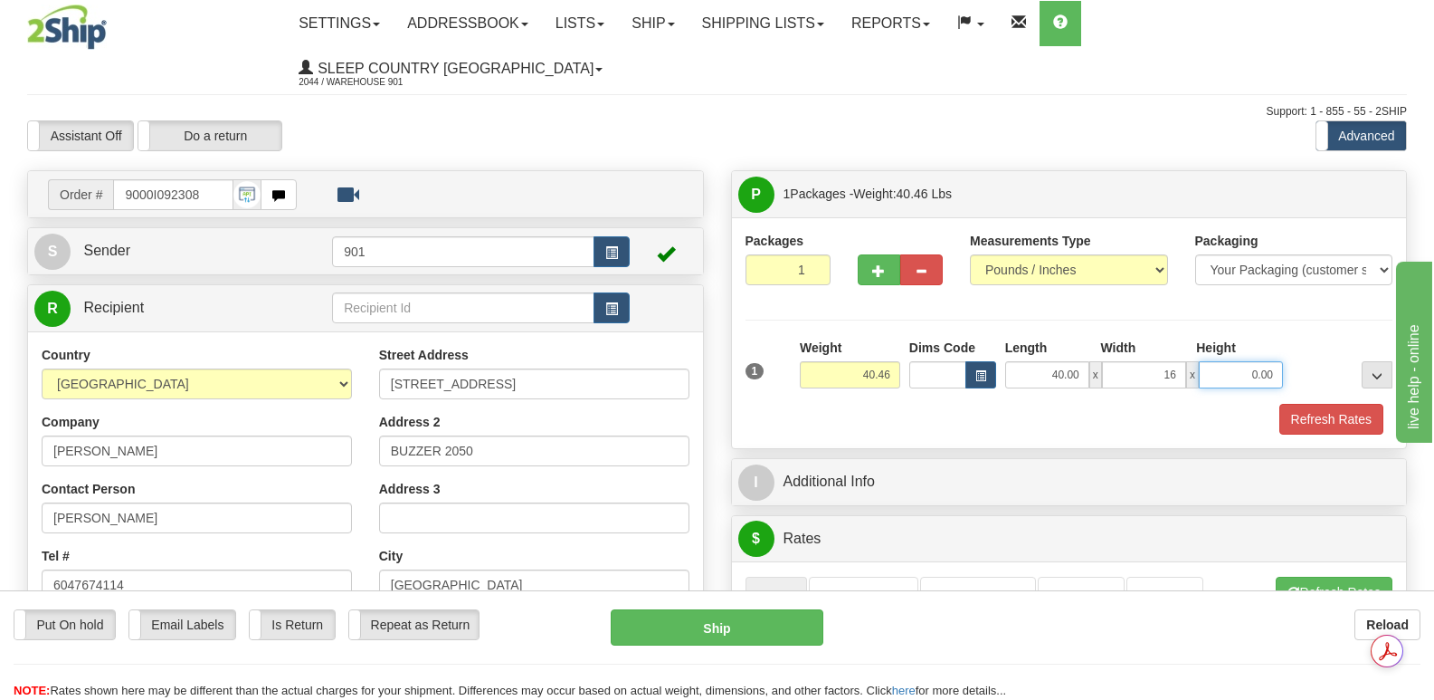
type input "16.00"
click at [1209, 361] on input "0.00" at bounding box center [1241, 374] width 84 height 27
type input "16.00"
click at [1320, 404] on button "Refresh Rates" at bounding box center [1332, 419] width 104 height 31
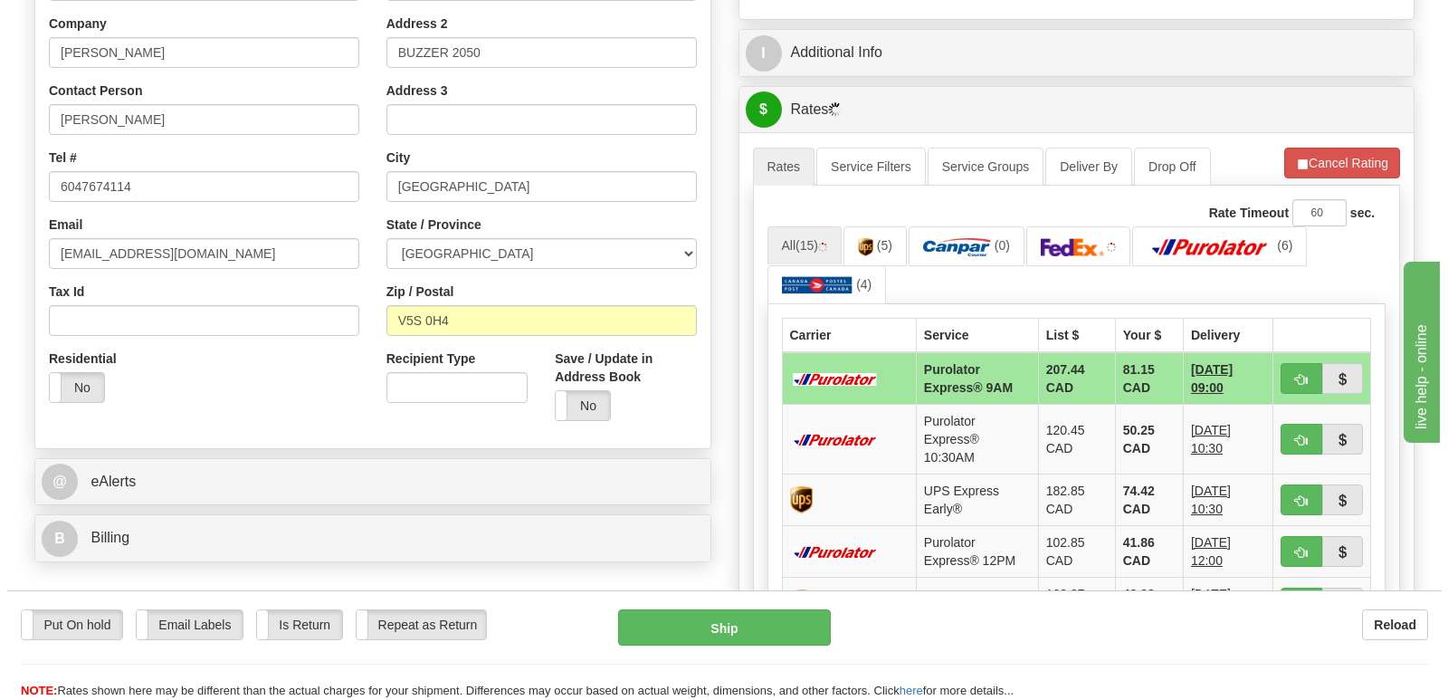
scroll to position [452, 0]
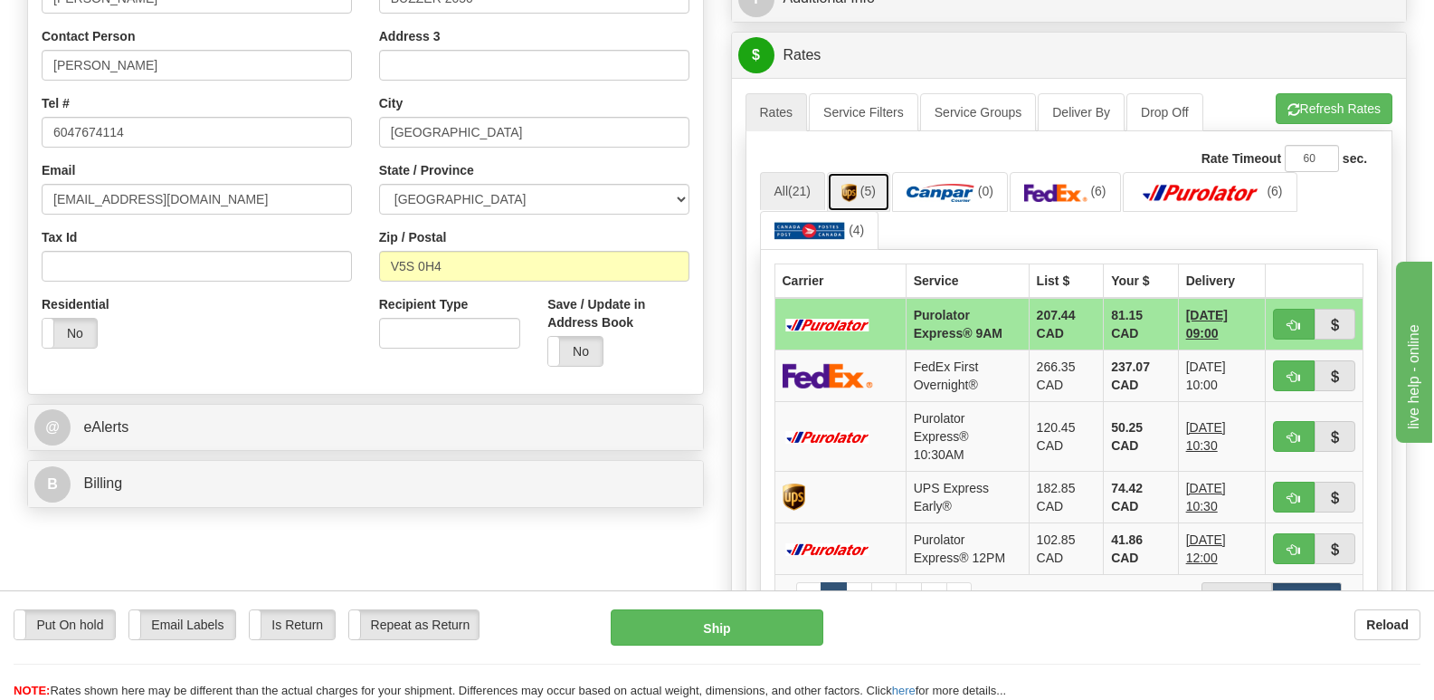
click at [852, 184] on img at bounding box center [849, 193] width 15 height 18
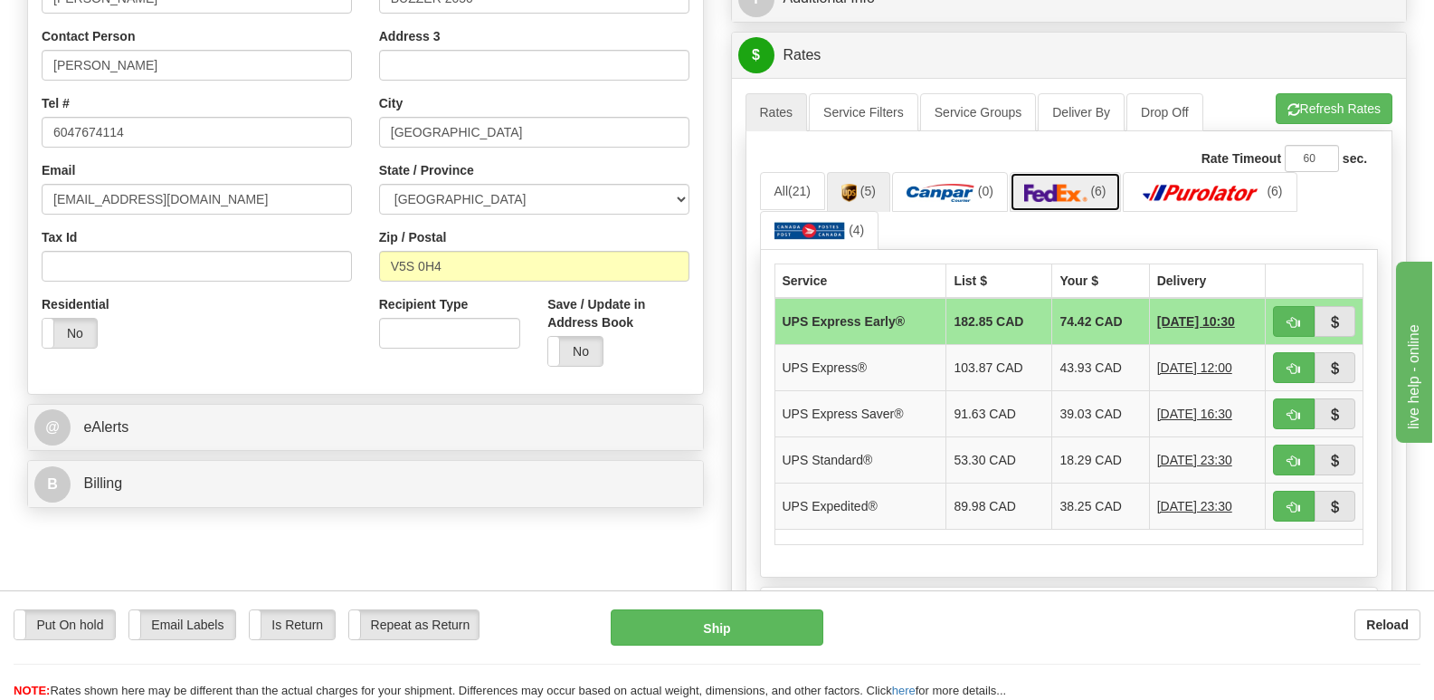
click at [1051, 184] on img at bounding box center [1055, 193] width 63 height 18
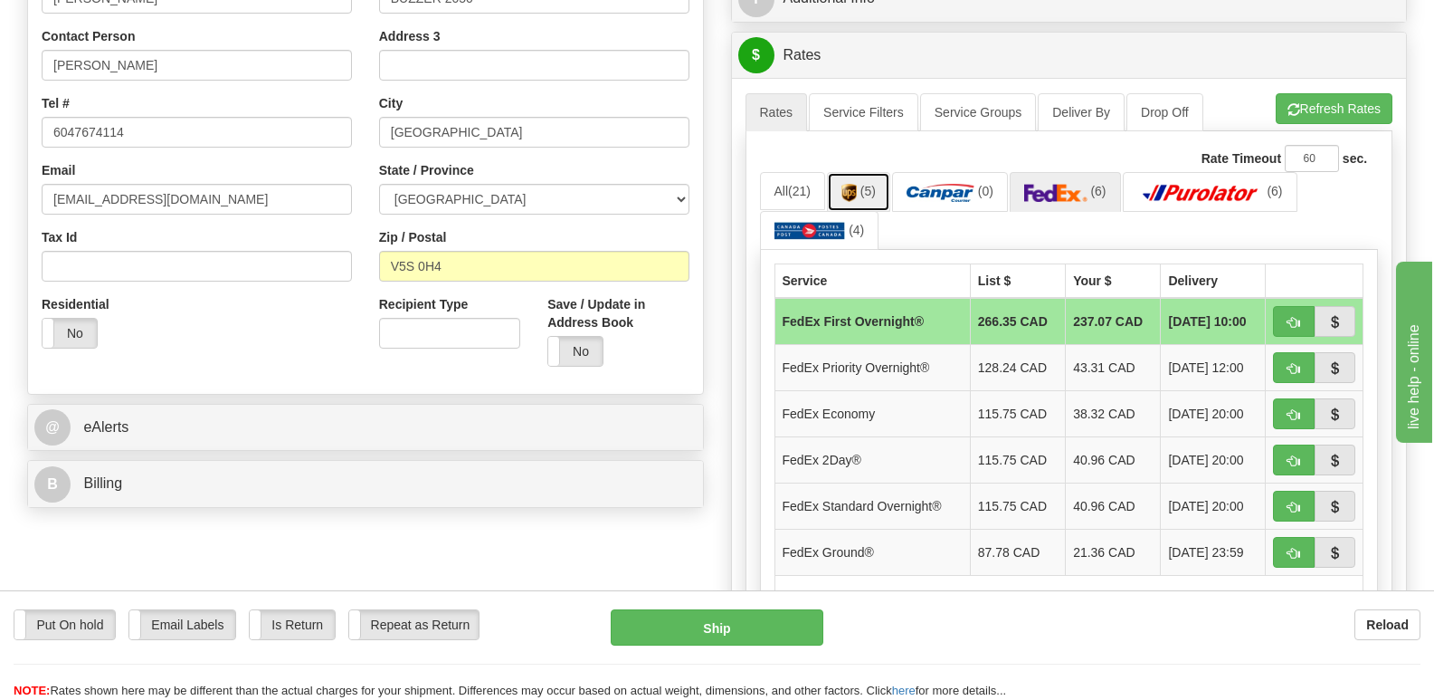
click at [855, 184] on img at bounding box center [849, 193] width 15 height 18
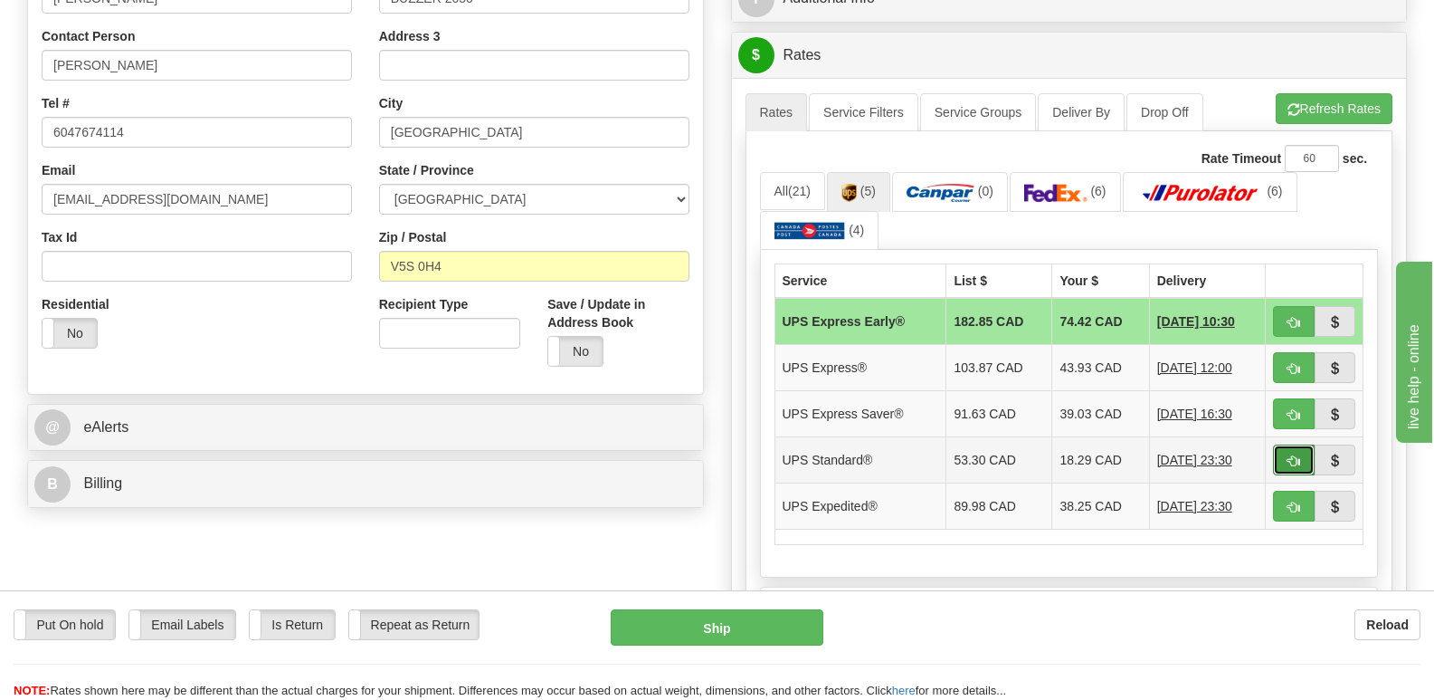
click at [1293, 444] on button "button" at bounding box center [1294, 459] width 42 height 31
type input "11"
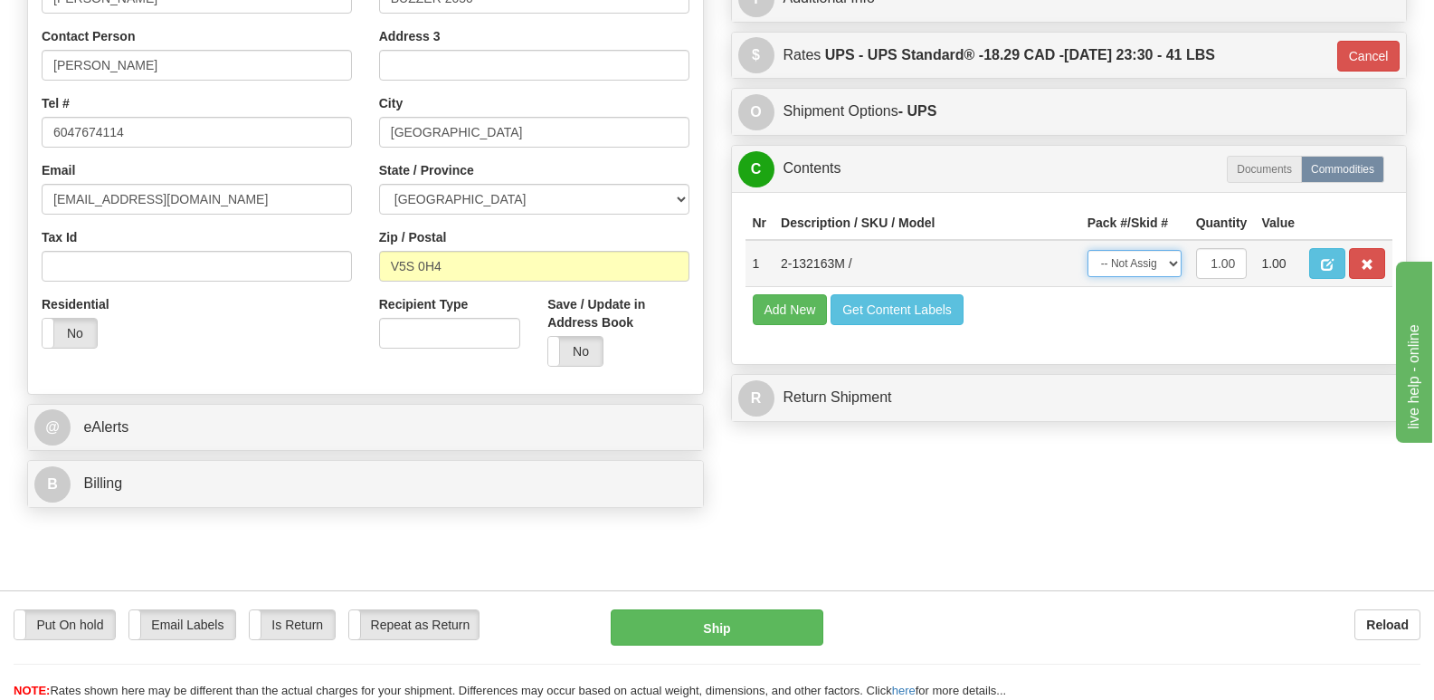
click at [1176, 250] on select "-- Not Assigned -- Package 1" at bounding box center [1135, 263] width 94 height 27
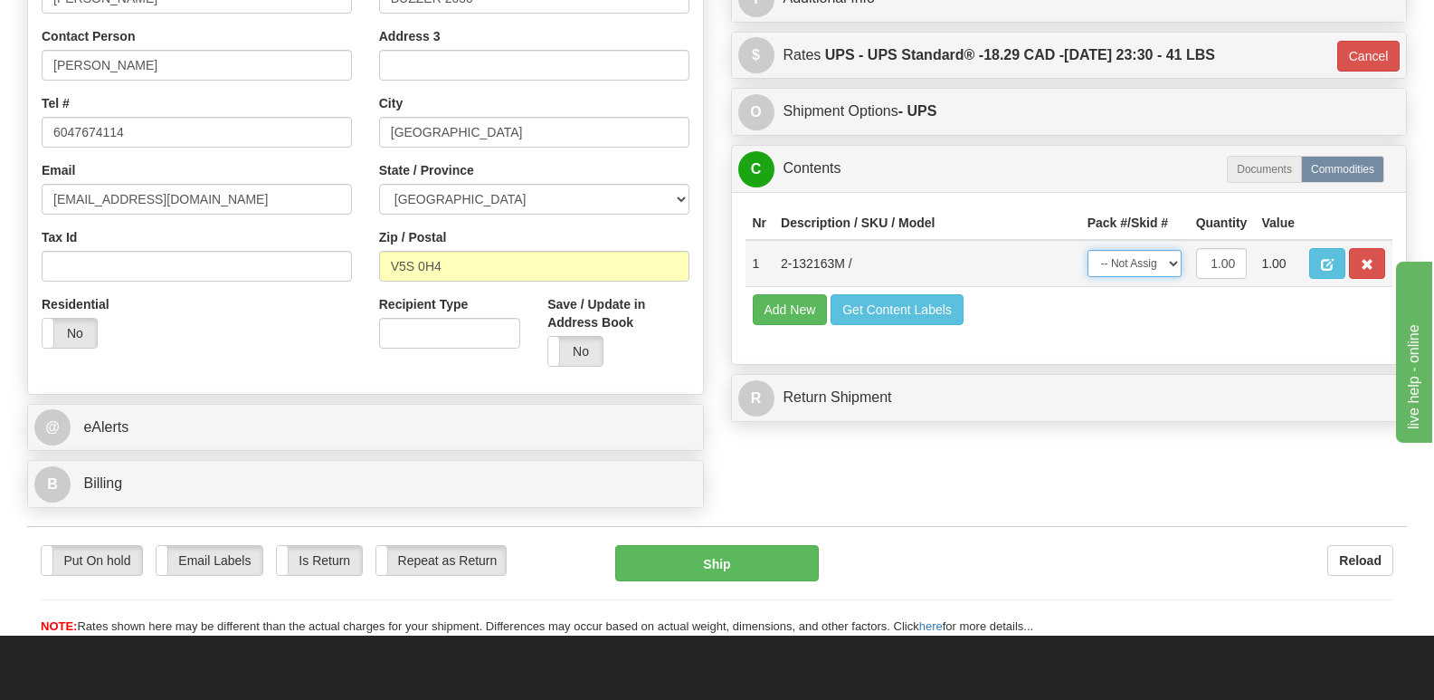
select select "0"
click at [1088, 250] on select "-- Not Assigned -- Package 1" at bounding box center [1135, 263] width 94 height 27
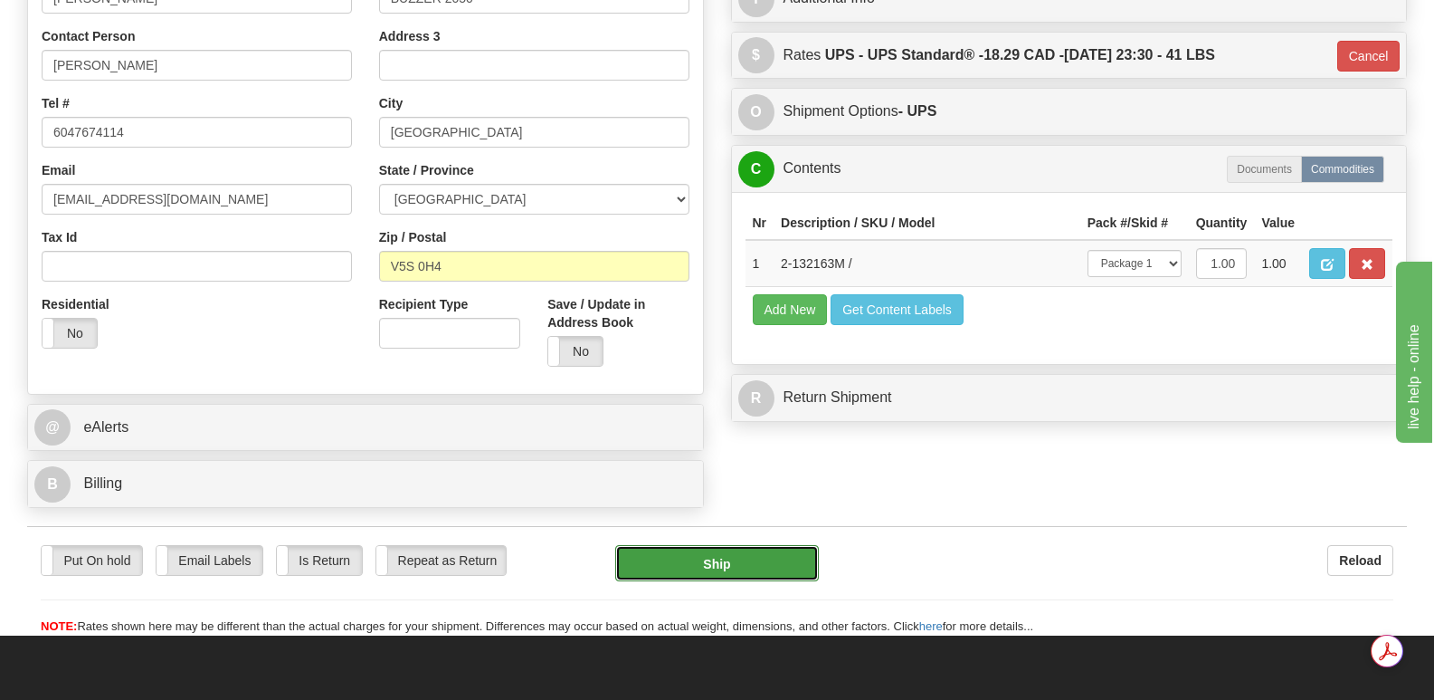
click at [728, 545] on button "Ship" at bounding box center [716, 563] width 203 height 36
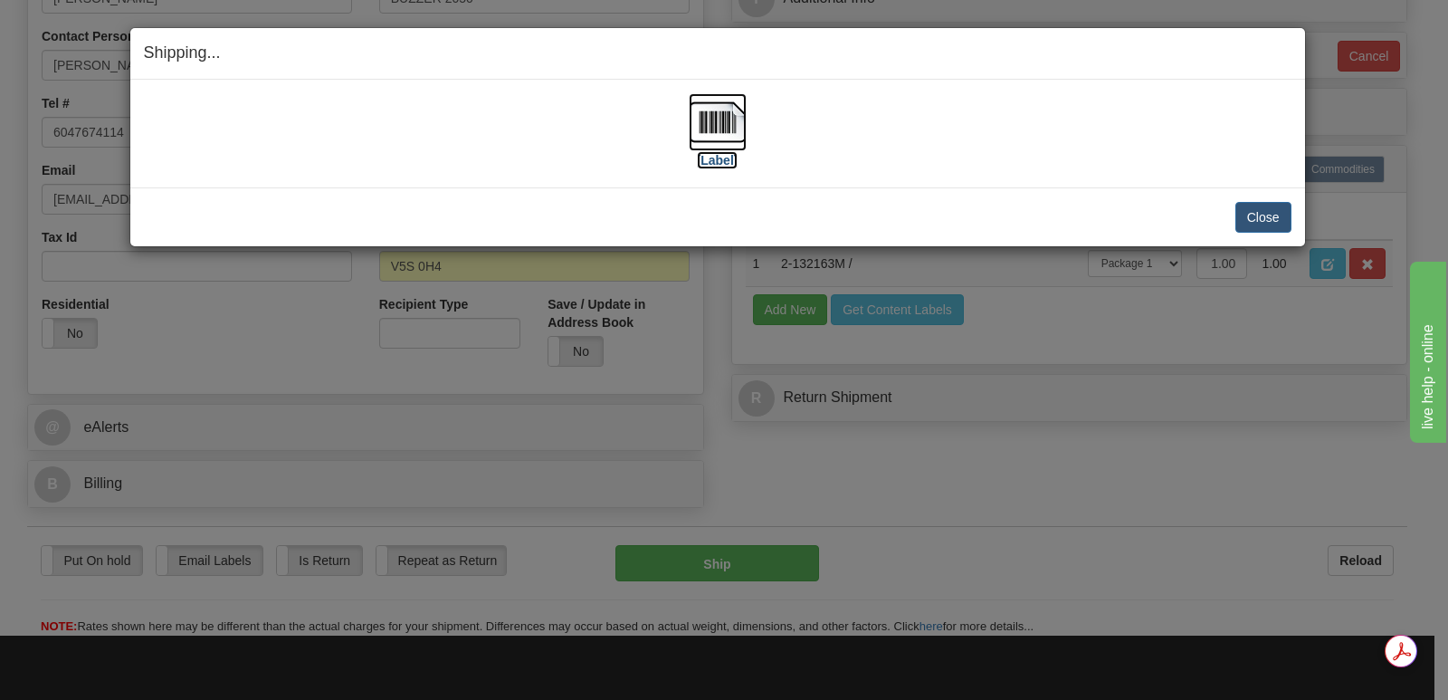
click at [728, 118] on img at bounding box center [718, 122] width 58 height 58
click at [1252, 213] on button "Close" at bounding box center [1263, 217] width 56 height 31
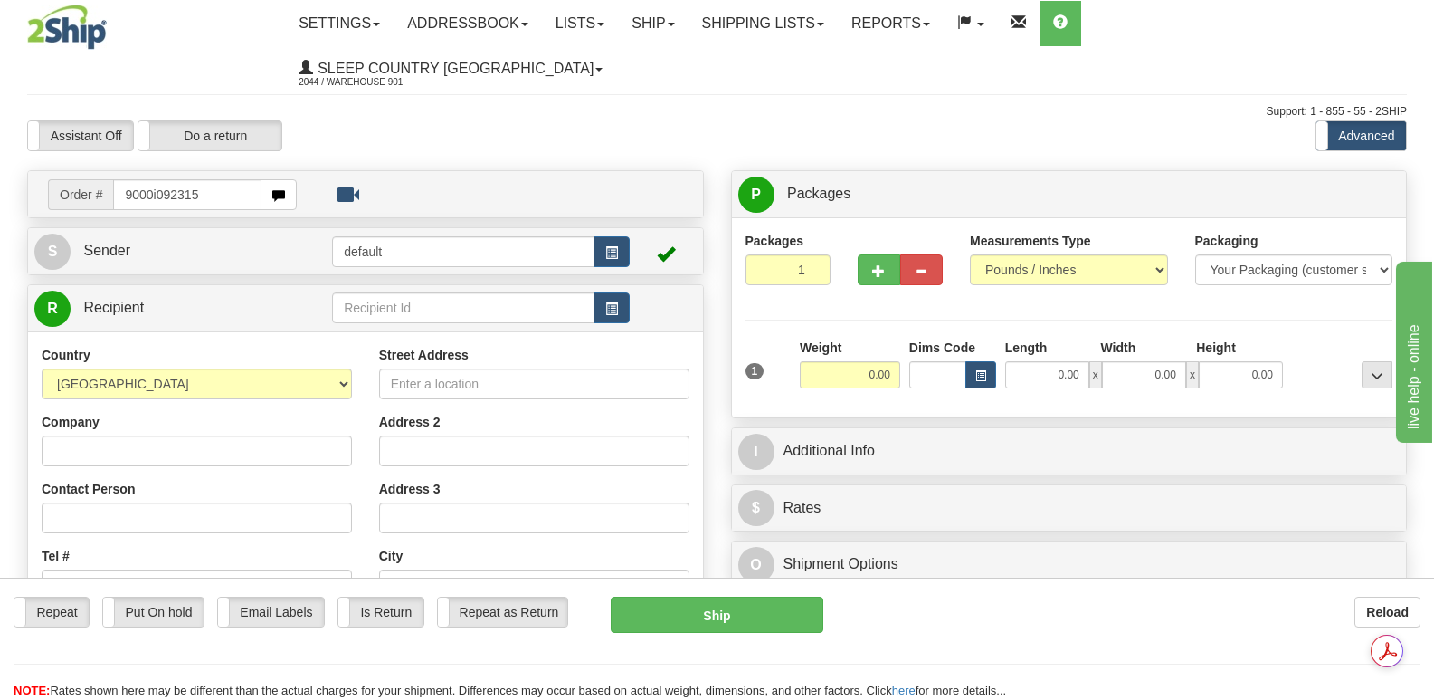
type input "9000i092315"
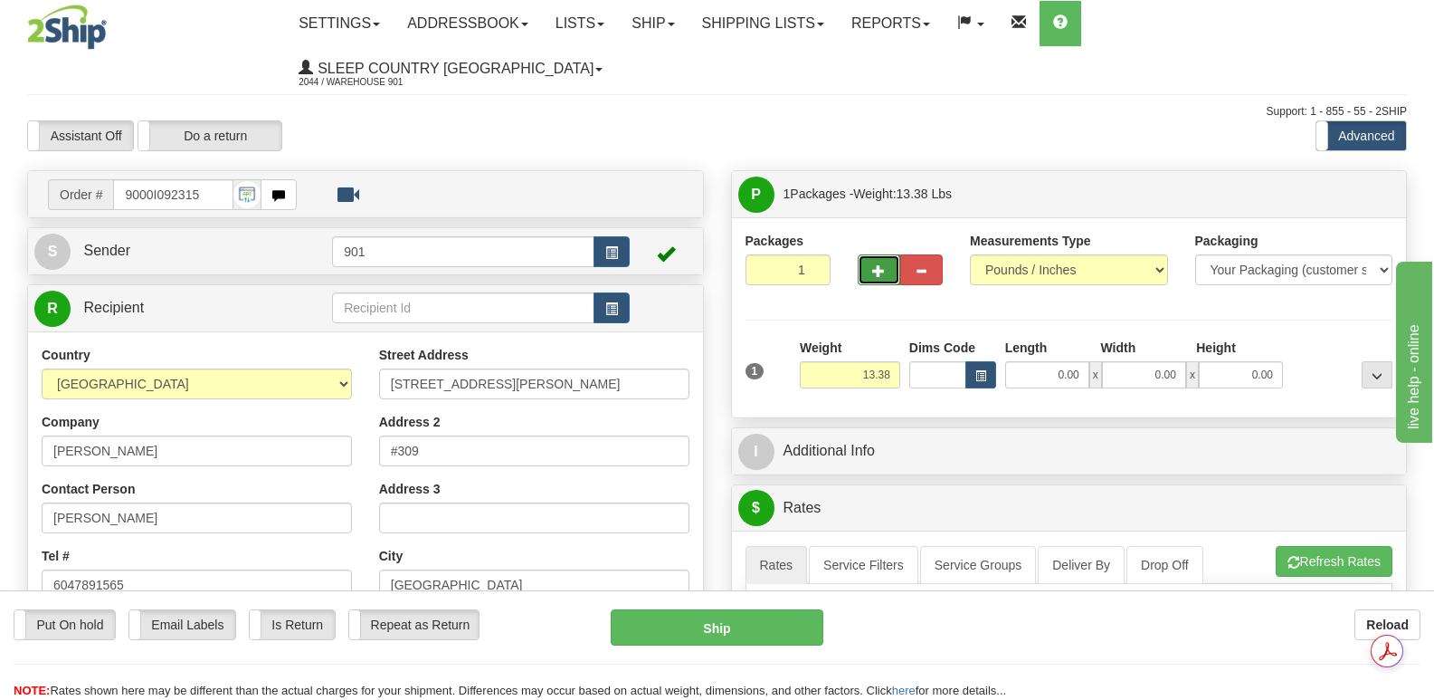
click at [877, 265] on span "button" at bounding box center [878, 271] width 13 height 12
type input "2"
click at [1347, 188] on span "Package Level" at bounding box center [1353, 194] width 71 height 13
radio input "true"
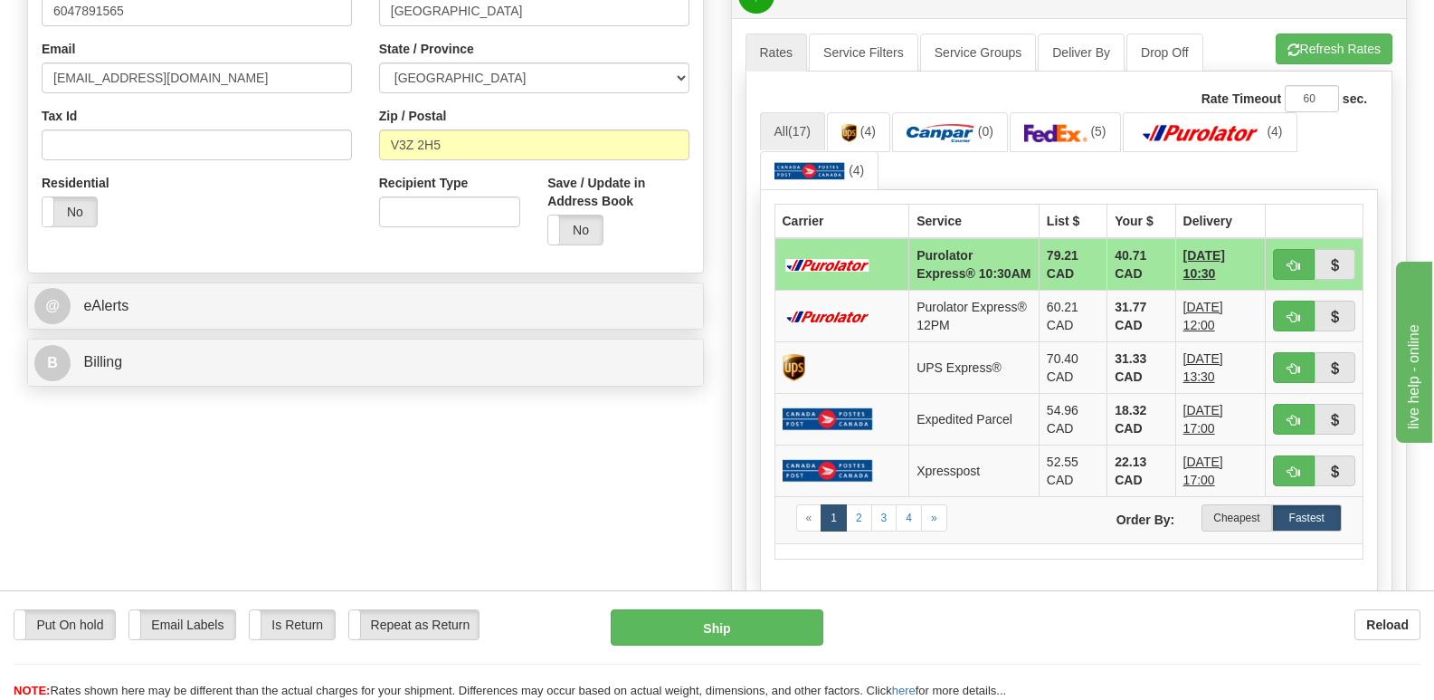
scroll to position [543, 0]
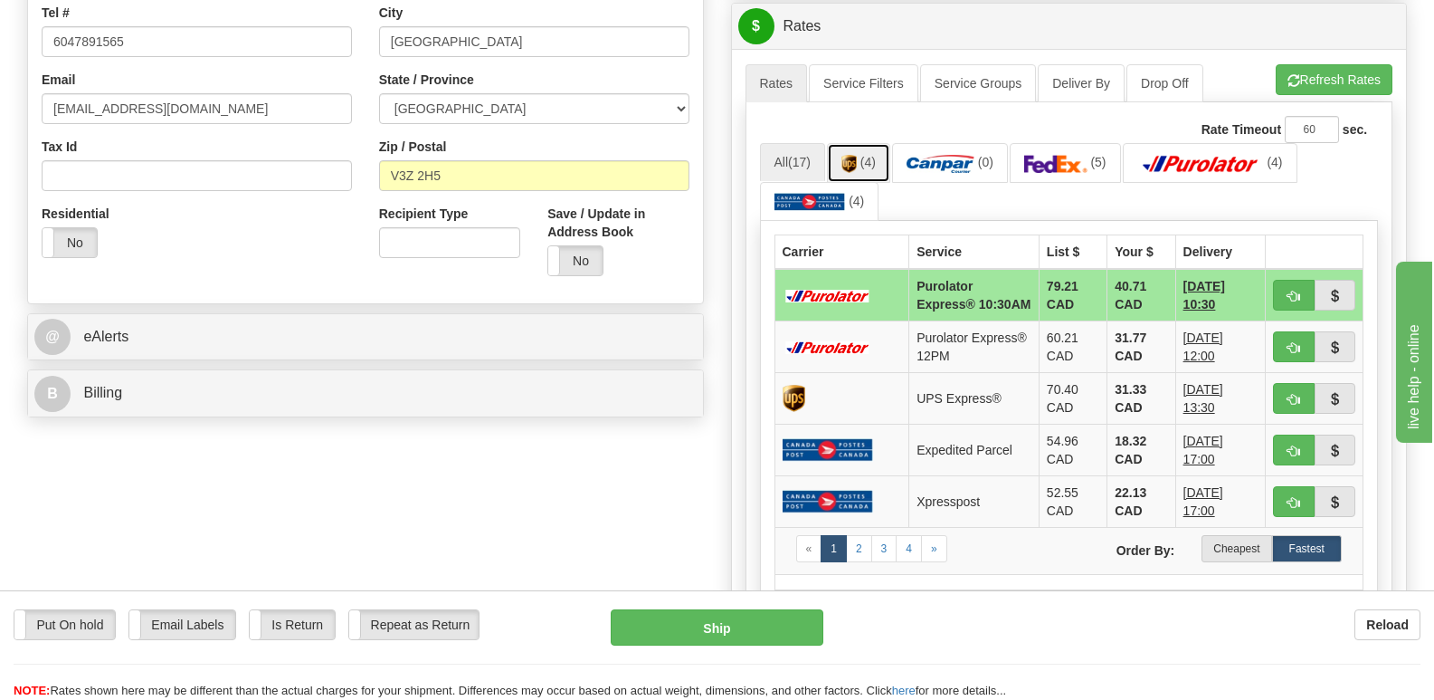
click at [862, 143] on link "(4)" at bounding box center [858, 162] width 63 height 39
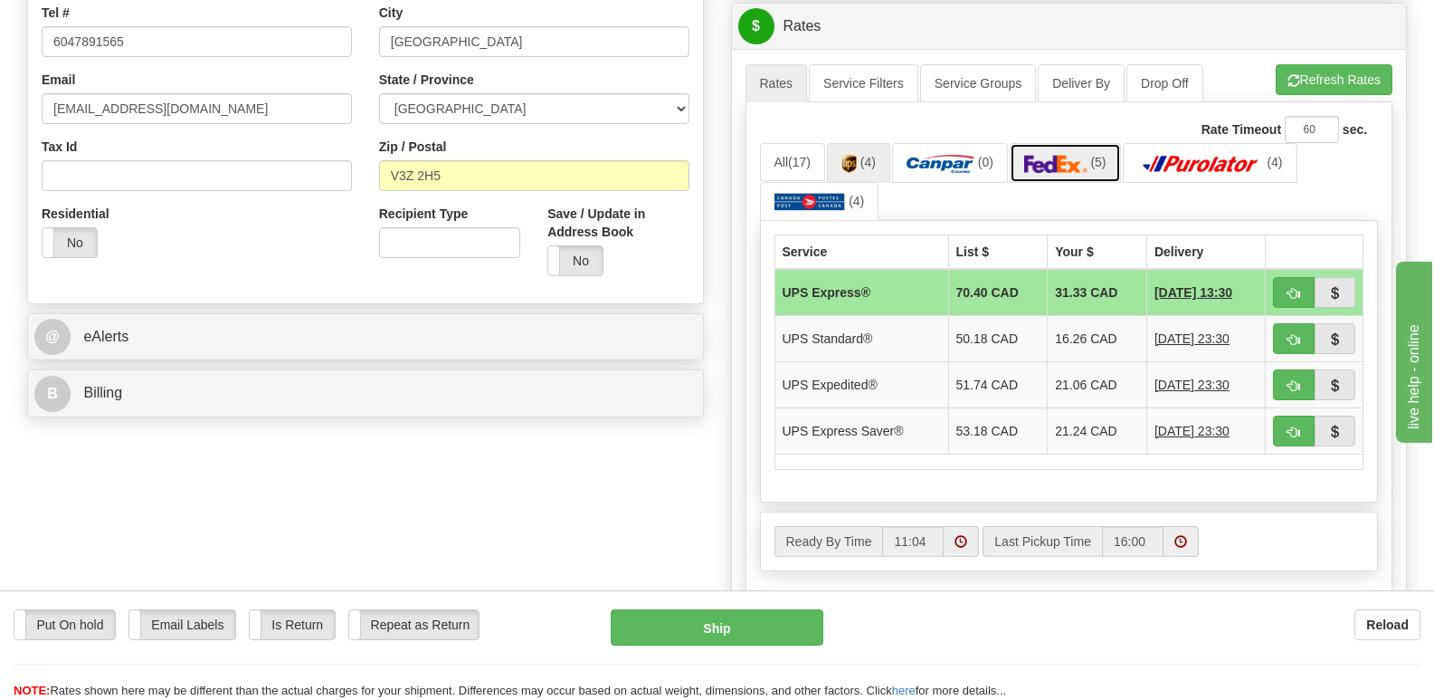
click at [1072, 155] on img at bounding box center [1055, 164] width 63 height 18
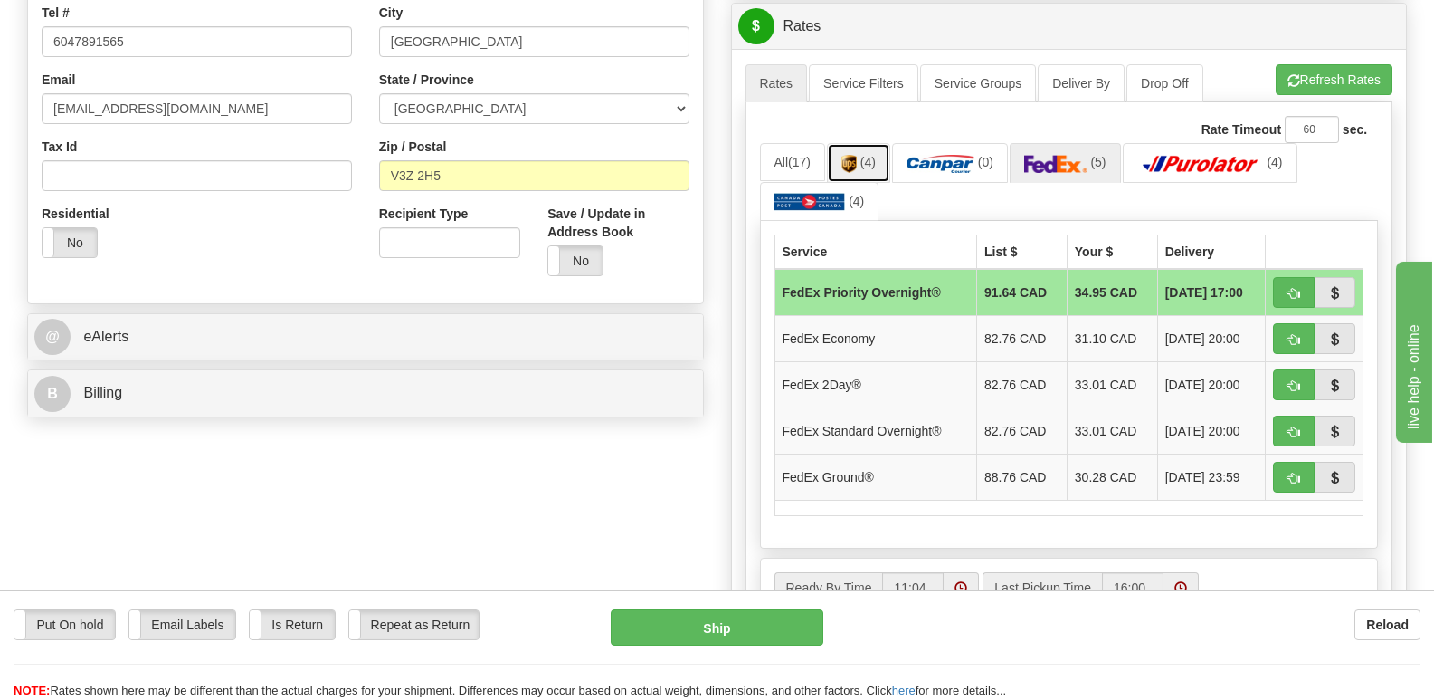
click at [850, 155] on img at bounding box center [849, 164] width 15 height 18
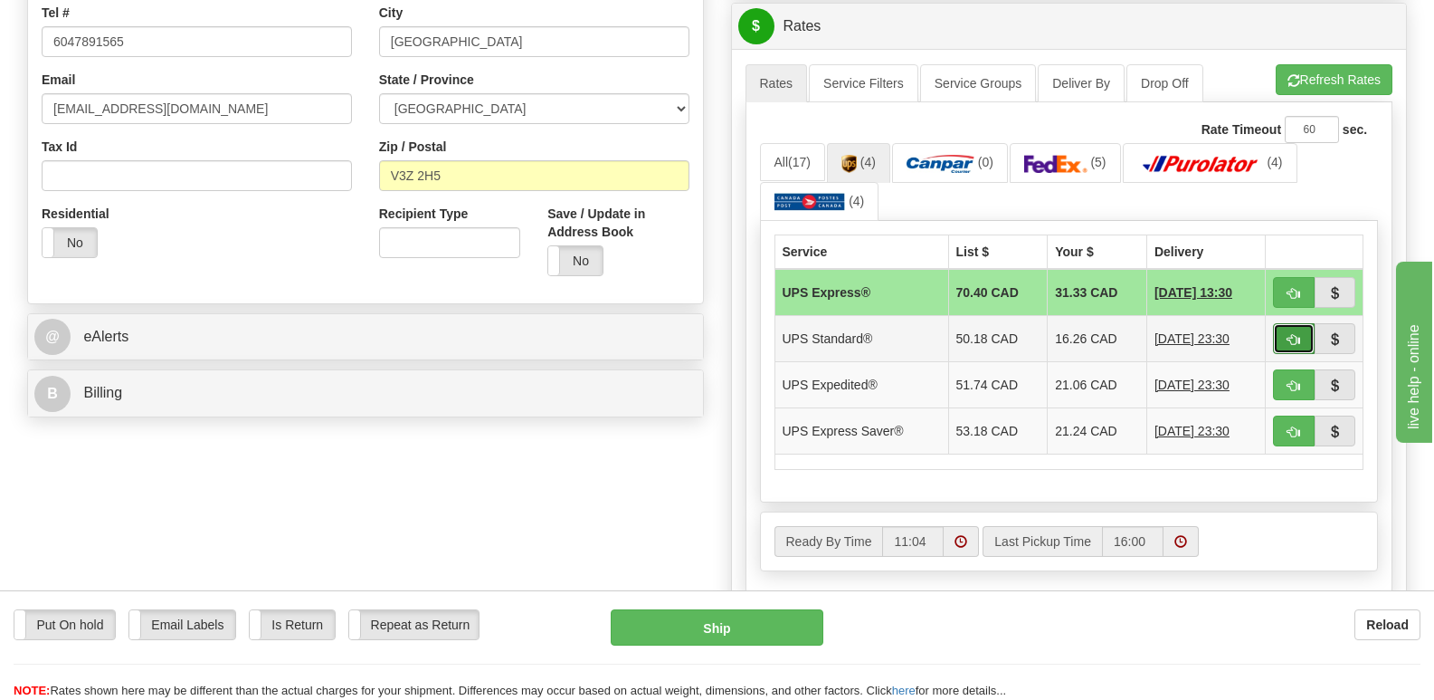
click at [1291, 334] on span "button" at bounding box center [1294, 340] width 13 height 12
type input "11"
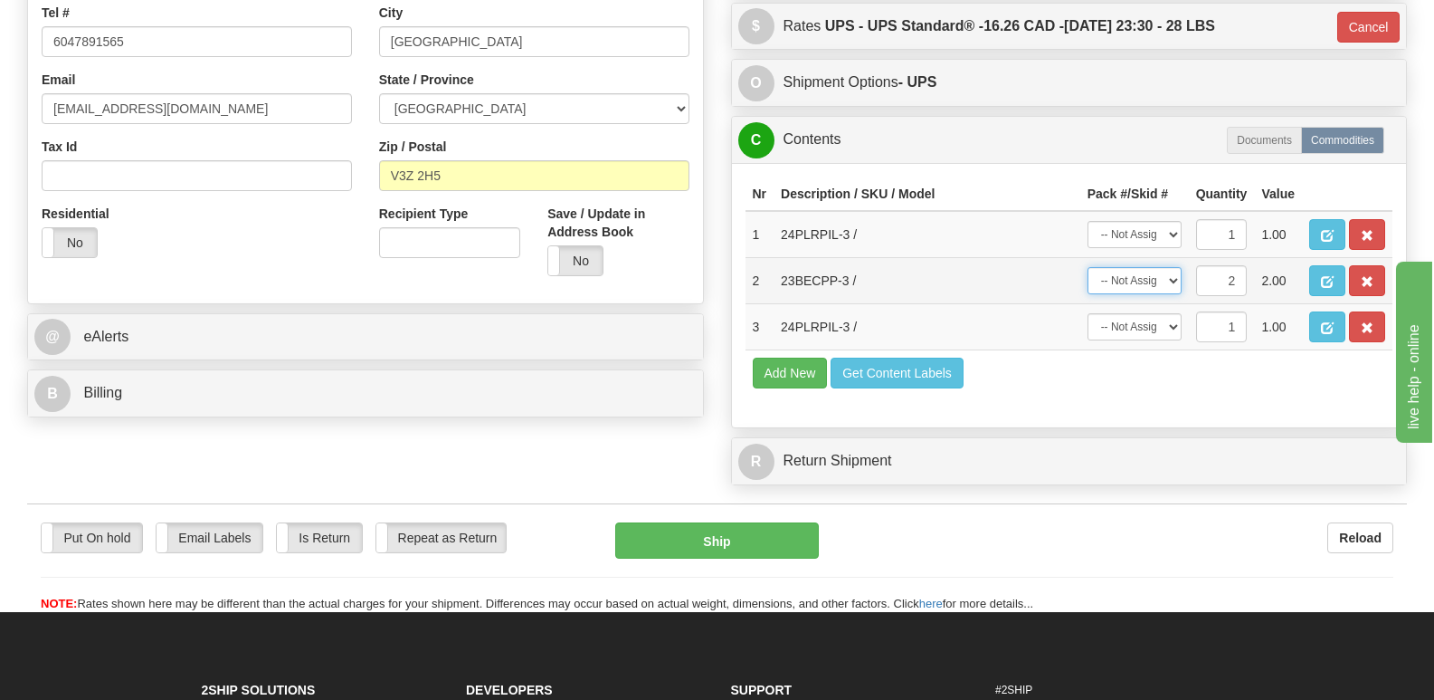
click at [1174, 267] on select "-- Not Assigned -- Package 1 Package 2 Split" at bounding box center [1135, 280] width 94 height 27
select select "0"
click at [1088, 267] on select "-- Not Assigned -- Package 1 Package 2 Split" at bounding box center [1135, 280] width 94 height 27
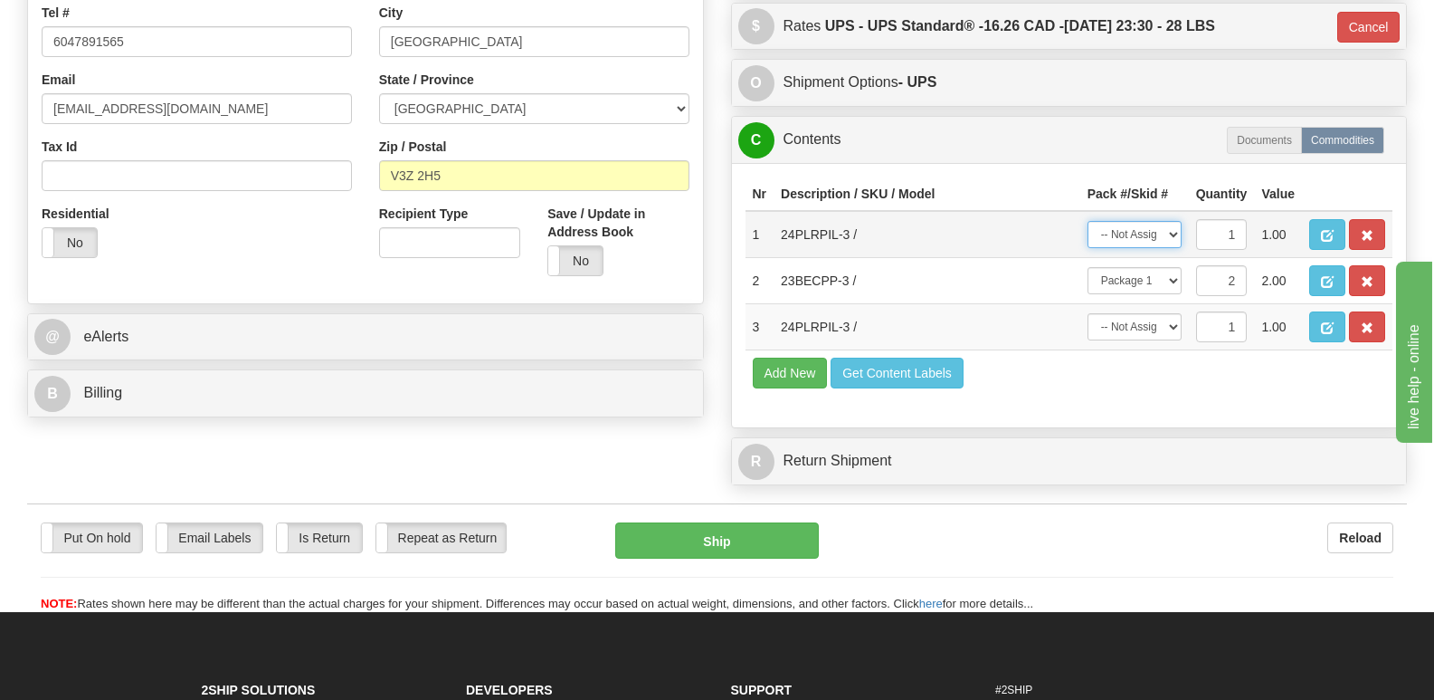
click at [1175, 221] on select "-- Not Assigned -- Package 1 Package 2" at bounding box center [1135, 234] width 94 height 27
select select "1"
click at [1088, 221] on select "-- Not Assigned -- Package 1 Package 2" at bounding box center [1135, 234] width 94 height 27
click at [1170, 313] on select "-- Not Assigned -- Package 1 Package 2" at bounding box center [1135, 326] width 94 height 27
select select "1"
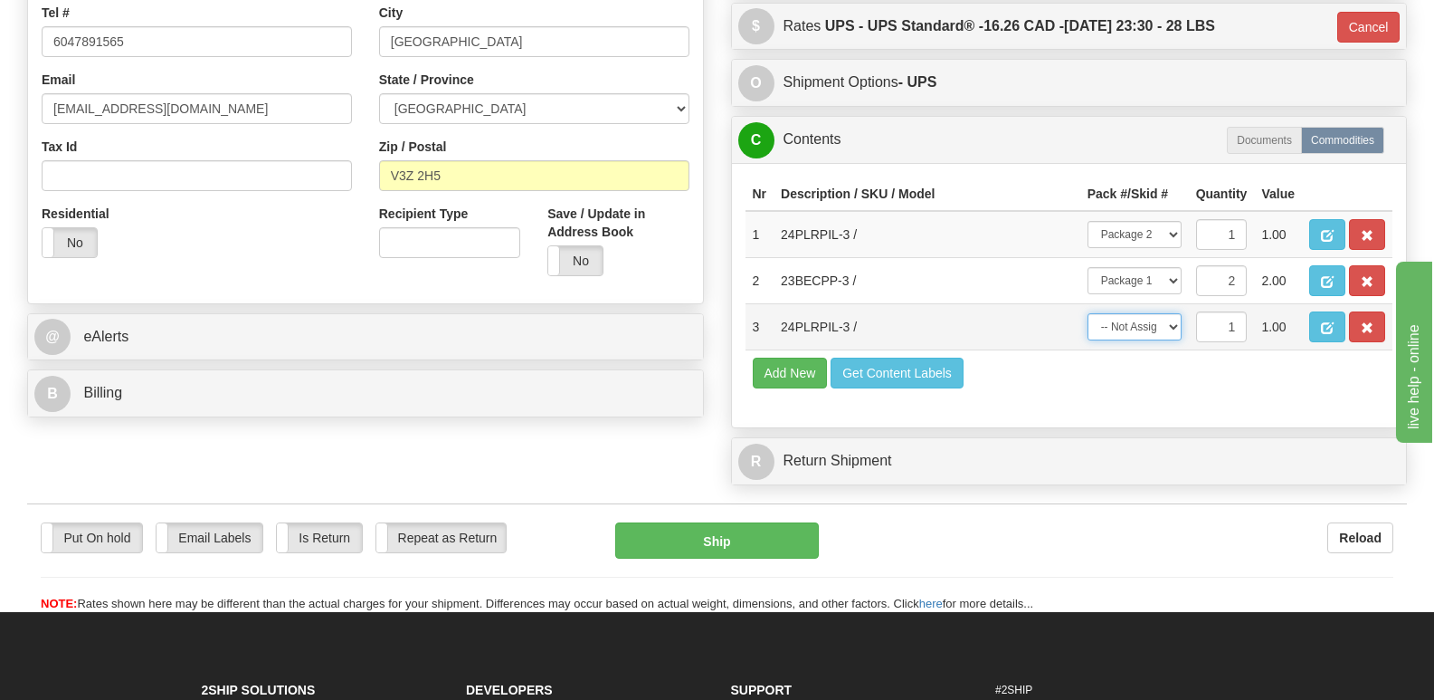
click at [1088, 313] on select "-- Not Assigned -- Package 1 Package 2" at bounding box center [1135, 326] width 94 height 27
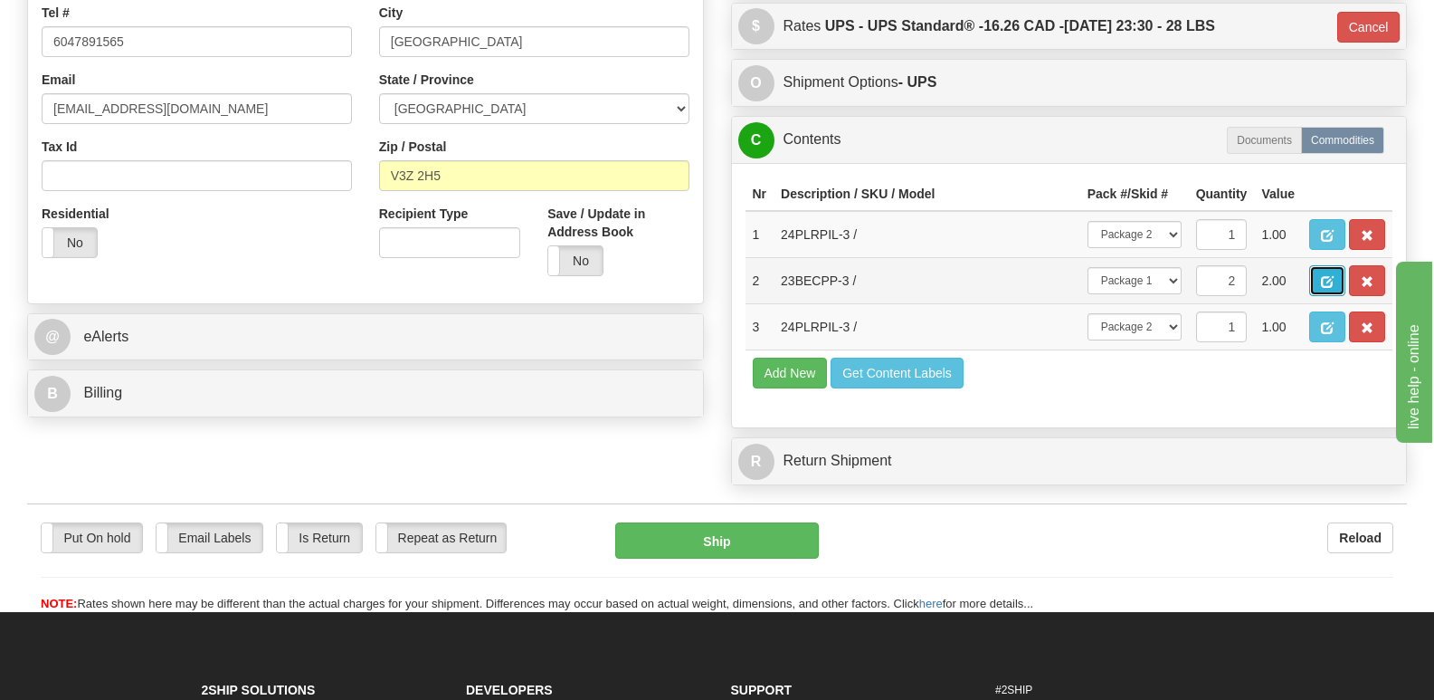
click at [1326, 276] on span "button" at bounding box center [1327, 282] width 13 height 12
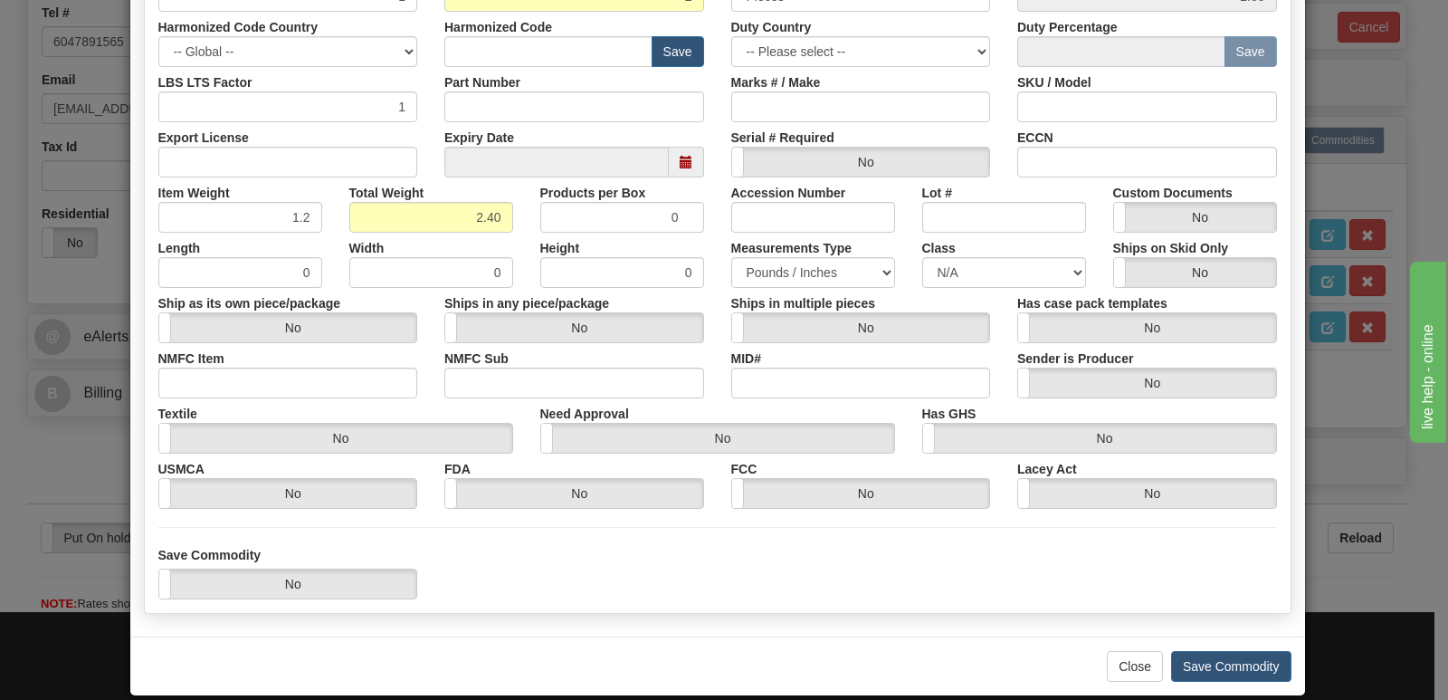
scroll to position [419, 0]
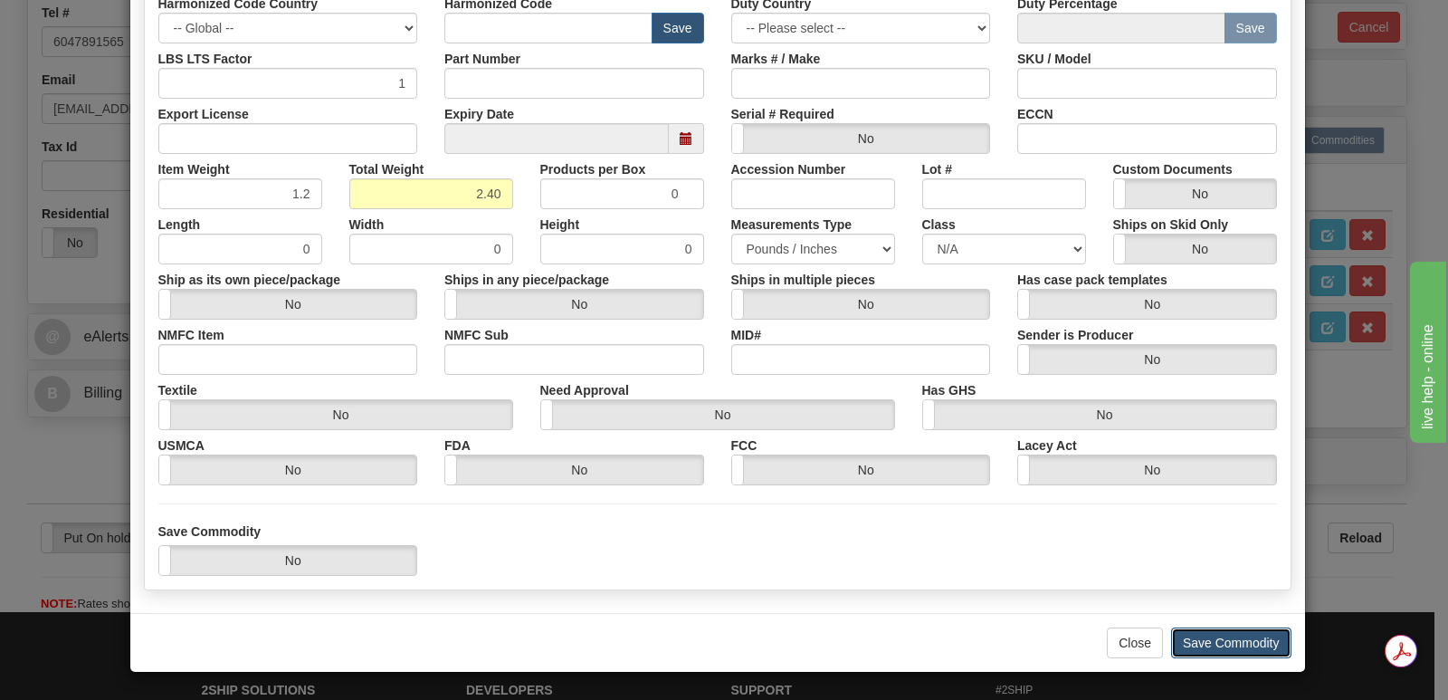
click at [1224, 643] on button "Save Commodity" at bounding box center [1231, 642] width 120 height 31
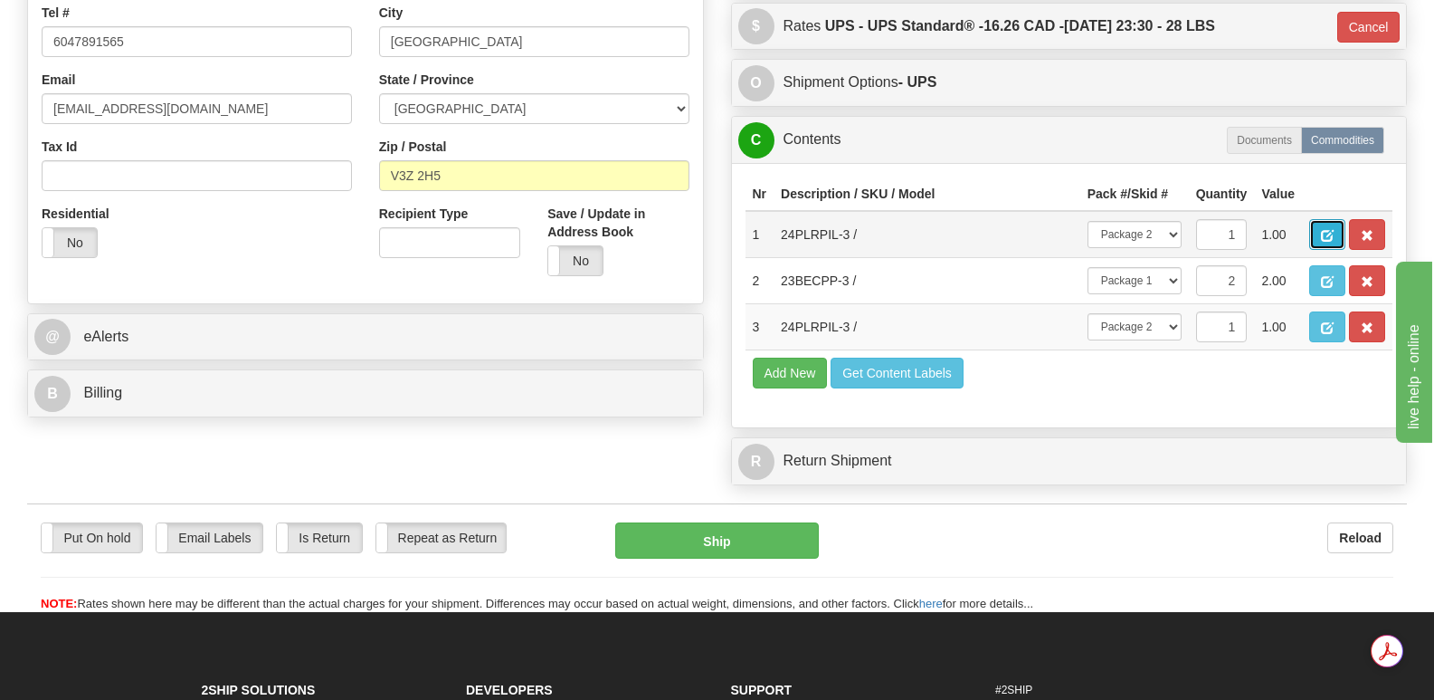
click at [1328, 219] on button "button" at bounding box center [1327, 234] width 36 height 31
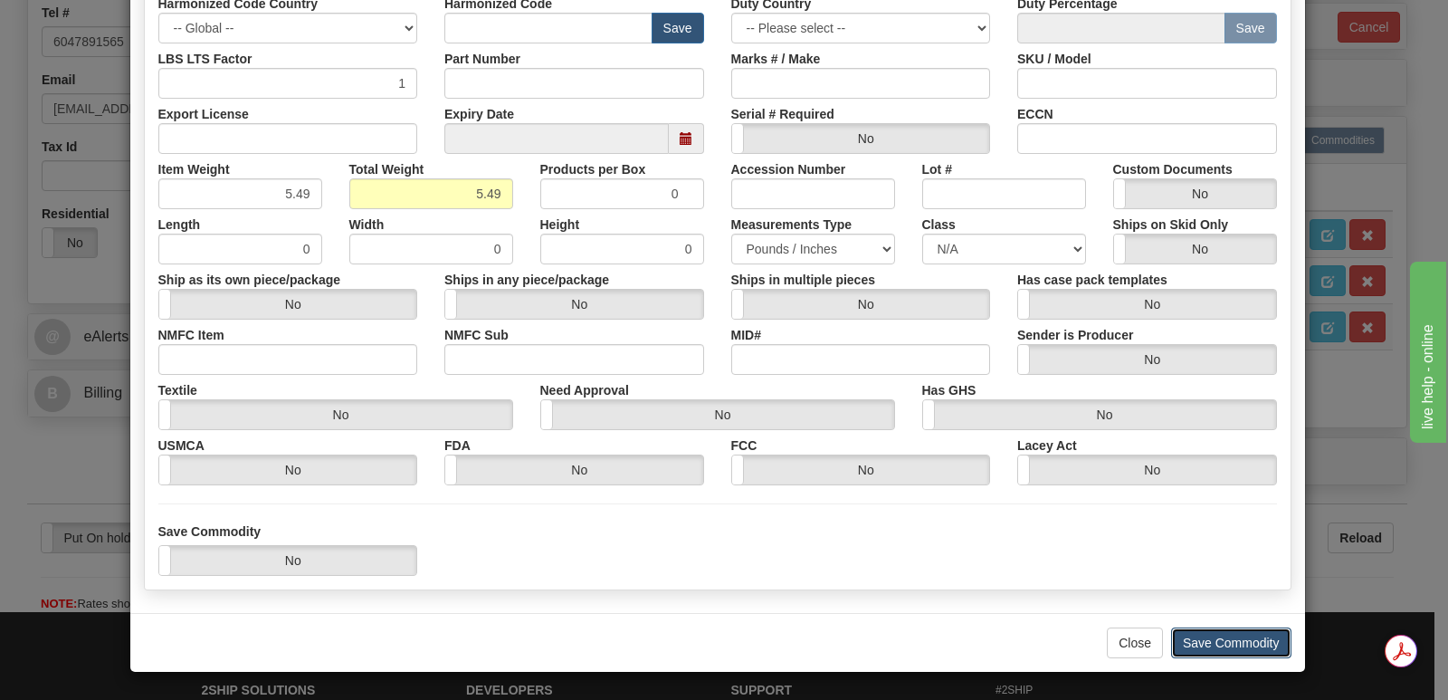
click at [1197, 636] on button "Save Commodity" at bounding box center [1231, 642] width 120 height 31
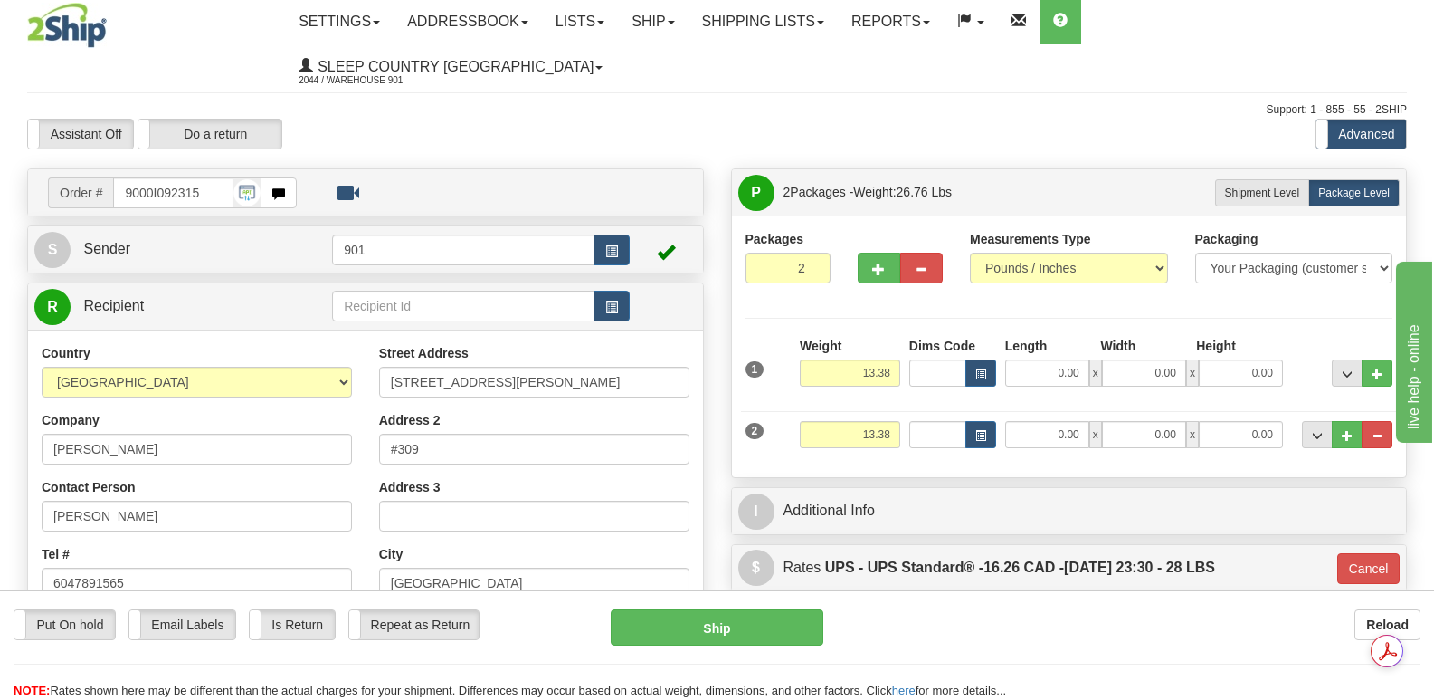
scroll to position [0, 0]
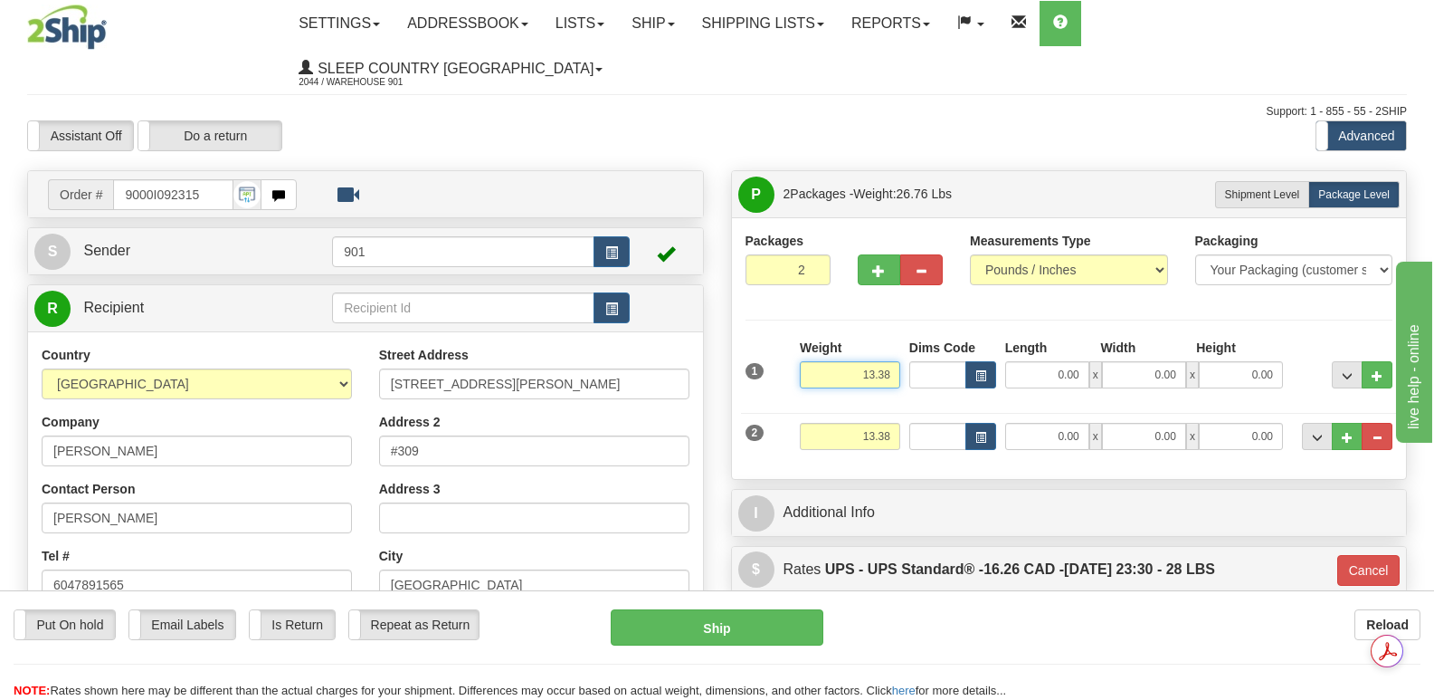
drag, startPoint x: 846, startPoint y: 330, endPoint x: 903, endPoint y: 331, distance: 57.0
click at [903, 338] on div "Weight 13.38" at bounding box center [849, 369] width 109 height 63
type input "2.40"
type input "11"
click at [1025, 361] on input "0.00" at bounding box center [1047, 374] width 84 height 27
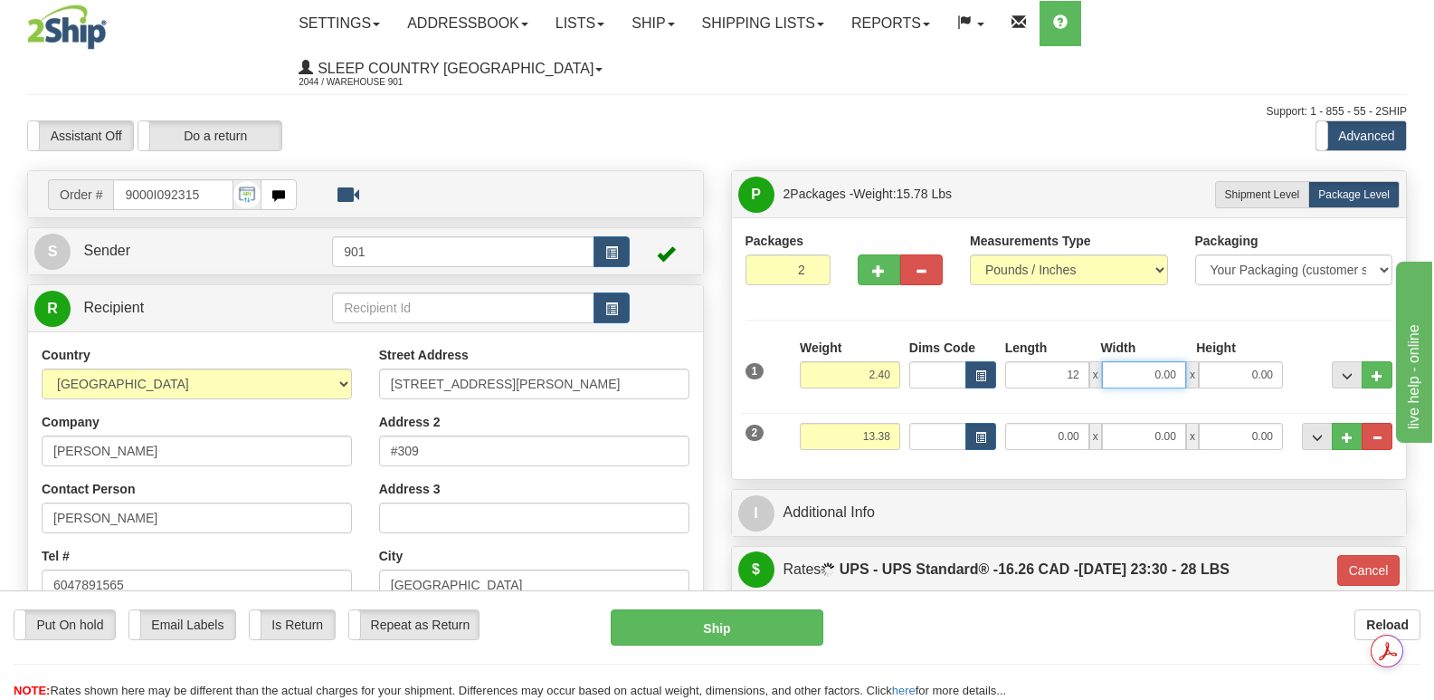
type input "12.00"
click at [1128, 361] on input "0.00" at bounding box center [1144, 374] width 84 height 27
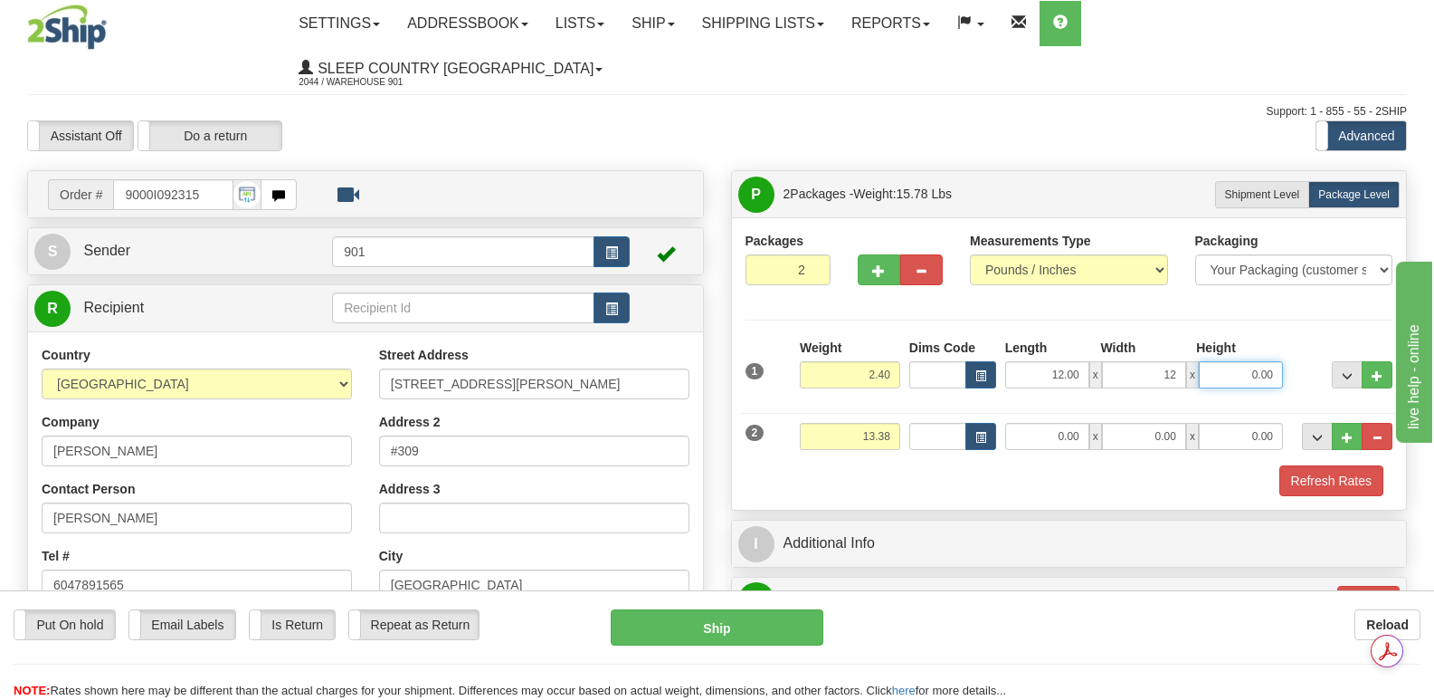
type input "12.00"
click at [1233, 361] on input "0.00" at bounding box center [1241, 374] width 84 height 27
type input "6.00"
drag, startPoint x: 847, startPoint y: 394, endPoint x: 909, endPoint y: 390, distance: 62.5
click at [909, 404] on div "2 Weight 13.38 Dims Code Length Width Height" at bounding box center [1069, 434] width 657 height 61
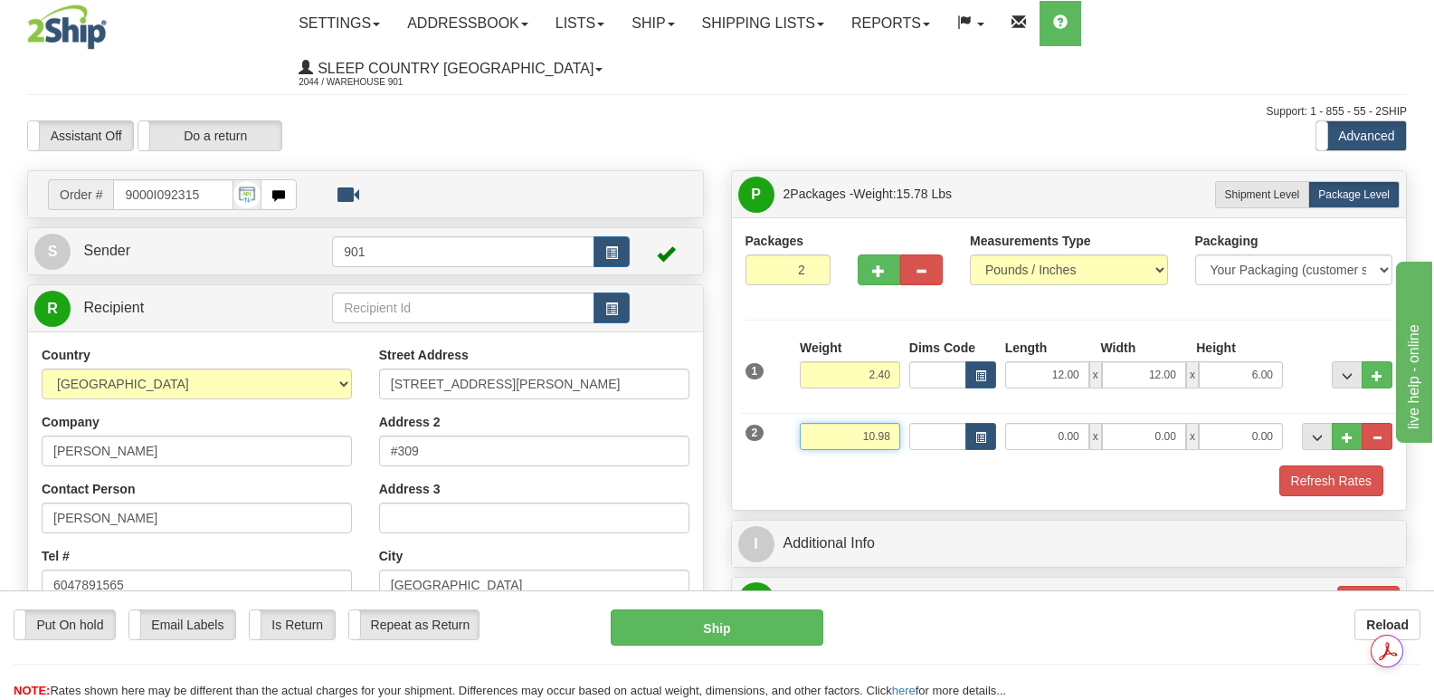
type input "10.98"
type input "11"
click at [1033, 423] on input "0.00" at bounding box center [1047, 436] width 84 height 27
type input "16.00"
click at [1128, 423] on input "0.00" at bounding box center [1144, 436] width 84 height 27
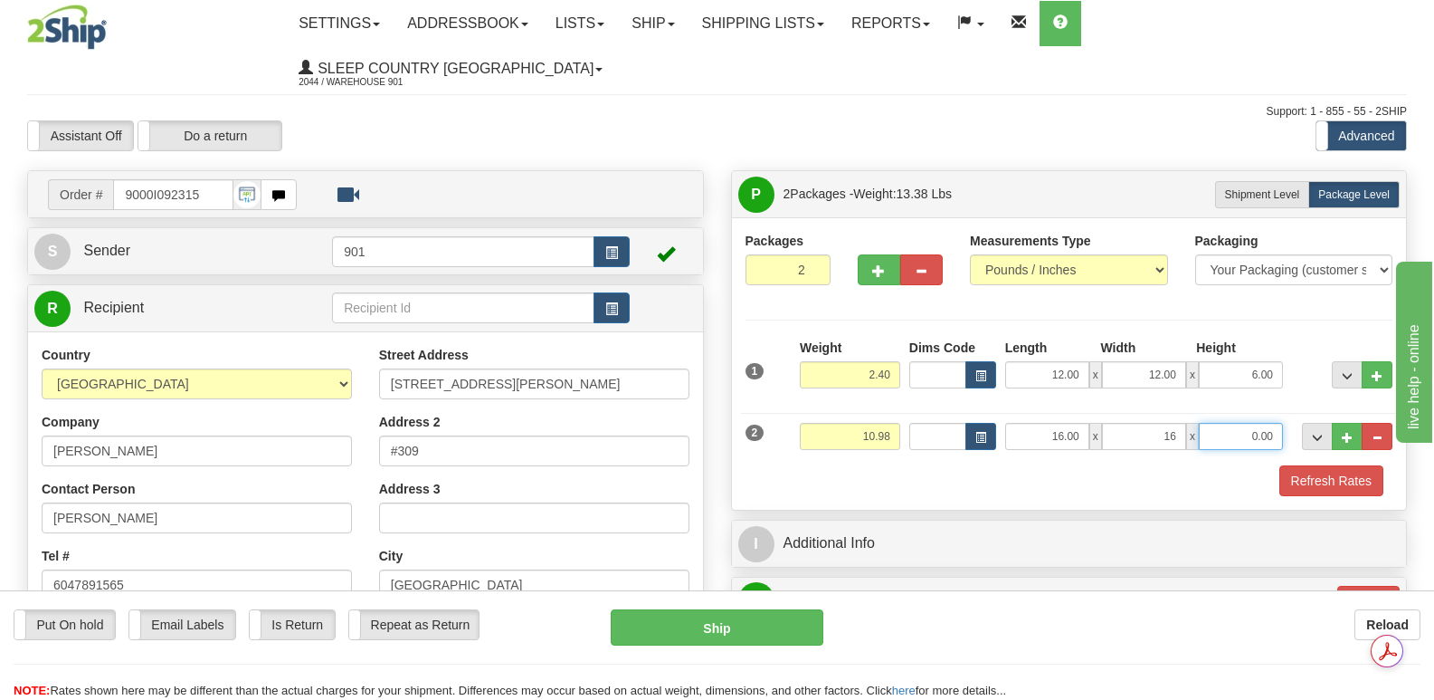
type input "16.00"
click at [1223, 423] on input "0.00" at bounding box center [1241, 436] width 84 height 27
type input "8.00"
click at [1320, 465] on button "Refresh Rates" at bounding box center [1332, 480] width 104 height 31
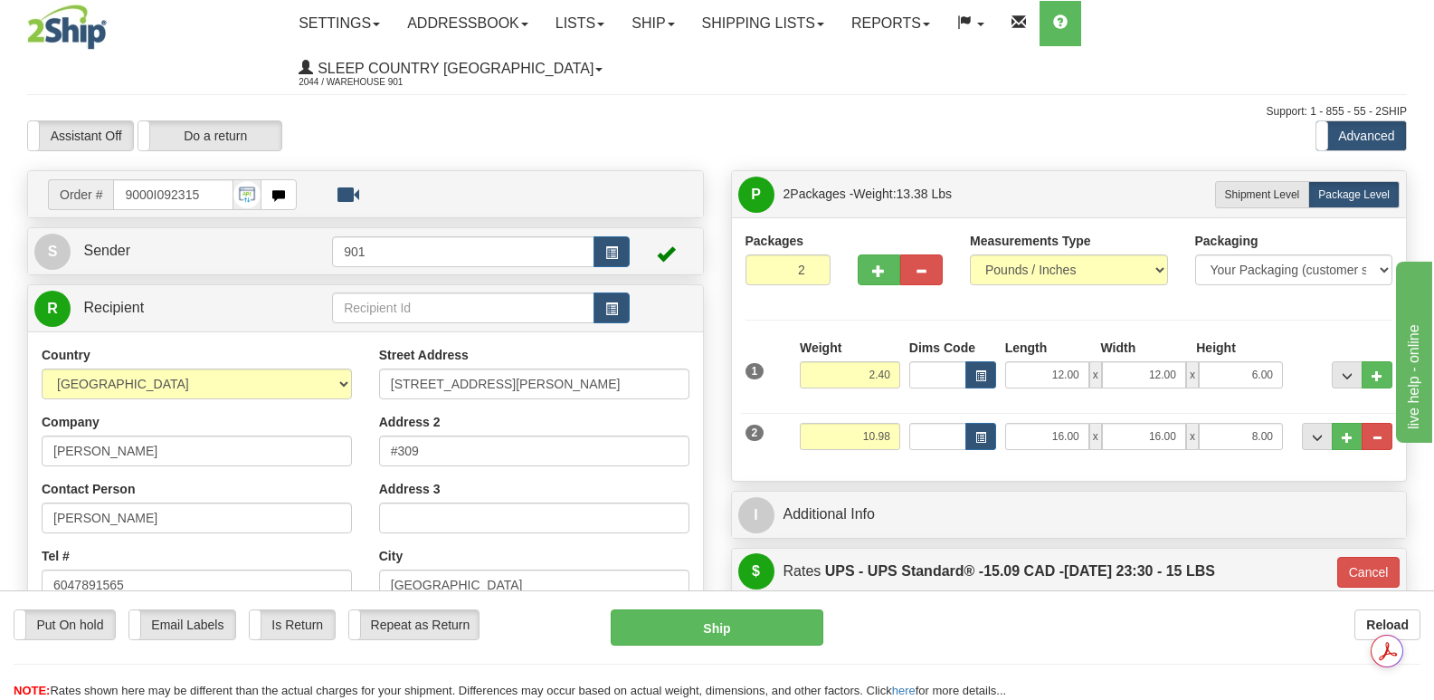
type input "11"
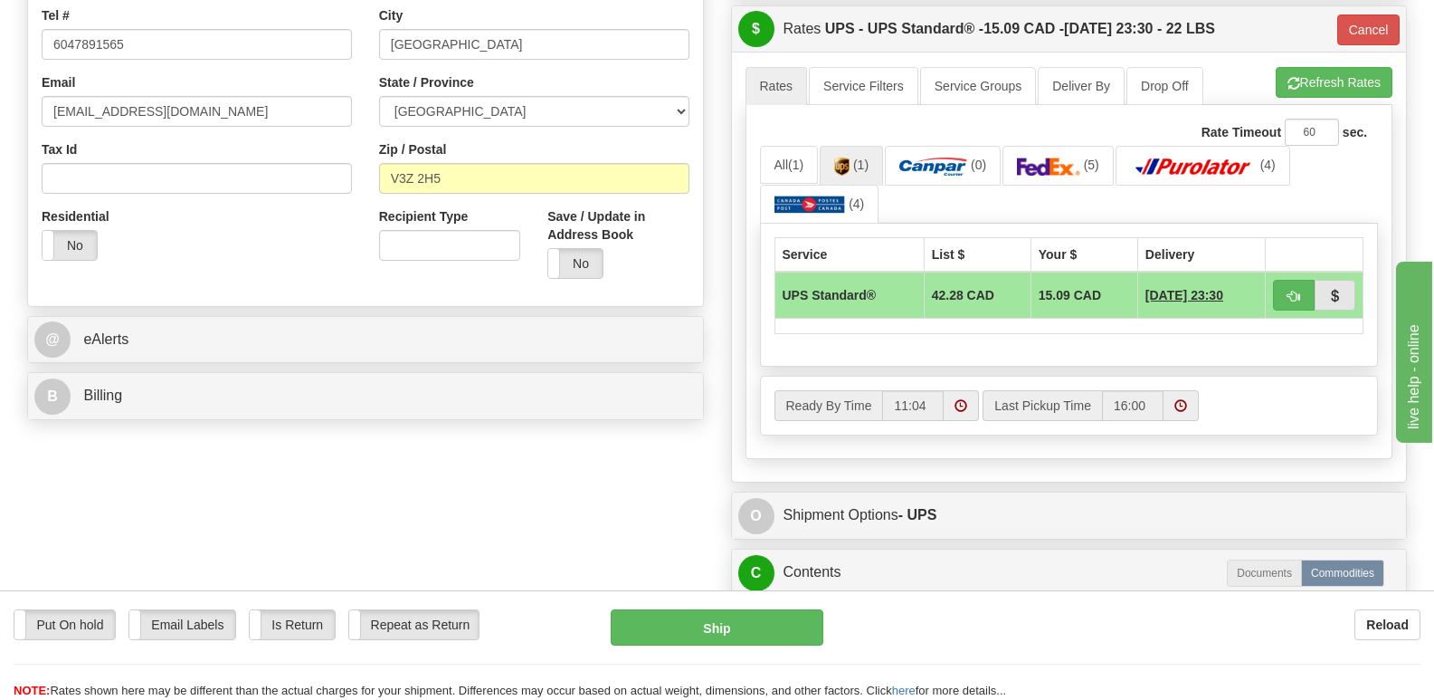
scroll to position [543, 0]
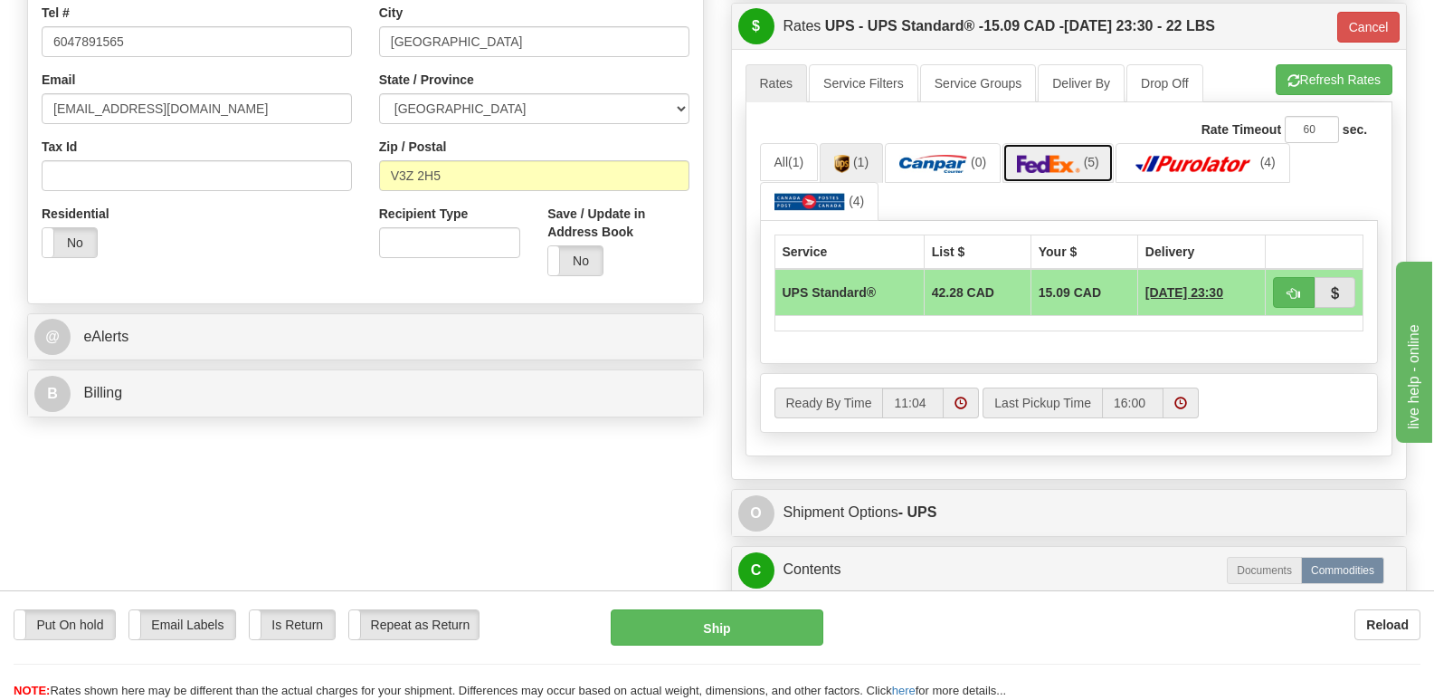
click at [1063, 155] on img at bounding box center [1048, 164] width 63 height 18
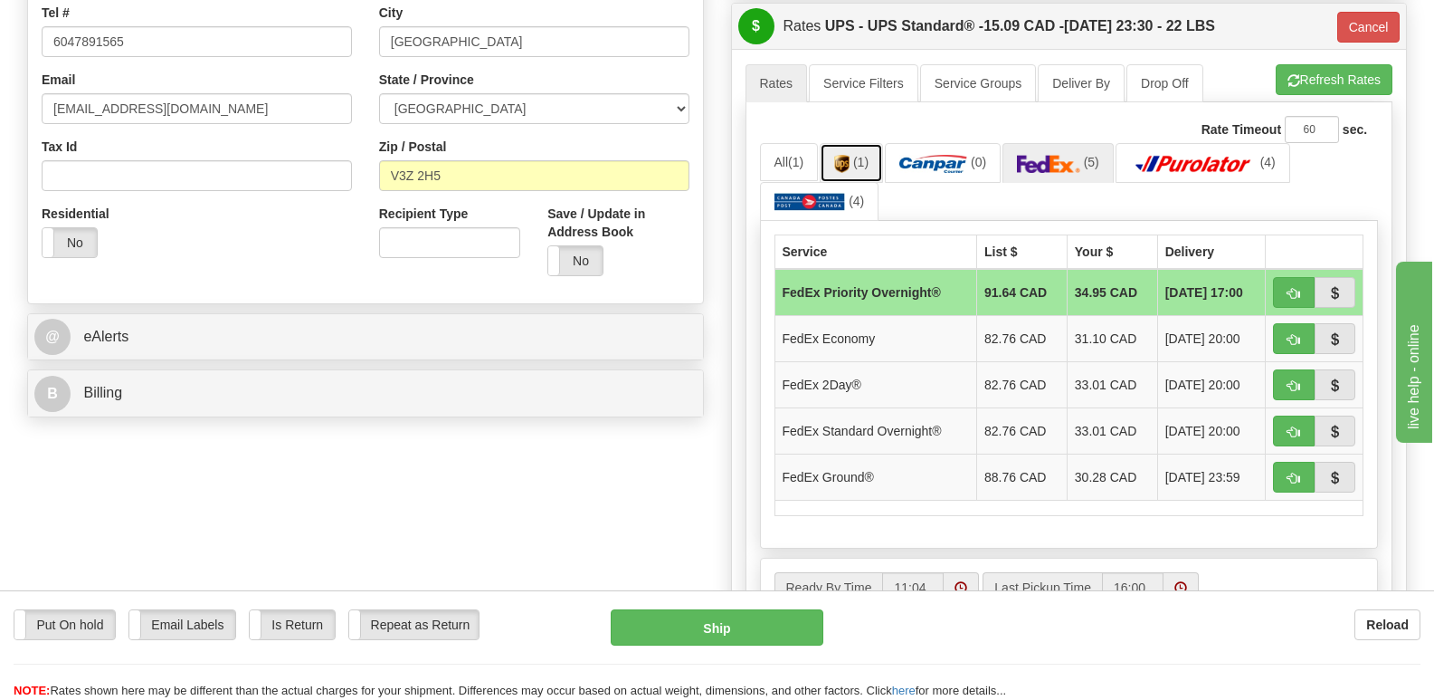
click at [850, 155] on img at bounding box center [841, 164] width 15 height 18
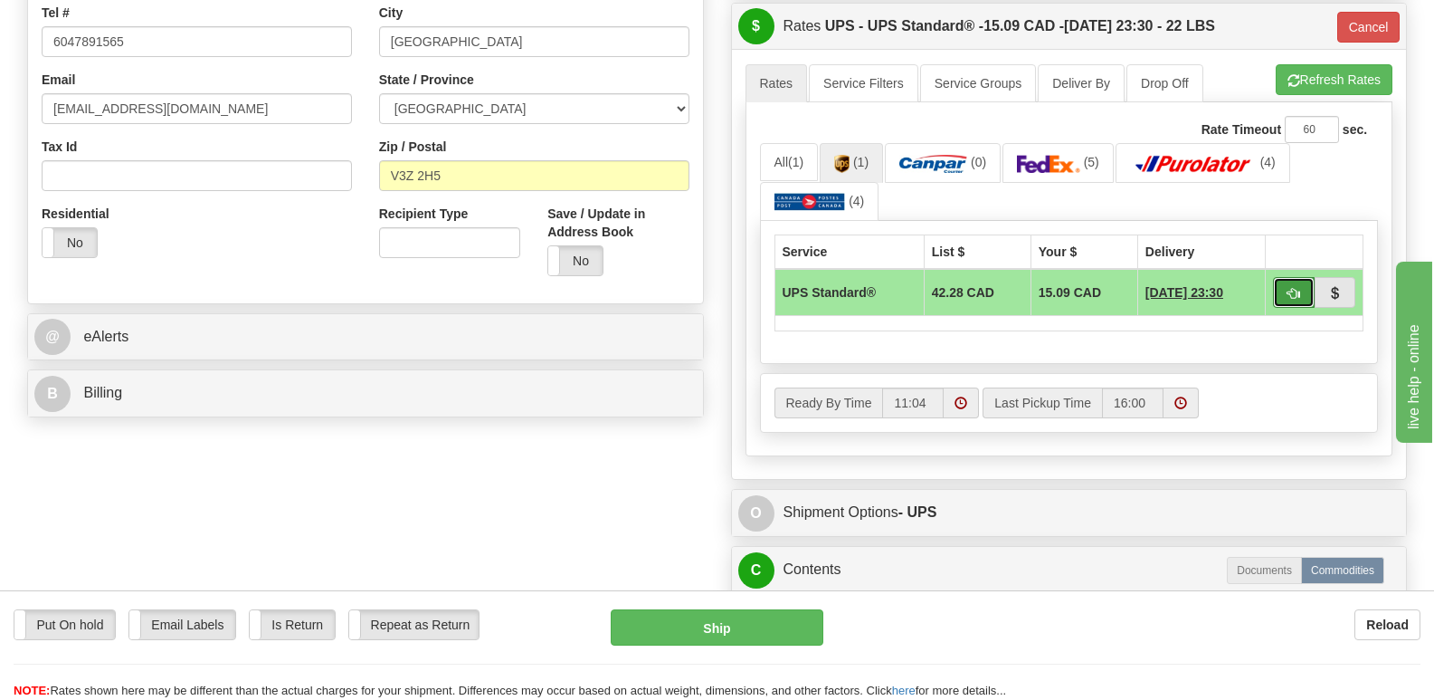
click at [1295, 288] on span "button" at bounding box center [1294, 294] width 13 height 12
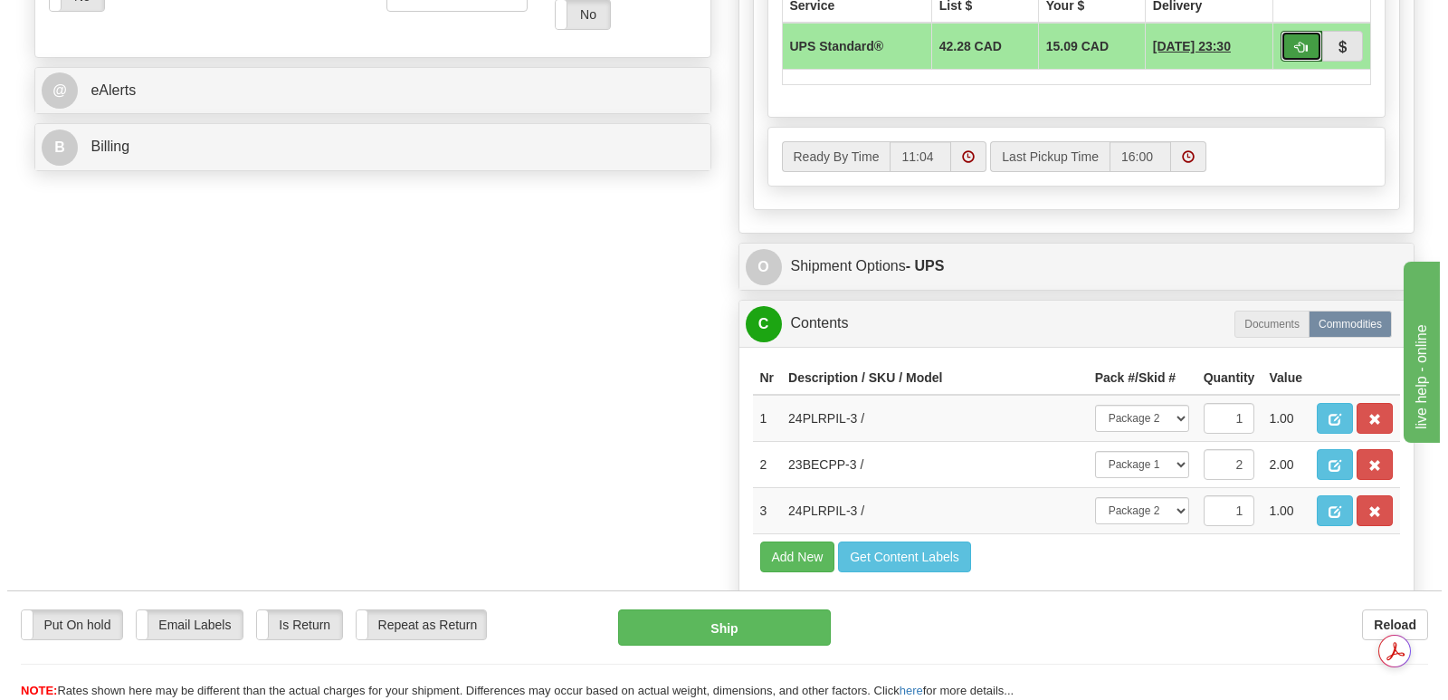
scroll to position [814, 0]
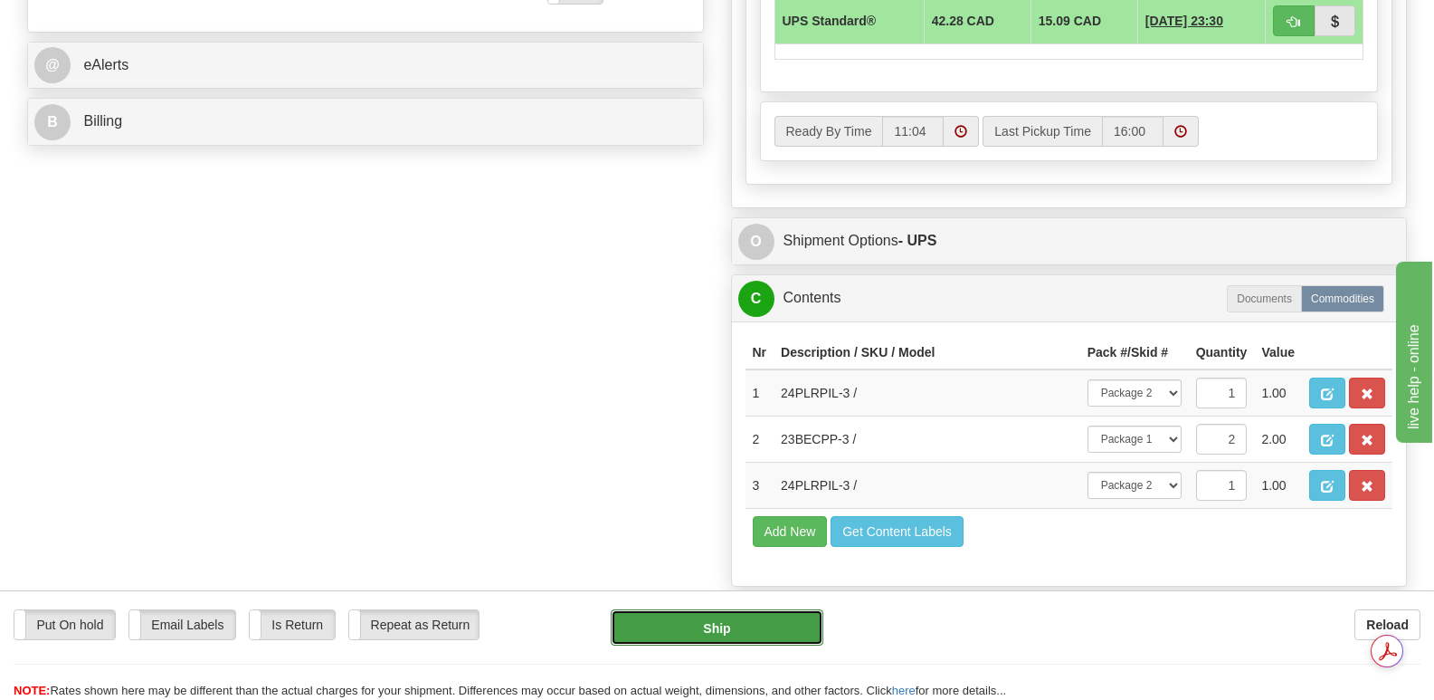
click at [705, 620] on button "Ship" at bounding box center [717, 627] width 212 height 36
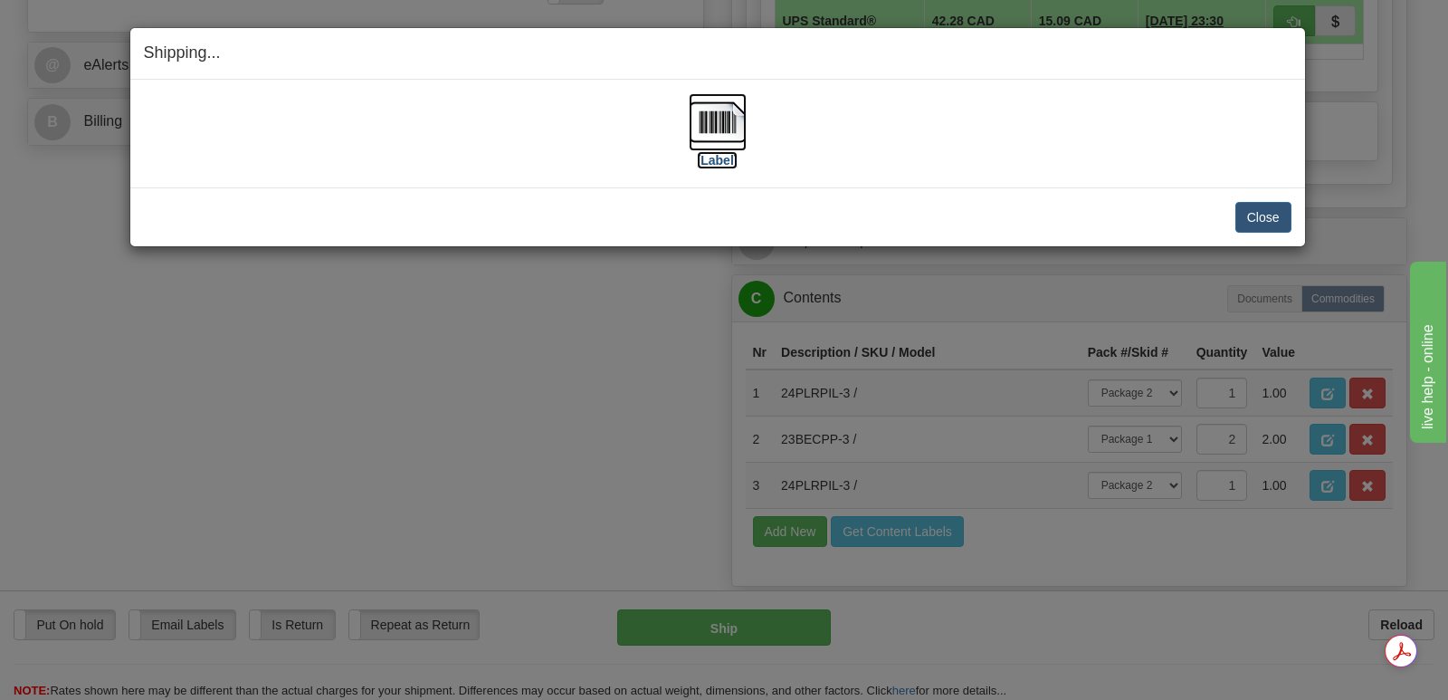
click at [728, 119] on img at bounding box center [718, 122] width 58 height 58
click at [1248, 209] on button "Close" at bounding box center [1263, 217] width 56 height 31
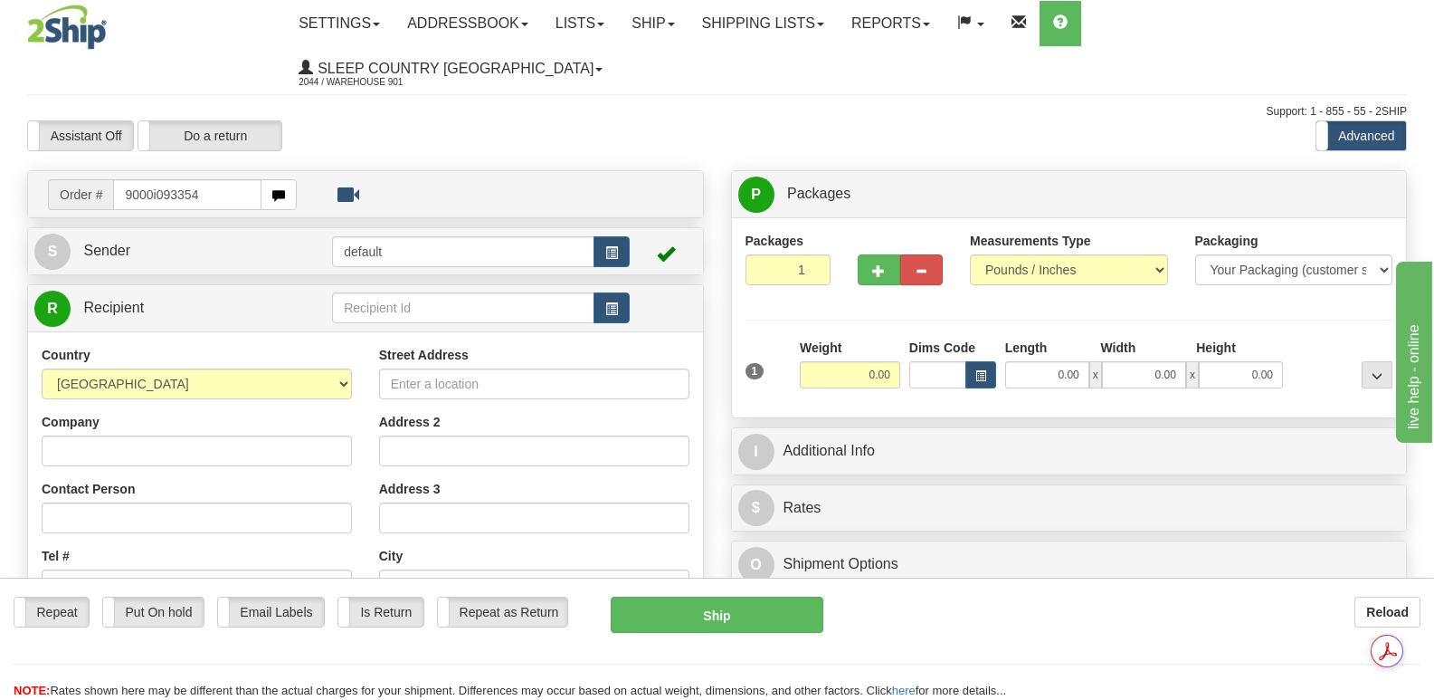
type input "9000i093354"
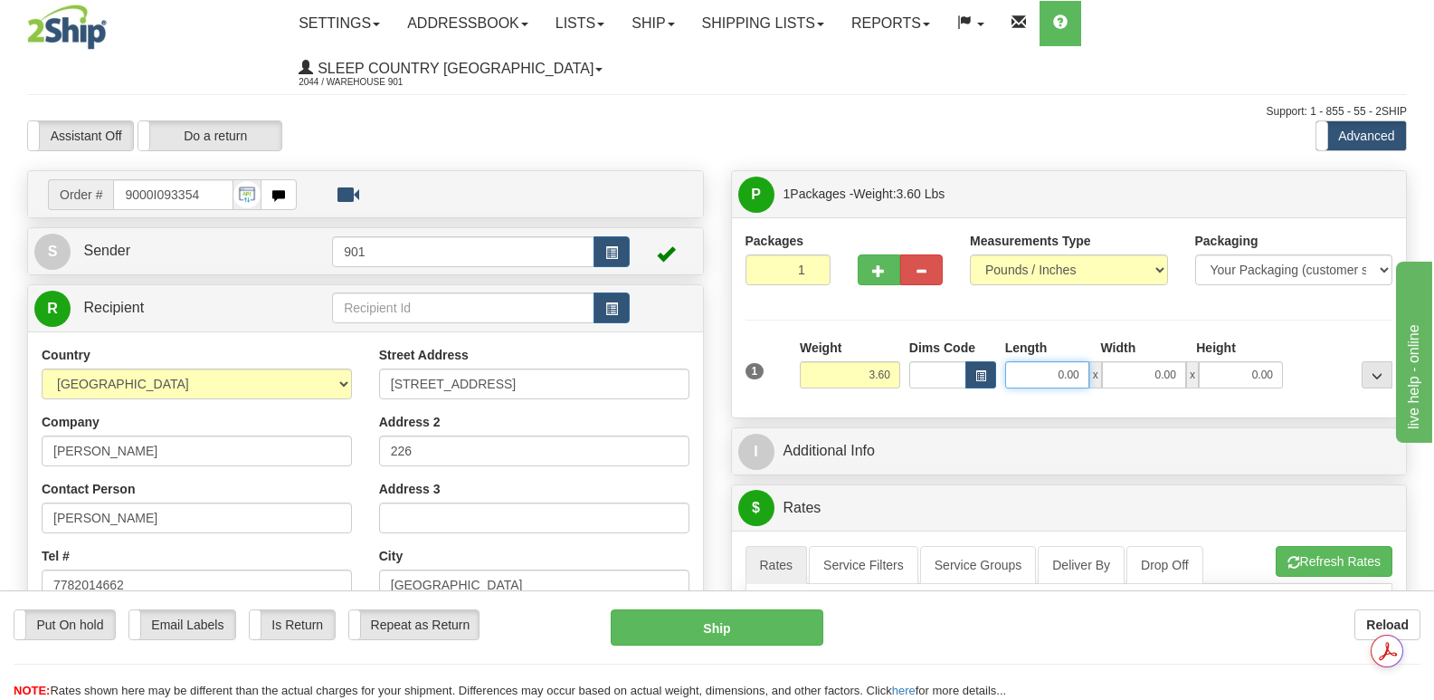
click at [1034, 361] on input "0.00" at bounding box center [1047, 374] width 84 height 27
type input "18.00"
click at [1133, 361] on input "0.00" at bounding box center [1144, 374] width 84 height 27
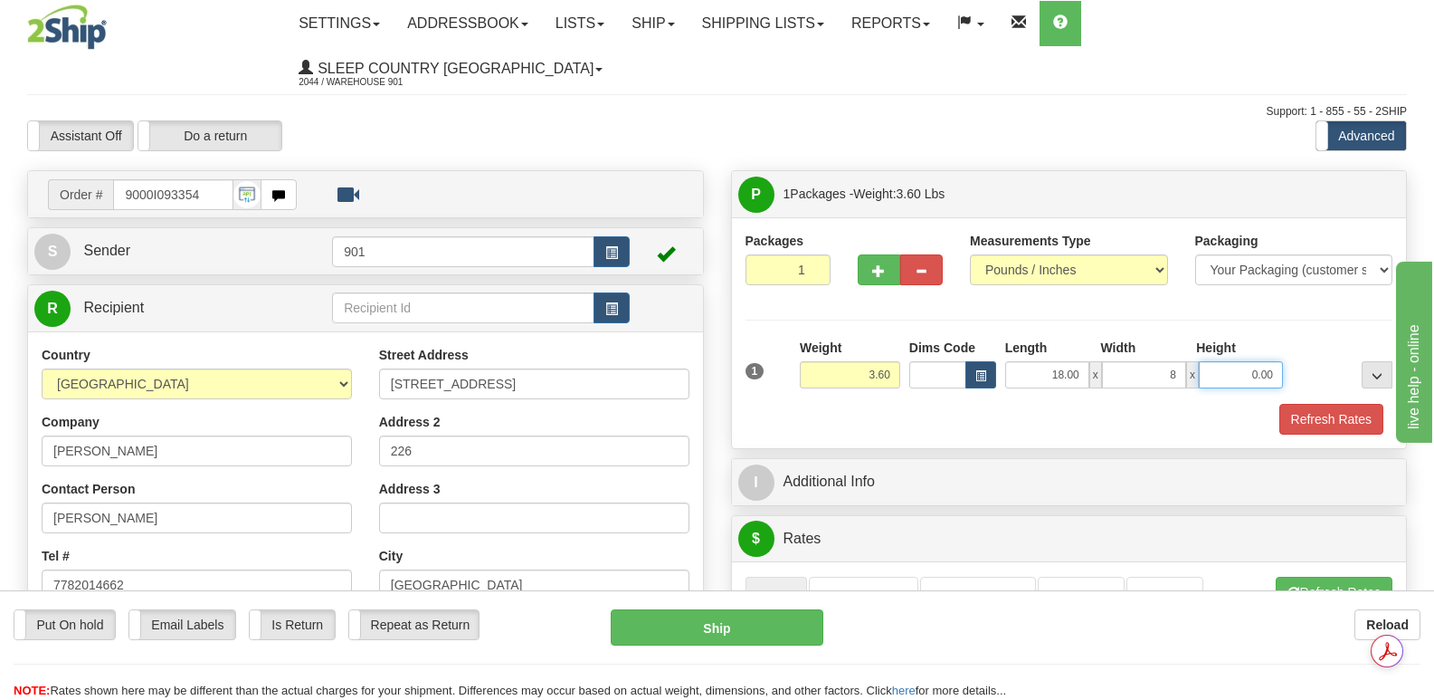
type input "8.00"
click at [1225, 361] on input "0.00" at bounding box center [1241, 374] width 84 height 27
type input "7.00"
click at [1319, 404] on button "Refresh Rates" at bounding box center [1332, 419] width 104 height 31
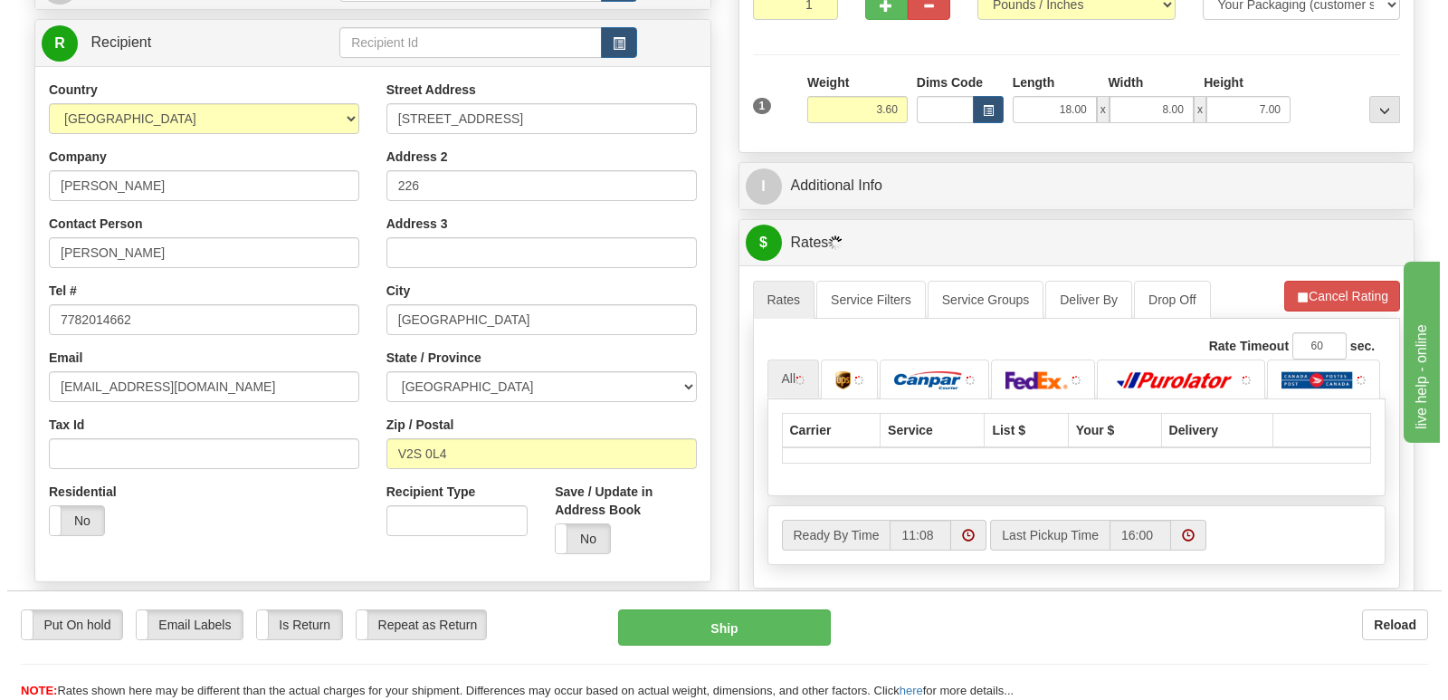
scroll to position [362, 0]
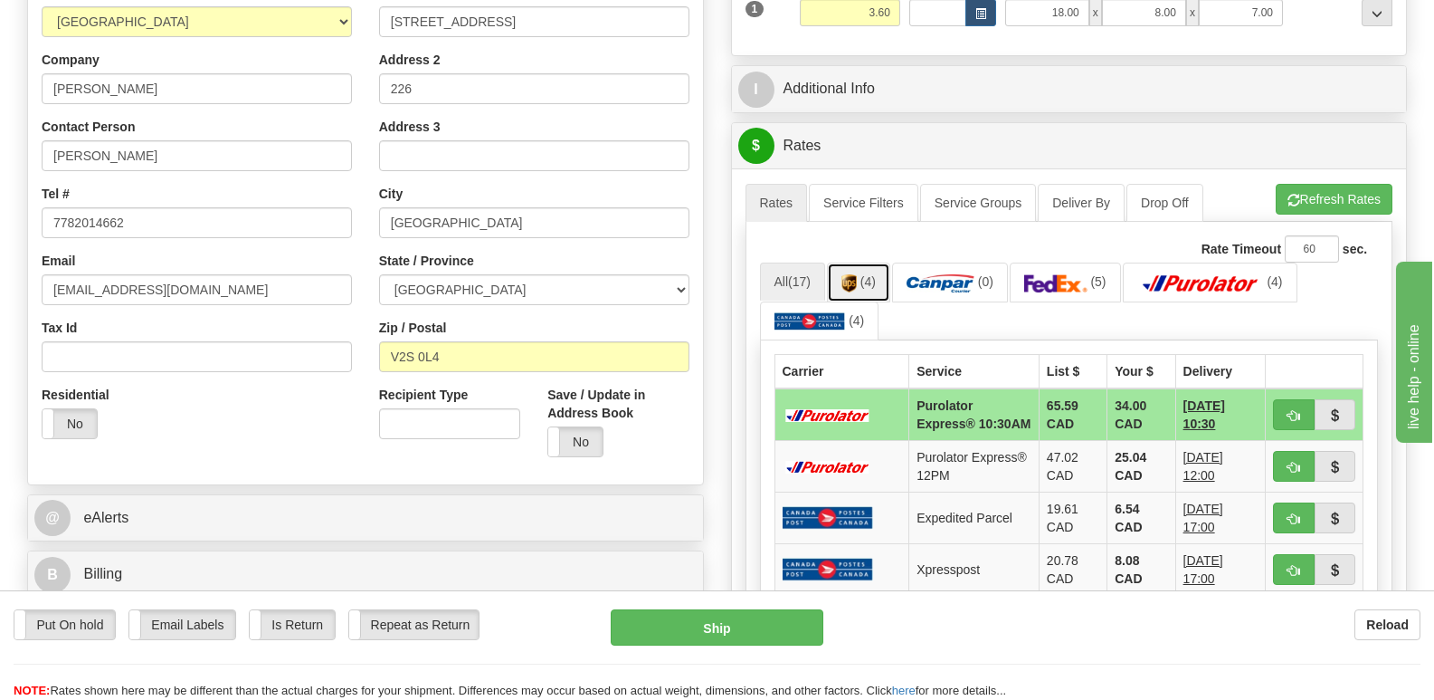
click at [854, 274] on img at bounding box center [849, 283] width 15 height 18
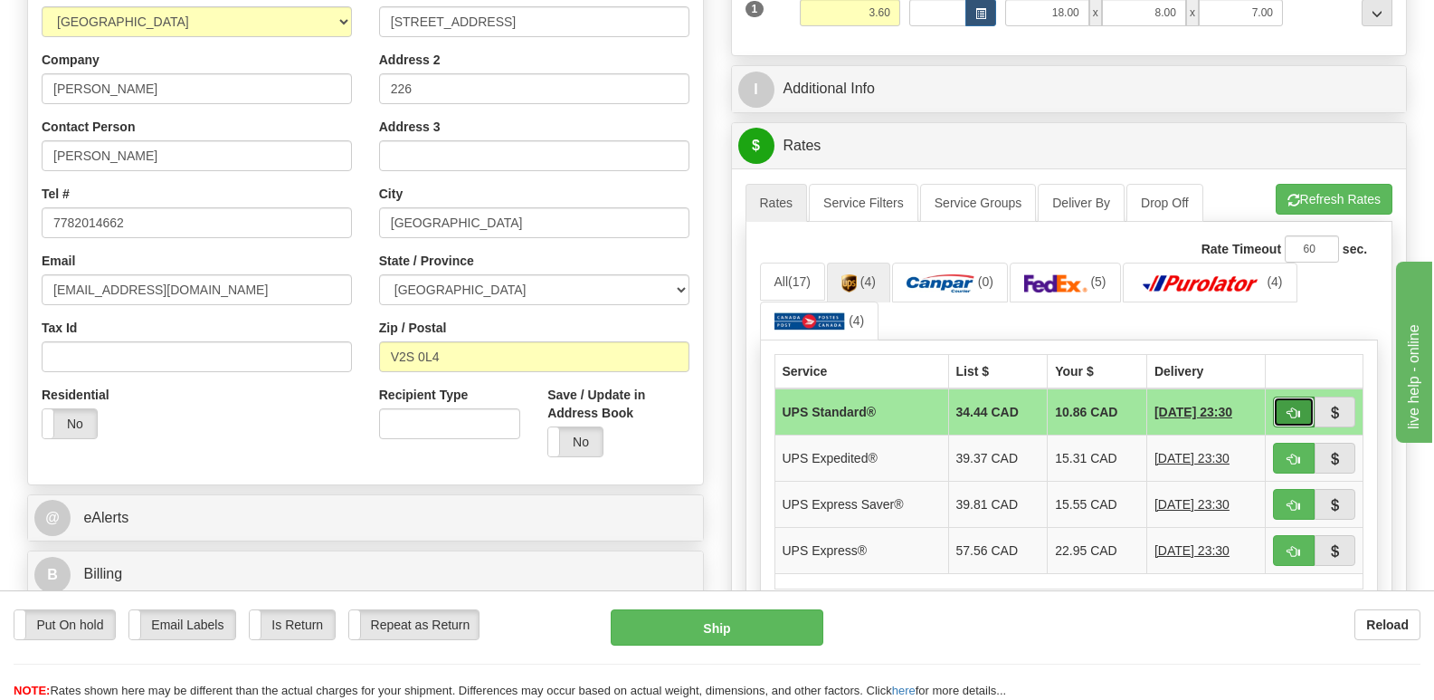
click at [1290, 396] on button "button" at bounding box center [1294, 411] width 42 height 31
type input "11"
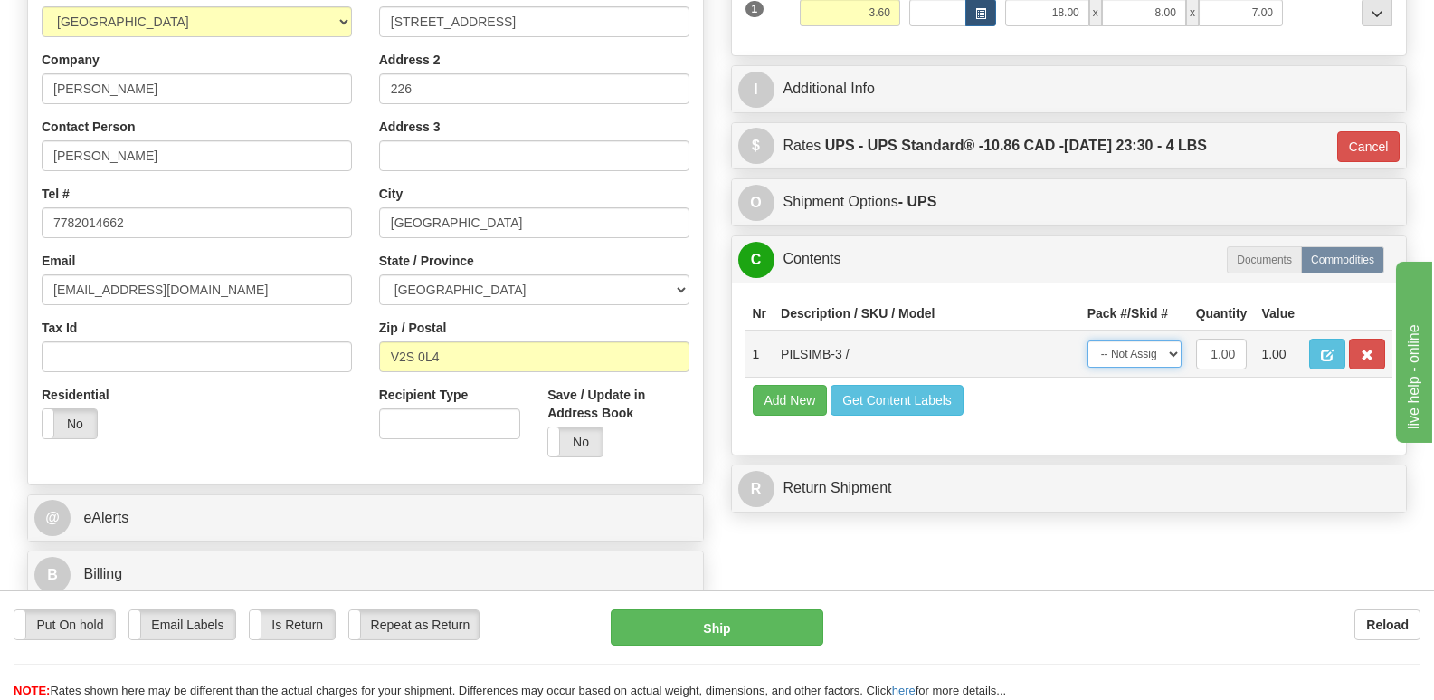
click at [1172, 340] on select "-- Not Assigned -- Package 1" at bounding box center [1135, 353] width 94 height 27
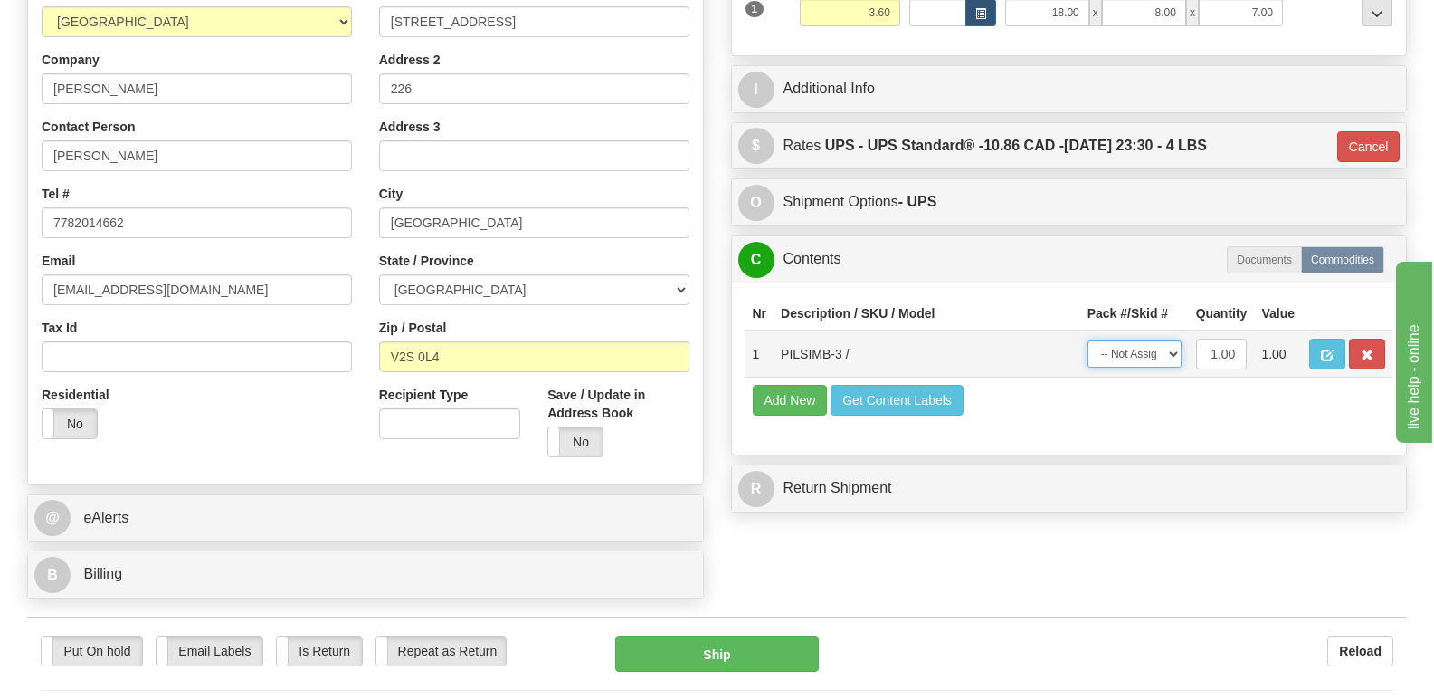
select select "0"
click at [1088, 340] on select "-- Not Assigned -- Package 1" at bounding box center [1135, 353] width 94 height 27
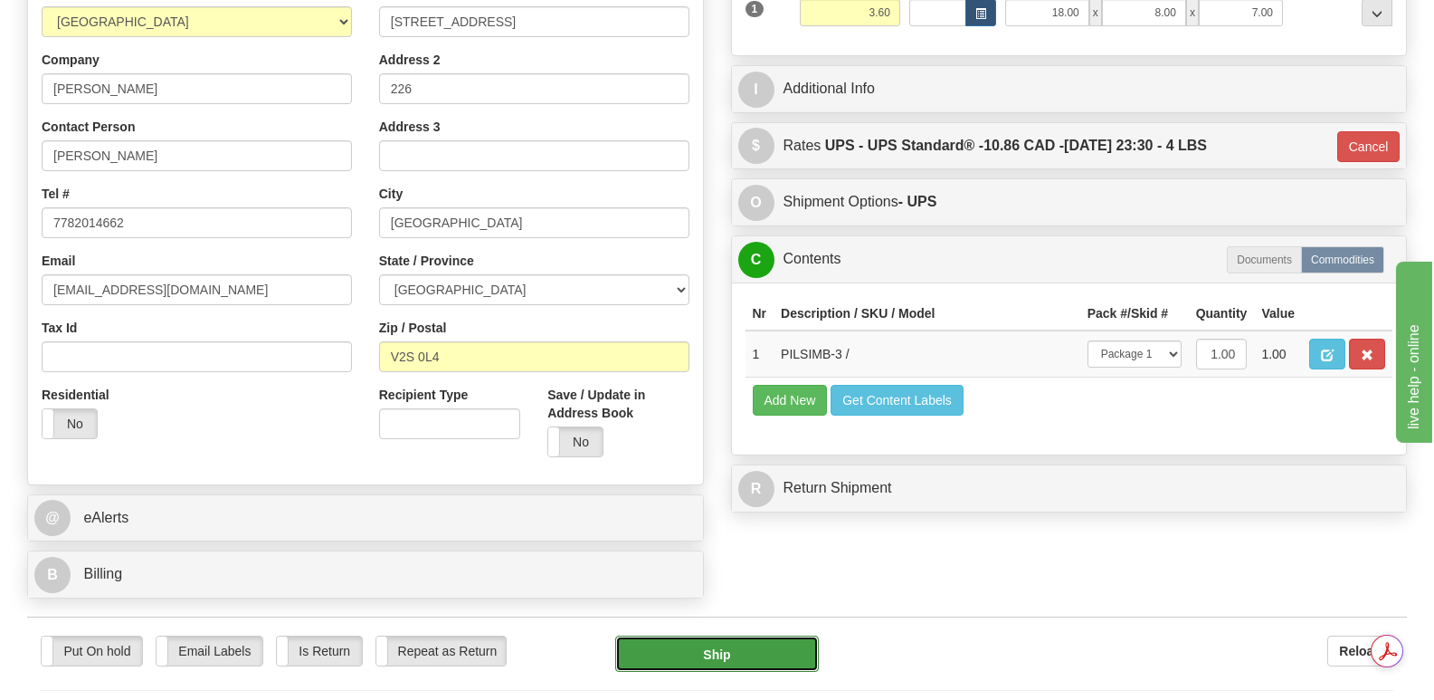
click at [683, 635] on button "Ship" at bounding box center [716, 653] width 203 height 36
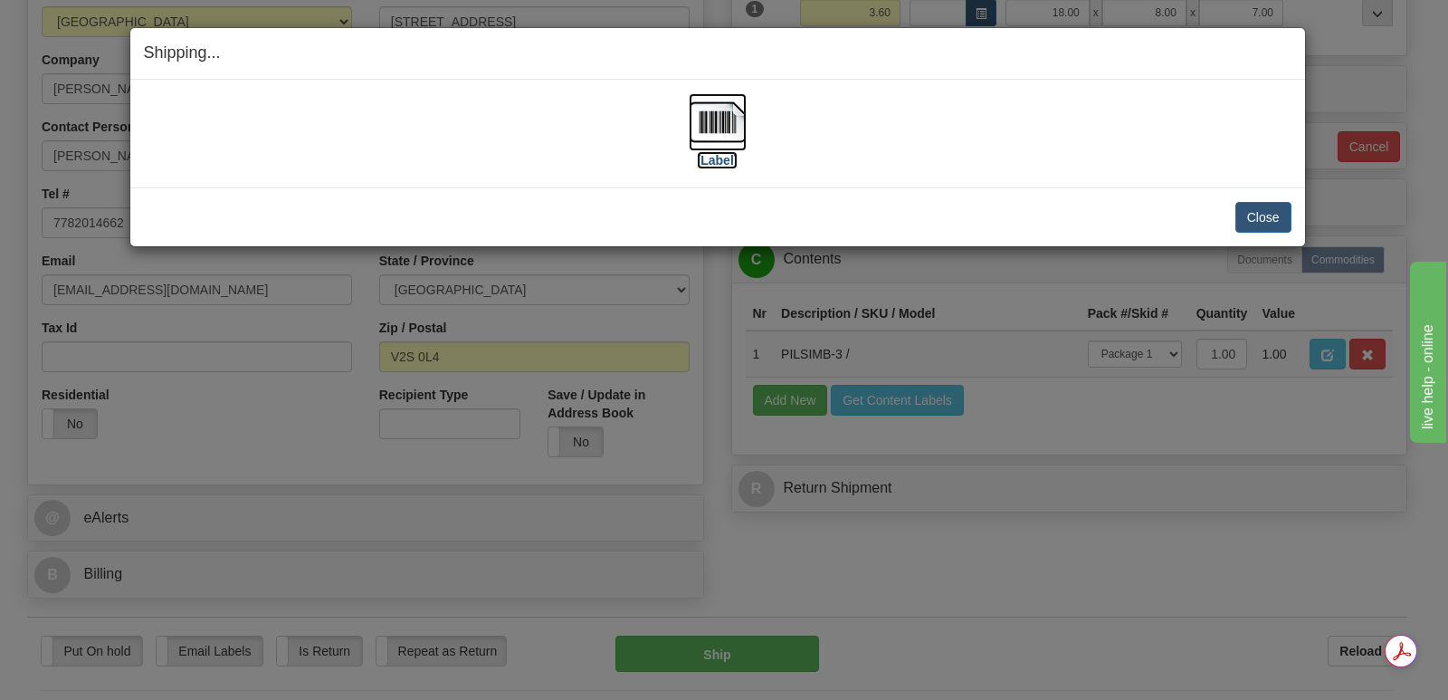
click at [721, 120] on img at bounding box center [718, 122] width 58 height 58
click at [1258, 208] on button "Close" at bounding box center [1263, 217] width 56 height 31
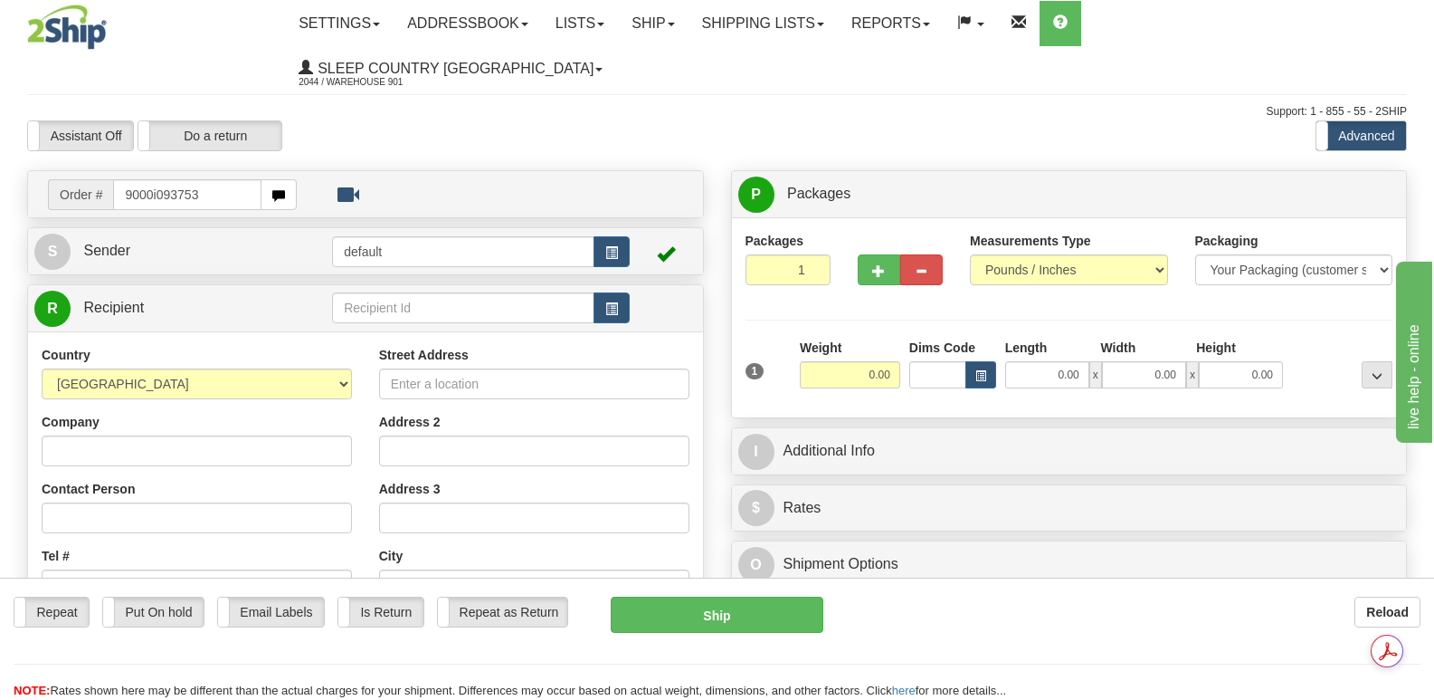
type input "9000i093753"
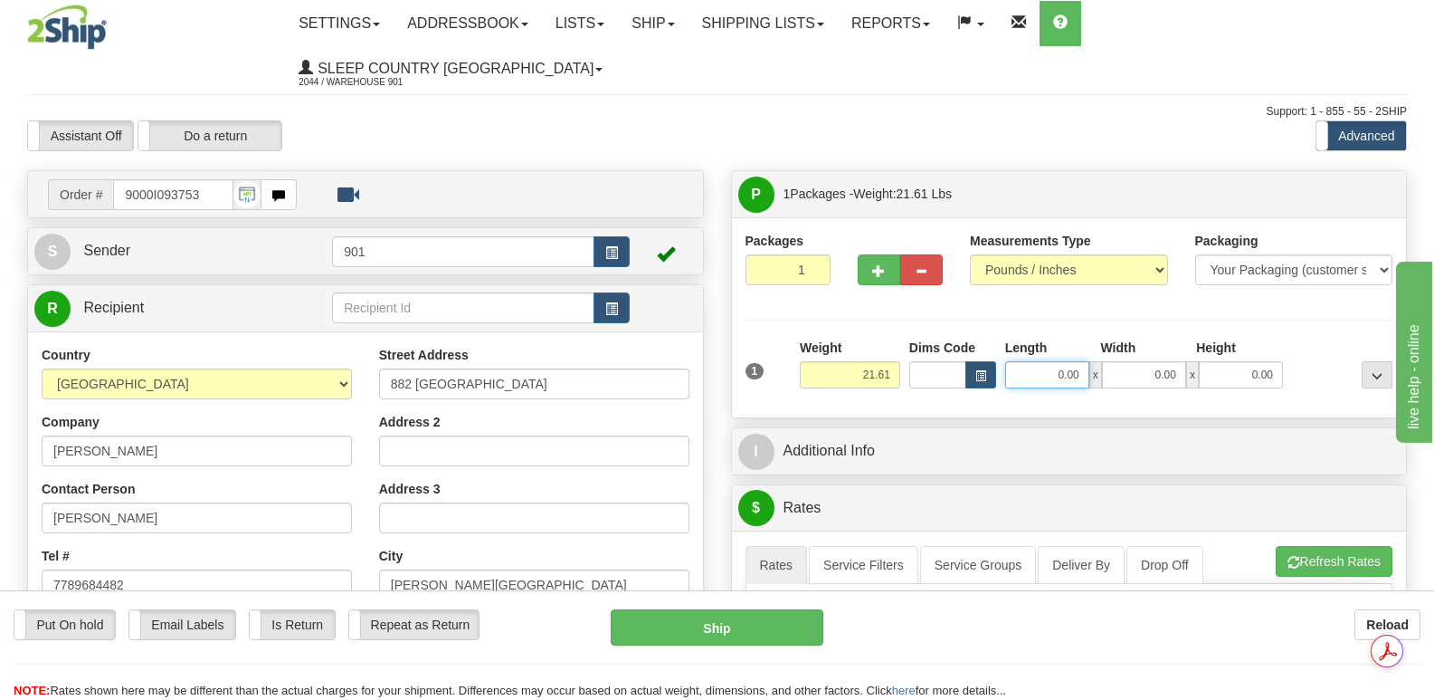
click at [1019, 361] on input "0.00" at bounding box center [1047, 374] width 84 height 27
type input "23.00"
click at [1119, 361] on input "0.00" at bounding box center [1144, 374] width 84 height 27
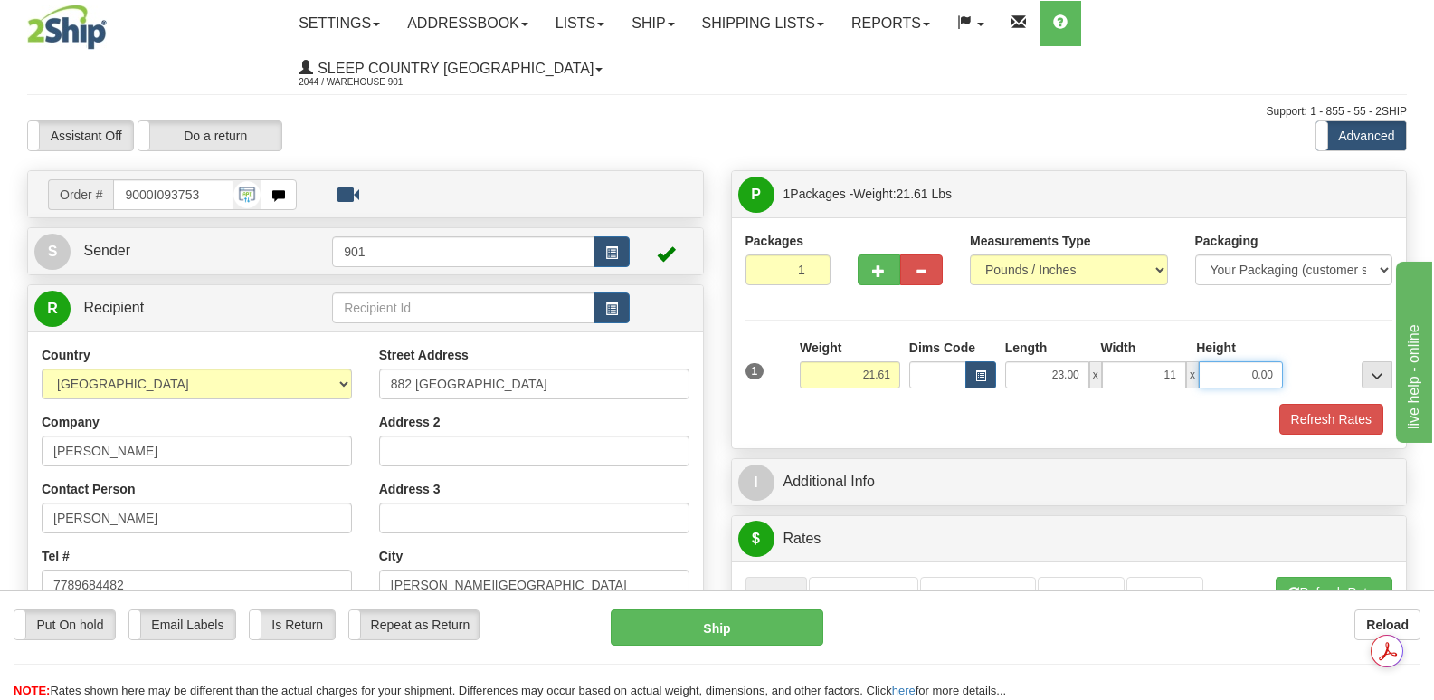
type input "11.00"
click at [1219, 361] on input "0.00" at bounding box center [1241, 374] width 84 height 27
type input "11.00"
click at [1315, 404] on button "Refresh Rates" at bounding box center [1332, 419] width 104 height 31
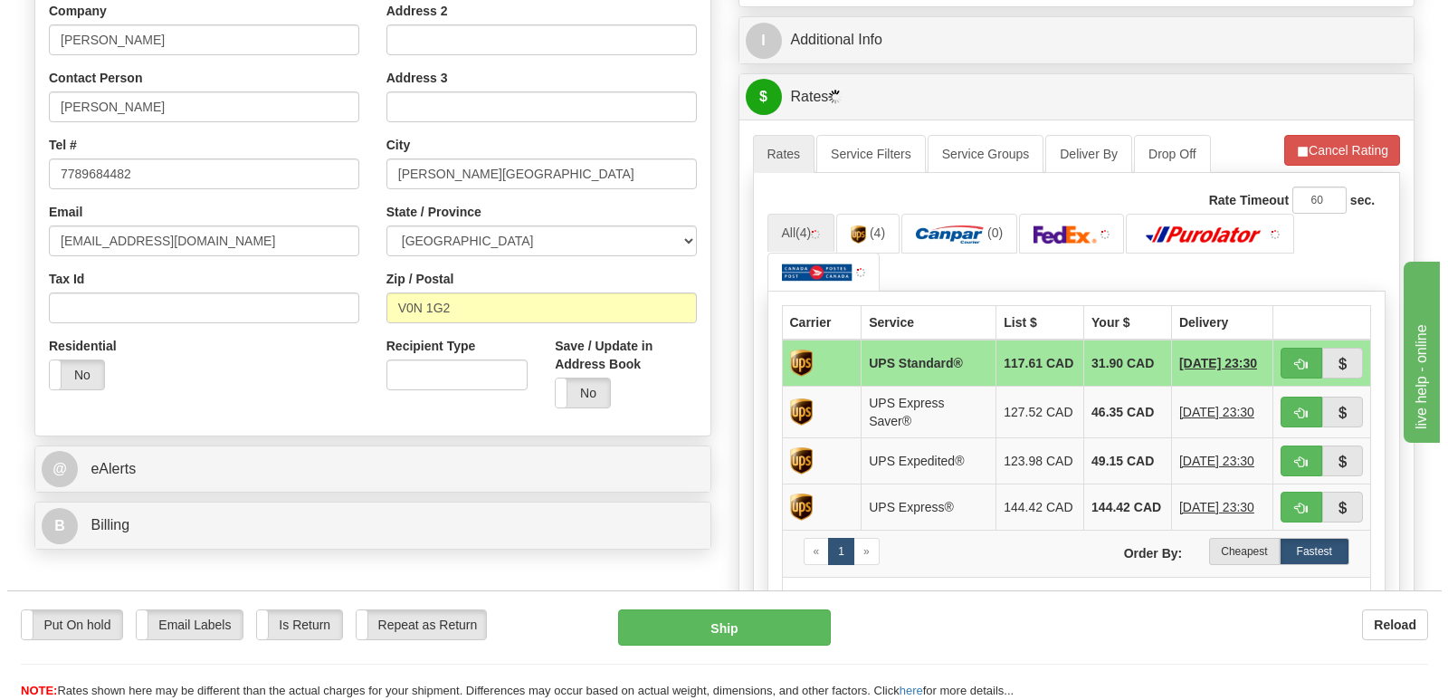
scroll to position [452, 0]
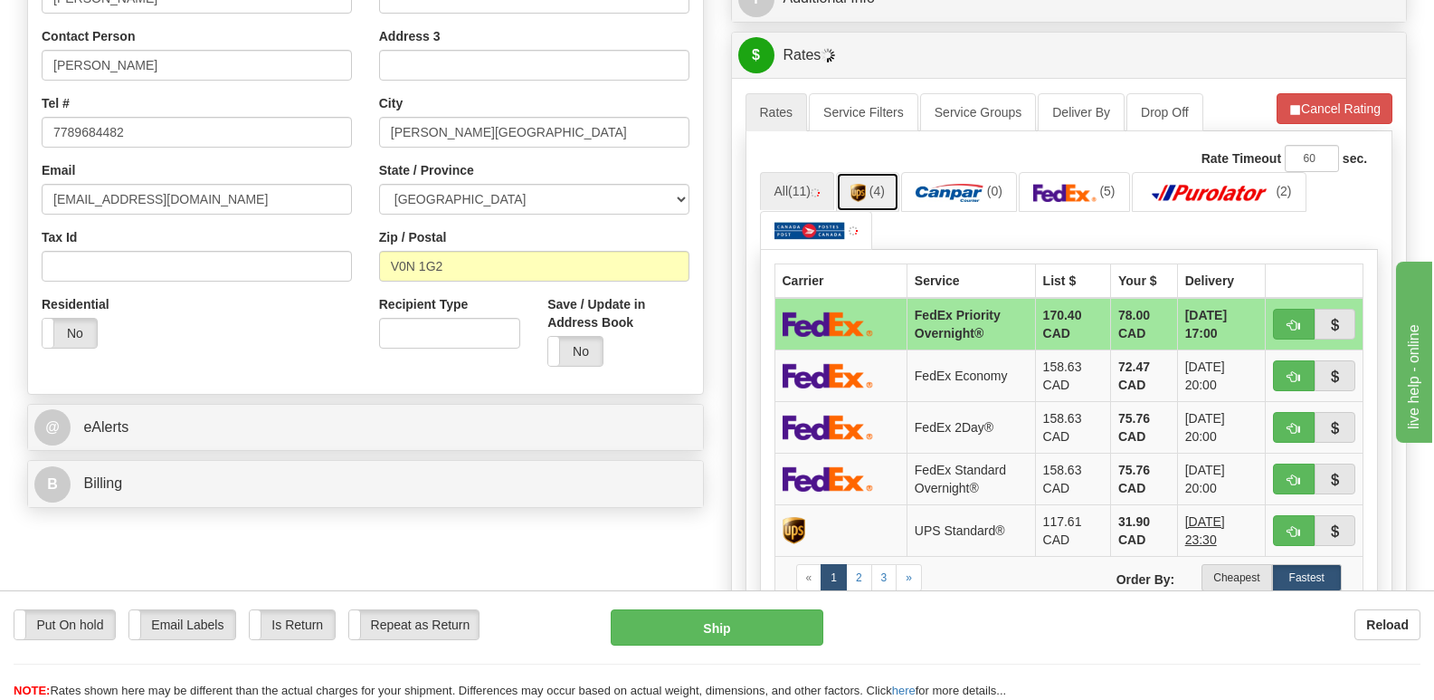
click at [866, 184] on img at bounding box center [858, 193] width 15 height 18
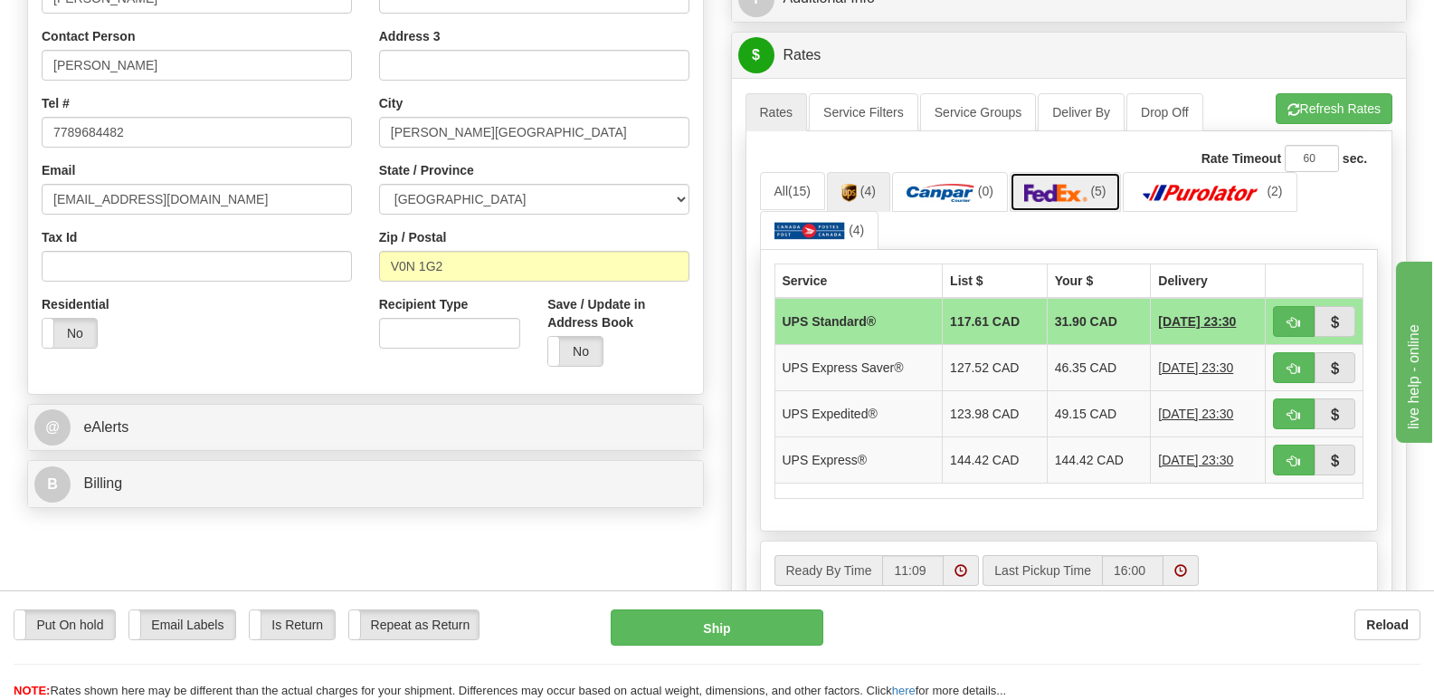
click at [1071, 184] on img at bounding box center [1055, 193] width 63 height 18
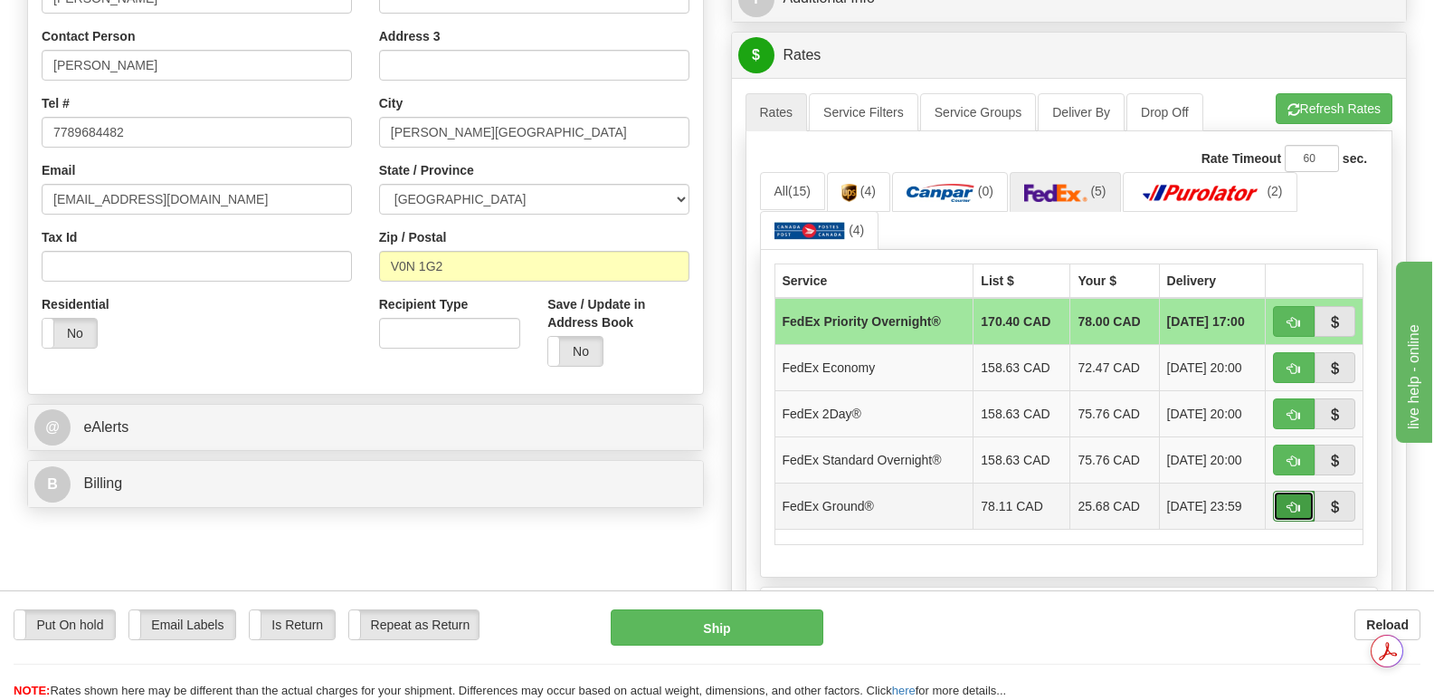
click at [1286, 490] on button "button" at bounding box center [1294, 505] width 42 height 31
type input "92"
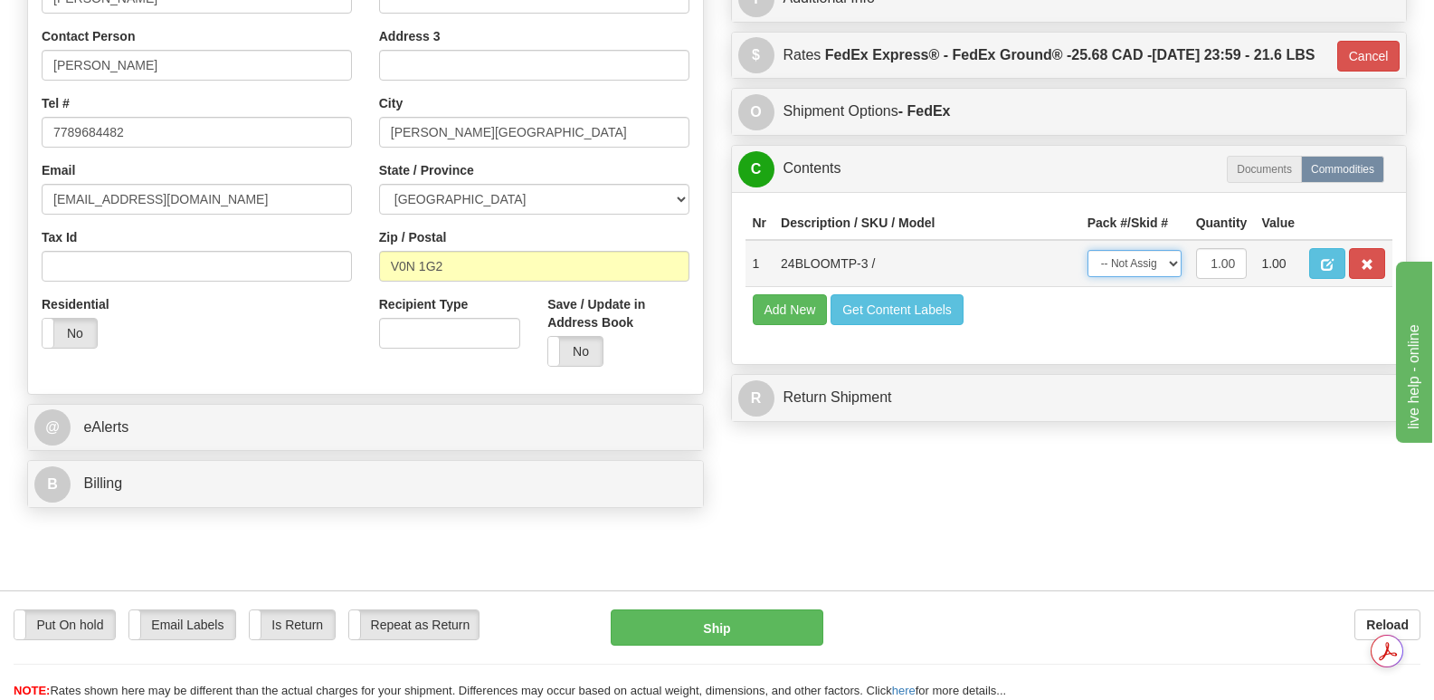
click at [1171, 256] on select "-- Not Assigned -- Package 1" at bounding box center [1135, 263] width 94 height 27
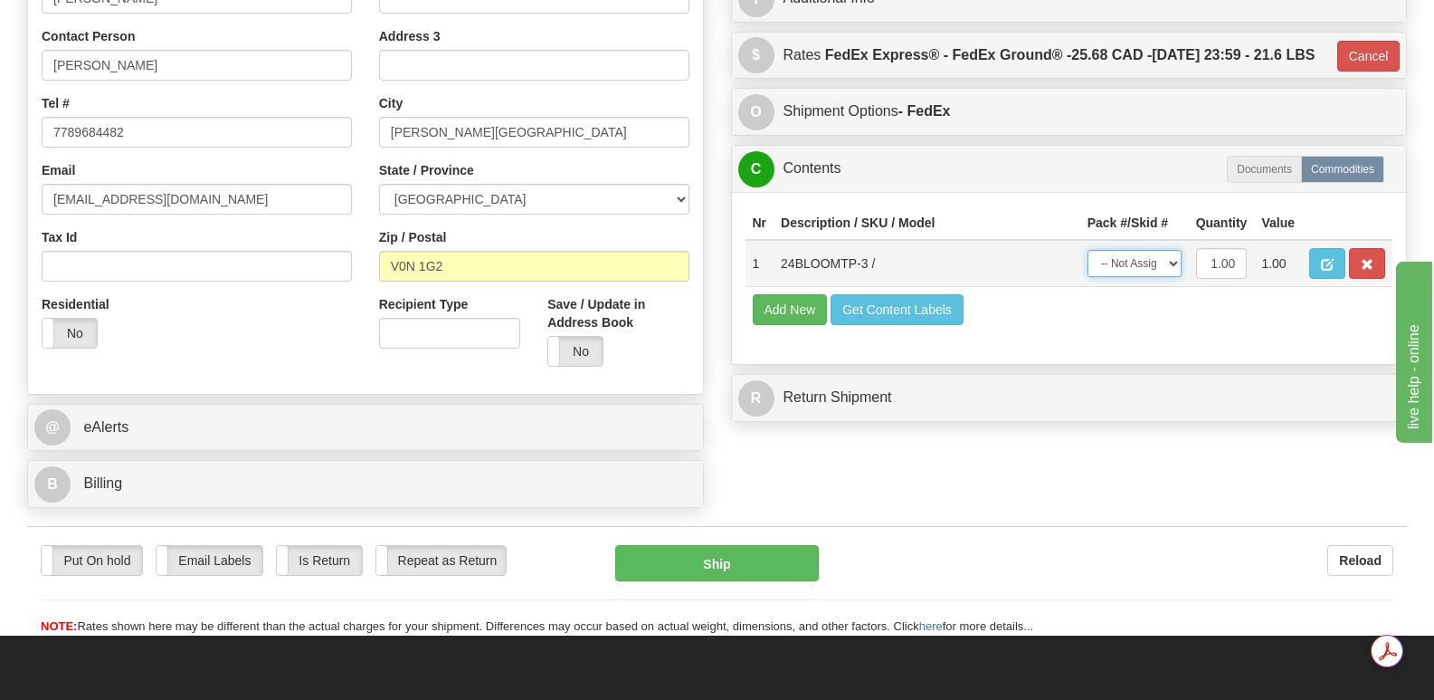
select select "0"
click at [1088, 250] on select "-- Not Assigned -- Package 1" at bounding box center [1135, 263] width 94 height 27
click at [733, 545] on button "Ship" at bounding box center [716, 563] width 203 height 36
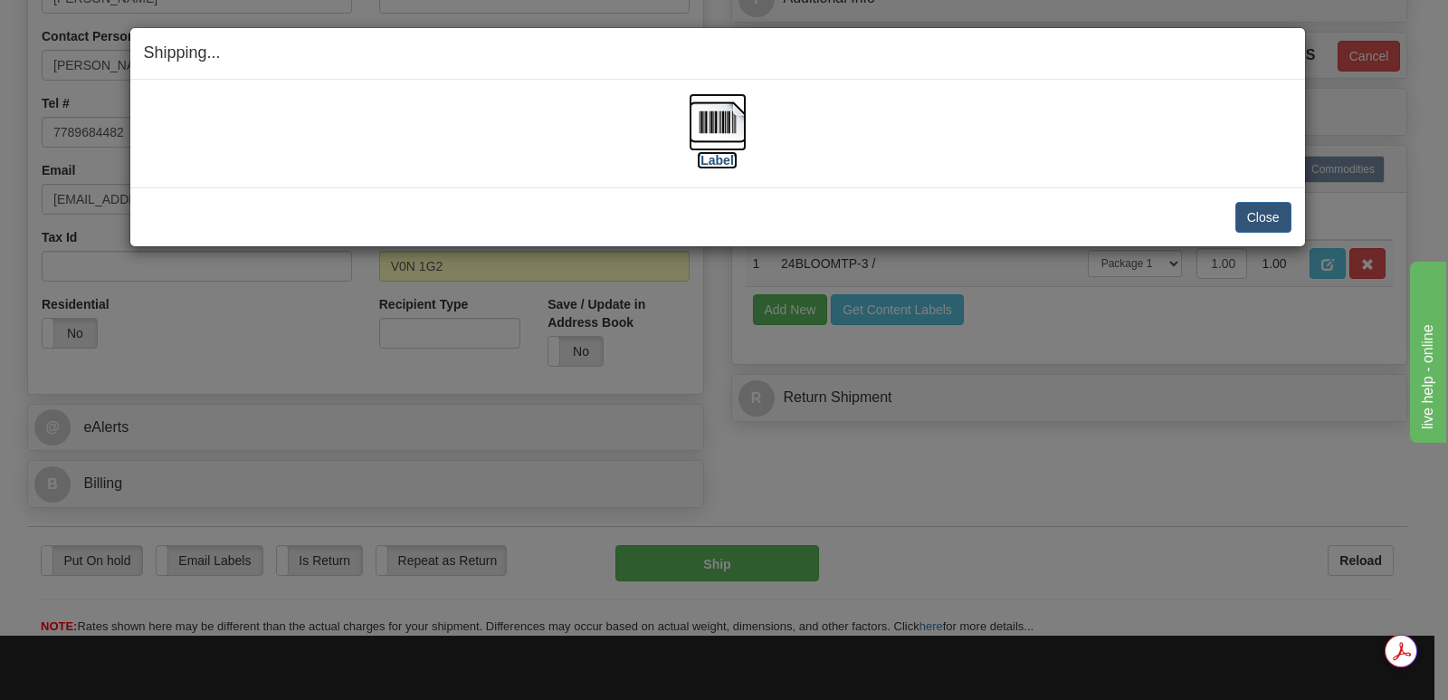
click at [725, 121] on img at bounding box center [718, 122] width 58 height 58
click at [1272, 214] on button "Close" at bounding box center [1263, 217] width 56 height 31
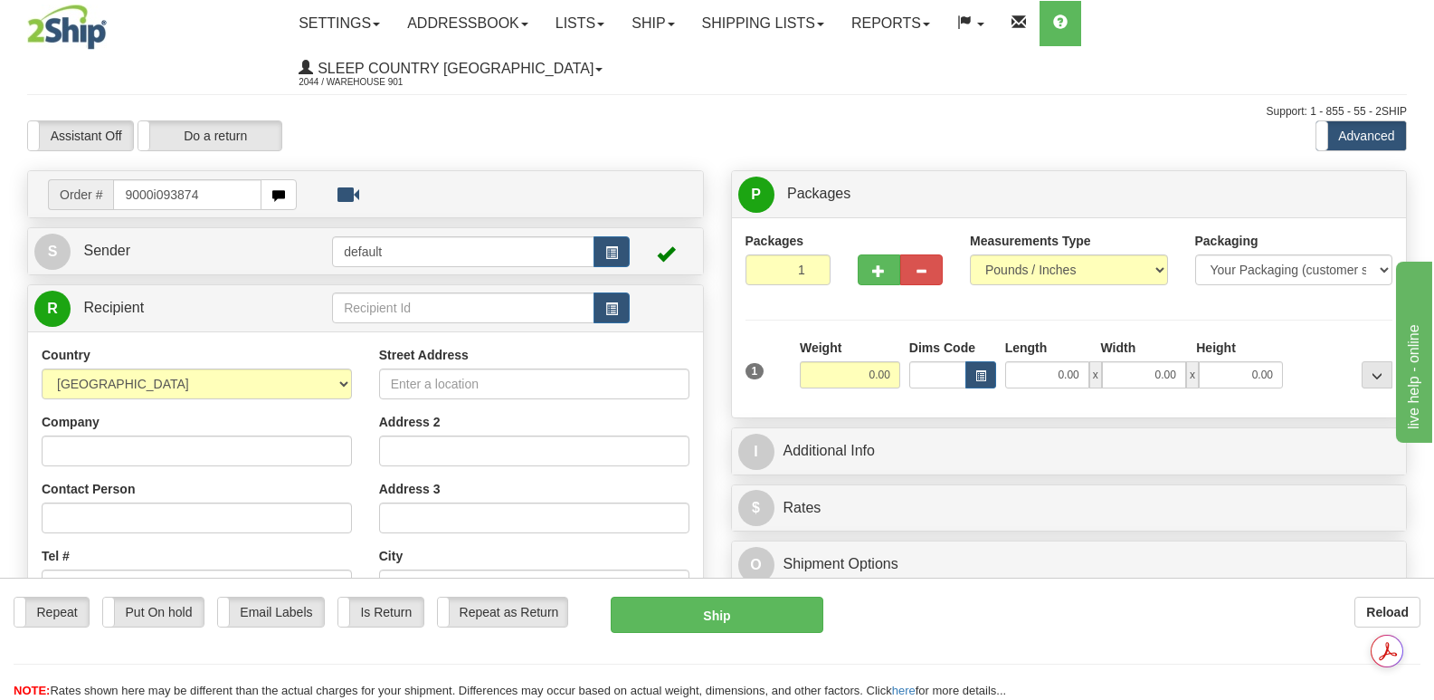
type input "9000i093874"
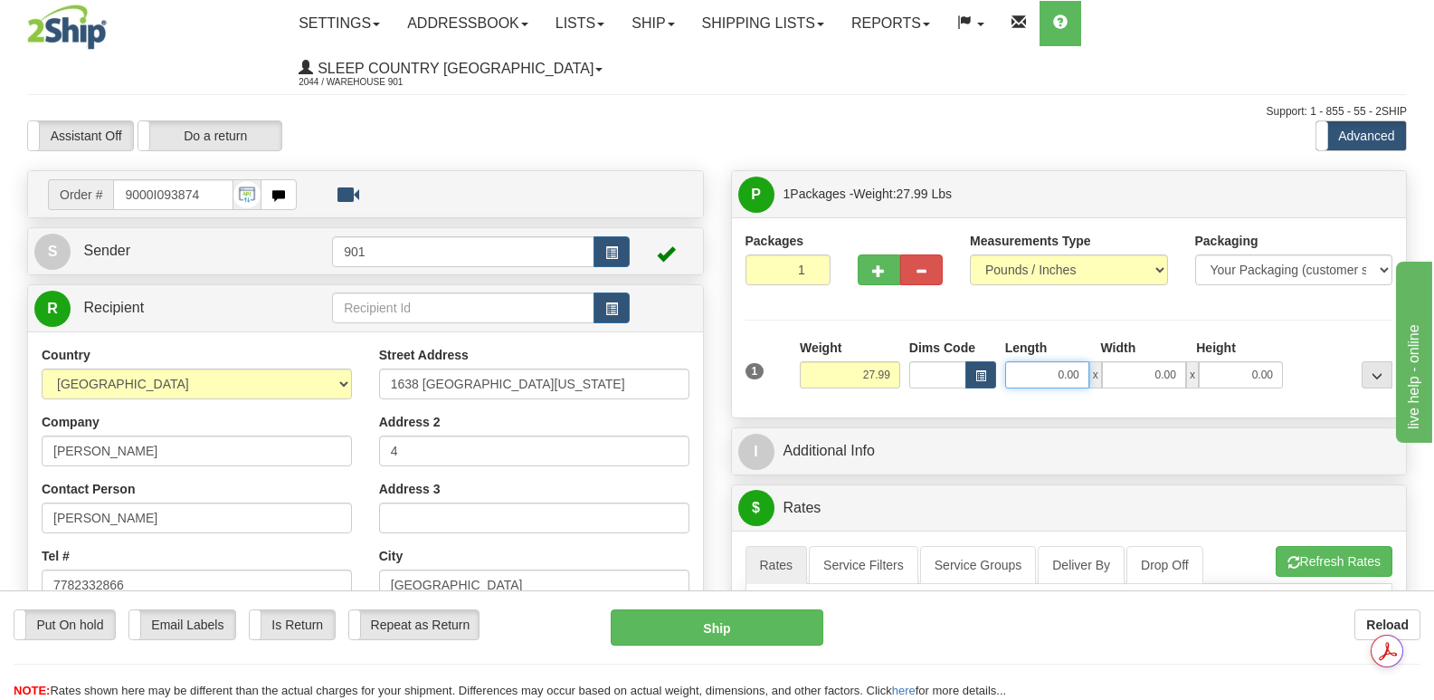
click at [1015, 361] on input "0.00" at bounding box center [1047, 374] width 84 height 27
type input "40.00"
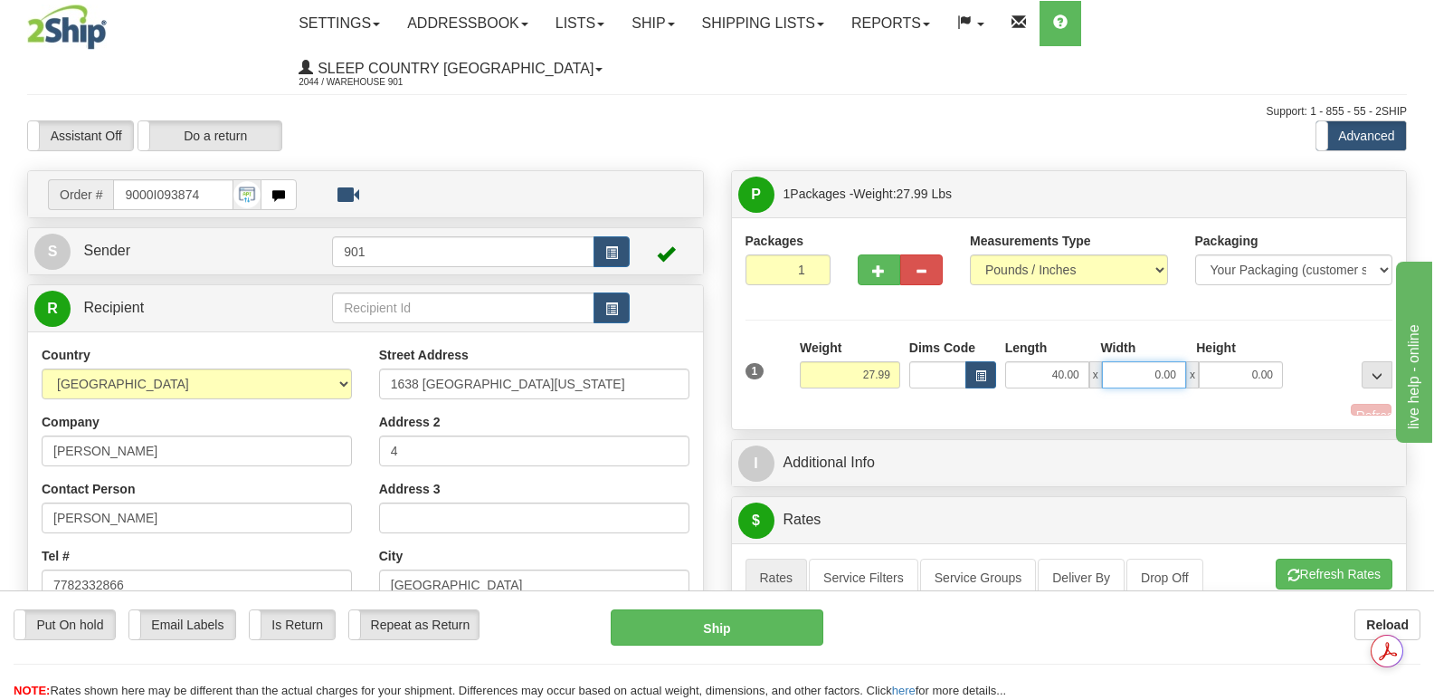
click at [1141, 361] on input "0.00" at bounding box center [1144, 374] width 84 height 27
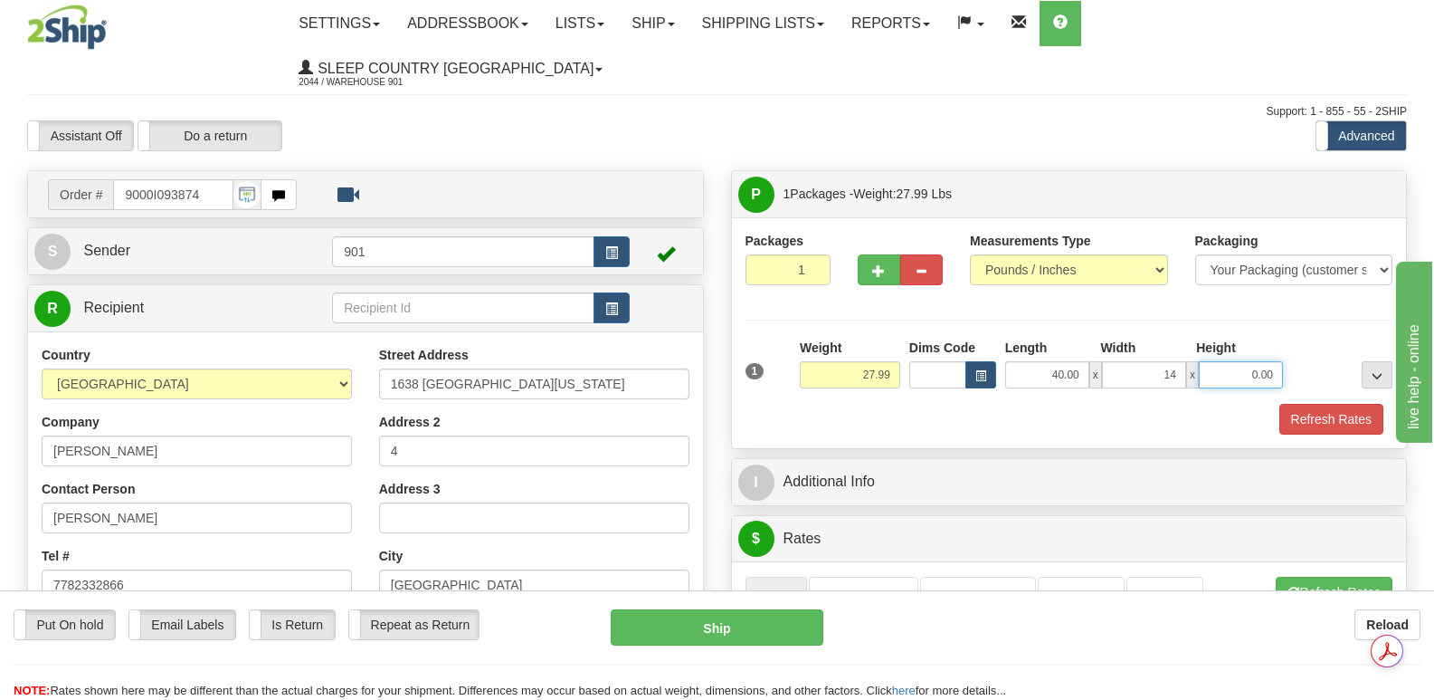
type input "14.00"
click at [1224, 361] on input "0.00" at bounding box center [1241, 374] width 84 height 27
type input "14.00"
click at [1295, 404] on button "Refresh Rates" at bounding box center [1332, 419] width 104 height 31
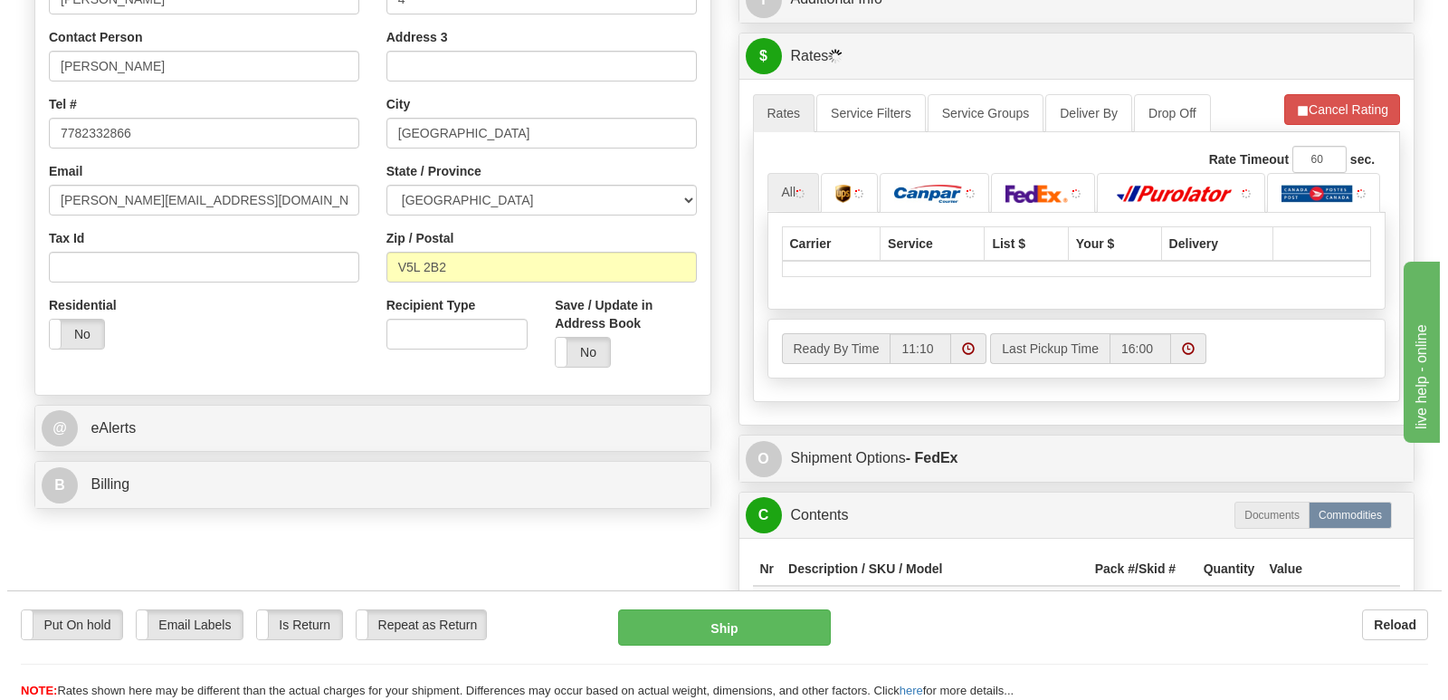
scroll to position [452, 0]
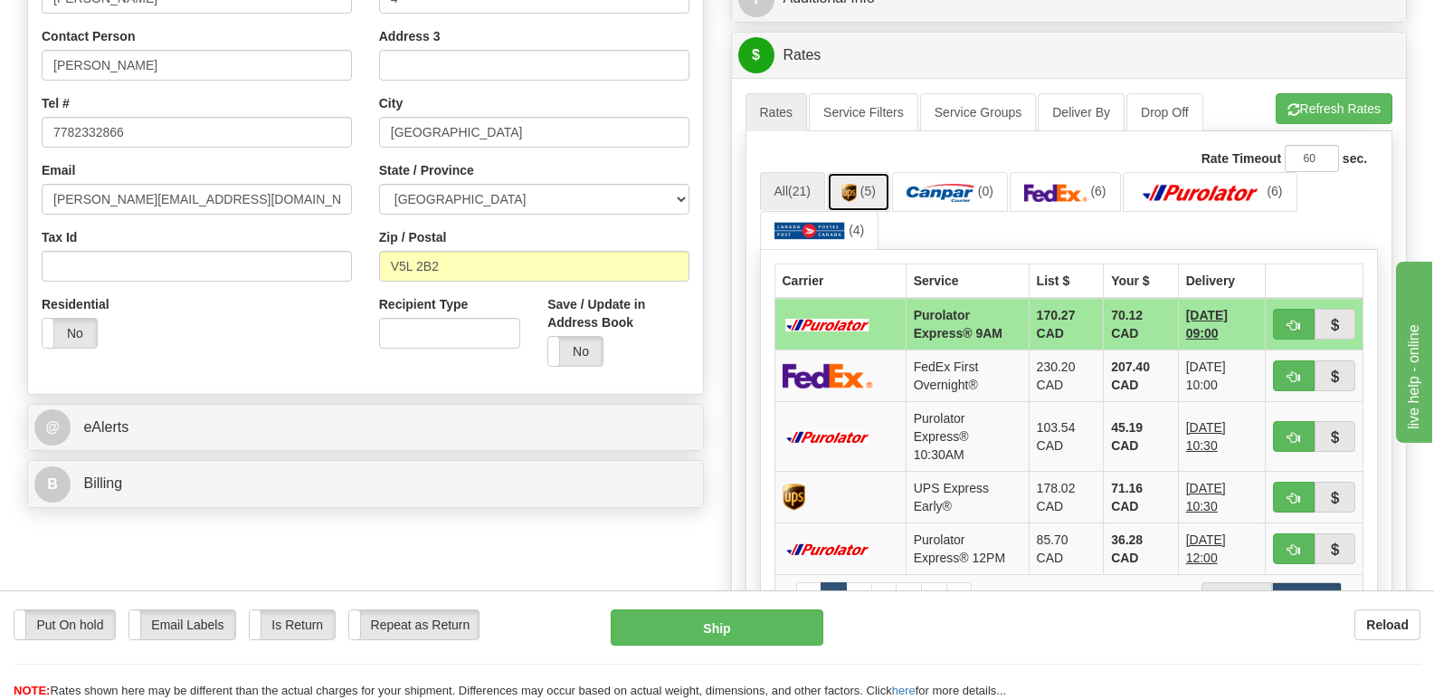
click at [869, 184] on span "(5)" at bounding box center [868, 191] width 15 height 14
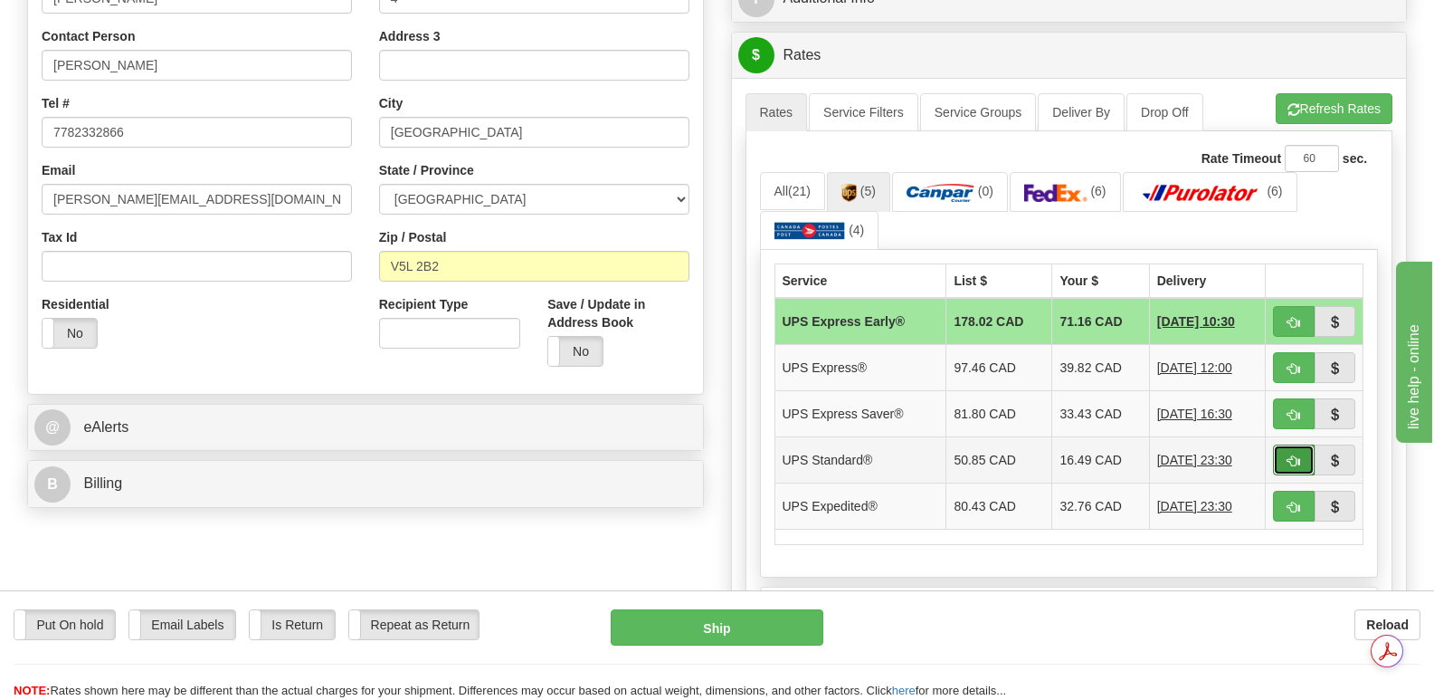
click at [1290, 455] on span "button" at bounding box center [1294, 461] width 13 height 12
type input "11"
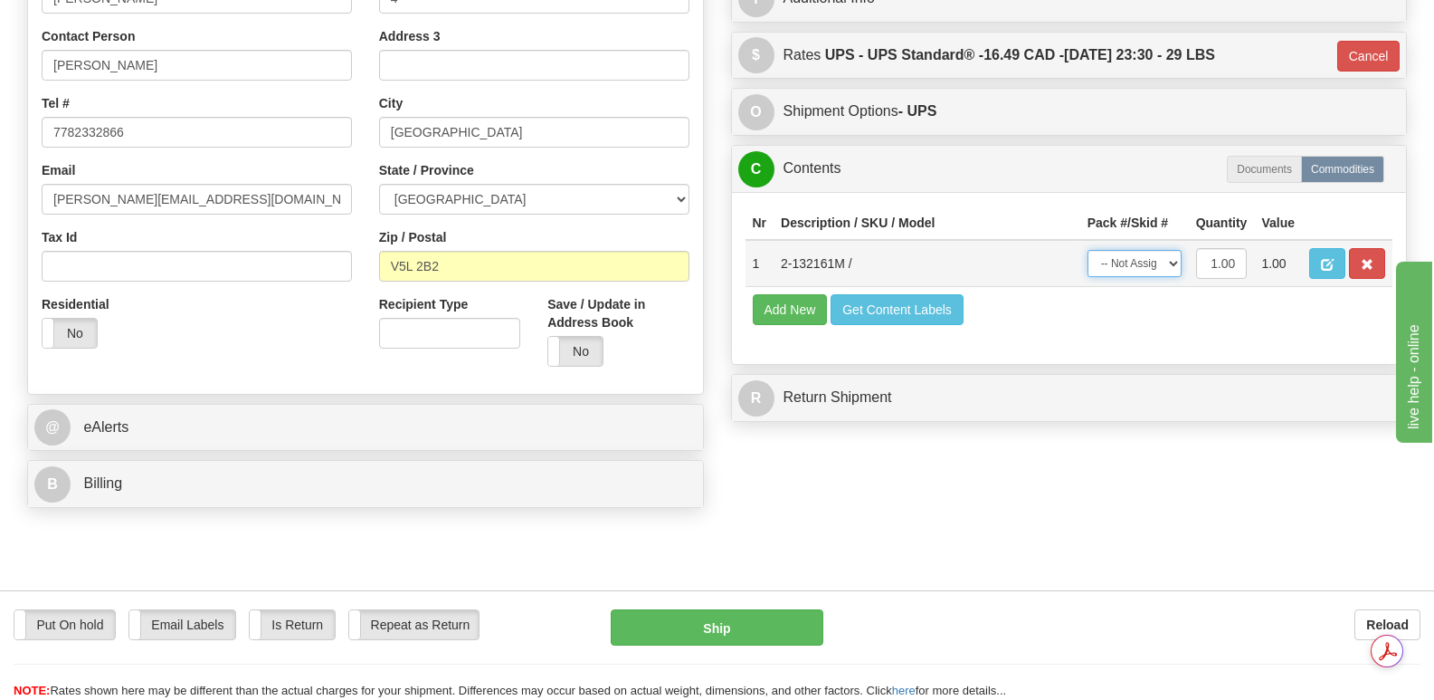
drag, startPoint x: 1175, startPoint y: 220, endPoint x: 1164, endPoint y: 228, distance: 13.6
click at [1175, 250] on select "-- Not Assigned -- Package 1" at bounding box center [1135, 263] width 94 height 27
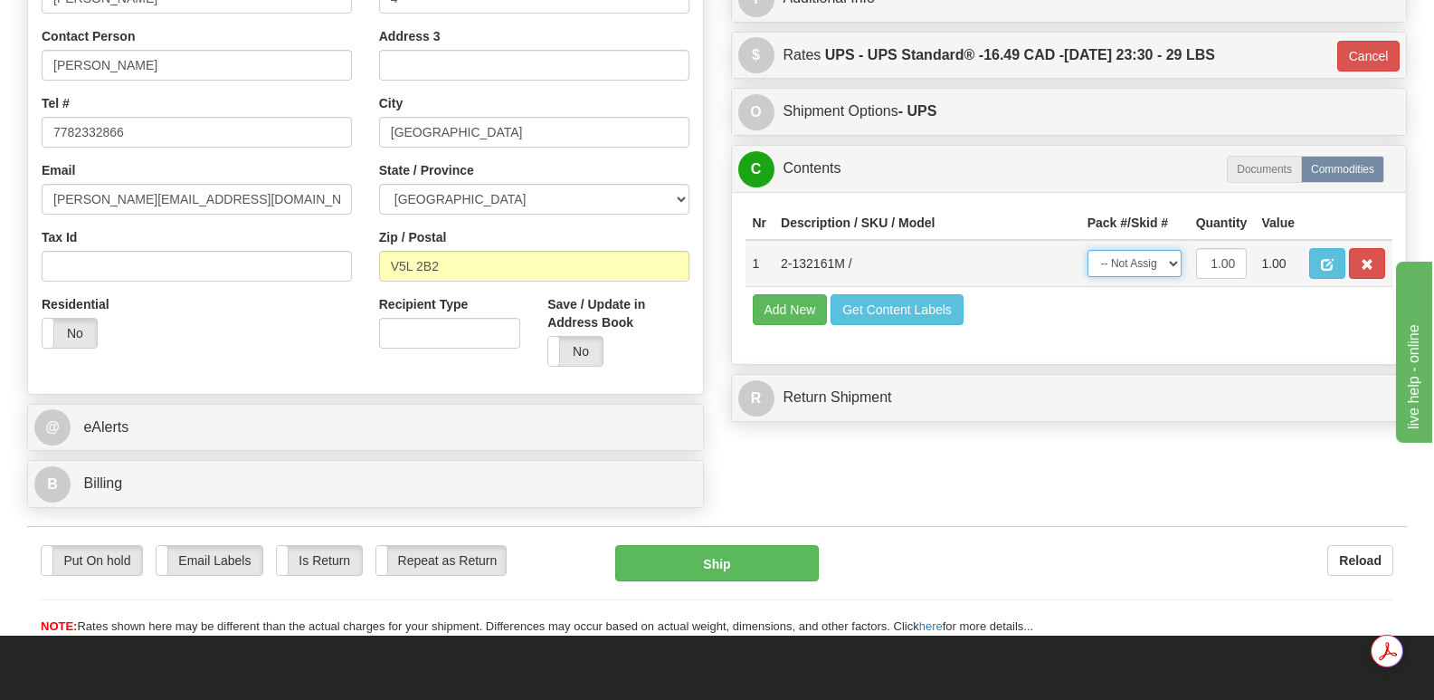
select select "0"
click at [1088, 250] on select "-- Not Assigned -- Package 1" at bounding box center [1135, 263] width 94 height 27
click at [700, 545] on button "Ship" at bounding box center [716, 563] width 203 height 36
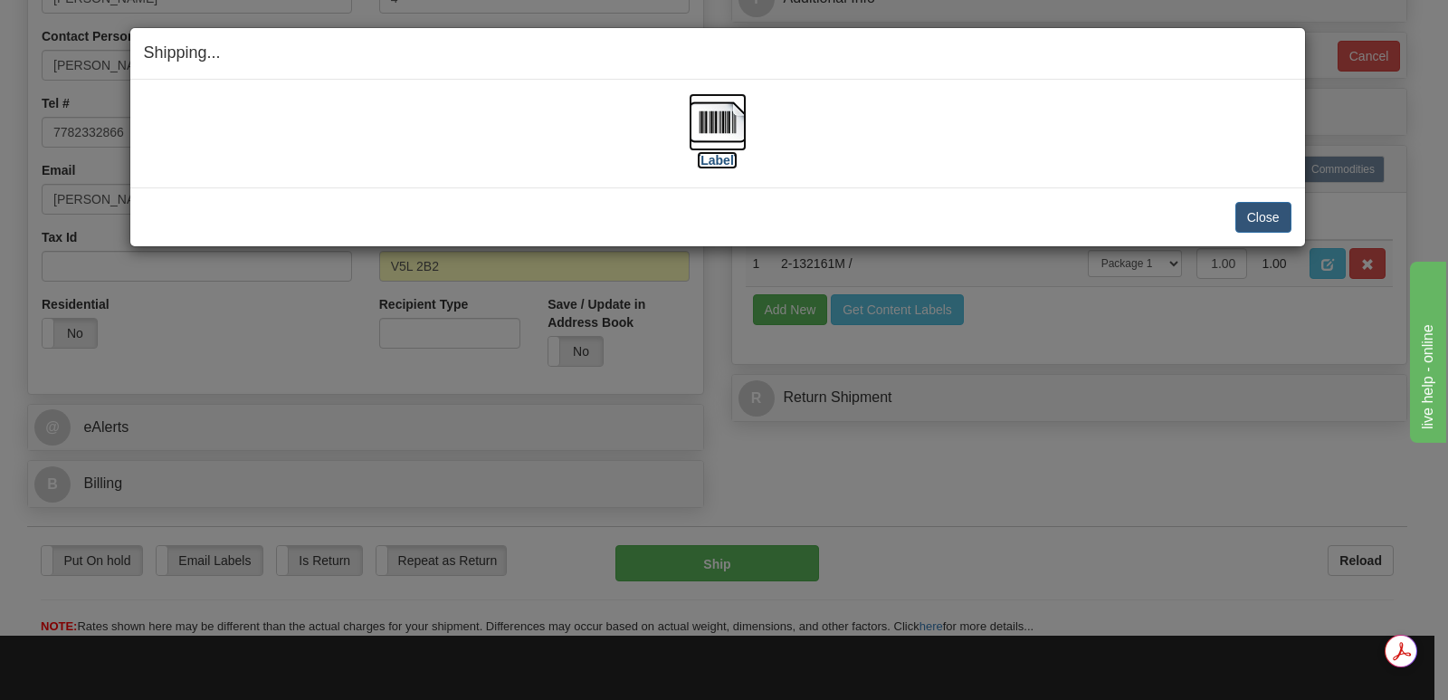
click at [728, 116] on img at bounding box center [718, 122] width 58 height 58
click at [1260, 213] on button "Close" at bounding box center [1263, 217] width 56 height 31
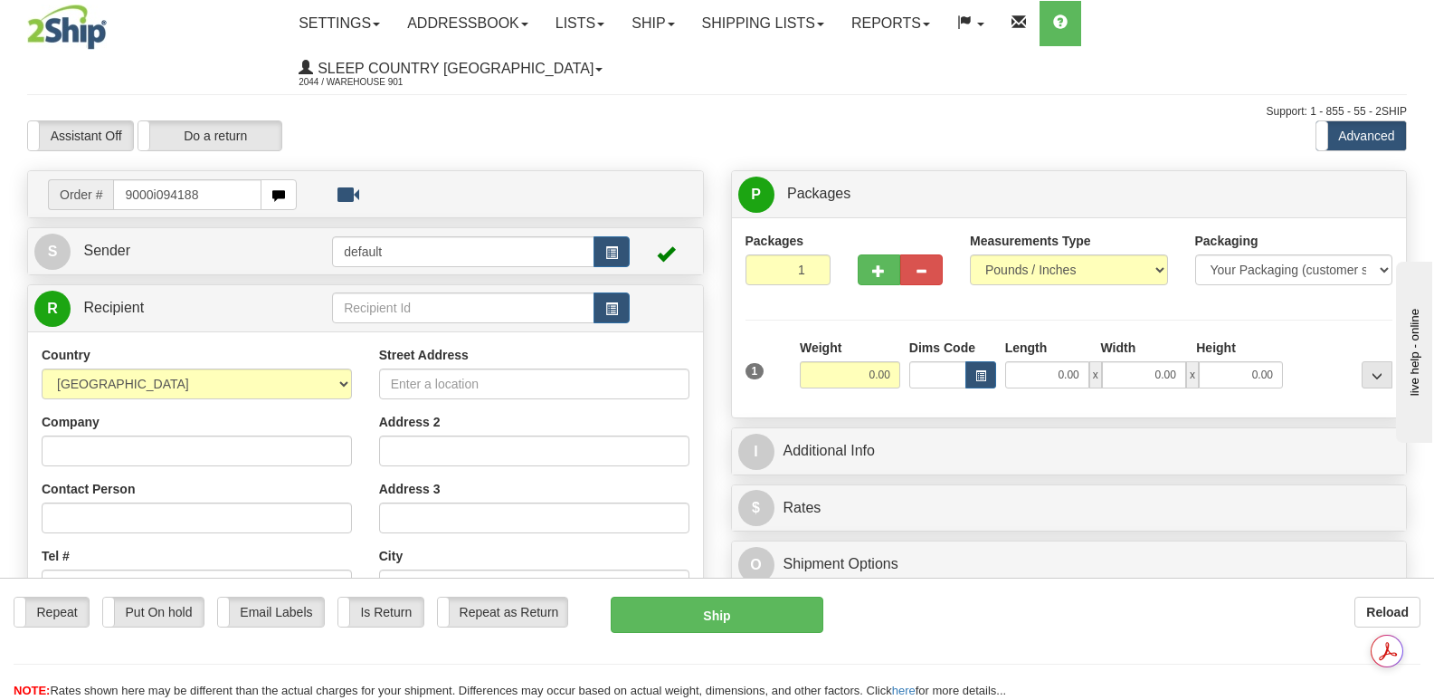
type input "9000i094188"
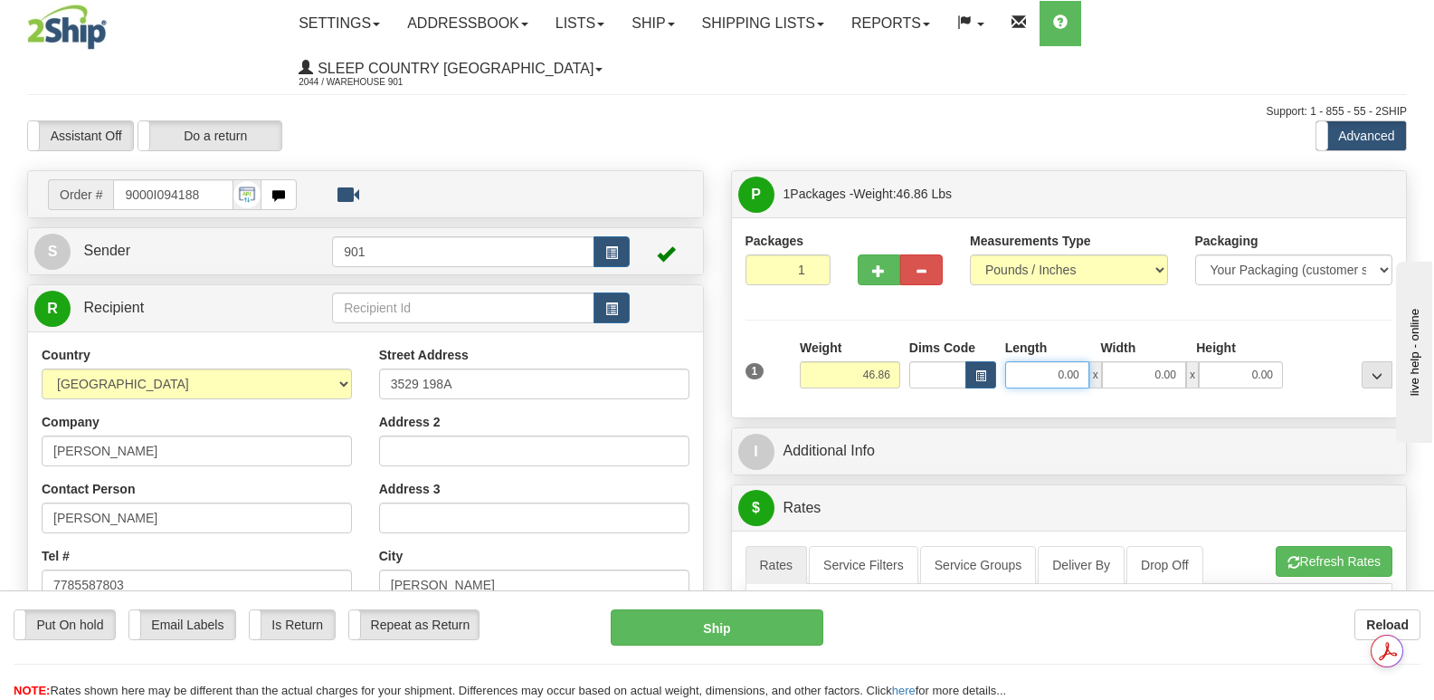
click at [1022, 361] on input "0.00" at bounding box center [1047, 374] width 84 height 27
type input "40.00"
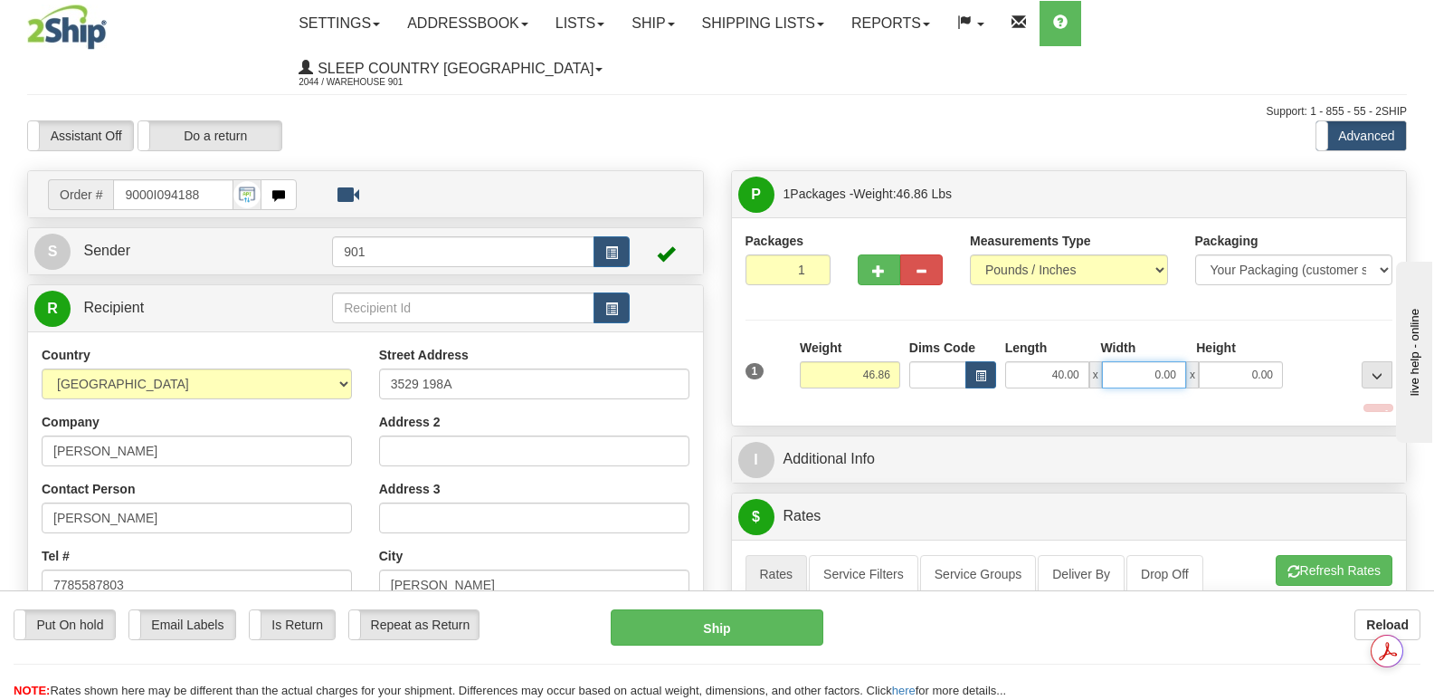
click at [1132, 361] on input "0.00" at bounding box center [1144, 374] width 84 height 27
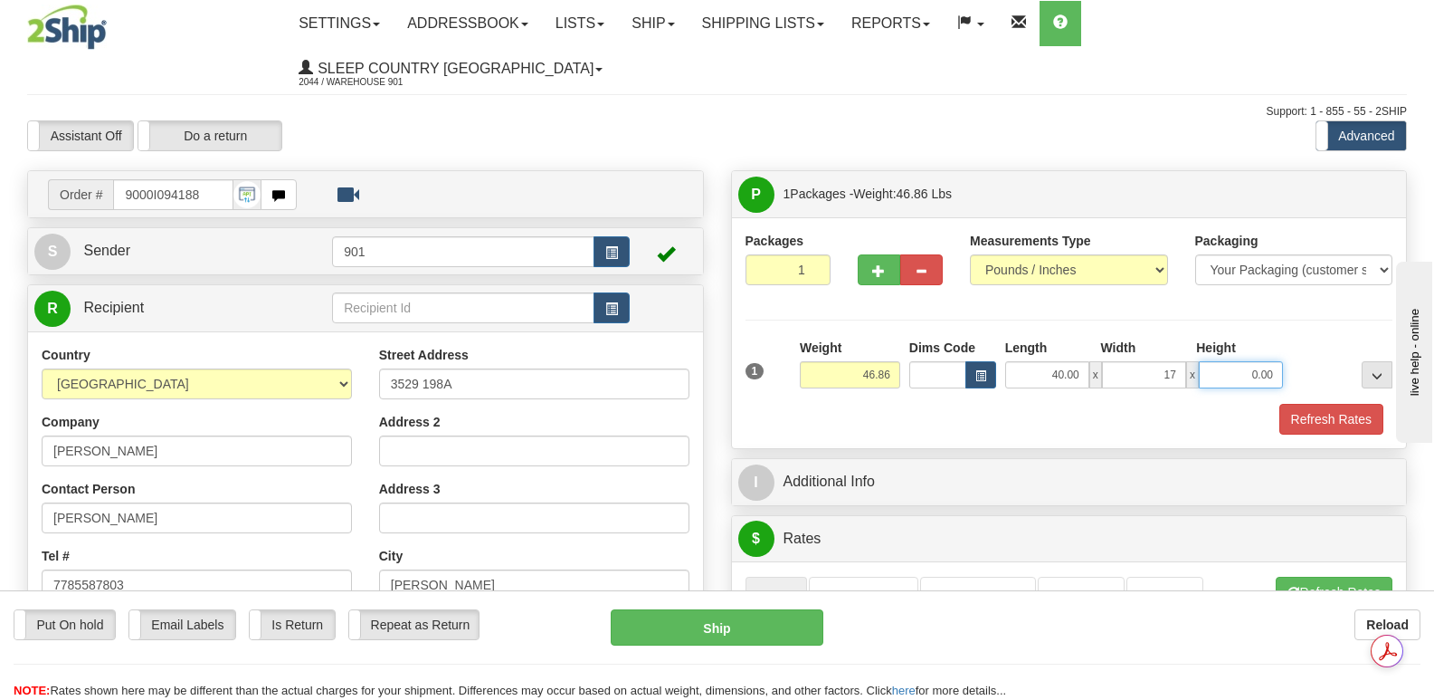
type input "17.00"
click at [1223, 361] on input "0.00" at bounding box center [1241, 374] width 84 height 27
type input "17.00"
click at [1319, 404] on button "Refresh Rates" at bounding box center [1332, 419] width 104 height 31
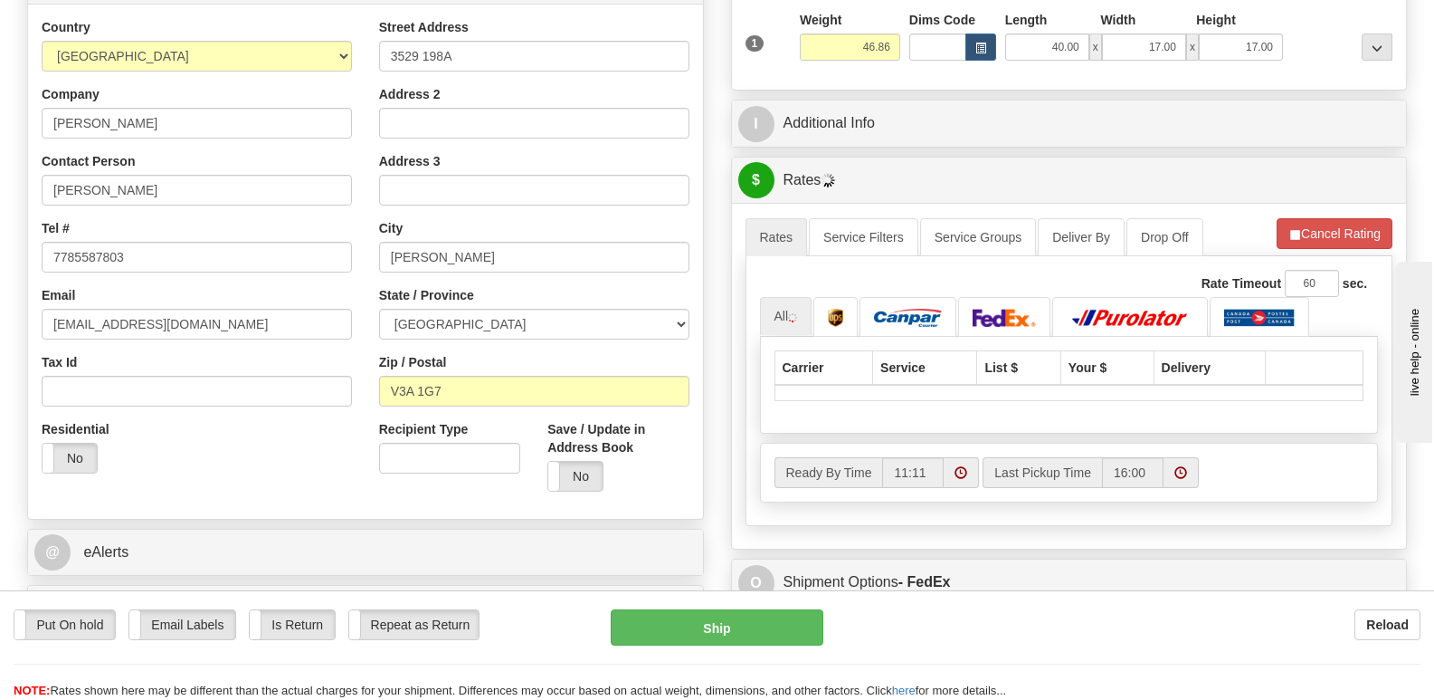
scroll to position [362, 0]
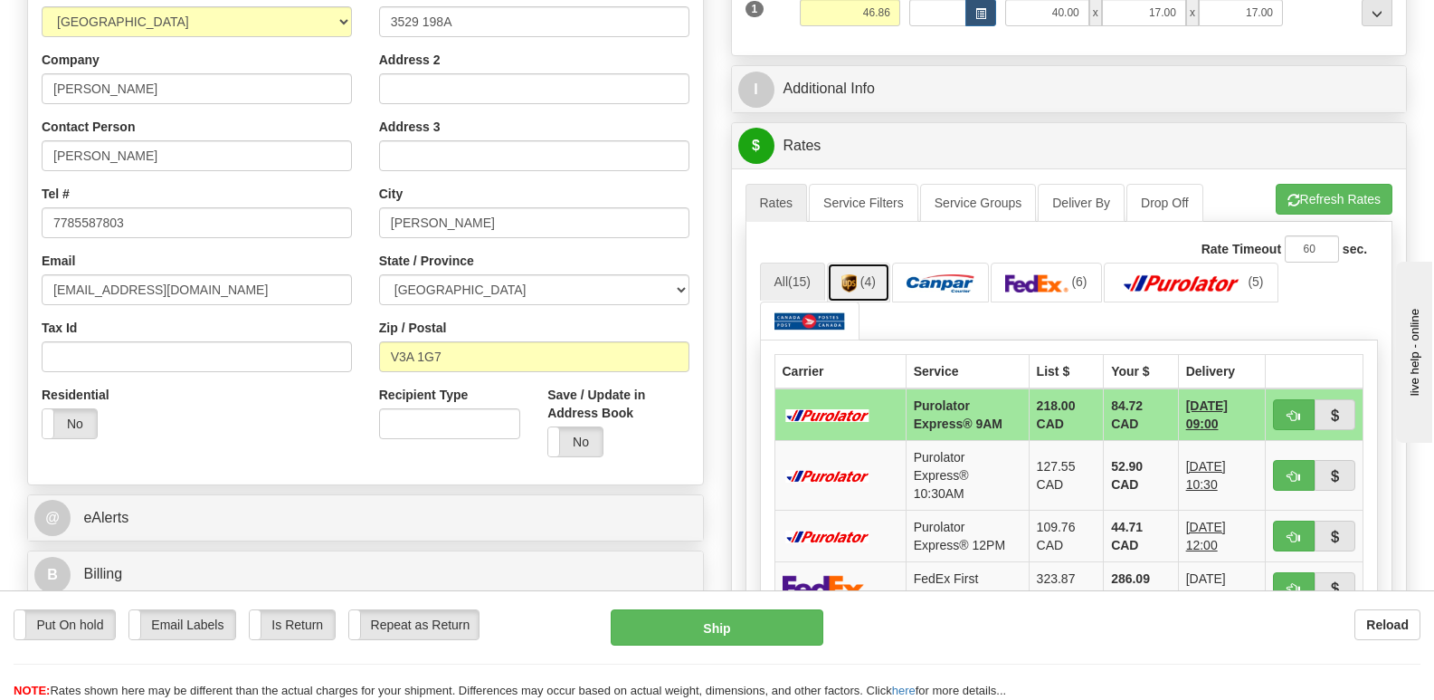
click at [857, 274] on img at bounding box center [849, 283] width 15 height 18
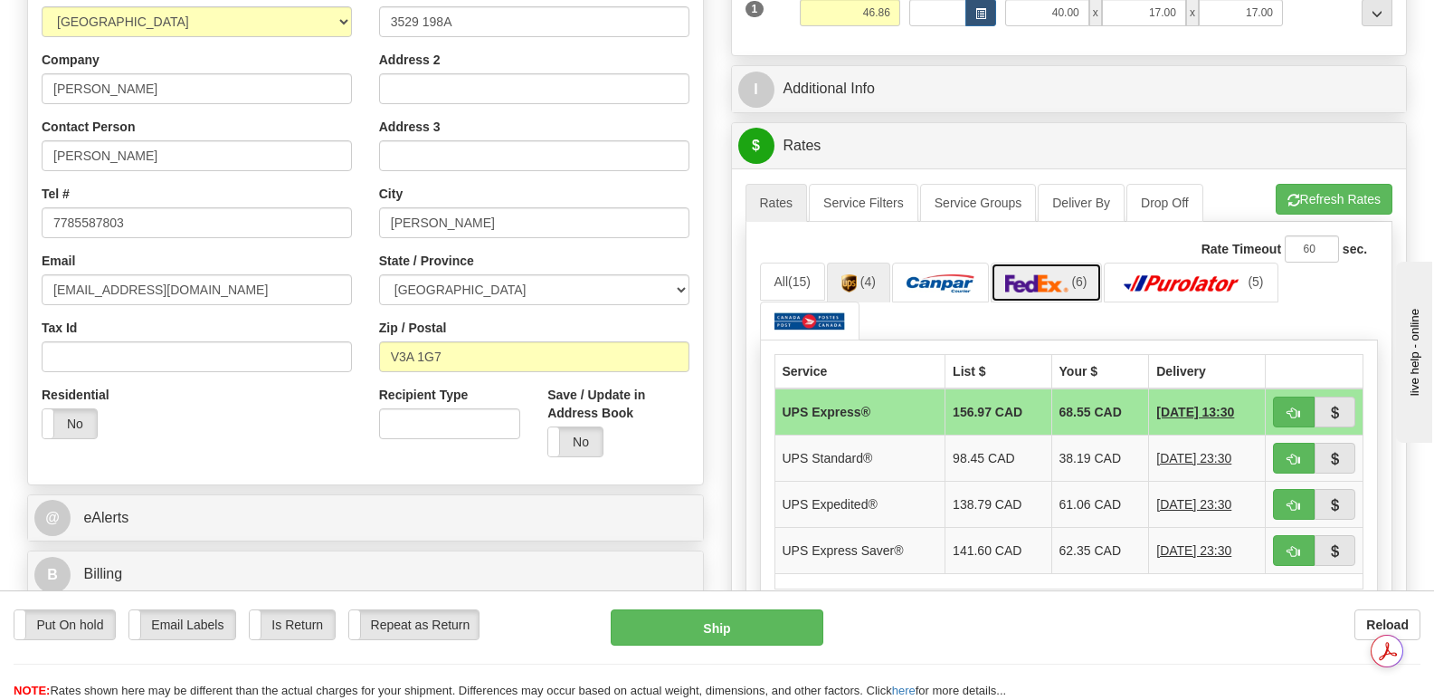
click at [1055, 274] on img at bounding box center [1036, 283] width 63 height 18
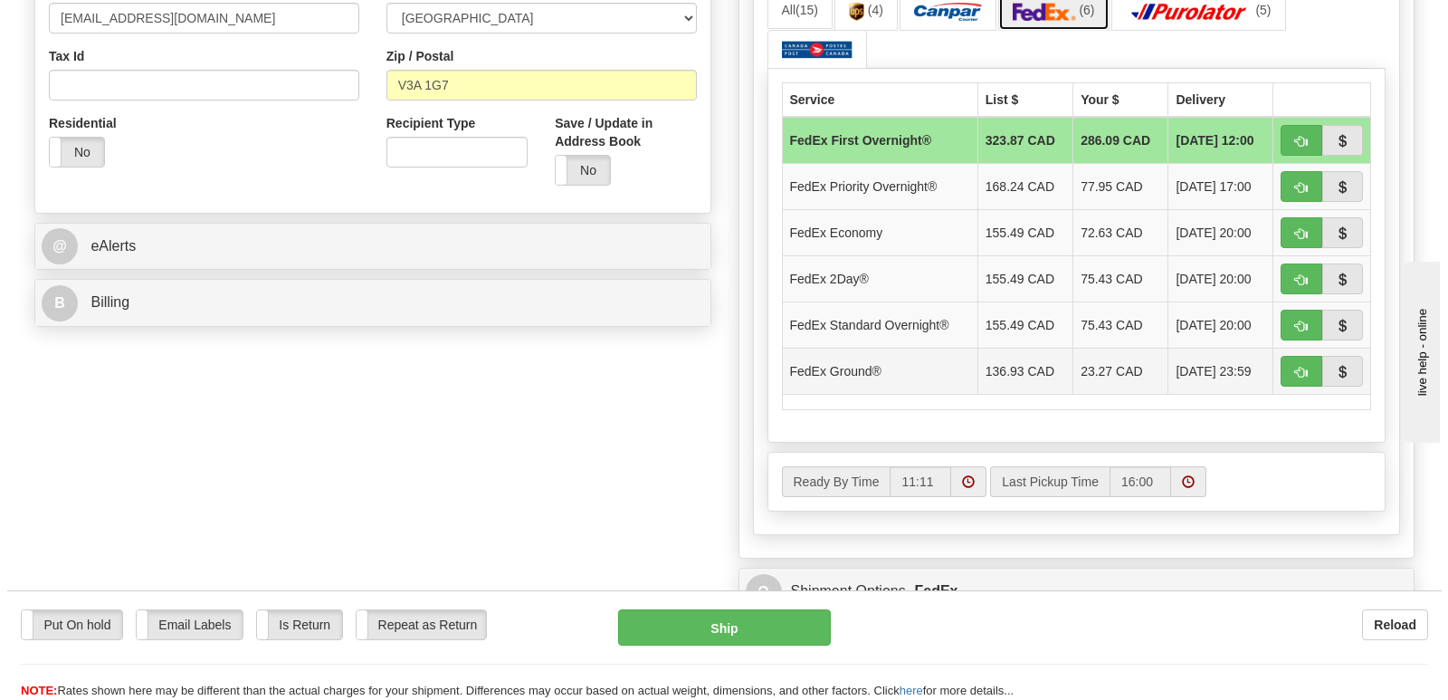
scroll to position [543, 0]
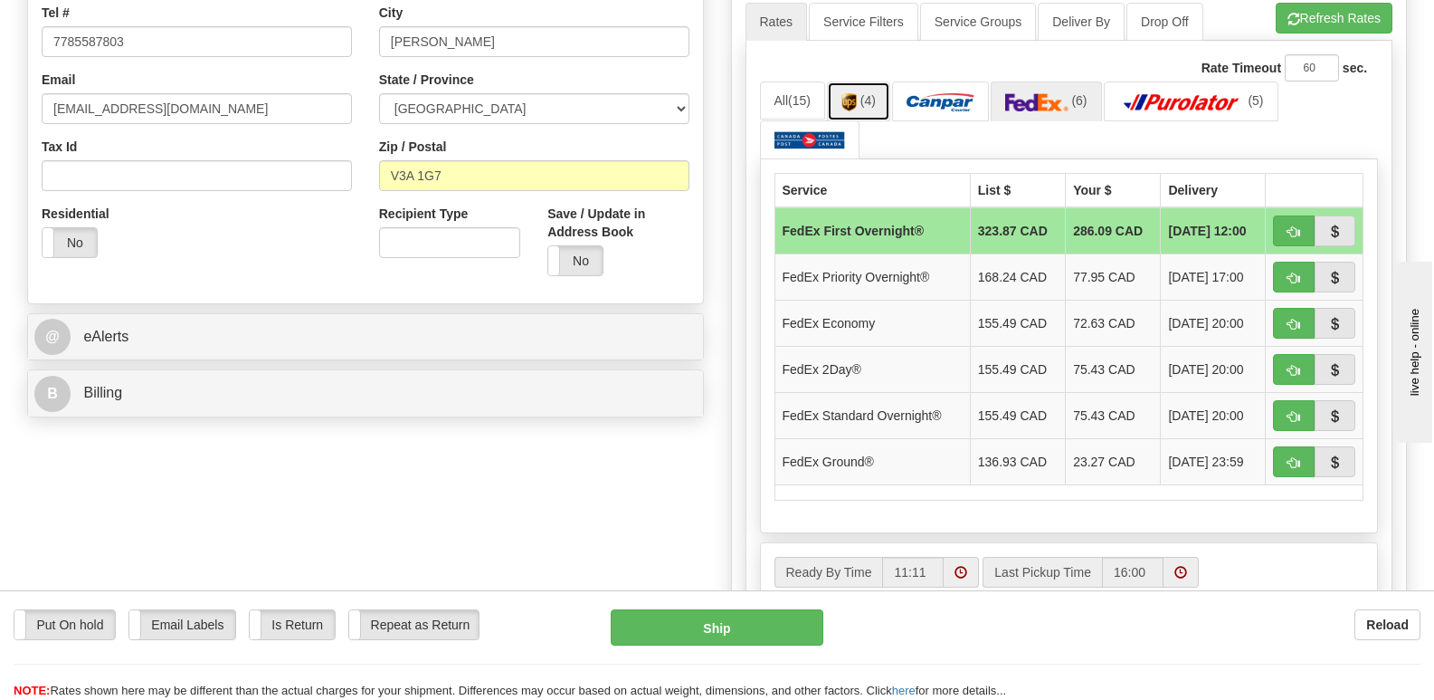
click at [857, 93] on img at bounding box center [849, 102] width 15 height 18
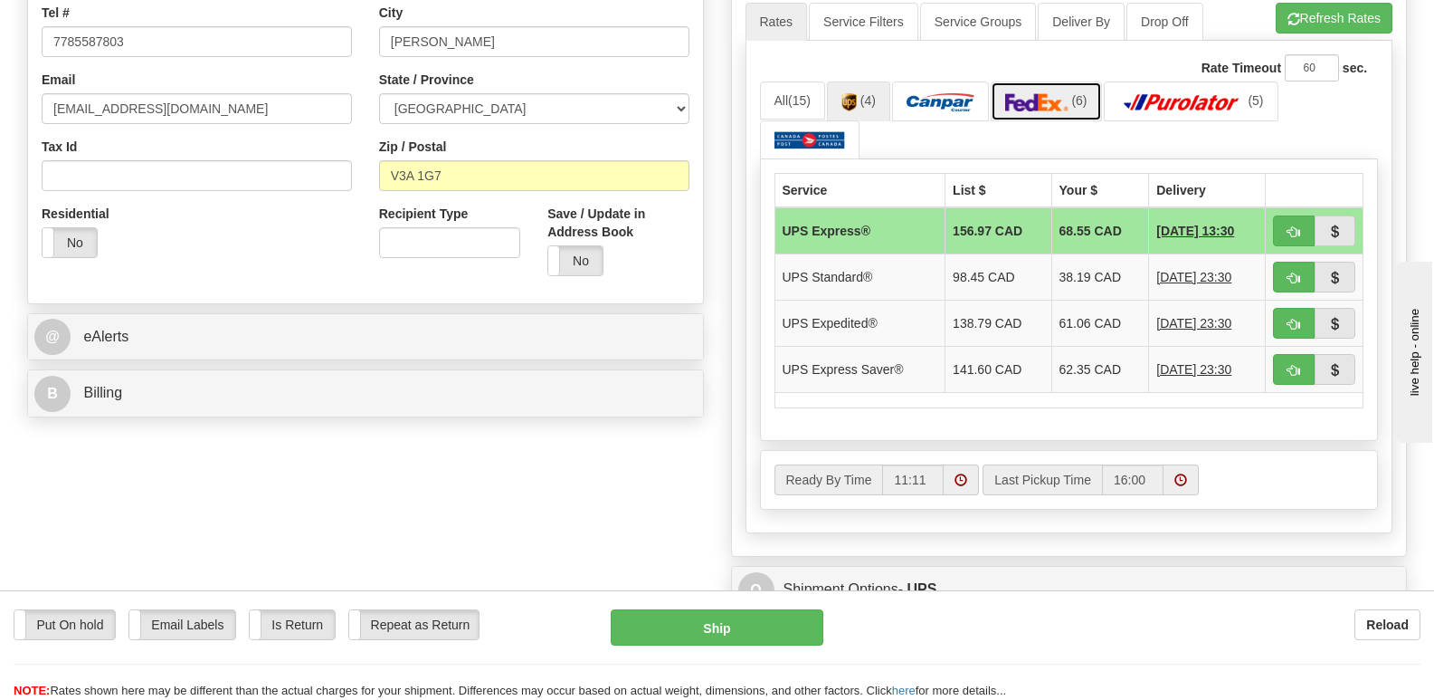
click at [1060, 93] on img at bounding box center [1036, 102] width 63 height 18
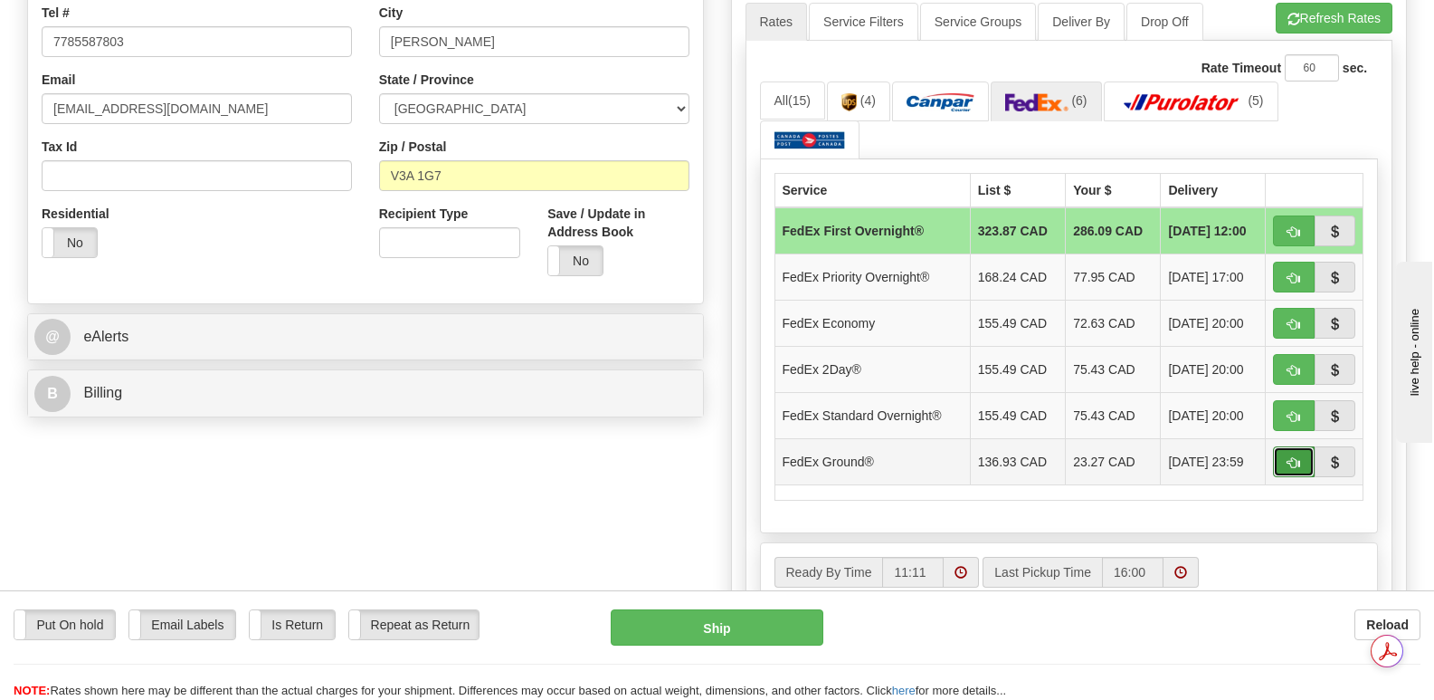
click at [1288, 457] on span "button" at bounding box center [1294, 463] width 13 height 12
type input "92"
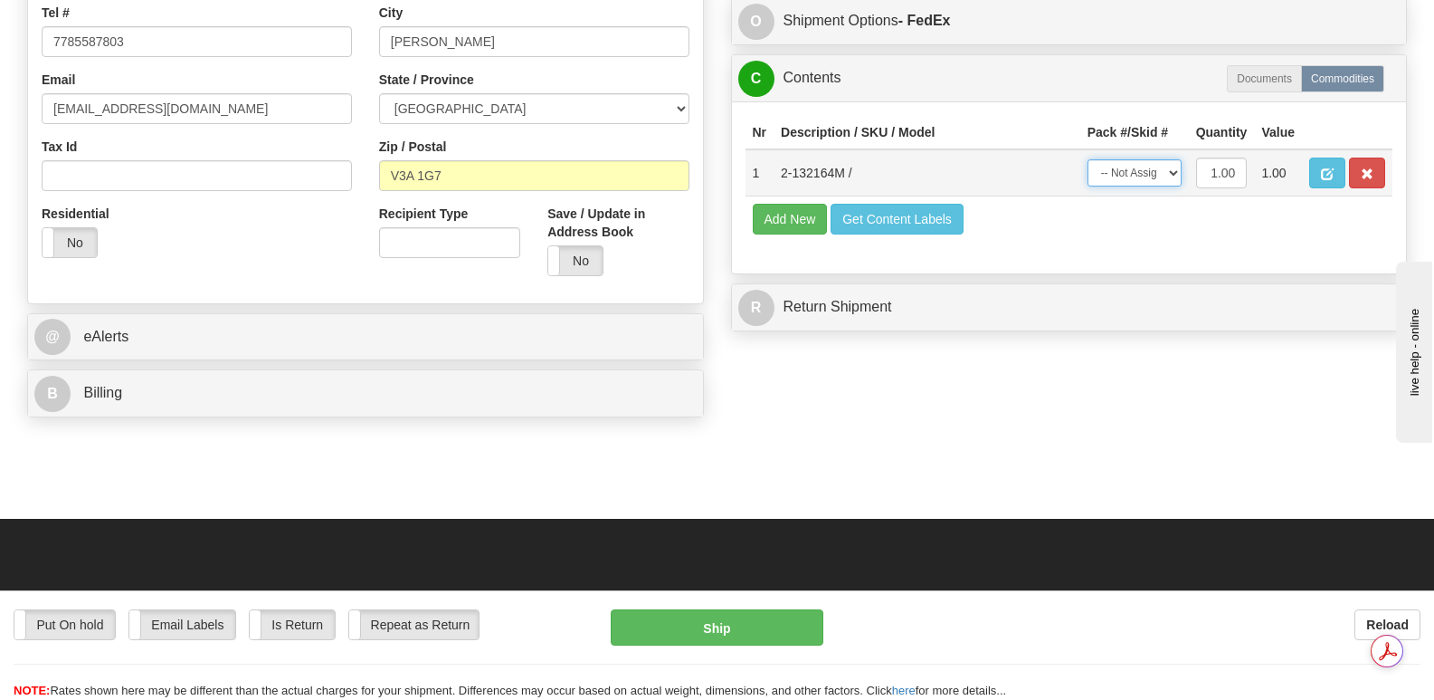
click at [1173, 165] on select "-- Not Assigned -- Package 1" at bounding box center [1135, 172] width 94 height 27
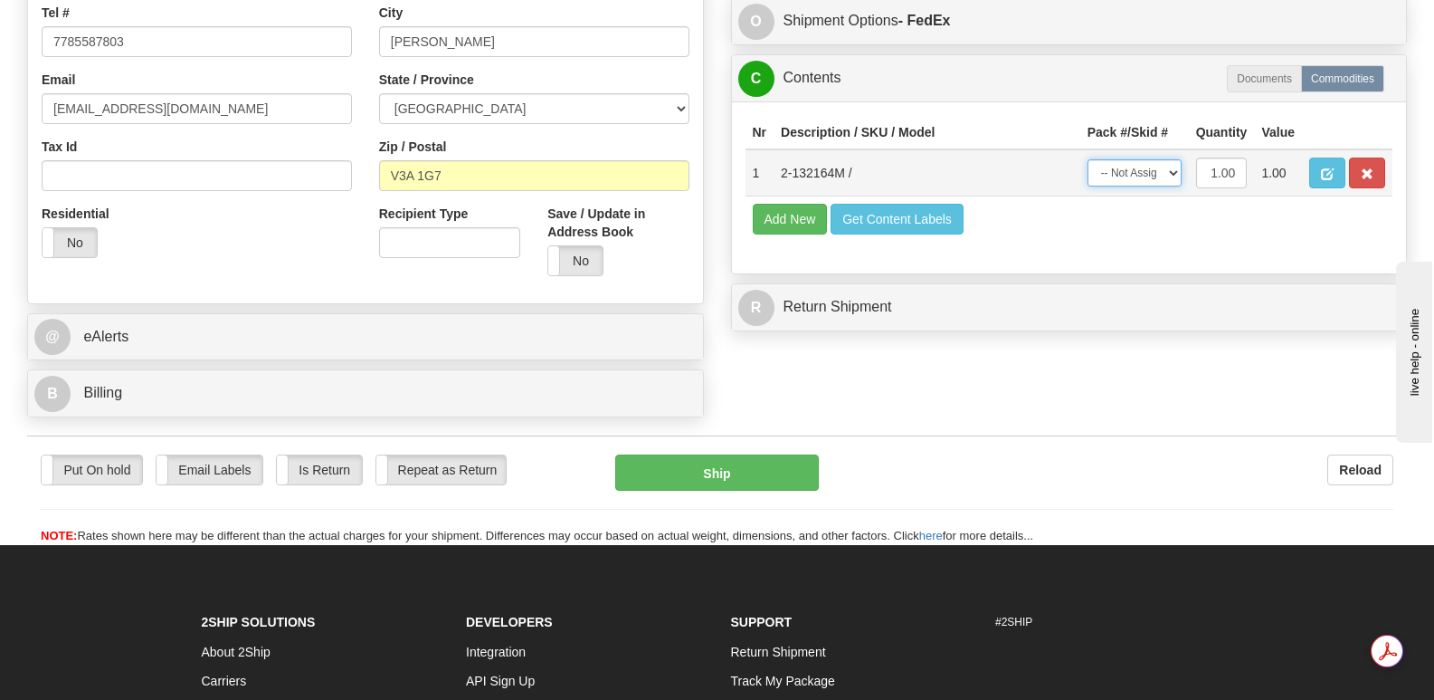
select select "0"
click at [1088, 159] on select "-- Not Assigned -- Package 1" at bounding box center [1135, 172] width 94 height 27
click at [744, 454] on button "Ship" at bounding box center [716, 472] width 203 height 36
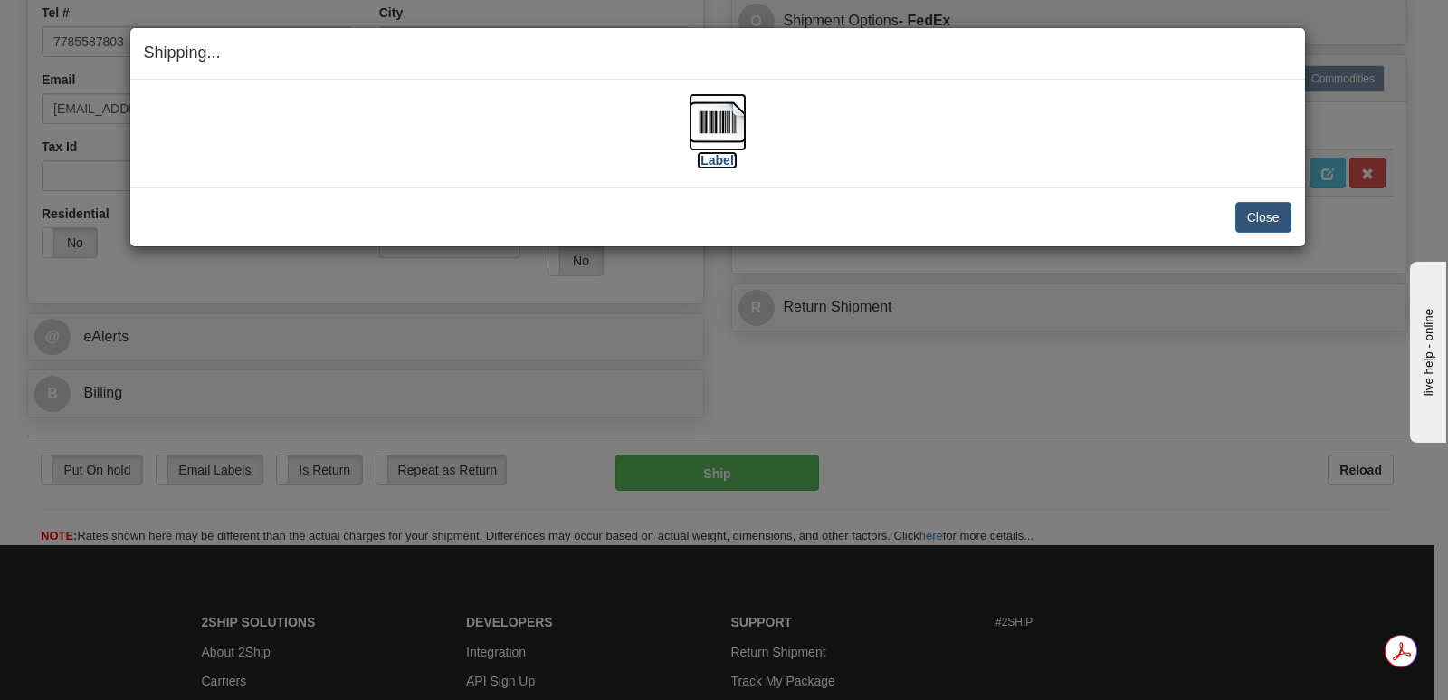
click at [729, 121] on img at bounding box center [718, 122] width 58 height 58
click at [1264, 213] on button "Close" at bounding box center [1263, 217] width 56 height 31
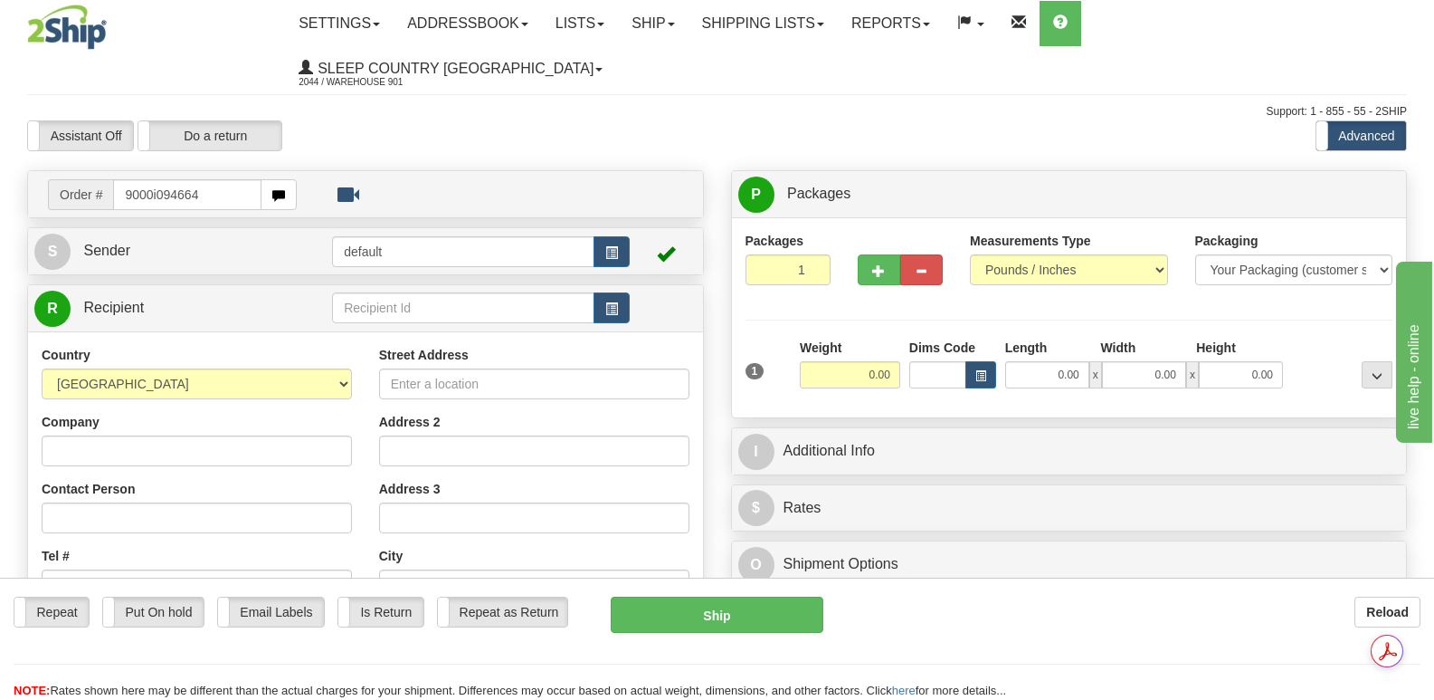
type input "9000i094664"
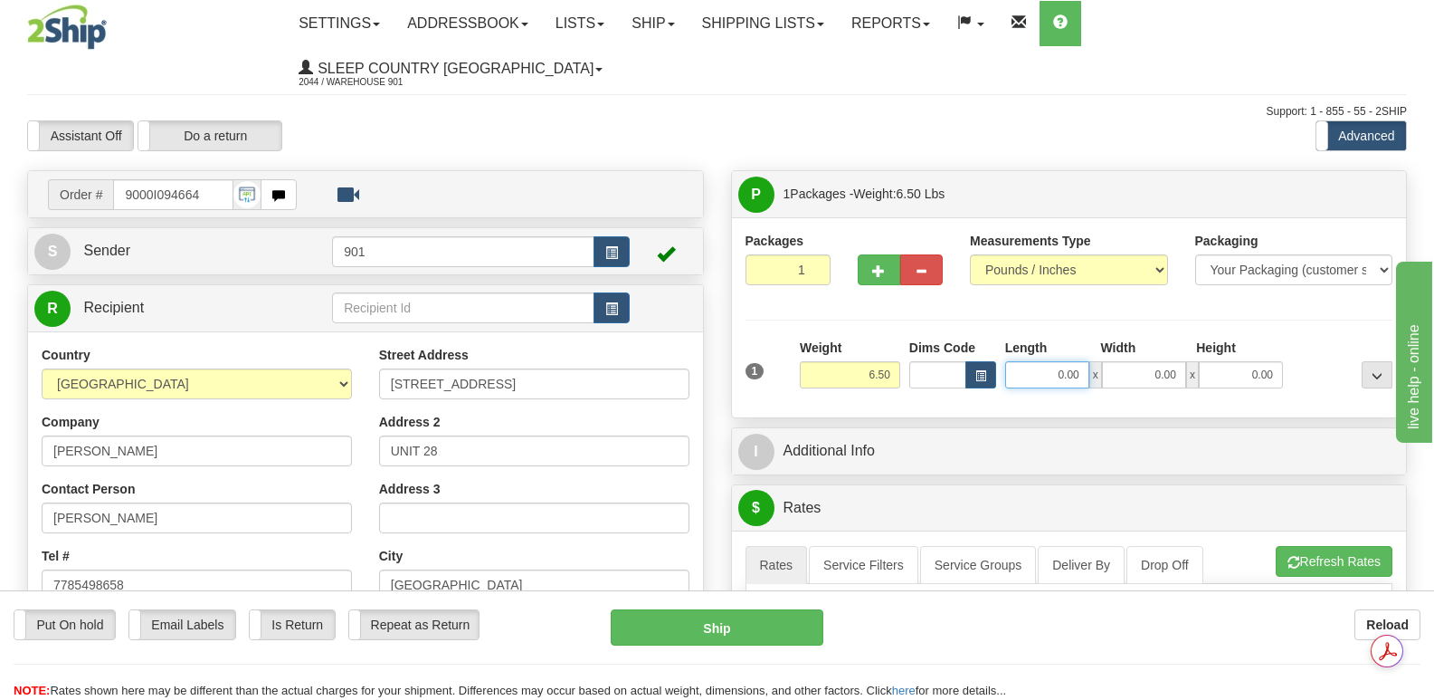
click at [1022, 361] on input "0.00" at bounding box center [1047, 374] width 84 height 27
type input "24.00"
click at [1123, 361] on input "0.00" at bounding box center [1144, 374] width 84 height 27
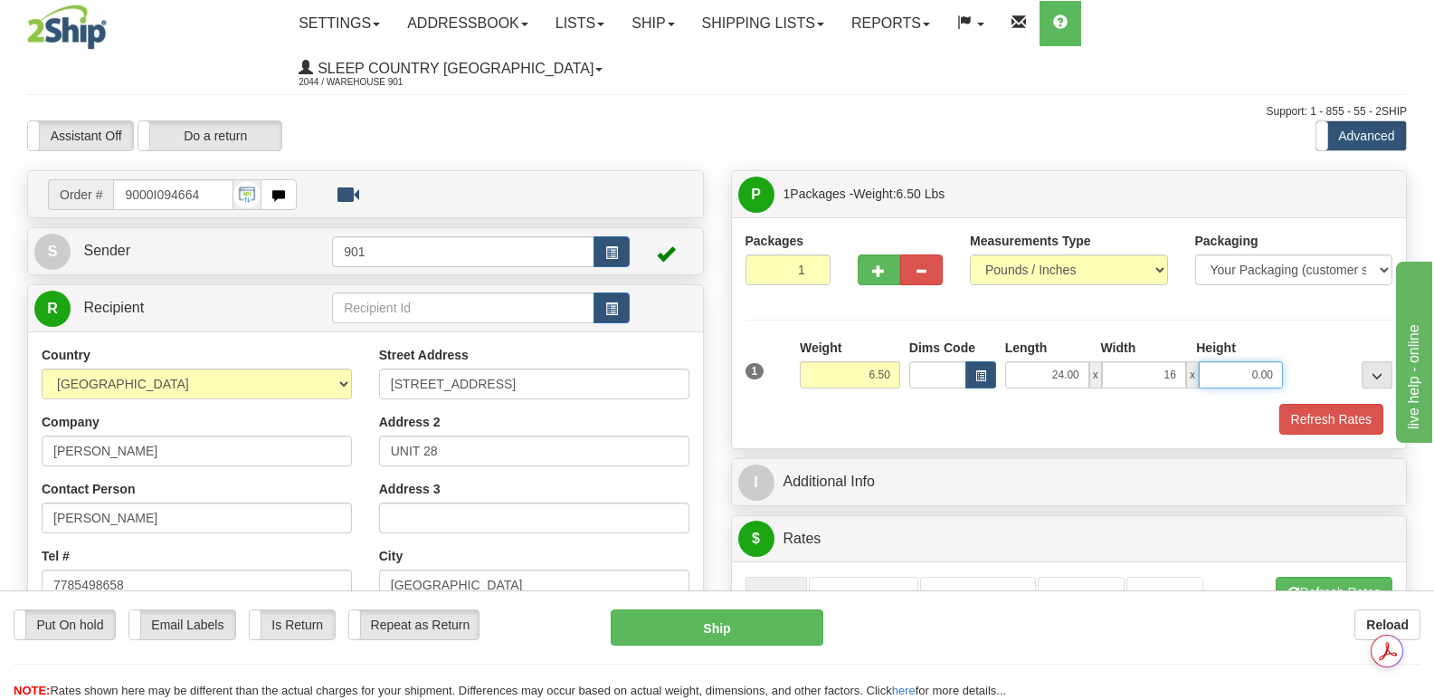
type input "16.00"
click at [1216, 361] on input "0.00" at bounding box center [1241, 374] width 84 height 27
type input "12.00"
click at [1309, 404] on button "Refresh Rates" at bounding box center [1332, 419] width 104 height 31
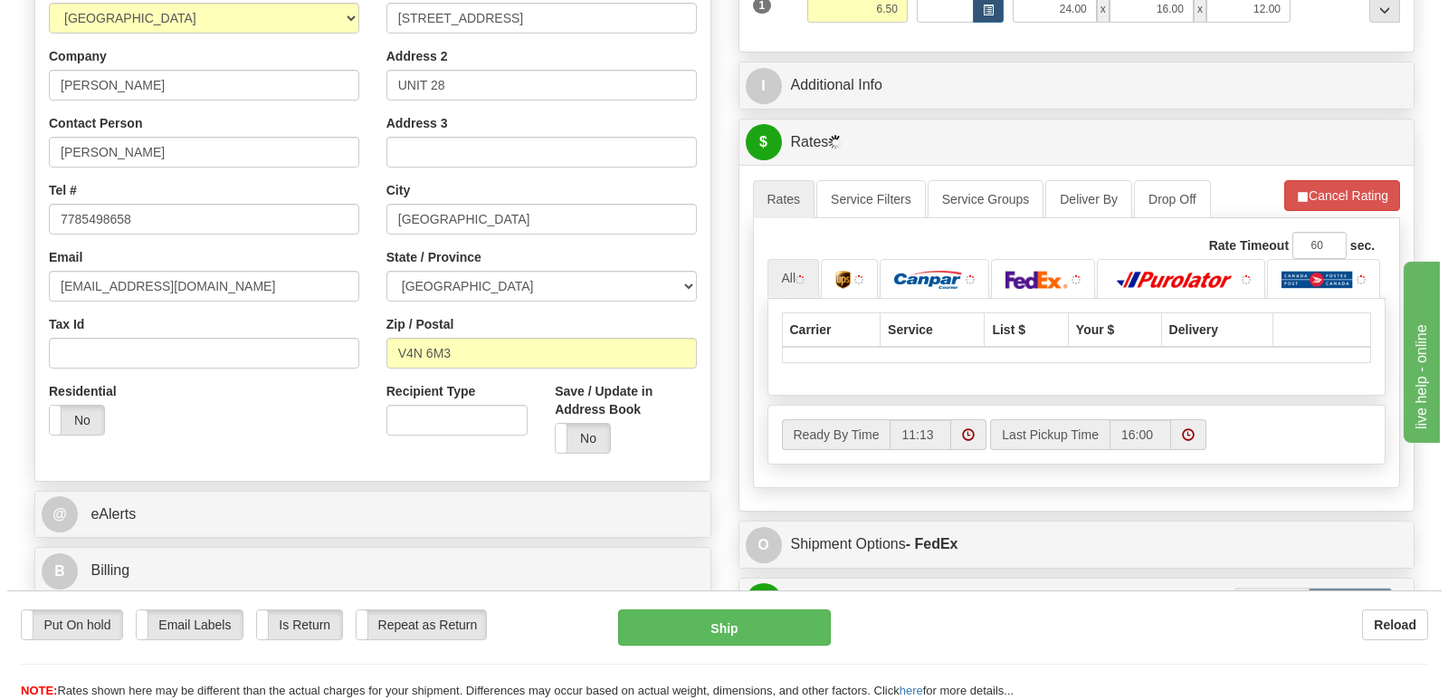
scroll to position [452, 0]
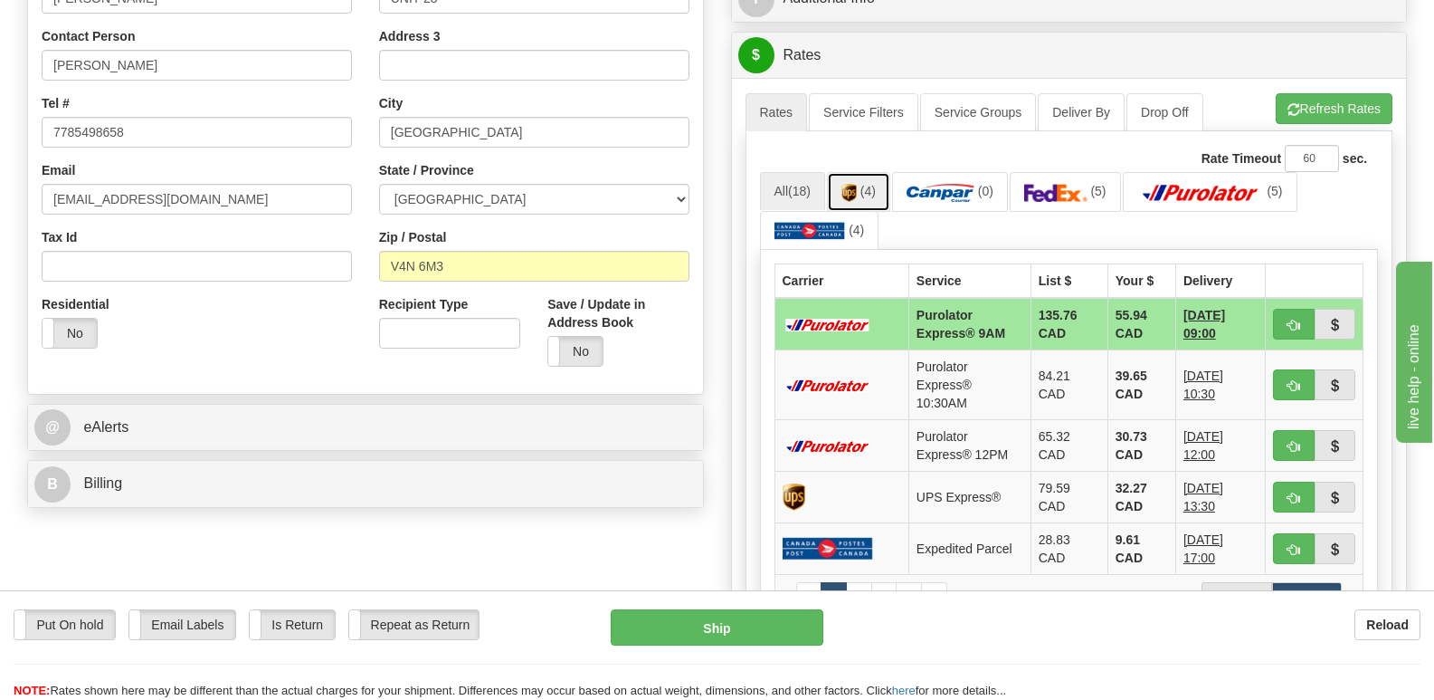
click at [862, 172] on link "(4)" at bounding box center [858, 191] width 63 height 39
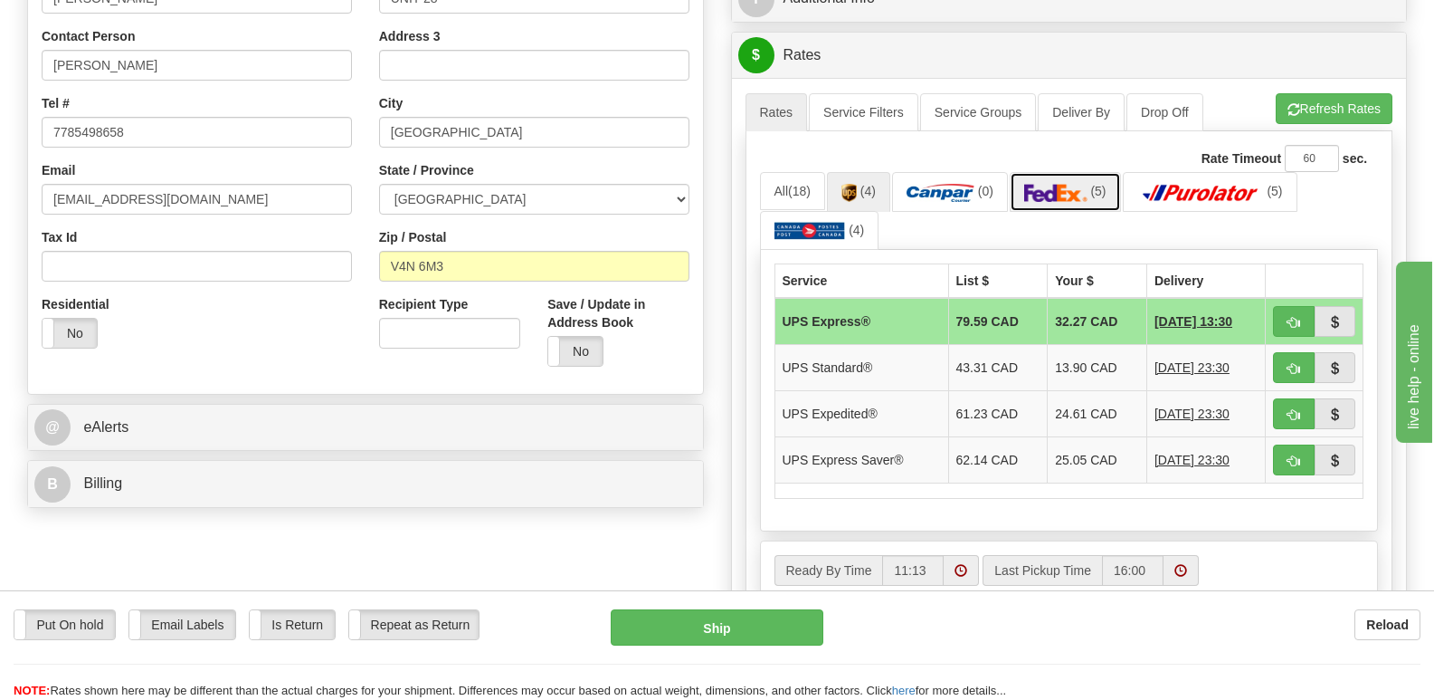
click at [1049, 184] on img at bounding box center [1055, 193] width 63 height 18
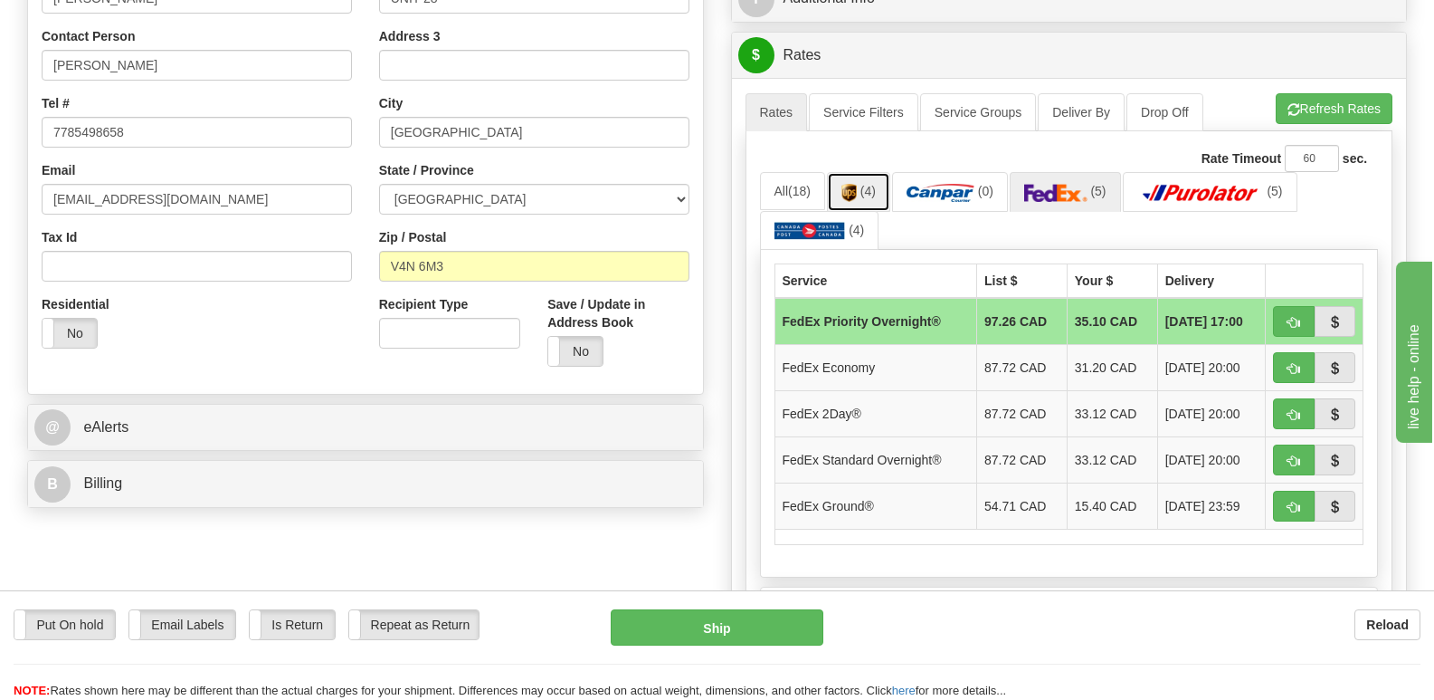
click at [851, 172] on link "(4)" at bounding box center [858, 191] width 63 height 39
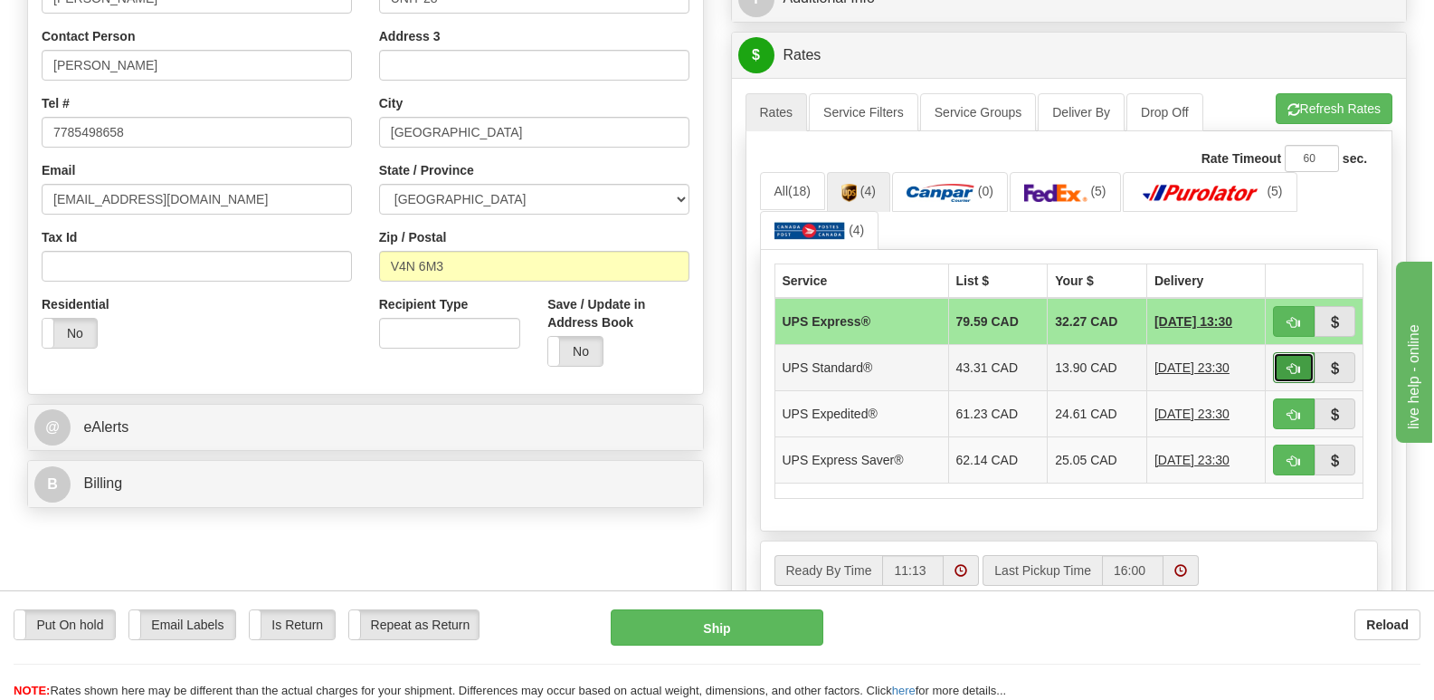
click at [1298, 363] on span "button" at bounding box center [1294, 369] width 13 height 12
type input "11"
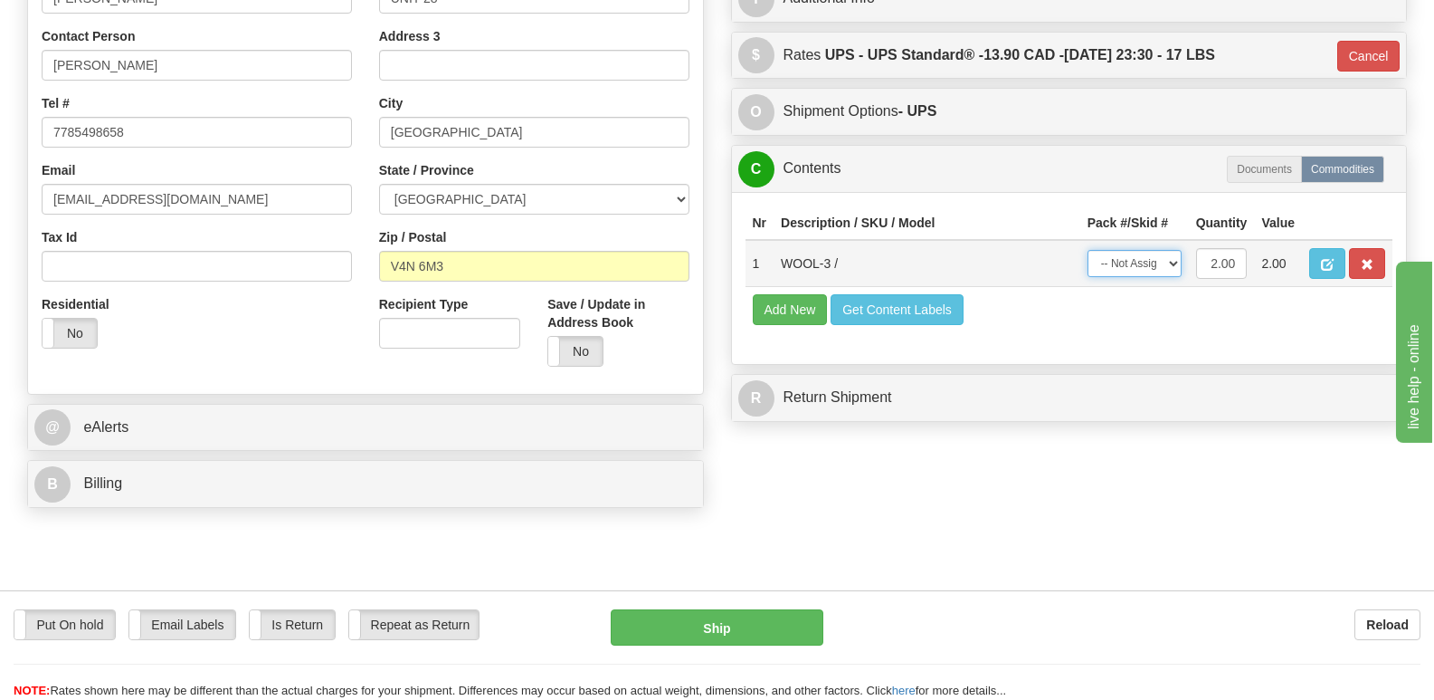
click at [1175, 250] on select "-- Not Assigned -- Package 1" at bounding box center [1135, 263] width 94 height 27
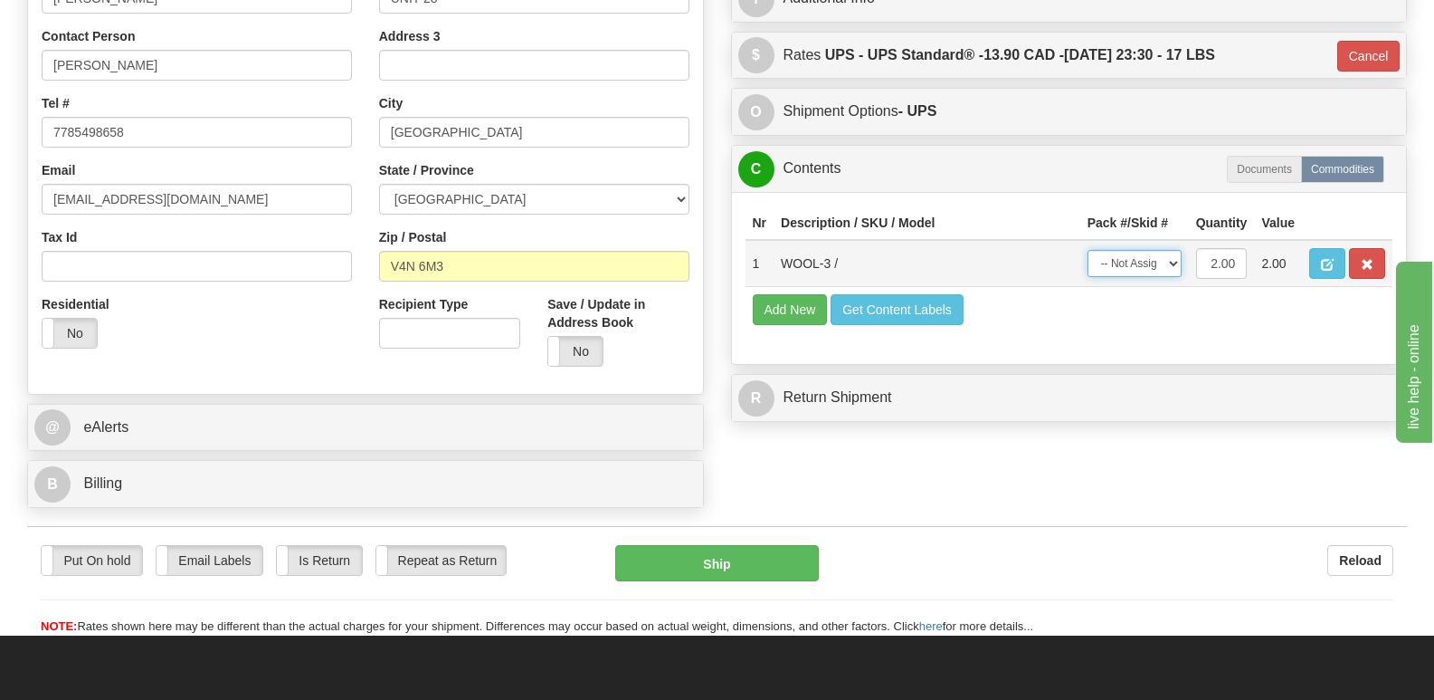
select select "0"
click at [1088, 250] on select "-- Not Assigned -- Package 1" at bounding box center [1135, 263] width 94 height 27
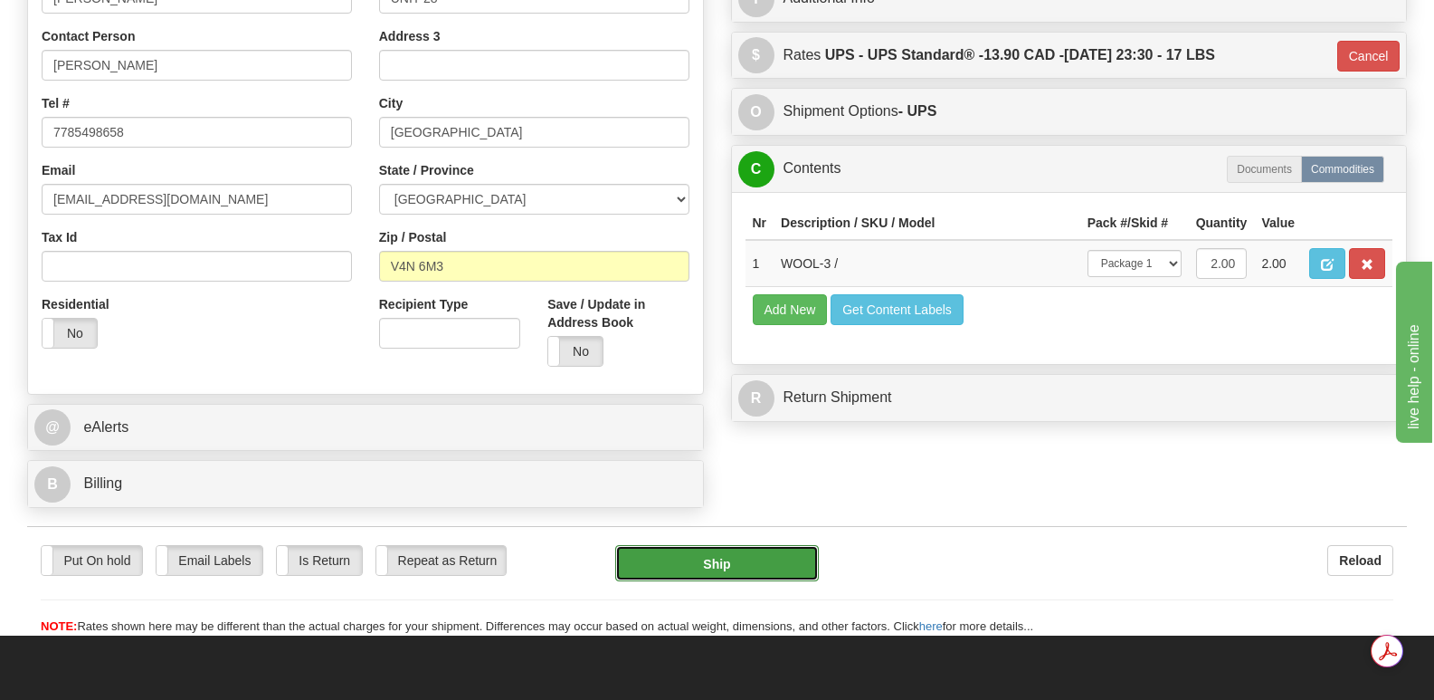
click at [699, 545] on button "Ship" at bounding box center [716, 563] width 203 height 36
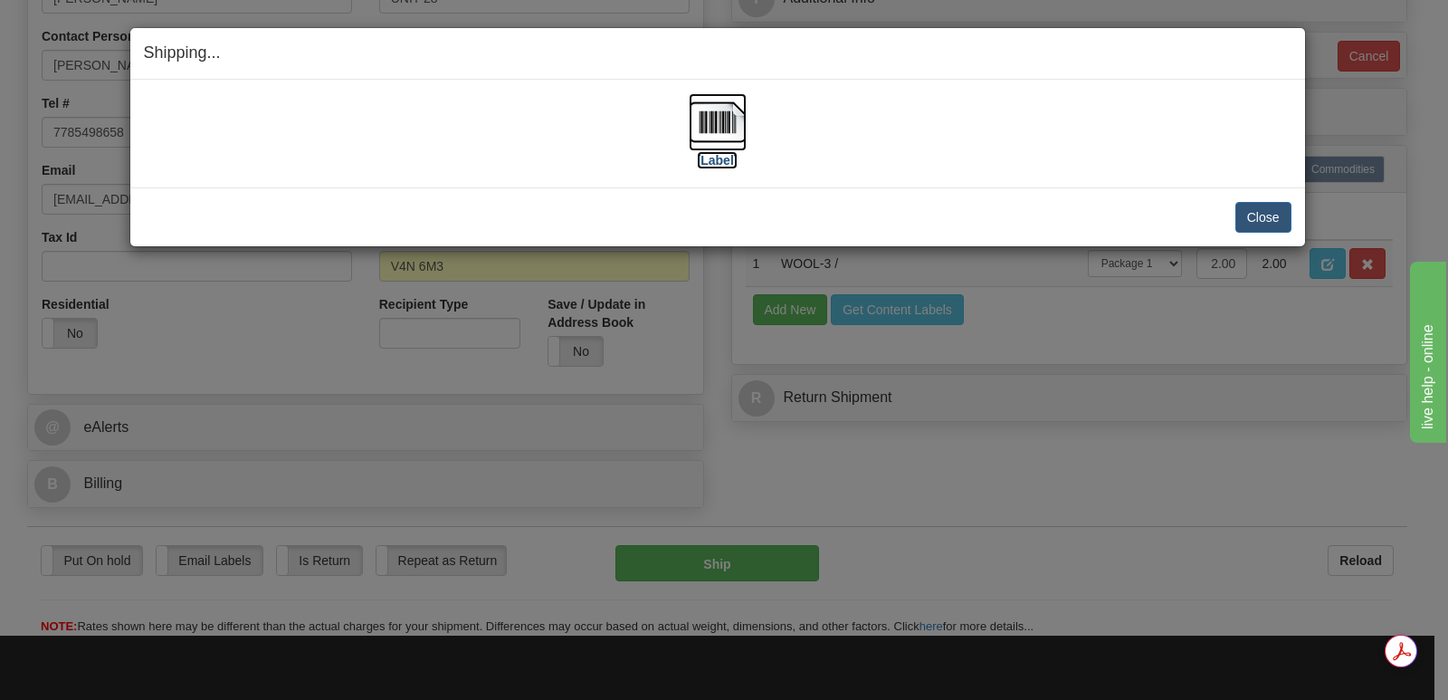
click at [726, 122] on img at bounding box center [718, 122] width 58 height 58
click at [1273, 213] on button "Close" at bounding box center [1263, 217] width 56 height 31
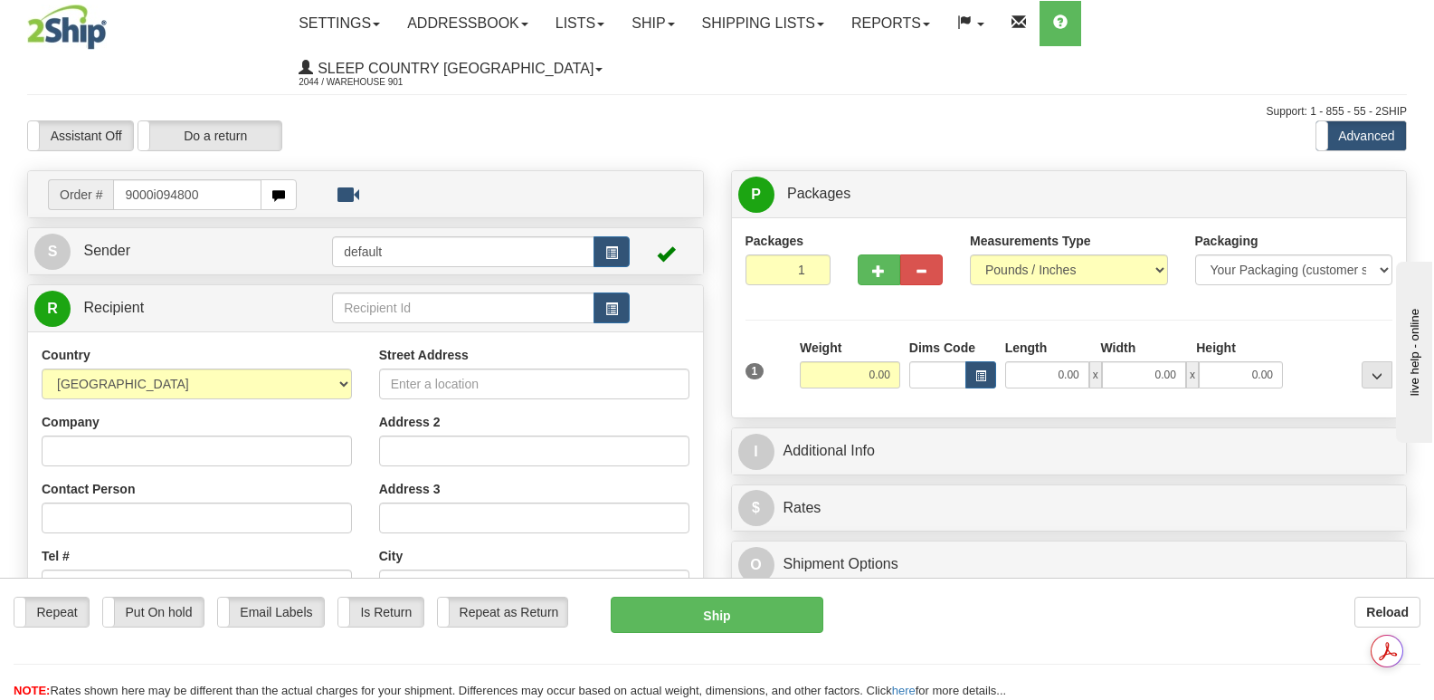
type input "9000i094800"
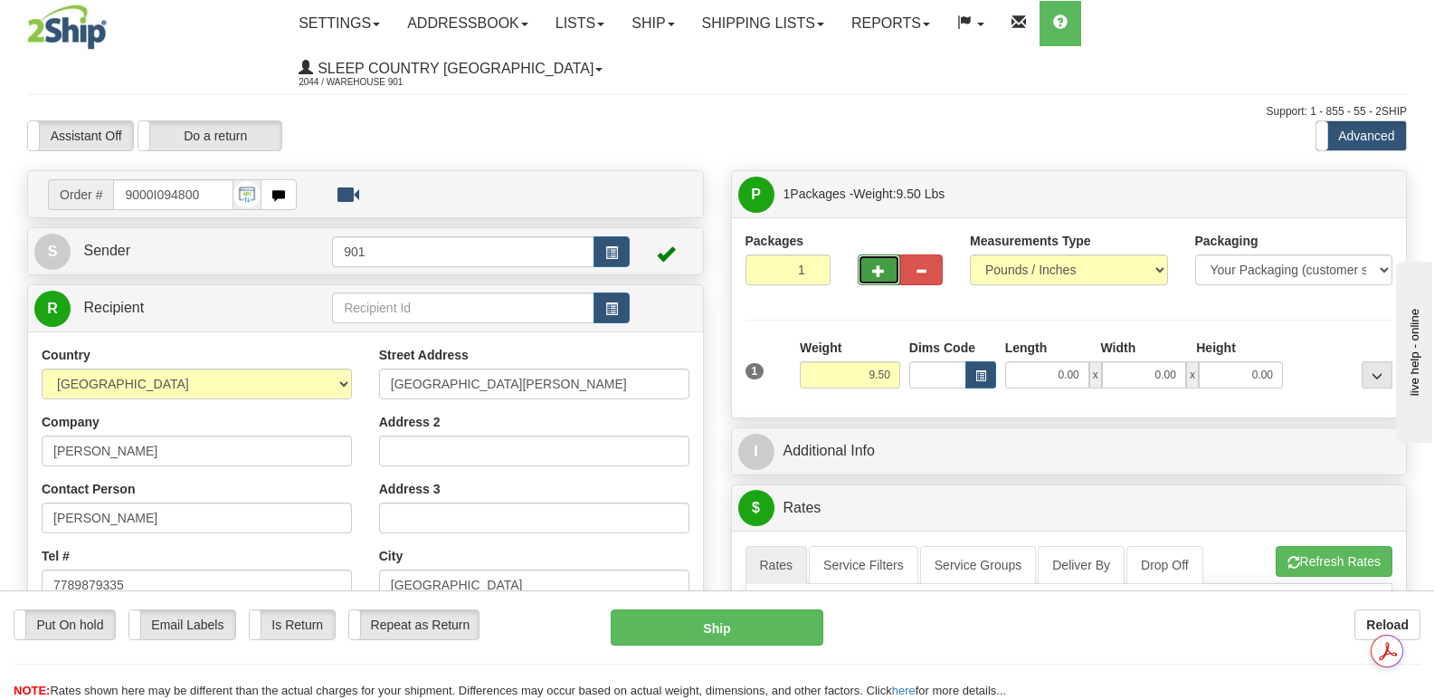
click at [875, 265] on span "button" at bounding box center [878, 271] width 13 height 12
type input "2"
click at [1023, 361] on input "0.00" at bounding box center [1047, 374] width 84 height 27
type input "32.00"
click at [1131, 361] on input "0.00" at bounding box center [1144, 374] width 84 height 27
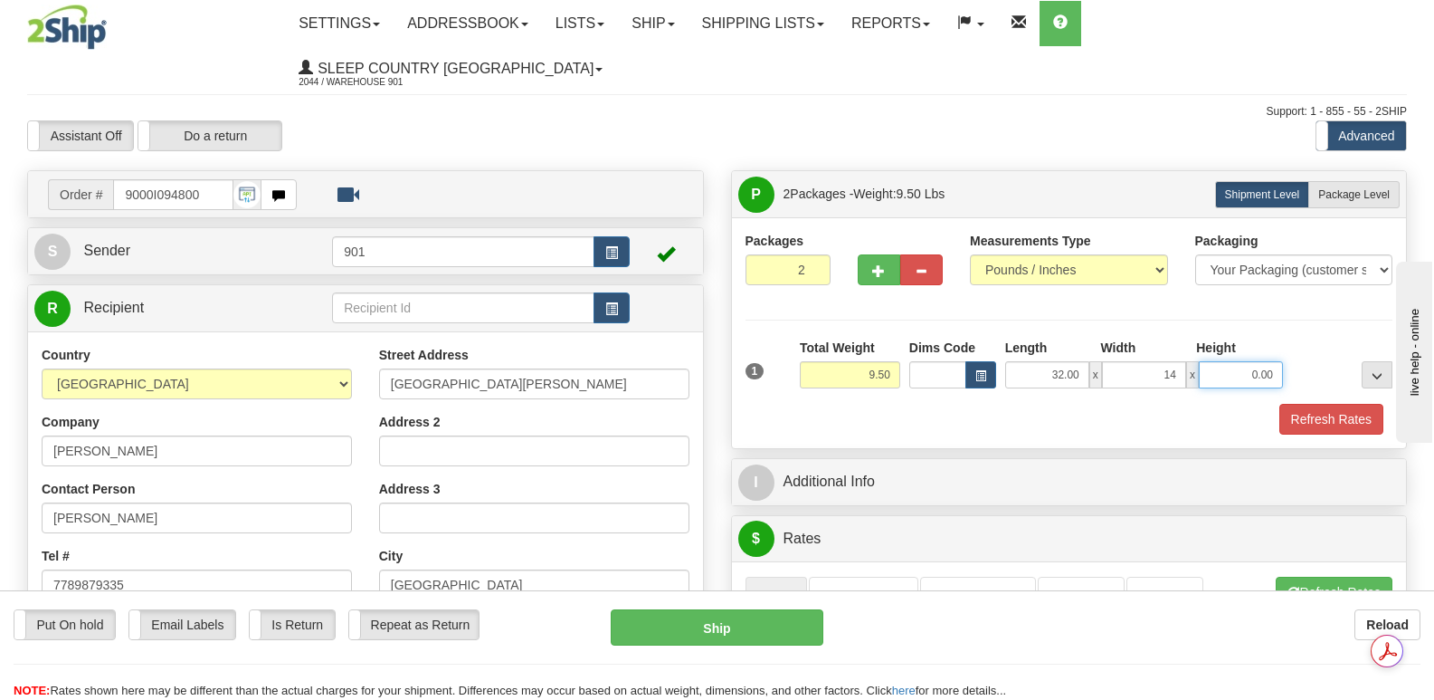
type input "14.00"
click at [1222, 361] on input "0.00" at bounding box center [1241, 374] width 84 height 27
type input "8.00"
click at [1308, 404] on button "Refresh Rates" at bounding box center [1332, 419] width 104 height 31
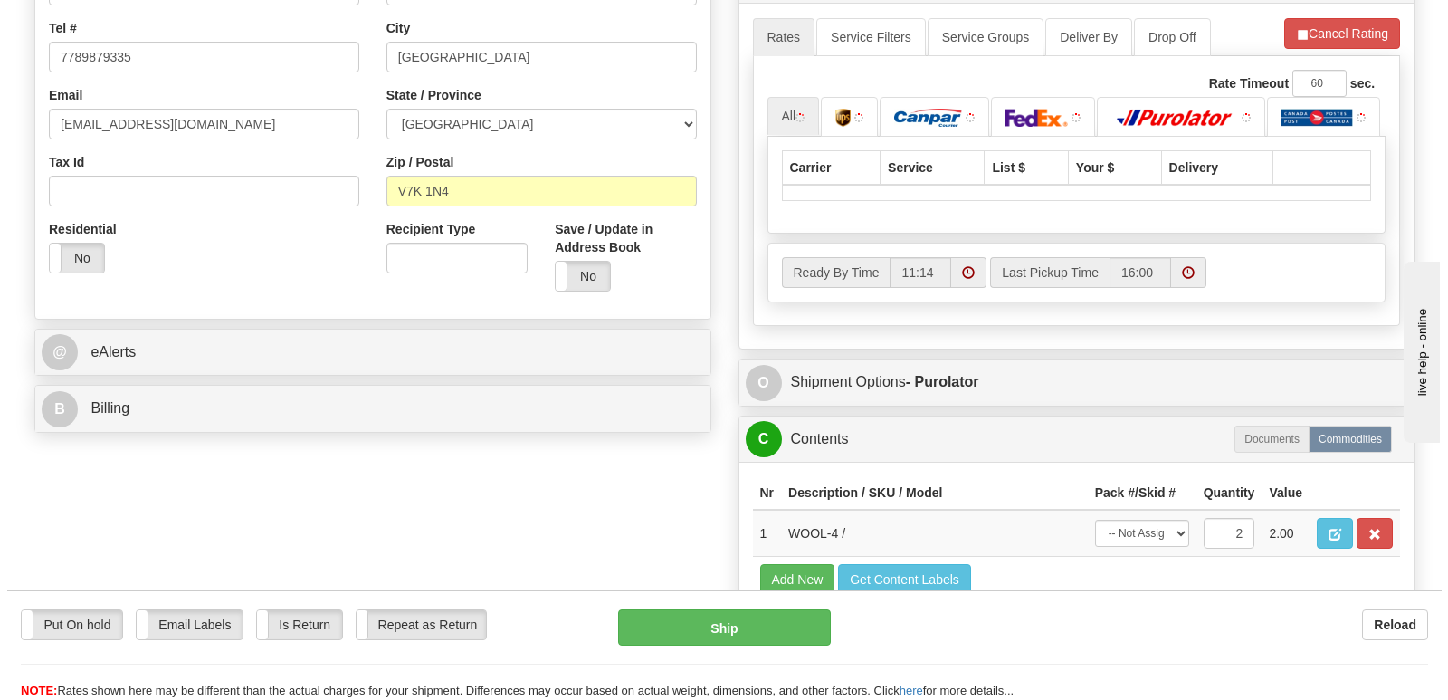
scroll to position [543, 0]
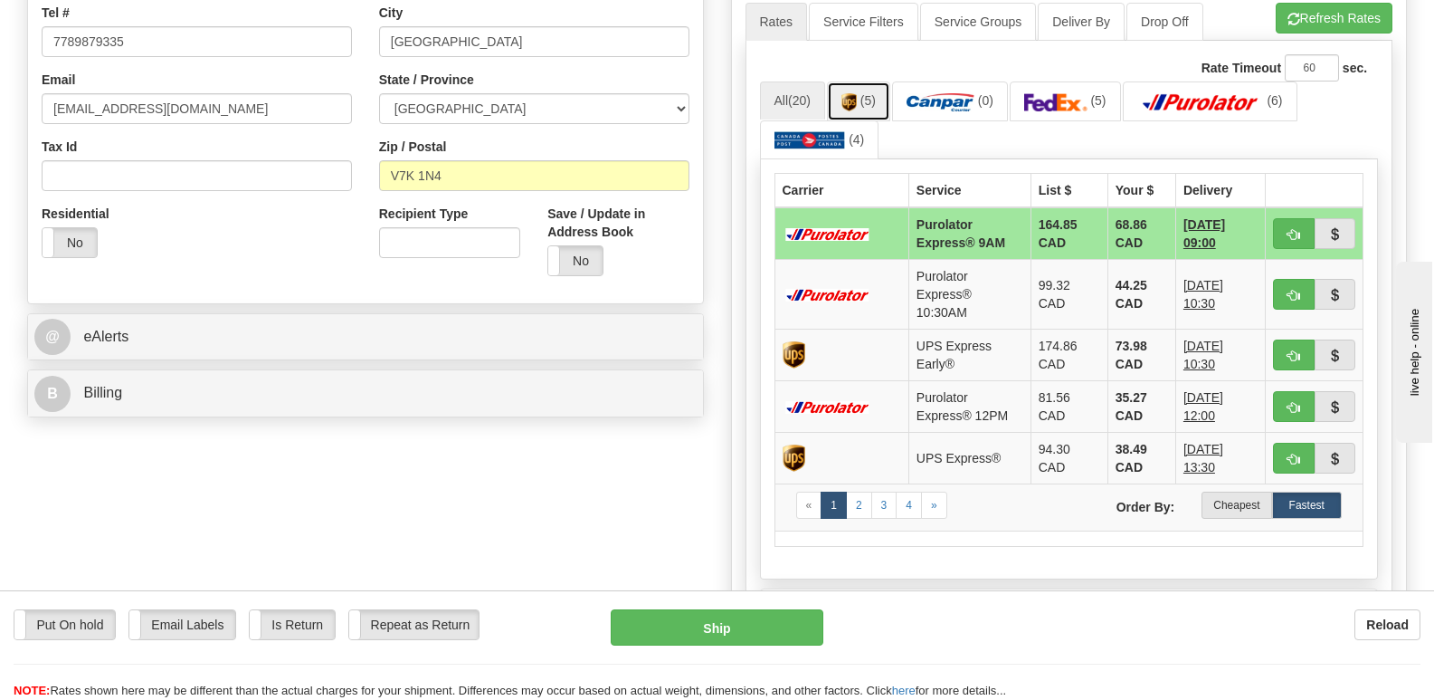
click at [853, 93] on img at bounding box center [849, 102] width 15 height 18
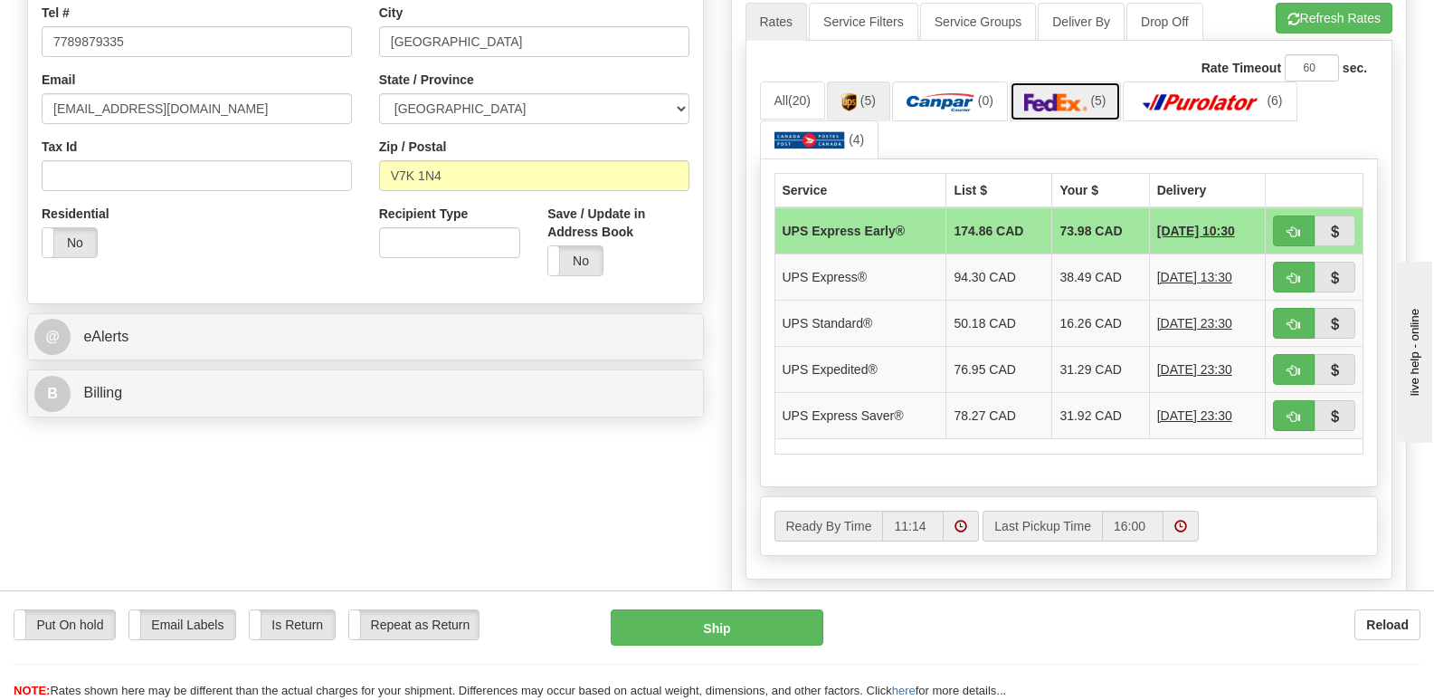
click at [1062, 93] on img at bounding box center [1055, 102] width 63 height 18
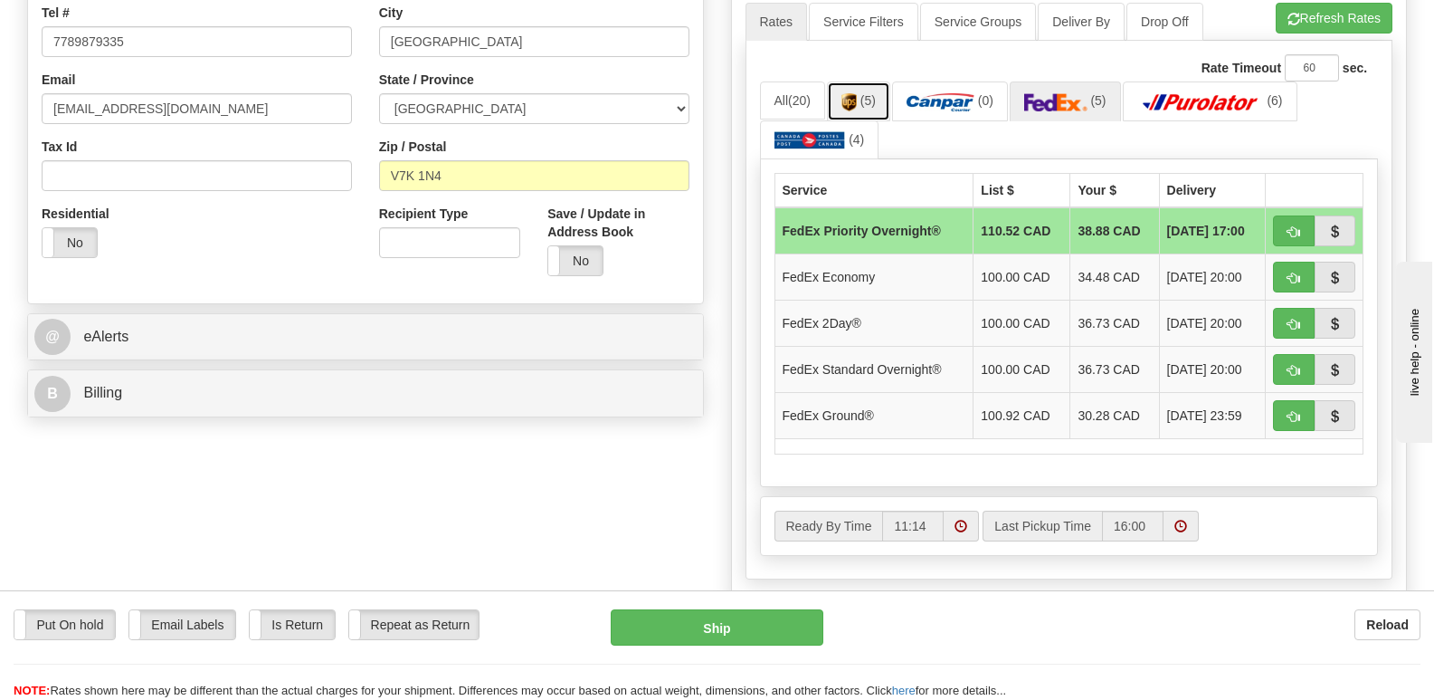
click at [857, 93] on img at bounding box center [849, 102] width 15 height 18
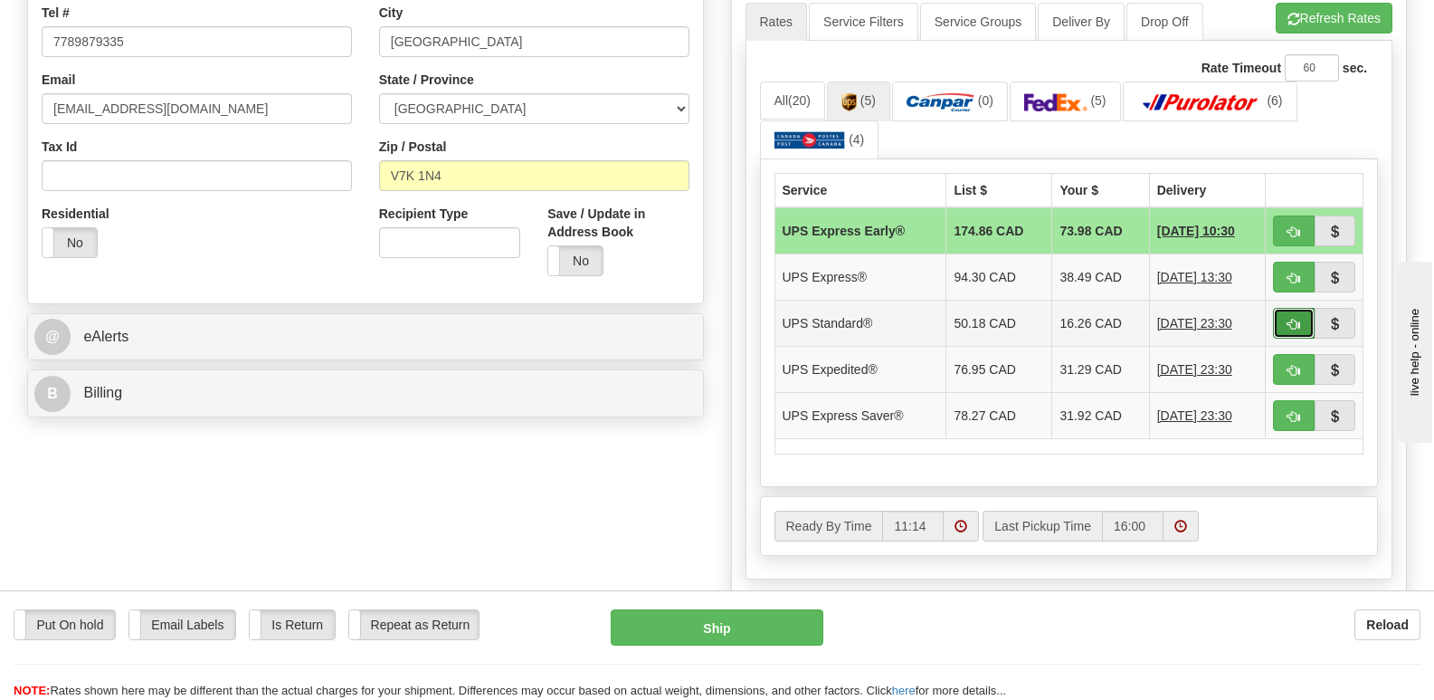
click at [1297, 308] on button "button" at bounding box center [1294, 323] width 42 height 31
type input "11"
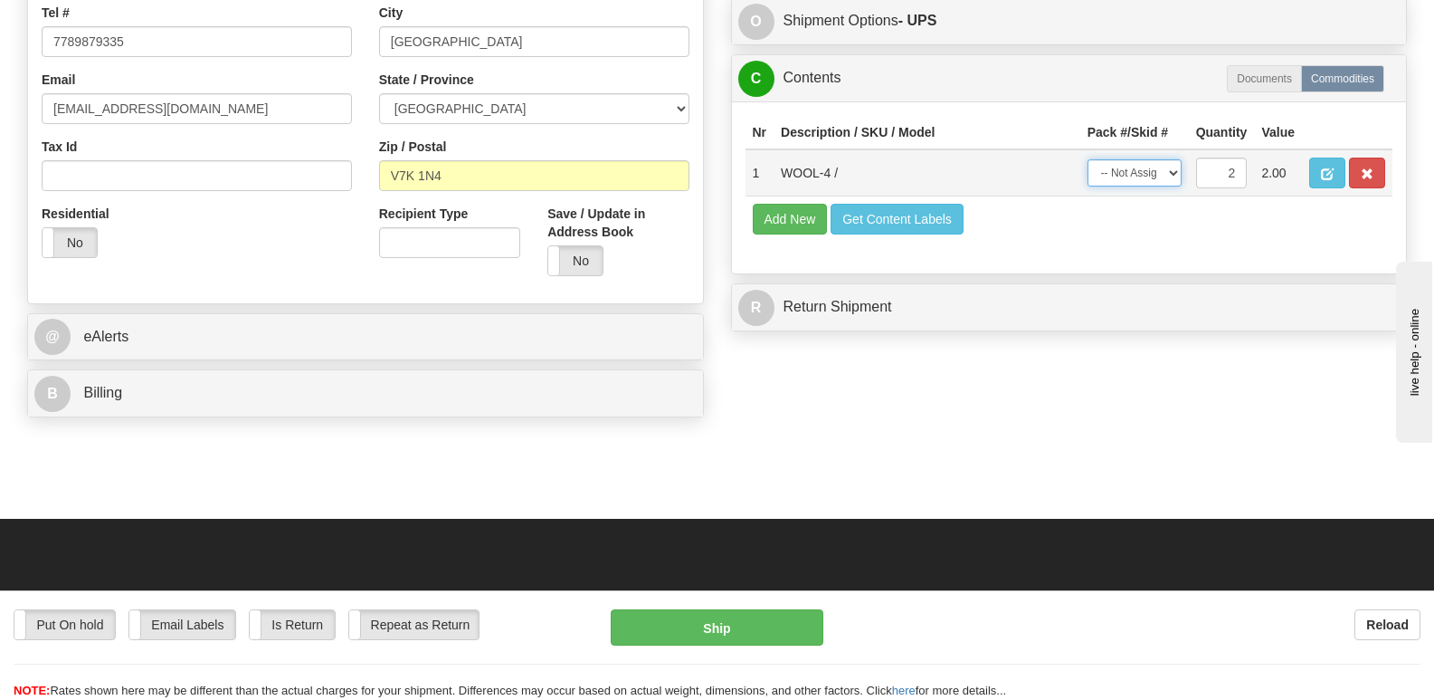
click at [1176, 159] on select "-- Not Assigned -- Package 1 Package 2 Split" at bounding box center [1135, 172] width 94 height 27
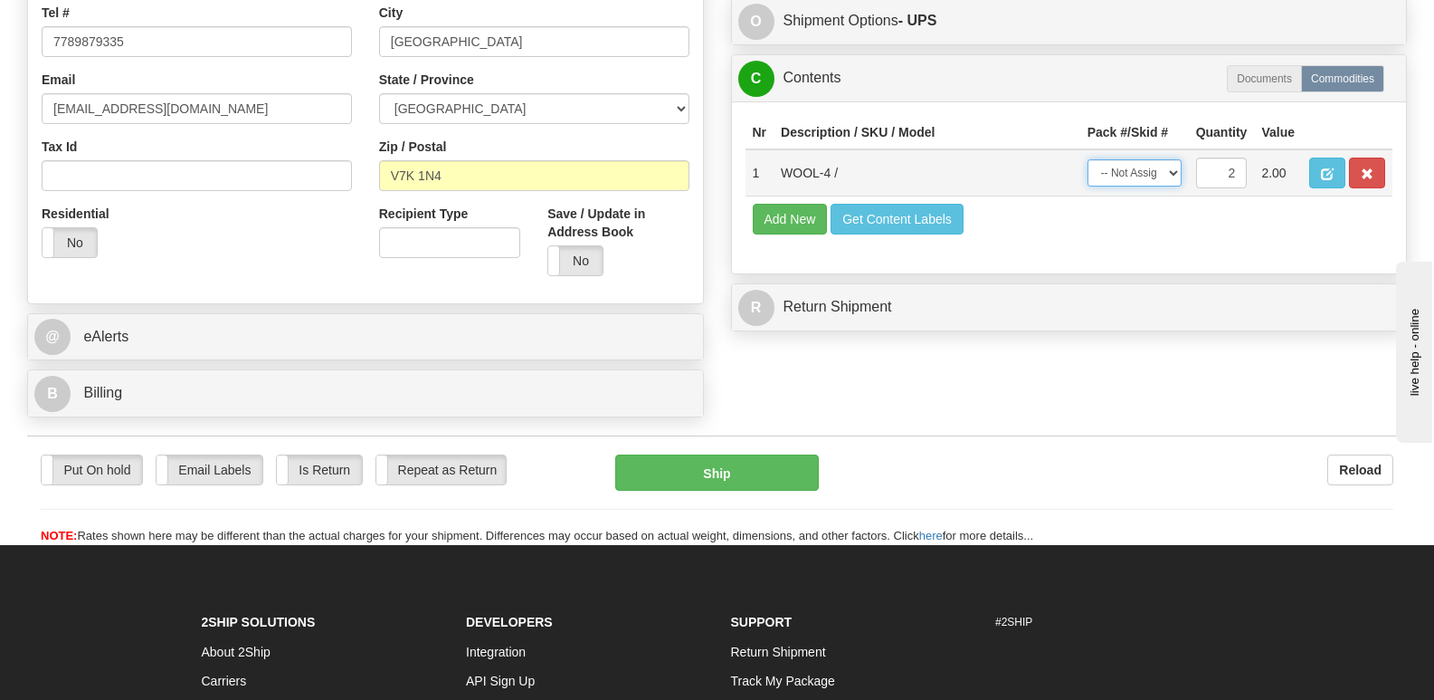
select select "SPLIT"
click at [1088, 159] on select "-- Not Assigned -- Package 1 Package 2 Split" at bounding box center [1135, 172] width 94 height 27
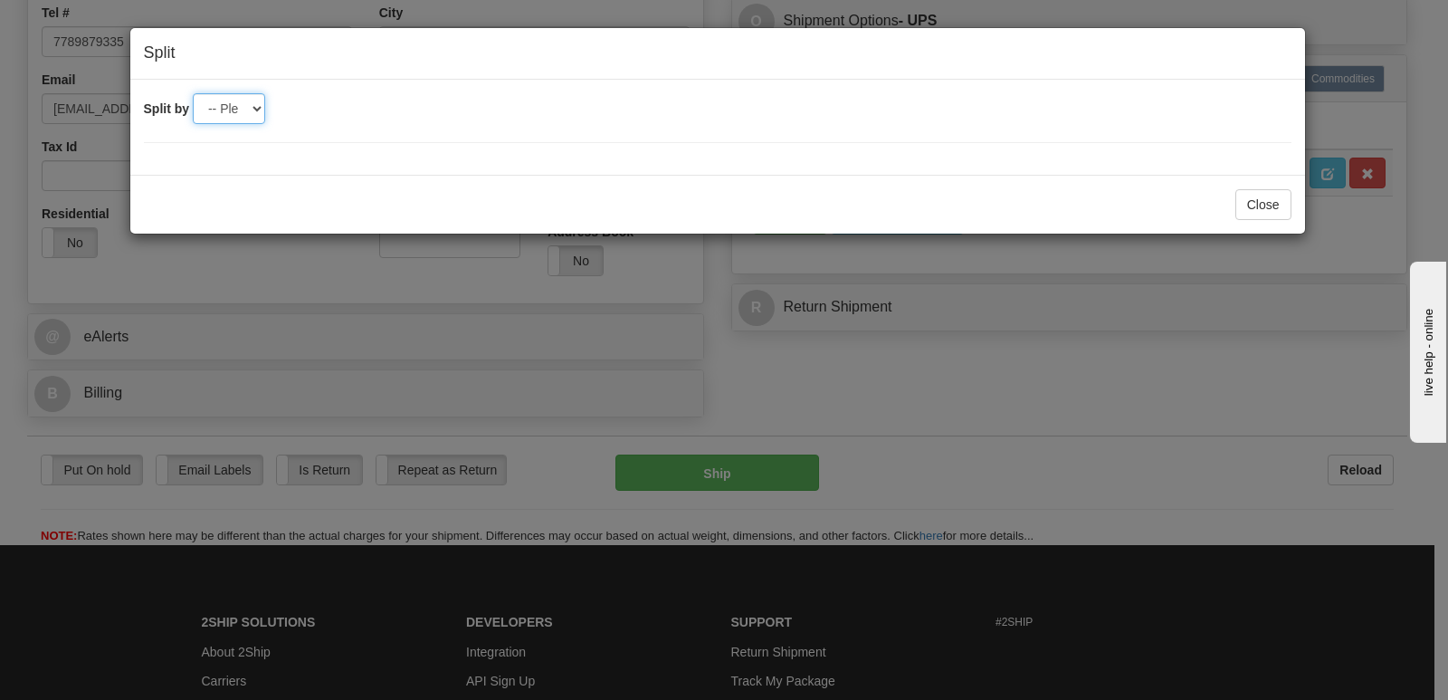
click at [254, 107] on select "-- Please select -- 2" at bounding box center [229, 108] width 72 height 31
select select "2"
click at [193, 93] on select "-- Please select -- 2" at bounding box center [229, 108] width 72 height 31
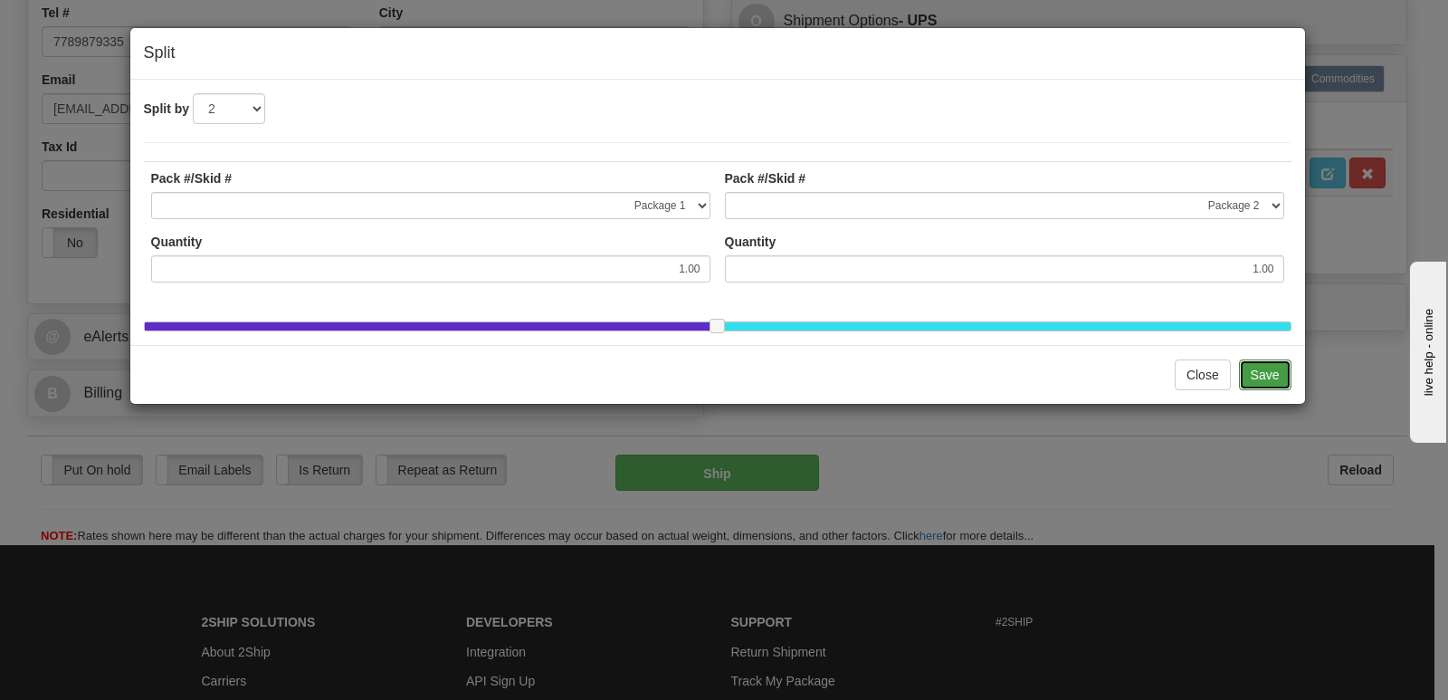
click at [1263, 382] on button "Save" at bounding box center [1265, 374] width 52 height 31
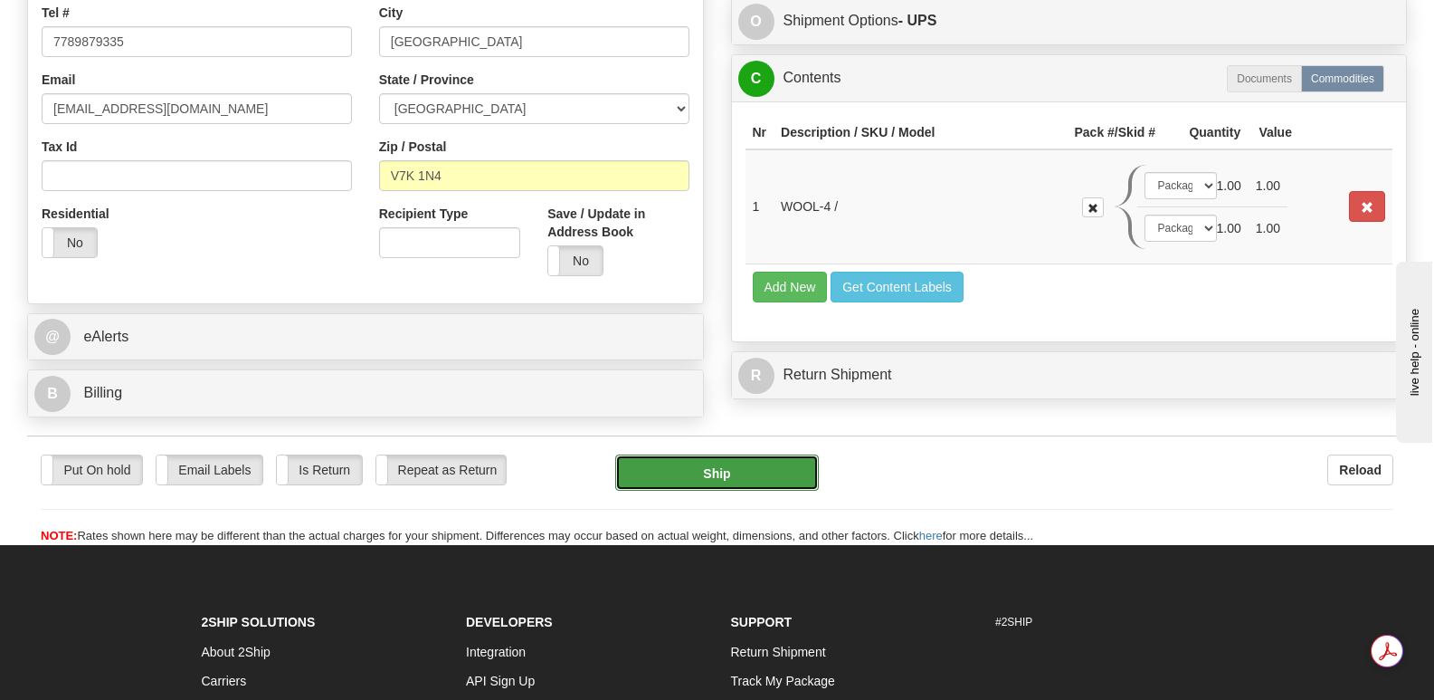
click at [715, 454] on button "Ship" at bounding box center [716, 472] width 203 height 36
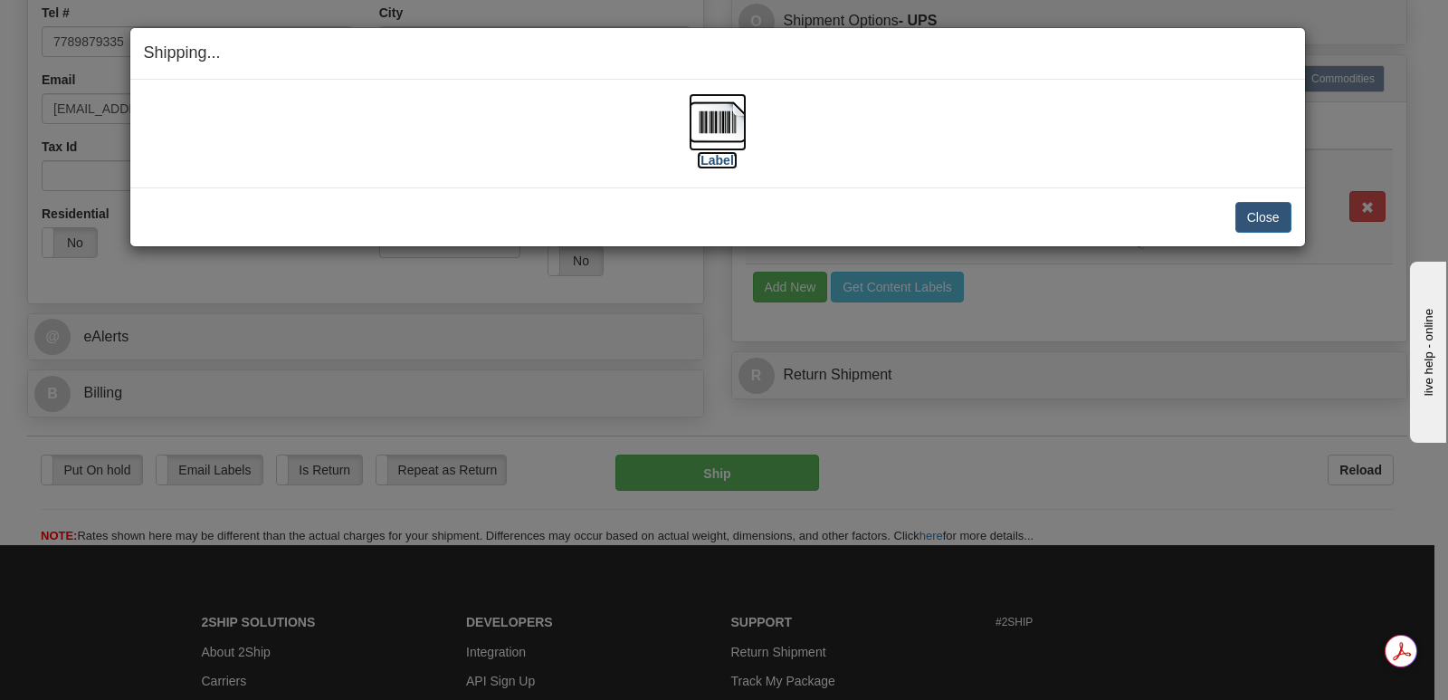
click at [715, 119] on img at bounding box center [718, 122] width 58 height 58
click at [1257, 211] on button "Close" at bounding box center [1263, 217] width 56 height 31
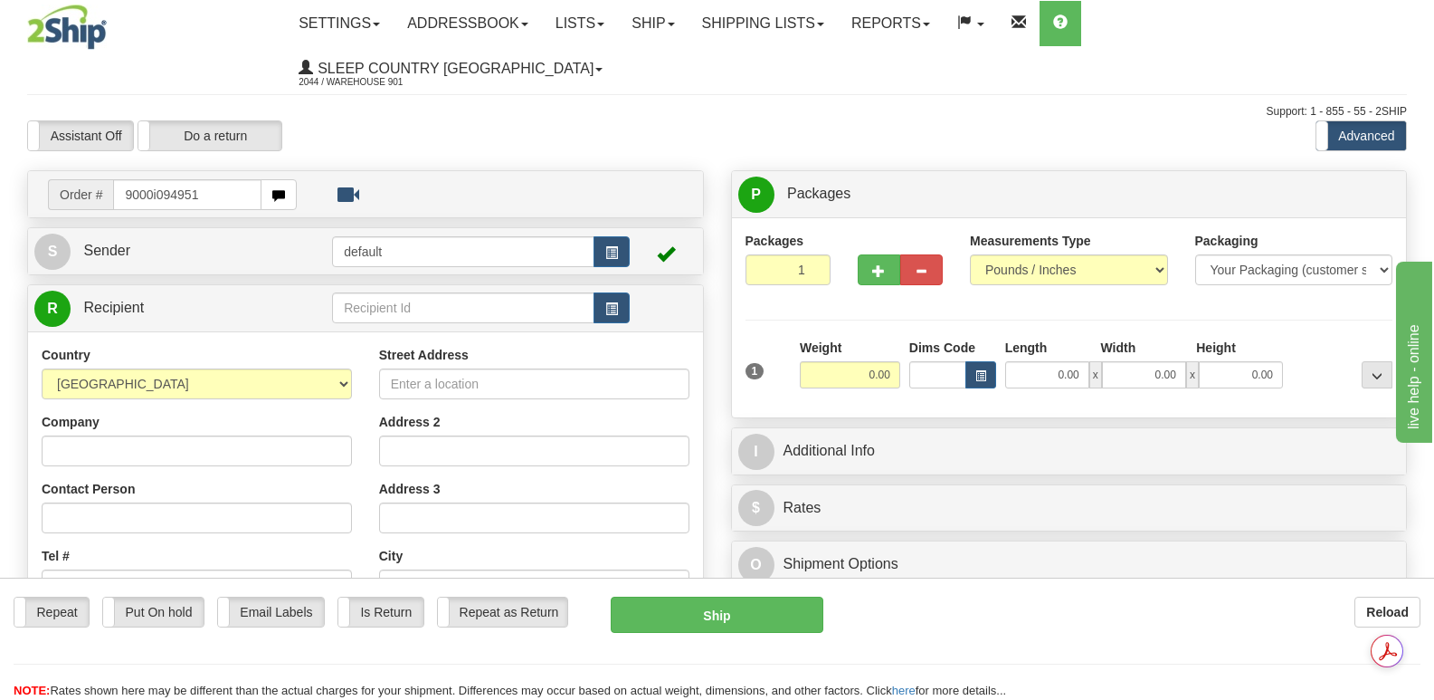
type input "9000i094951"
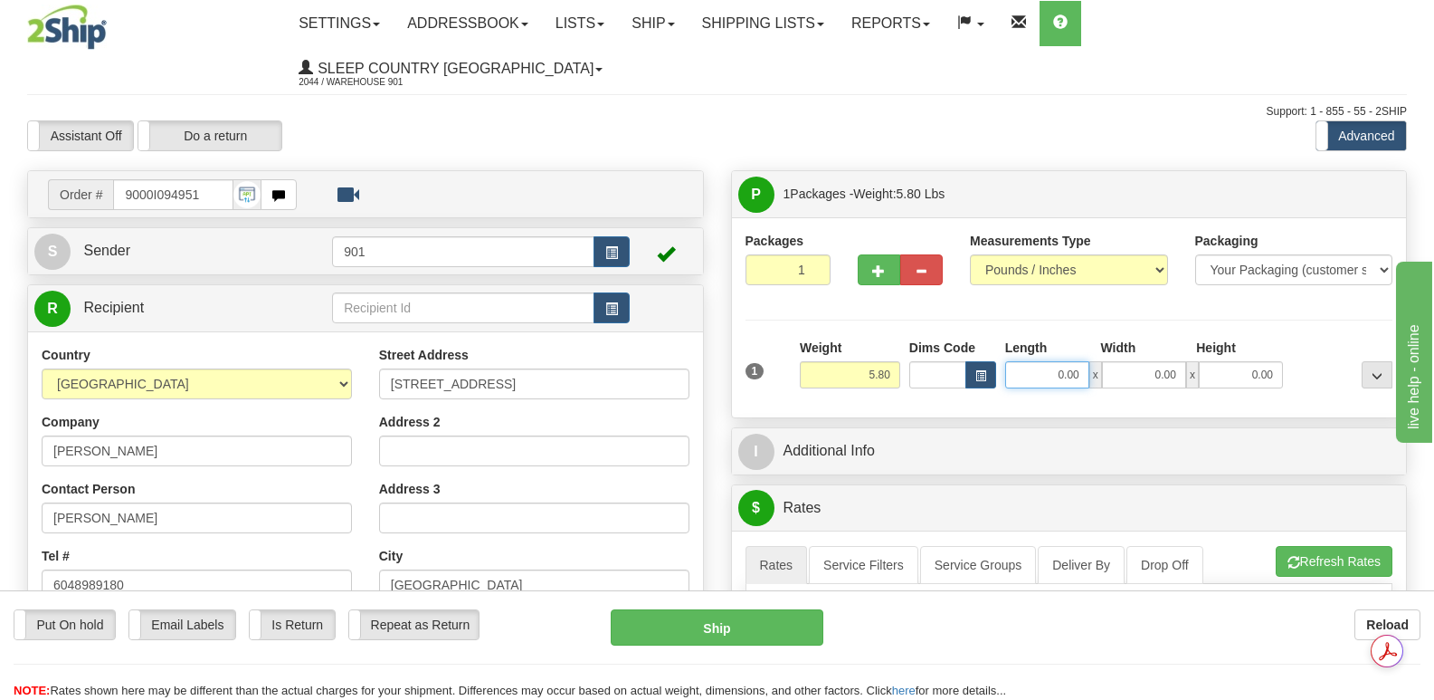
click at [1021, 361] on input "0.00" at bounding box center [1047, 374] width 84 height 27
type input "16.00"
click at [1119, 361] on input "0.00" at bounding box center [1144, 374] width 84 height 27
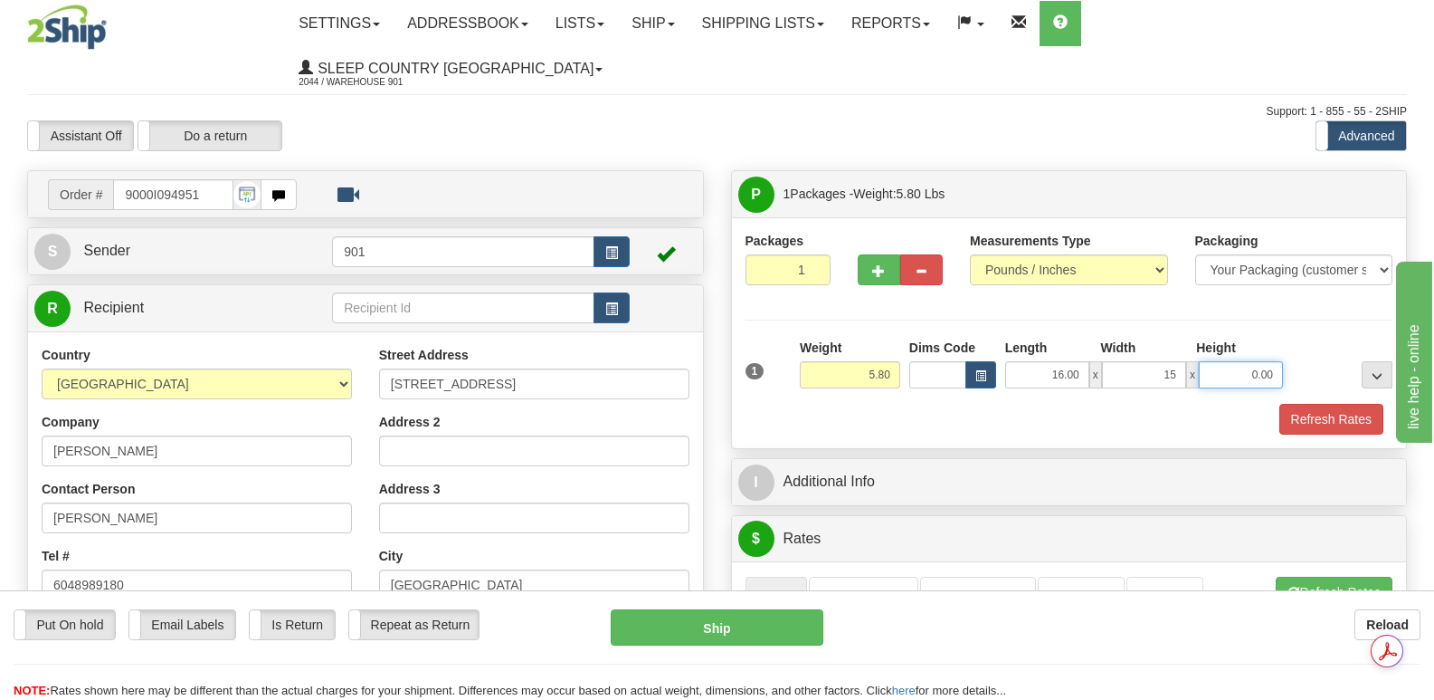
type input "15.00"
click at [1223, 361] on input "0.00" at bounding box center [1241, 374] width 84 height 27
type input "7.00"
click at [1307, 404] on button "Refresh Rates" at bounding box center [1332, 419] width 104 height 31
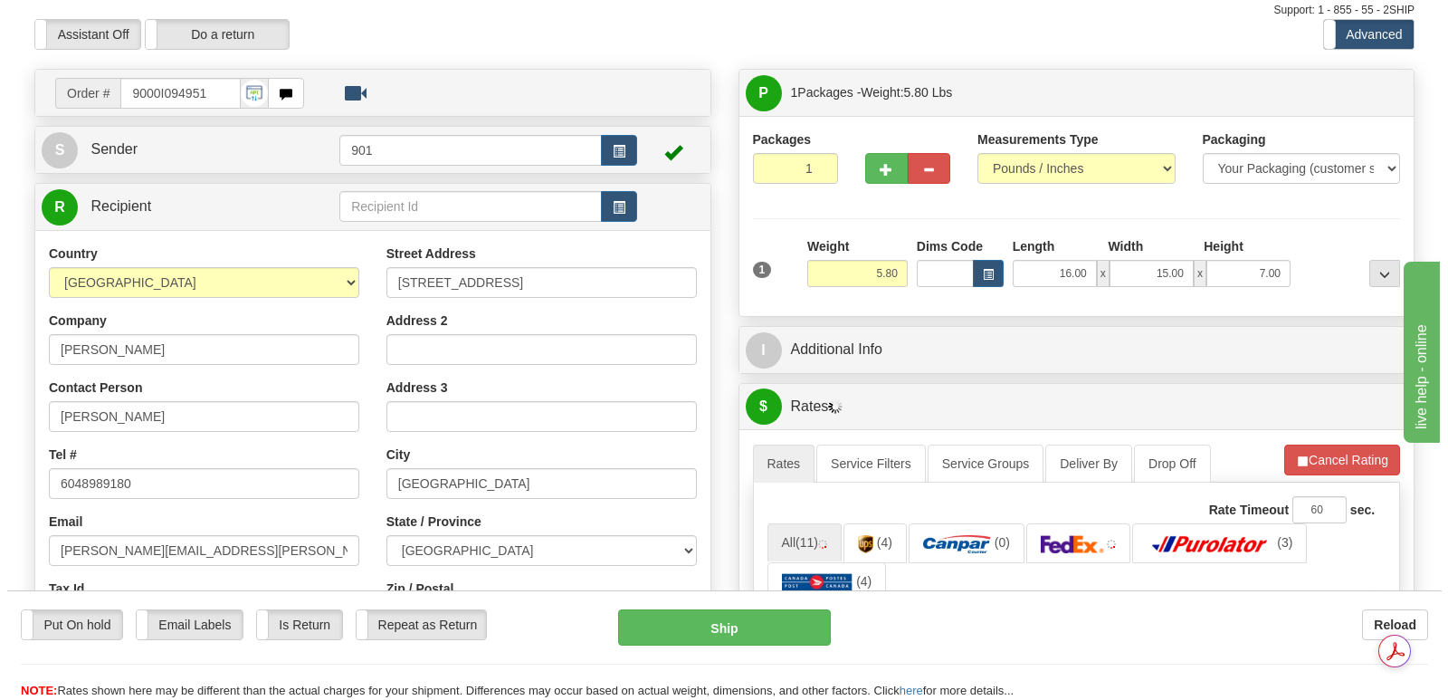
scroll to position [452, 0]
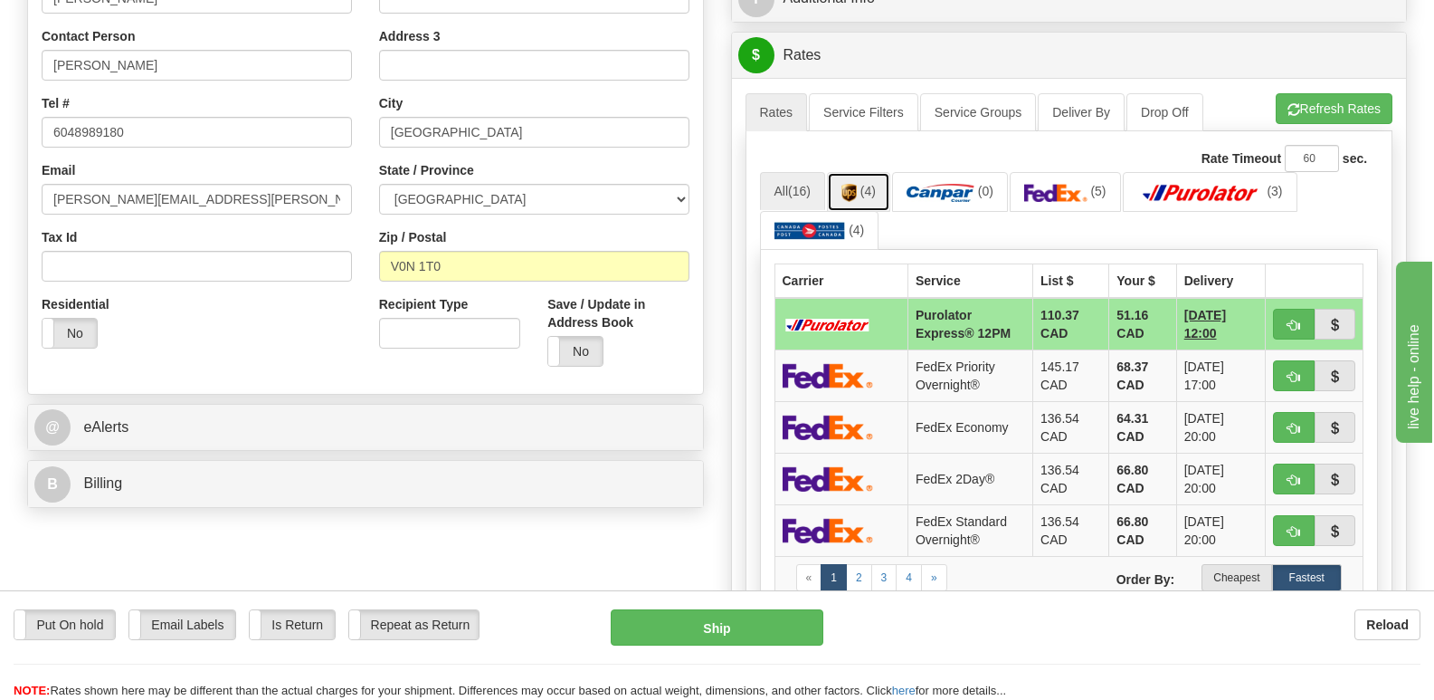
click at [857, 184] on img at bounding box center [849, 193] width 15 height 18
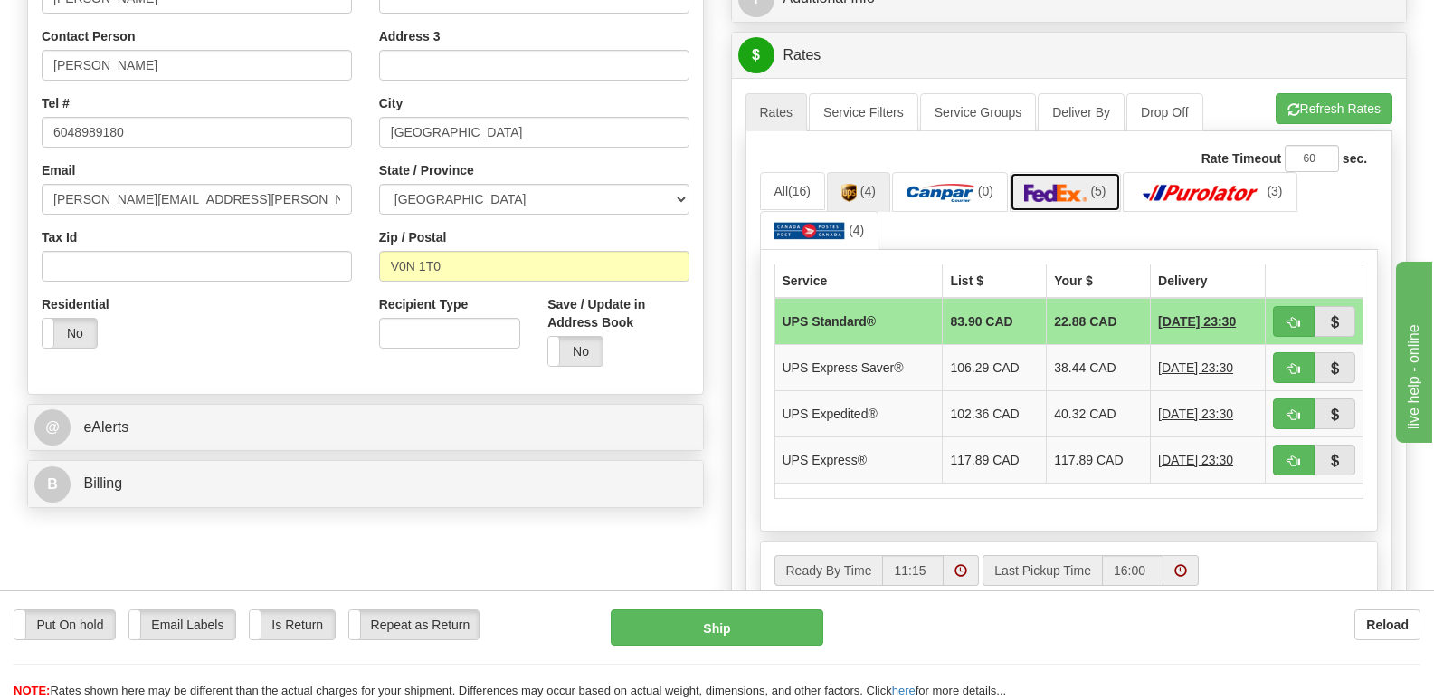
click at [1078, 184] on img at bounding box center [1055, 193] width 63 height 18
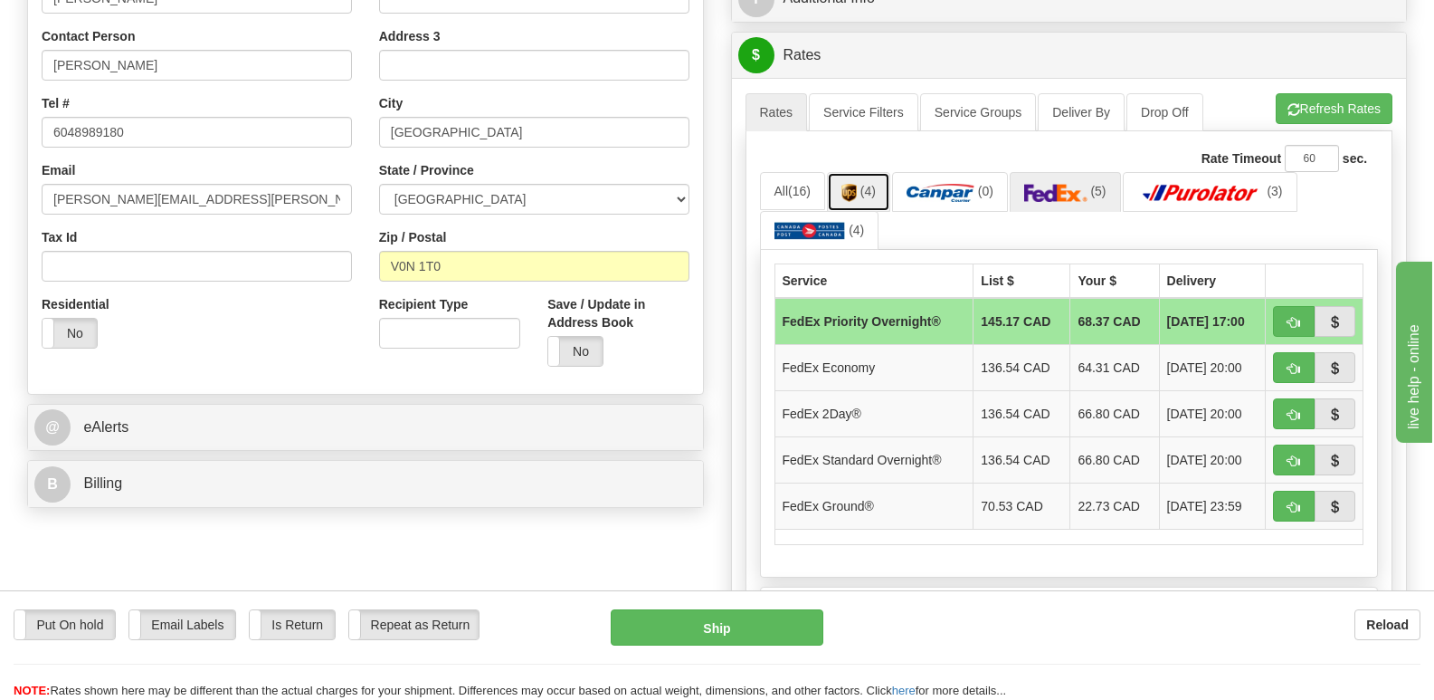
click at [863, 172] on link "(4)" at bounding box center [858, 191] width 63 height 39
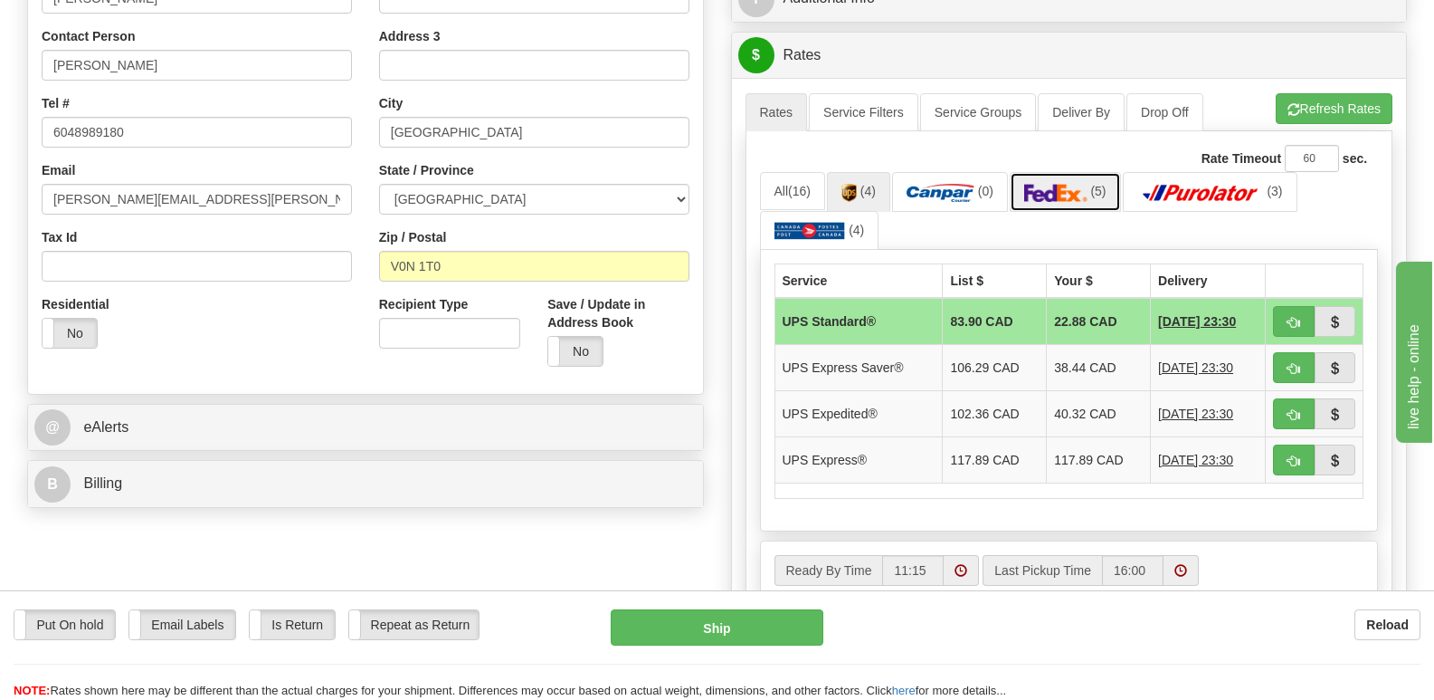
click at [1080, 184] on img at bounding box center [1055, 193] width 63 height 18
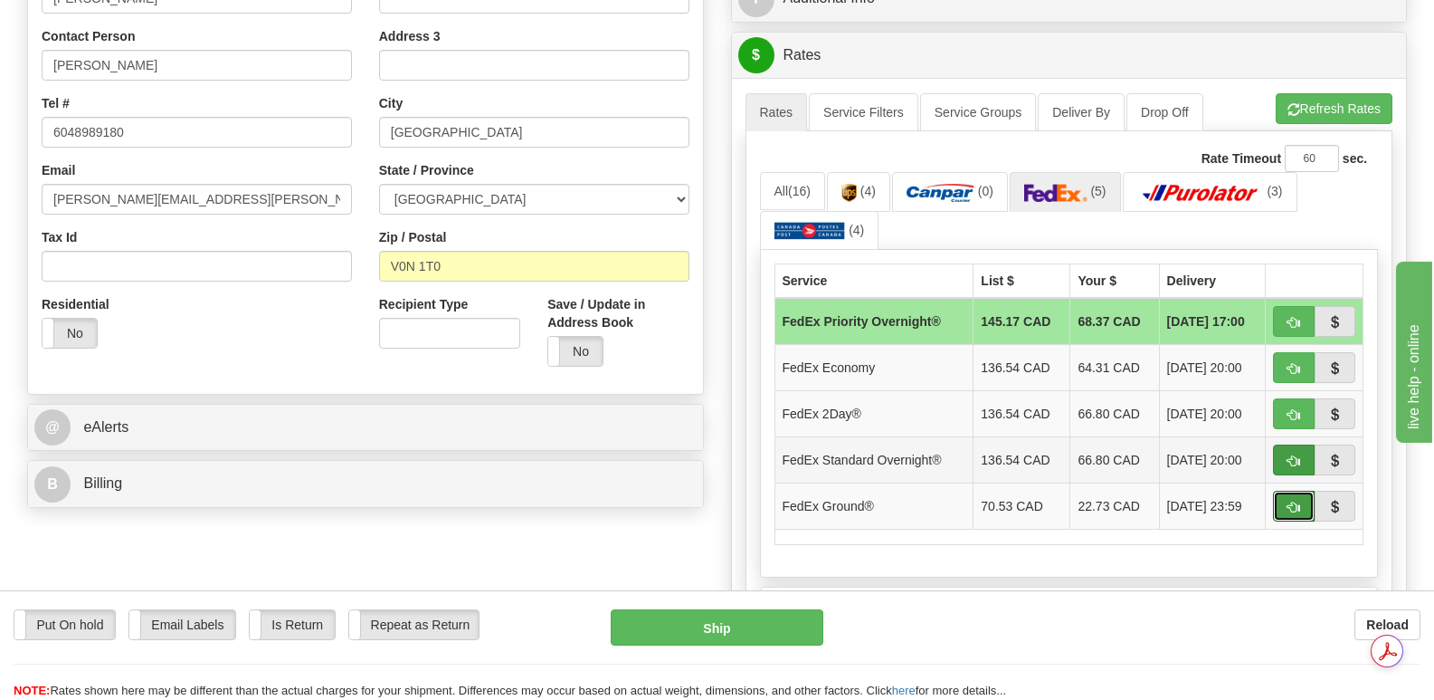
click at [1282, 490] on button "button" at bounding box center [1294, 505] width 42 height 31
type input "92"
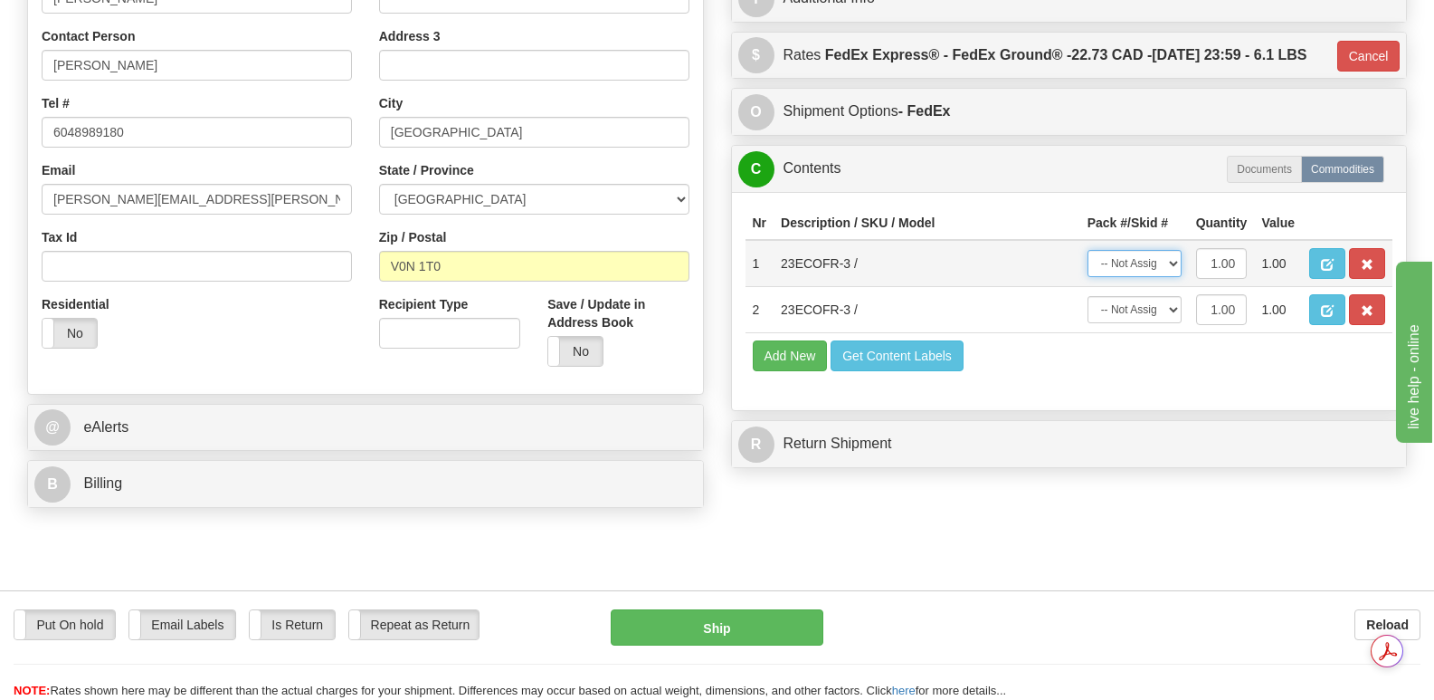
click at [1173, 252] on select "-- Not Assigned -- Package 1" at bounding box center [1135, 263] width 94 height 27
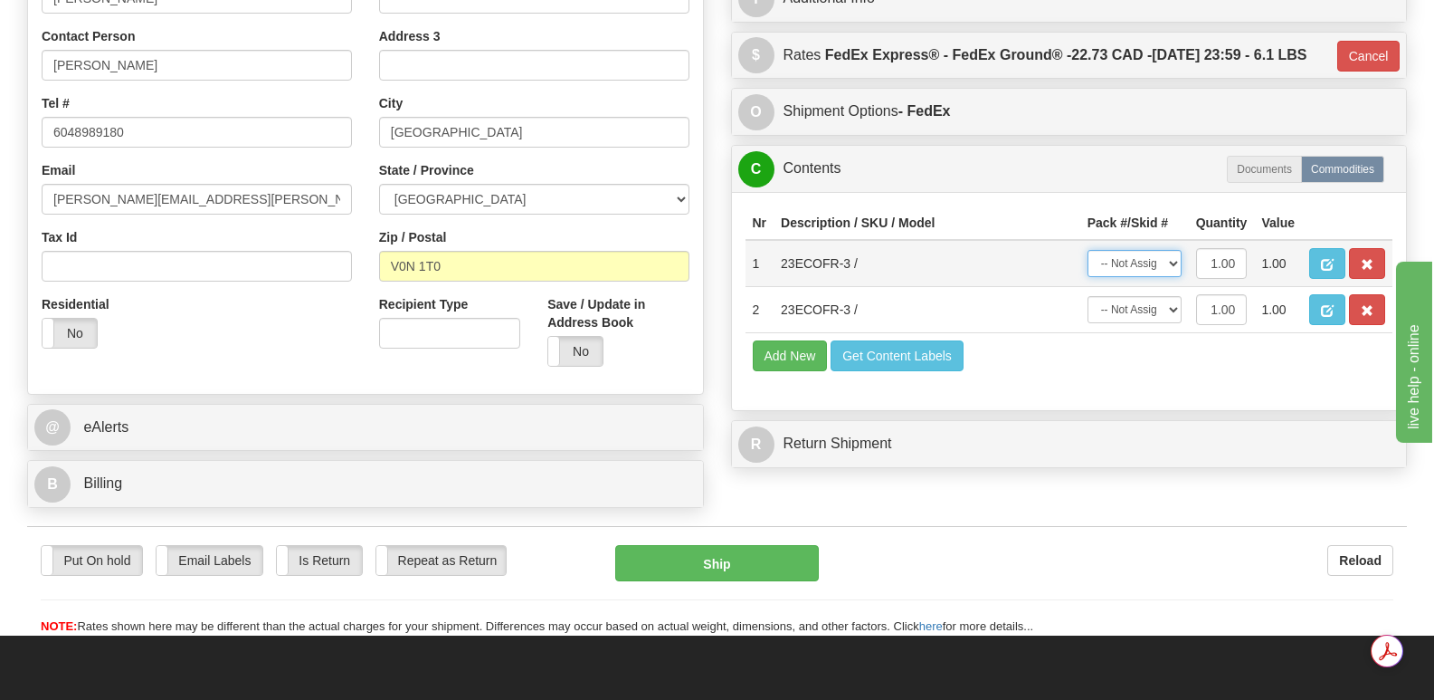
select select "0"
click at [1088, 250] on select "-- Not Assigned -- Package 1" at bounding box center [1135, 263] width 94 height 27
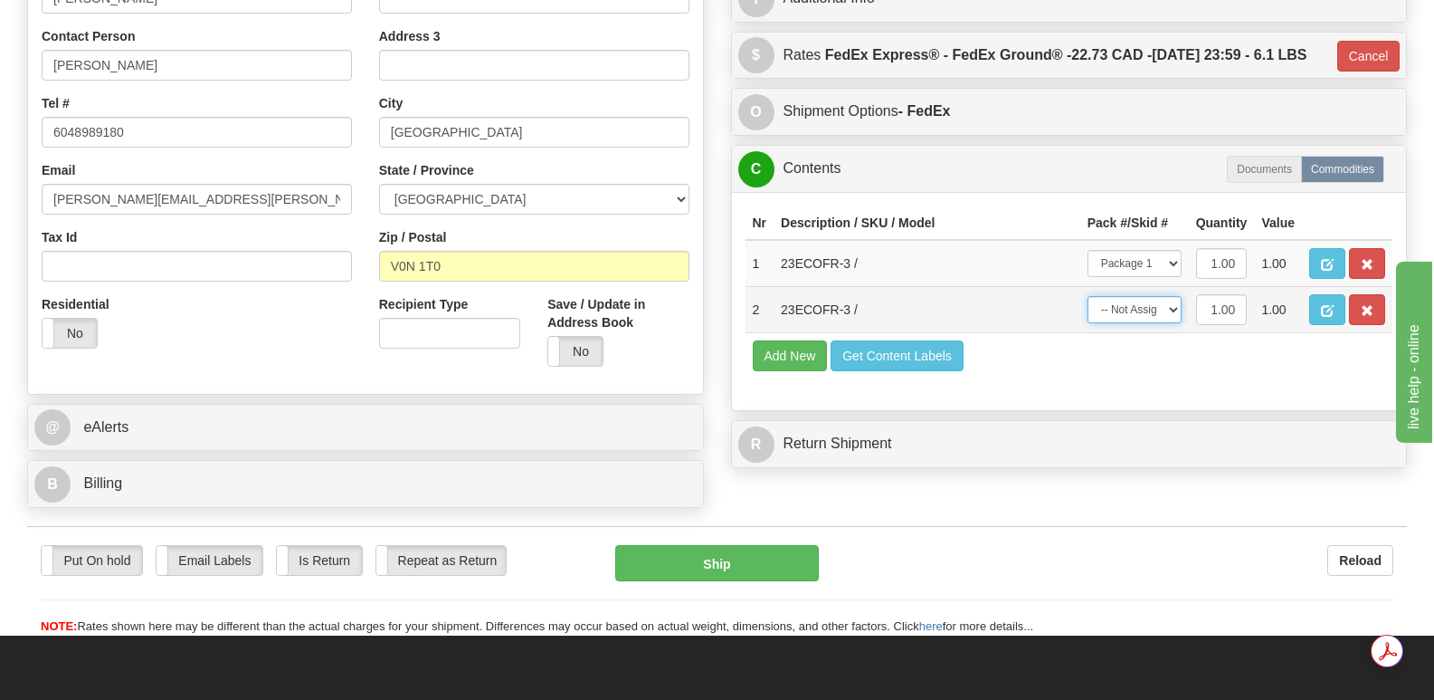
click at [1176, 306] on select "-- Not Assigned -- Package 1" at bounding box center [1135, 309] width 94 height 27
select select "0"
click at [1088, 296] on select "-- Not Assigned -- Package 1" at bounding box center [1135, 309] width 94 height 27
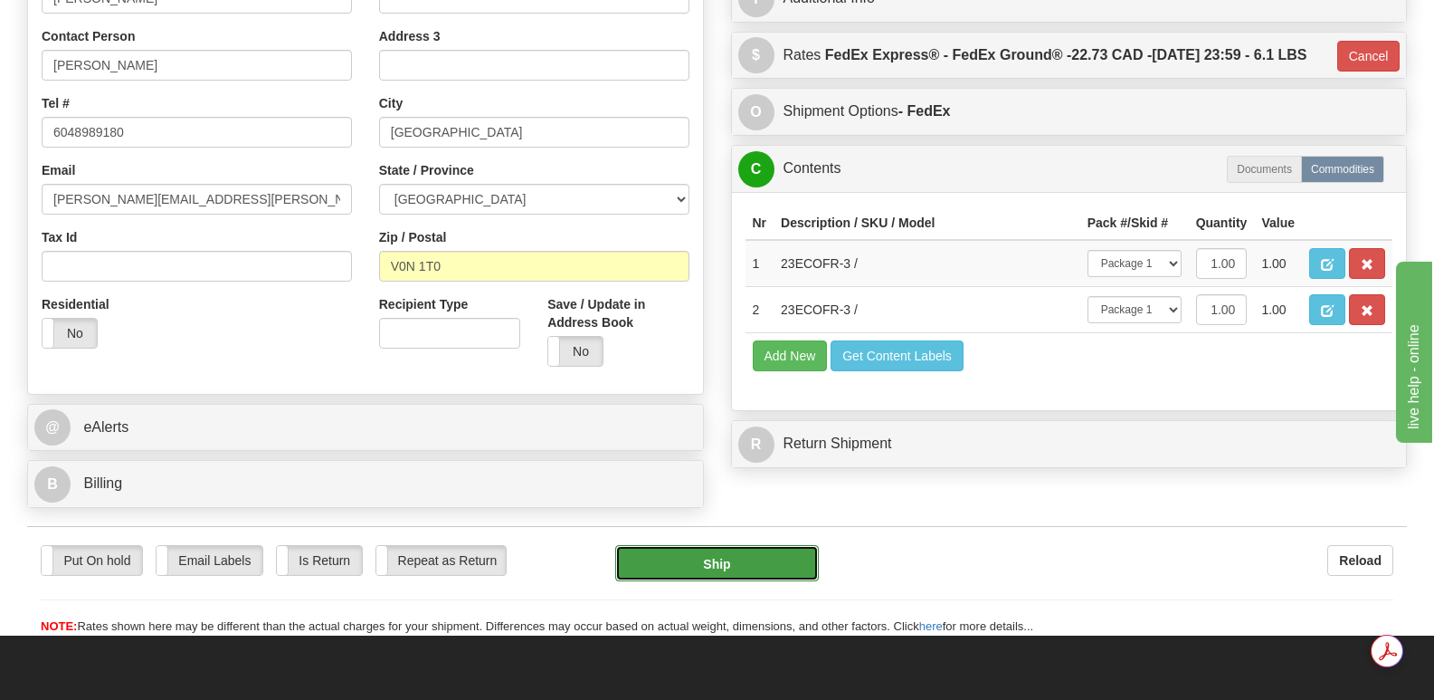
click at [748, 545] on button "Ship" at bounding box center [716, 563] width 203 height 36
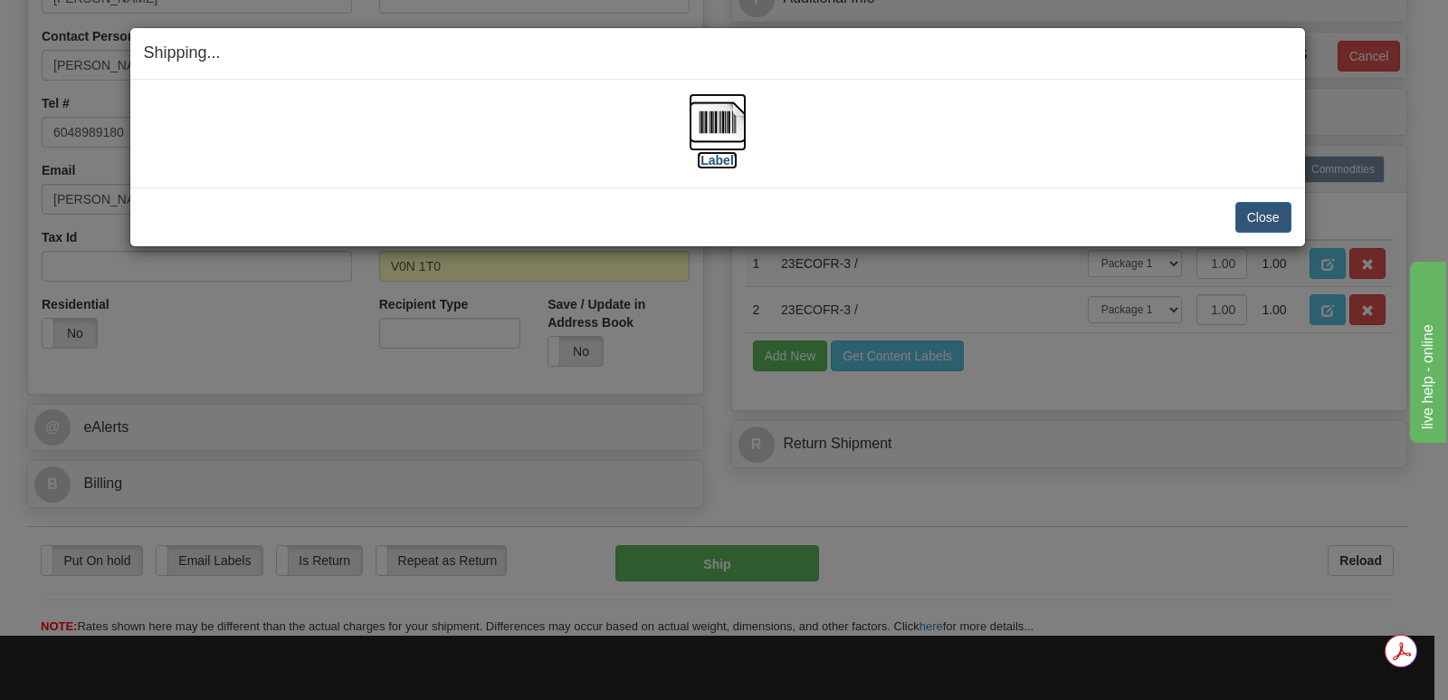
click at [719, 115] on img at bounding box center [718, 122] width 58 height 58
click at [1261, 214] on button "Close" at bounding box center [1263, 217] width 56 height 31
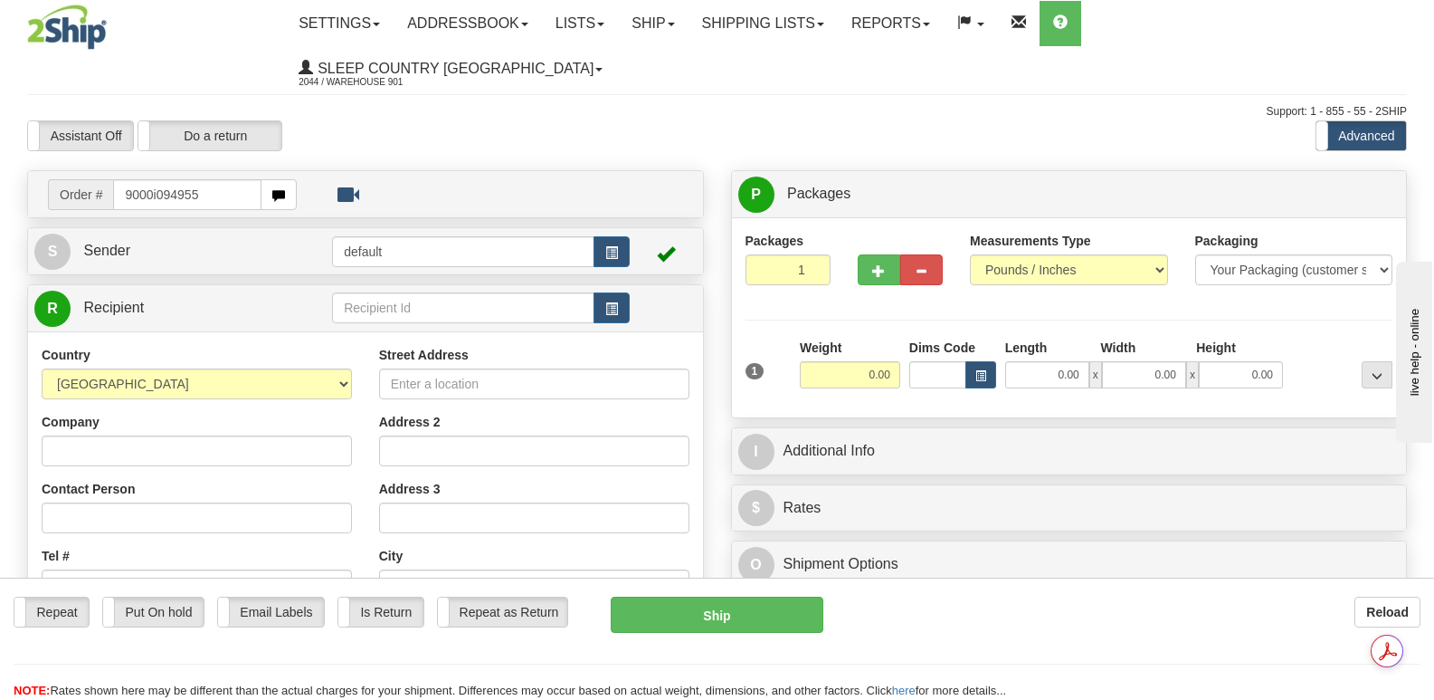
type input "9000i094955"
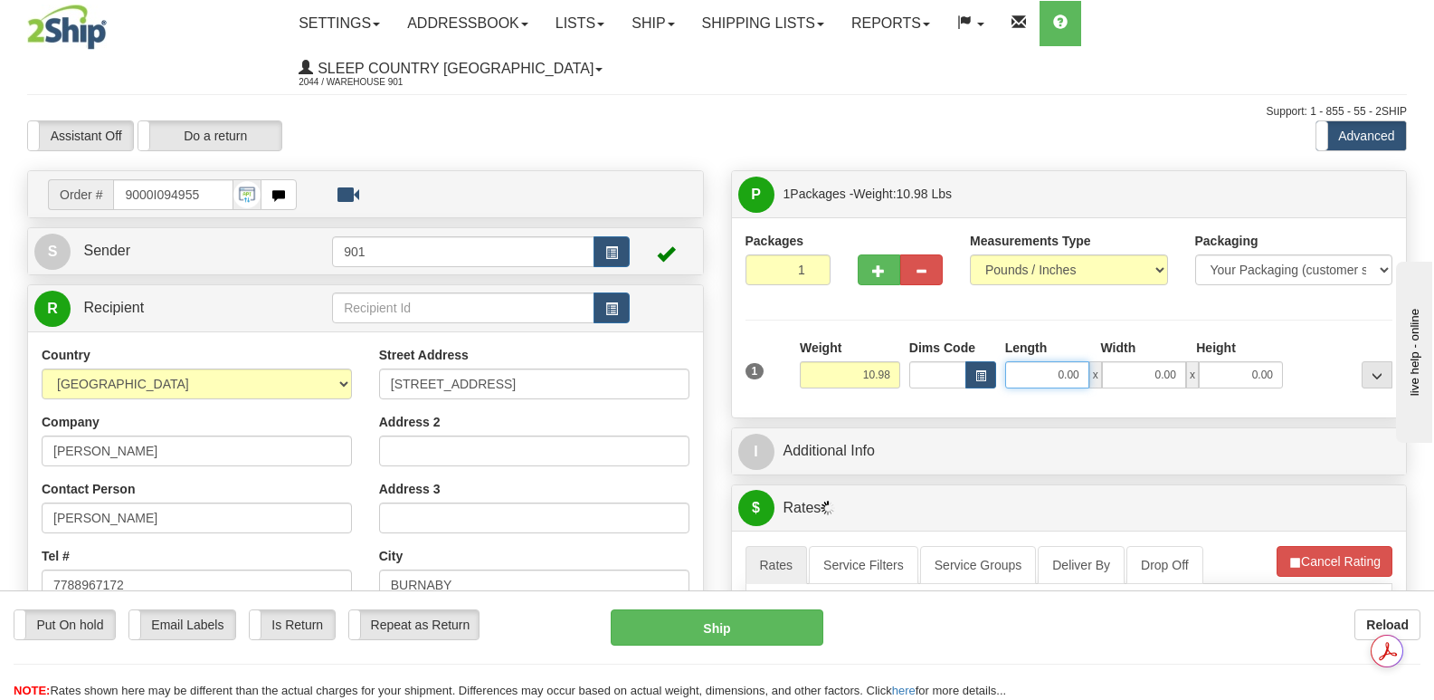
click at [1023, 361] on input "0.00" at bounding box center [1047, 374] width 84 height 27
type input "16.00"
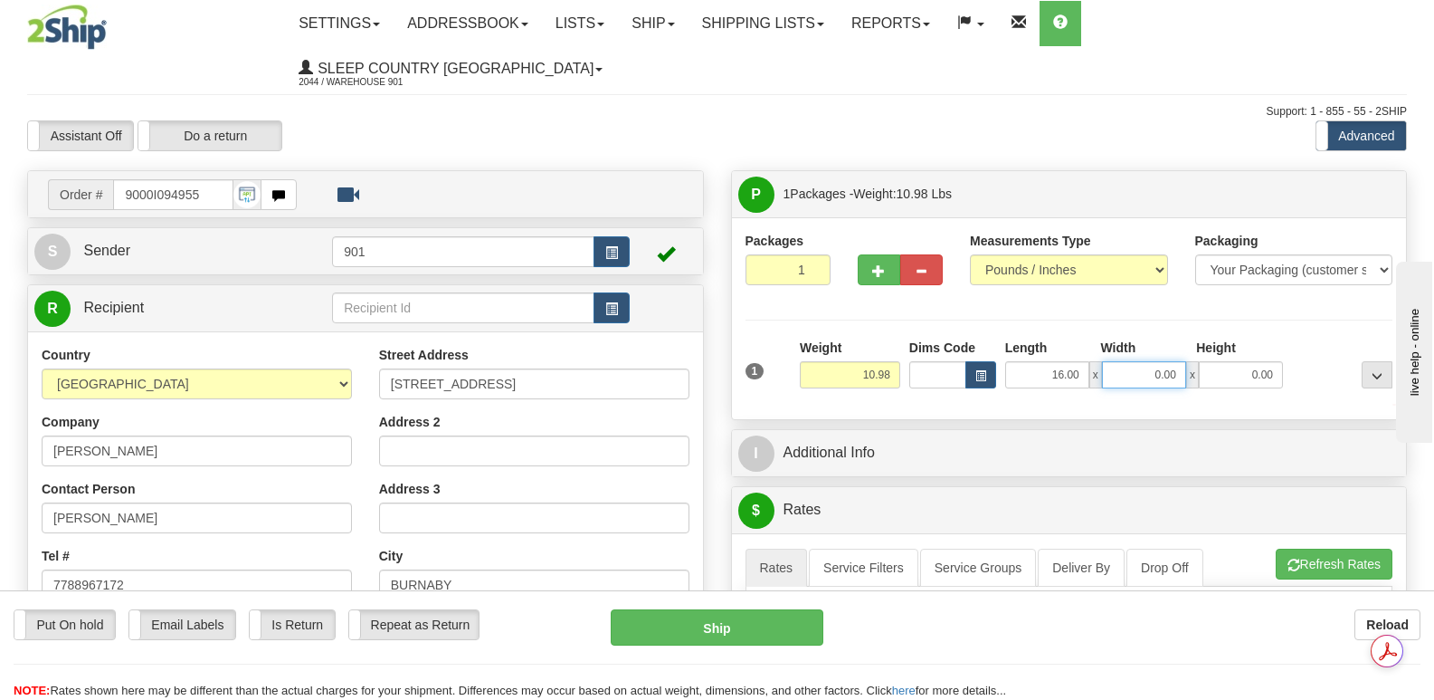
click at [1126, 361] on input "0.00" at bounding box center [1144, 374] width 84 height 27
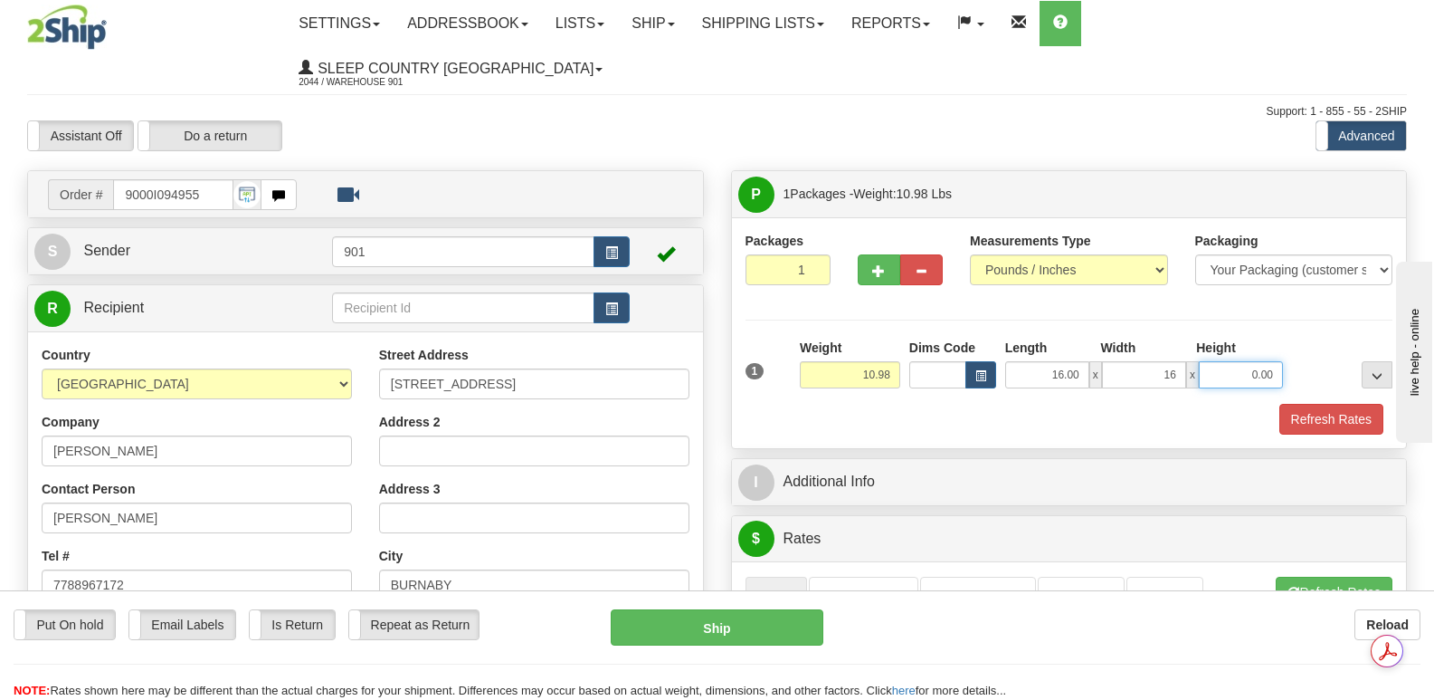
type input "16.00"
click at [1218, 361] on input "0.00" at bounding box center [1241, 374] width 84 height 27
type input "8.00"
click at [1330, 404] on button "Refresh Rates" at bounding box center [1332, 419] width 104 height 31
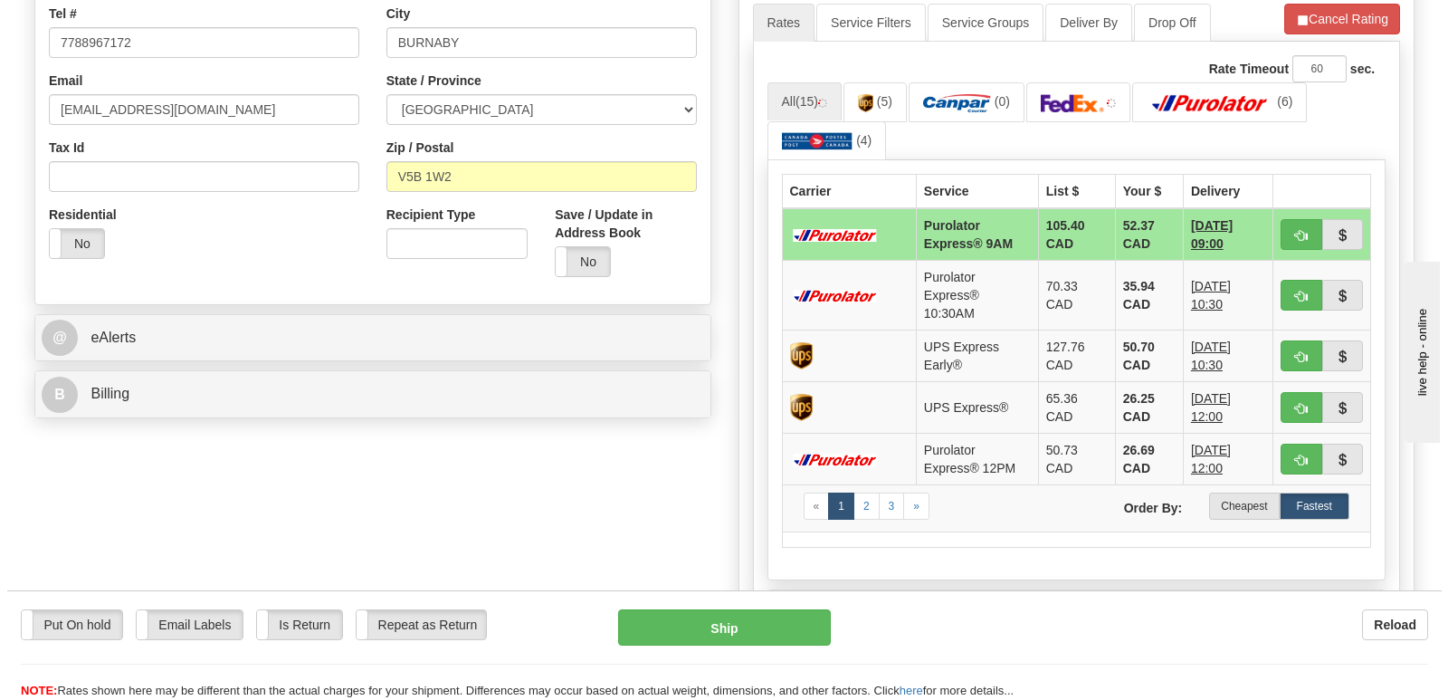
scroll to position [543, 0]
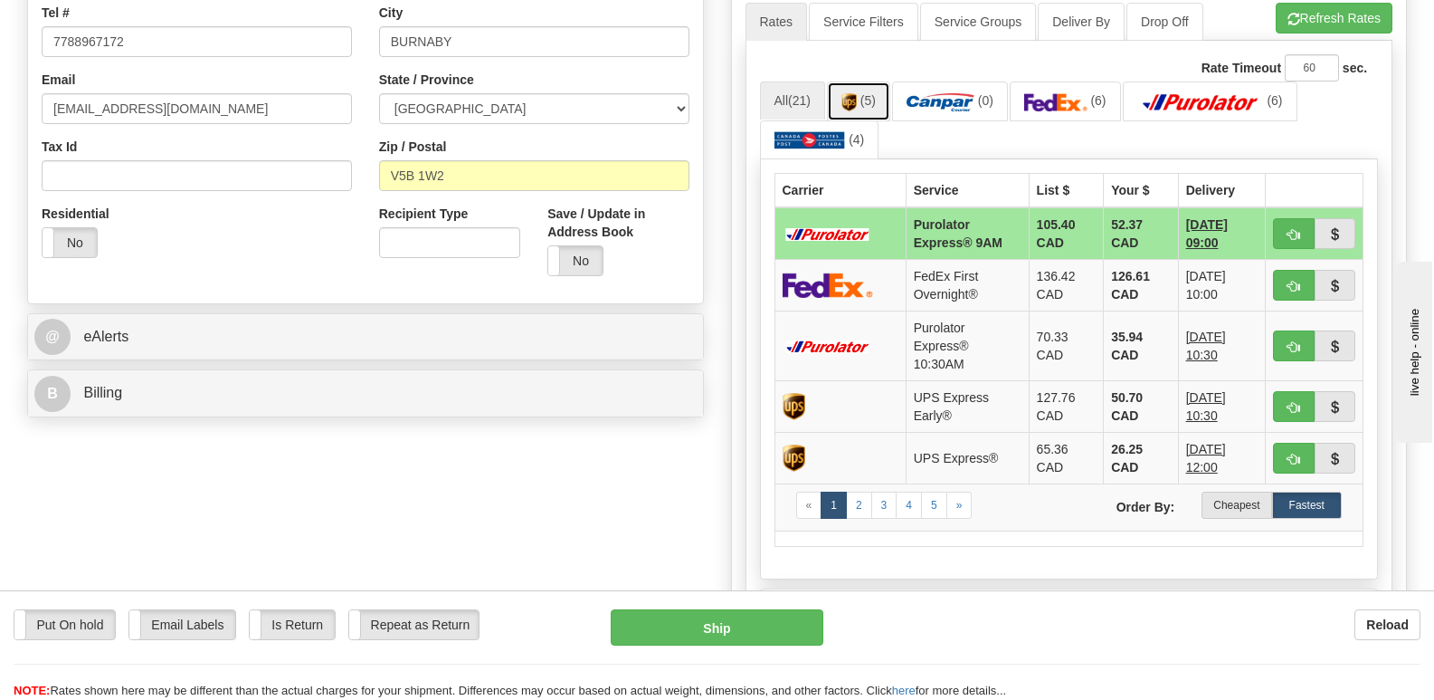
click at [857, 93] on img at bounding box center [849, 102] width 15 height 18
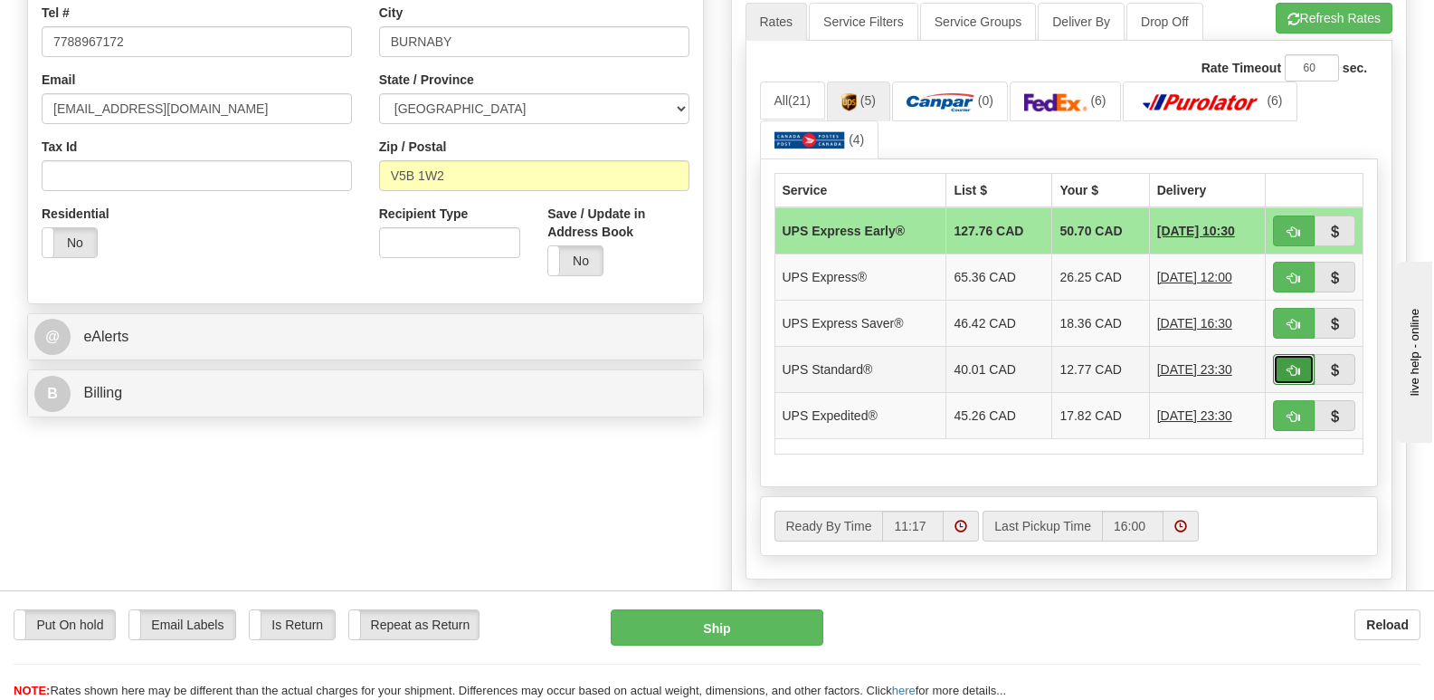
click at [1290, 365] on span "button" at bounding box center [1294, 371] width 13 height 12
type input "11"
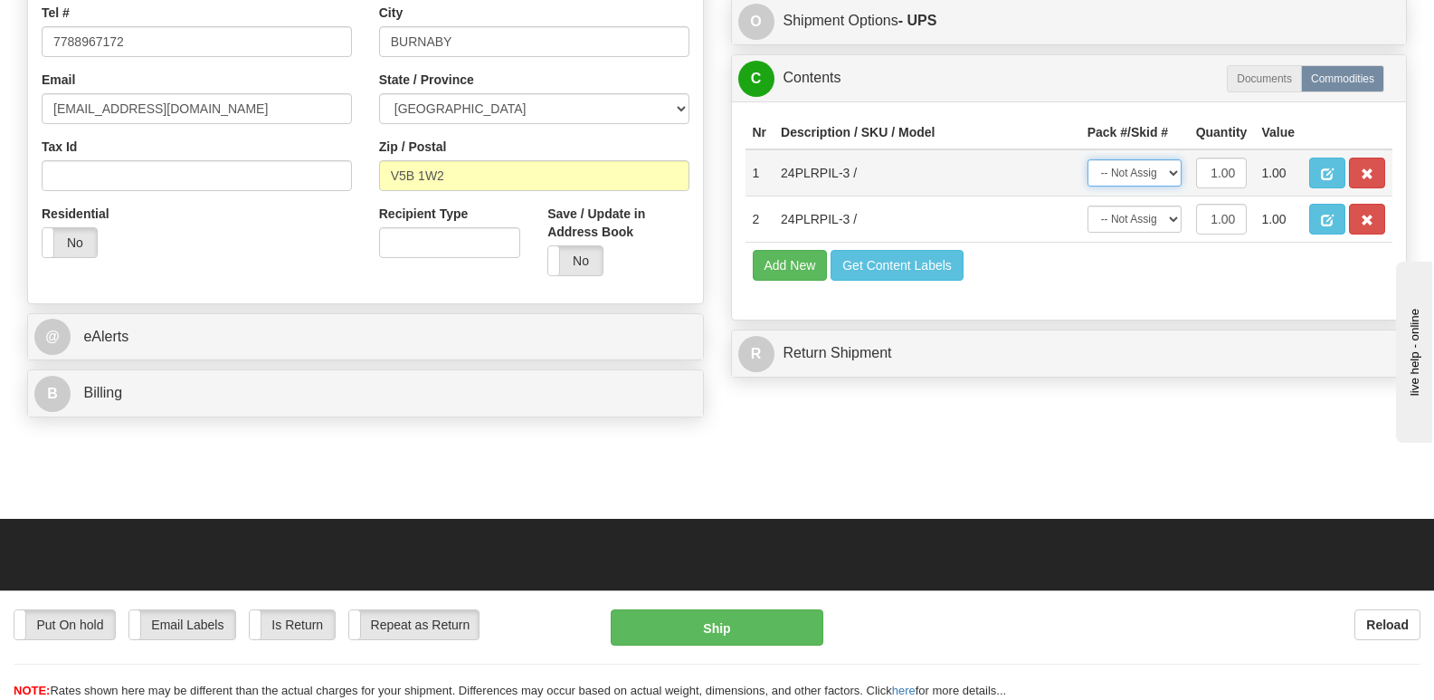
drag, startPoint x: 1171, startPoint y: 129, endPoint x: 1171, endPoint y: 138, distance: 10.0
click at [1171, 159] on select "-- Not Assigned -- Package 1" at bounding box center [1135, 172] width 94 height 27
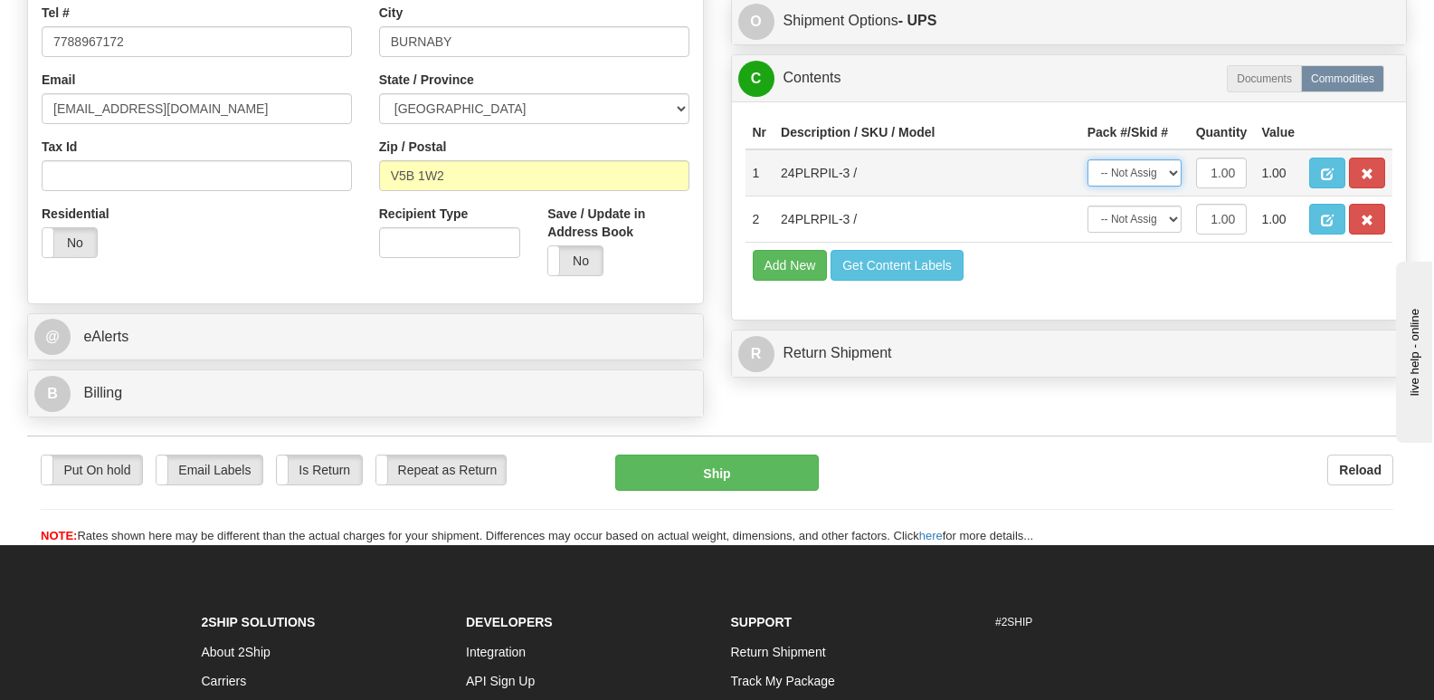
select select "0"
click at [1088, 159] on select "-- Not Assigned -- Package 1" at bounding box center [1135, 172] width 94 height 27
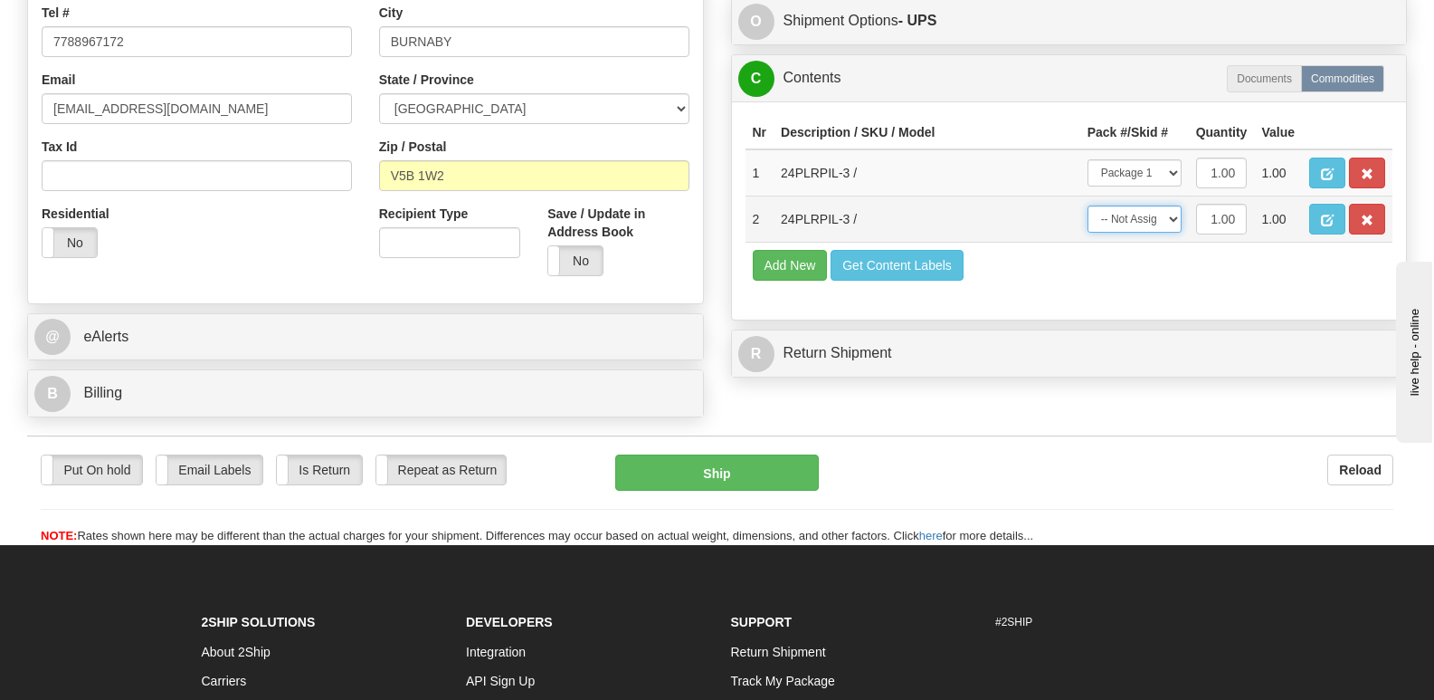
click at [1172, 205] on select "-- Not Assigned -- Package 1" at bounding box center [1135, 218] width 94 height 27
select select "0"
click at [1088, 205] on select "-- Not Assigned -- Package 1" at bounding box center [1135, 218] width 94 height 27
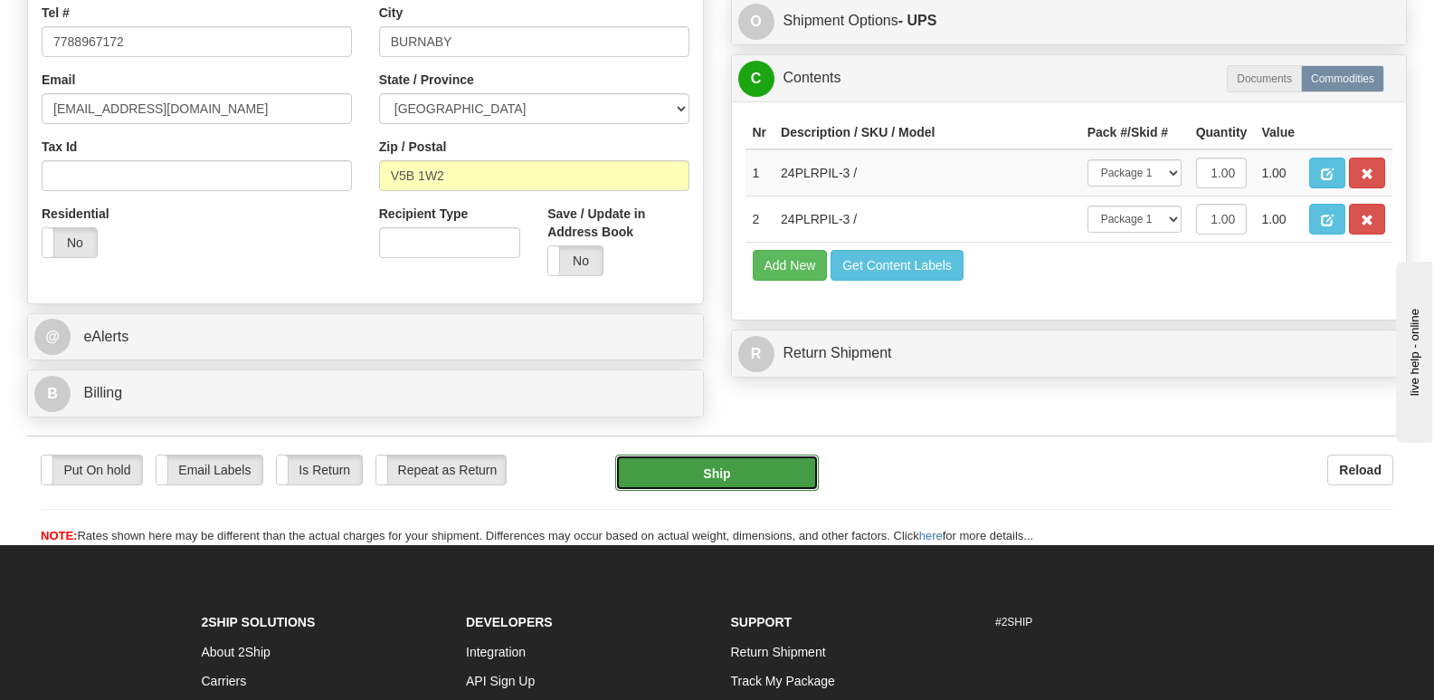
click at [696, 454] on button "Ship" at bounding box center [716, 472] width 203 height 36
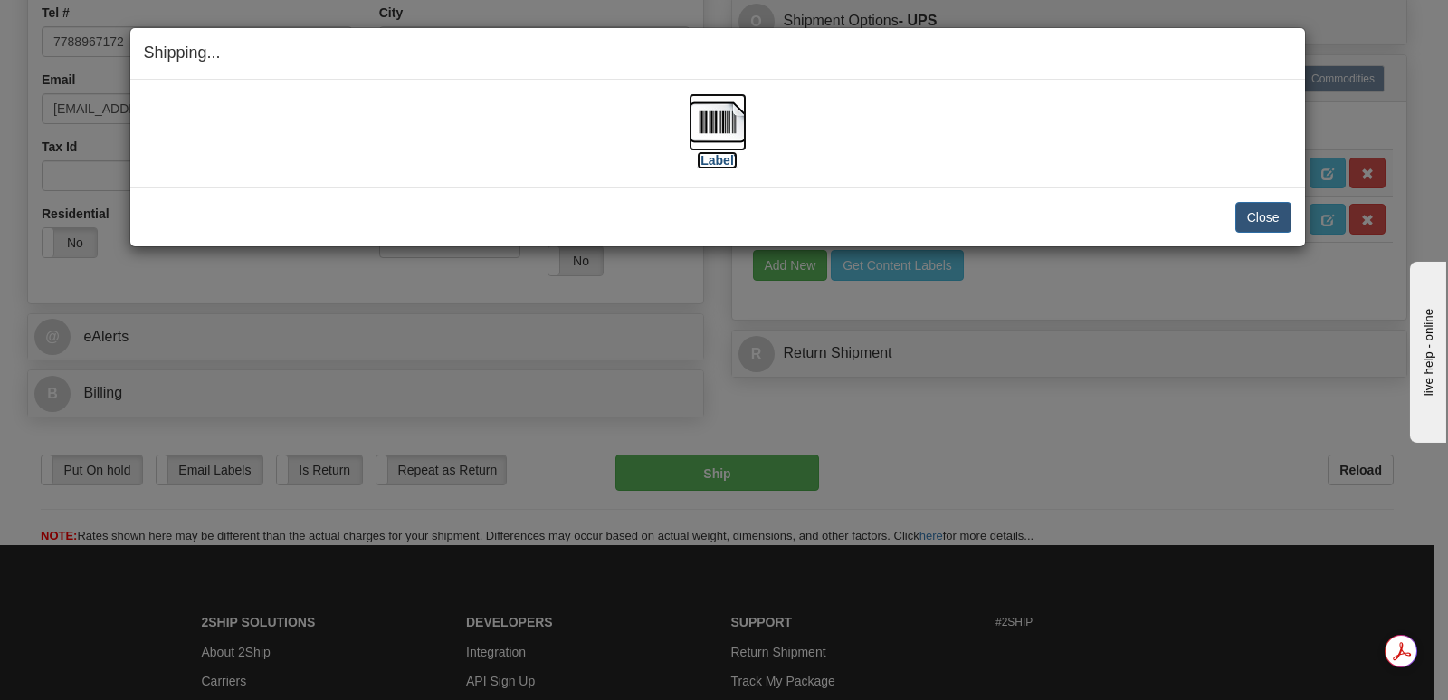
click at [730, 118] on img at bounding box center [718, 122] width 58 height 58
click at [1263, 216] on button "Close" at bounding box center [1263, 217] width 56 height 31
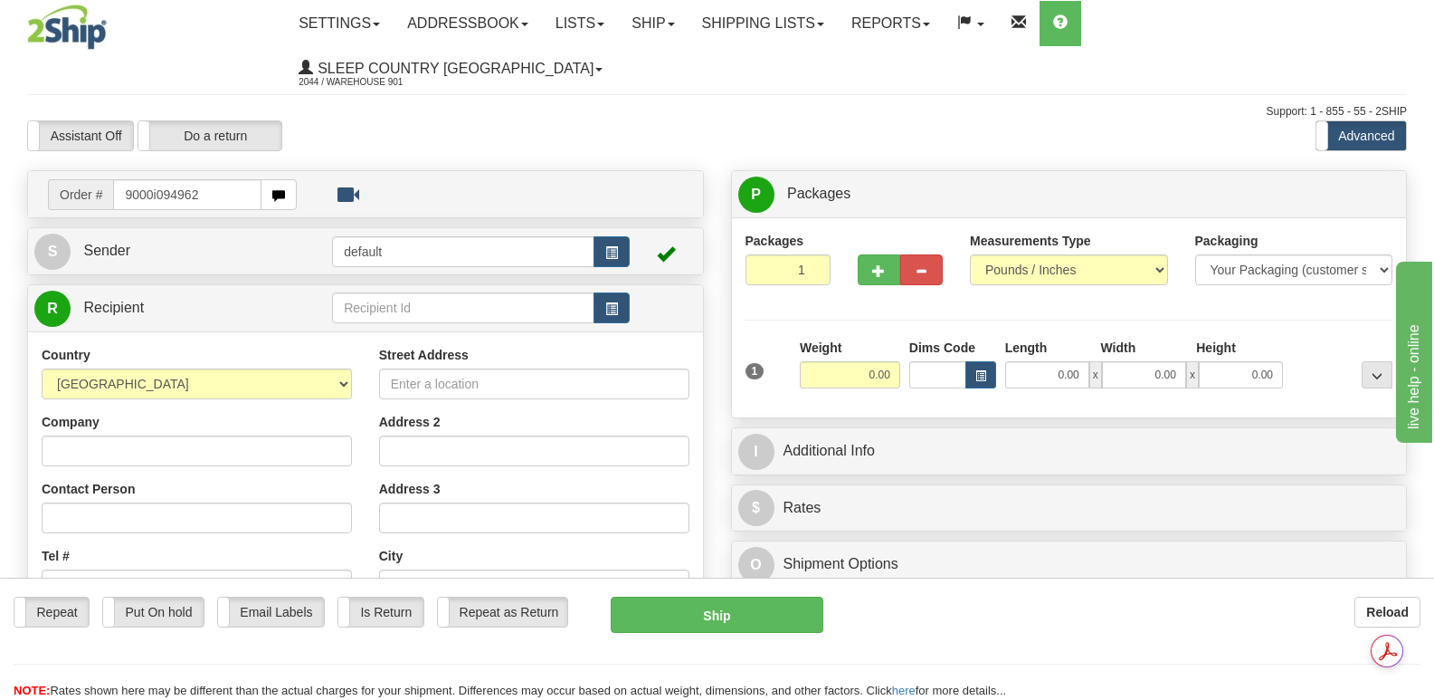
type input "9000i094962"
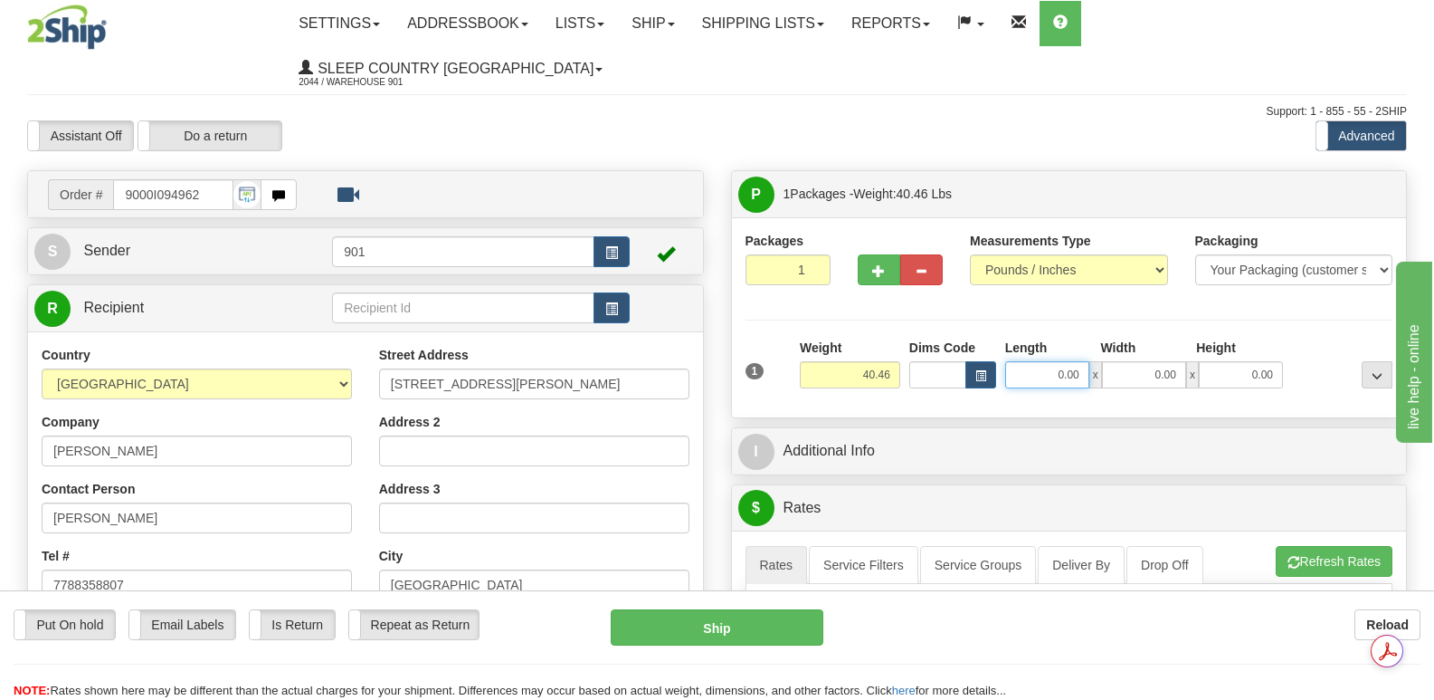
click at [1023, 361] on input "0.00" at bounding box center [1047, 374] width 84 height 27
type input "40.00"
click at [1130, 361] on input "0.00" at bounding box center [1144, 374] width 84 height 27
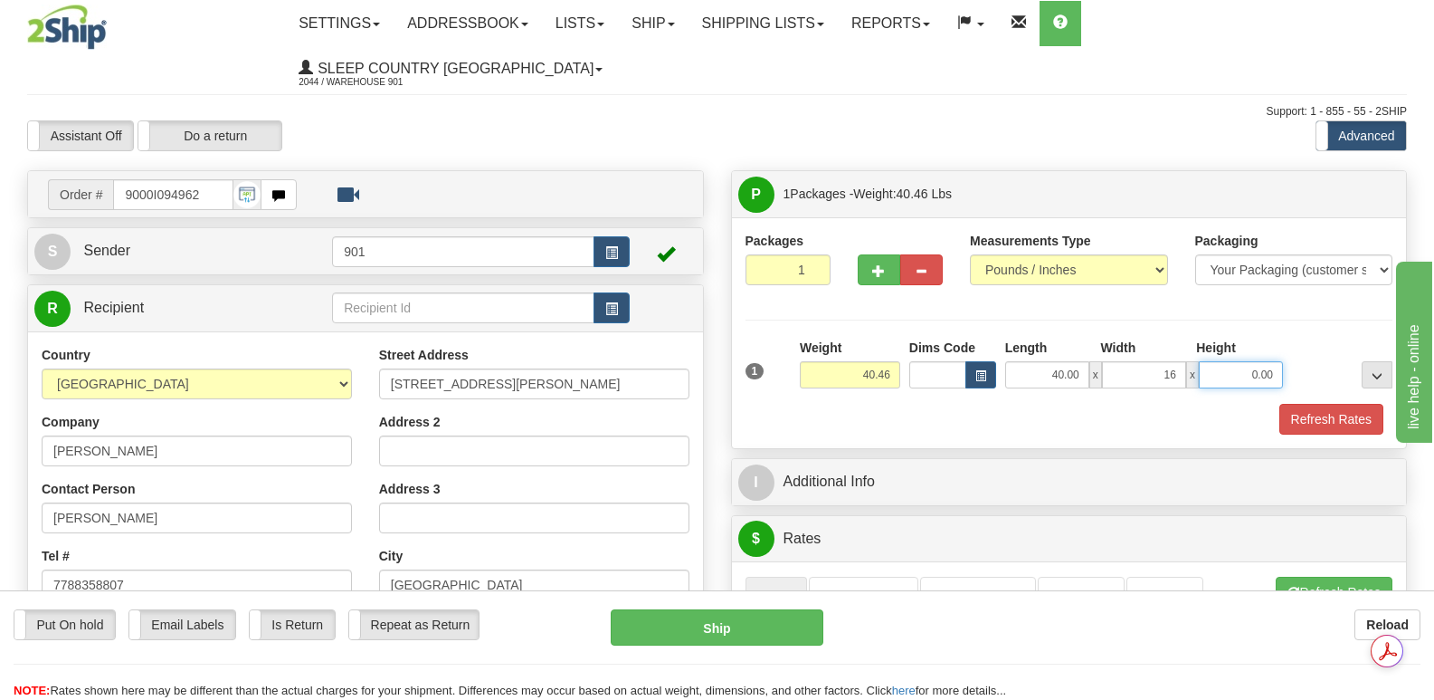
type input "16.00"
click at [1214, 361] on input "0.00" at bounding box center [1241, 374] width 84 height 27
type input "16.00"
click at [1309, 404] on button "Refresh Rates" at bounding box center [1332, 419] width 104 height 31
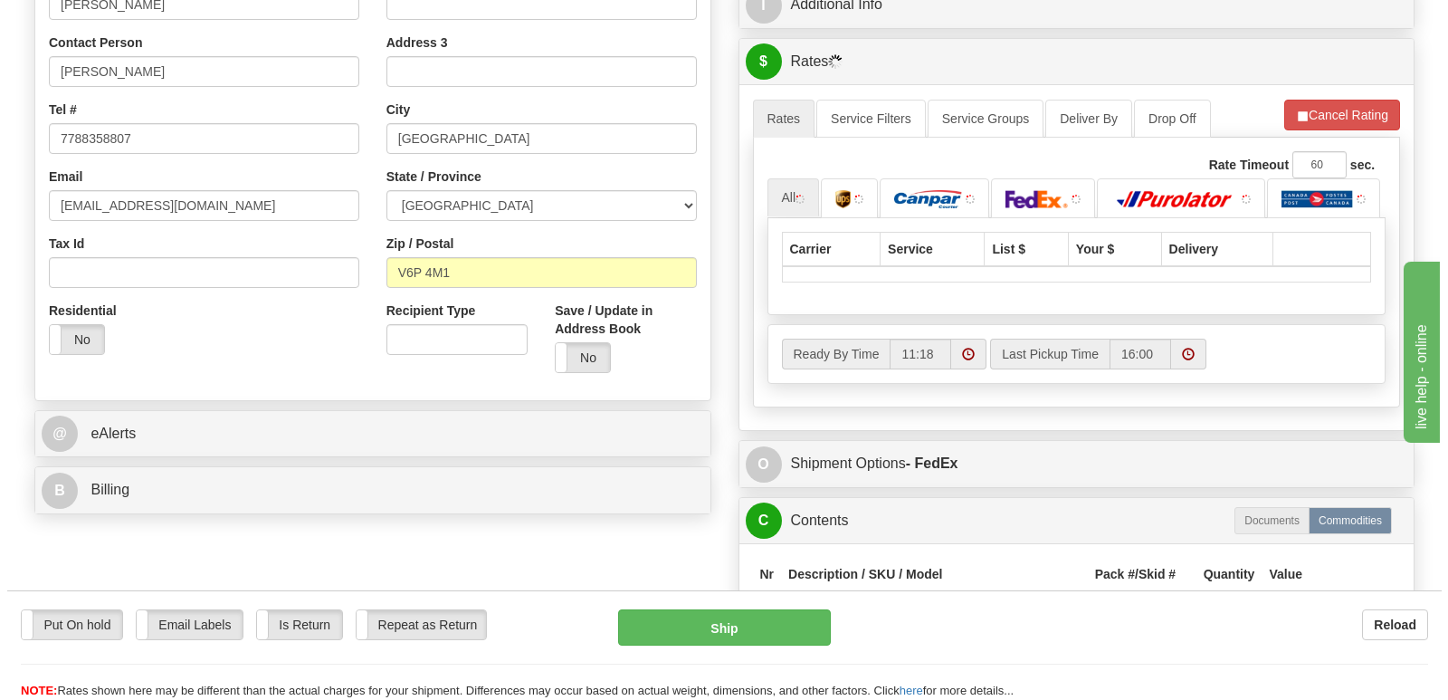
scroll to position [452, 0]
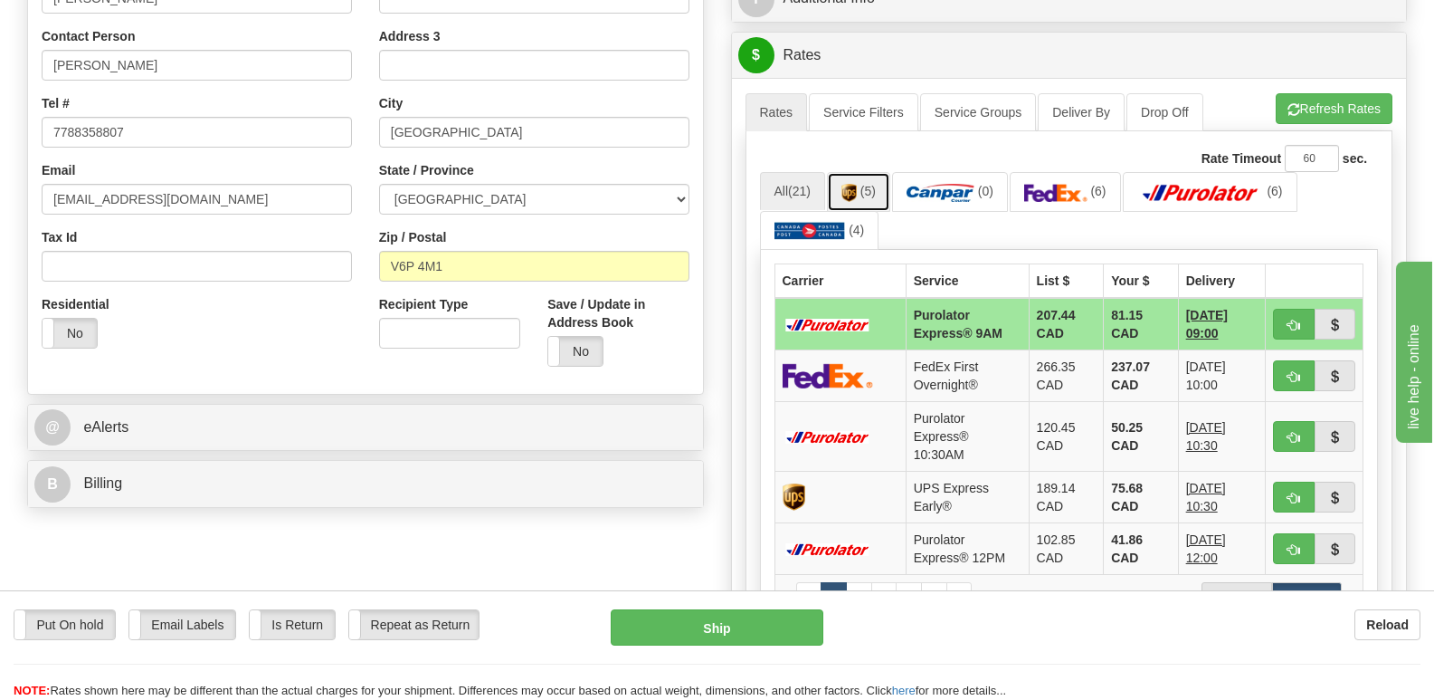
click at [862, 172] on link "(5)" at bounding box center [858, 191] width 63 height 39
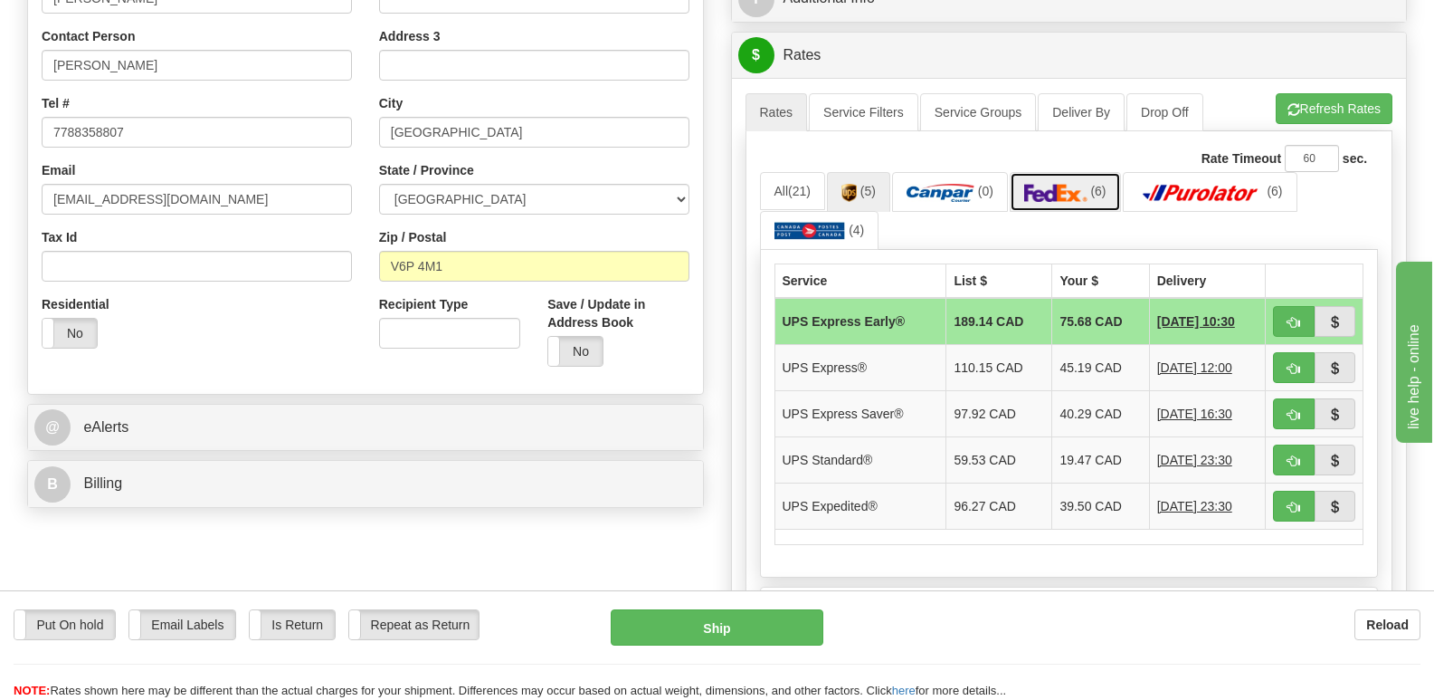
click at [1070, 184] on img at bounding box center [1055, 193] width 63 height 18
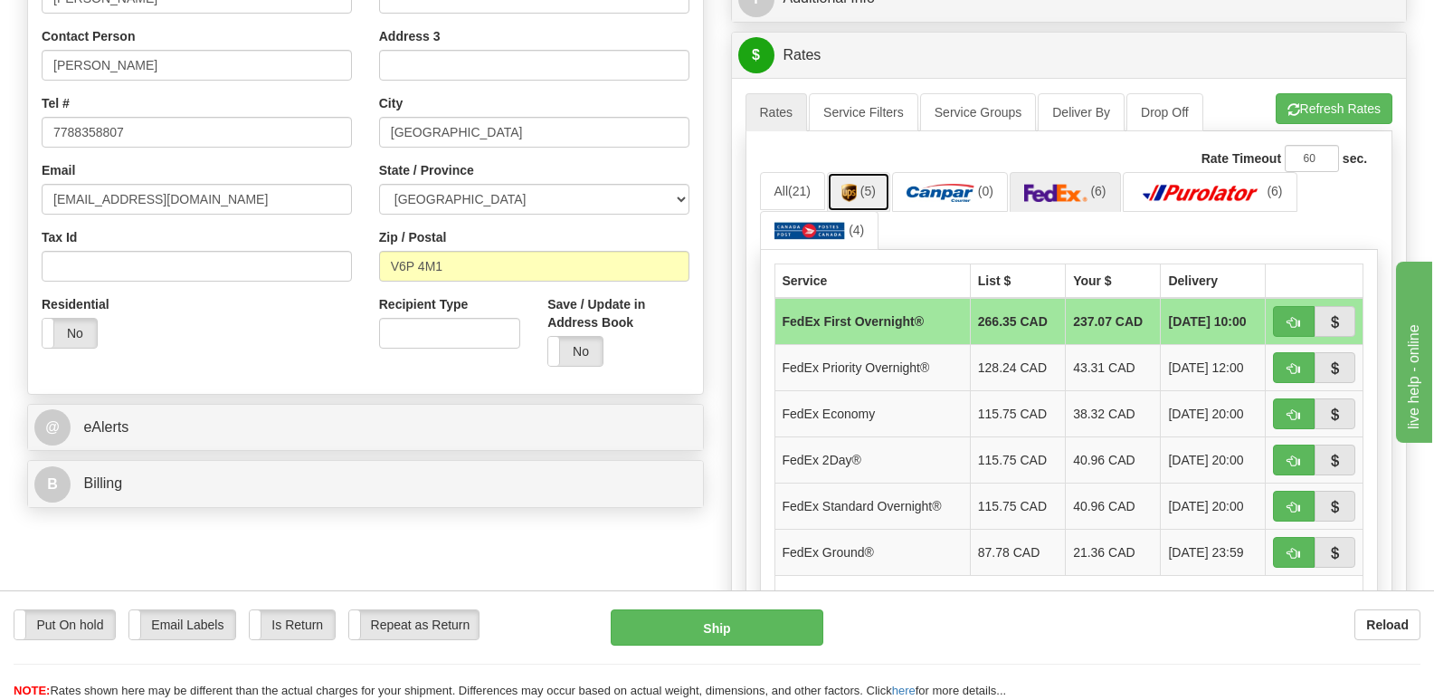
click at [855, 172] on link "(5)" at bounding box center [858, 191] width 63 height 39
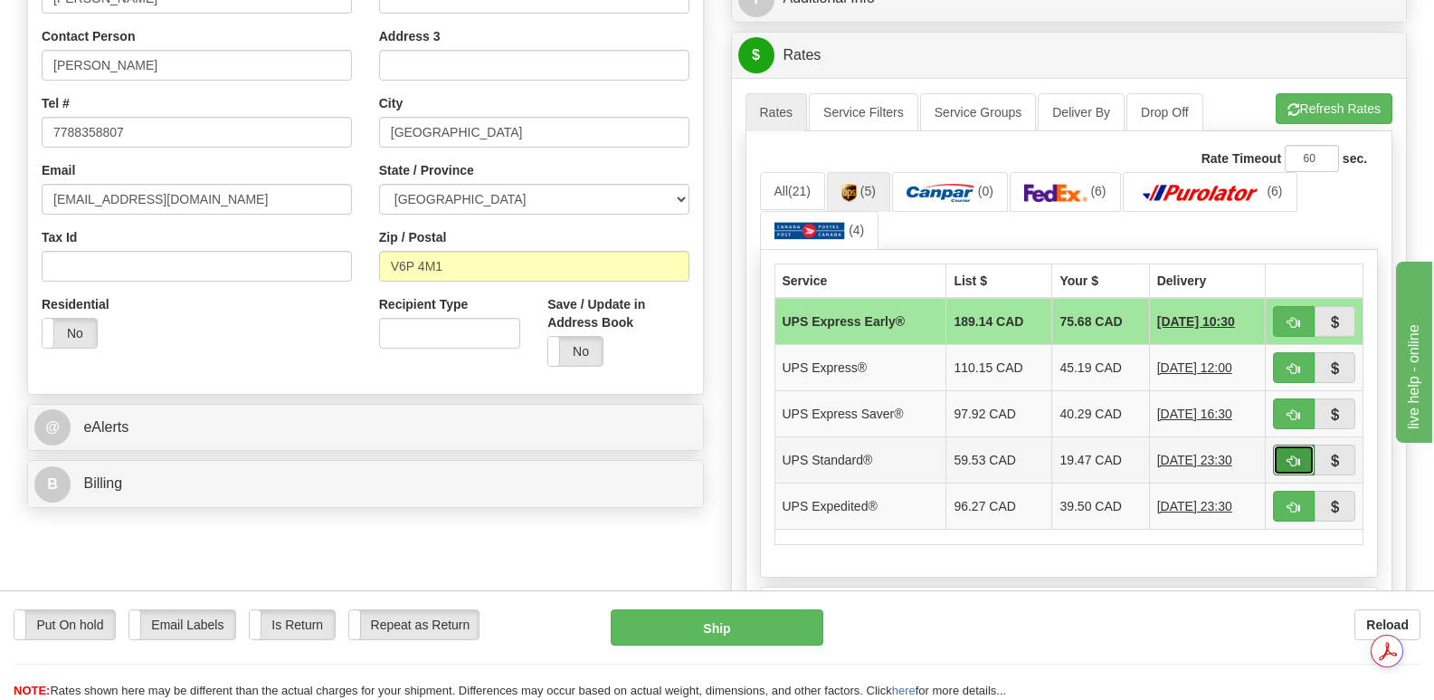
click at [1289, 455] on span "button" at bounding box center [1294, 461] width 13 height 12
type input "11"
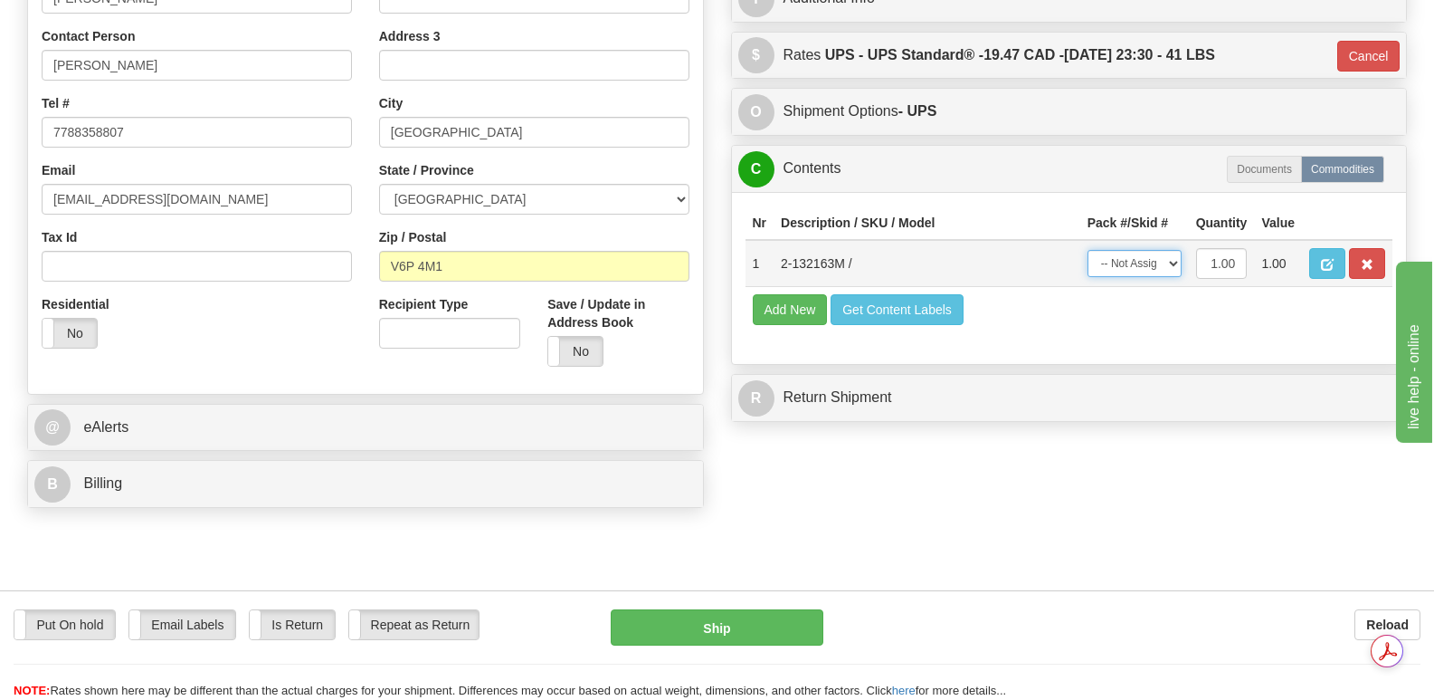
click at [1170, 250] on select "-- Not Assigned -- Package 1" at bounding box center [1135, 263] width 94 height 27
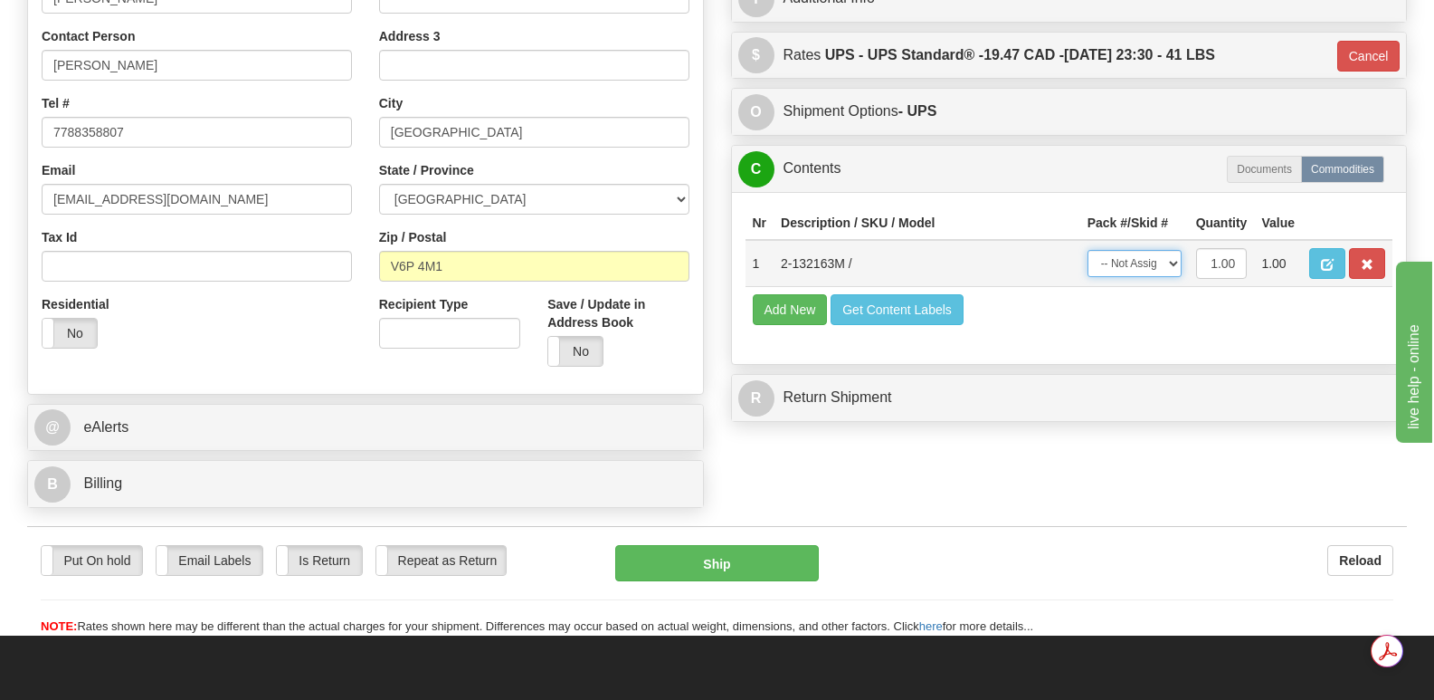
select select "0"
click at [1088, 250] on select "-- Not Assigned -- Package 1" at bounding box center [1135, 263] width 94 height 27
click at [709, 545] on button "Ship" at bounding box center [716, 563] width 203 height 36
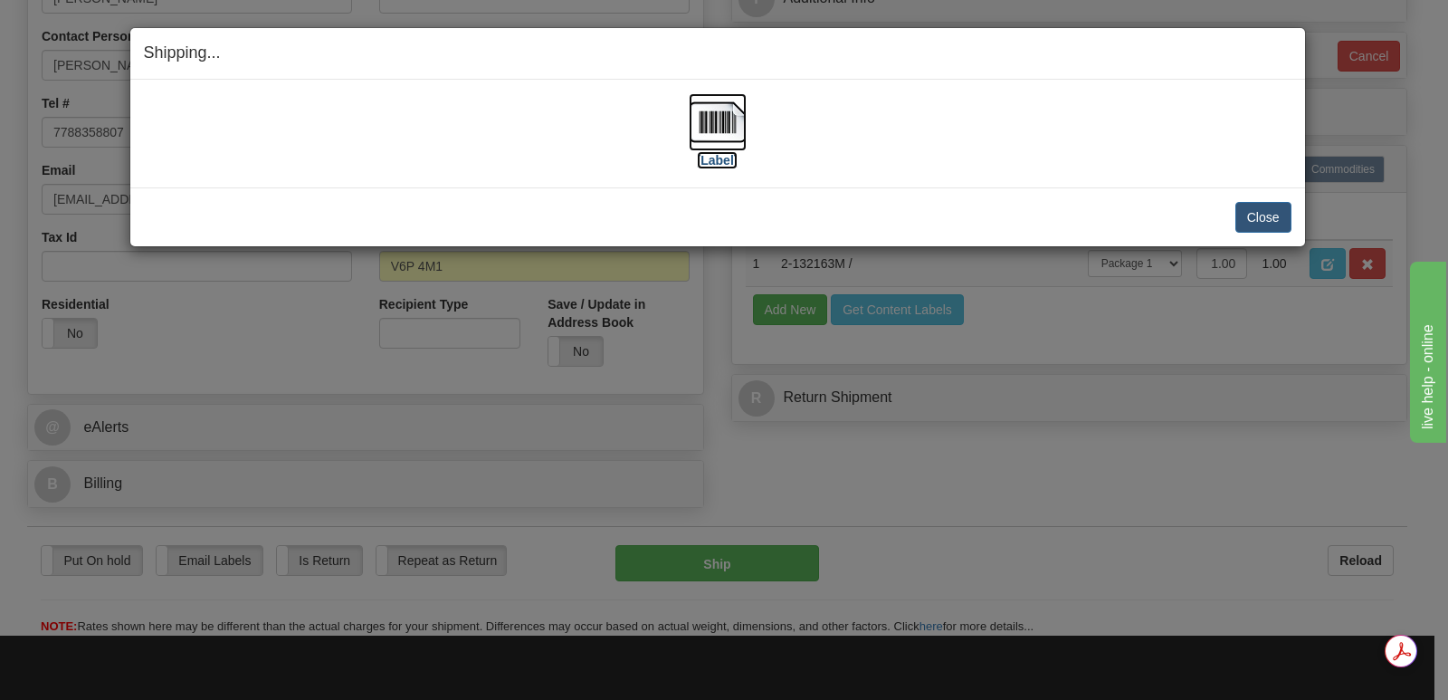
click at [721, 116] on img at bounding box center [718, 122] width 58 height 58
click at [1258, 214] on button "Close" at bounding box center [1263, 217] width 56 height 31
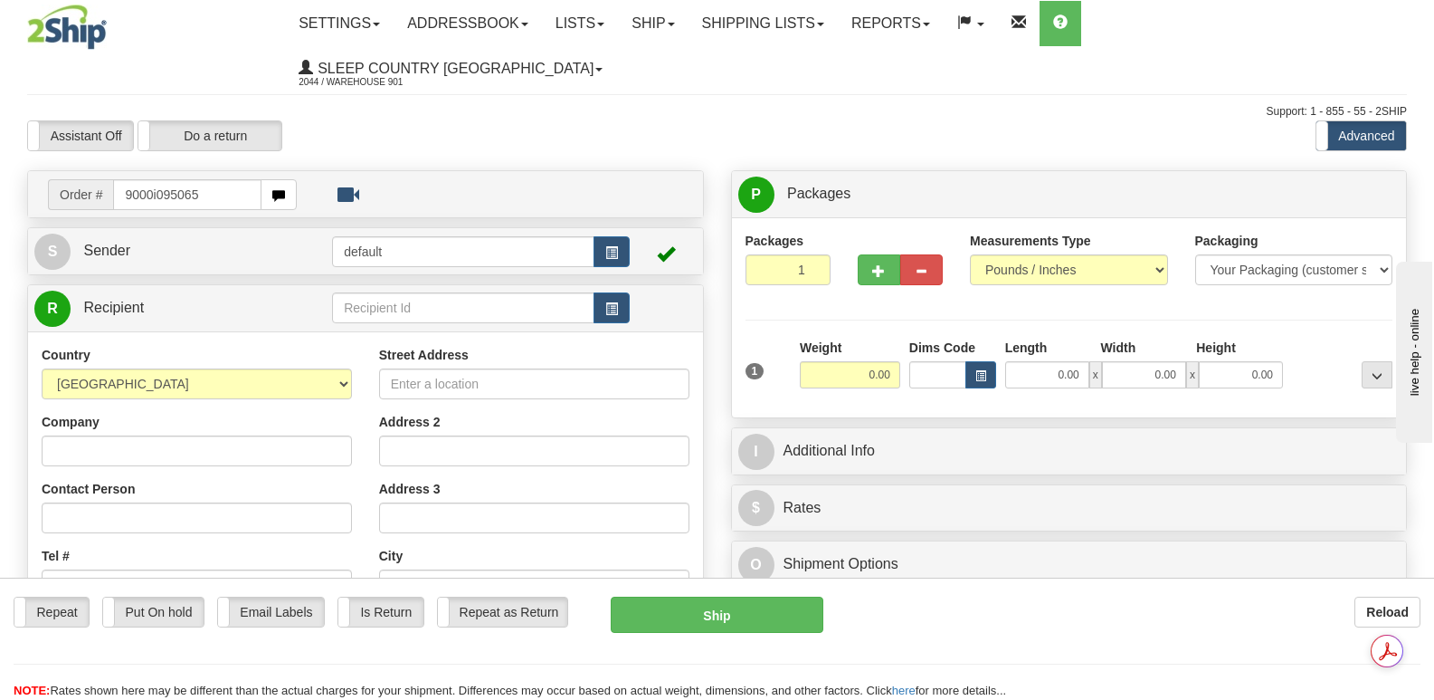
type input "9000i095065"
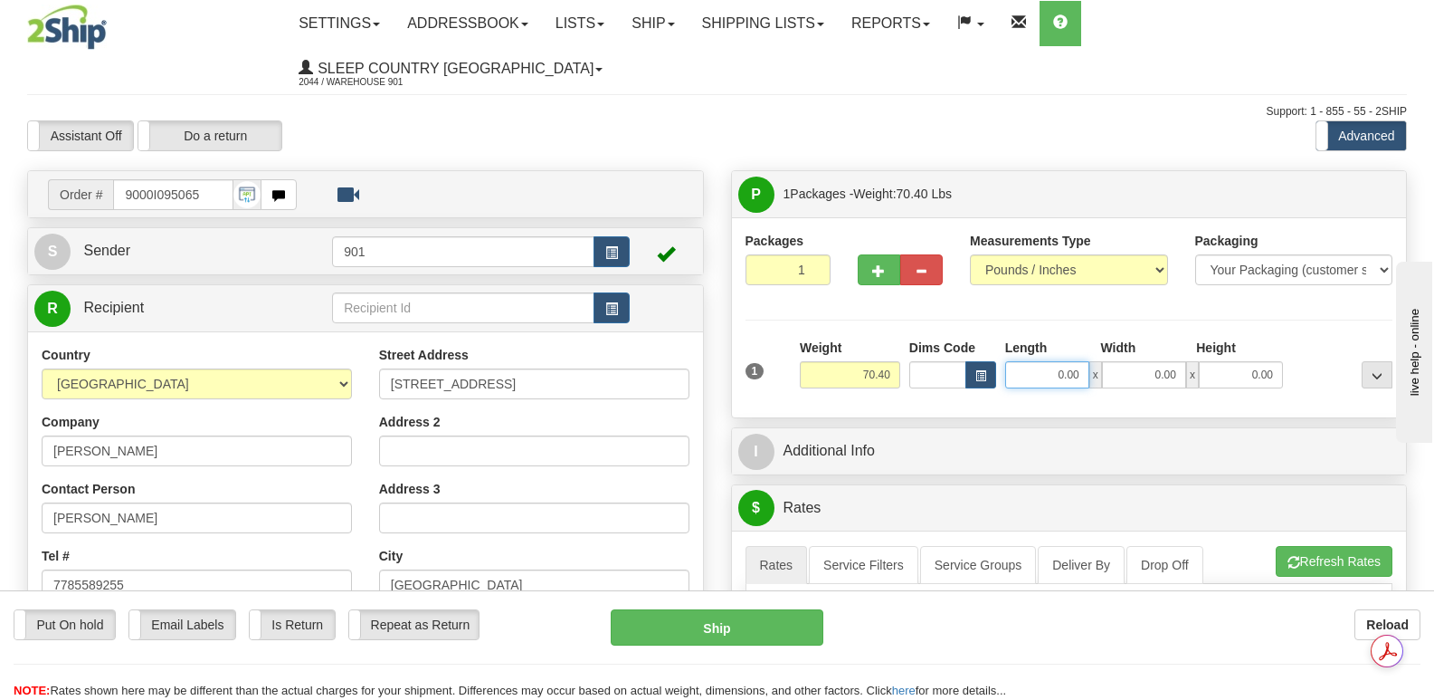
click at [1017, 361] on input "0.00" at bounding box center [1047, 374] width 84 height 27
type input "78.00"
click at [1120, 361] on input "0.00" at bounding box center [1144, 374] width 84 height 27
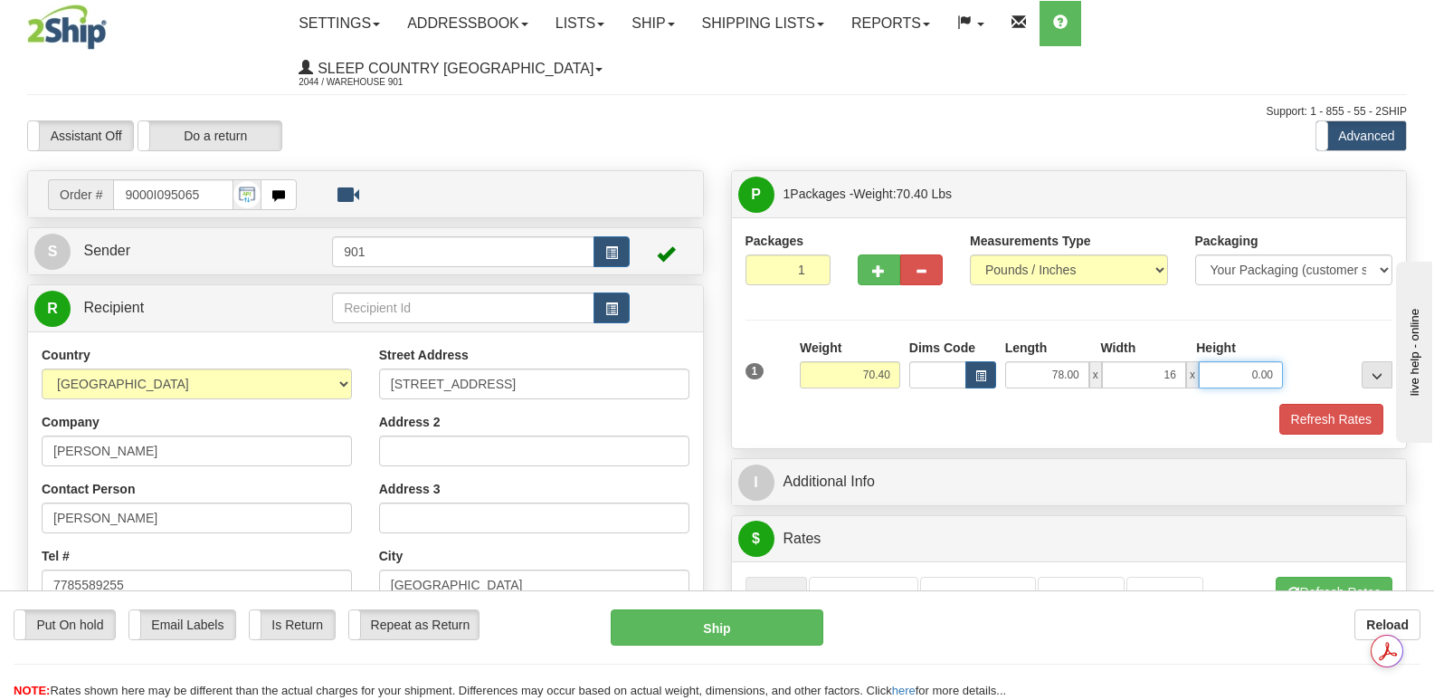
type input "16.00"
click at [1221, 361] on input "0.00" at bounding box center [1241, 374] width 84 height 27
type input "10.00"
click at [1321, 404] on button "Refresh Rates" at bounding box center [1332, 419] width 104 height 31
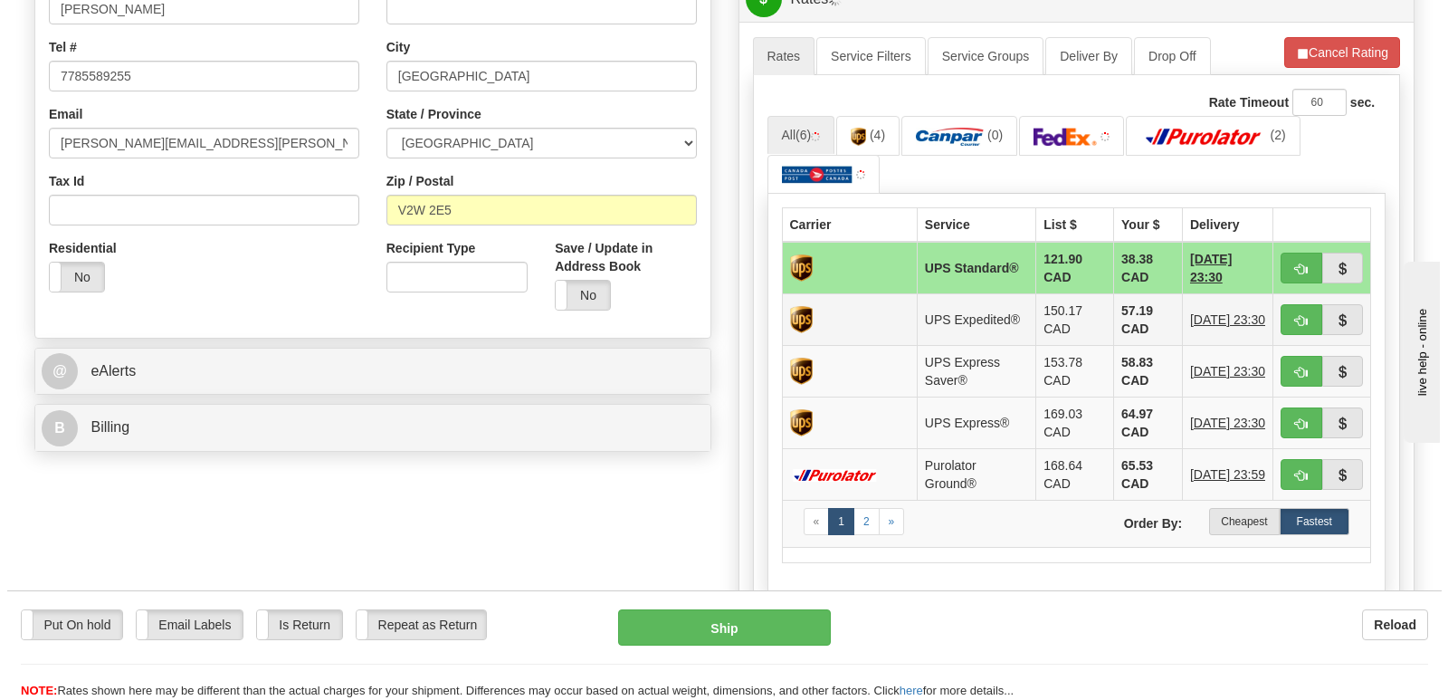
scroll to position [543, 0]
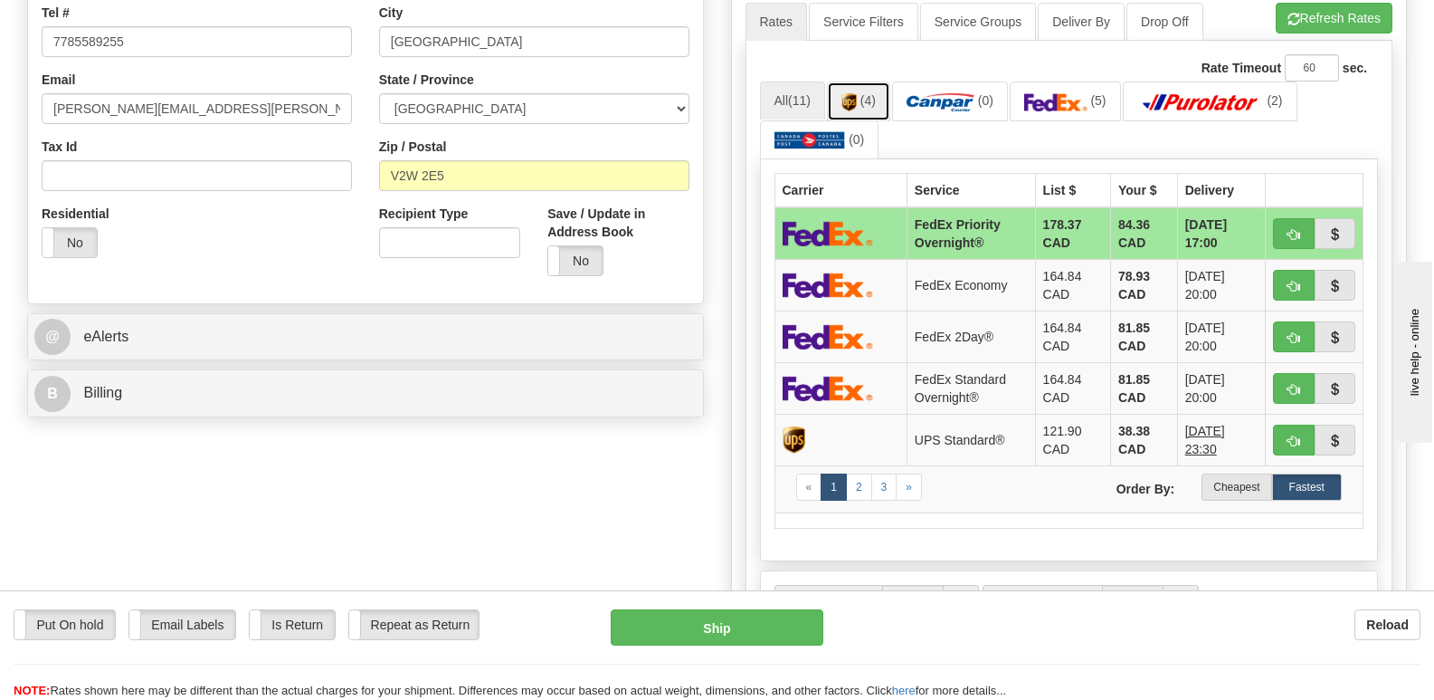
click at [854, 93] on img at bounding box center [849, 102] width 15 height 18
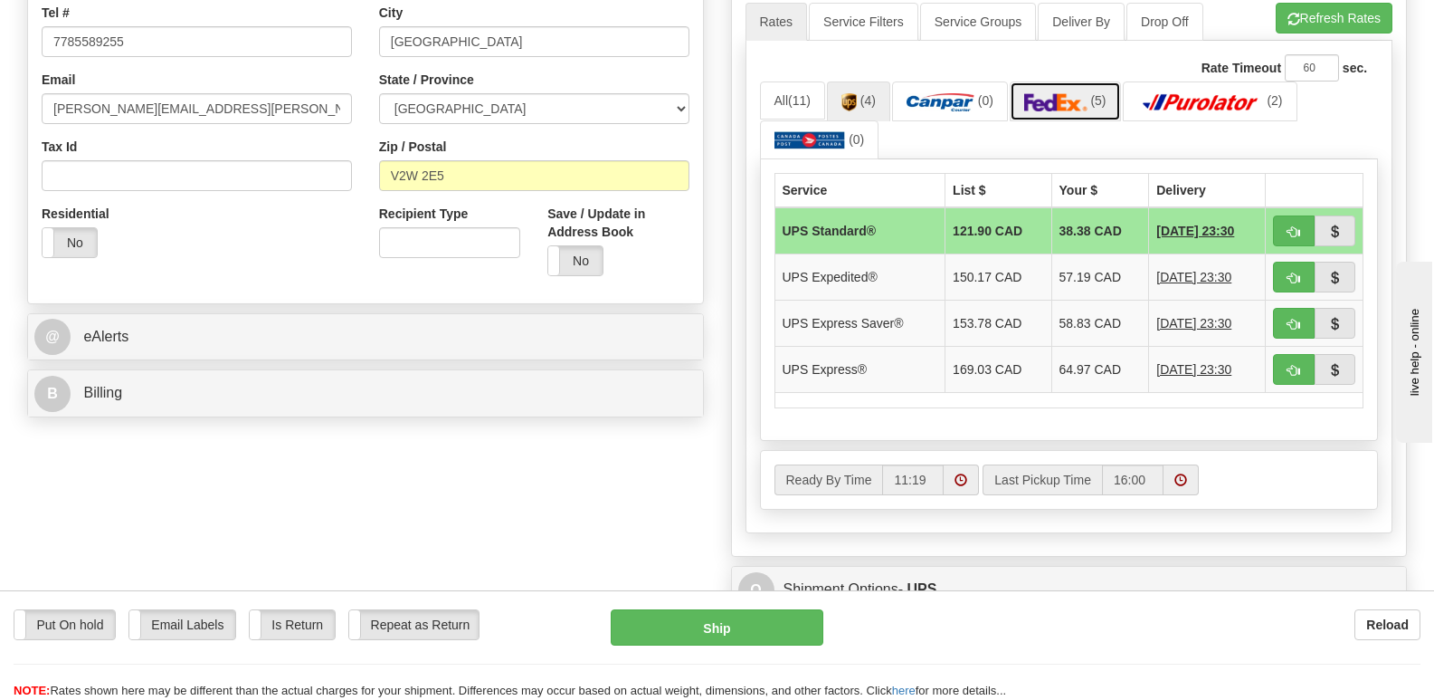
click at [1075, 93] on img at bounding box center [1055, 102] width 63 height 18
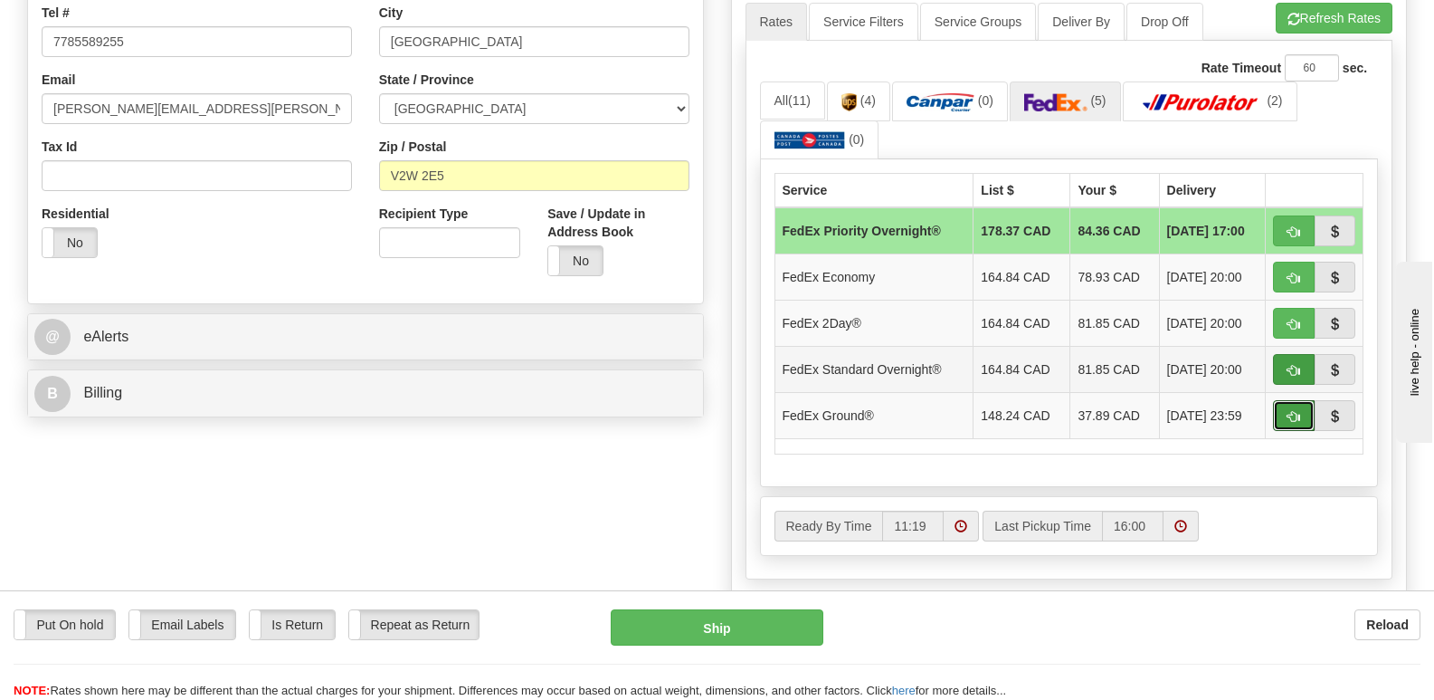
click at [1294, 411] on span "button" at bounding box center [1294, 417] width 13 height 12
type input "92"
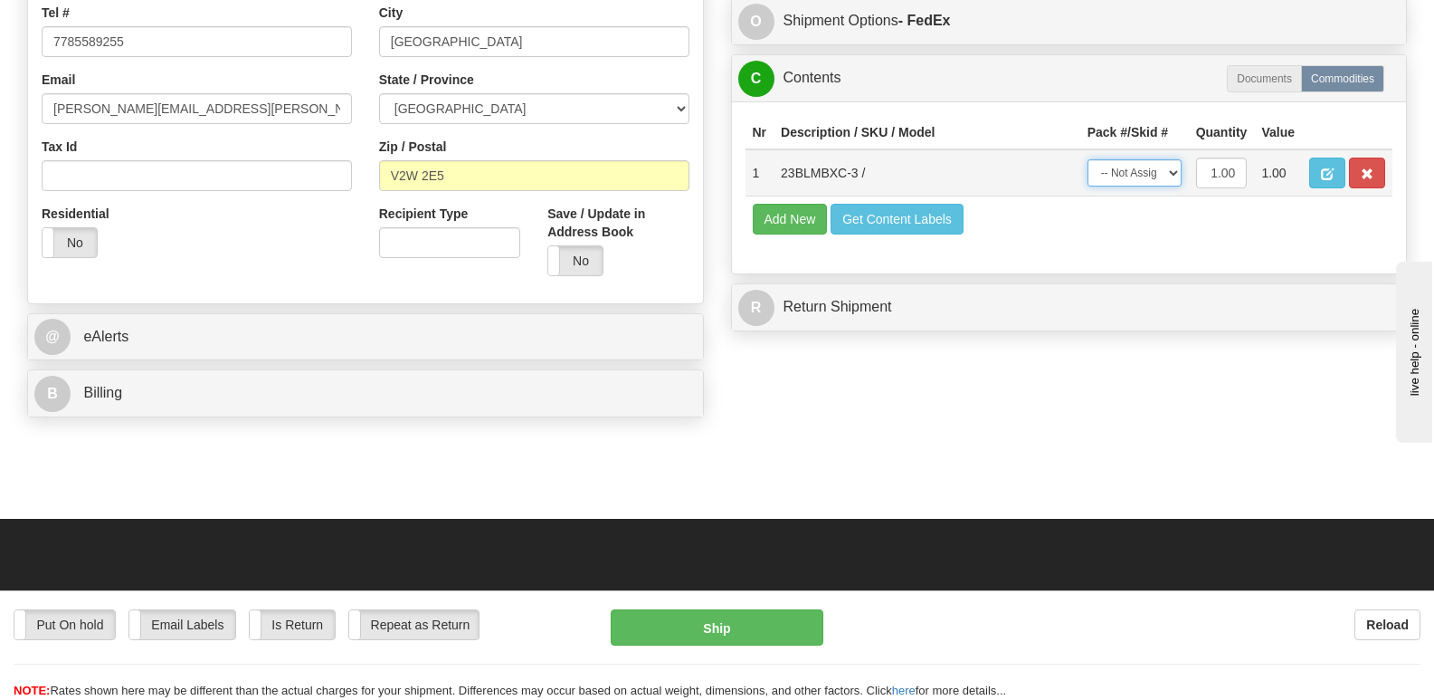
click at [1174, 167] on select "-- Not Assigned -- Package 1" at bounding box center [1135, 172] width 94 height 27
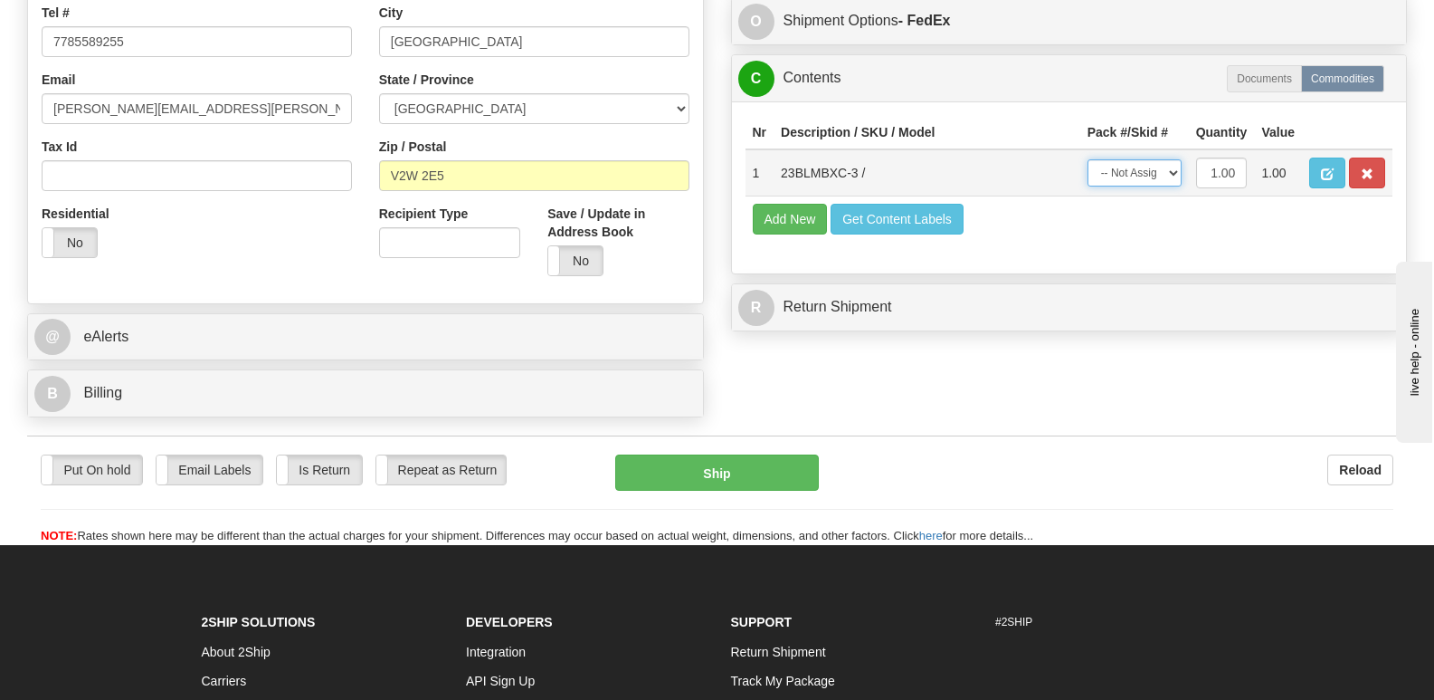
select select "0"
click at [1088, 159] on select "-- Not Assigned -- Package 1" at bounding box center [1135, 172] width 94 height 27
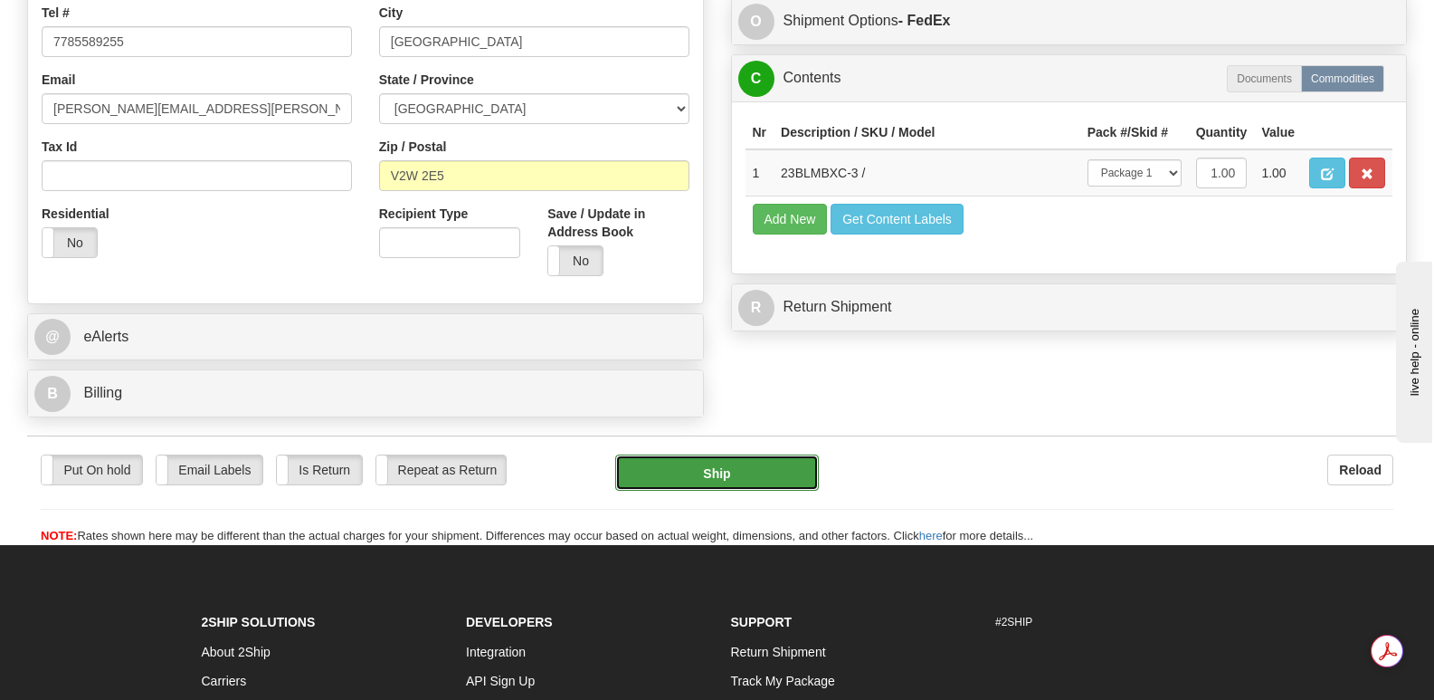
click at [679, 454] on button "Ship" at bounding box center [716, 472] width 203 height 36
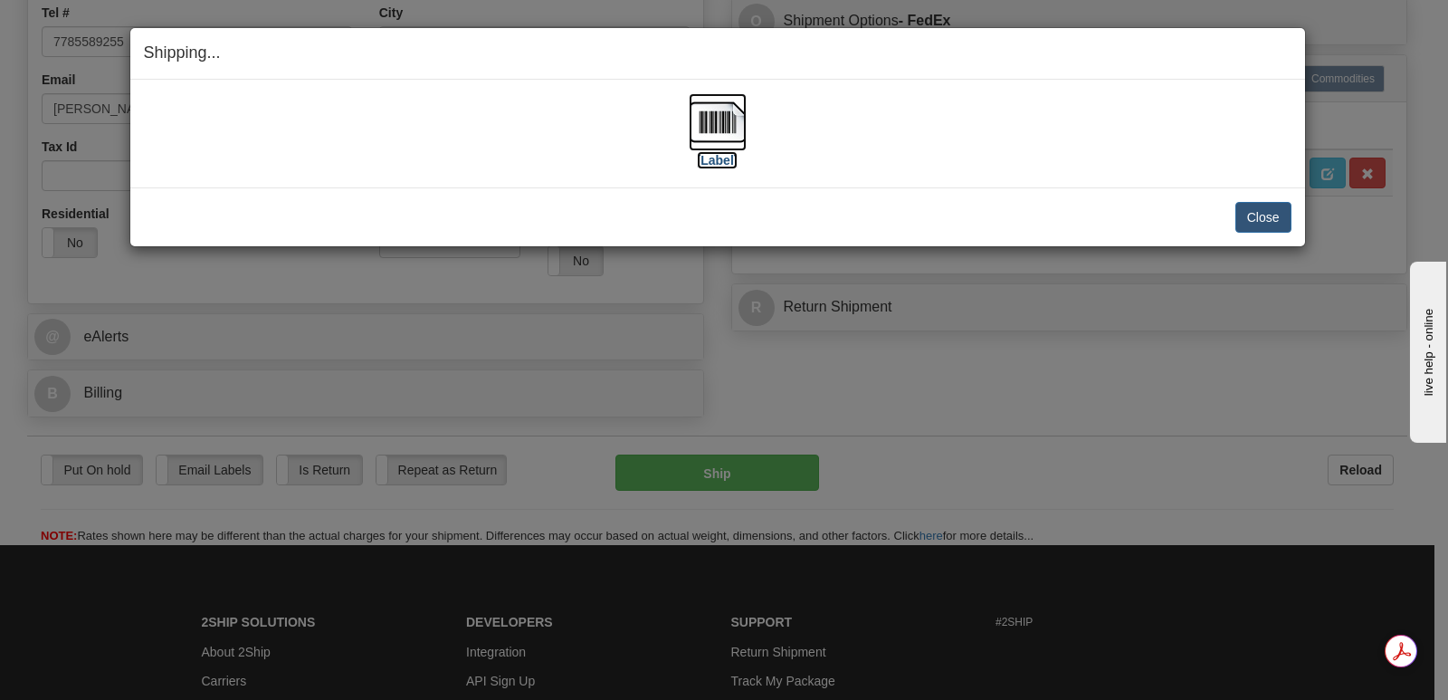
click at [727, 114] on img at bounding box center [718, 122] width 58 height 58
click at [1252, 208] on button "Close" at bounding box center [1263, 217] width 56 height 31
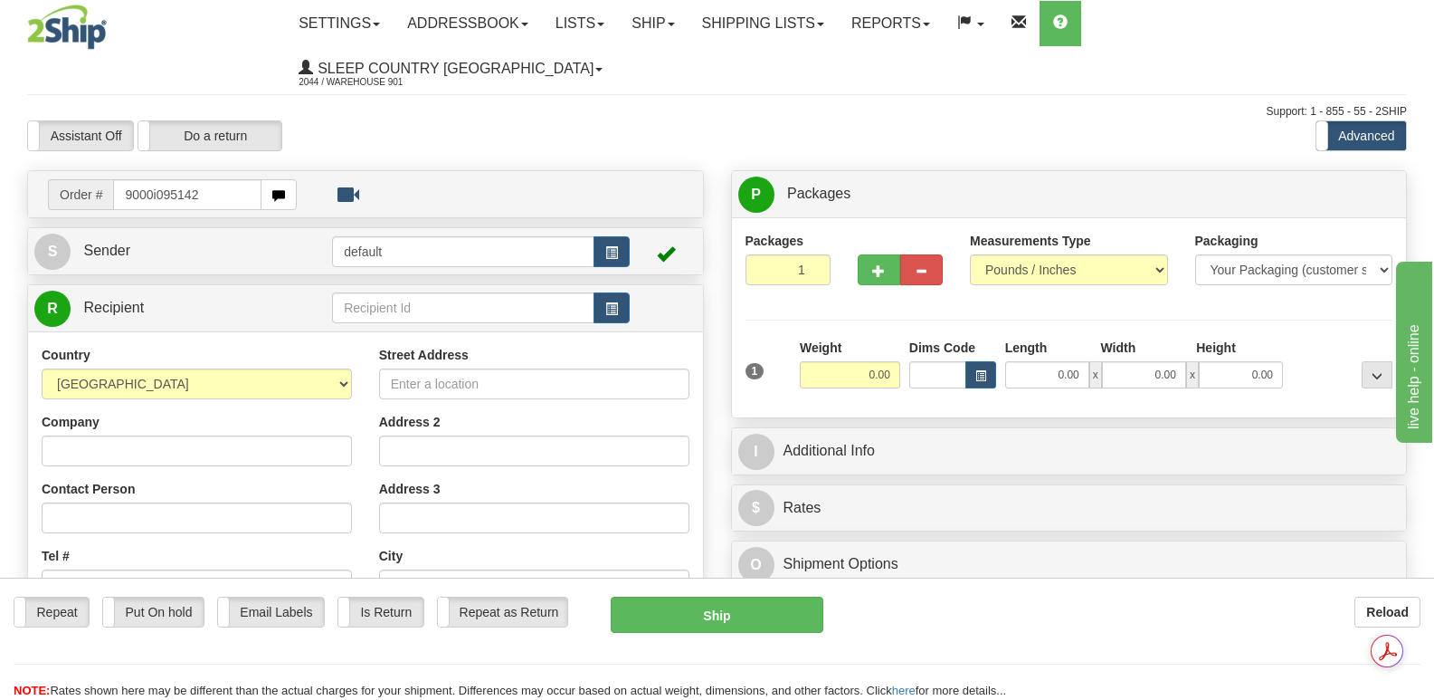
type input "9000i095142"
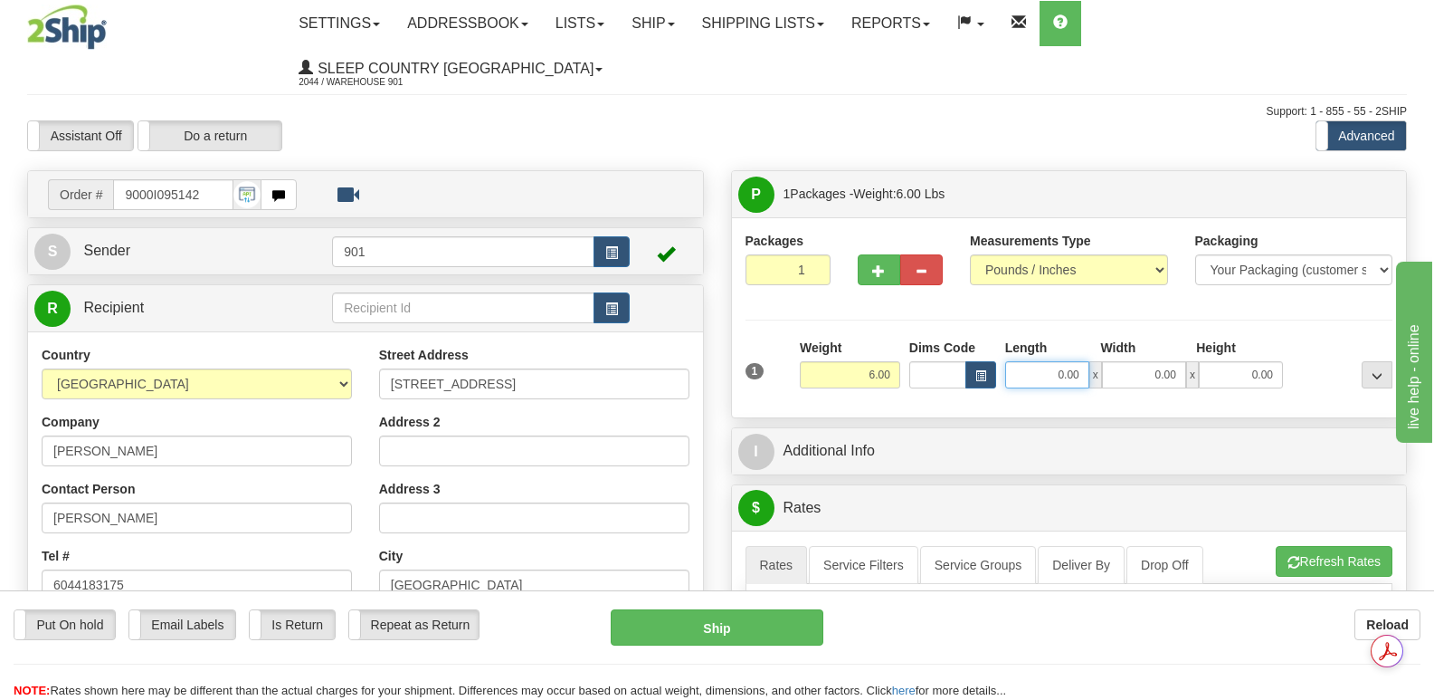
click at [1020, 361] on input "0.00" at bounding box center [1047, 374] width 84 height 27
type input "17.00"
click at [1128, 361] on input "0.00" at bounding box center [1144, 374] width 84 height 27
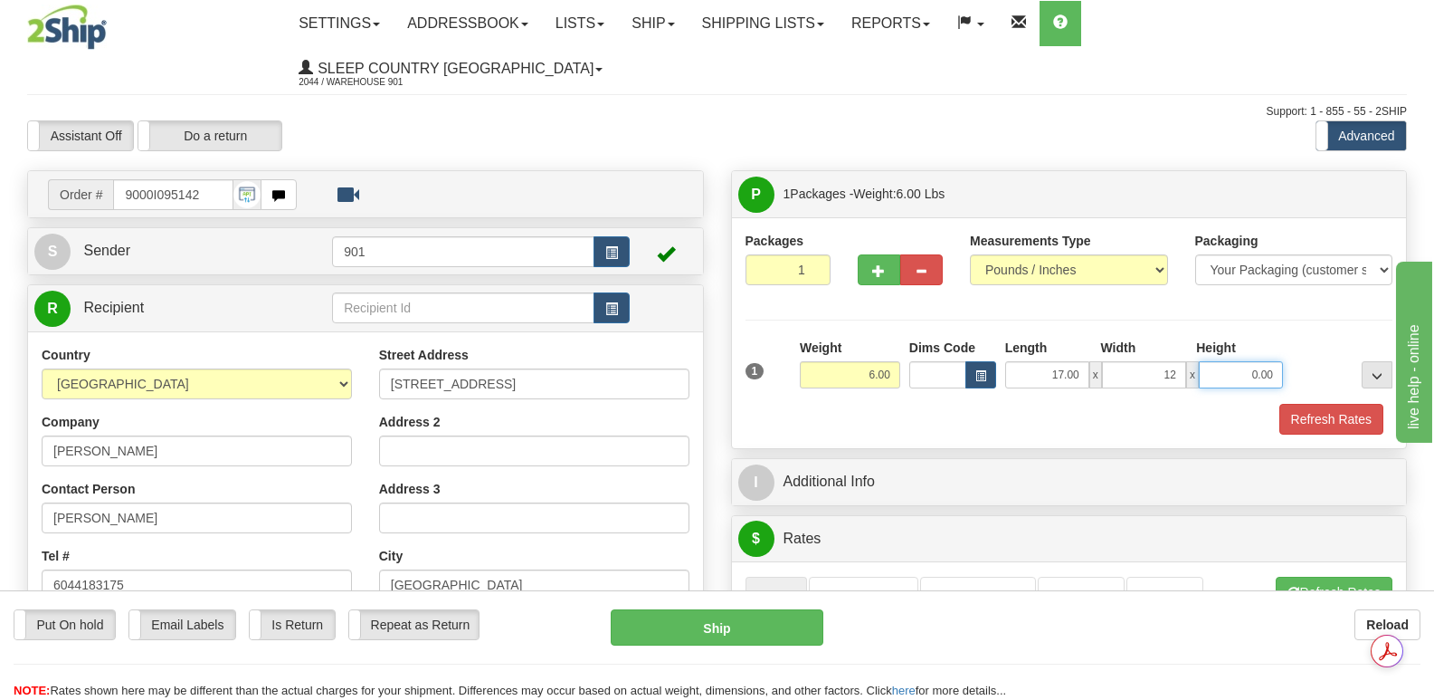
type input "12.00"
click at [1229, 361] on input "0.00" at bounding box center [1241, 374] width 84 height 27
type input "6.00"
click at [1327, 404] on button "Refresh Rates" at bounding box center [1332, 419] width 104 height 31
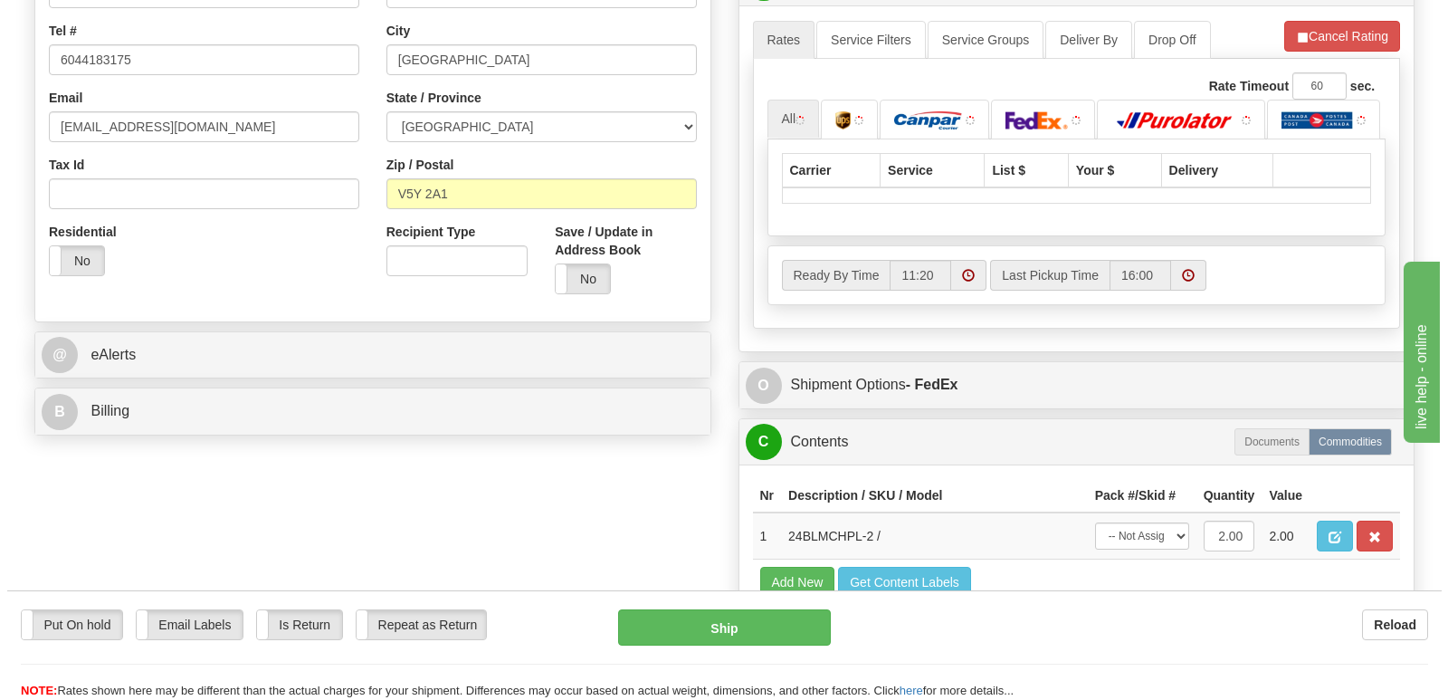
scroll to position [543, 0]
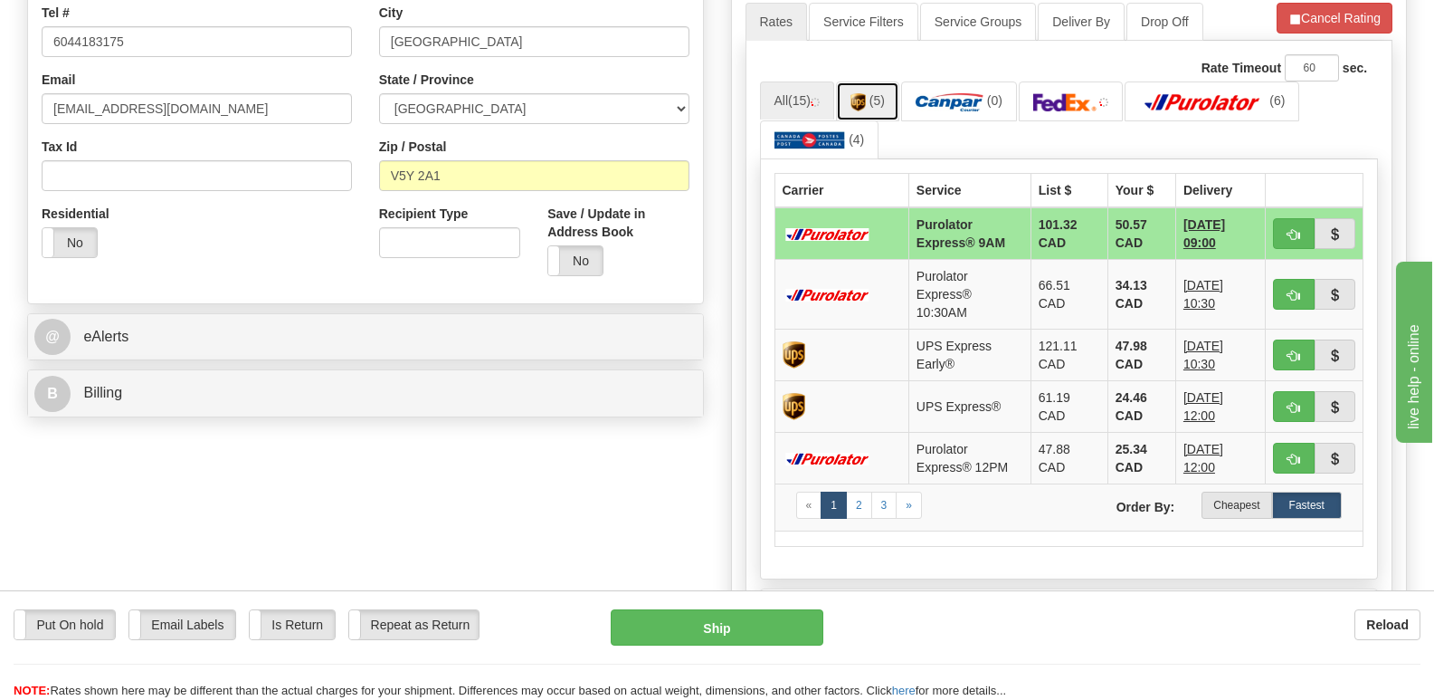
click at [859, 93] on img at bounding box center [858, 102] width 15 height 18
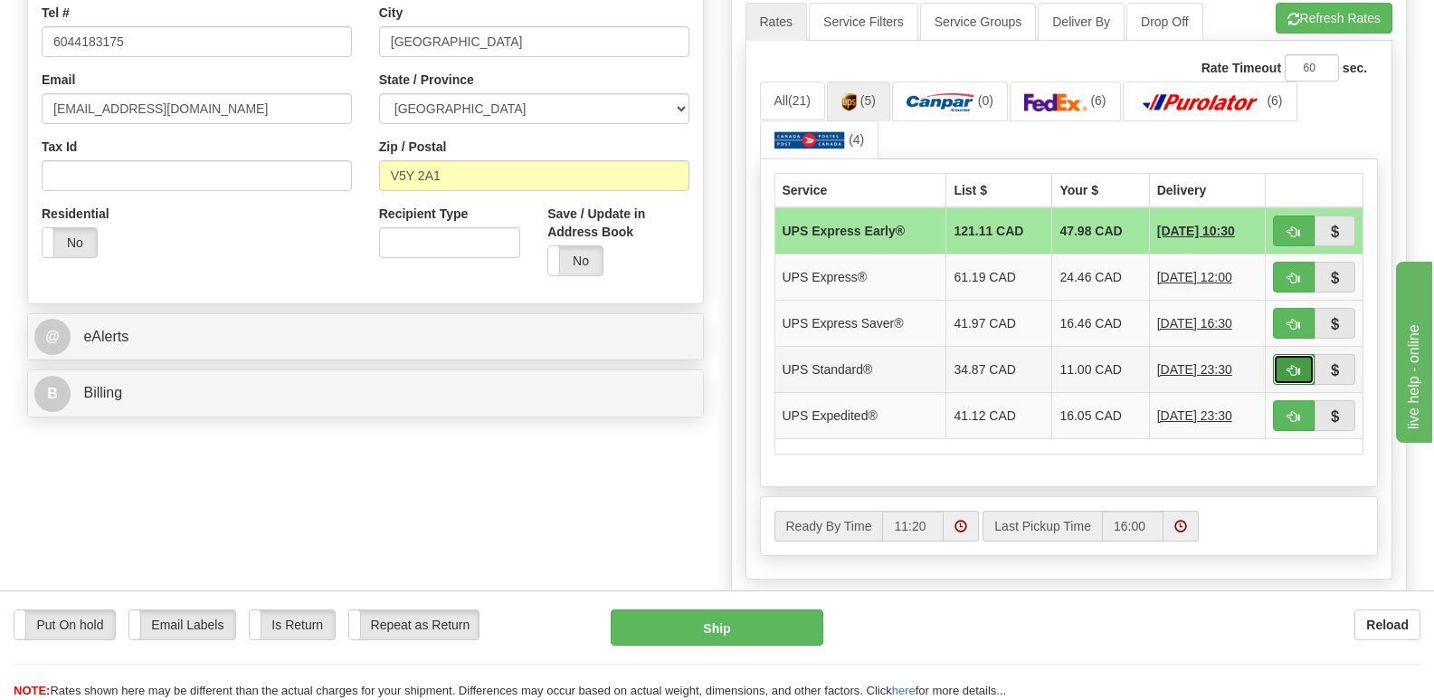
click at [1294, 365] on span "button" at bounding box center [1294, 371] width 13 height 12
type input "11"
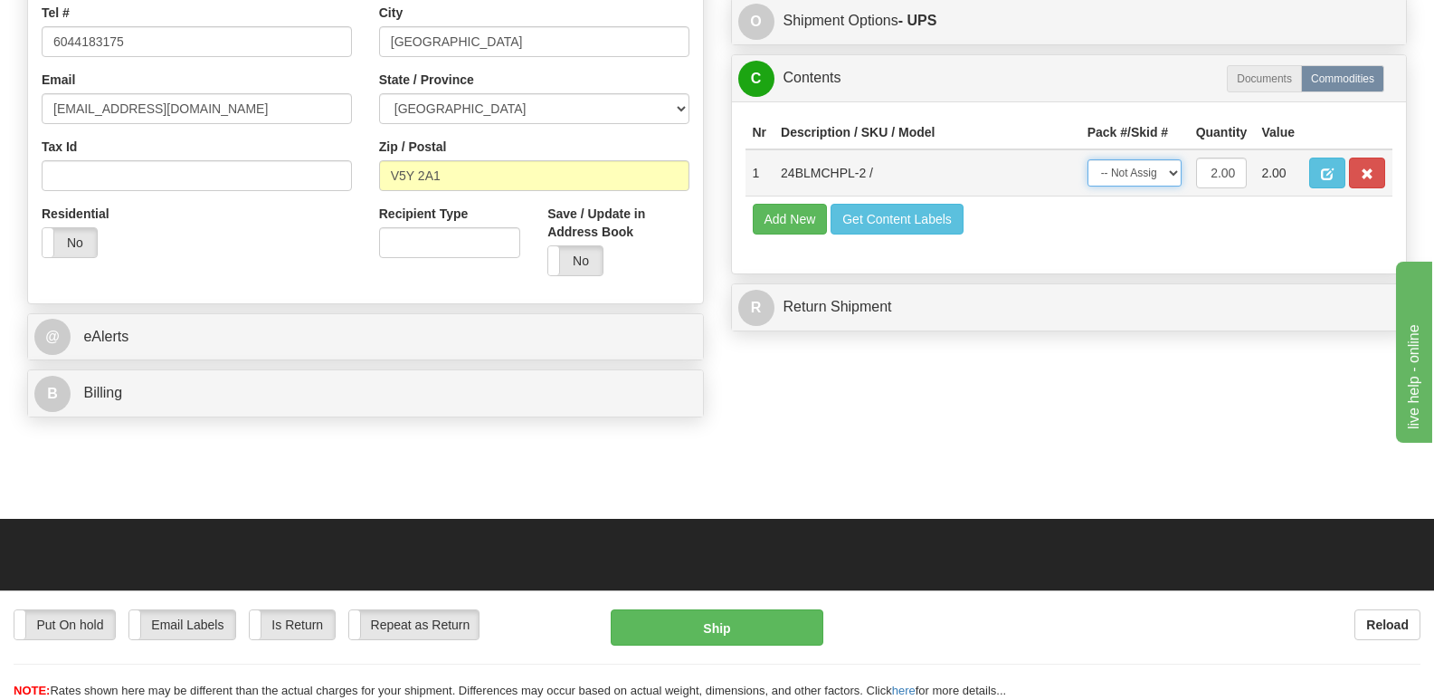
click at [1170, 159] on select "-- Not Assigned -- Package 1" at bounding box center [1135, 172] width 94 height 27
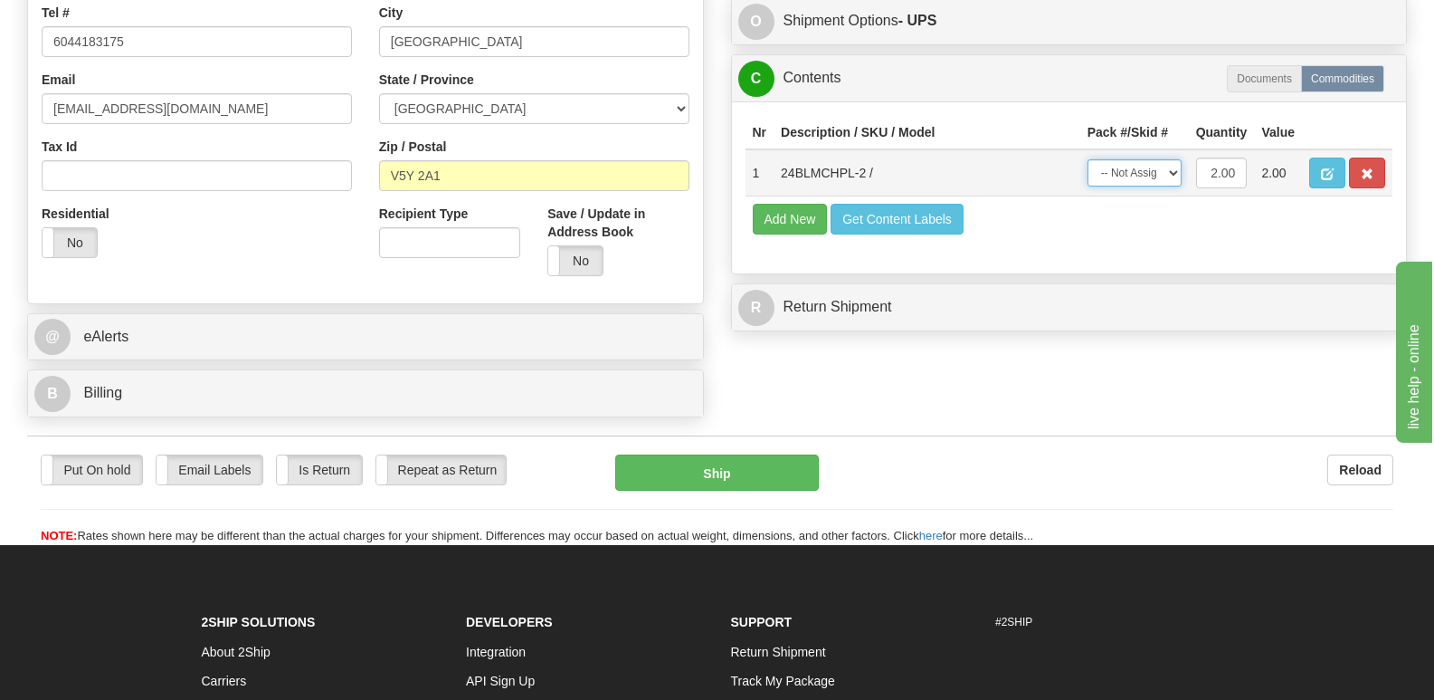
select select "0"
click at [1088, 159] on select "-- Not Assigned -- Package 1" at bounding box center [1135, 172] width 94 height 27
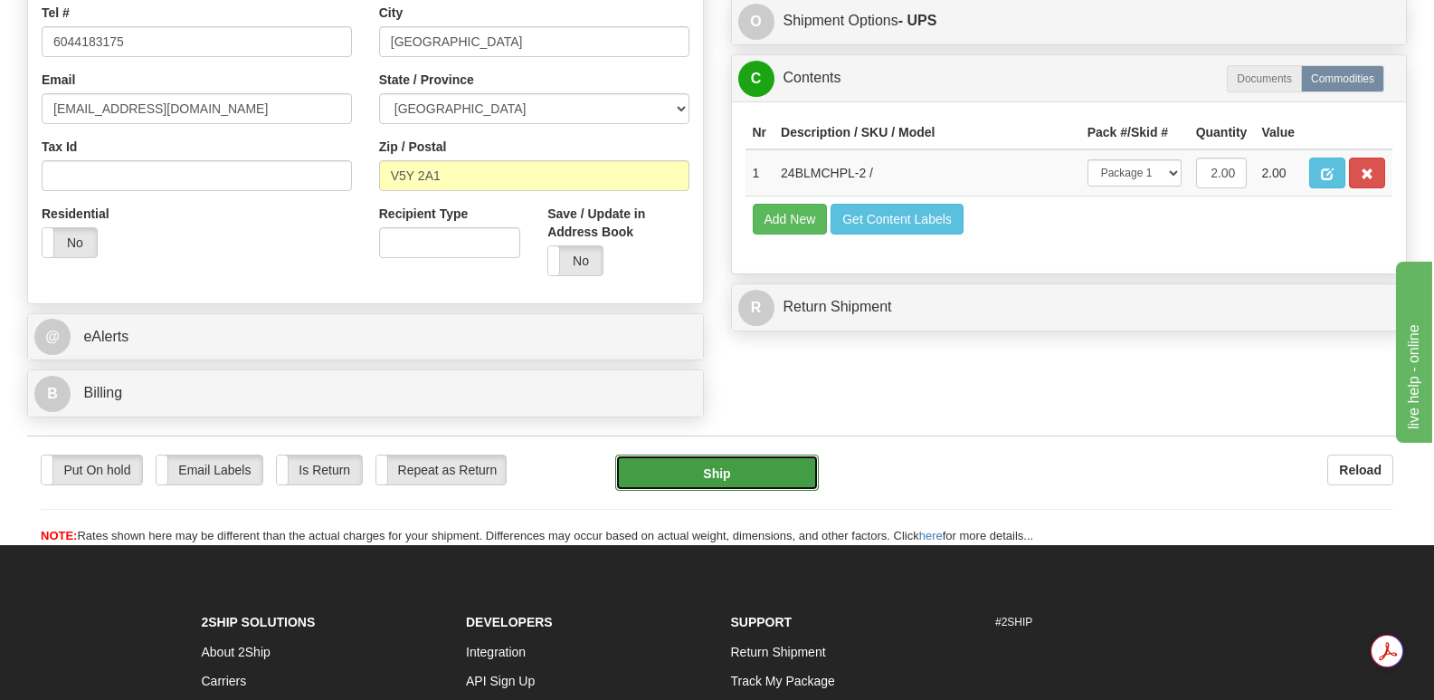
click at [707, 454] on button "Ship" at bounding box center [716, 472] width 203 height 36
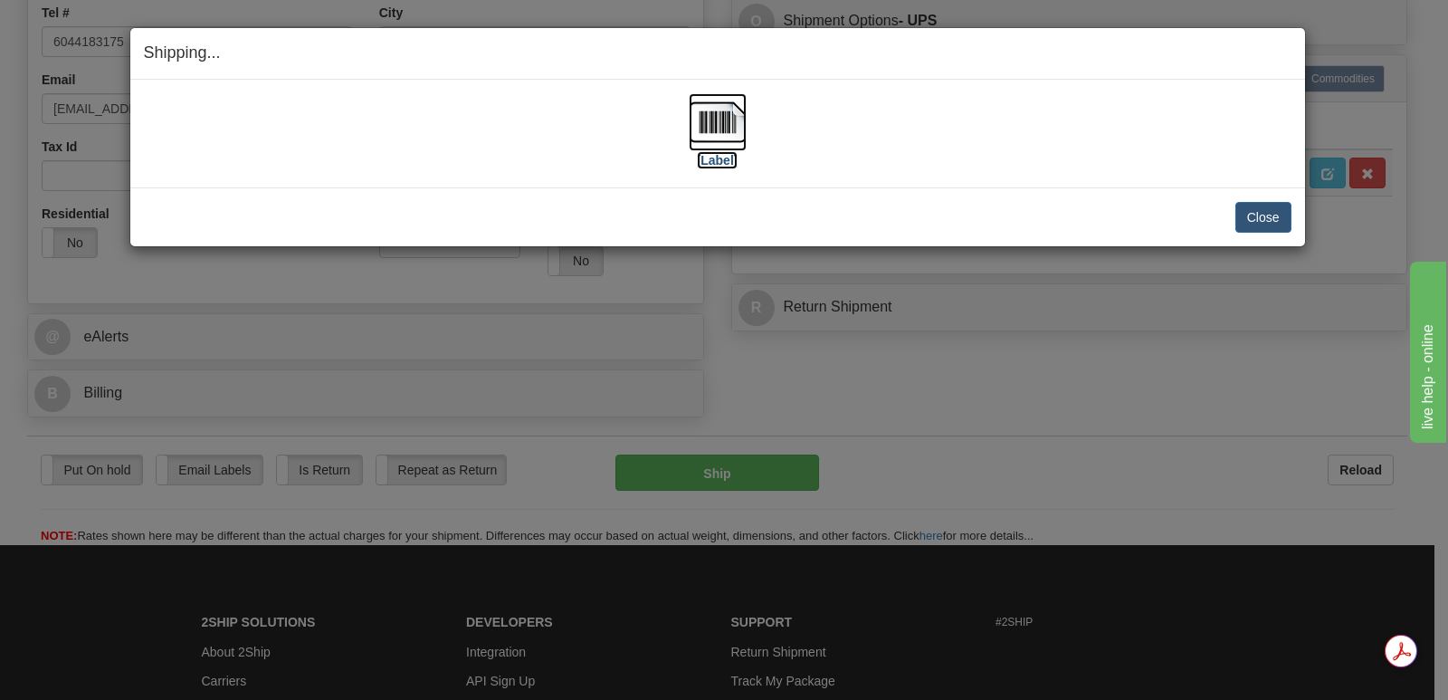
click at [721, 123] on img at bounding box center [718, 122] width 58 height 58
click at [1265, 213] on button "Close" at bounding box center [1263, 217] width 56 height 31
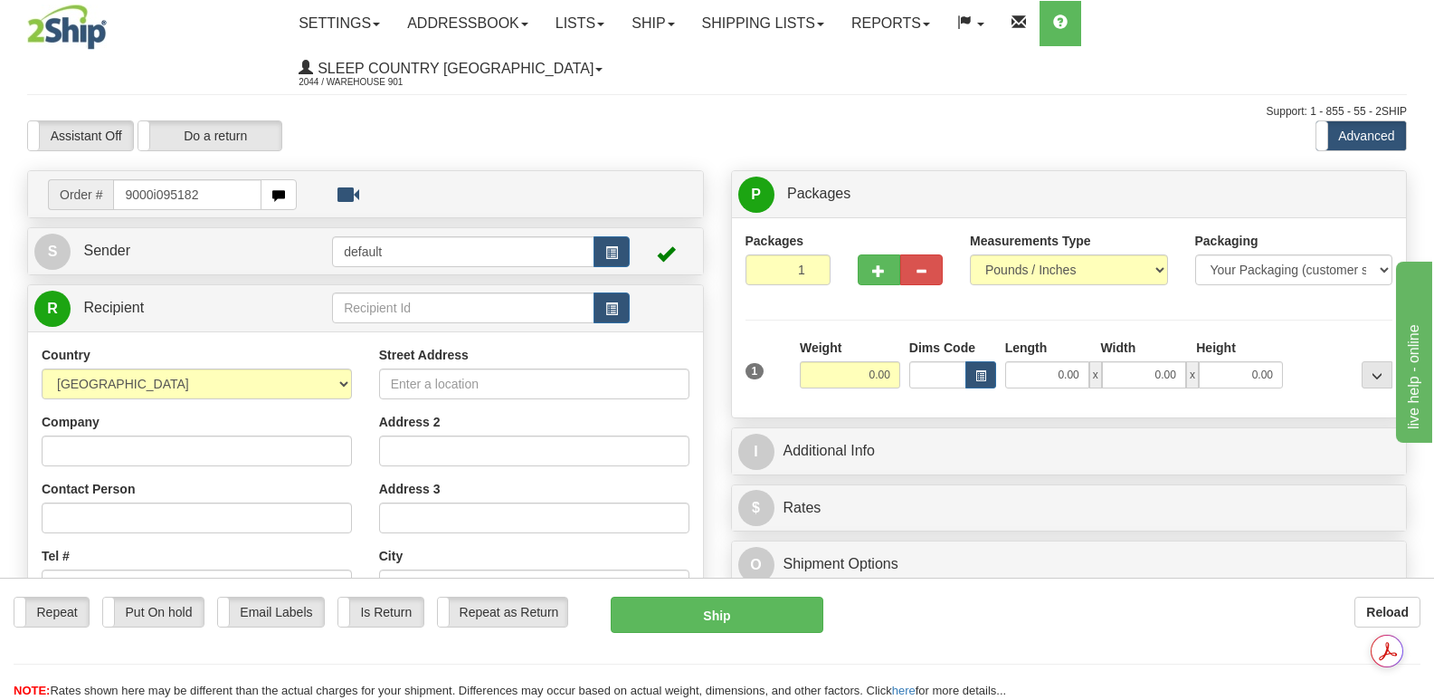
type input "9000i095182"
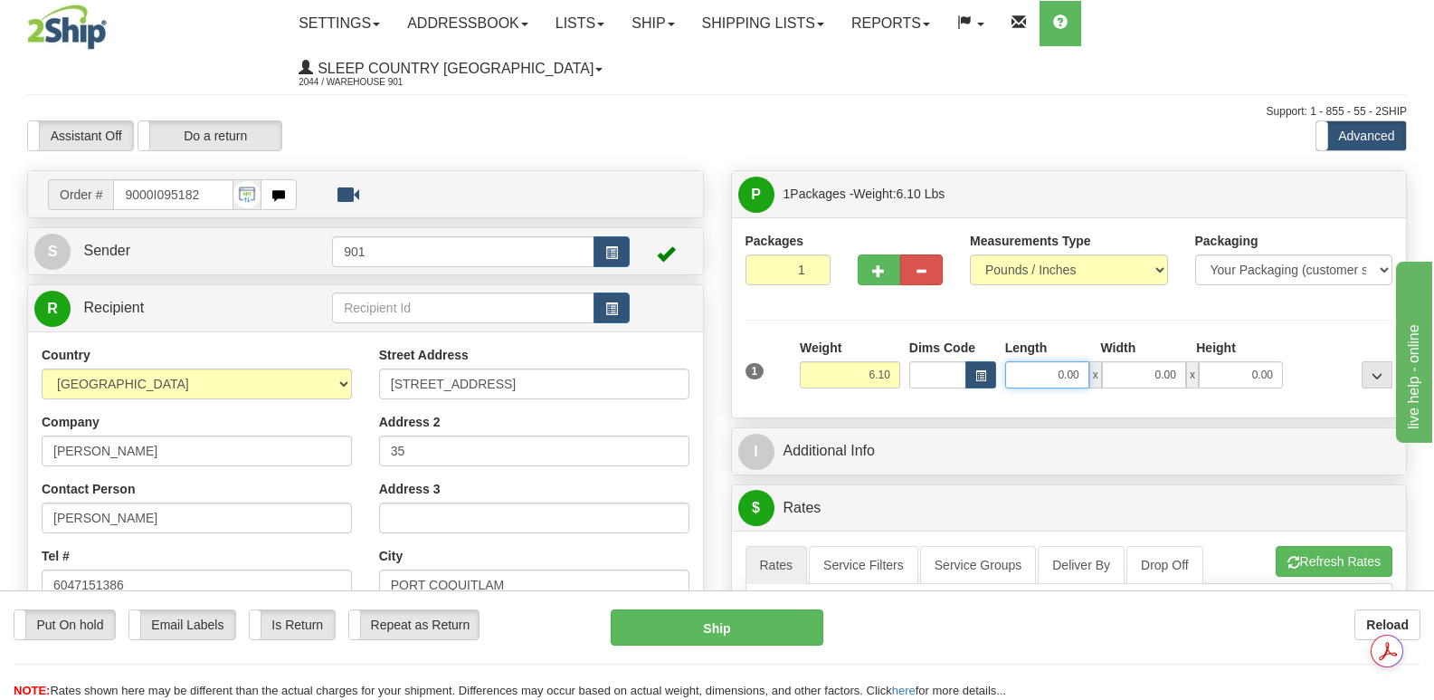
click at [1023, 361] on input "0.00" at bounding box center [1047, 374] width 84 height 27
type input "32.00"
click at [1135, 361] on input "0.00" at bounding box center [1144, 374] width 84 height 27
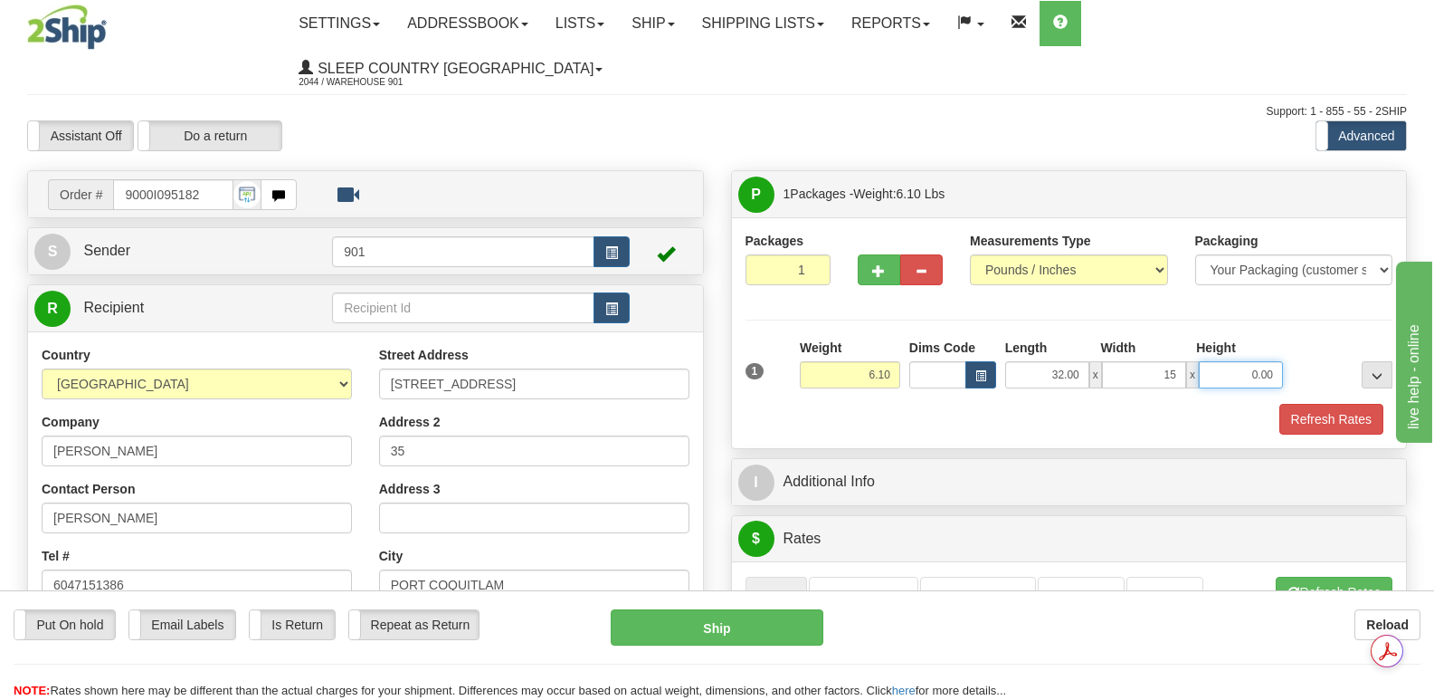
type input "15.00"
click at [1228, 361] on input "0.00" at bounding box center [1241, 374] width 84 height 27
type input "5.00"
click at [1336, 404] on button "Refresh Rates" at bounding box center [1332, 419] width 104 height 31
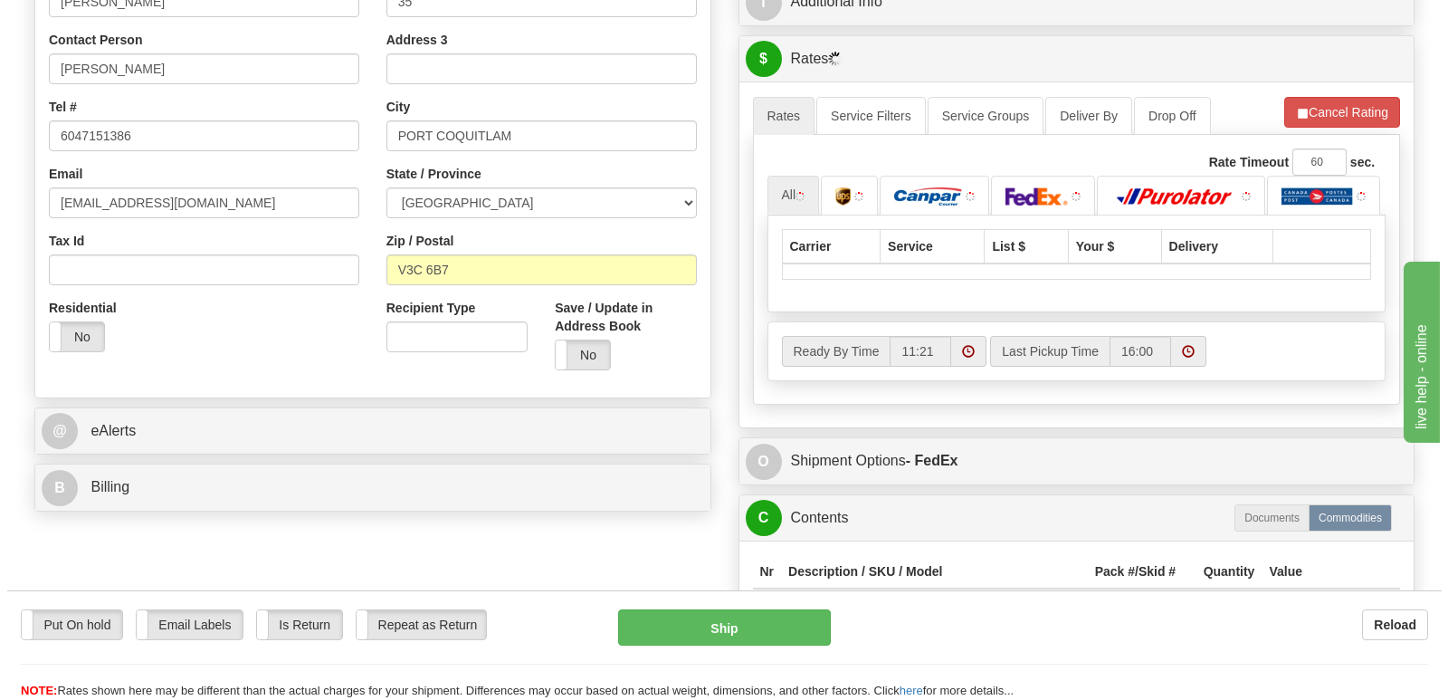
scroll to position [452, 0]
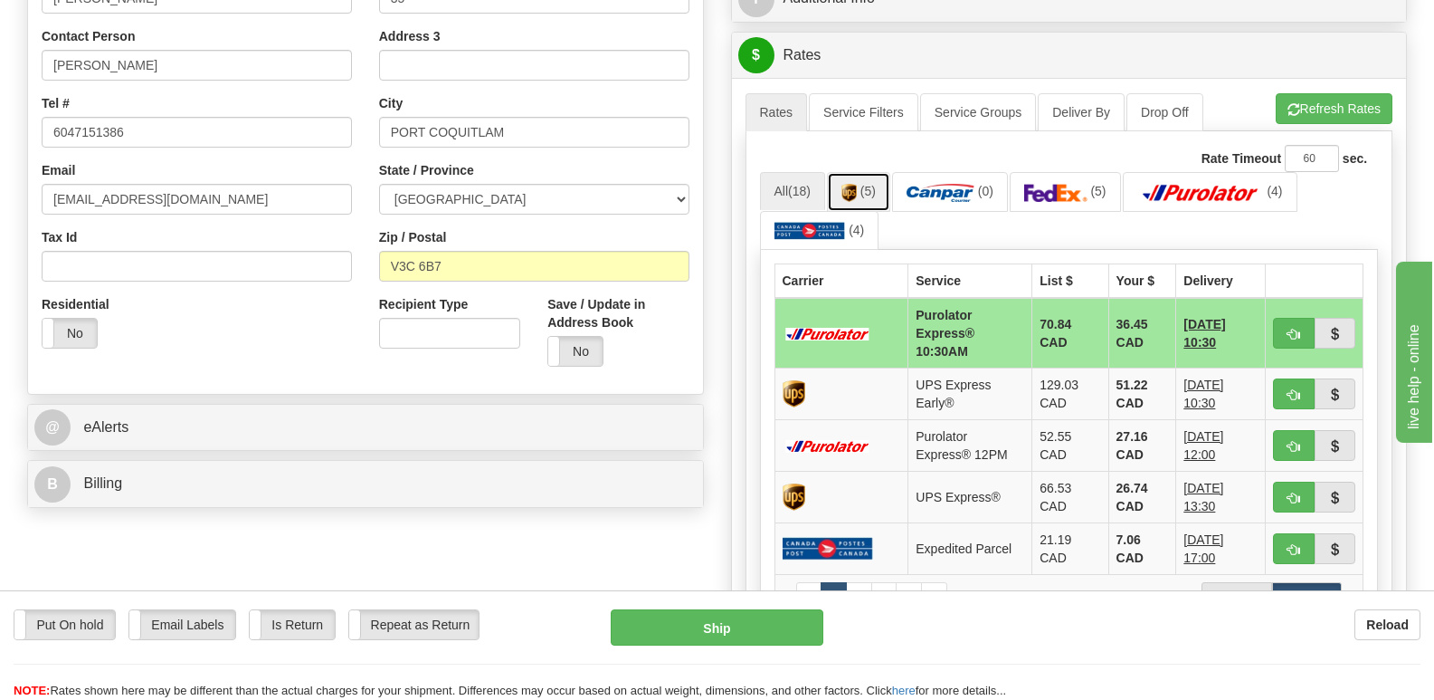
click at [862, 172] on link "(5)" at bounding box center [858, 191] width 63 height 39
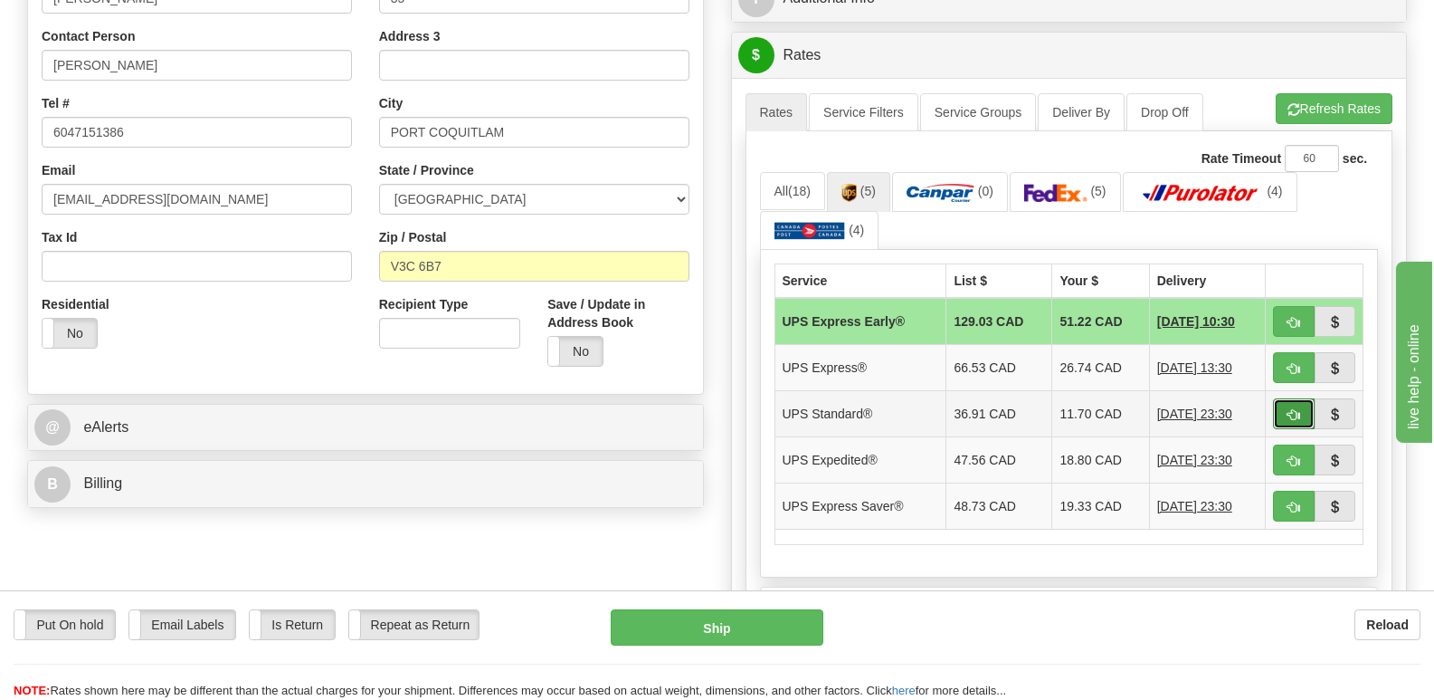
click at [1295, 409] on span "button" at bounding box center [1294, 415] width 13 height 12
type input "11"
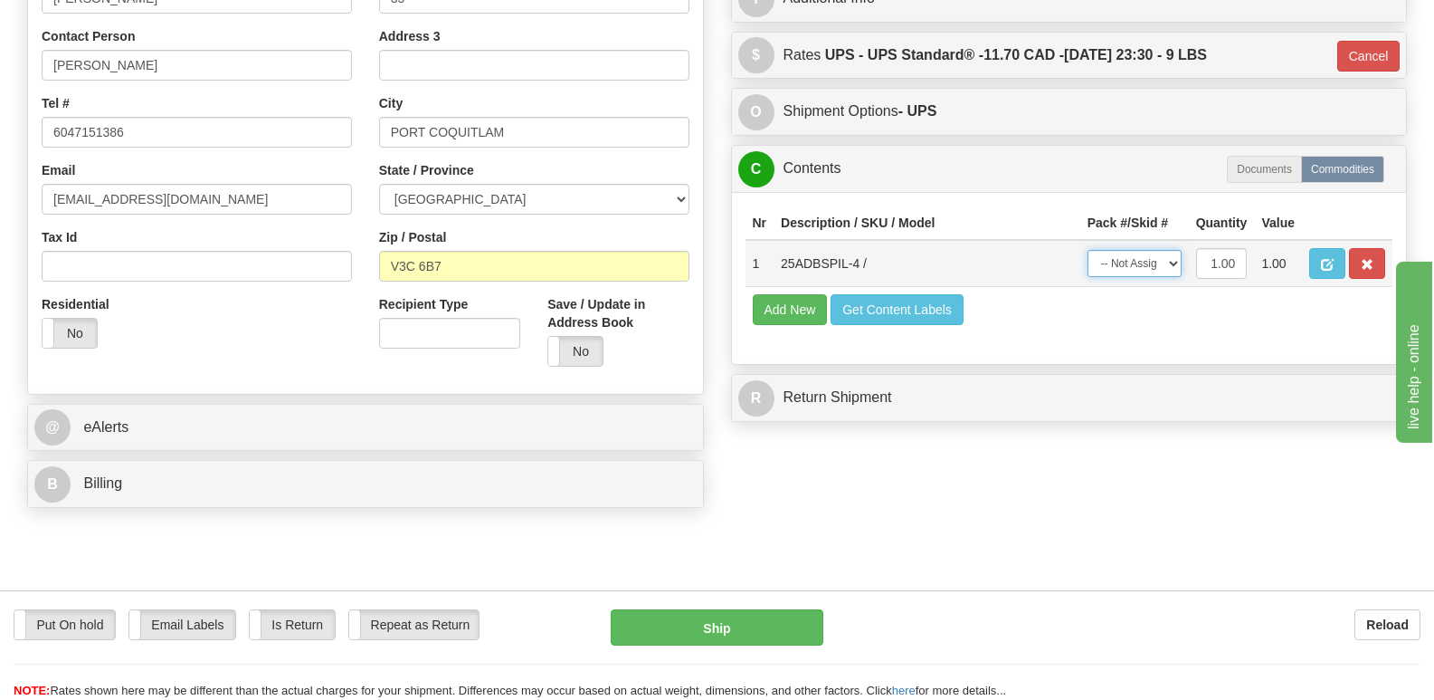
click at [1172, 250] on select "-- Not Assigned -- Package 1" at bounding box center [1135, 263] width 94 height 27
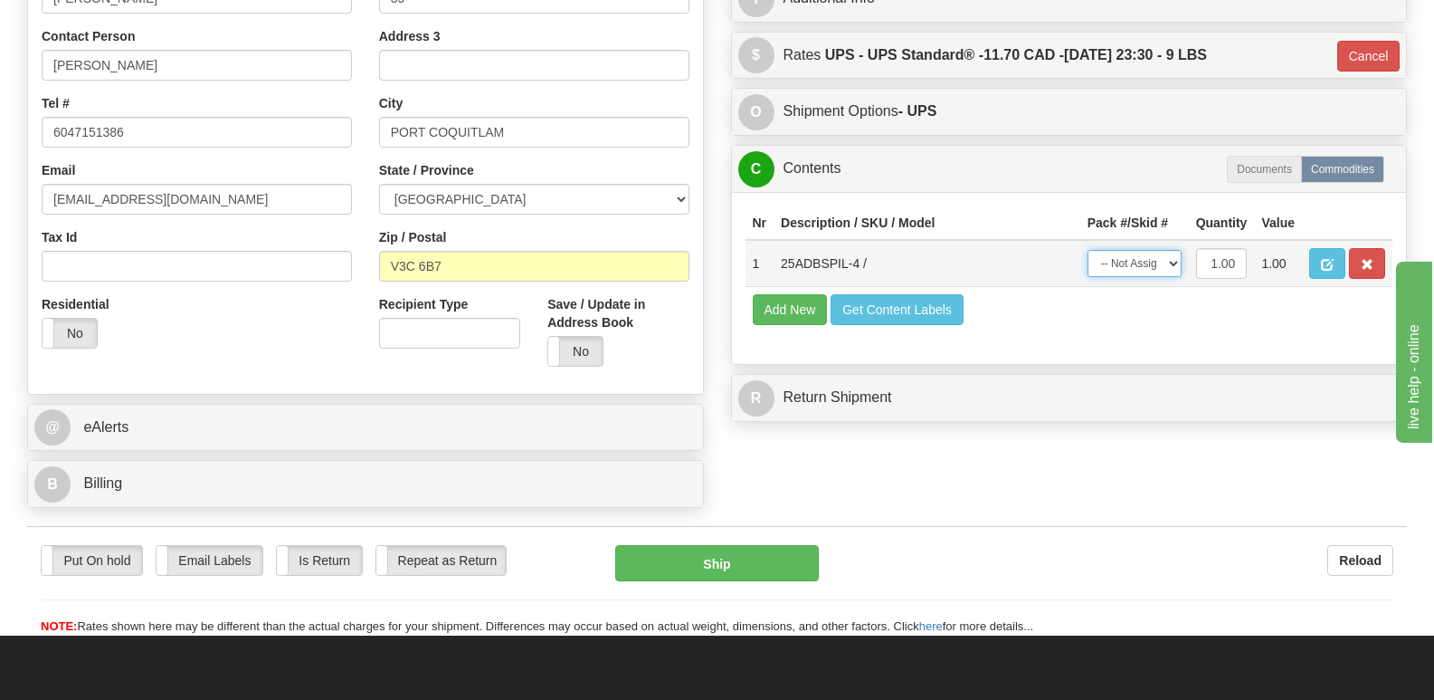
select select "0"
click at [1088, 250] on select "-- Not Assigned -- Package 1" at bounding box center [1135, 263] width 94 height 27
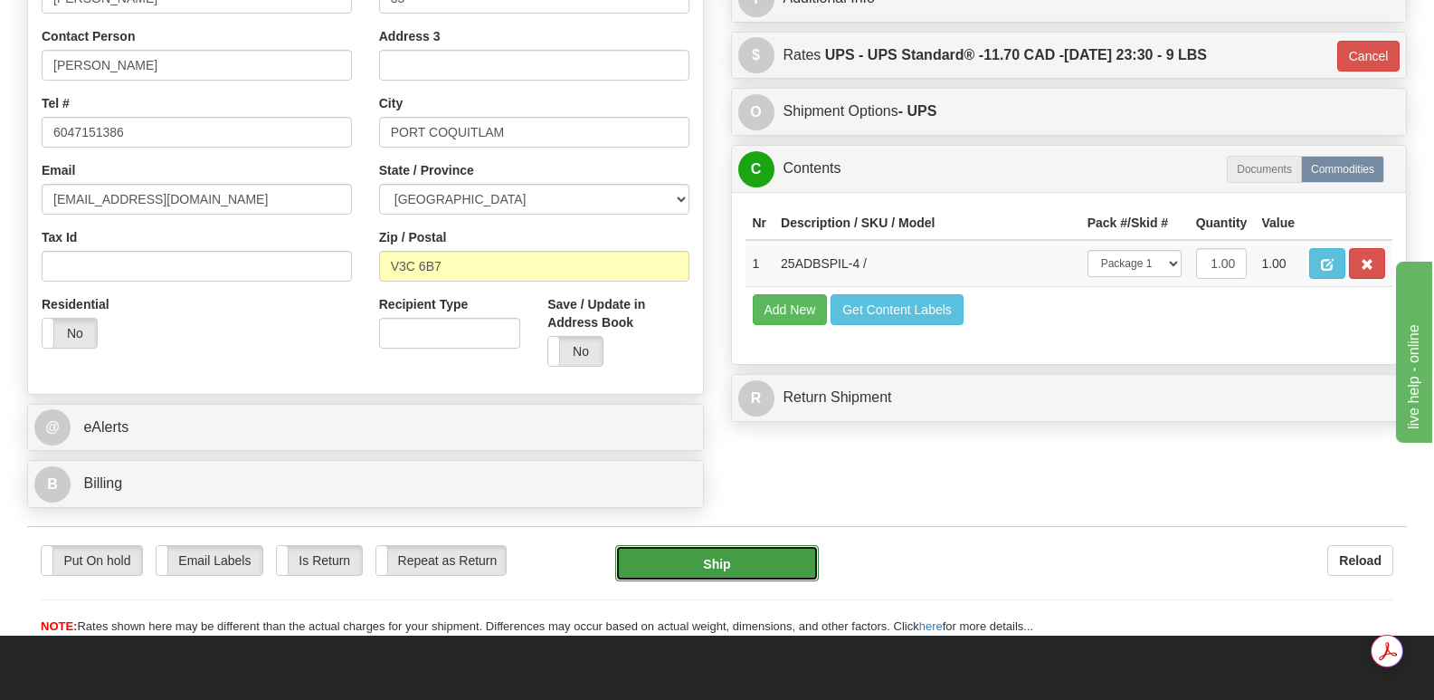
click at [702, 545] on button "Ship" at bounding box center [716, 563] width 203 height 36
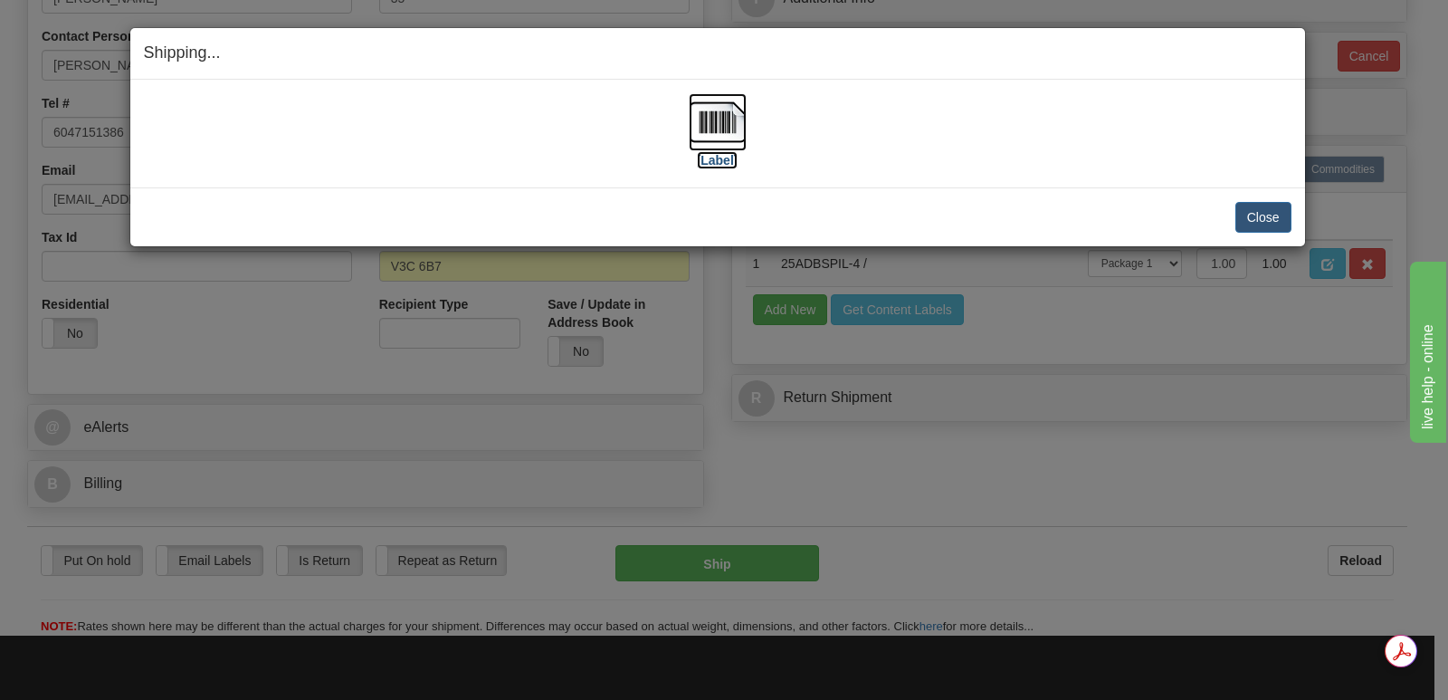
click at [723, 119] on img at bounding box center [718, 122] width 58 height 58
click at [1257, 211] on button "Close" at bounding box center [1263, 217] width 56 height 31
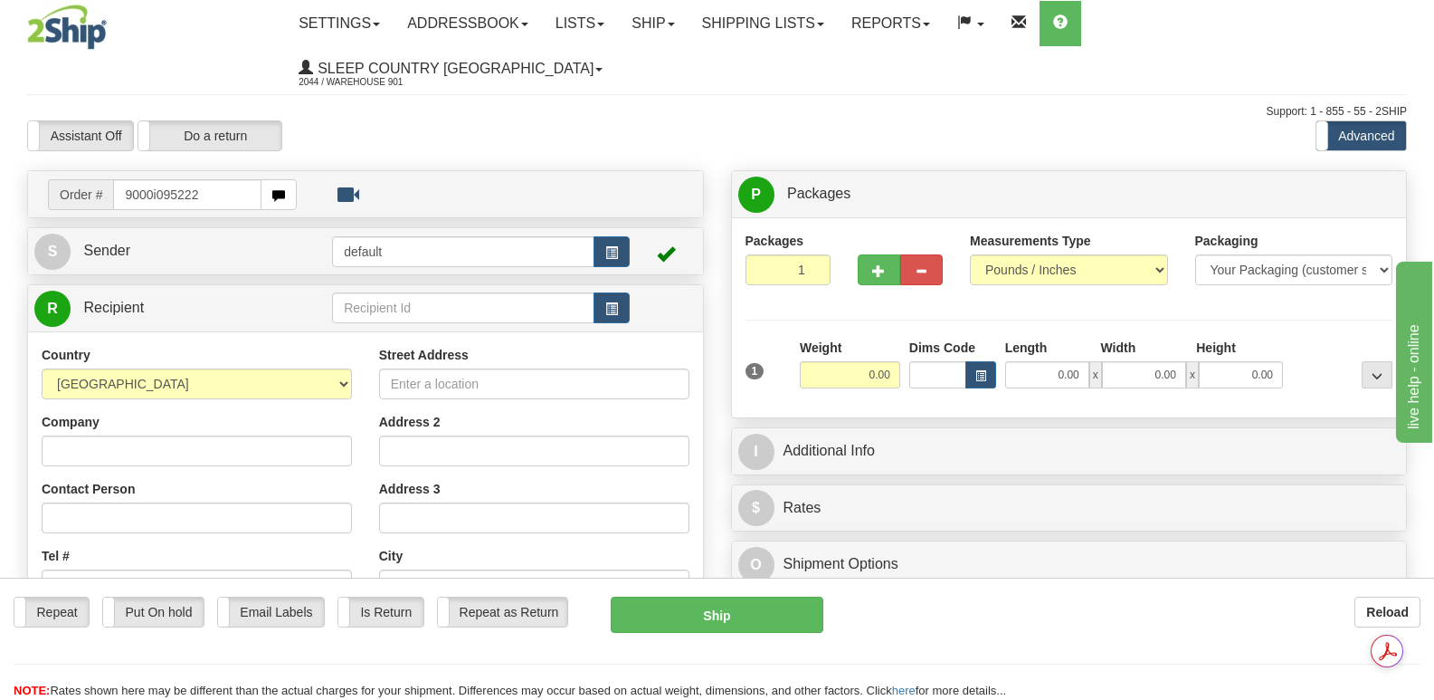
type input "9000i095222"
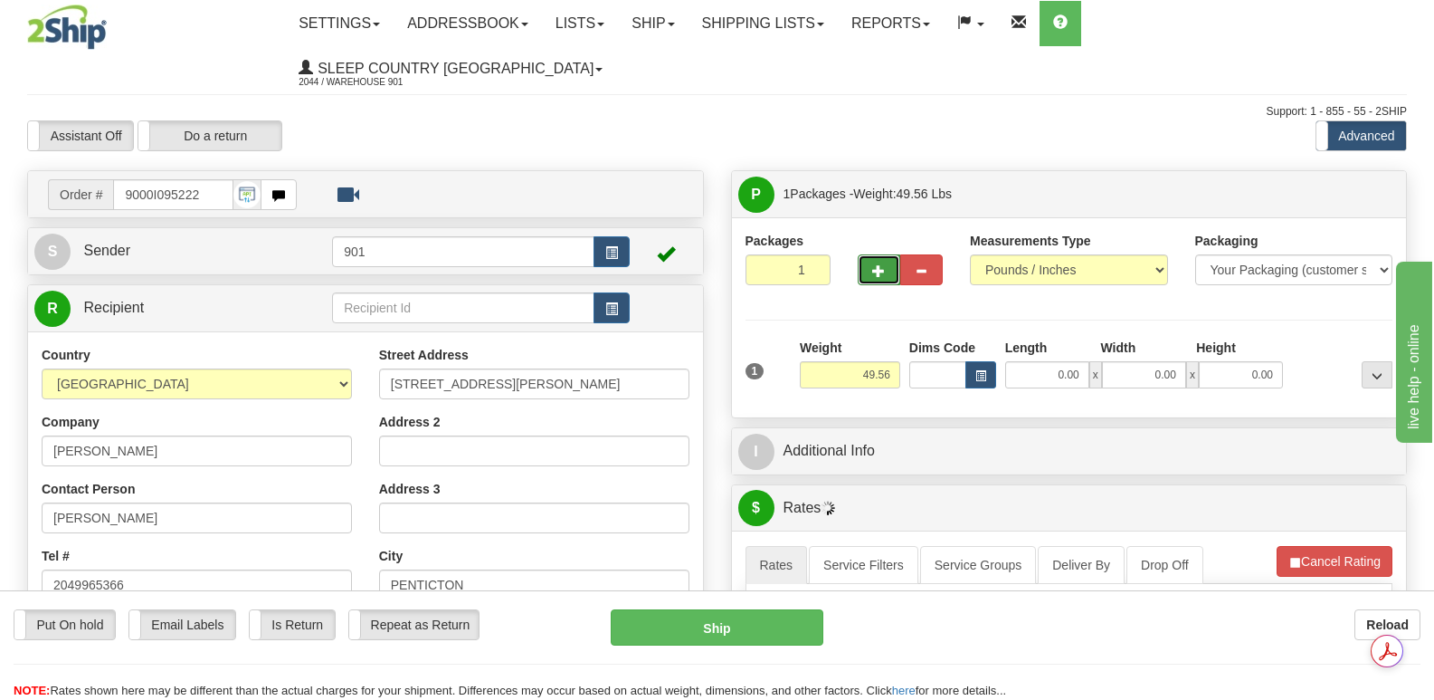
click at [881, 265] on span "button" at bounding box center [878, 271] width 13 height 12
type input "2"
click at [1347, 188] on span "Package Level" at bounding box center [1353, 194] width 71 height 13
radio input "true"
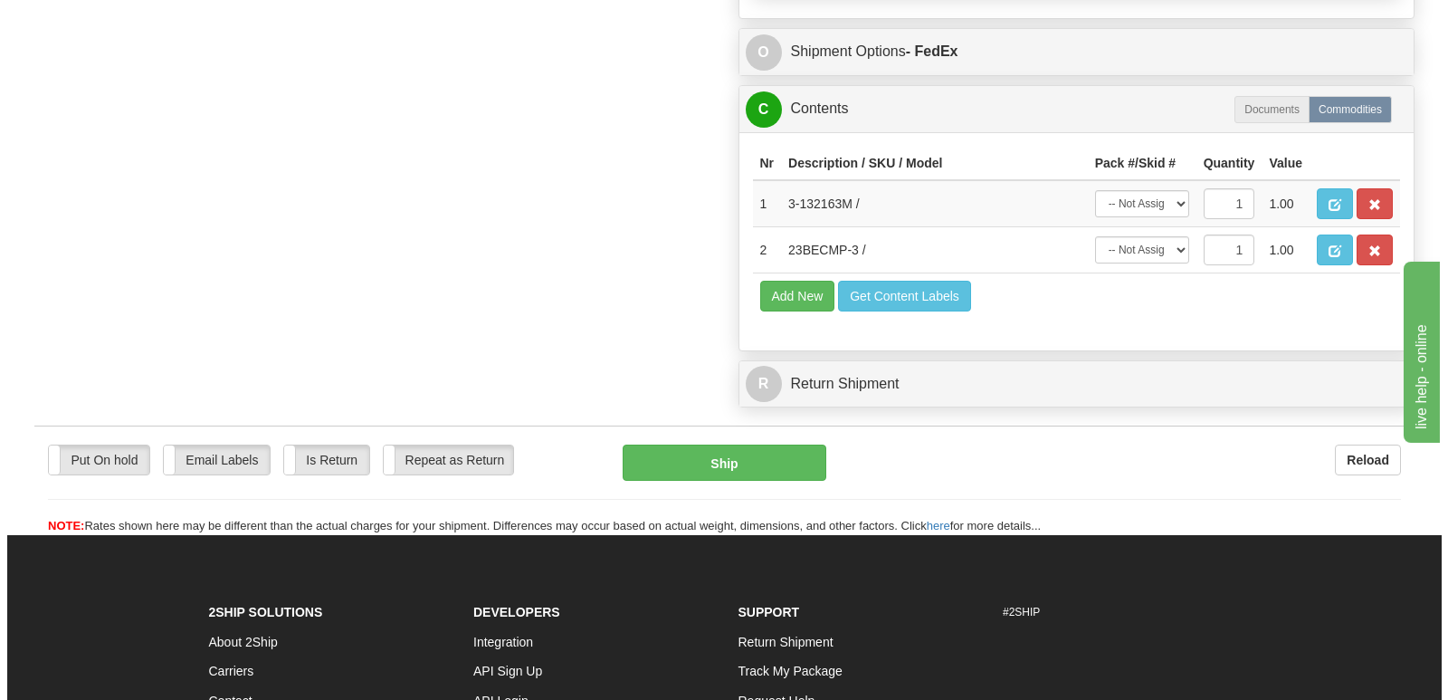
scroll to position [1267, 0]
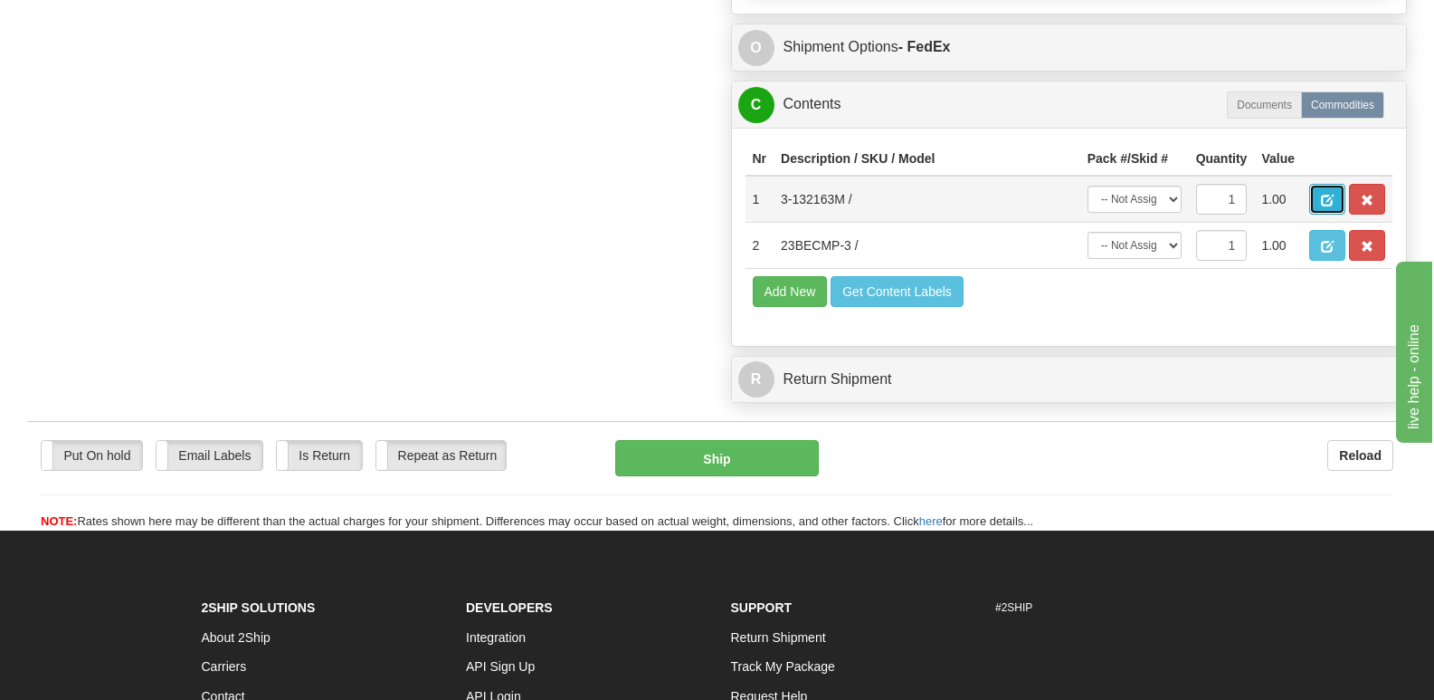
click at [1325, 195] on span "button" at bounding box center [1327, 201] width 13 height 12
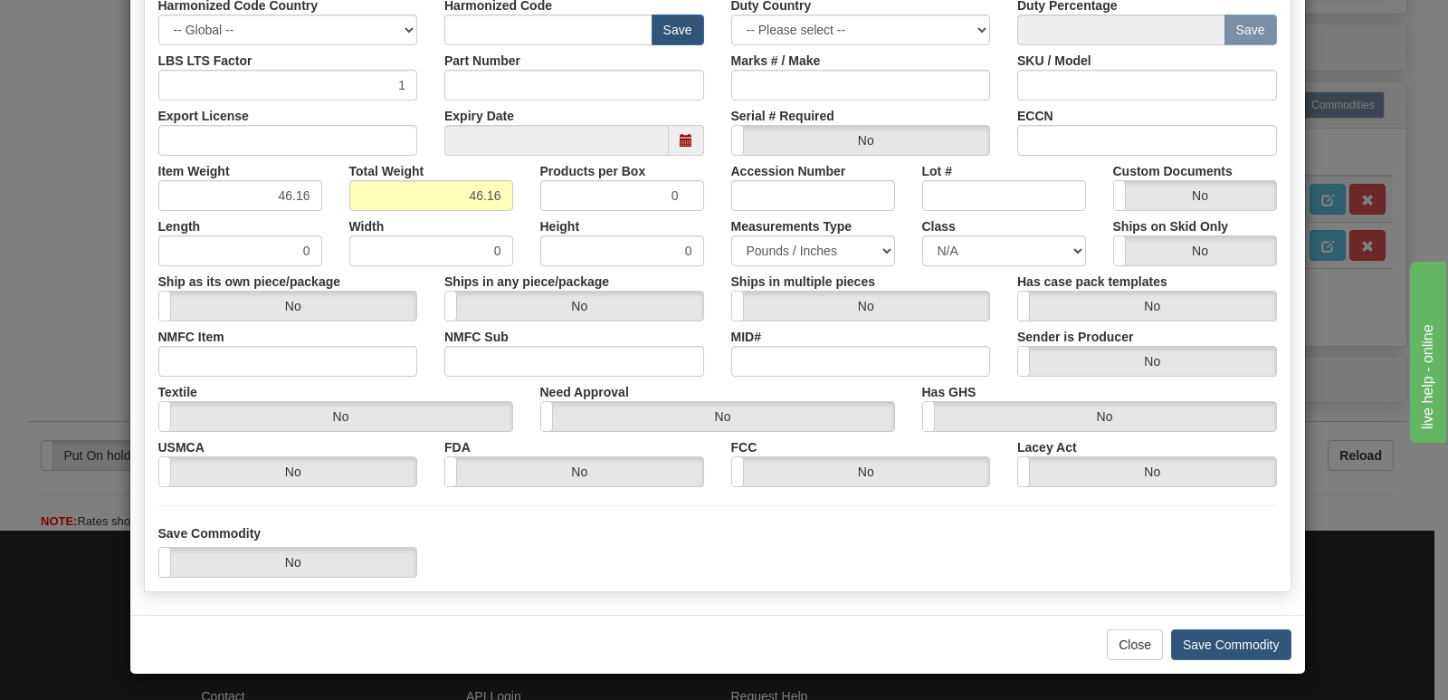
scroll to position [419, 0]
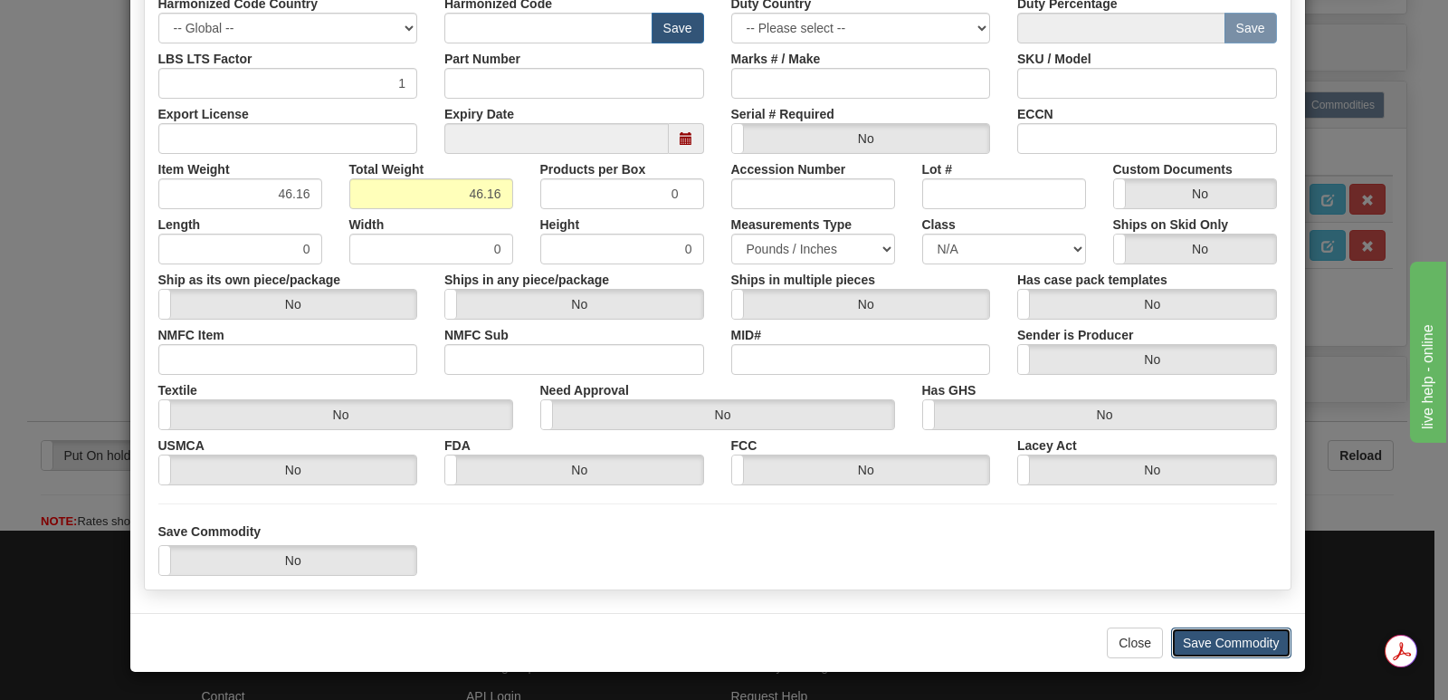
click at [1203, 639] on button "Save Commodity" at bounding box center [1231, 642] width 120 height 31
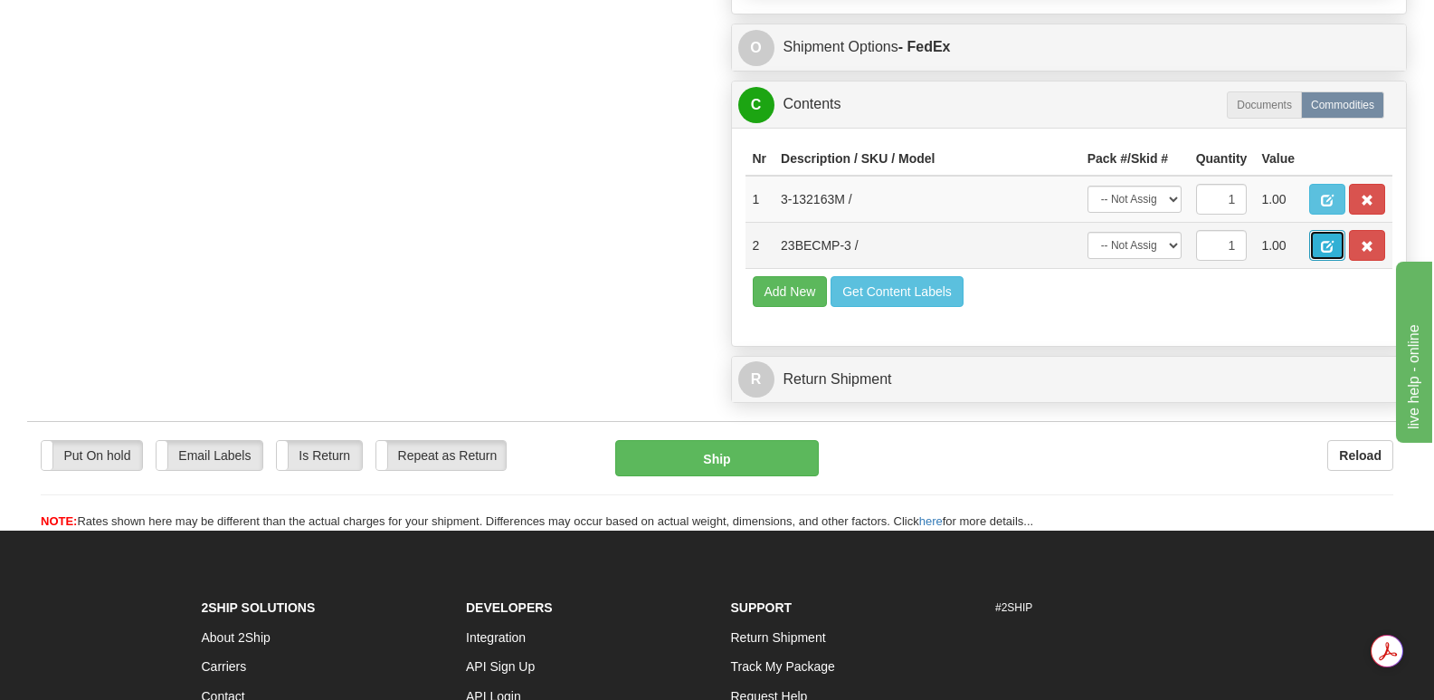
click at [1327, 241] on span "button" at bounding box center [1327, 247] width 13 height 12
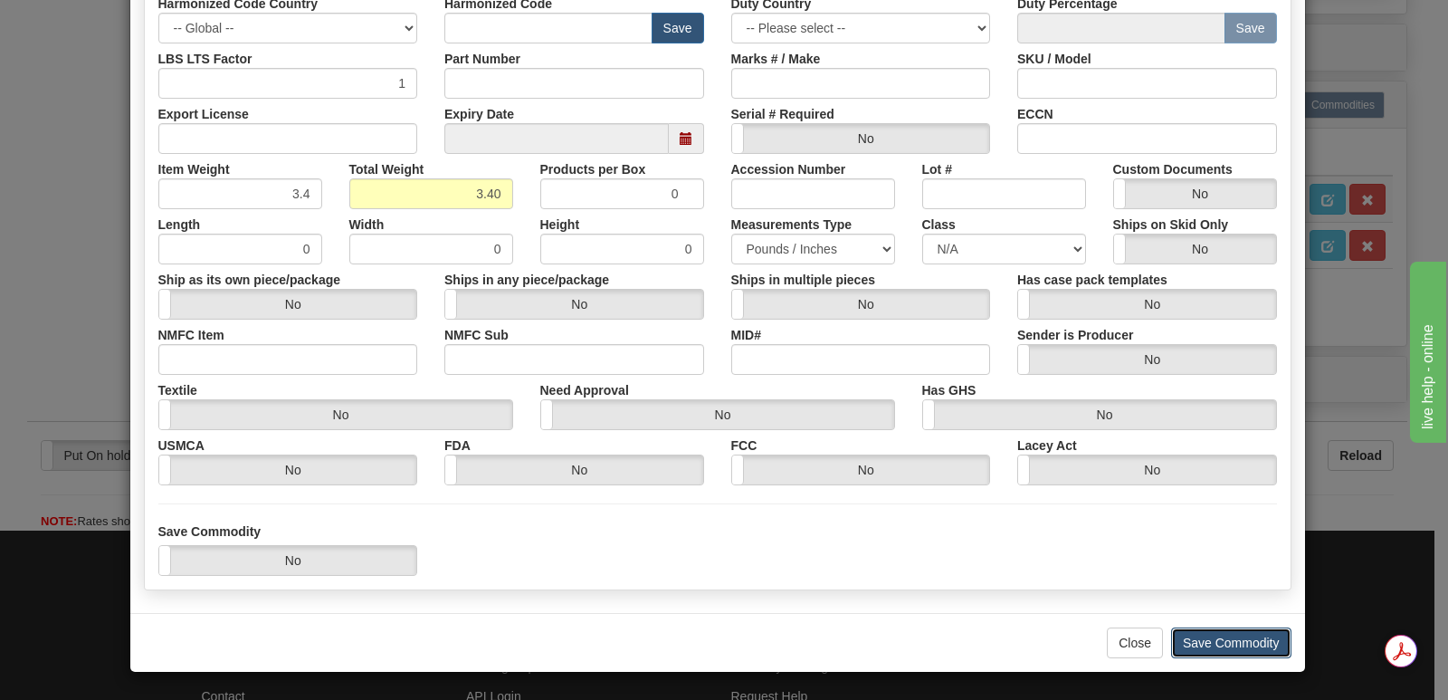
click at [1195, 633] on button "Save Commodity" at bounding box center [1231, 642] width 120 height 31
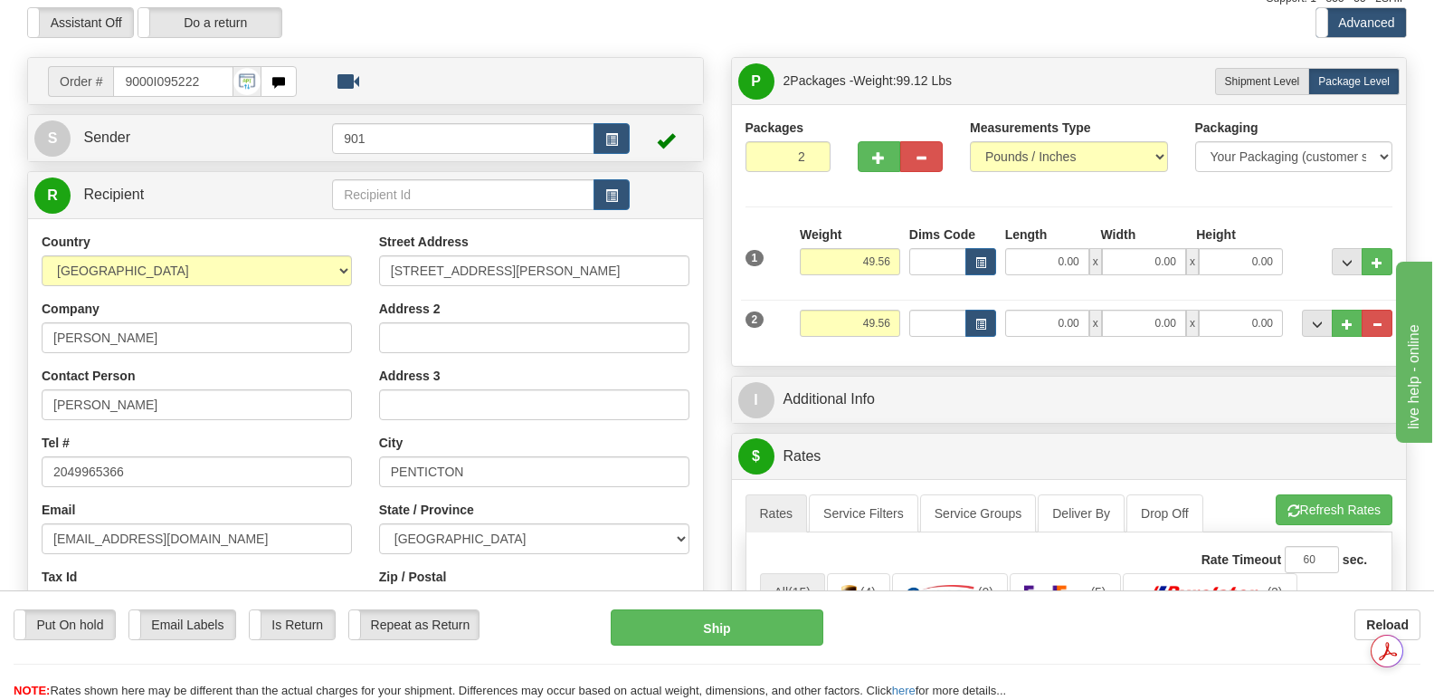
scroll to position [0, 0]
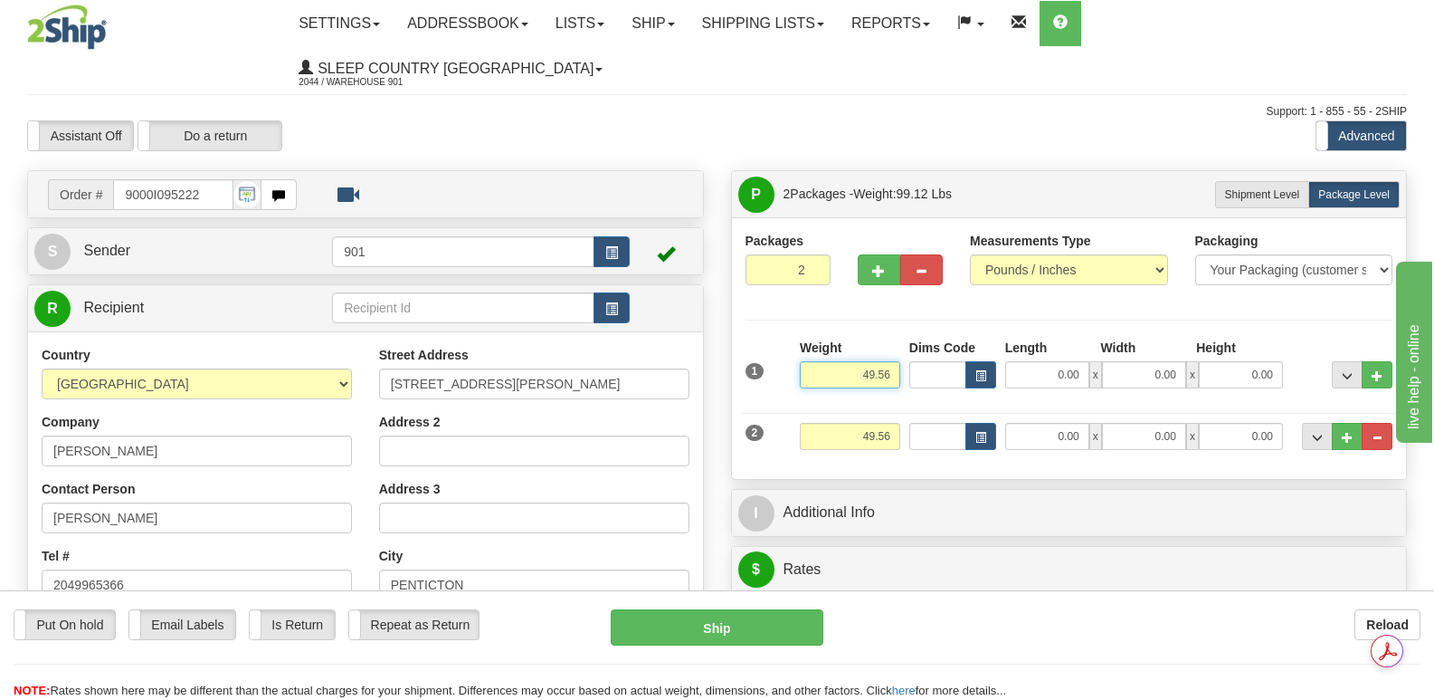
drag, startPoint x: 847, startPoint y: 330, endPoint x: 901, endPoint y: 333, distance: 54.4
click at [901, 338] on div "Weight 49.56" at bounding box center [849, 369] width 109 height 63
type input "46.16"
click at [1022, 361] on input "0.00" at bounding box center [1047, 374] width 84 height 27
type input "42.00"
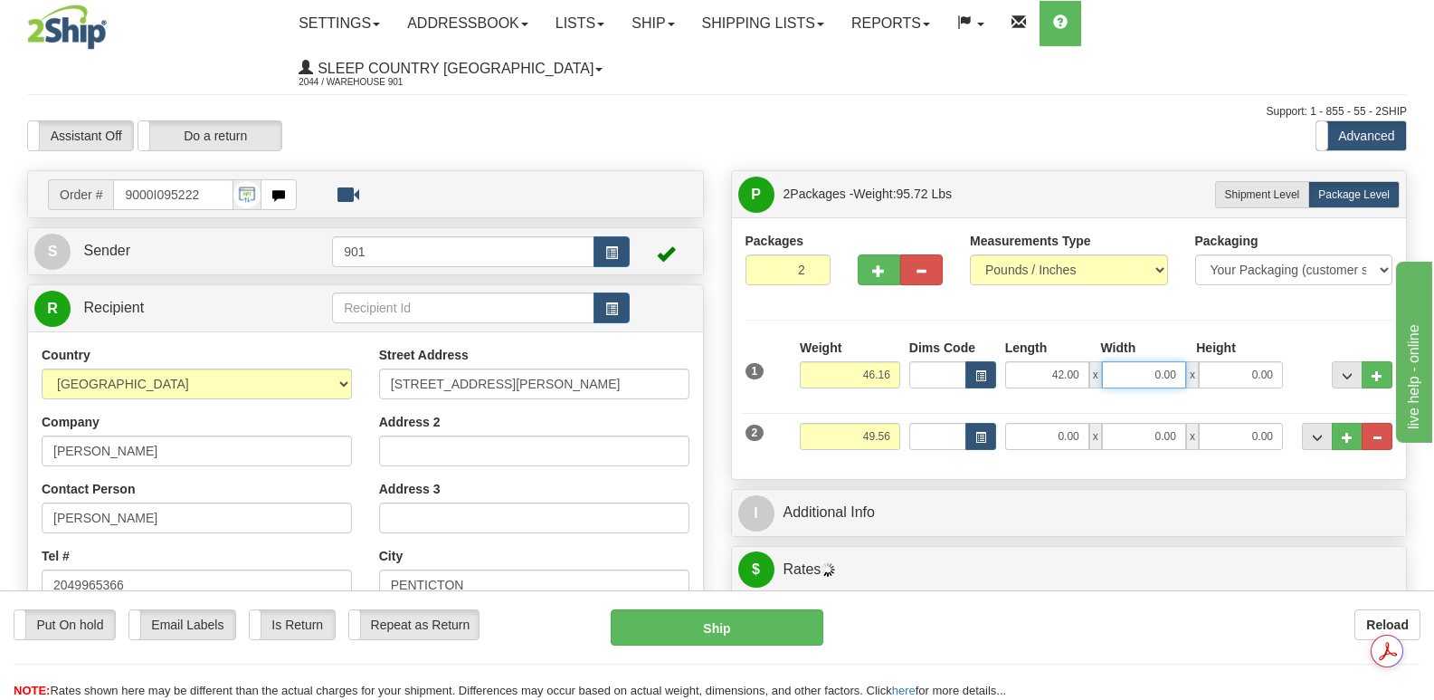
click at [1133, 361] on input "0.00" at bounding box center [1144, 374] width 84 height 27
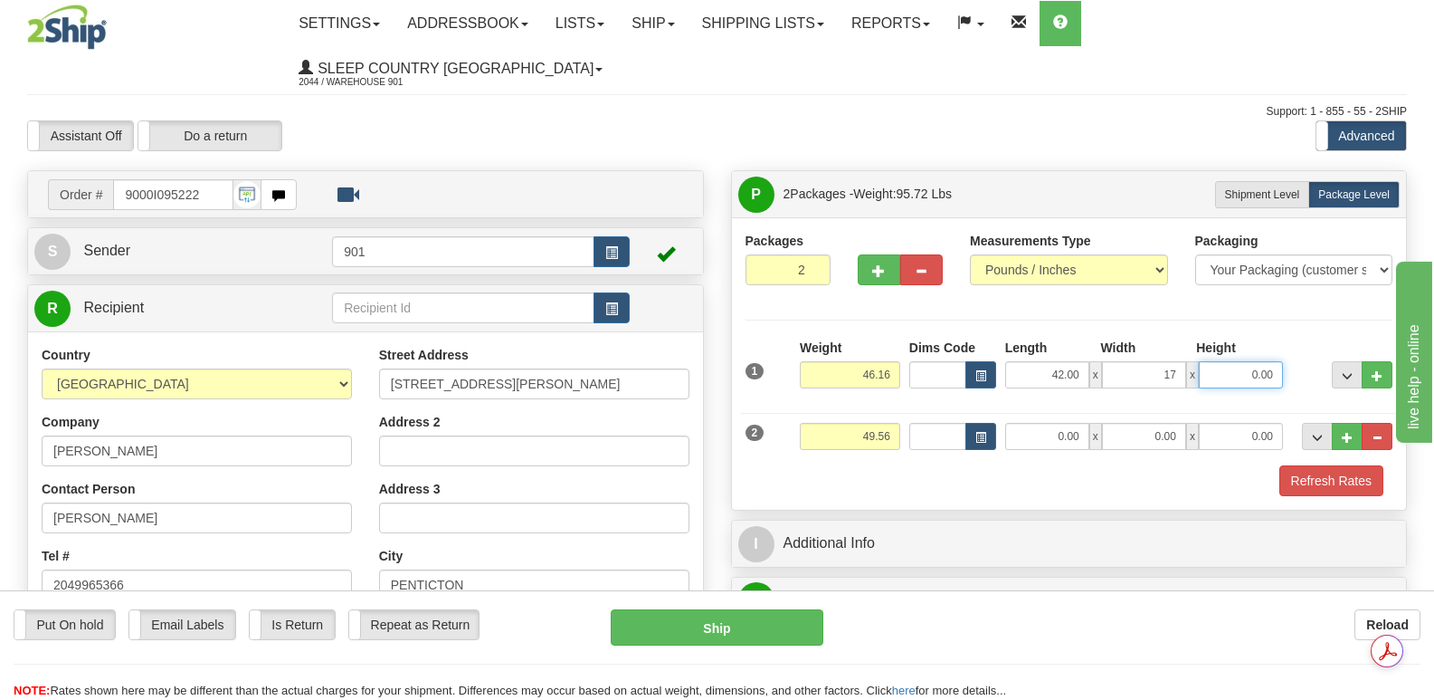
type input "17.00"
click at [1219, 361] on input "0.00" at bounding box center [1241, 374] width 84 height 27
type input "17.00"
drag, startPoint x: 852, startPoint y: 394, endPoint x: 898, endPoint y: 389, distance: 46.4
click at [898, 423] on input "49.56" at bounding box center [850, 436] width 100 height 27
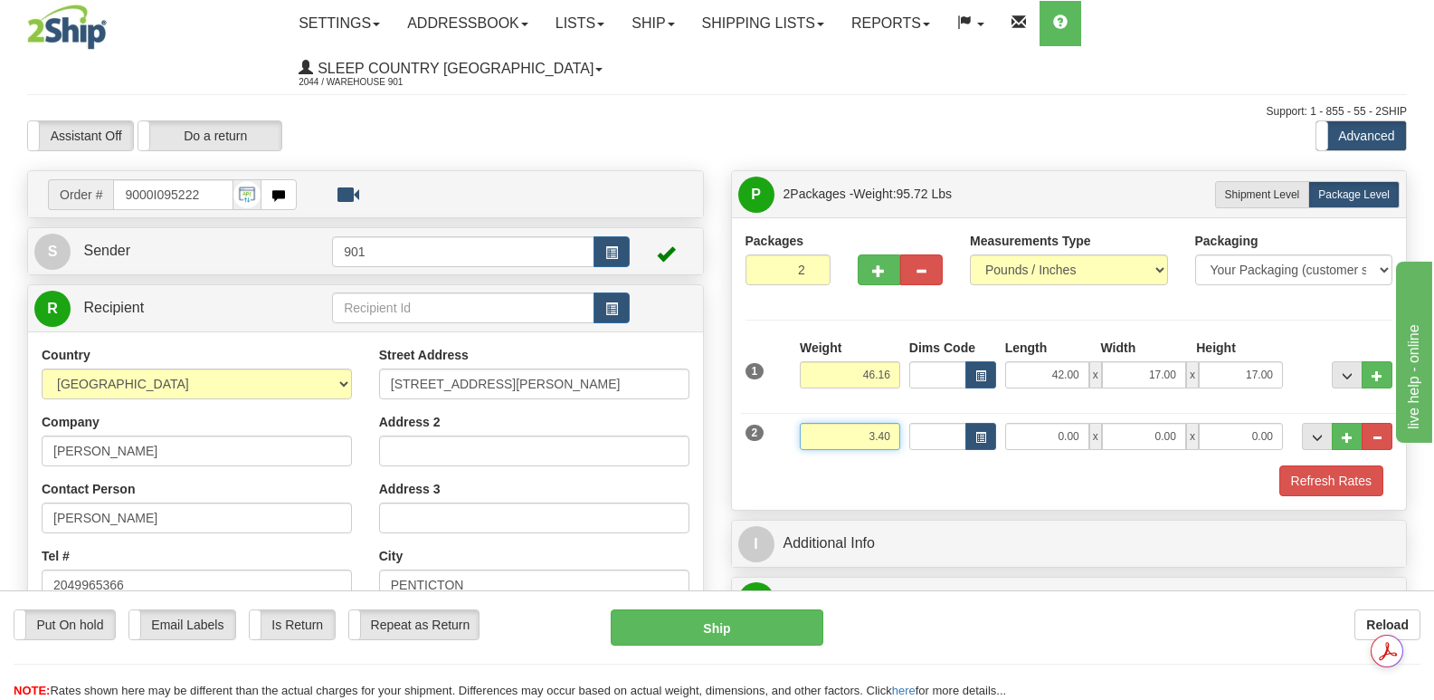
type input "3.40"
click at [1030, 423] on input "0.00" at bounding box center [1047, 436] width 84 height 27
type input "14.00"
click at [1137, 423] on input "0.00" at bounding box center [1144, 436] width 84 height 27
type input "7.00"
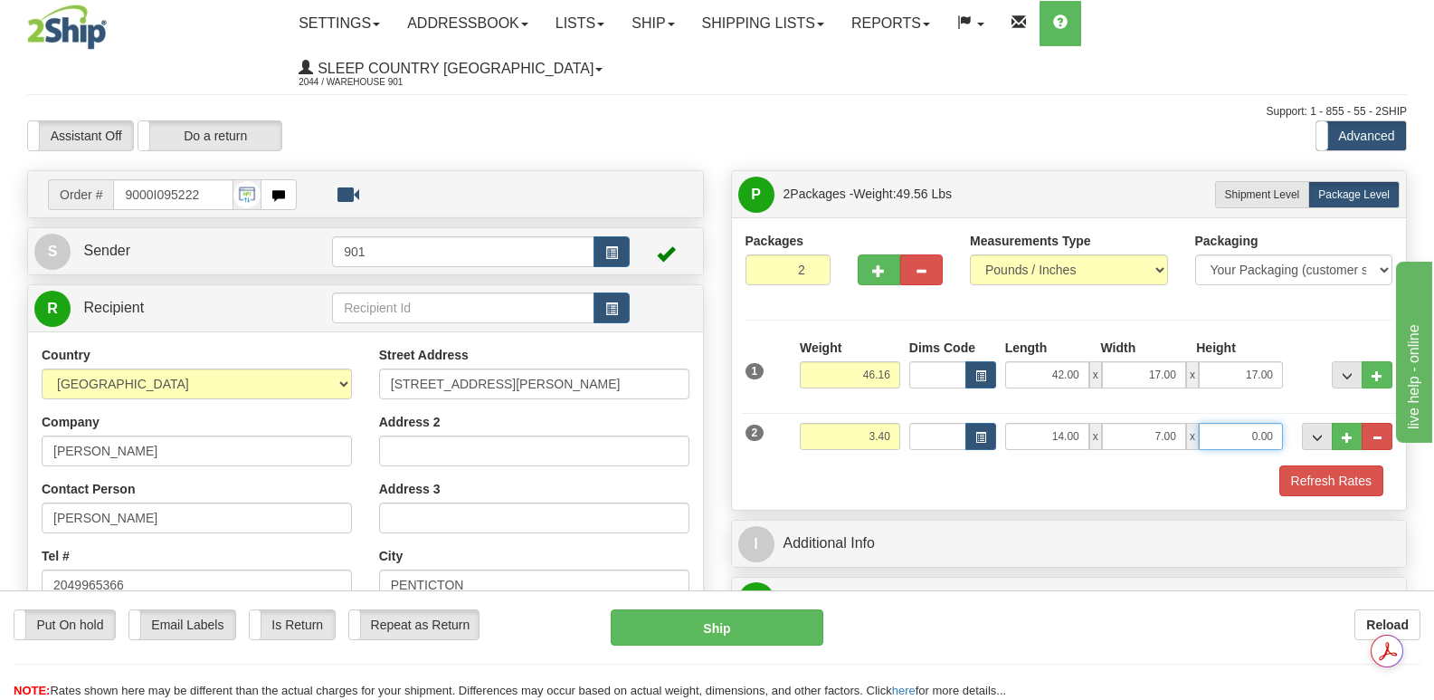
click at [1222, 423] on input "0.00" at bounding box center [1241, 436] width 84 height 27
type input "7.00"
click at [1314, 465] on button "Refresh Rates" at bounding box center [1332, 480] width 104 height 31
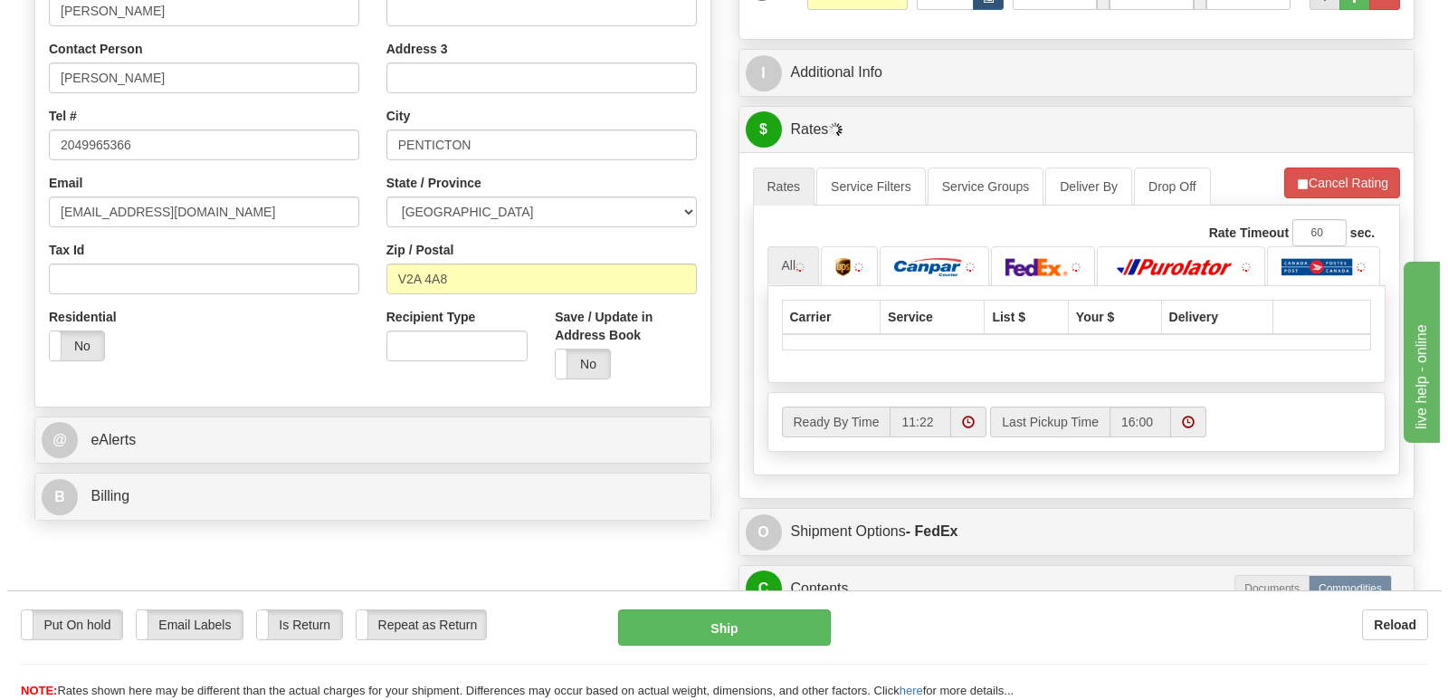
scroll to position [543, 0]
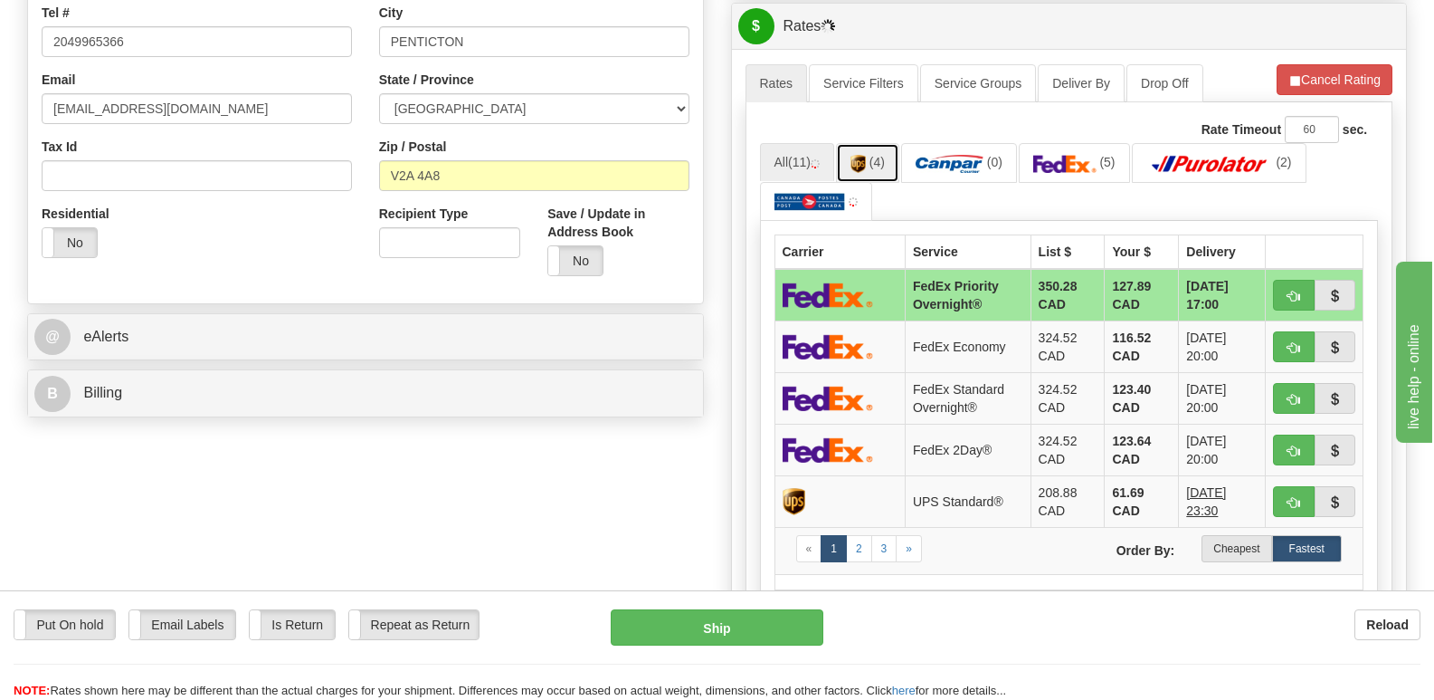
click at [863, 155] on img at bounding box center [858, 164] width 15 height 18
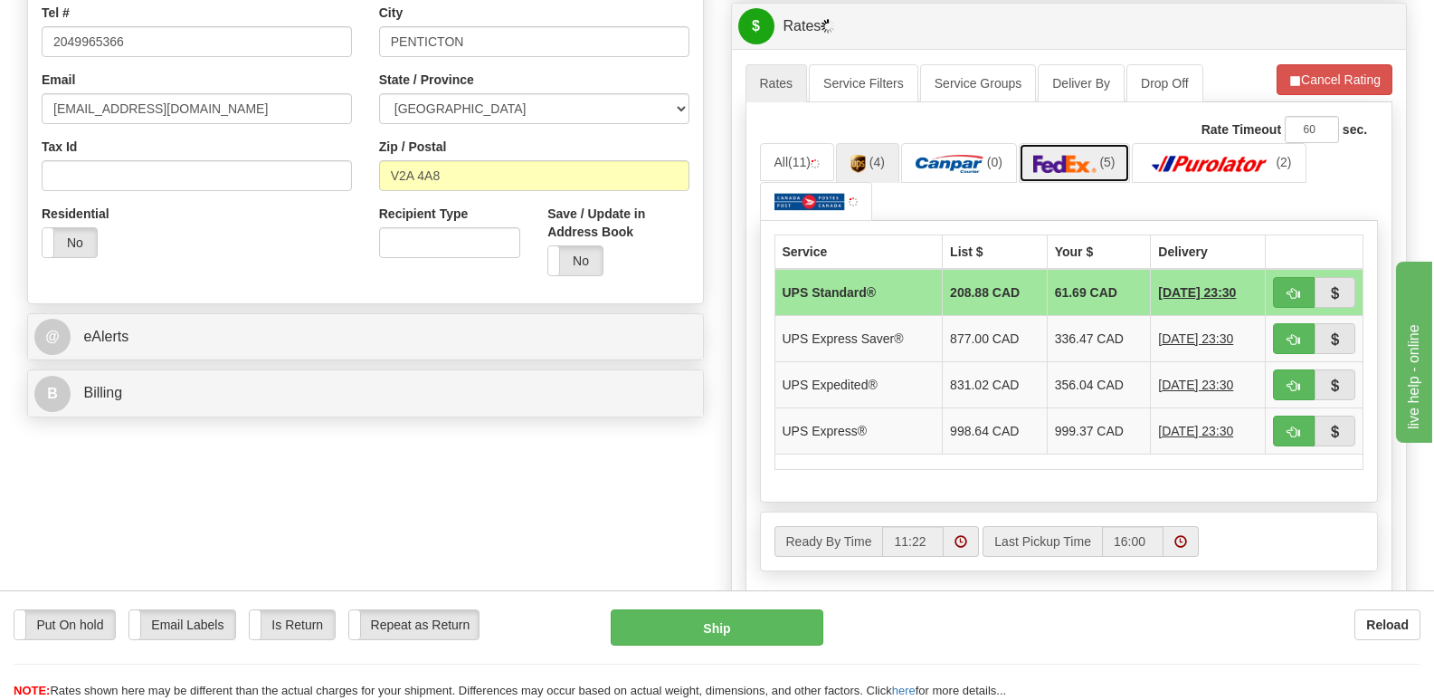
click at [1079, 155] on img at bounding box center [1064, 164] width 63 height 18
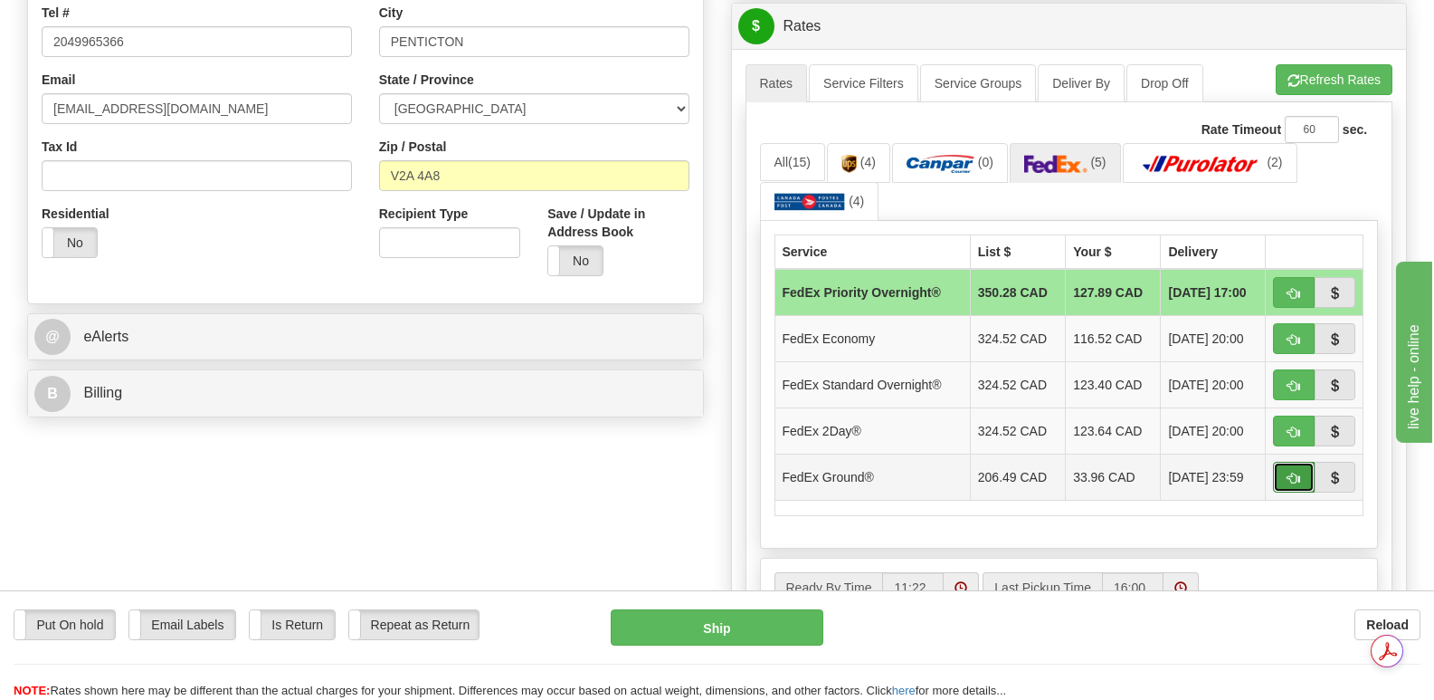
click at [1290, 472] on span "button" at bounding box center [1294, 478] width 13 height 12
type input "92"
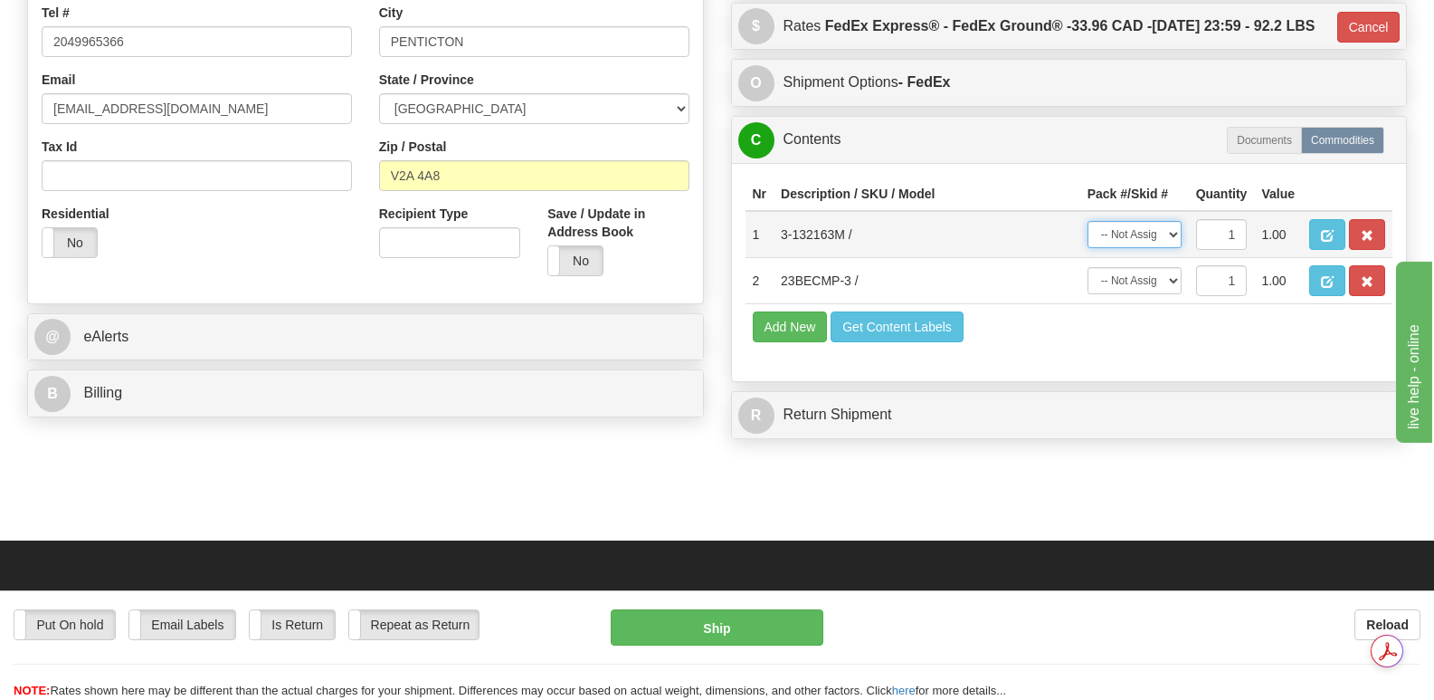
click at [1173, 227] on select "-- Not Assigned -- Package 1 Package 2" at bounding box center [1135, 234] width 94 height 27
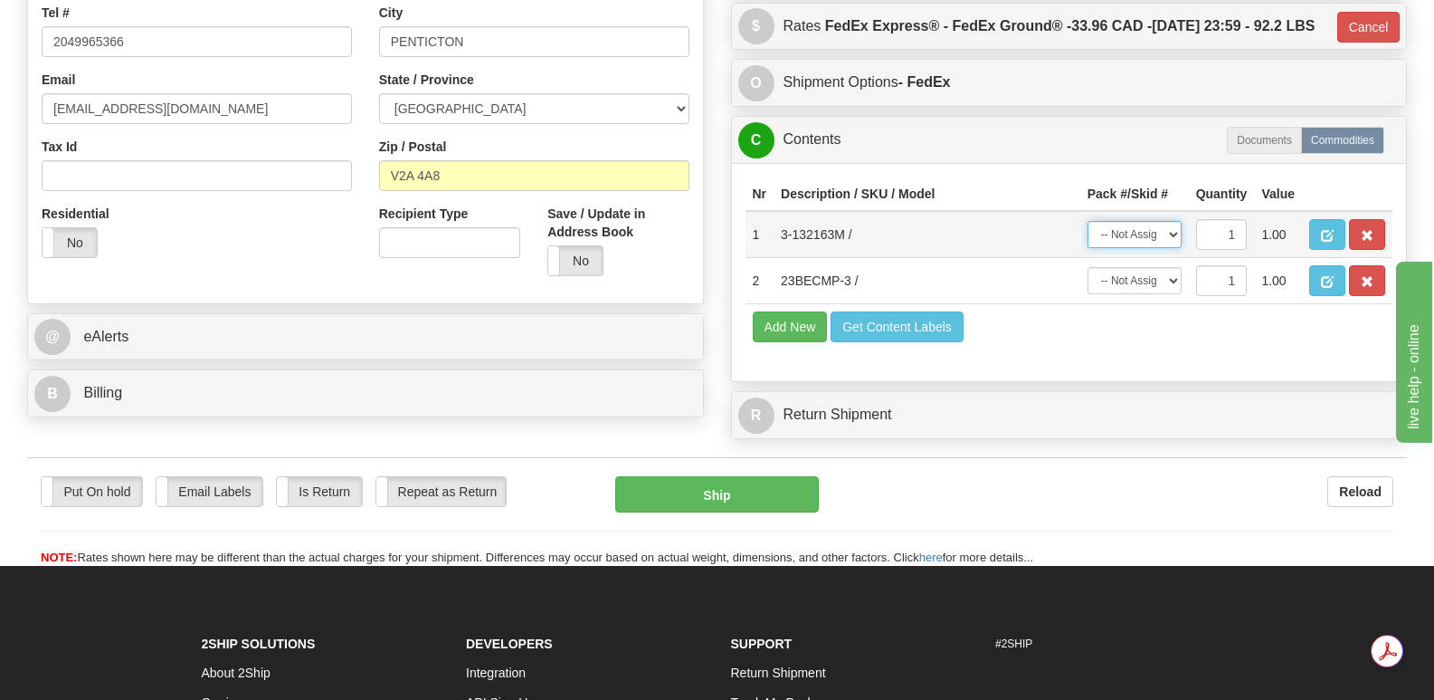
select select "0"
click at [1088, 221] on select "-- Not Assigned -- Package 1 Package 2" at bounding box center [1135, 234] width 94 height 27
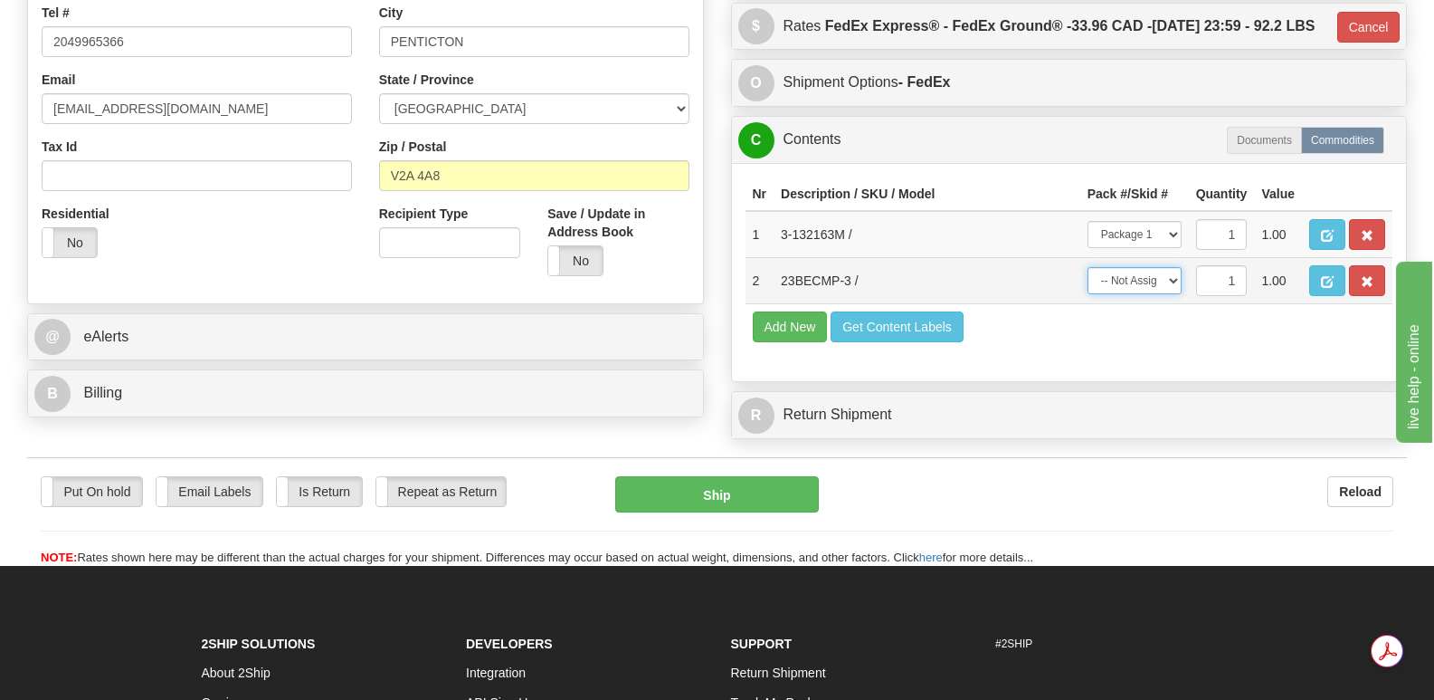
drag, startPoint x: 1171, startPoint y: 272, endPoint x: 1171, endPoint y: 284, distance: 11.8
click at [1171, 272] on select "-- Not Assigned -- Package 1 Package 2" at bounding box center [1135, 280] width 94 height 27
select select "1"
click at [1088, 267] on select "-- Not Assigned -- Package 1 Package 2" at bounding box center [1135, 280] width 94 height 27
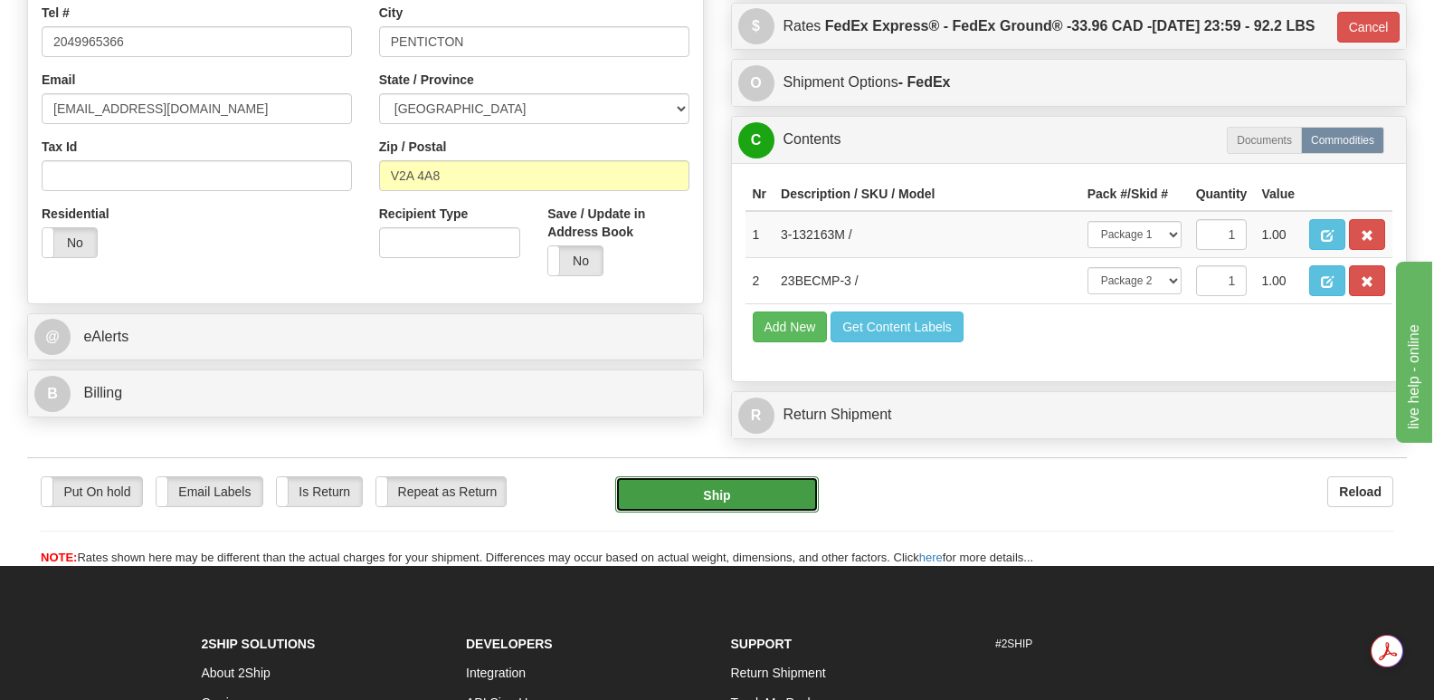
click at [698, 486] on button "Ship" at bounding box center [716, 494] width 203 height 36
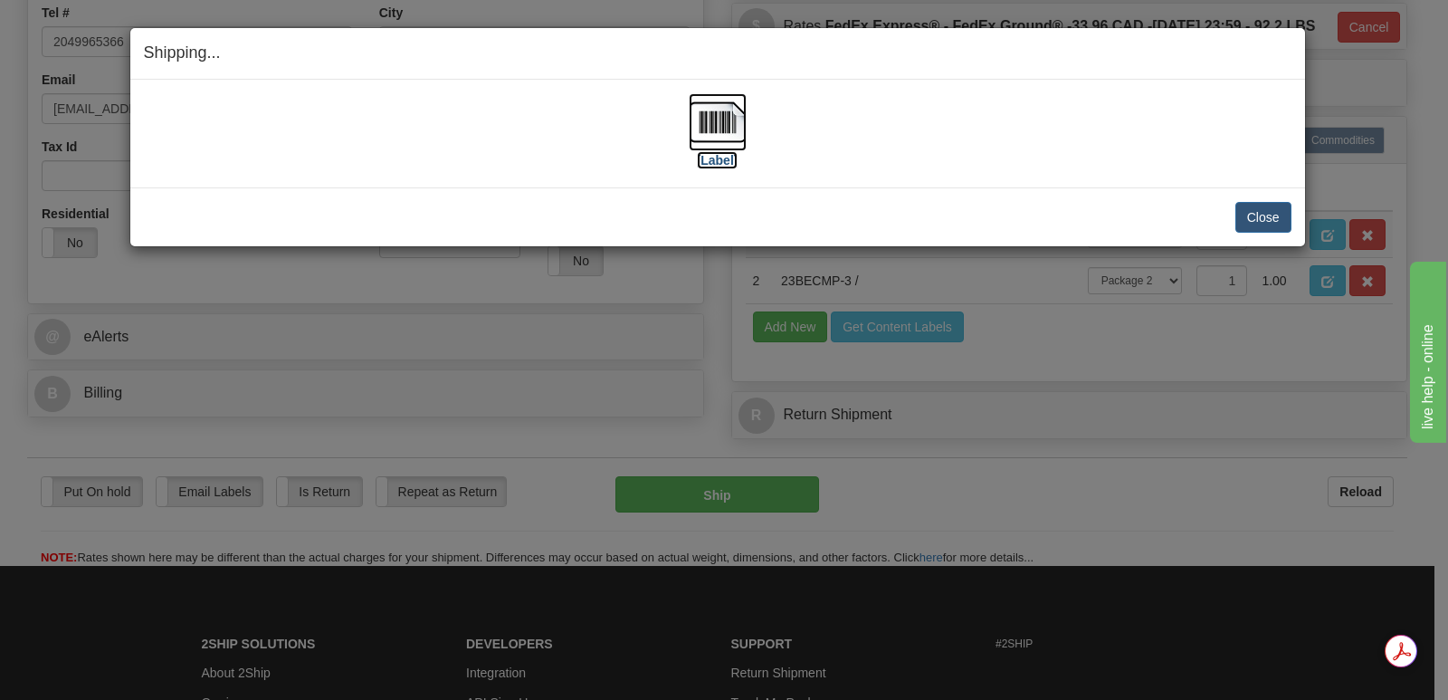
click at [726, 115] on img at bounding box center [718, 122] width 58 height 58
click at [1261, 208] on button "Close" at bounding box center [1263, 217] width 56 height 31
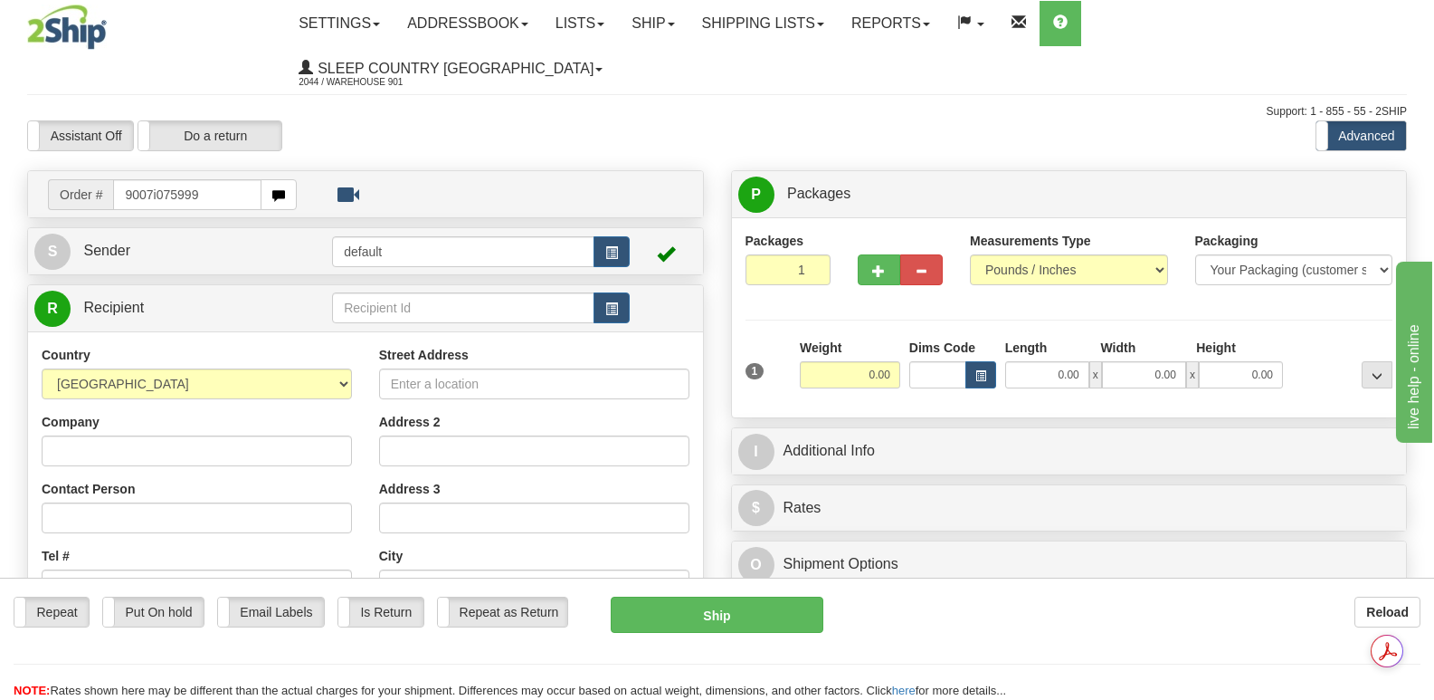
type input "9007i075999"
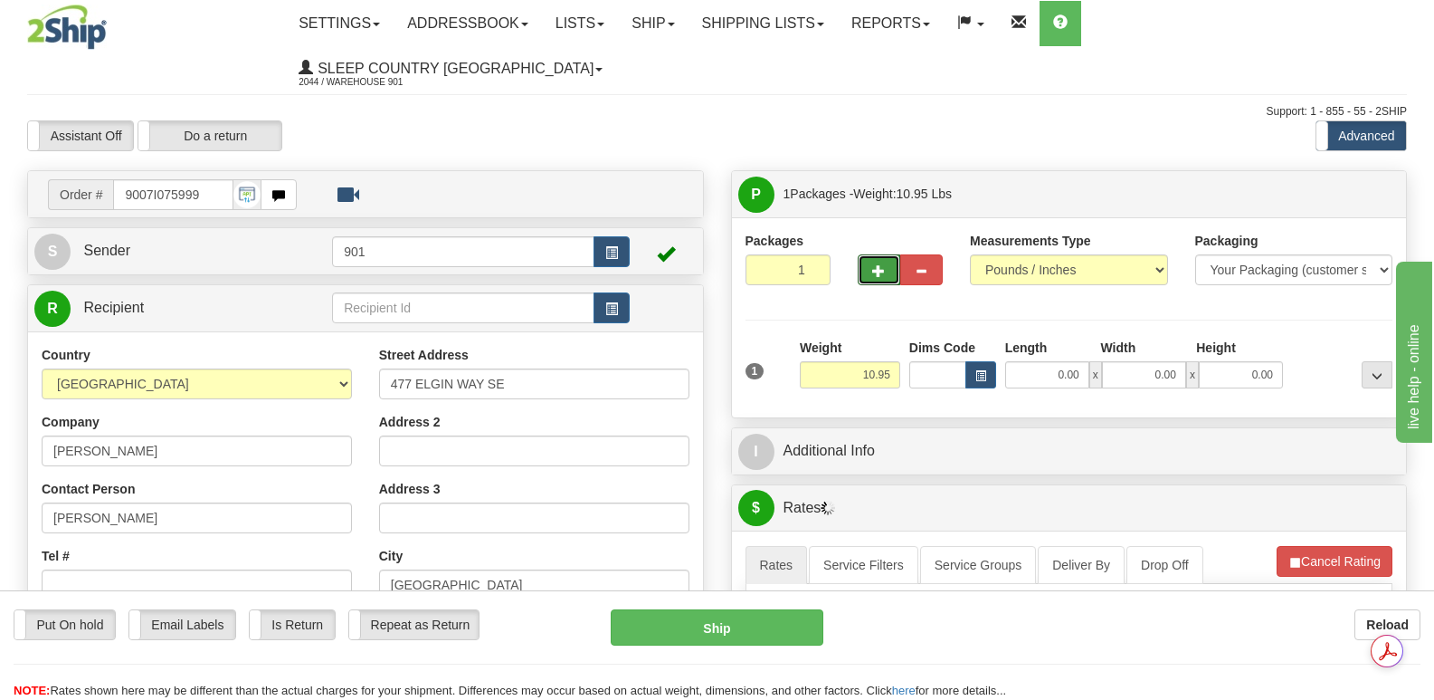
click at [885, 265] on span "button" at bounding box center [878, 271] width 13 height 12
type input "2"
drag, startPoint x: 1359, startPoint y: 148, endPoint x: 1271, endPoint y: 121, distance: 91.9
click at [1360, 188] on span "Package Level" at bounding box center [1353, 194] width 71 height 13
radio input "true"
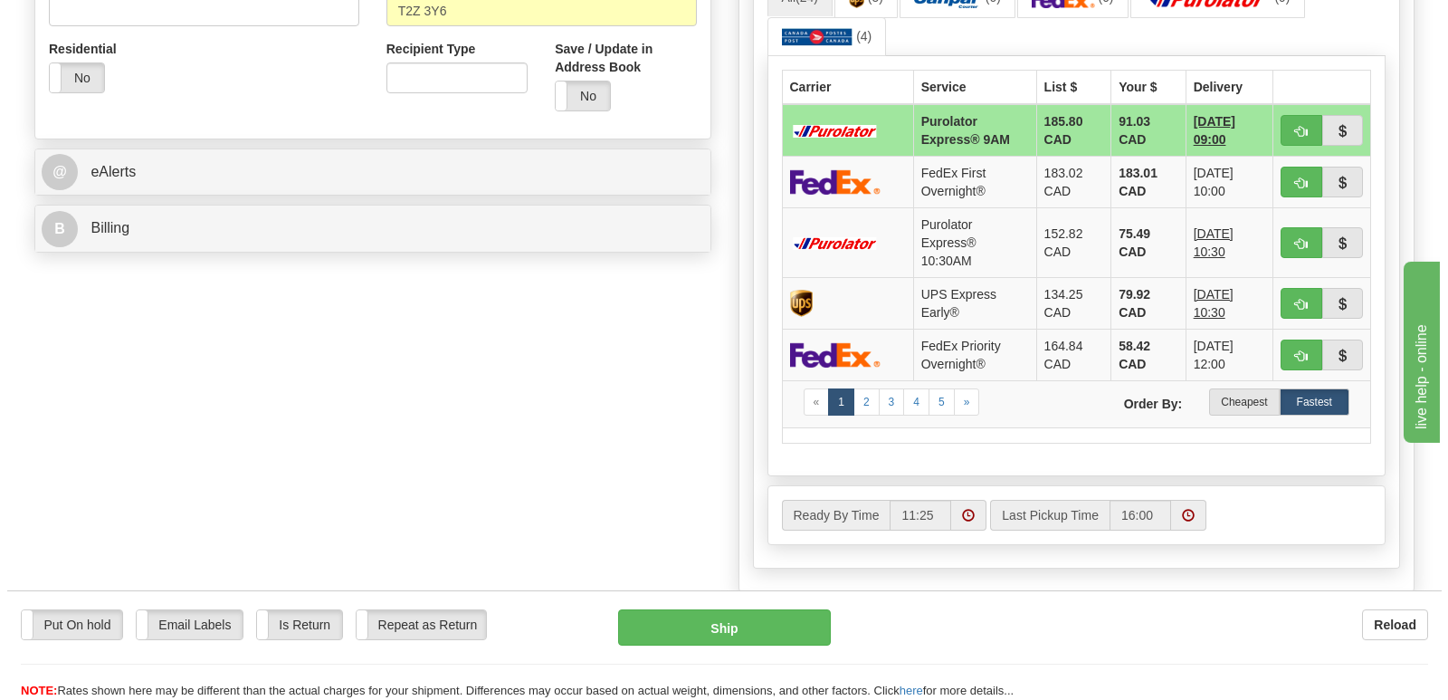
scroll to position [995, 0]
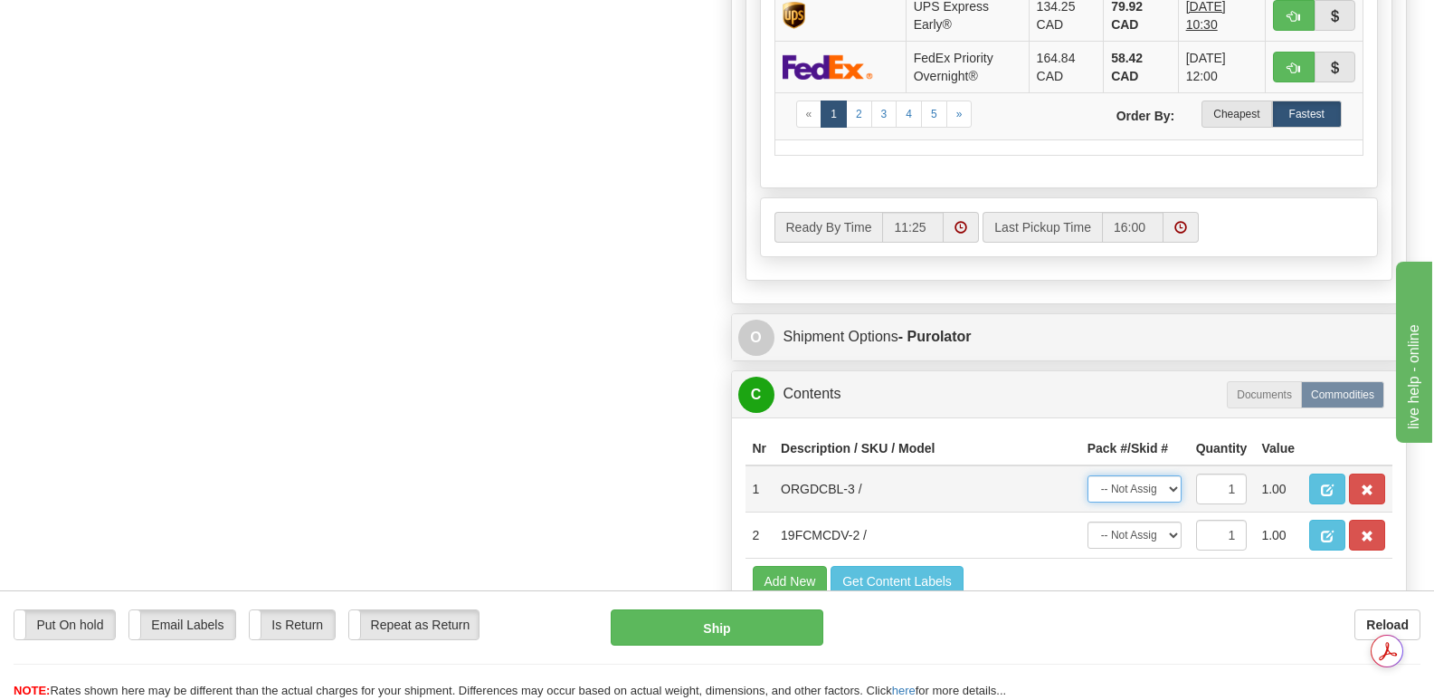
click at [1176, 475] on select "-- Not Assigned -- Package 1 Package 2" at bounding box center [1135, 488] width 94 height 27
select select "0"
click at [1088, 475] on select "-- Not Assigned -- Package 1 Package 2" at bounding box center [1135, 488] width 94 height 27
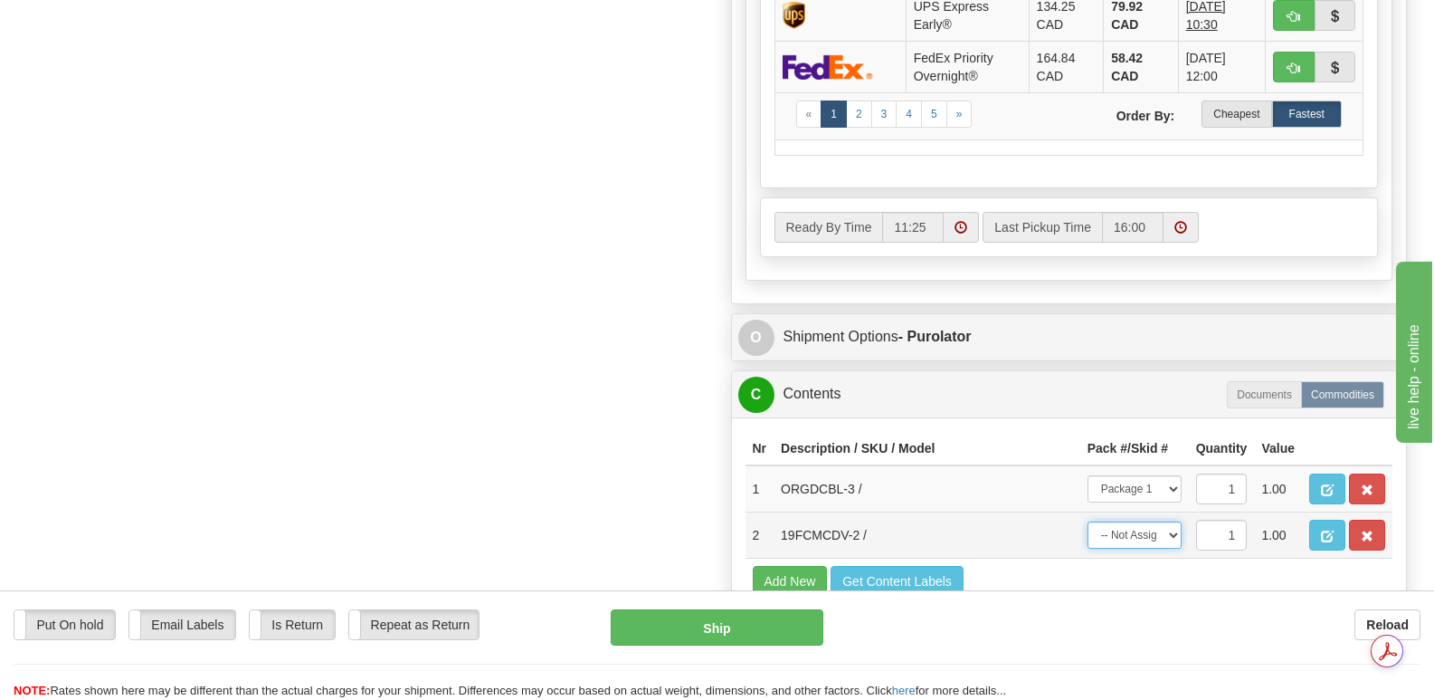
click at [1174, 521] on select "-- Not Assigned -- Package 1 Package 2" at bounding box center [1135, 534] width 94 height 27
select select "1"
click at [1088, 521] on select "-- Not Assigned -- Package 1 Package 2" at bounding box center [1135, 534] width 94 height 27
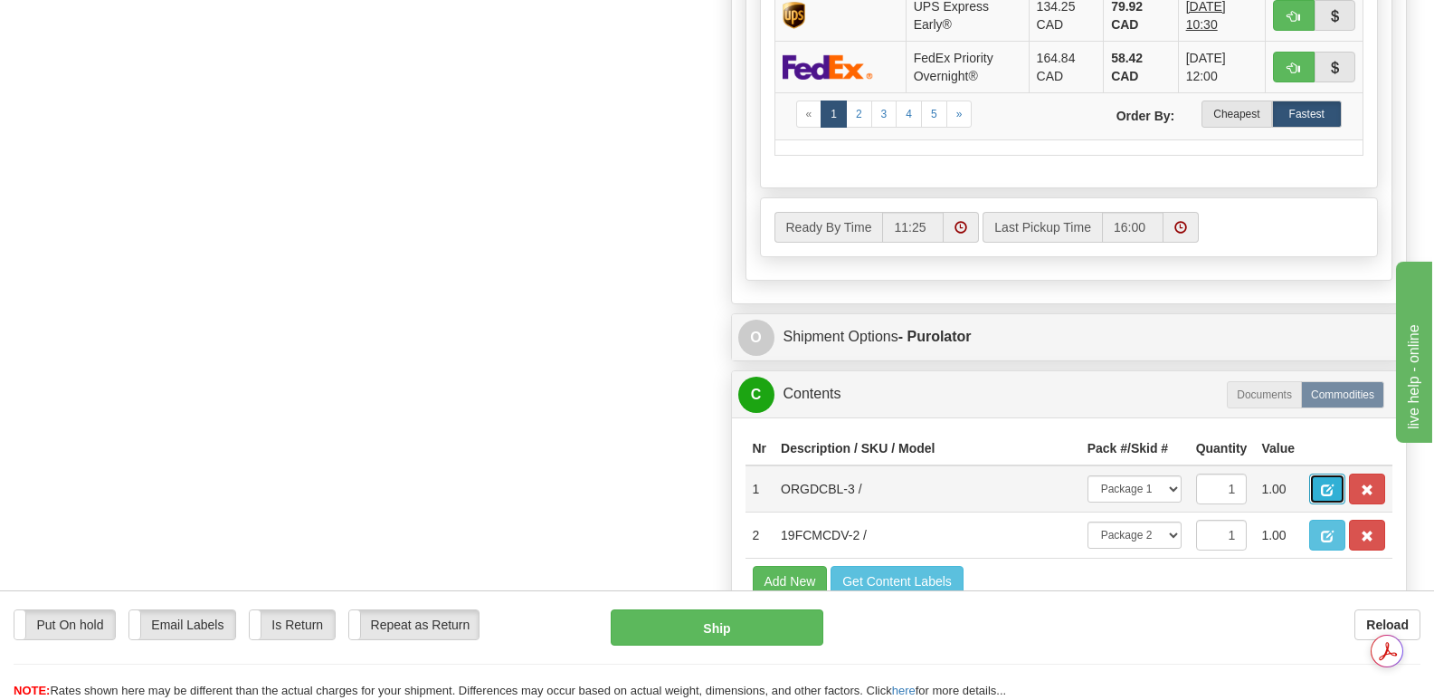
click at [1329, 473] on button "button" at bounding box center [1327, 488] width 36 height 31
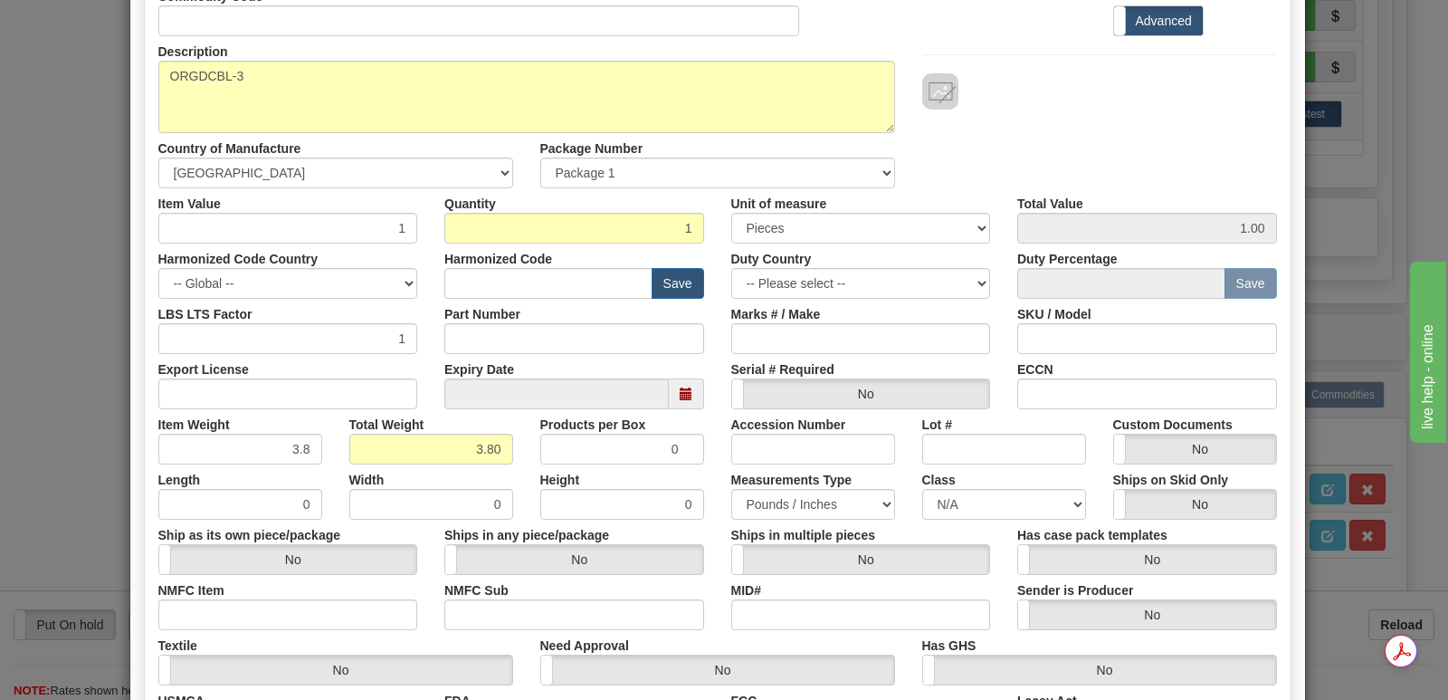
scroll to position [419, 0]
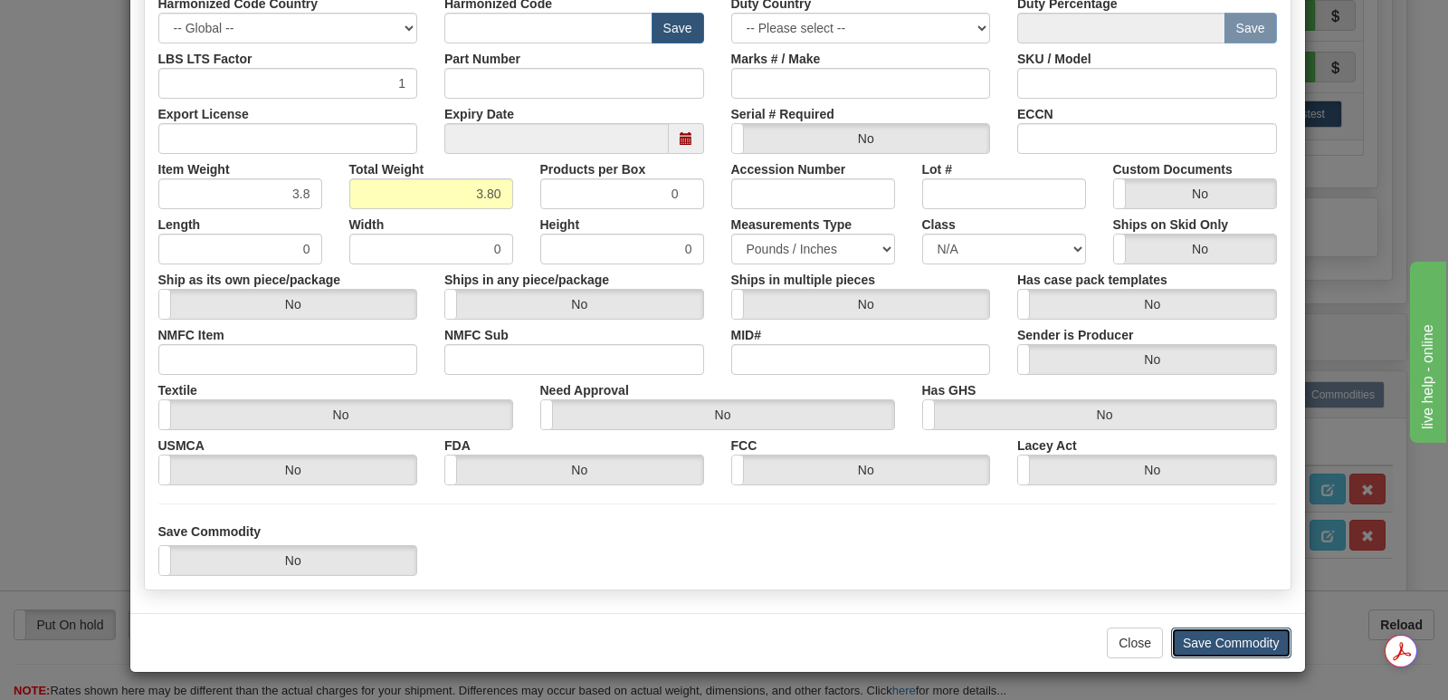
click at [1176, 629] on button "Save Commodity" at bounding box center [1231, 642] width 120 height 31
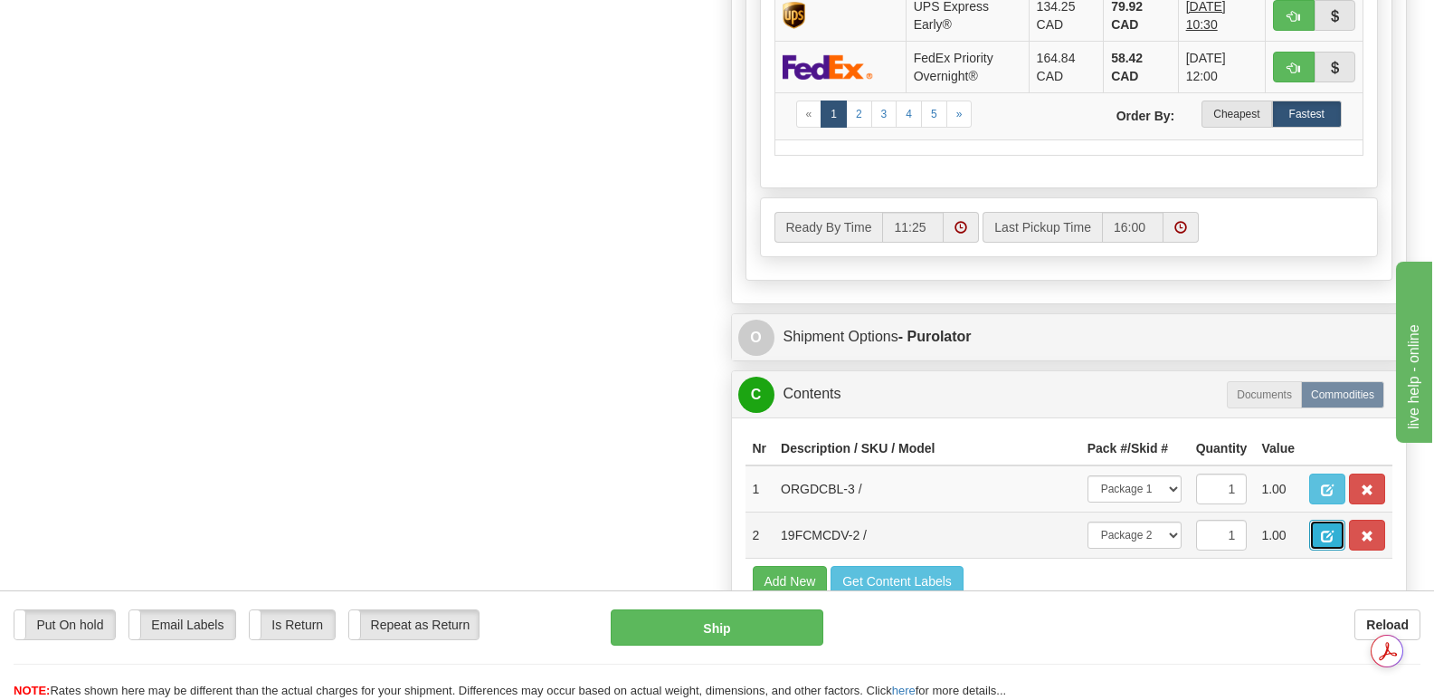
click span "button"
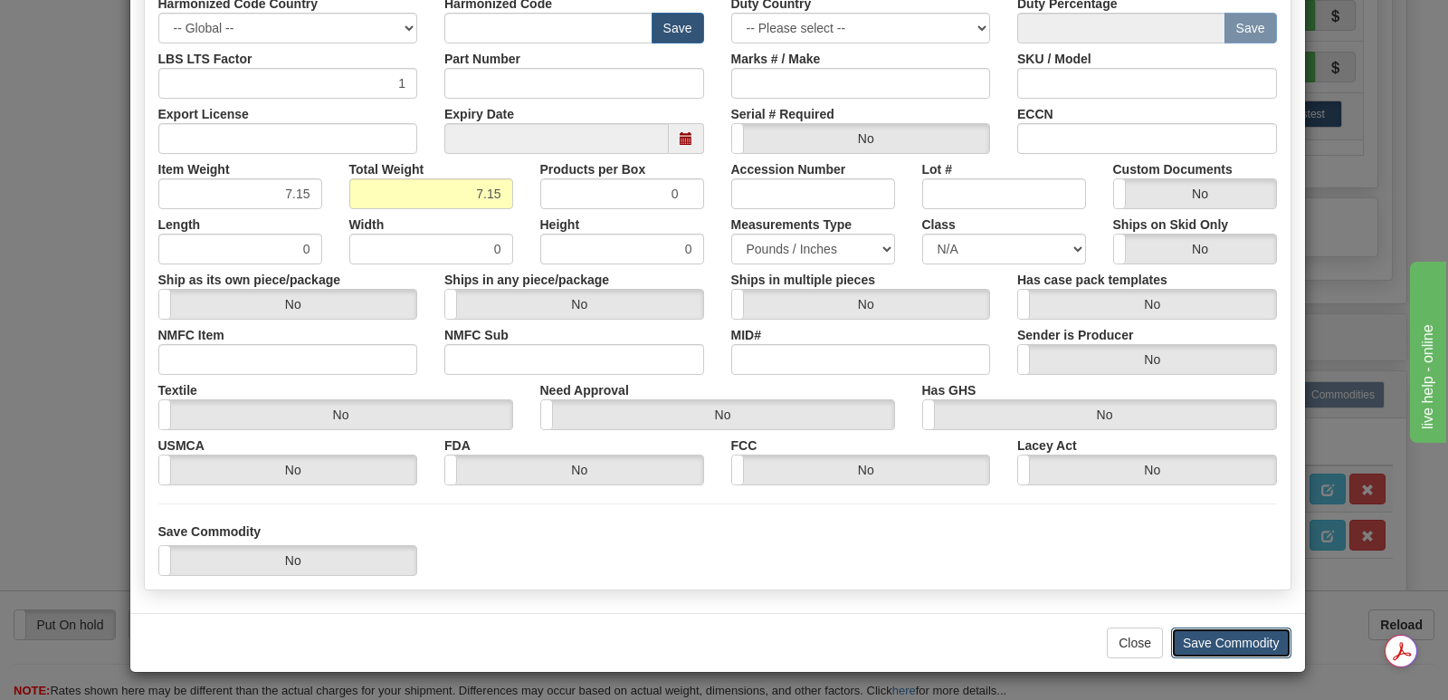
click button "Save Commodity"
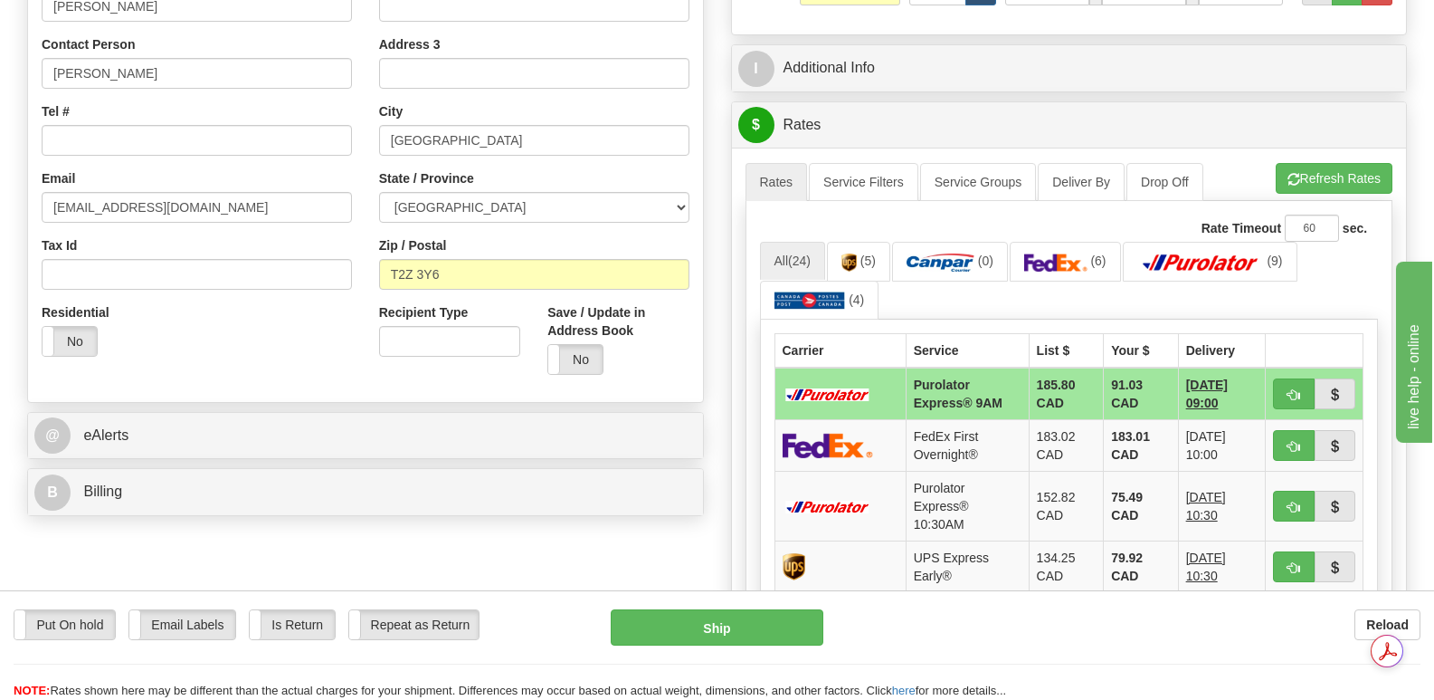
scroll to position [0, 0]
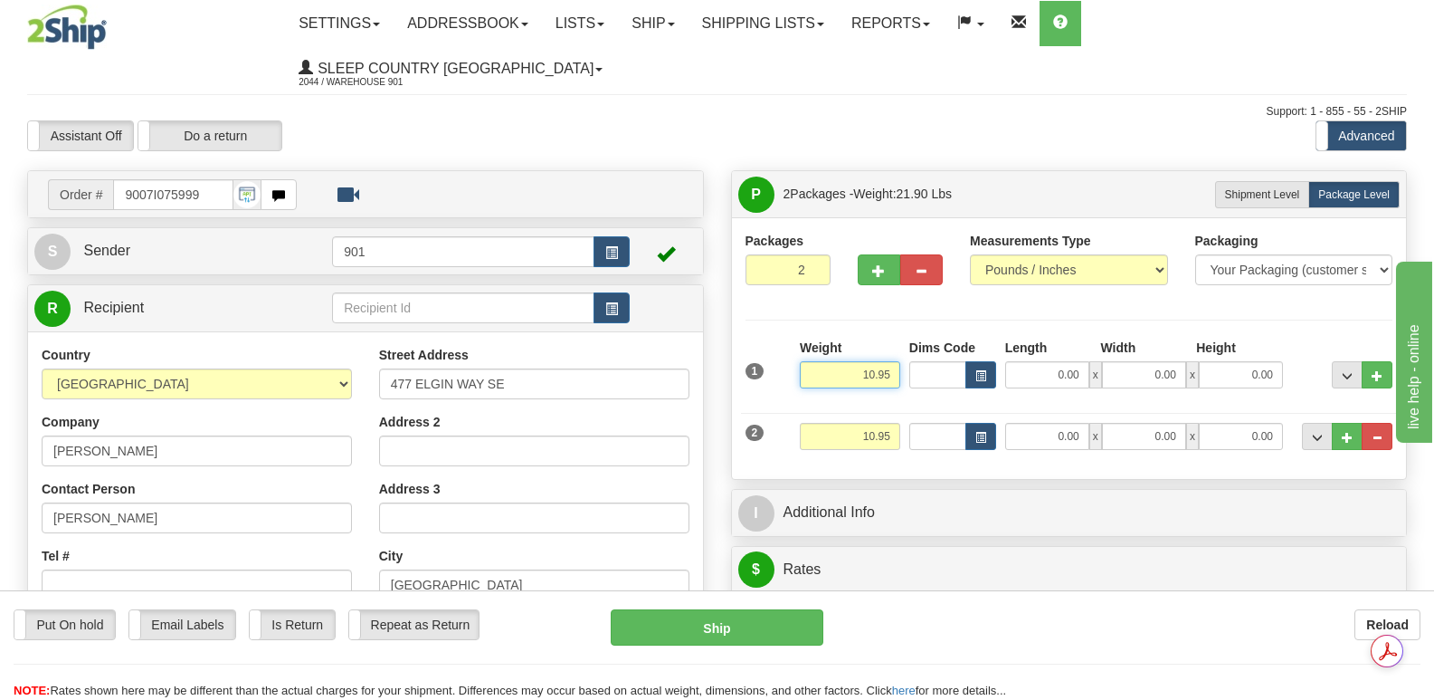
drag, startPoint x: 832, startPoint y: 332, endPoint x: 904, endPoint y: 335, distance: 72.4
click div "1 Weight 10.95 Dims Code x x"
type input "3.80"
click input "0.00"
type input "13.00"
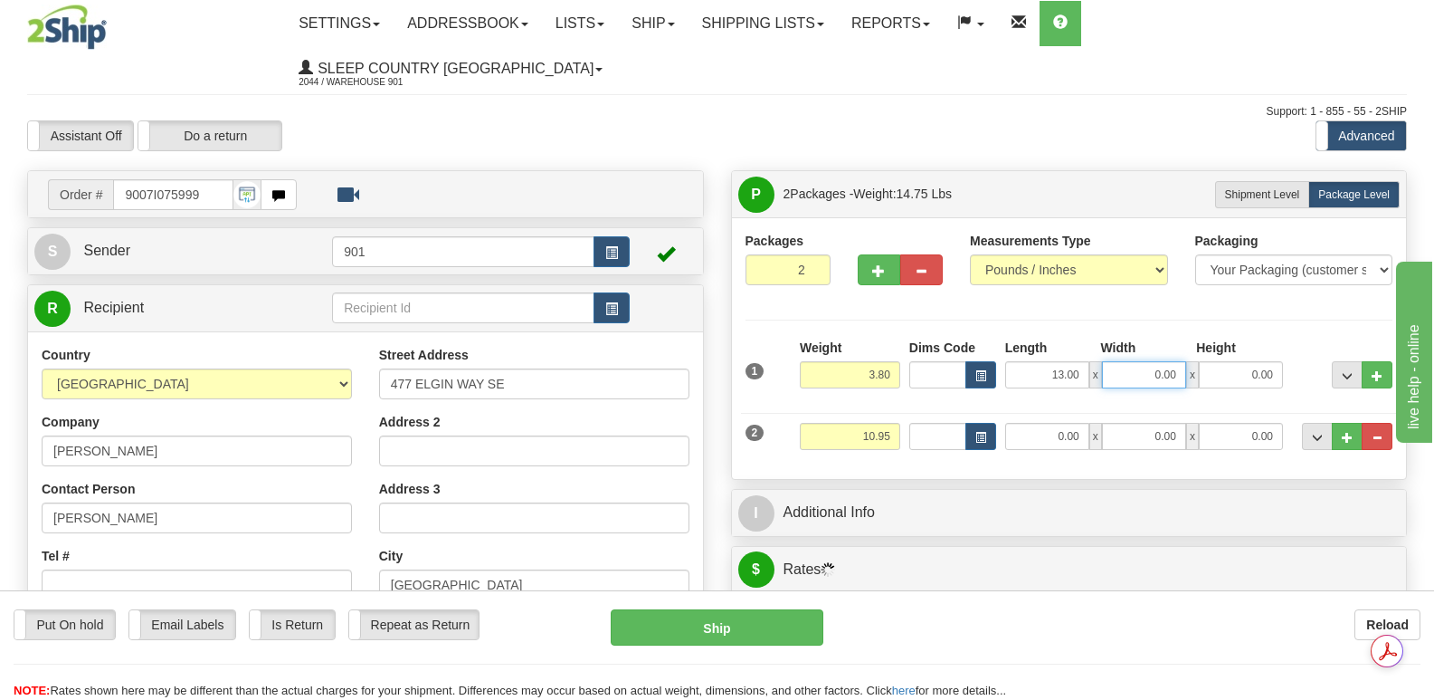
click input "0.00"
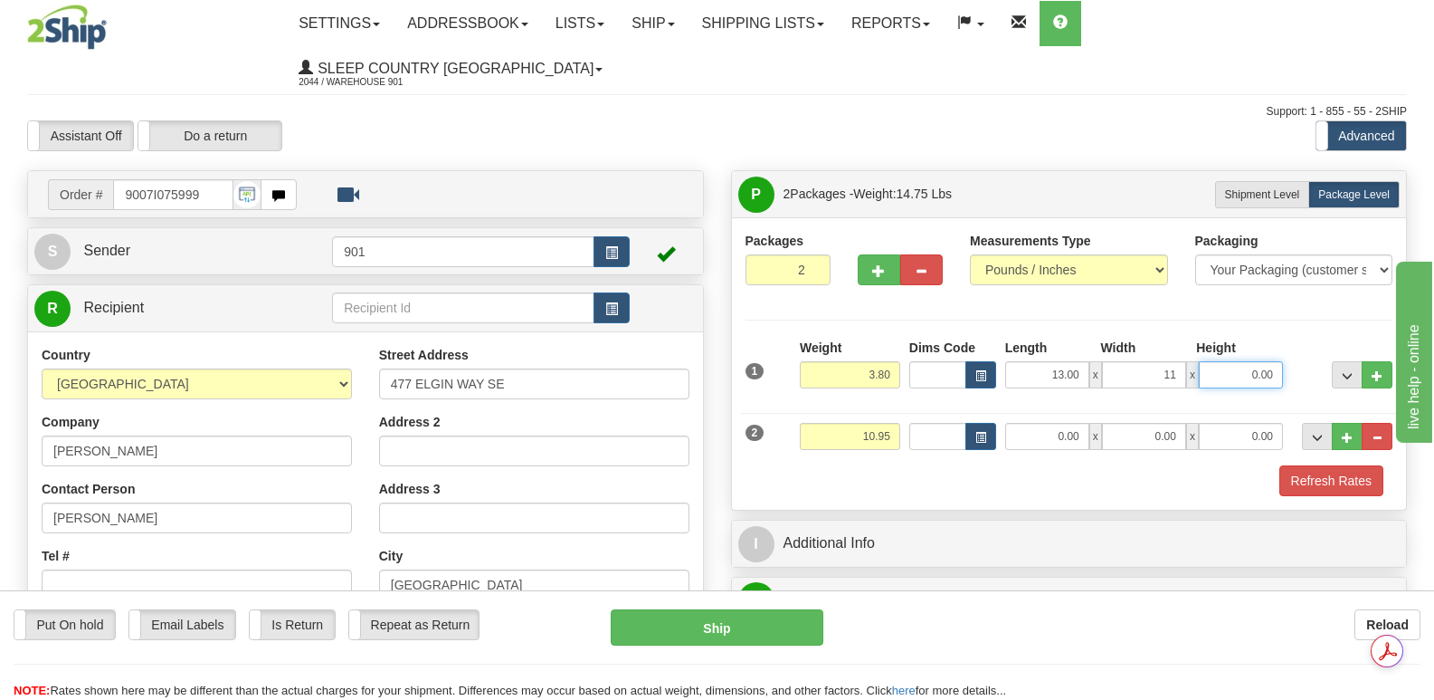
type input "11.00"
click input "0.00"
type input "3.00"
drag, startPoint x: 842, startPoint y: 393, endPoint x: 903, endPoint y: 390, distance: 61.6
click div "Weight 10.95"
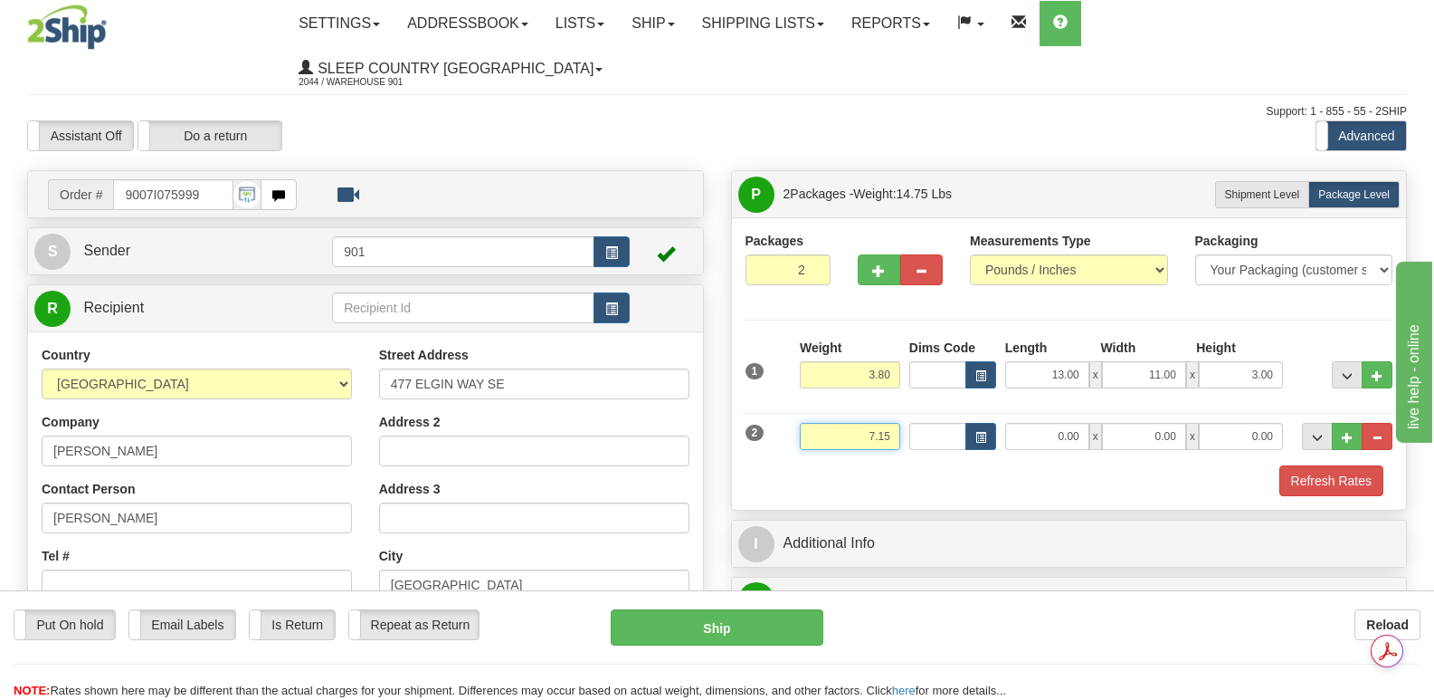
type input "7.15"
click input "13.00"
type input "13.00"
click input "0.00"
type input "22.00"
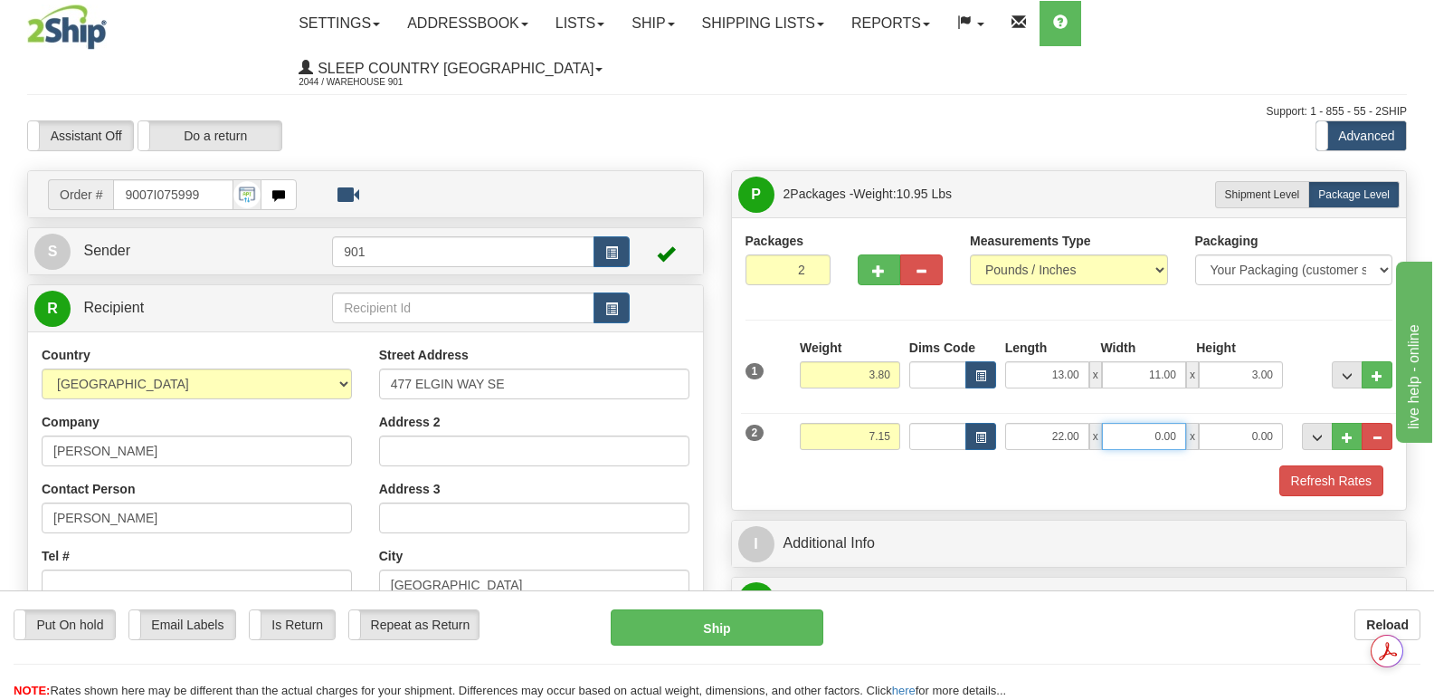
click input "0.00"
type input "18.00"
click input "0.00"
type input "6.00"
click button "Refresh Rates"
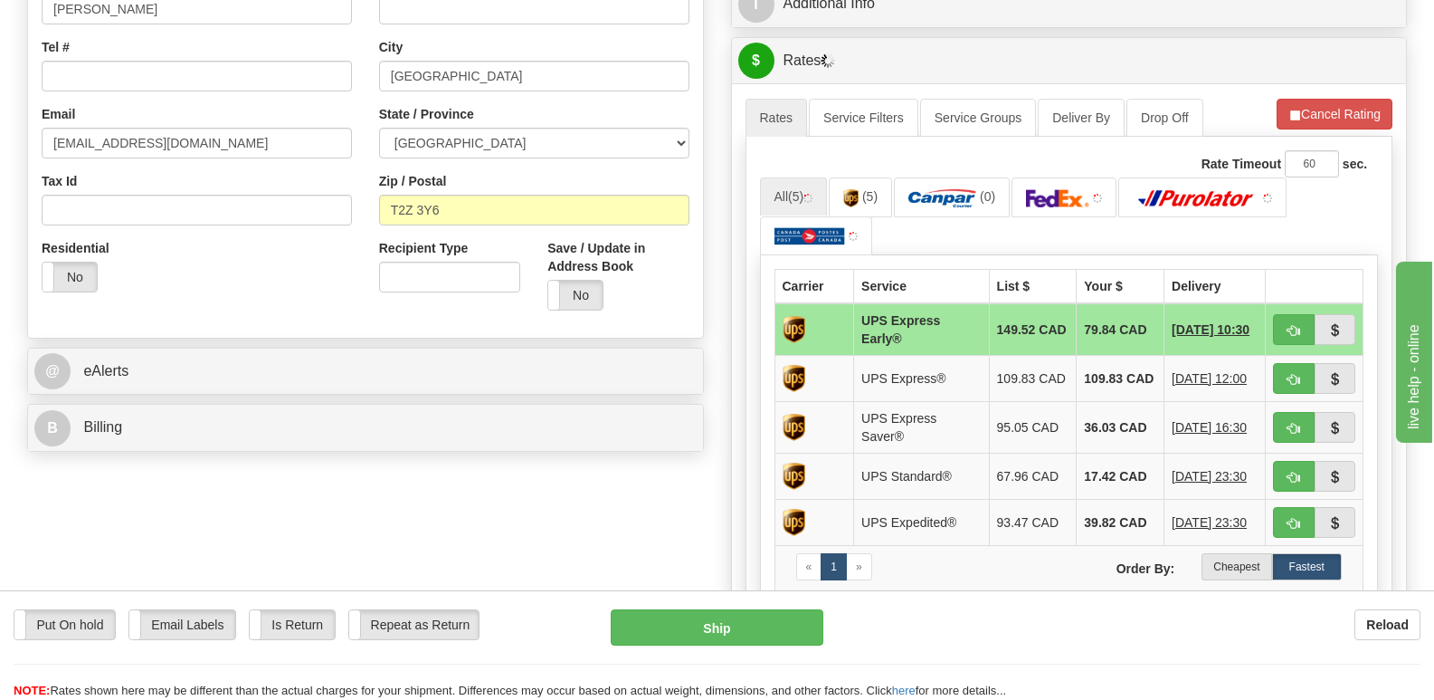
scroll to position [633, 0]
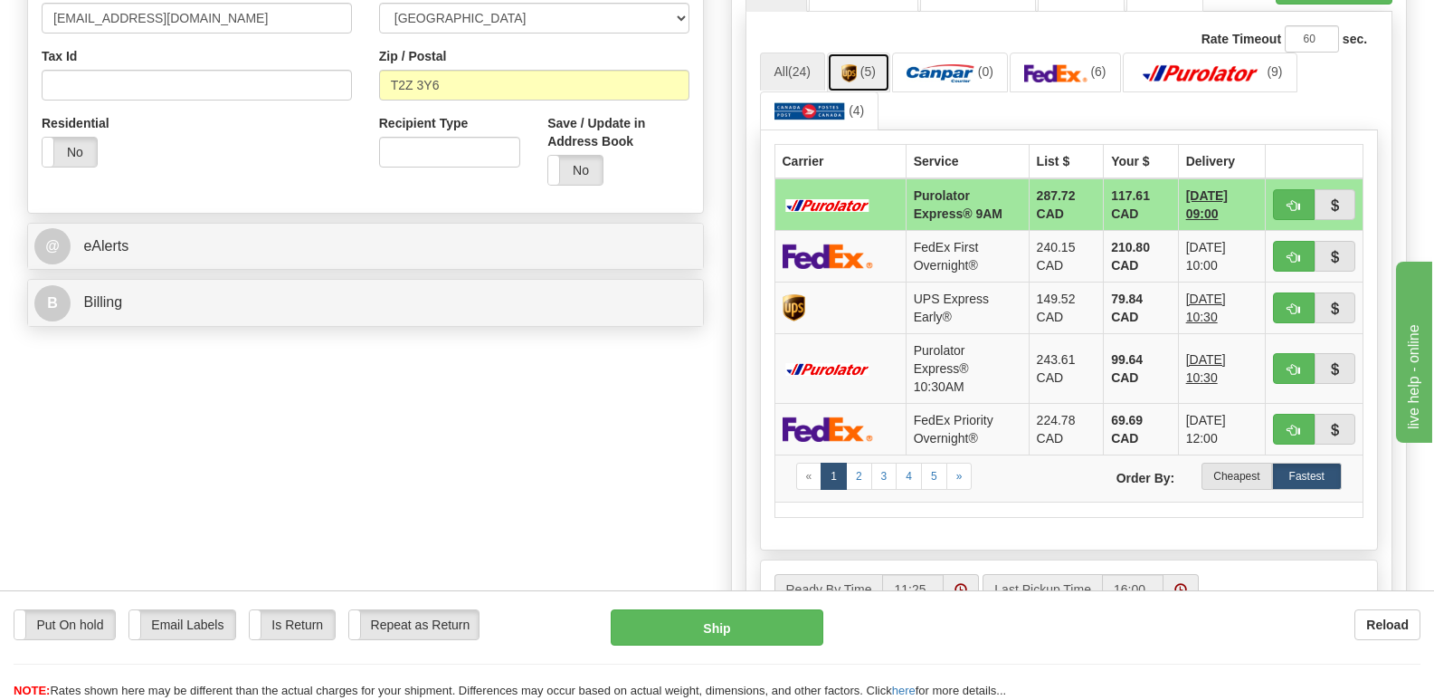
click img
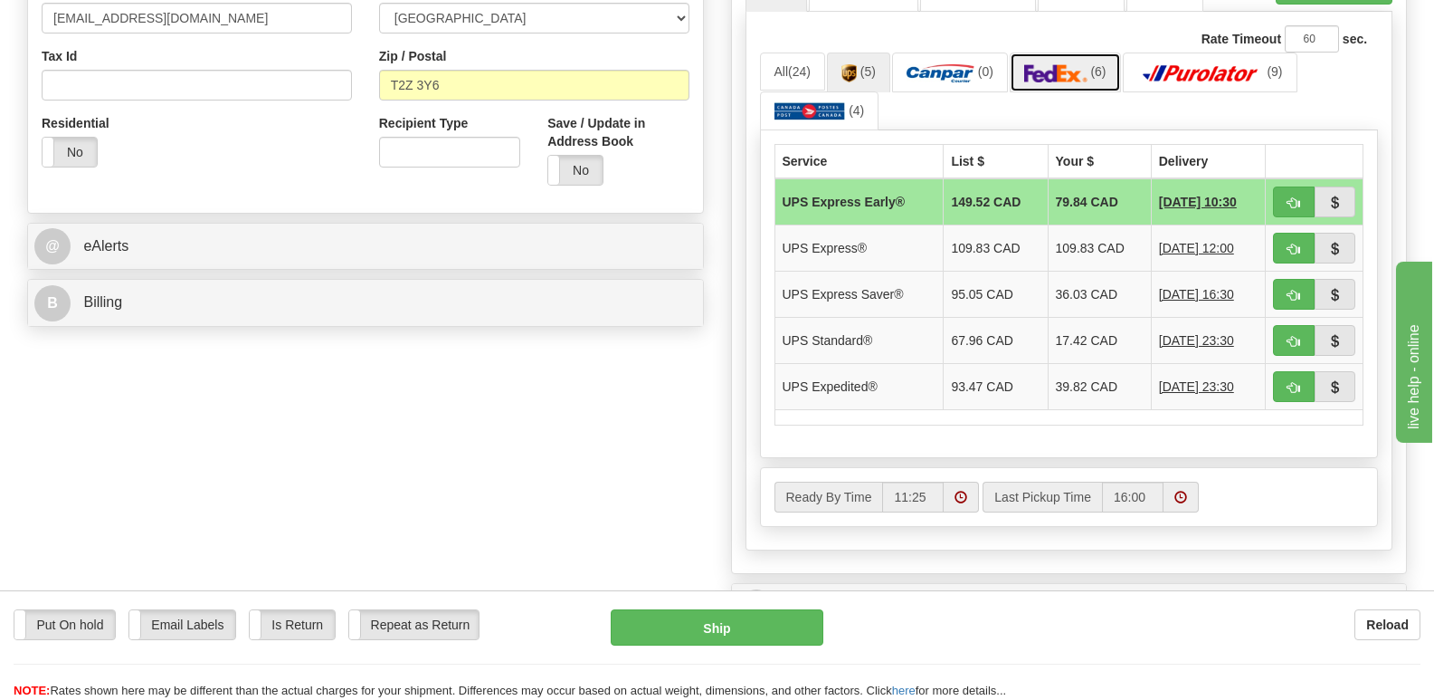
click img
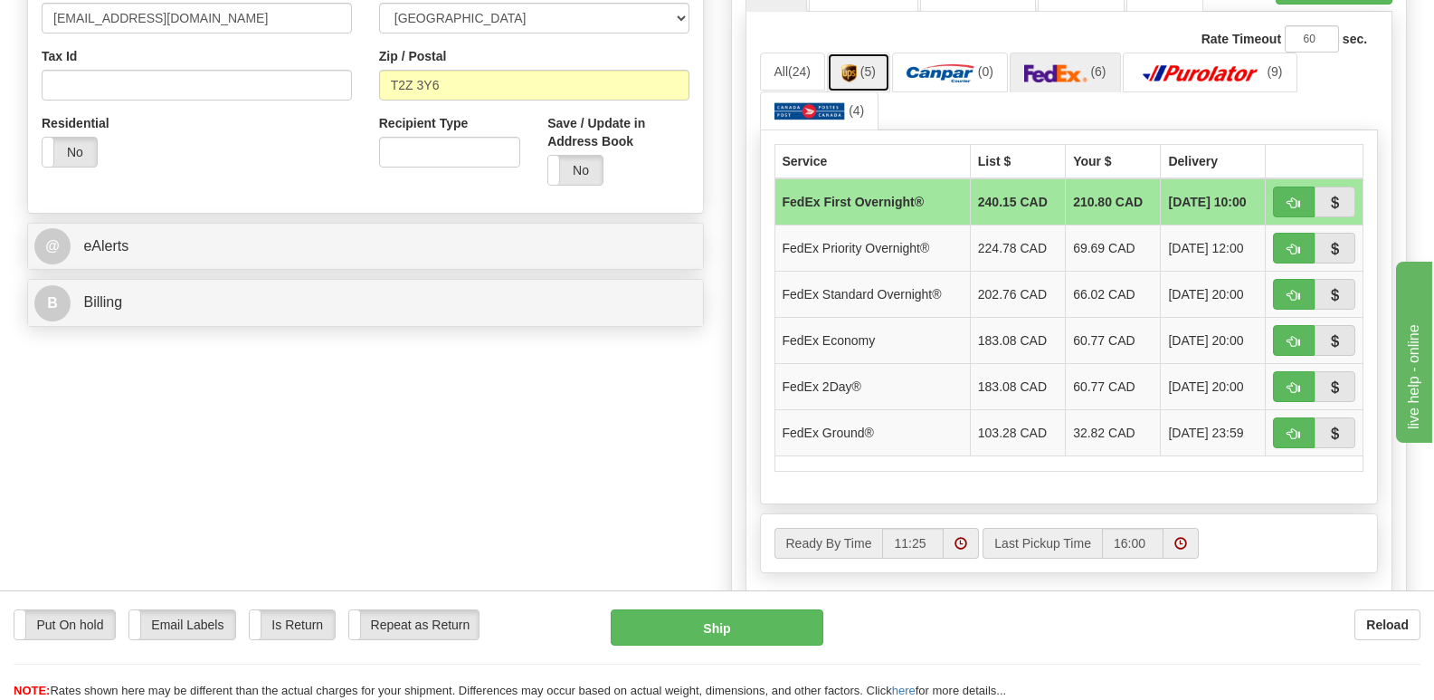
click img
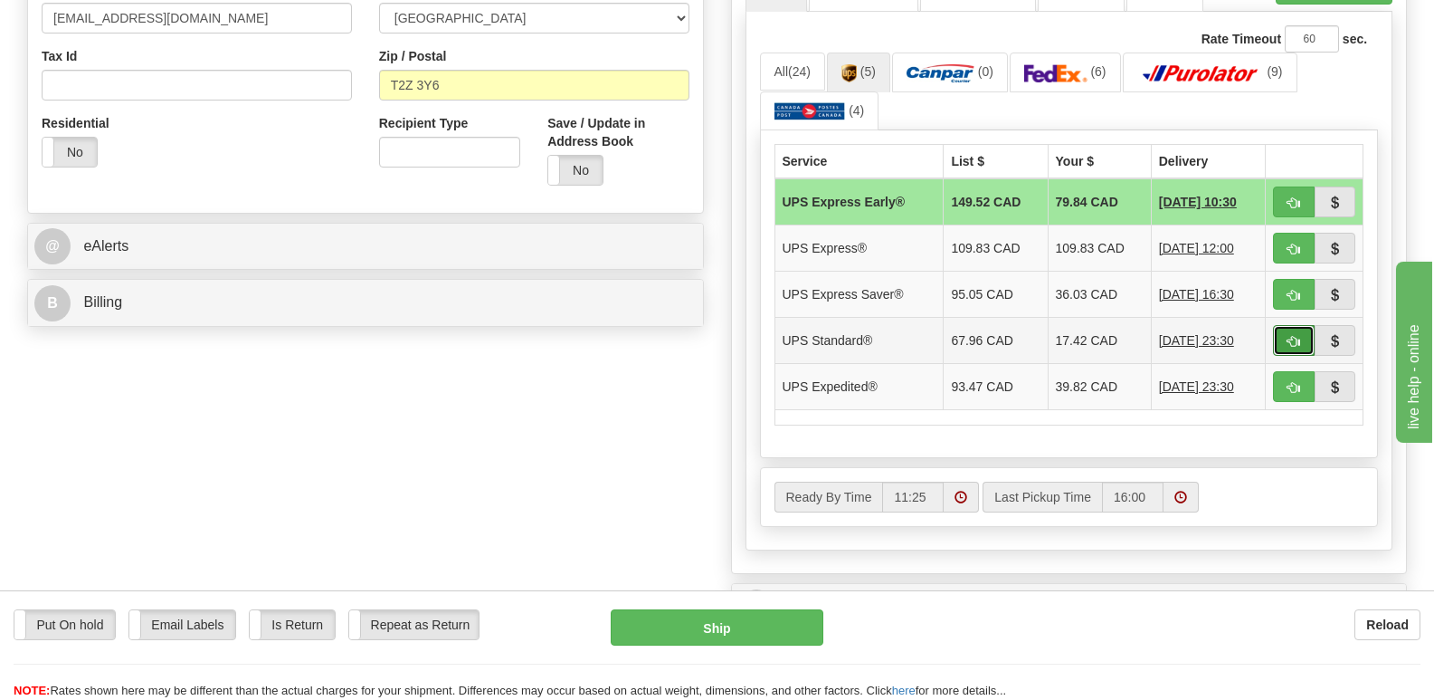
click span "button"
type input "11"
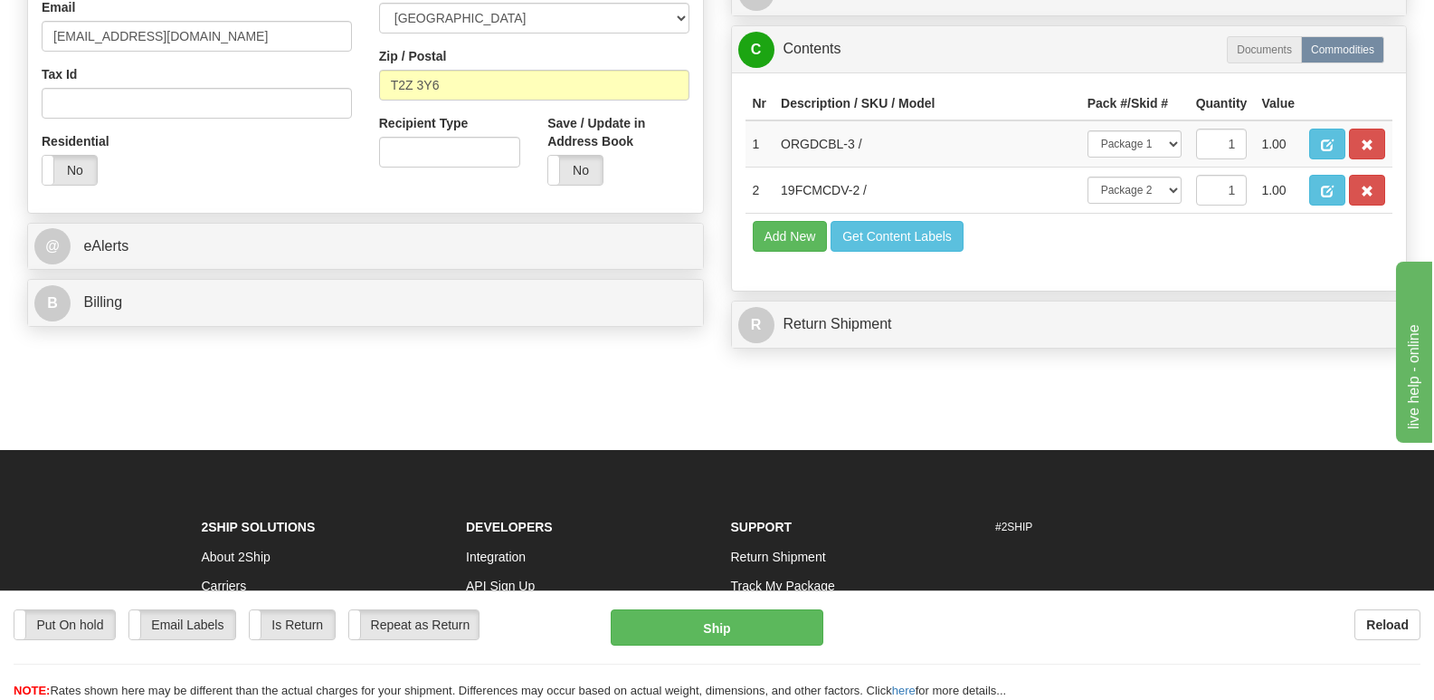
scroll to position [652, 0]
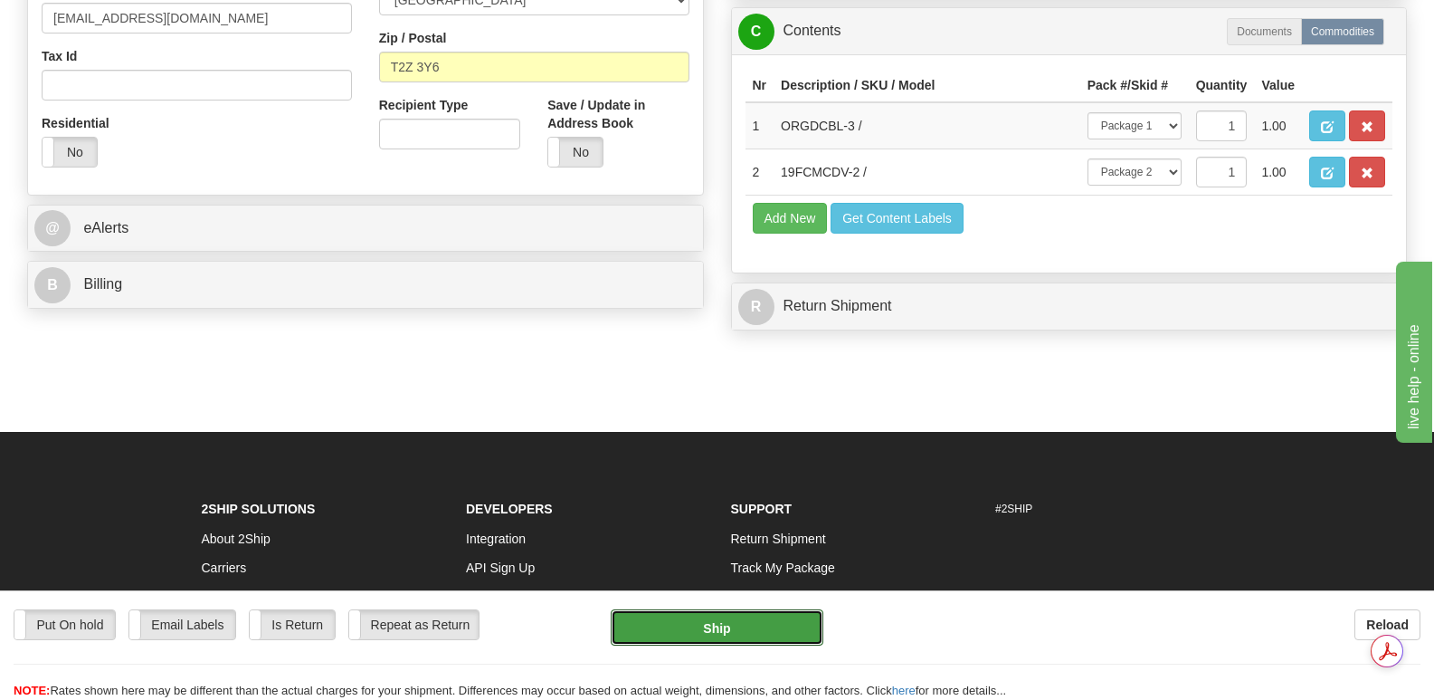
drag, startPoint x: 709, startPoint y: 627, endPoint x: 721, endPoint y: 624, distance: 13.2
click button "Ship"
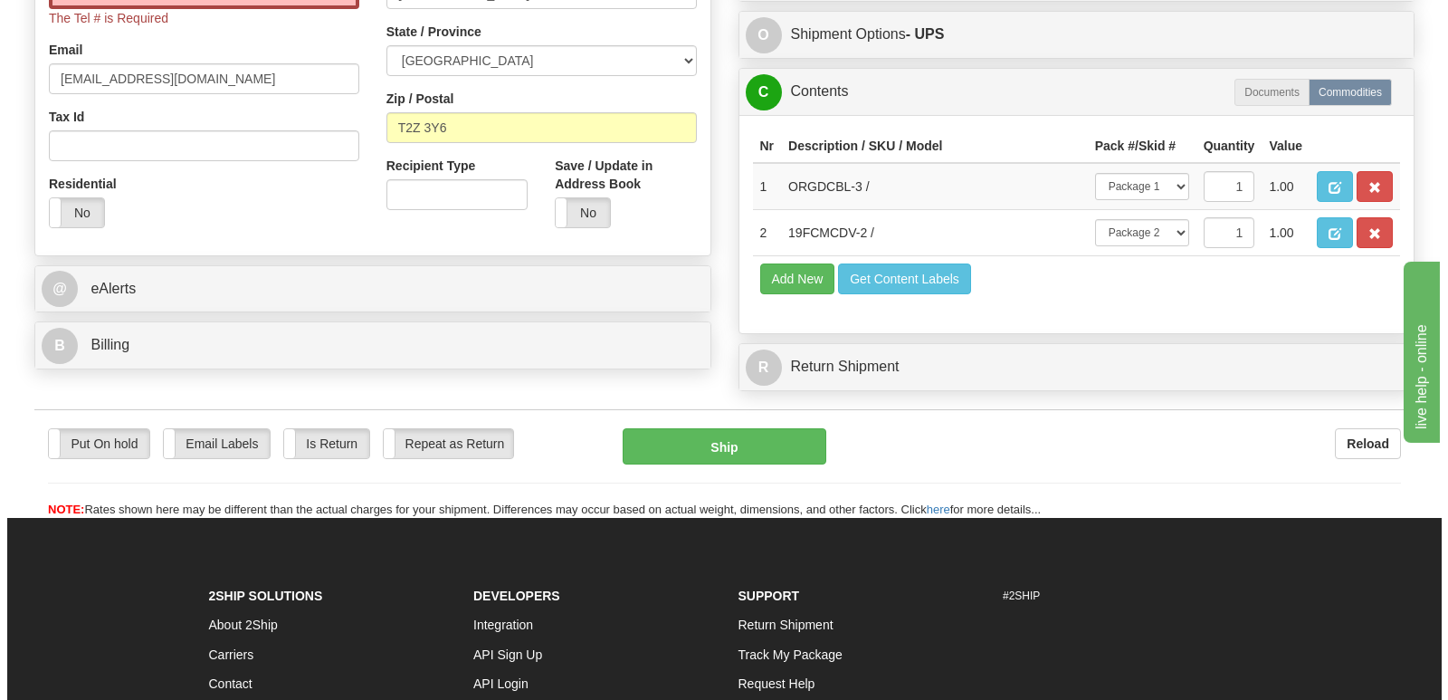
scroll to position [290, 0]
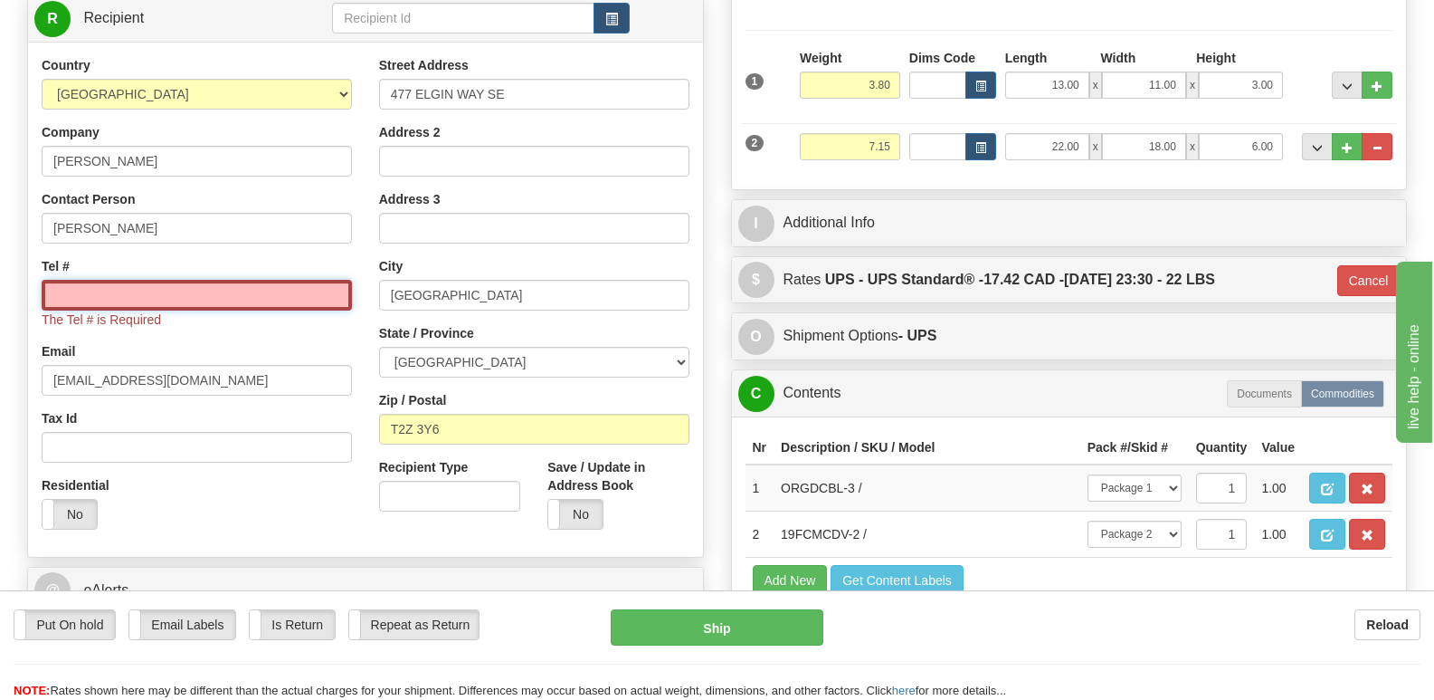
click input "Tel #"
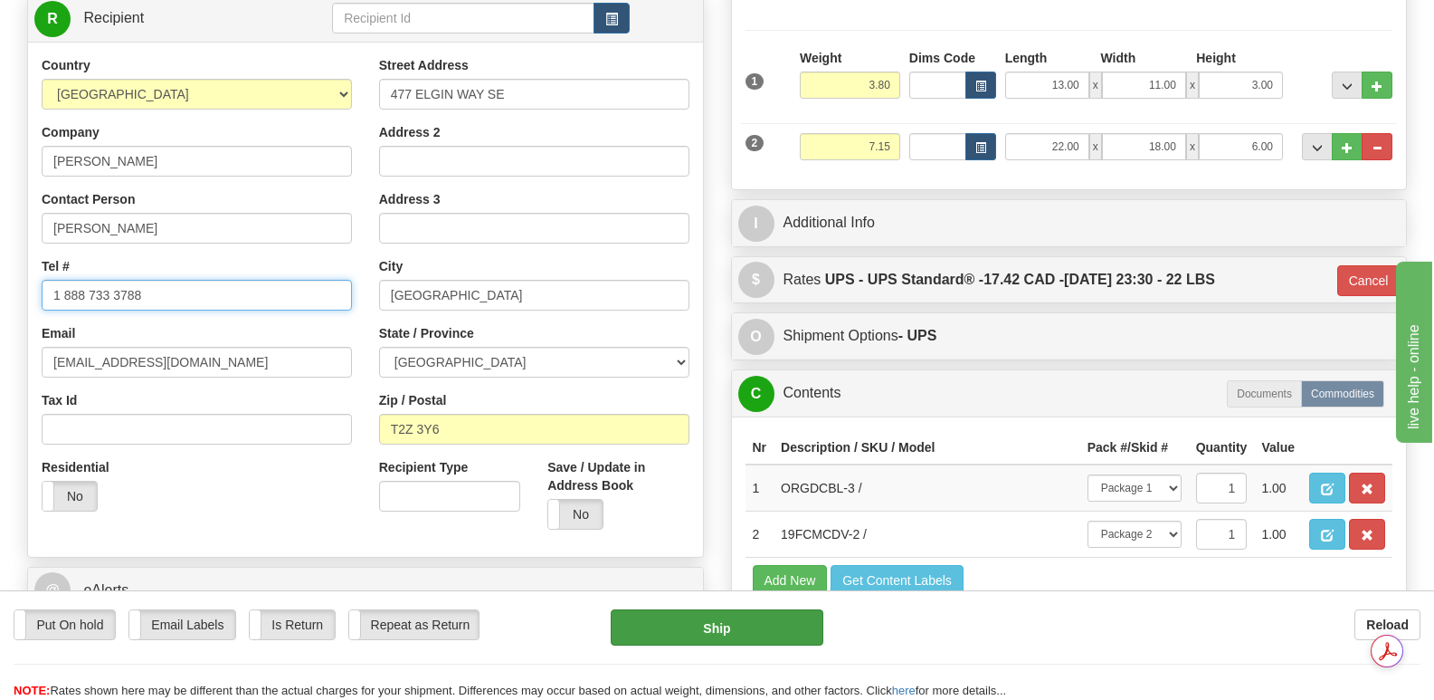
type input "1 888 733 3788"
click button "Ship"
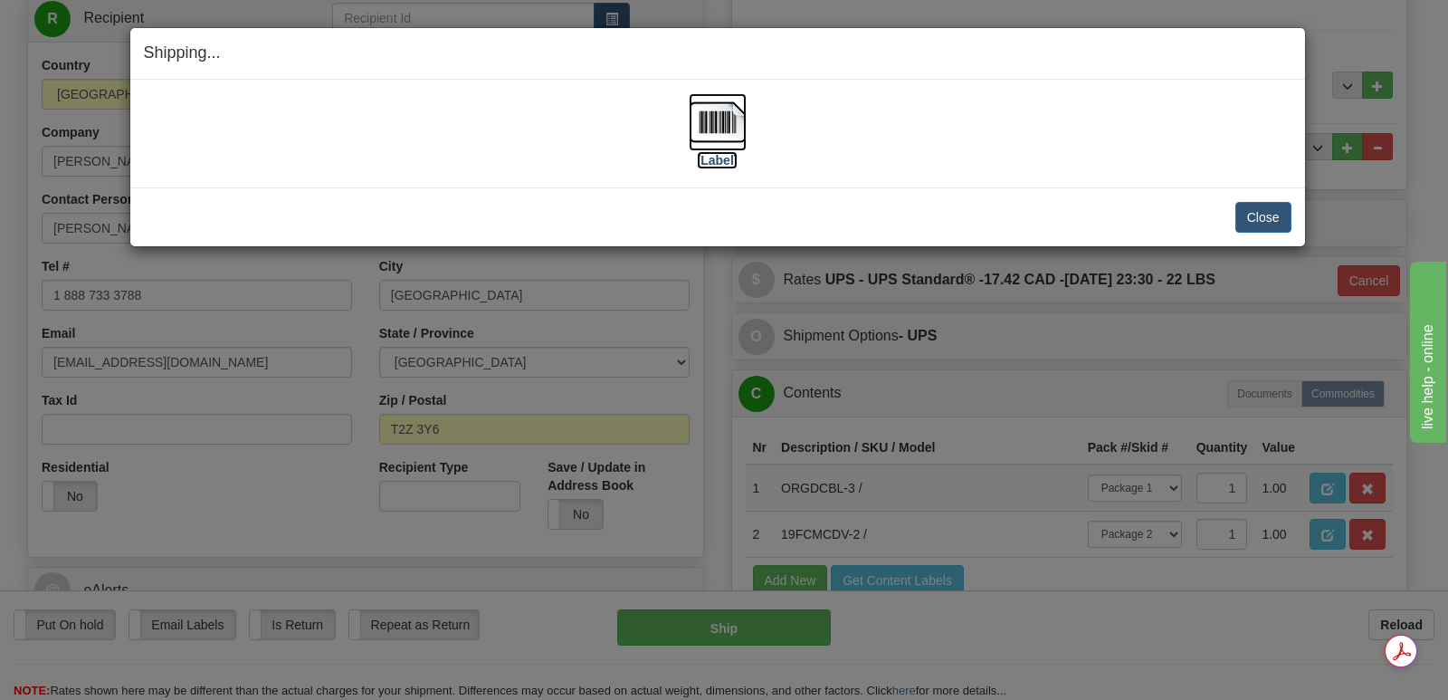
click img
click button "Close"
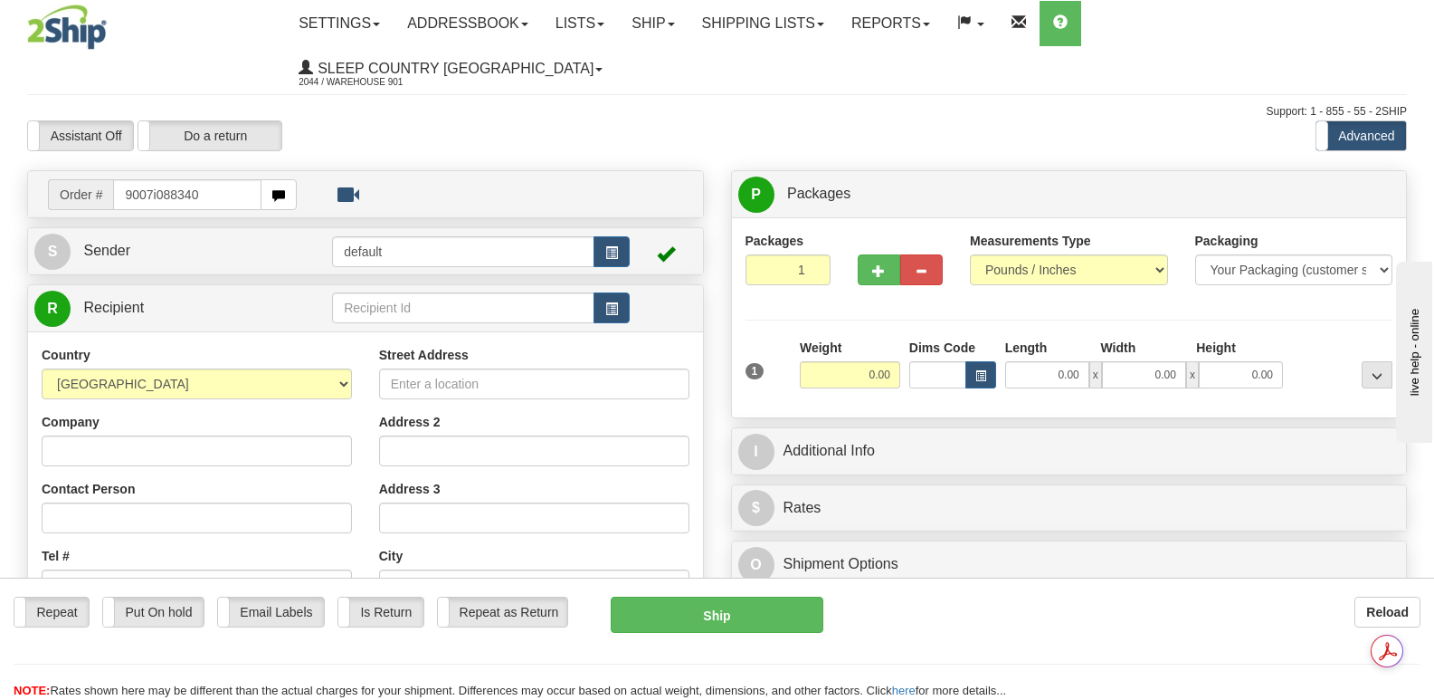
type input "9007i088340"
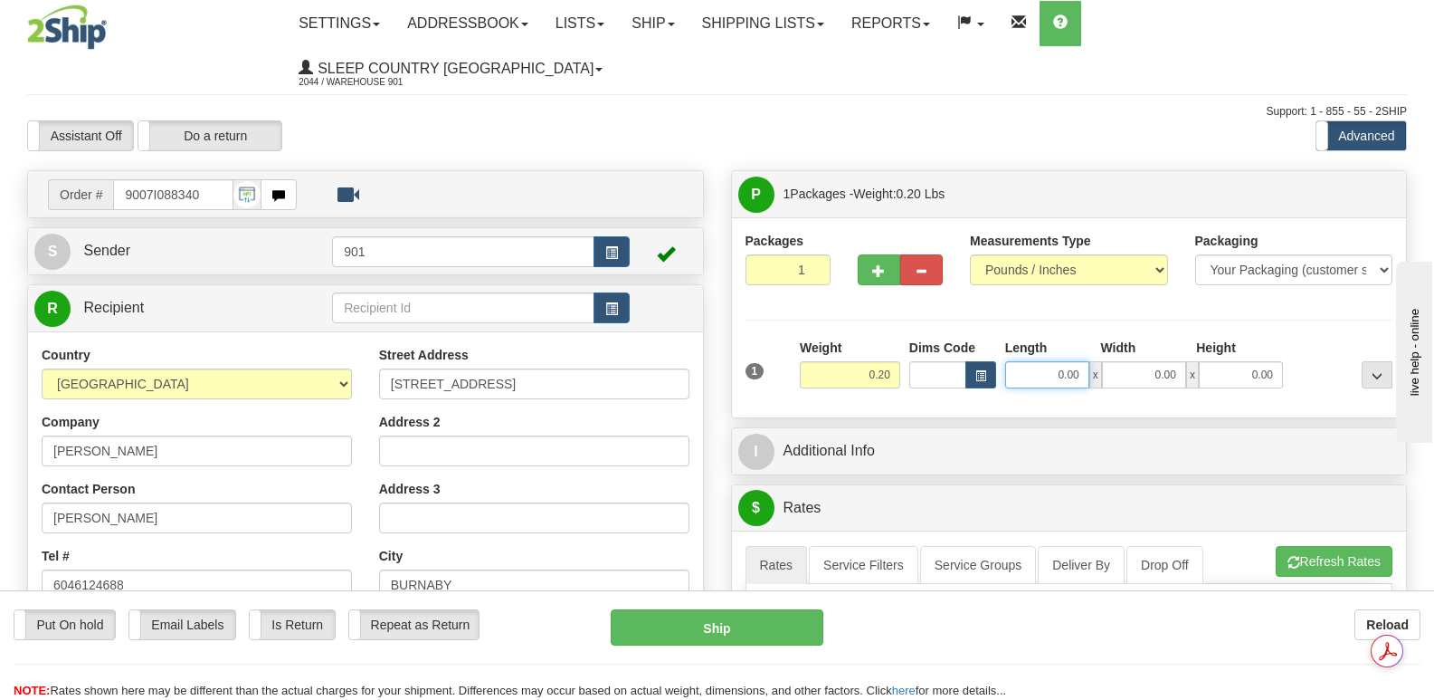
click at [1018, 361] on input "0.00" at bounding box center [1047, 374] width 84 height 27
type input "9.00"
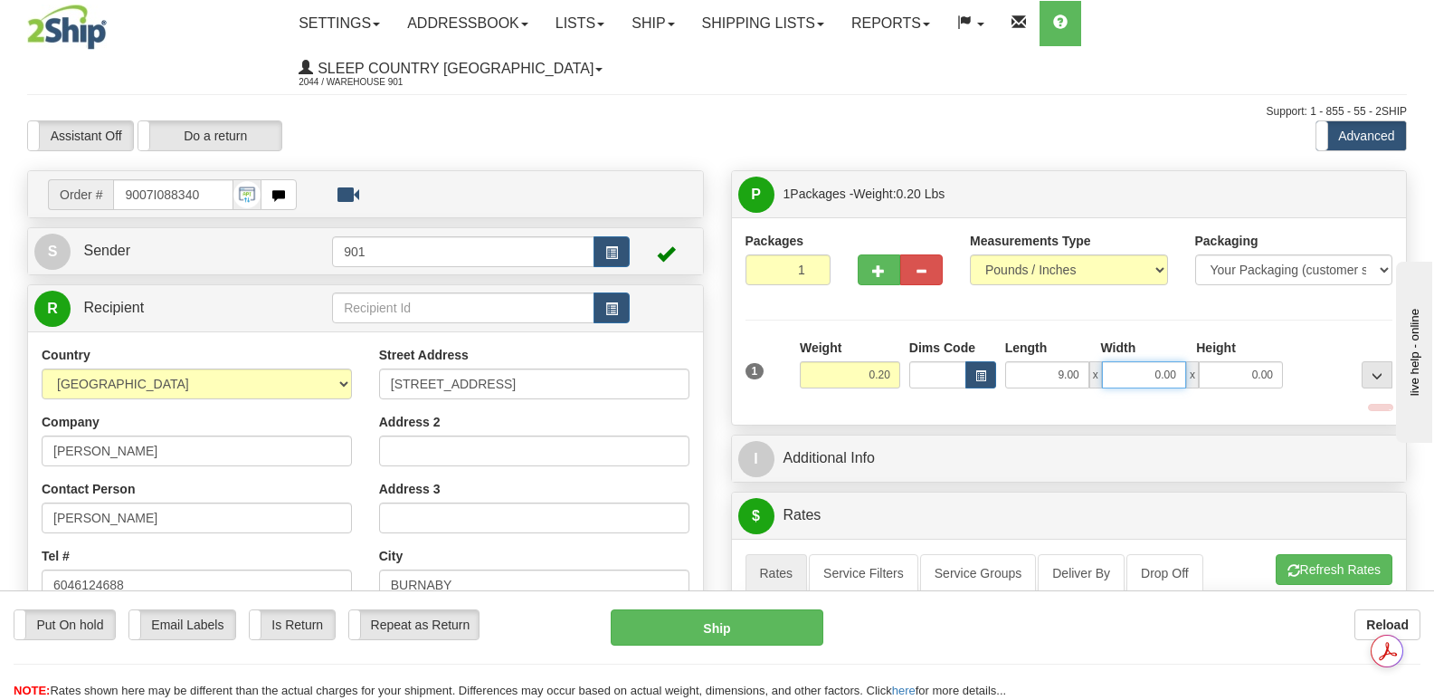
click at [1122, 361] on input "0.00" at bounding box center [1144, 374] width 84 height 27
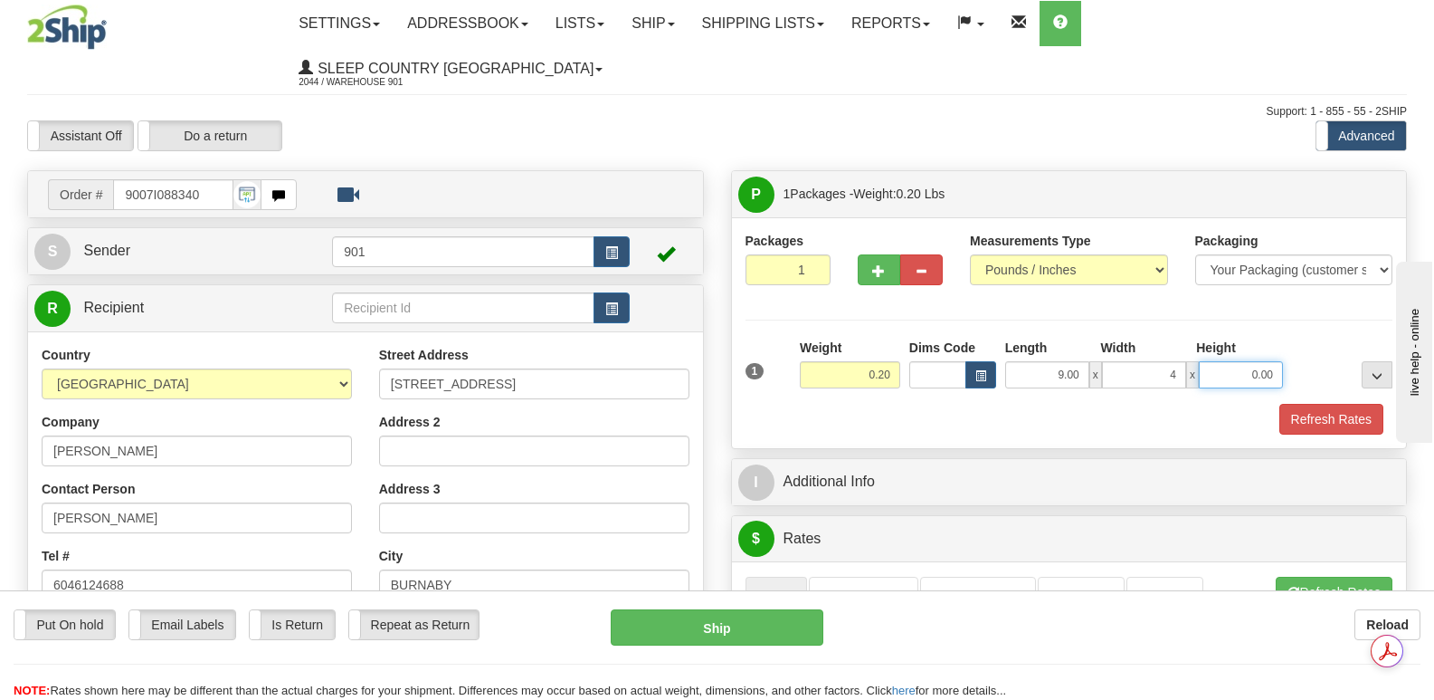
type input "4.00"
click at [1218, 361] on input "0.00" at bounding box center [1241, 374] width 84 height 27
type input "1.00"
click at [1328, 404] on button "Refresh Rates" at bounding box center [1332, 419] width 104 height 31
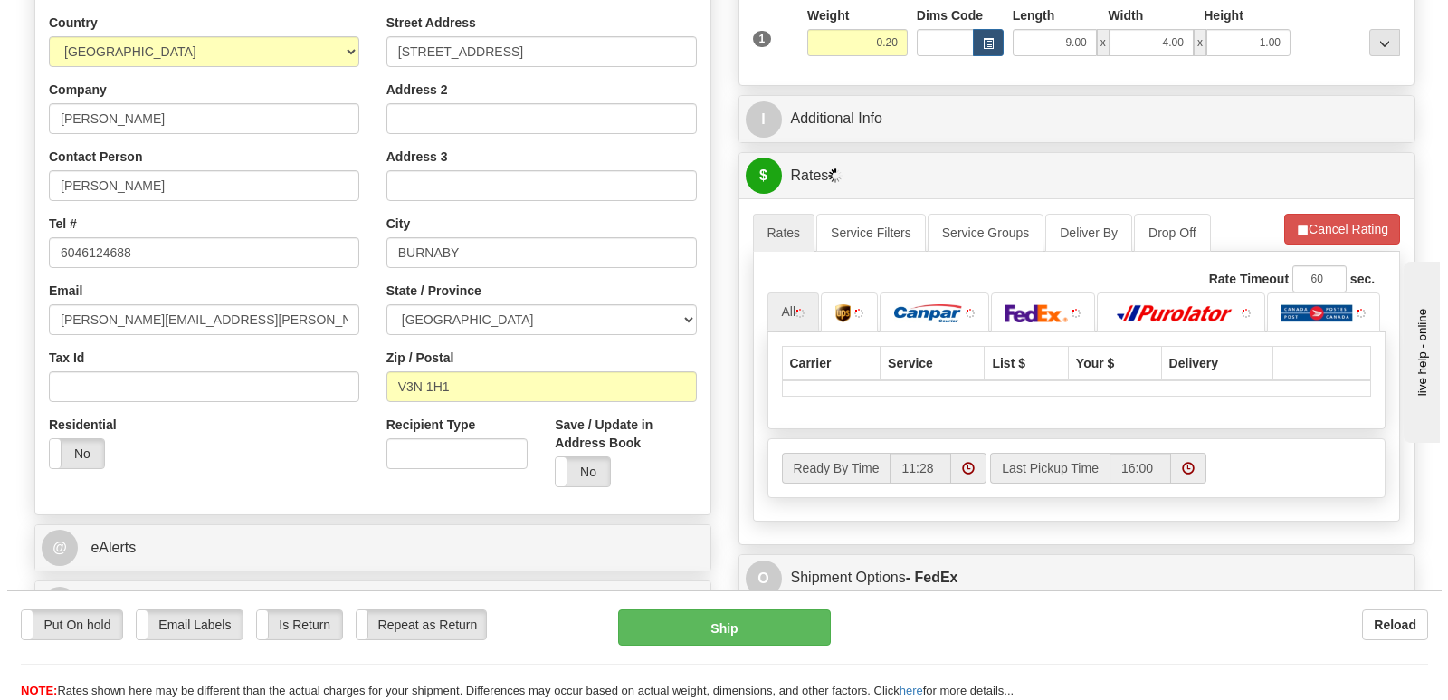
scroll to position [452, 0]
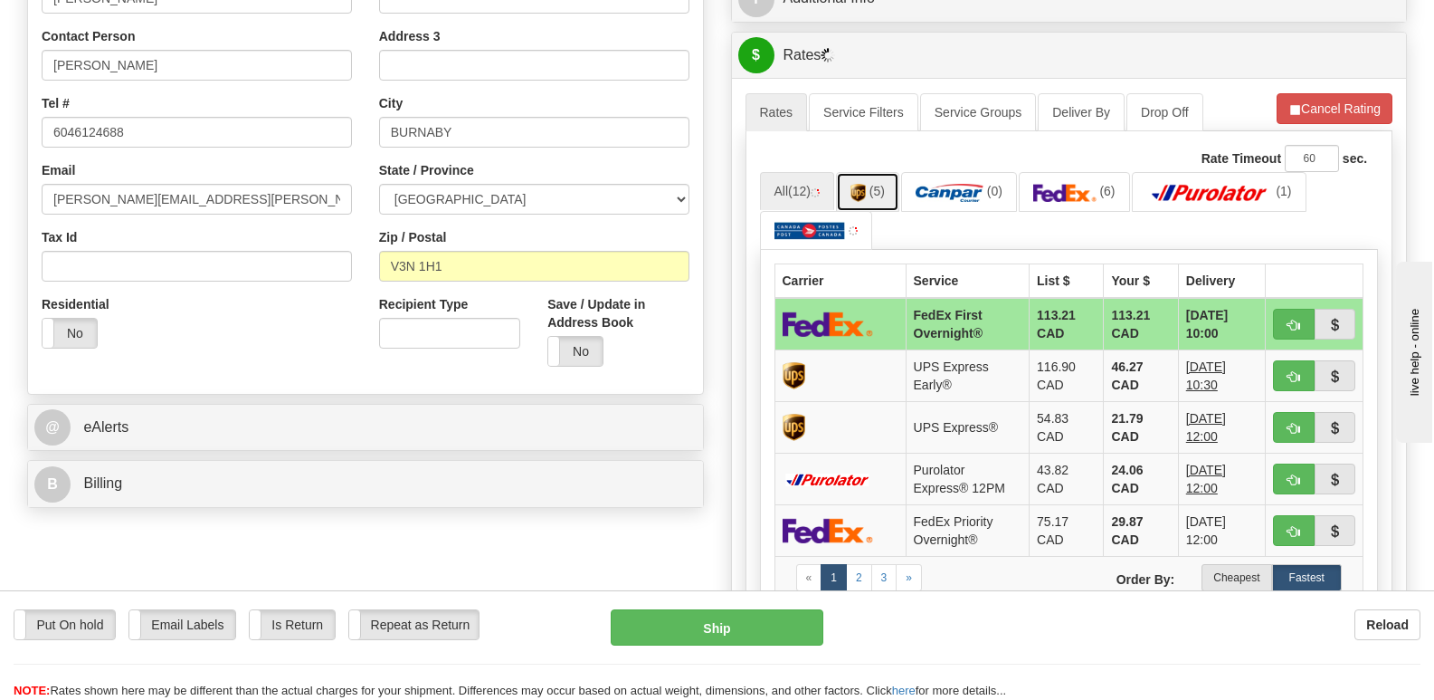
click at [861, 184] on img at bounding box center [858, 193] width 15 height 18
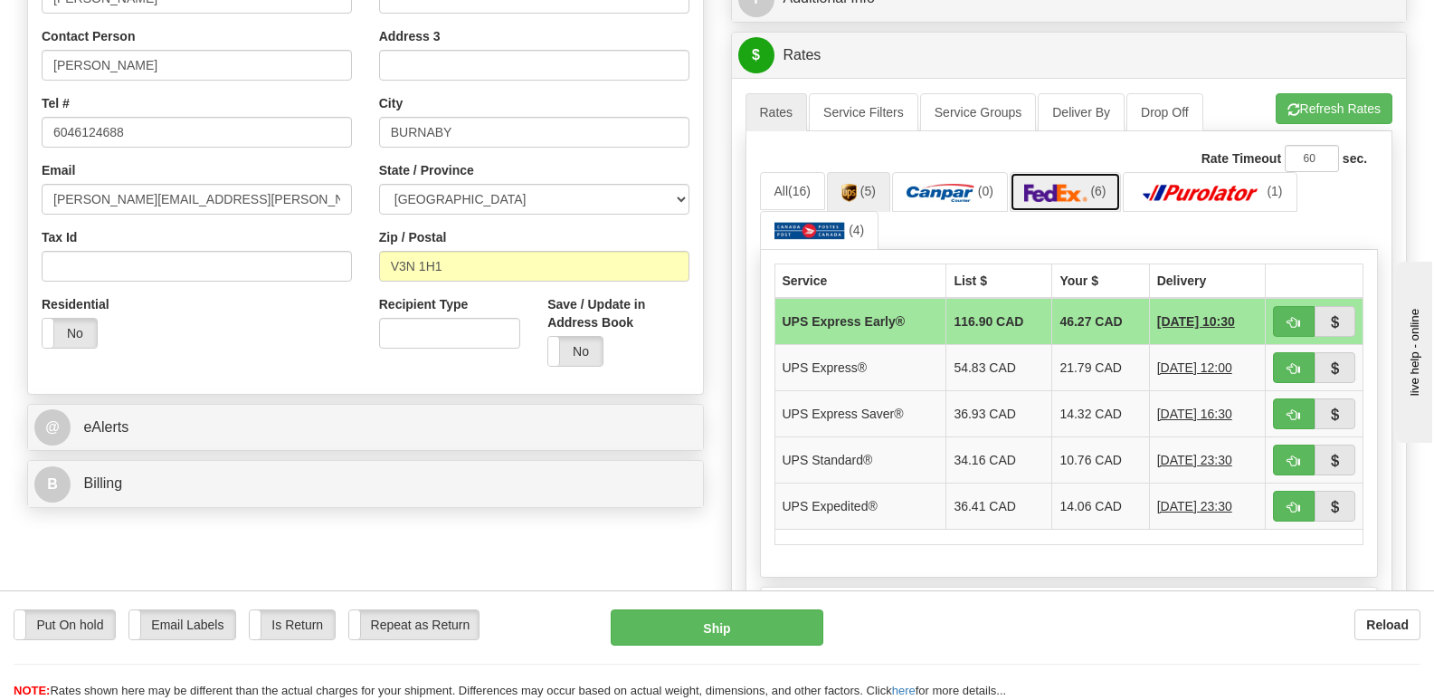
click at [1070, 172] on link "(6)" at bounding box center [1065, 191] width 111 height 39
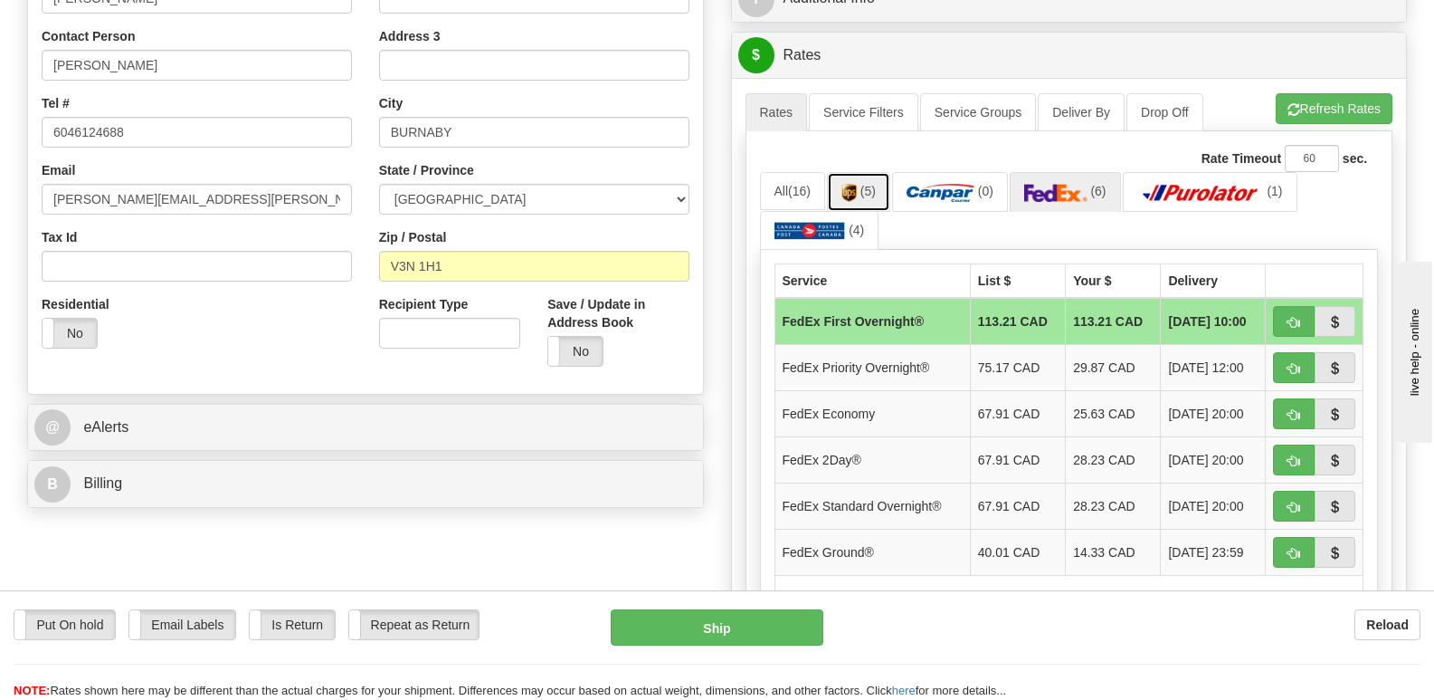
click at [864, 184] on span "(5)" at bounding box center [868, 191] width 15 height 14
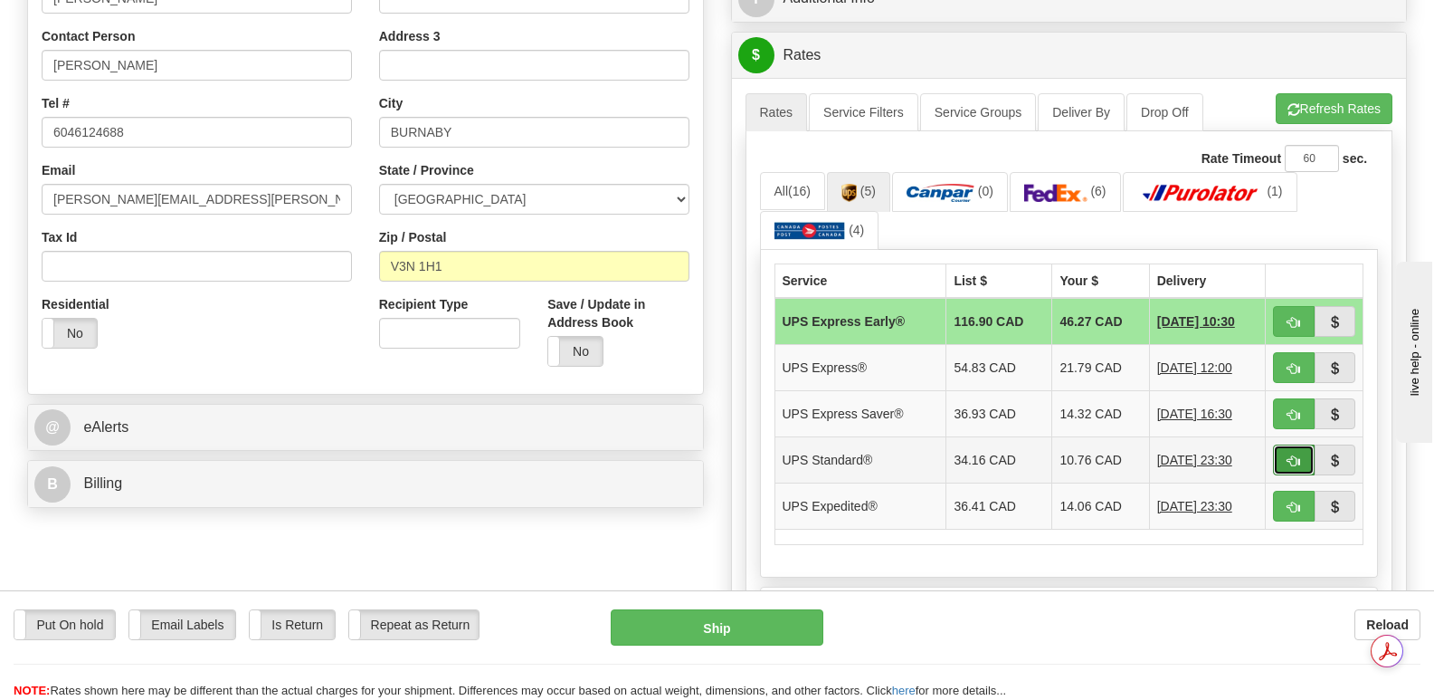
click at [1290, 455] on span "button" at bounding box center [1294, 461] width 13 height 12
type input "11"
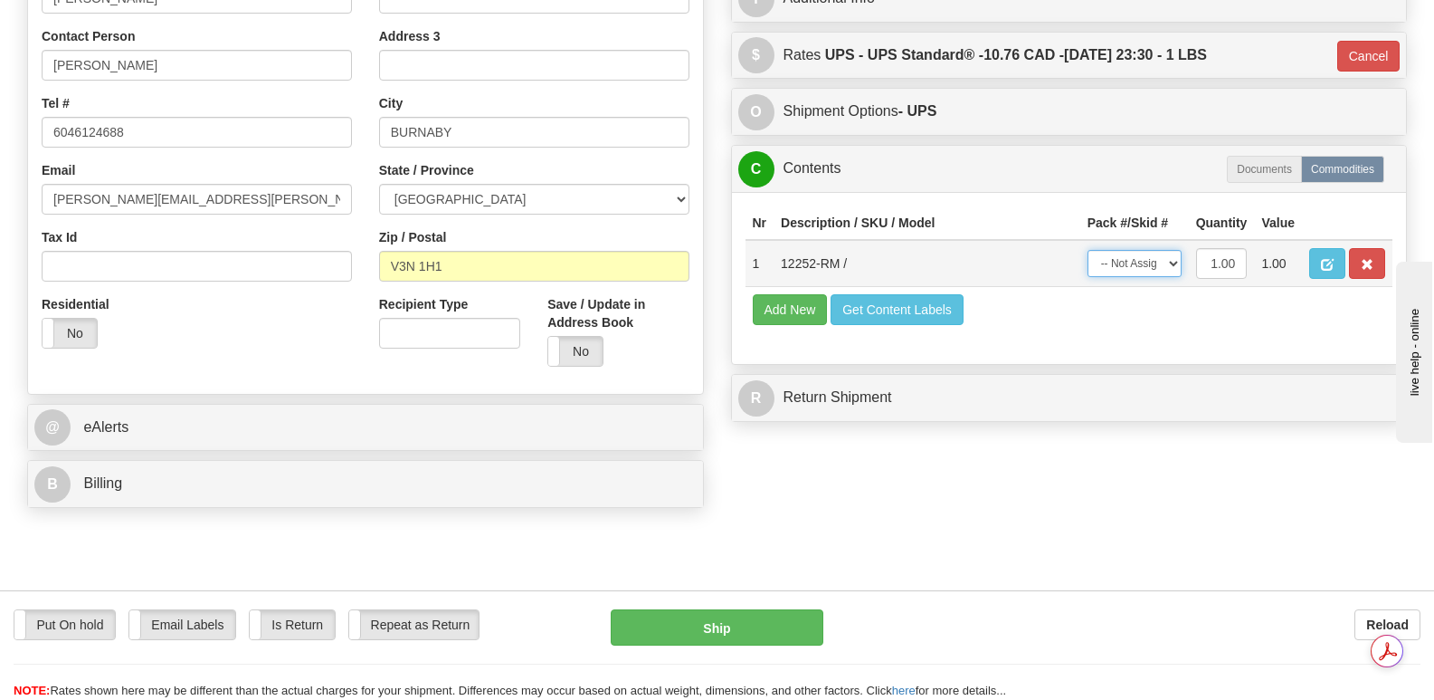
click at [1170, 250] on select "-- Not Assigned -- Package 1" at bounding box center [1135, 263] width 94 height 27
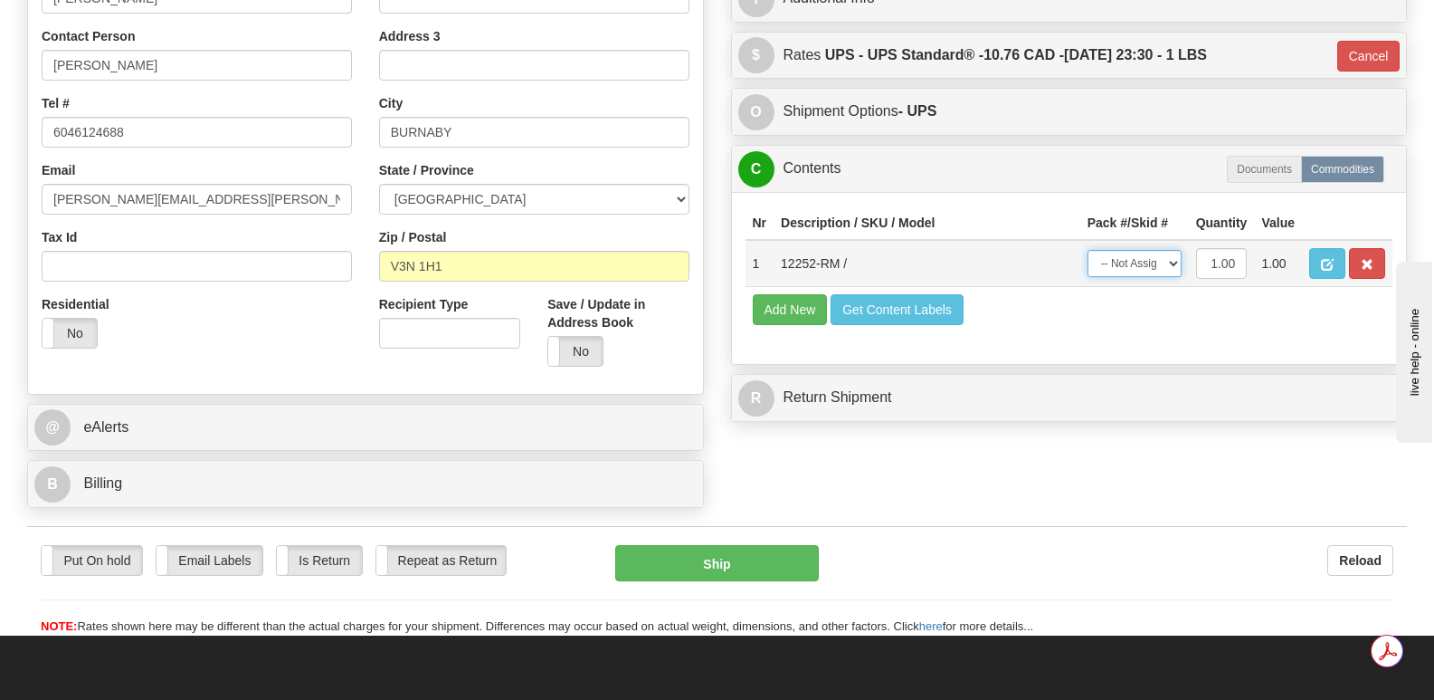
select select "0"
click at [1088, 250] on select "-- Not Assigned -- Package 1" at bounding box center [1135, 263] width 94 height 27
click at [741, 545] on button "Ship" at bounding box center [716, 563] width 203 height 36
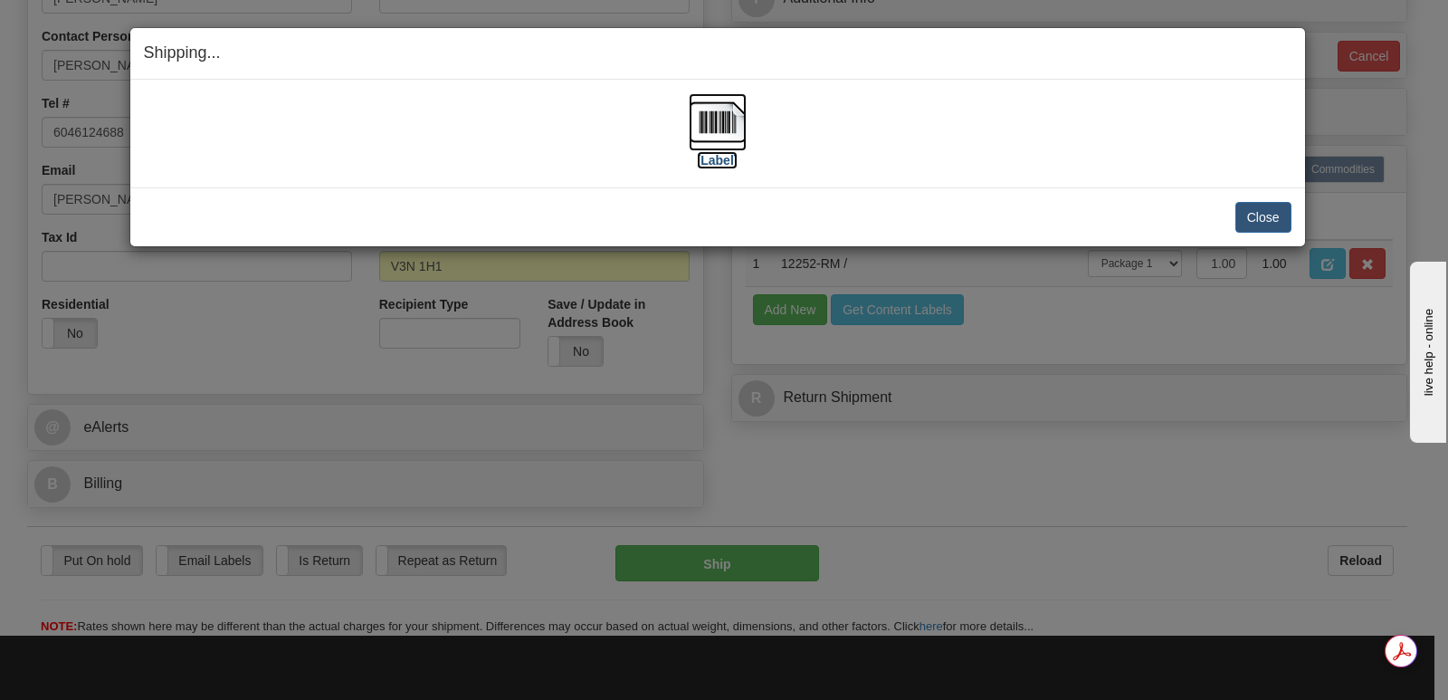
click at [710, 120] on img at bounding box center [718, 122] width 58 height 58
click at [1267, 215] on button "Close" at bounding box center [1263, 217] width 56 height 31
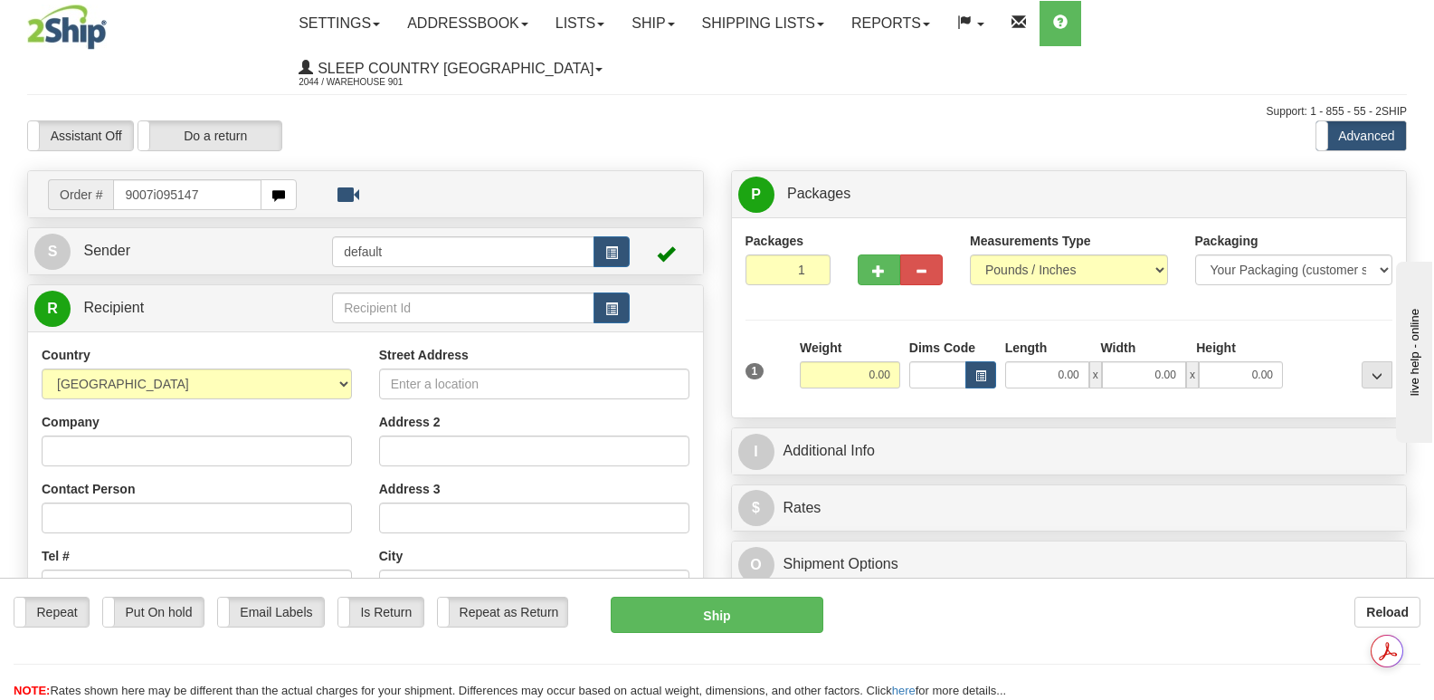
type input "9007i095147"
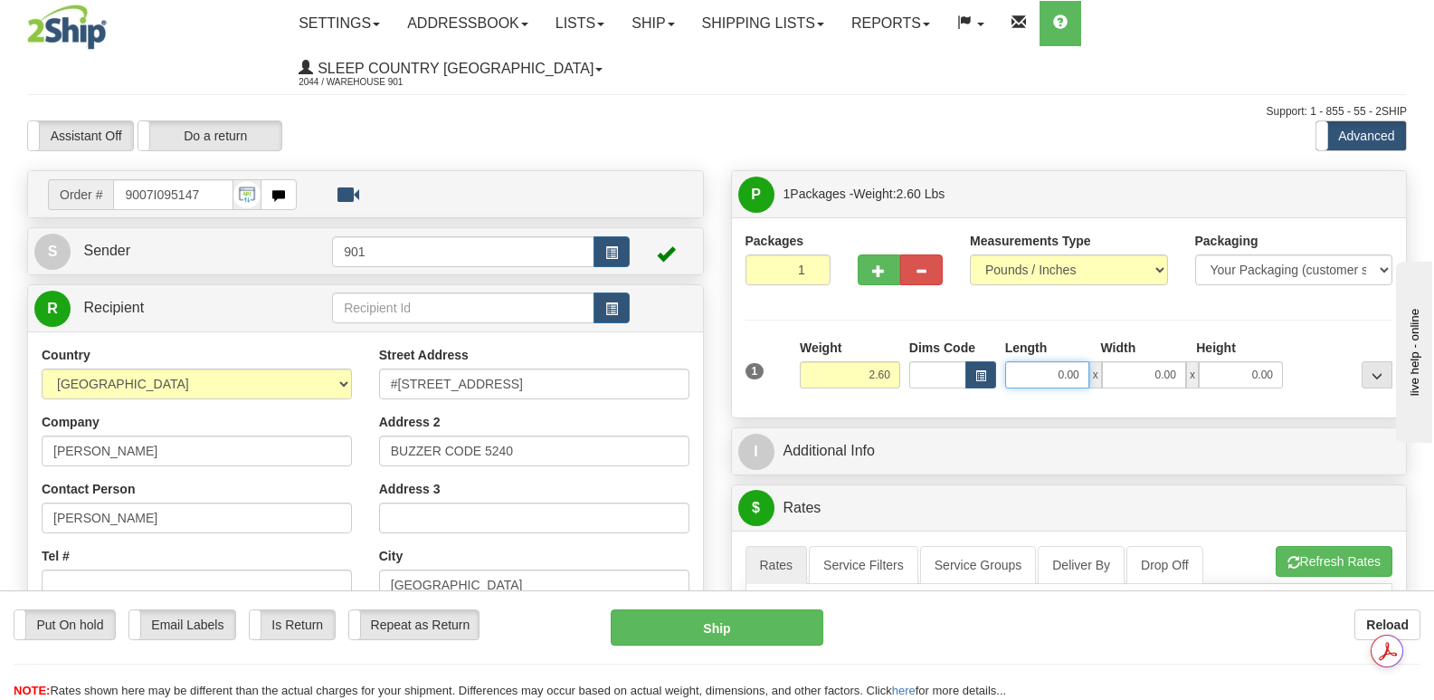
click at [1018, 361] on input "0.00" at bounding box center [1047, 374] width 84 height 27
type input "32.00"
click at [1124, 361] on input "0.00" at bounding box center [1144, 374] width 84 height 27
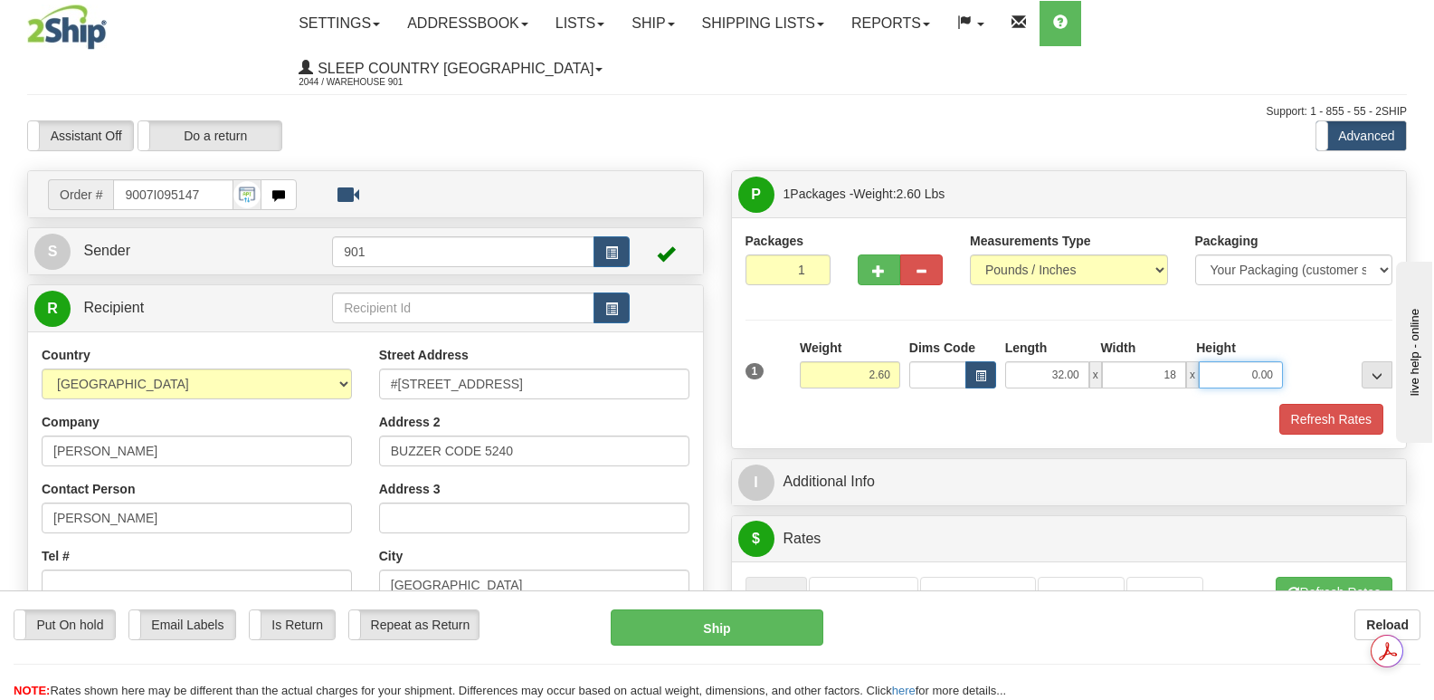
type input "18.00"
click at [1233, 361] on input "0.00" at bounding box center [1241, 374] width 84 height 27
type input "5.00"
click at [1325, 404] on button "Refresh Rates" at bounding box center [1332, 419] width 104 height 31
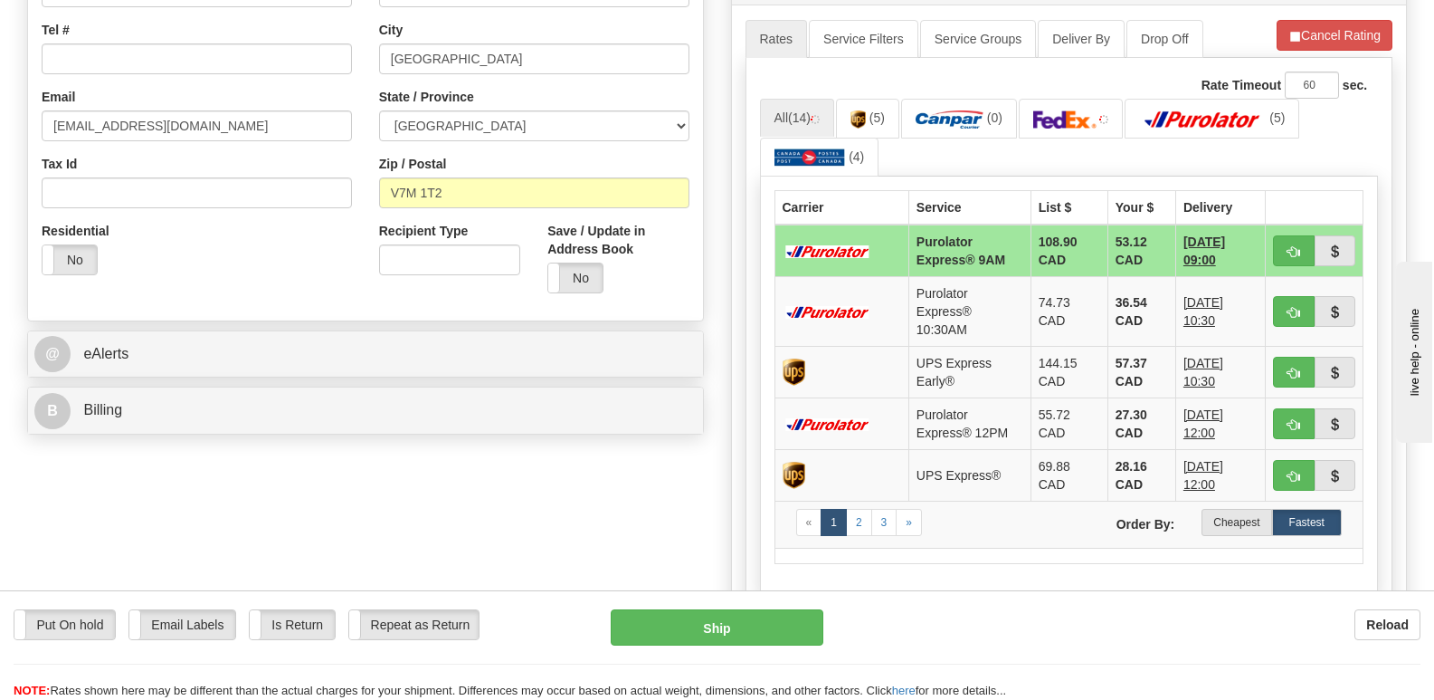
scroll to position [543, 0]
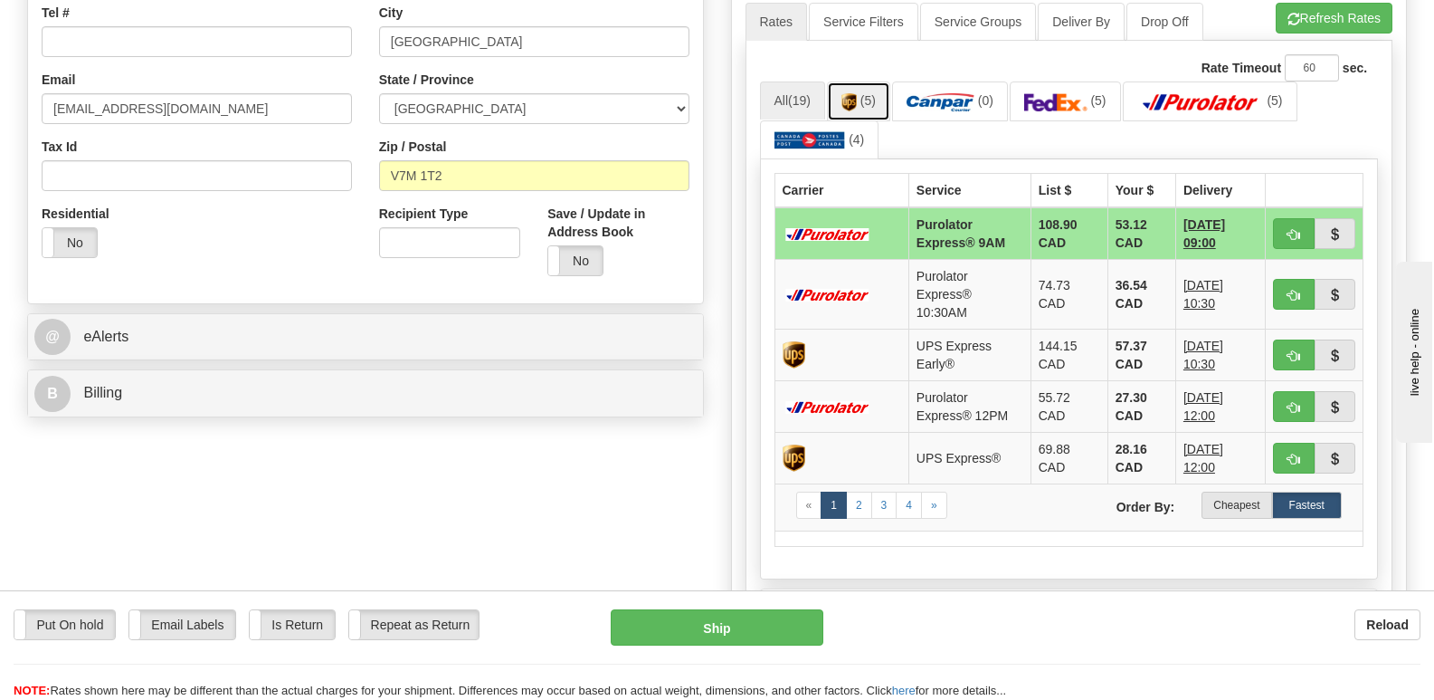
click at [857, 93] on img at bounding box center [849, 102] width 15 height 18
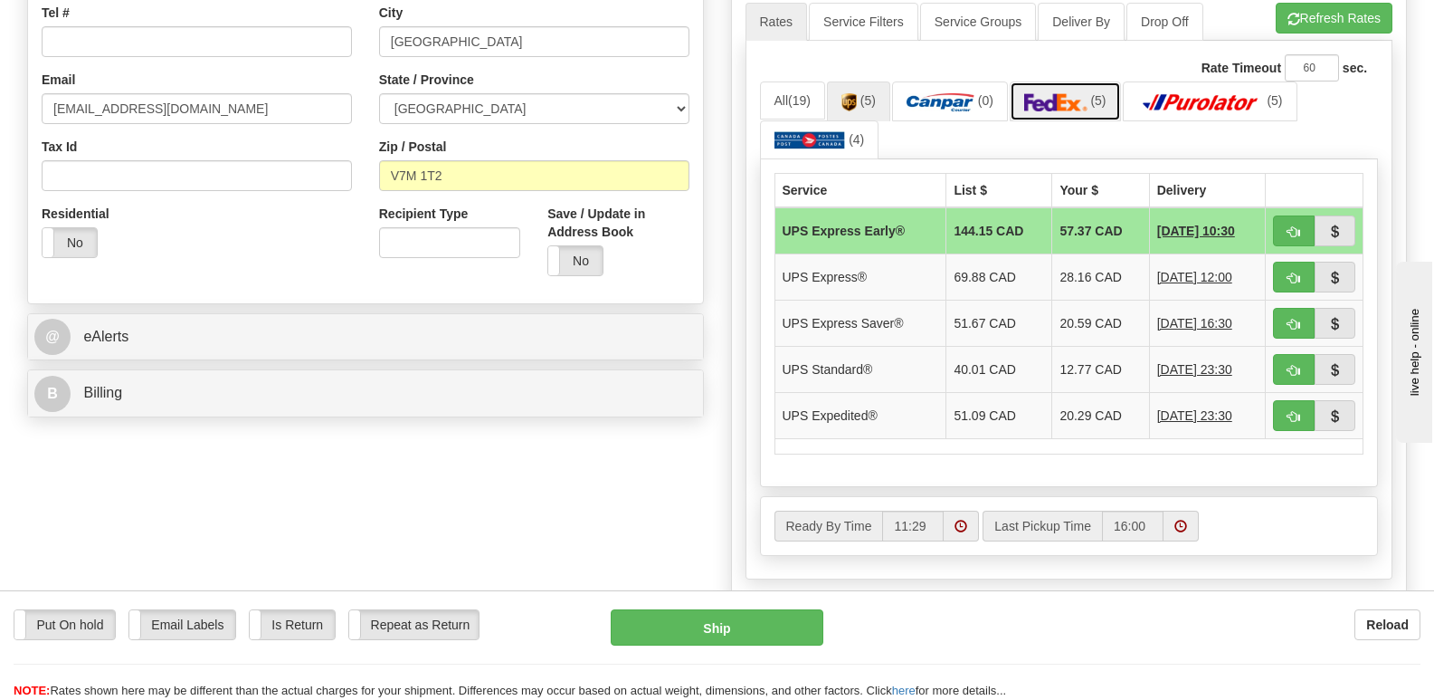
click at [1070, 93] on img at bounding box center [1055, 102] width 63 height 18
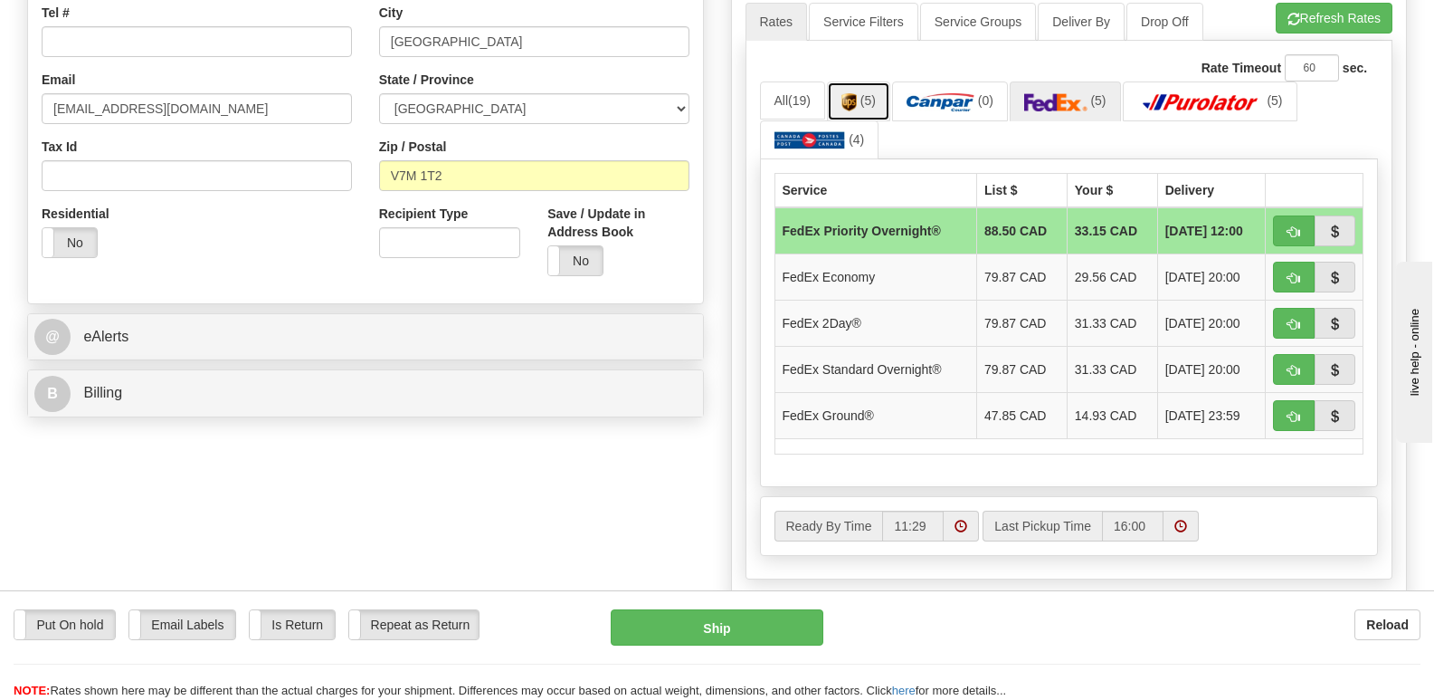
click at [853, 93] on img at bounding box center [849, 102] width 15 height 18
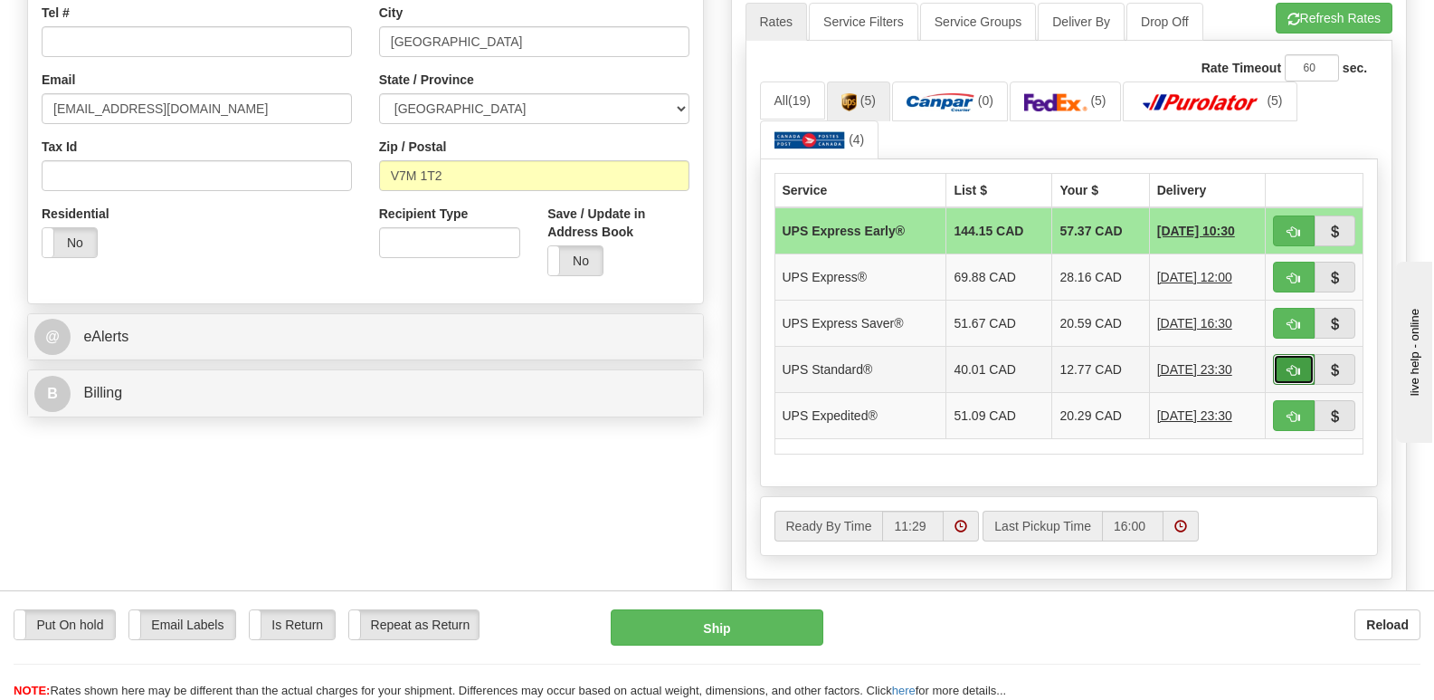
click at [1290, 365] on span "button" at bounding box center [1294, 371] width 13 height 12
type input "11"
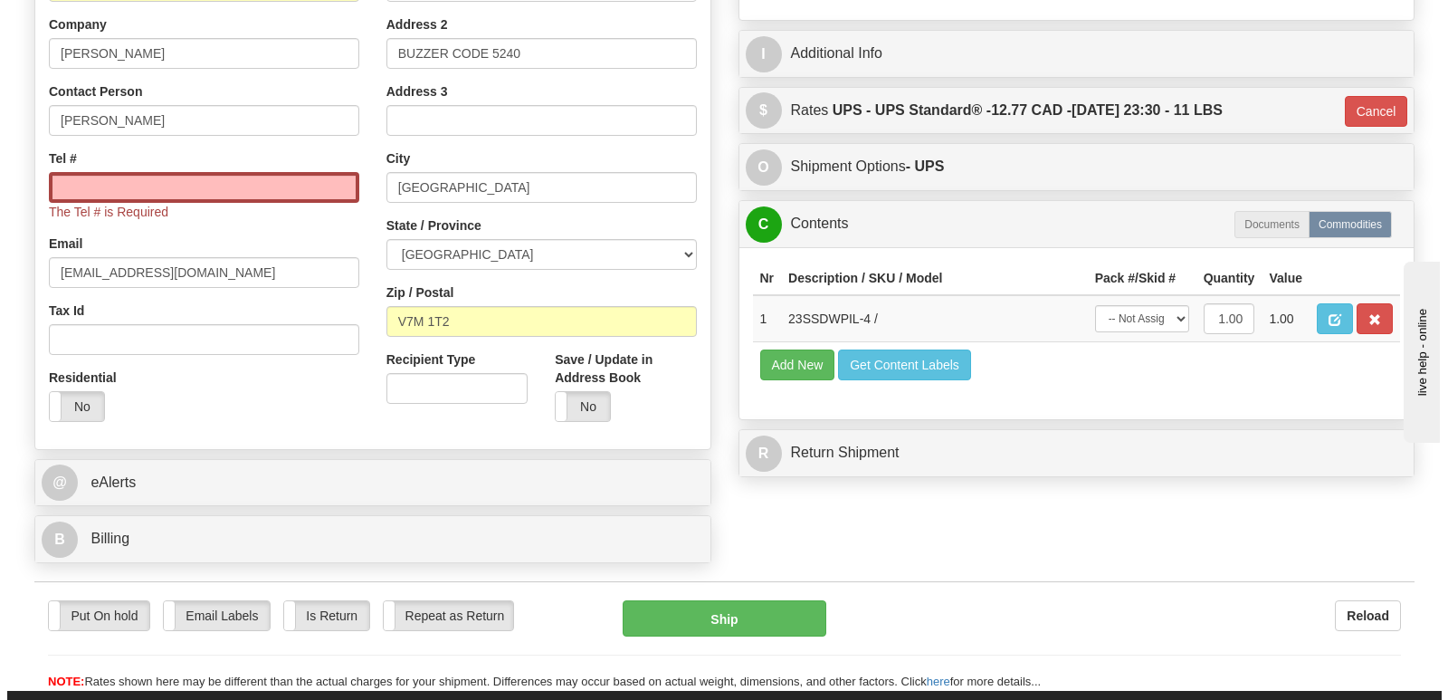
scroll to position [362, 0]
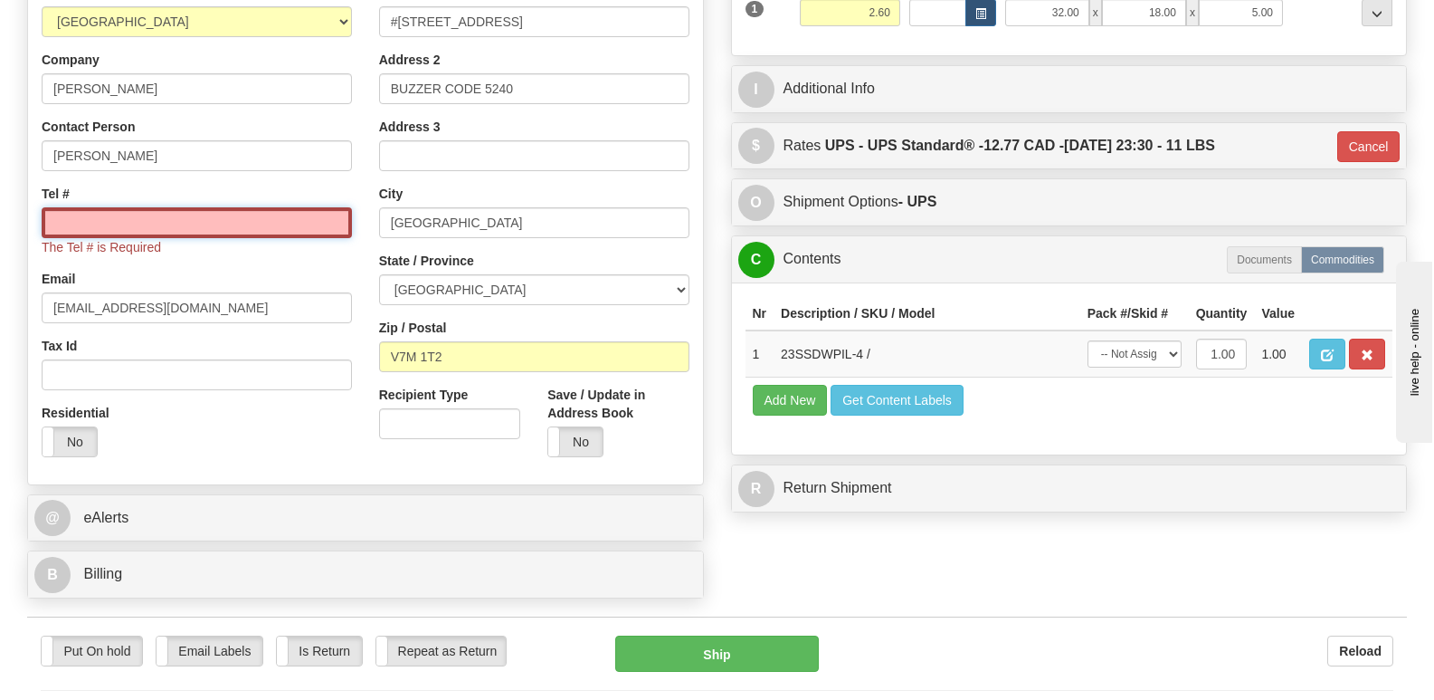
click at [54, 207] on input "Tel #" at bounding box center [197, 222] width 310 height 31
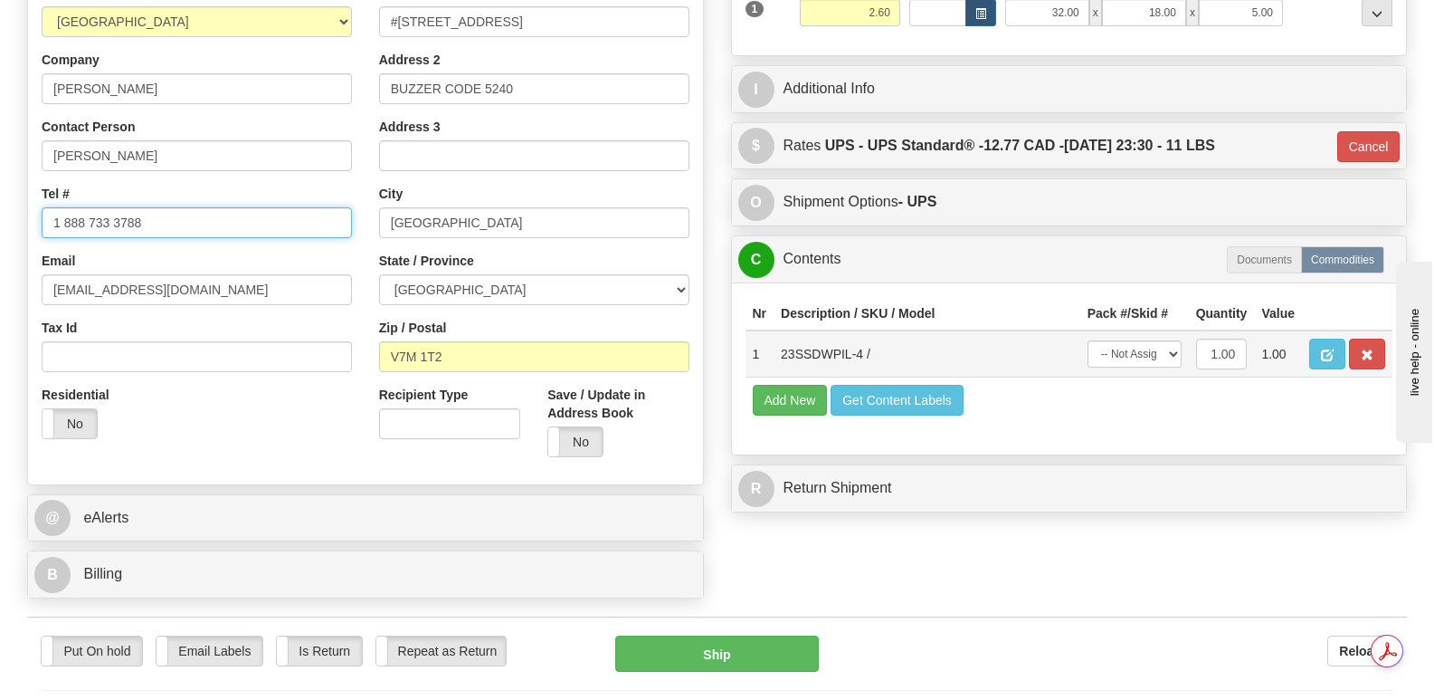
type input "1 888 733 3788"
drag, startPoint x: 1170, startPoint y: 307, endPoint x: 1170, endPoint y: 321, distance: 14.5
click at [1170, 340] on select "-- Not Assigned -- Package 1" at bounding box center [1135, 353] width 94 height 27
select select "0"
click at [1088, 340] on select "-- Not Assigned -- Package 1" at bounding box center [1135, 353] width 94 height 27
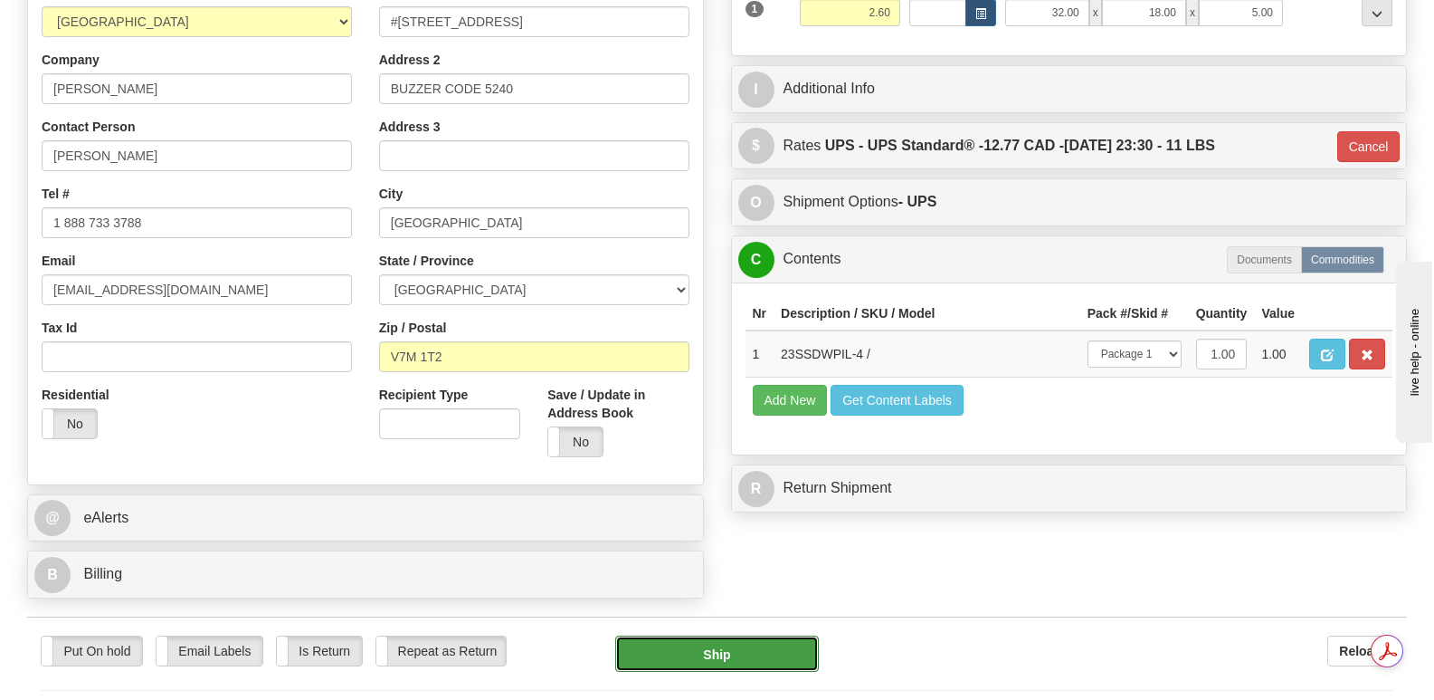
click at [689, 635] on button "Ship" at bounding box center [716, 653] width 203 height 36
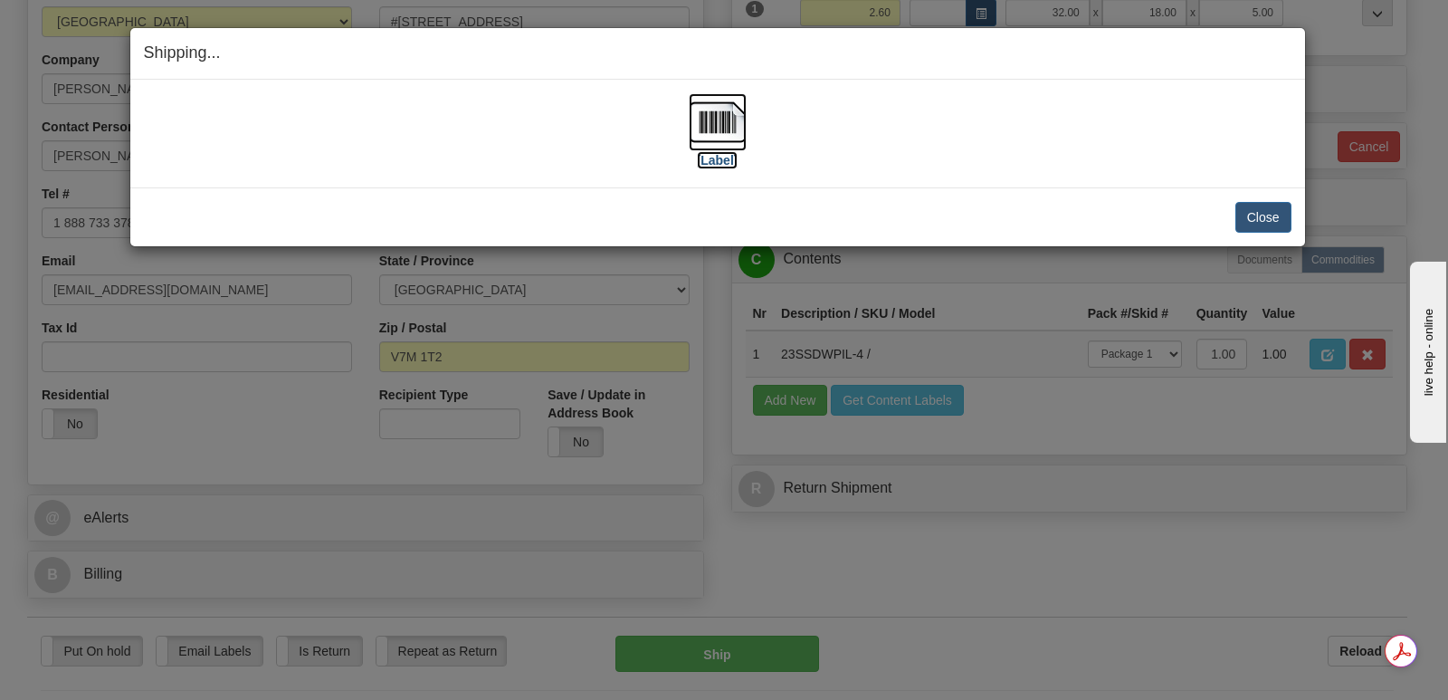
click at [719, 119] on img at bounding box center [718, 122] width 58 height 58
click at [1253, 213] on button "Close" at bounding box center [1263, 217] width 56 height 31
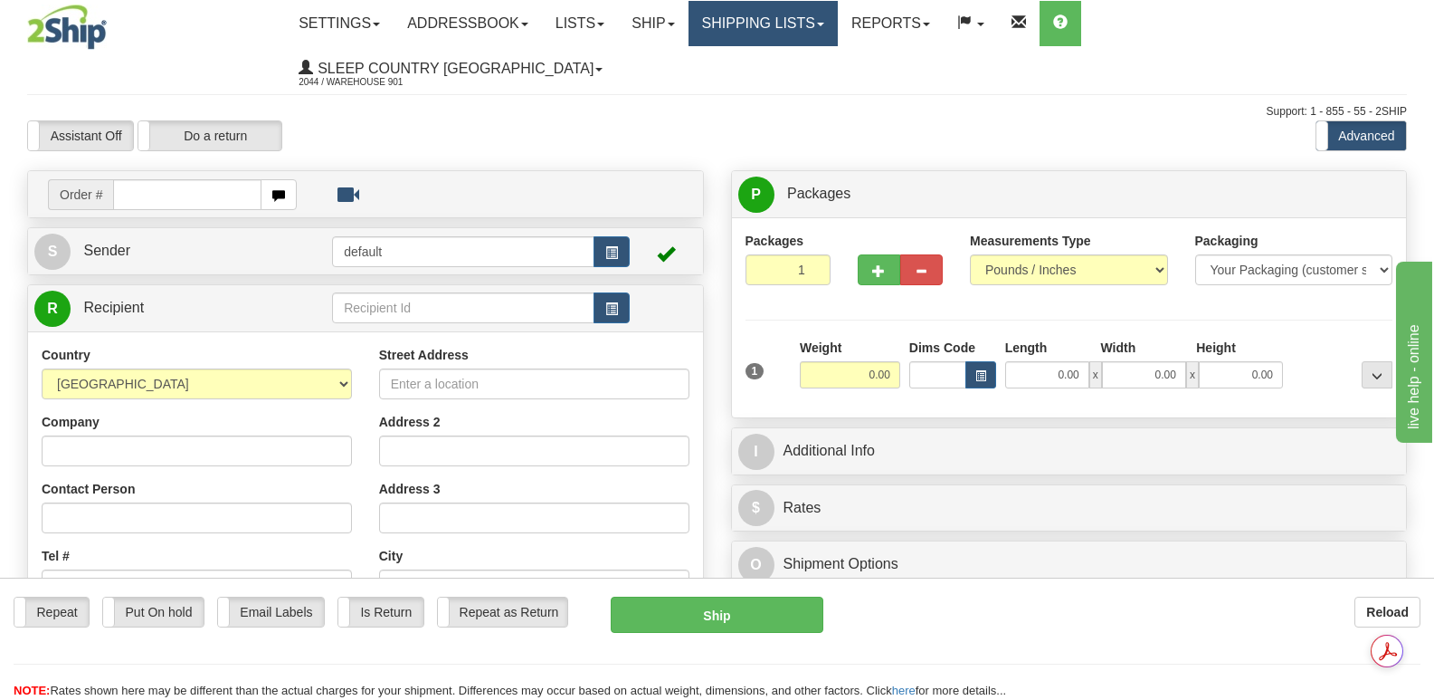
click at [838, 20] on link "Shipping lists" at bounding box center [763, 23] width 149 height 45
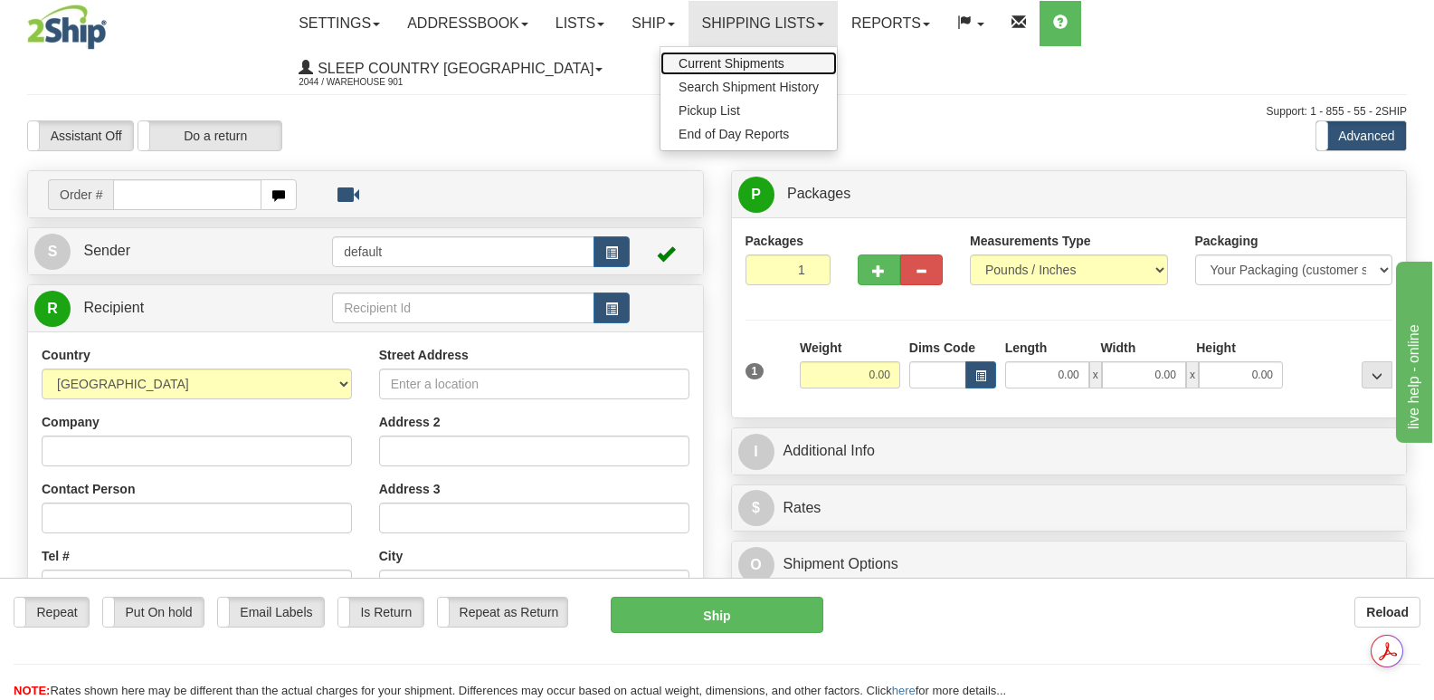
click at [785, 66] on span "Current Shipments" at bounding box center [732, 63] width 106 height 14
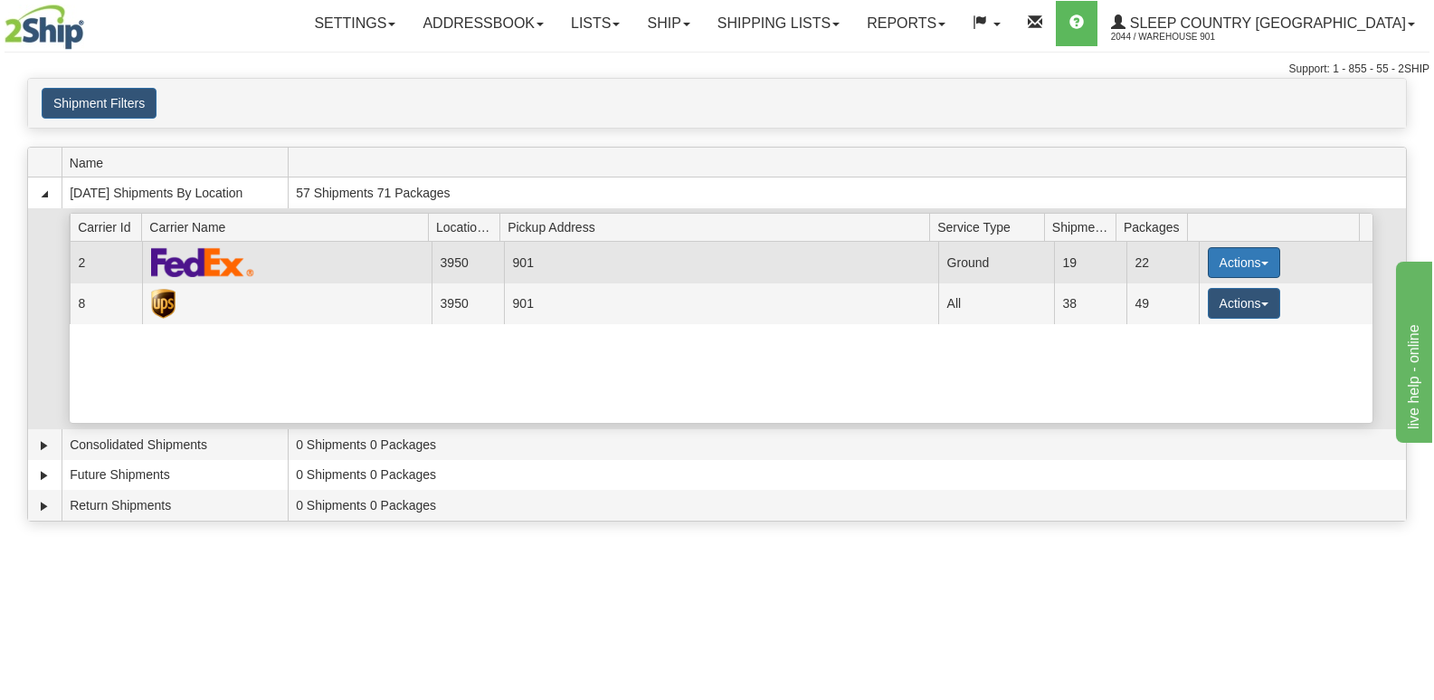
click at [1254, 261] on button "Actions" at bounding box center [1244, 262] width 72 height 31
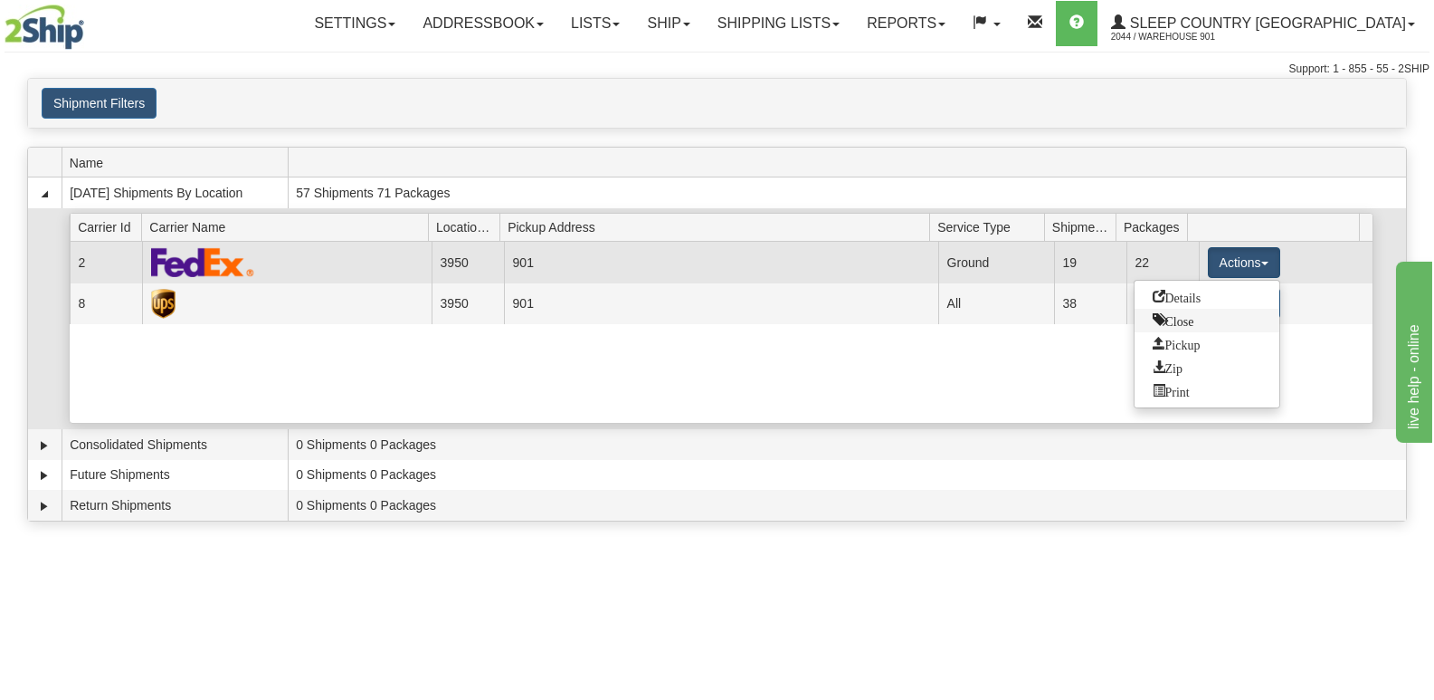
click at [1184, 317] on span "Close" at bounding box center [1174, 319] width 42 height 13
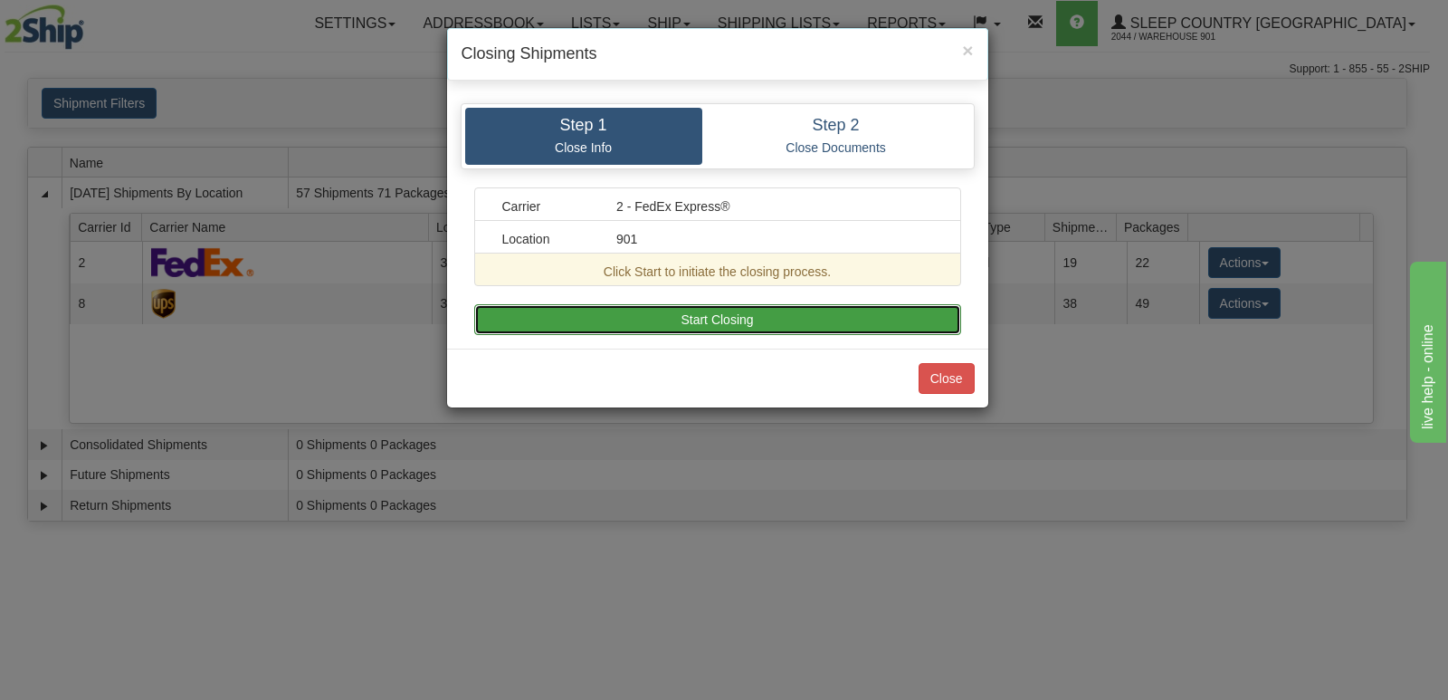
click at [755, 315] on button "Start Closing" at bounding box center [717, 319] width 487 height 31
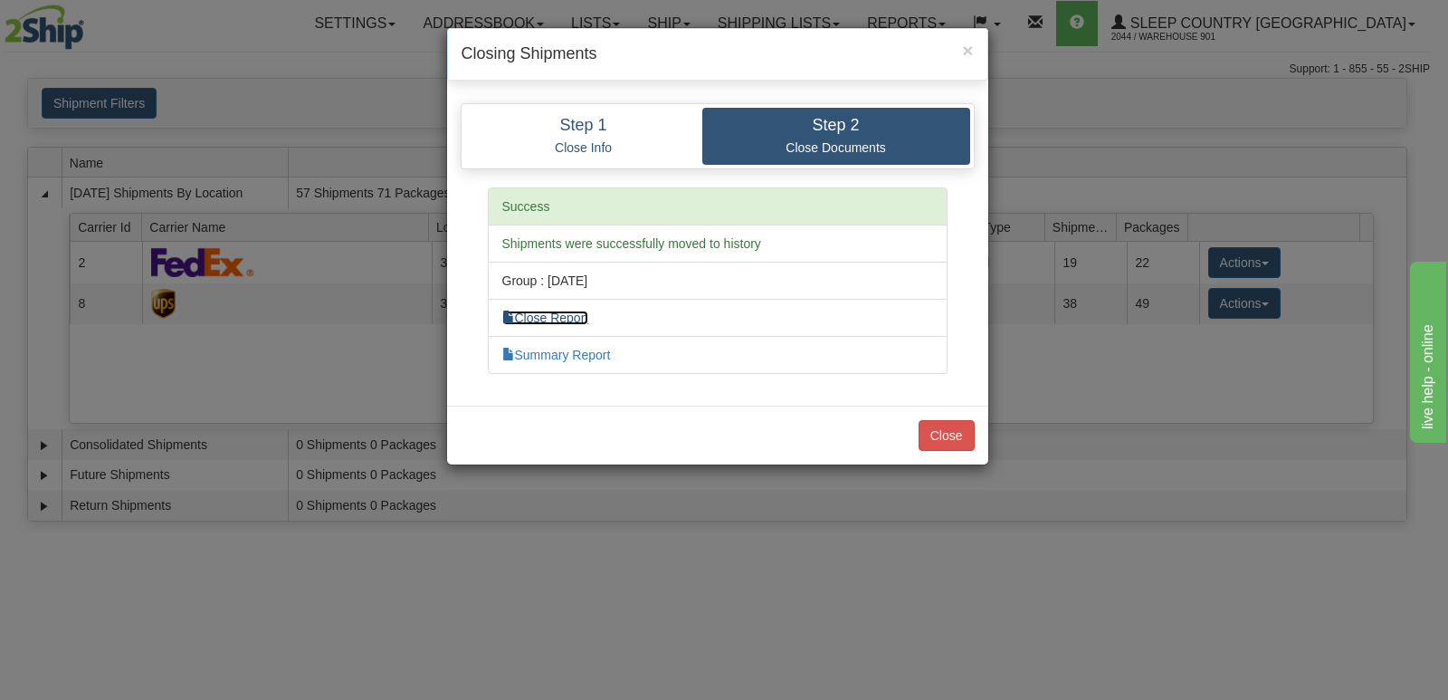
click at [539, 318] on link "Close Report" at bounding box center [545, 317] width 87 height 14
click at [586, 357] on link "Summary Report" at bounding box center [556, 354] width 109 height 14
click at [934, 431] on button "Close" at bounding box center [947, 435] width 56 height 31
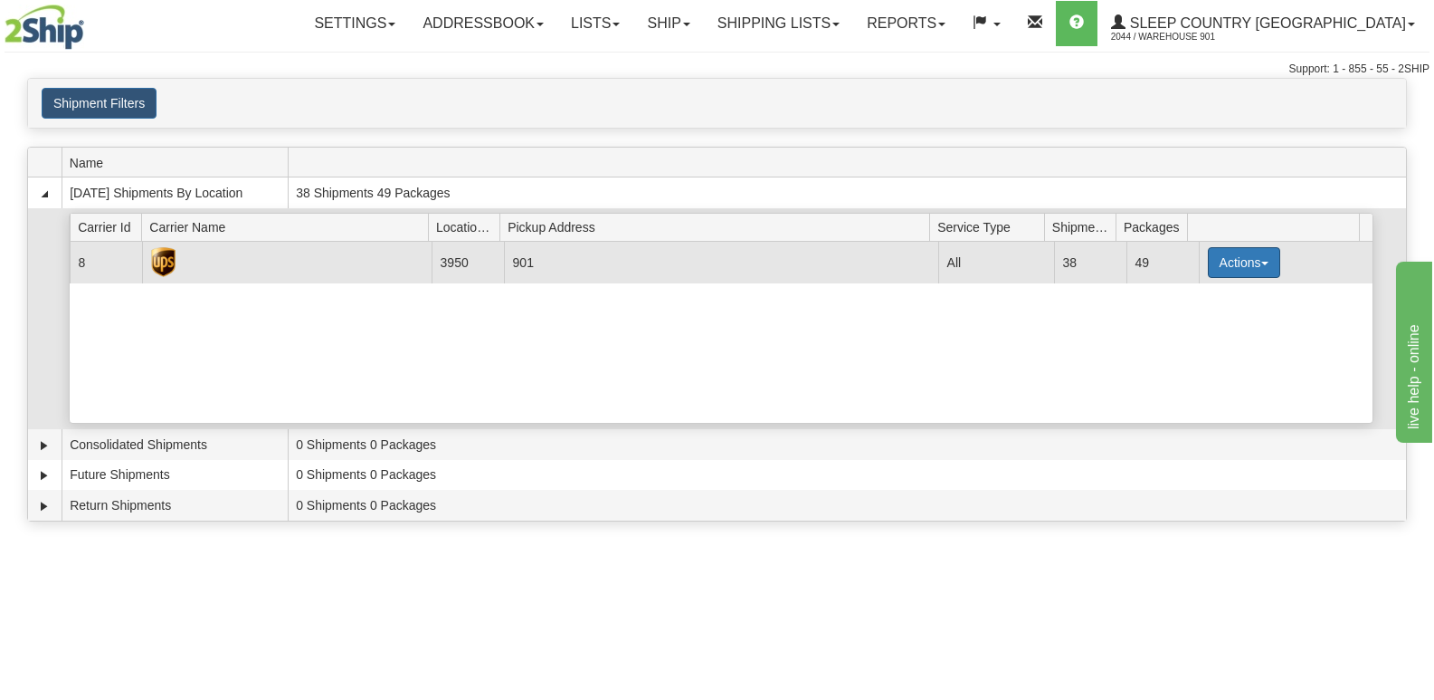
click at [1261, 264] on span "button" at bounding box center [1264, 264] width 7 height 4
click at [1187, 319] on span "Close" at bounding box center [1174, 319] width 42 height 13
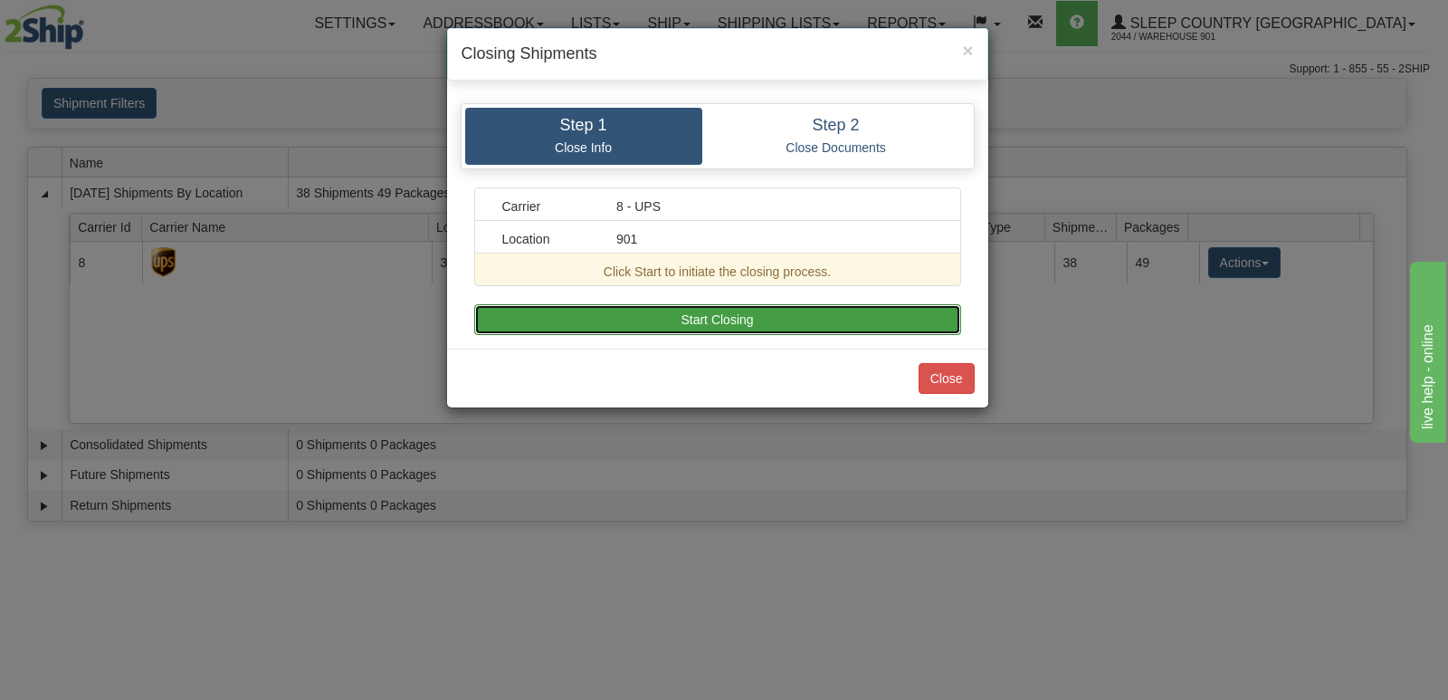
click at [722, 315] on button "Start Closing" at bounding box center [717, 319] width 487 height 31
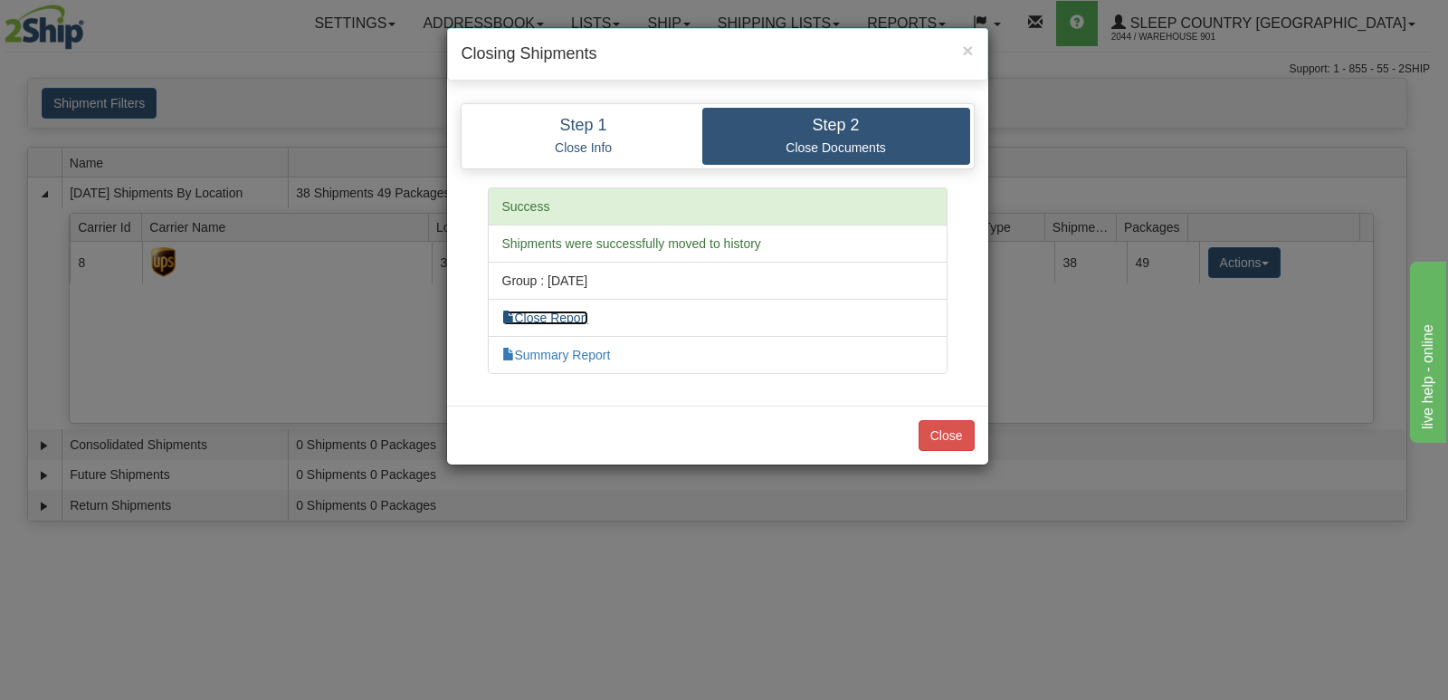
click at [584, 314] on link "Close Report" at bounding box center [545, 317] width 87 height 14
click at [599, 354] on link "Summary Report" at bounding box center [556, 354] width 109 height 14
click at [950, 430] on button "Close" at bounding box center [947, 435] width 56 height 31
